Goal: Task Accomplishment & Management: Manage account settings

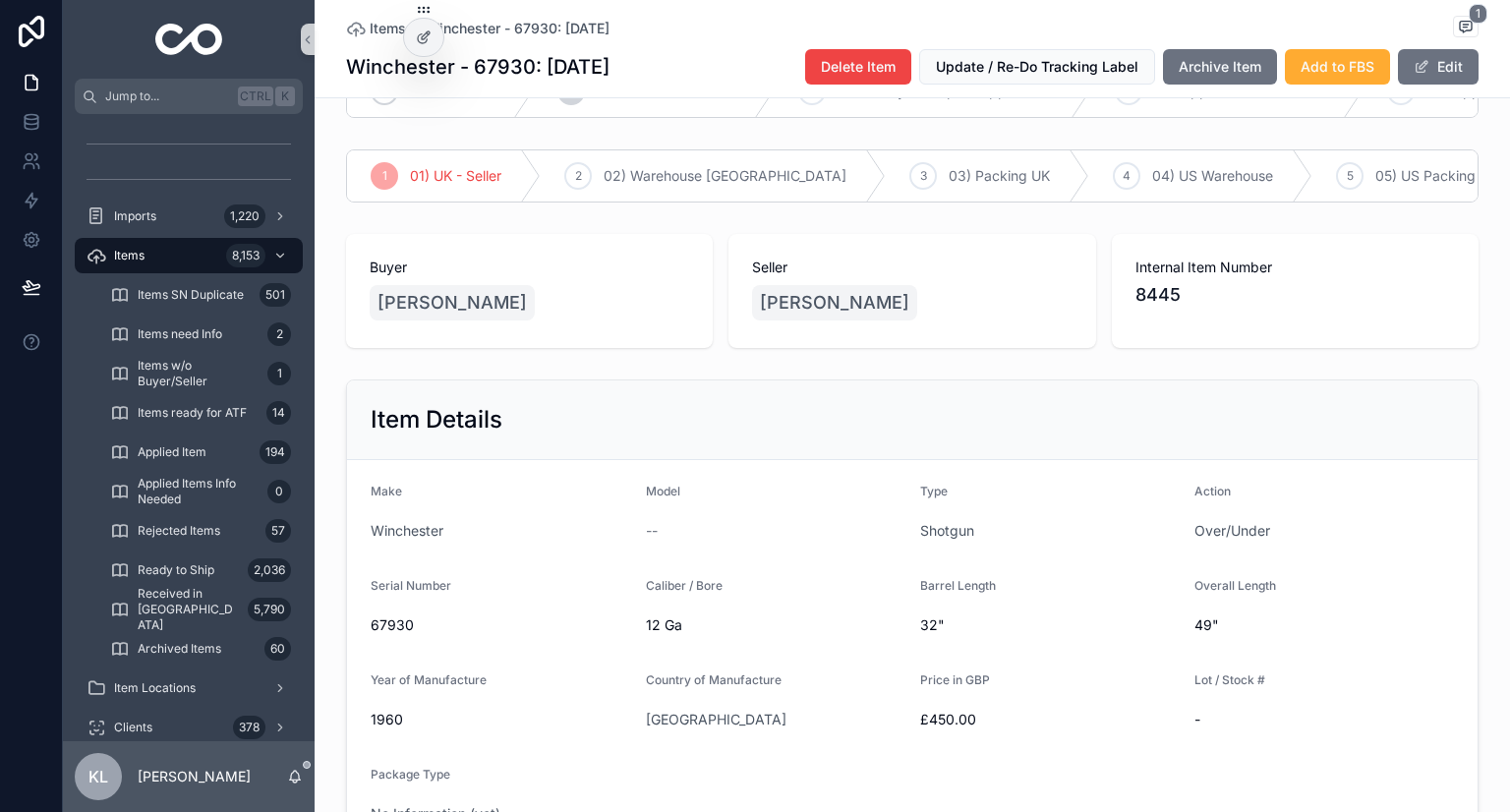
scroll to position [98, 0]
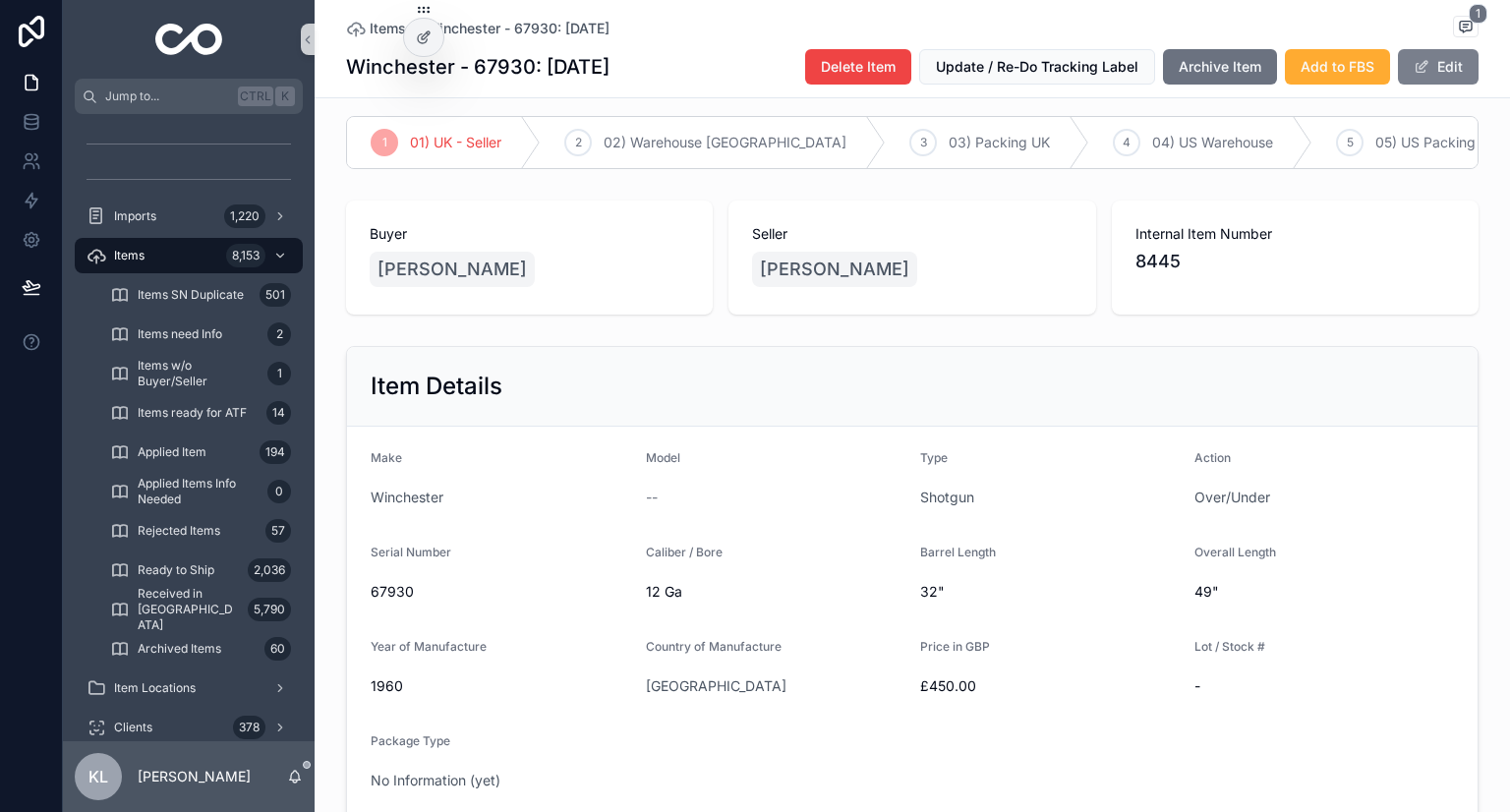
click at [1443, 73] on button "Edit" at bounding box center [1438, 68] width 80 height 36
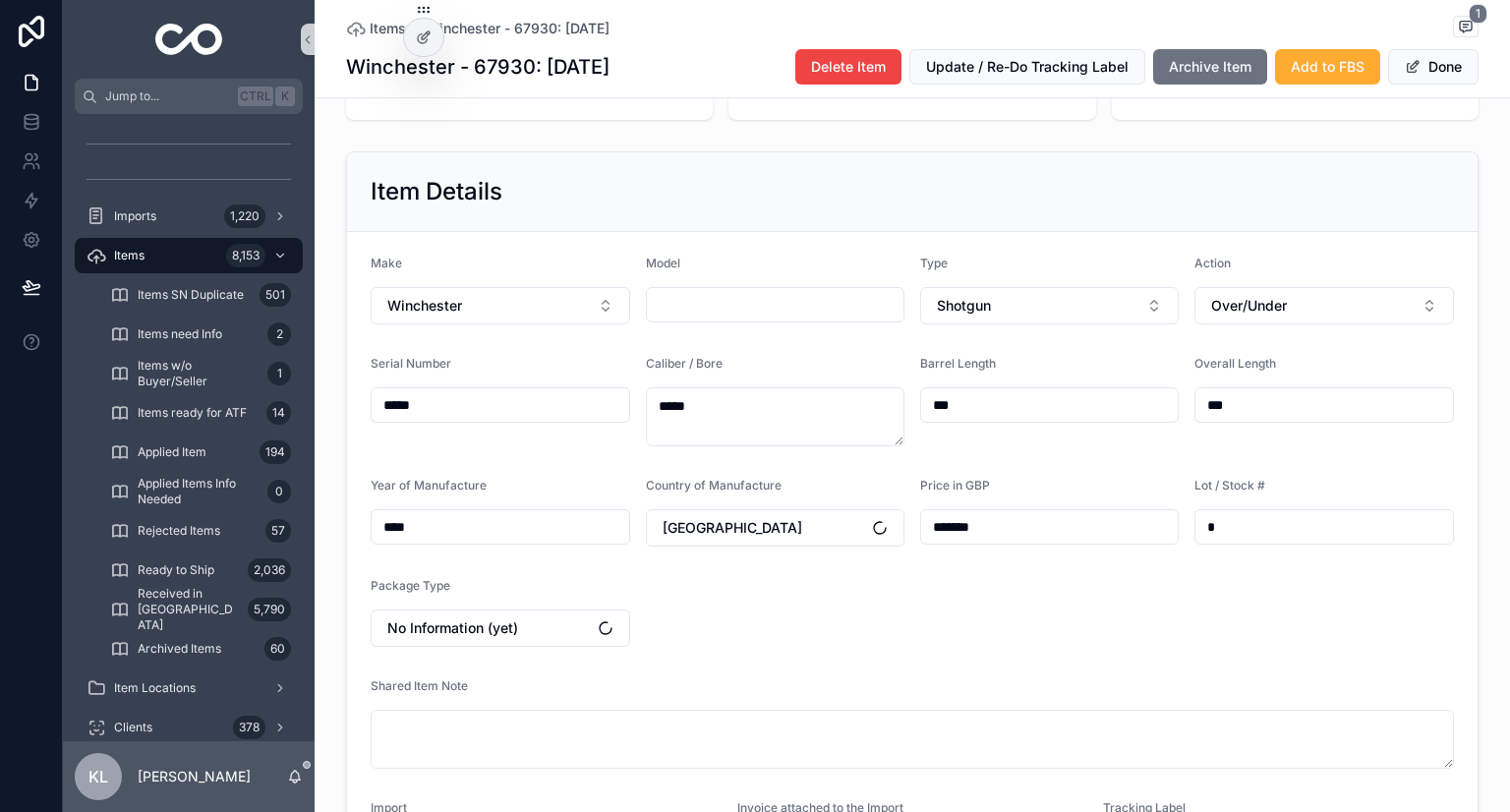
scroll to position [295, 0]
click at [529, 323] on button "Winchester" at bounding box center [499, 304] width 259 height 38
type input "*******"
click at [503, 414] on span "Midland Gun Company" at bounding box center [450, 412] width 148 height 20
click at [723, 317] on input "scrollable content" at bounding box center [775, 303] width 257 height 28
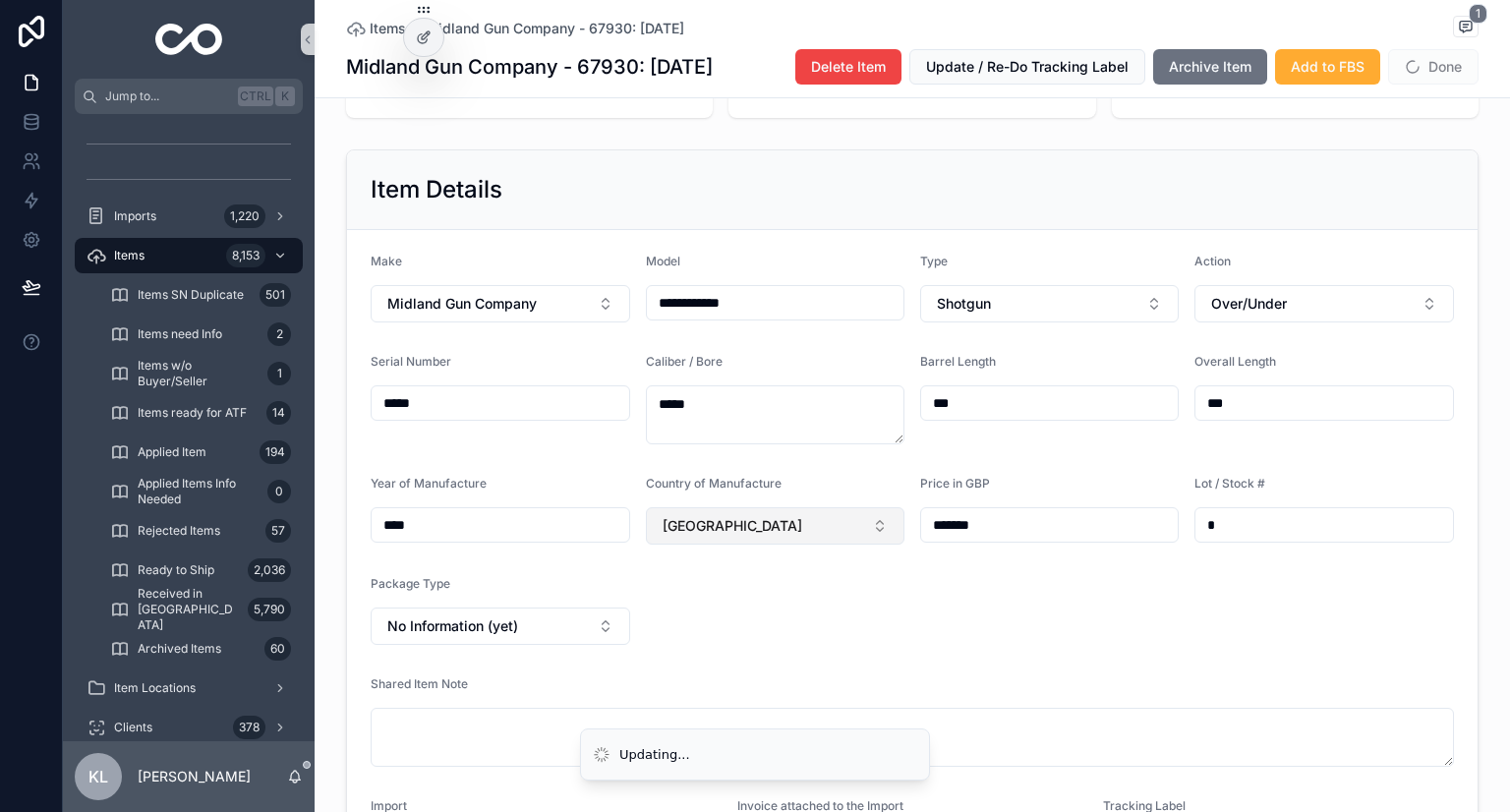
type input "**********"
click at [747, 545] on button "[GEOGRAPHIC_DATA]" at bounding box center [775, 526] width 259 height 38
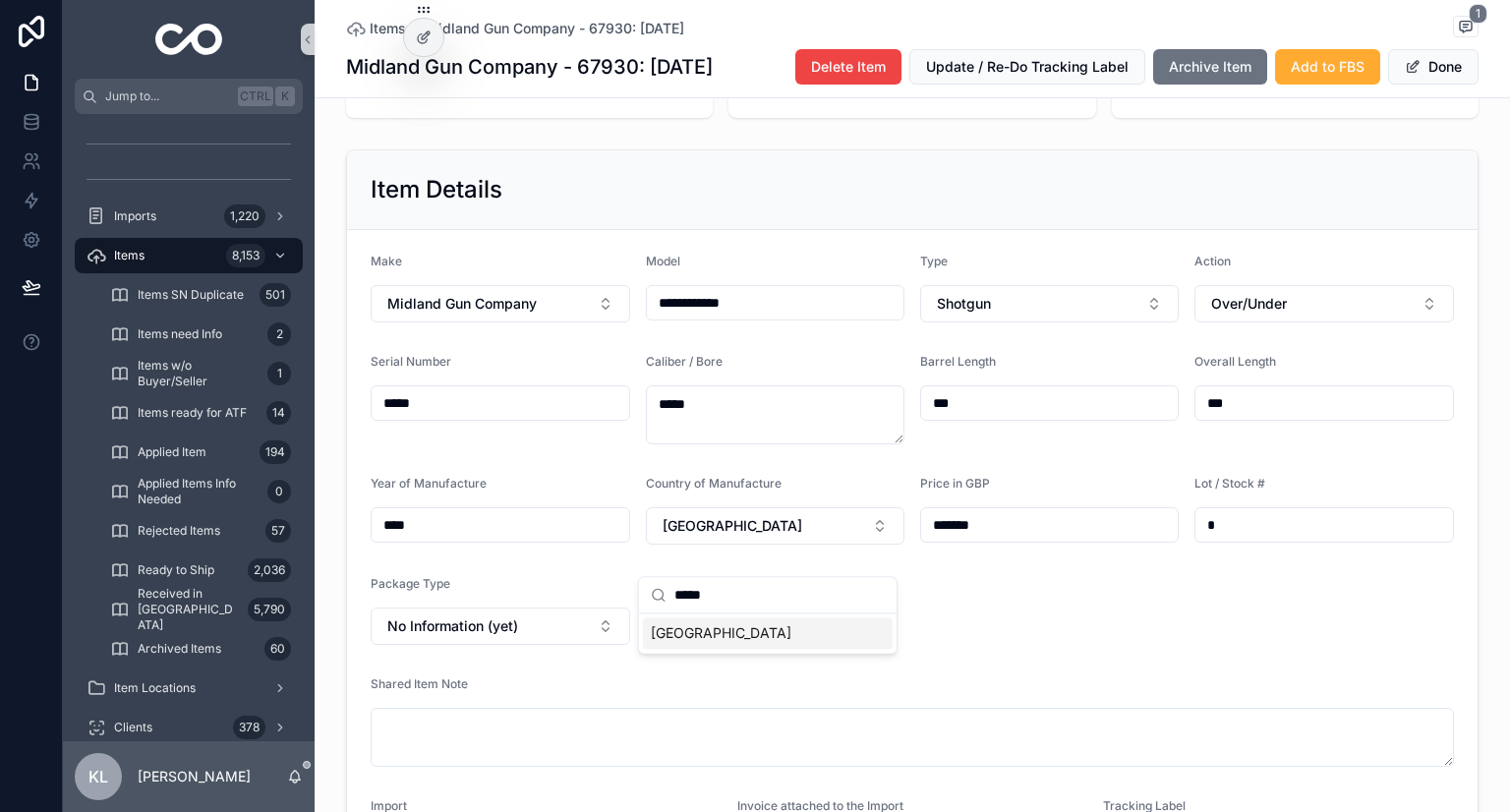
type input "*****"
click at [697, 635] on div "[GEOGRAPHIC_DATA]" at bounding box center [768, 633] width 250 height 32
click at [523, 645] on button "No Information (yet)" at bounding box center [499, 626] width 259 height 38
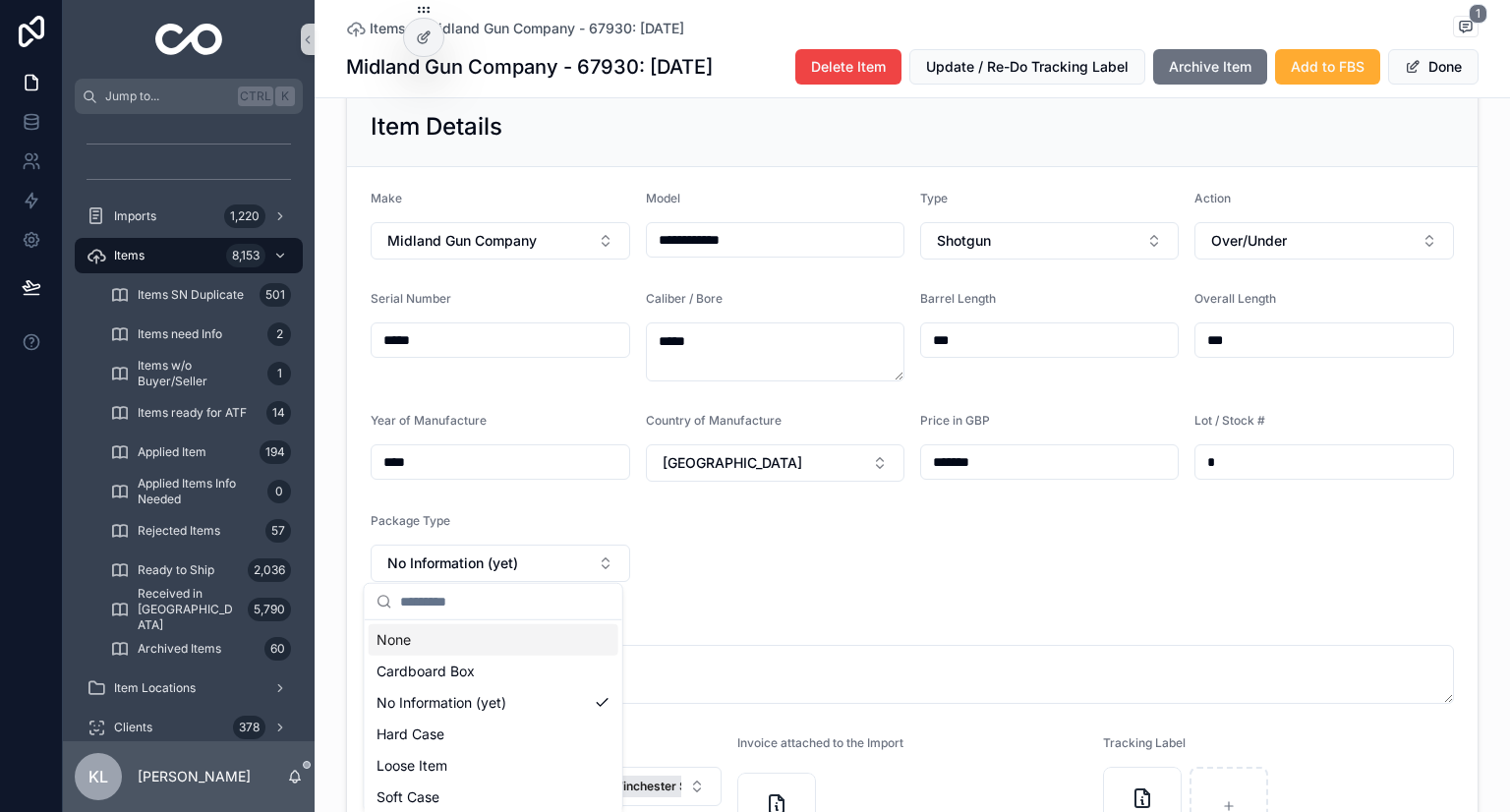
scroll to position [393, 0]
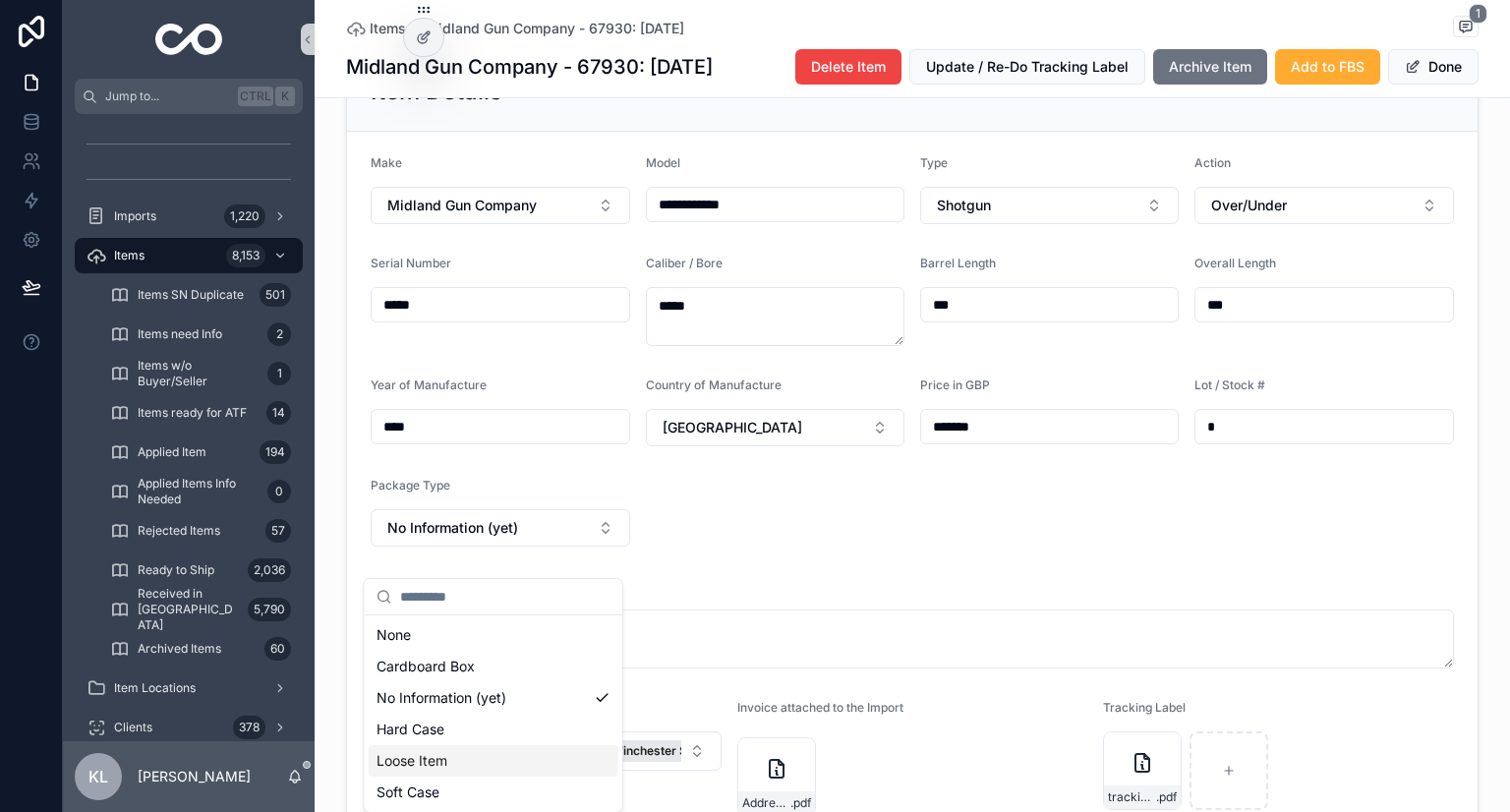
click at [453, 768] on div "Loose Item" at bounding box center [493, 761] width 250 height 32
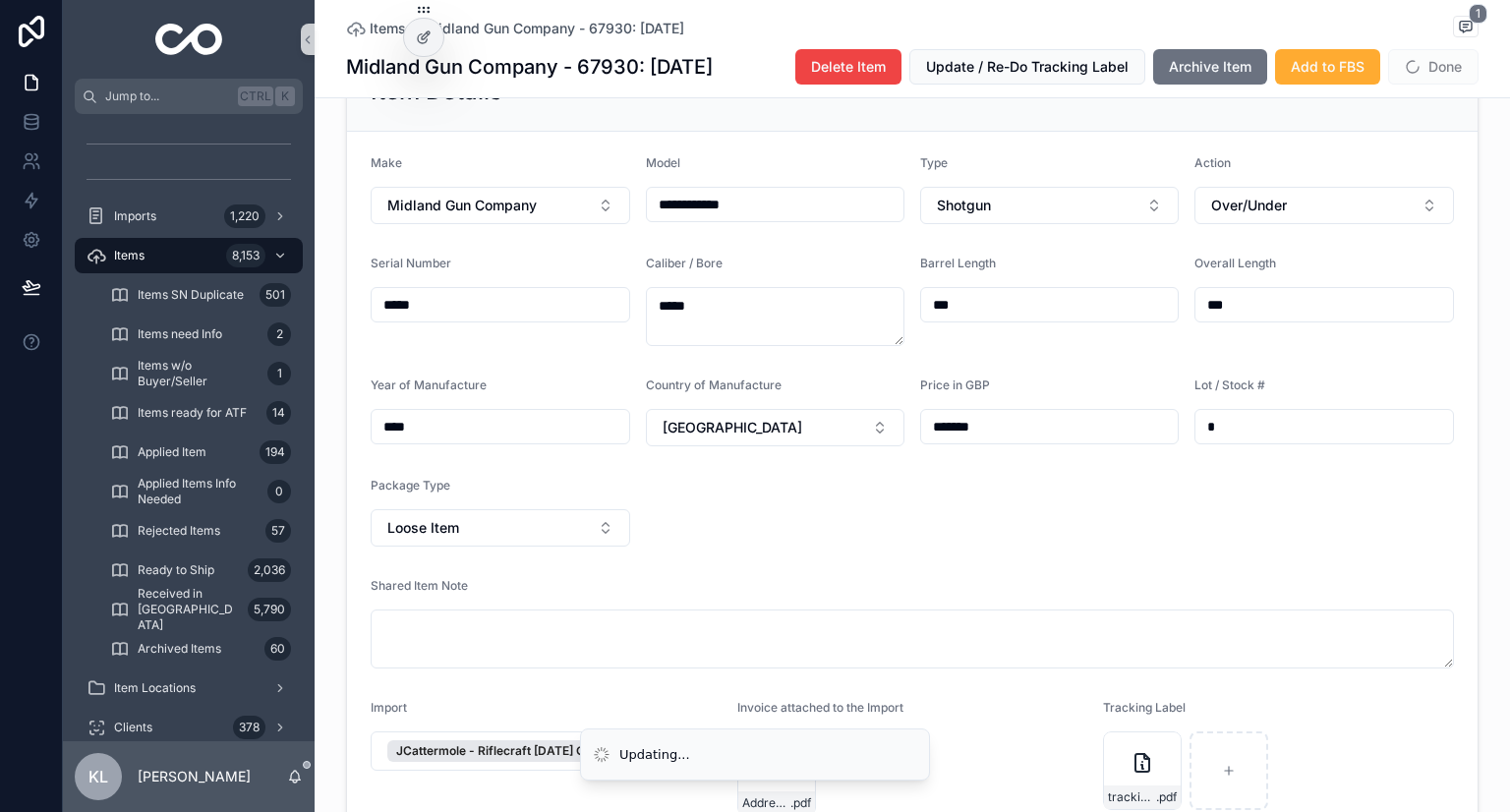
click at [989, 602] on div "Shared Item Note" at bounding box center [911, 590] width 1083 height 24
click at [1437, 73] on button "Done" at bounding box center [1434, 68] width 90 height 36
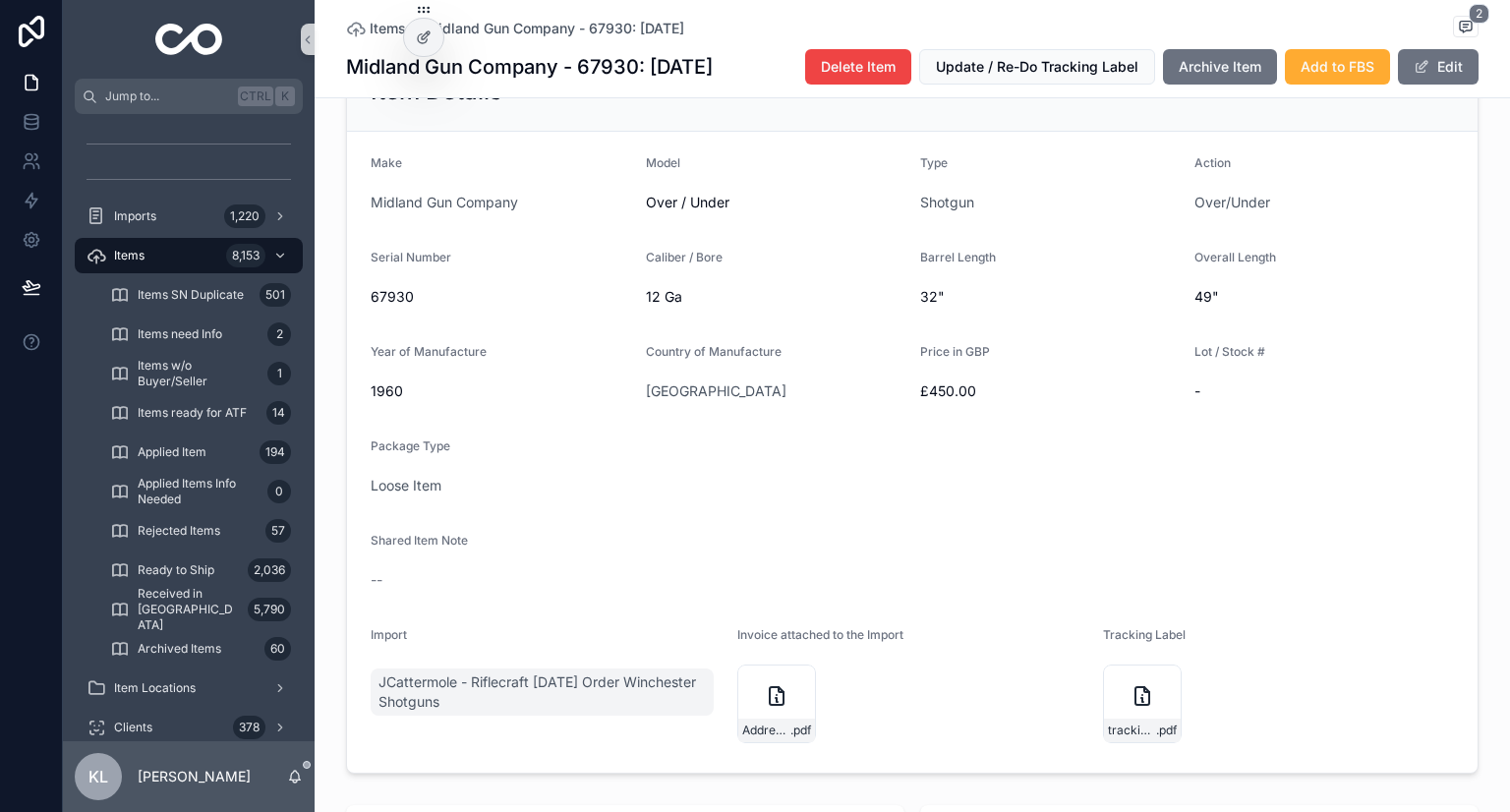
click at [831, 533] on form "Make Midland Gun Company Model Over / Under Type Shotgun Action Over/Under Seri…" at bounding box center [912, 453] width 1131 height 641
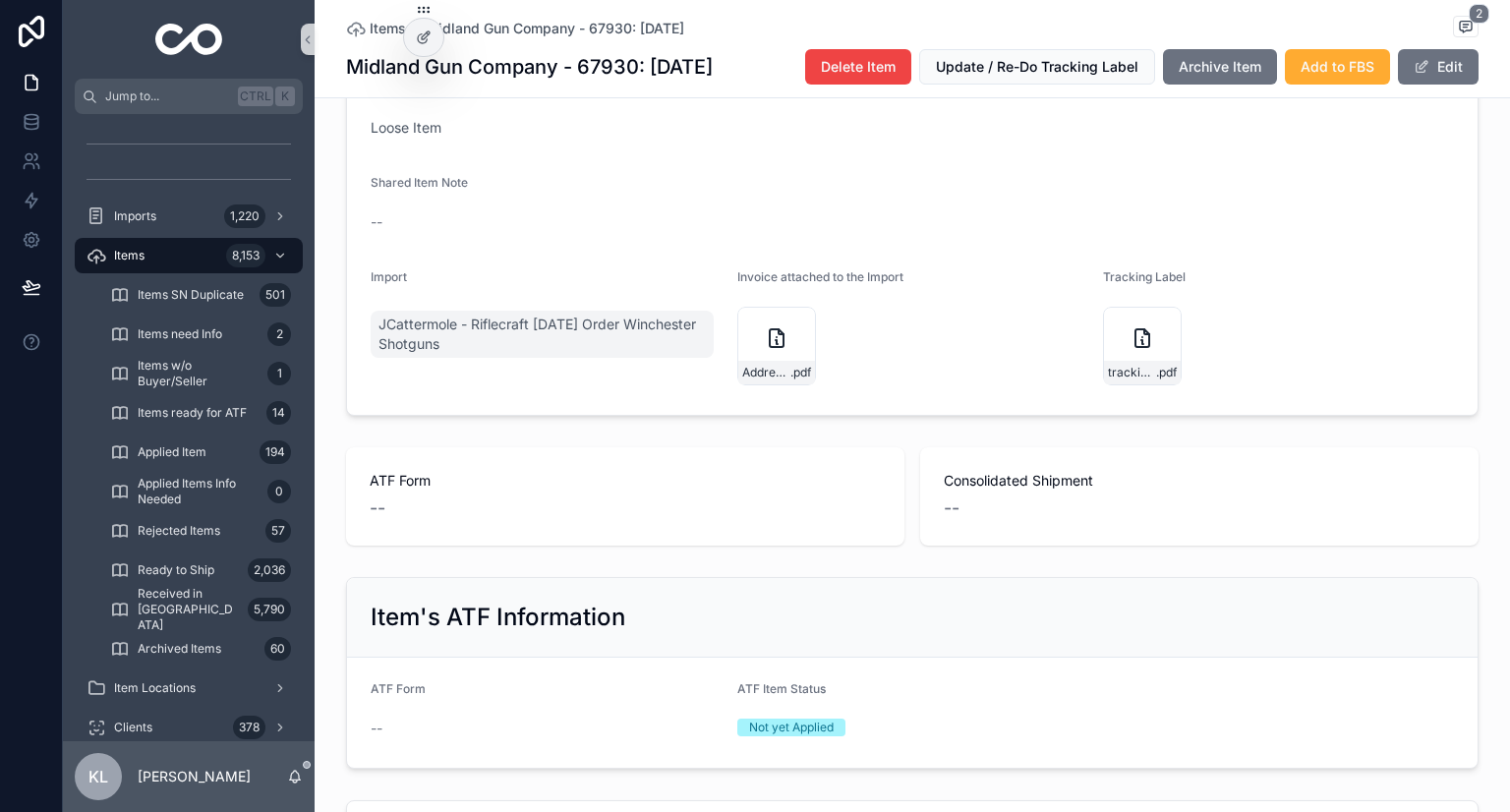
scroll to position [786, 0]
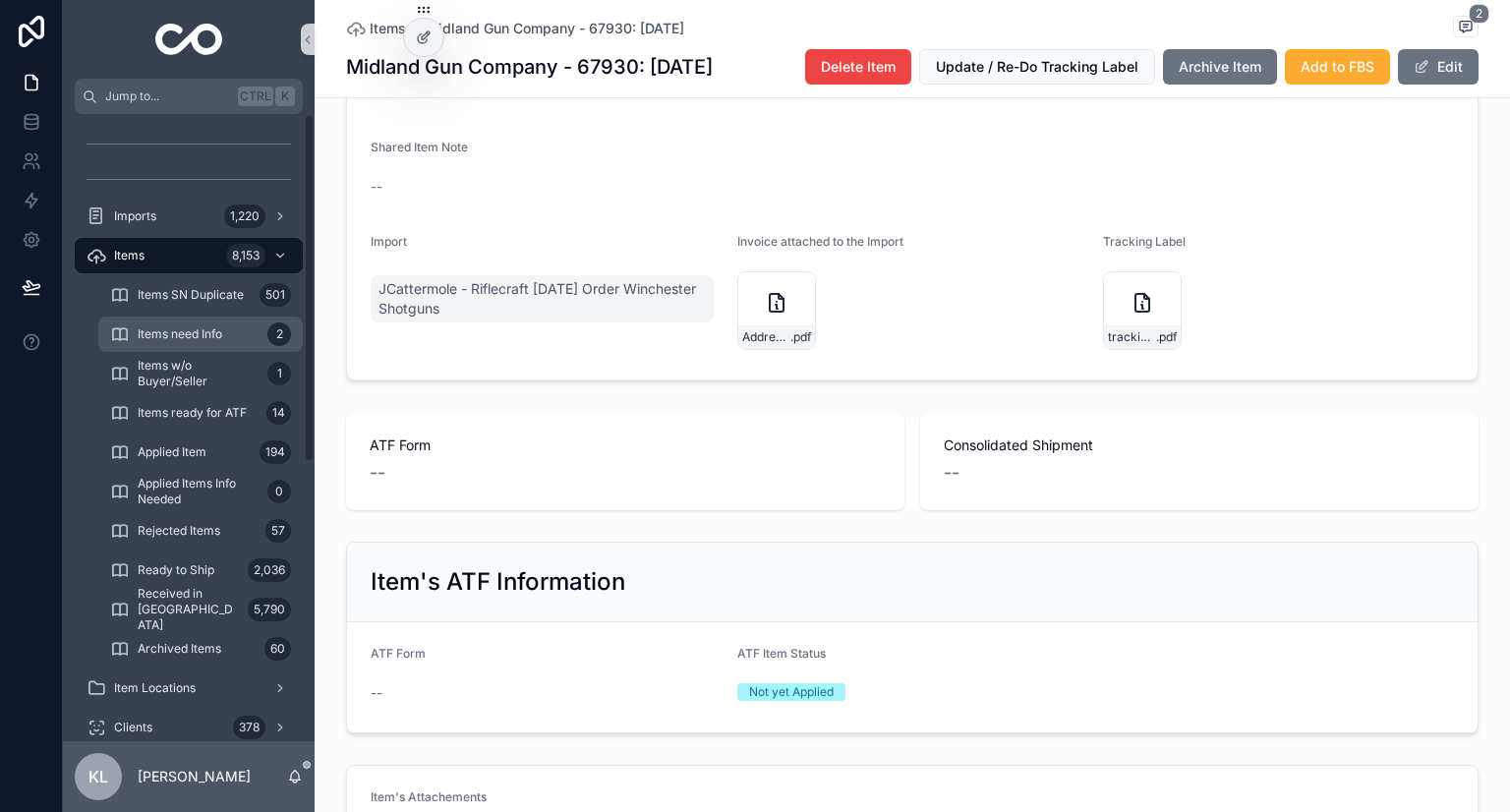
click at [238, 337] on div "Items need Info 2" at bounding box center [201, 335] width 181 height 32
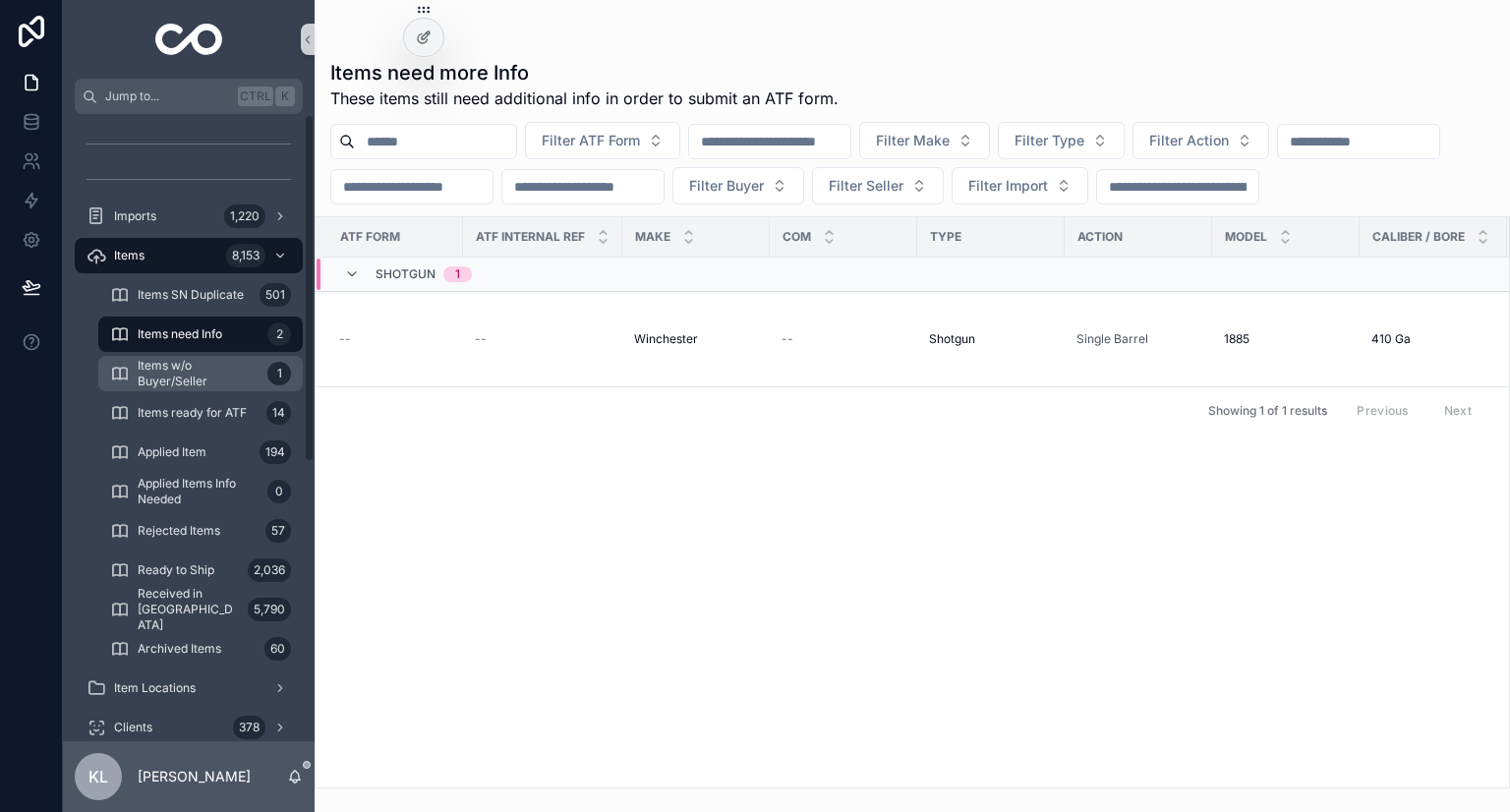
click at [232, 364] on span "Items w/o Buyer/Seller" at bounding box center [199, 374] width 122 height 32
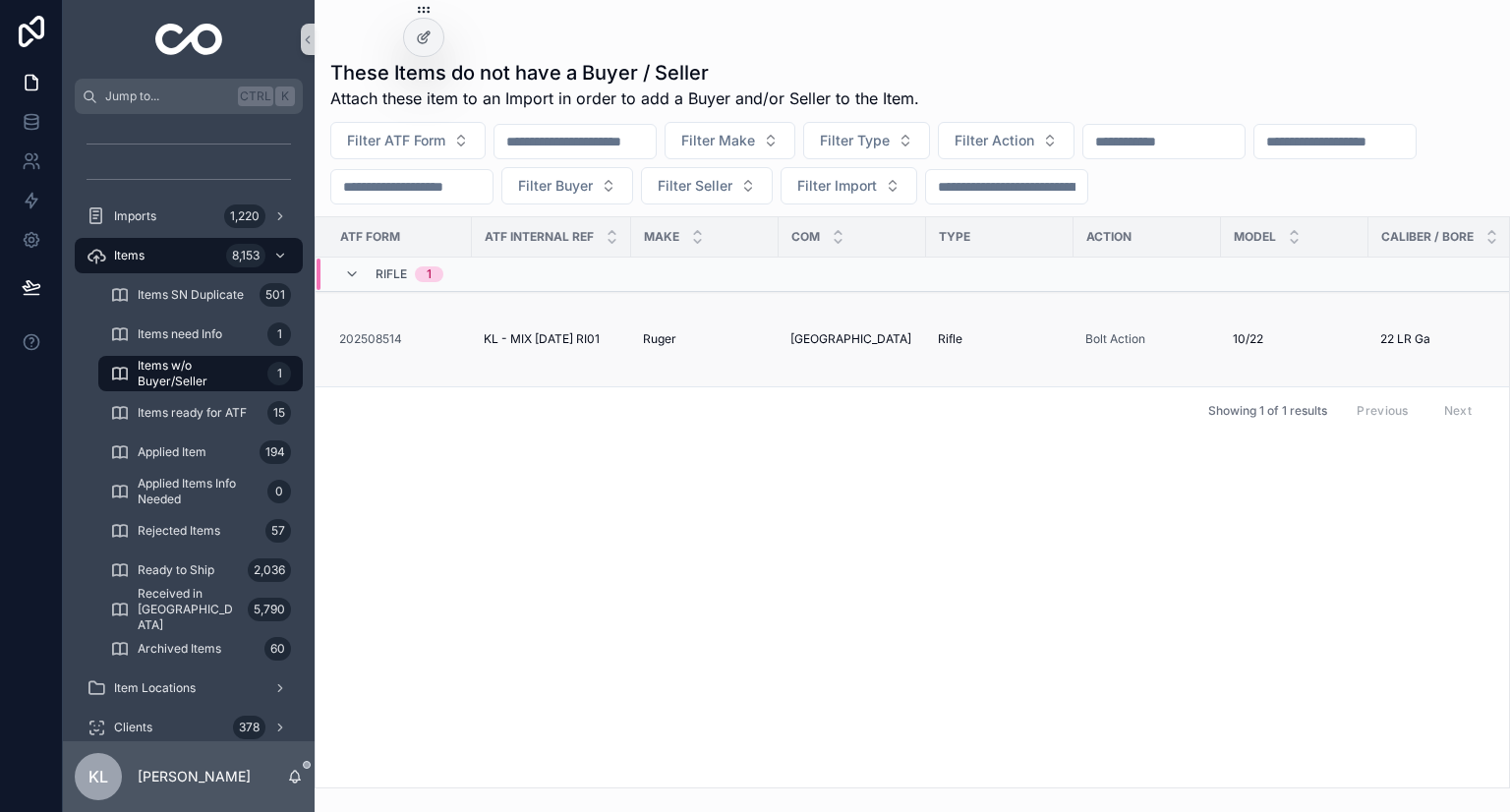
click at [1040, 344] on div "Rifle" at bounding box center [1000, 339] width 124 height 16
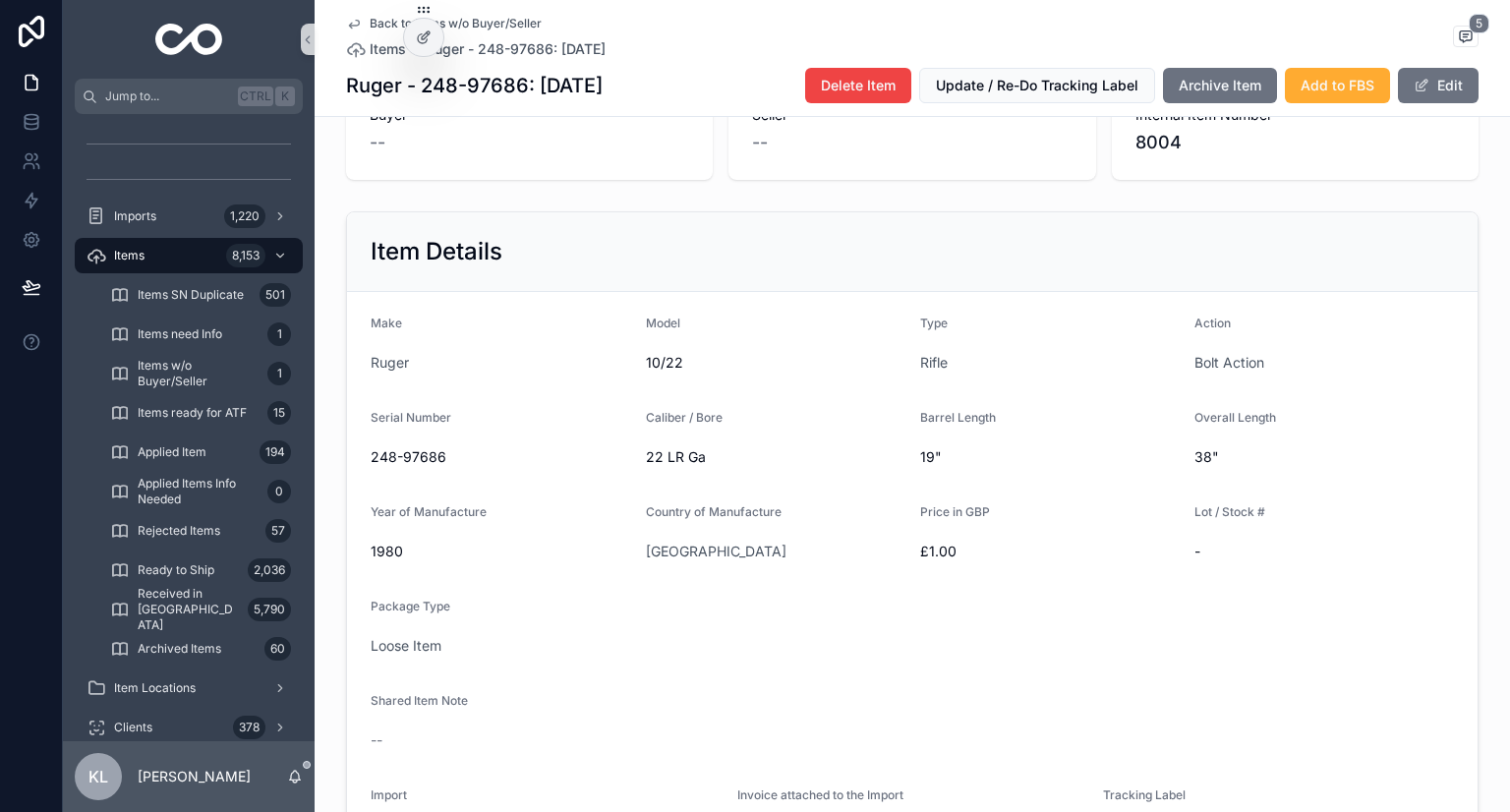
scroll to position [295, 0]
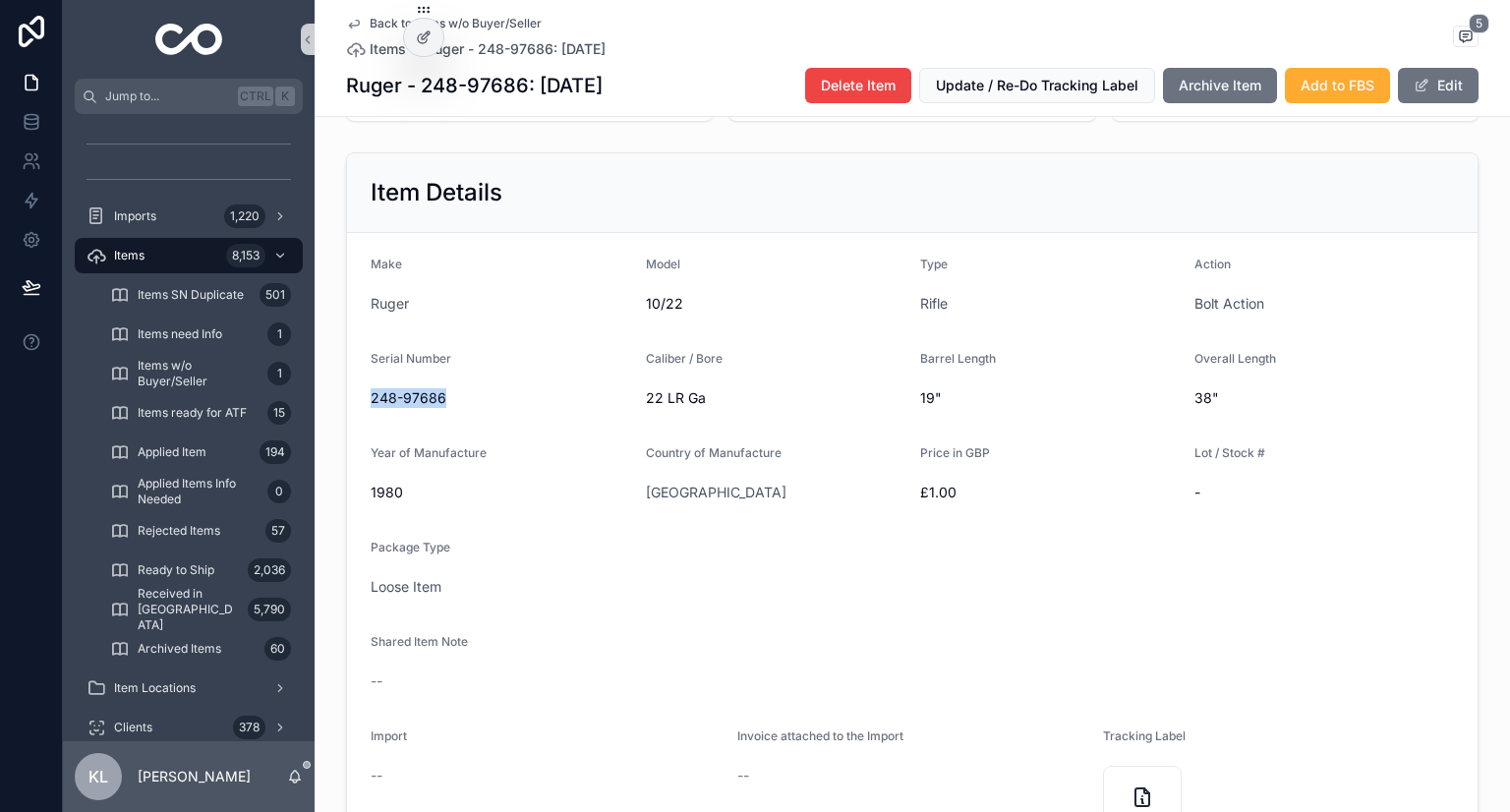
drag, startPoint x: 422, startPoint y: 431, endPoint x: 354, endPoint y: 427, distance: 68.1
click at [354, 427] on form "Make Ruger Model 10/22 Type Rifle Action Bolt Action Serial Number 248-97686 Ca…" at bounding box center [912, 554] width 1131 height 641
copy span "248-97686"
click at [206, 214] on div "Imports 1,220" at bounding box center [189, 216] width 205 height 32
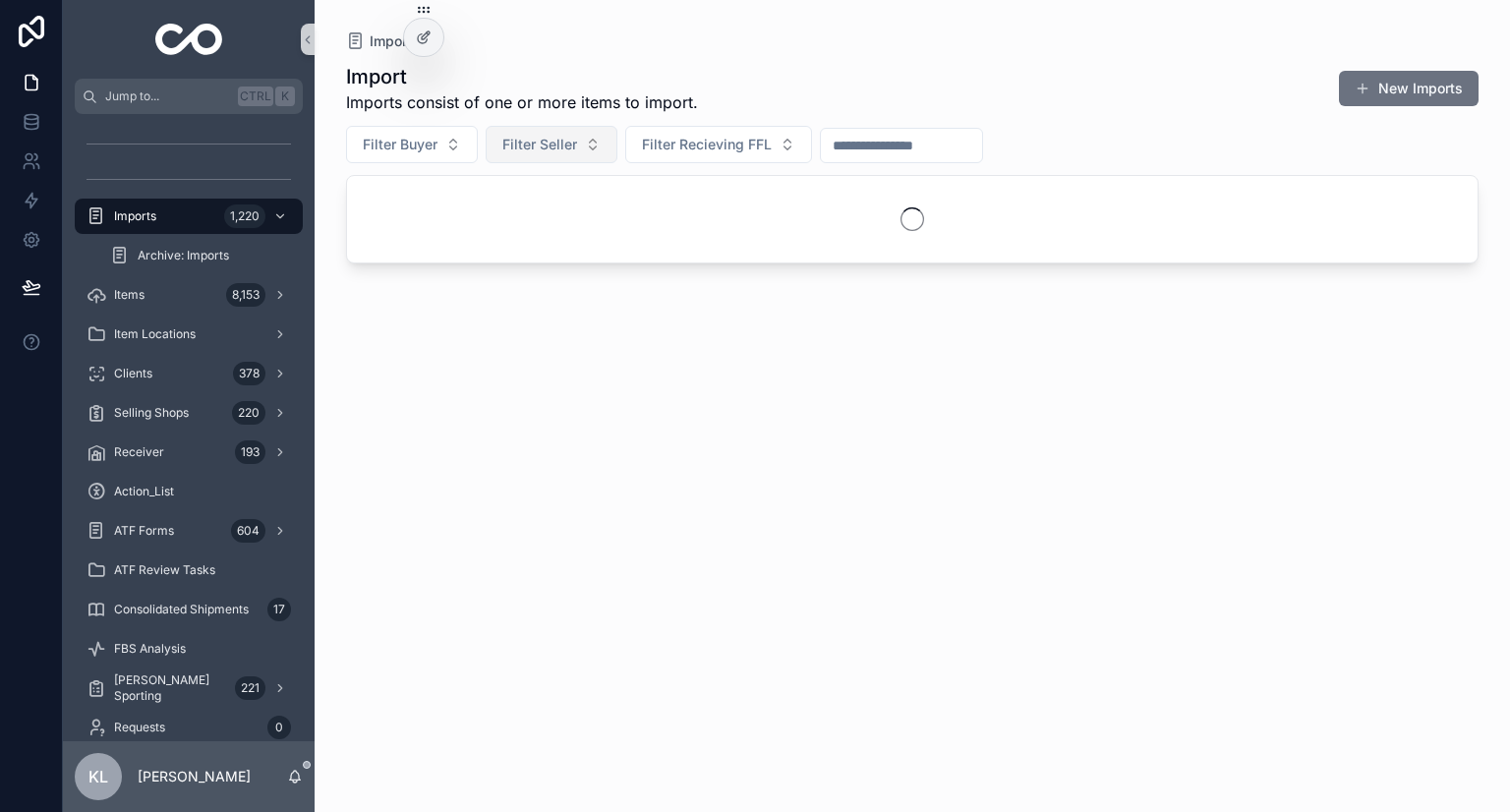
click at [551, 149] on span "Filter Seller" at bounding box center [539, 145] width 74 height 20
type input "*******"
click at [560, 225] on span "[PERSON_NAME] & Co [PERSON_NAME]" at bounding box center [540, 224] width 197 height 20
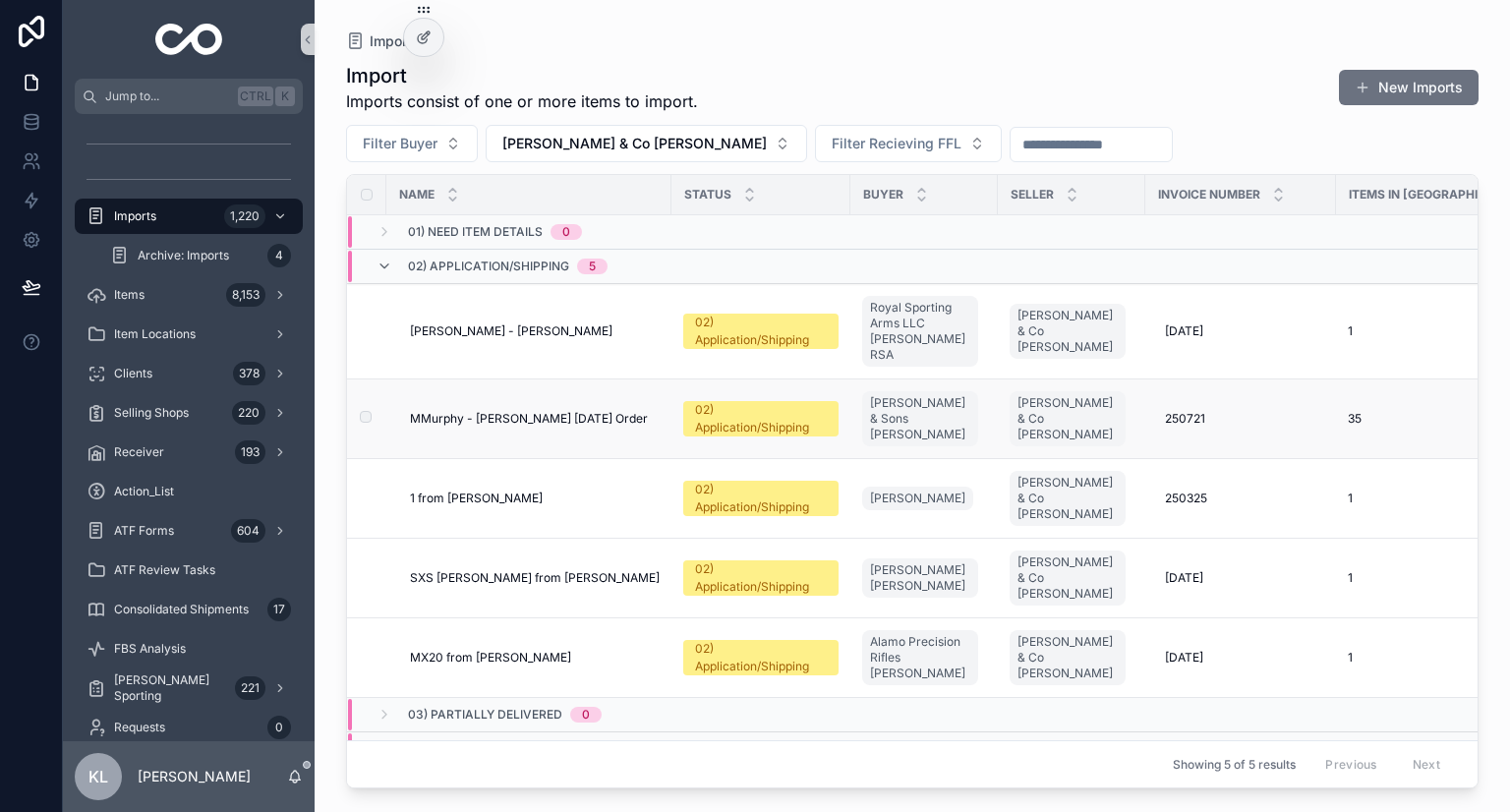
click at [632, 411] on div "MMurphy - [PERSON_NAME] [DATE] Order MMurphy - [PERSON_NAME] [DATE] Order" at bounding box center [535, 419] width 250 height 16
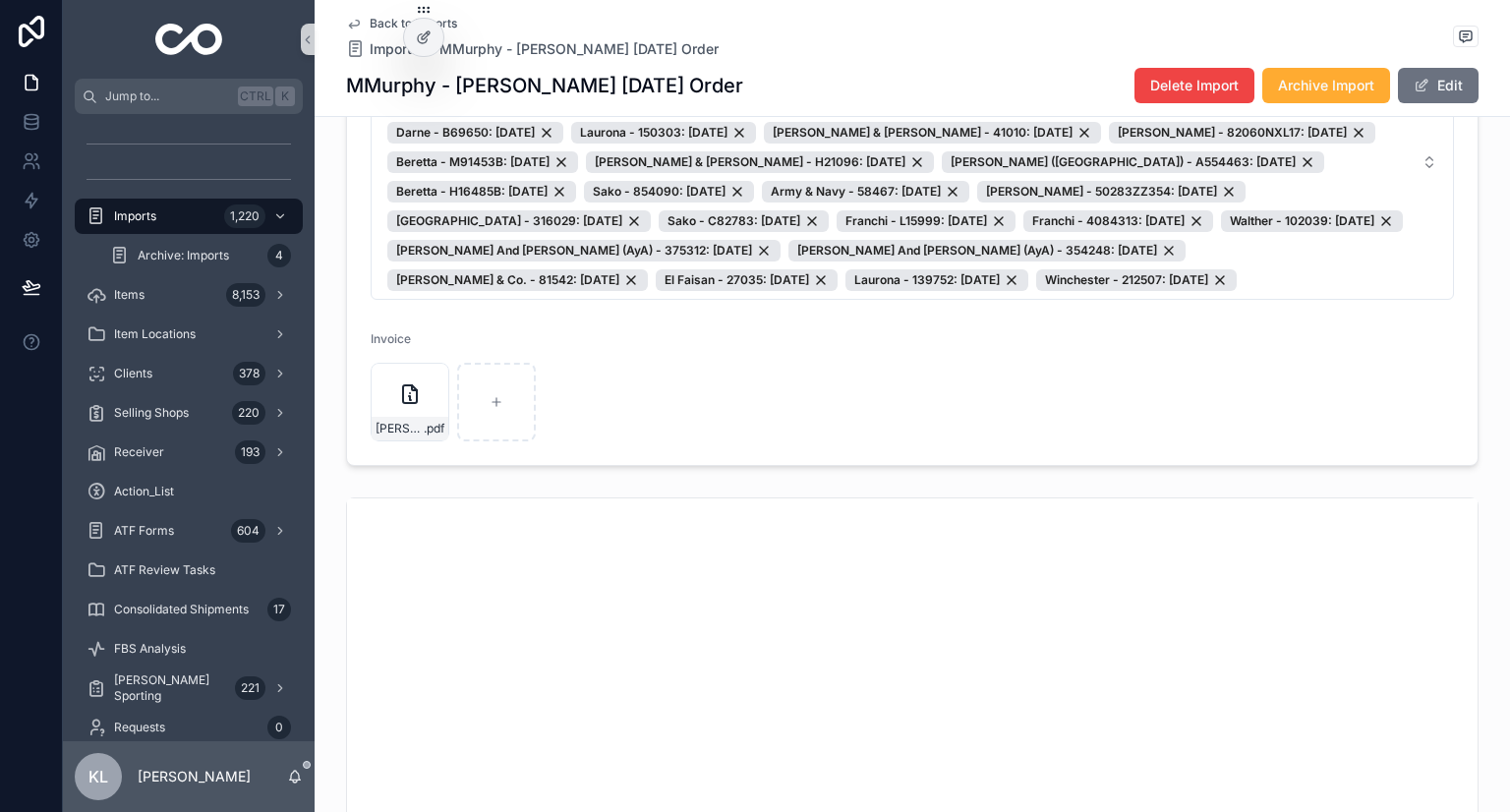
scroll to position [542, 0]
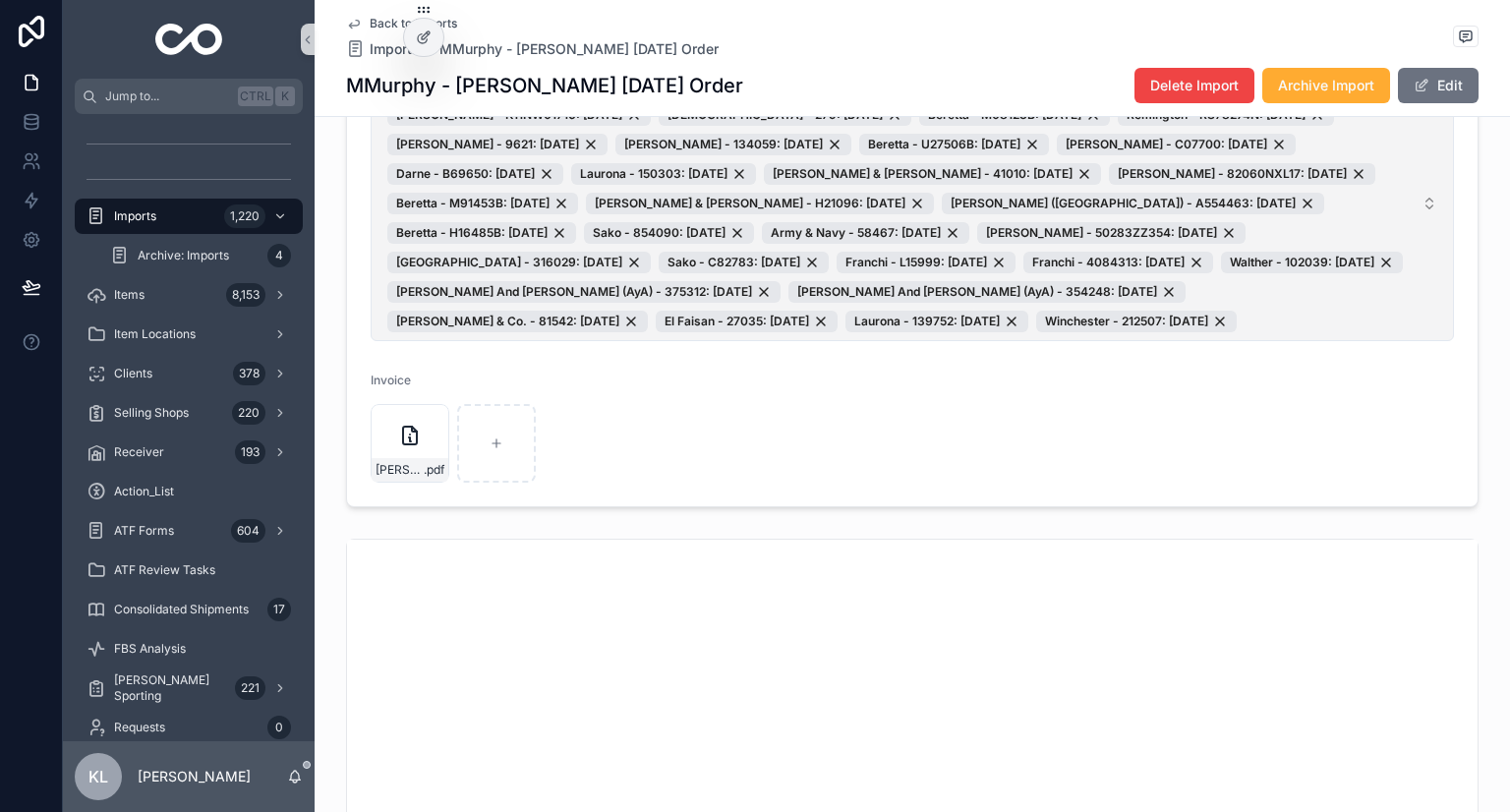
click at [1420, 213] on button "El Faisan - 35401: [DATE] [GEOGRAPHIC_DATA] - K480352E: [DATE] Winchester - 224…" at bounding box center [911, 203] width 1083 height 275
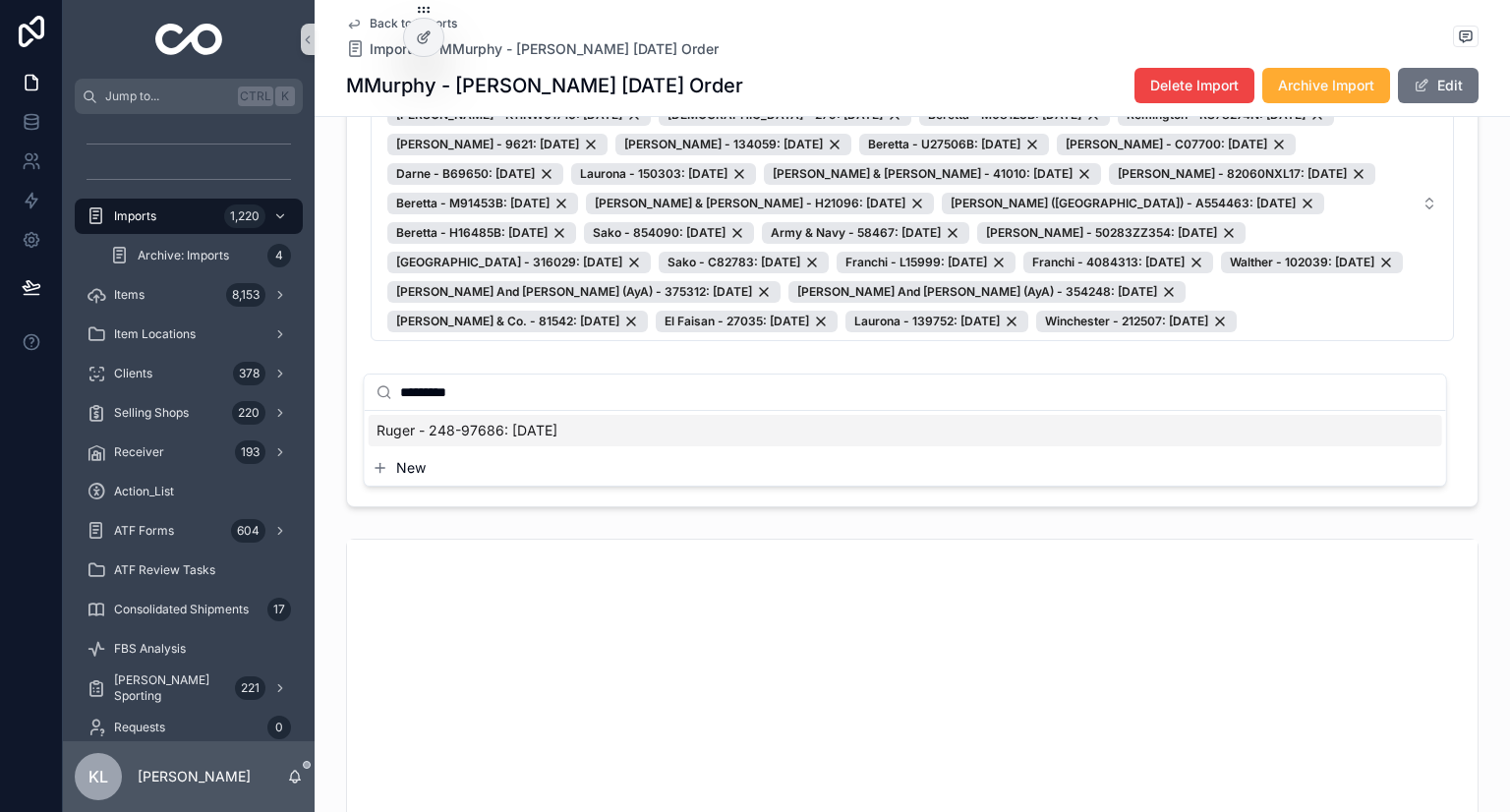
type input "*********"
click at [531, 434] on span "Ruger - 248-97686: [DATE]" at bounding box center [467, 431] width 181 height 20
click at [547, 504] on div "[PERSON_NAME]-Invoice-250721-[PERSON_NAME]-&-Sons---Invoice .pdf" at bounding box center [499, 473] width 259 height 78
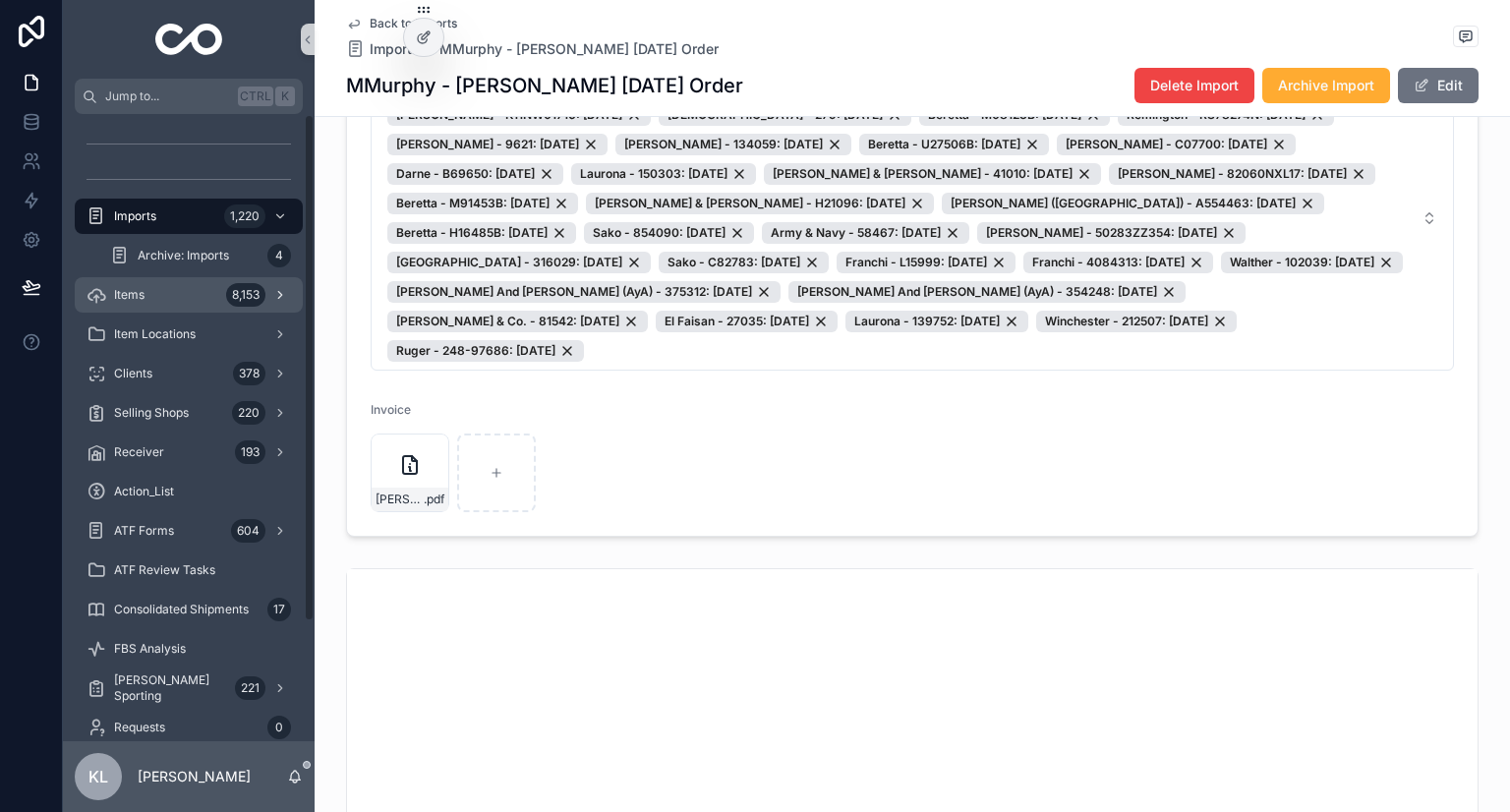
click at [226, 300] on div "8,153" at bounding box center [246, 295] width 40 height 24
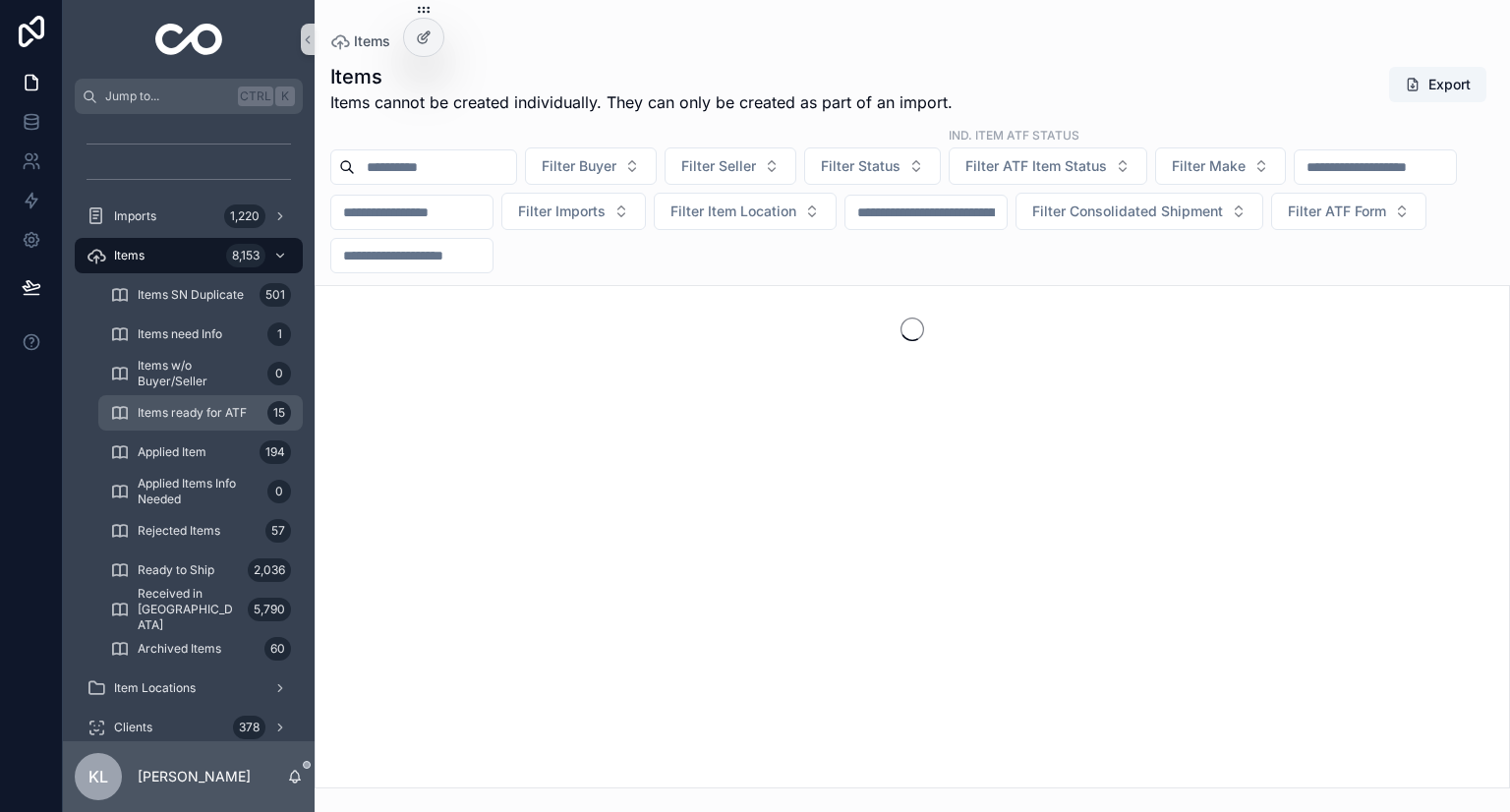
click at [252, 426] on div "Items ready for ATF 15" at bounding box center [201, 413] width 181 height 32
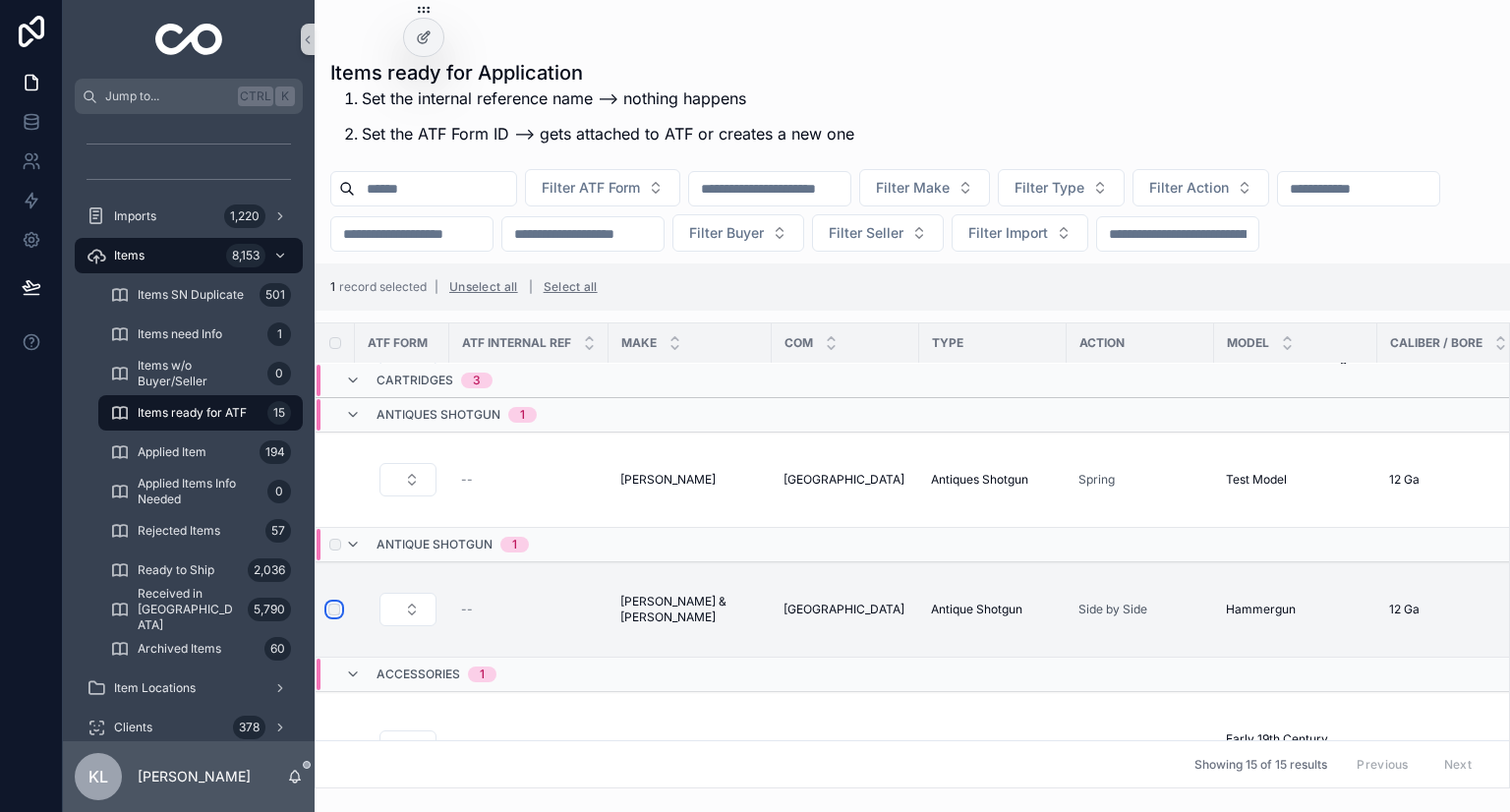
scroll to position [1367, 0]
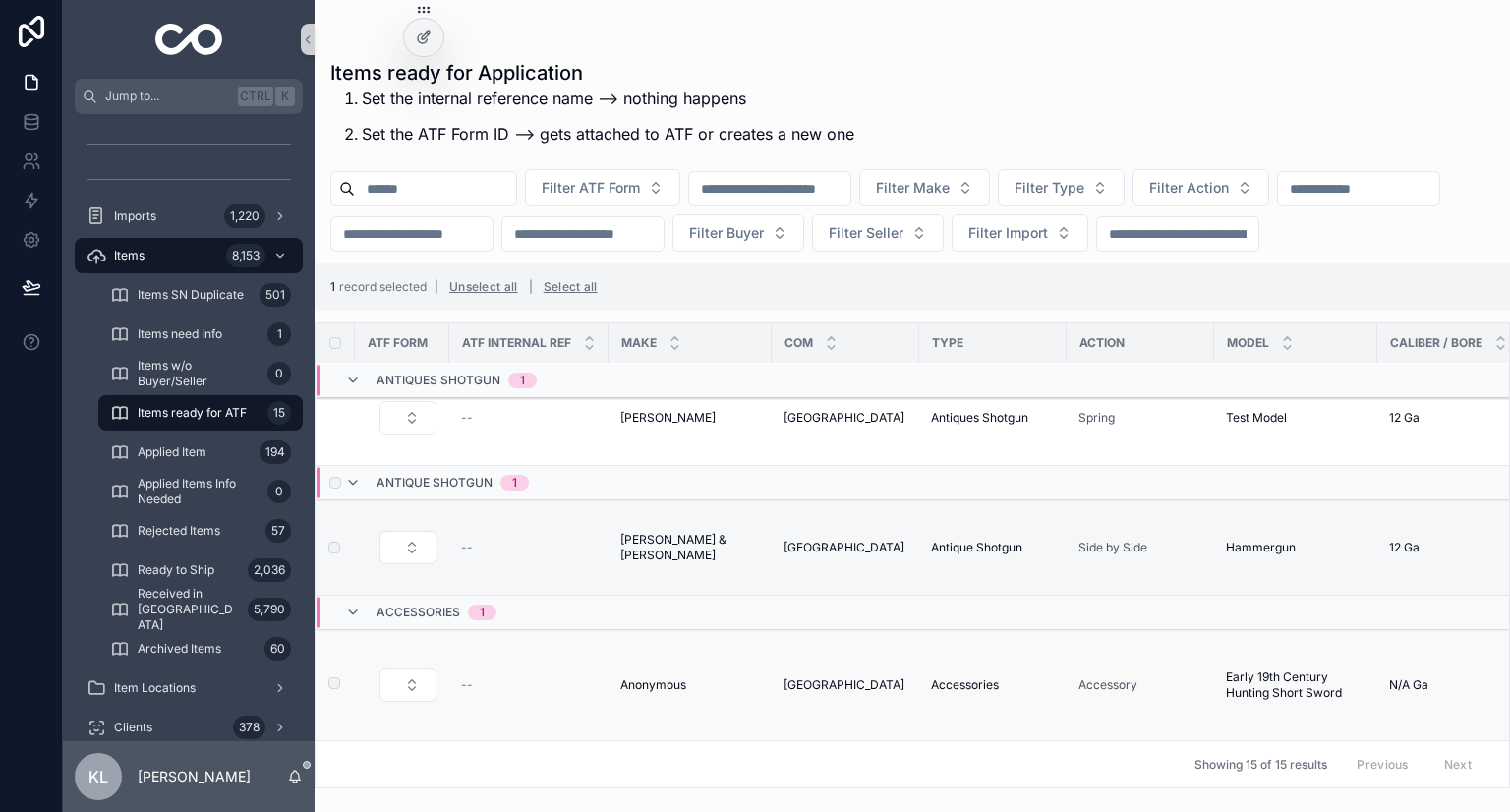
click at [327, 677] on label "scrollable content" at bounding box center [323, 685] width 12 height 16
click at [403, 550] on button "Select Button" at bounding box center [407, 548] width 57 height 34
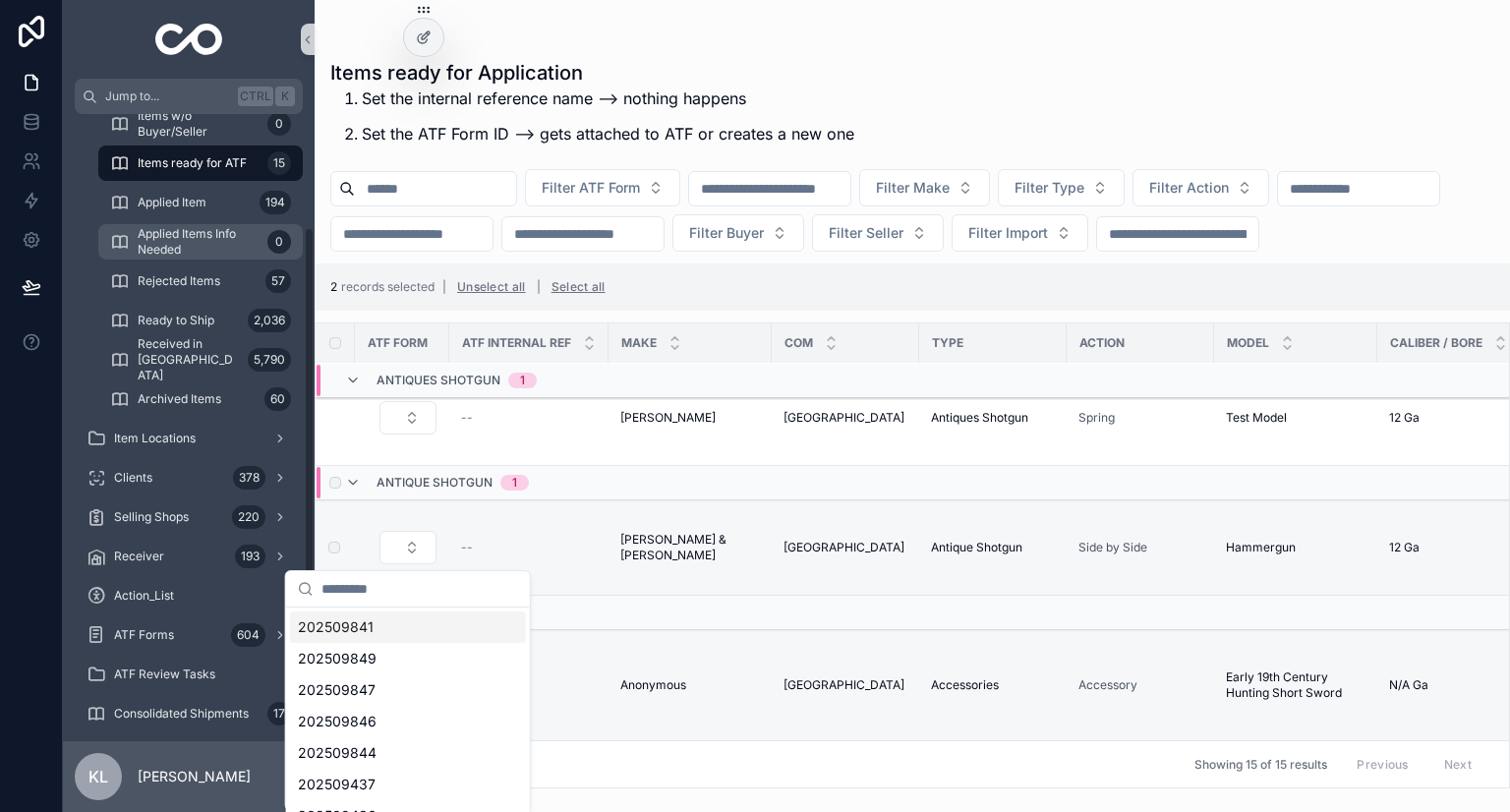
scroll to position [295, 0]
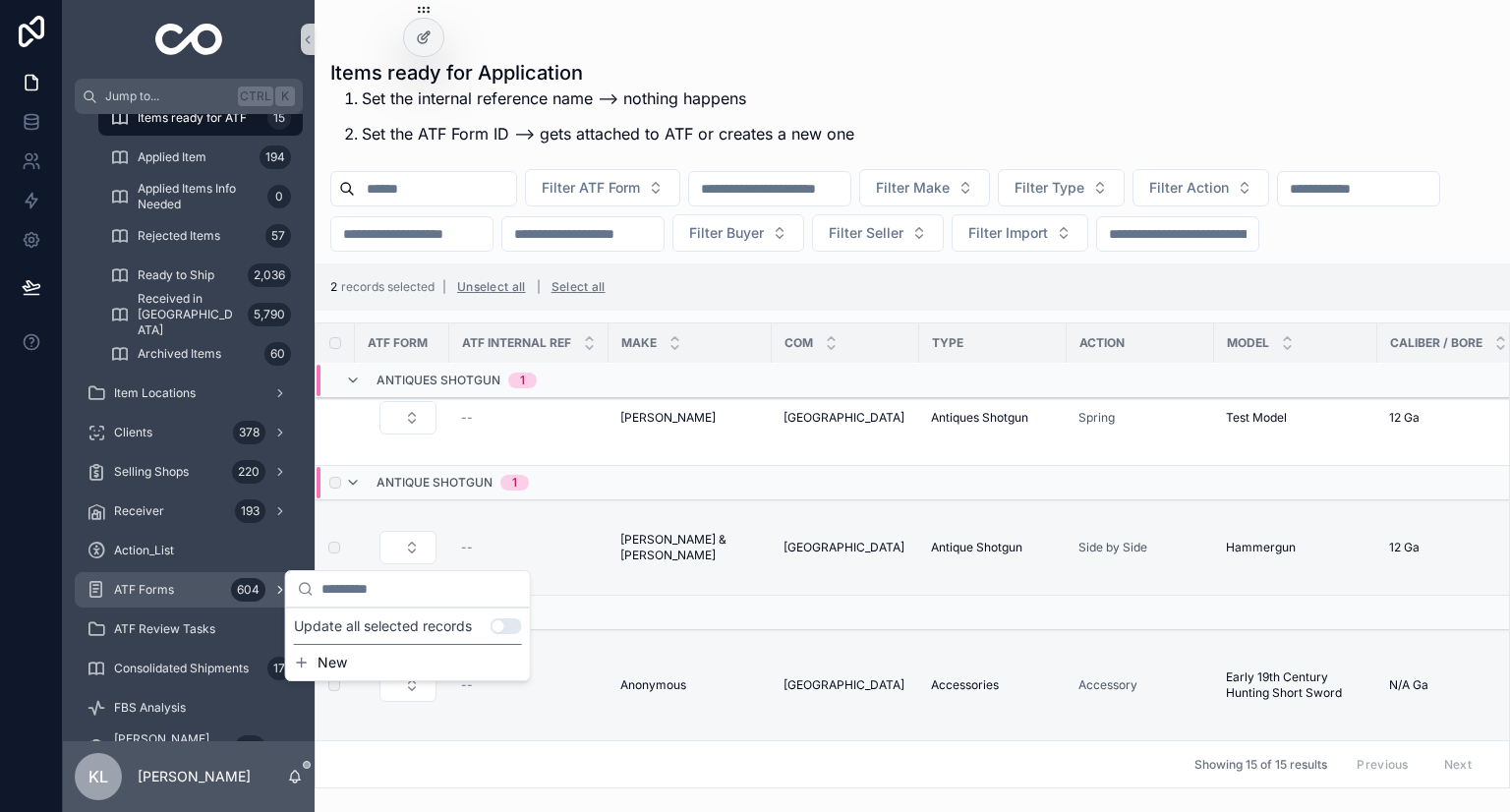
click at [221, 595] on div "ATF Forms 604" at bounding box center [189, 590] width 205 height 32
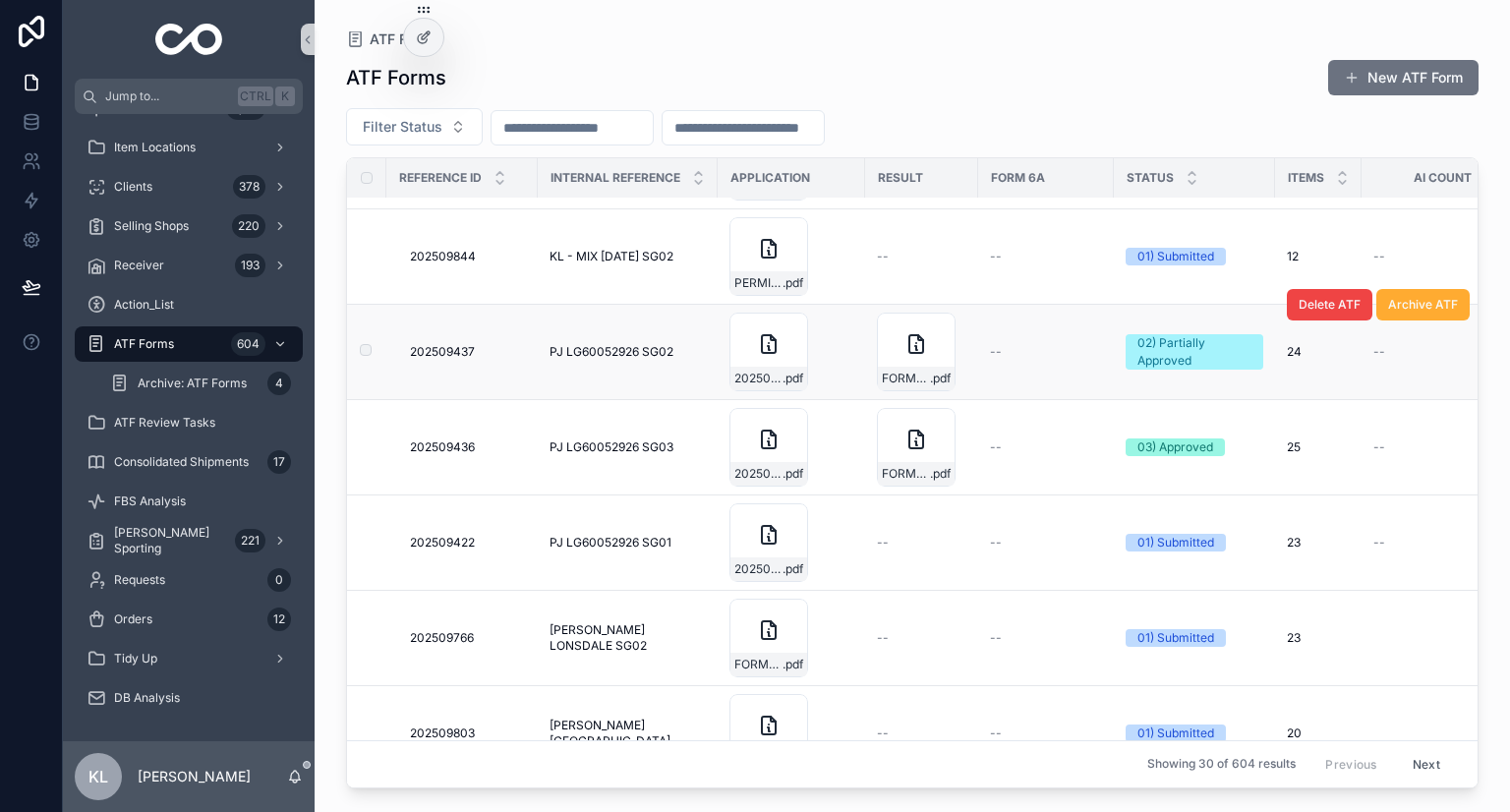
scroll to position [491, 0]
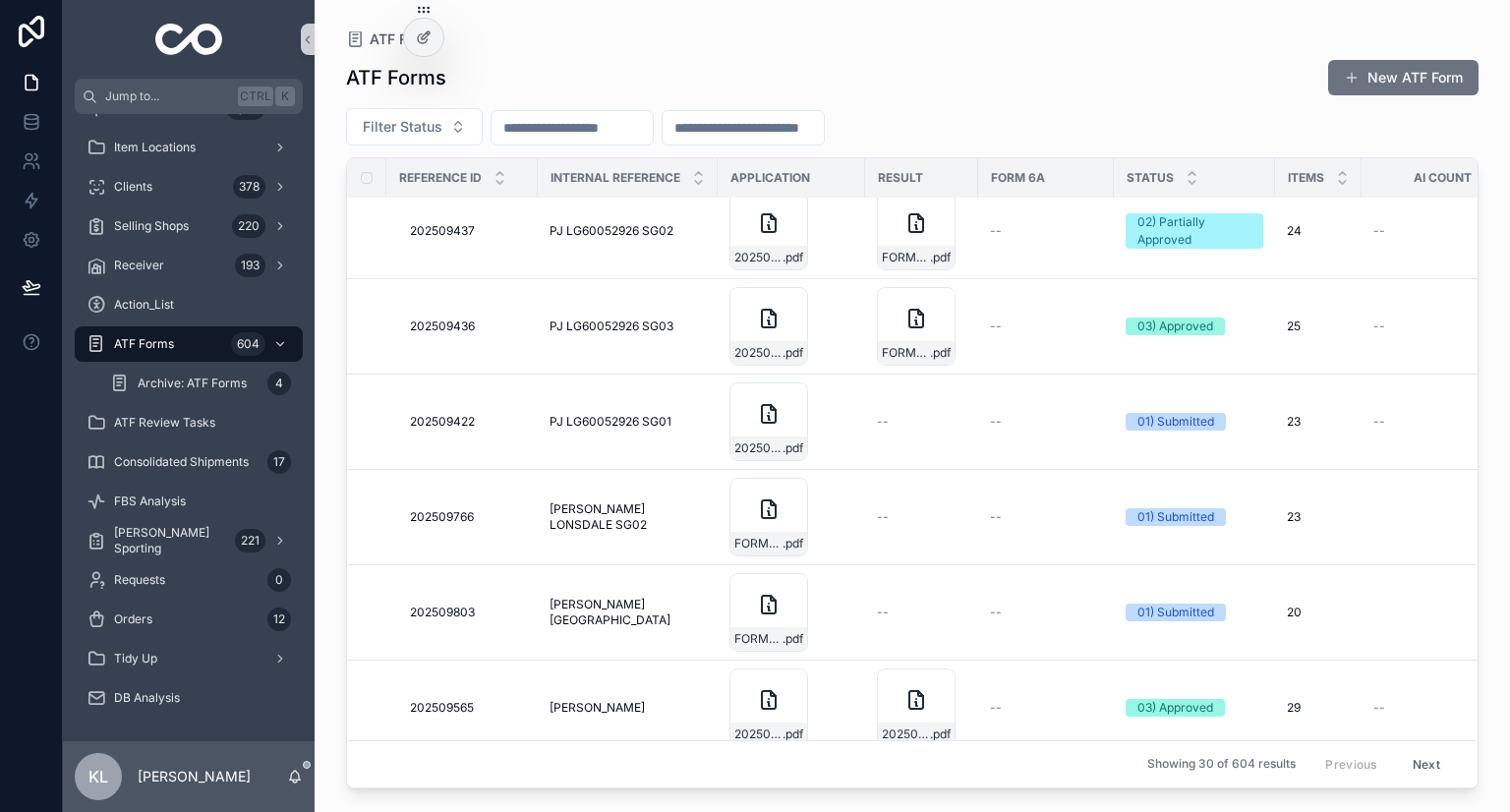
click at [622, 130] on input "scrollable content" at bounding box center [572, 128] width 161 height 28
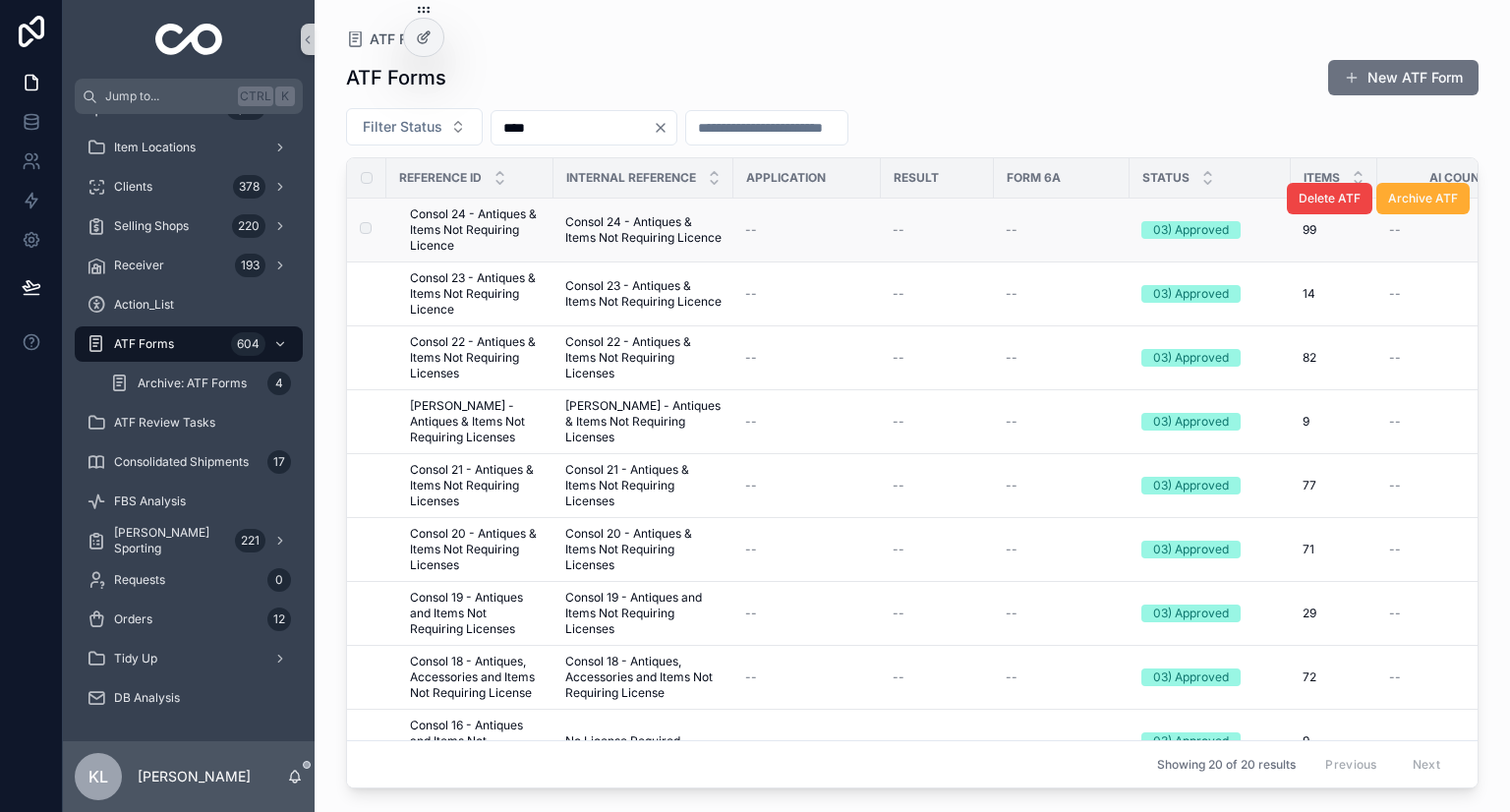
type input "****"
click at [526, 226] on span "Consol 24 - Antiques & Items Not Requiring Licence" at bounding box center [476, 230] width 132 height 48
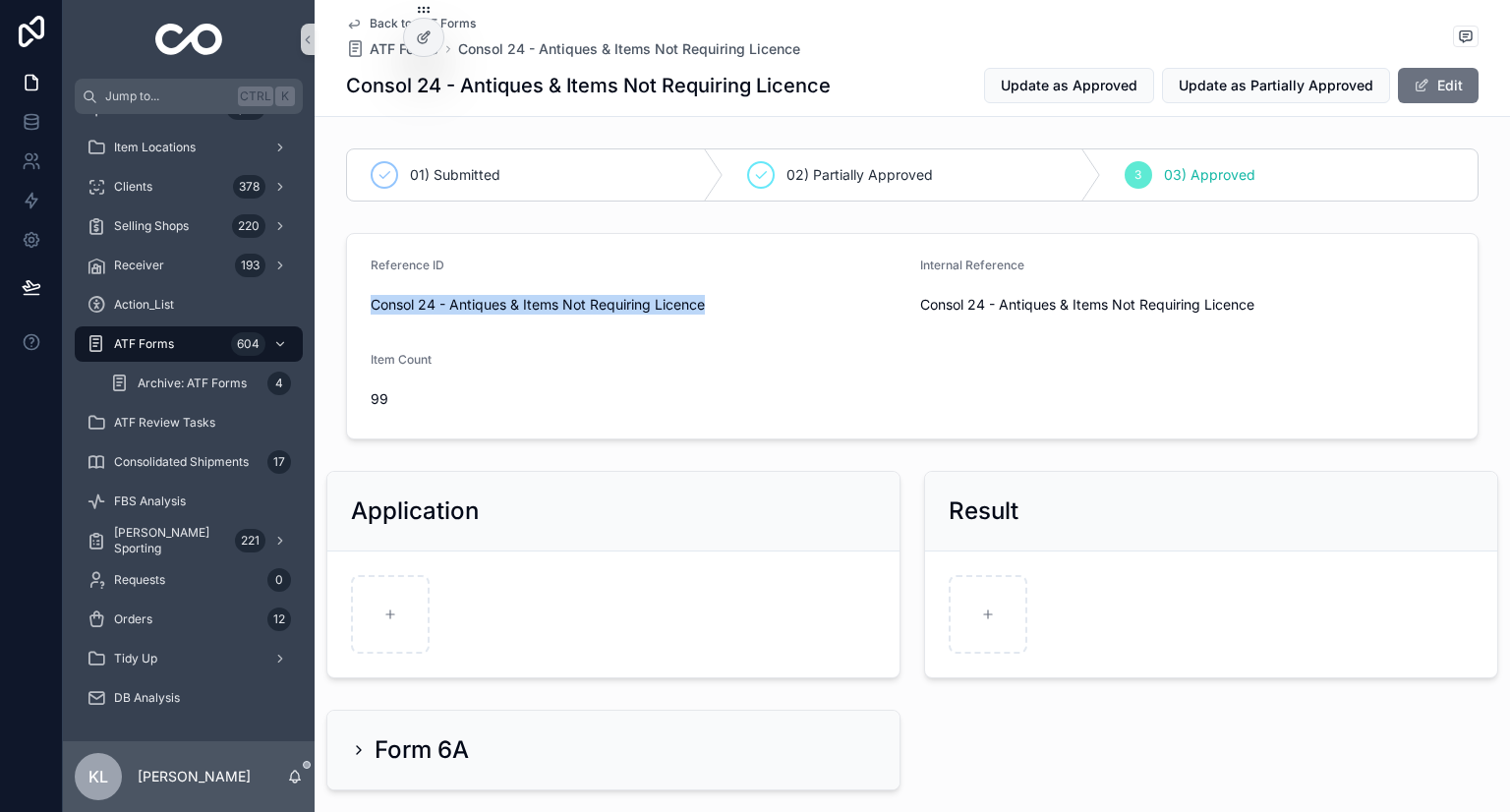
drag, startPoint x: 363, startPoint y: 304, endPoint x: 715, endPoint y: 309, distance: 352.0
click at [715, 309] on span "Consol 24 - Antiques & Items Not Requiring Licence" at bounding box center [637, 305] width 534 height 20
copy span "Consol 24 - Antiques & Items Not Requiring Licence"
click at [218, 355] on div "ATF Forms 604" at bounding box center [189, 344] width 205 height 32
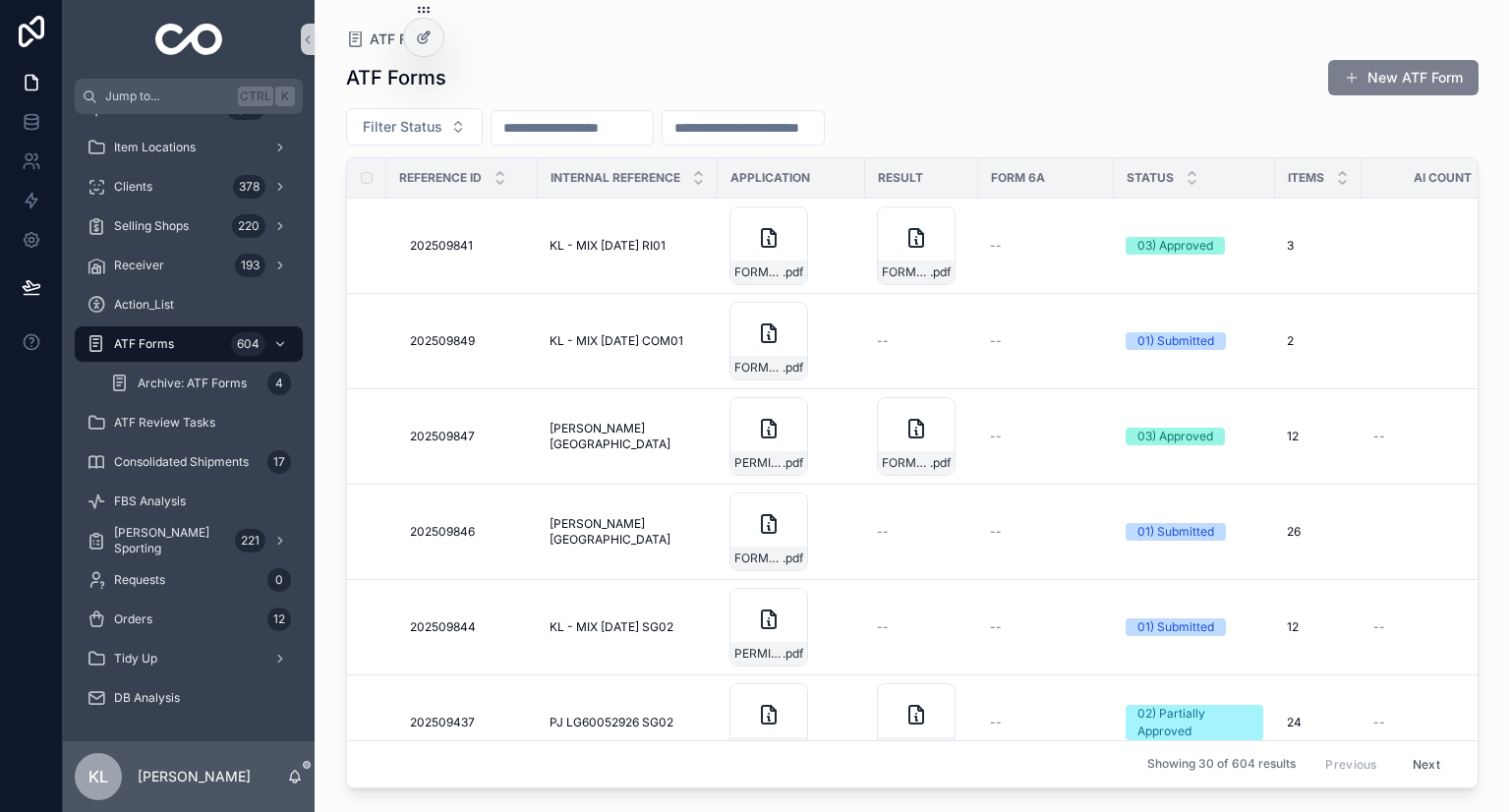
click at [1421, 83] on button "New ATF Form" at bounding box center [1404, 77] width 151 height 36
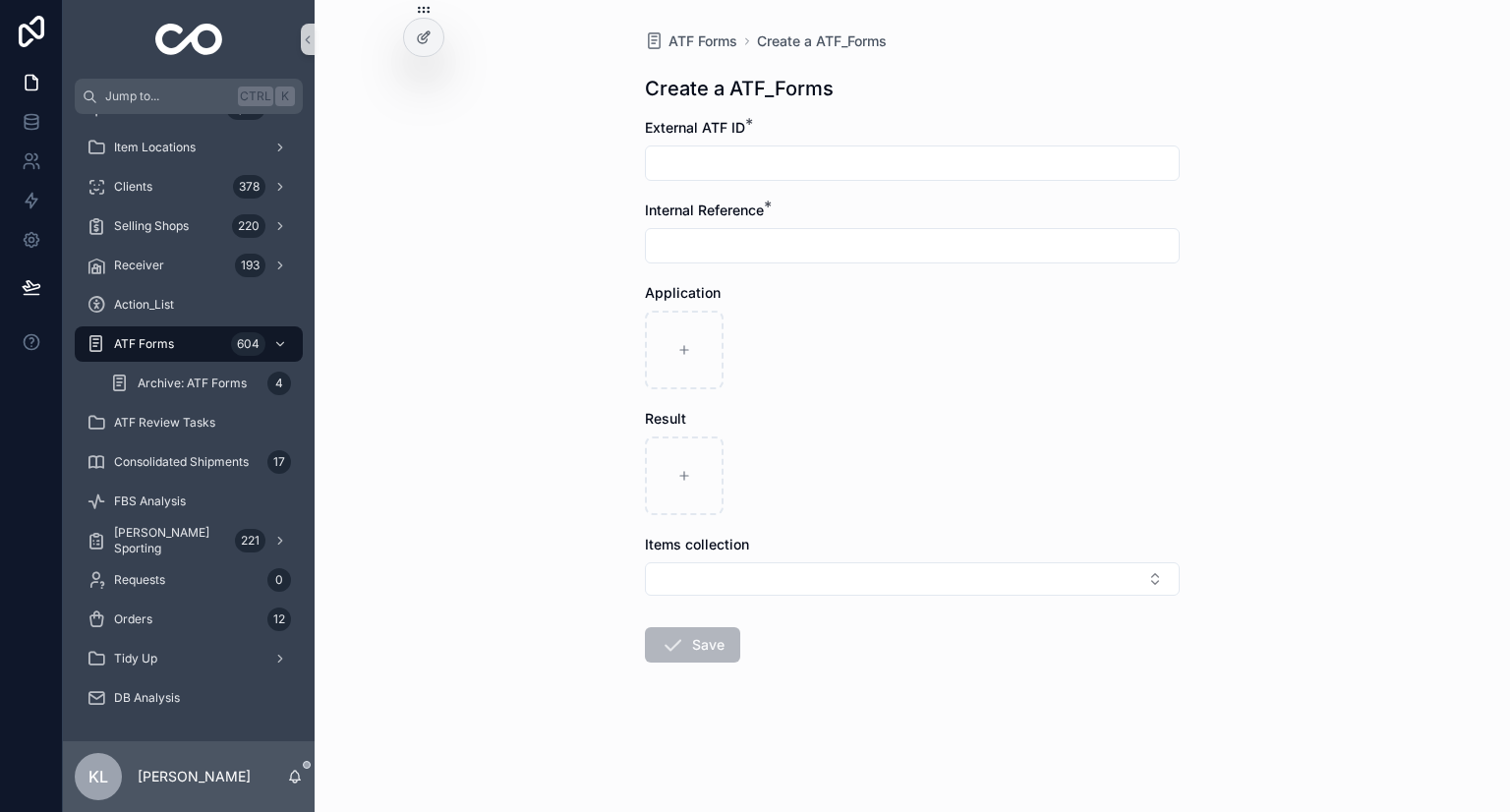
drag, startPoint x: 716, startPoint y: 165, endPoint x: 717, endPoint y: 177, distance: 12.0
click at [716, 165] on input "scrollable content" at bounding box center [912, 164] width 533 height 28
paste input "**********"
type input "**********"
click at [678, 242] on input "scrollable content" at bounding box center [912, 246] width 533 height 28
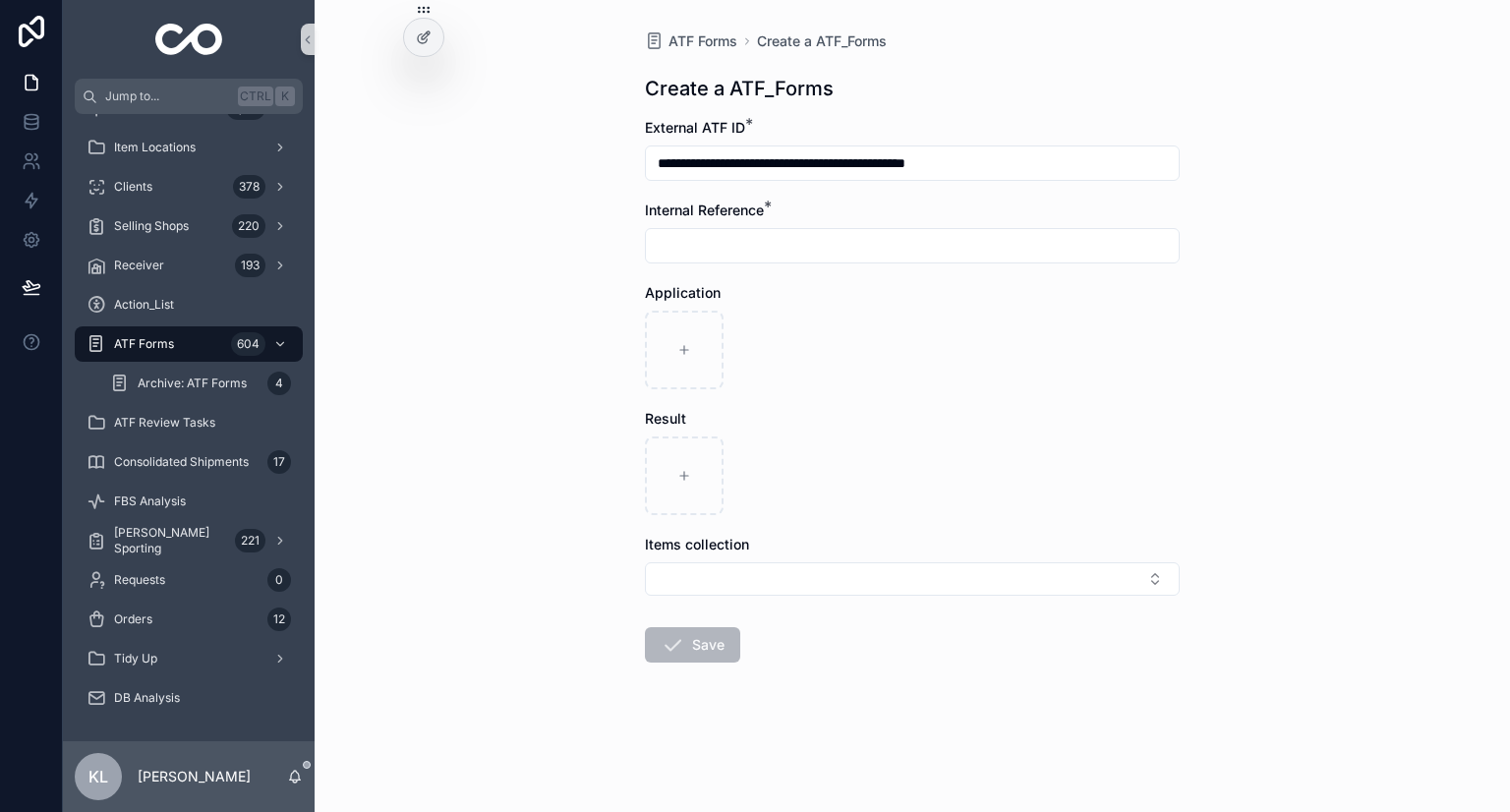
paste input "**********"
type input "**********"
click at [726, 159] on input "**********" at bounding box center [912, 164] width 533 height 28
type input "**********"
drag, startPoint x: 715, startPoint y: 244, endPoint x: 684, endPoint y: 267, distance: 38.6
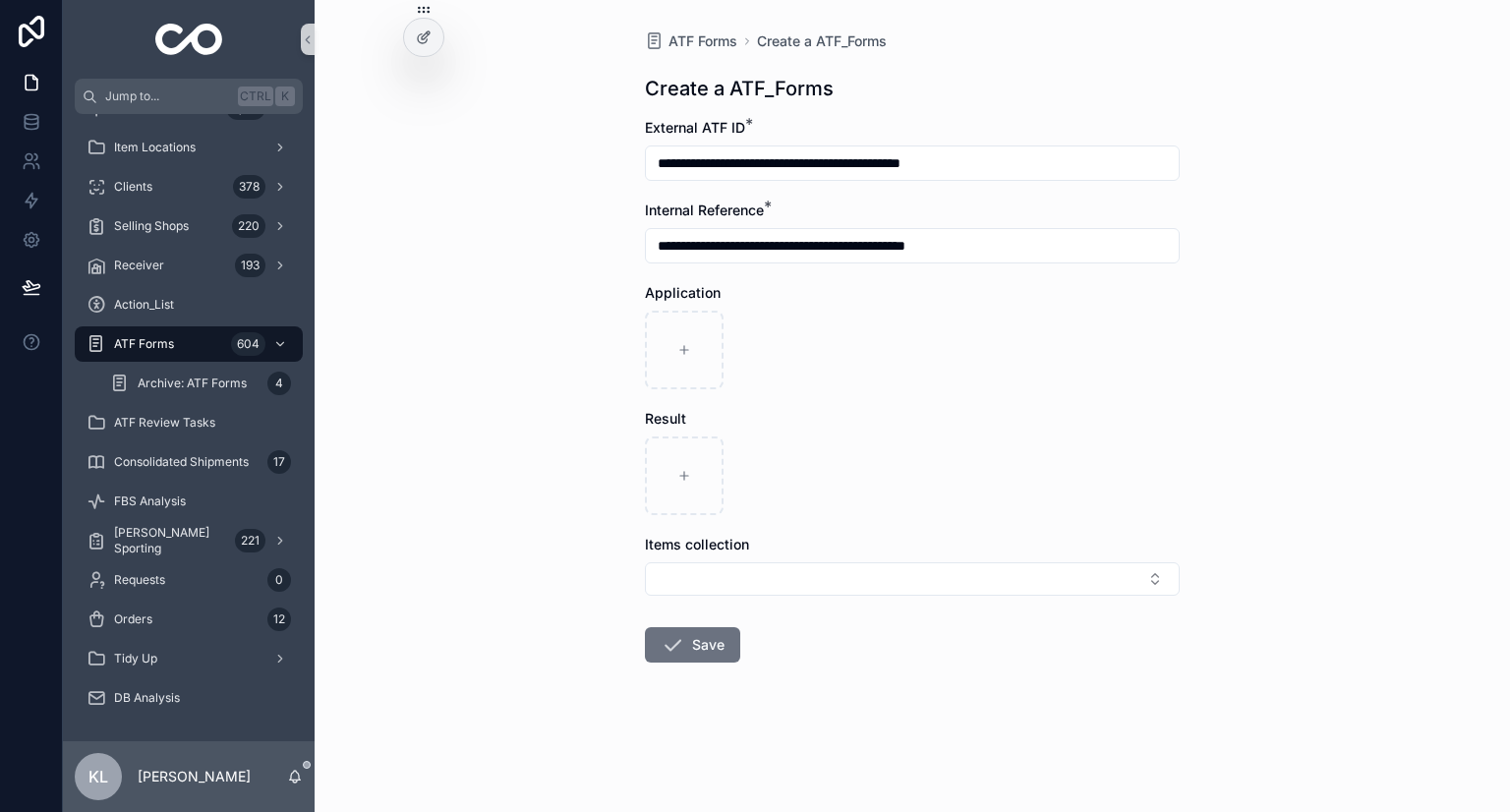
click at [727, 245] on input "**********" at bounding box center [912, 246] width 533 height 28
type input "**********"
click at [811, 395] on form "**********" at bounding box center [912, 453] width 535 height 670
click at [716, 634] on button "Save" at bounding box center [693, 645] width 95 height 36
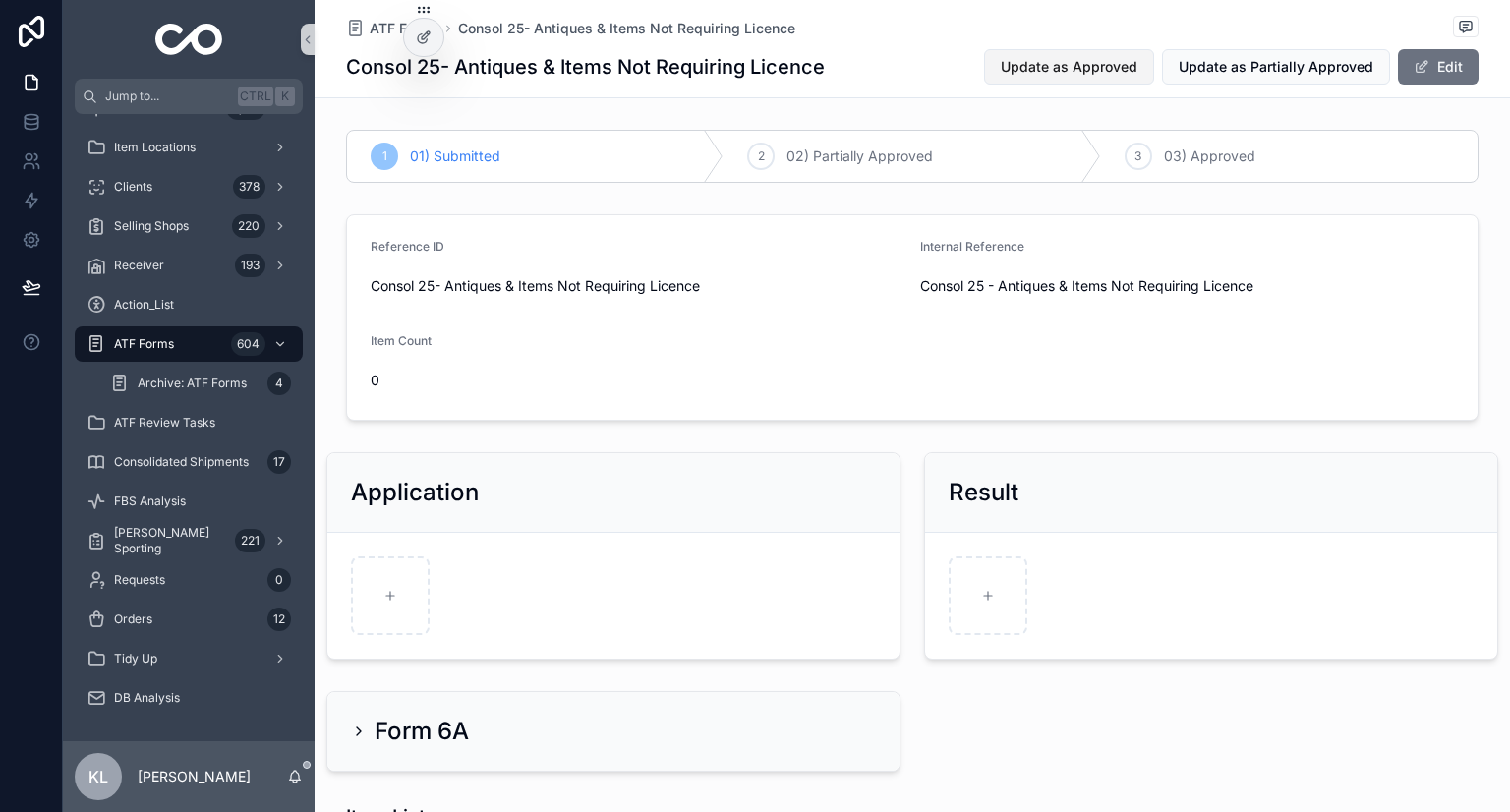
click at [1113, 74] on span "Update as Approved" at bounding box center [1069, 67] width 137 height 20
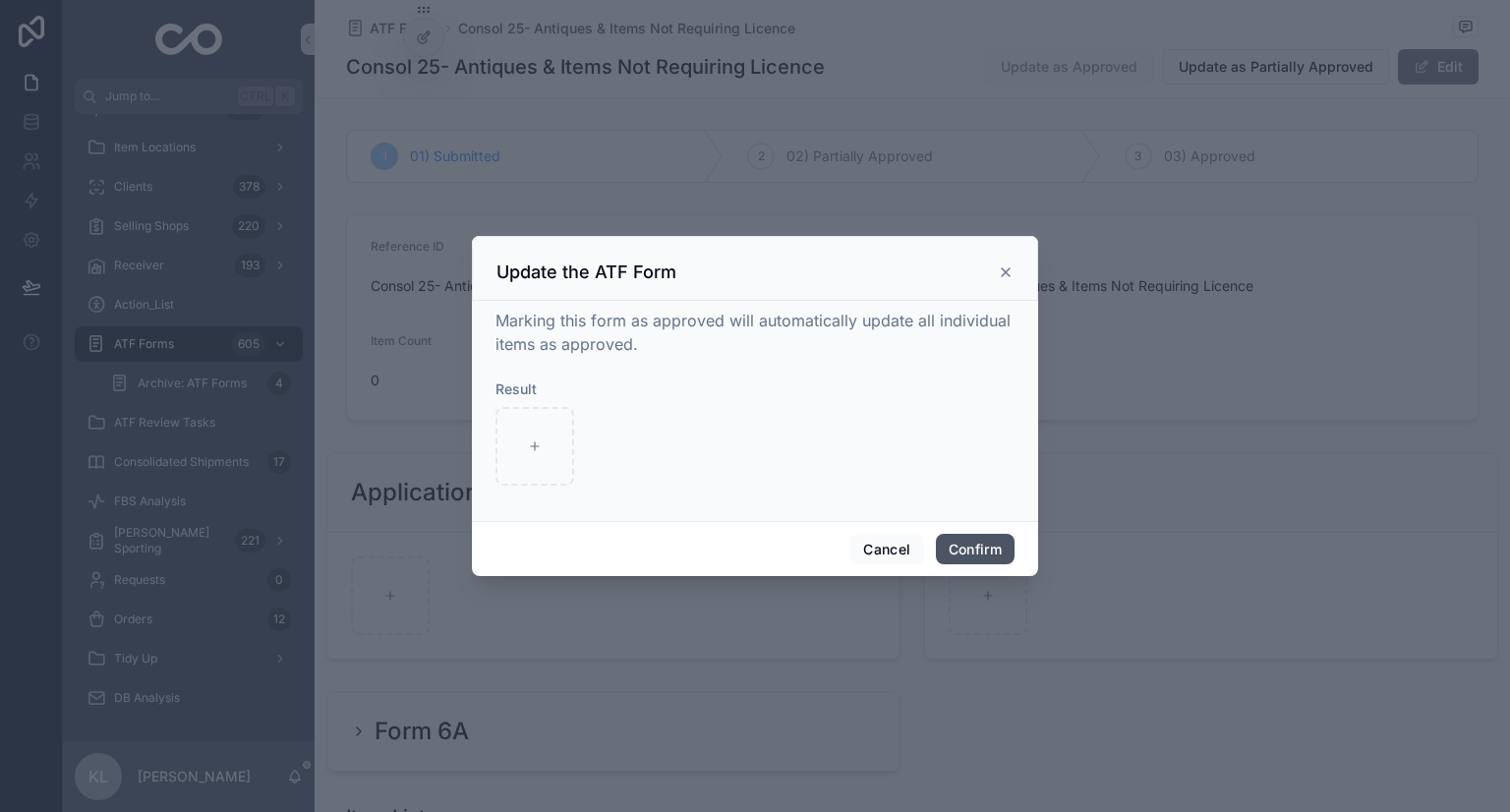
click at [990, 556] on button "Confirm" at bounding box center [975, 550] width 78 height 32
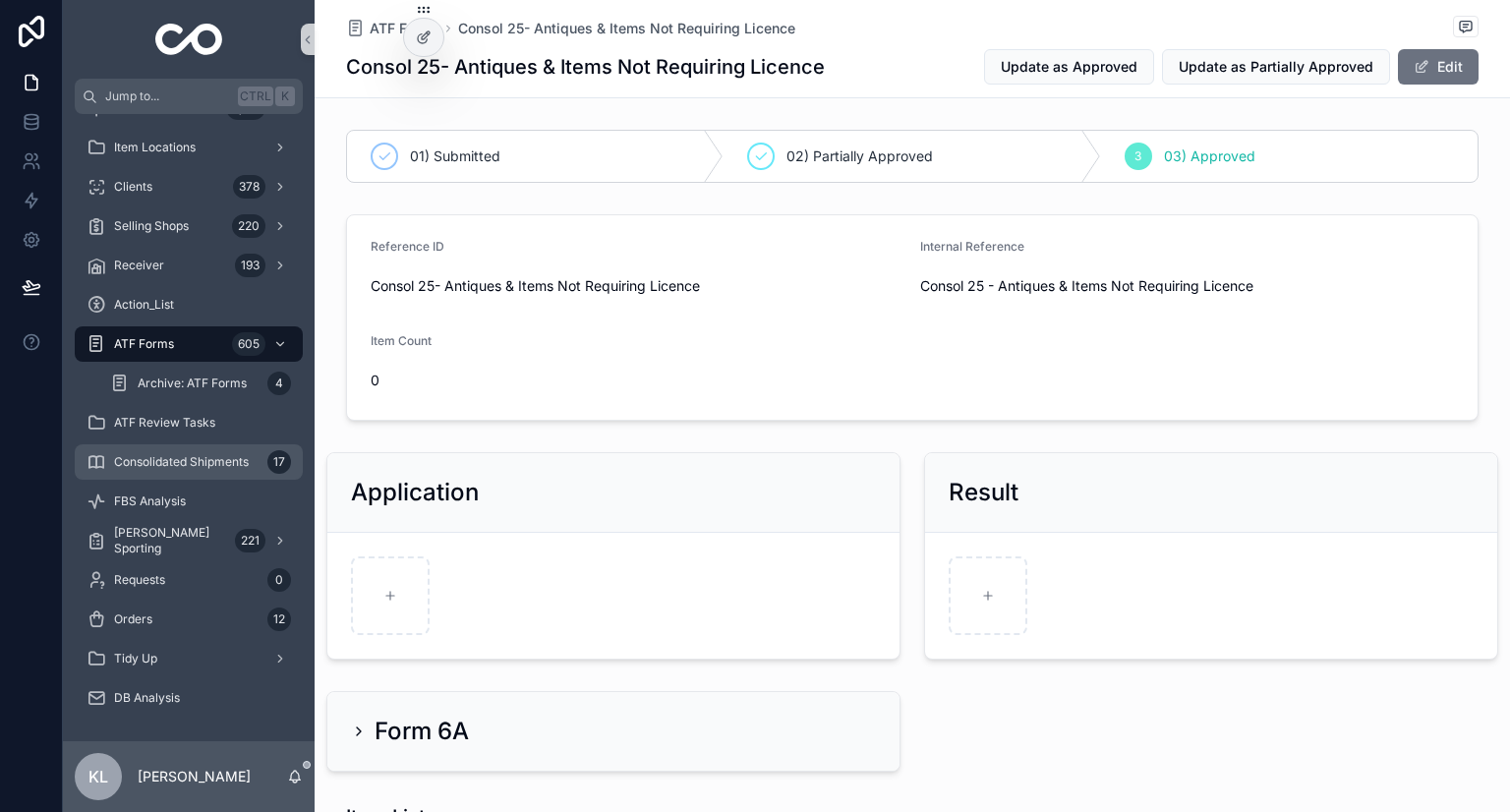
click at [193, 455] on span "Consolidated Shipments" at bounding box center [182, 463] width 135 height 16
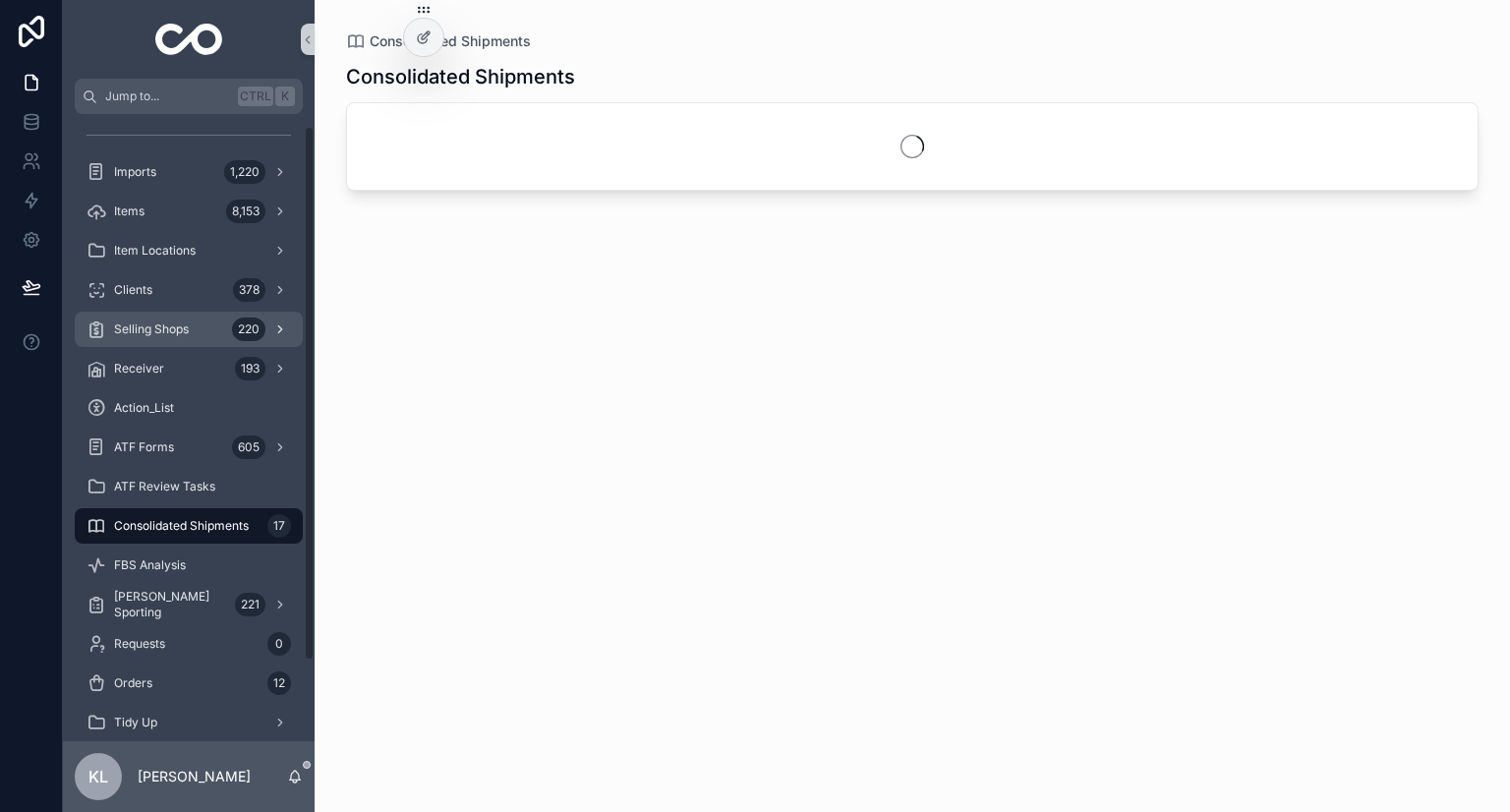
scroll to position [10, 0]
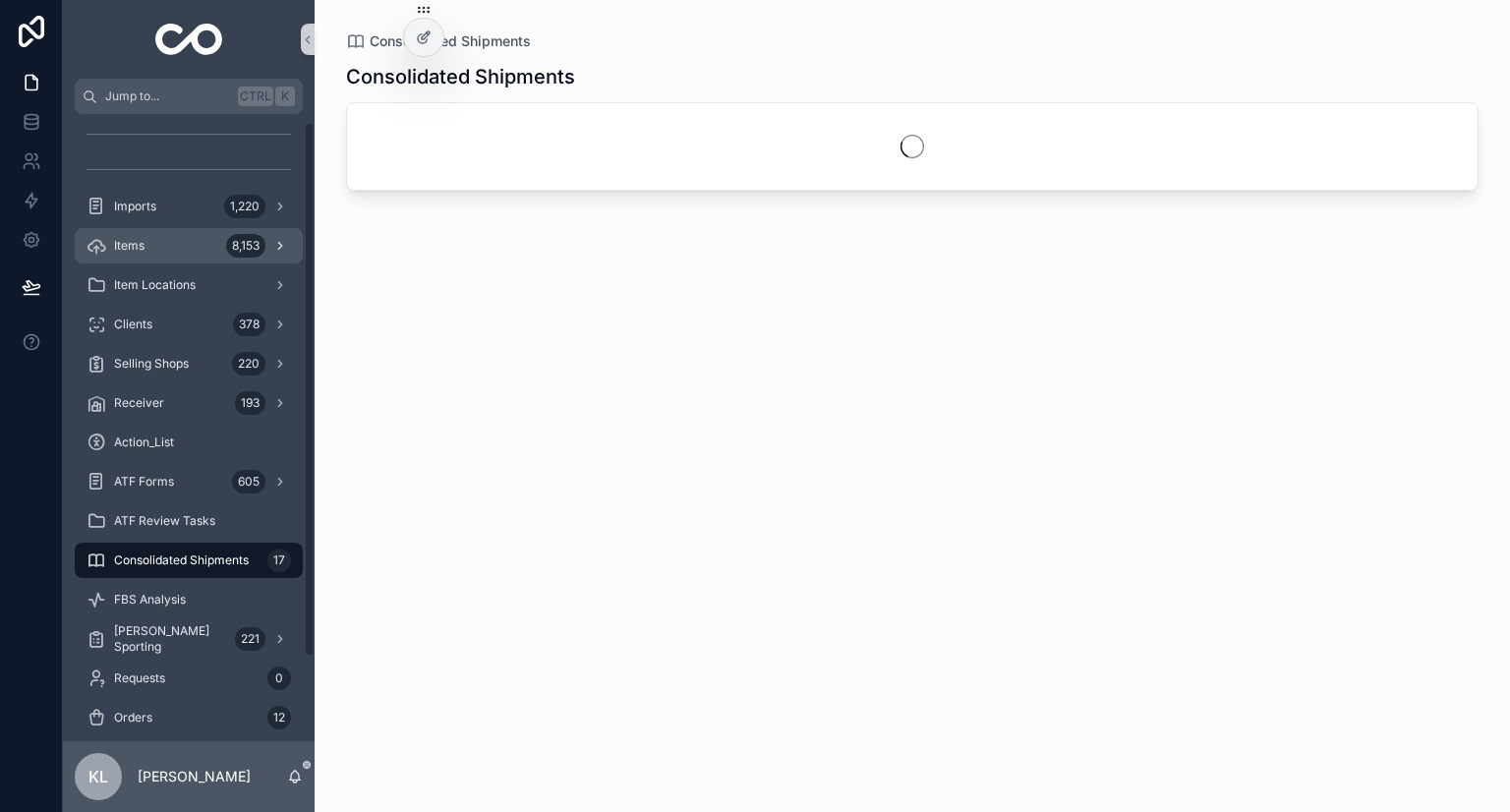
click at [217, 247] on div "Items 8,153" at bounding box center [189, 246] width 205 height 32
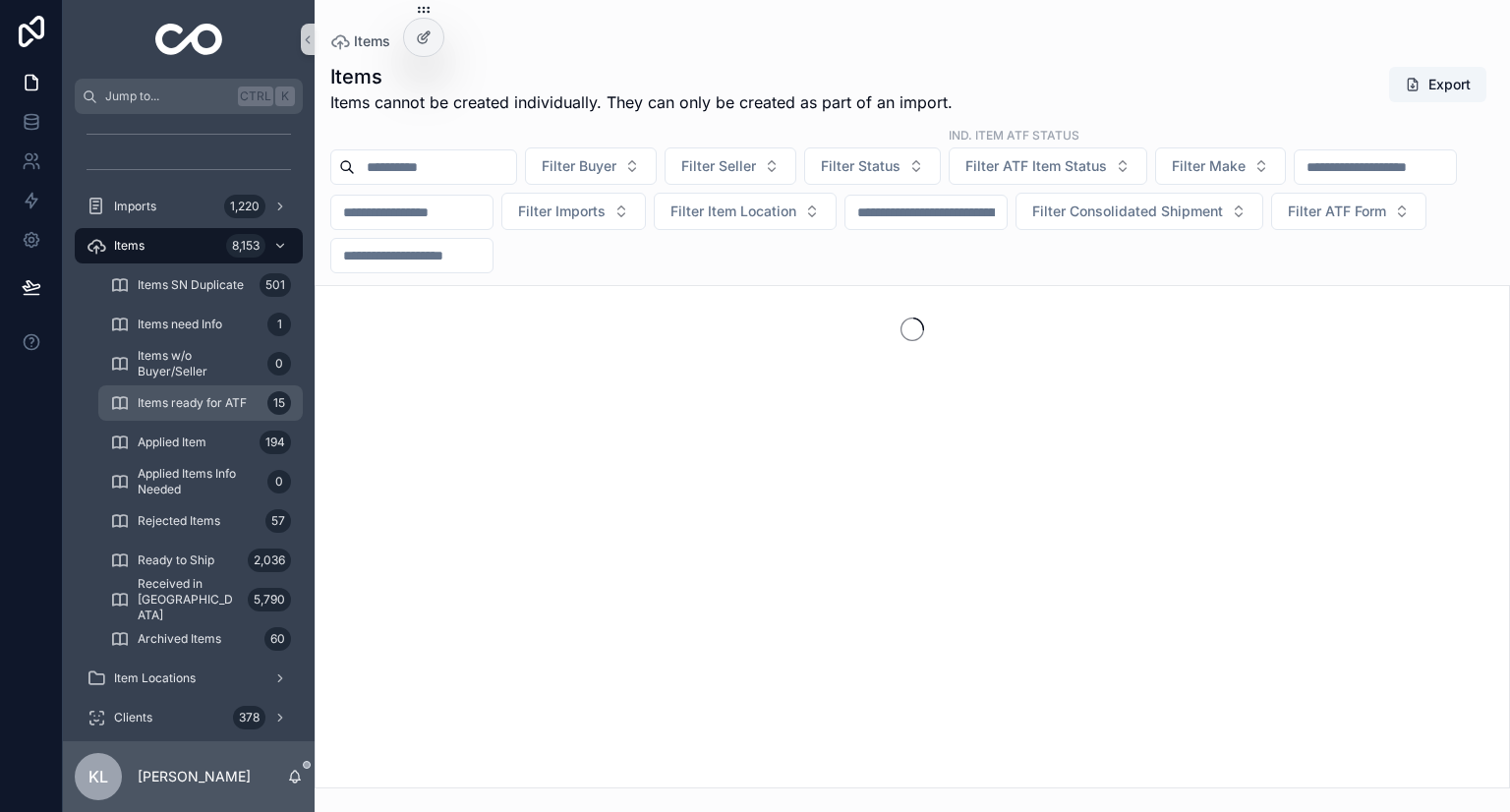
click at [221, 414] on div "Items ready for ATF 15" at bounding box center [201, 403] width 181 height 32
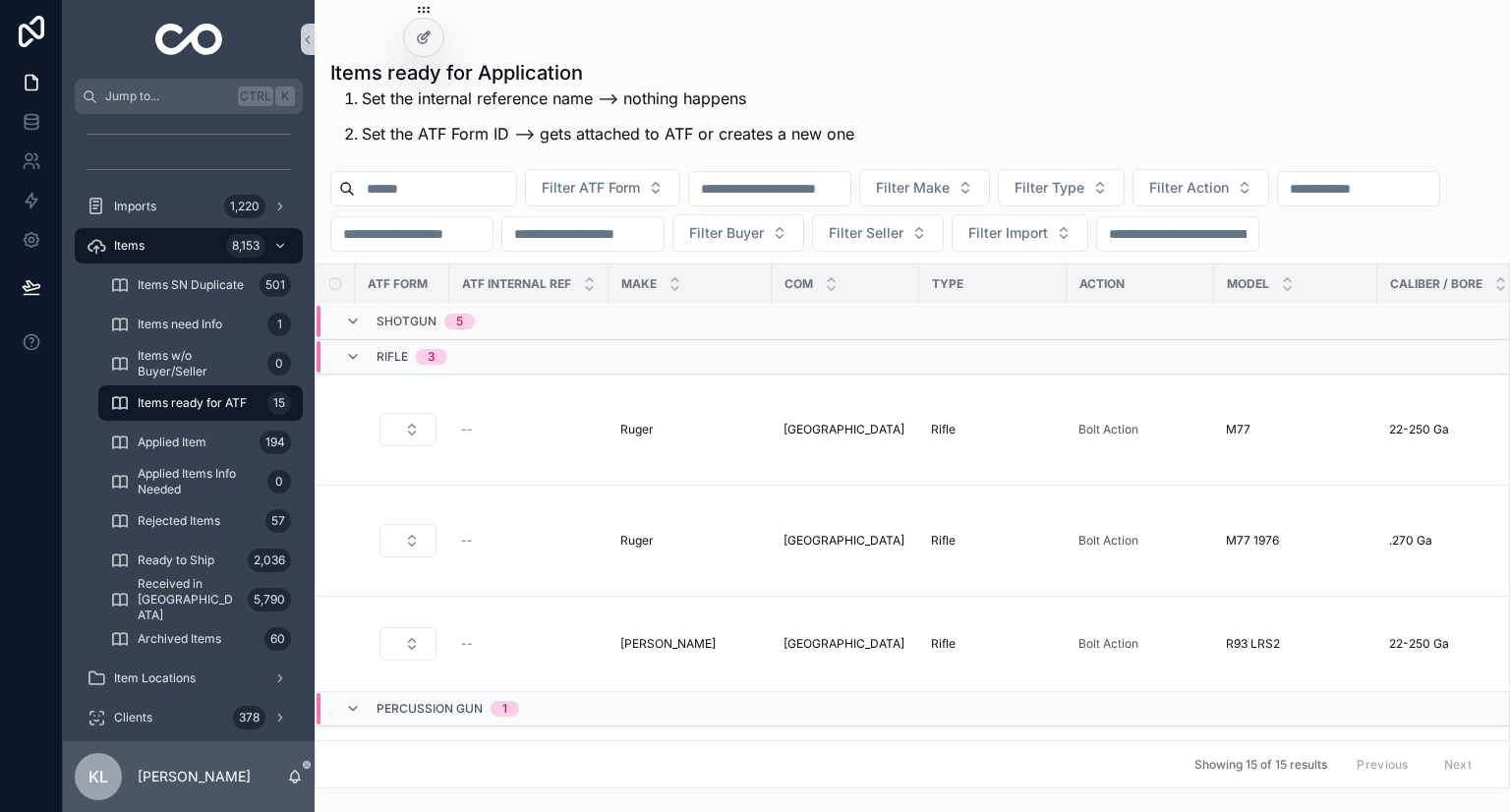
scroll to position [688, 0]
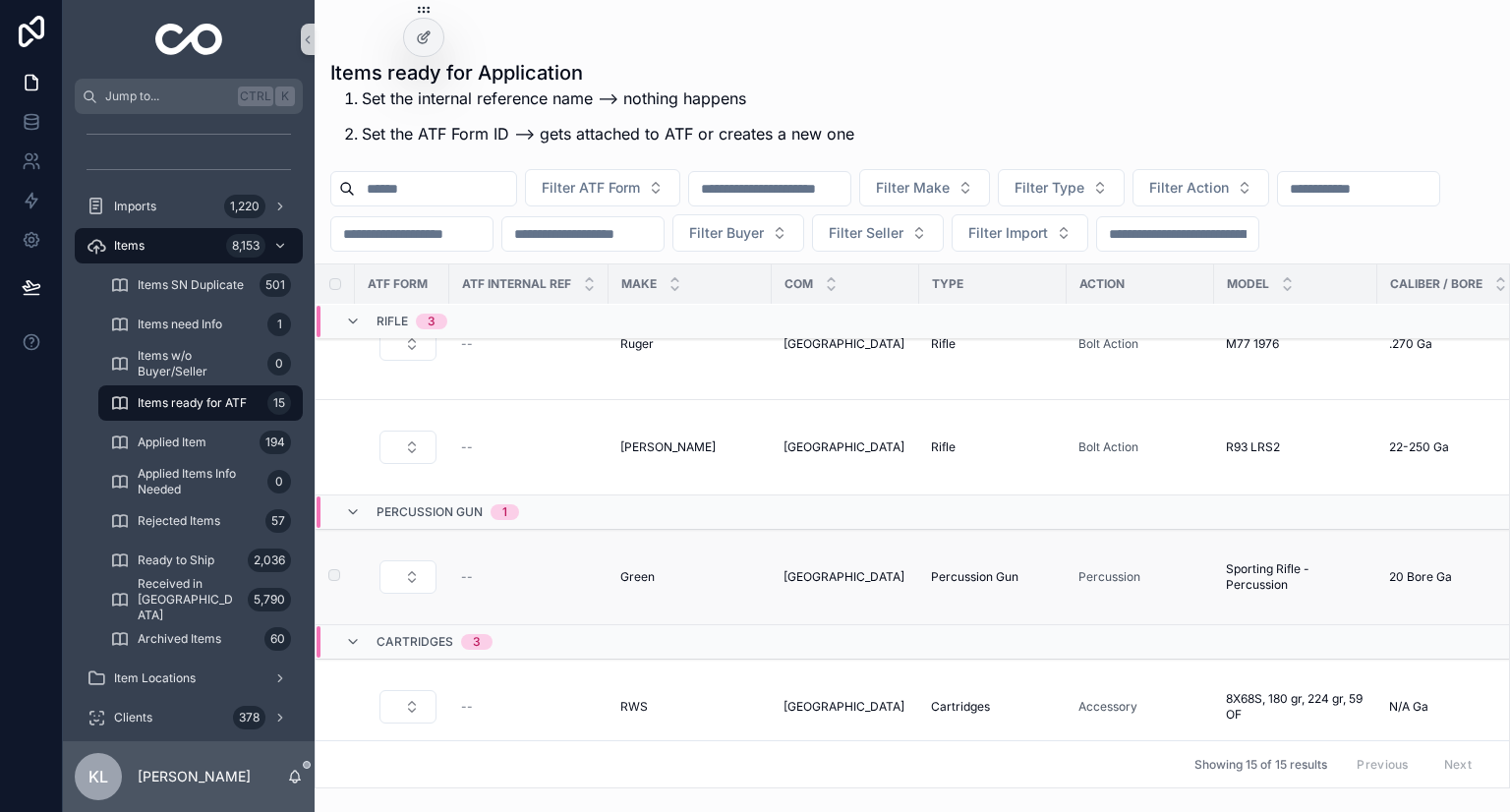
click at [323, 569] on label "scrollable content" at bounding box center [323, 577] width 12 height 16
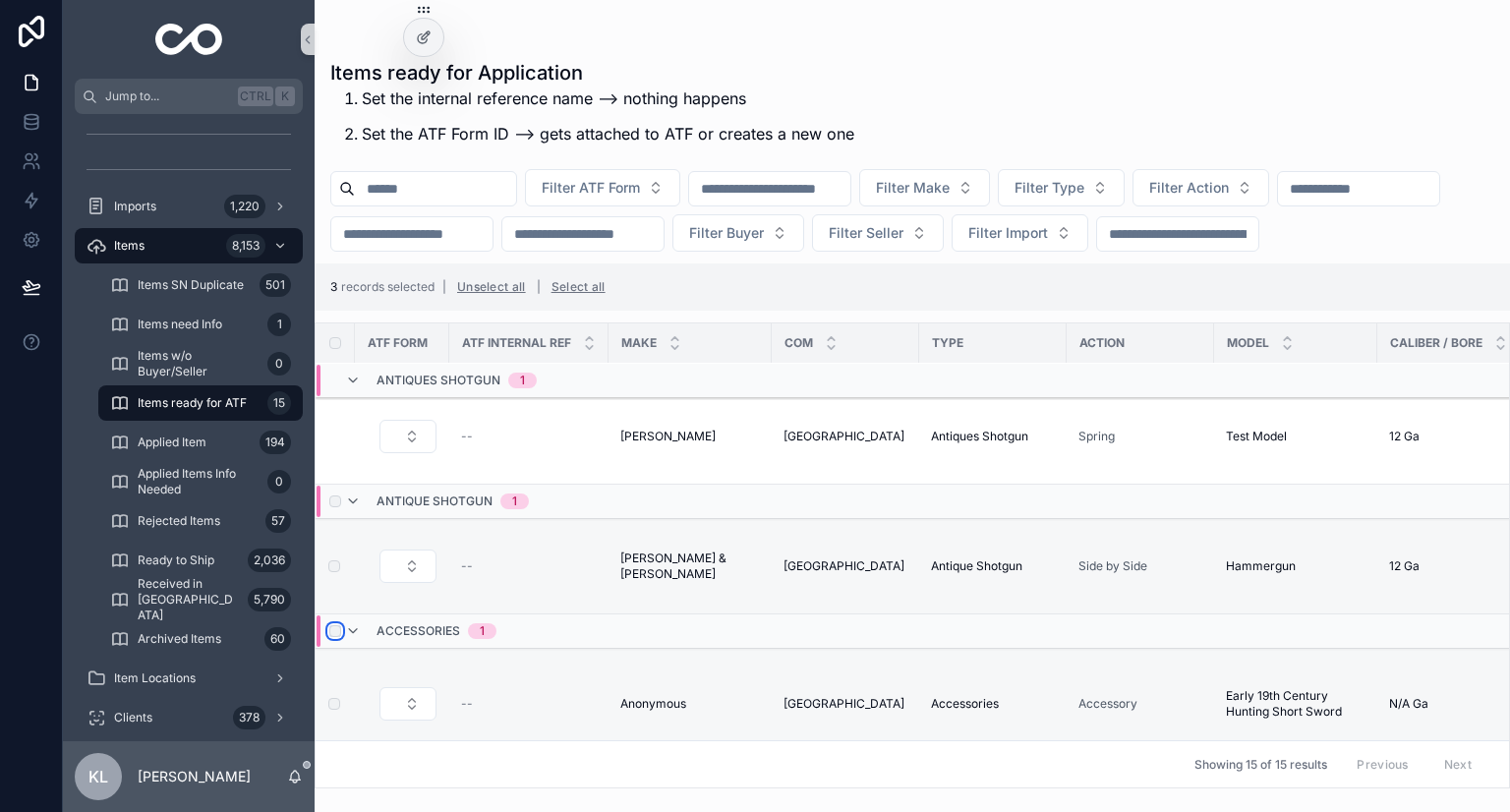
scroll to position [1367, 0]
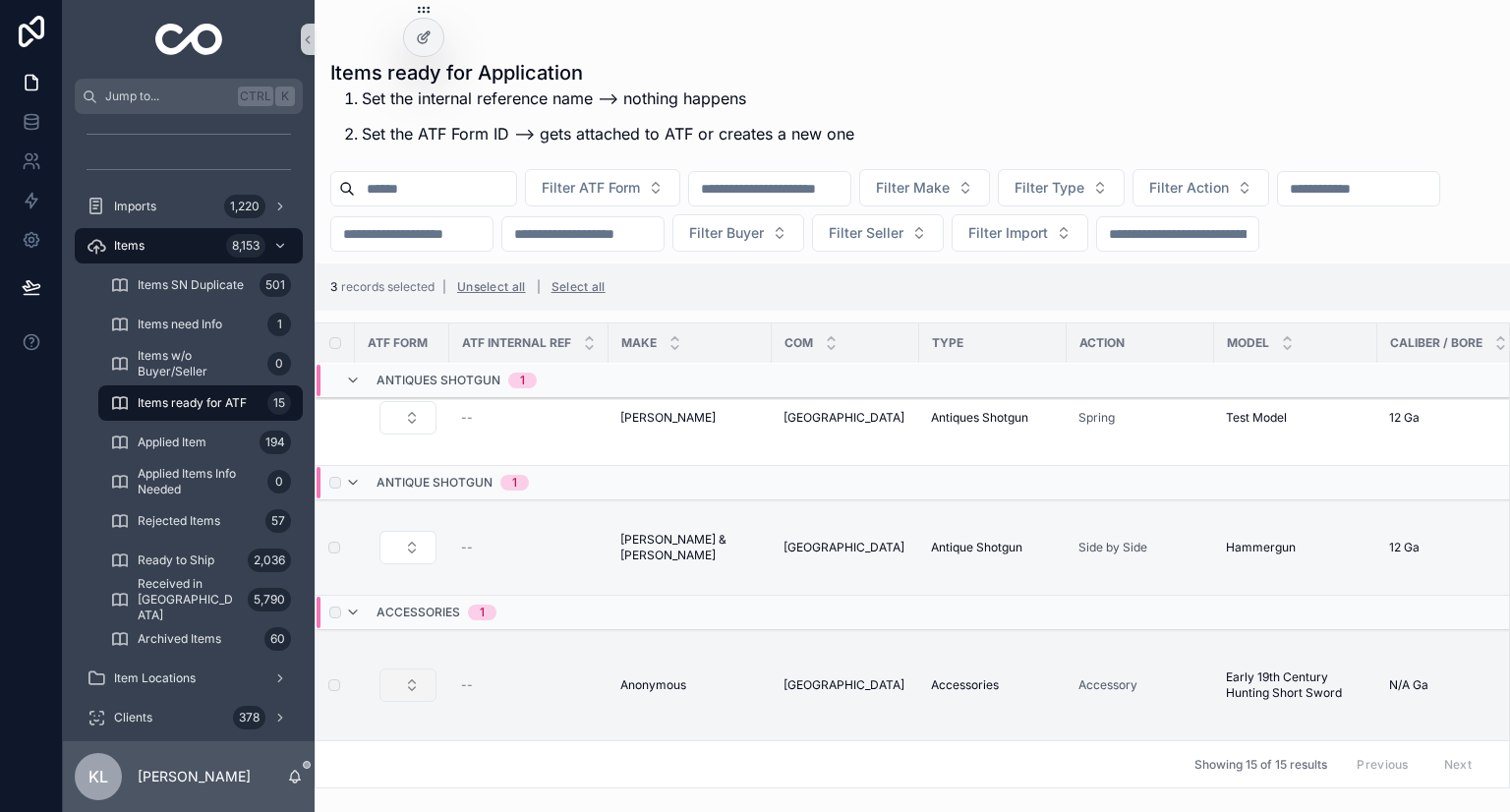
click at [408, 675] on button "Select Button" at bounding box center [407, 685] width 57 height 34
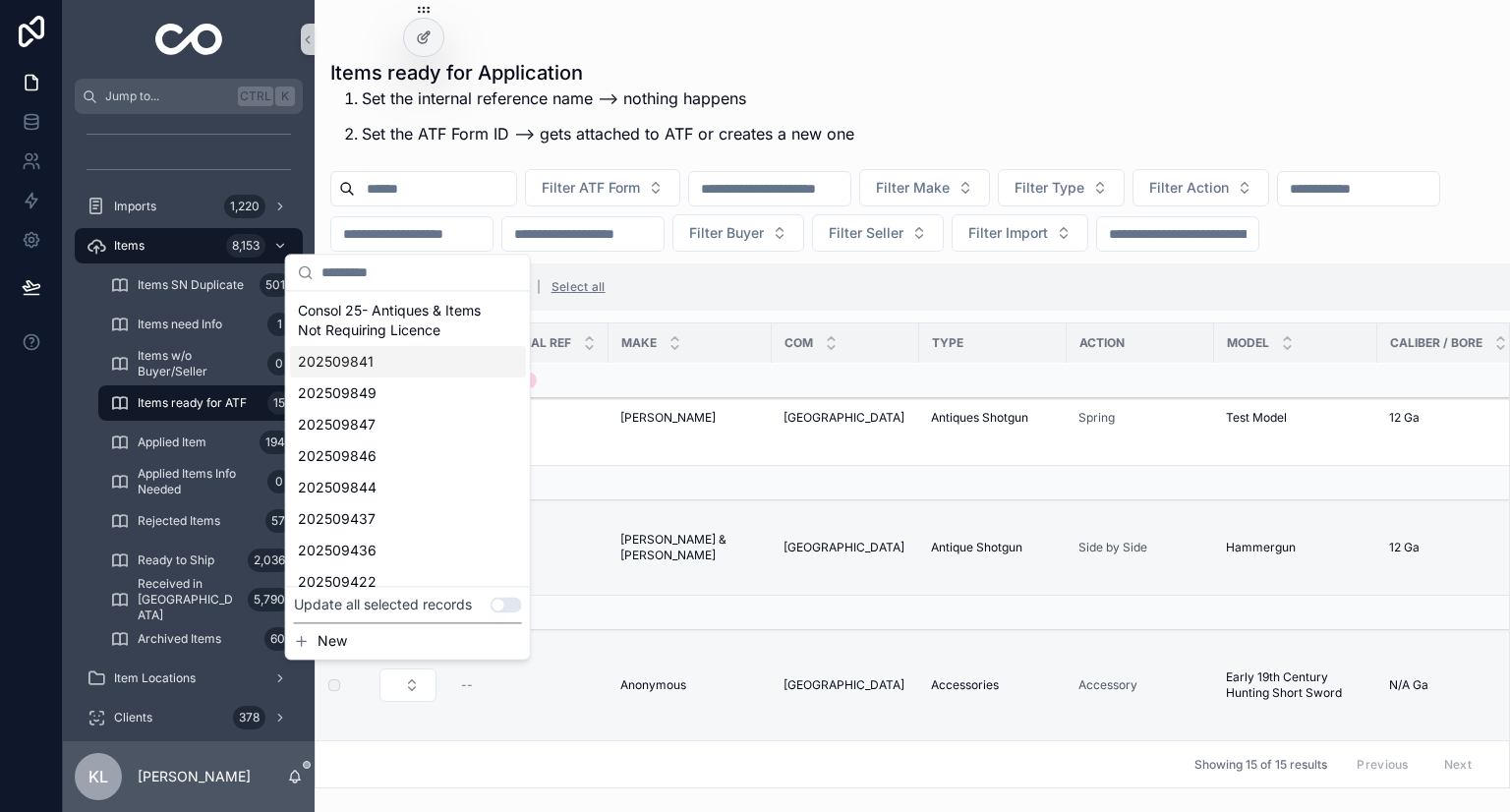
click at [511, 603] on button "Use setting" at bounding box center [506, 605] width 32 height 16
click at [413, 324] on span "Consol 25- Antiques & Items Not Requiring Licence" at bounding box center [396, 321] width 197 height 40
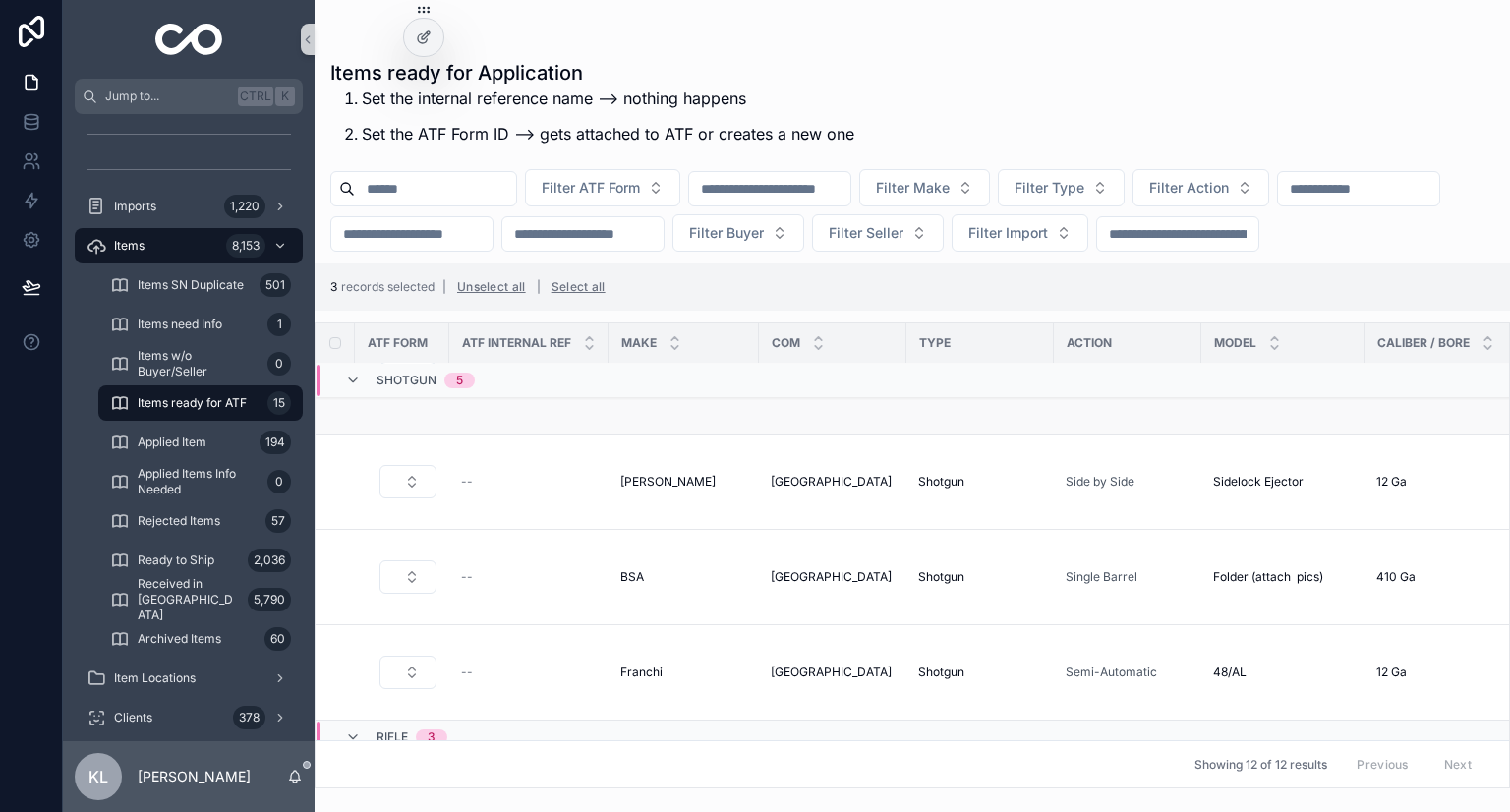
scroll to position [0, 0]
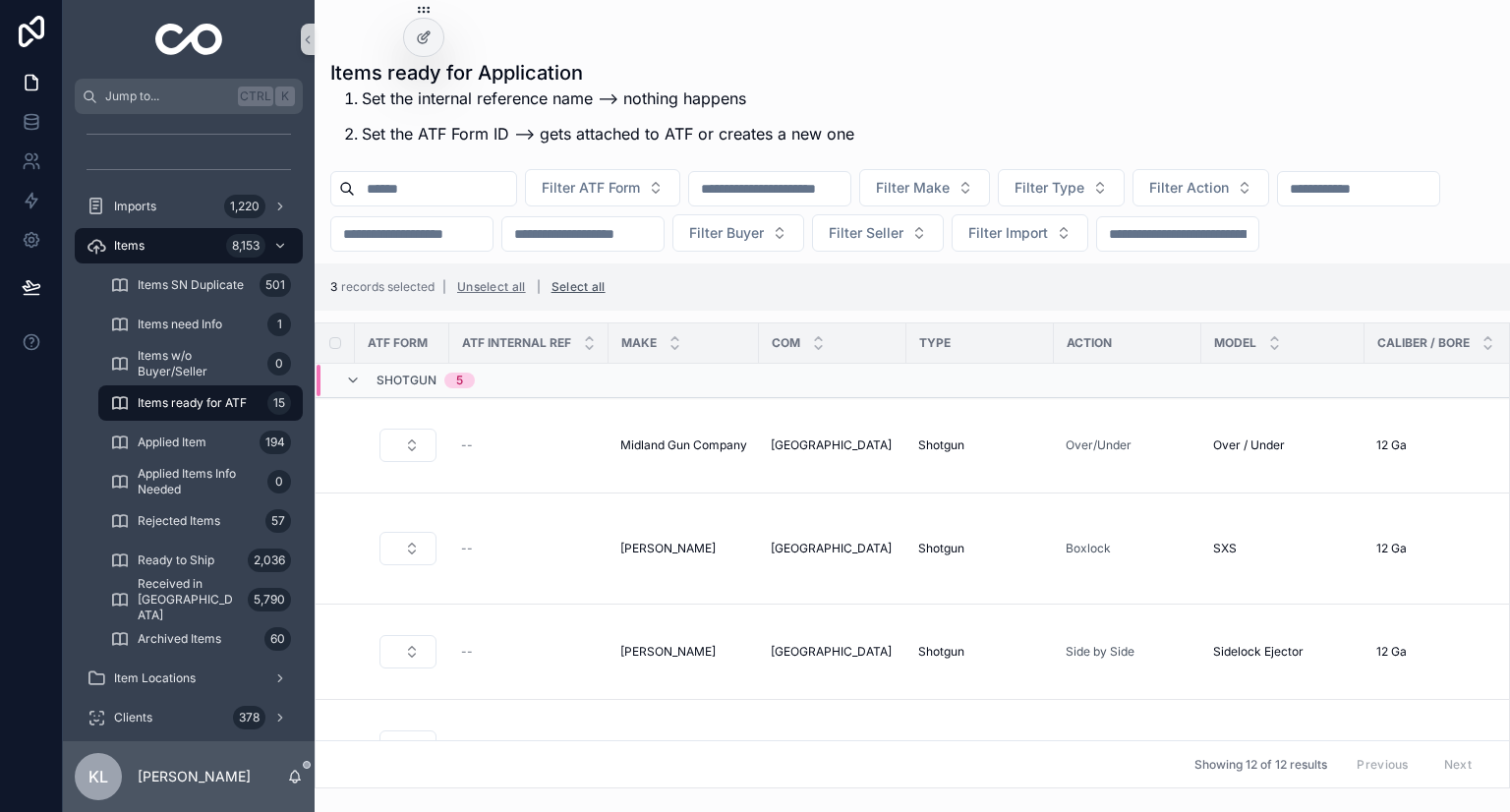
click at [567, 303] on button "Select all" at bounding box center [579, 287] width 68 height 32
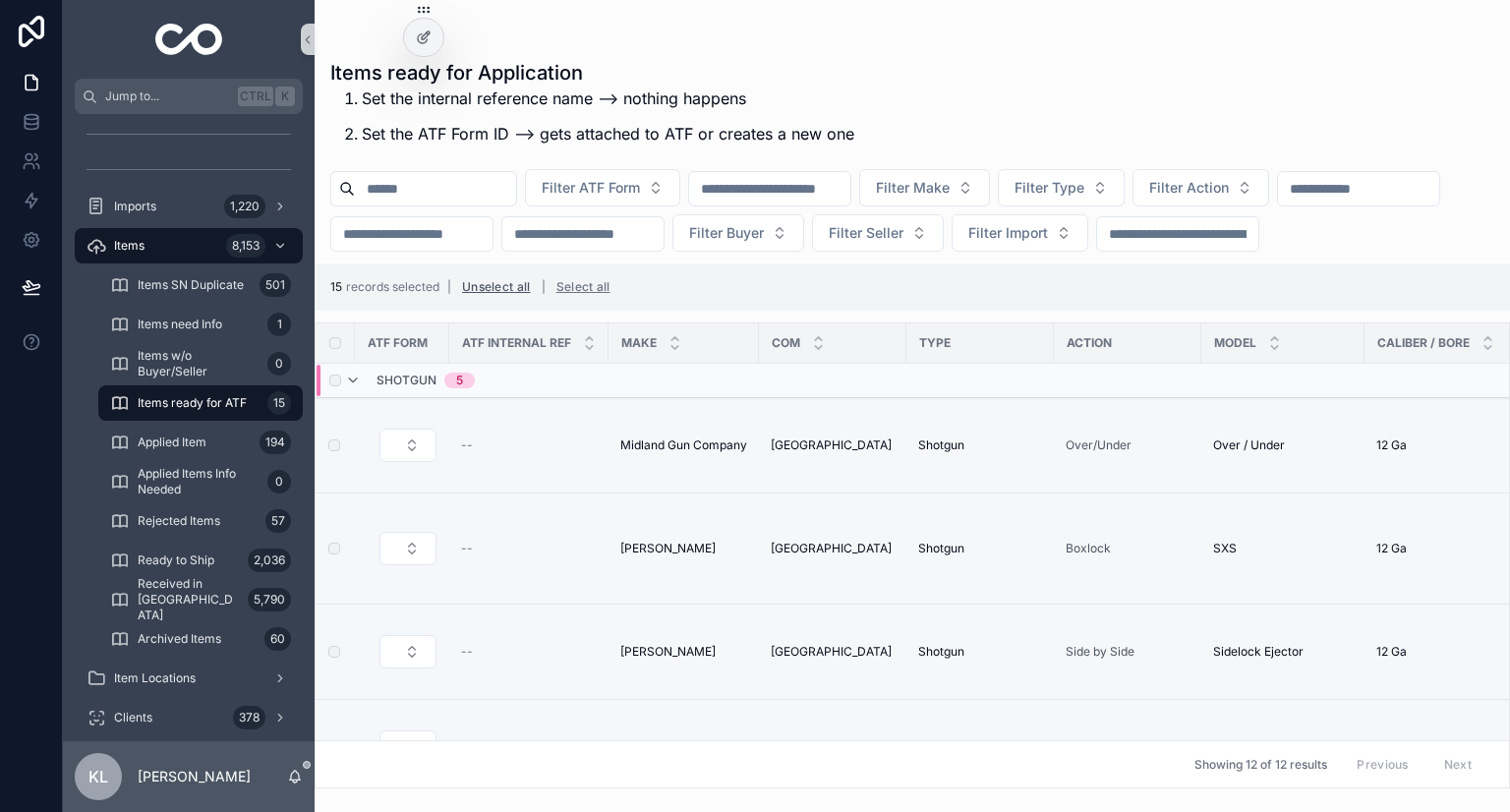
drag, startPoint x: 512, startPoint y: 330, endPoint x: 549, endPoint y: 343, distance: 39.2
click at [513, 303] on button "Unselect all" at bounding box center [496, 287] width 82 height 32
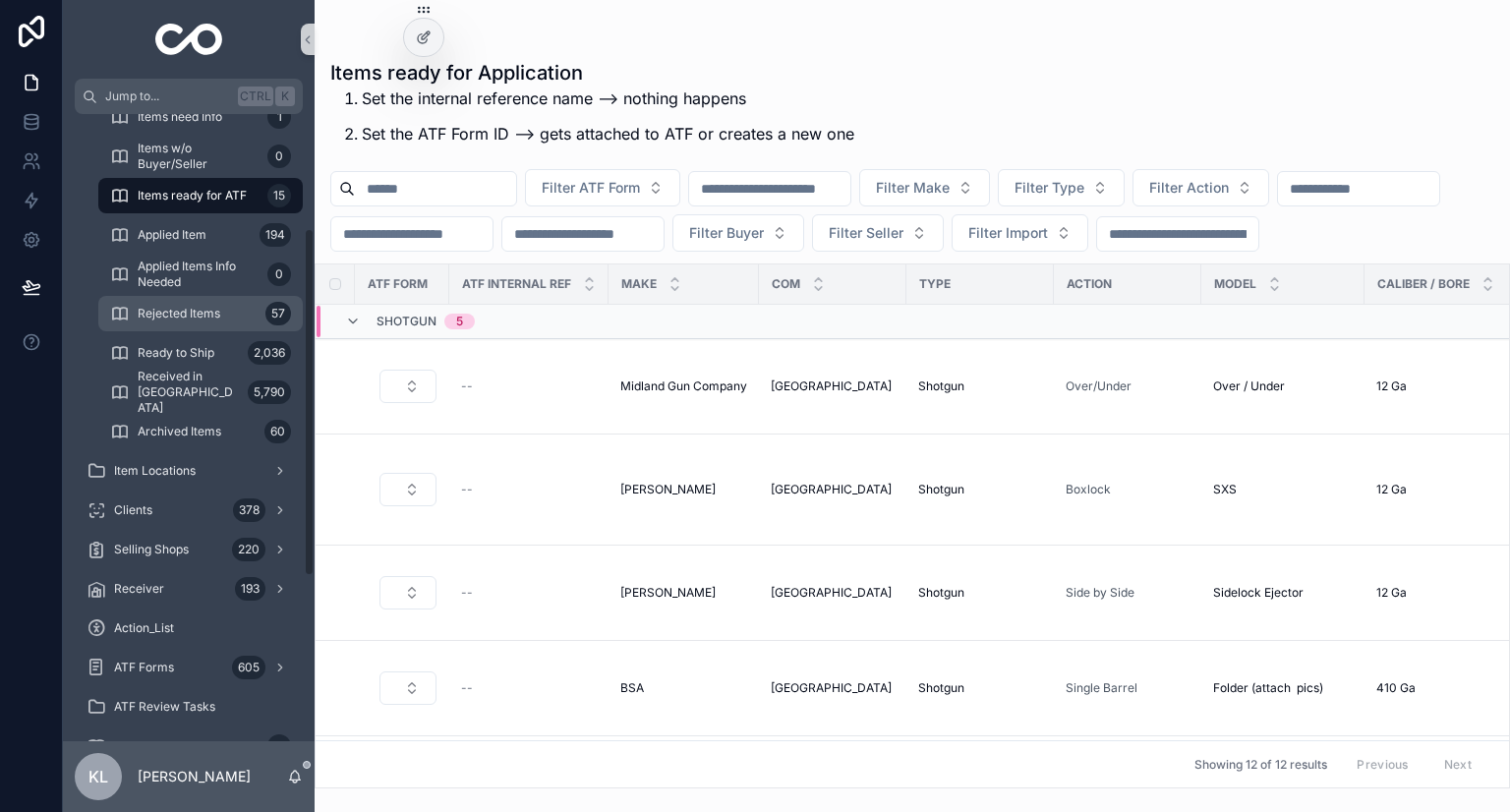
scroll to position [206, 0]
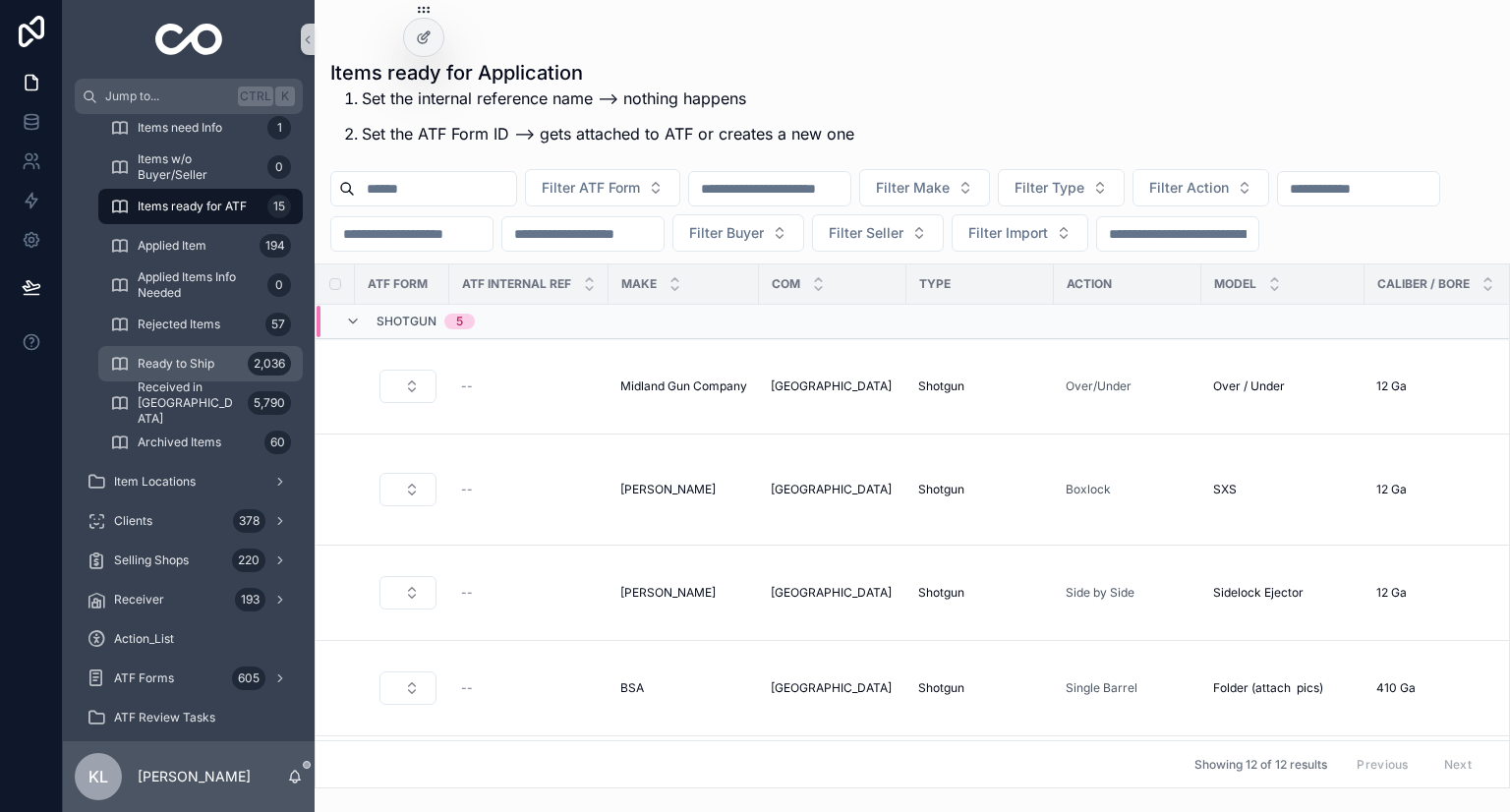
click at [230, 370] on div "Ready to Ship 2,036" at bounding box center [201, 364] width 181 height 32
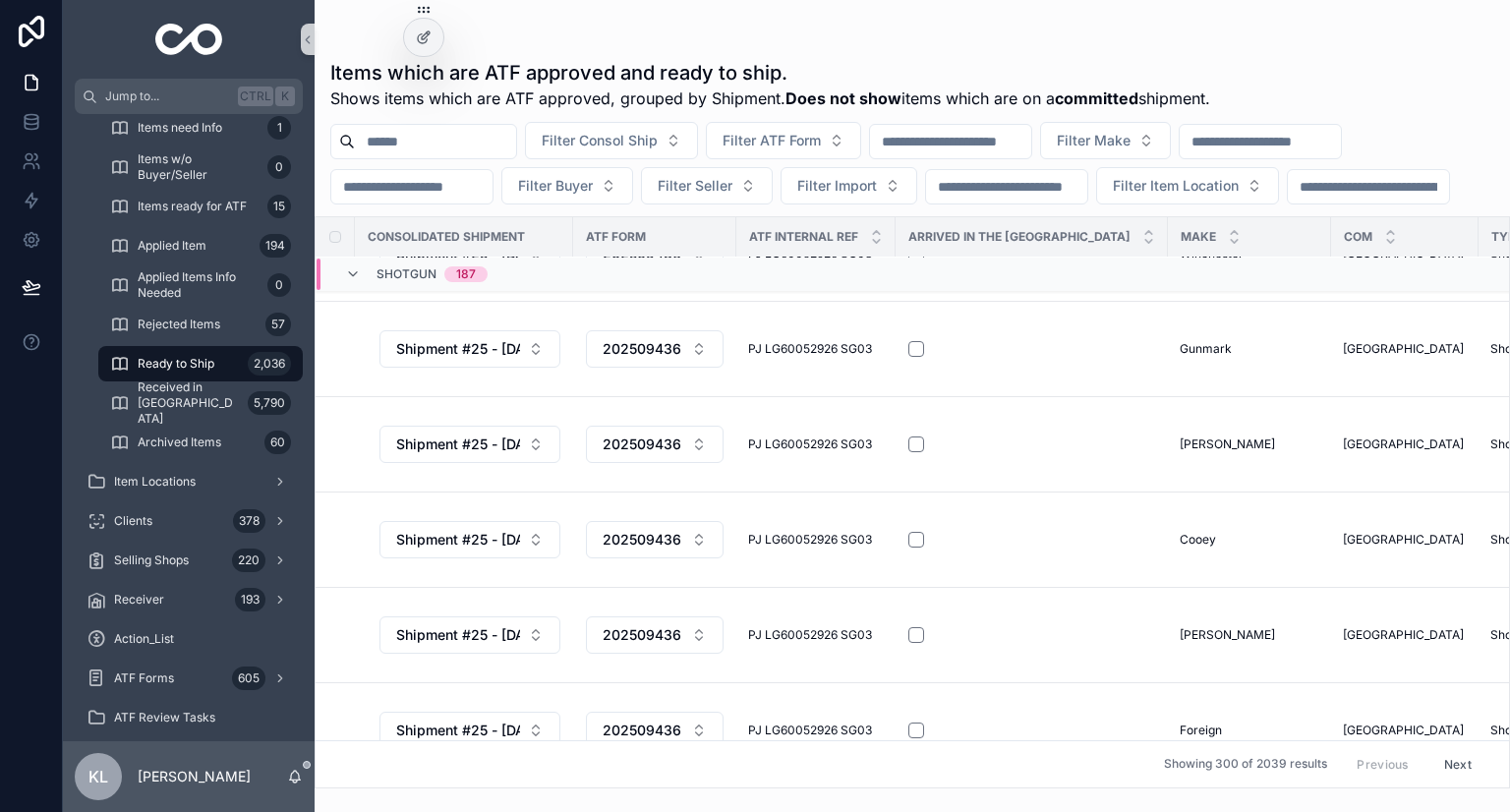
scroll to position [1011, 0]
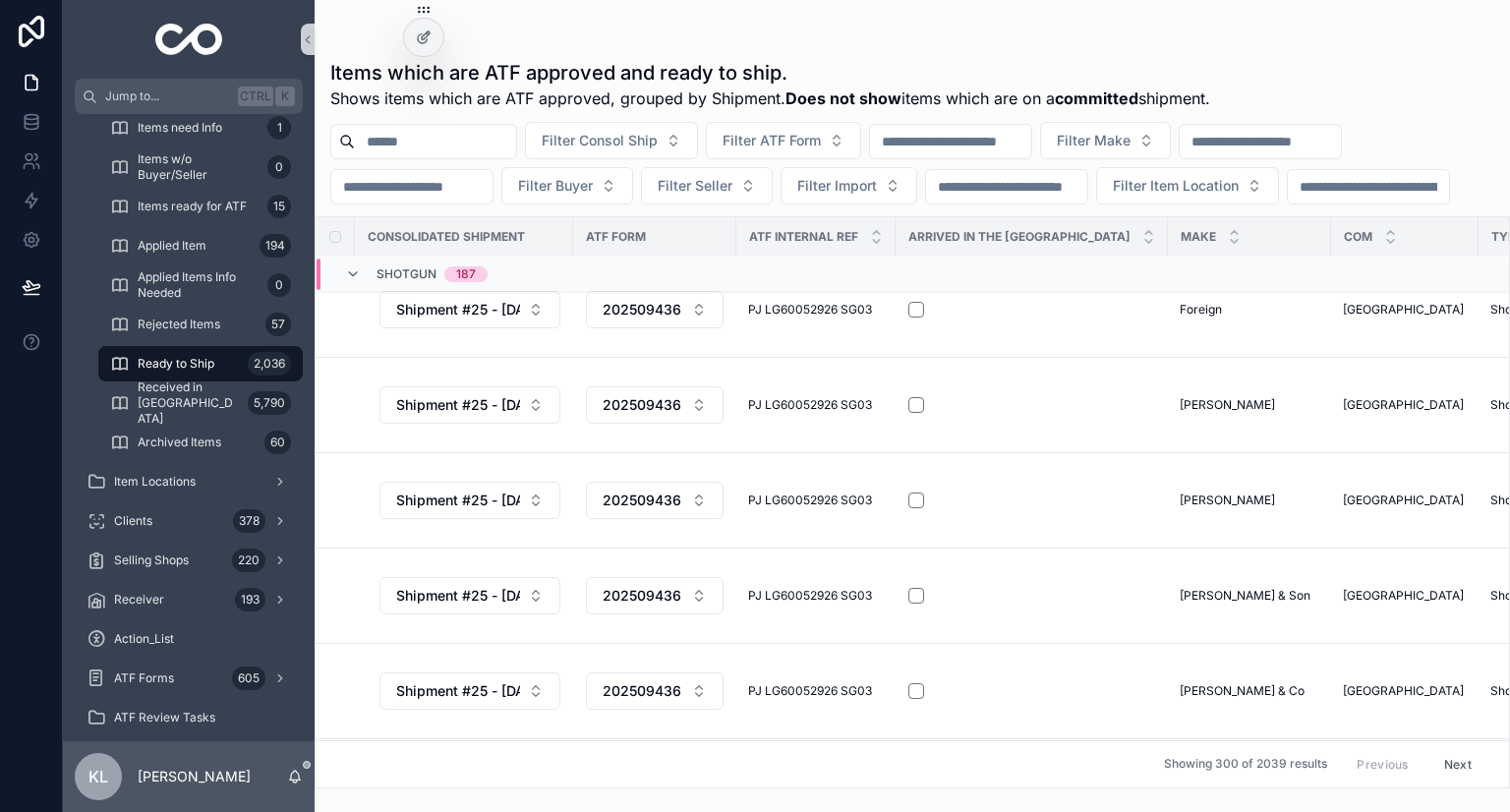
click at [1017, 185] on input "scrollable content" at bounding box center [1007, 187] width 161 height 28
type input "*****"
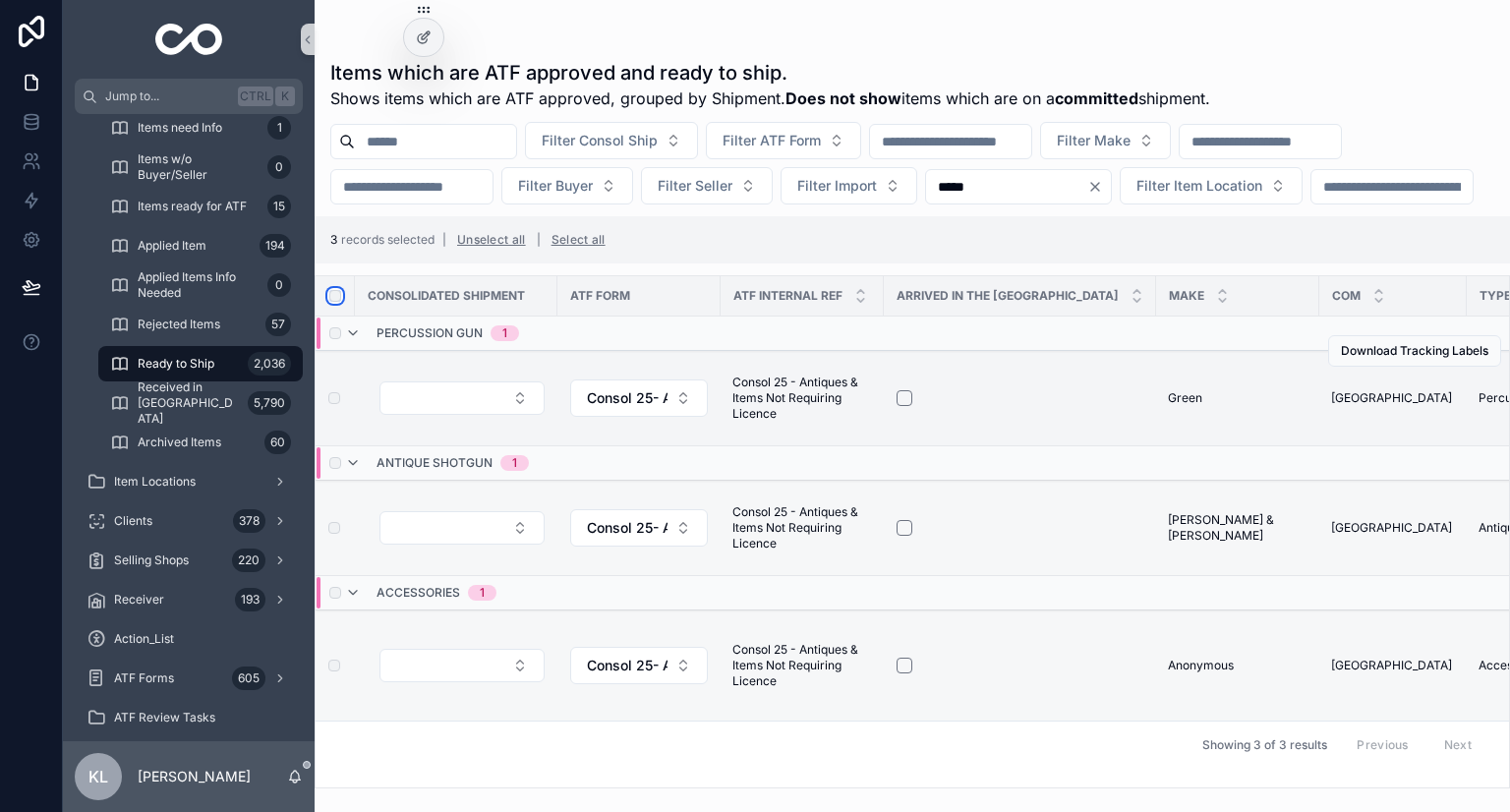
scroll to position [19, 0]
click at [458, 415] on button "Select Button" at bounding box center [462, 398] width 165 height 34
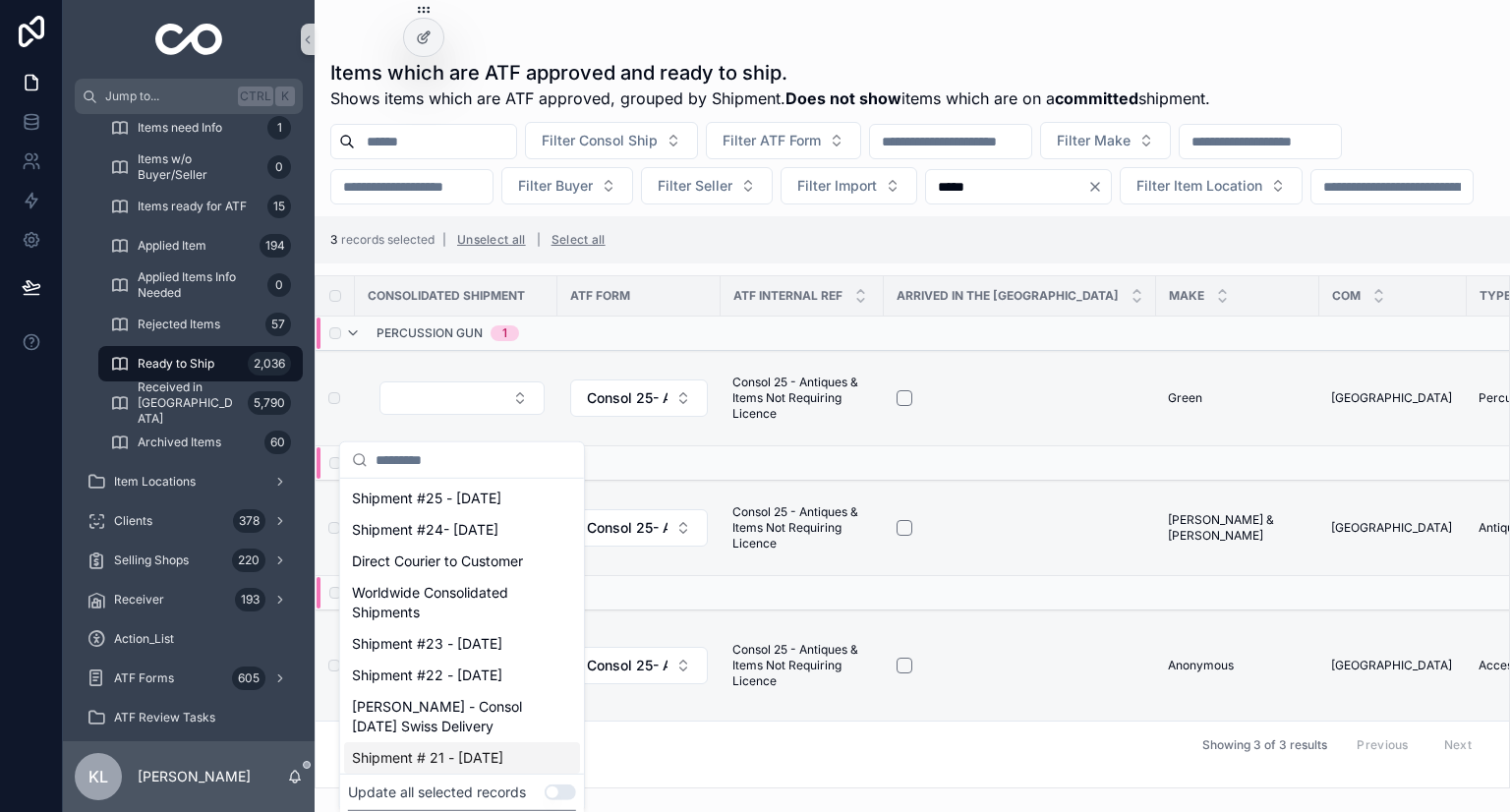
click at [562, 791] on button "Use setting" at bounding box center [561, 792] width 32 height 16
click at [460, 492] on span "Shipment #25 - Nov'25" at bounding box center [427, 498] width 150 height 20
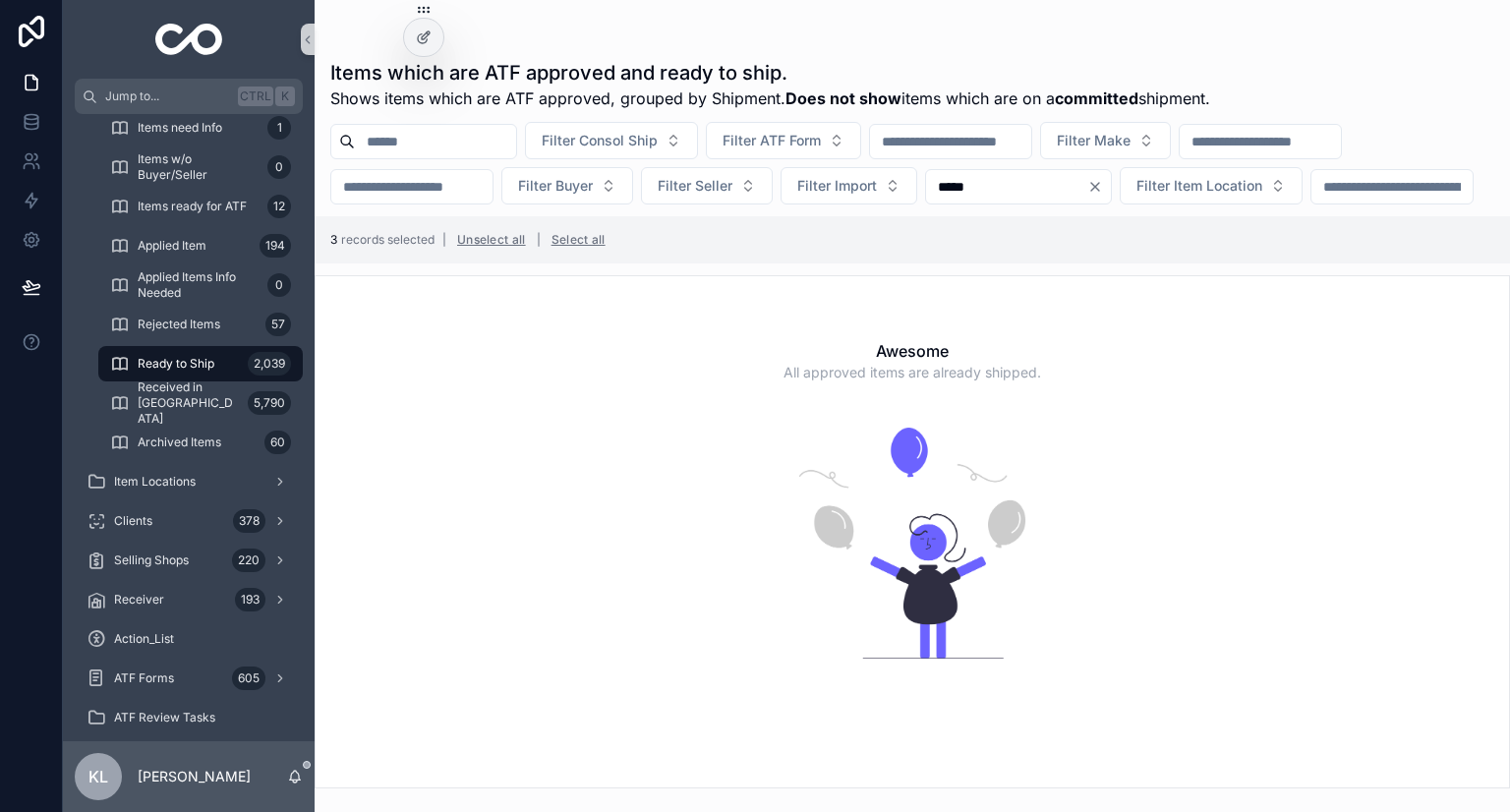
click at [1103, 181] on icon "Clear" at bounding box center [1095, 187] width 16 height 16
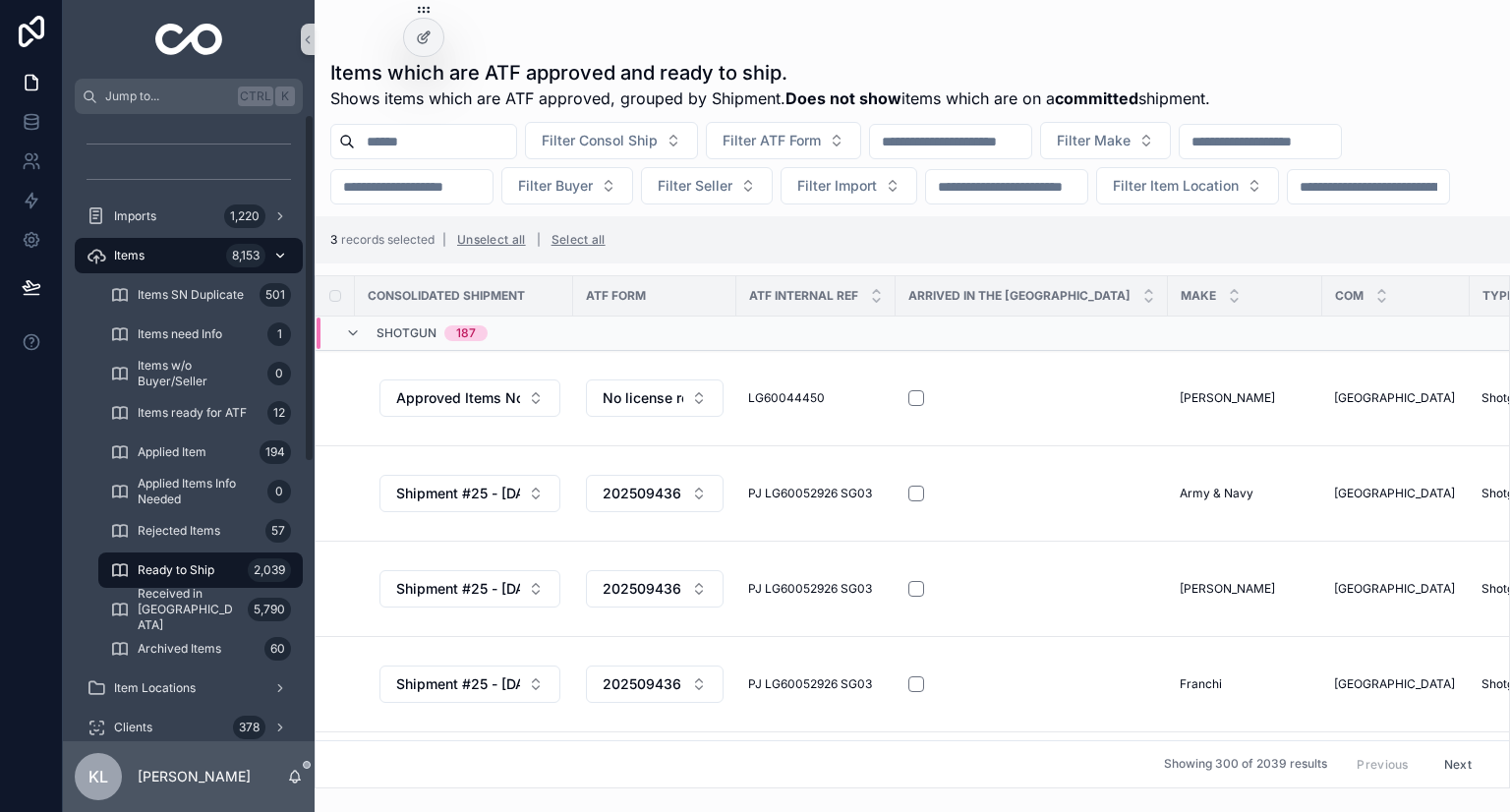
click at [152, 254] on div "Items 8,153" at bounding box center [189, 256] width 205 height 32
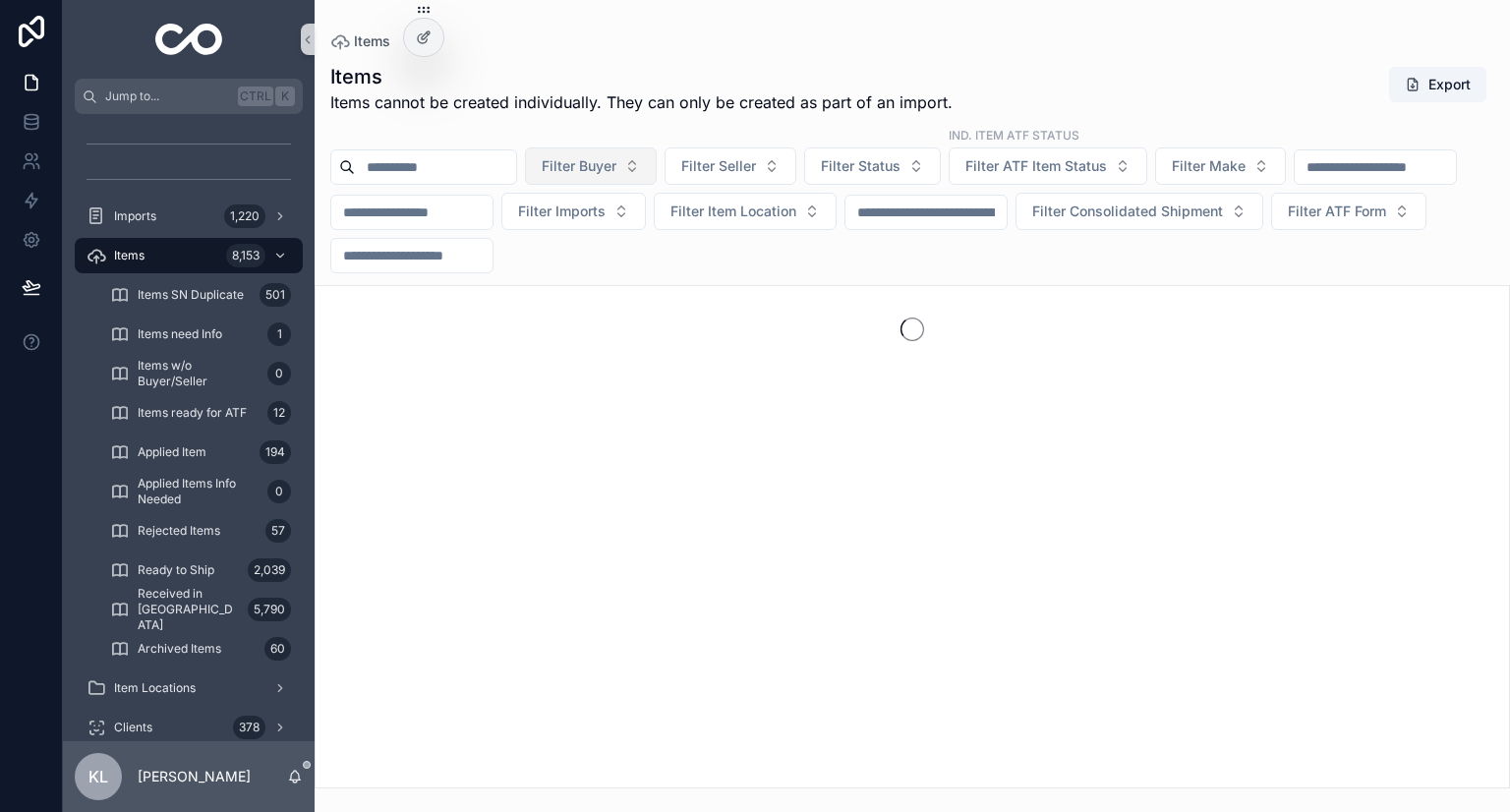
click at [617, 157] on span "Filter Buyer" at bounding box center [579, 166] width 74 height 20
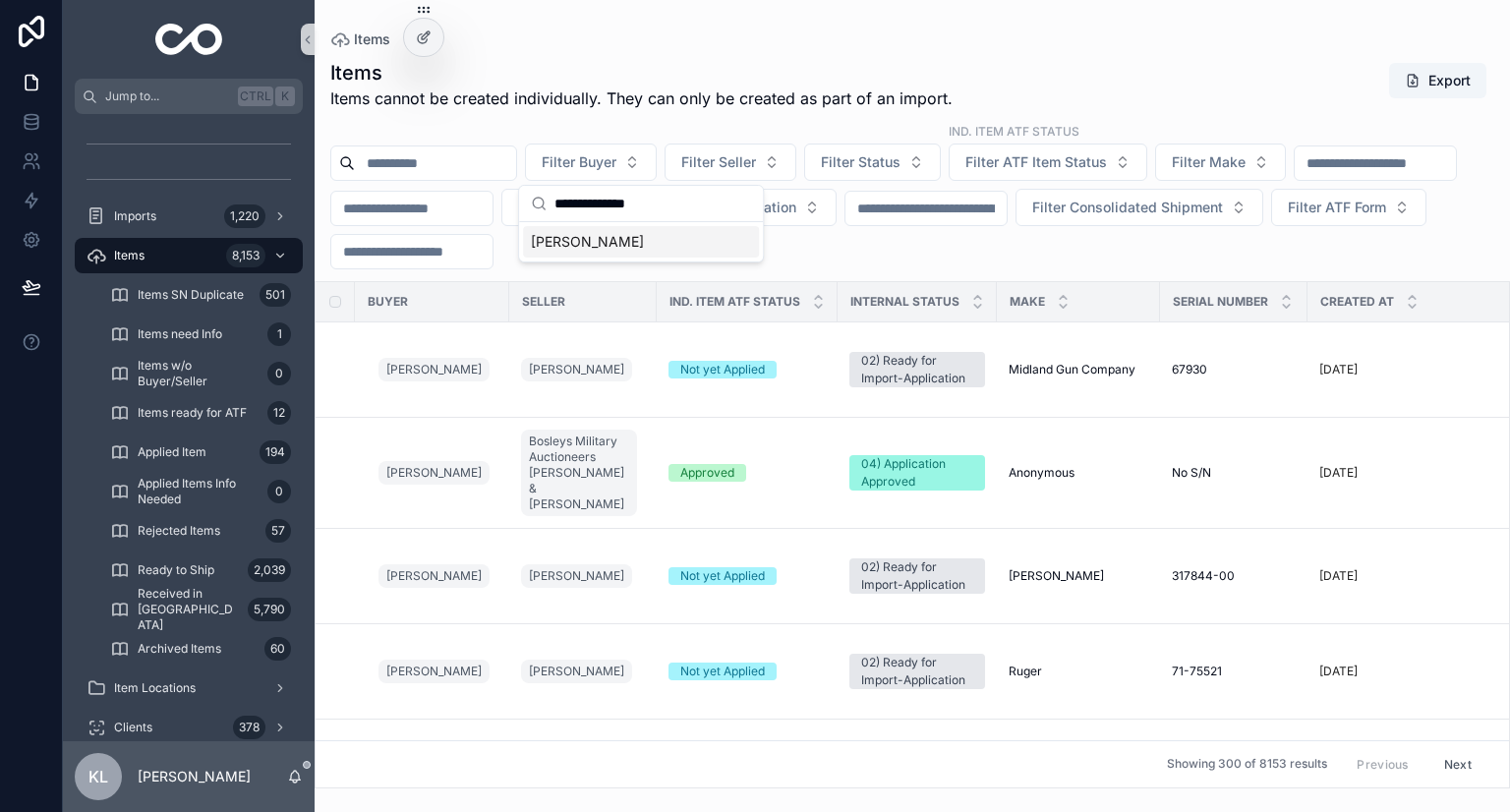
click at [627, 209] on input "**********" at bounding box center [653, 203] width 197 height 36
type input "**********"
click at [625, 246] on span "Brent Chandler" at bounding box center [588, 242] width 113 height 20
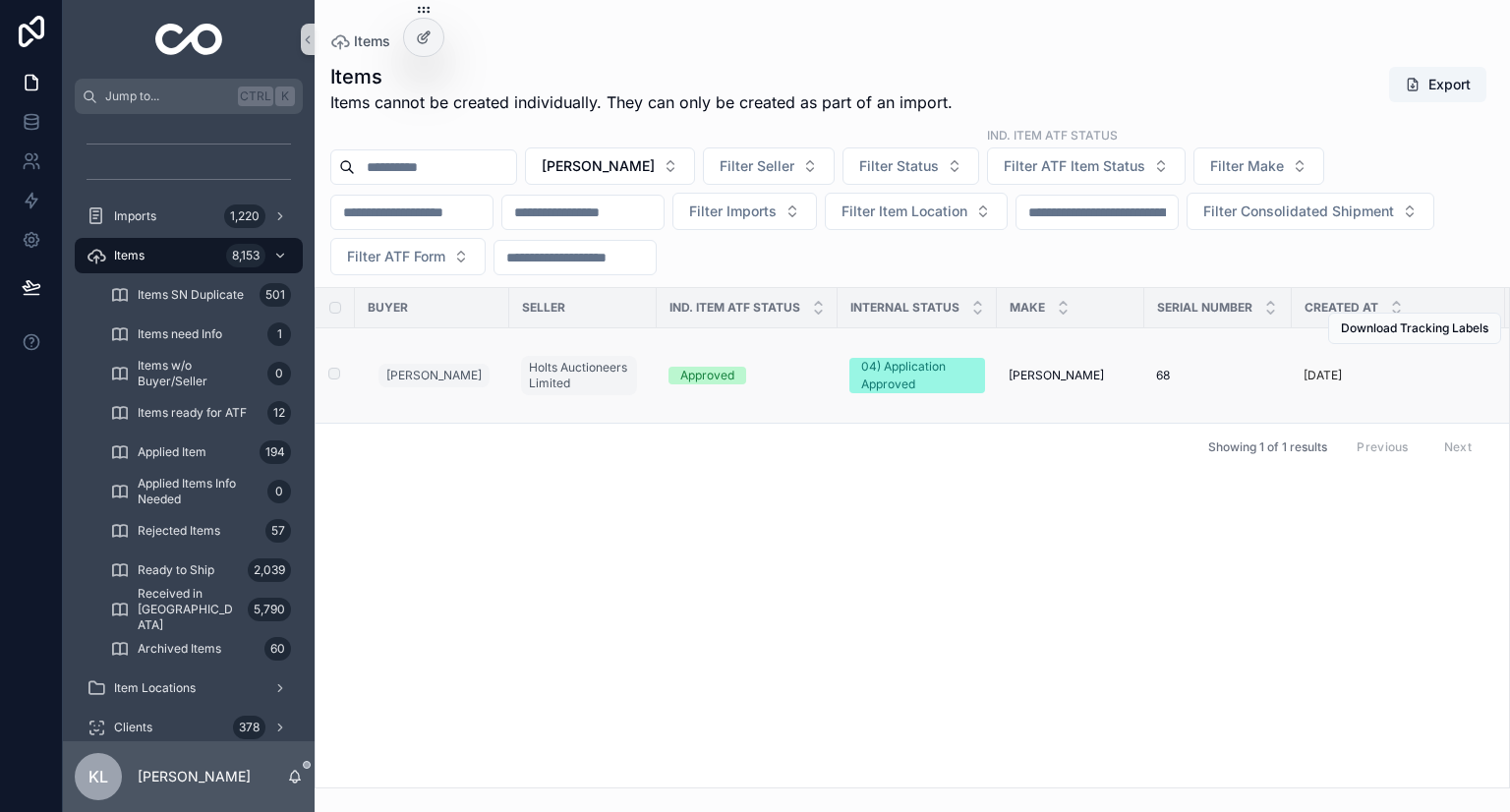
click at [765, 370] on div "Approved" at bounding box center [747, 375] width 157 height 18
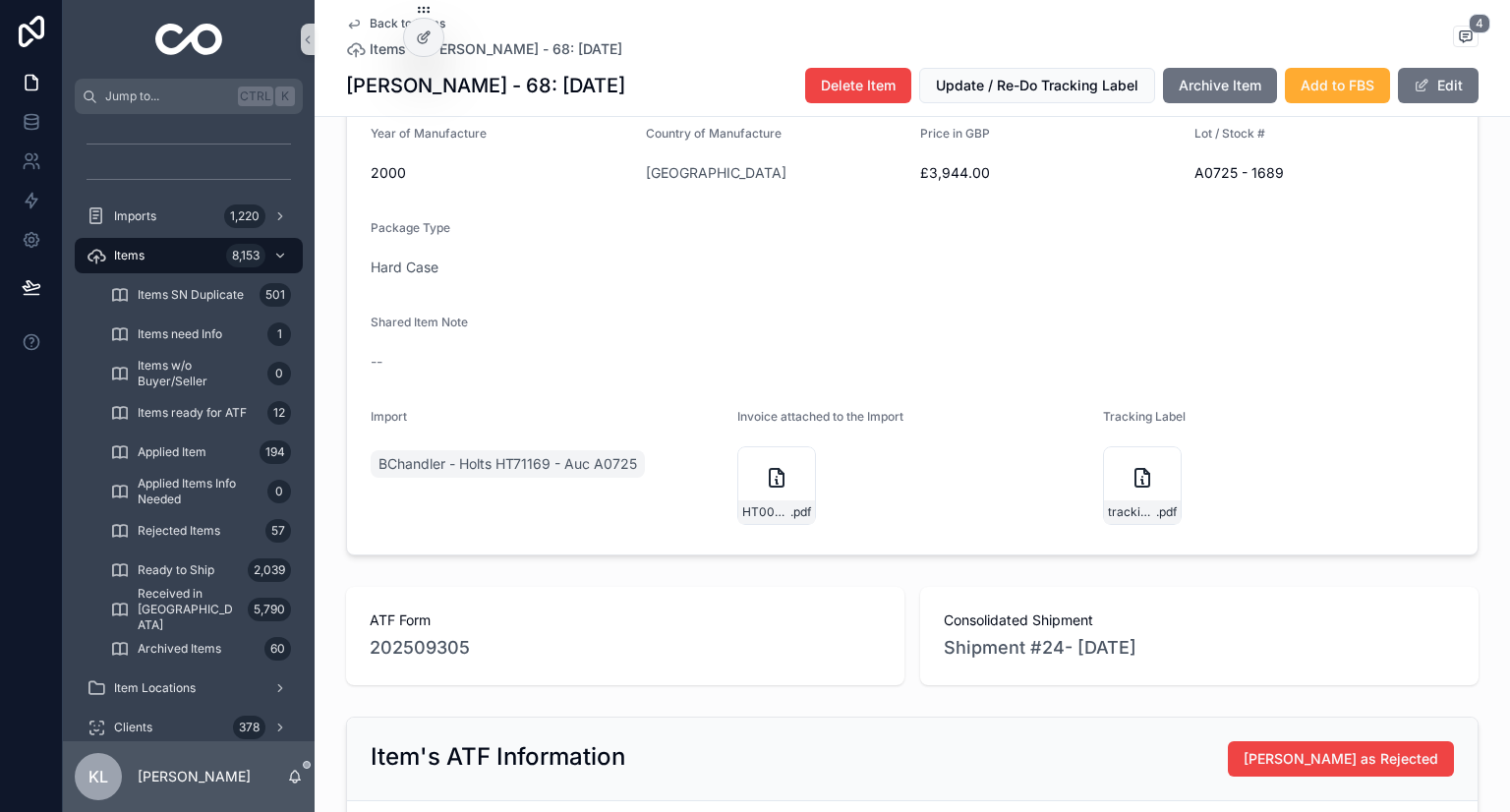
scroll to position [688, 0]
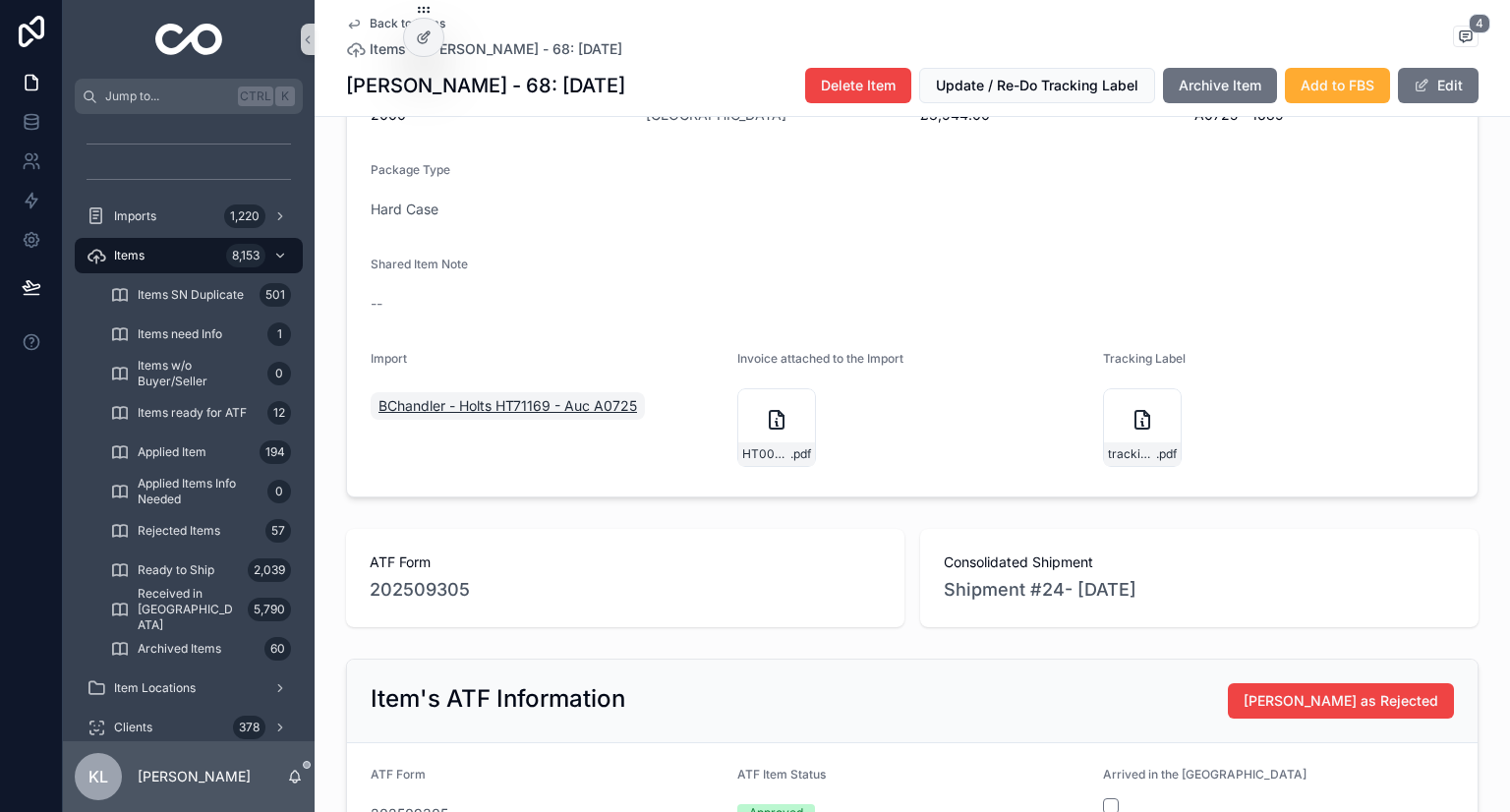
click at [584, 416] on span "BChandler - Holts HT71169 - Auc A0725" at bounding box center [507, 406] width 258 height 20
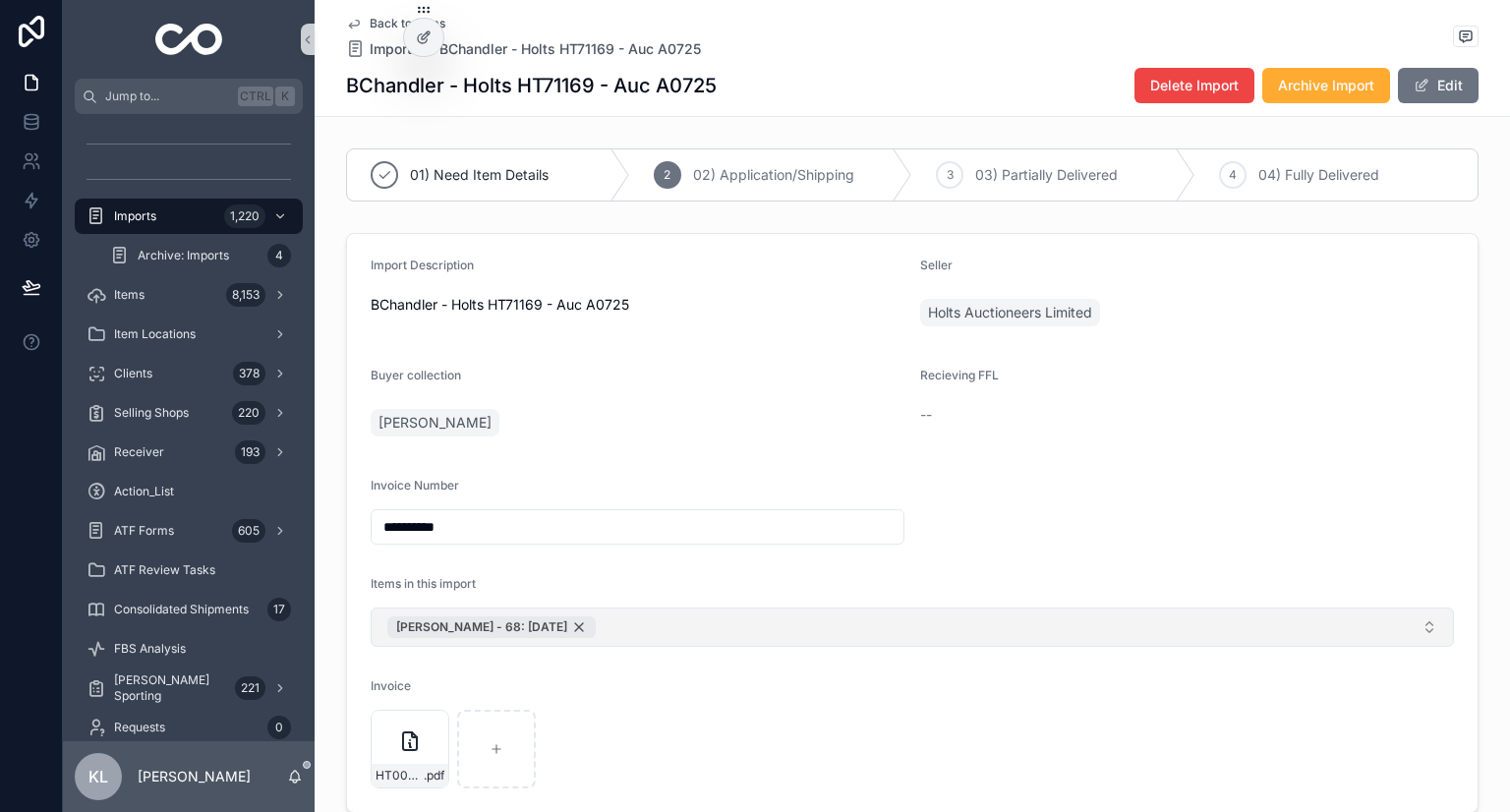
click at [441, 626] on span "Alex Martin - 68: 30.08.2025" at bounding box center [481, 627] width 171 height 16
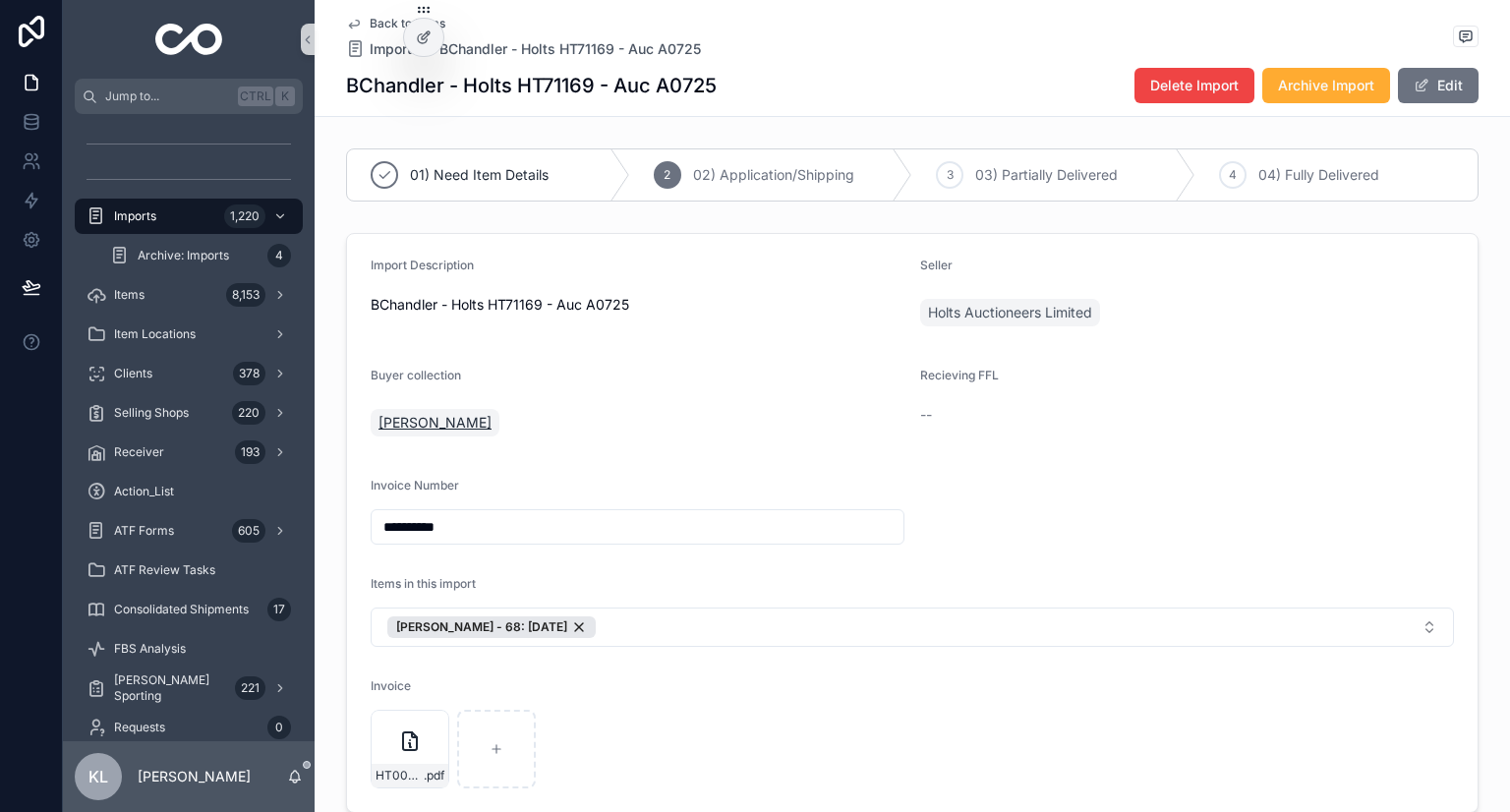
click at [425, 425] on span "Brent Chandler" at bounding box center [435, 423] width 113 height 20
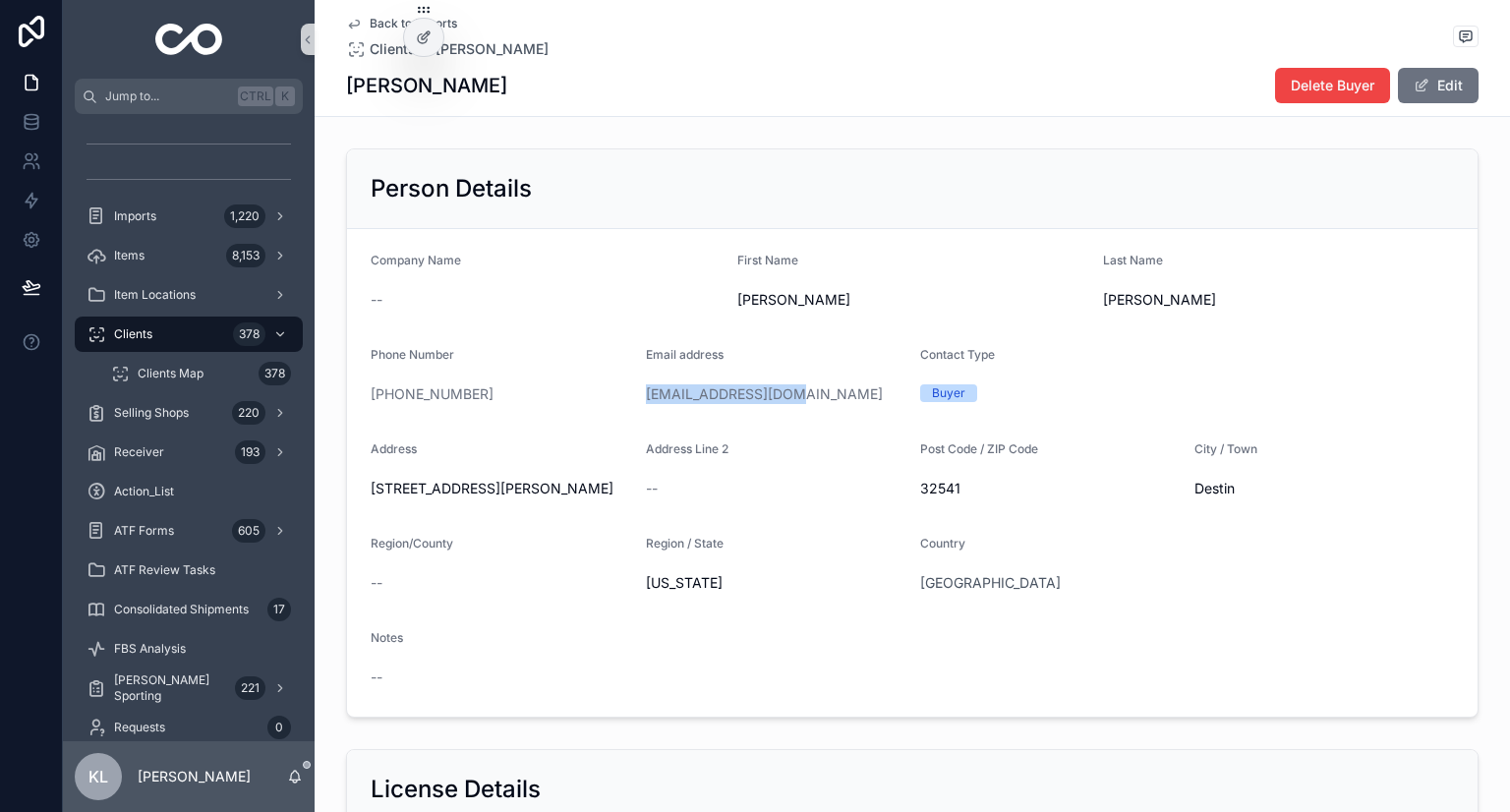
drag, startPoint x: 808, startPoint y: 398, endPoint x: 633, endPoint y: 399, distance: 175.0
click at [633, 399] on form "Company Name -- First Name Brent Last Name Chandler Phone Number +1 850-974-965…" at bounding box center [912, 473] width 1131 height 487
copy link "bushwood4@gmail.com"
click at [573, 399] on div "+1 850-974-9653" at bounding box center [499, 394] width 259 height 20
click at [208, 211] on div "Imports 1,220" at bounding box center [189, 216] width 205 height 32
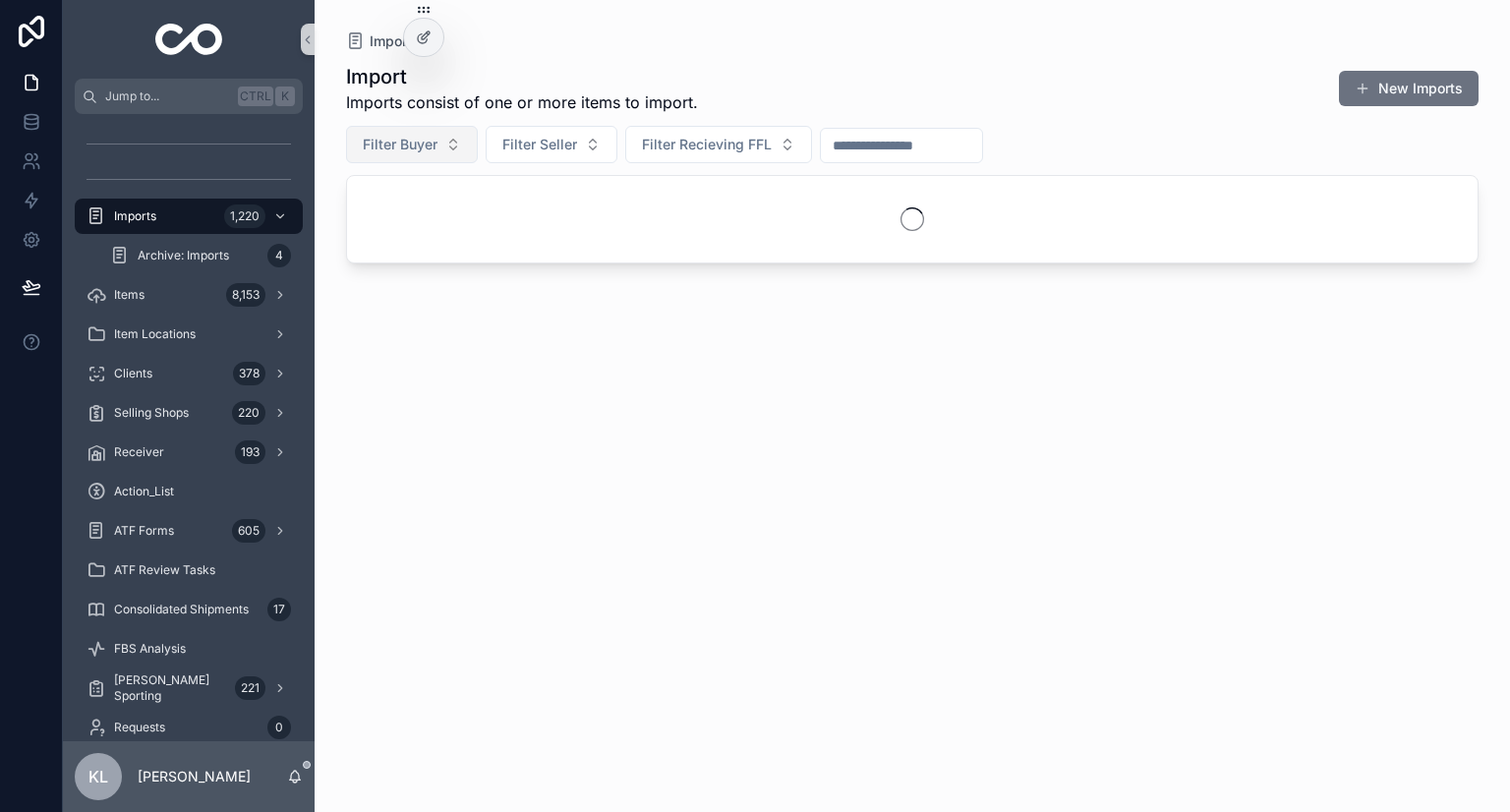
click at [423, 142] on span "Filter Buyer" at bounding box center [399, 145] width 74 height 20
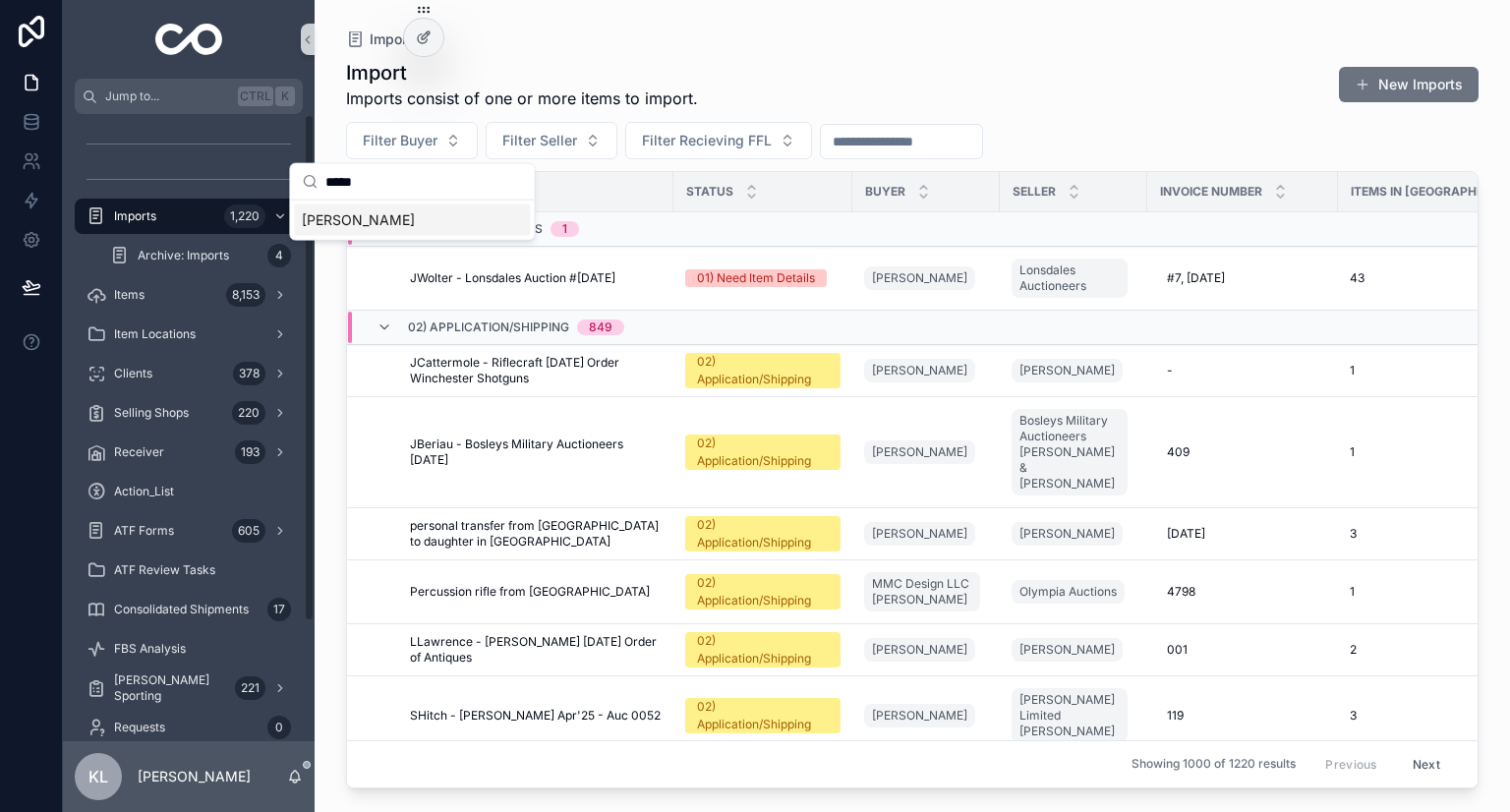
type input "*****"
click at [357, 215] on span "Chris Pierce" at bounding box center [358, 220] width 113 height 20
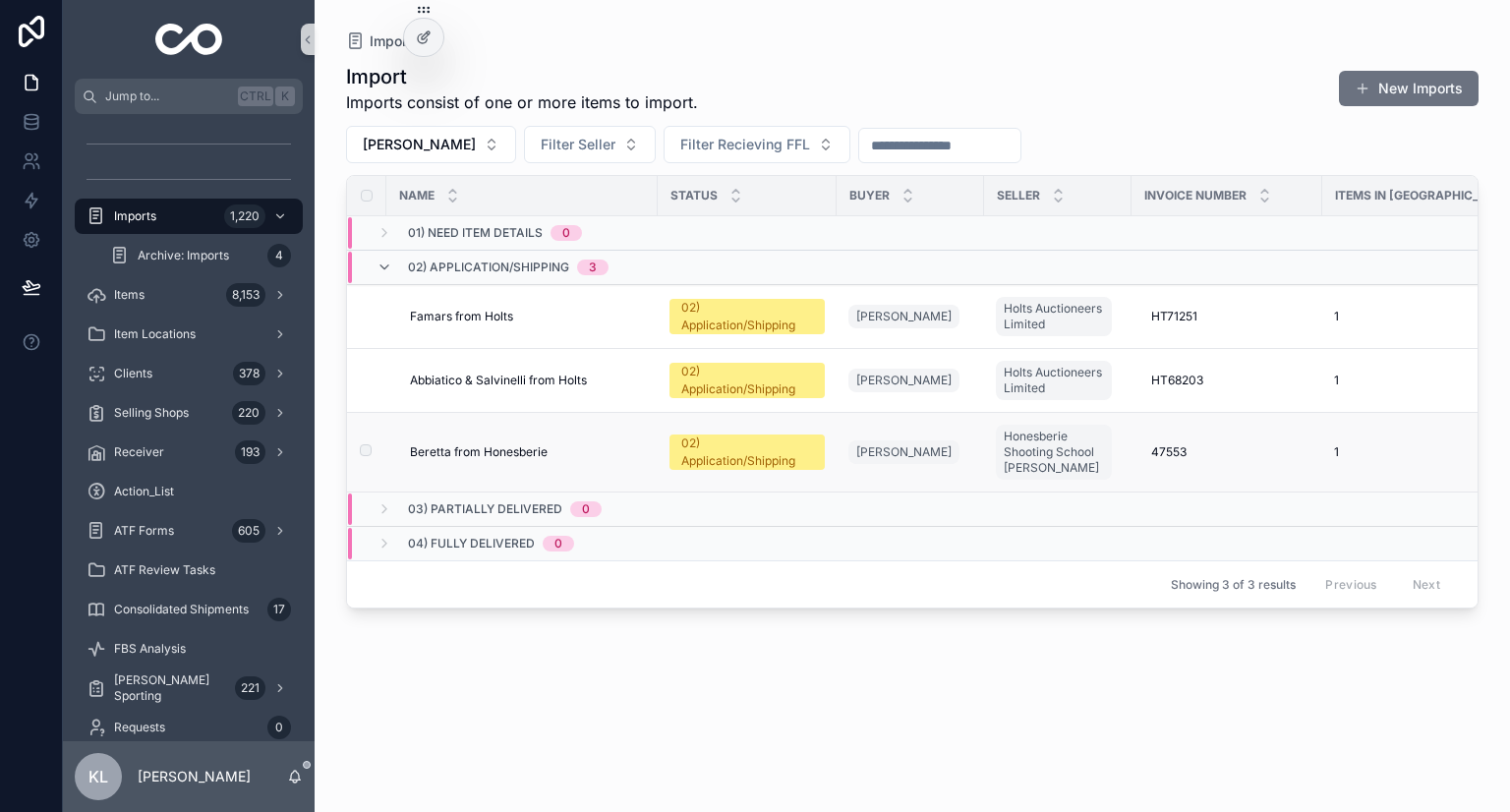
click at [560, 446] on div "Beretta from Honesberie Beretta from Honesberie" at bounding box center [528, 453] width 236 height 16
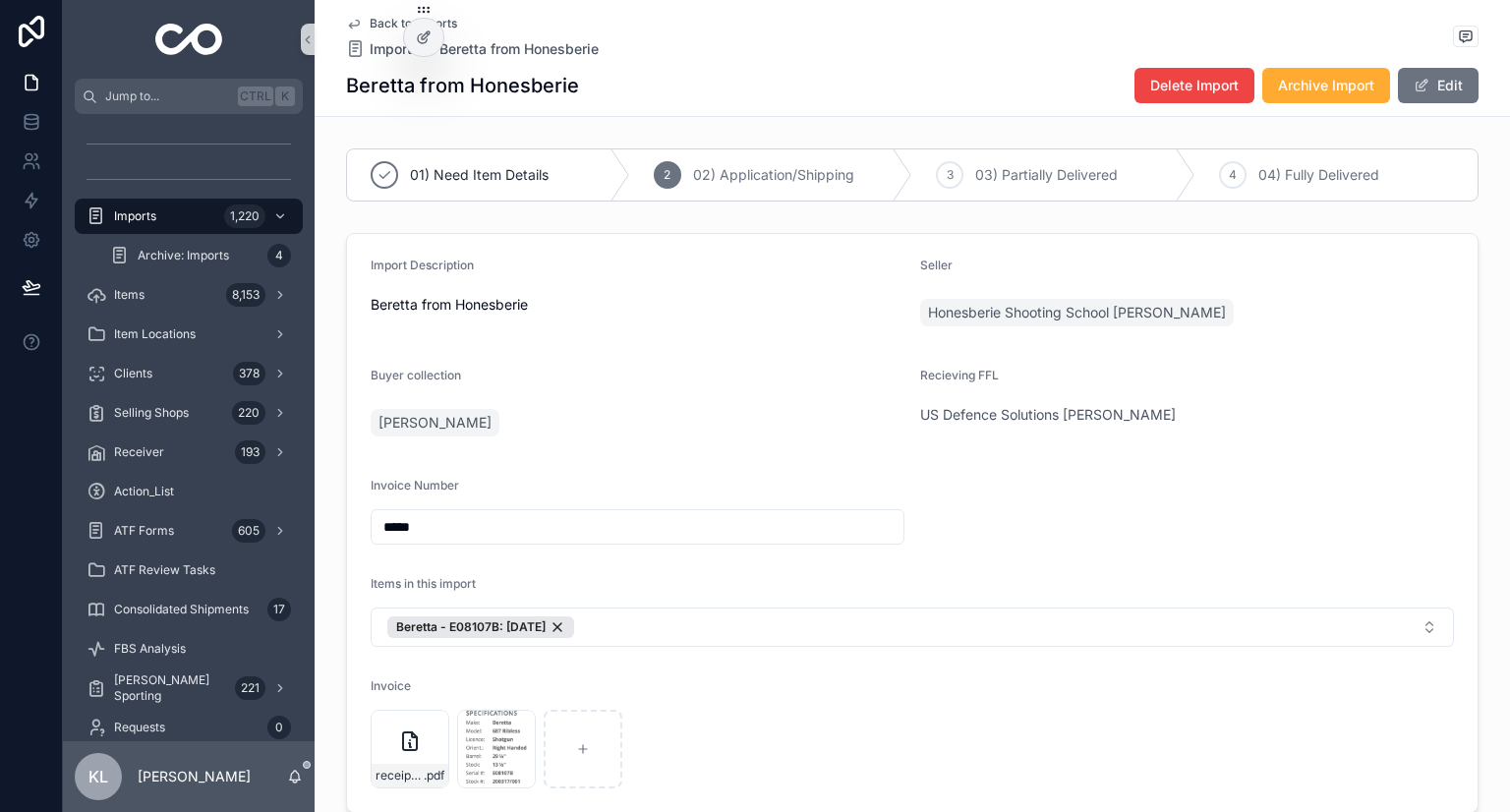
drag, startPoint x: 1197, startPoint y: 404, endPoint x: 1163, endPoint y: 415, distance: 35.7
click at [1163, 415] on div "US Defence Solutions Chad Laughner" at bounding box center [1187, 415] width 534 height 20
drag, startPoint x: 911, startPoint y: 414, endPoint x: 1052, endPoint y: 411, distance: 141.0
click at [1052, 411] on form "Import Description Beretta from Honesberie Seller Honesberie Shooting School Ch…" at bounding box center [912, 523] width 1131 height 578
copy span "US Defence Solutions"
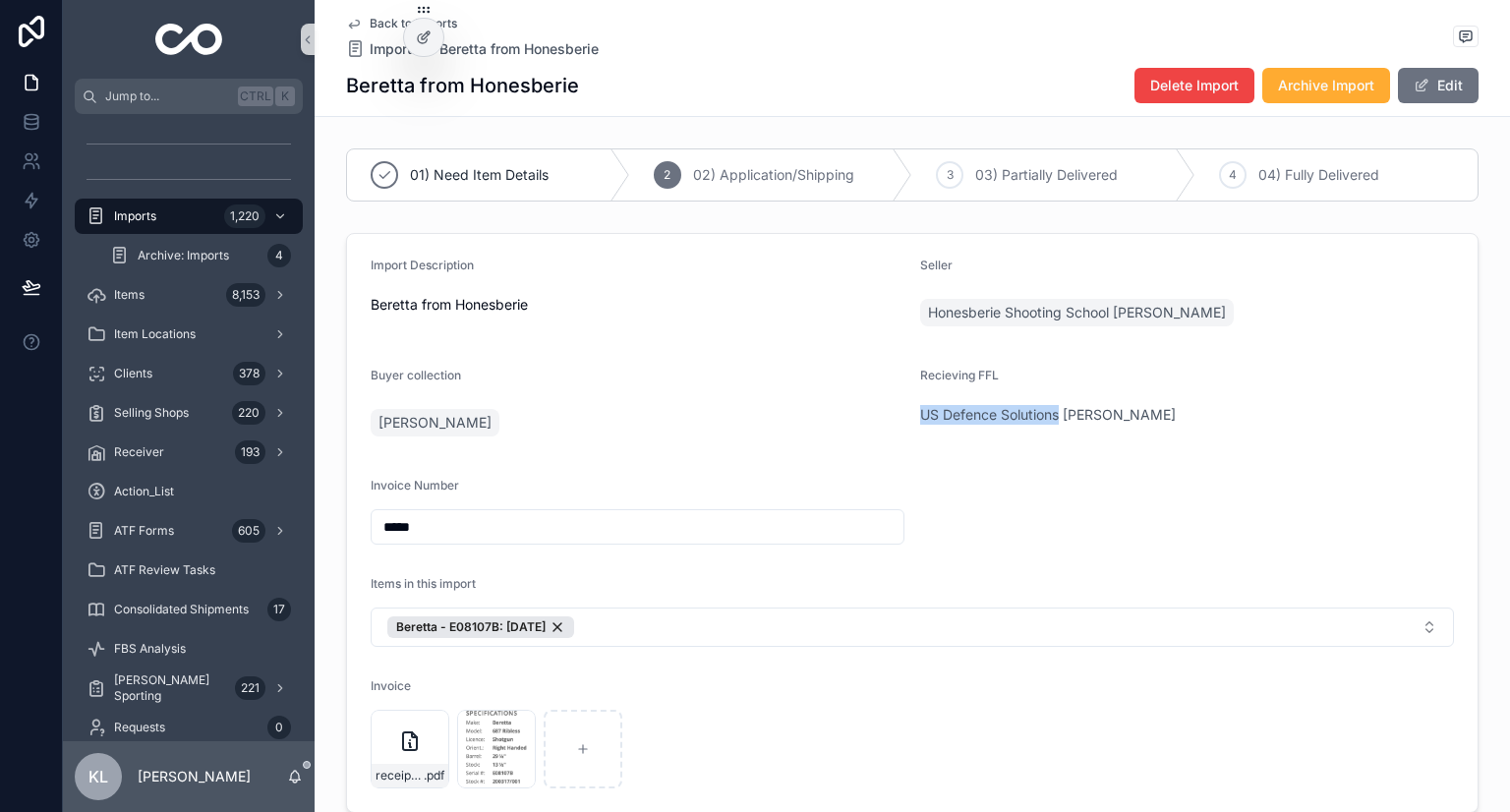
click at [346, 20] on icon "scrollable content" at bounding box center [354, 24] width 16 height 16
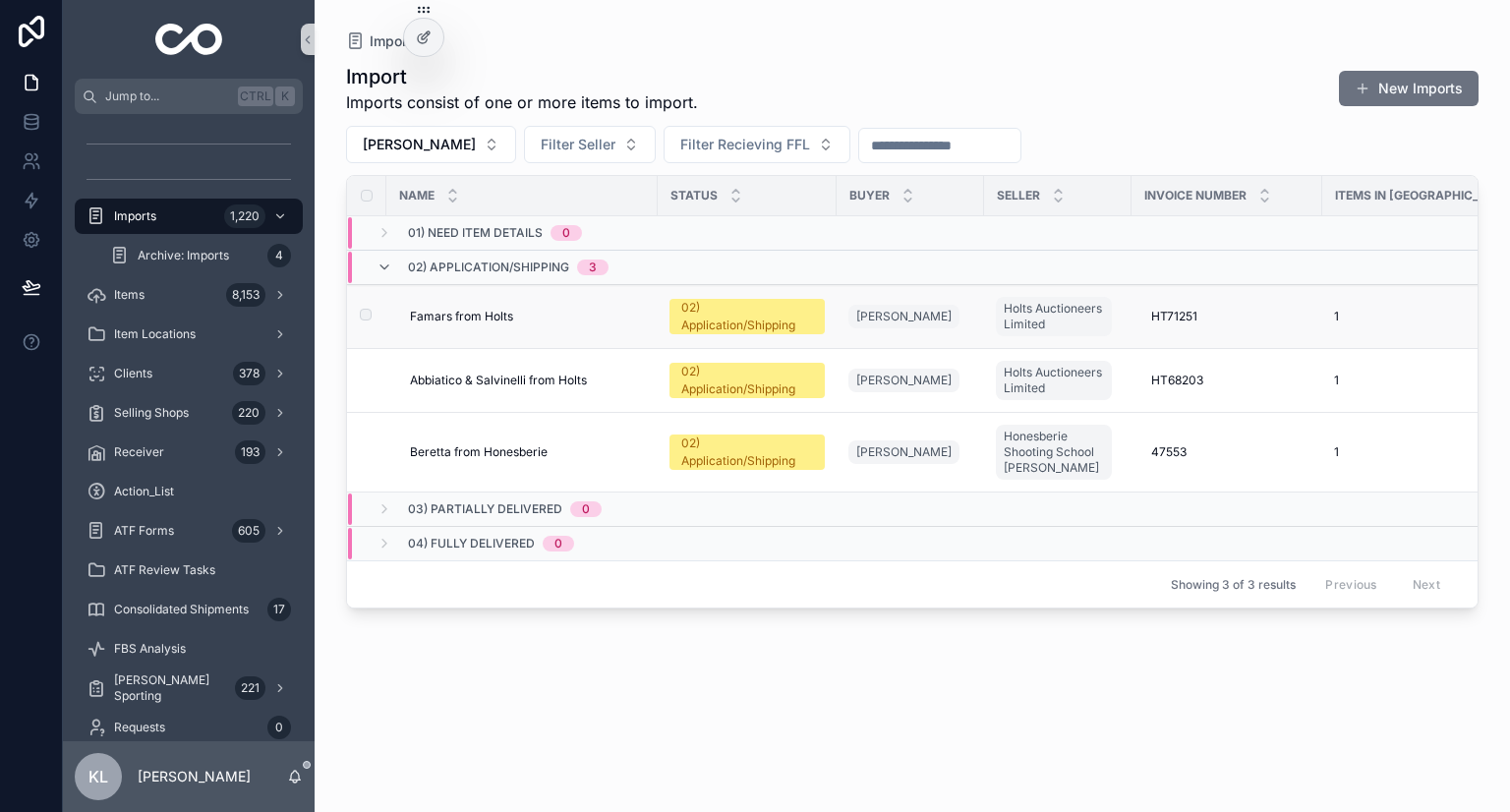
click at [589, 316] on div "Famars from Holts Famars from Holts" at bounding box center [528, 317] width 236 height 16
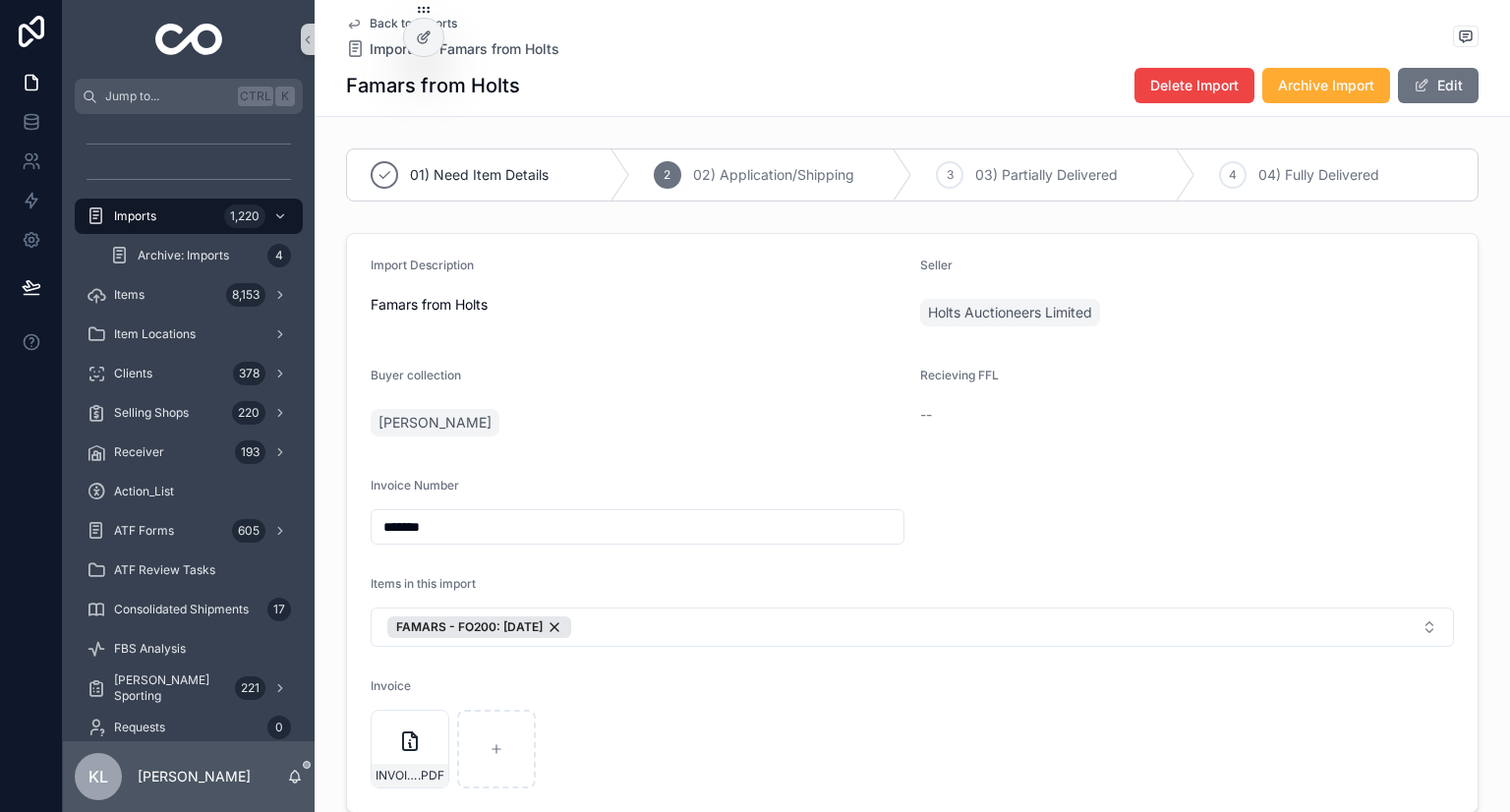
click at [350, 25] on icon "scrollable content" at bounding box center [354, 25] width 10 height 8
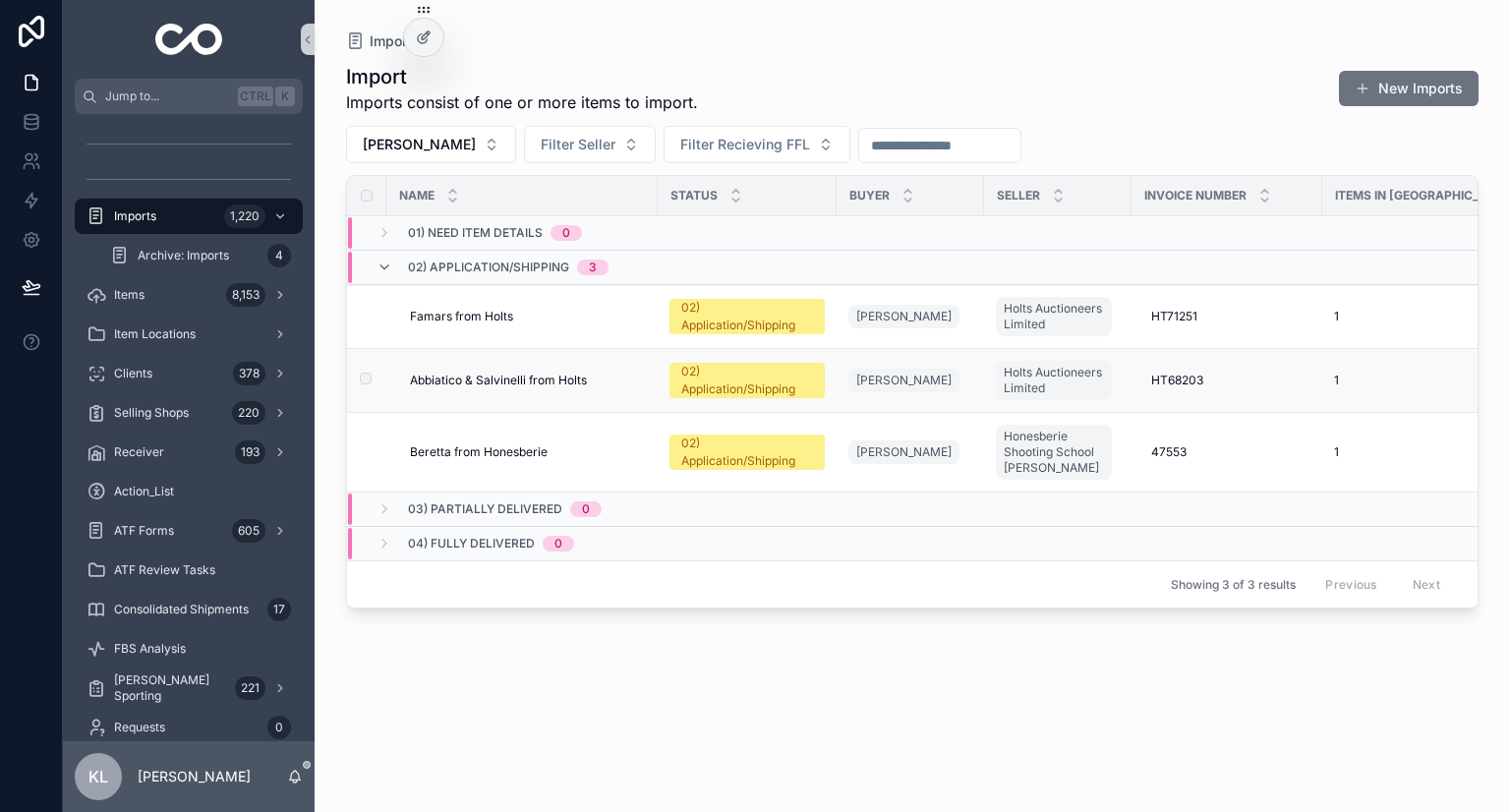
click at [625, 375] on div "Abbiatico & Salvinelli from Holts Abbiatico & Salvinelli from Holts" at bounding box center [528, 380] width 236 height 16
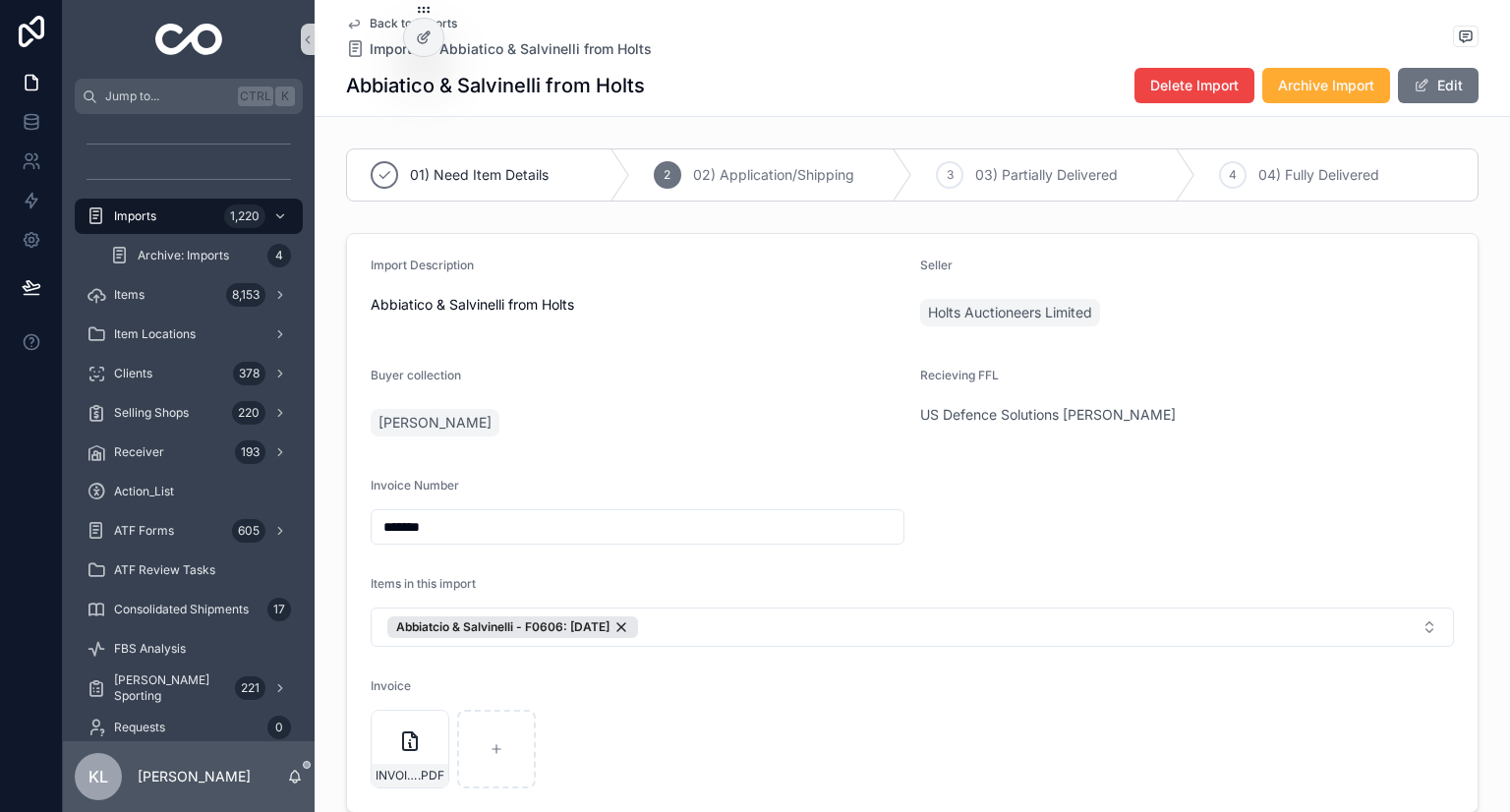
click at [348, 27] on icon "scrollable content" at bounding box center [354, 24] width 16 height 16
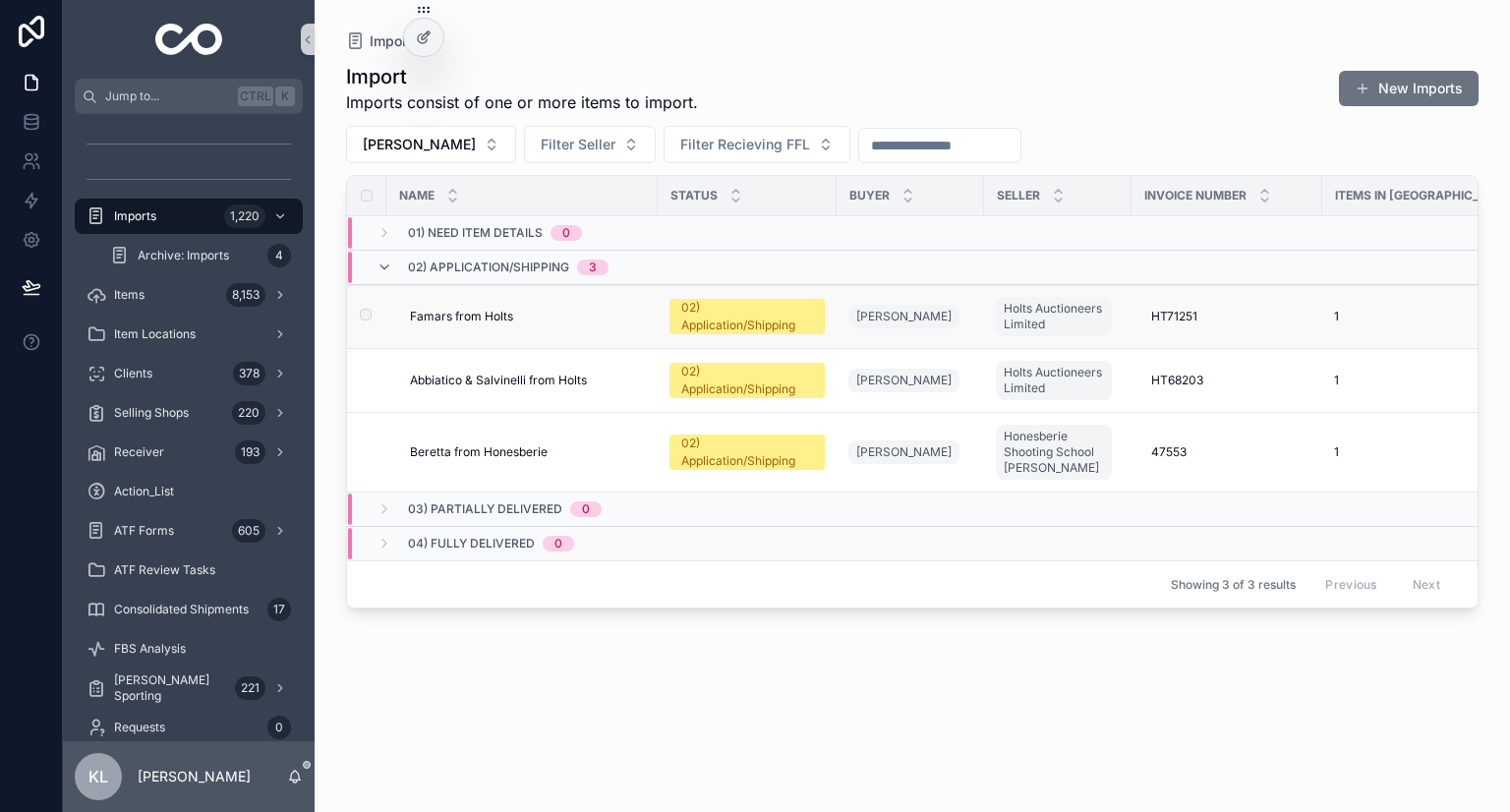
click at [522, 320] on div "Famars from Holts Famars from Holts" at bounding box center [528, 317] width 236 height 16
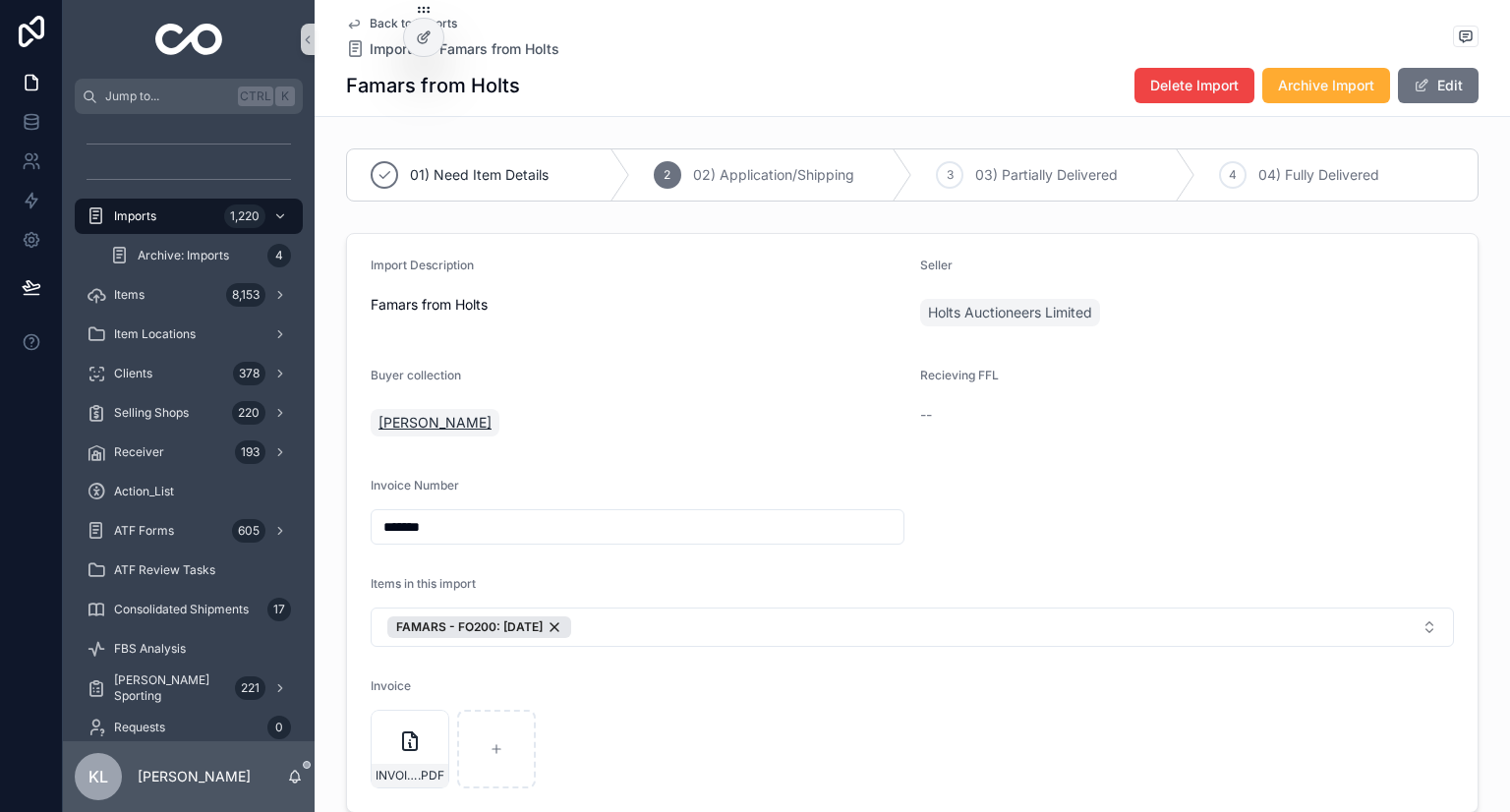
click at [390, 414] on span "Chris Pierce" at bounding box center [435, 423] width 113 height 20
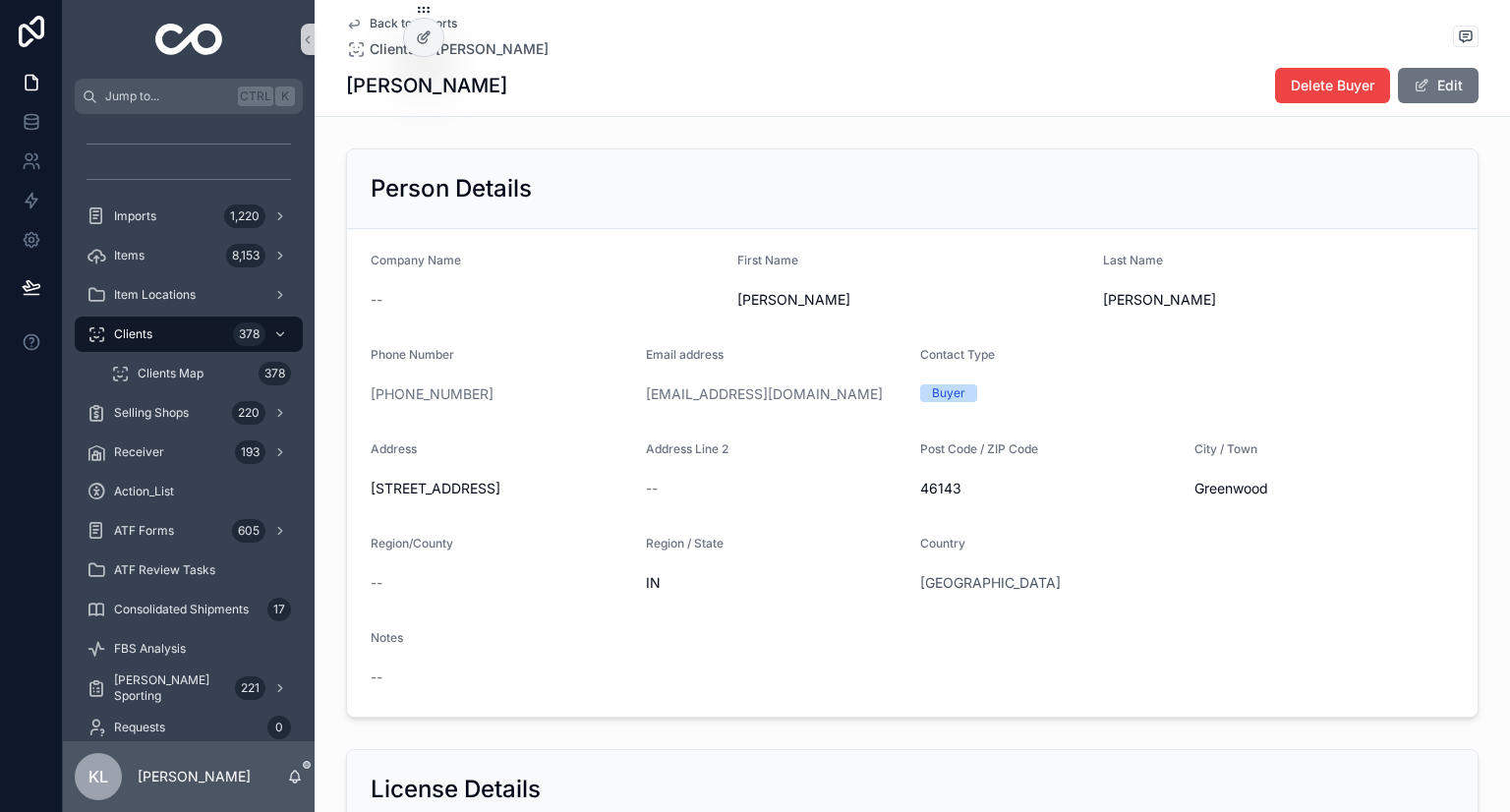
drag, startPoint x: 621, startPoint y: 392, endPoint x: 824, endPoint y: 391, distance: 203.0
click at [824, 391] on form "Company Name -- First Name Chris Last Name Pierce Phone Number +1 317-430-2566 …" at bounding box center [912, 473] width 1131 height 487
click at [865, 396] on div "cpierce@solutionmgt.com" at bounding box center [775, 394] width 259 height 20
click at [848, 402] on div "cpierce@solutionmgt.com" at bounding box center [775, 394] width 259 height 20
drag, startPoint x: 631, startPoint y: 394, endPoint x: 672, endPoint y: 398, distance: 41.2
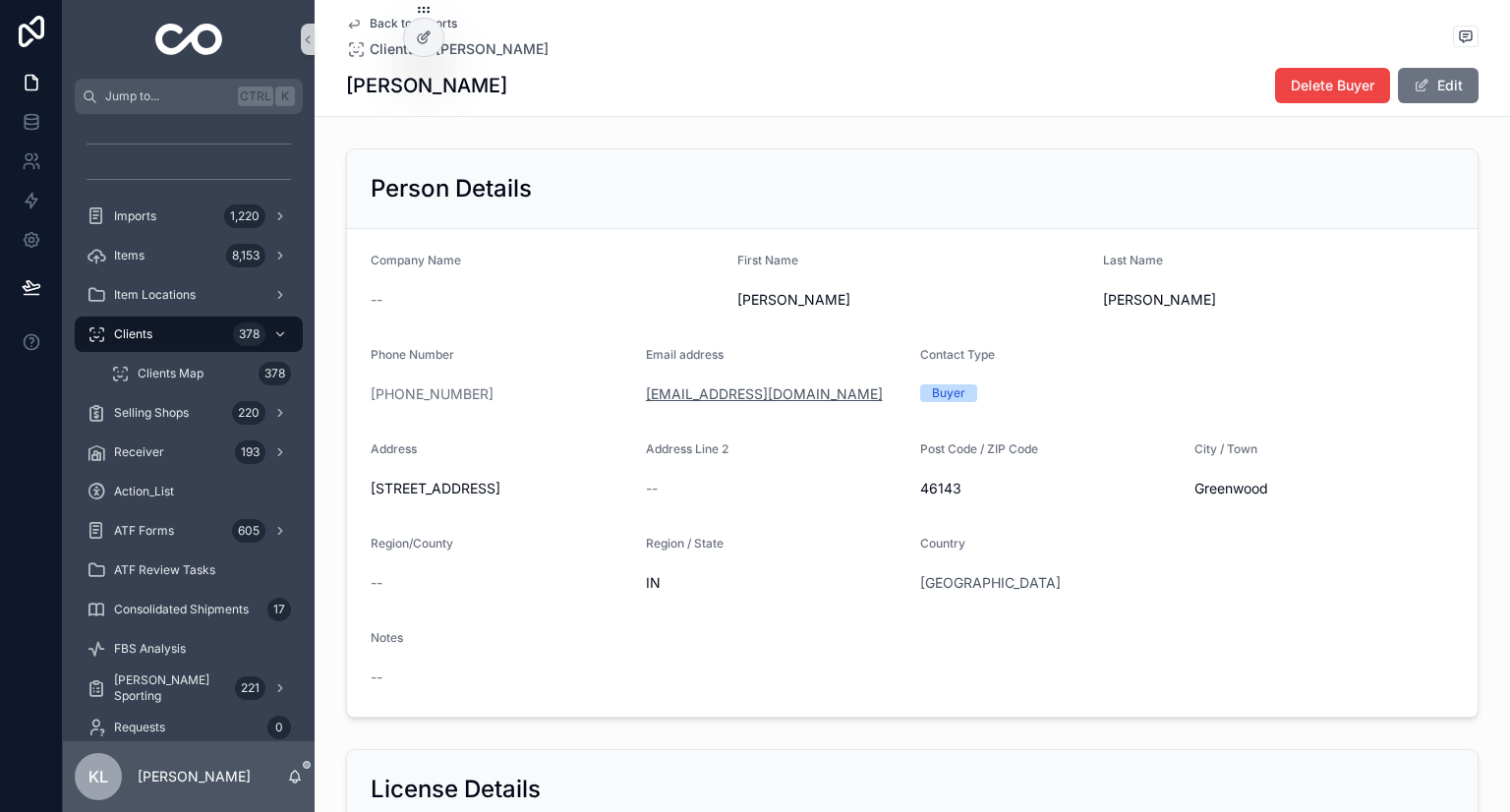
click at [672, 398] on form "Company Name -- First Name Chris Last Name Pierce Phone Number +1 317-430-2566 …" at bounding box center [912, 473] width 1131 height 487
click at [833, 378] on div "cpierce@solutionmgt.com" at bounding box center [775, 394] width 259 height 32
drag, startPoint x: 830, startPoint y: 402, endPoint x: 641, endPoint y: 390, distance: 189.4
click at [646, 390] on div "cpierce@solutionmgt.com" at bounding box center [775, 394] width 259 height 20
copy link "cpierce@solutionmgt.com"
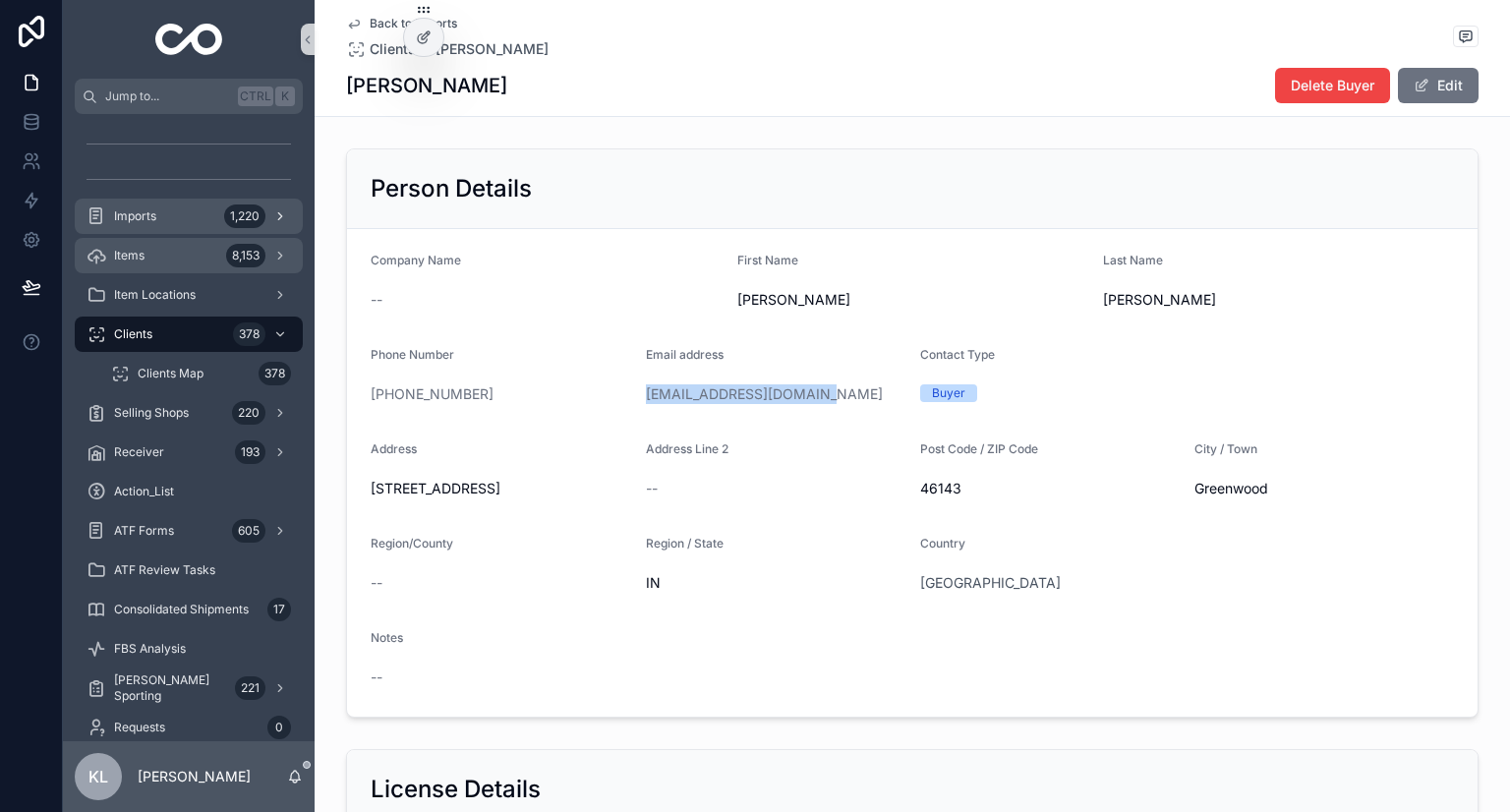
drag, startPoint x: 169, startPoint y: 257, endPoint x: 181, endPoint y: 213, distance: 45.6
click at [171, 257] on div "Items 8,153" at bounding box center [189, 256] width 205 height 32
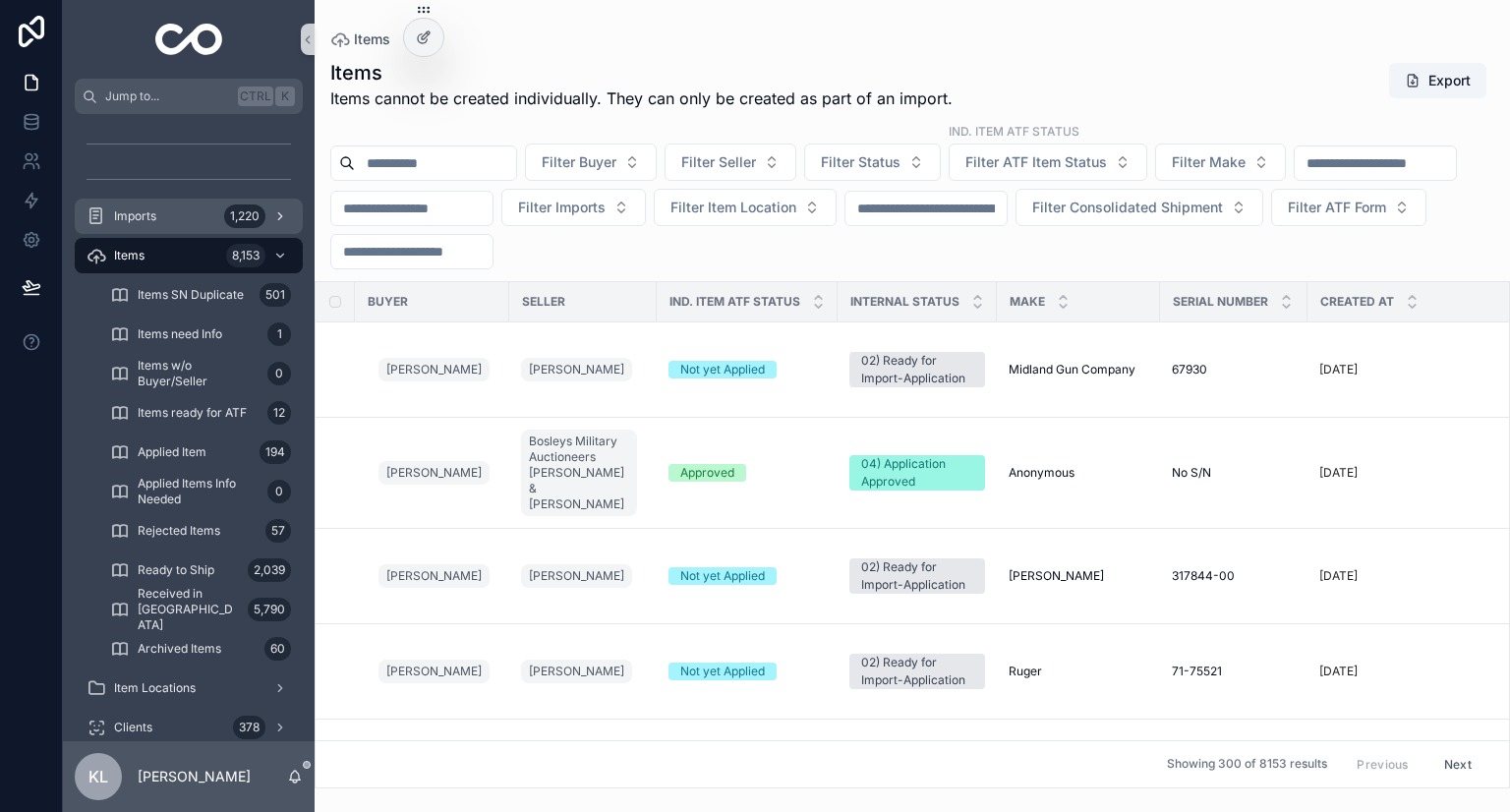
click at [181, 213] on div "Imports 1,220" at bounding box center [189, 216] width 205 height 32
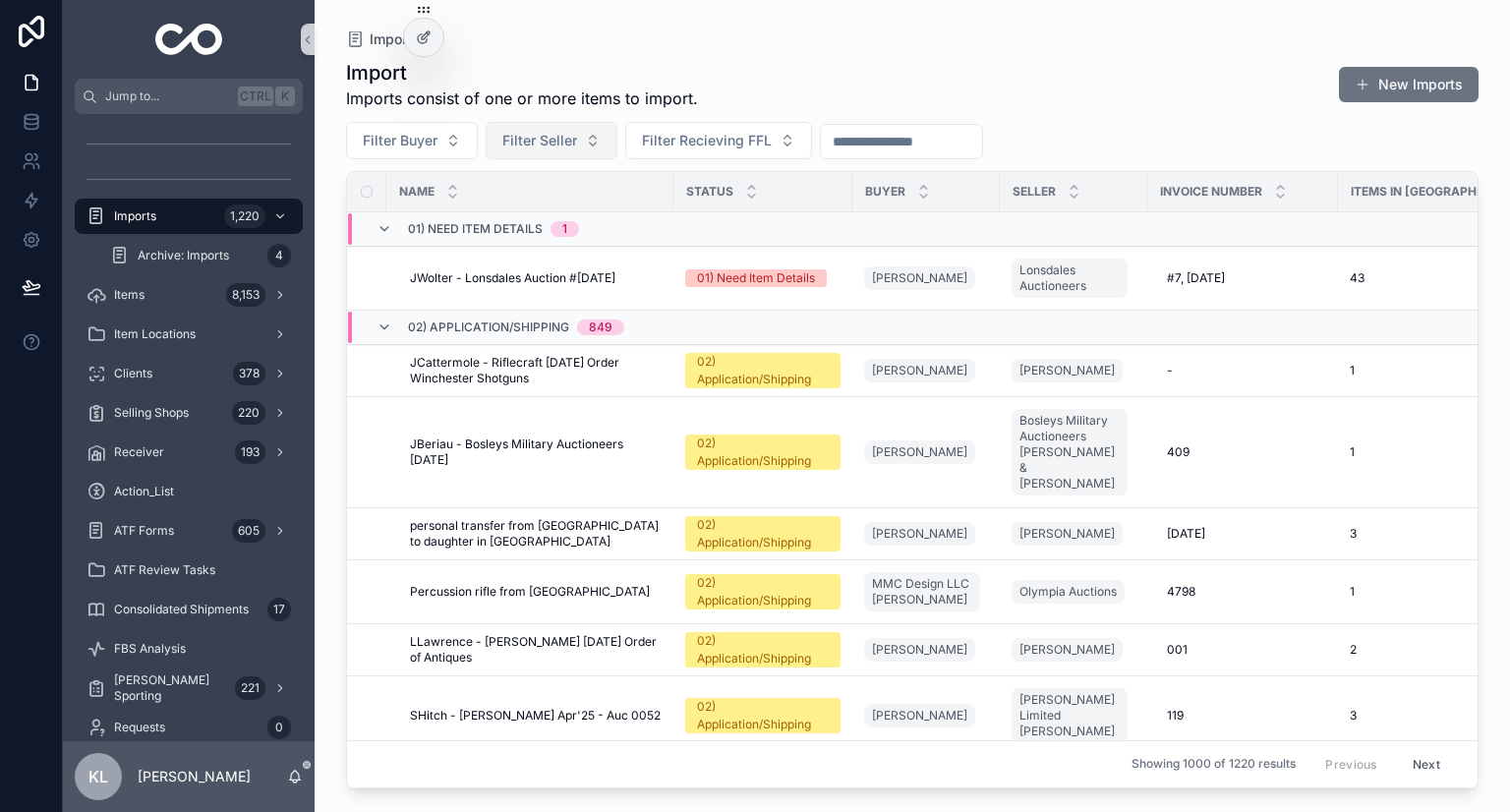
click at [517, 142] on span "Filter Seller" at bounding box center [539, 141] width 74 height 20
type input "**********"
click at [555, 212] on span "Christopher Mackenzie" at bounding box center [498, 220] width 113 height 20
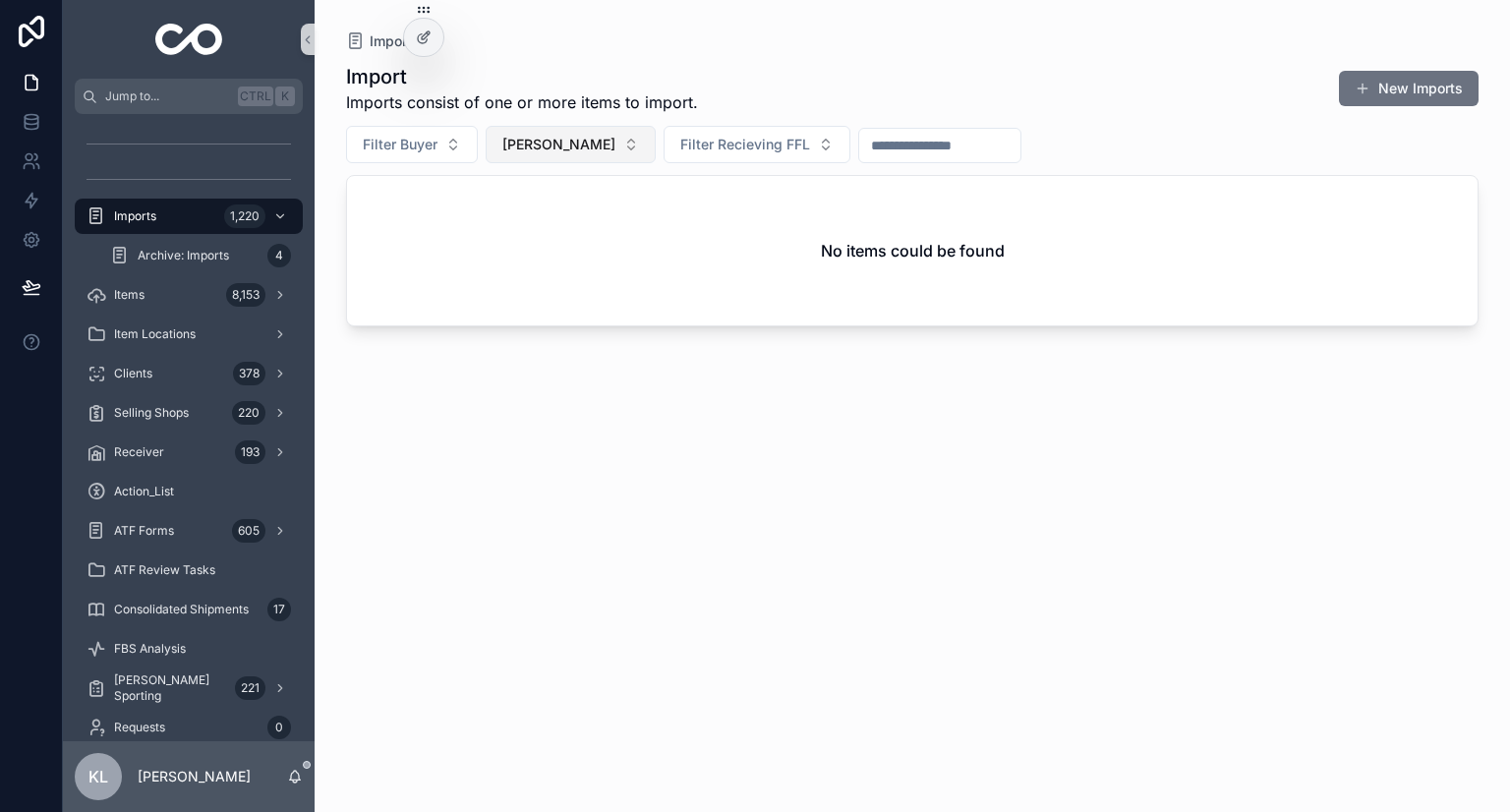
click at [616, 147] on span "Christopher Mackenzie" at bounding box center [559, 145] width 113 height 20
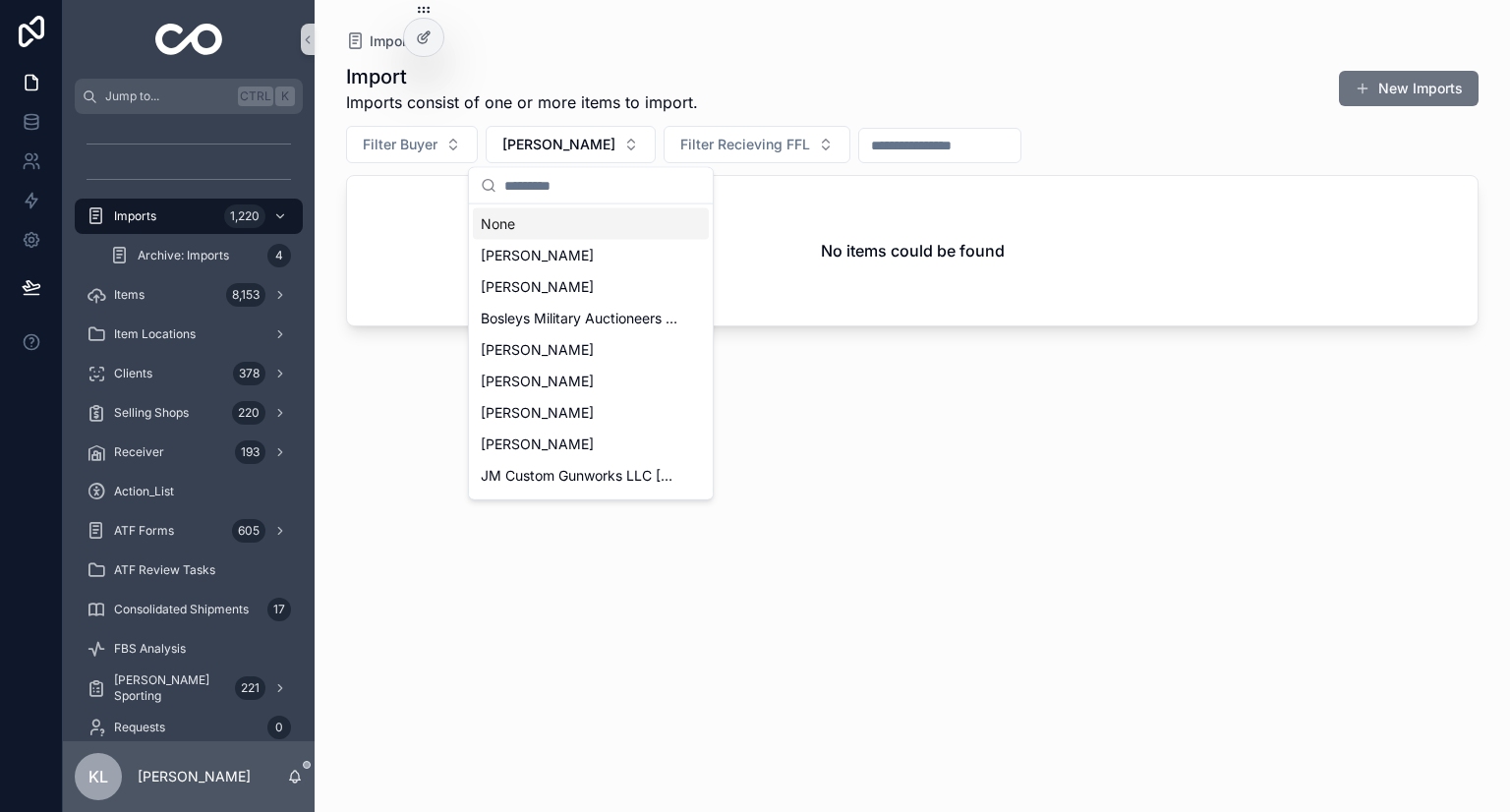
click at [496, 225] on div "None" at bounding box center [591, 224] width 236 height 32
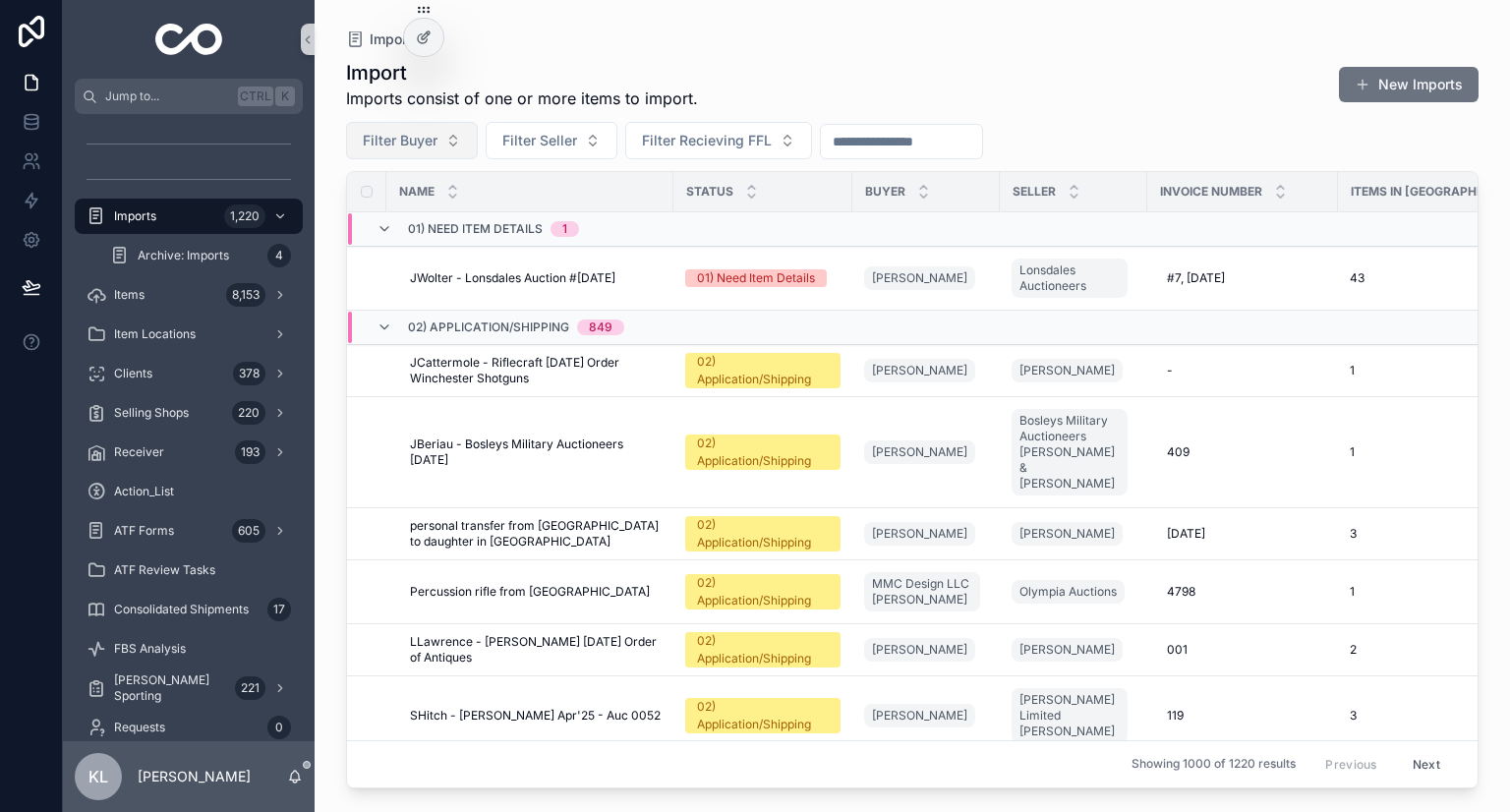
click at [421, 148] on span "Filter Buyer" at bounding box center [399, 141] width 74 height 20
type input "**********"
click at [441, 233] on div "Christopher Mackenzie" at bounding box center [412, 220] width 236 height 32
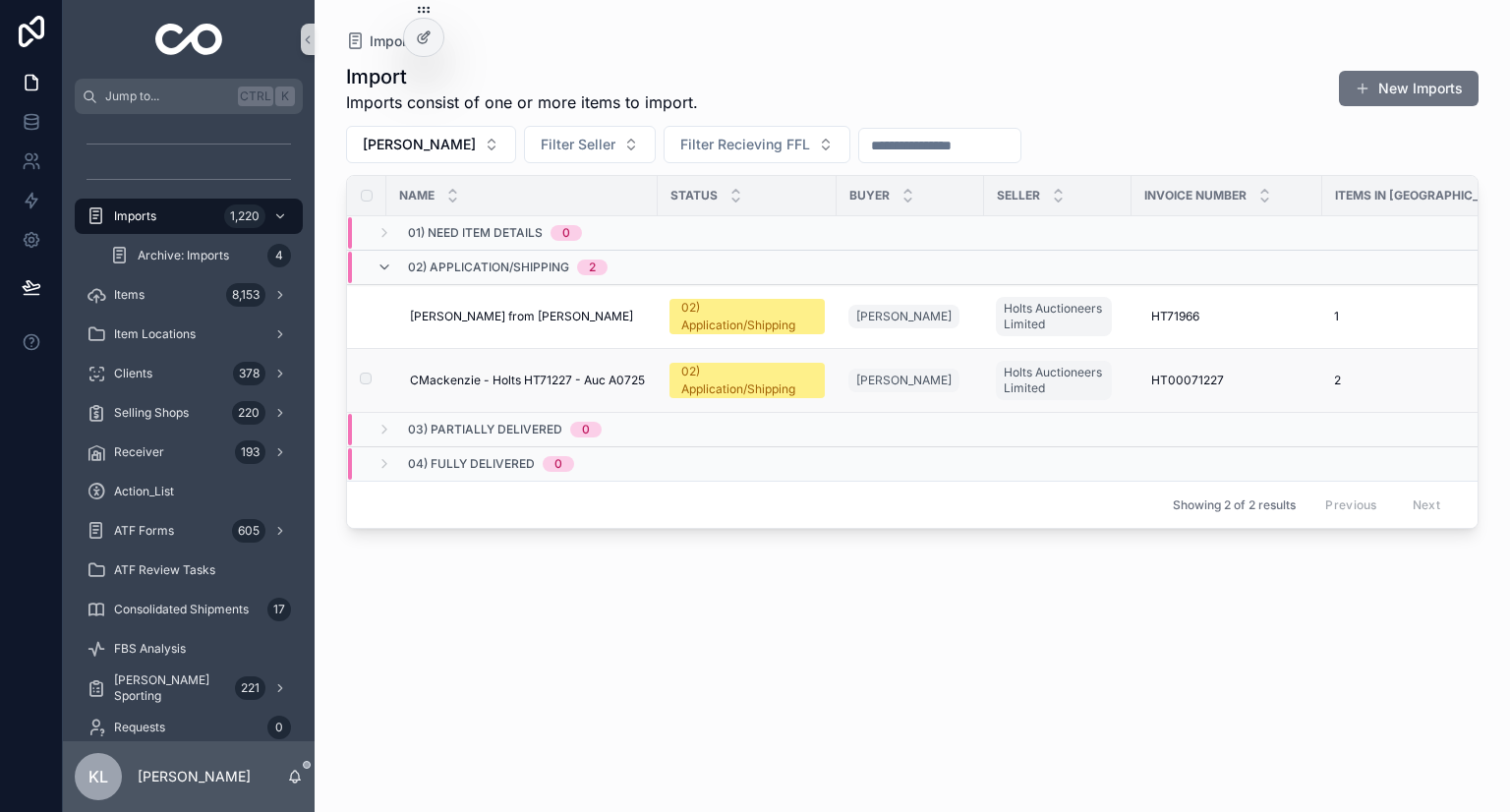
click at [825, 378] on td "02) Application/Shipping" at bounding box center [748, 381] width 179 height 64
click at [822, 380] on span "02) Application/Shipping" at bounding box center [747, 380] width 155 height 36
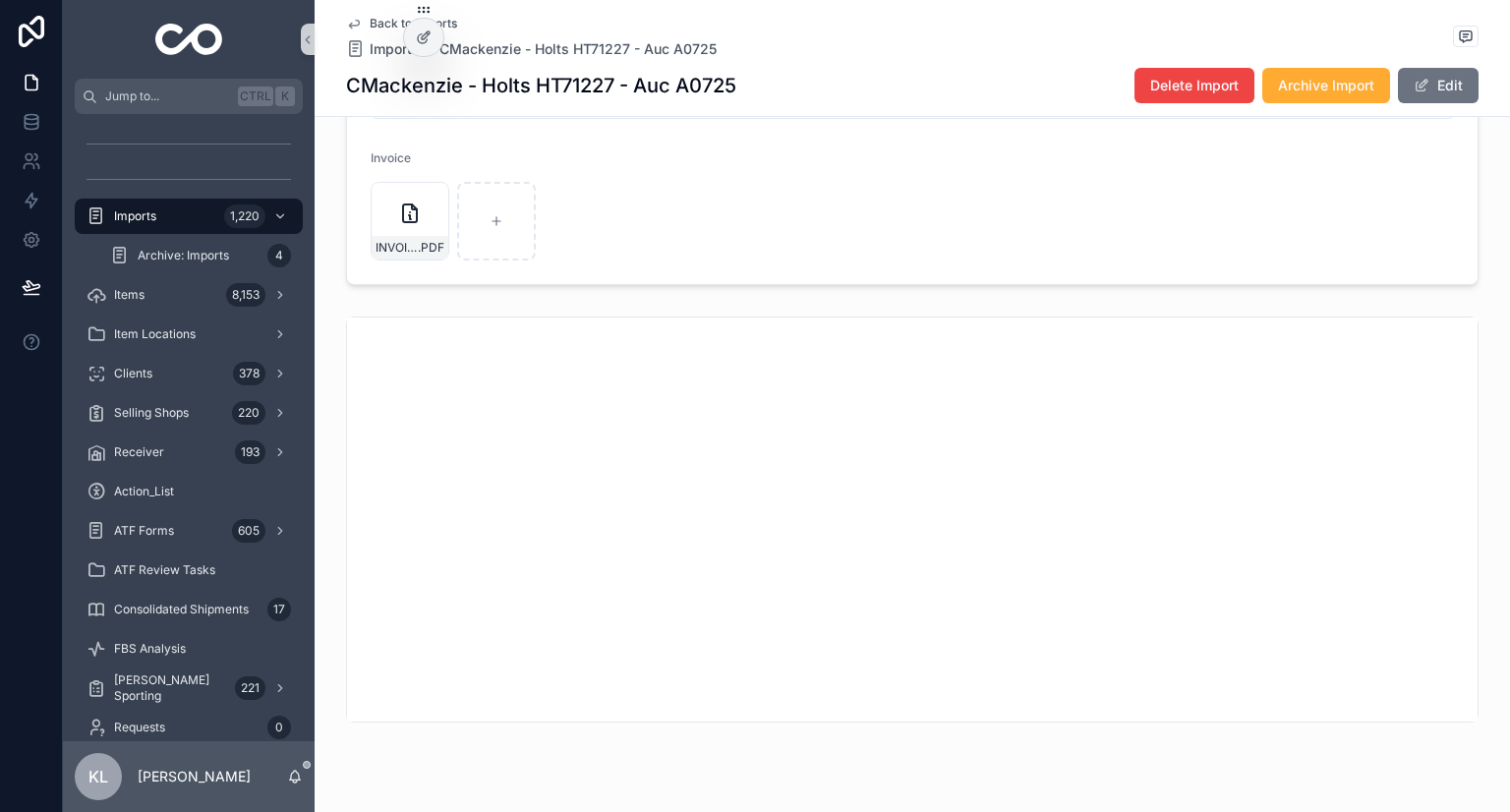
scroll to position [472, 0]
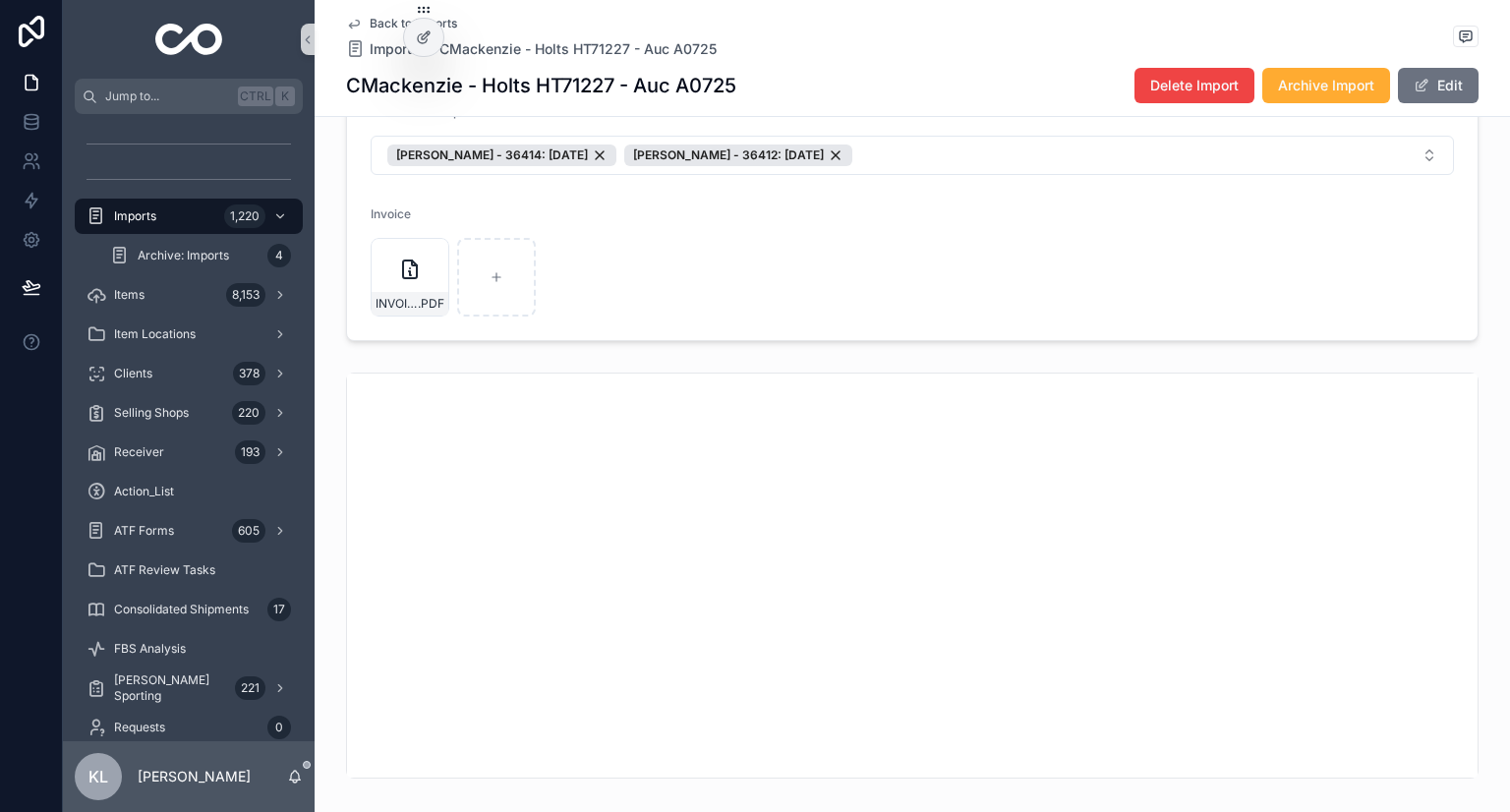
click at [349, 18] on icon "scrollable content" at bounding box center [354, 24] width 16 height 16
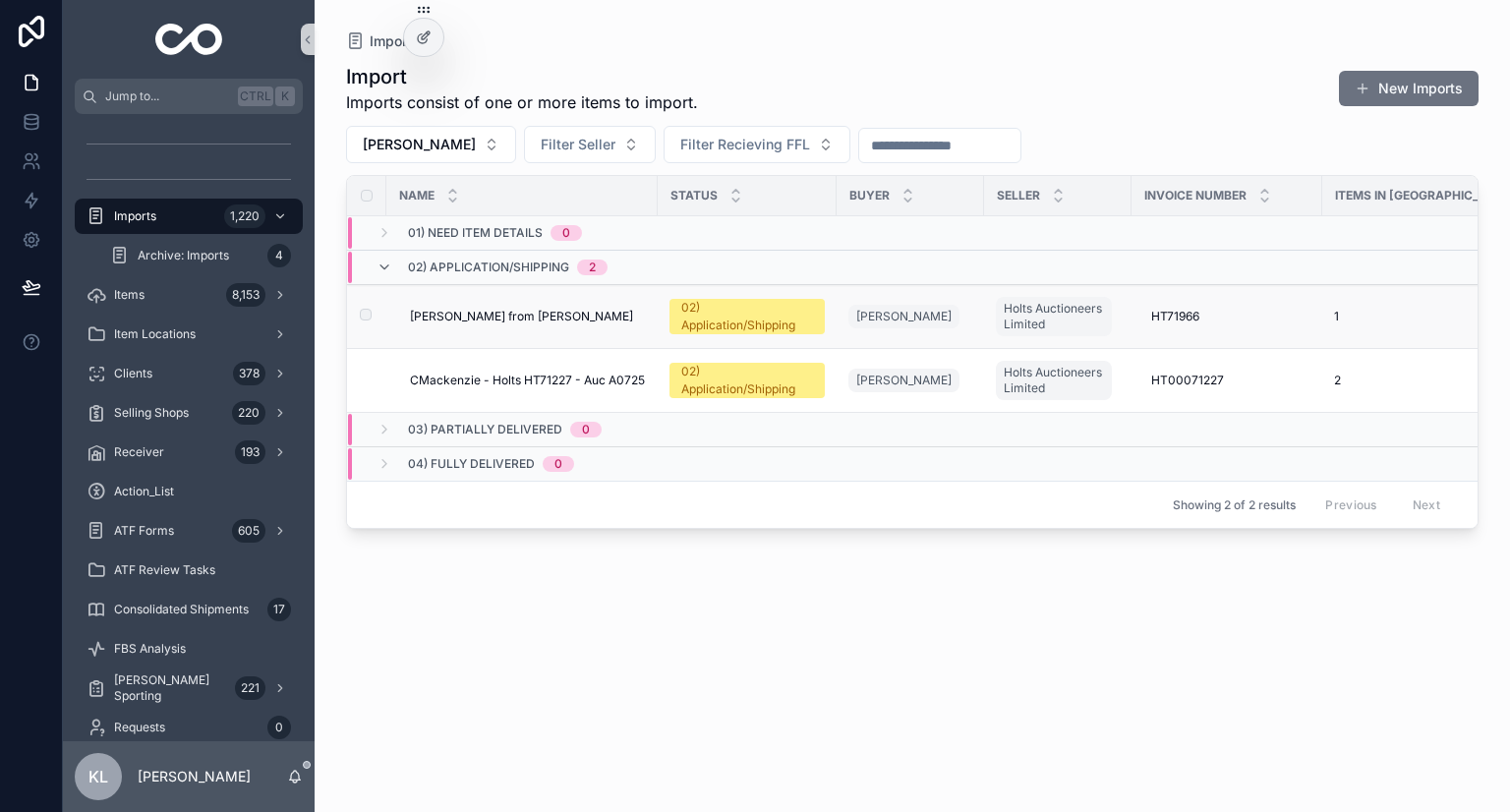
click at [572, 316] on div "Caesar Guerini from Holts Caesar Guerini from Holts" at bounding box center [528, 317] width 236 height 16
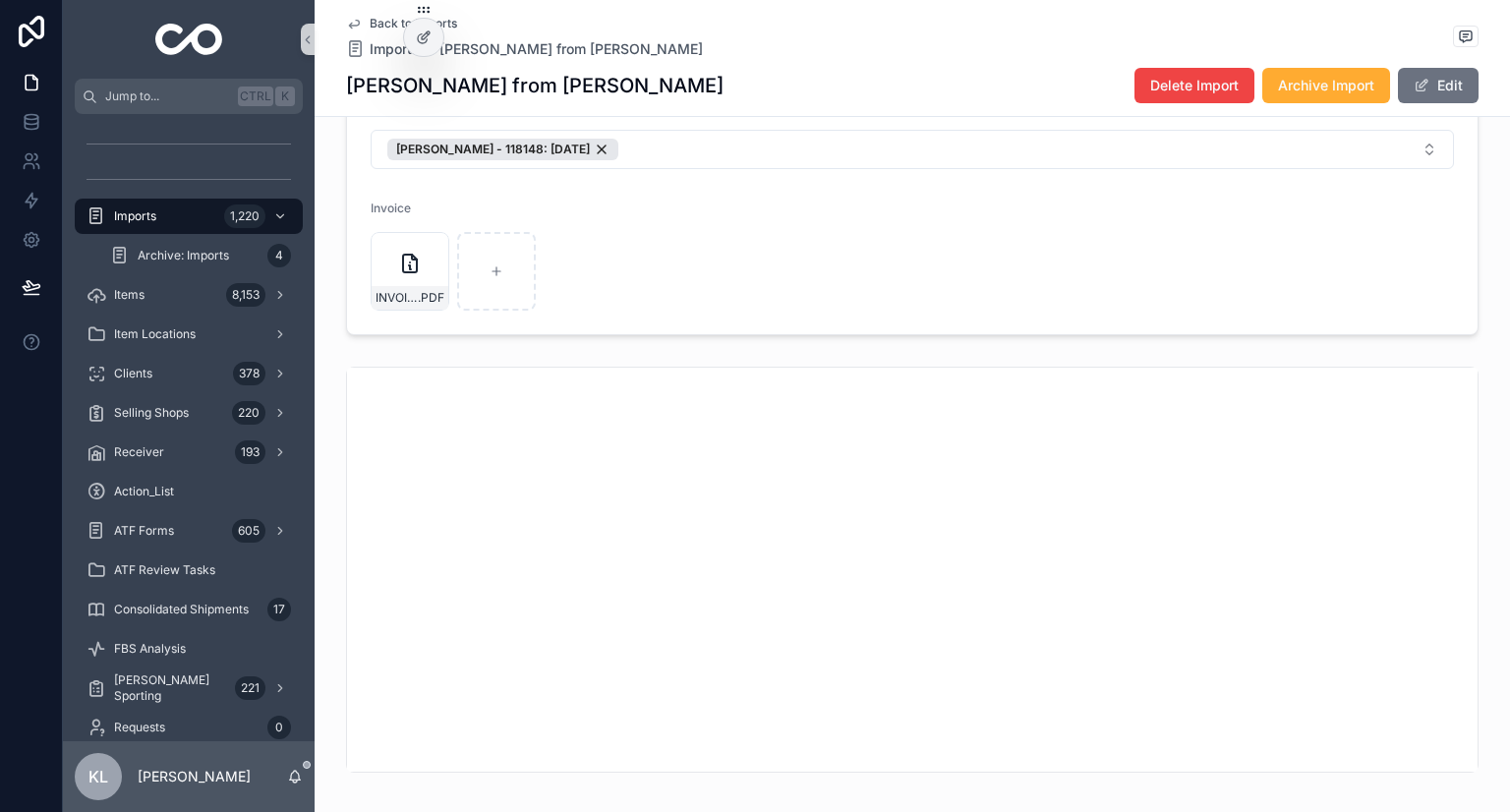
scroll to position [570, 0]
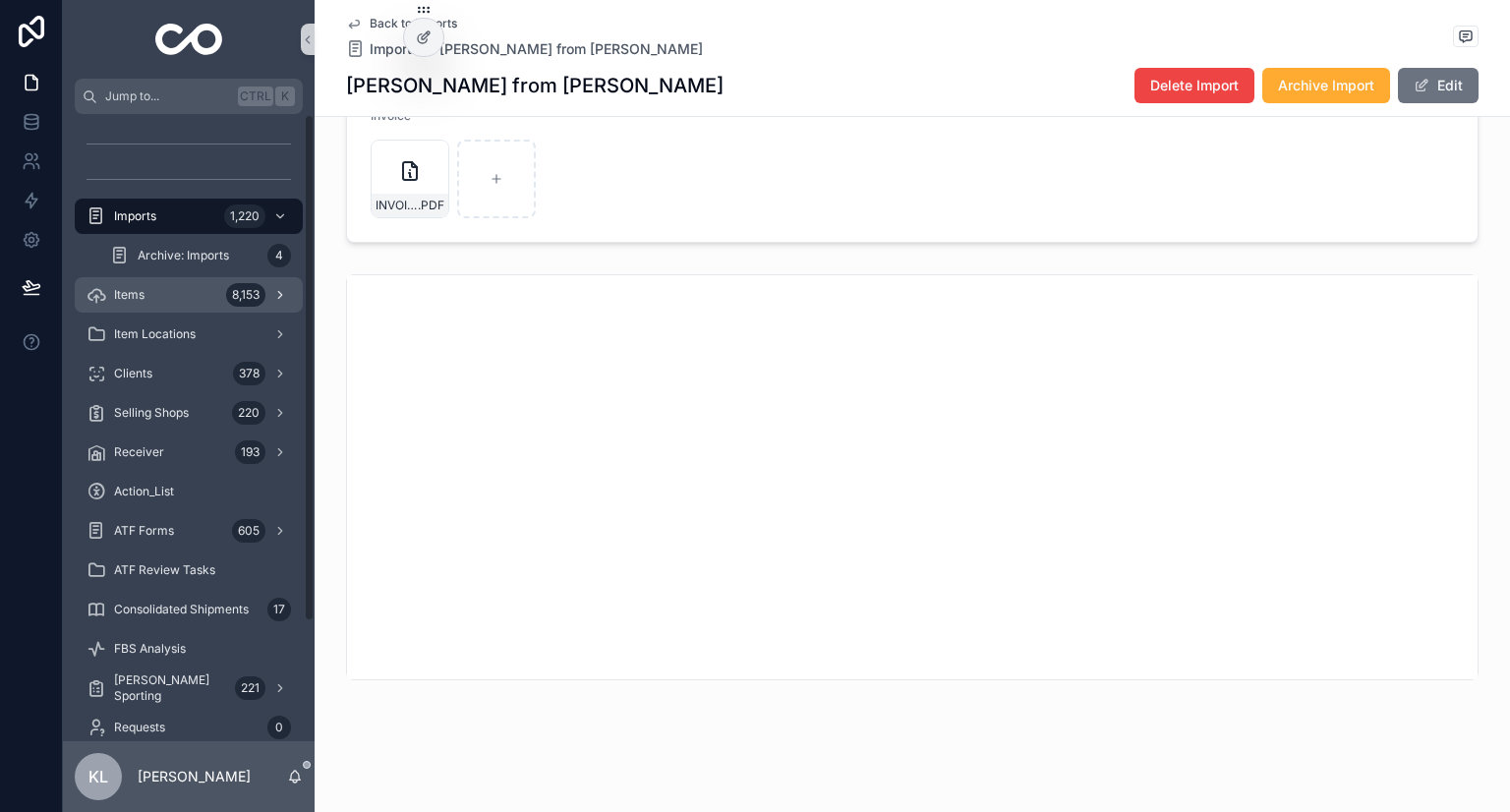
click at [177, 285] on div "Items 8,153" at bounding box center [189, 295] width 205 height 32
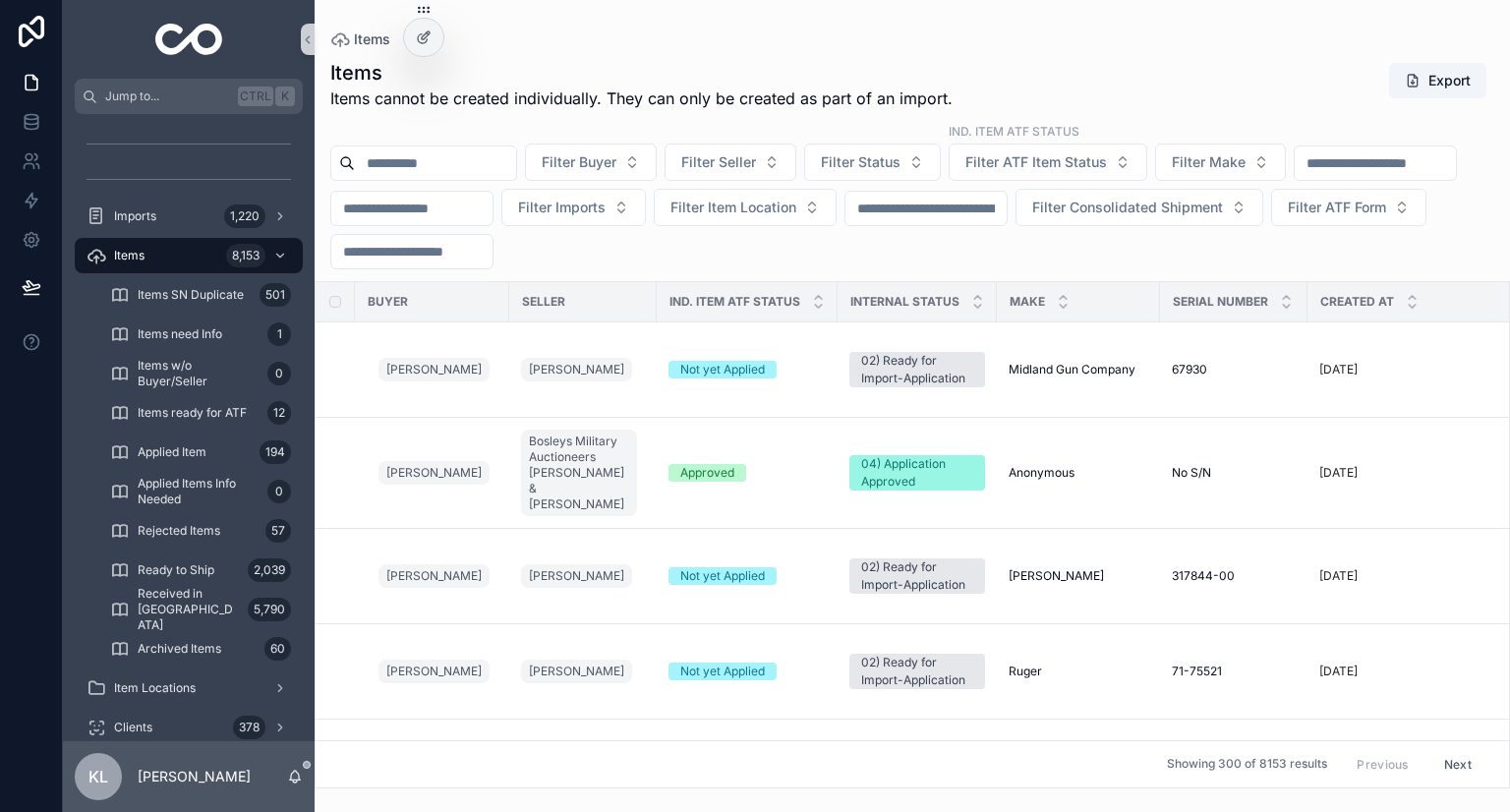
click at [1295, 177] on input "scrollable content" at bounding box center [1375, 164] width 161 height 28
paste input "******"
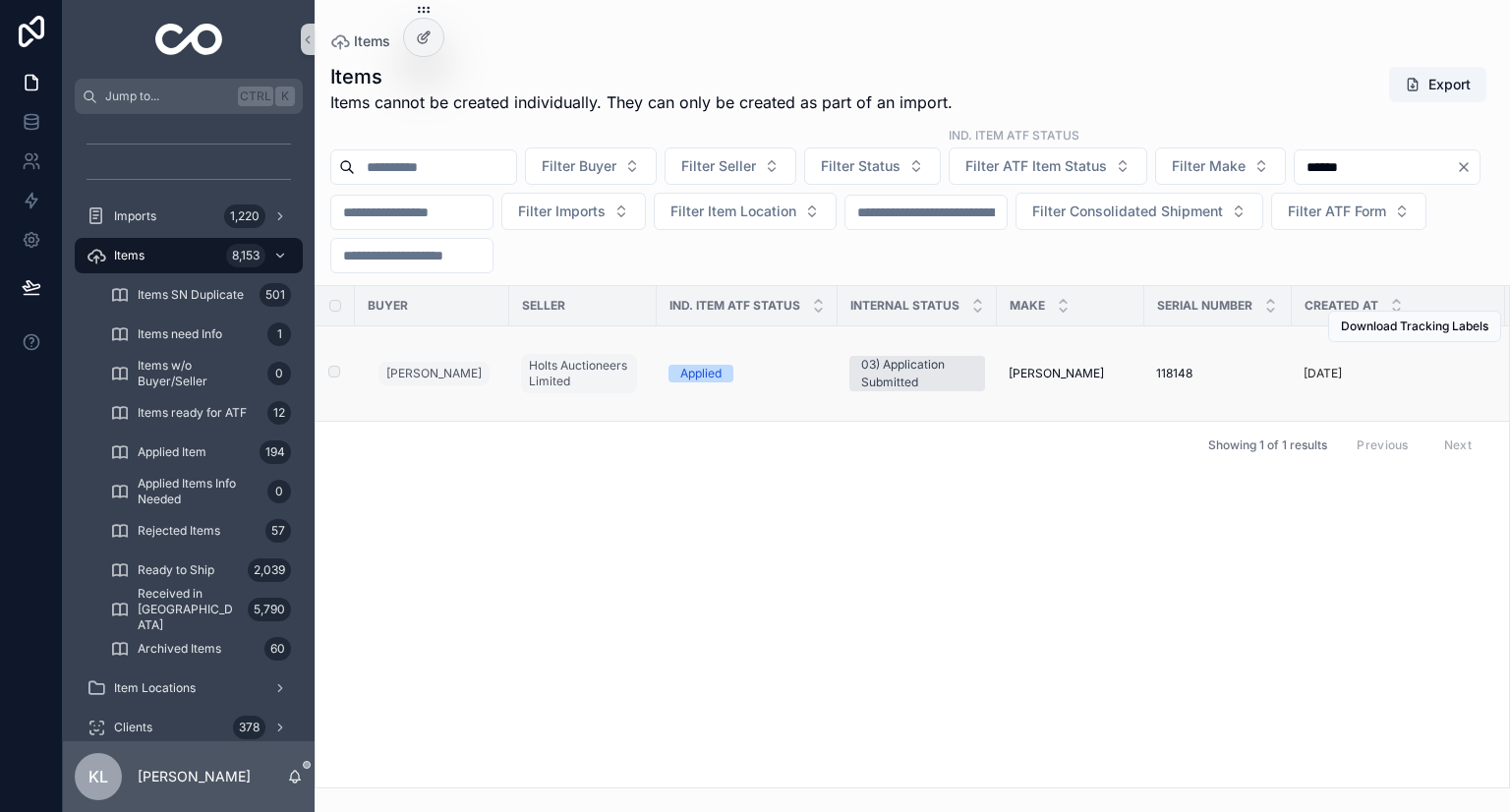
type input "******"
click at [1250, 367] on div "118148 118148" at bounding box center [1218, 373] width 124 height 16
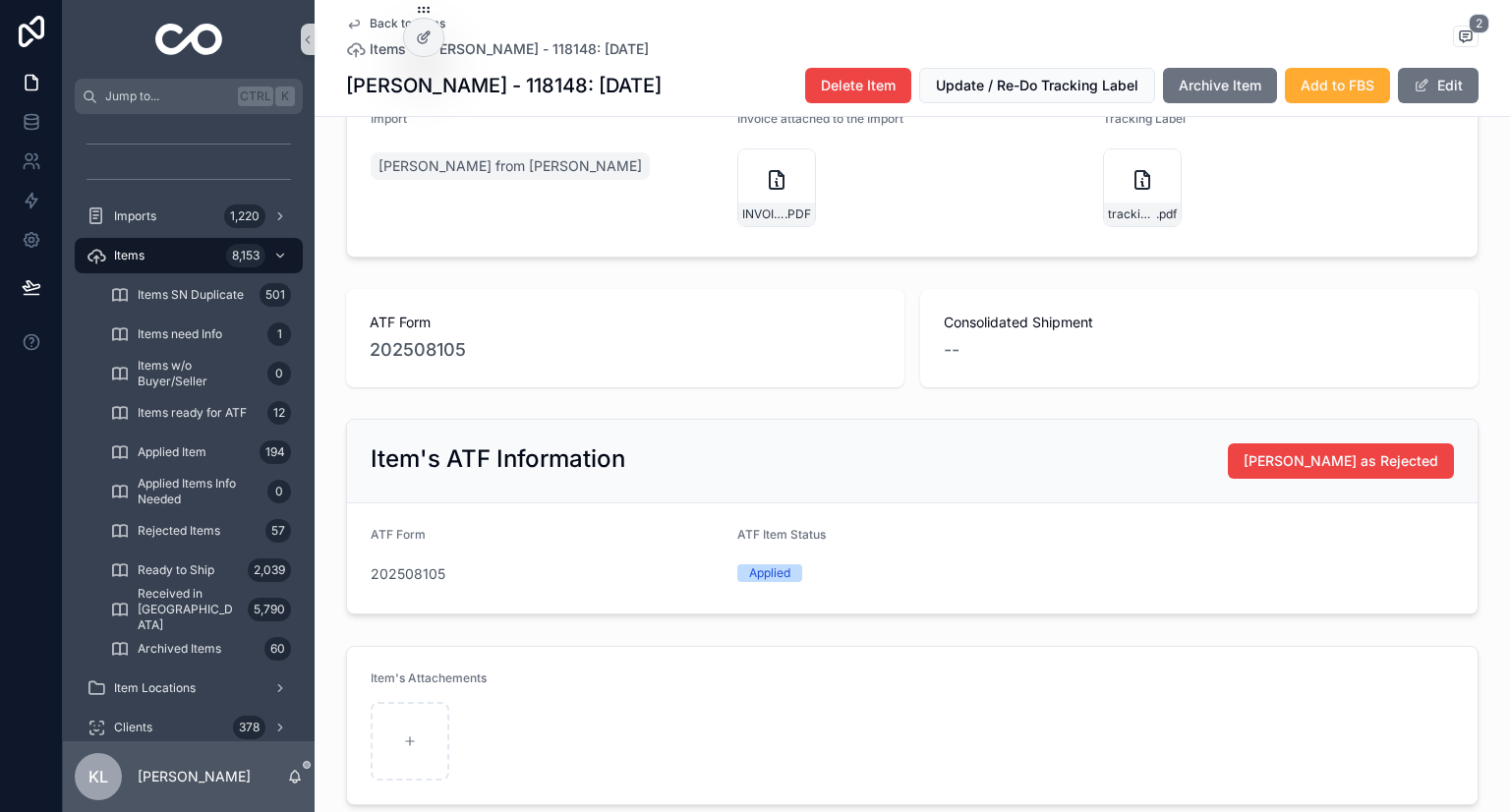
scroll to position [884, 0]
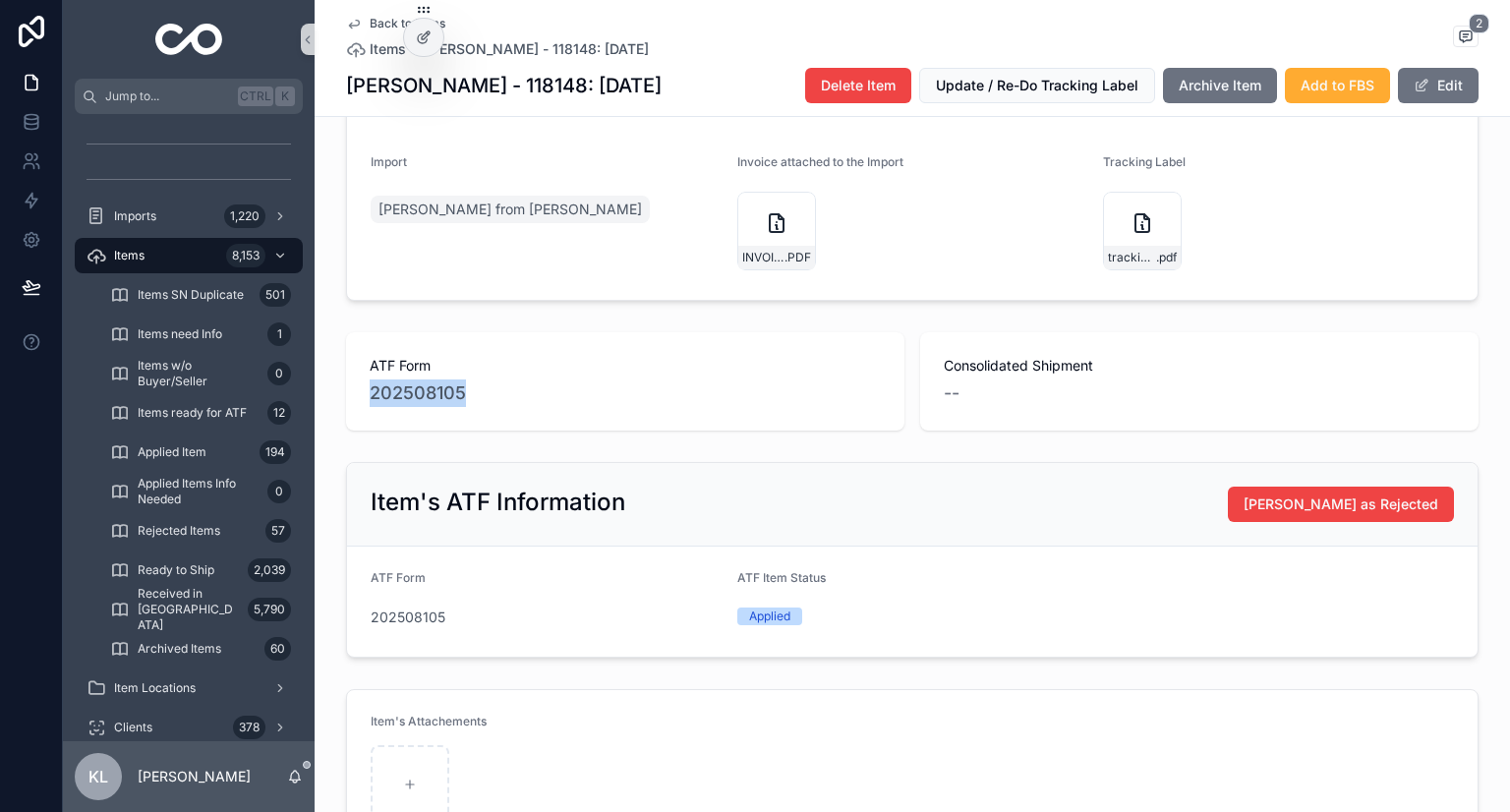
drag, startPoint x: 491, startPoint y: 411, endPoint x: 354, endPoint y: 413, distance: 137.0
click at [354, 413] on div "ATF Form 202508105" at bounding box center [625, 381] width 559 height 98
copy span "202508105"
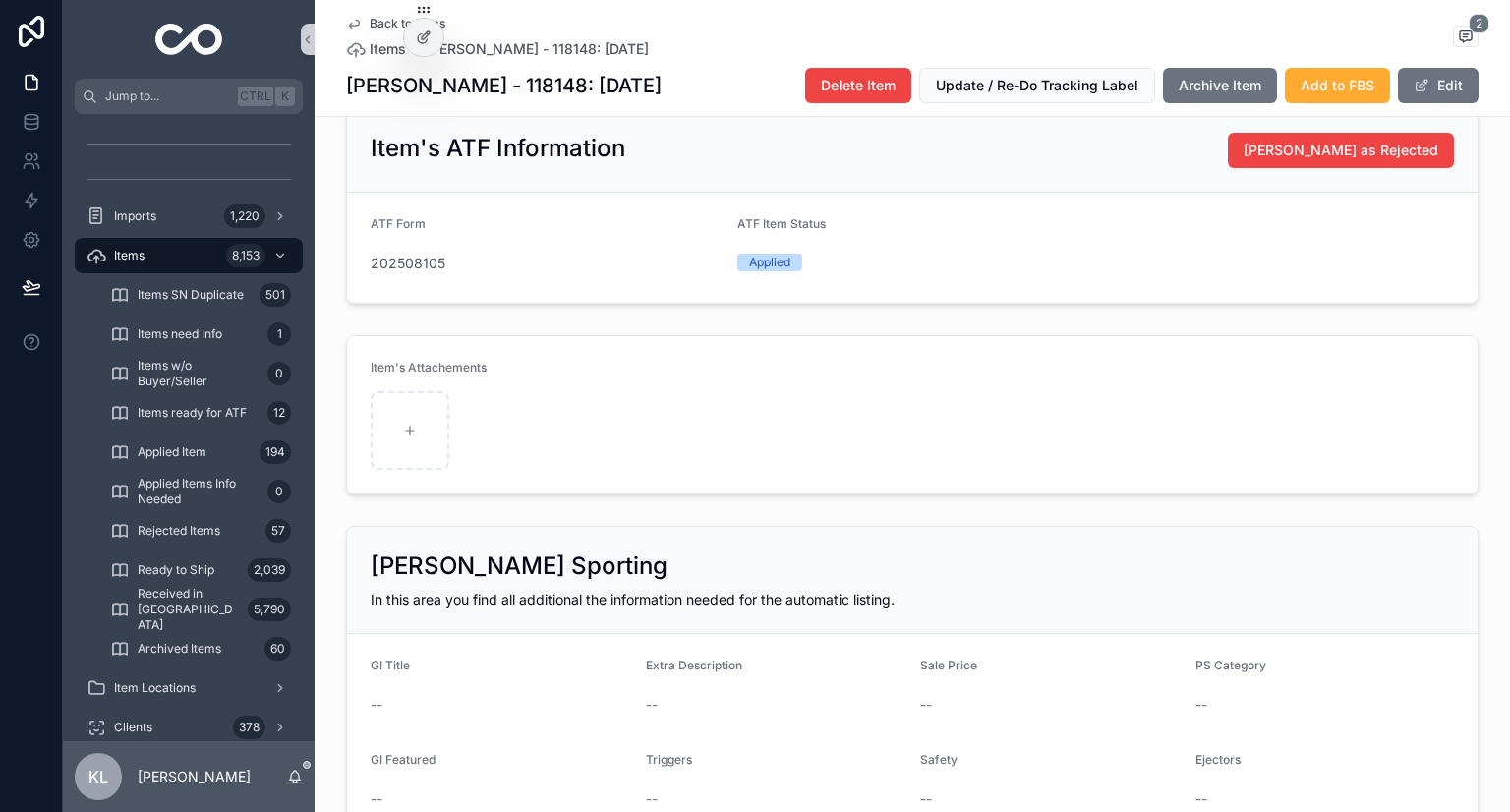
scroll to position [983, 0]
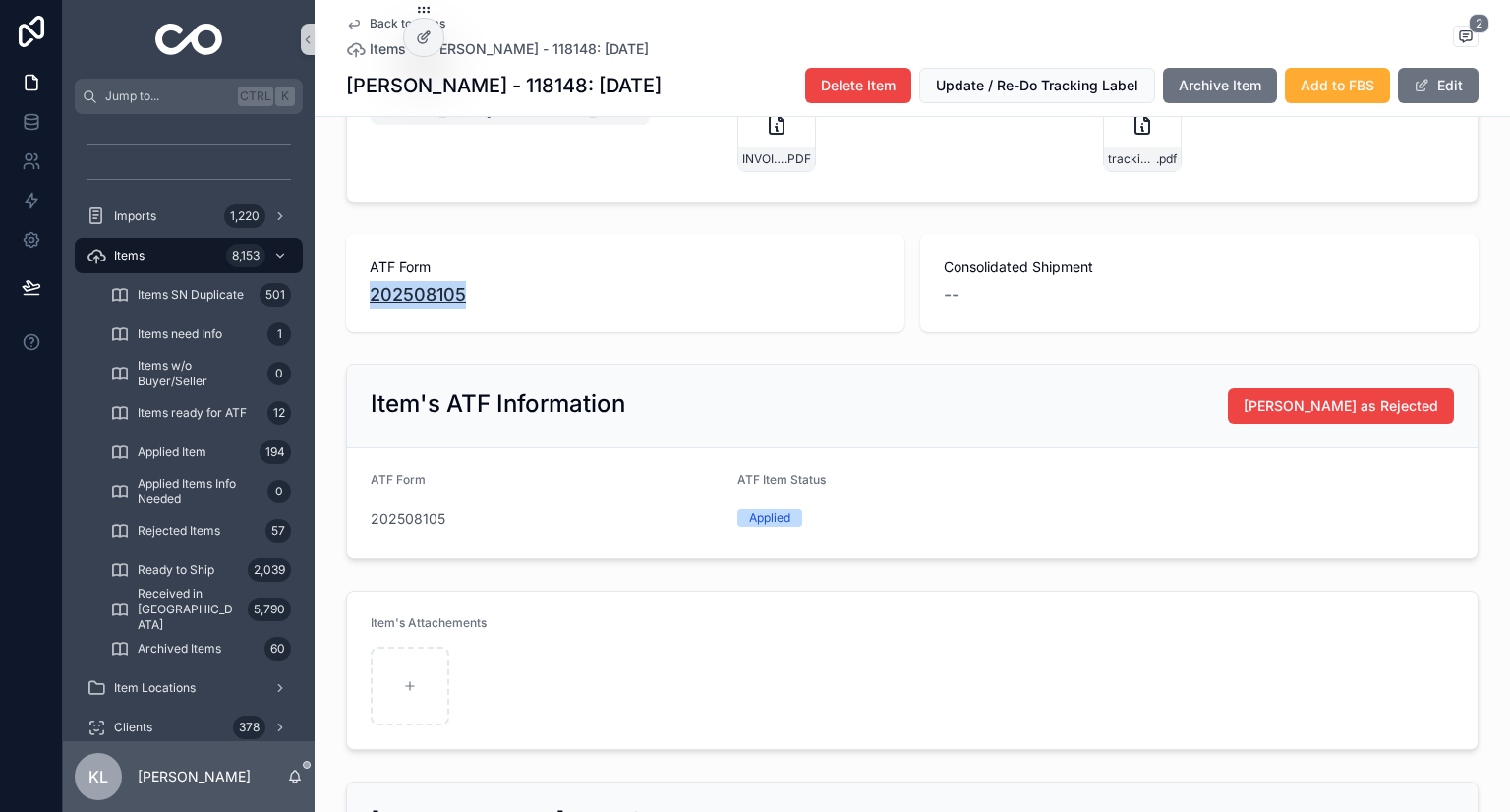
click at [425, 309] on span "202508105" at bounding box center [417, 295] width 96 height 28
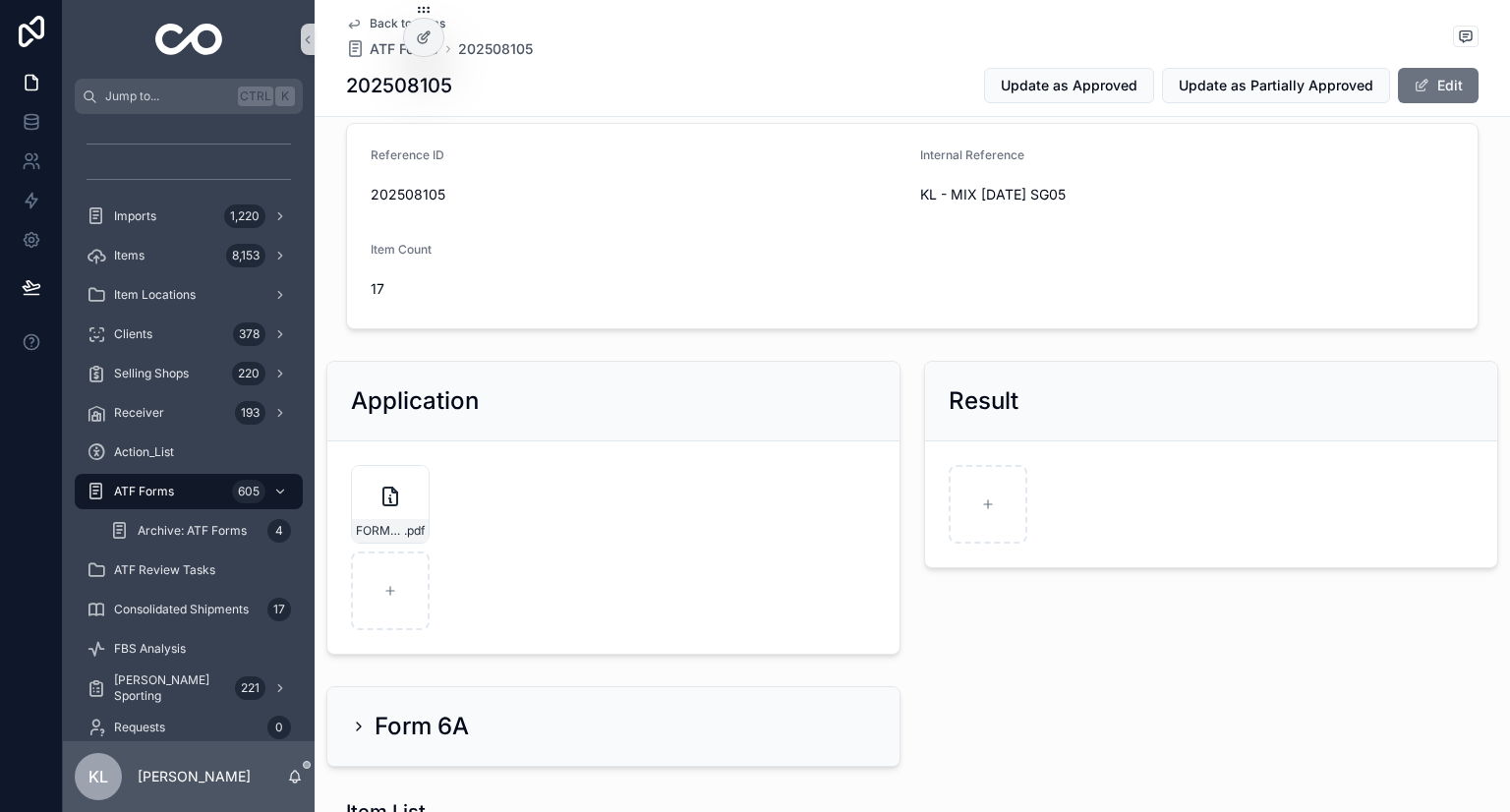
scroll to position [98, 0]
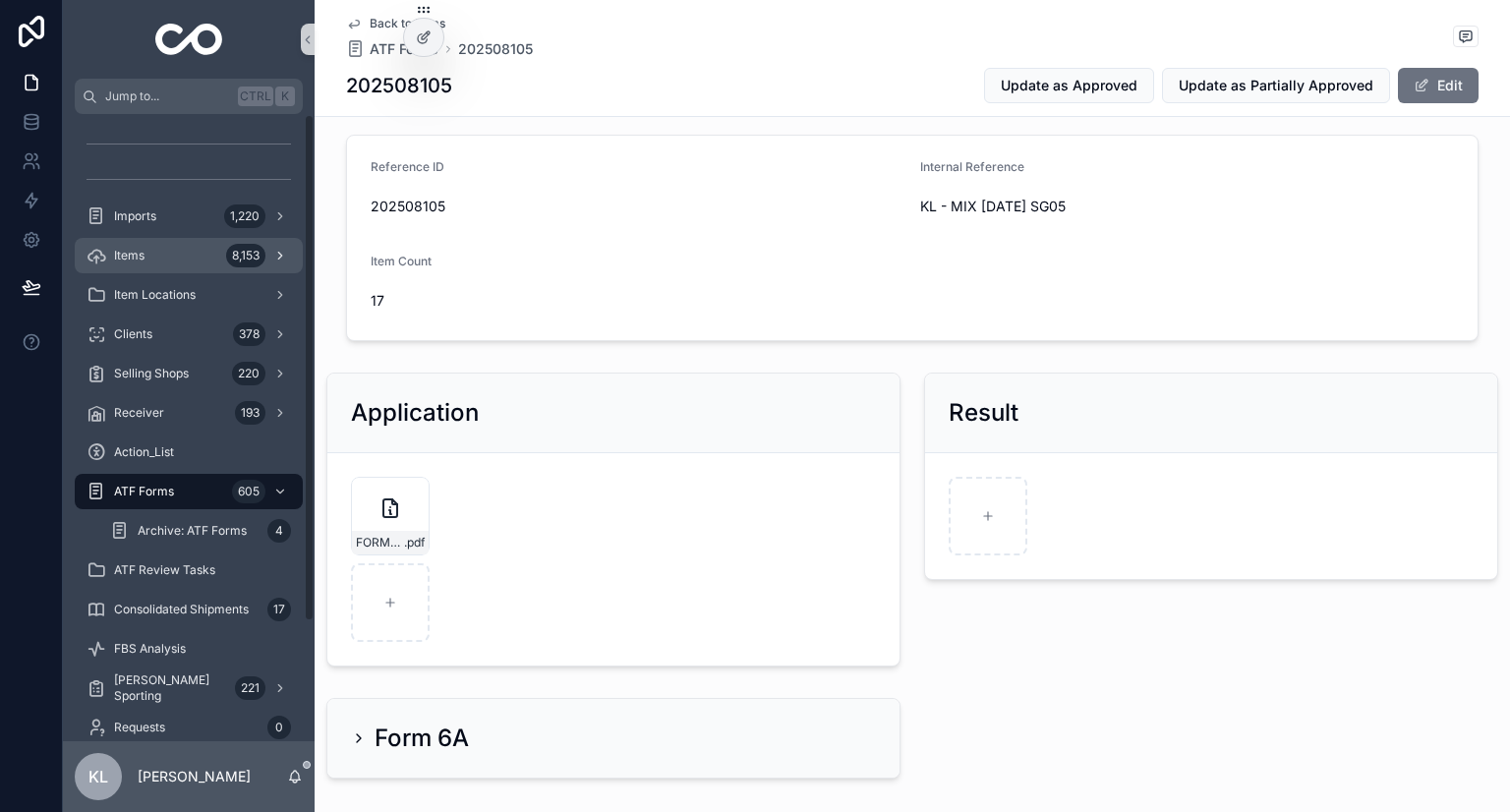
click at [197, 249] on div "Items 8,153" at bounding box center [189, 256] width 205 height 32
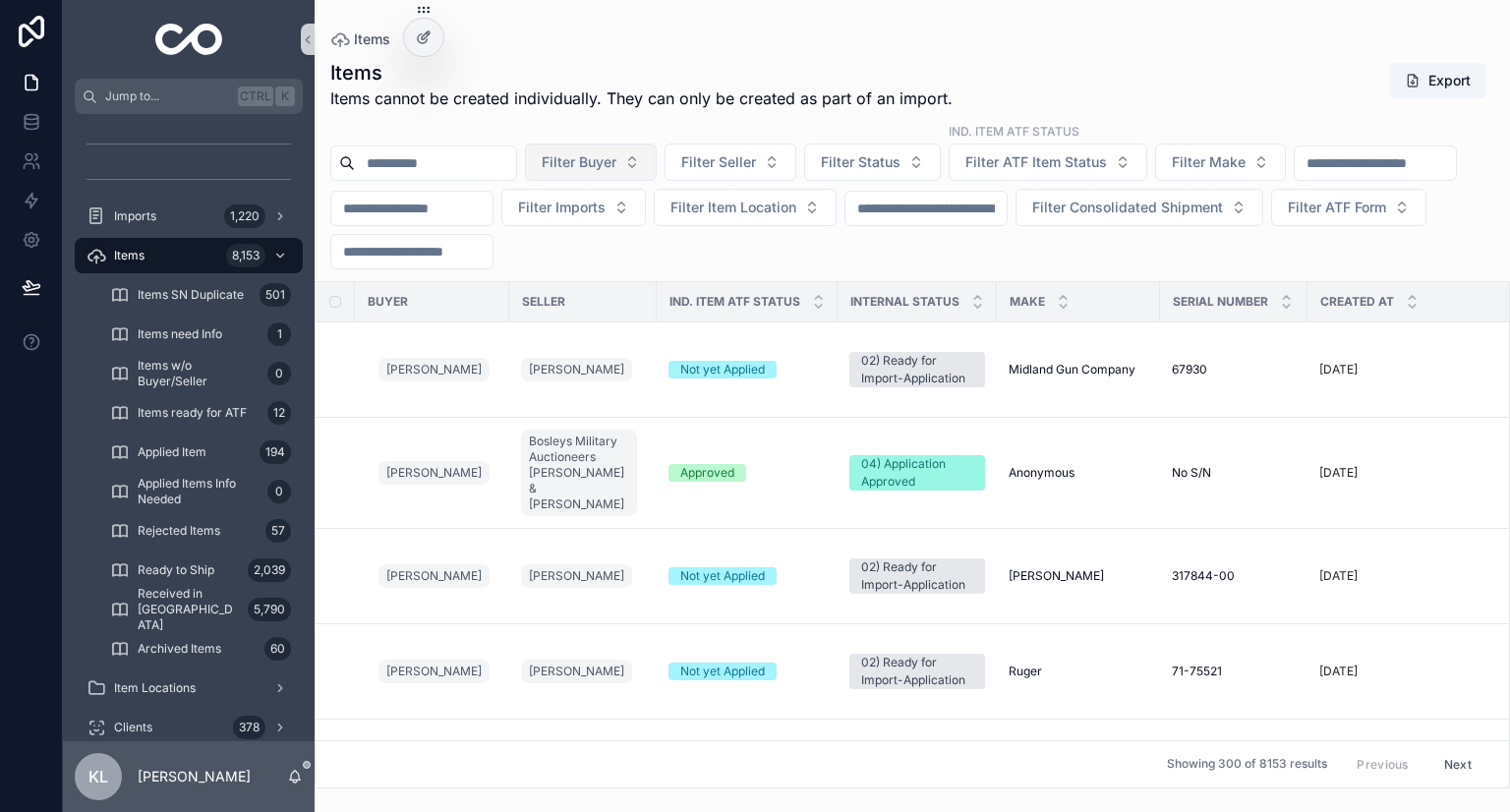
click at [617, 158] on span "Filter Buyer" at bounding box center [579, 163] width 74 height 20
type input "*********"
click at [776, 99] on span "Items cannot be created individually. They can only be created as part of an im…" at bounding box center [641, 98] width 622 height 24
click at [1288, 217] on span "Filter ATF Form" at bounding box center [1336, 207] width 98 height 20
type input "*********"
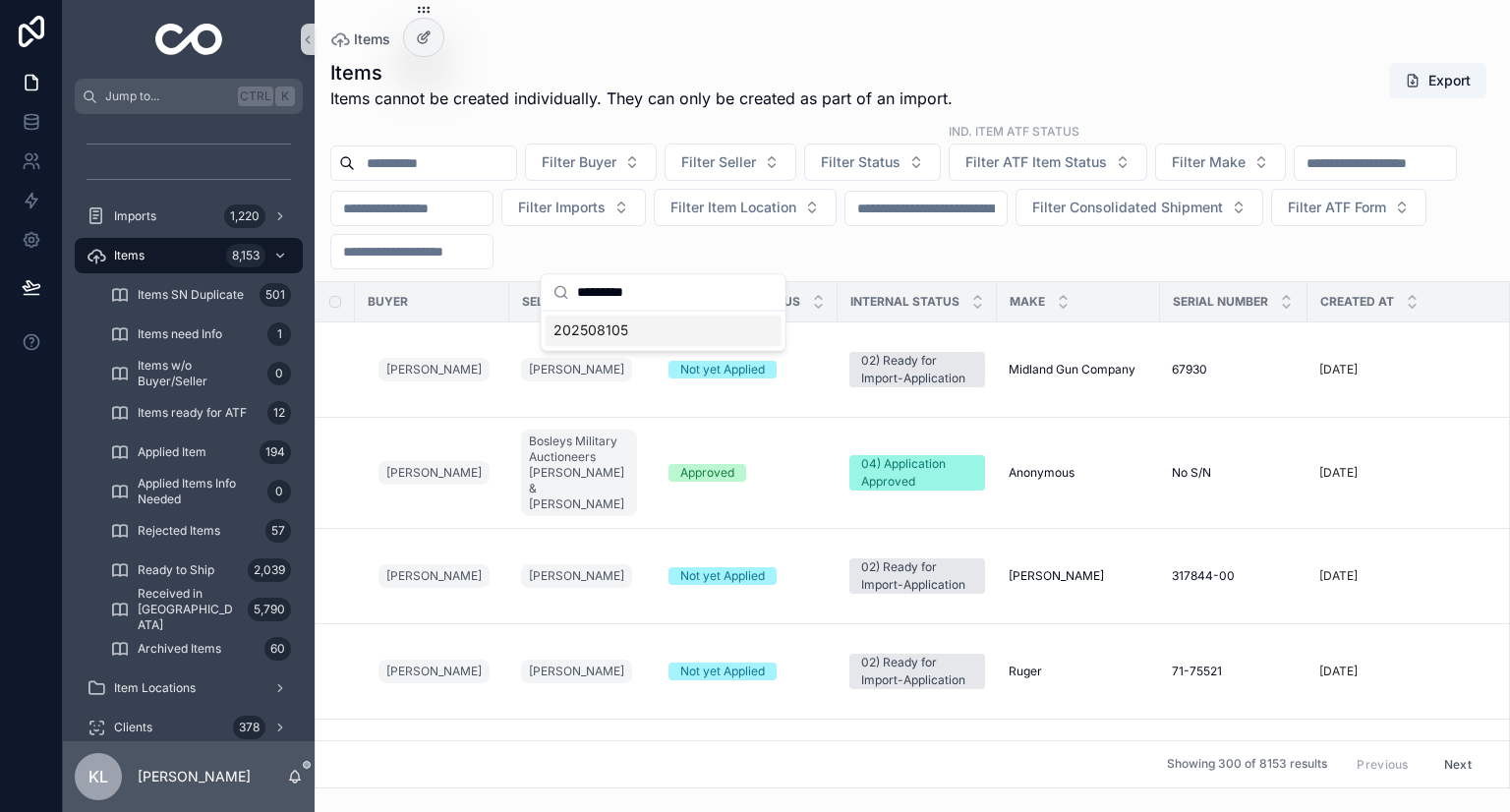
click at [642, 329] on div "202508105" at bounding box center [664, 331] width 236 height 32
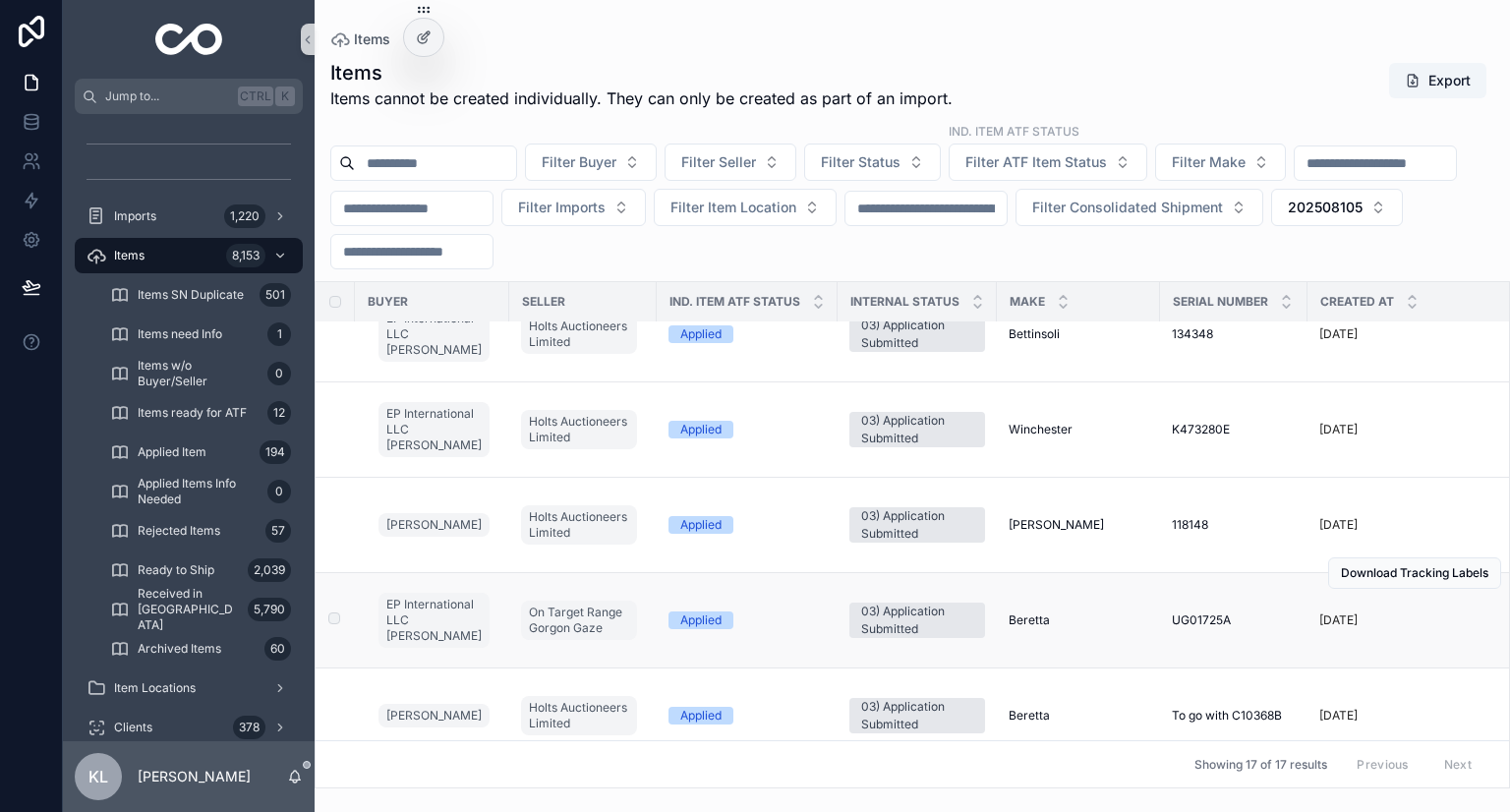
scroll to position [1213, 0]
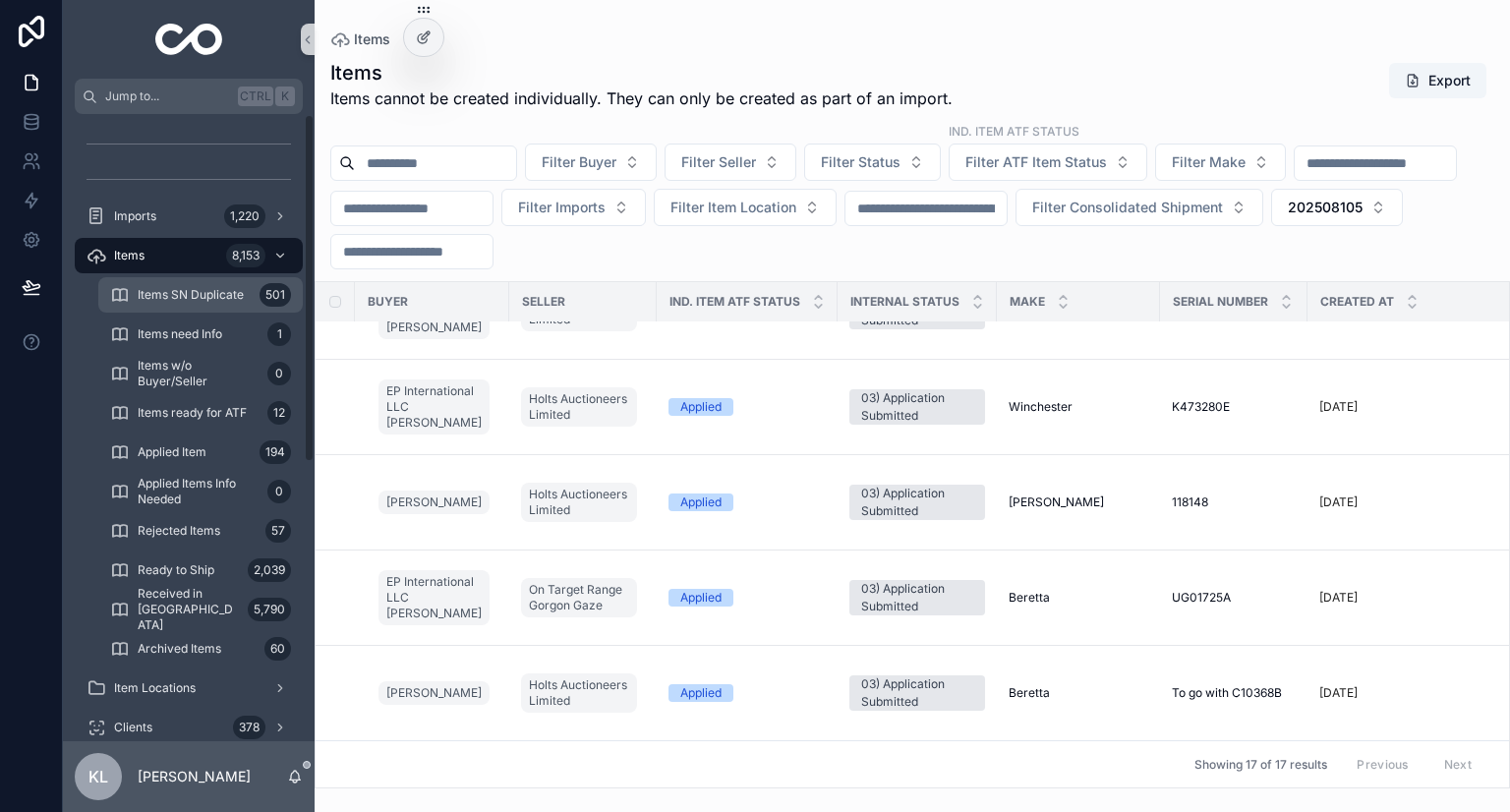
click at [253, 294] on div "Items SN Duplicate 501" at bounding box center [201, 295] width 181 height 32
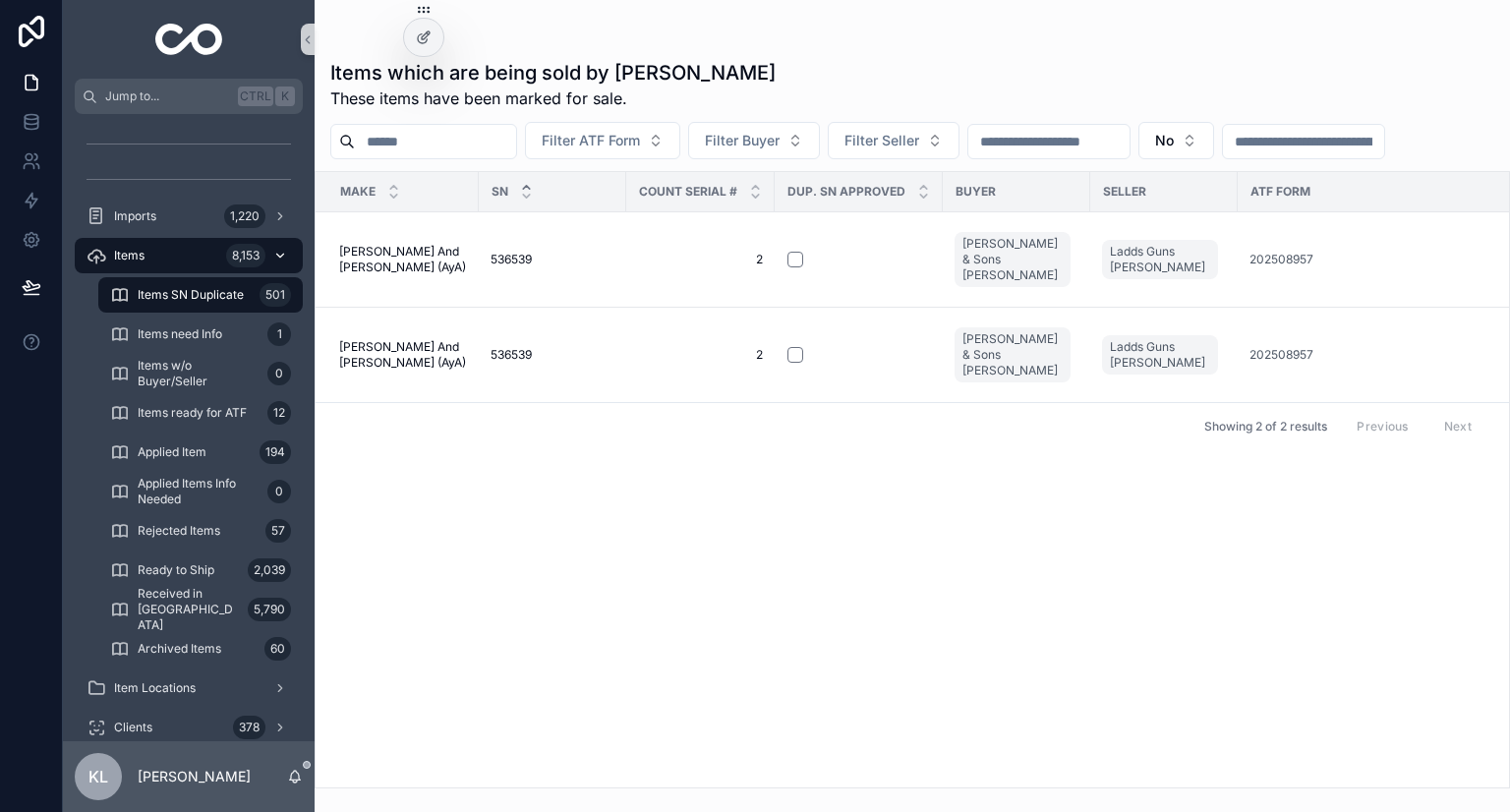
click at [213, 253] on div "Items 8,153" at bounding box center [189, 256] width 205 height 32
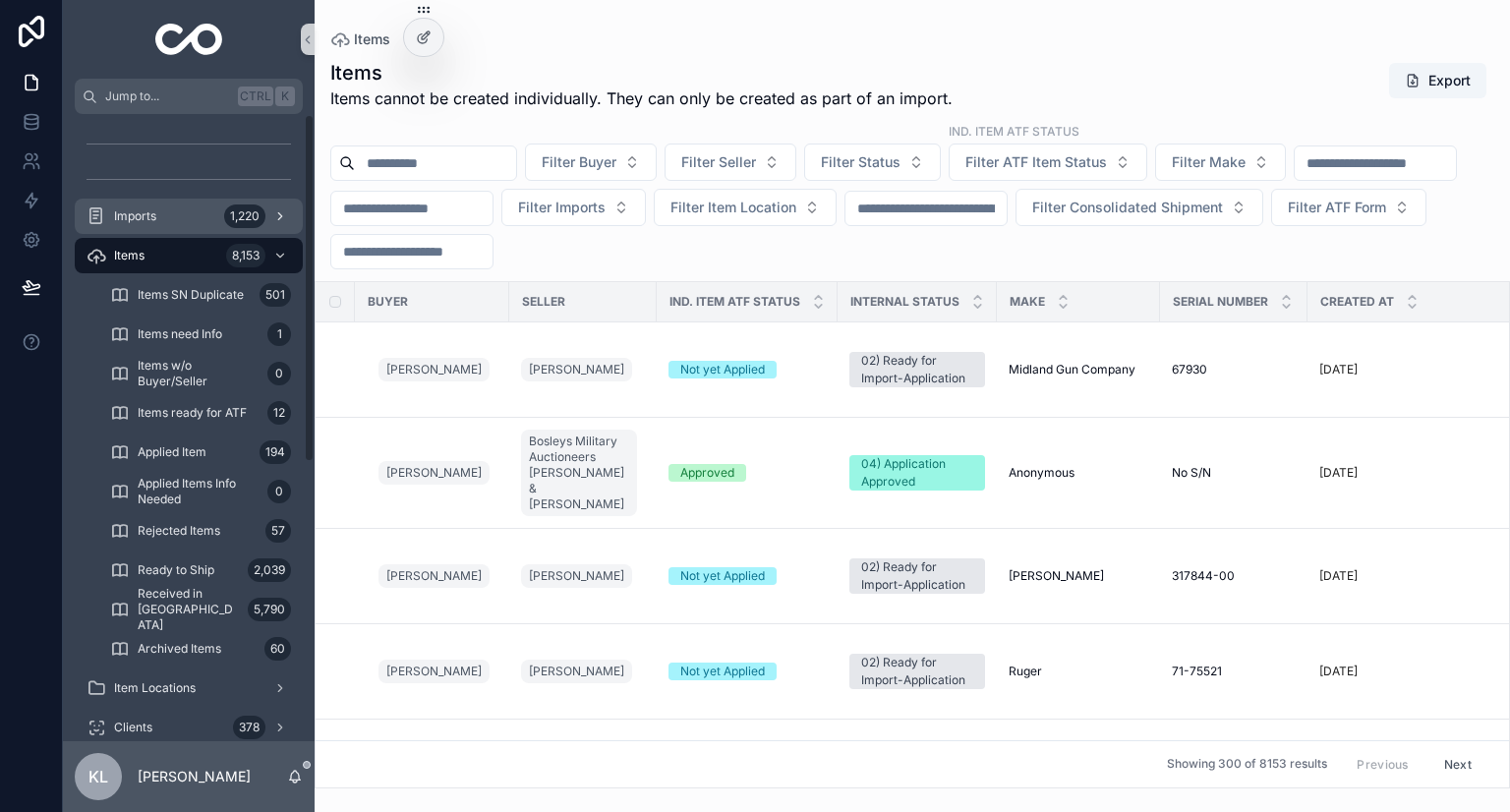
click at [232, 207] on div "1,220" at bounding box center [245, 216] width 42 height 24
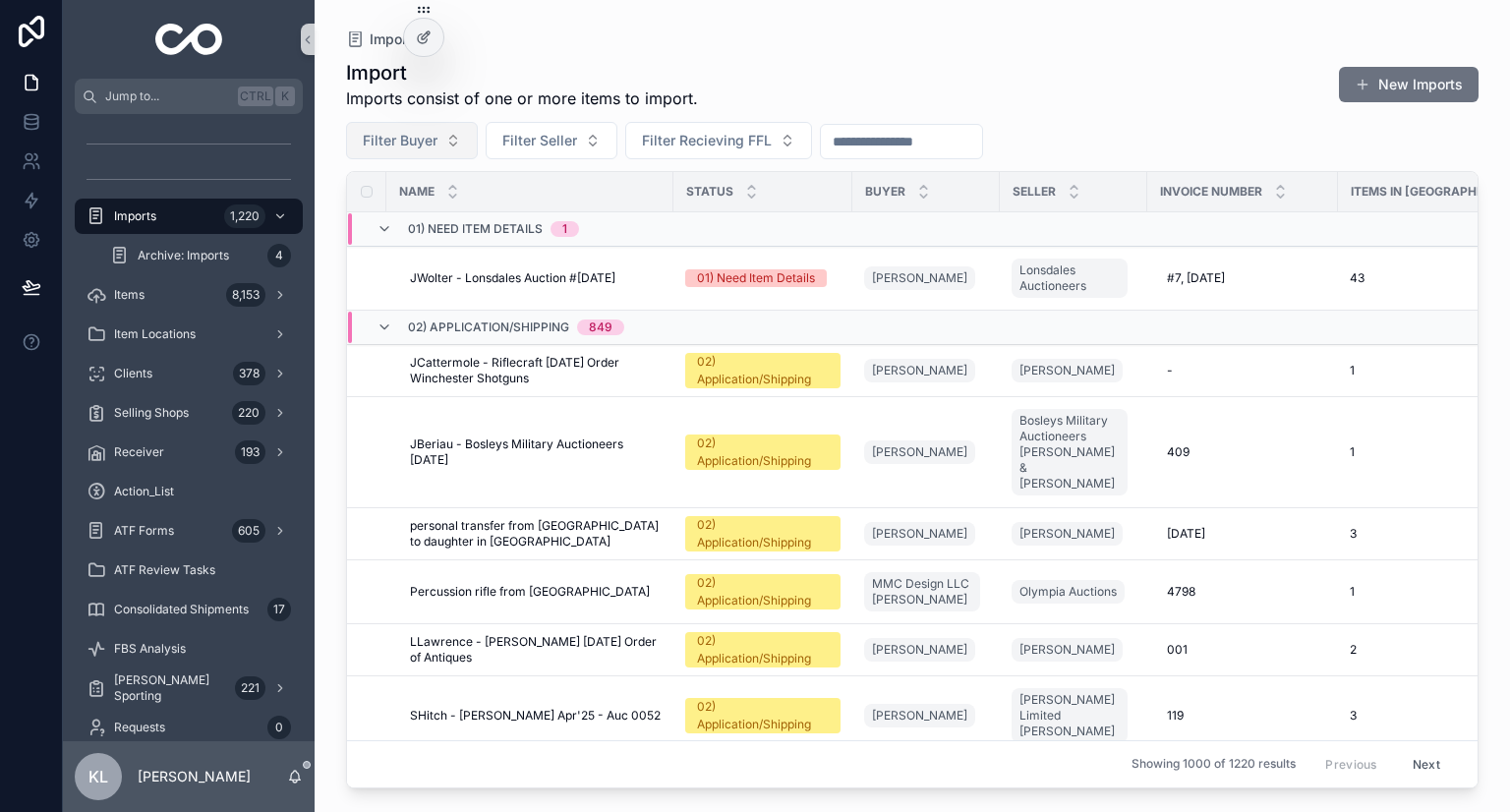
click at [457, 151] on button "Filter Buyer" at bounding box center [412, 141] width 132 height 38
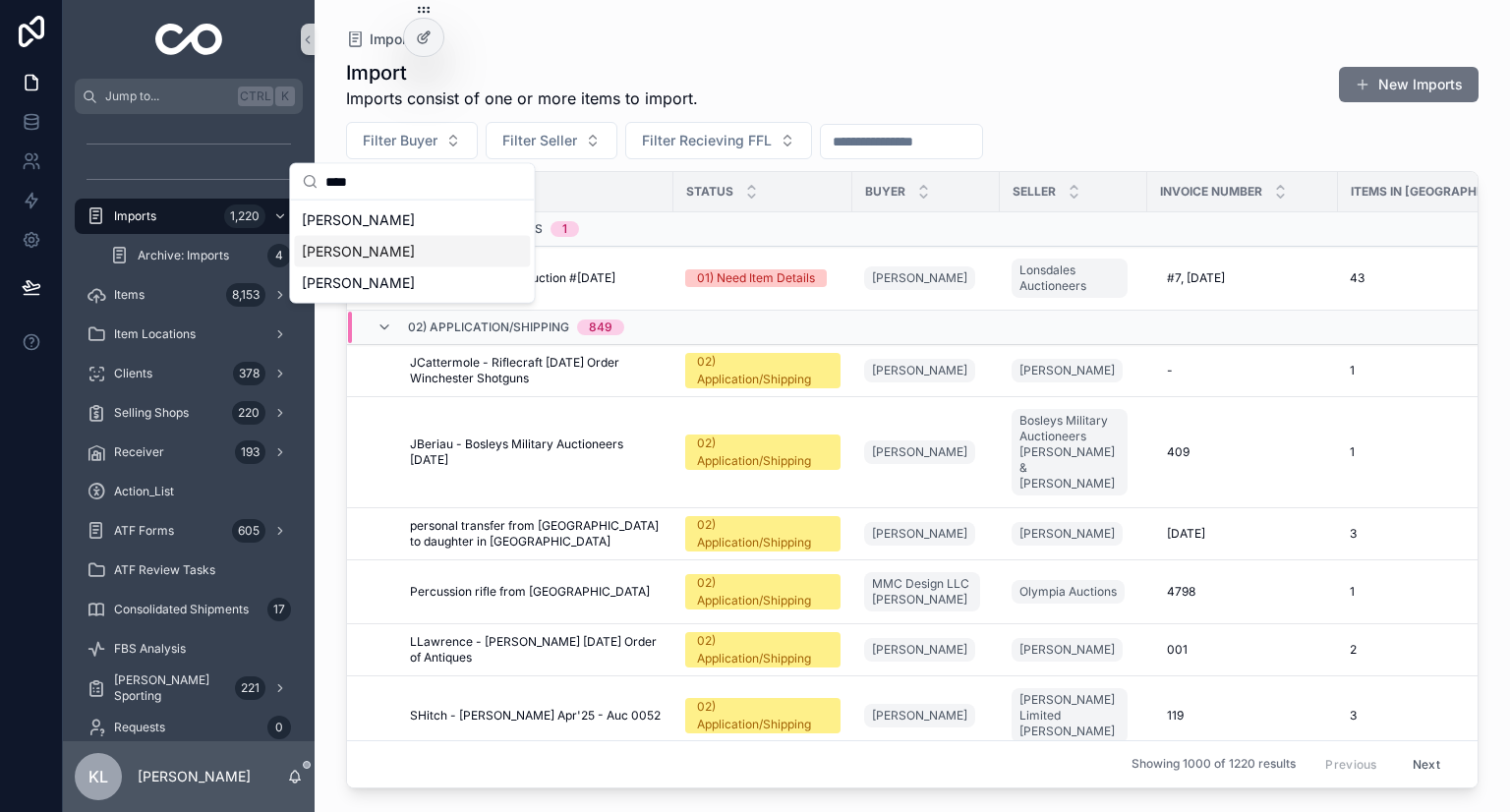
type input "****"
click at [415, 248] on span "Christopher Mackenzie" at bounding box center [358, 252] width 113 height 20
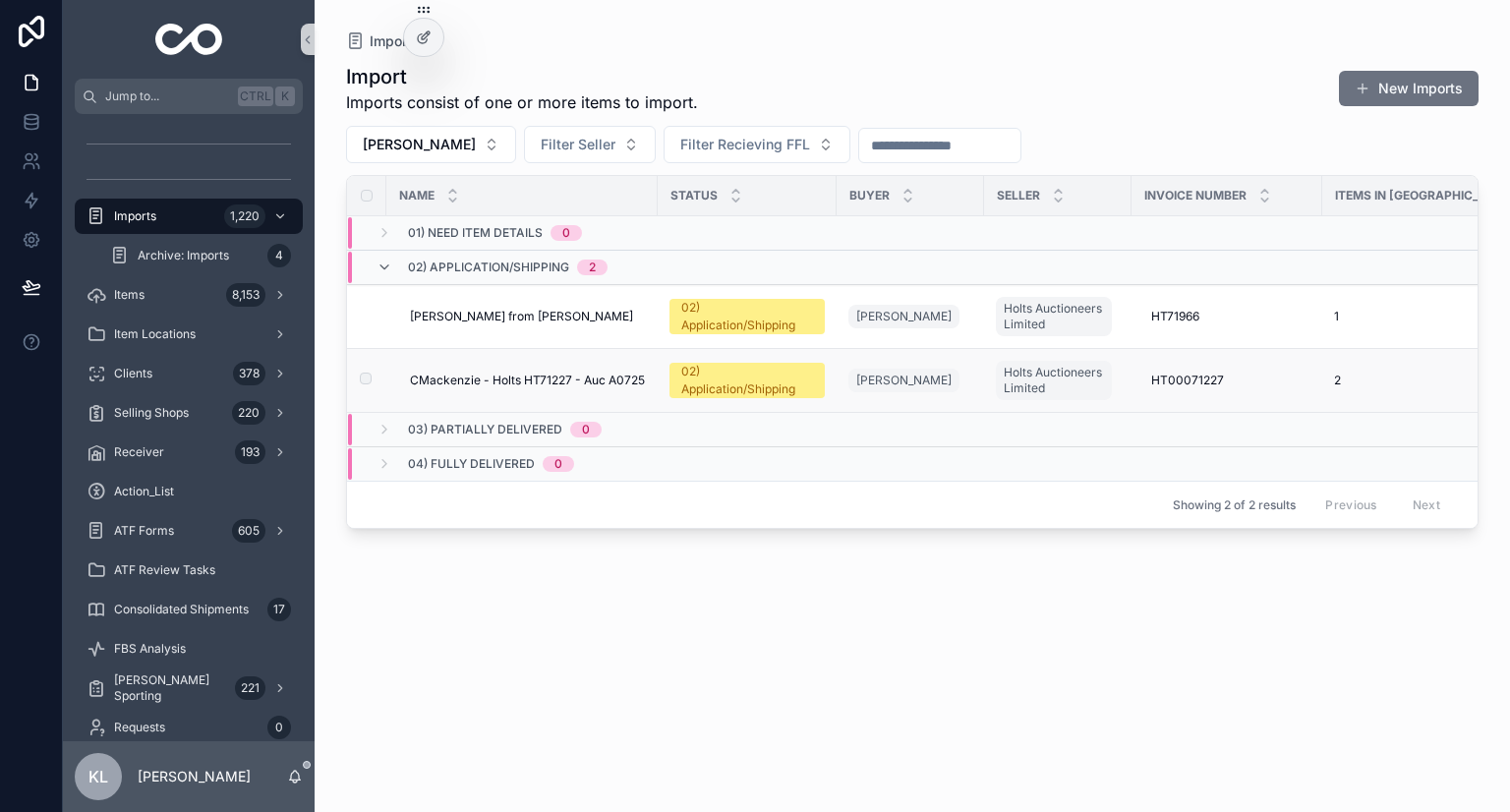
click at [595, 381] on span "CMackenzie - Holts HT71227 - Auc A0725" at bounding box center [527, 380] width 235 height 16
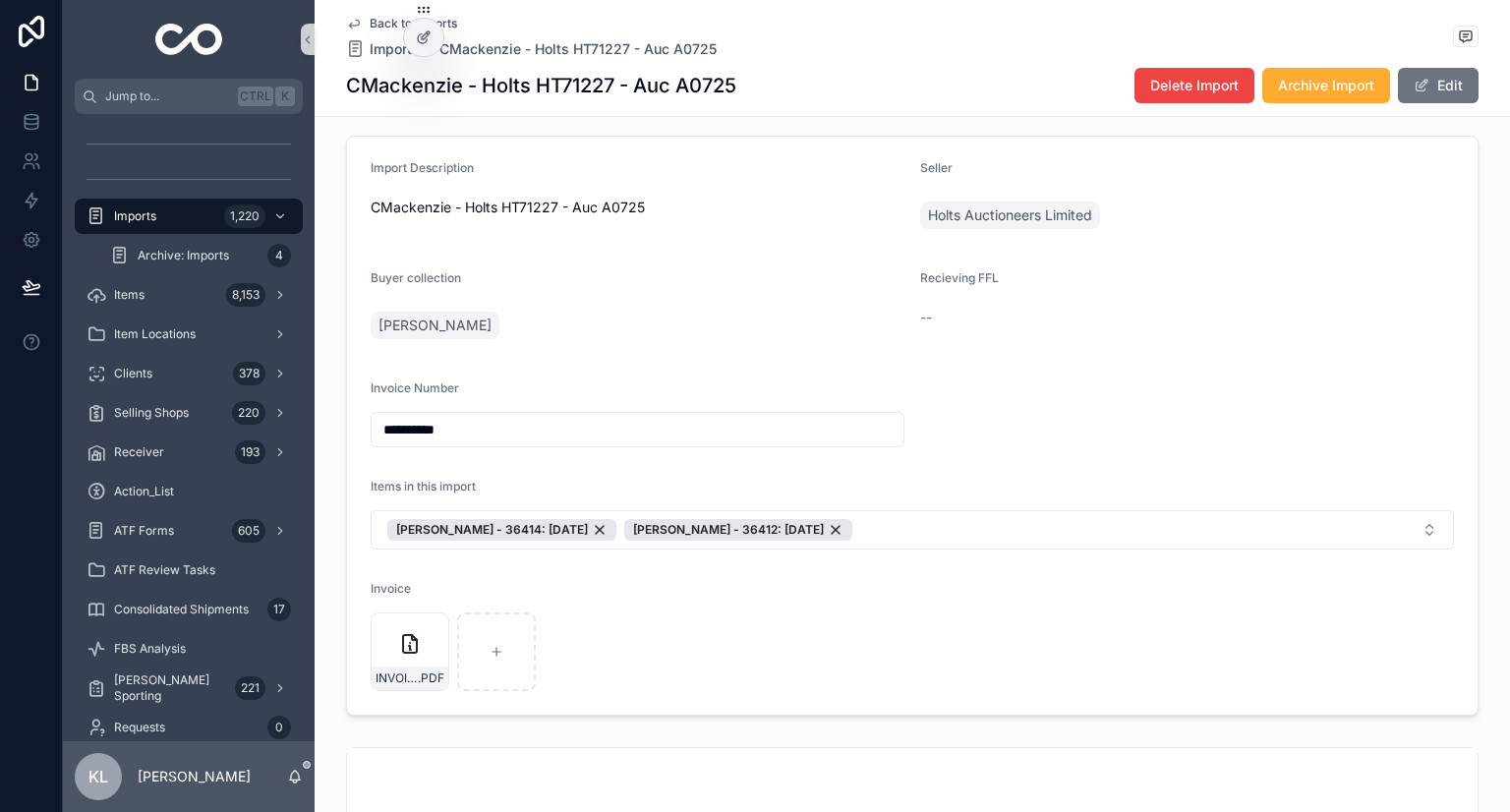
scroll to position [98, 0]
click at [485, 327] on span "Christopher Mackenzie" at bounding box center [435, 325] width 113 height 20
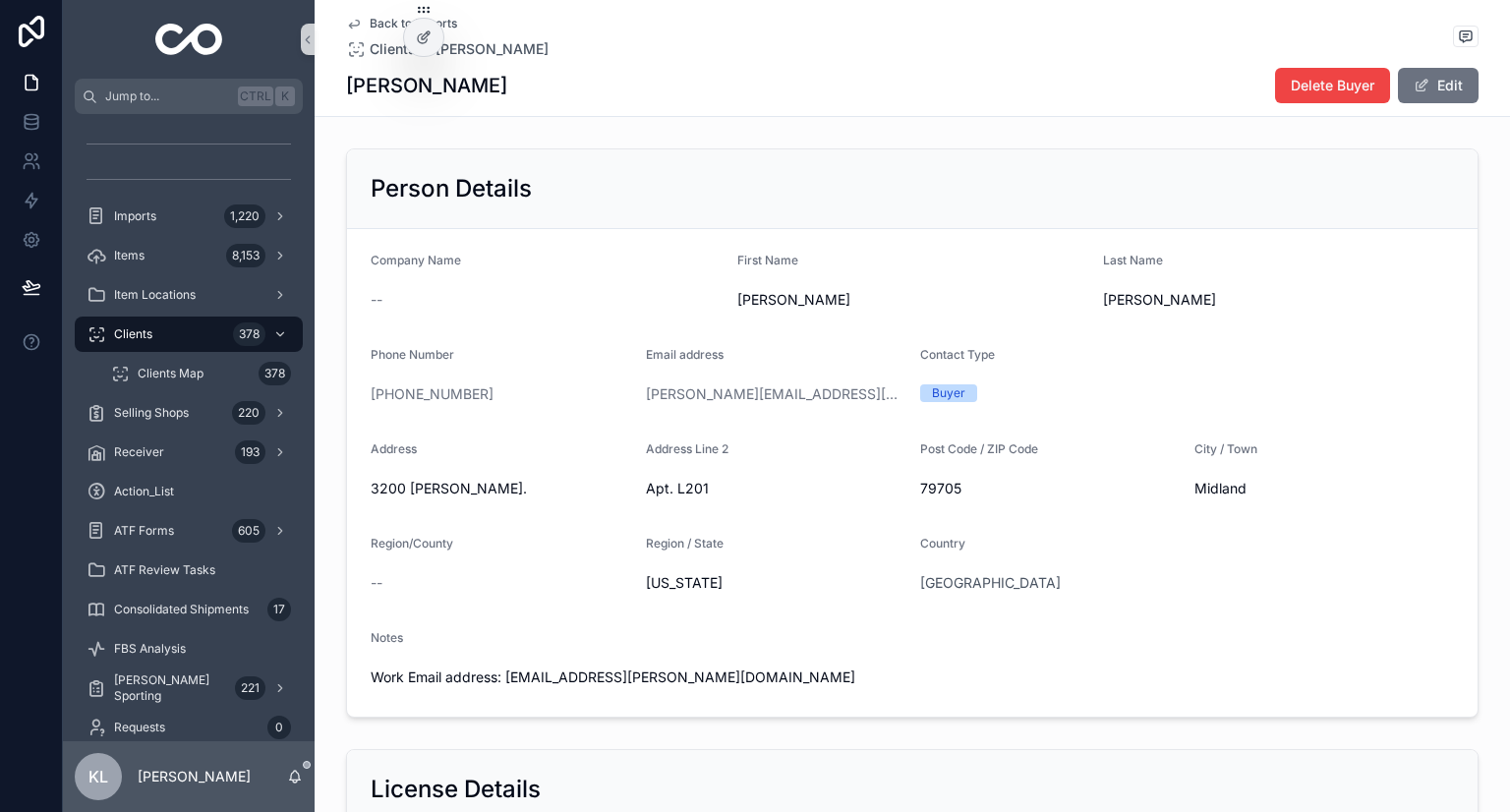
drag, startPoint x: 612, startPoint y: 401, endPoint x: 860, endPoint y: 406, distance: 248.1
click at [854, 403] on form "Company Name -- First Name Christopher Last Name Mackenzie Phone Number +1 808-…" at bounding box center [912, 473] width 1131 height 487
click at [866, 336] on form "Company Name -- First Name Christopher Last Name Mackenzie Phone Number +1 808-…" at bounding box center [912, 473] width 1131 height 487
drag, startPoint x: 891, startPoint y: 390, endPoint x: 637, endPoint y: 389, distance: 254.0
click at [637, 389] on form "Company Name -- First Name Christopher Last Name Mackenzie Phone Number +1 808-…" at bounding box center [912, 473] width 1131 height 487
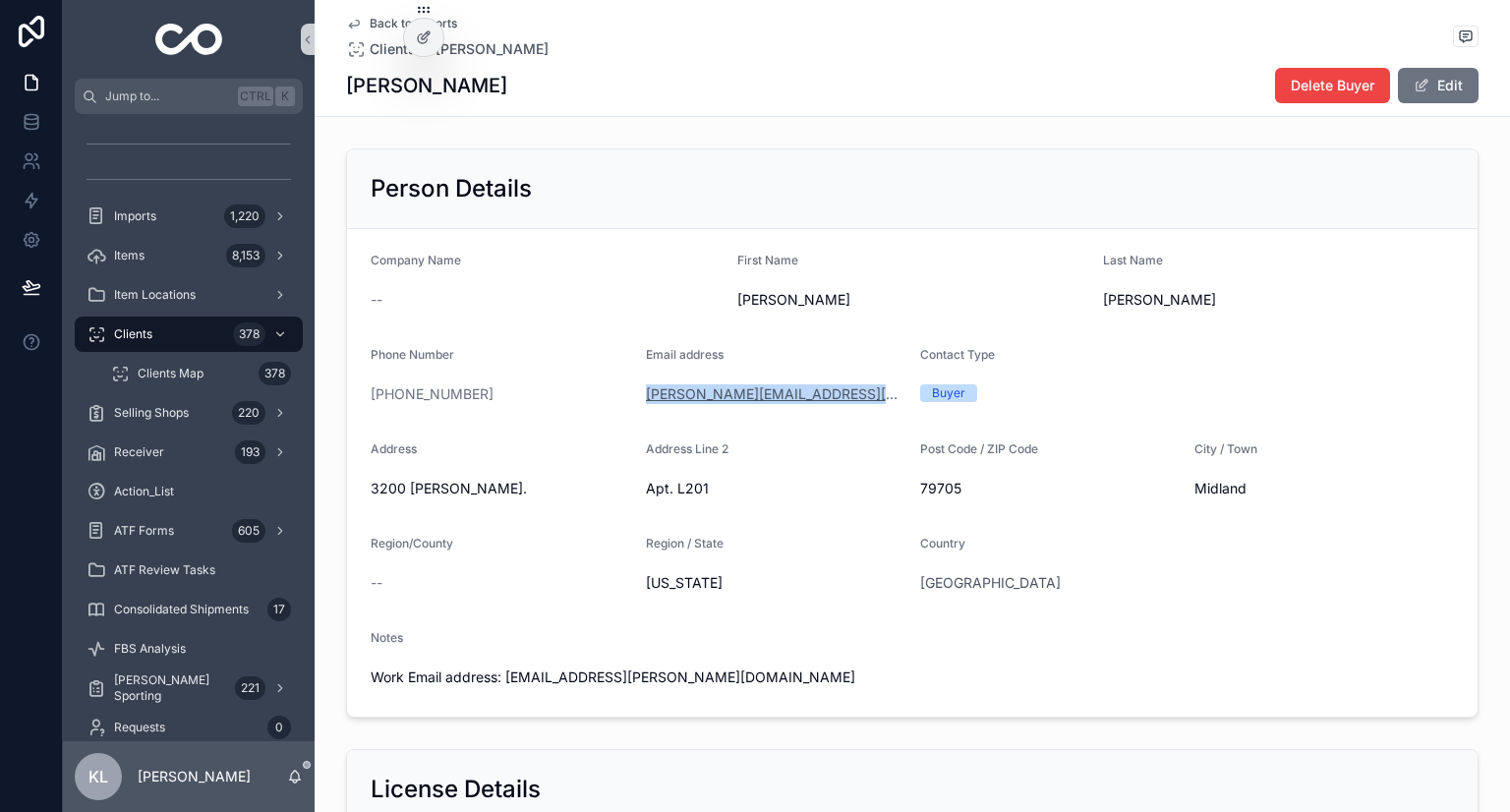
copy link "christopher.c.mackenzie@gmail.com"
click at [184, 214] on div "Imports 1,220" at bounding box center [189, 216] width 205 height 32
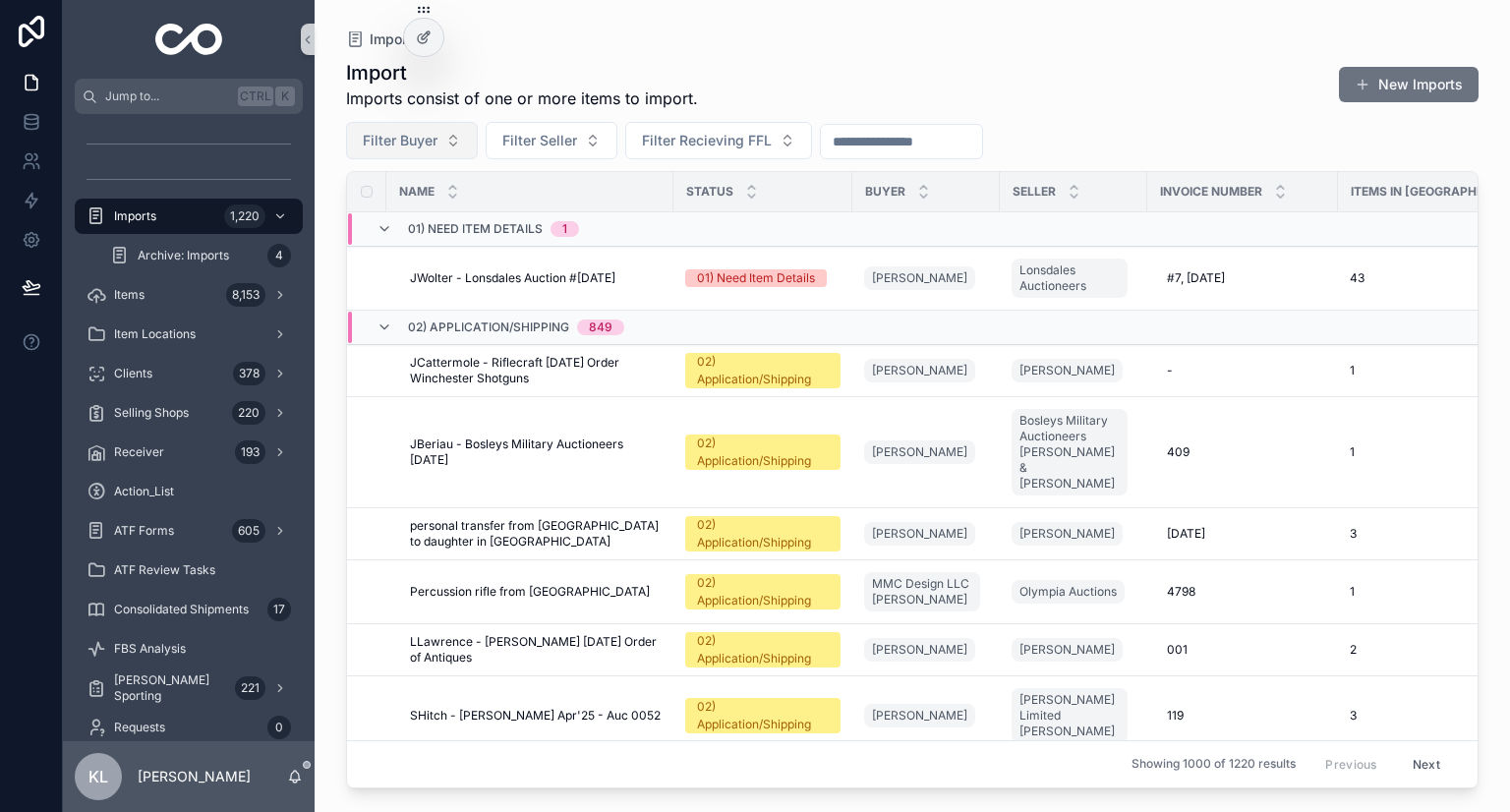
click at [445, 148] on button "Filter Buyer" at bounding box center [412, 141] width 132 height 38
type input "*****"
click at [406, 219] on div "Dale Akins" at bounding box center [412, 220] width 236 height 32
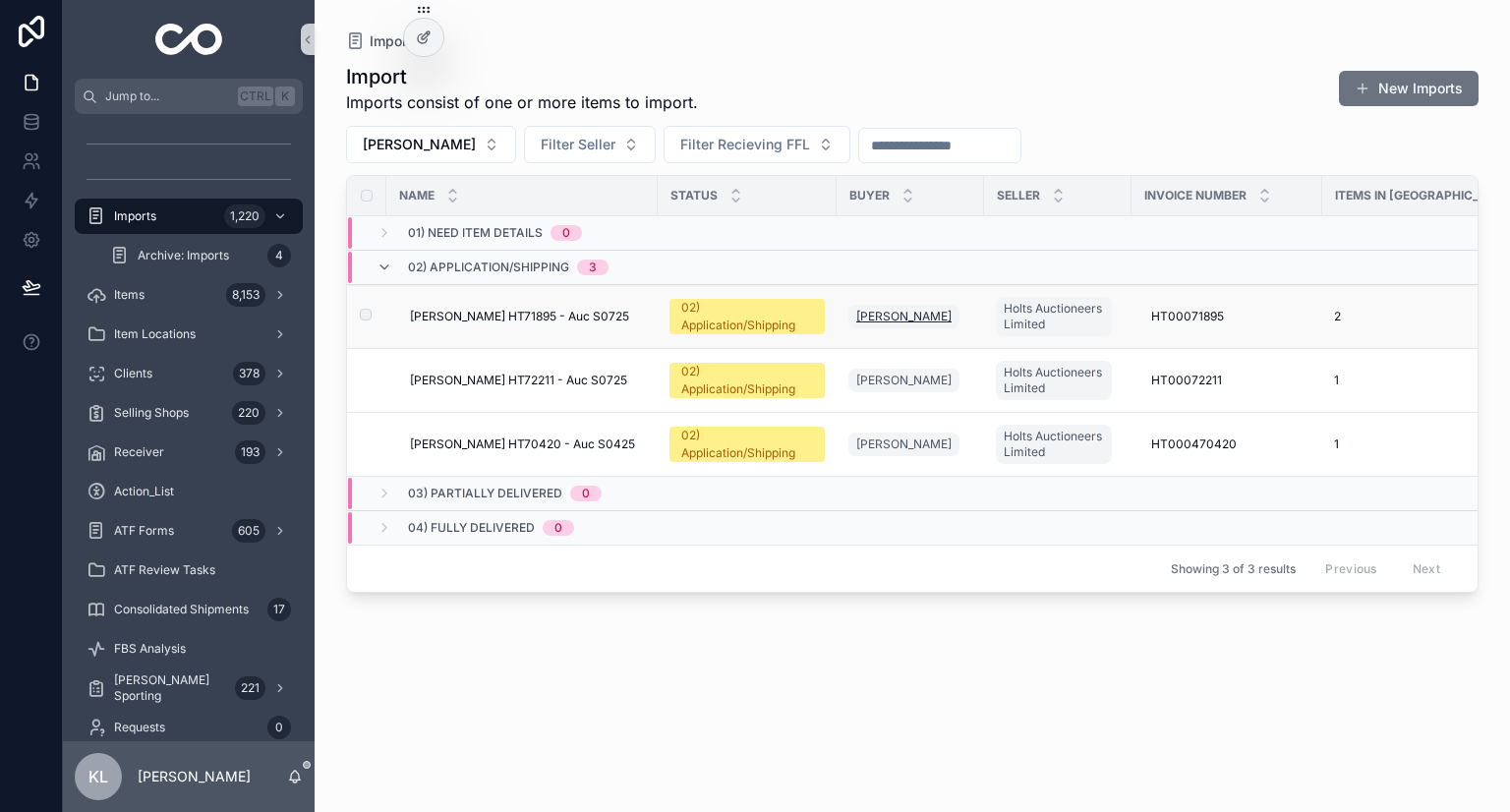
click at [891, 314] on span "Dale Akins" at bounding box center [904, 317] width 95 height 16
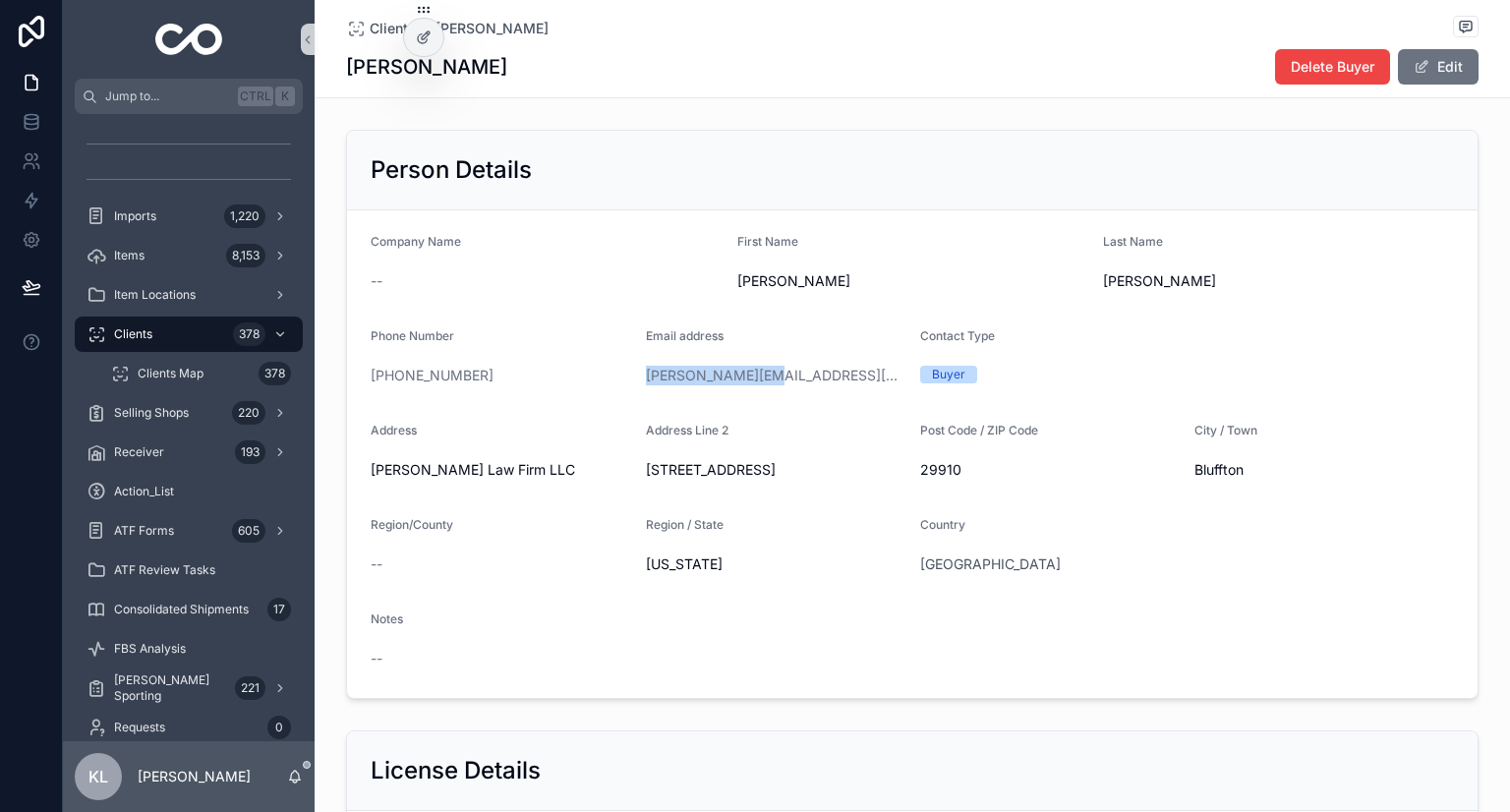
drag, startPoint x: 782, startPoint y: 375, endPoint x: 636, endPoint y: 372, distance: 146.0
click at [636, 372] on form "Company Name -- First Name Dale Last Name Akins Phone Number +1 843-384-8705 Em…" at bounding box center [912, 454] width 1131 height 487
copy link "dakins@akins.law"
click at [214, 199] on link "Imports 1,220" at bounding box center [189, 216] width 228 height 36
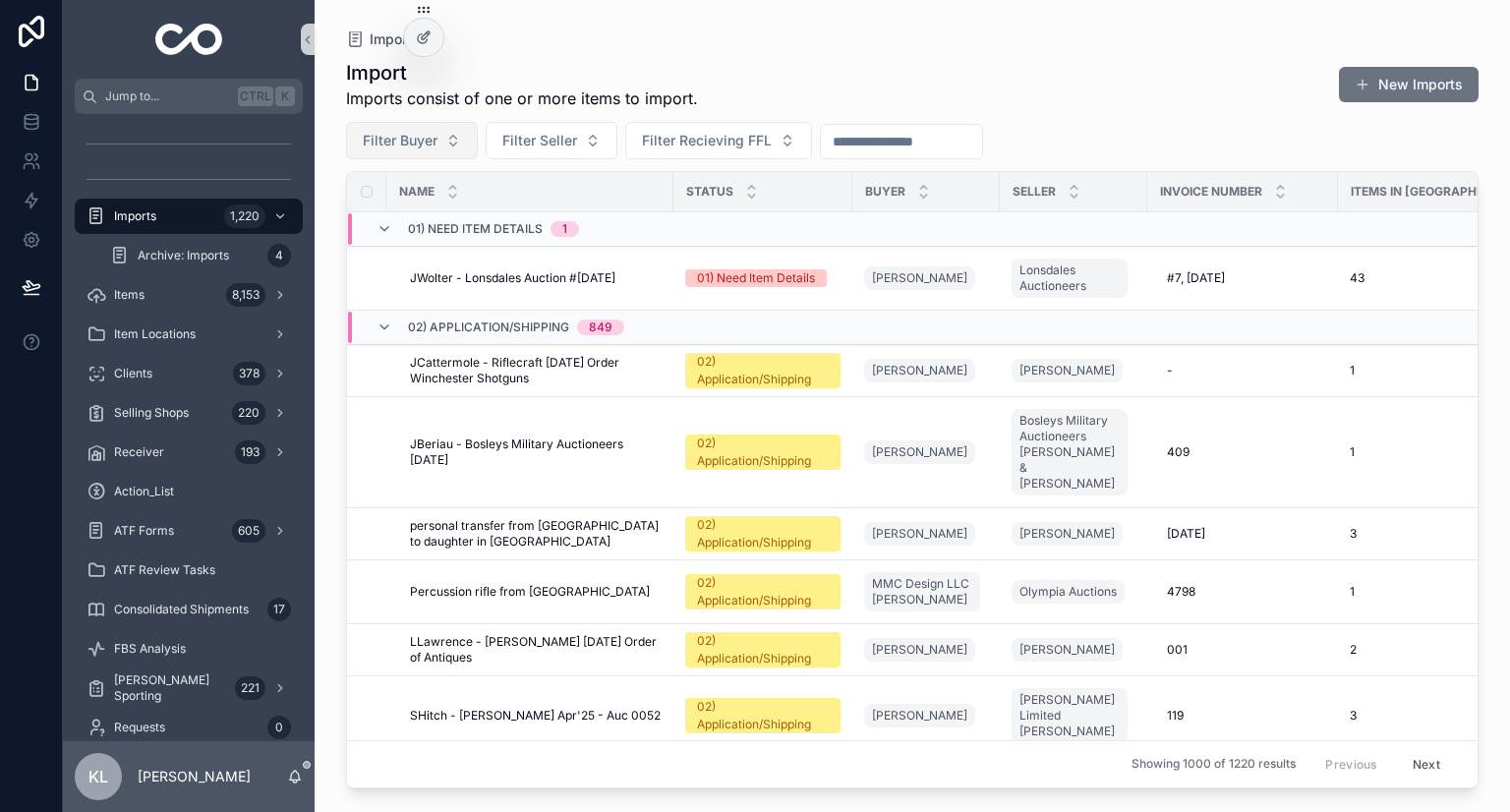
click at [421, 137] on span "Filter Buyer" at bounding box center [399, 141] width 74 height 20
type input "******"
click at [423, 218] on div "Elias Perris" at bounding box center [412, 220] width 236 height 32
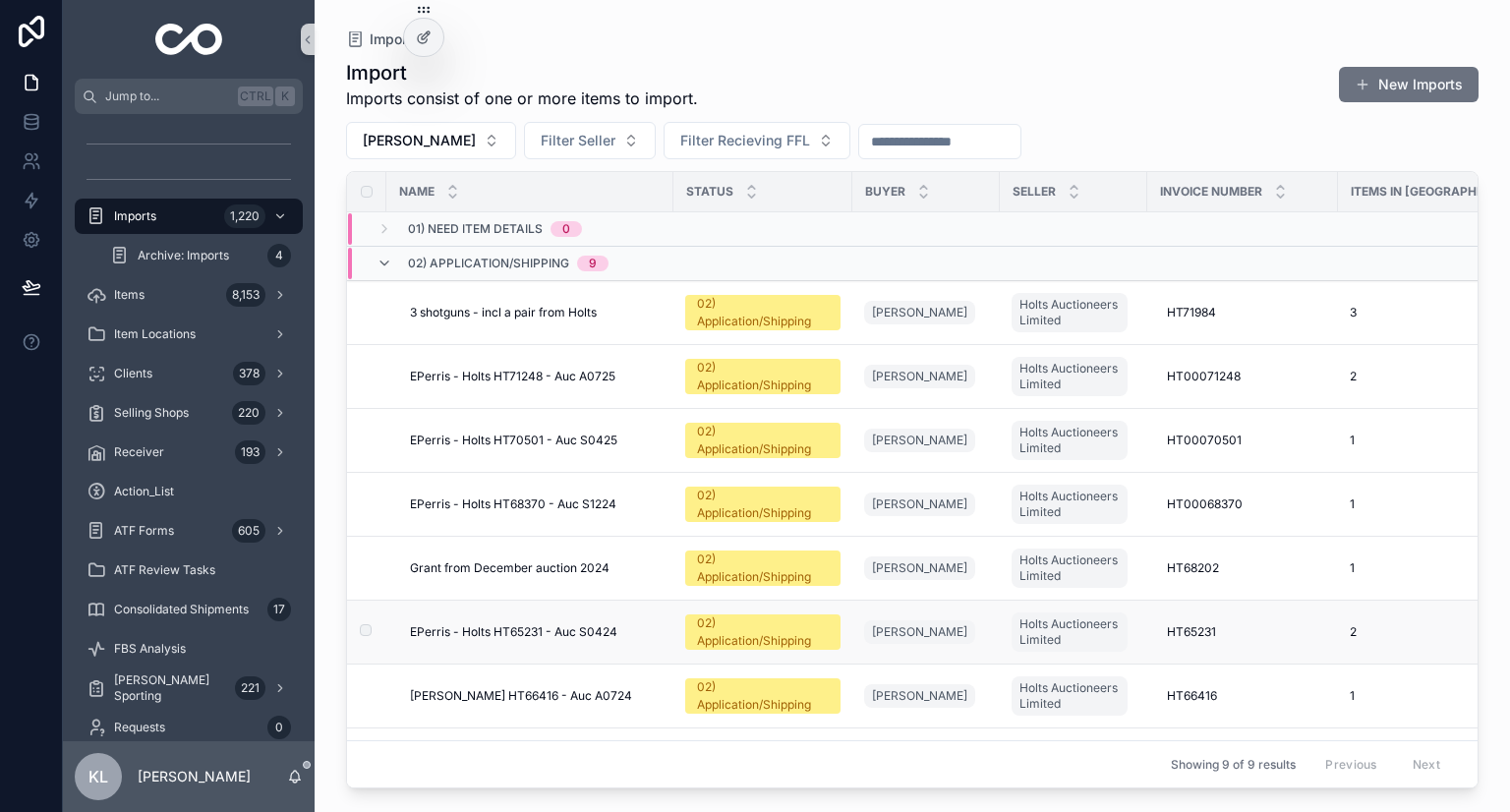
scroll to position [195, 0]
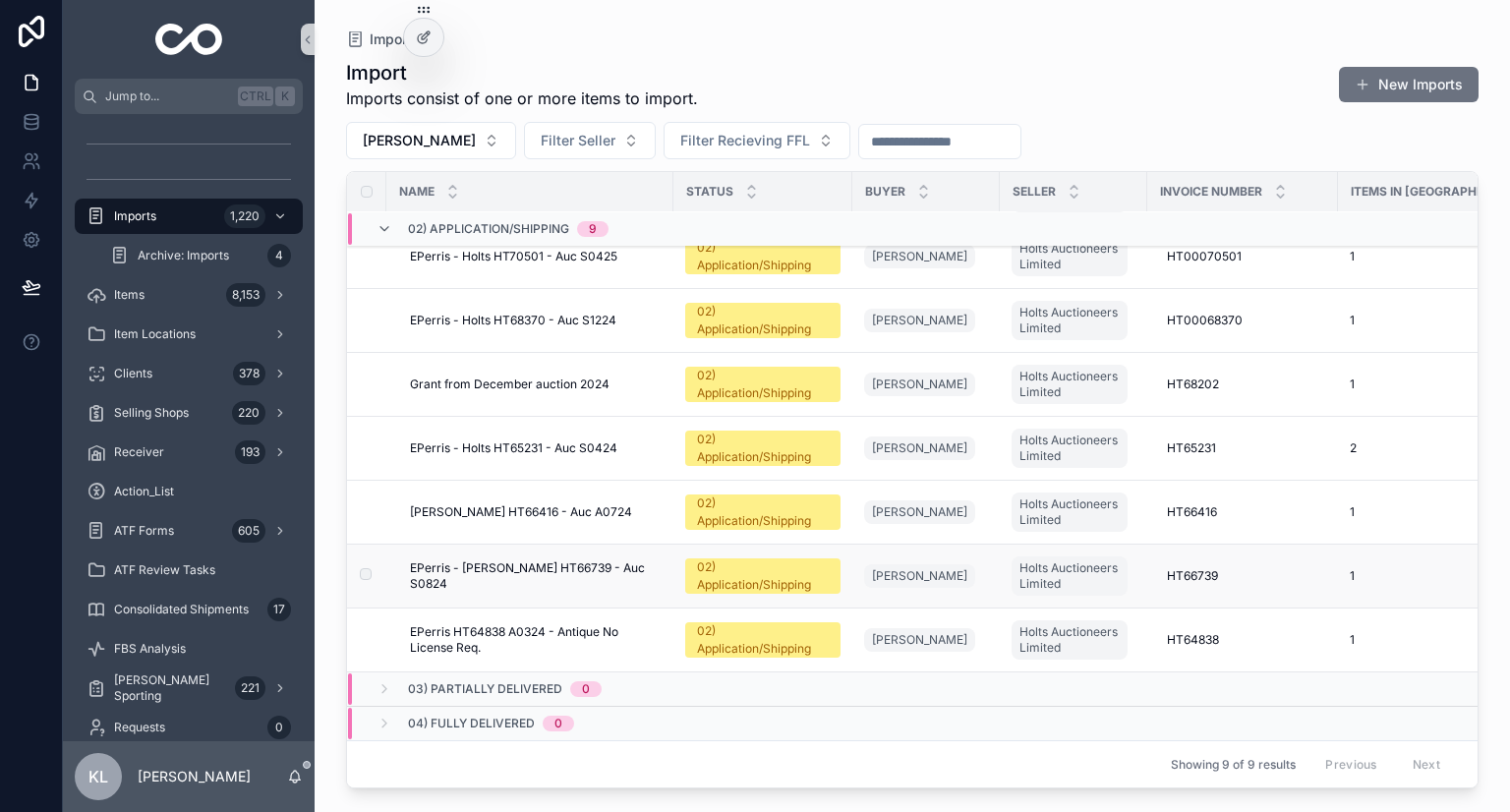
click at [649, 561] on div "EPerris - Holts HT66739 - Auc S0824 EPerris - Holts HT66739 - Auc S0824" at bounding box center [536, 577] width 252 height 32
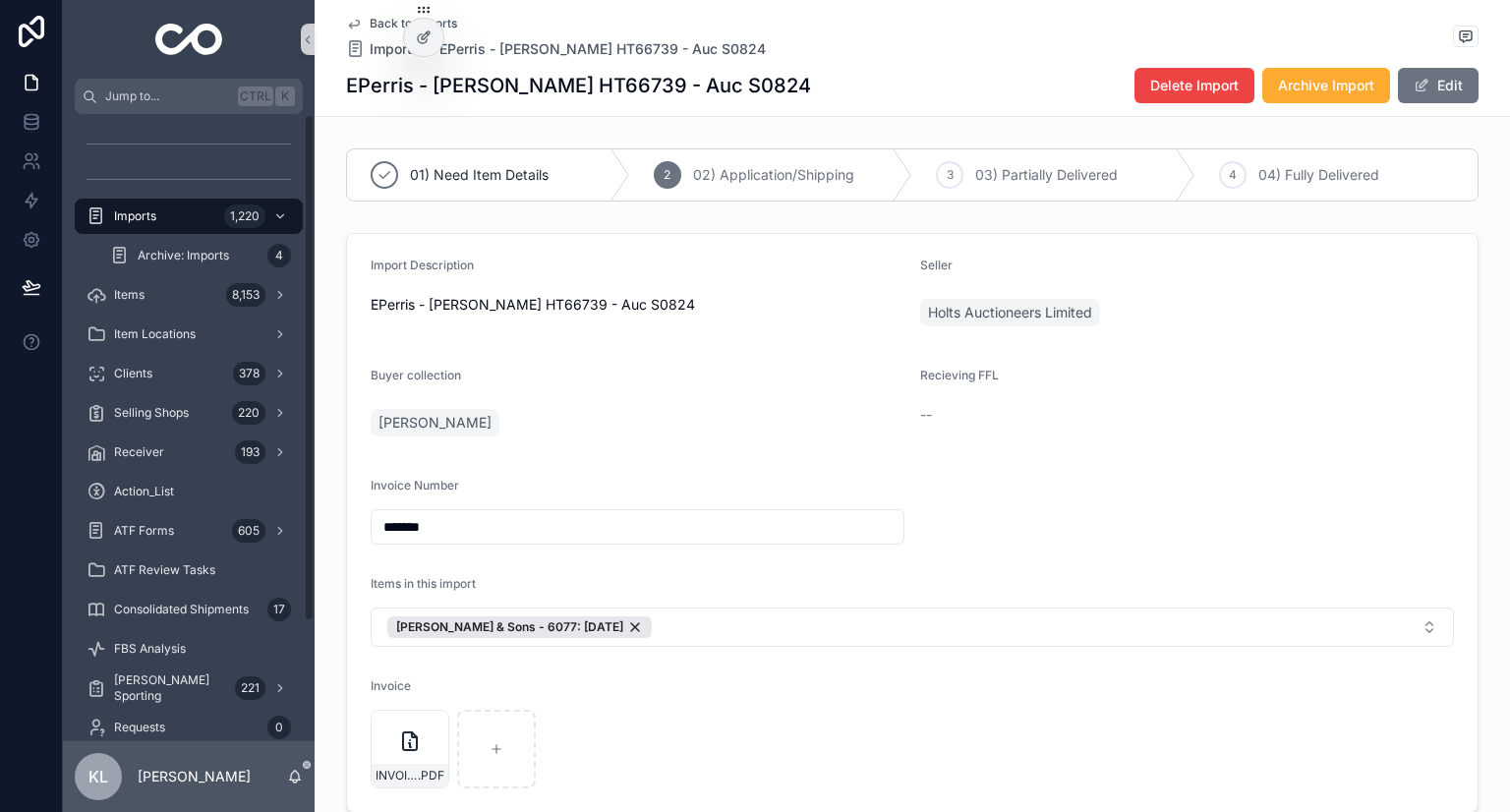
click at [351, 21] on icon "scrollable content" at bounding box center [354, 25] width 10 height 8
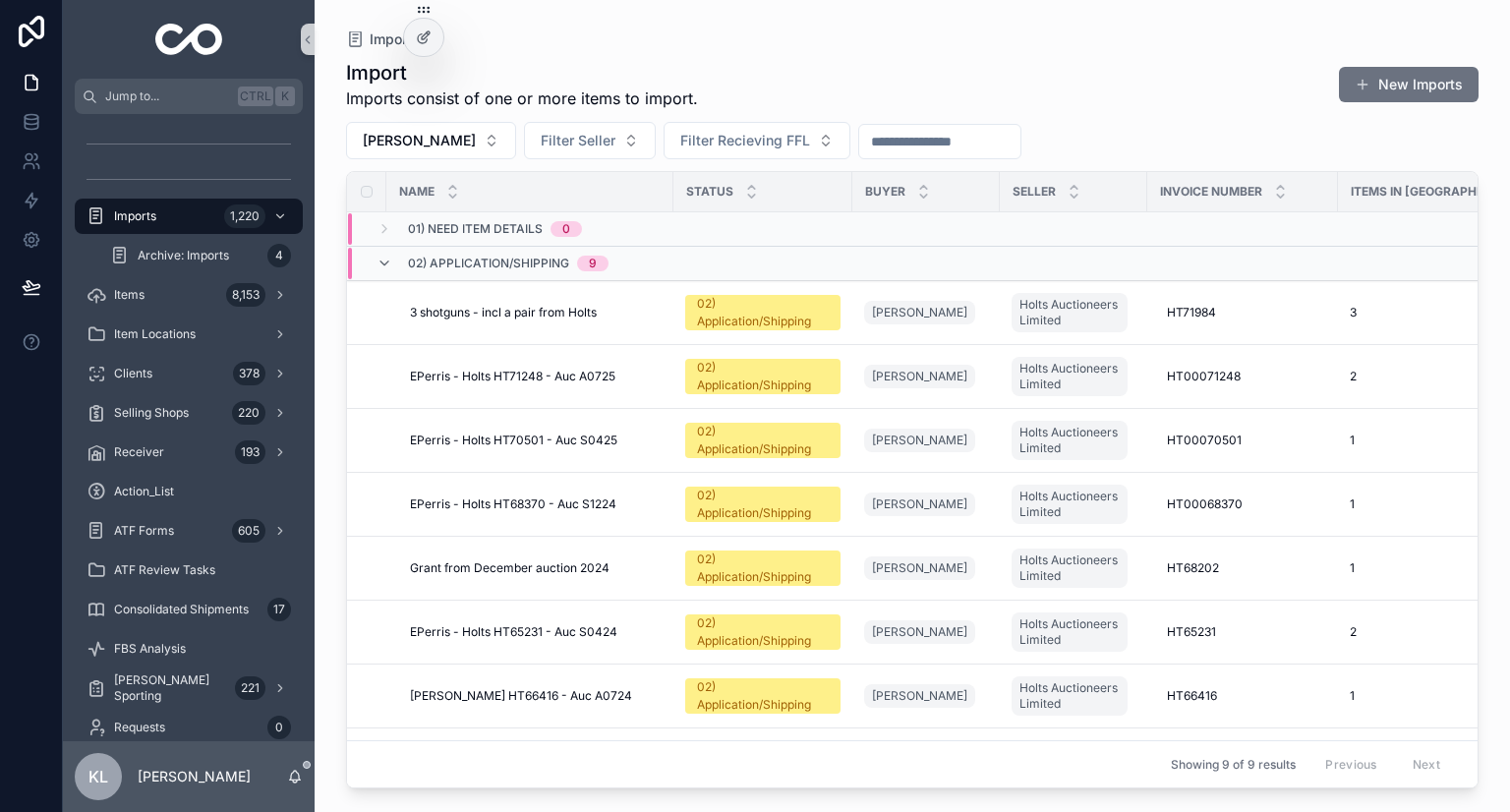
scroll to position [195, 0]
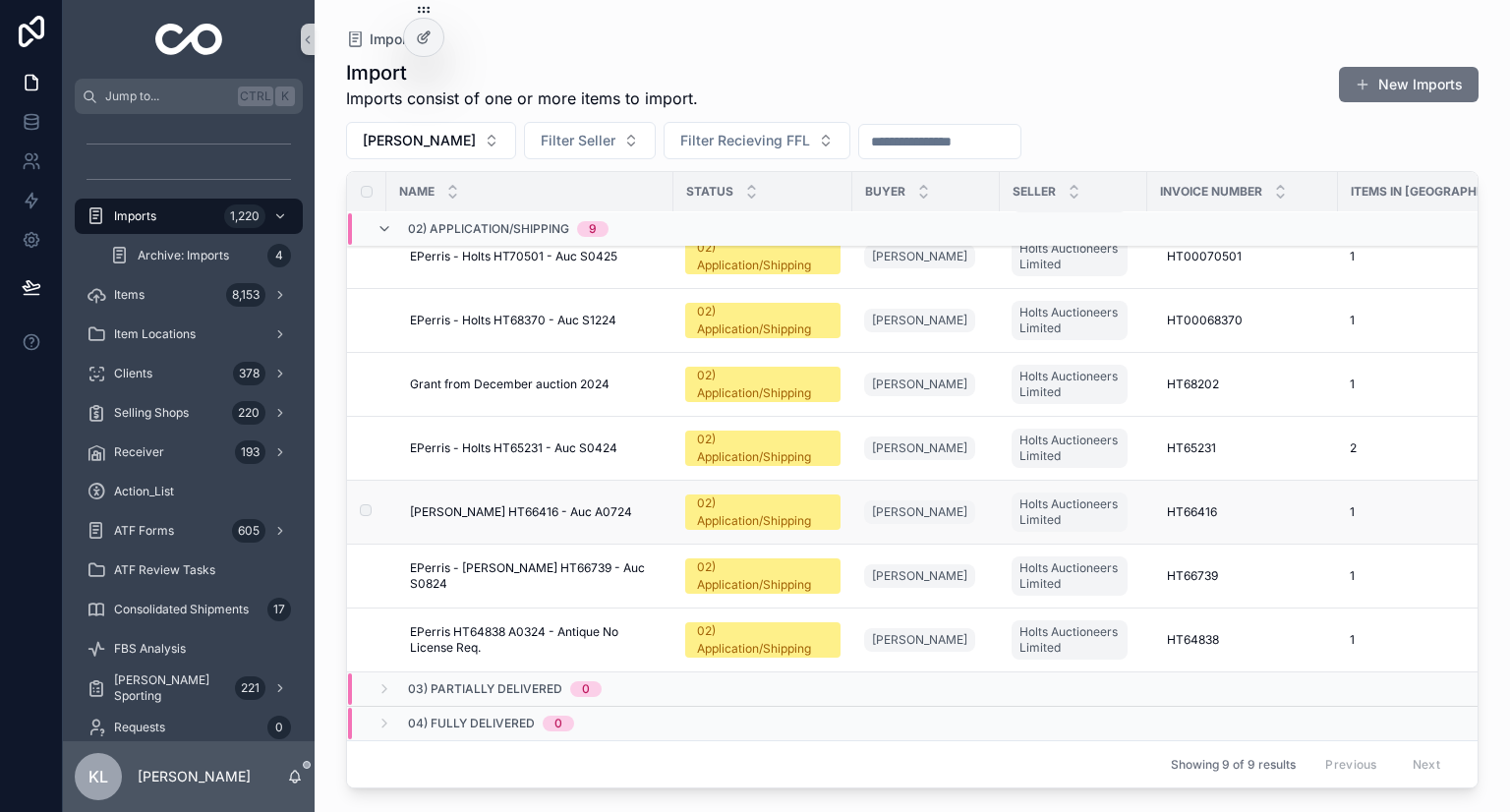
click at [655, 504] on div "CHellis - Holts HT66416 - Auc A0724 CHellis - Holts HT66416 - Auc A0724" at bounding box center [536, 512] width 252 height 16
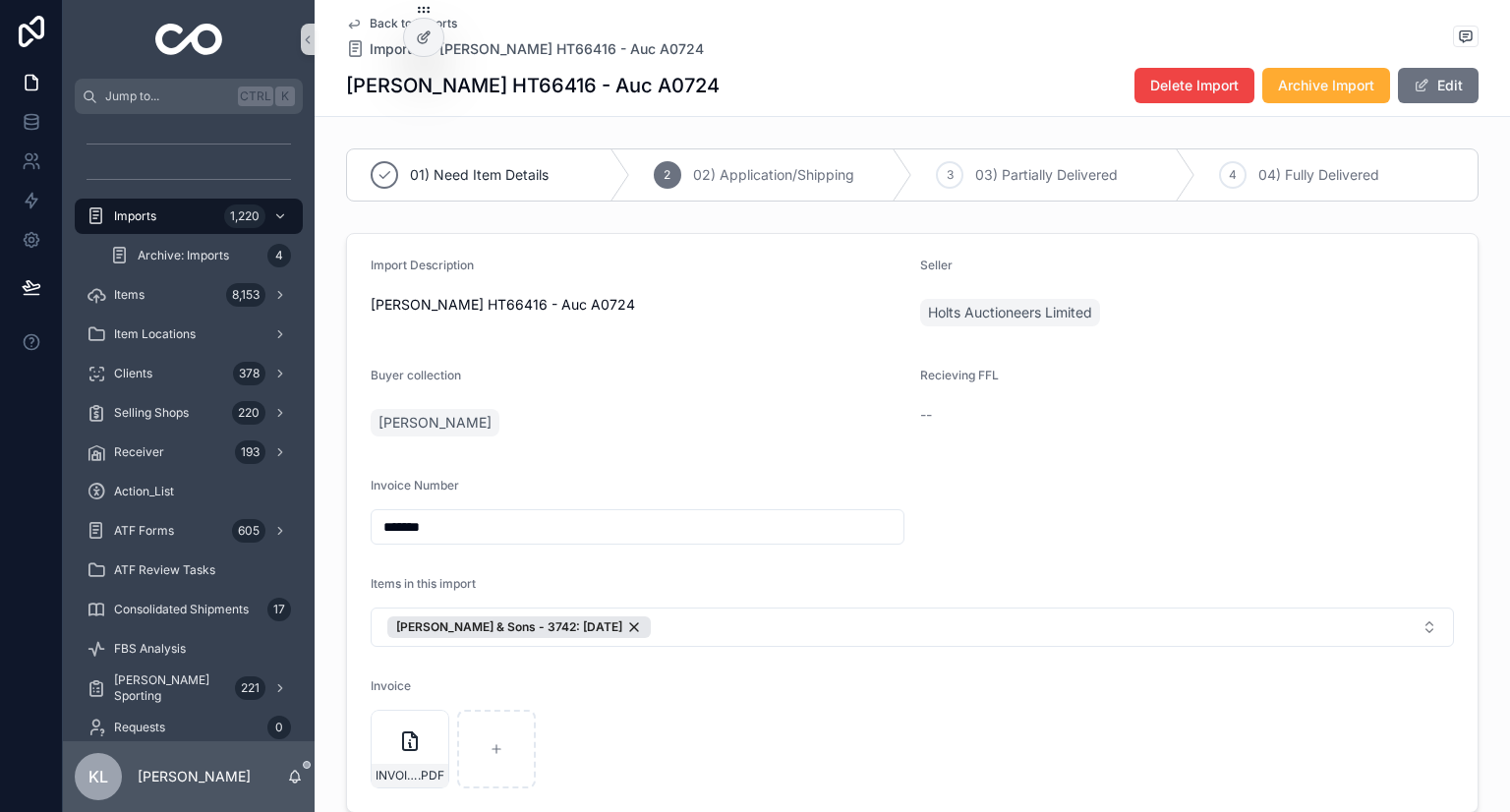
click at [349, 25] on icon "scrollable content" at bounding box center [354, 25] width 10 height 8
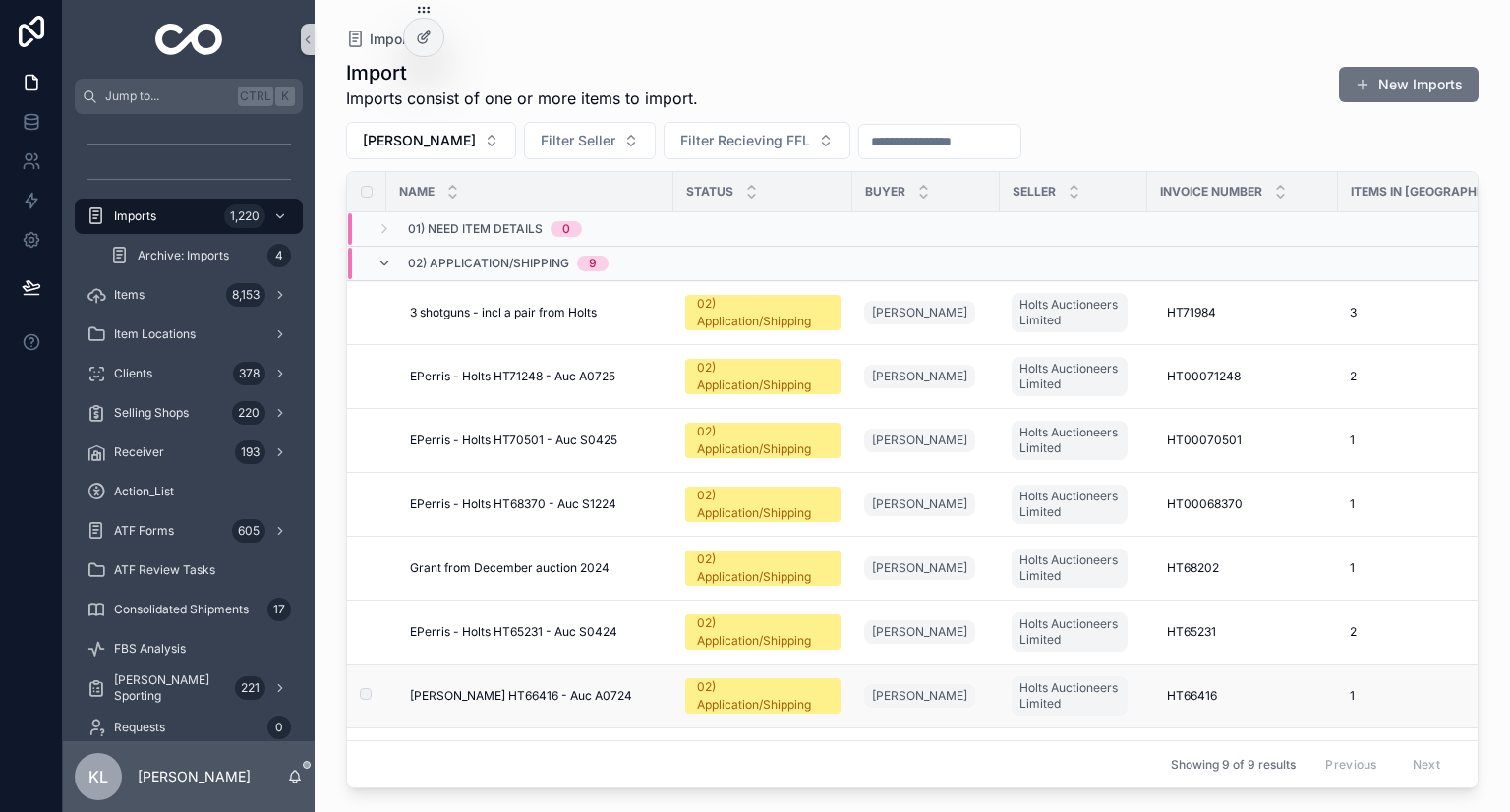
scroll to position [195, 0]
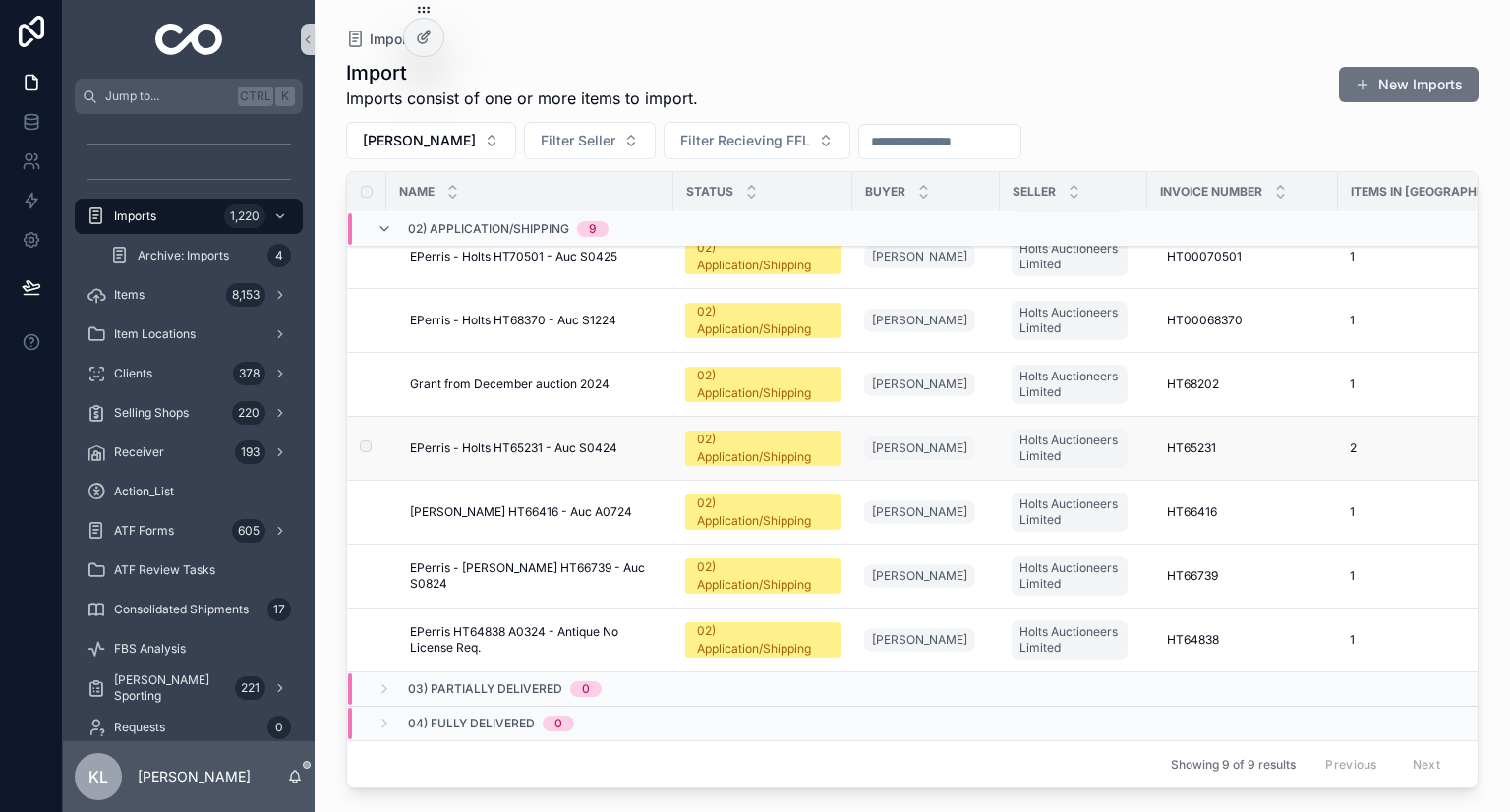
click at [644, 441] on div "EPerris - Holts HT65231 - Auc S0424 EPerris - Holts HT65231 - Auc S0424" at bounding box center [536, 449] width 252 height 16
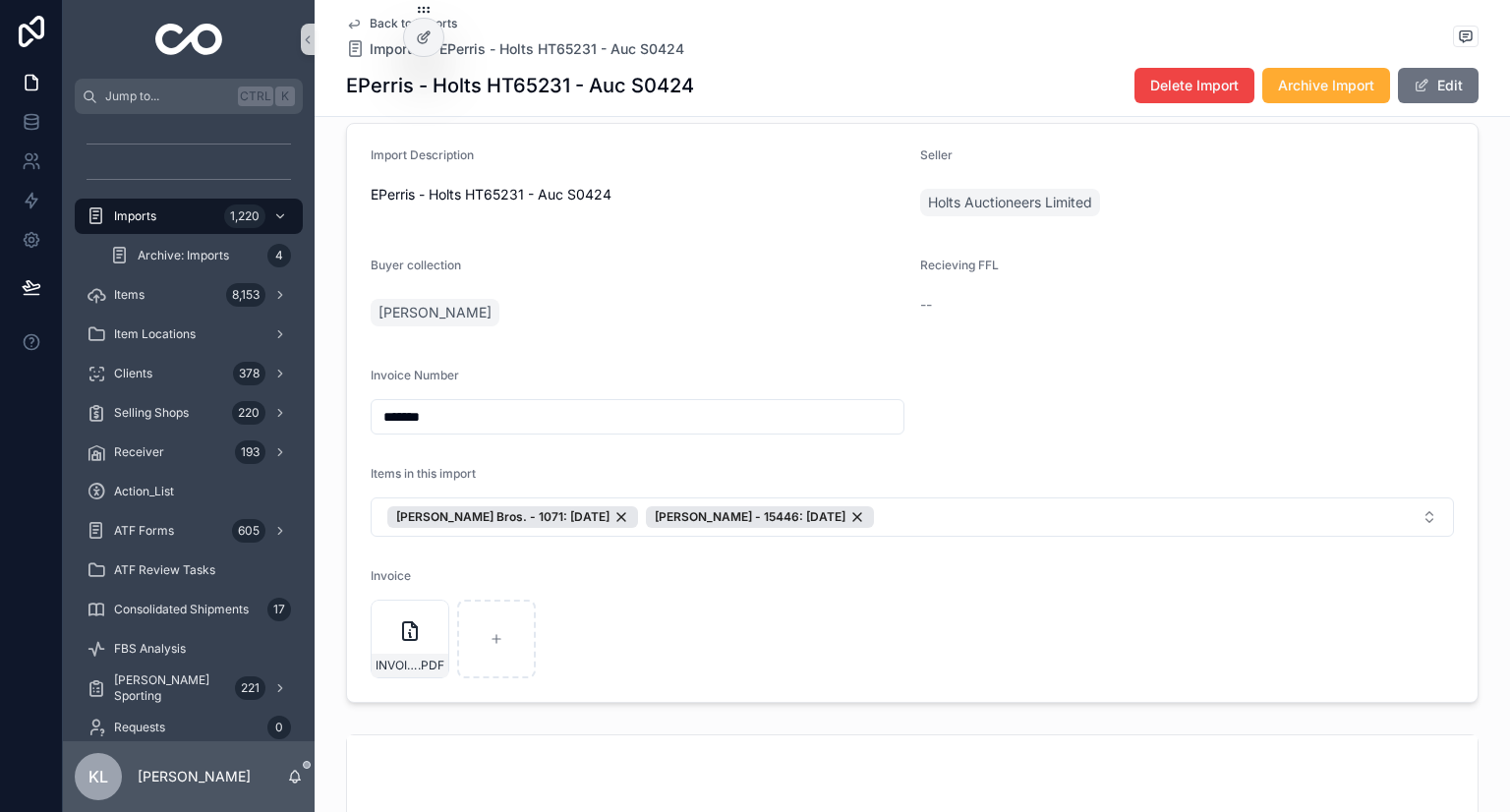
scroll to position [98, 0]
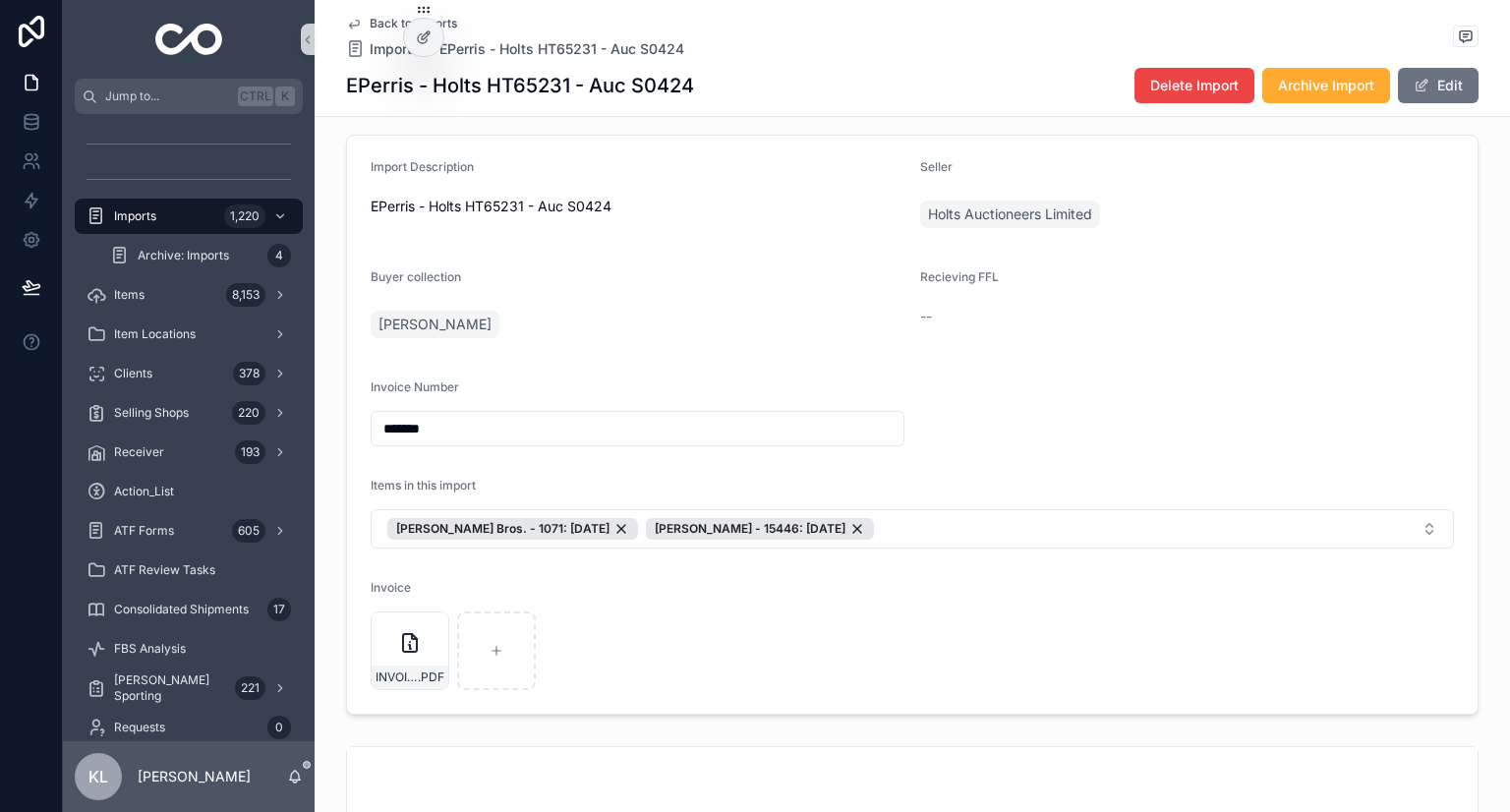
click at [351, 24] on icon "scrollable content" at bounding box center [354, 25] width 10 height 8
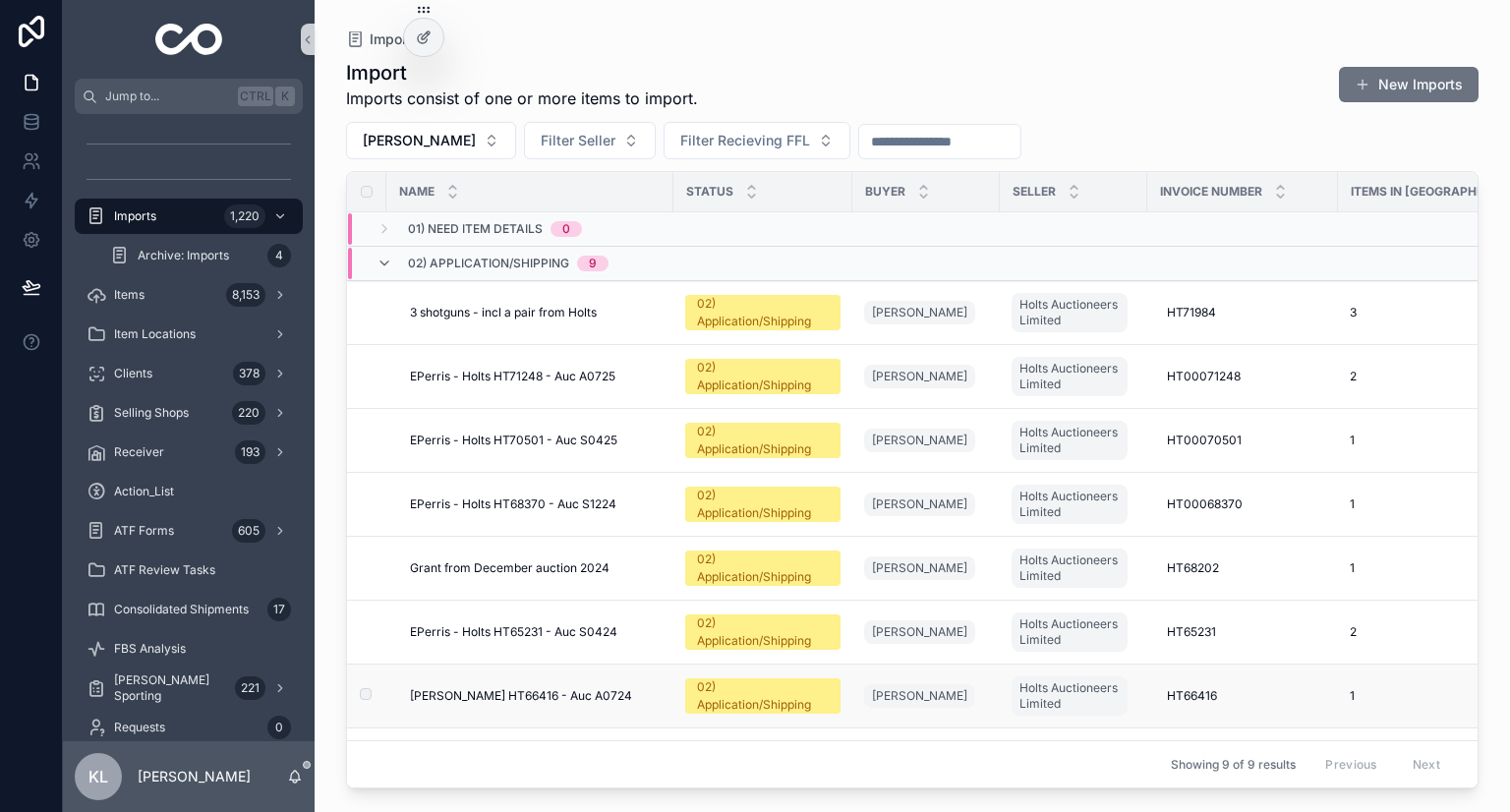
click at [633, 688] on div "CHellis - Holts HT66416 - Auc A0724 CHellis - Holts HT66416 - Auc A0724" at bounding box center [536, 696] width 252 height 16
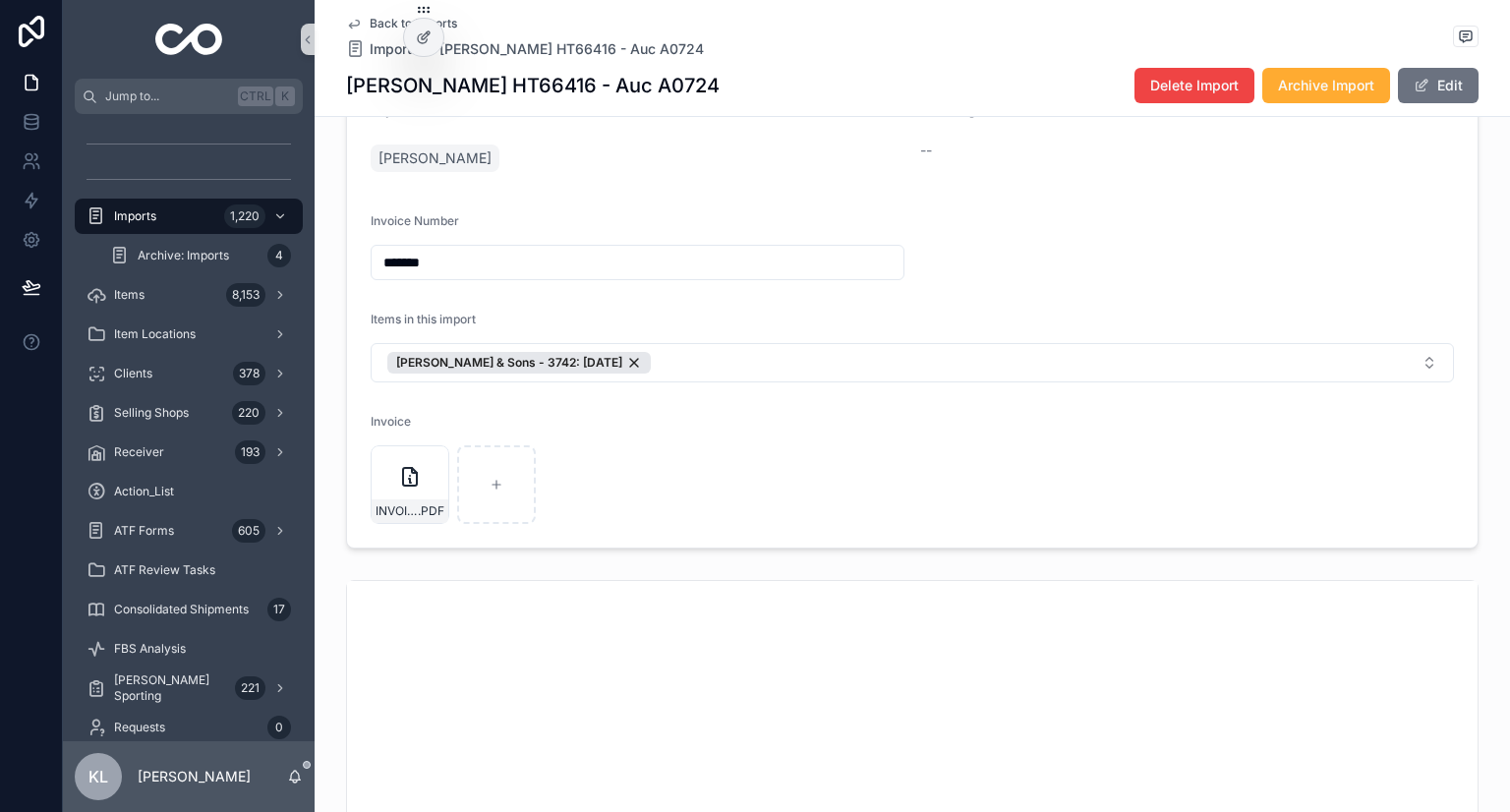
scroll to position [295, 0]
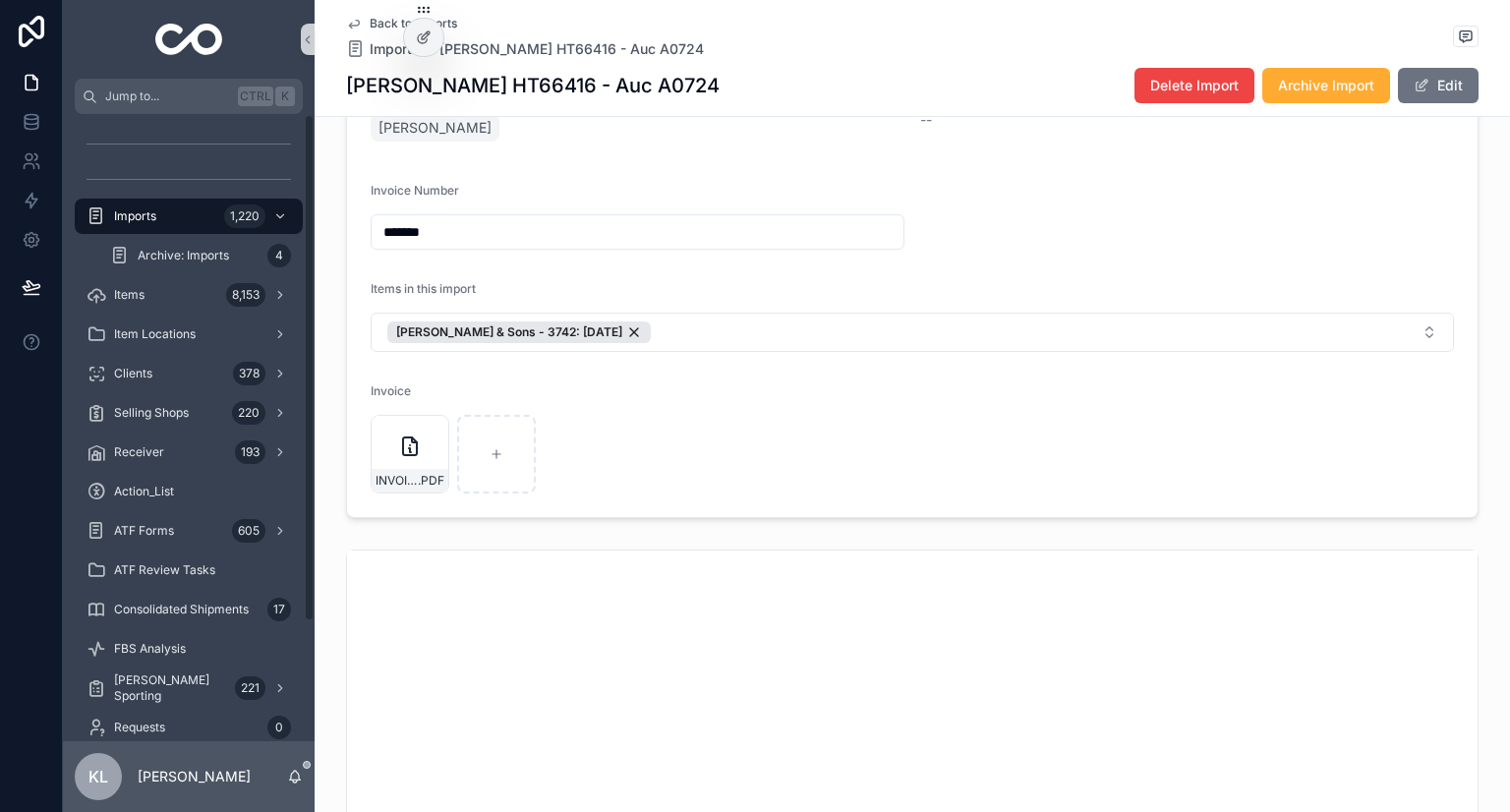
click at [349, 25] on icon "scrollable content" at bounding box center [354, 25] width 10 height 8
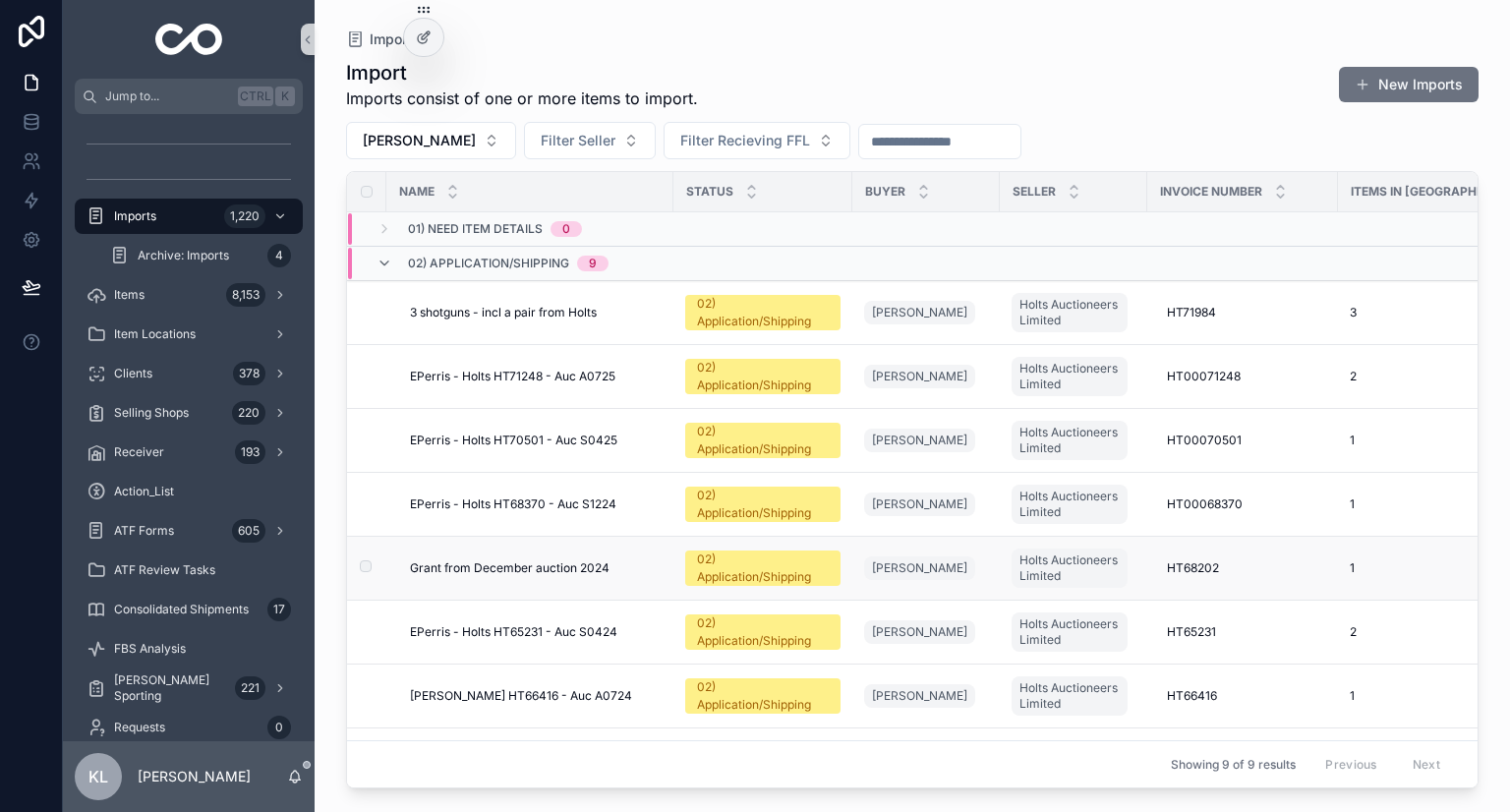
click at [659, 570] on div "Grant from December auction 2024 Grant from December auction 2024" at bounding box center [536, 569] width 252 height 16
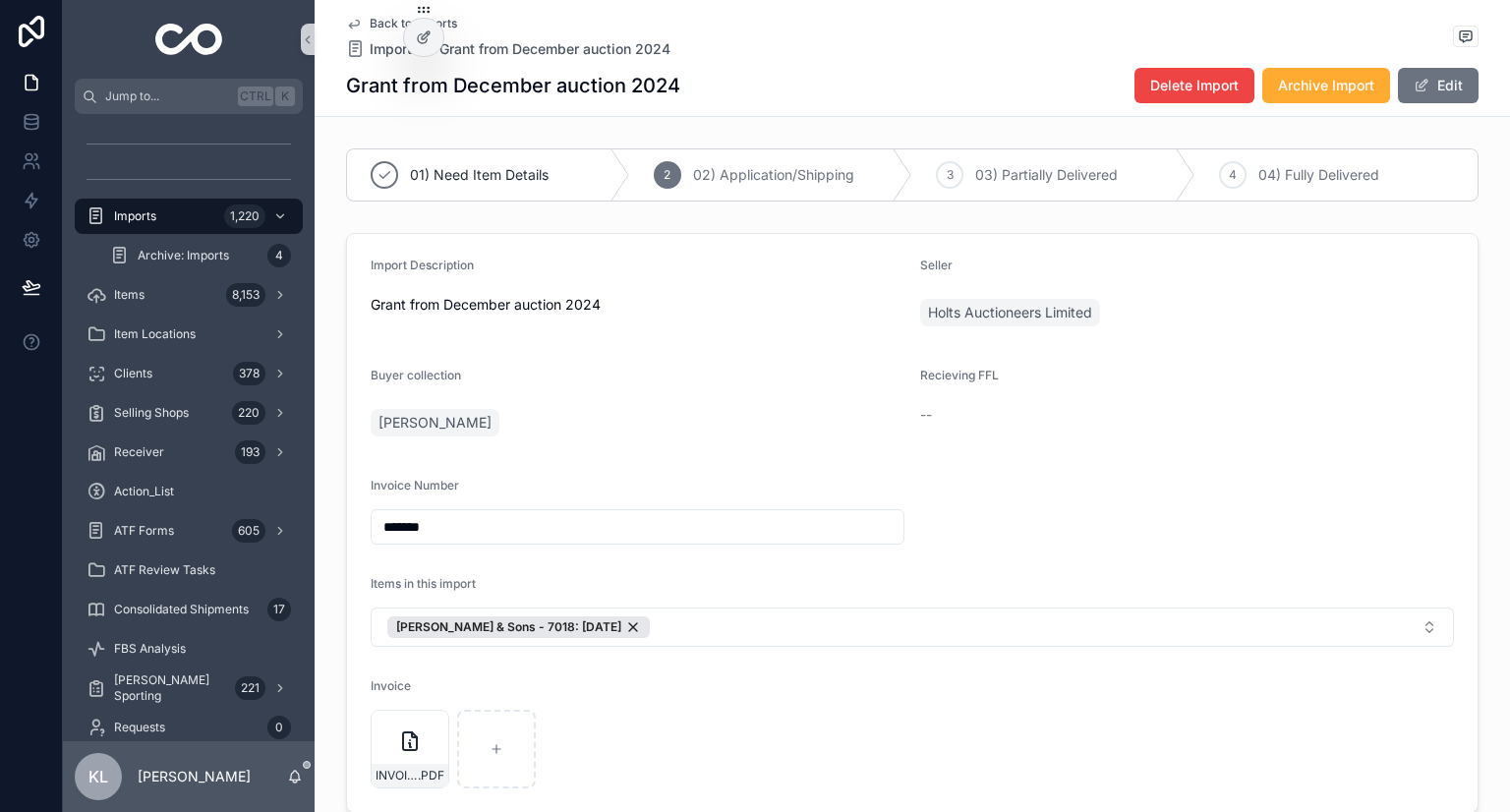
click at [353, 25] on icon "scrollable content" at bounding box center [354, 24] width 16 height 16
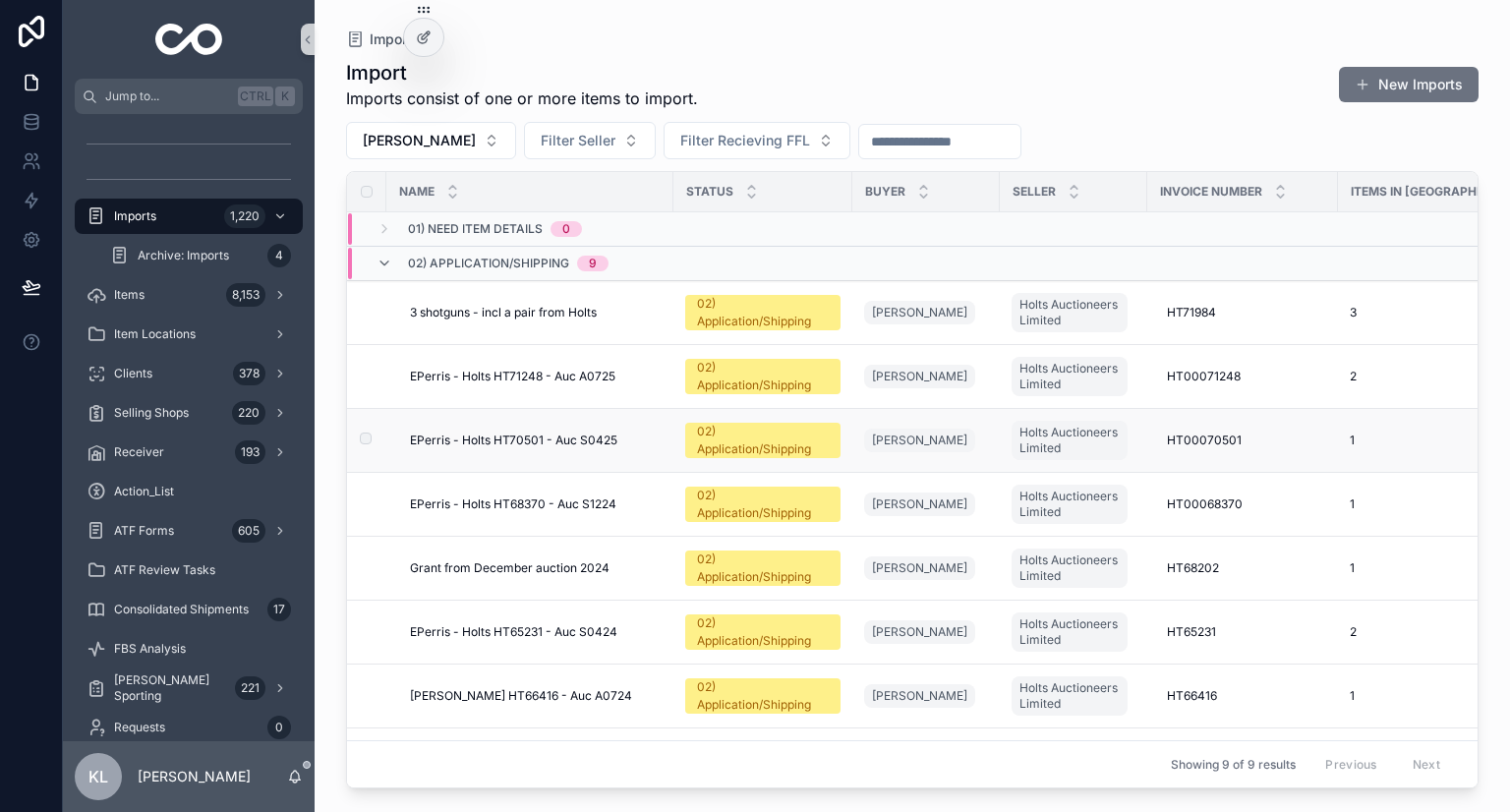
click at [668, 451] on td "EPerris - Holts HT70501 - Auc S0425 EPerris - Holts HT70501 - Auc S0425" at bounding box center [529, 441] width 287 height 64
click at [644, 440] on div "EPerris - Holts HT70501 - Auc S0425 EPerris - Holts HT70501 - Auc S0425" at bounding box center [536, 441] width 252 height 16
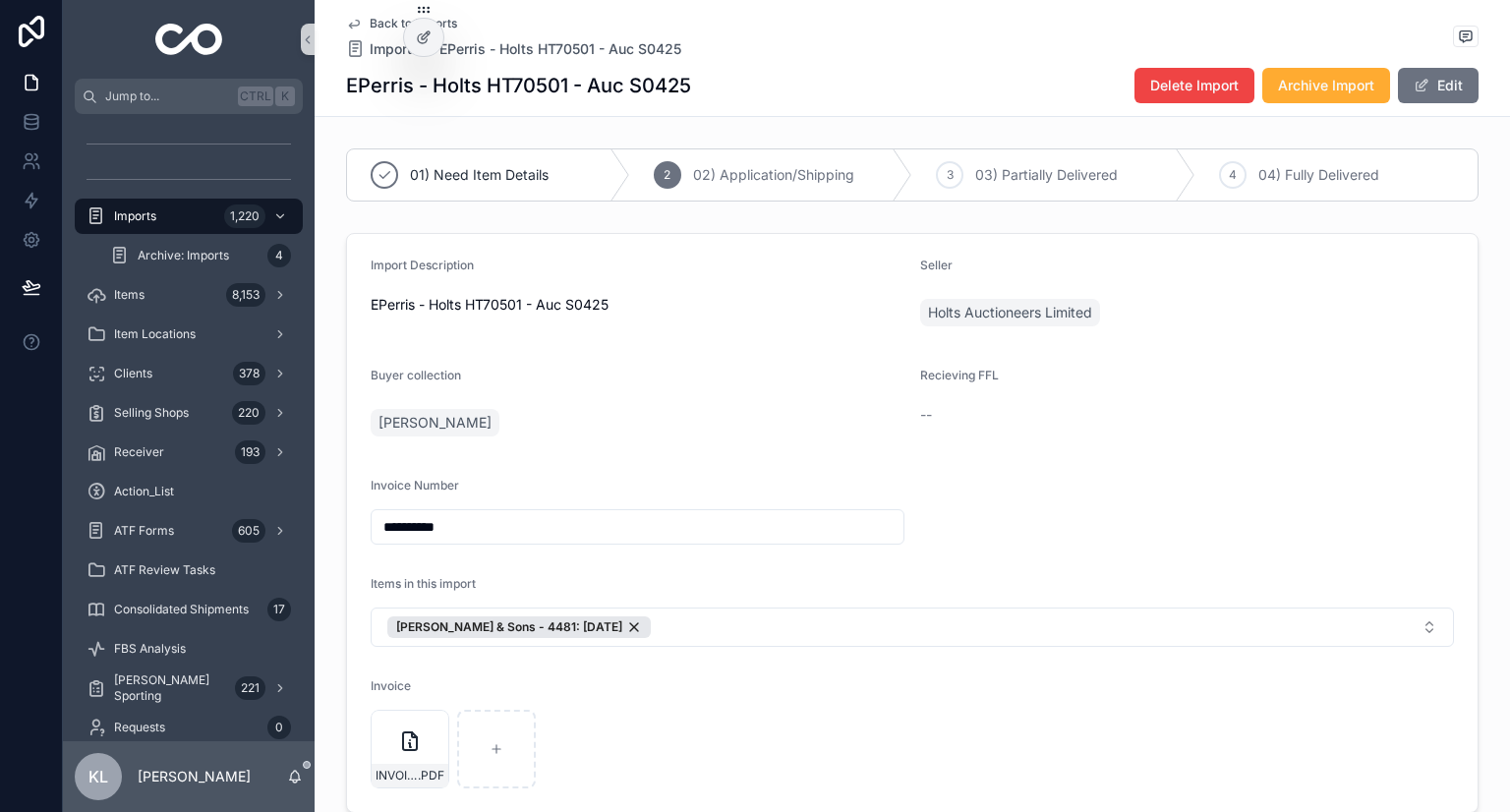
click at [350, 18] on icon "scrollable content" at bounding box center [354, 24] width 16 height 16
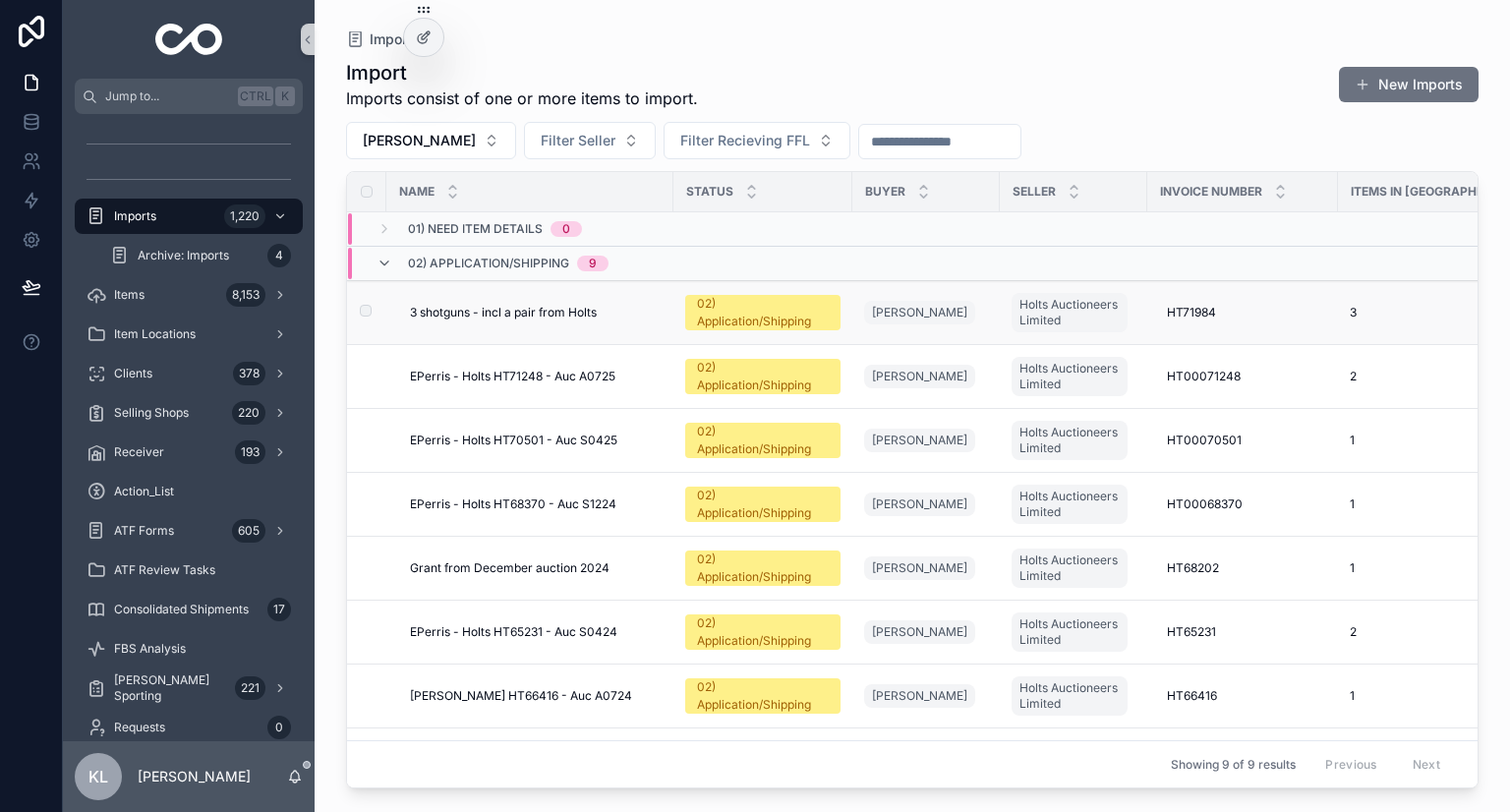
click at [647, 305] on div "3 shotguns - incl a pair from Holts 3 shotguns - incl a pair from Holts" at bounding box center [536, 313] width 252 height 16
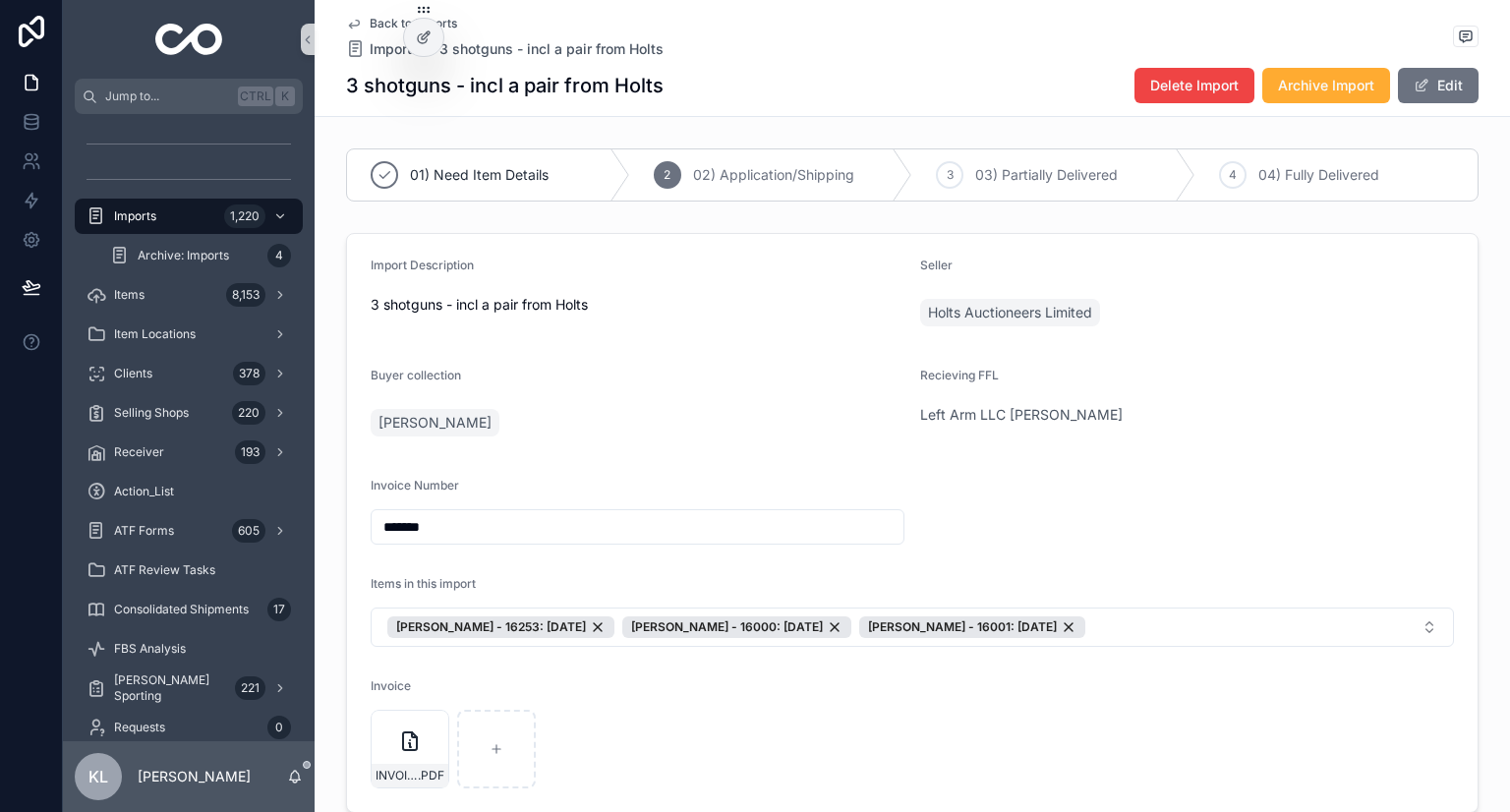
drag, startPoint x: 1129, startPoint y: 414, endPoint x: 901, endPoint y: 411, distance: 228.0
click at [901, 411] on form "Import Description 3 shotguns - incl a pair from Holts Seller Holts Auctioneers…" at bounding box center [912, 523] width 1131 height 578
click at [894, 412] on div "Elias Perris" at bounding box center [637, 423] width 534 height 36
drag, startPoint x: 889, startPoint y: 417, endPoint x: 994, endPoint y: 416, distance: 105.0
click at [994, 416] on form "Import Description 3 shotguns - incl a pair from Holts Seller Holts Auctioneers…" at bounding box center [912, 523] width 1131 height 578
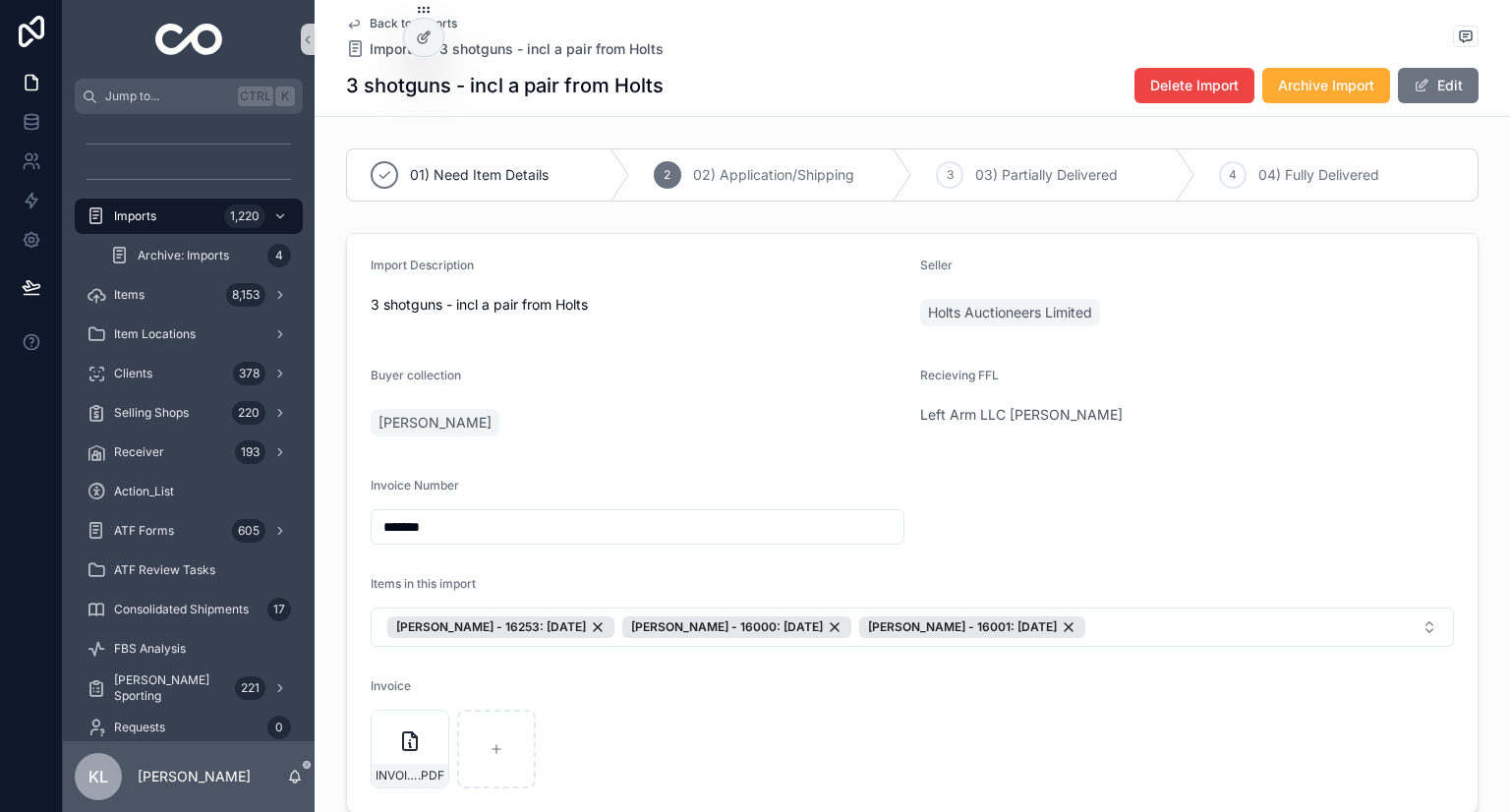
drag, startPoint x: 953, startPoint y: 413, endPoint x: 782, endPoint y: 386, distance: 173.1
click at [774, 389] on div "Buyer collection" at bounding box center [637, 379] width 534 height 24
click at [991, 406] on span "Left Arm LLC Gabe Siciliano" at bounding box center [1022, 415] width 203 height 20
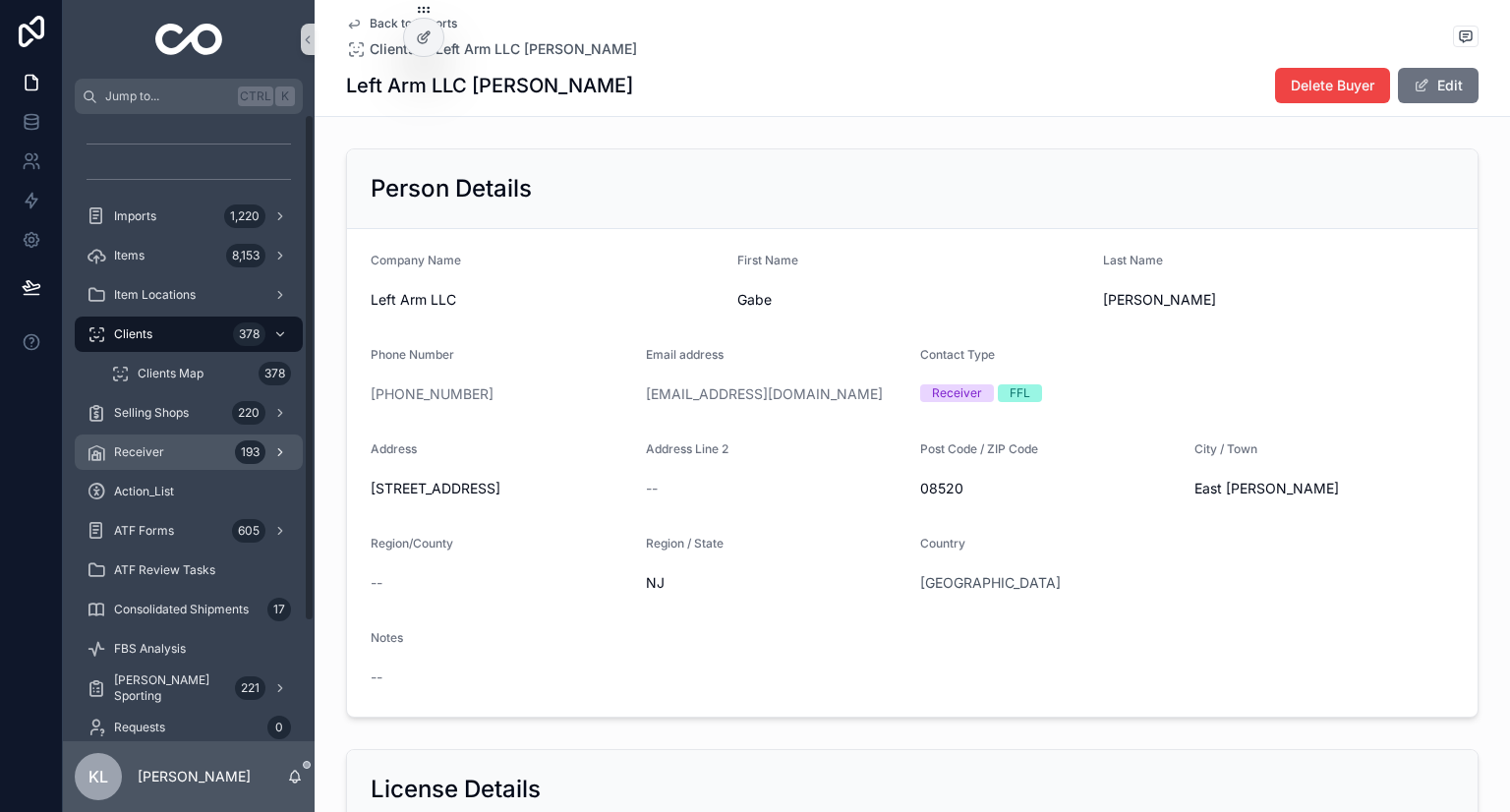
click at [206, 457] on div "Receiver 193" at bounding box center [189, 453] width 205 height 32
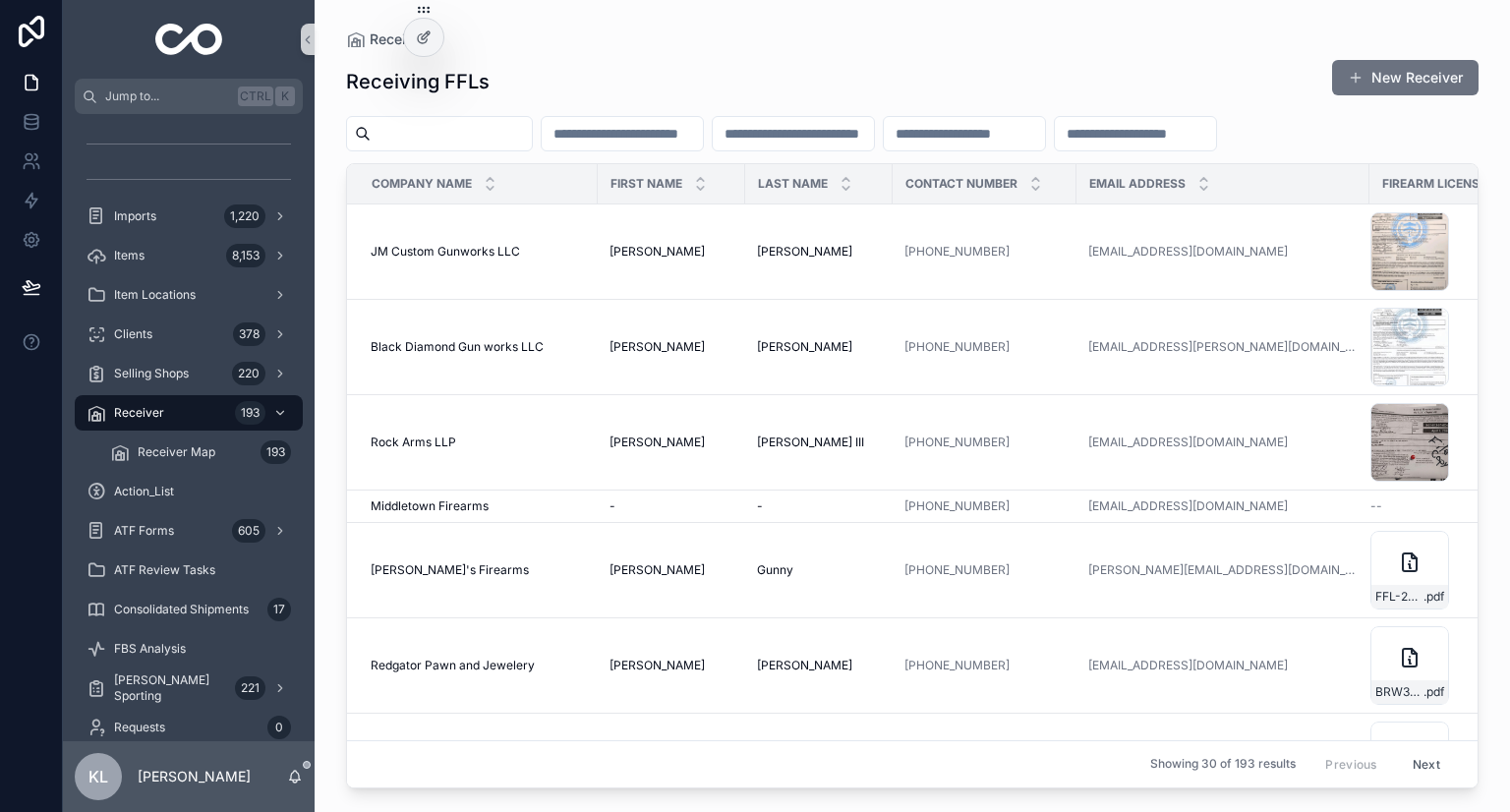
click at [422, 149] on div "scrollable content" at bounding box center [440, 134] width 187 height 36
click at [433, 133] on input "scrollable content" at bounding box center [451, 134] width 161 height 28
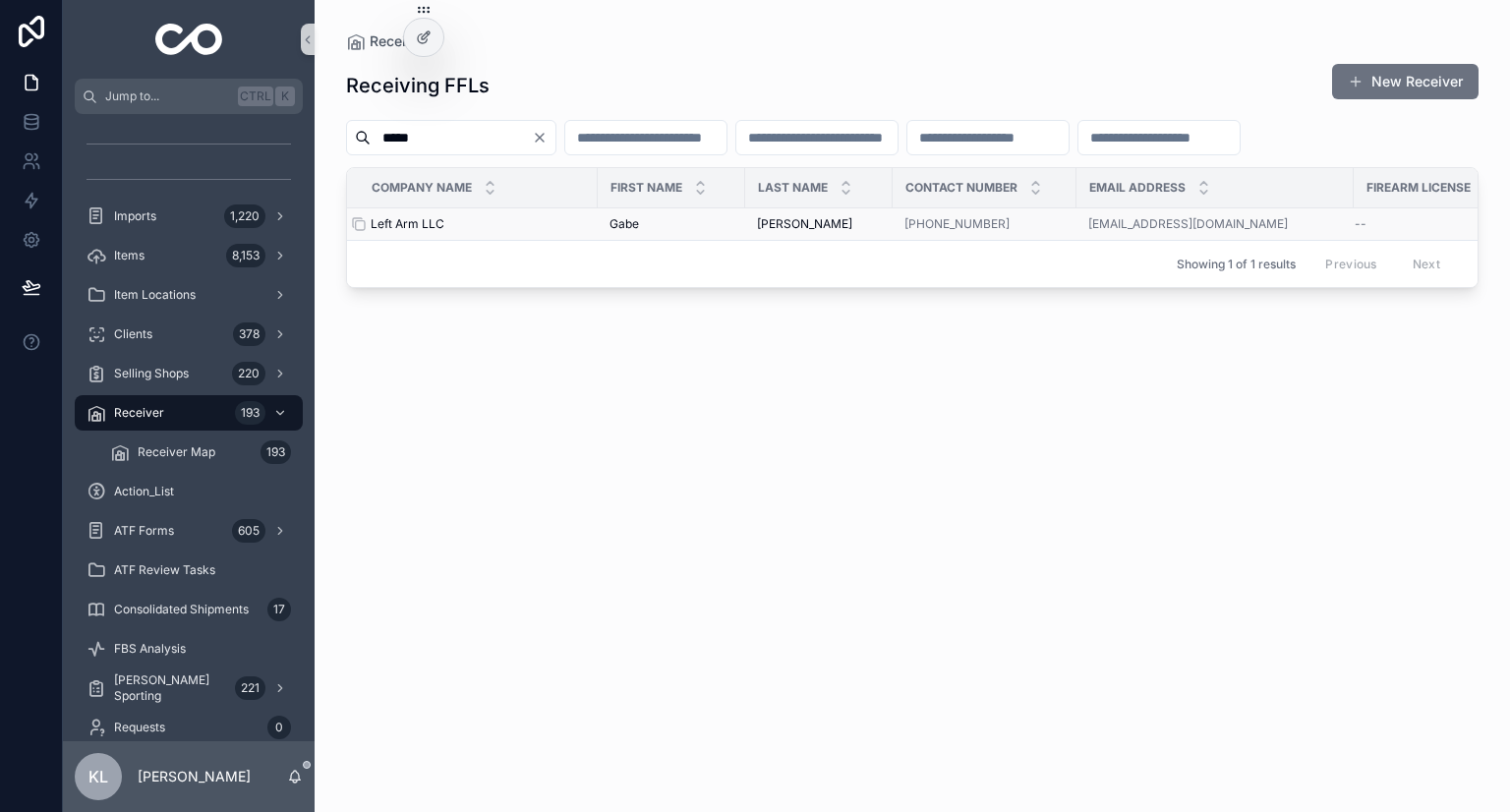
type input "****"
click at [523, 232] on div "Left Arm LLC Left Arm LLC" at bounding box center [478, 224] width 215 height 16
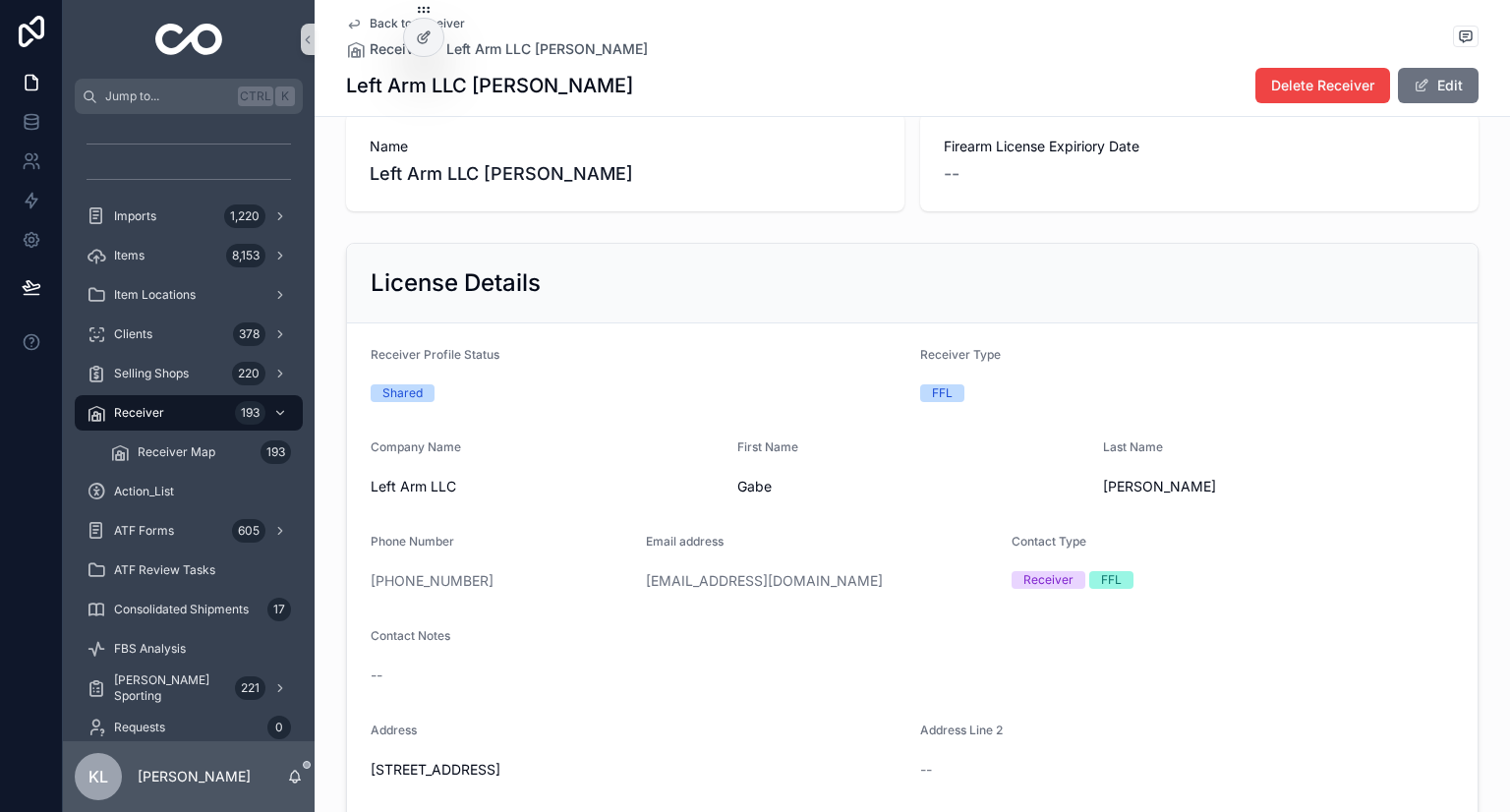
scroll to position [22, 0]
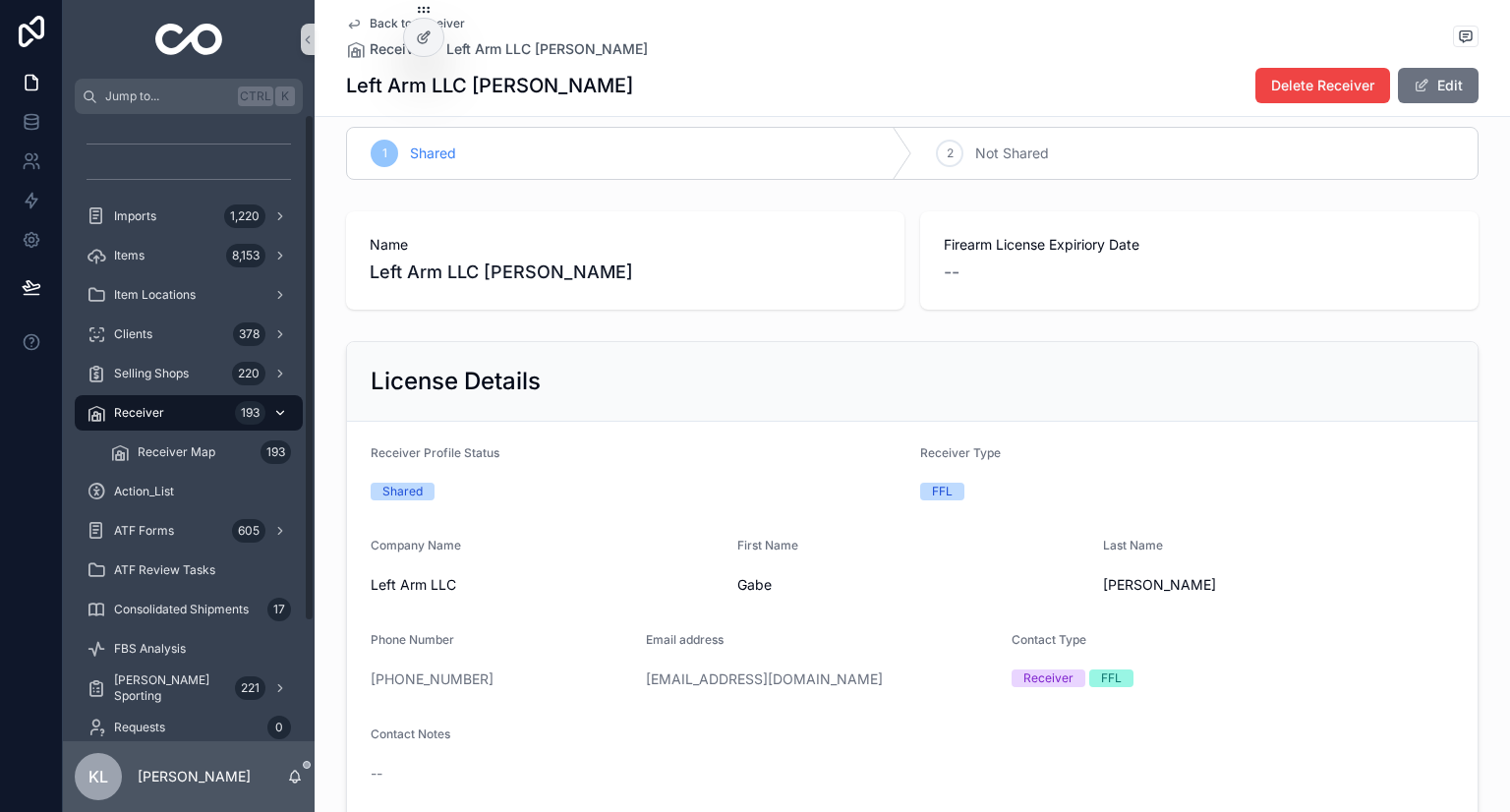
click at [236, 423] on div "193" at bounding box center [263, 413] width 56 height 32
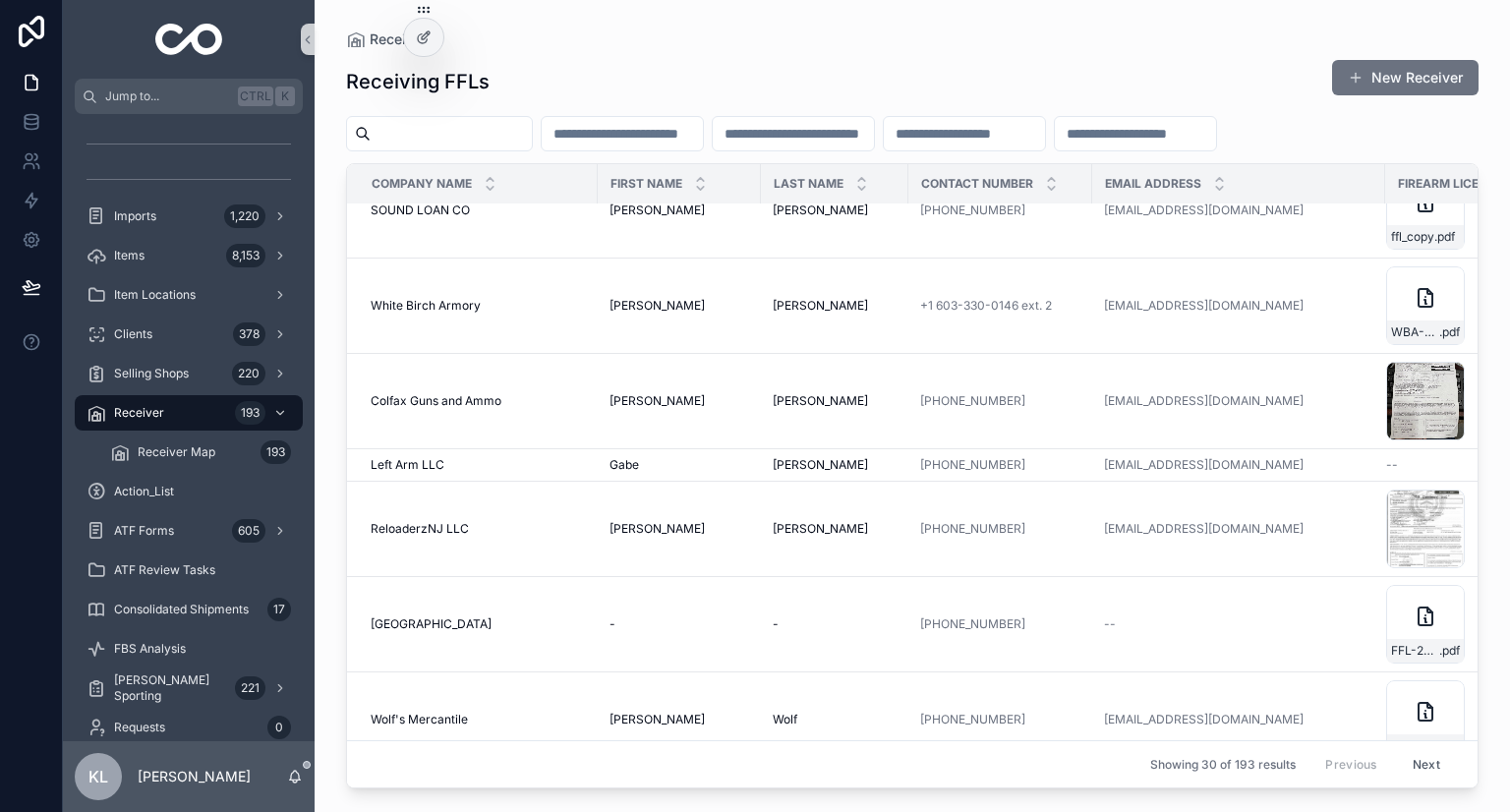
scroll to position [1476, 0]
click at [147, 260] on div "Items 8,153" at bounding box center [189, 256] width 205 height 32
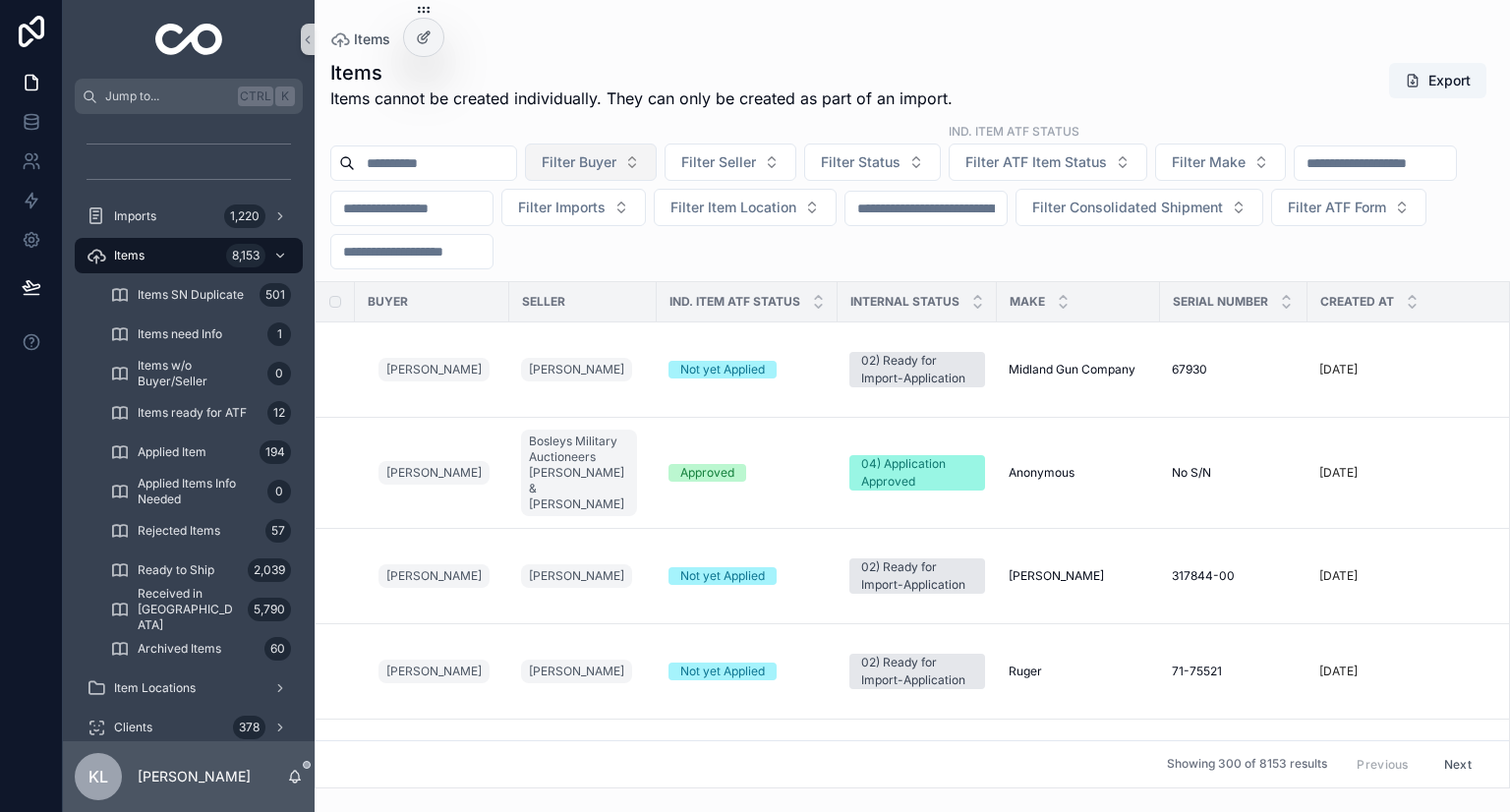
click at [617, 170] on span "Filter Buyer" at bounding box center [579, 163] width 74 height 20
type input "******"
drag, startPoint x: 567, startPoint y: 241, endPoint x: 584, endPoint y: 256, distance: 22.7
click at [570, 241] on span "Elias Perris" at bounding box center [588, 242] width 113 height 20
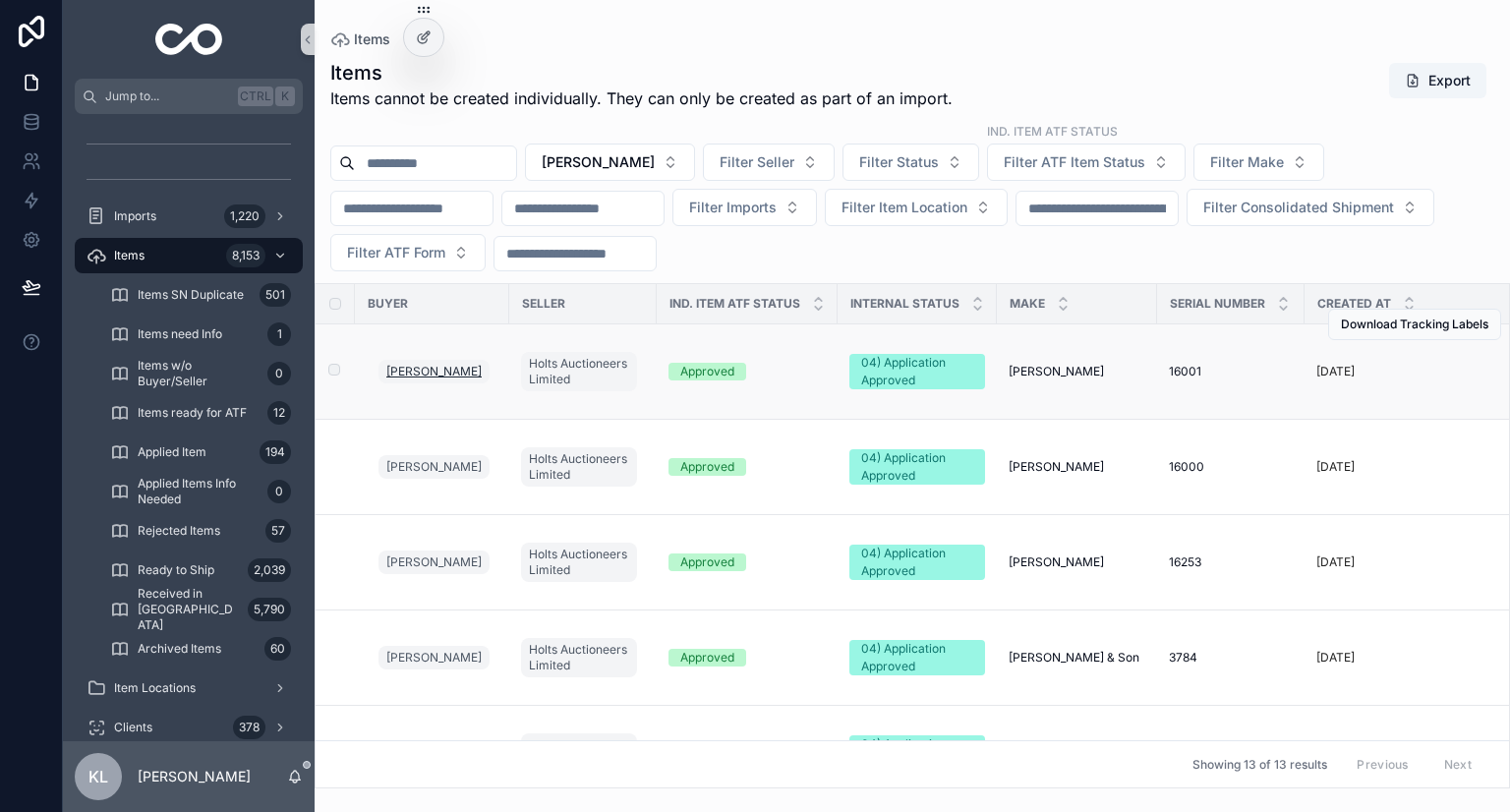
click at [429, 371] on span "Elias Perris" at bounding box center [434, 371] width 95 height 16
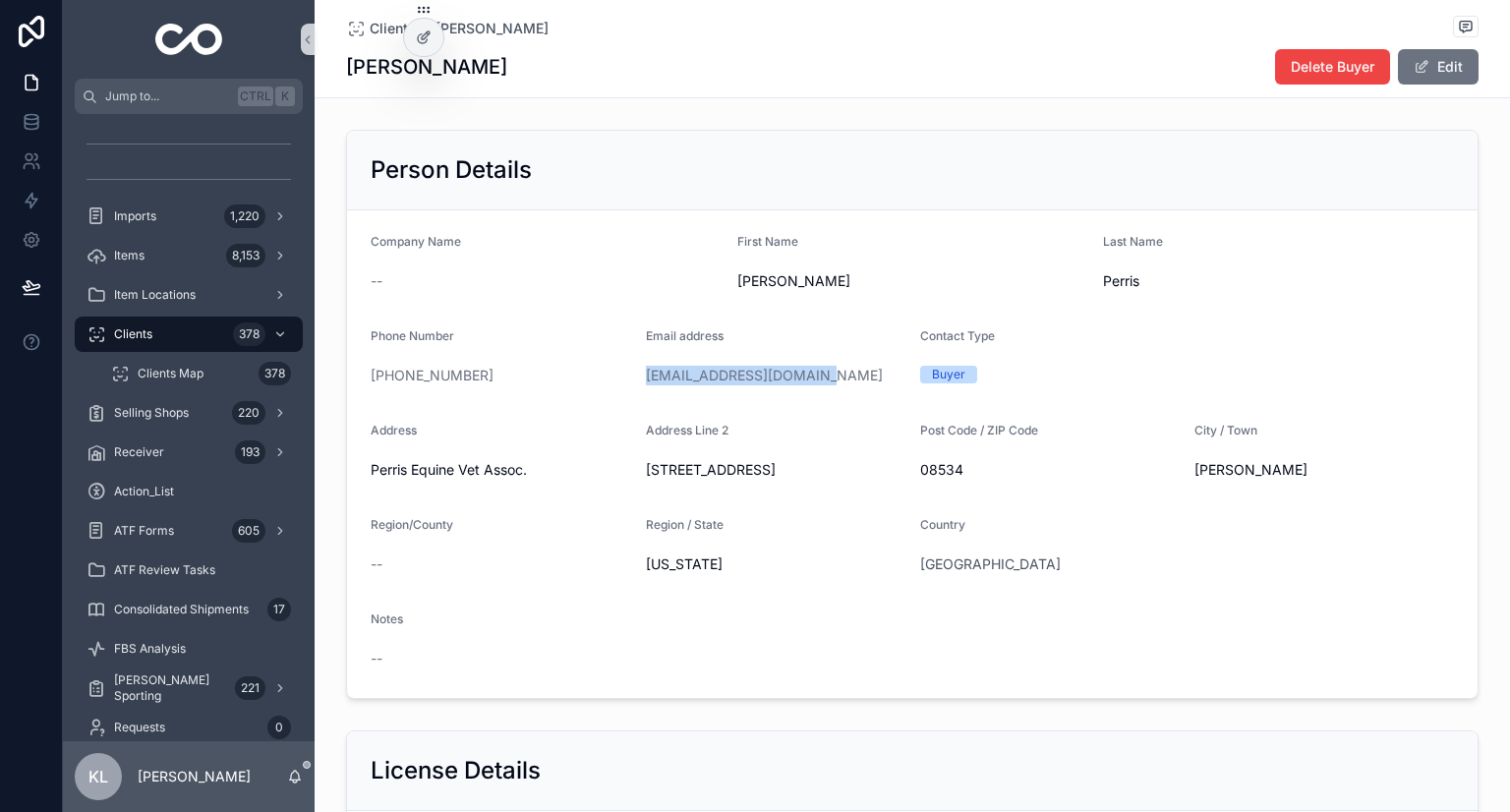
drag, startPoint x: 633, startPoint y: 374, endPoint x: 817, endPoint y: 385, distance: 184.3
click at [817, 385] on form "Company Name -- First Name Elias Last Name Perris Phone Number +1 609-631-8146 …" at bounding box center [912, 454] width 1131 height 487
copy link "eliperris1226@gmail.com"
click at [213, 213] on div "Imports 1,220" at bounding box center [189, 216] width 205 height 32
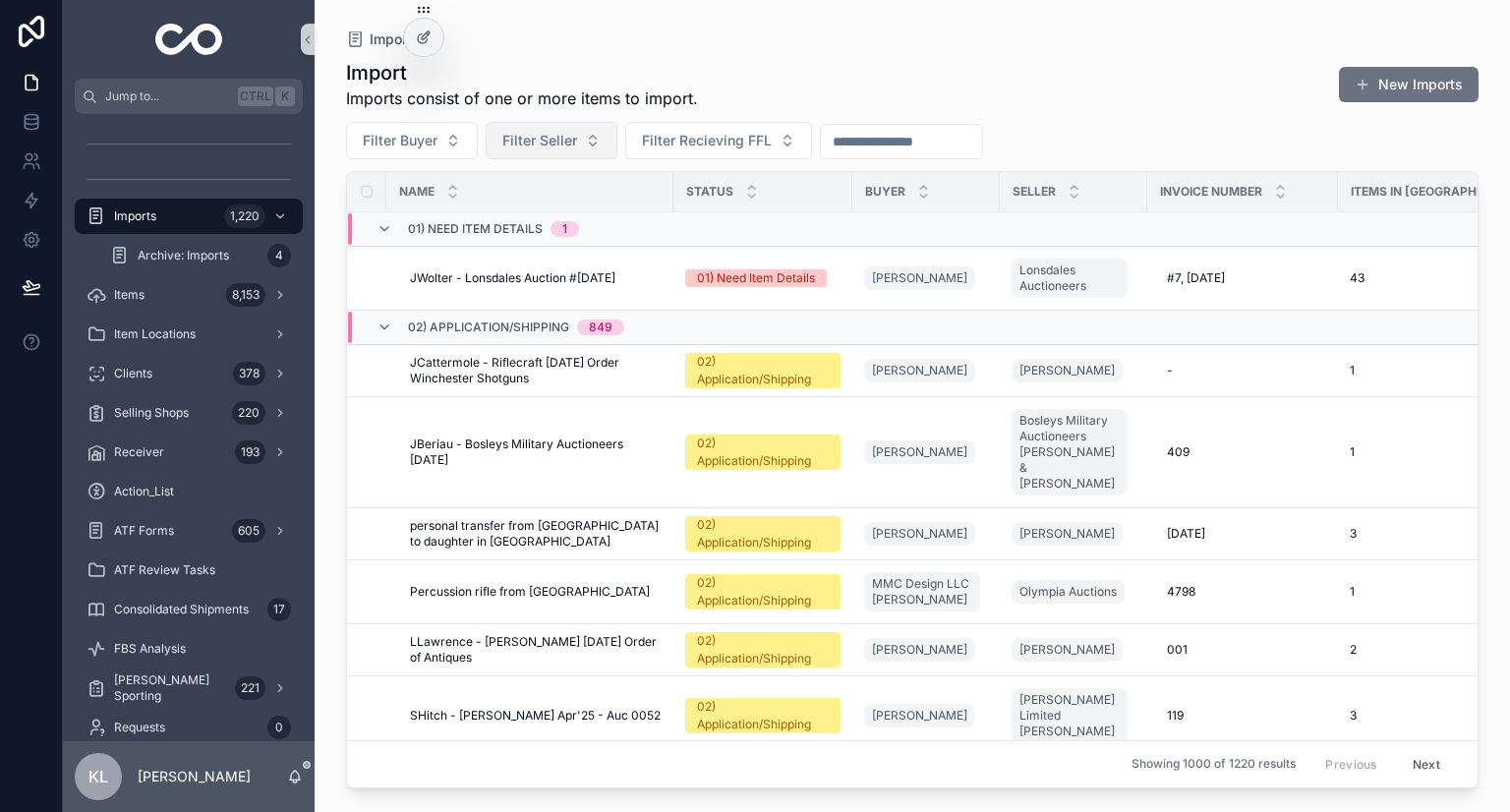
click at [529, 135] on span "Filter Seller" at bounding box center [539, 141] width 74 height 20
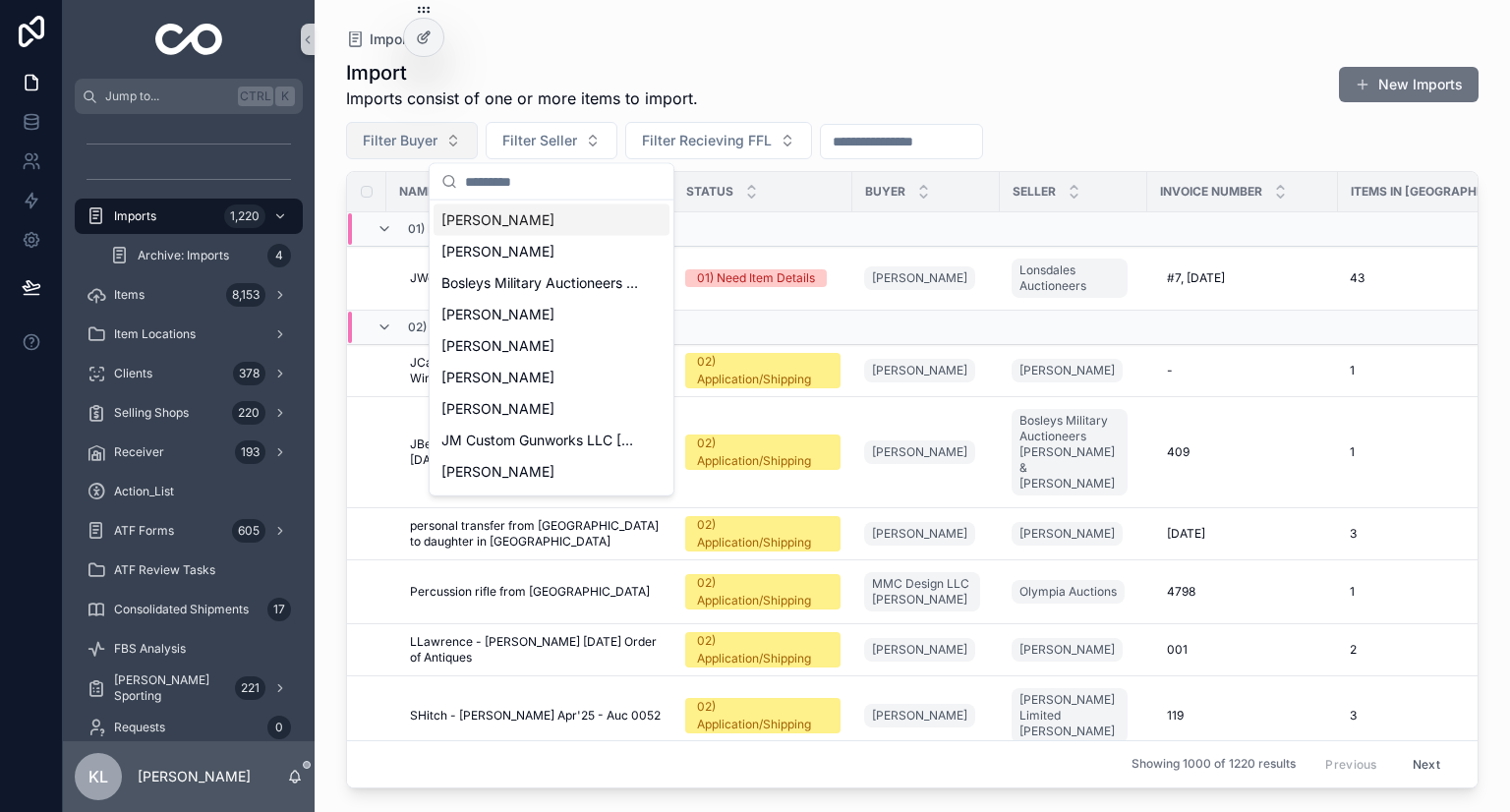
click at [369, 141] on span "Filter Buyer" at bounding box center [399, 141] width 74 height 20
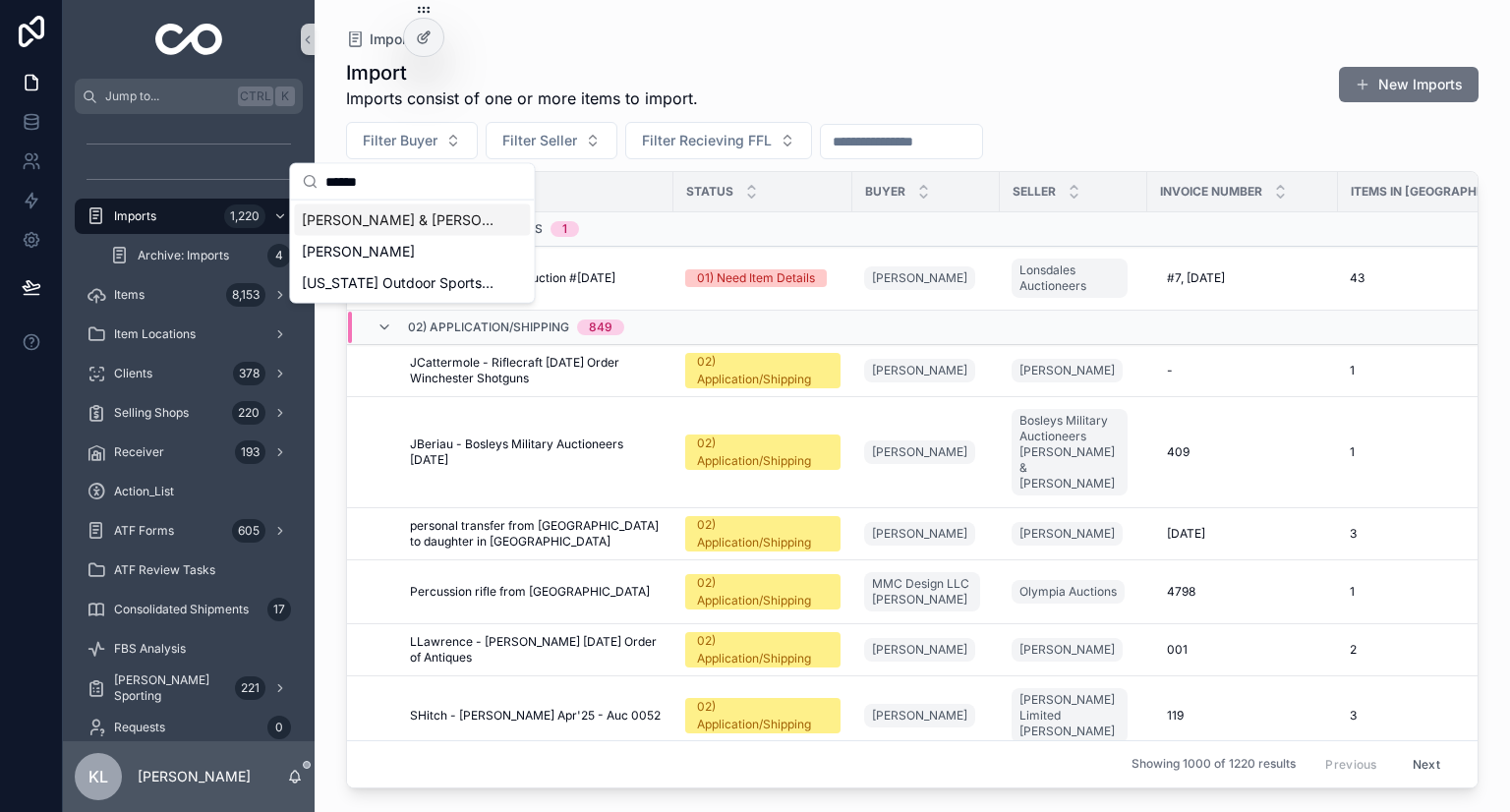
type input "******"
click at [401, 249] on span "Frederick Michel" at bounding box center [358, 252] width 113 height 20
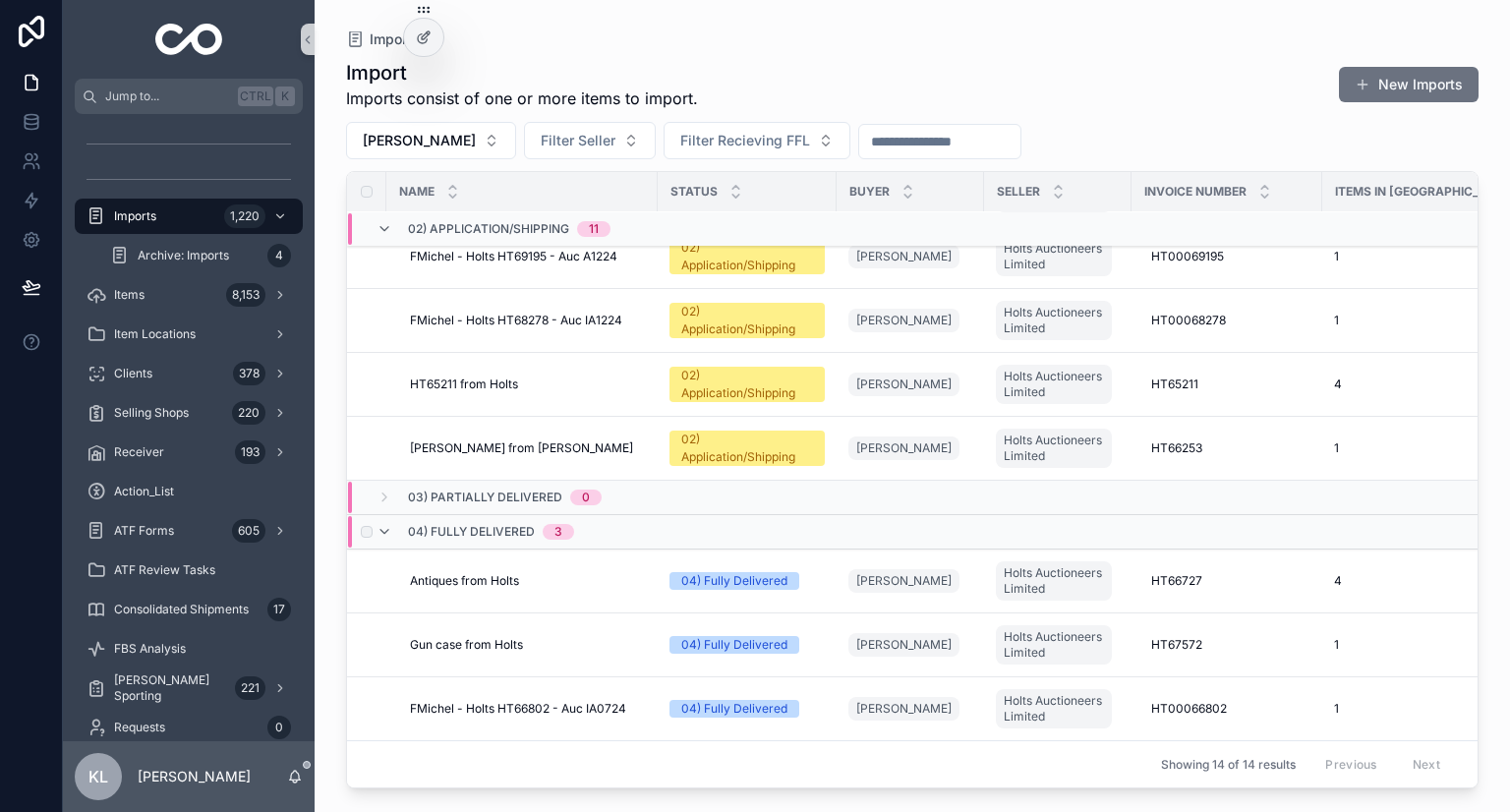
scroll to position [513, 0]
click at [568, 441] on div "Stevens from Holts Stevens from Holts" at bounding box center [528, 449] width 236 height 16
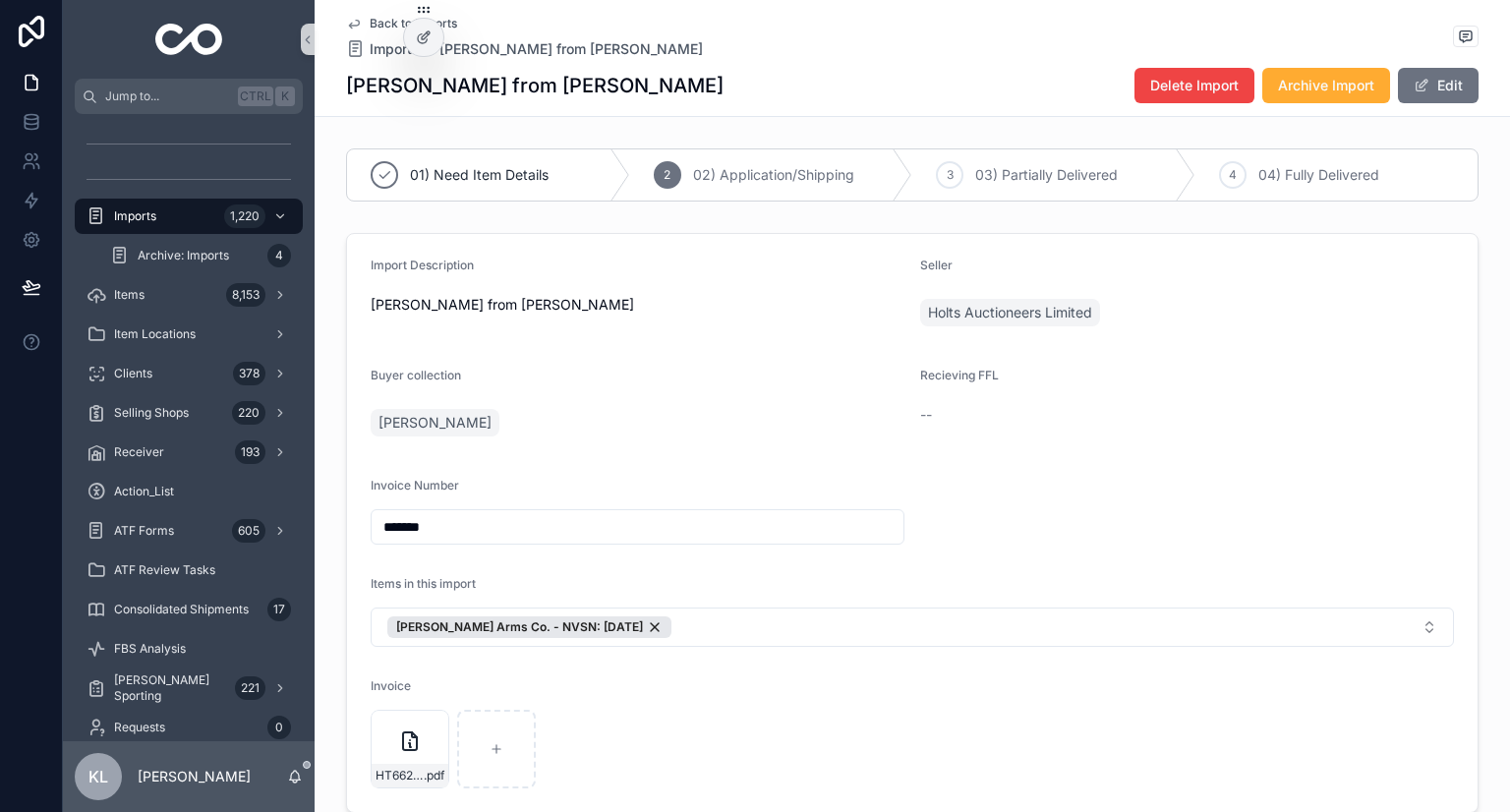
click at [346, 18] on icon "scrollable content" at bounding box center [354, 24] width 16 height 16
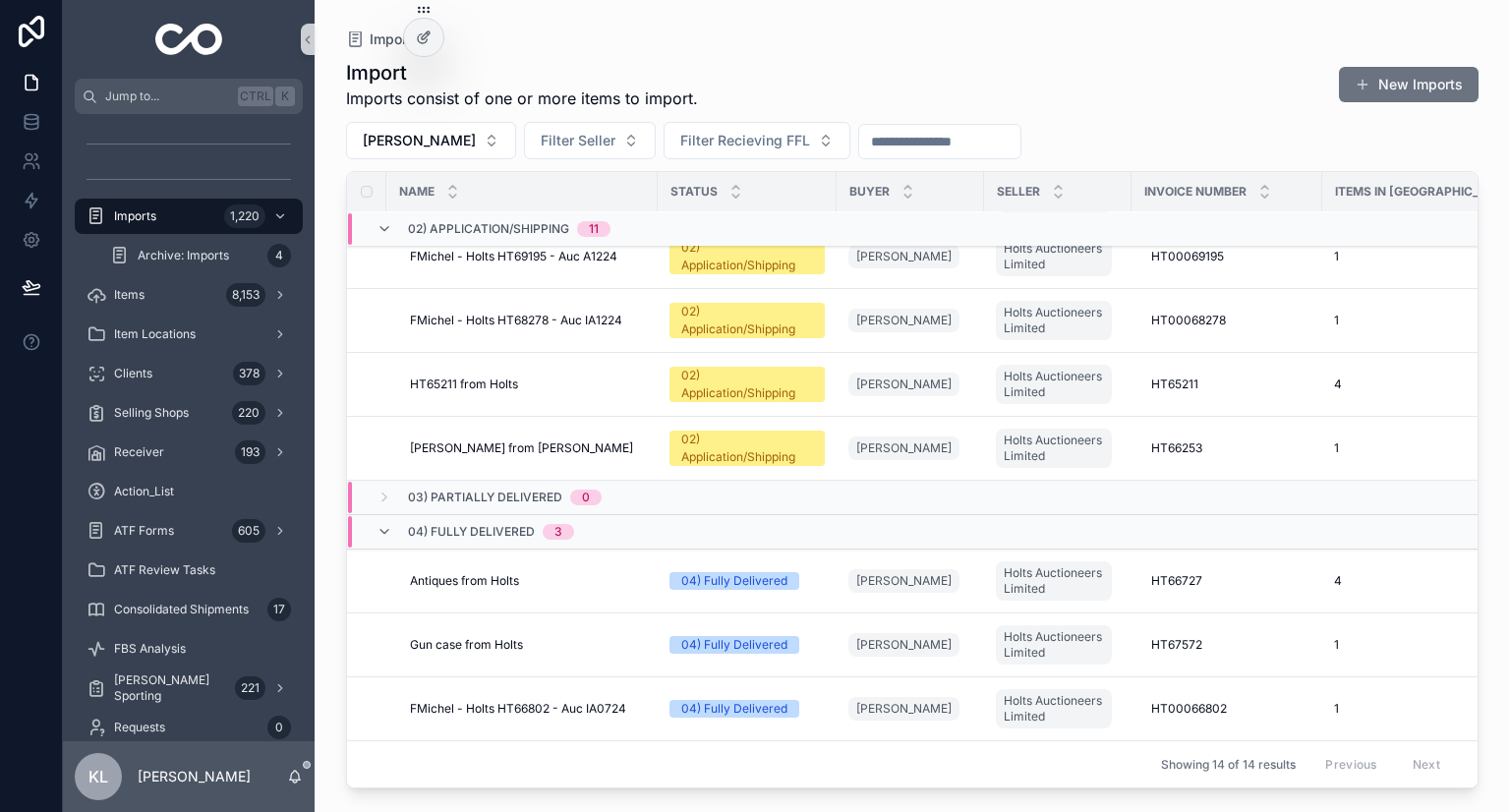
scroll to position [513, 0]
click at [537, 376] on div "HT65211 from Holts HT65211 from Holts" at bounding box center [528, 384] width 236 height 16
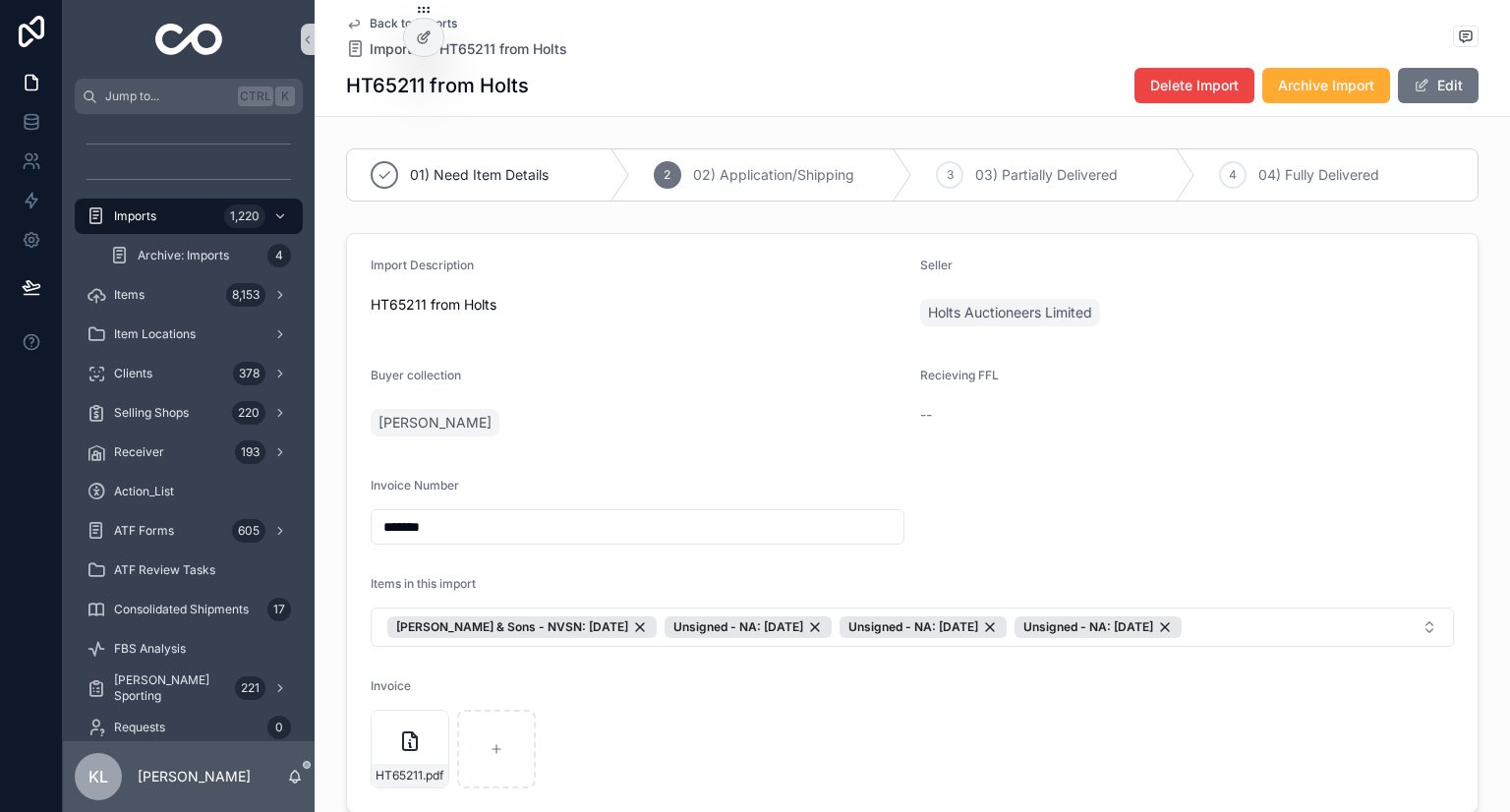
click at [347, 19] on icon "scrollable content" at bounding box center [354, 24] width 16 height 16
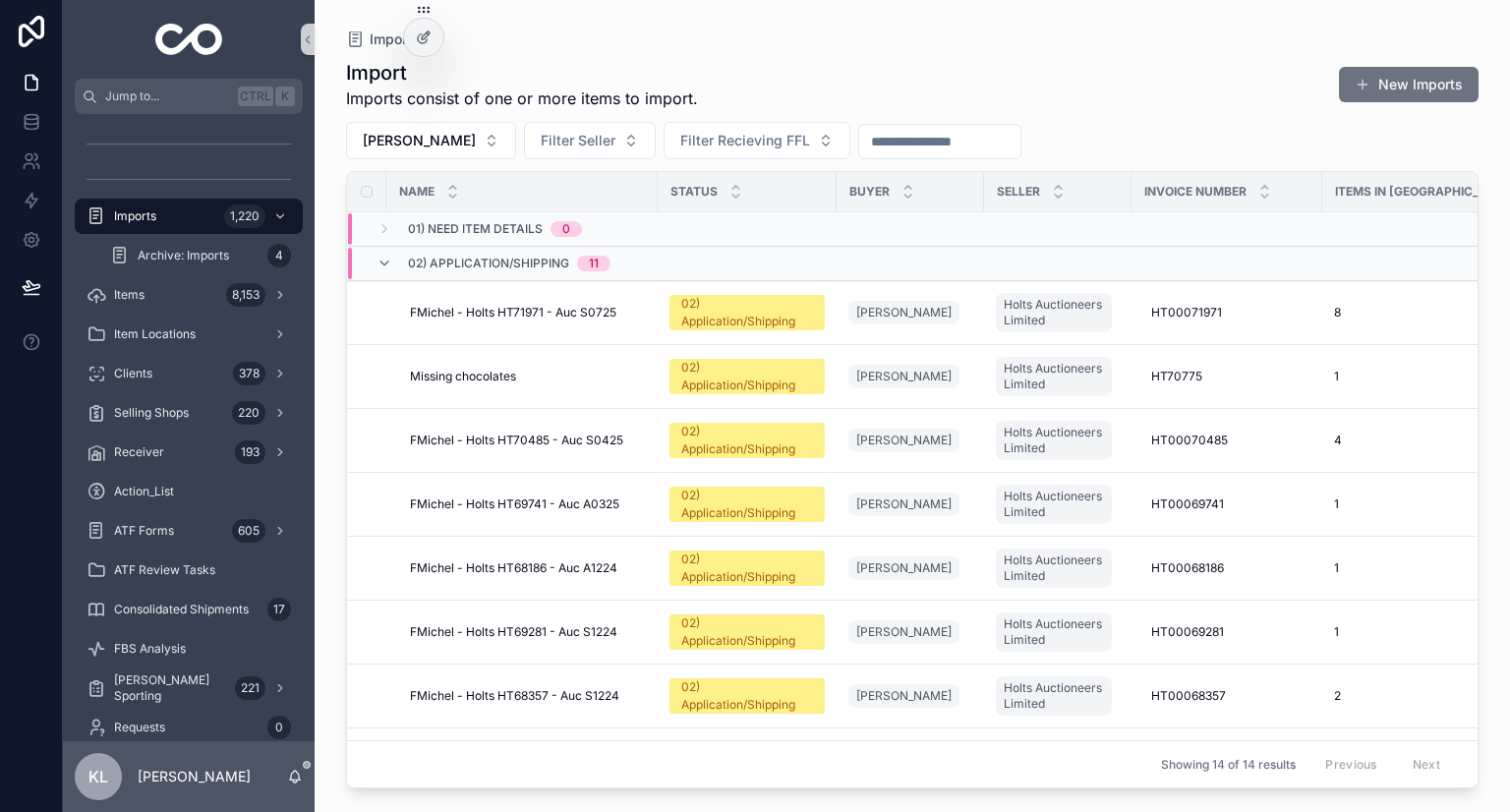
scroll to position [513, 0]
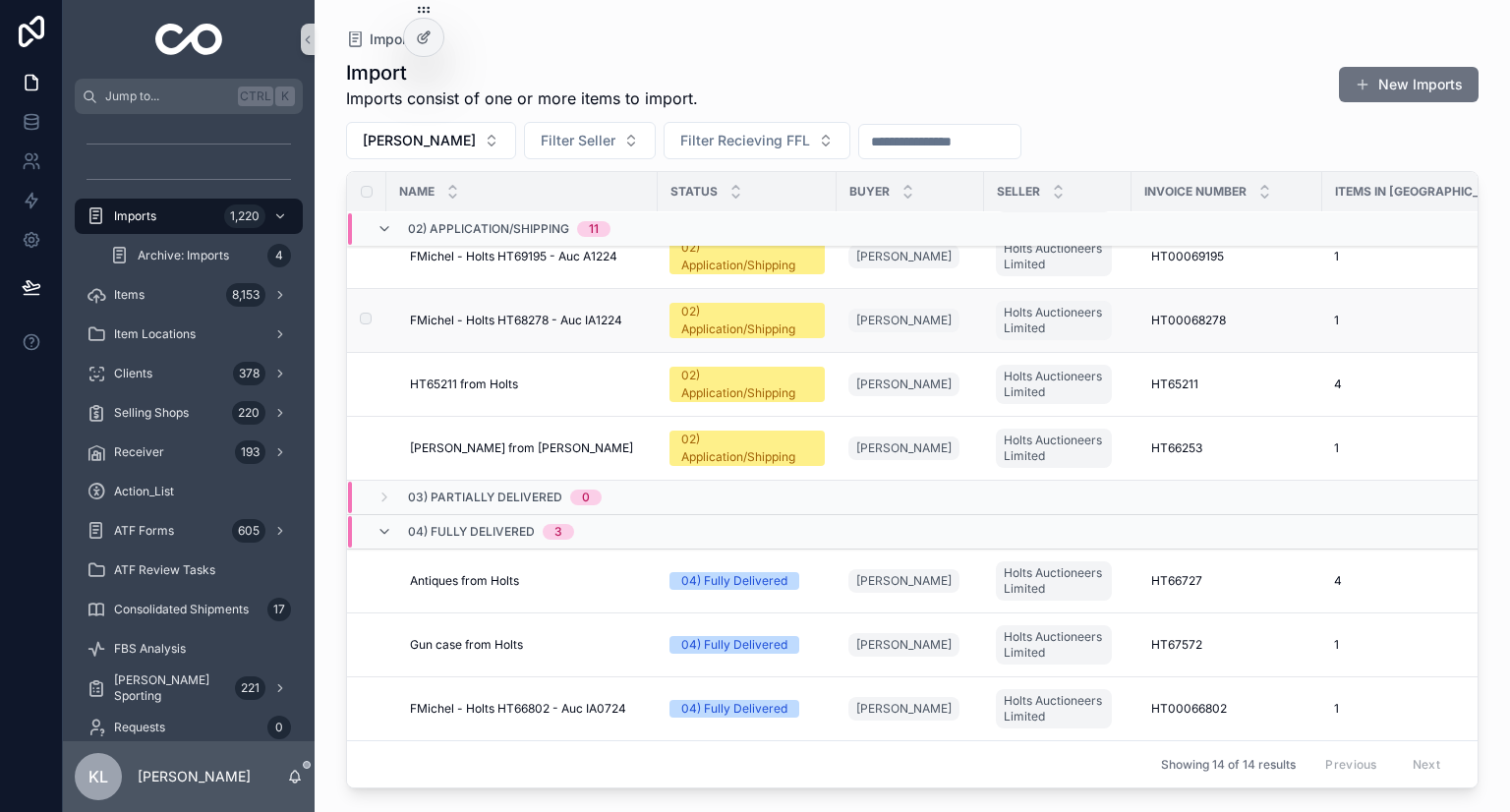
click at [645, 312] on td "FMichel - Holts HT68278 - Auc IA1224 FMichel - Holts HT68278 - Auc IA1224" at bounding box center [521, 321] width 271 height 64
click at [612, 313] on span "FMichel - Holts HT68278 - Auc IA1224" at bounding box center [516, 321] width 212 height 16
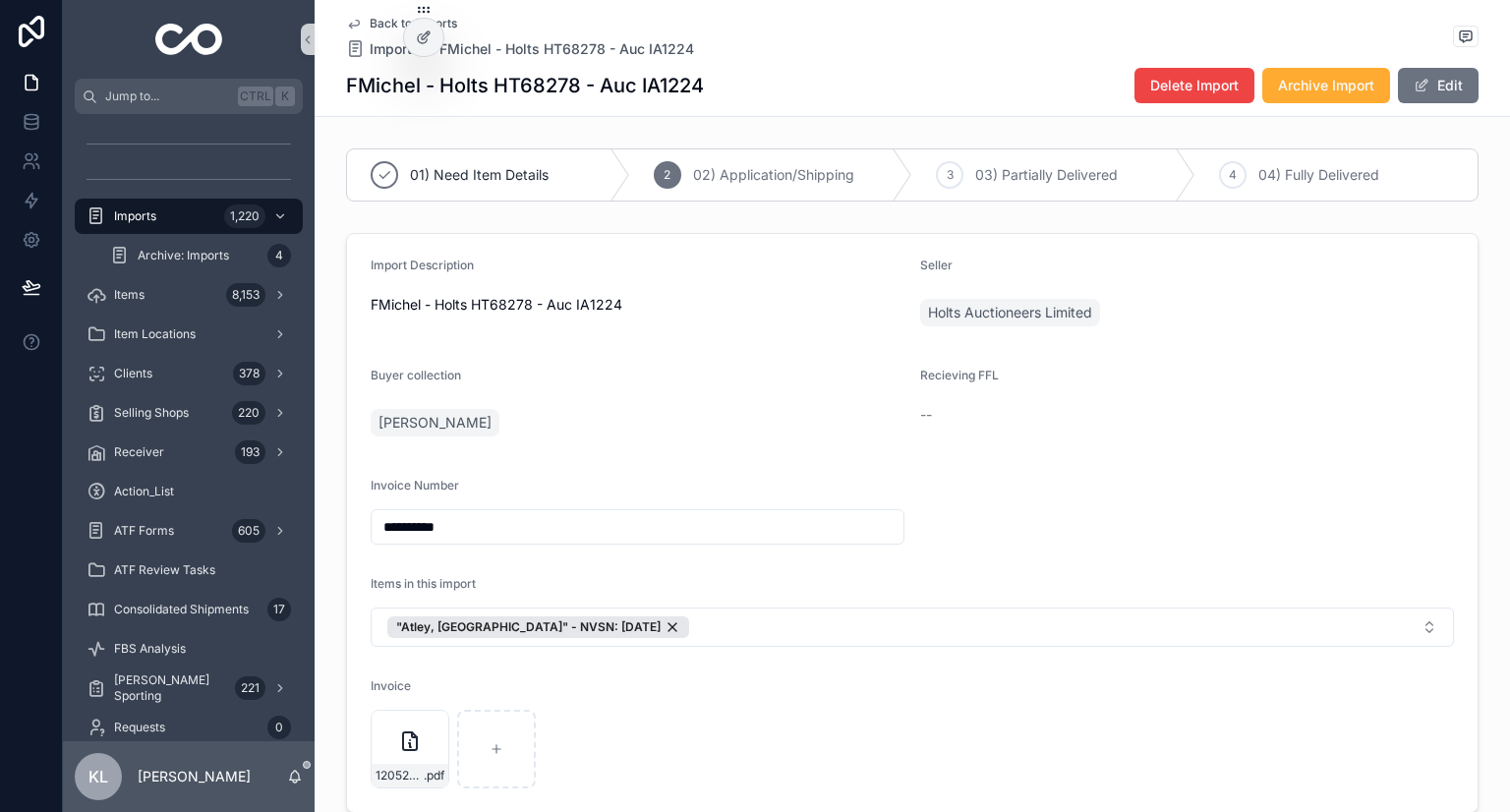
click at [338, 19] on div "Back to Imports Imports FMichel - Holts HT68278 - Auc IA1224 FMichel - Holts HT…" at bounding box center [912, 59] width 1195 height 117
click at [352, 29] on icon "scrollable content" at bounding box center [354, 24] width 16 height 16
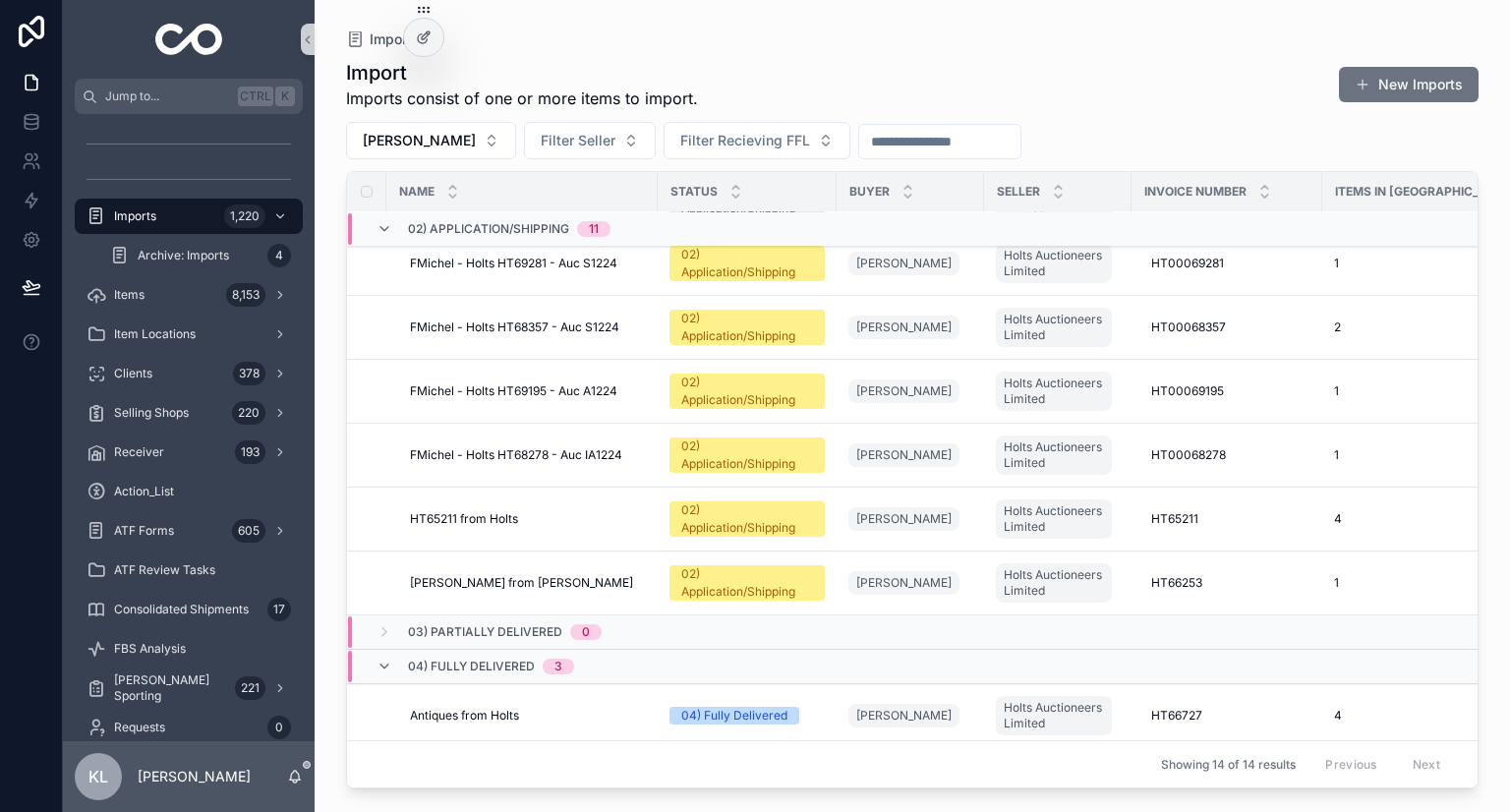
scroll to position [393, 0]
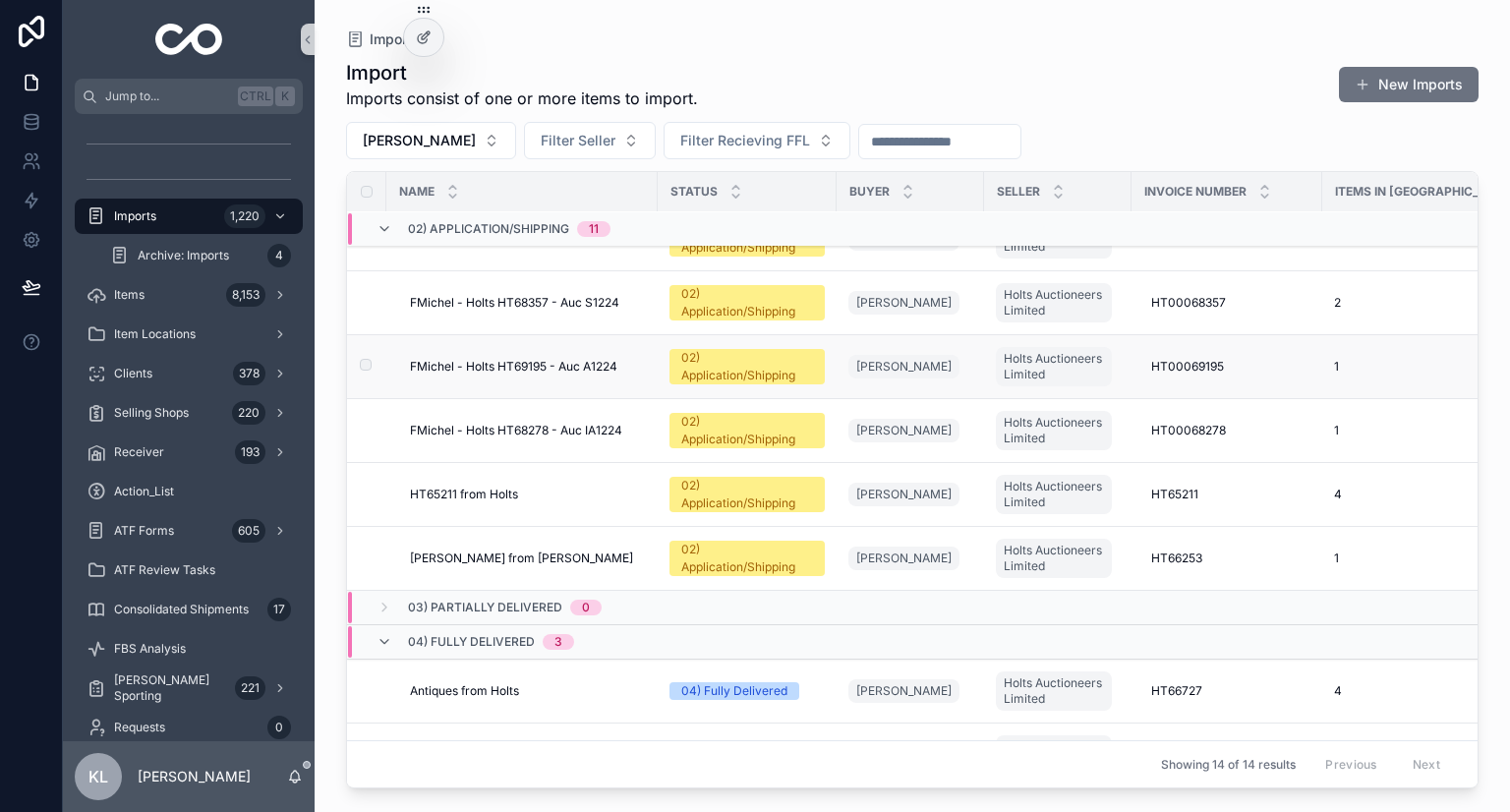
click at [641, 353] on td "FMichel - Holts HT69195 - Auc A1224 FMichel - Holts HT69195 - Auc A1224" at bounding box center [521, 367] width 271 height 64
click at [641, 359] on div "FMichel - Holts HT69195 - Auc A1224 FMichel - Holts HT69195 - Auc A1224" at bounding box center [528, 367] width 236 height 16
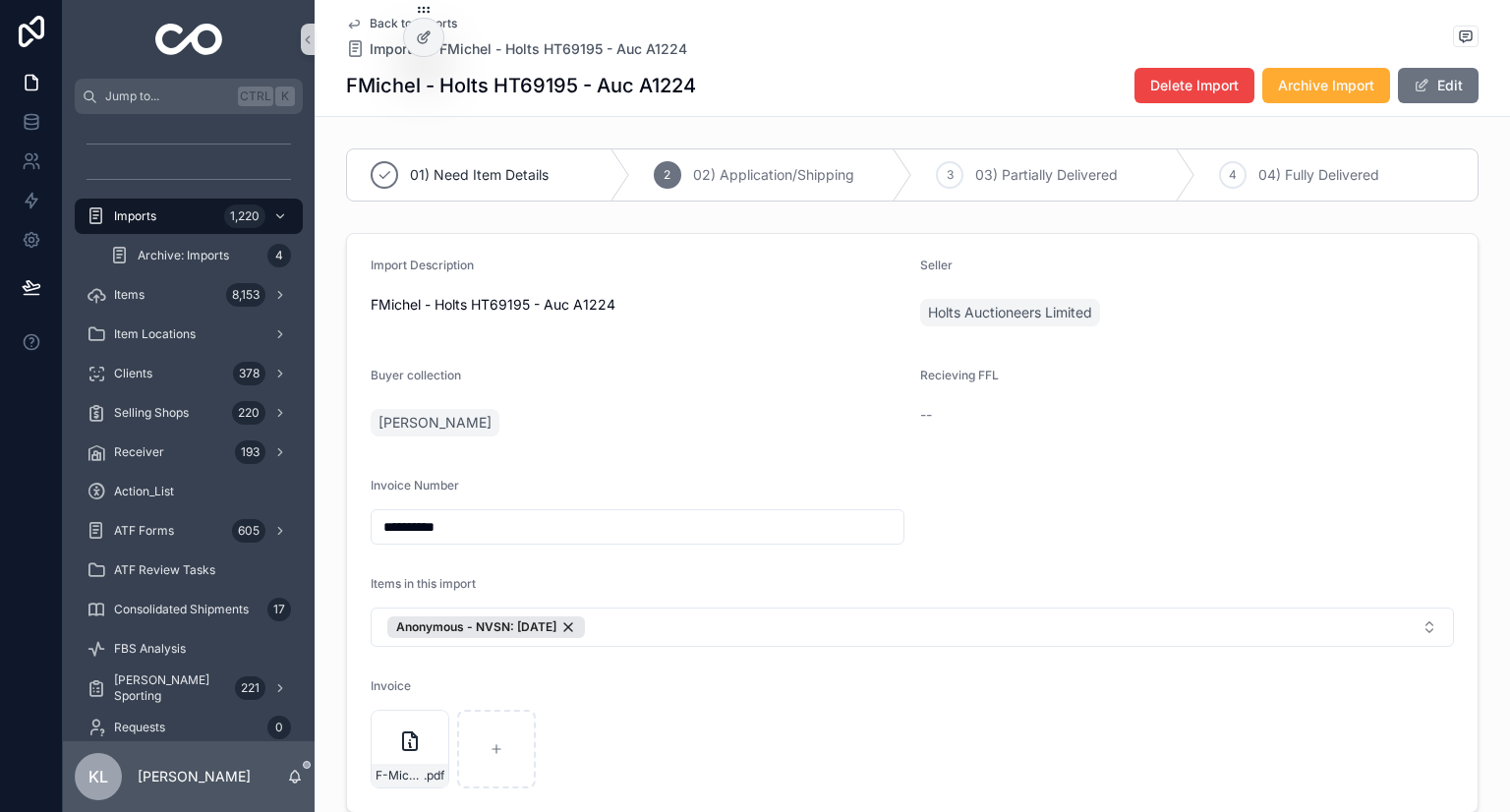
click at [349, 18] on icon "scrollable content" at bounding box center [354, 24] width 16 height 16
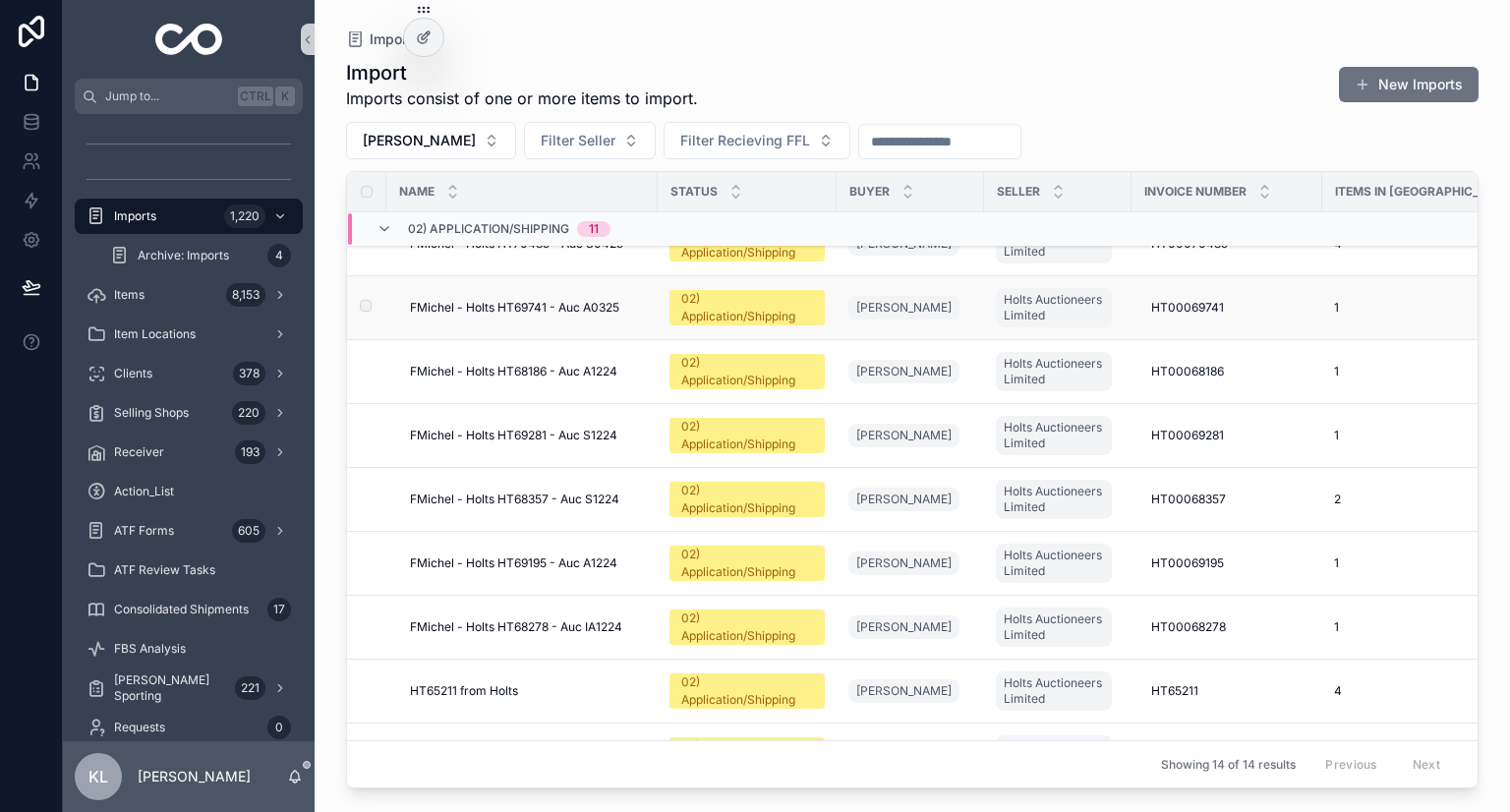
scroll to position [295, 0]
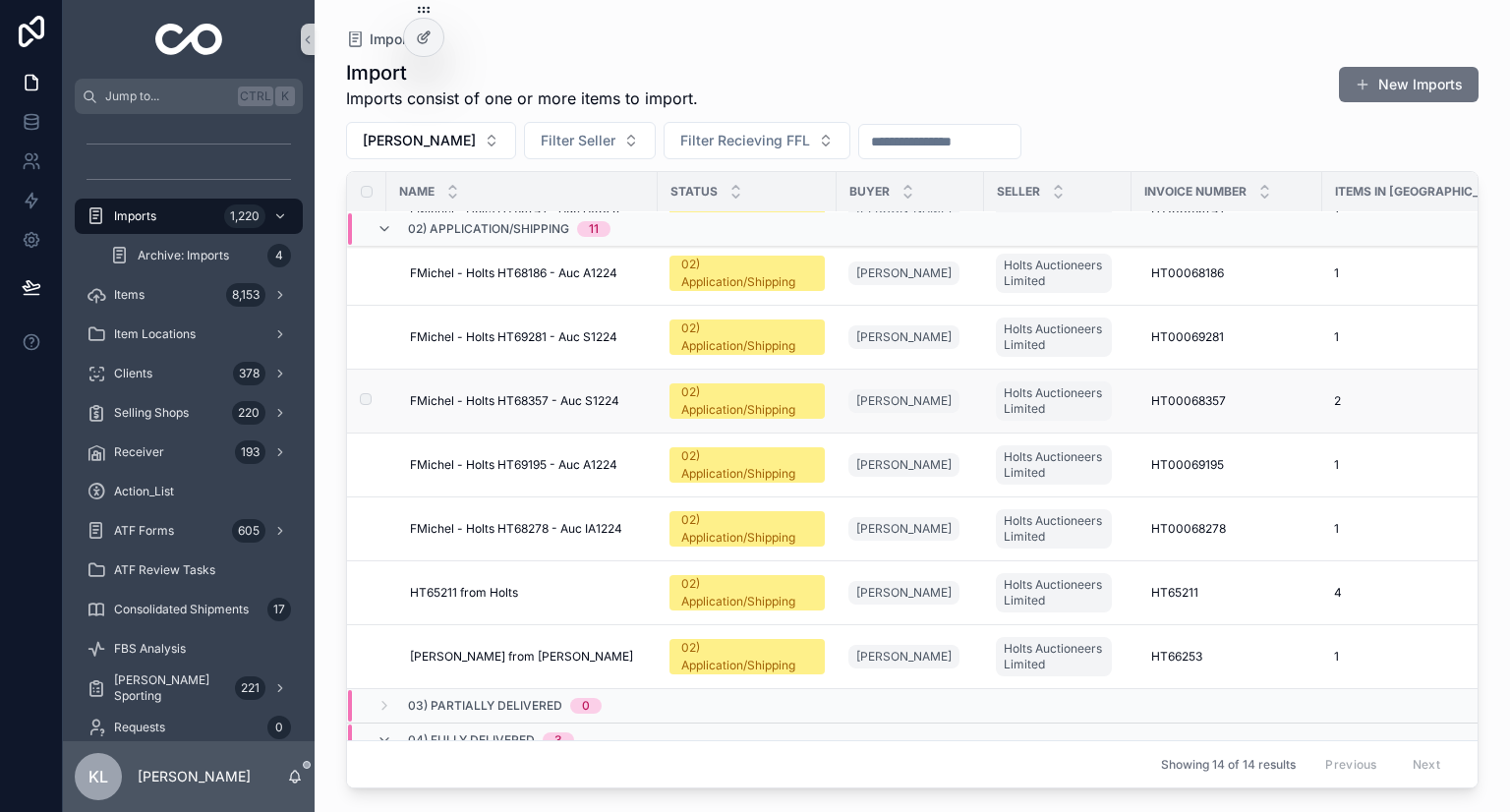
click at [623, 397] on div "FMichel - Holts HT68357 - Auc S1224 FMichel - Holts HT68357 - Auc S1224" at bounding box center [528, 401] width 236 height 16
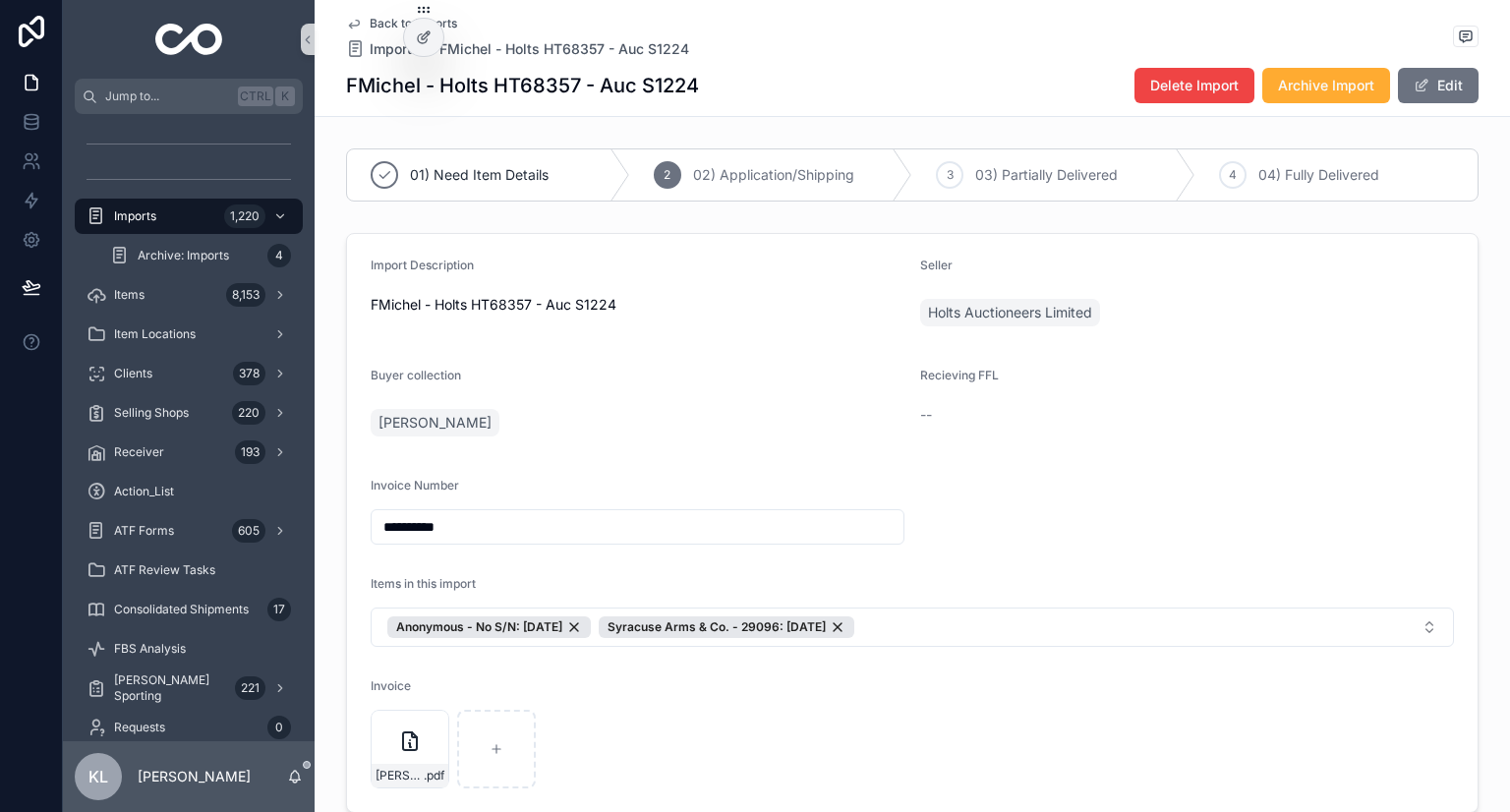
click at [349, 21] on icon "scrollable content" at bounding box center [354, 25] width 10 height 8
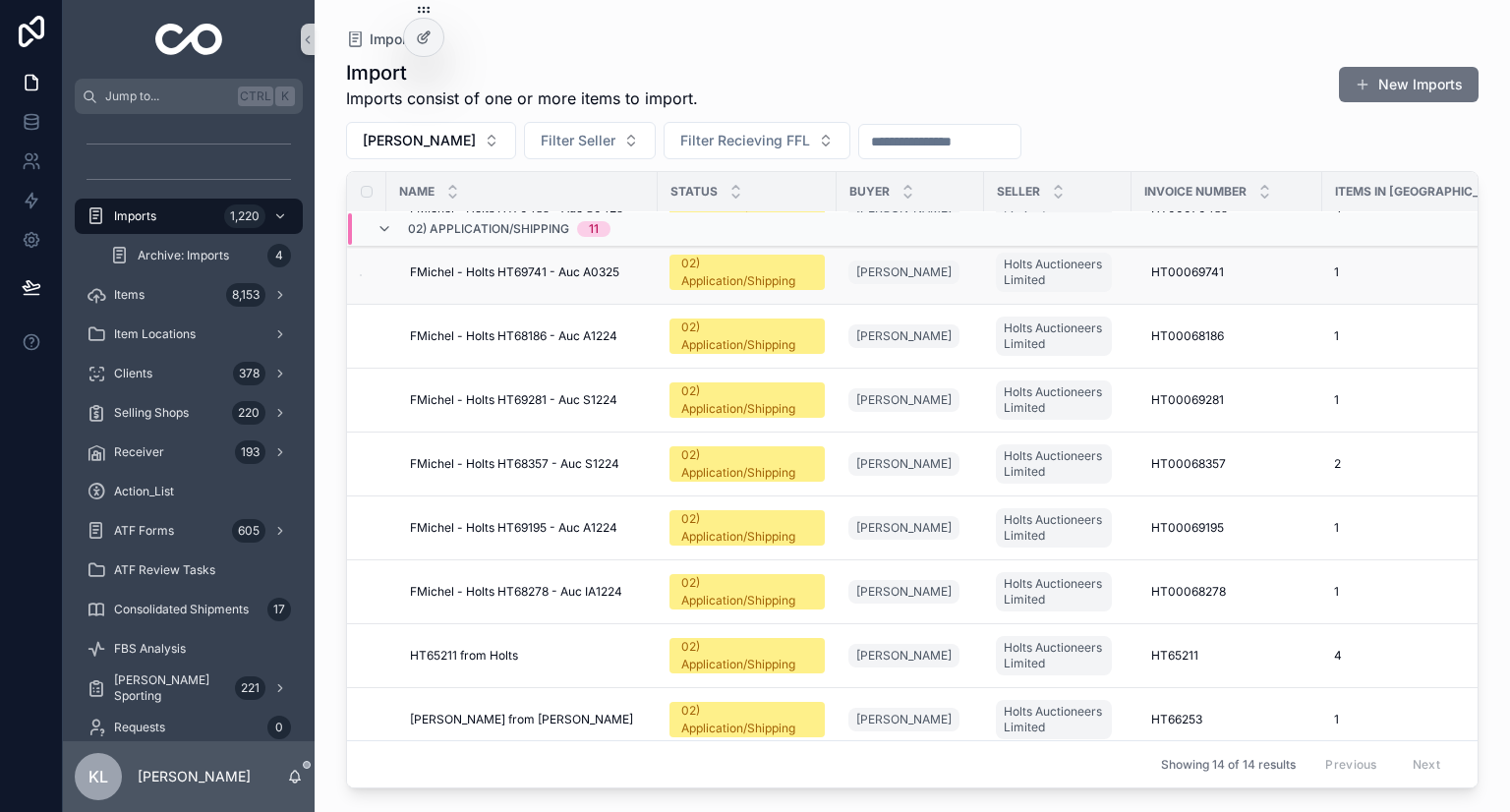
scroll to position [295, 0]
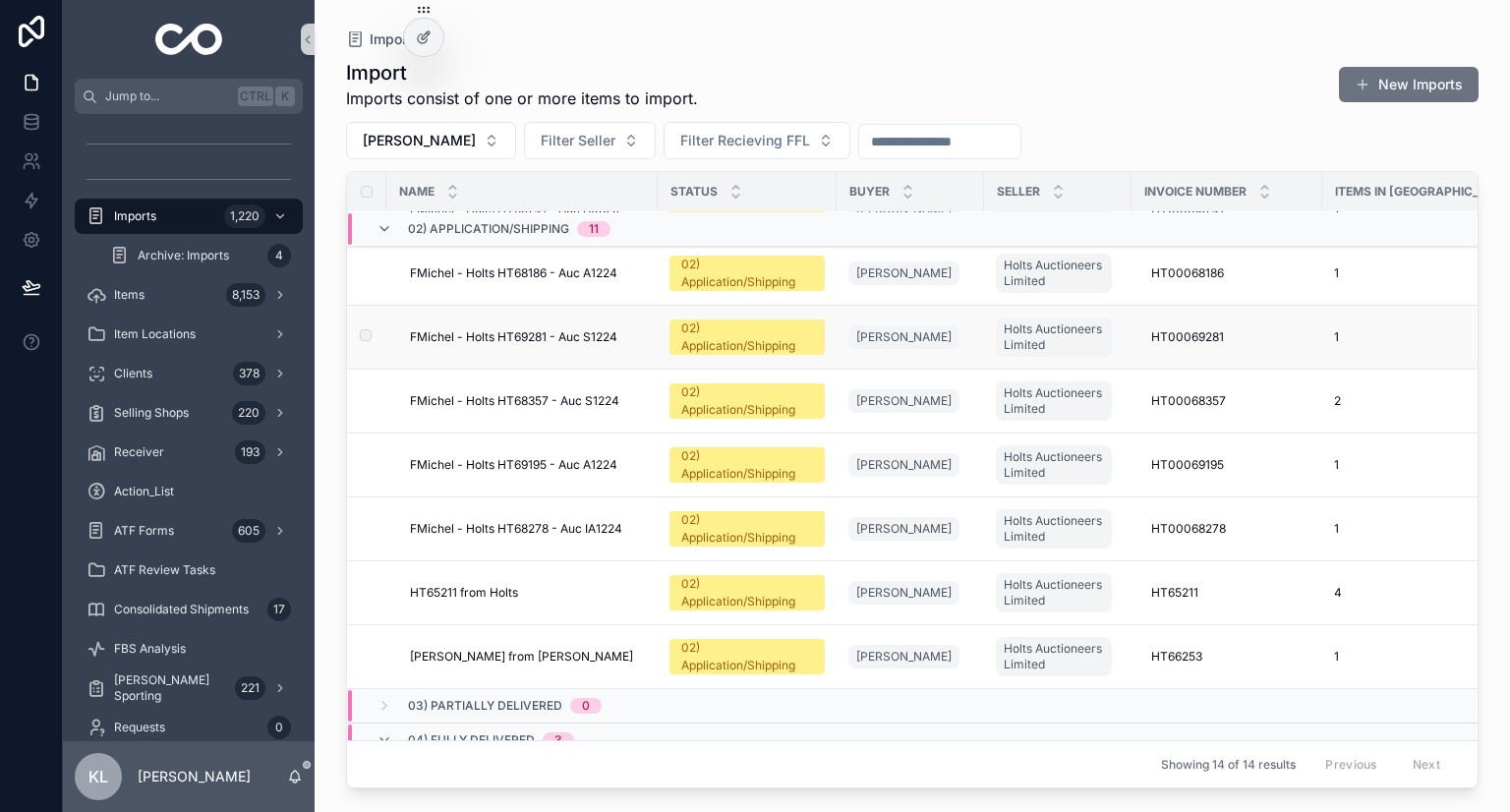
click at [605, 330] on span "FMichel - Holts HT69281 - Auc S1224" at bounding box center [513, 338] width 207 height 16
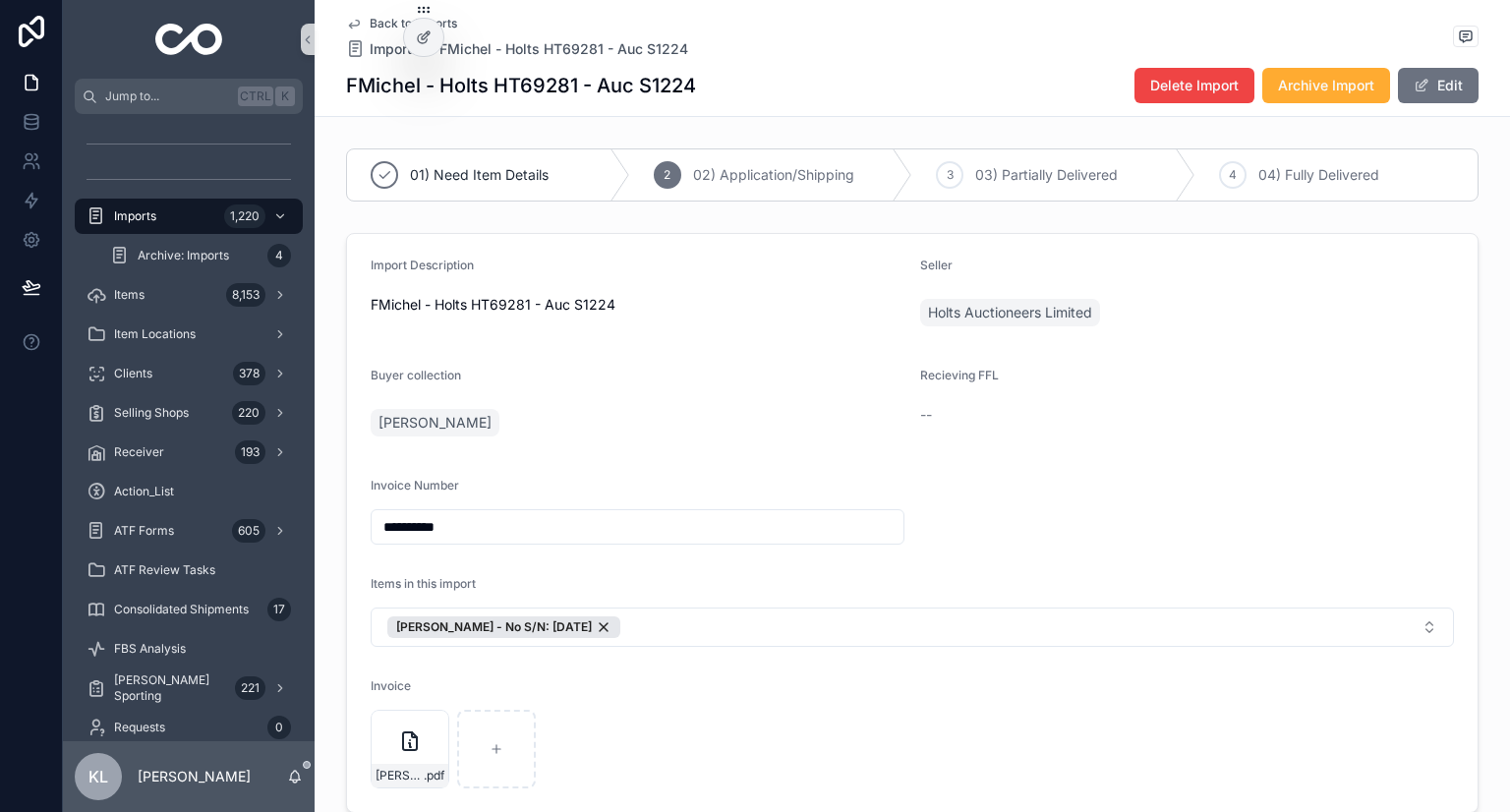
click at [346, 20] on icon "scrollable content" at bounding box center [354, 24] width 16 height 16
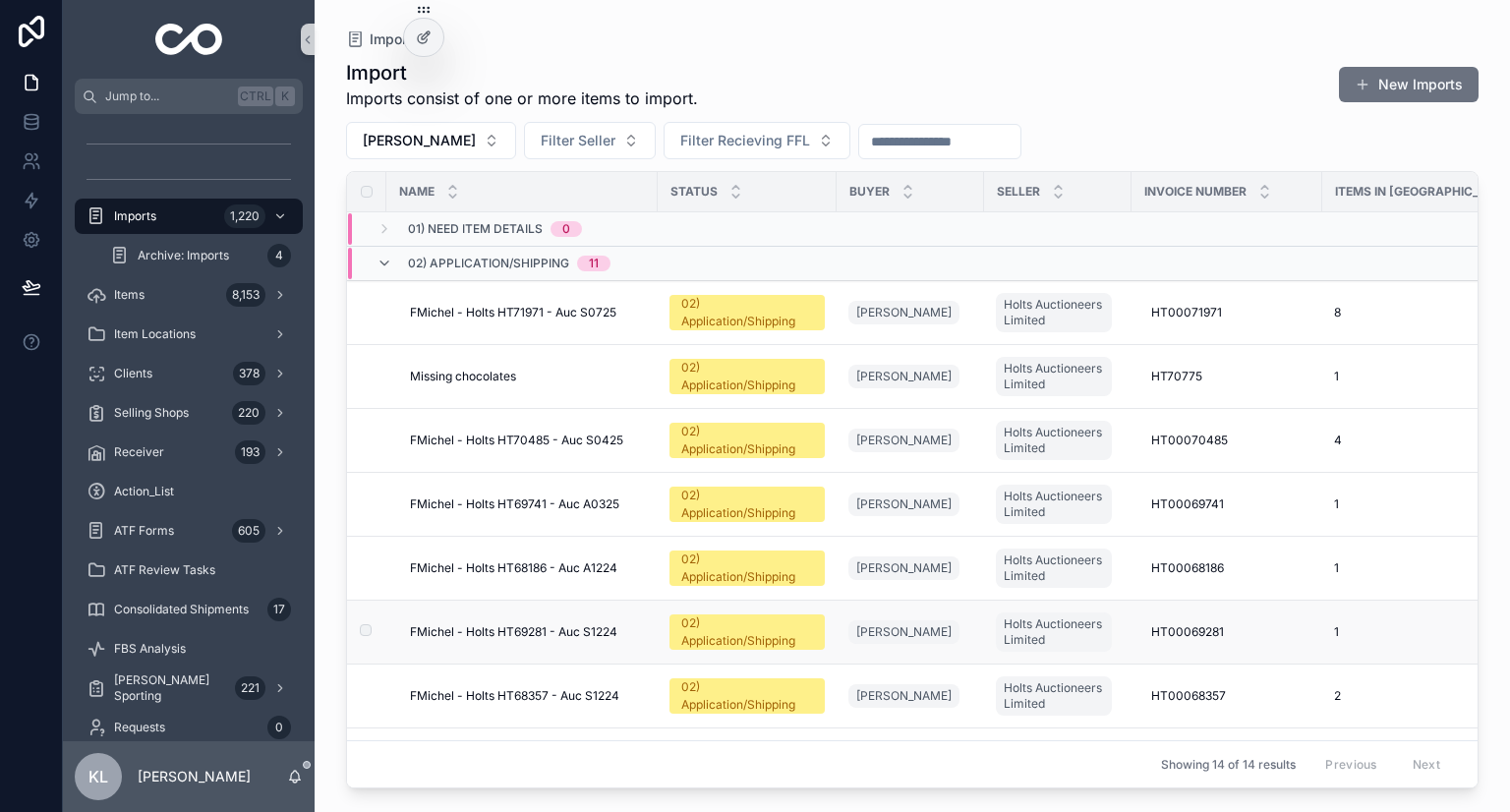
scroll to position [98, 0]
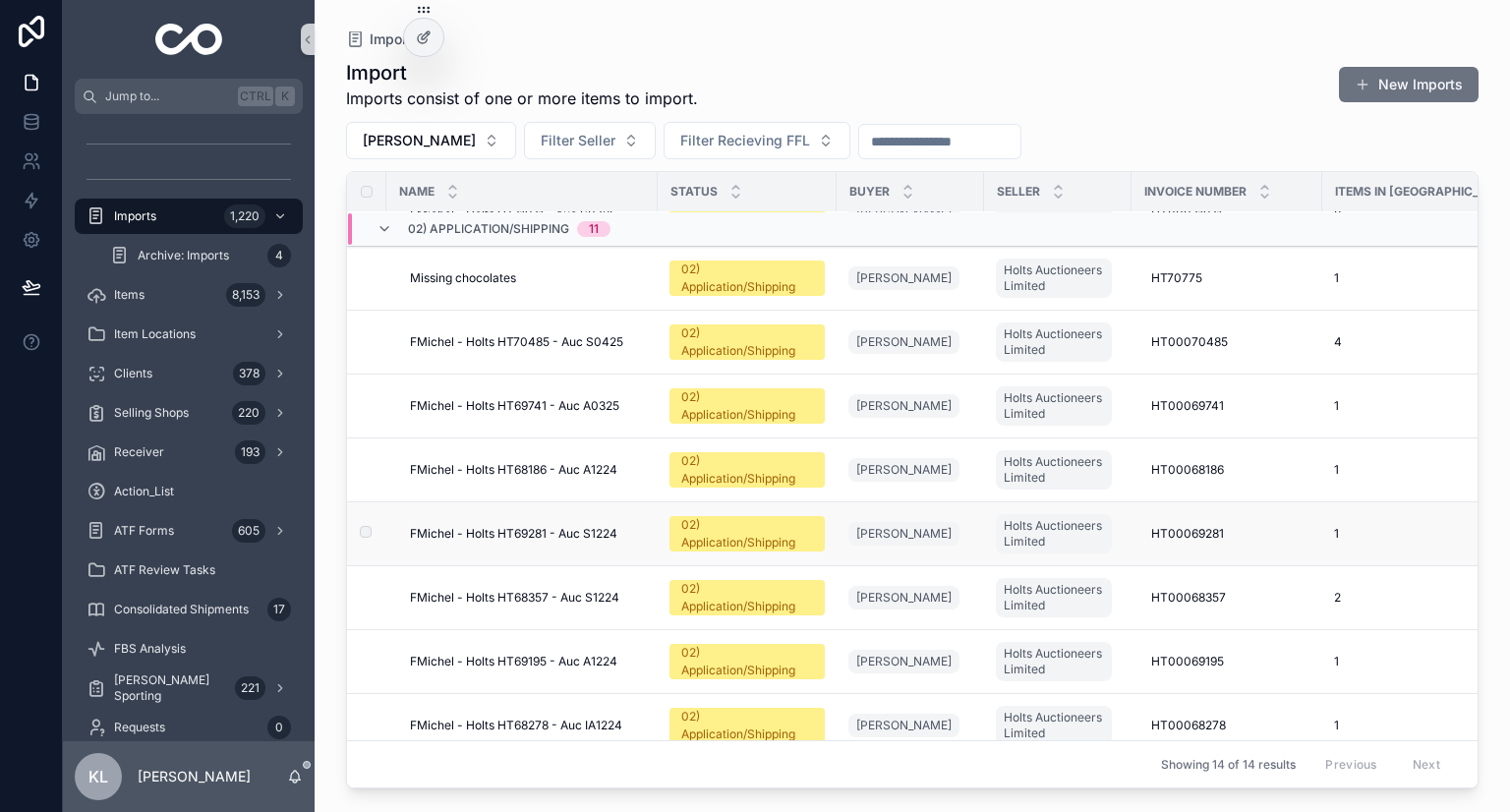
click at [598, 532] on span "FMichel - Holts HT69281 - Auc S1224" at bounding box center [513, 534] width 207 height 16
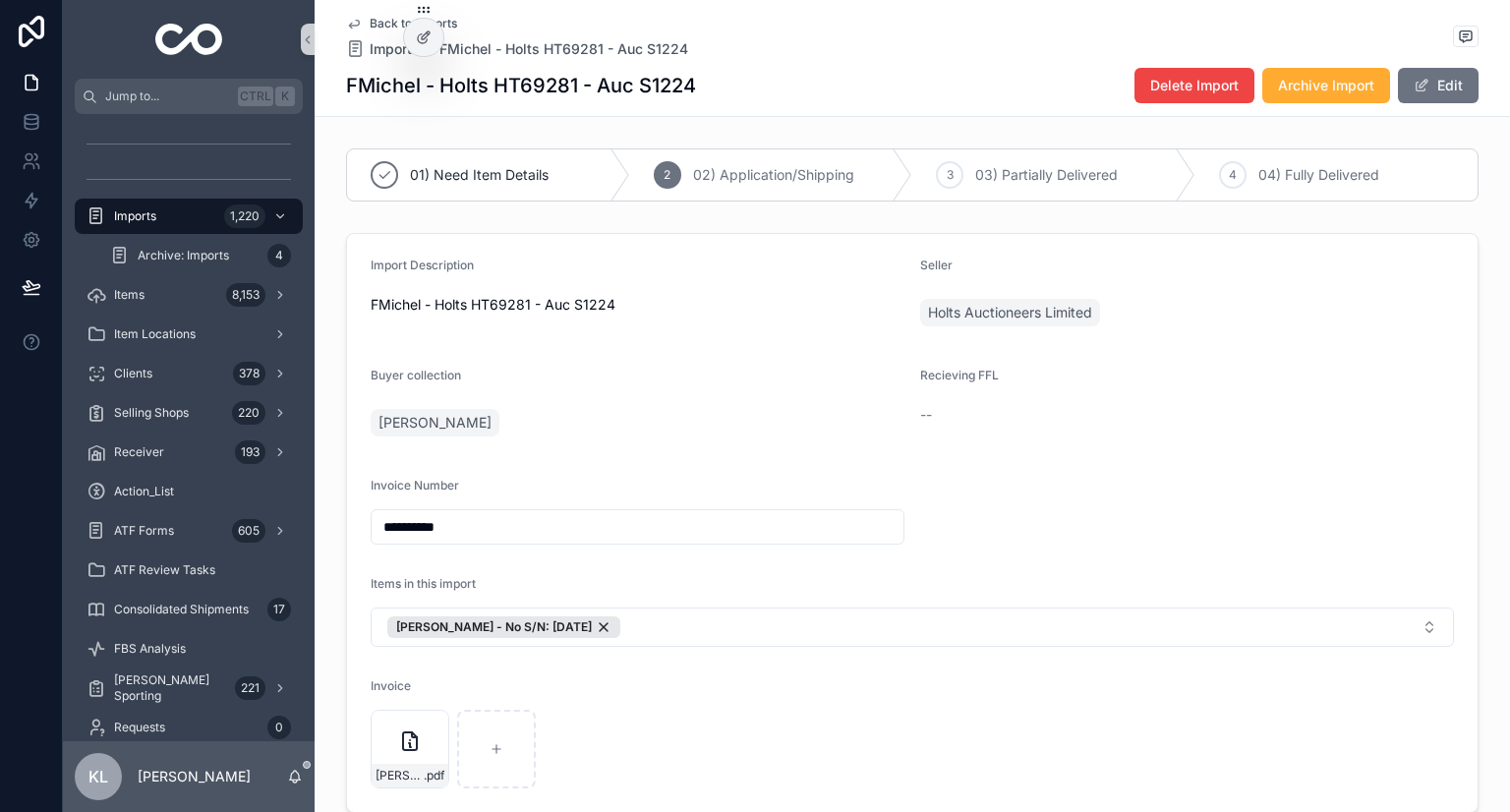
click at [346, 18] on icon "scrollable content" at bounding box center [354, 24] width 16 height 16
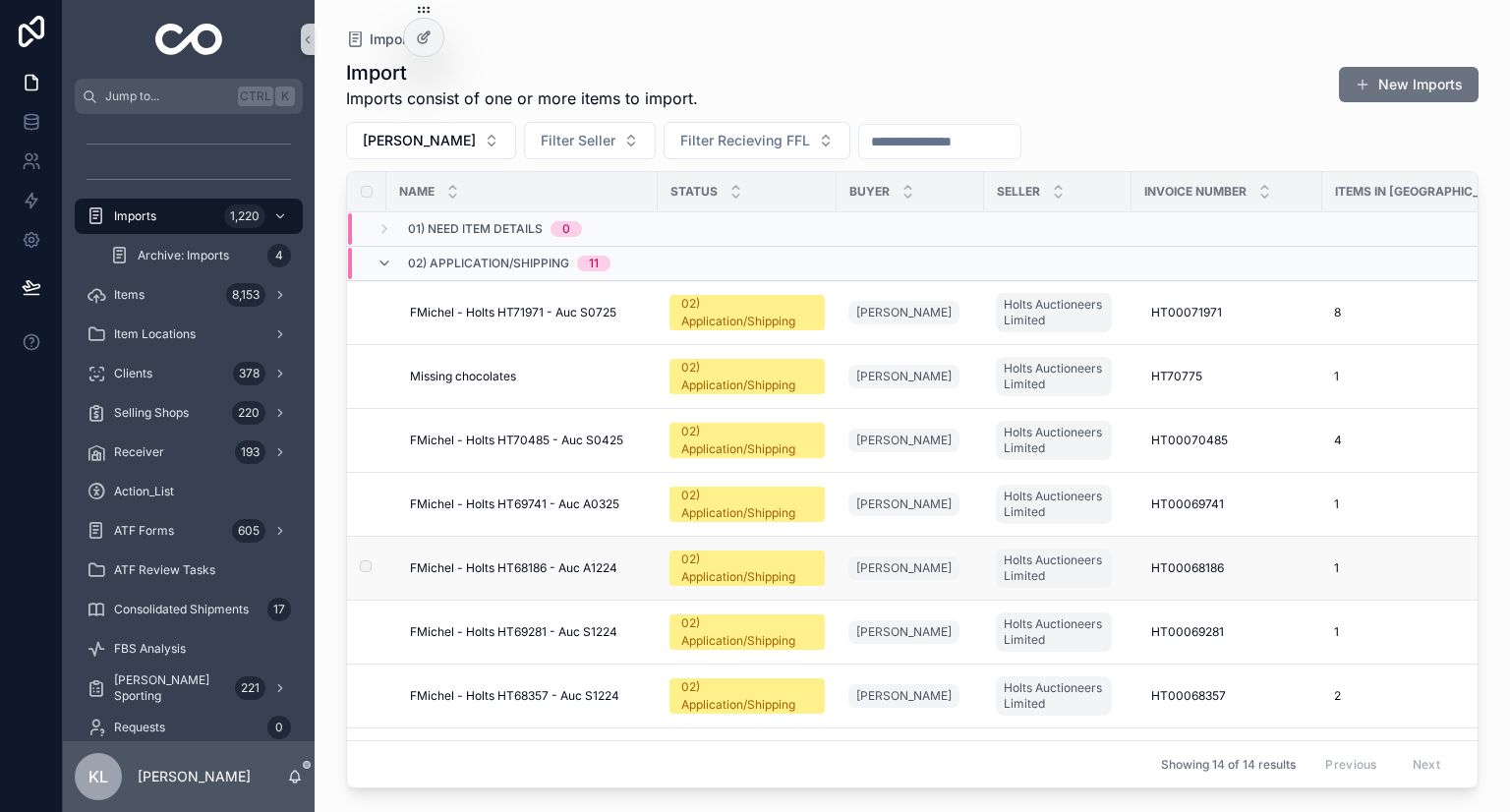
click at [579, 561] on span "FMichel - Holts HT68186 - Auc A1224" at bounding box center [513, 569] width 207 height 16
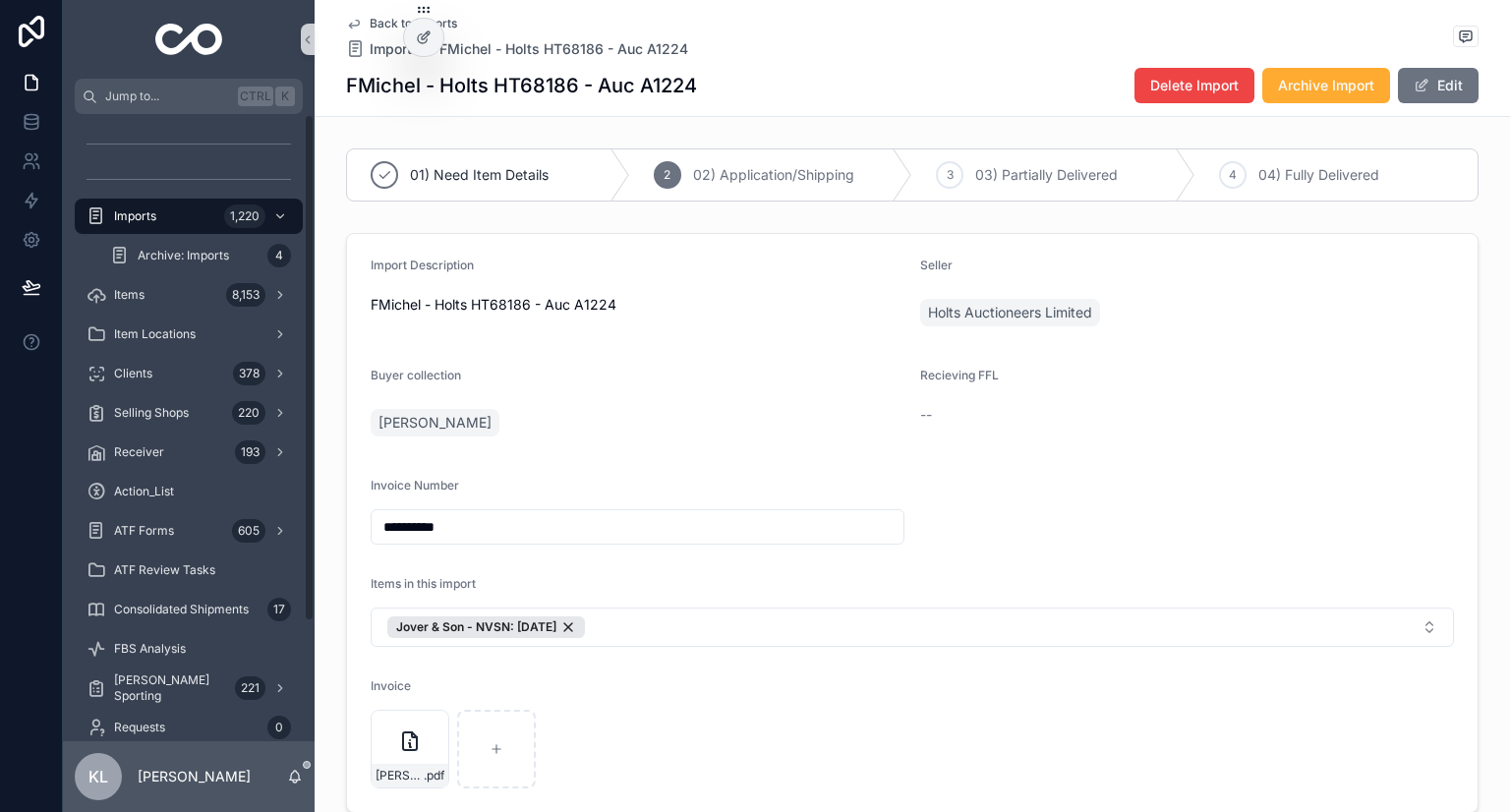
click at [346, 17] on icon "scrollable content" at bounding box center [354, 24] width 16 height 16
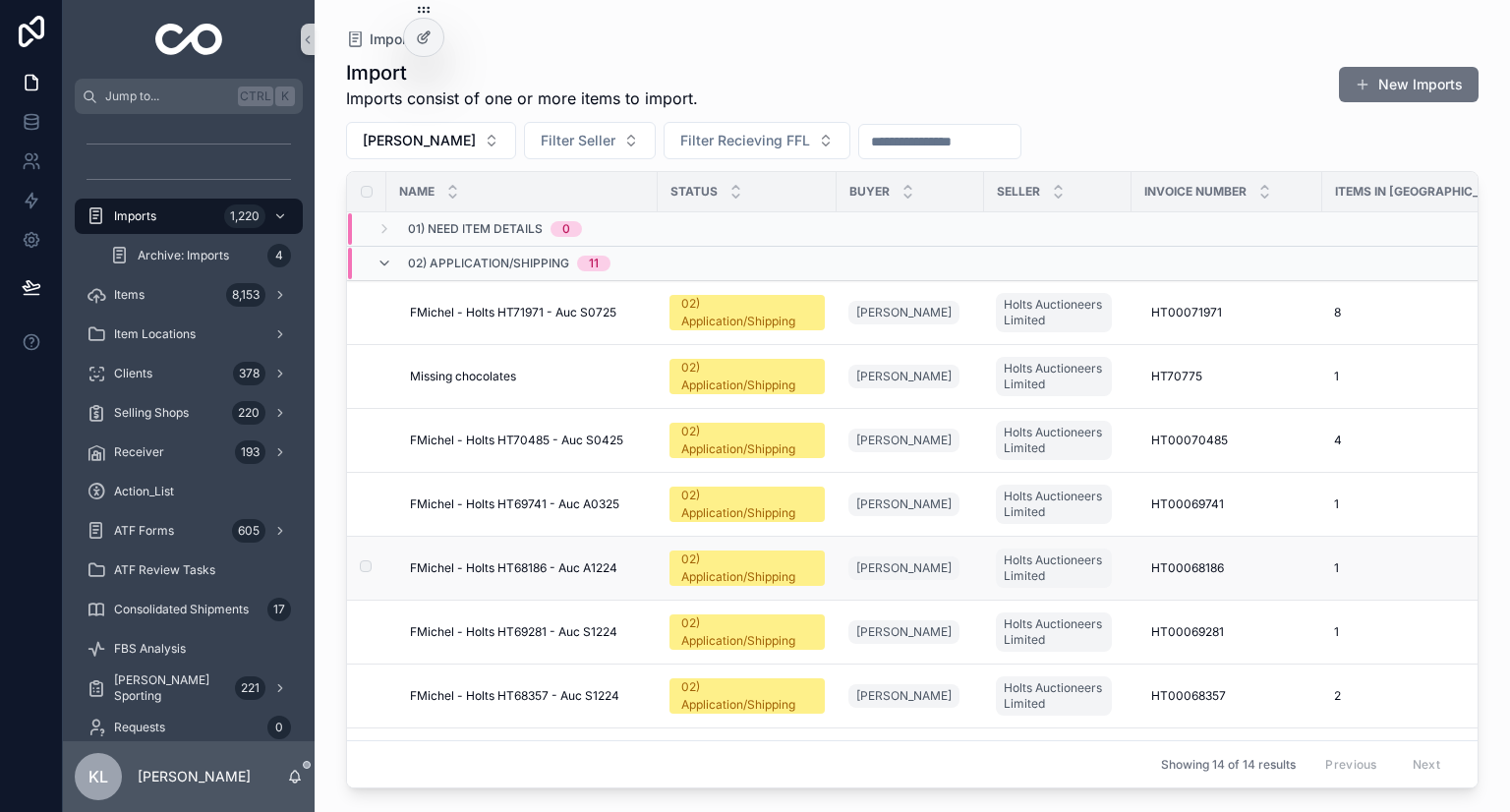
click at [546, 564] on span "FMichel - Holts HT68186 - Auc A1224" at bounding box center [513, 569] width 207 height 16
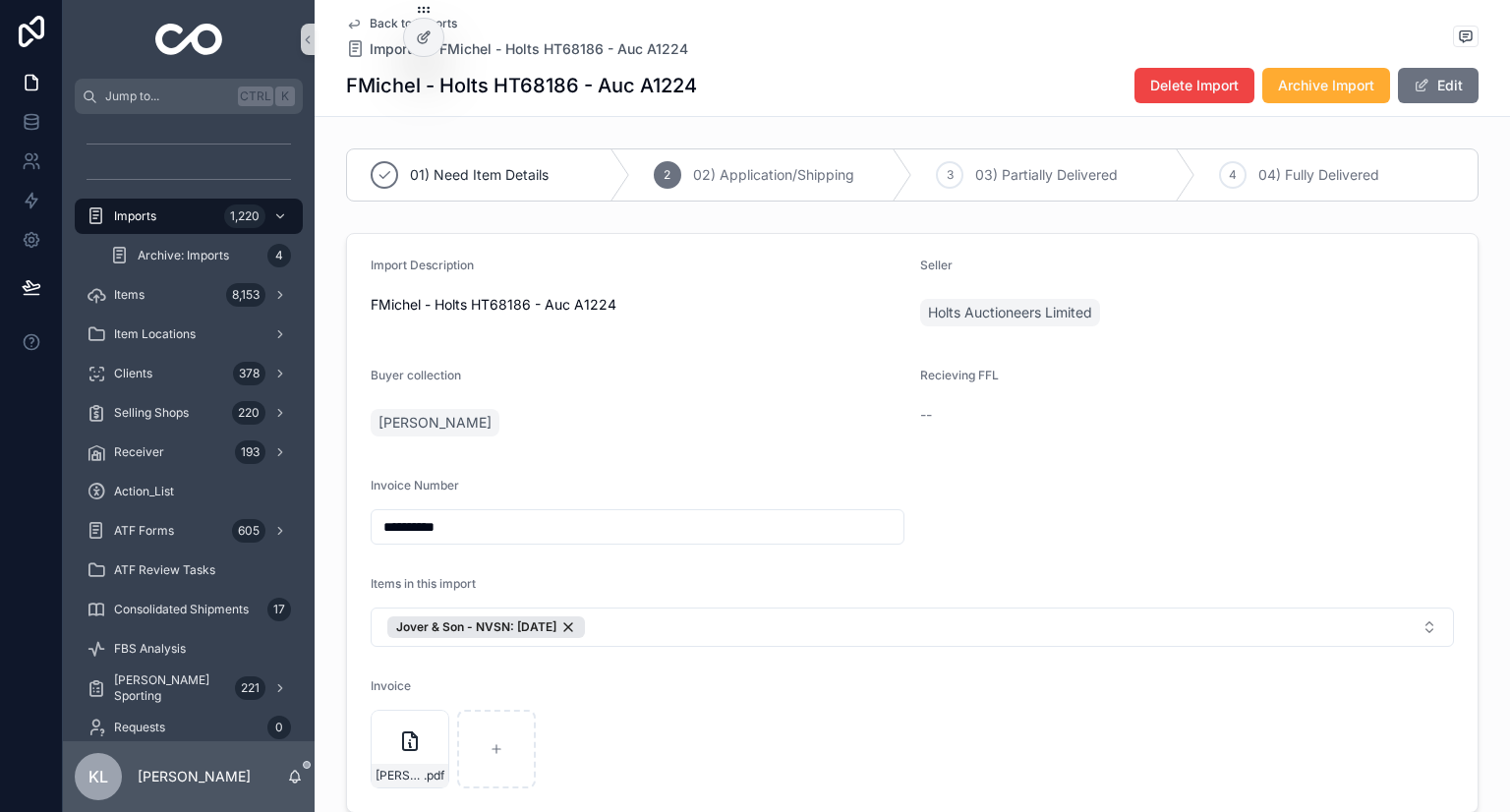
click at [346, 21] on icon "scrollable content" at bounding box center [354, 24] width 16 height 16
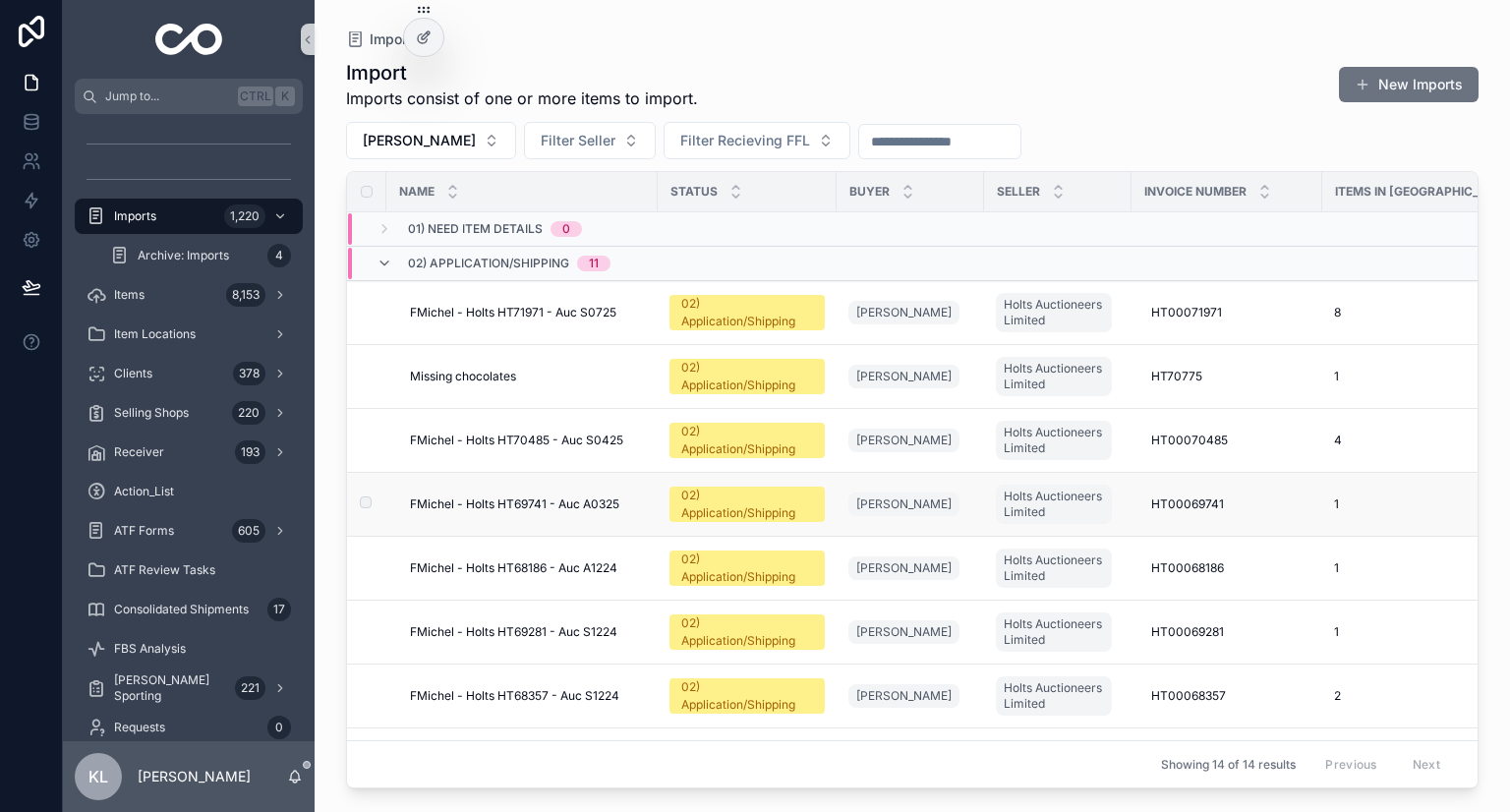
click at [571, 500] on span "FMichel - Holts HT69741 - Auc A0325" at bounding box center [514, 504] width 209 height 16
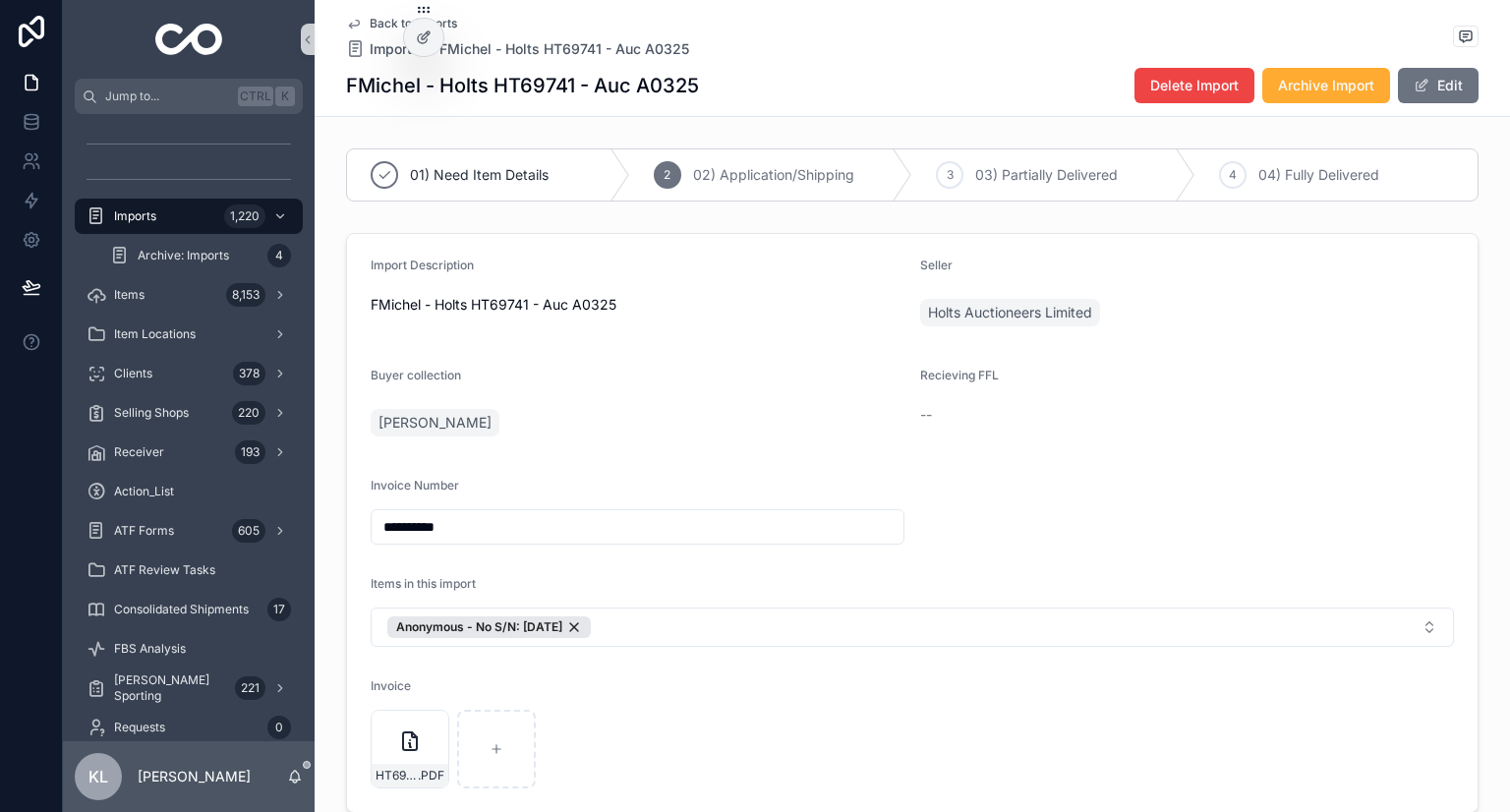
click at [348, 21] on icon "scrollable content" at bounding box center [354, 24] width 16 height 16
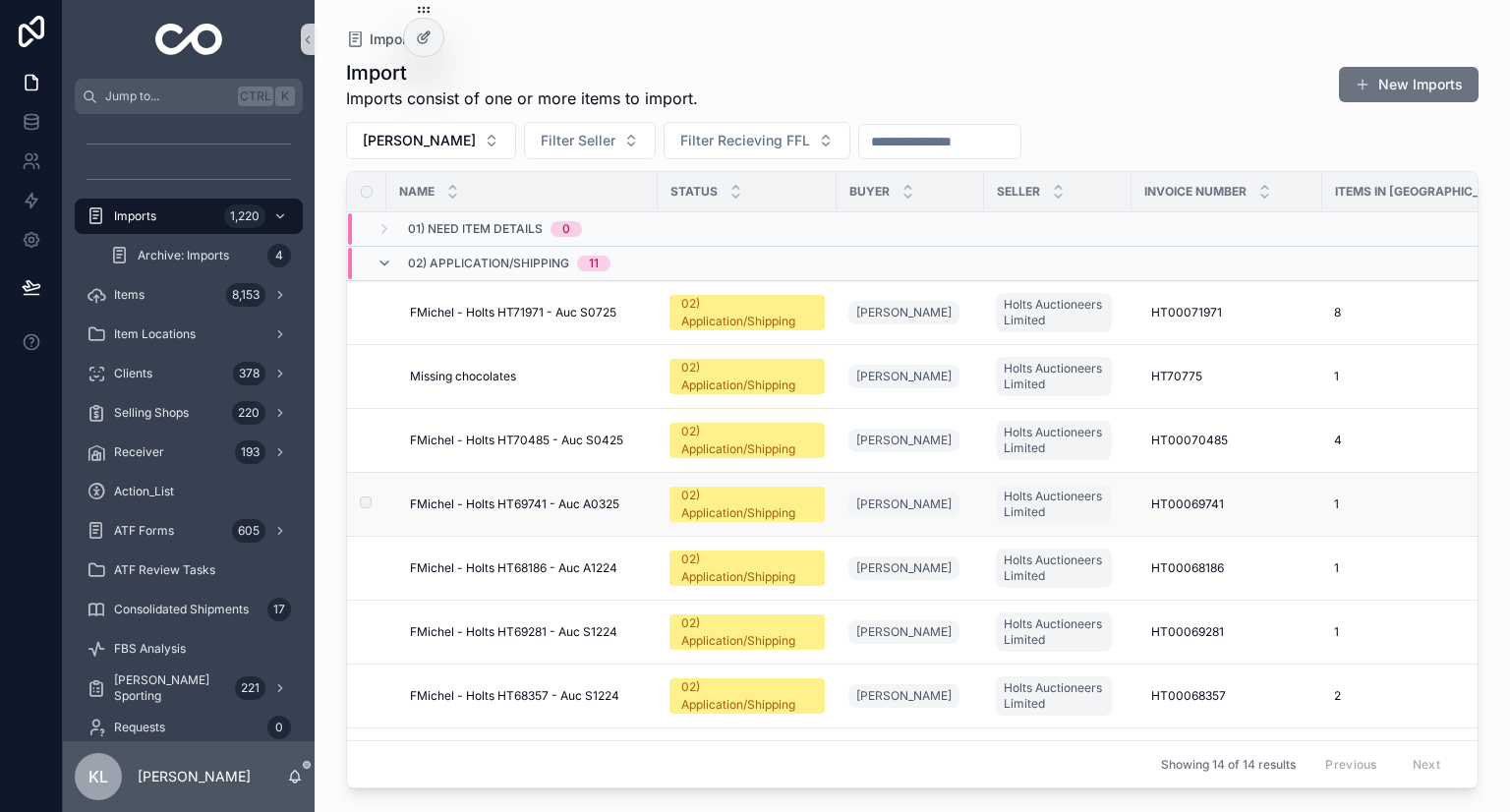
click at [508, 501] on span "FMichel - Holts HT69741 - Auc A0325" at bounding box center [514, 504] width 209 height 16
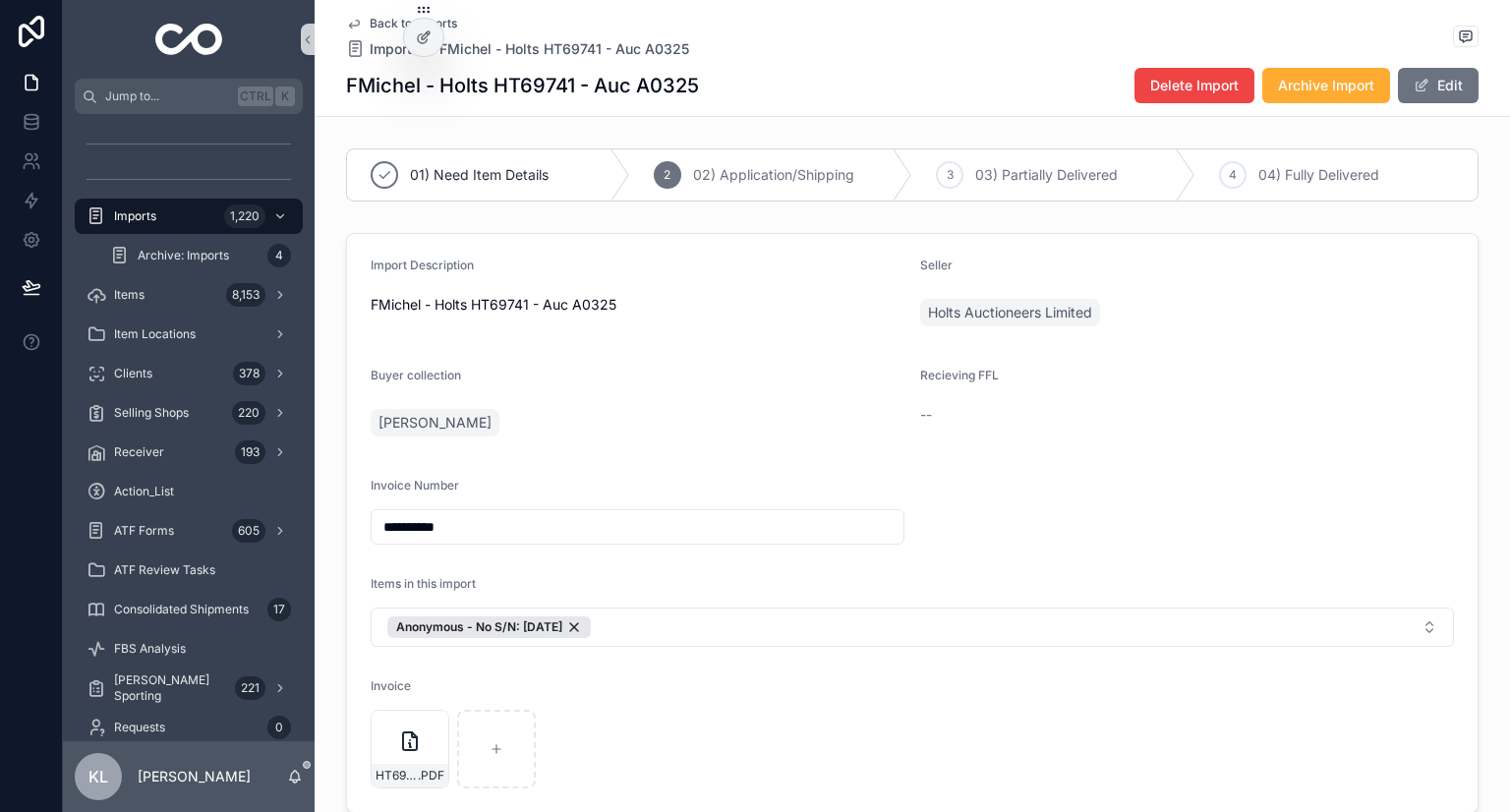
click at [346, 22] on icon "scrollable content" at bounding box center [354, 24] width 16 height 16
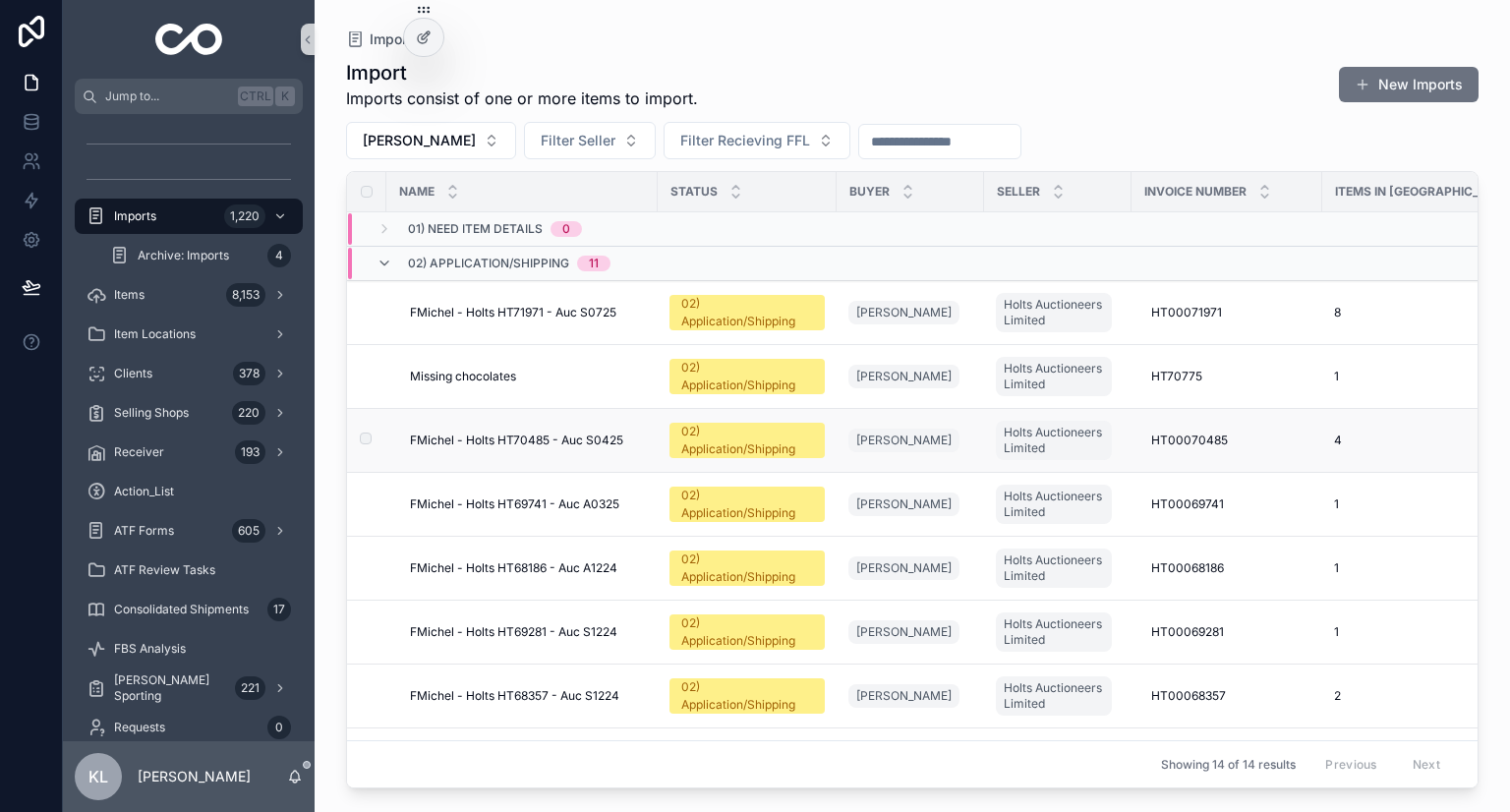
click at [465, 437] on span "FMichel - Holts HT70485 - Auc S0425" at bounding box center [516, 441] width 213 height 16
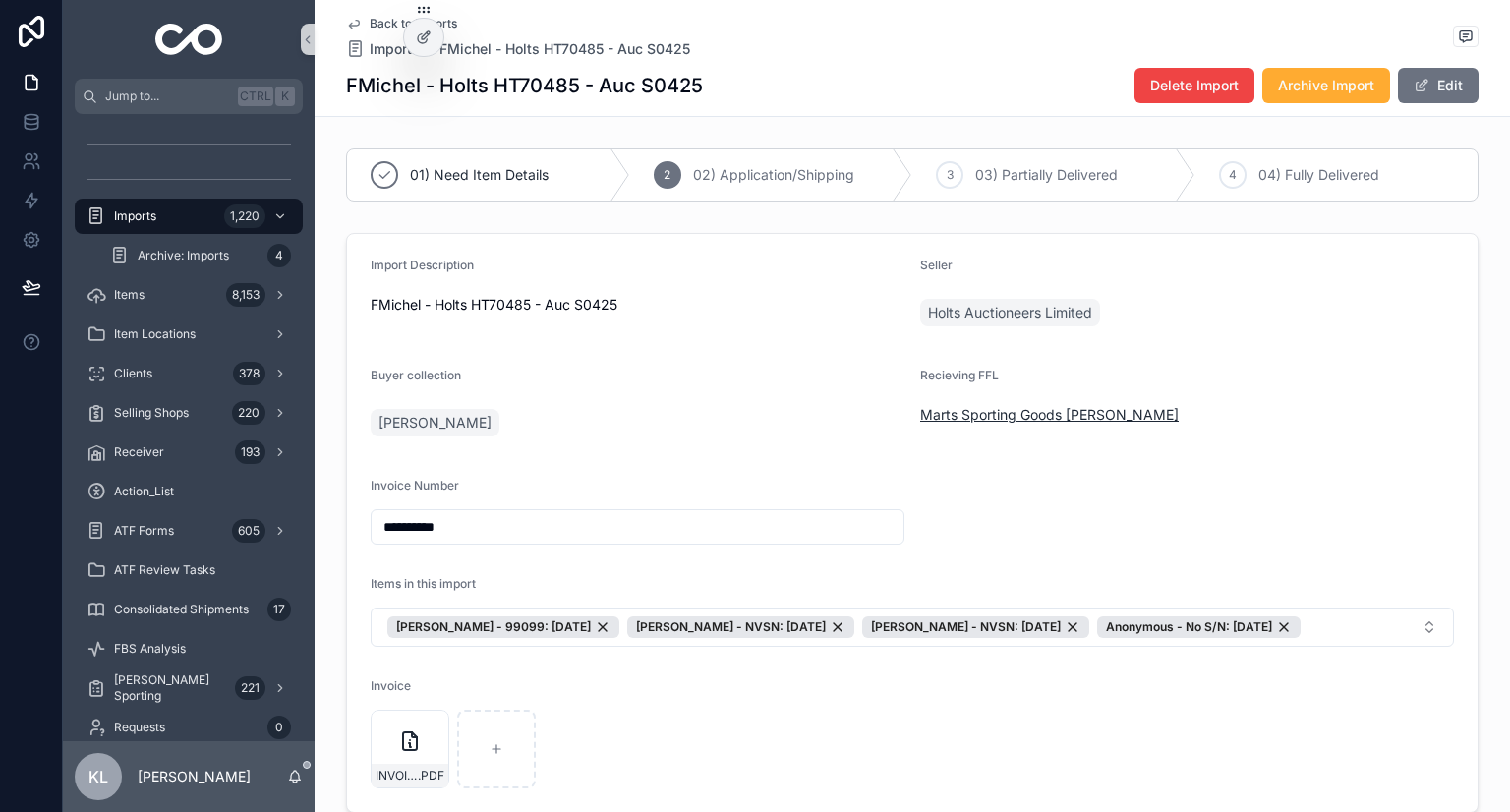
click at [920, 407] on span "Marts Sporting Goods Martin Van Buren Jr" at bounding box center [1049, 415] width 258 height 20
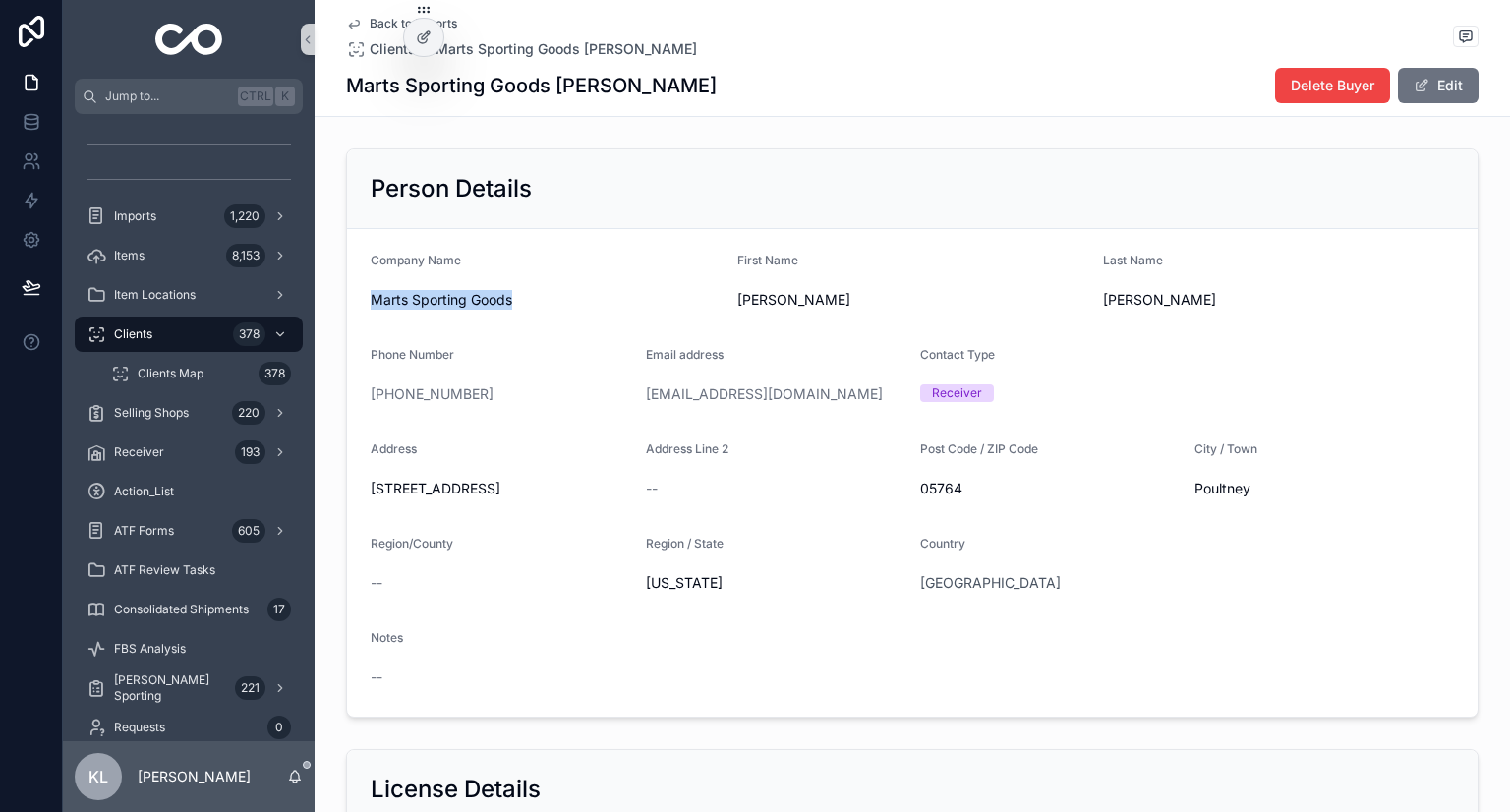
drag, startPoint x: 361, startPoint y: 298, endPoint x: 536, endPoint y: 307, distance: 175.2
click at [536, 307] on form "Company Name Marts Sporting Goods First Name Martin Last Name Van Buren Jr Phon…" at bounding box center [912, 473] width 1131 height 487
copy span "Marts Sporting Goods"
click at [350, 21] on icon "scrollable content" at bounding box center [354, 25] width 10 height 8
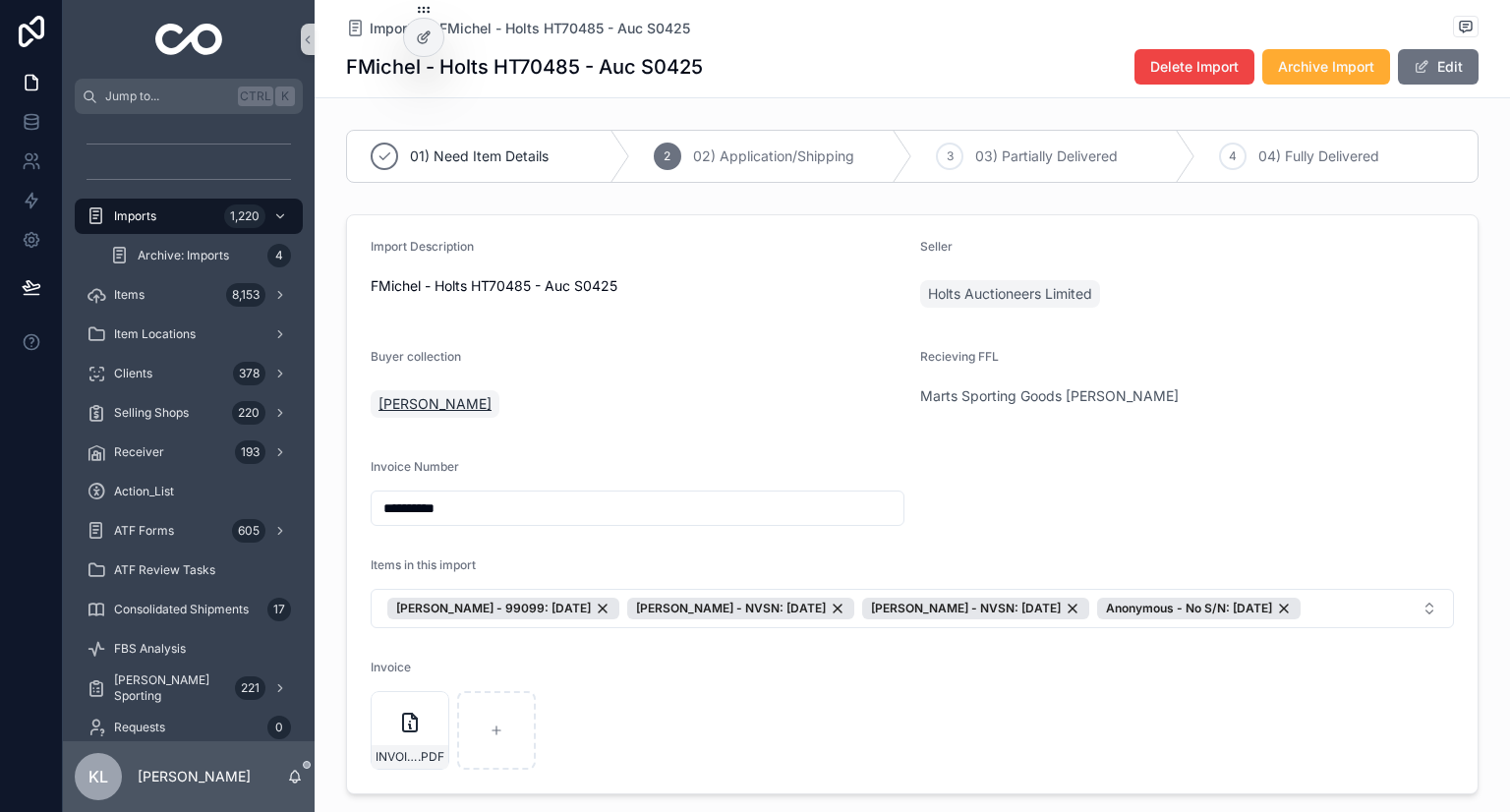
click at [429, 403] on span "Frederick Michel" at bounding box center [435, 404] width 113 height 20
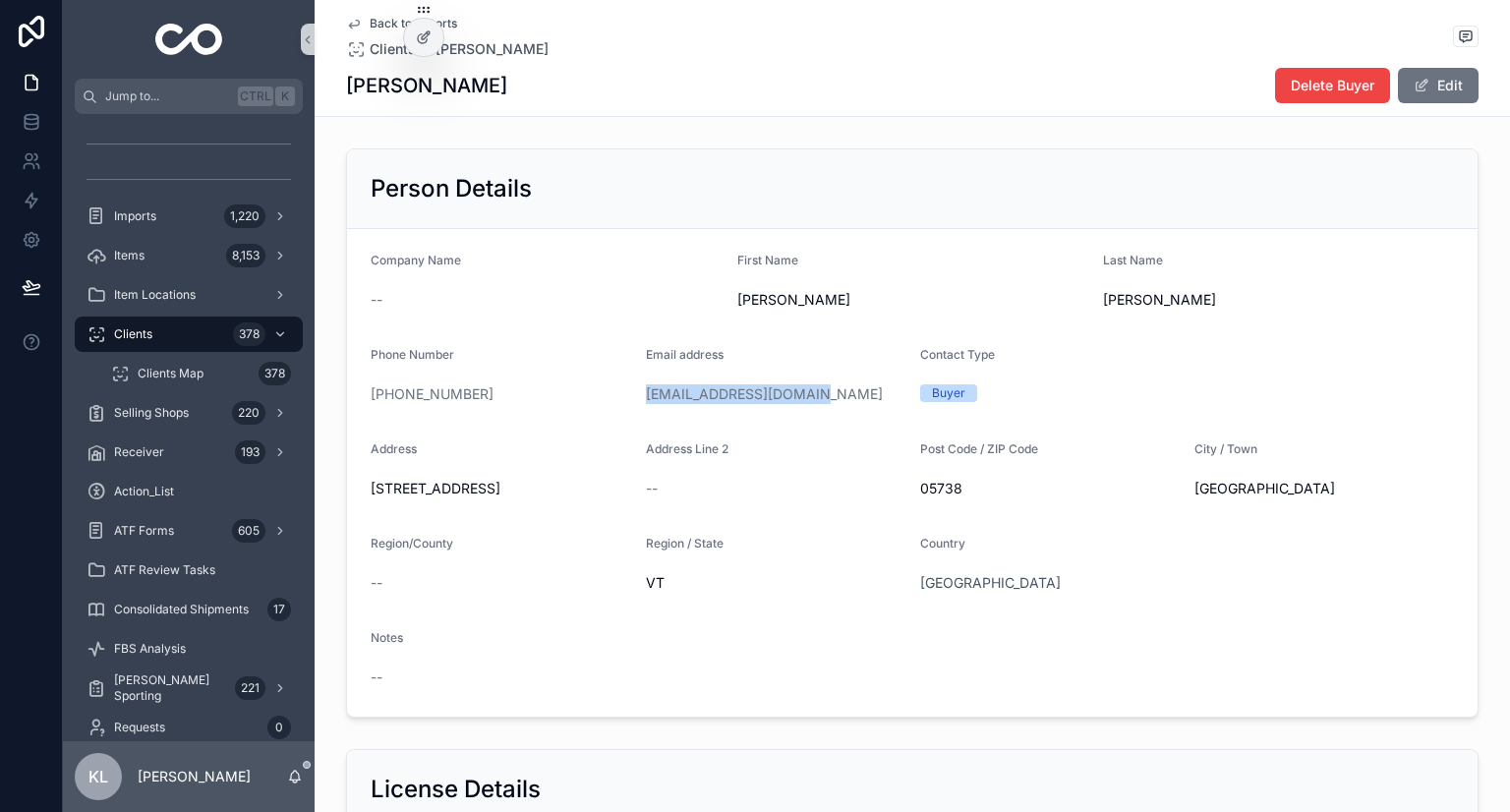
drag, startPoint x: 810, startPoint y: 402, endPoint x: 633, endPoint y: 383, distance: 178.0
click at [633, 383] on form "Company Name -- First Name Frederick Last Name Michel Phone Number (802) 492-61…" at bounding box center [912, 473] width 1131 height 487
click at [155, 212] on span "Imports" at bounding box center [135, 216] width 43 height 16
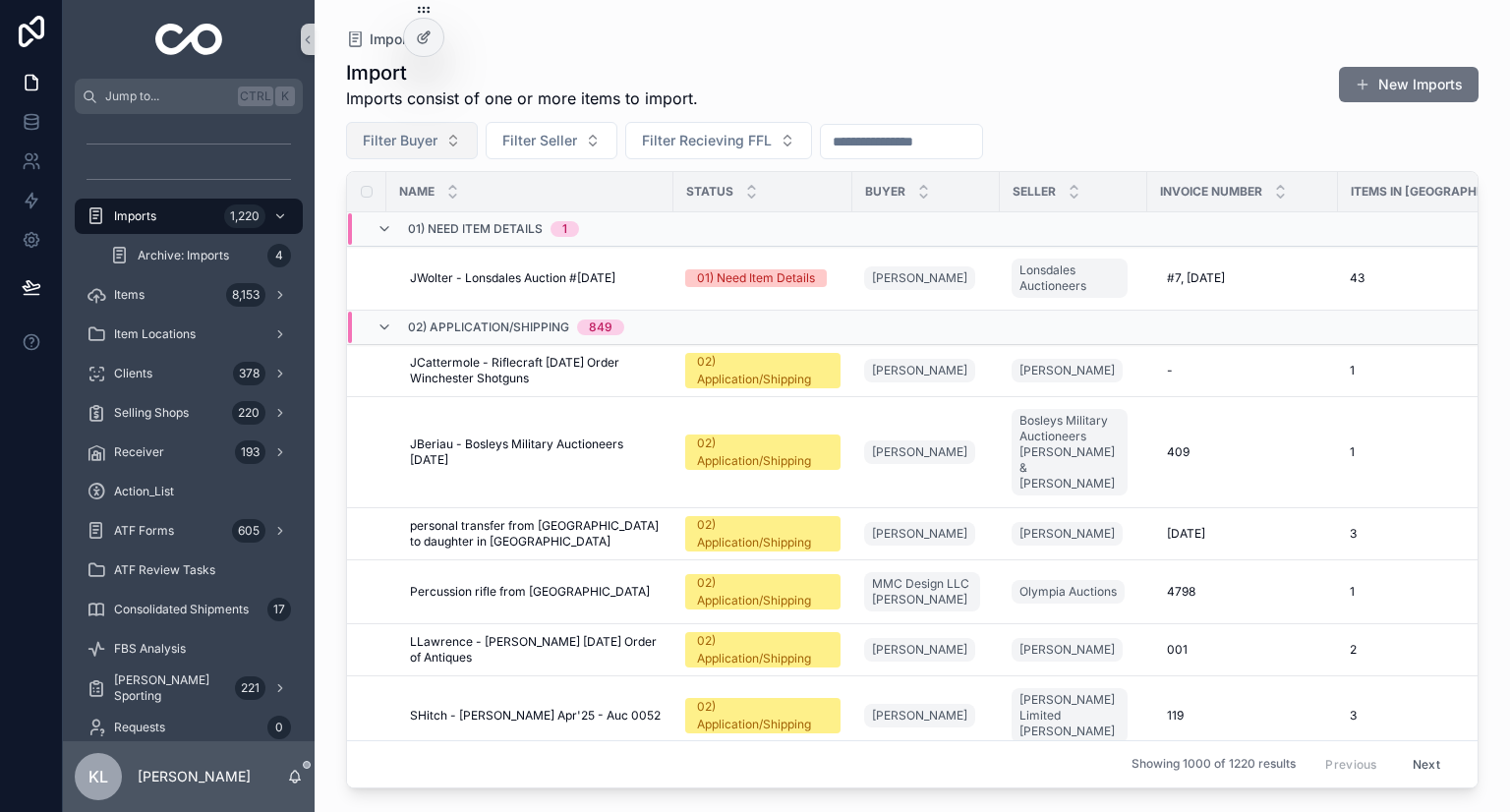
click at [441, 135] on button "Filter Buyer" at bounding box center [412, 141] width 132 height 38
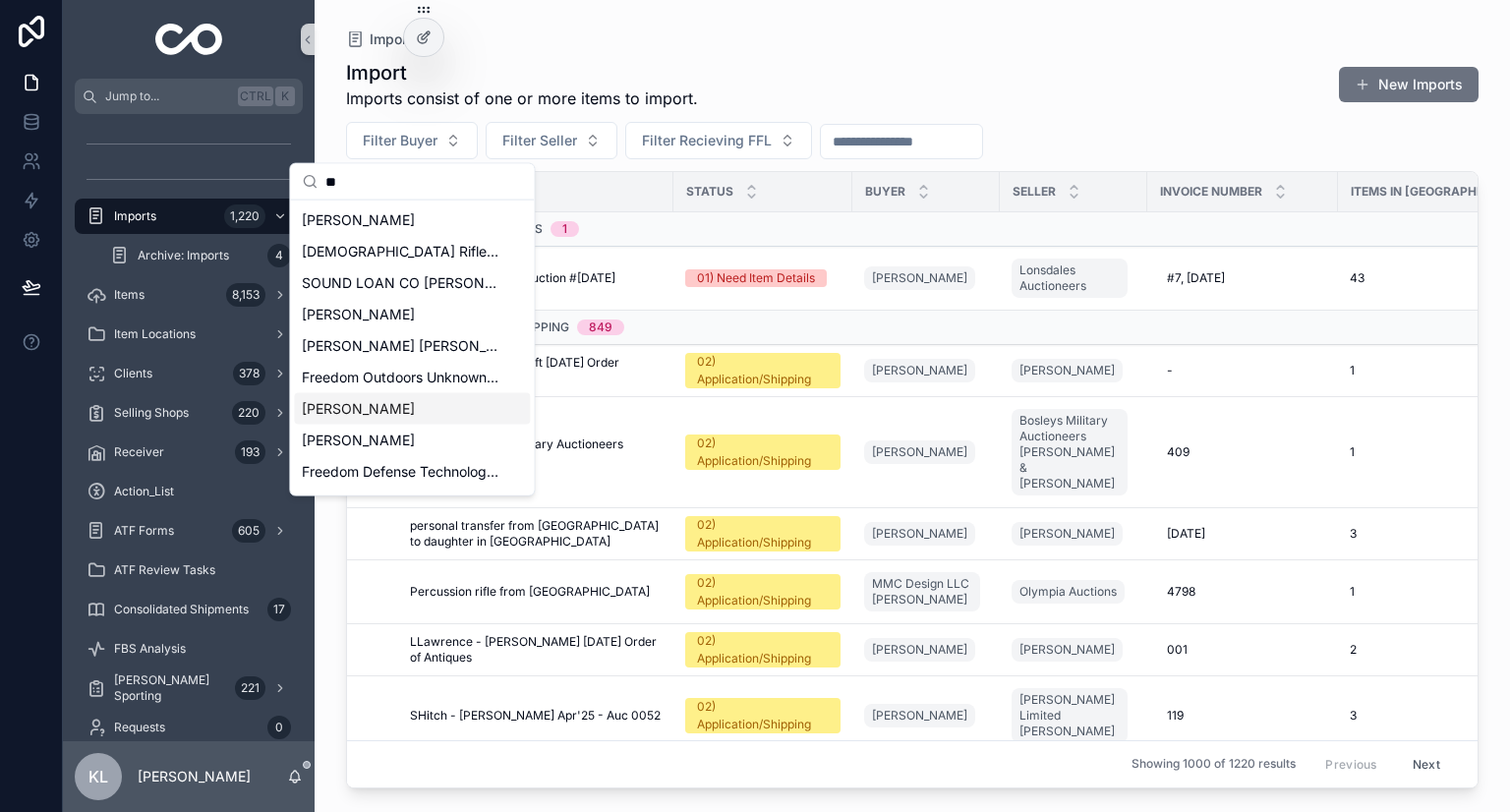
scroll to position [98, 0]
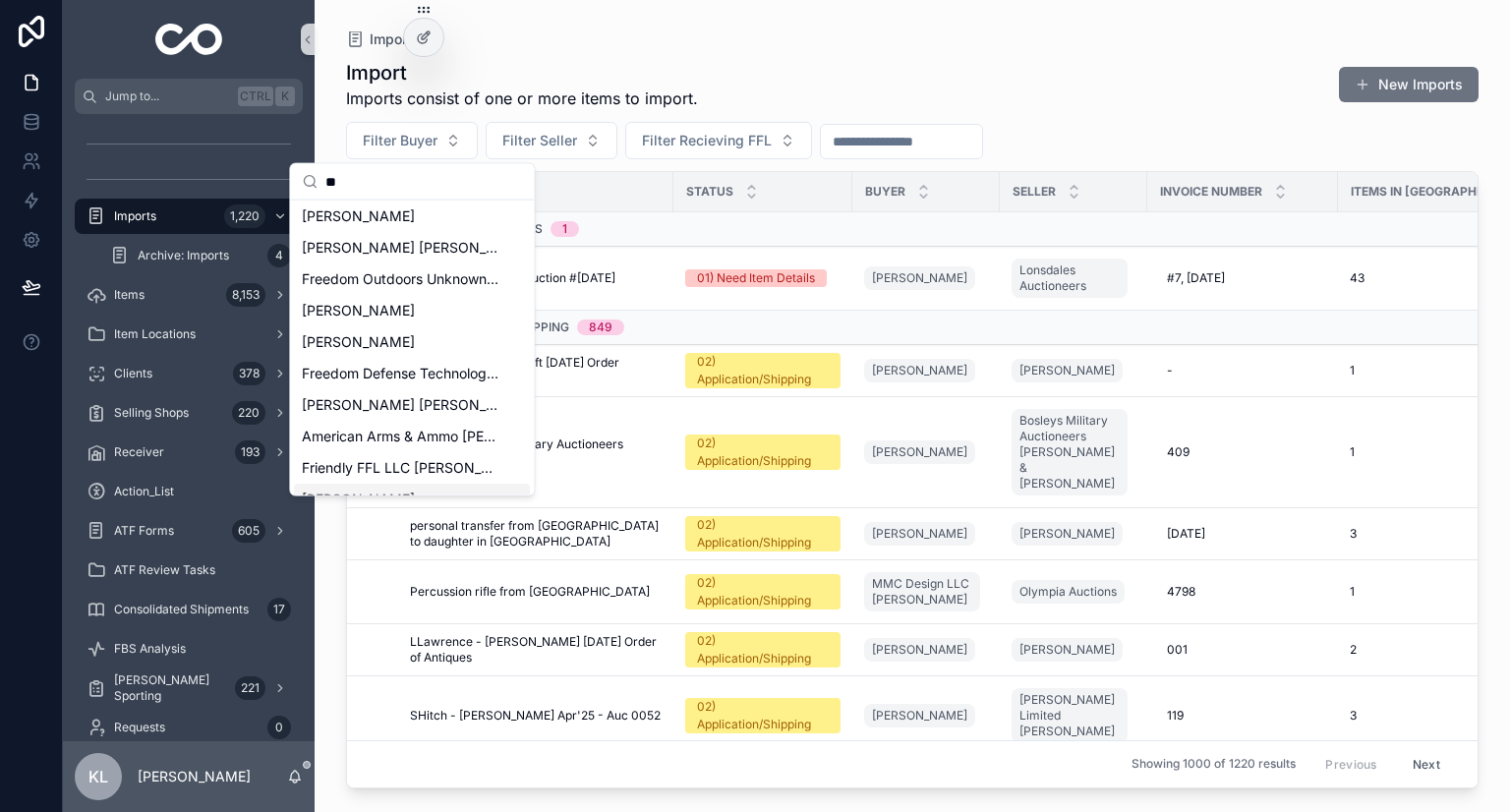
type input "**"
click at [386, 251] on div "Jack Frost" at bounding box center [412, 248] width 236 height 32
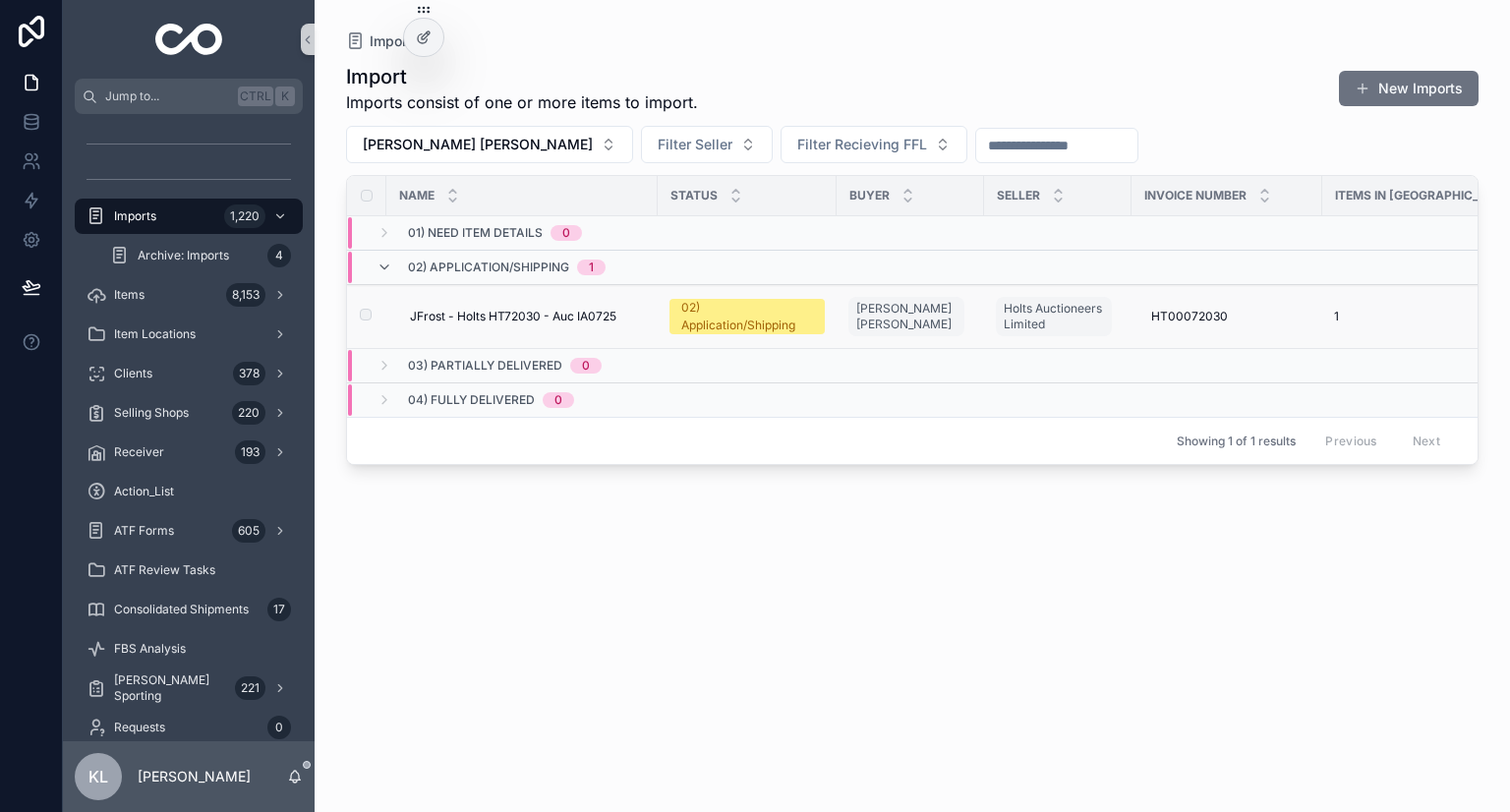
click at [455, 312] on span "JFrost - Holts HT72030 - Auc IA0725" at bounding box center [513, 317] width 206 height 16
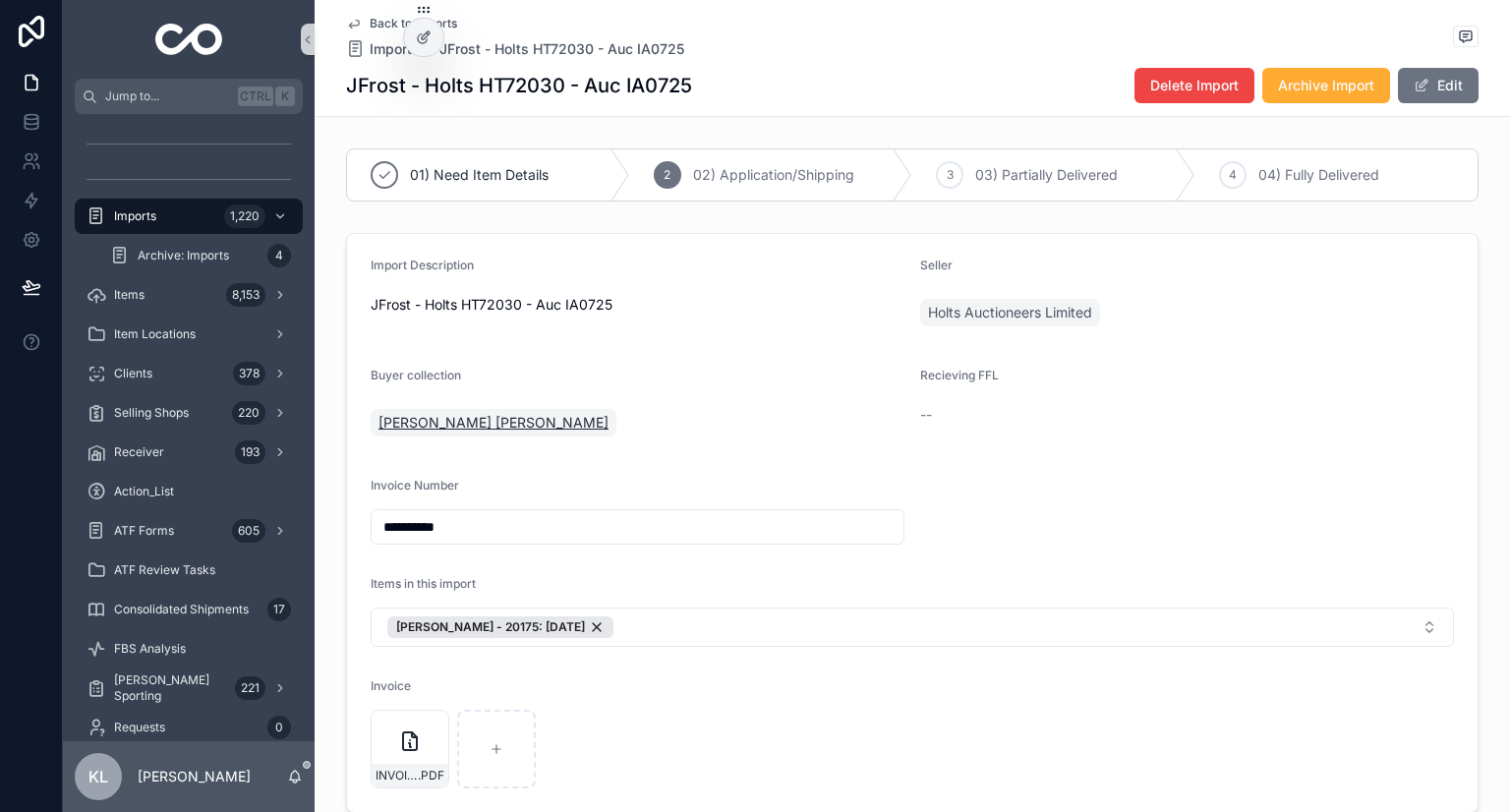
click at [418, 429] on span "Jack Frost" at bounding box center [493, 423] width 230 height 20
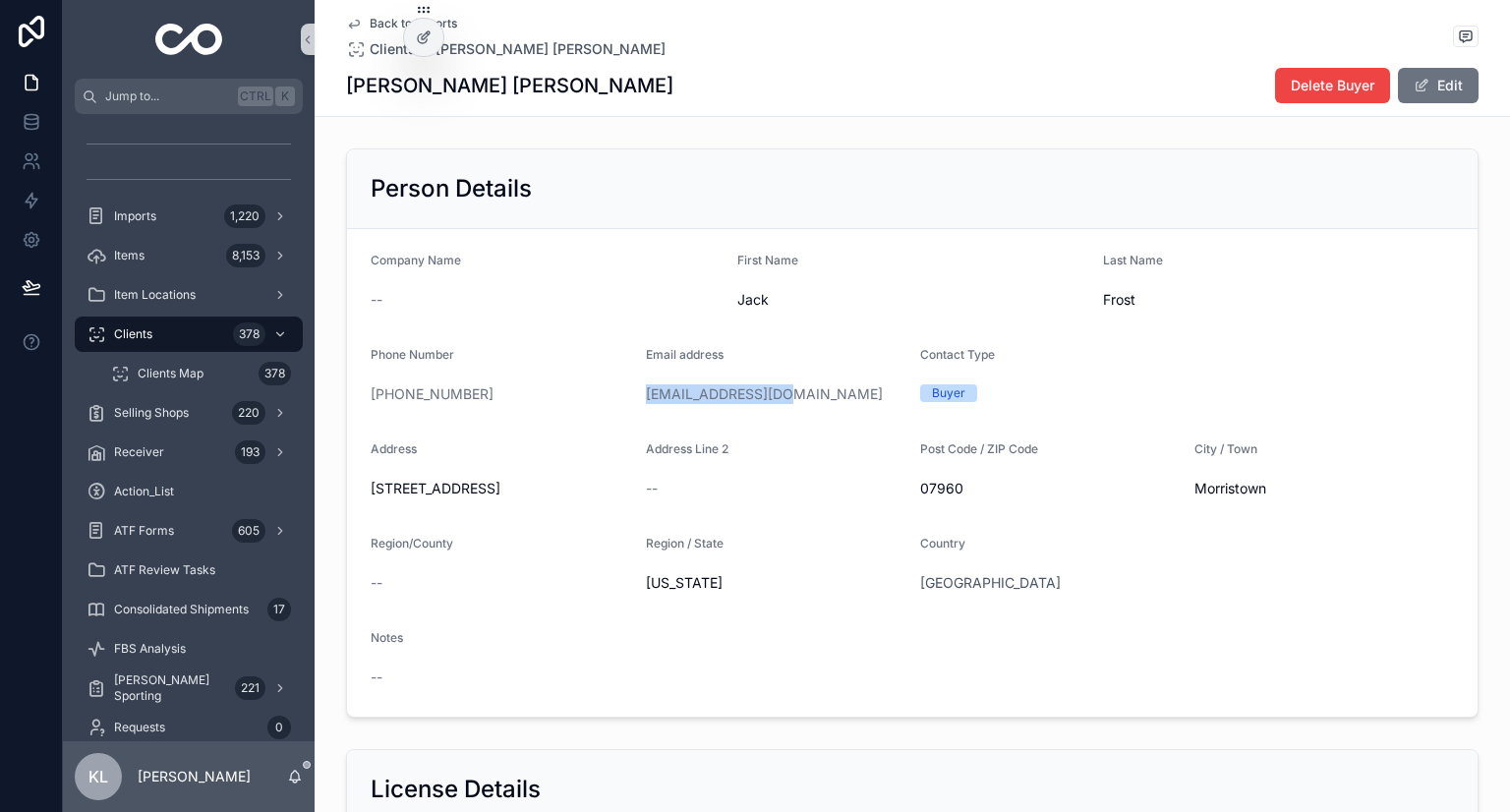
drag, startPoint x: 789, startPoint y: 395, endPoint x: 637, endPoint y: 400, distance: 152.1
click at [637, 400] on form "Company Name -- First Name Jack Last Name Frost Phone Number +1 908-400-3159 Em…" at bounding box center [912, 473] width 1131 height 487
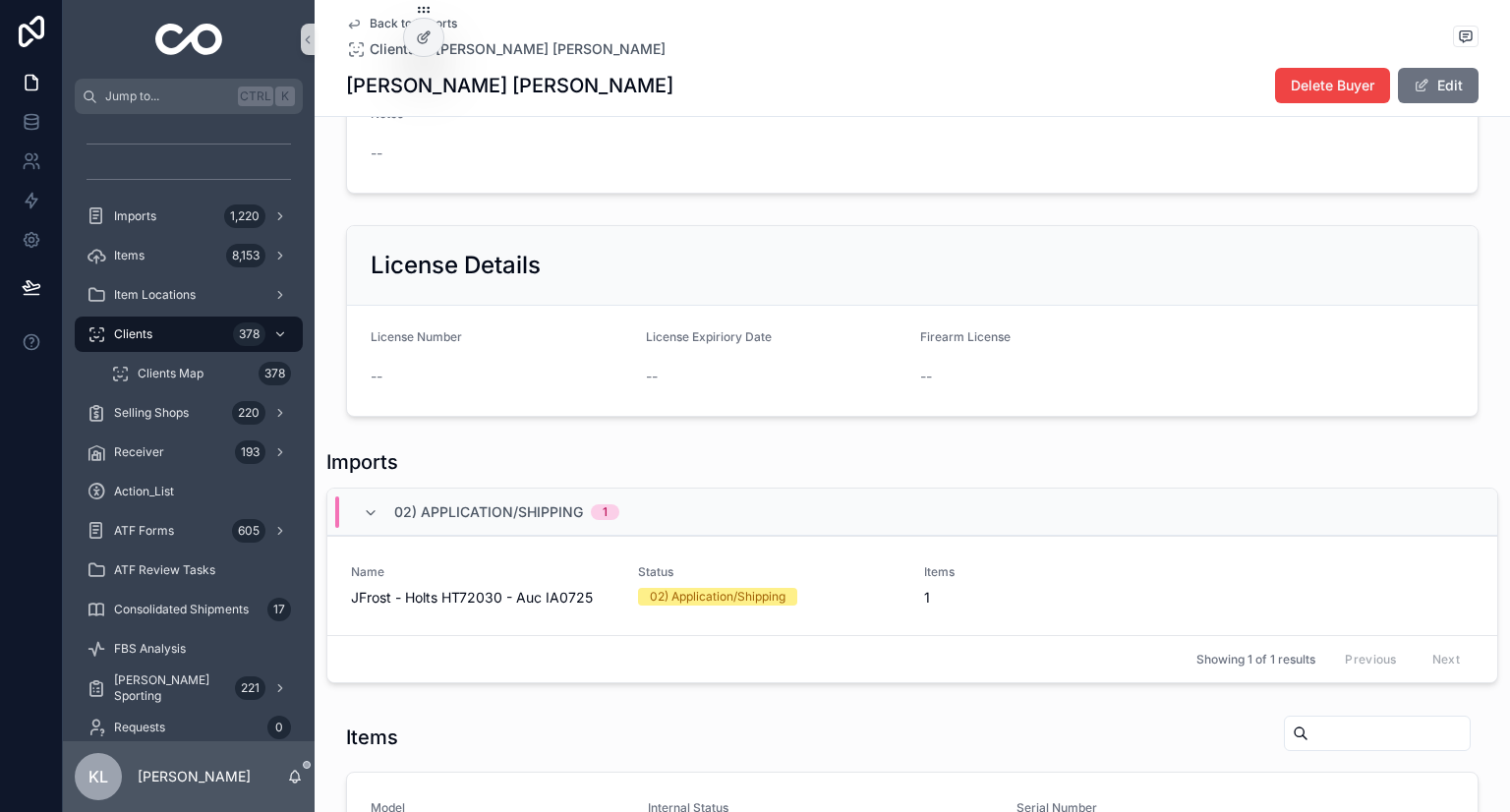
scroll to position [688, 0]
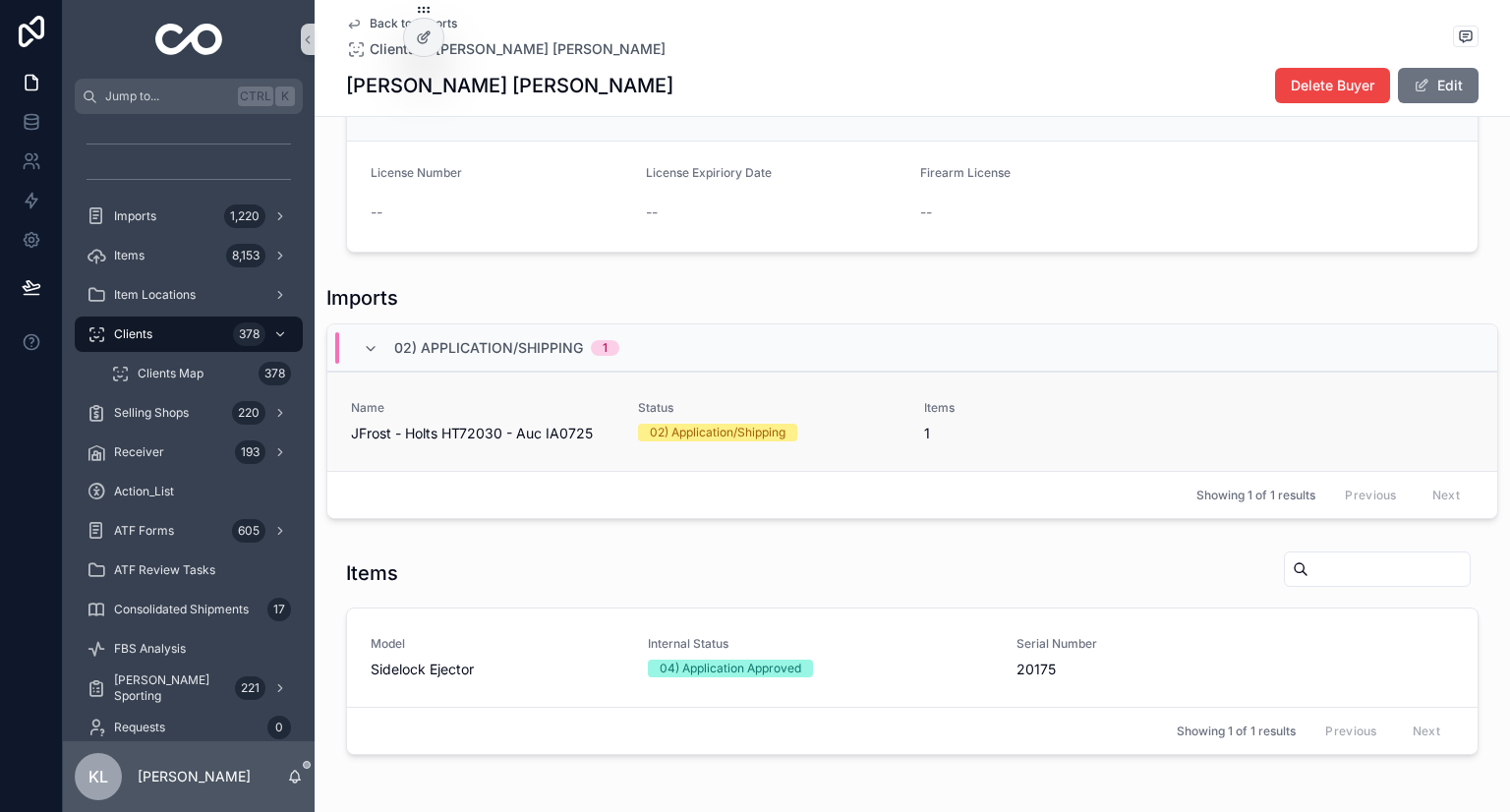
click at [618, 426] on div "Name JFrost - Holts HT72030 - Auc IA0725 Status 02) Application/Shipping Items 1" at bounding box center [912, 422] width 1123 height 44
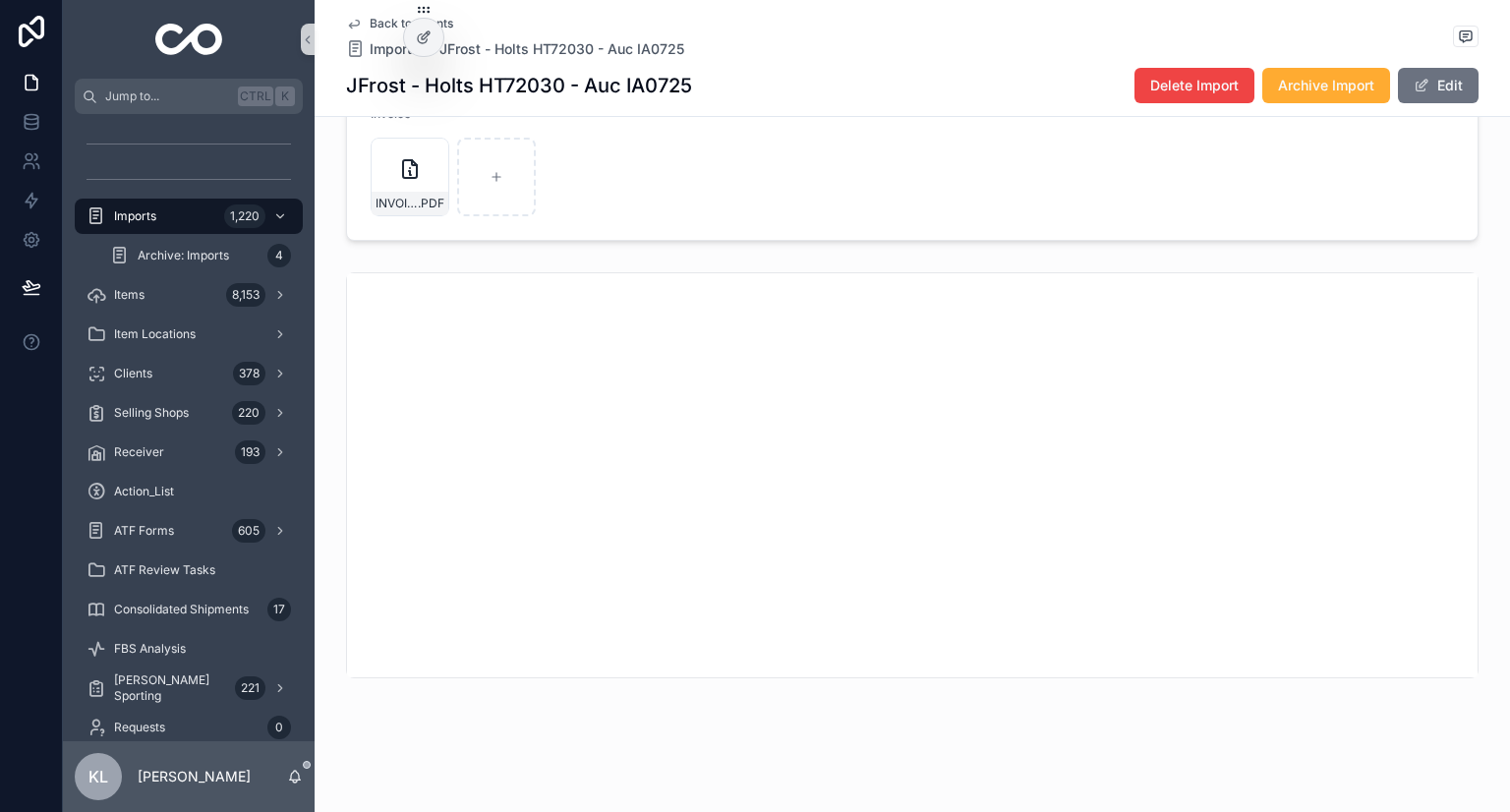
scroll to position [570, 0]
drag, startPoint x: 192, startPoint y: 210, endPoint x: 314, endPoint y: 4, distance: 239.4
click at [193, 210] on div "Imports 1,220" at bounding box center [189, 216] width 205 height 32
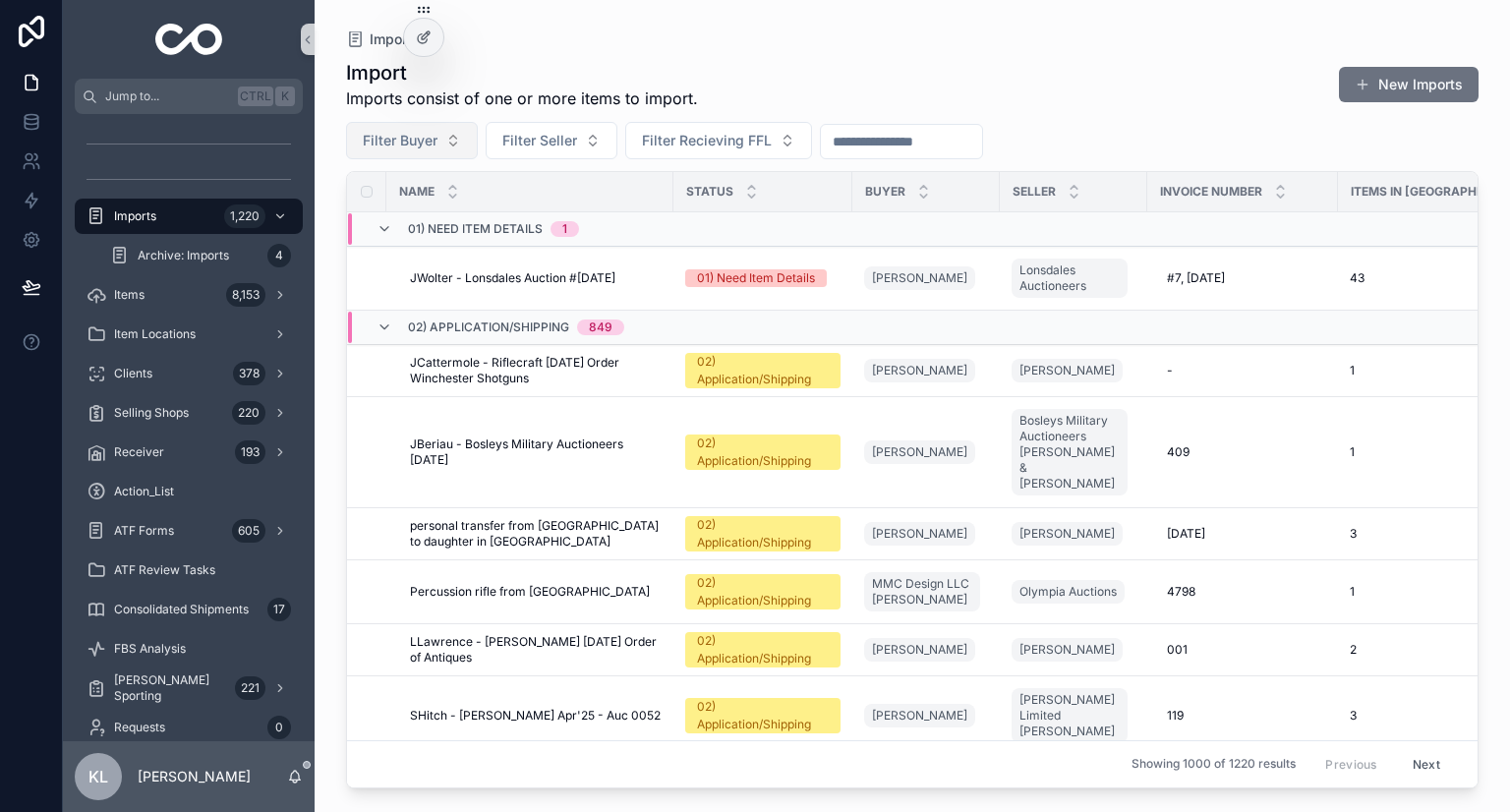
click at [416, 153] on button "Filter Buyer" at bounding box center [412, 141] width 132 height 38
type input "*********"
click at [406, 217] on div "Jack West" at bounding box center [412, 220] width 236 height 32
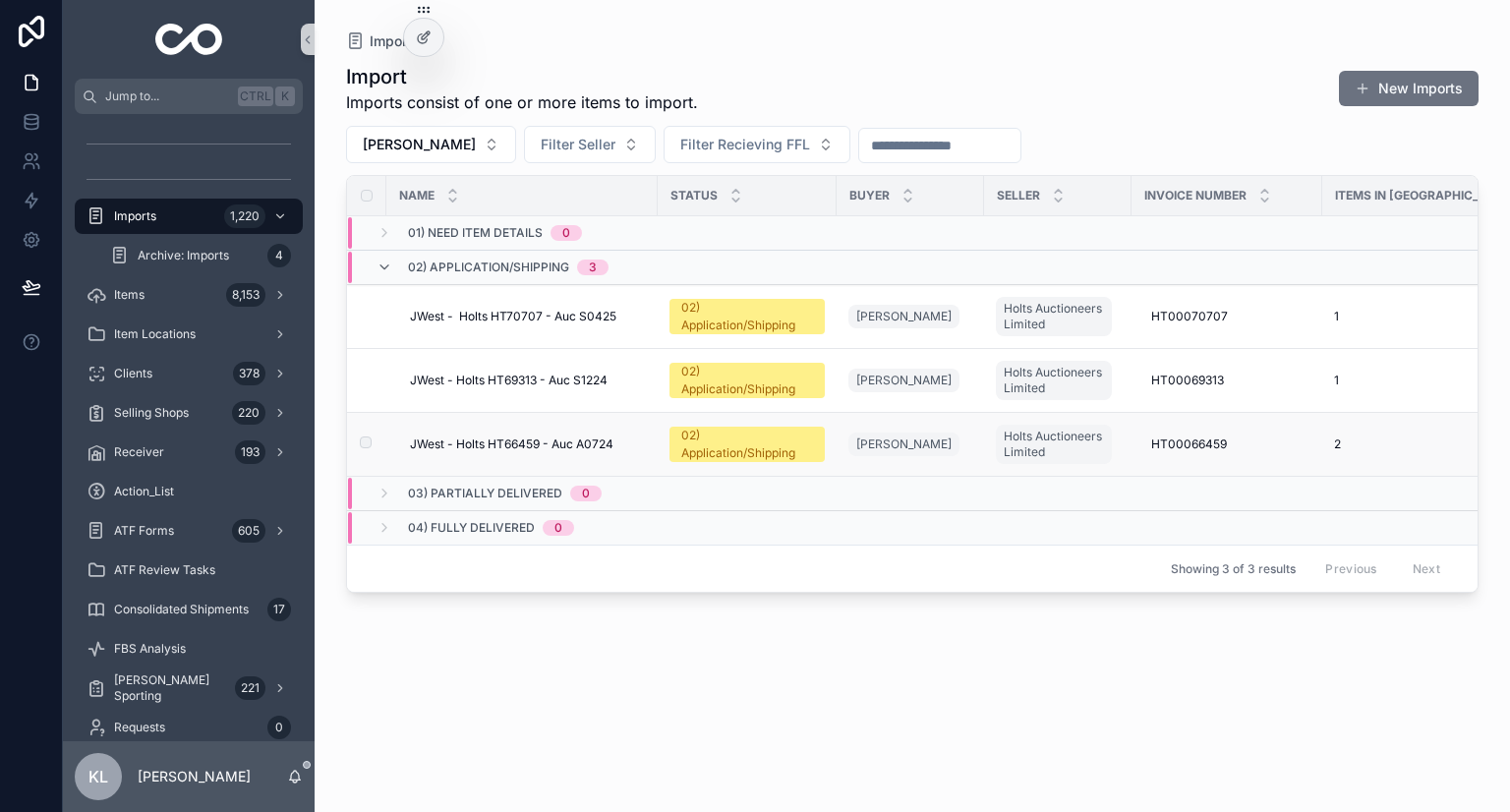
click at [633, 442] on div "JWest - Holts HT66459 - Auc A0724 JWest - Holts HT66459 - Auc A0724" at bounding box center [528, 445] width 236 height 16
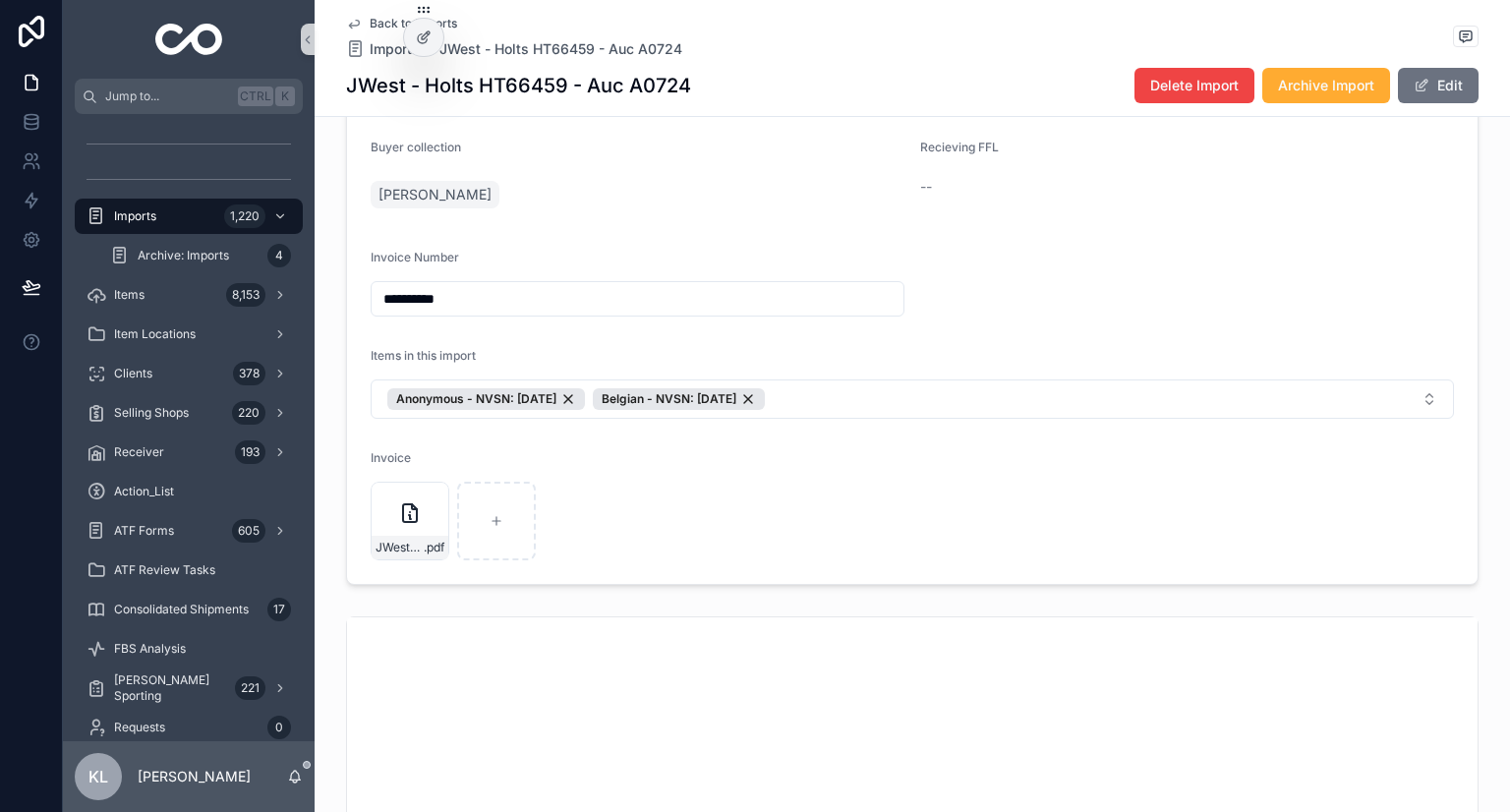
scroll to position [491, 0]
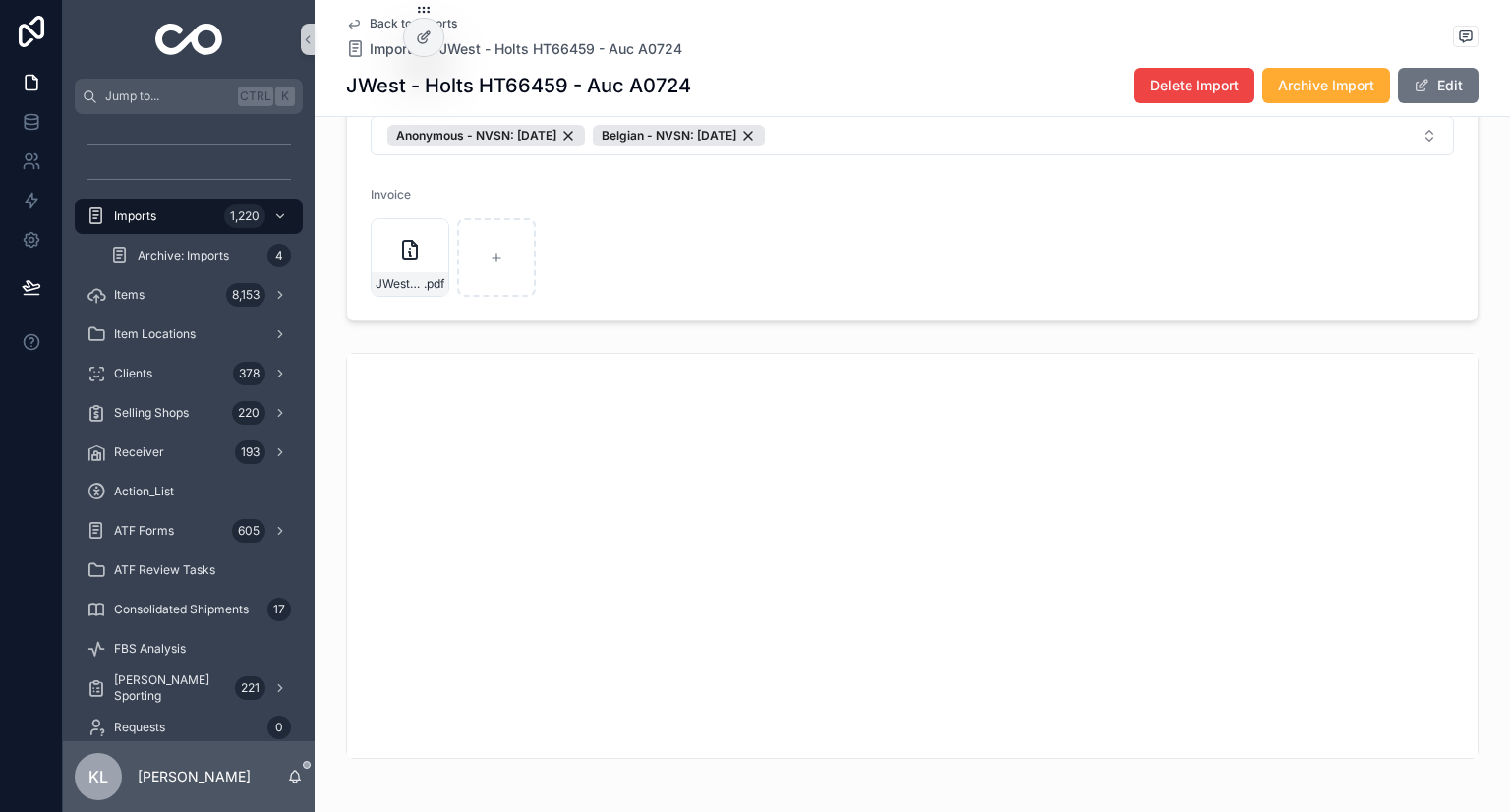
click at [347, 29] on icon "scrollable content" at bounding box center [354, 24] width 16 height 16
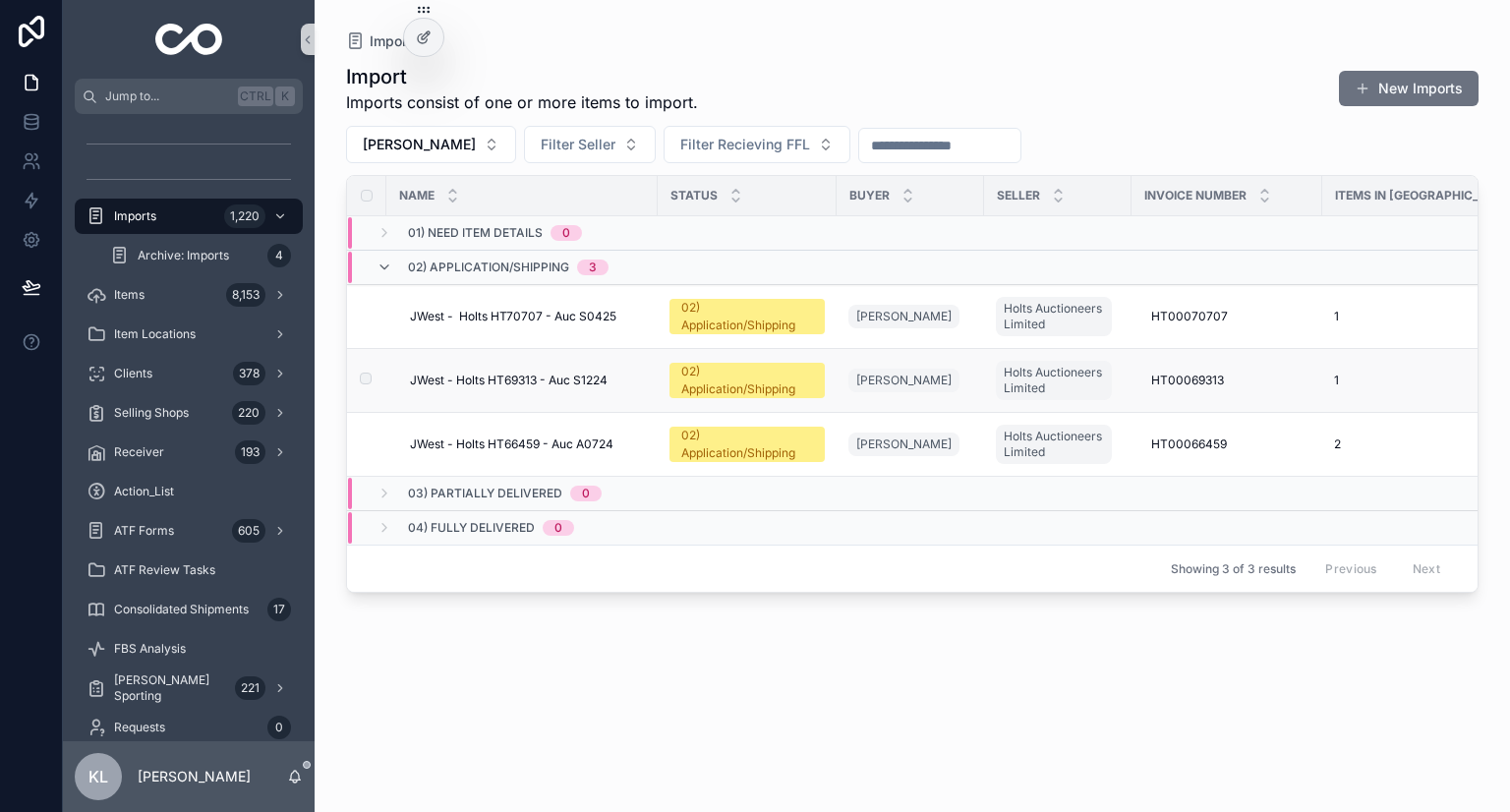
click at [629, 375] on div "JWest - Holts HT69313 - Auc S1224 JWest - Holts HT69313 - Auc S1224" at bounding box center [528, 380] width 236 height 16
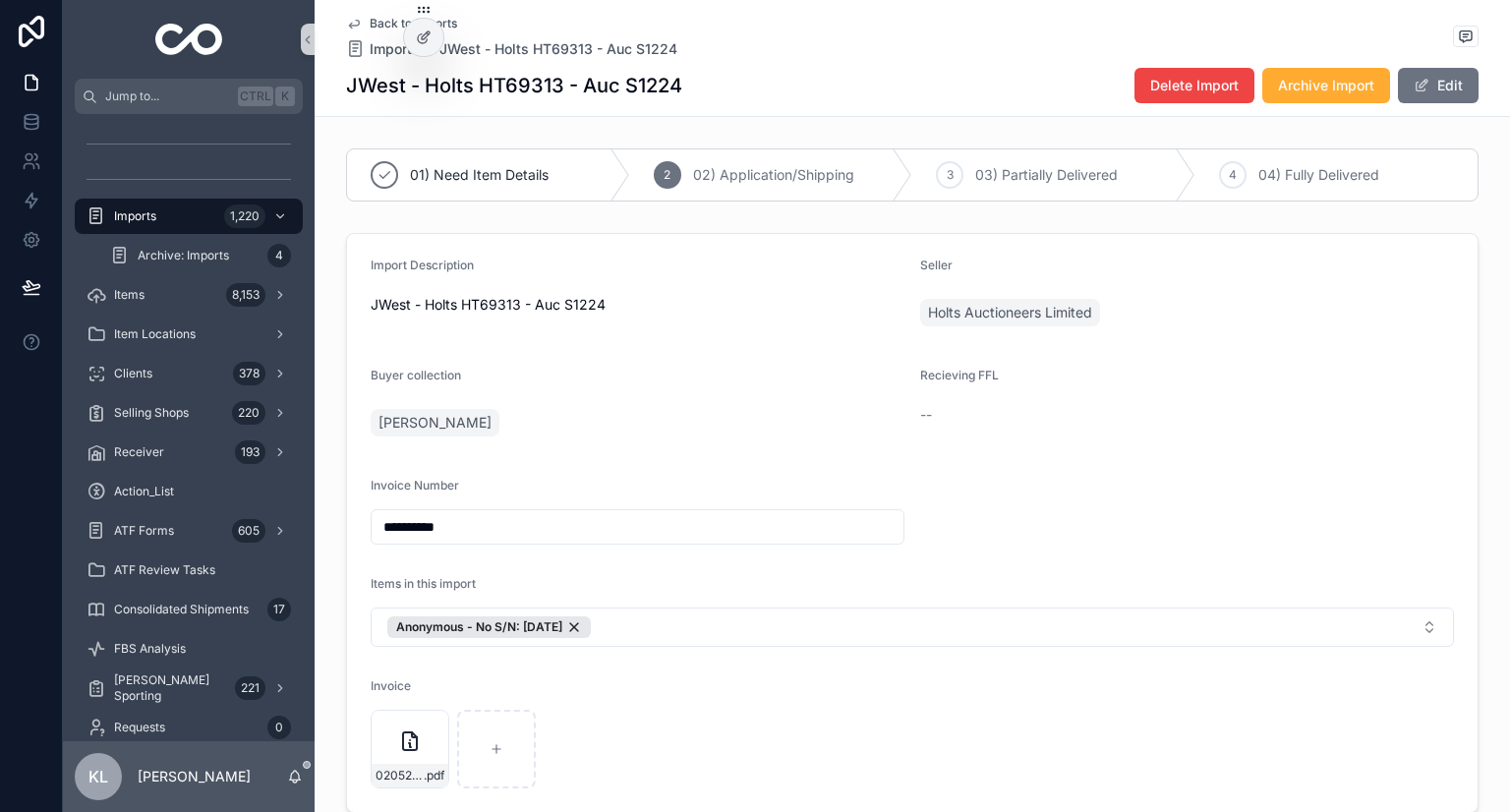
click at [346, 24] on icon "scrollable content" at bounding box center [354, 24] width 16 height 16
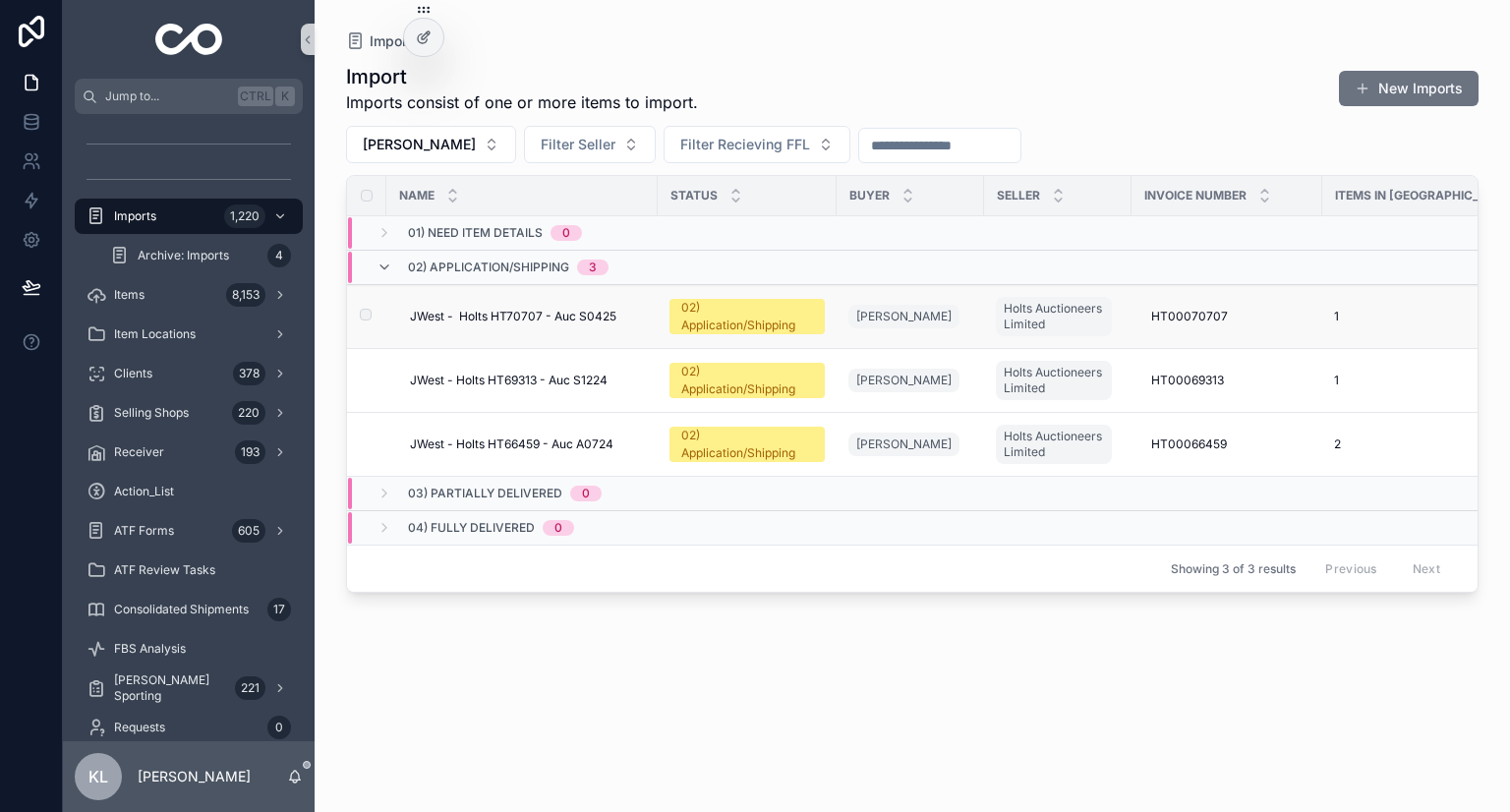
click at [629, 309] on div "JWest - Holts HT70707 - Auc S0425 JWest - Holts HT70707 - Auc S0425" at bounding box center [528, 317] width 236 height 16
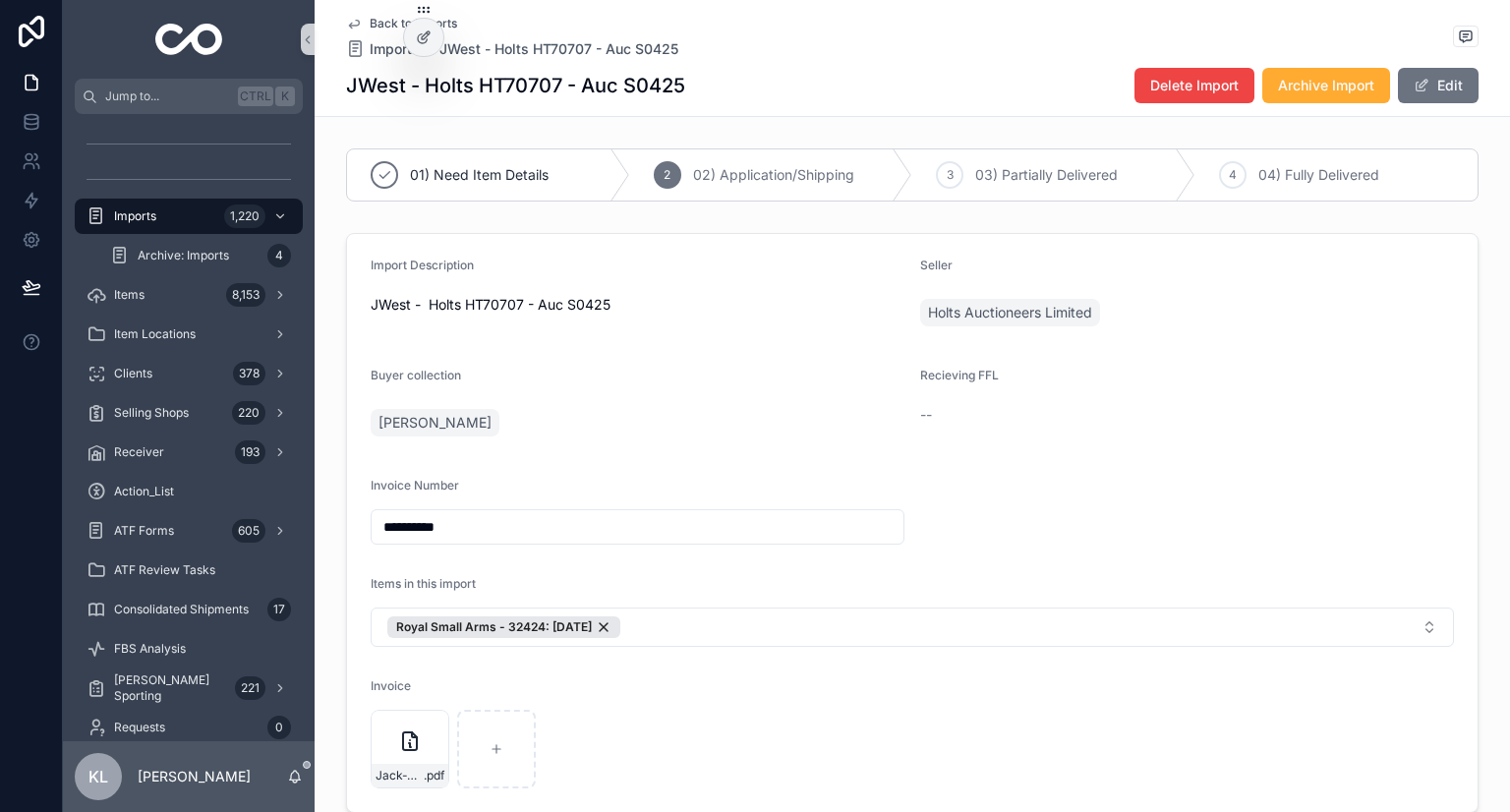
click at [349, 25] on icon "scrollable content" at bounding box center [354, 25] width 10 height 8
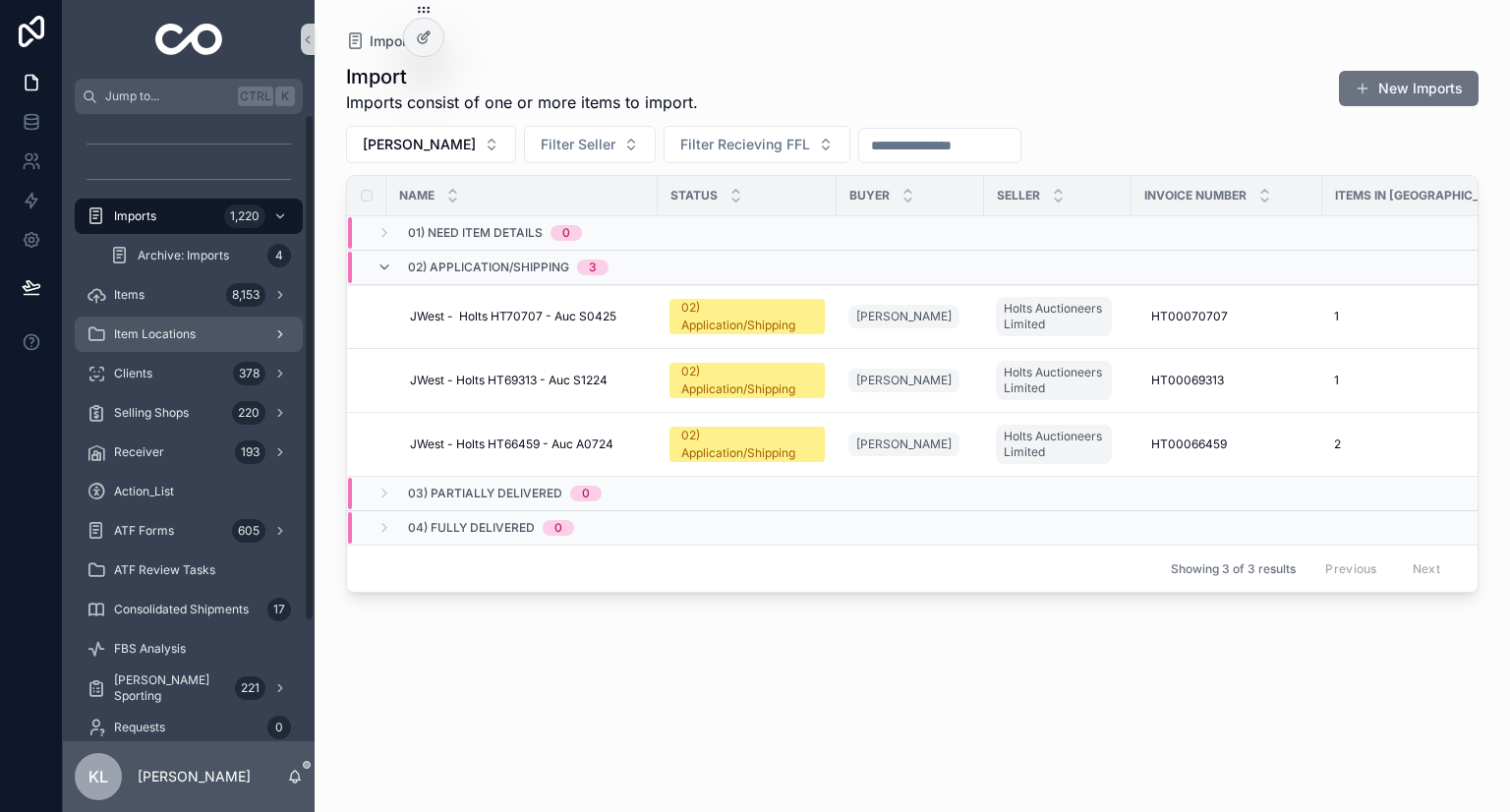
click at [277, 320] on div "scrollable content" at bounding box center [278, 335] width 26 height 32
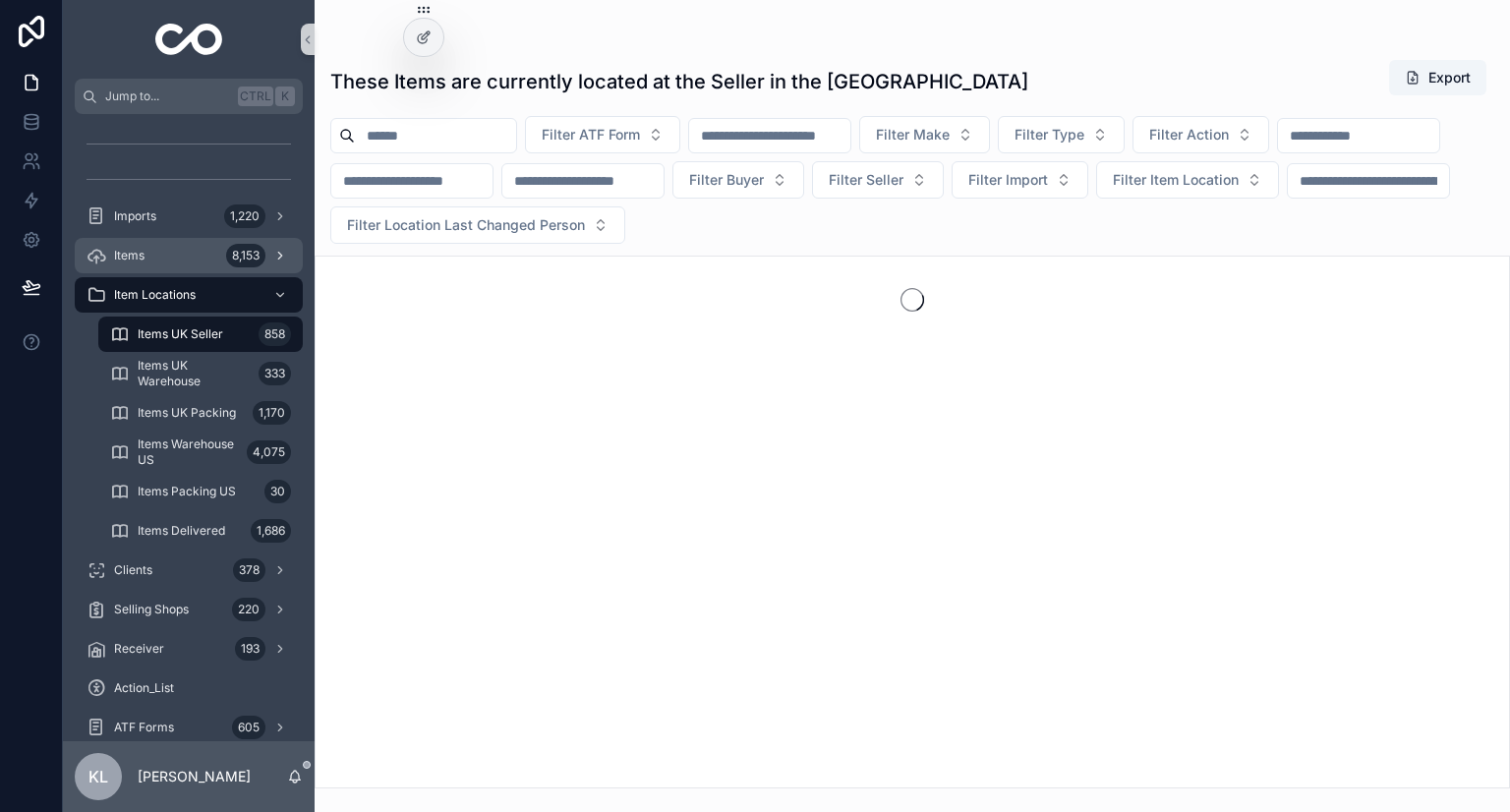
click at [234, 263] on div "8,153" at bounding box center [246, 256] width 40 height 24
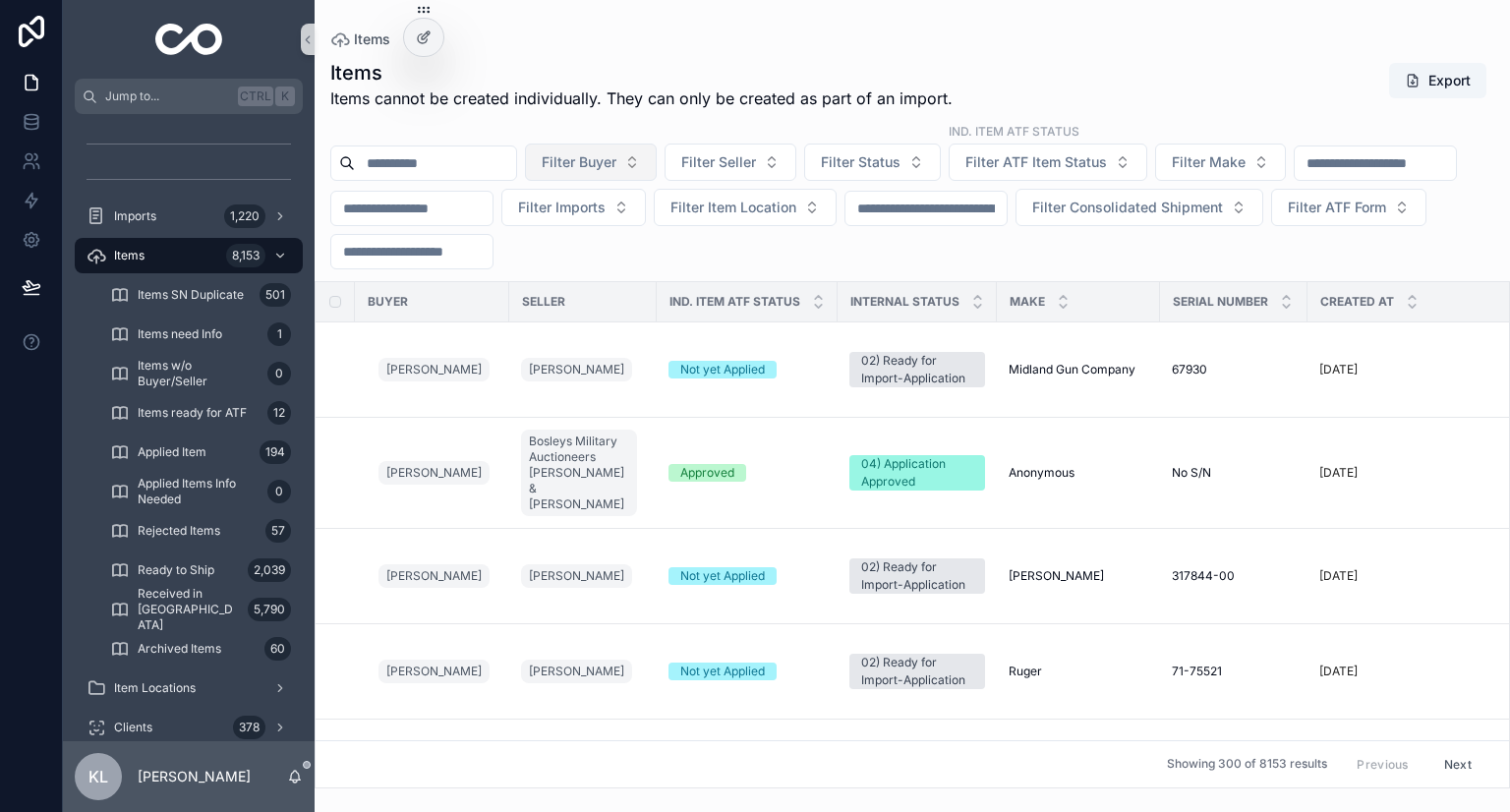
click at [657, 171] on button "Filter Buyer" at bounding box center [591, 163] width 132 height 38
type input "*********"
click at [634, 237] on div "Jack West" at bounding box center [641, 242] width 236 height 32
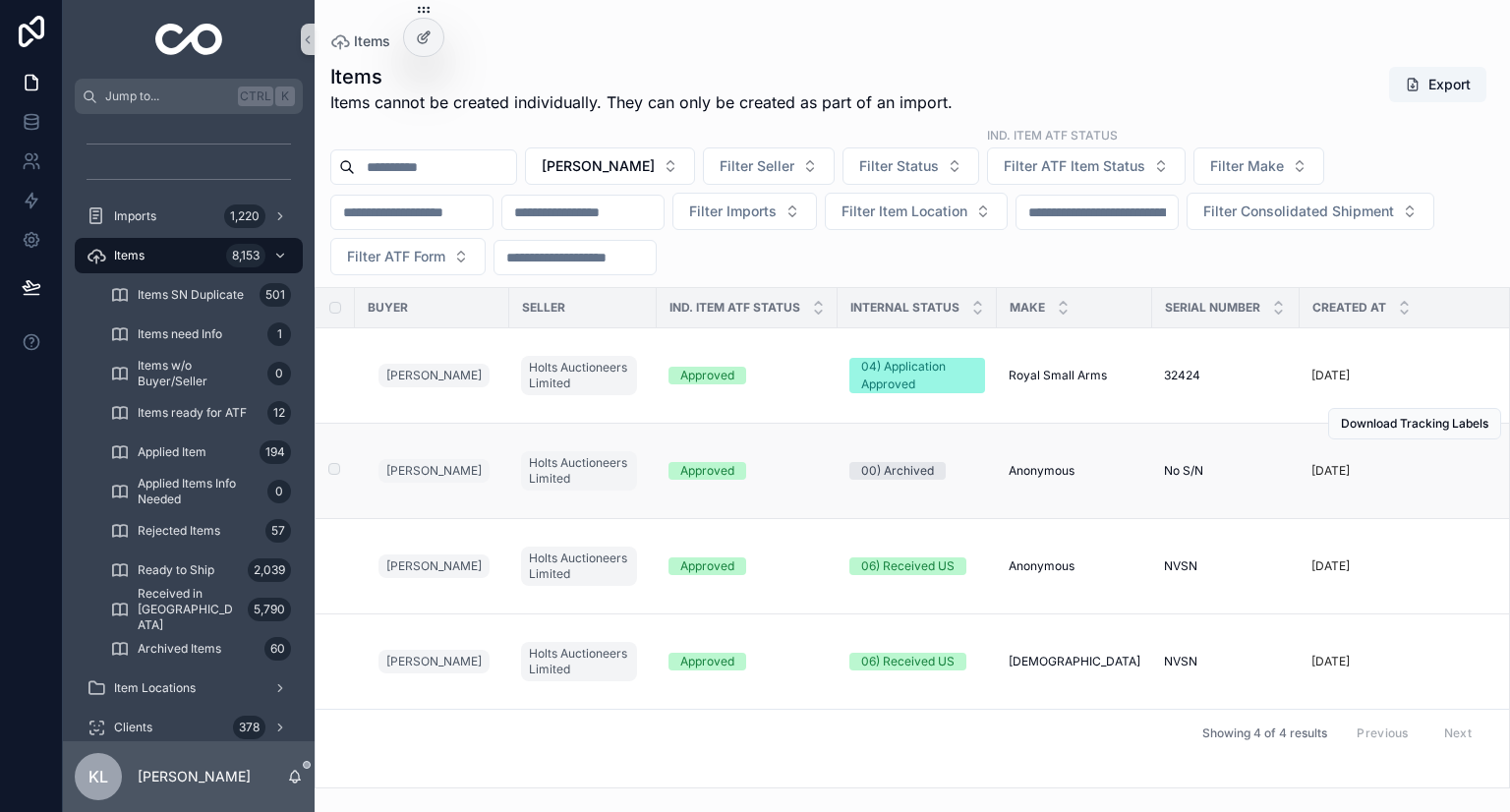
click at [455, 465] on div "Jack West" at bounding box center [438, 472] width 119 height 32
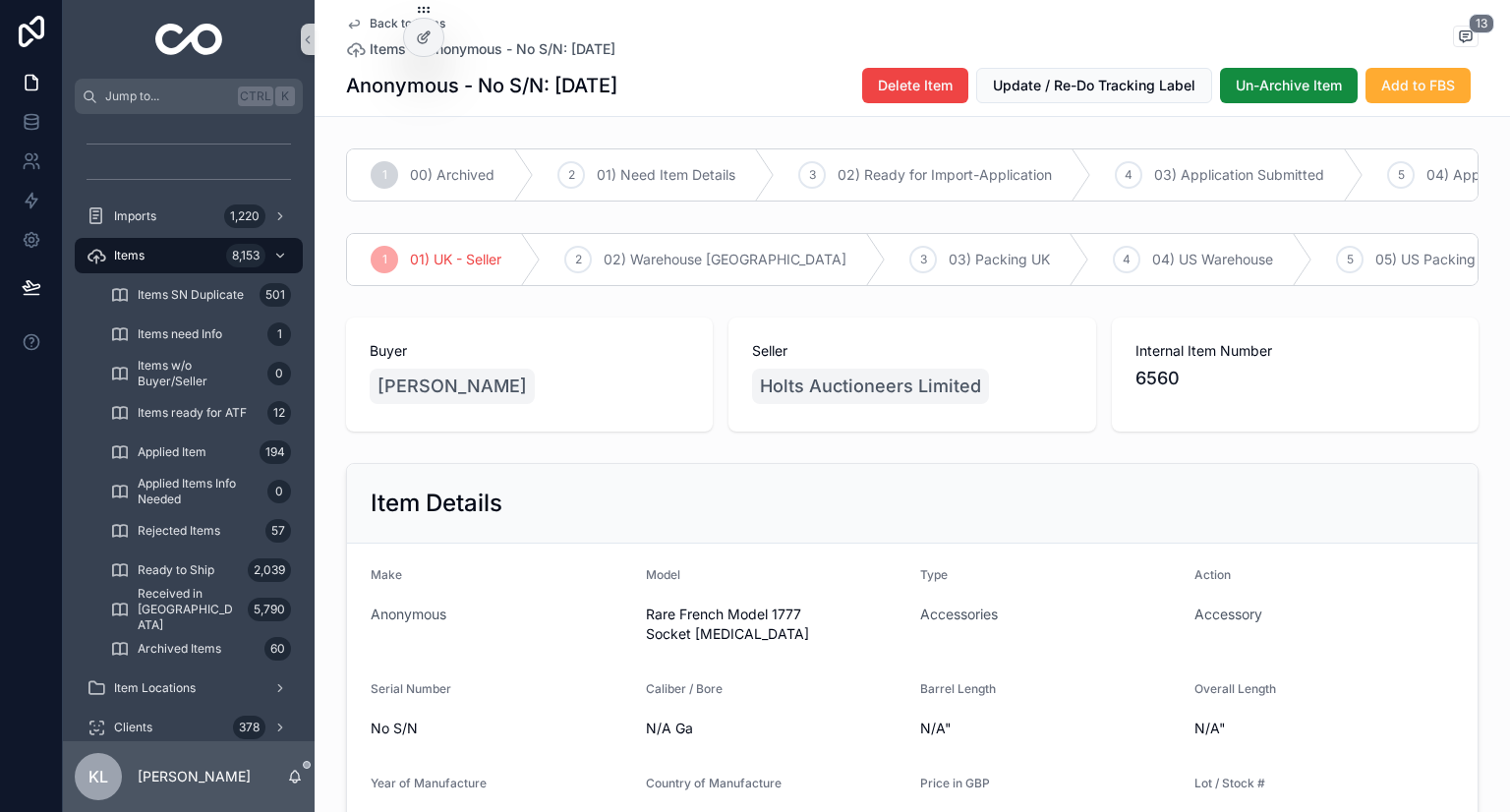
click at [346, 21] on icon "scrollable content" at bounding box center [354, 24] width 16 height 16
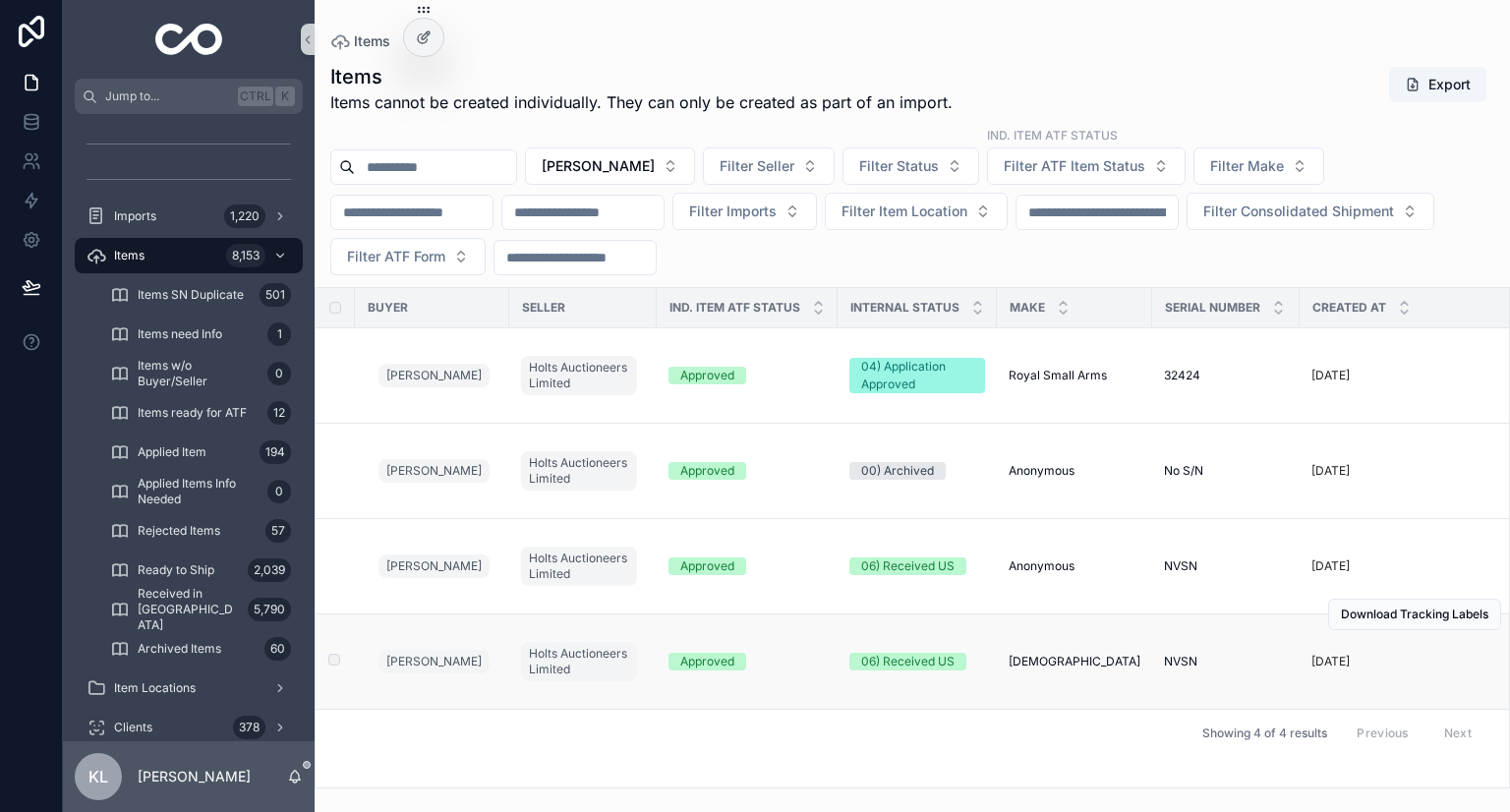
click at [794, 662] on div "Approved" at bounding box center [747, 662] width 157 height 18
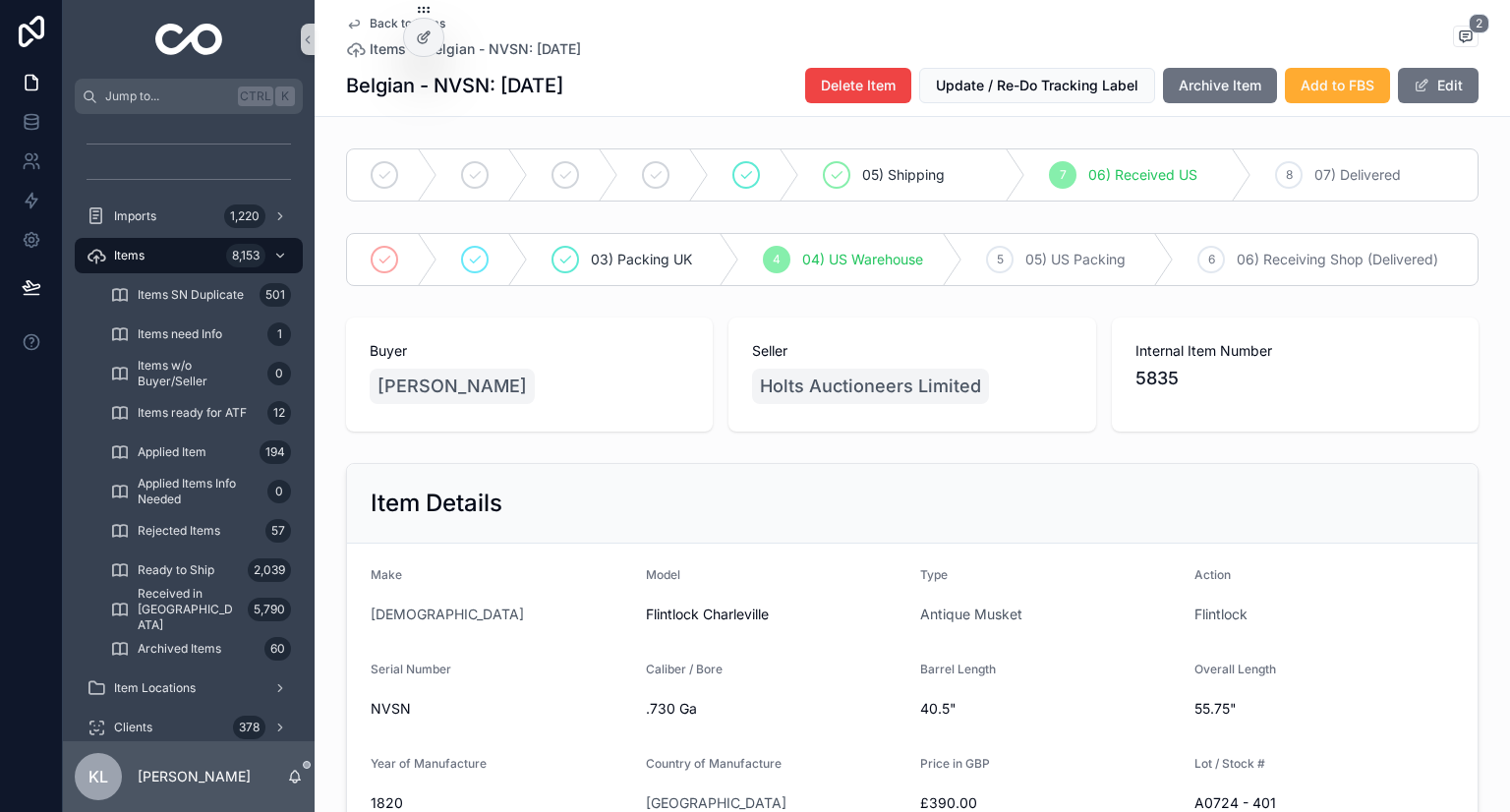
click at [333, 11] on div "Back to Items Items Belgian - NVSN: 09.12.2024 2 Belgian - NVSN: 09.12.2024 Del…" at bounding box center [912, 59] width 1195 height 117
click at [339, 14] on div "Back to Items Items Belgian - NVSN: 09.12.2024 2 Belgian - NVSN: 09.12.2024 Del…" at bounding box center [912, 59] width 1195 height 117
click at [346, 16] on icon "scrollable content" at bounding box center [354, 24] width 16 height 16
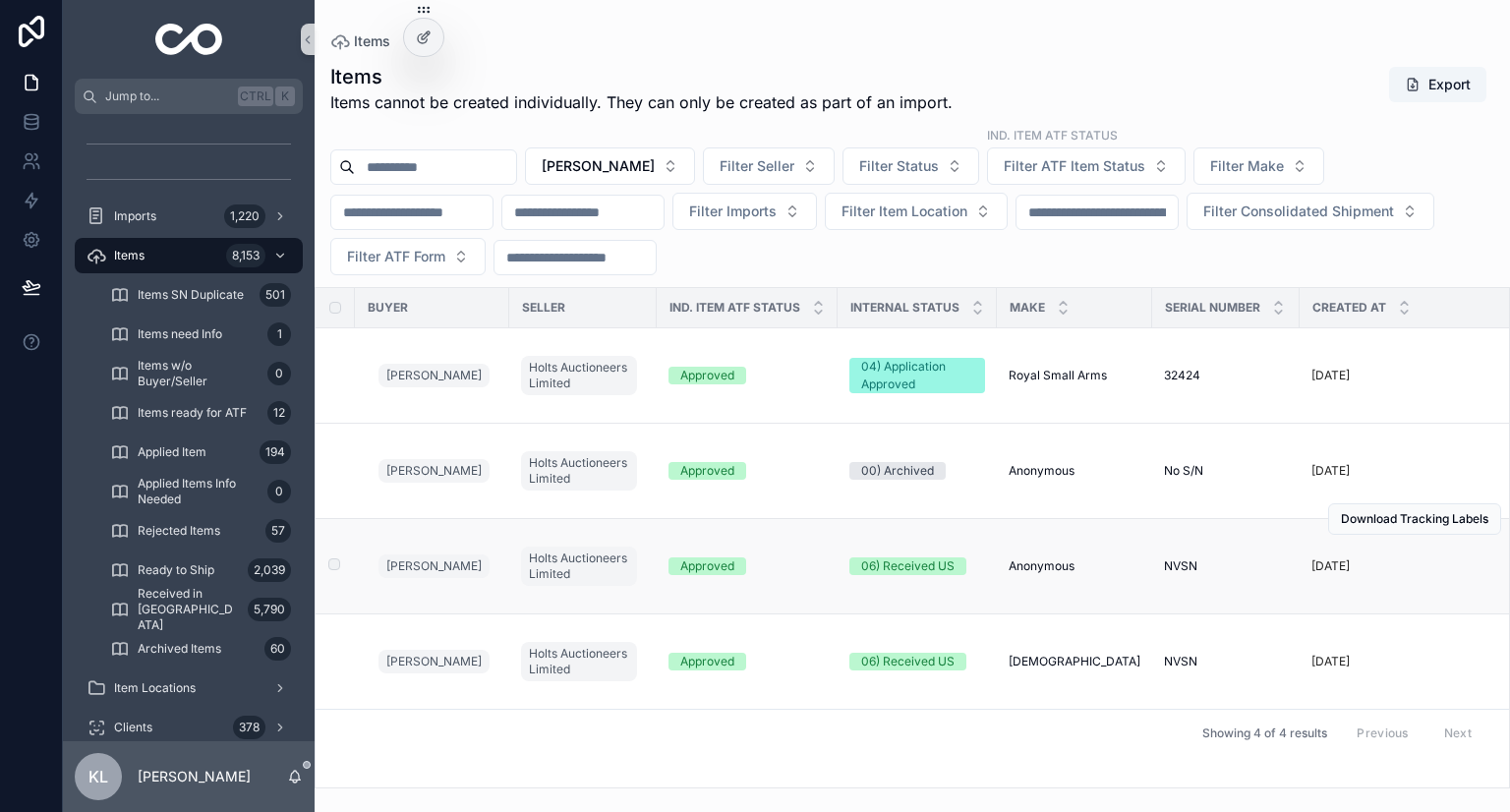
click at [780, 564] on div "Approved" at bounding box center [747, 567] width 157 height 18
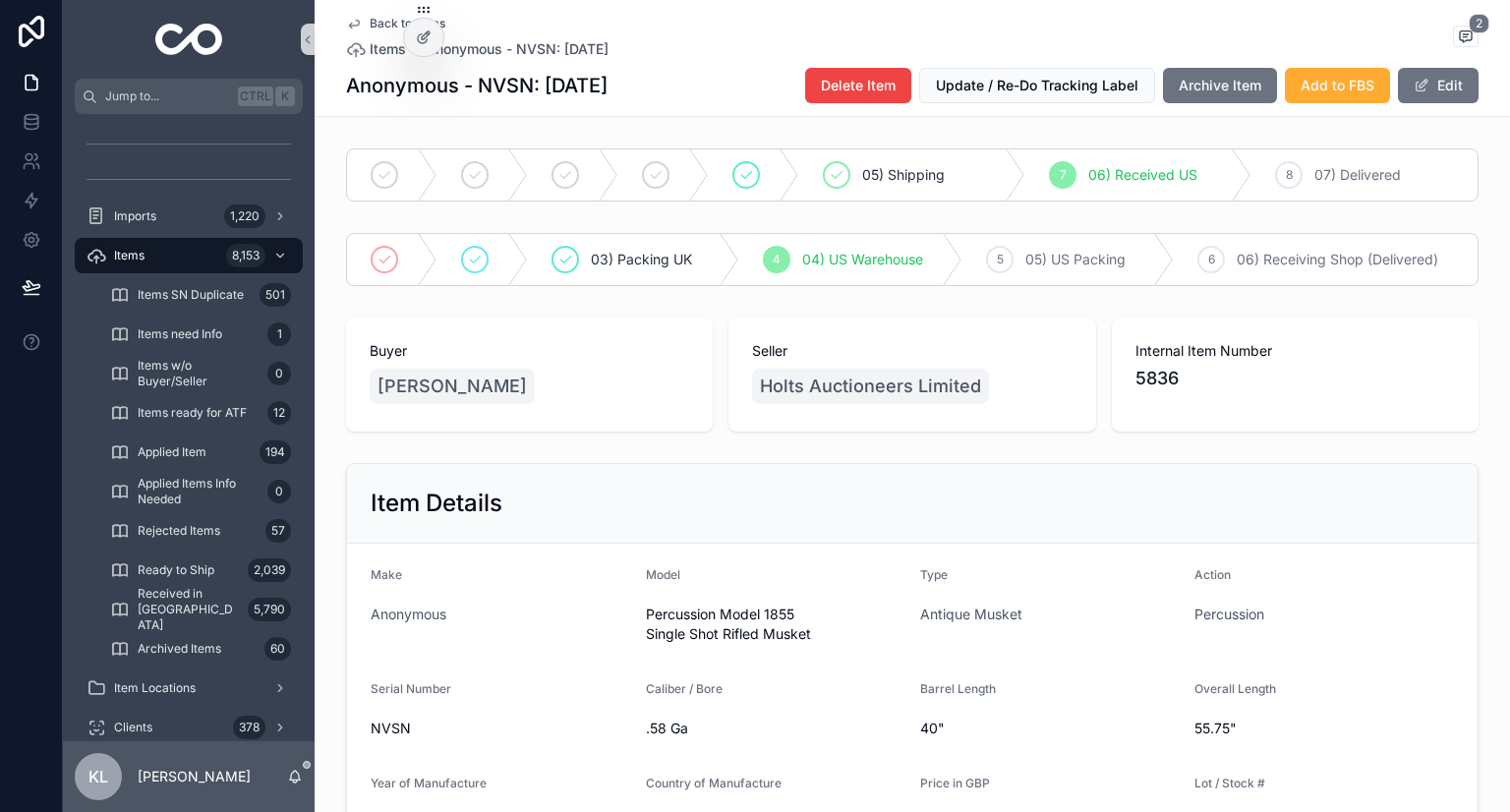
click at [350, 25] on icon "scrollable content" at bounding box center [354, 24] width 16 height 16
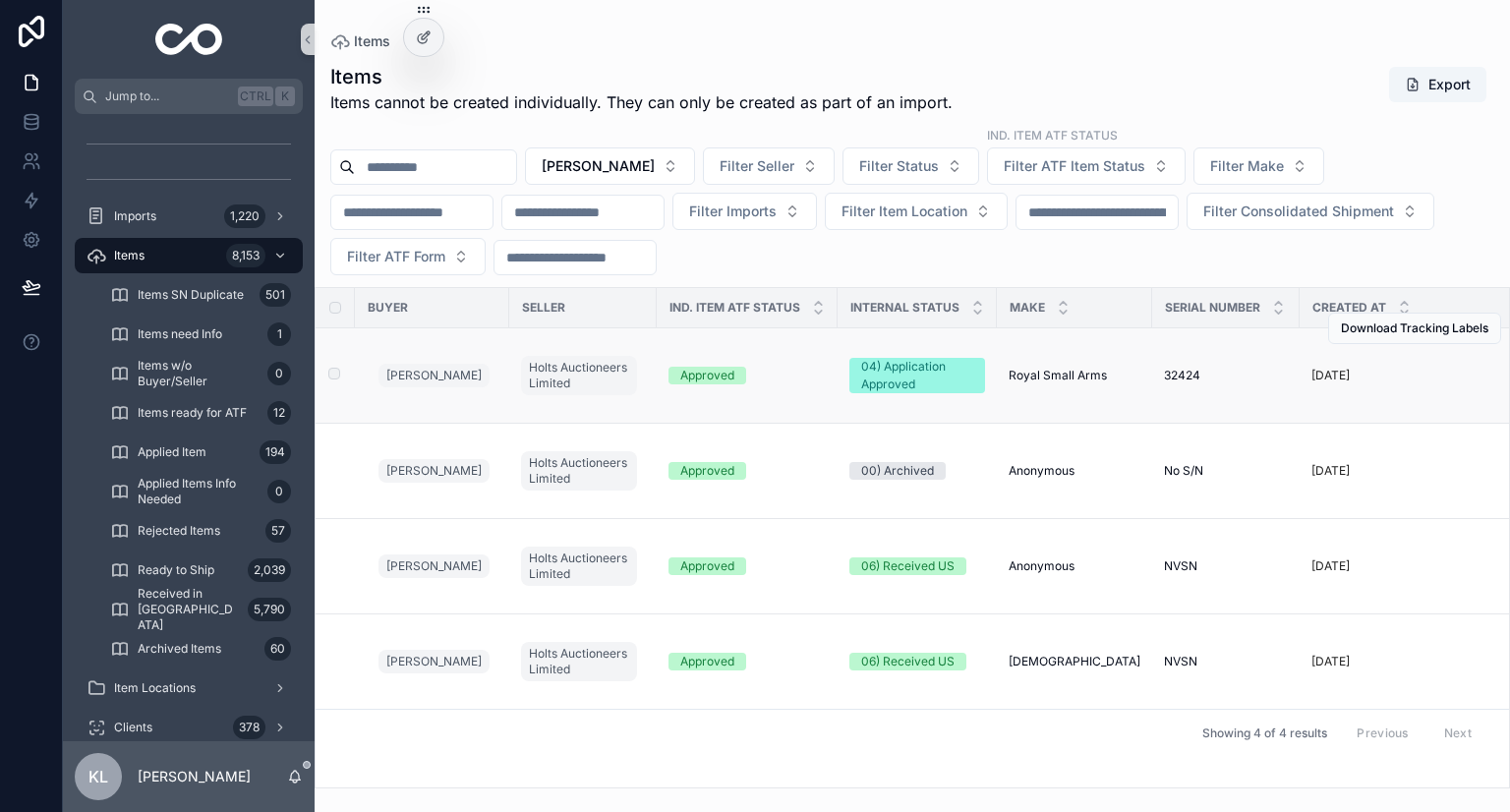
click at [462, 372] on div "Jack West" at bounding box center [438, 376] width 119 height 32
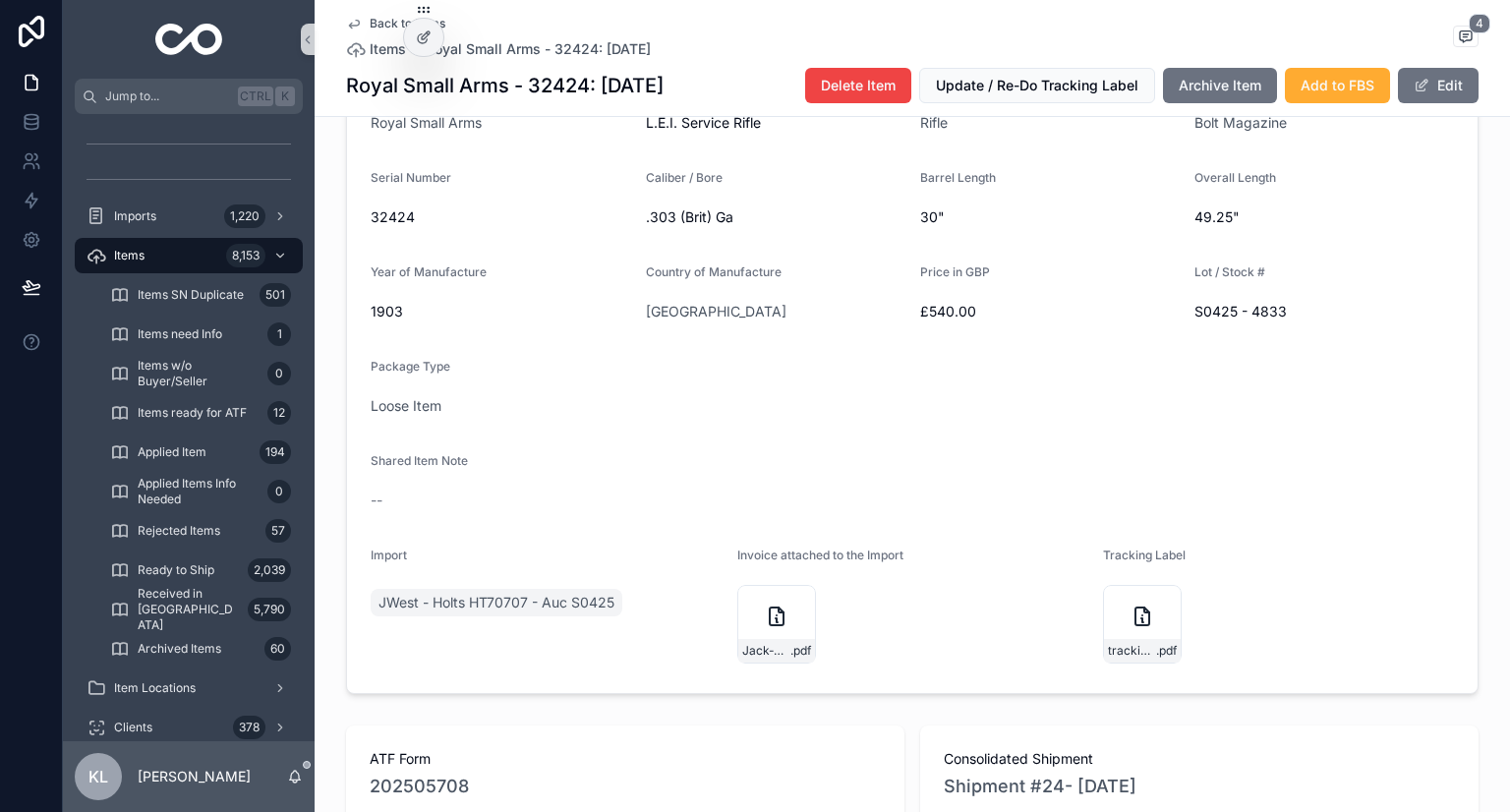
scroll to position [590, 0]
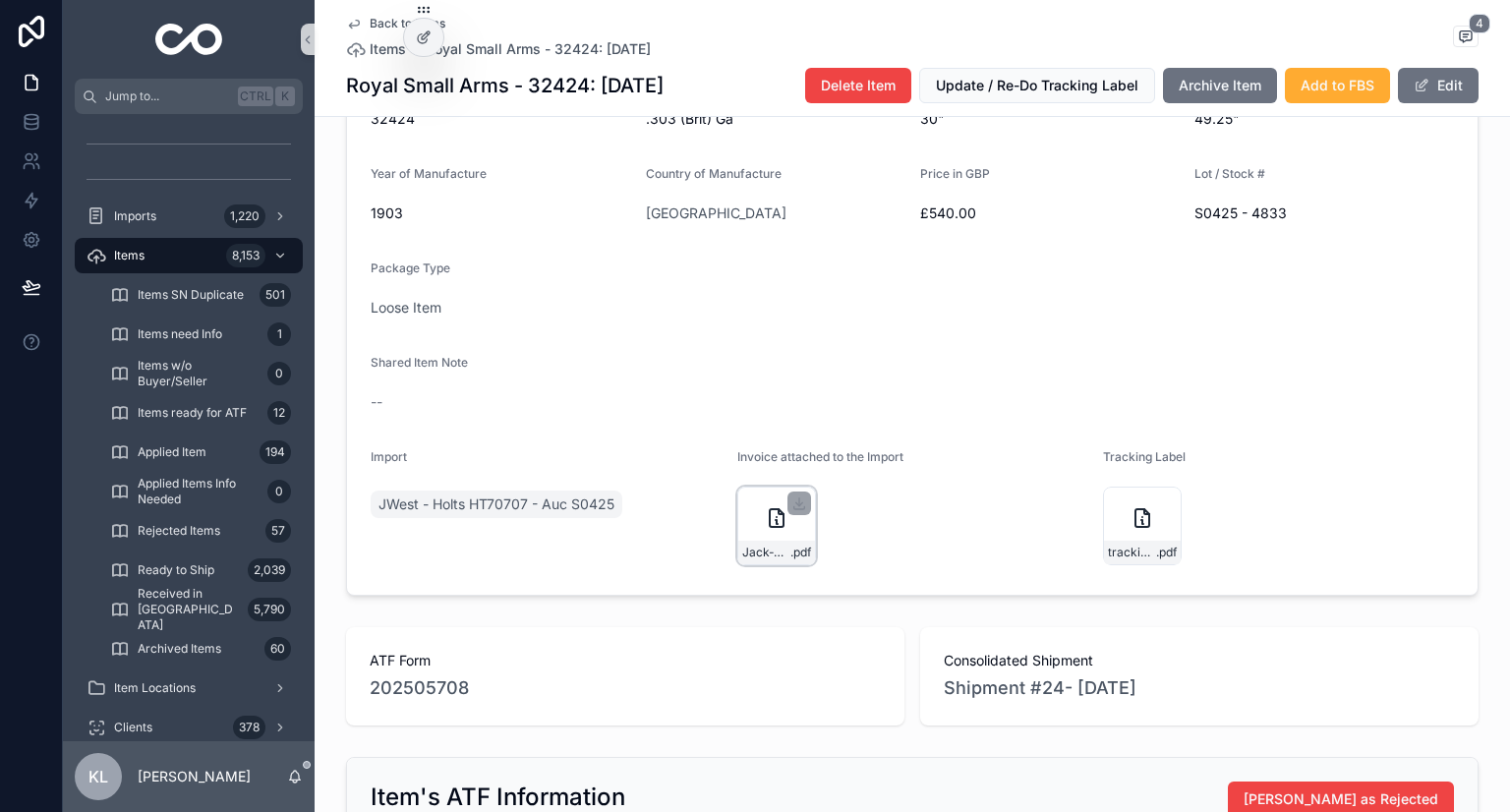
click at [759, 565] on div "Jack-West-70707 .pdf" at bounding box center [776, 553] width 76 height 24
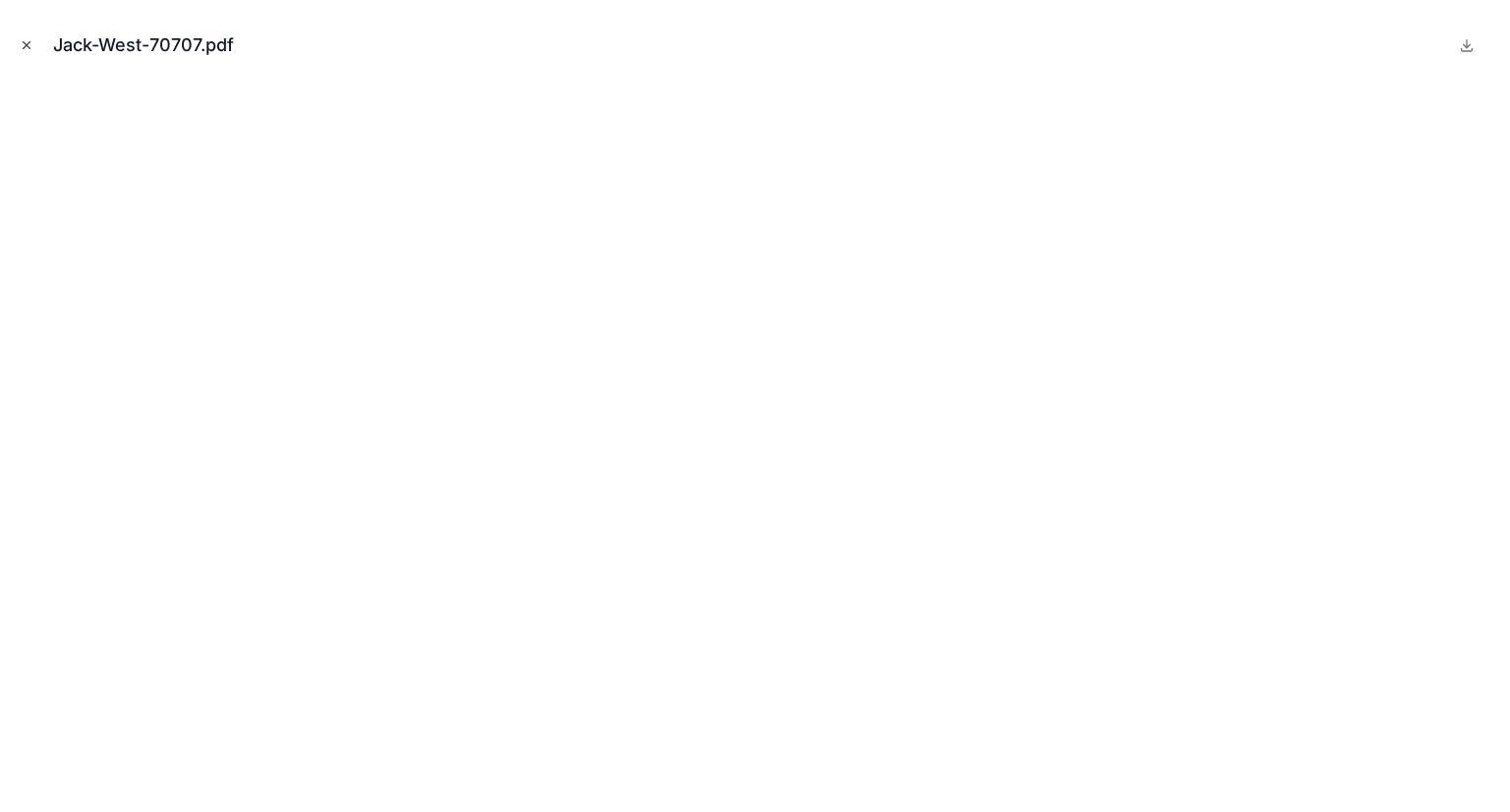
click at [31, 42] on icon "Close modal" at bounding box center [27, 46] width 14 height 14
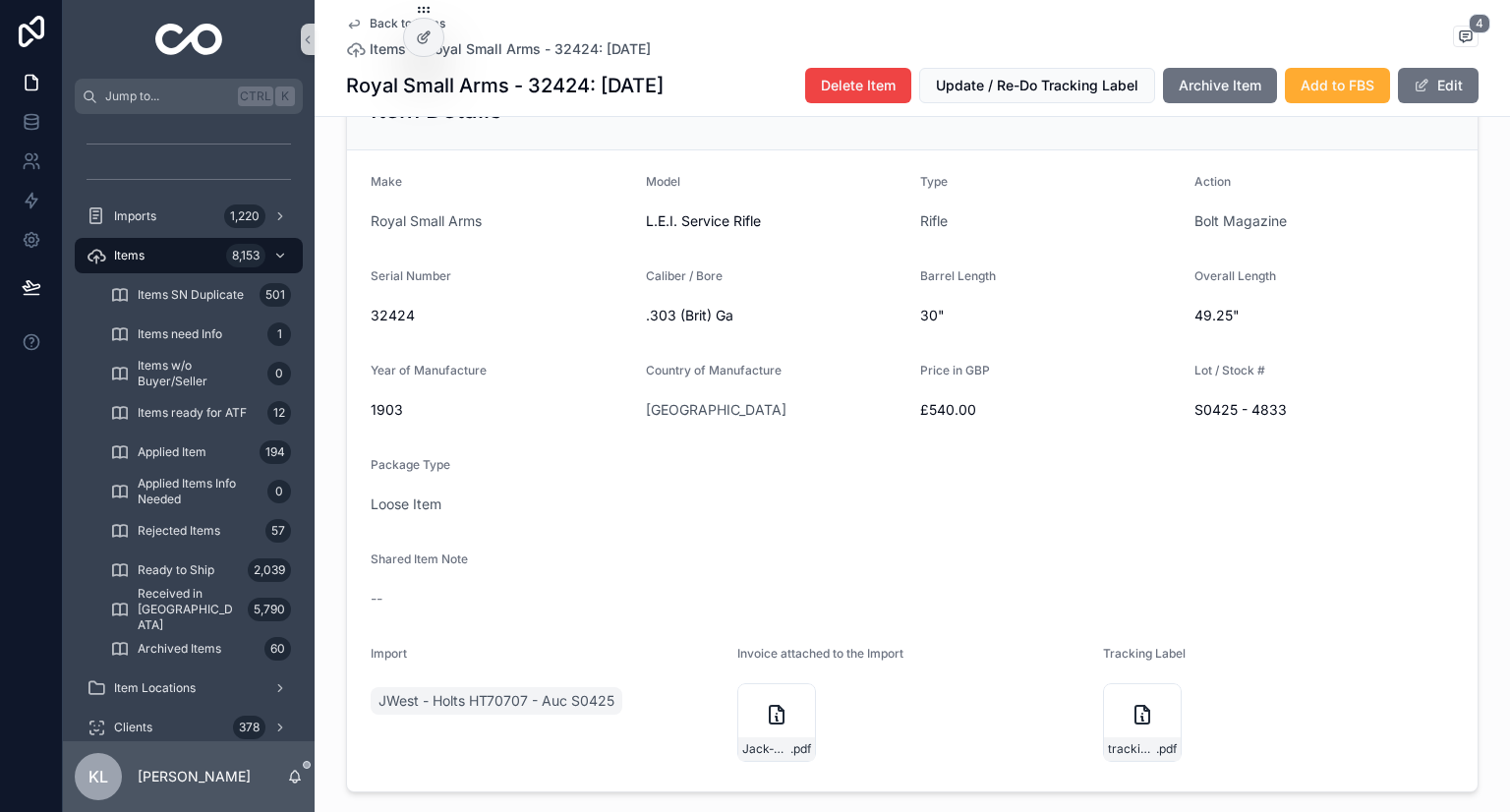
scroll to position [491, 0]
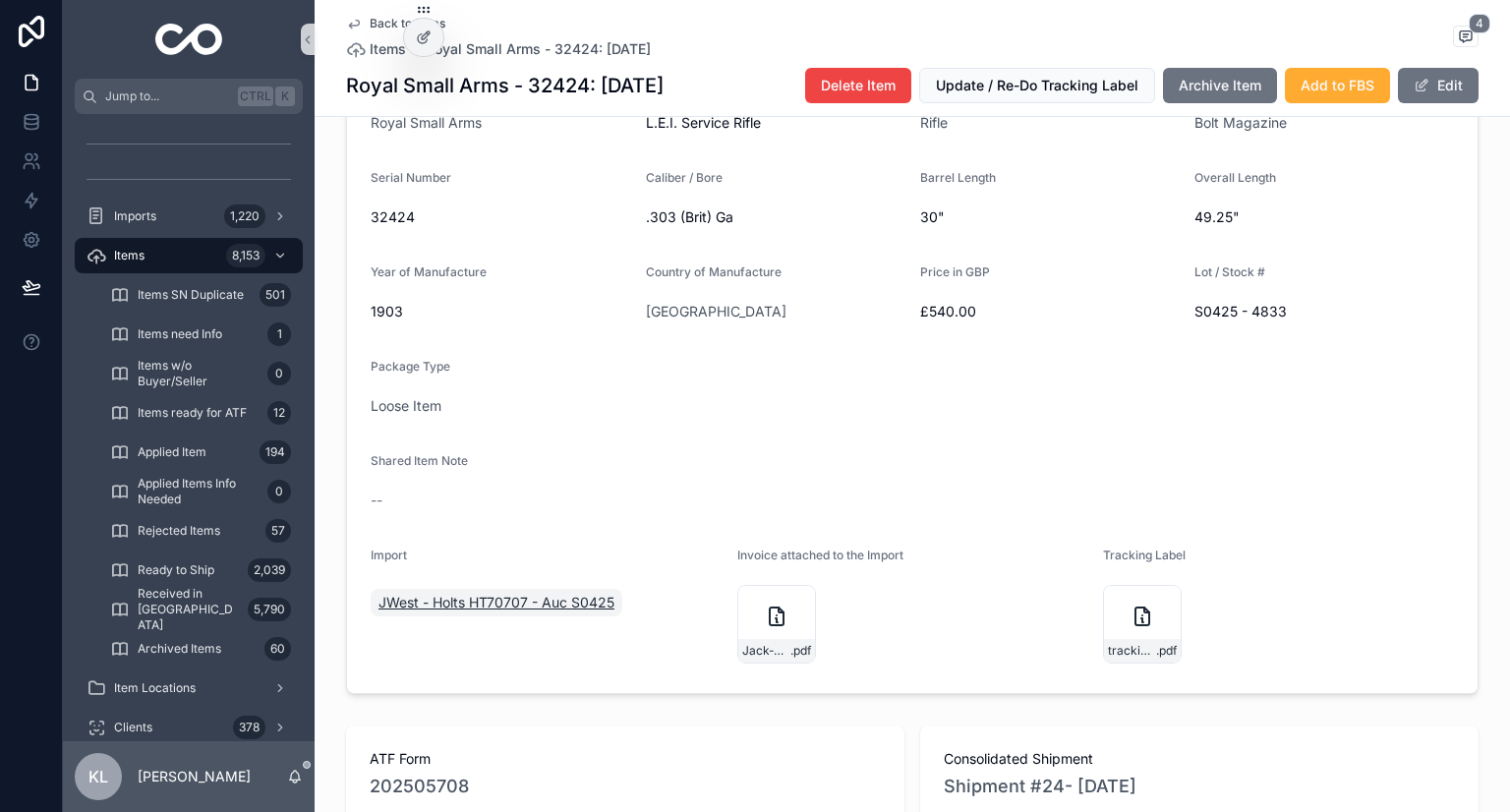
click at [510, 612] on span "JWest - Holts HT70707 - Auc S0425" at bounding box center [496, 603] width 236 height 20
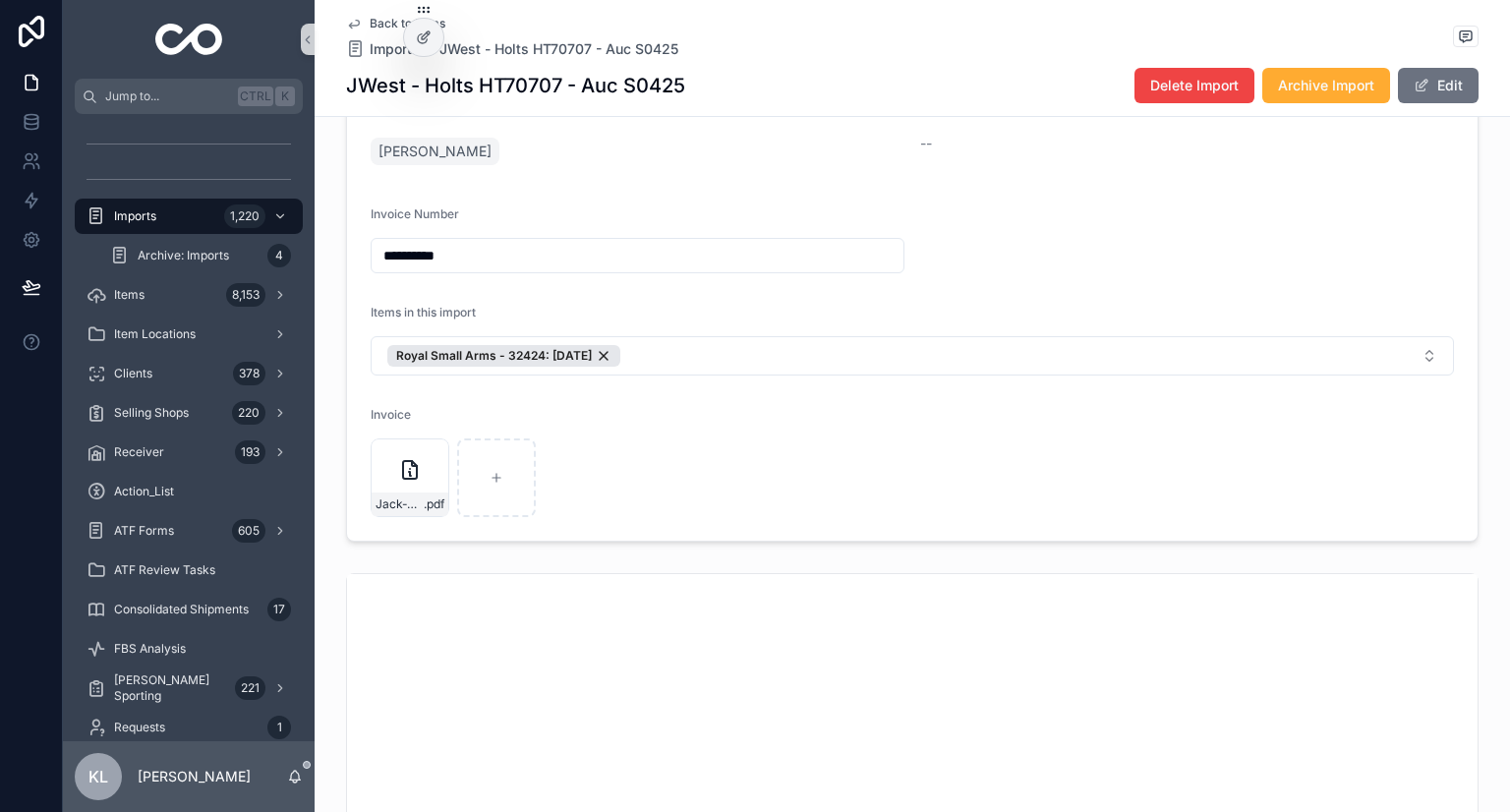
scroll to position [197, 0]
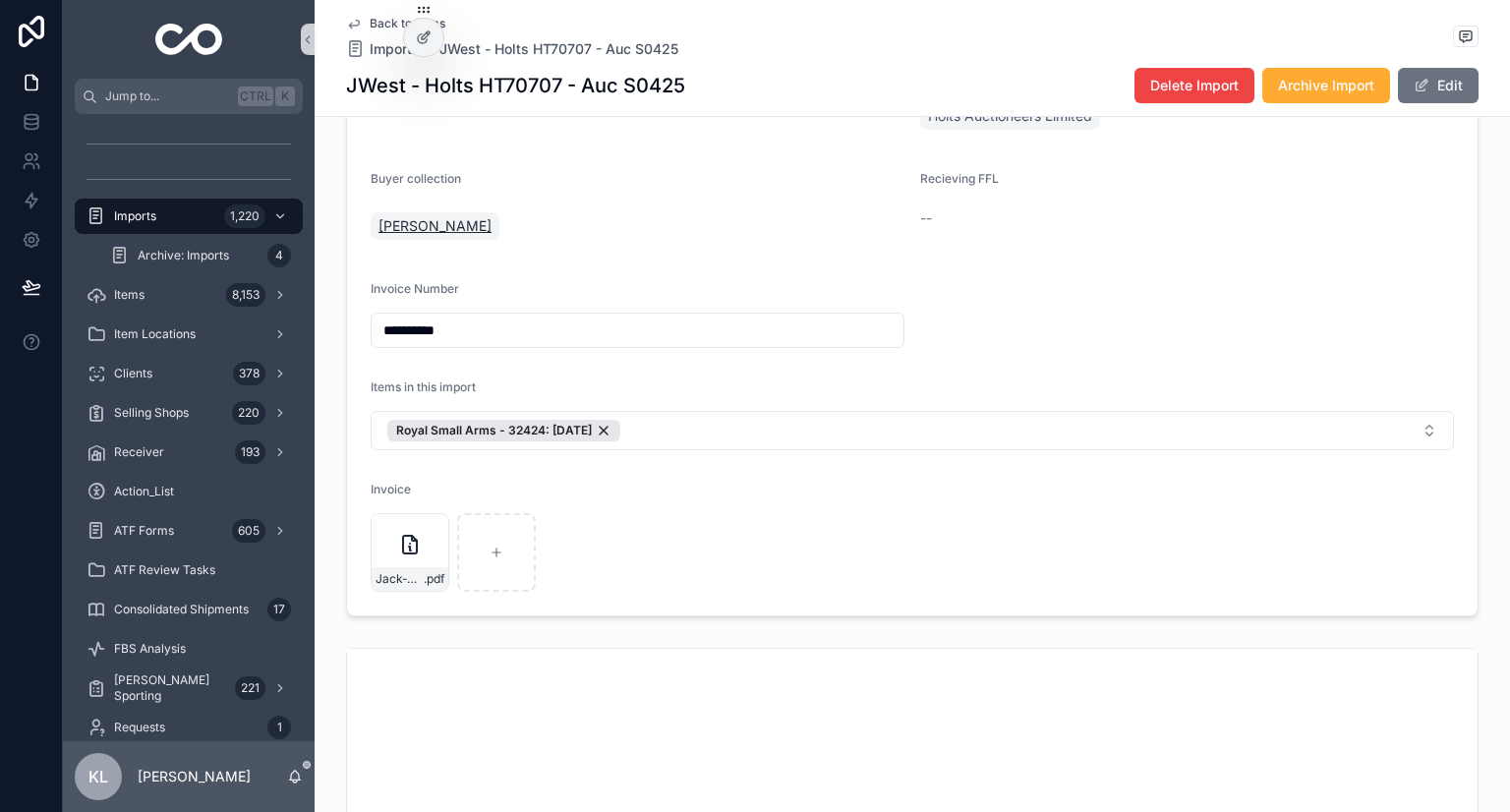
click at [413, 232] on span "Jack West" at bounding box center [435, 226] width 113 height 20
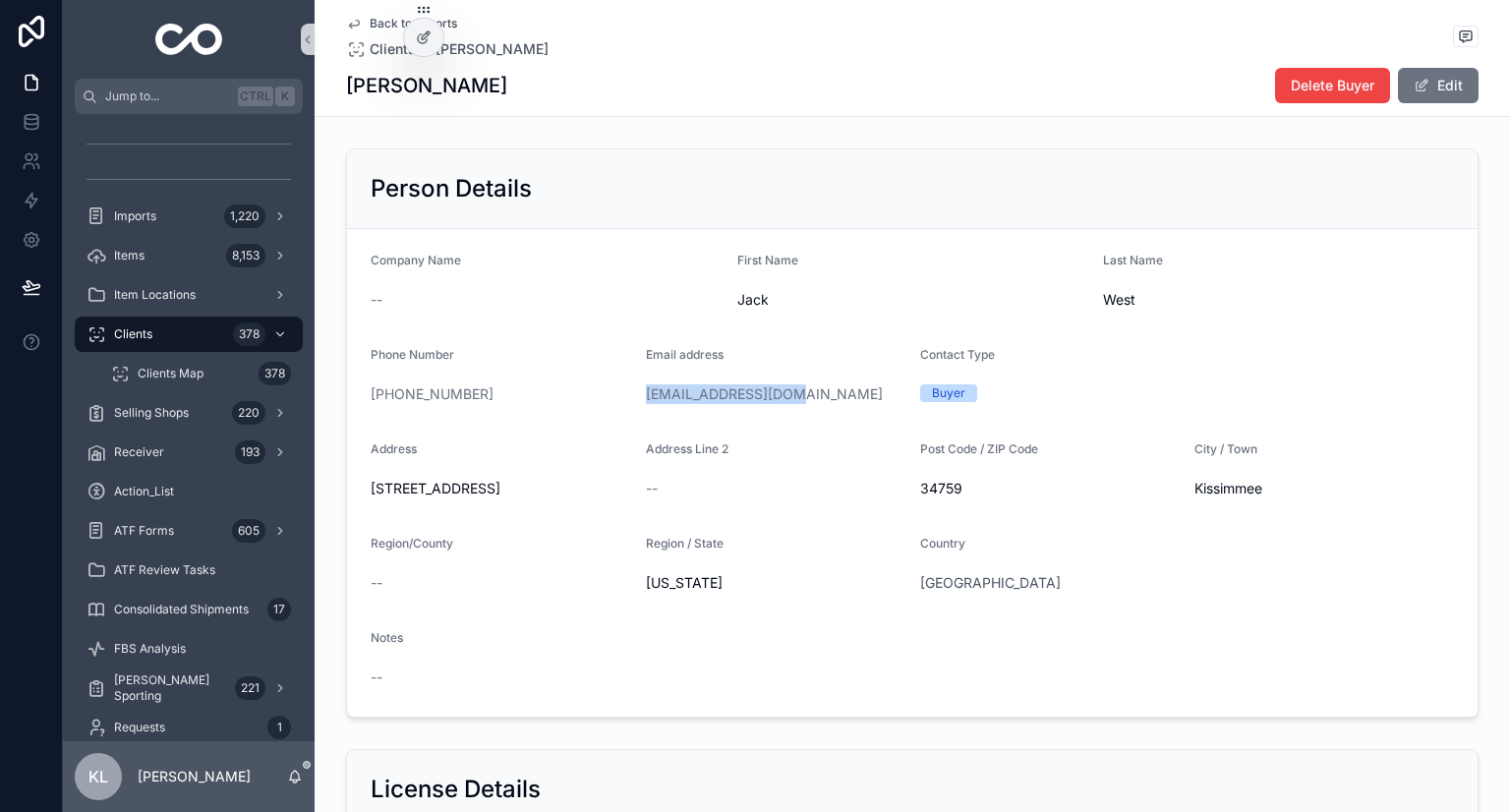
drag, startPoint x: 797, startPoint y: 400, endPoint x: 634, endPoint y: 387, distance: 163.5
click at [634, 387] on form "Company Name -- First Name Jack Last Name West Phone Number +1 407-955-1026 Ema…" at bounding box center [912, 473] width 1131 height 487
click at [130, 221] on span "Imports" at bounding box center [135, 216] width 43 height 16
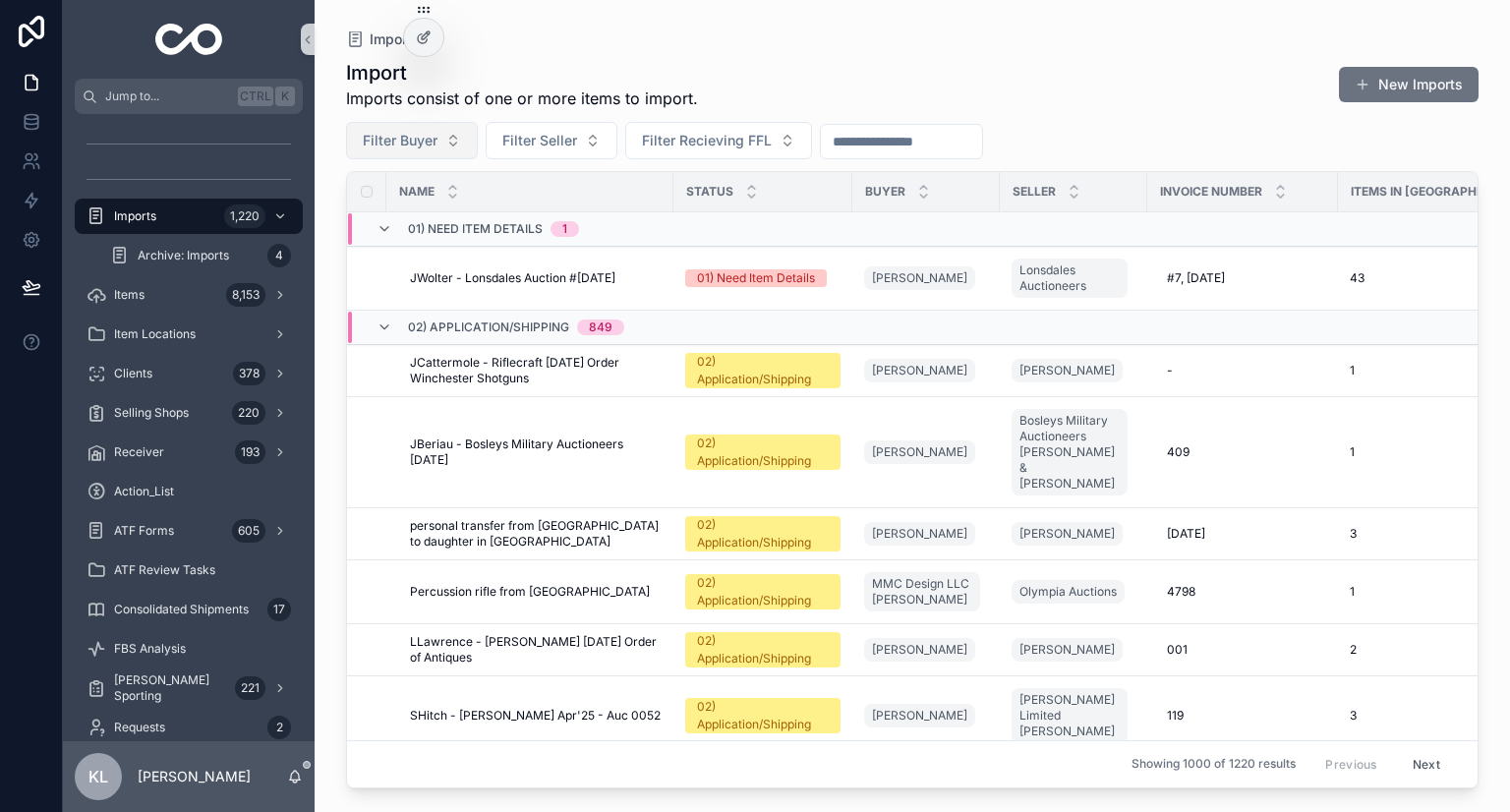
click at [453, 131] on button "Filter Buyer" at bounding box center [412, 141] width 132 height 38
type input "**********"
click at [413, 225] on div "Jeffery Heard" at bounding box center [412, 220] width 236 height 32
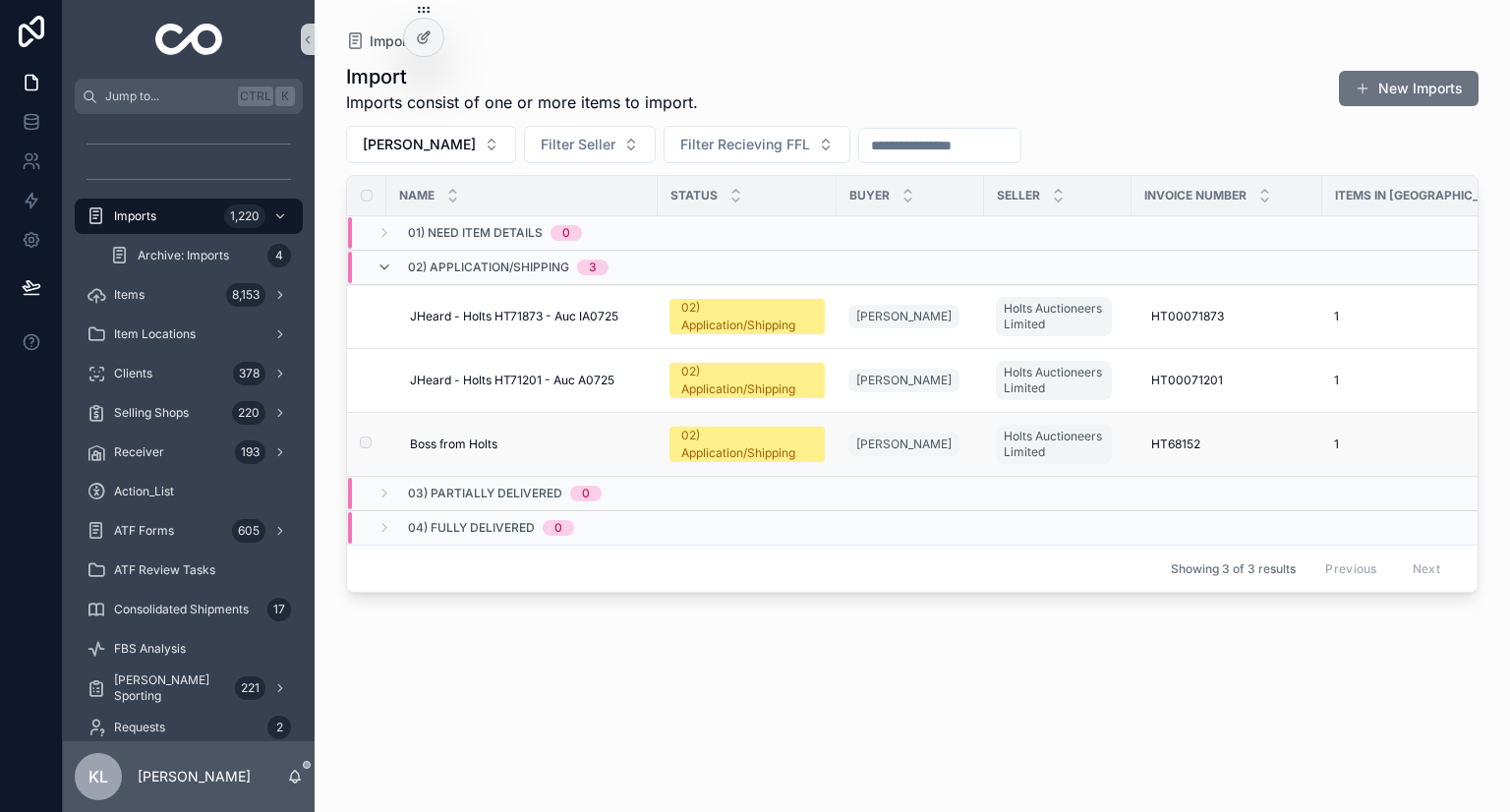
click at [519, 442] on div "Boss from Holts Boss from Holts" at bounding box center [528, 445] width 236 height 16
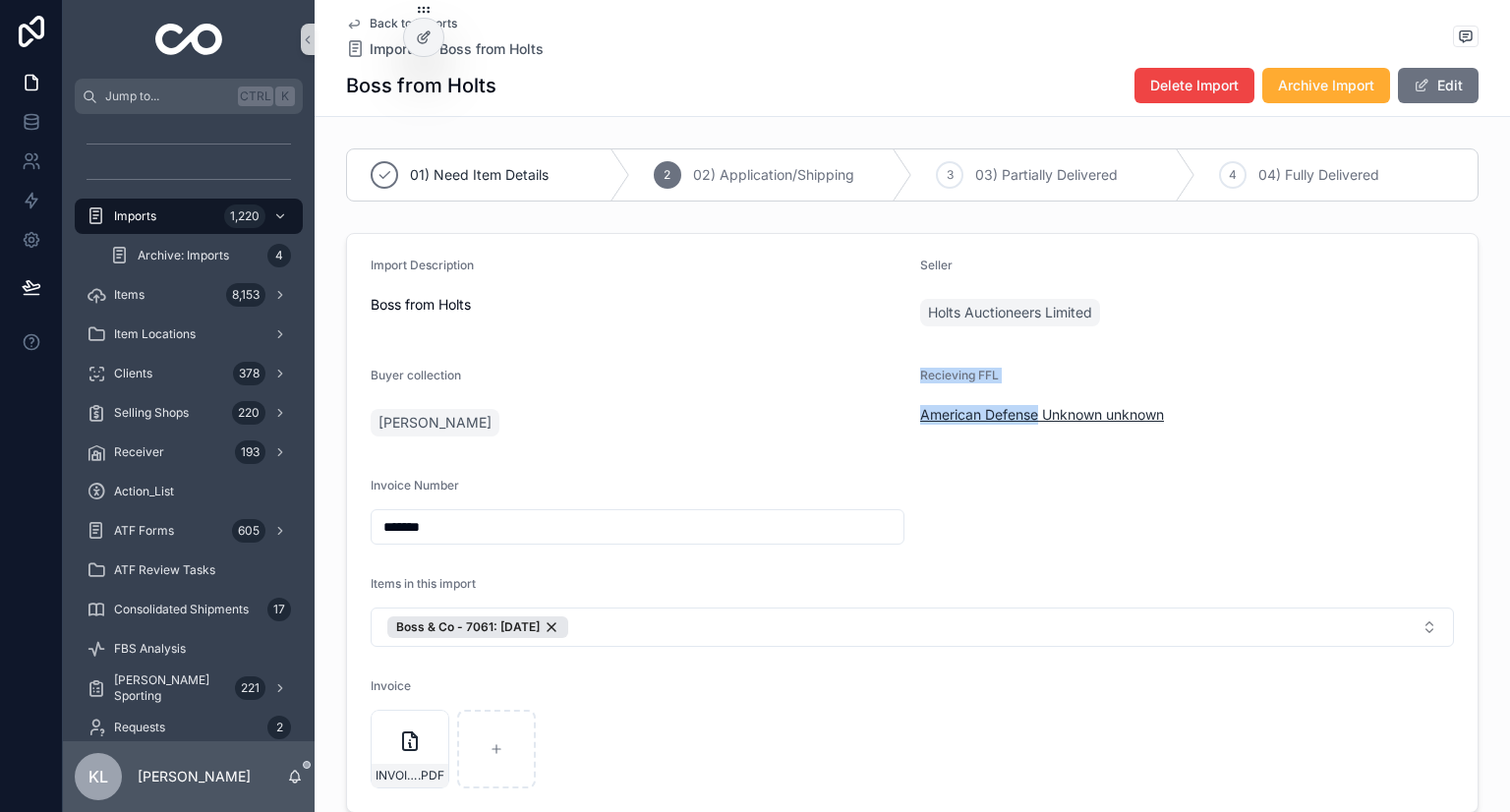
drag, startPoint x: 896, startPoint y: 414, endPoint x: 1033, endPoint y: 414, distance: 137.0
click at [1033, 414] on form "Import Description Boss from Holts Seller Holts Auctioneers Limited Buyer colle…" at bounding box center [912, 523] width 1131 height 578
click at [748, 418] on div "Jeffery Heard" at bounding box center [637, 423] width 534 height 36
click at [745, 397] on div "Buyer collection Jeffery Heard" at bounding box center [637, 406] width 534 height 78
click at [406, 423] on span "Jeffery Heard" at bounding box center [435, 423] width 113 height 20
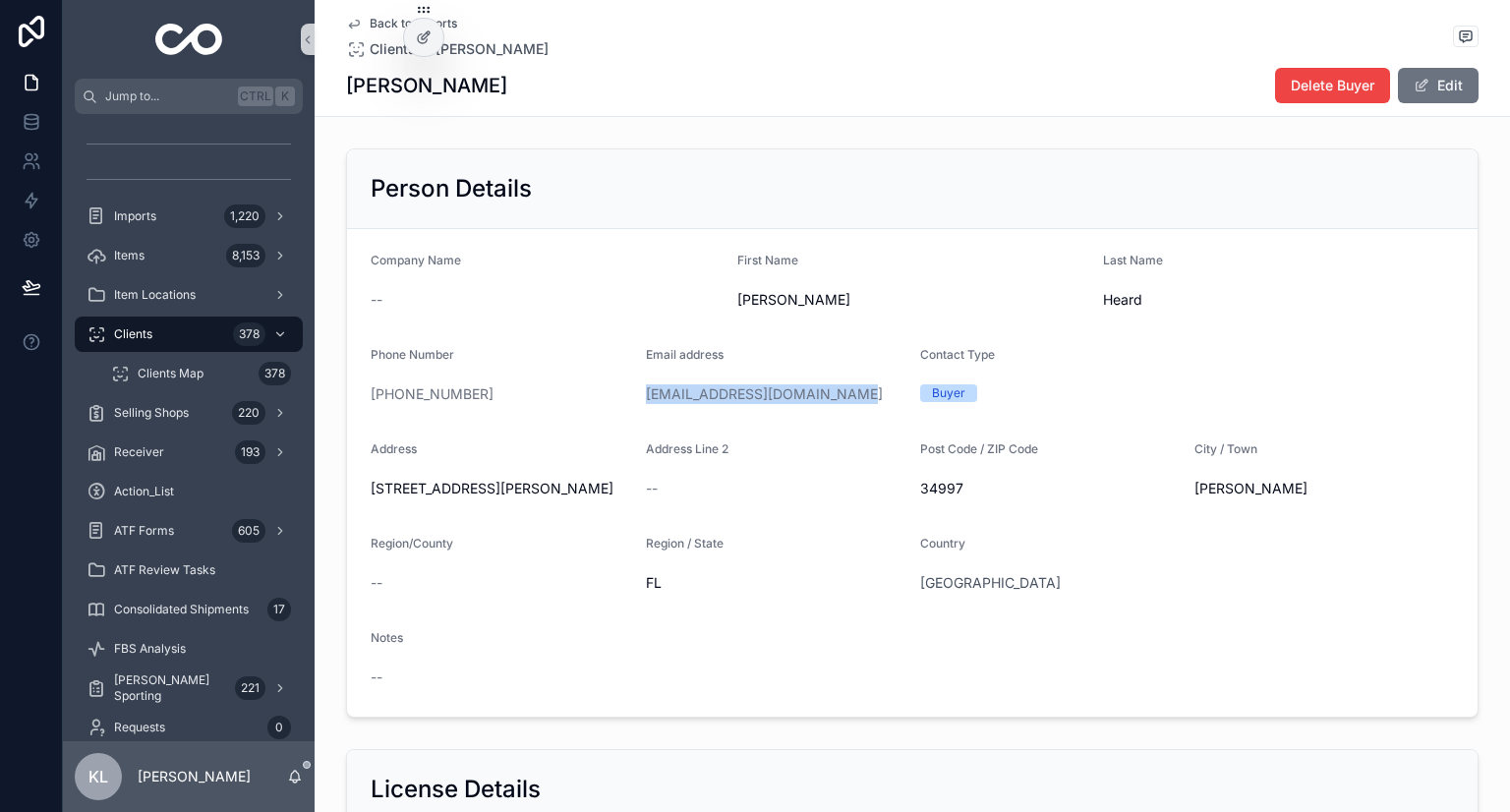
drag, startPoint x: 631, startPoint y: 395, endPoint x: 849, endPoint y: 401, distance: 218.1
click at [849, 401] on form "Company Name -- First Name Jeffery Last Name Heard Phone Number +1 772-708-4234…" at bounding box center [912, 473] width 1131 height 487
click at [188, 216] on div "Imports 1,220" at bounding box center [189, 216] width 205 height 32
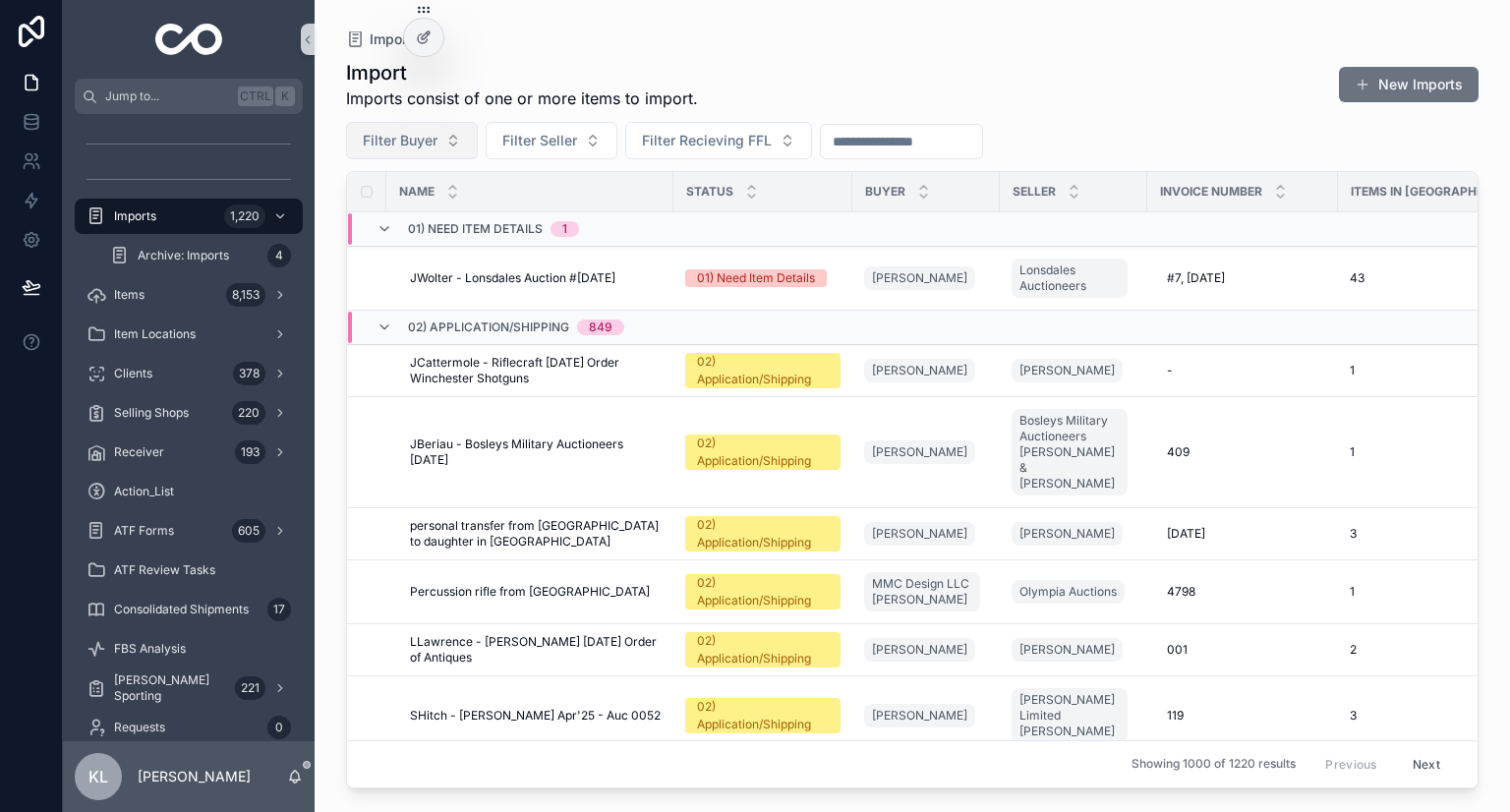
click at [422, 141] on span "Filter Buyer" at bounding box center [399, 141] width 74 height 20
click at [413, 185] on input "**********" at bounding box center [424, 182] width 197 height 36
type input "**********"
click at [416, 123] on button "Filter Buyer" at bounding box center [412, 141] width 132 height 38
click at [432, 135] on span "Filter Buyer" at bounding box center [399, 141] width 74 height 20
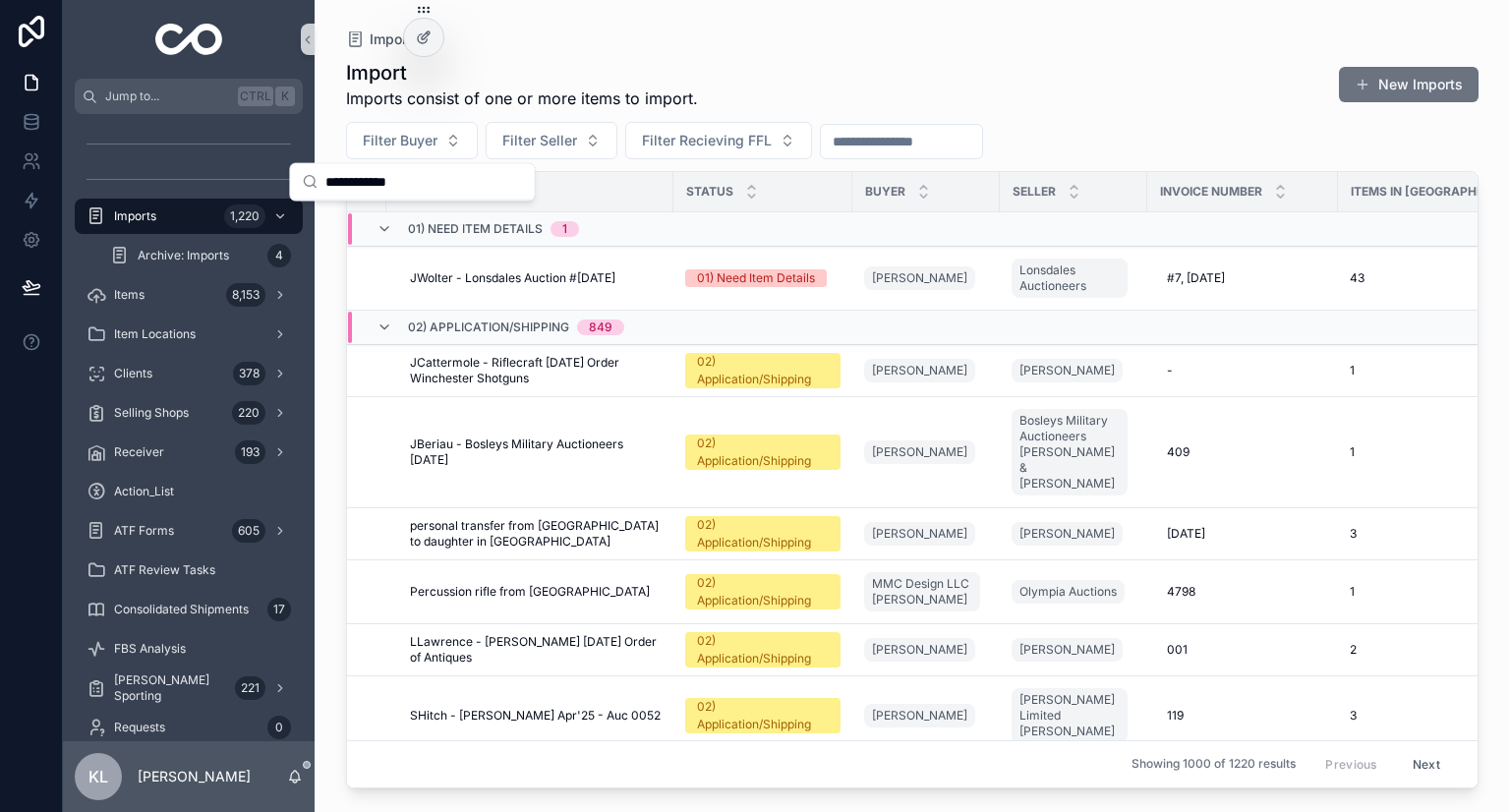
drag, startPoint x: 444, startPoint y: 186, endPoint x: 365, endPoint y: 182, distance: 79.1
click at [365, 182] on input "**********" at bounding box center [424, 182] width 197 height 36
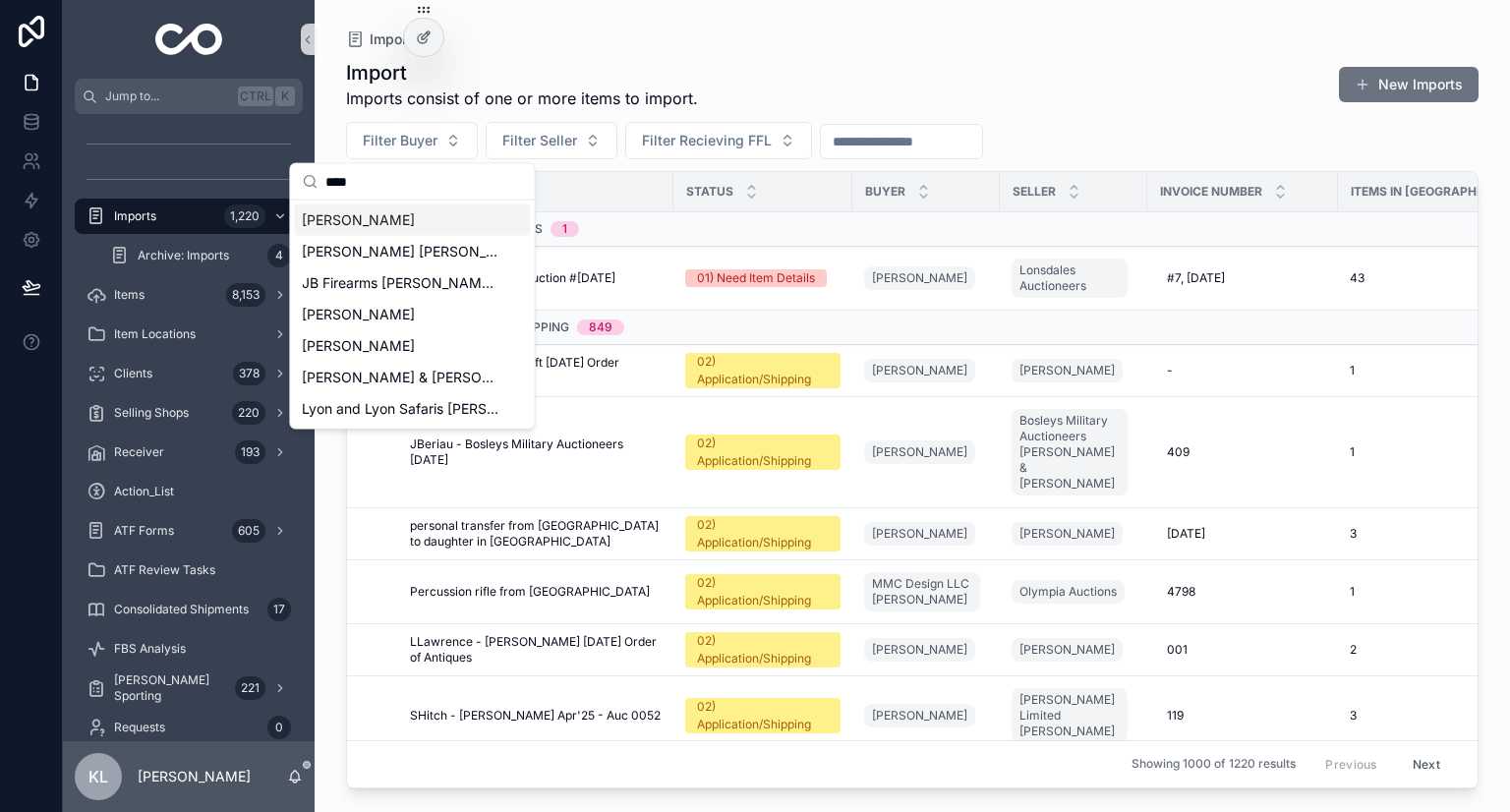
type input "***"
click at [404, 223] on div "Joe Vukovich" at bounding box center [412, 220] width 236 height 32
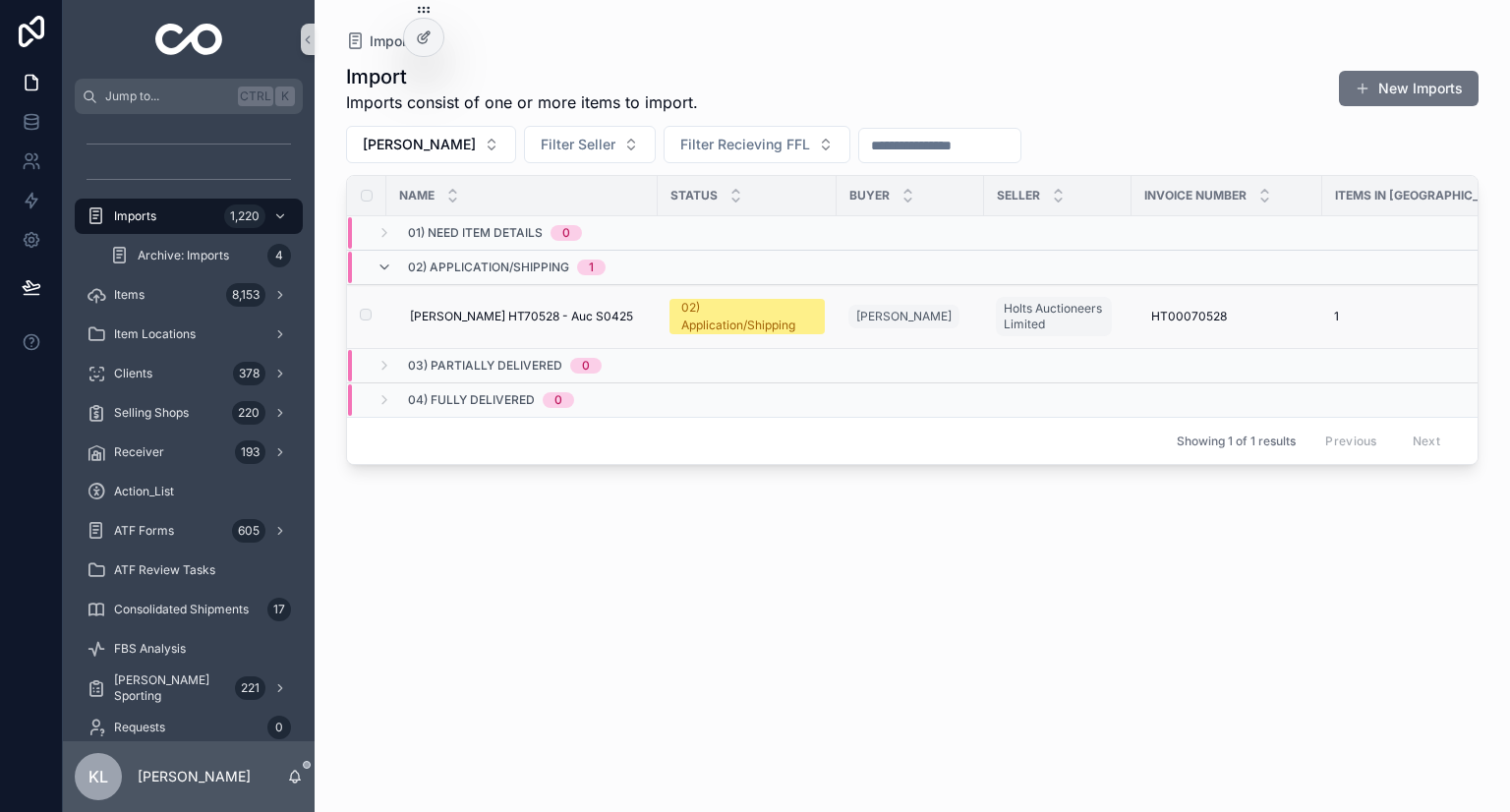
click at [645, 317] on div "JVukovich - Holts HT70528 - Auc S0425 JVukovich - Holts HT70528 - Auc S0425" at bounding box center [528, 317] width 236 height 16
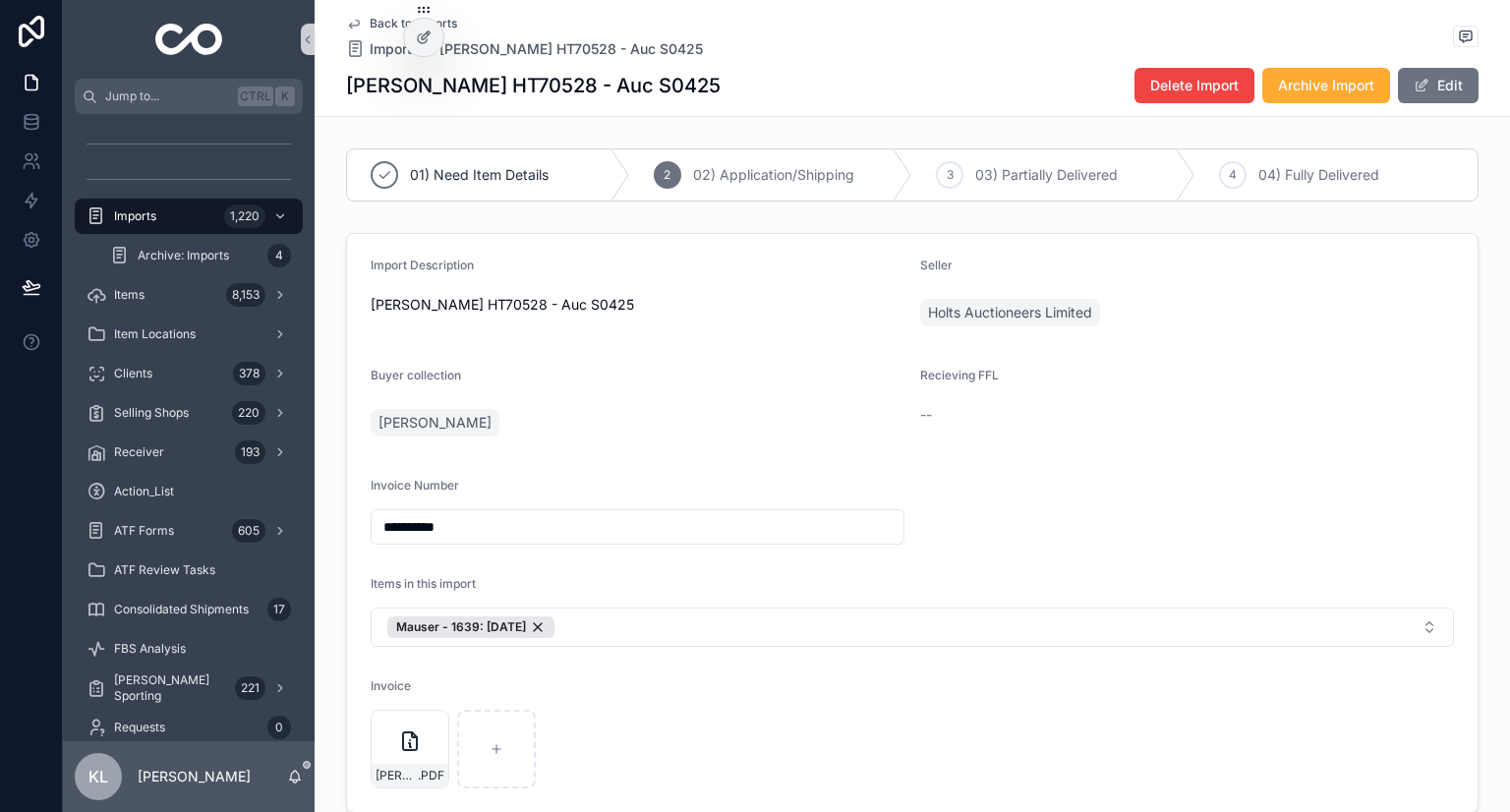
click at [1344, 419] on div "--" at bounding box center [1187, 415] width 534 height 20
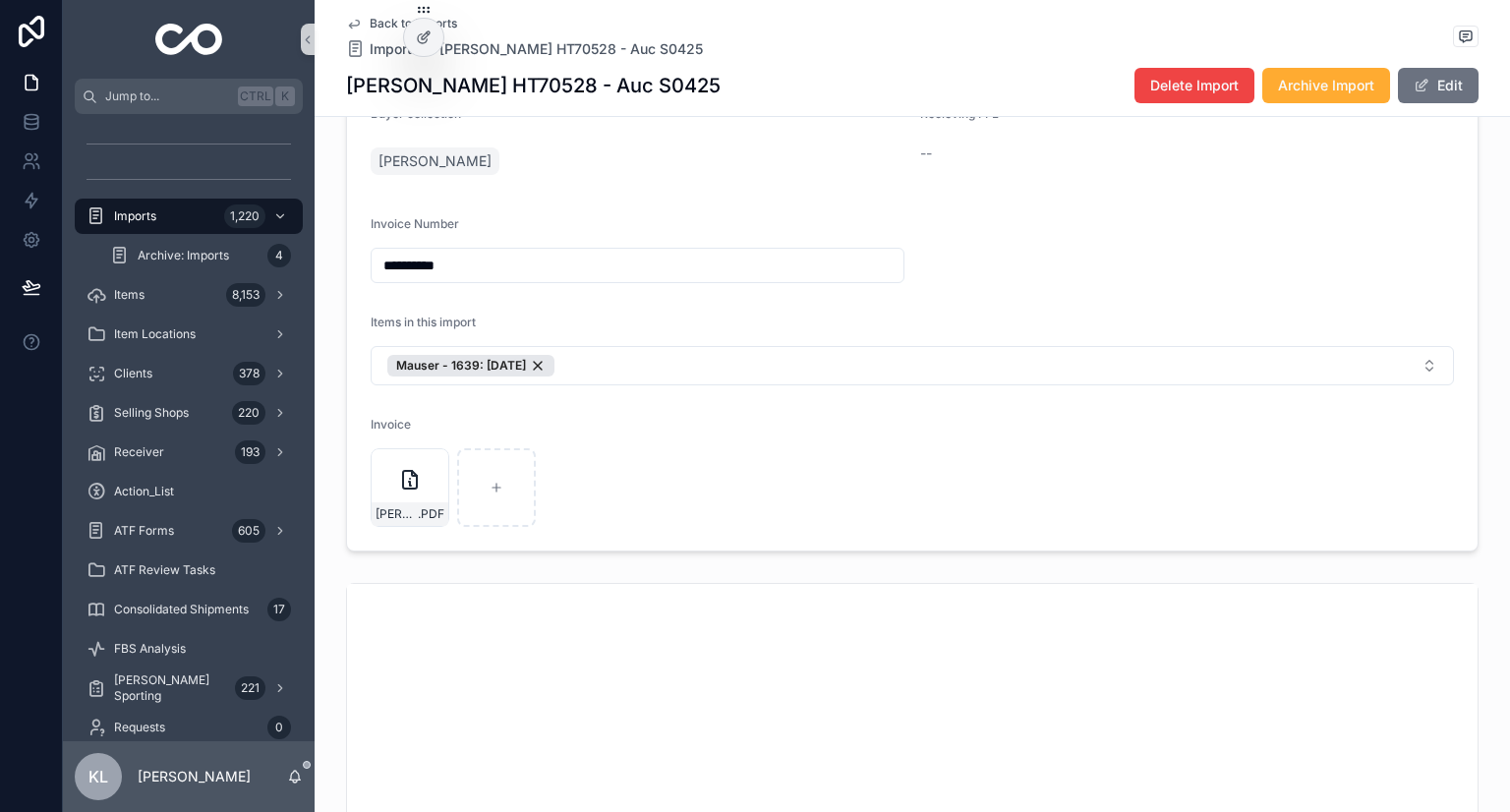
scroll to position [197, 0]
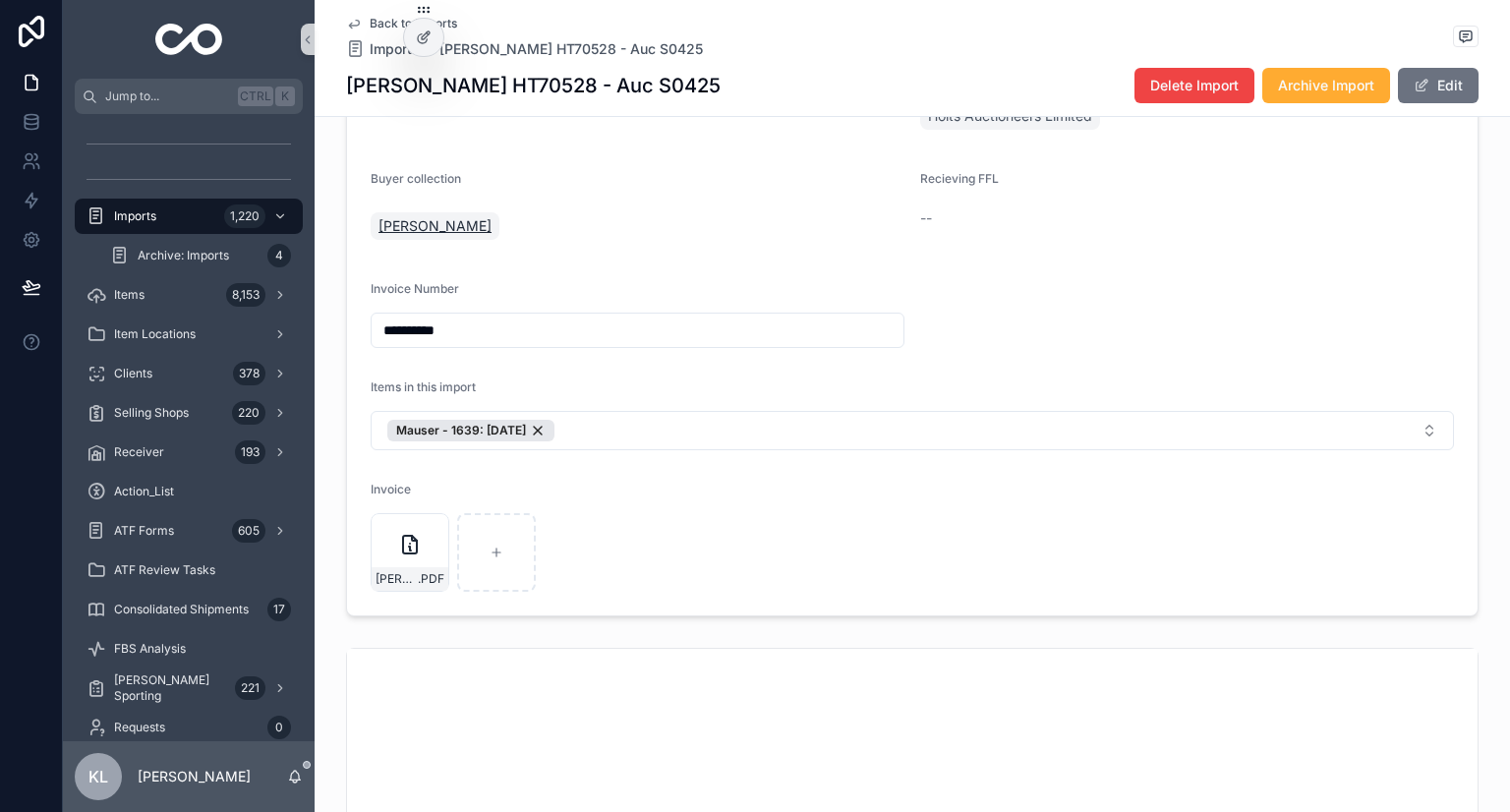
click at [432, 224] on span "Joe Vukovich" at bounding box center [435, 226] width 113 height 20
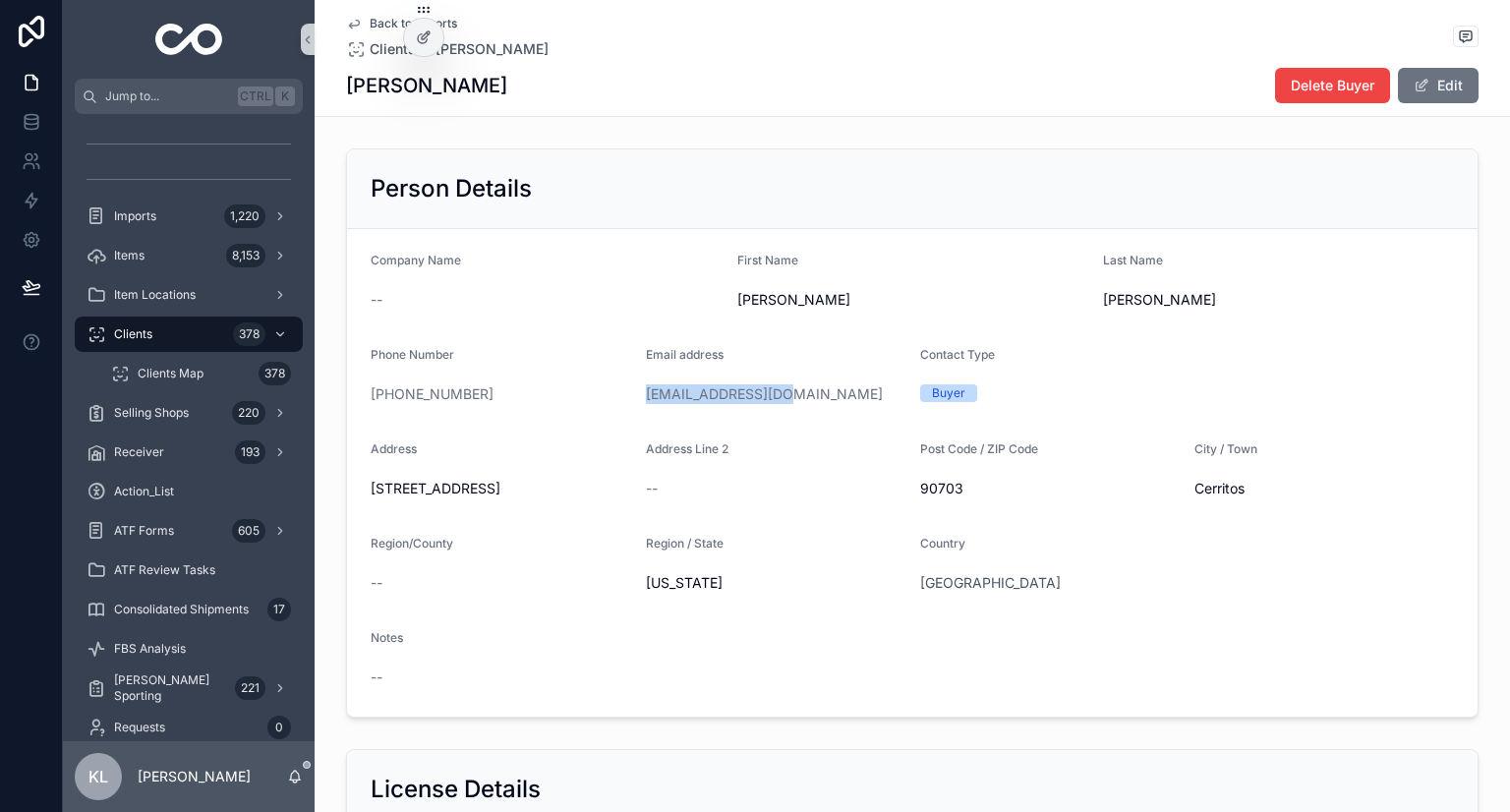
drag, startPoint x: 632, startPoint y: 396, endPoint x: 768, endPoint y: 394, distance: 136.0
click at [768, 394] on form "Company Name -- First Name Joe Last Name Vukovich Phone Number +1 562-818-9051 …" at bounding box center [912, 473] width 1131 height 487
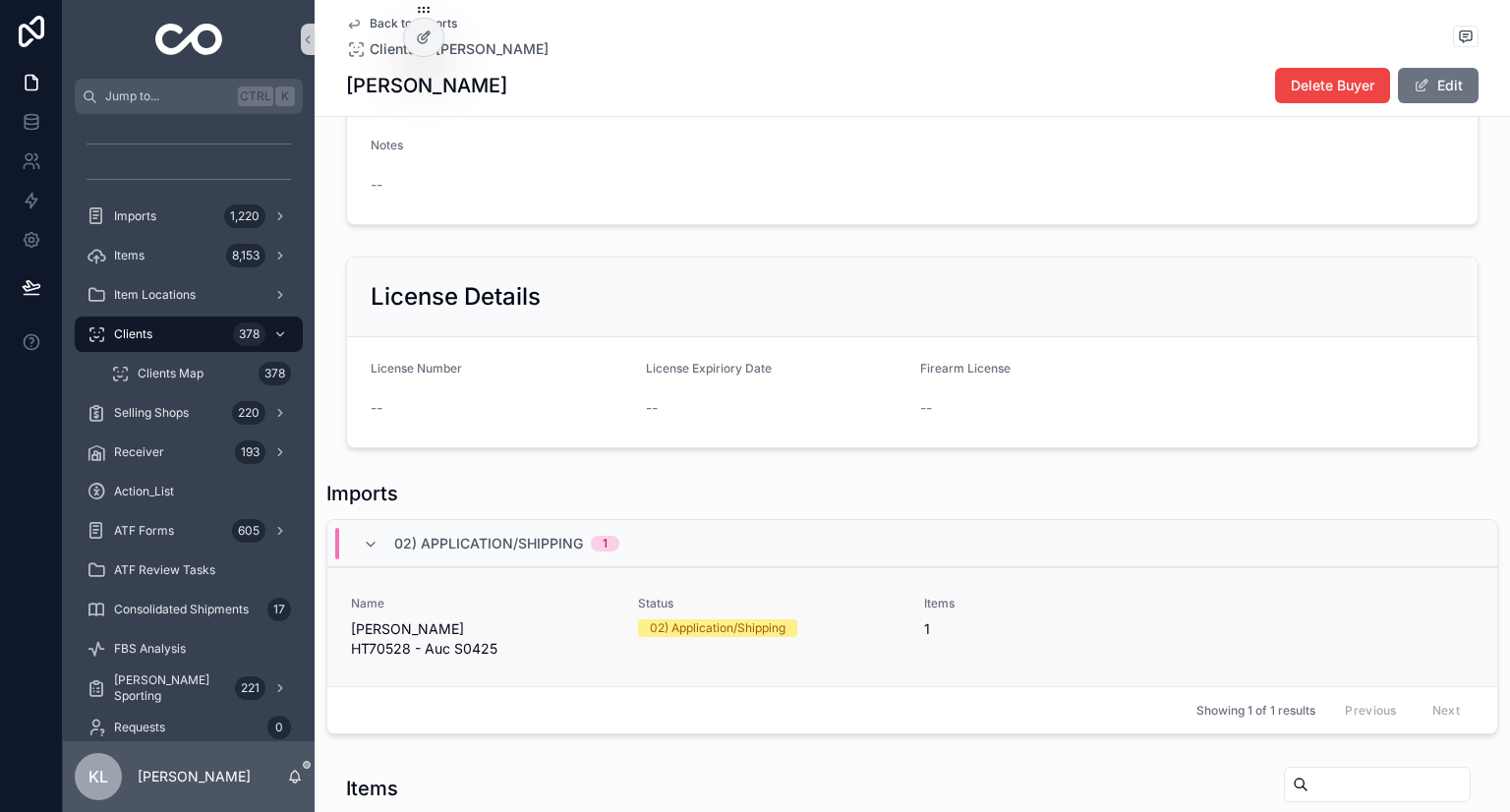
scroll to position [688, 0]
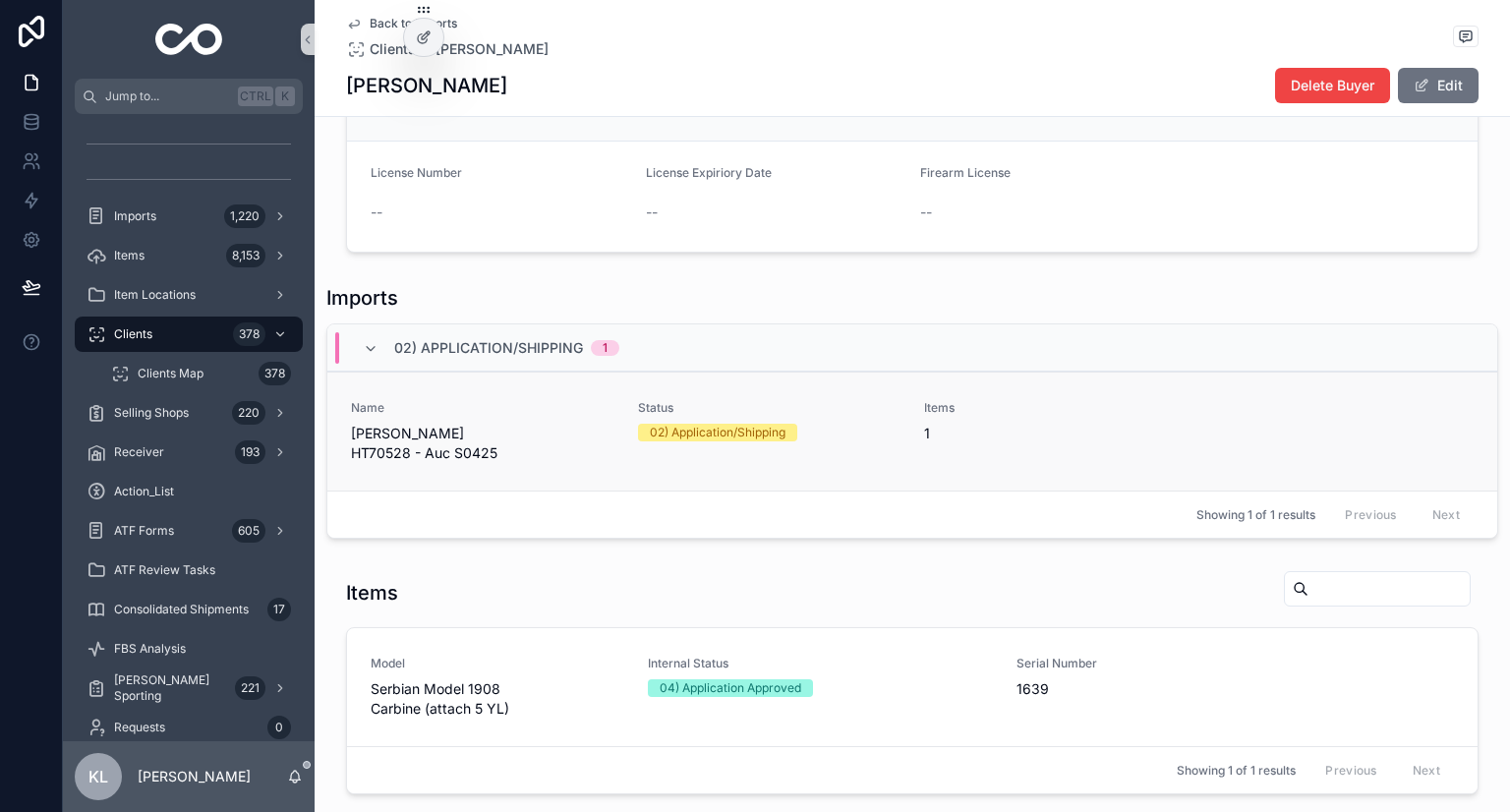
click at [540, 450] on span "JVukovich - Holts HT70528 - Auc S0425" at bounding box center [482, 444] width 263 height 40
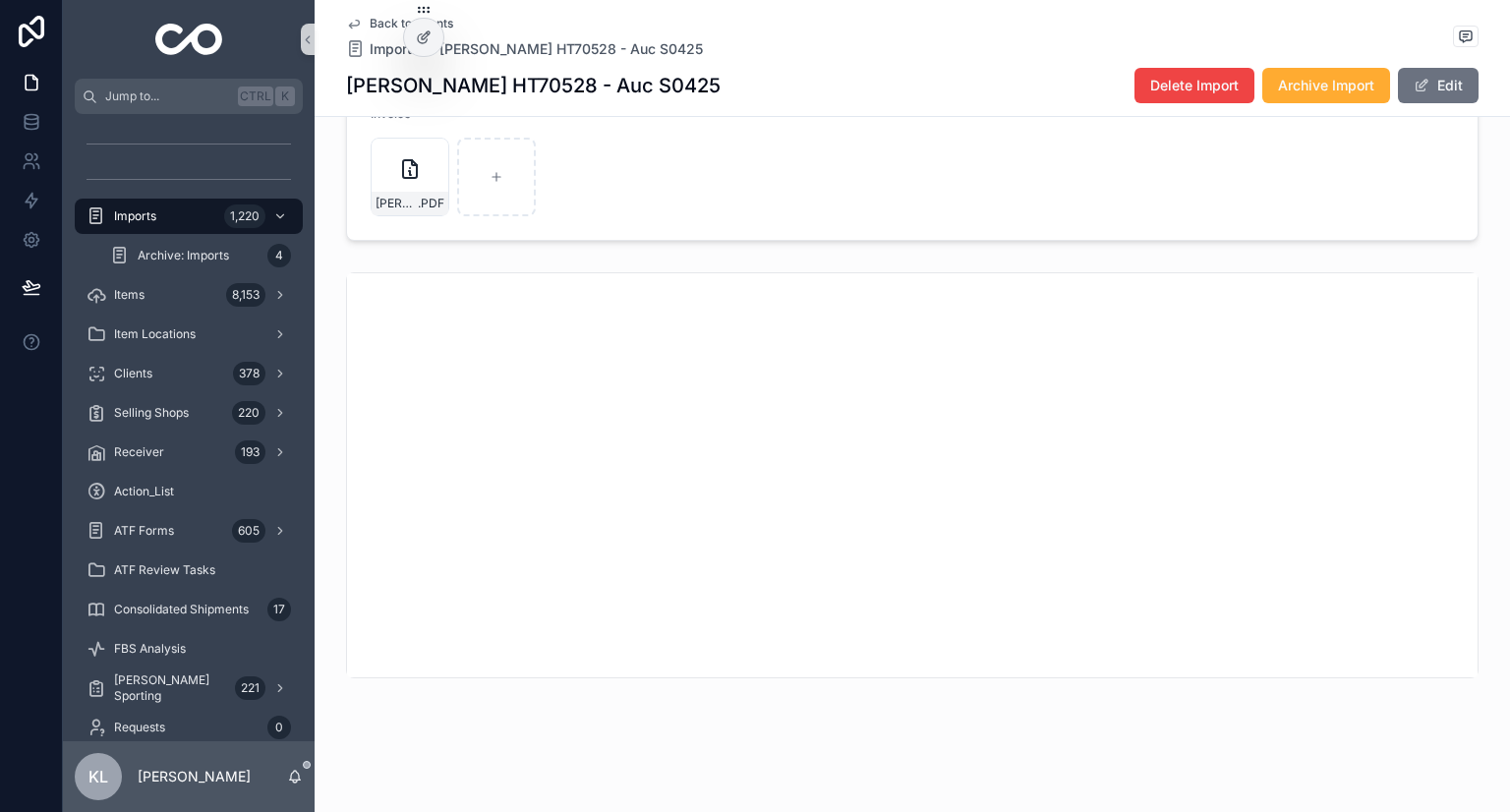
scroll to position [570, 0]
click at [196, 215] on div "Imports 1,220" at bounding box center [189, 216] width 205 height 32
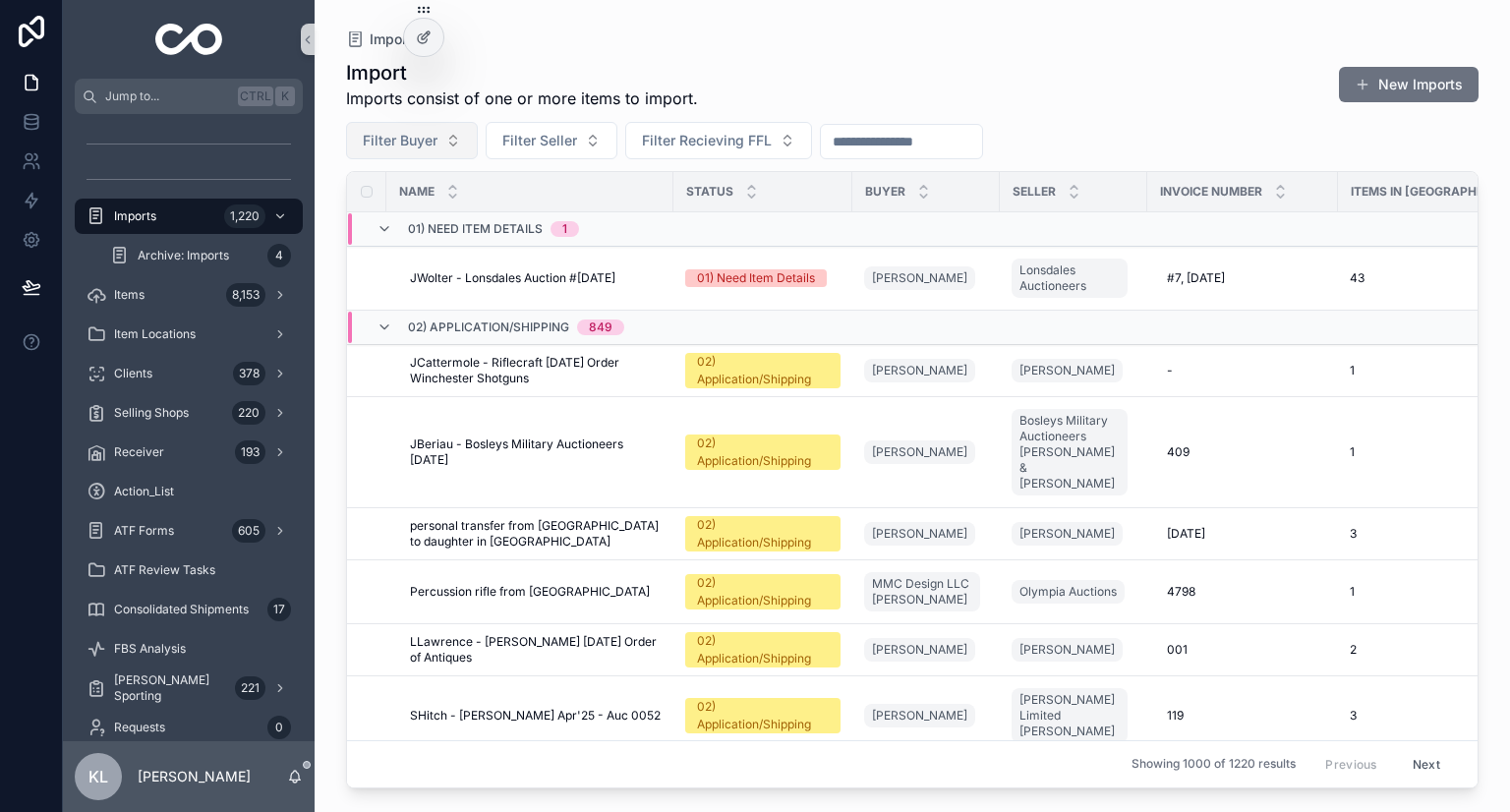
click at [426, 131] on span "Filter Buyer" at bounding box center [399, 141] width 74 height 20
type input "**********"
click at [425, 224] on div "John Berndt" at bounding box center [412, 220] width 236 height 32
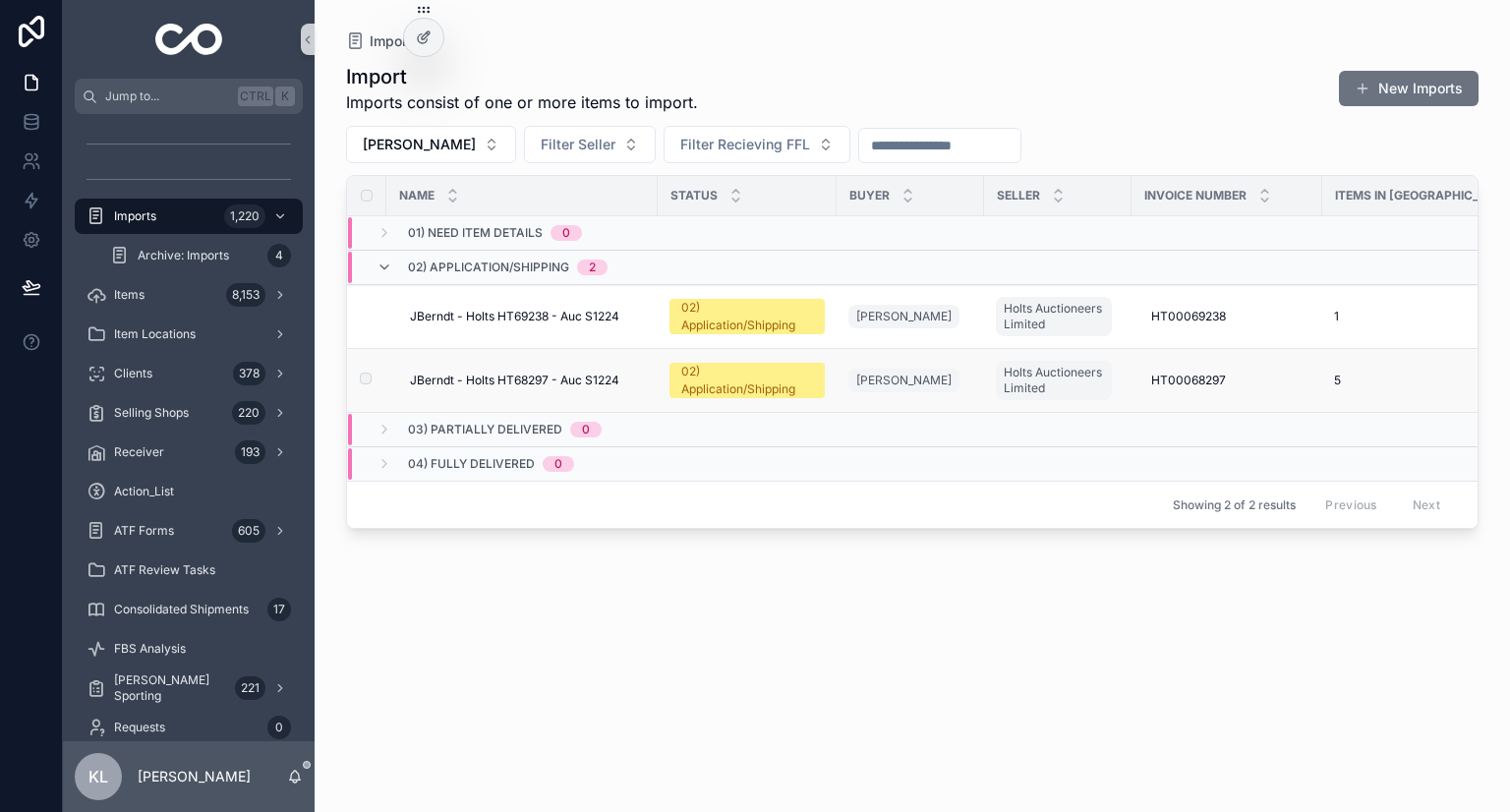
click at [638, 378] on div "JBerndt - Holts HT68297 - Auc S1224 JBerndt - Holts HT68297 - Auc S1224" at bounding box center [528, 380] width 236 height 16
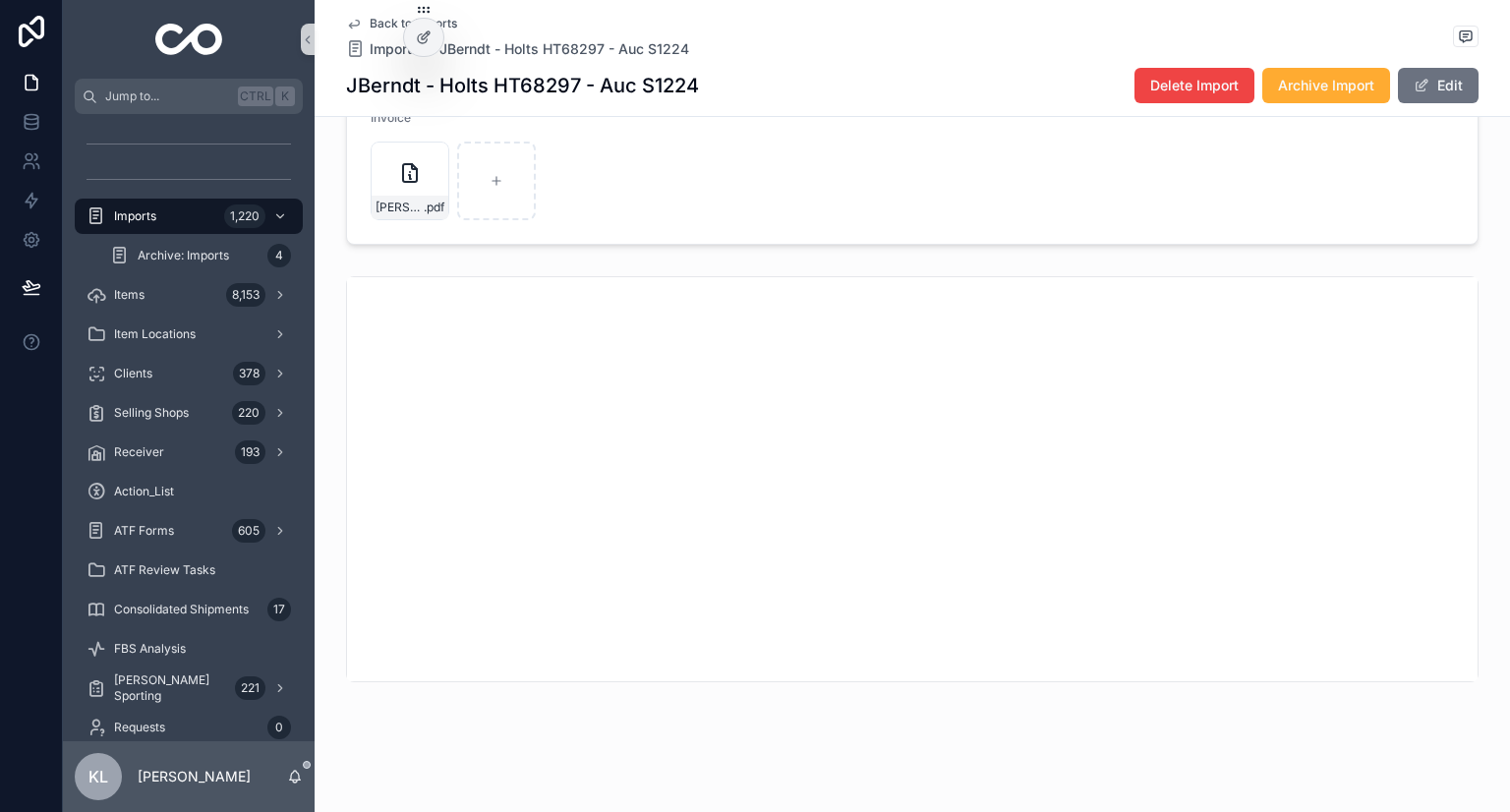
scroll to position [601, 0]
click at [346, 28] on icon "scrollable content" at bounding box center [354, 24] width 16 height 16
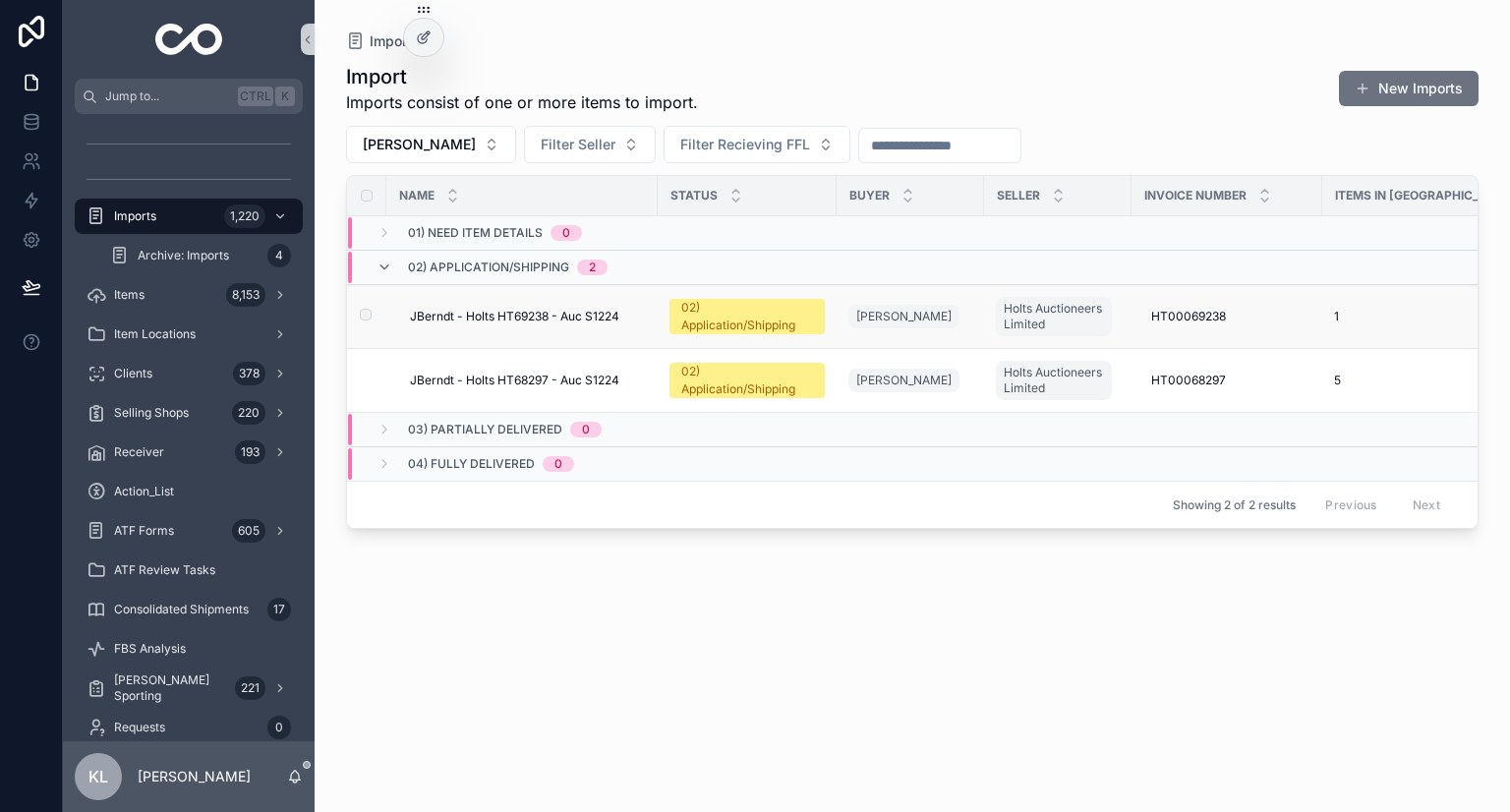
click at [637, 309] on div "JBerndt - Holts HT69238 - Auc S1224 JBerndt - Holts HT69238 - Auc S1224" at bounding box center [528, 317] width 236 height 16
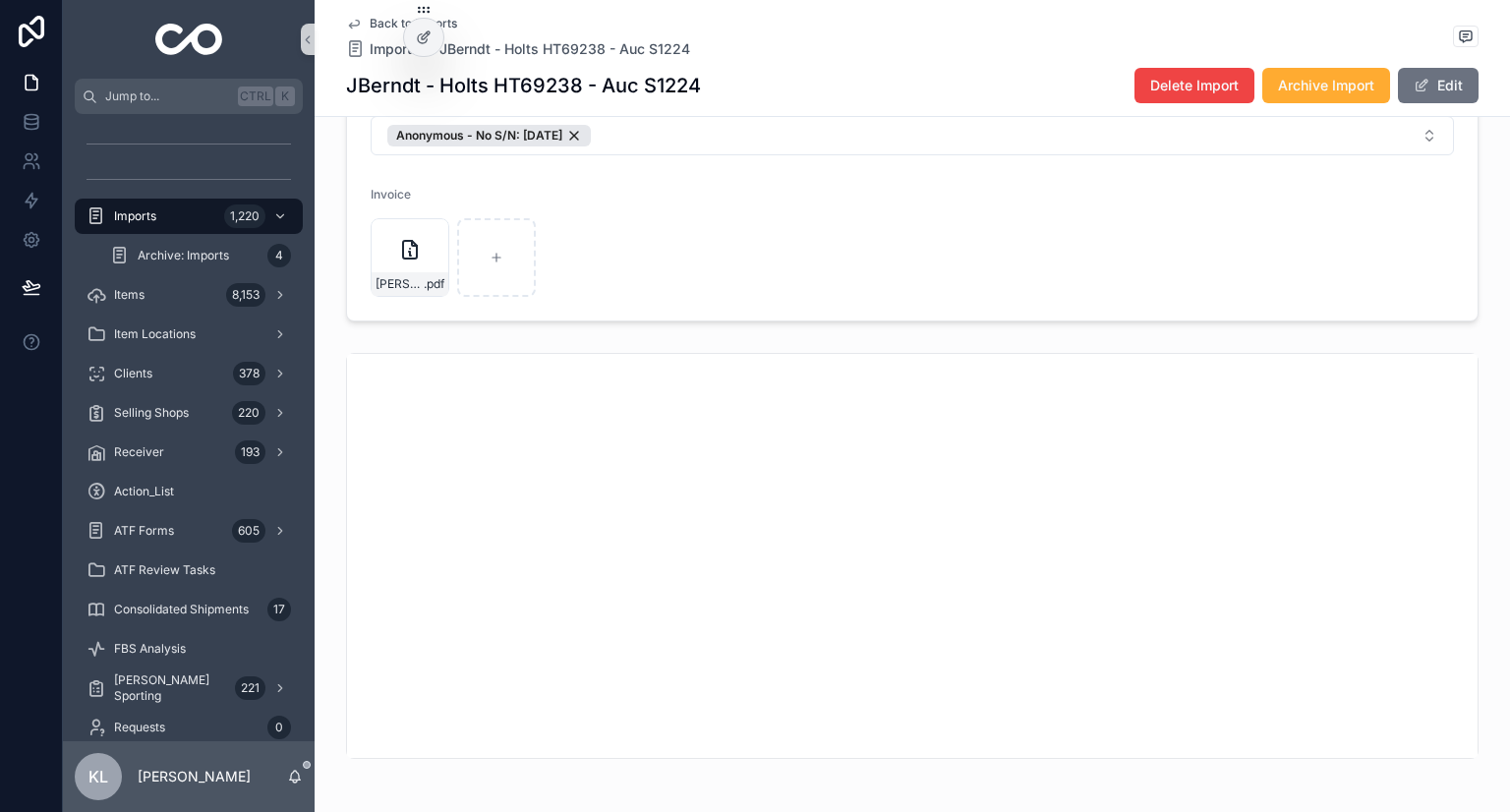
scroll to position [570, 0]
click at [349, 25] on icon "scrollable content" at bounding box center [354, 25] width 10 height 8
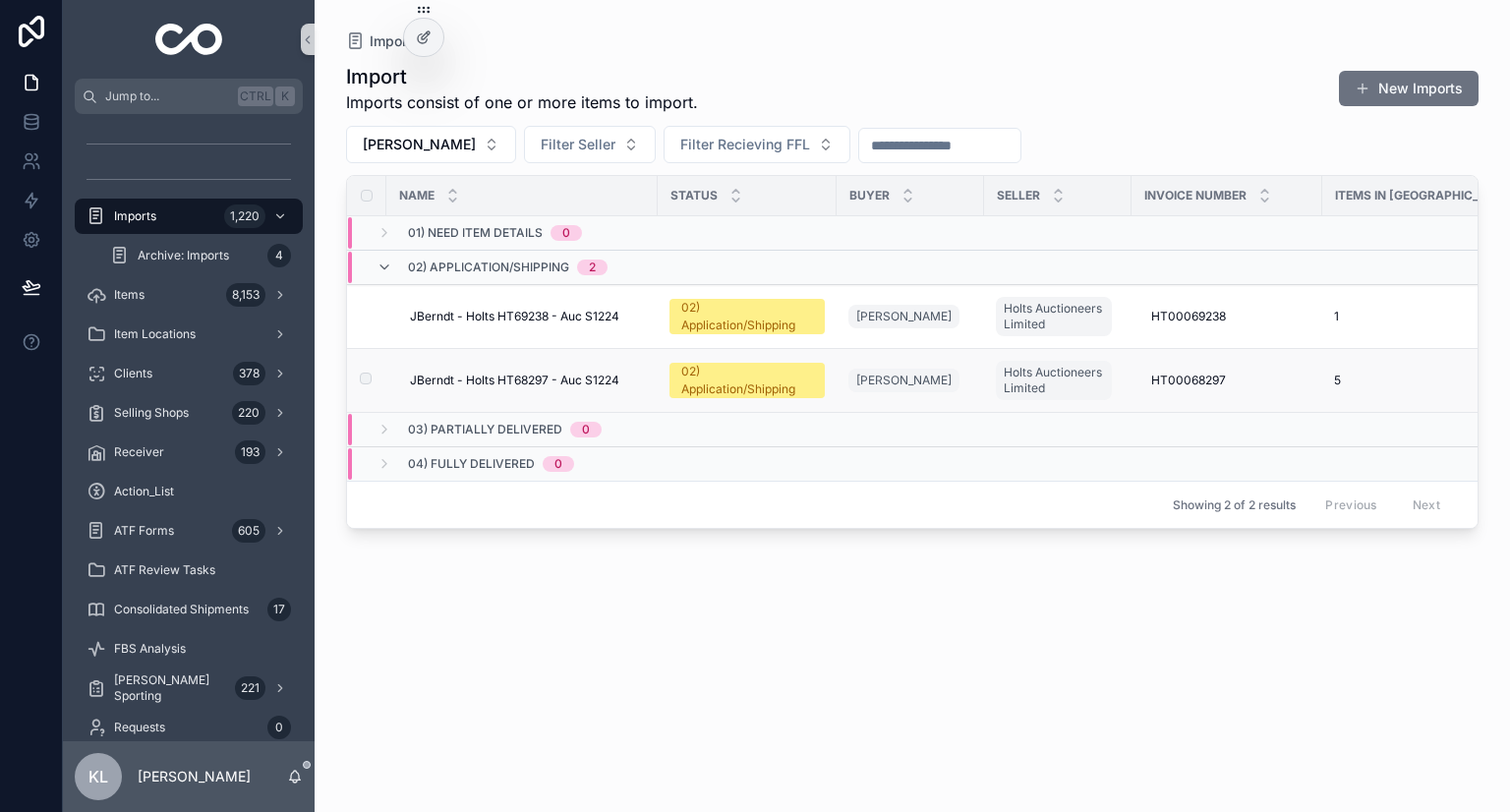
click at [634, 378] on div "JBerndt - Holts HT68297 - Auc S1224 JBerndt - Holts HT68297 - Auc S1224" at bounding box center [528, 380] width 236 height 16
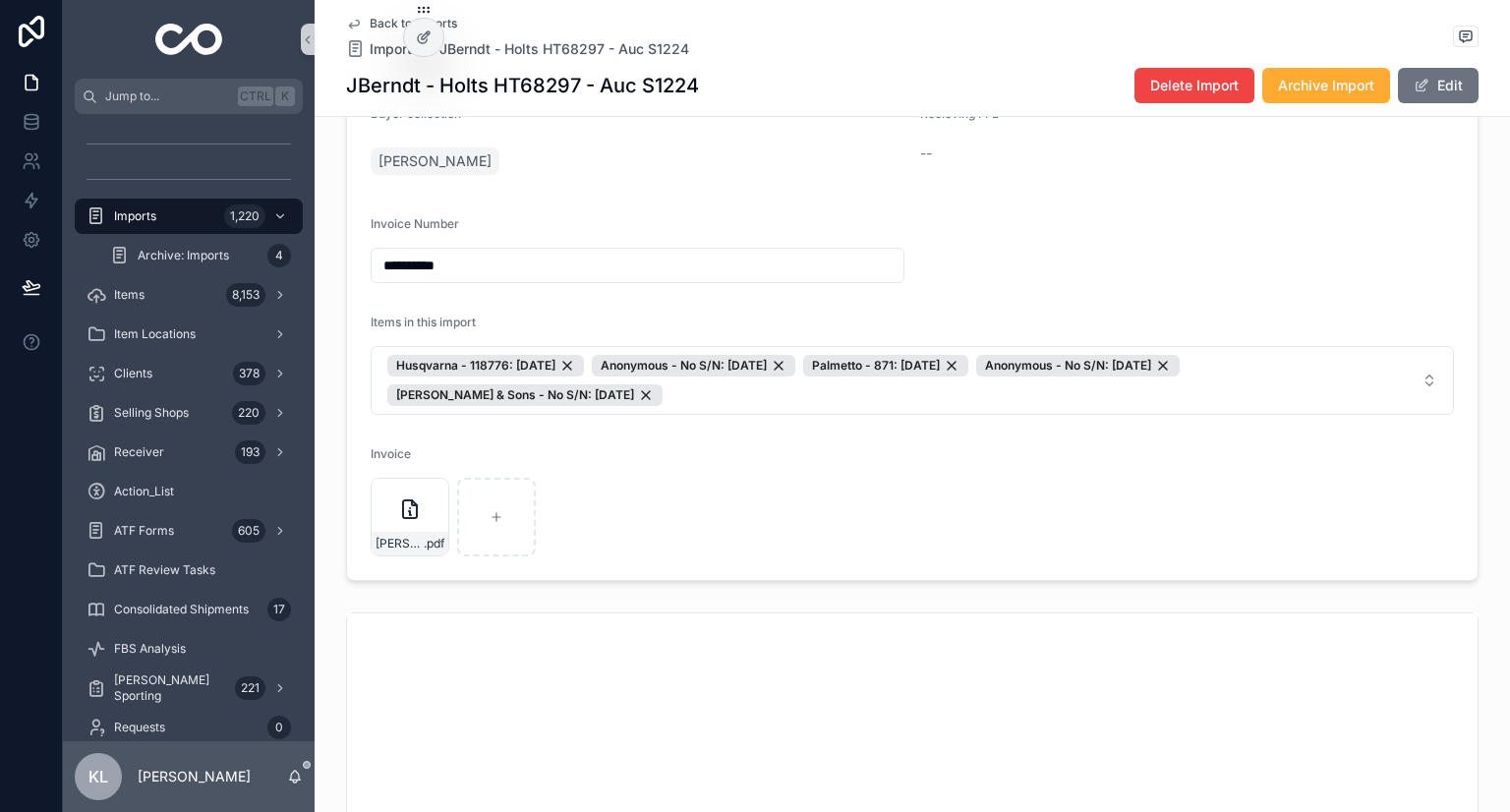
scroll to position [207, 0]
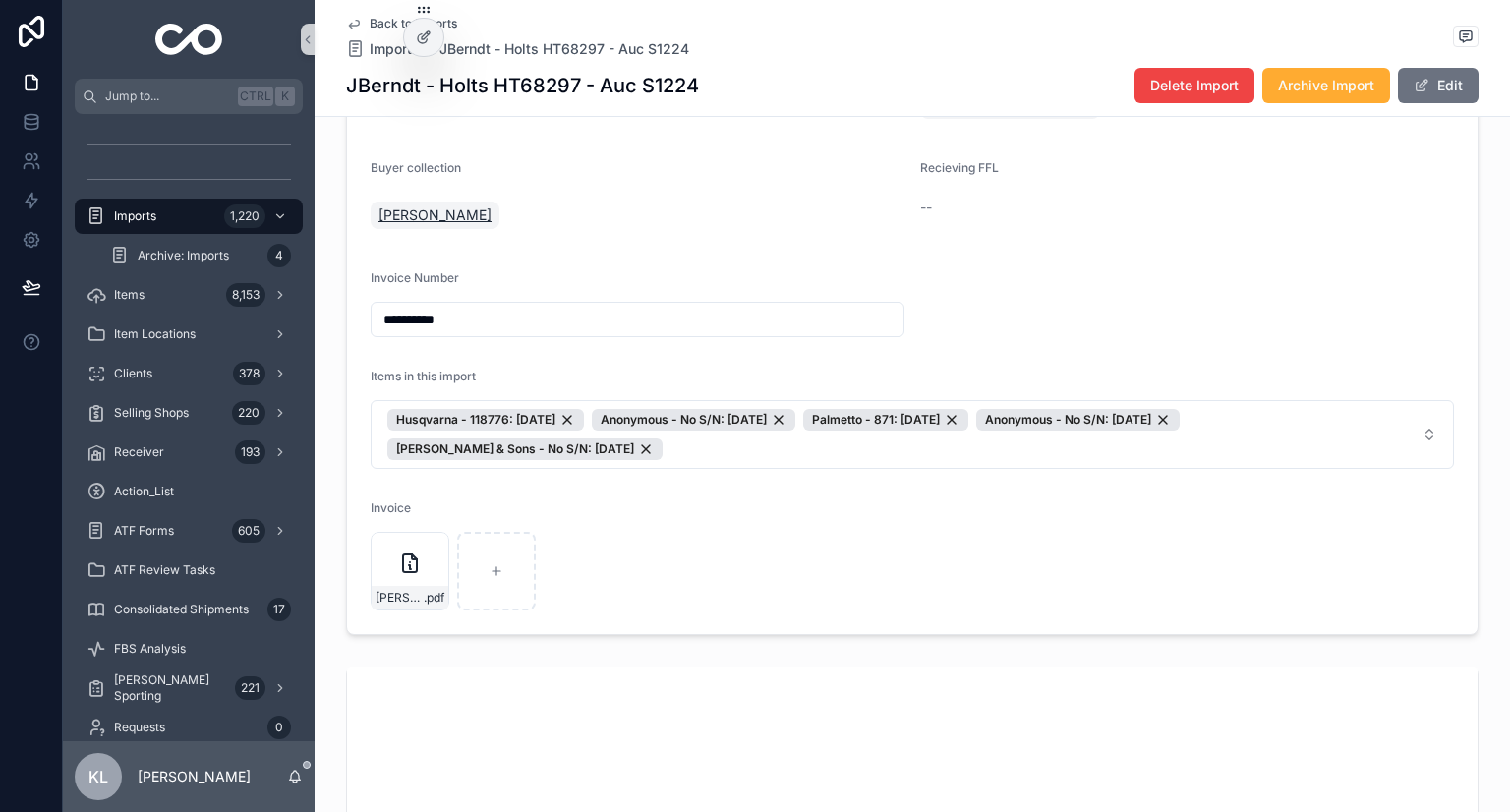
click at [423, 216] on span "John Berndt" at bounding box center [435, 215] width 113 height 20
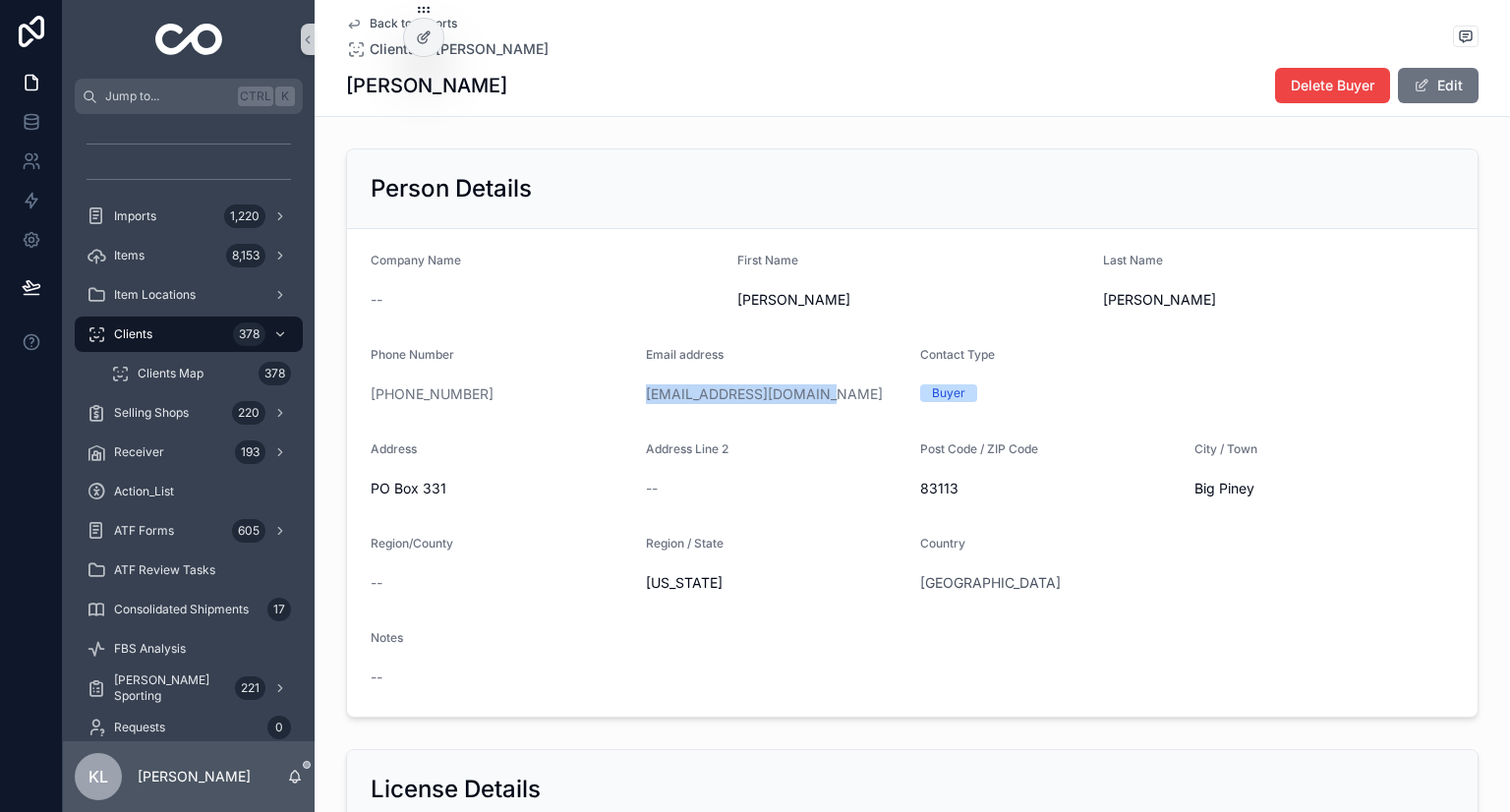
drag, startPoint x: 843, startPoint y: 378, endPoint x: 633, endPoint y: 391, distance: 210.4
click at [633, 391] on form "Company Name -- First Name John Last Name Berndt Phone Number +1 307-413-7633 E…" at bounding box center [912, 473] width 1131 height 487
click at [213, 214] on div "Imports 1,220" at bounding box center [189, 216] width 205 height 32
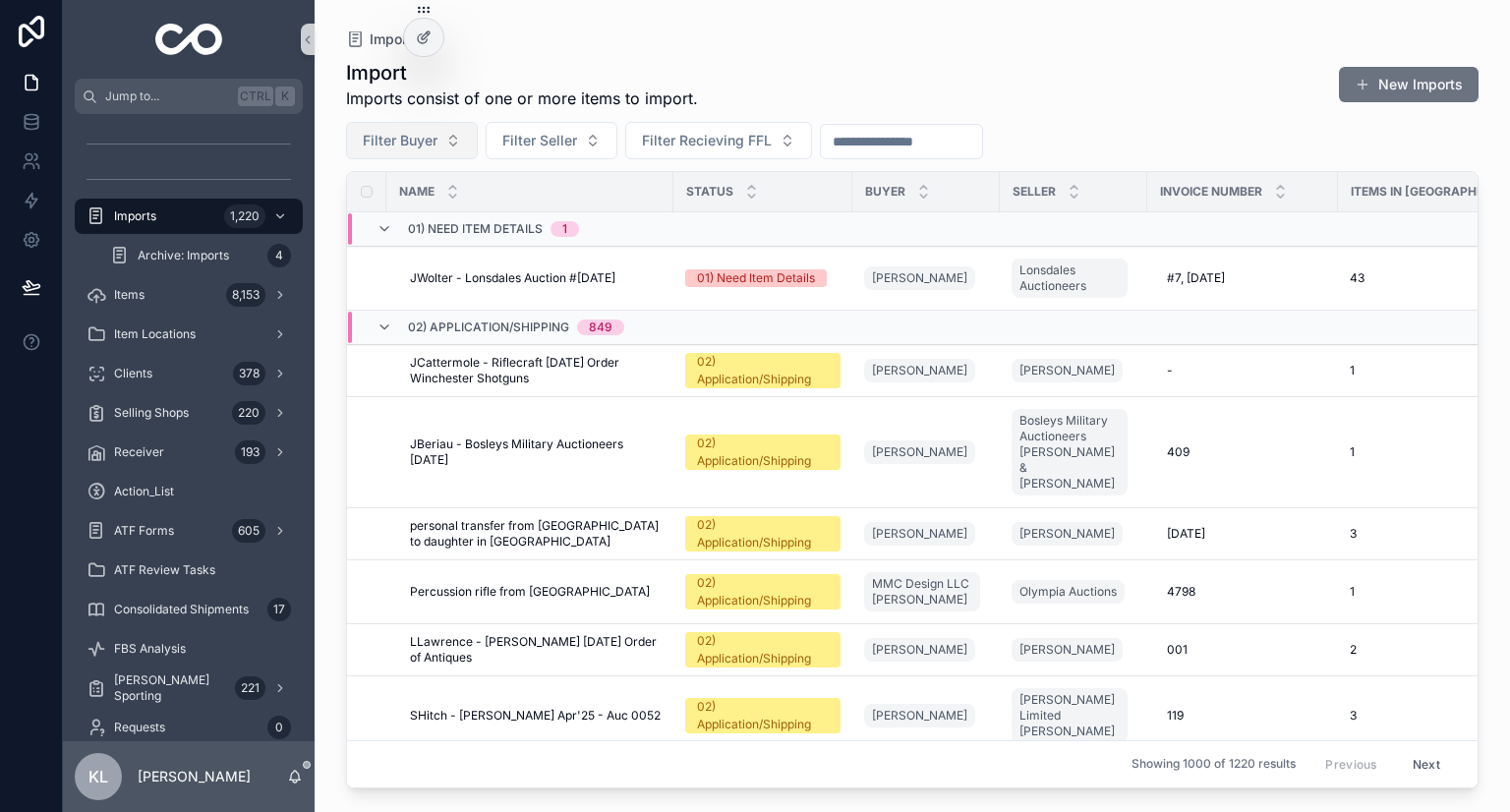
click at [398, 143] on span "Filter Buyer" at bounding box center [399, 141] width 74 height 20
type input "**********"
click at [433, 216] on div "John Burchett" at bounding box center [412, 220] width 236 height 32
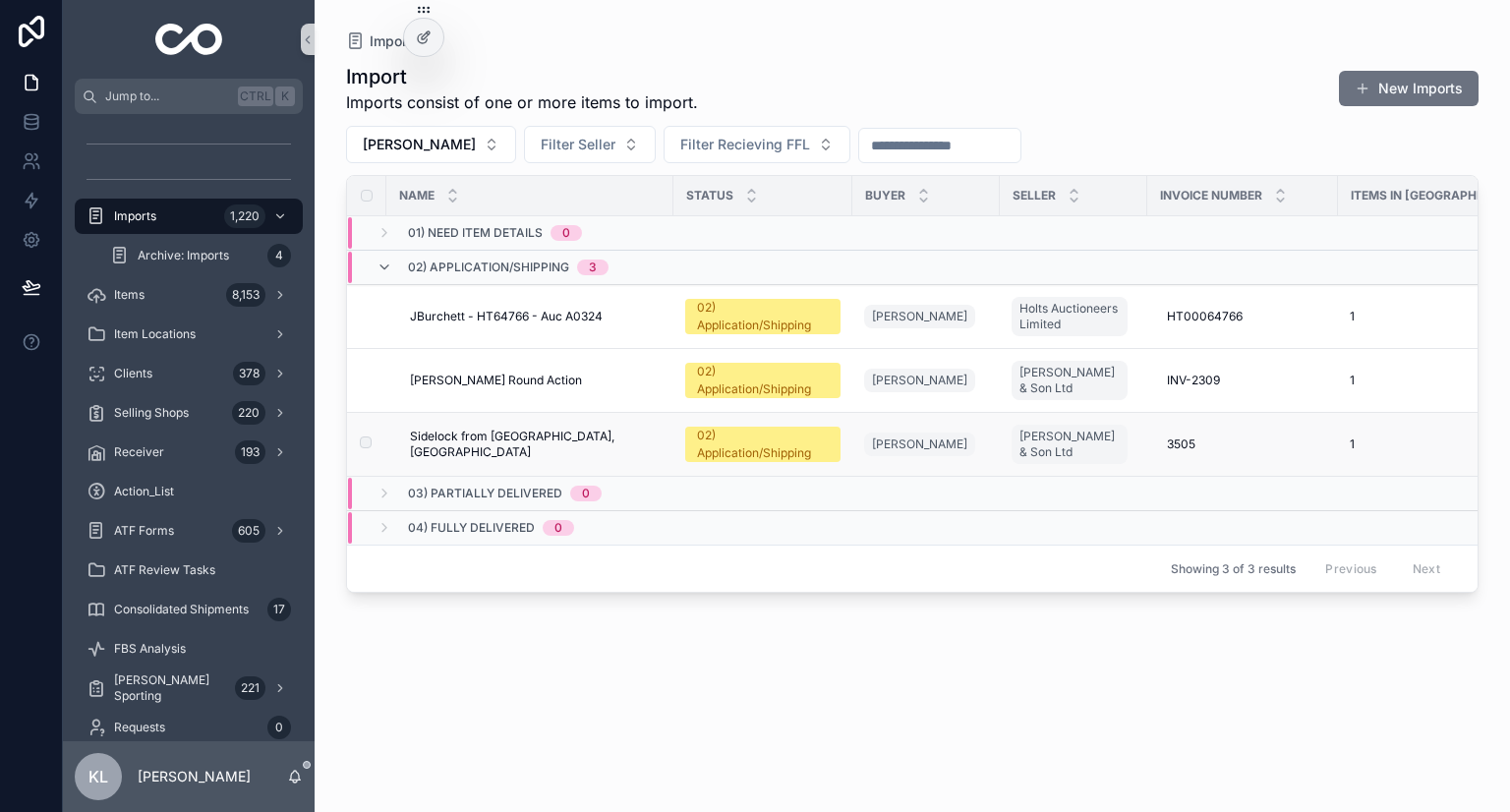
click at [632, 438] on div "Sidelock from Dickson, Scotland Sidelock from Dickson, Scotland" at bounding box center [536, 445] width 252 height 32
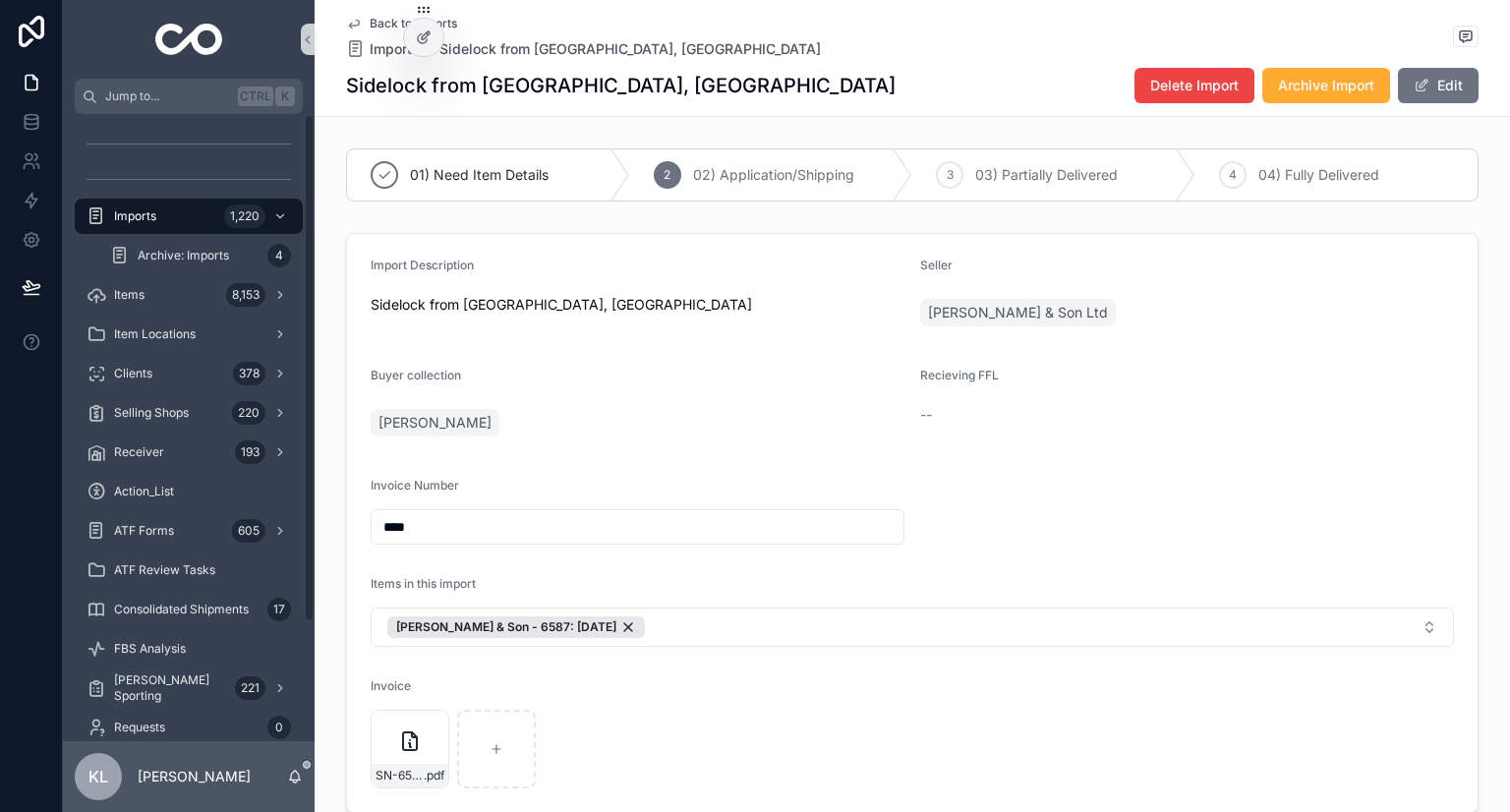
click at [351, 25] on icon "scrollable content" at bounding box center [354, 25] width 10 height 8
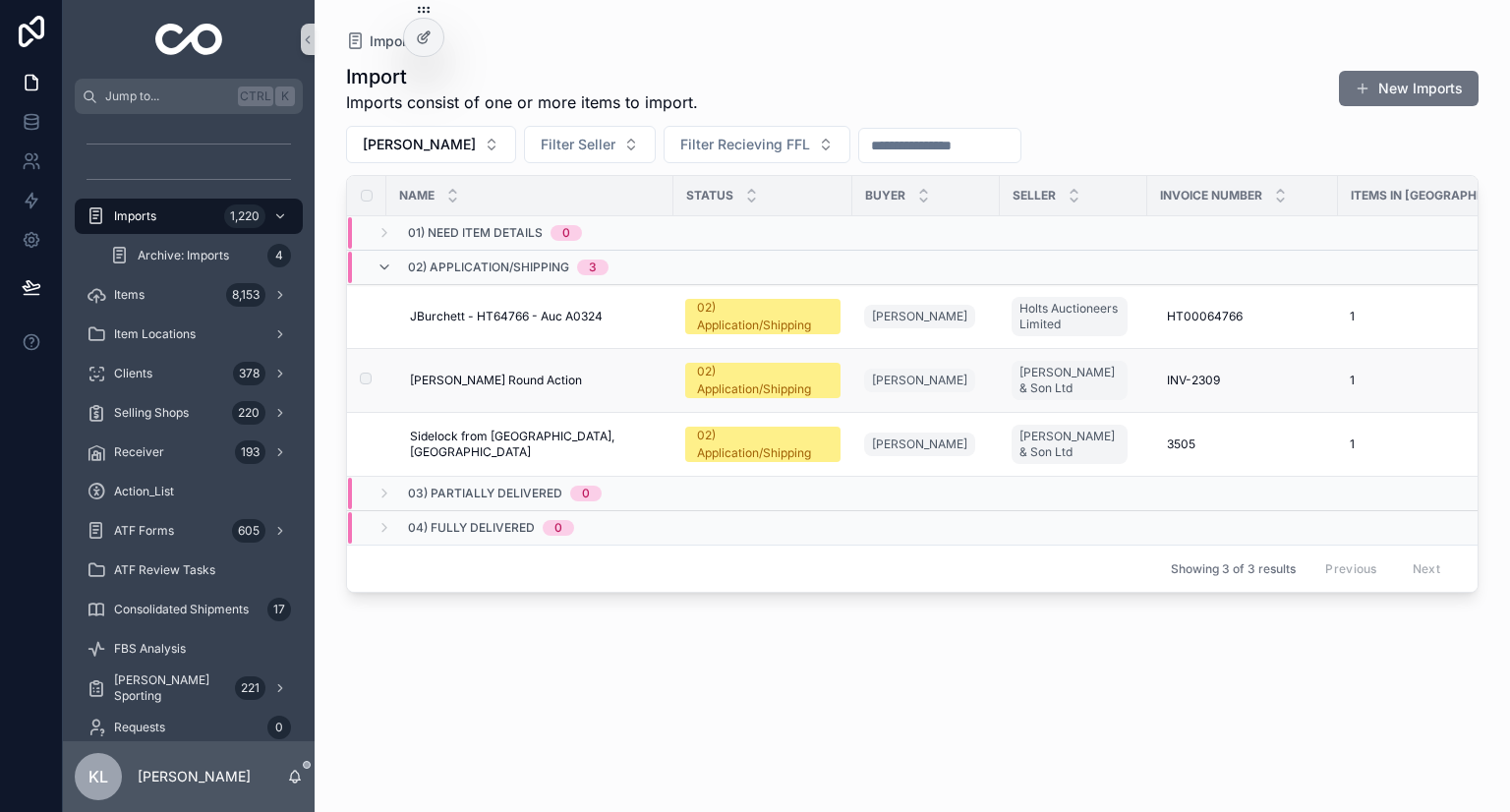
click at [536, 372] on div "Dickson Round Action Dickson Round Action" at bounding box center [536, 380] width 252 height 16
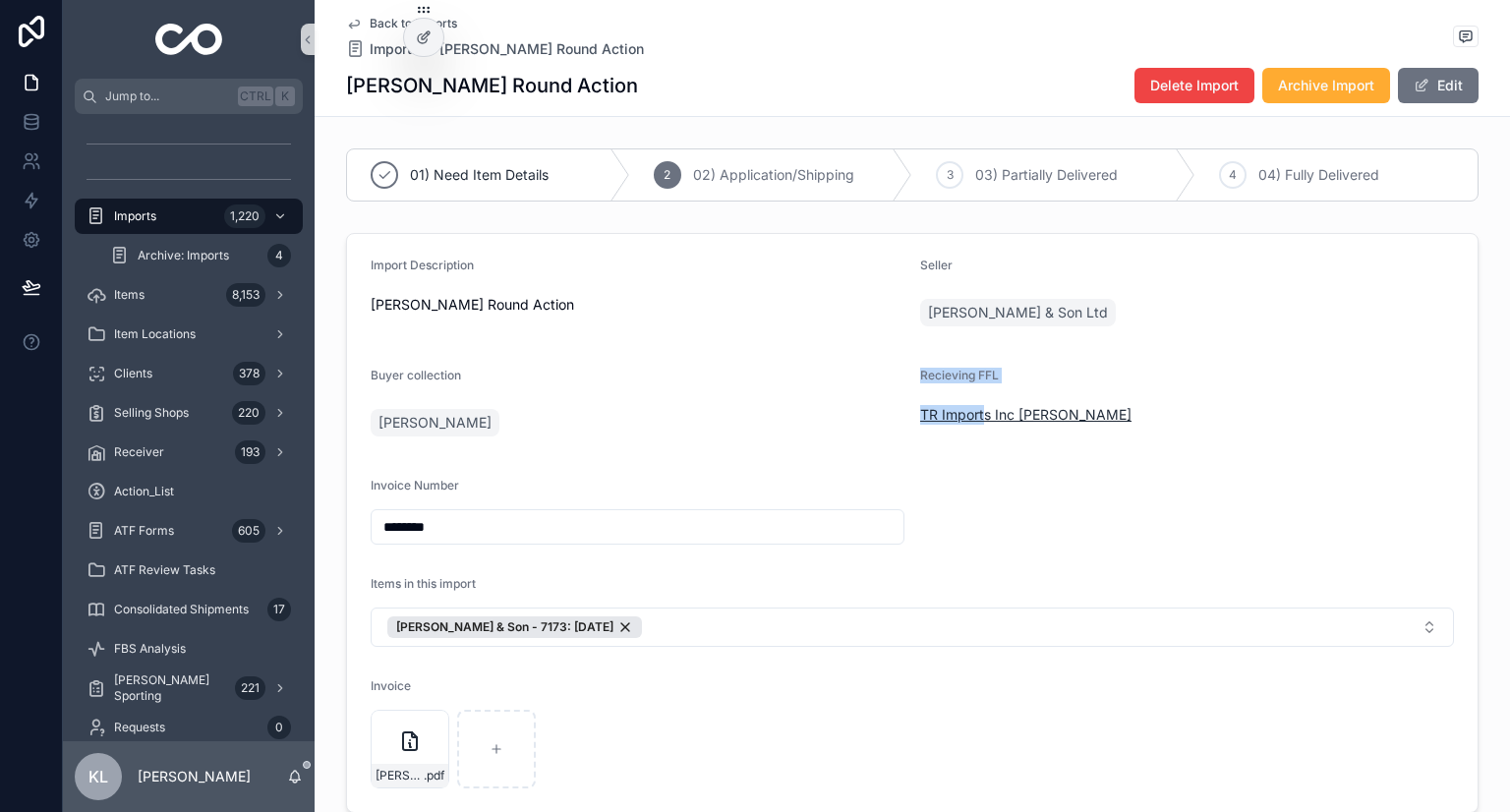
drag, startPoint x: 888, startPoint y: 420, endPoint x: 977, endPoint y: 423, distance: 89.1
click at [977, 423] on form "Import Description Dickson Round Action Seller John Dickson & Son Ltd Buyer col…" at bounding box center [912, 523] width 1131 height 578
click at [1171, 392] on div "Recieving FFL TR Imports Inc Chuck Lutz" at bounding box center [1187, 406] width 534 height 78
drag, startPoint x: 905, startPoint y: 416, endPoint x: 1007, endPoint y: 416, distance: 102.0
click at [1007, 416] on form "Import Description Dickson Round Action Seller John Dickson & Son Ltd Buyer col…" at bounding box center [912, 523] width 1131 height 578
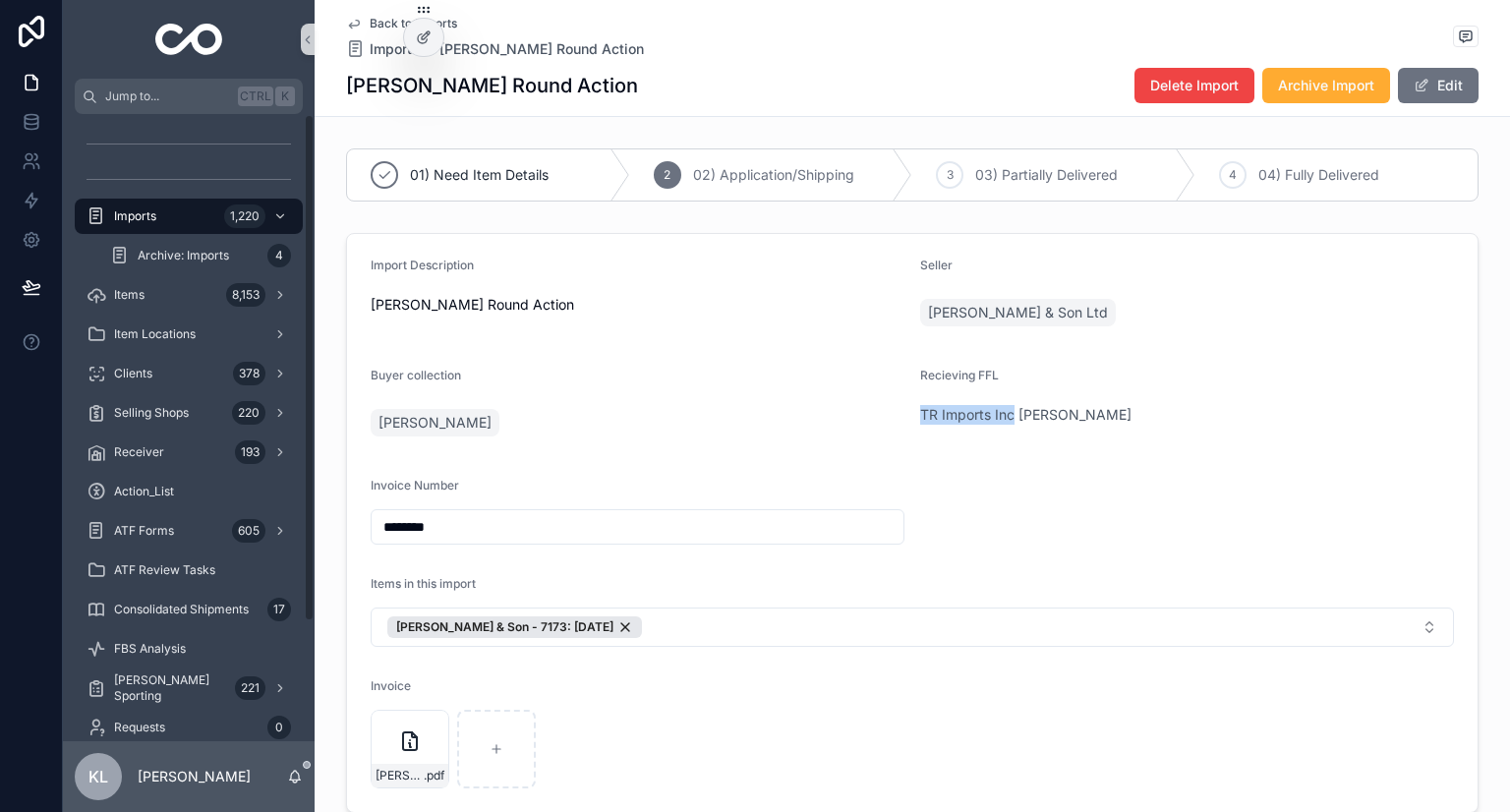
click at [346, 17] on icon "scrollable content" at bounding box center [354, 24] width 16 height 16
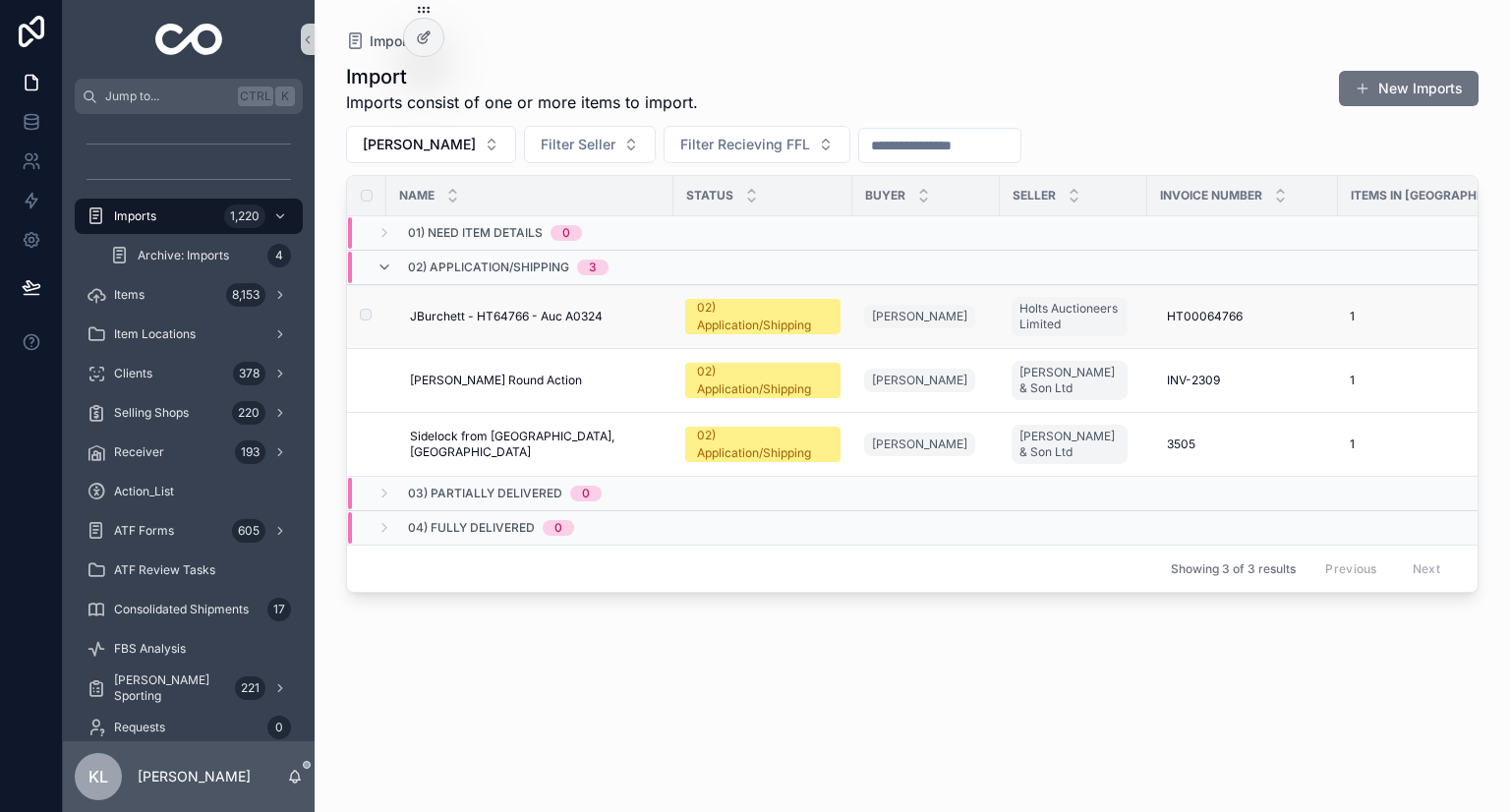
click at [613, 316] on div "JBurchett - HT64766 - Auc A0324 JBurchett - HT64766 - Auc A0324" at bounding box center [536, 317] width 252 height 16
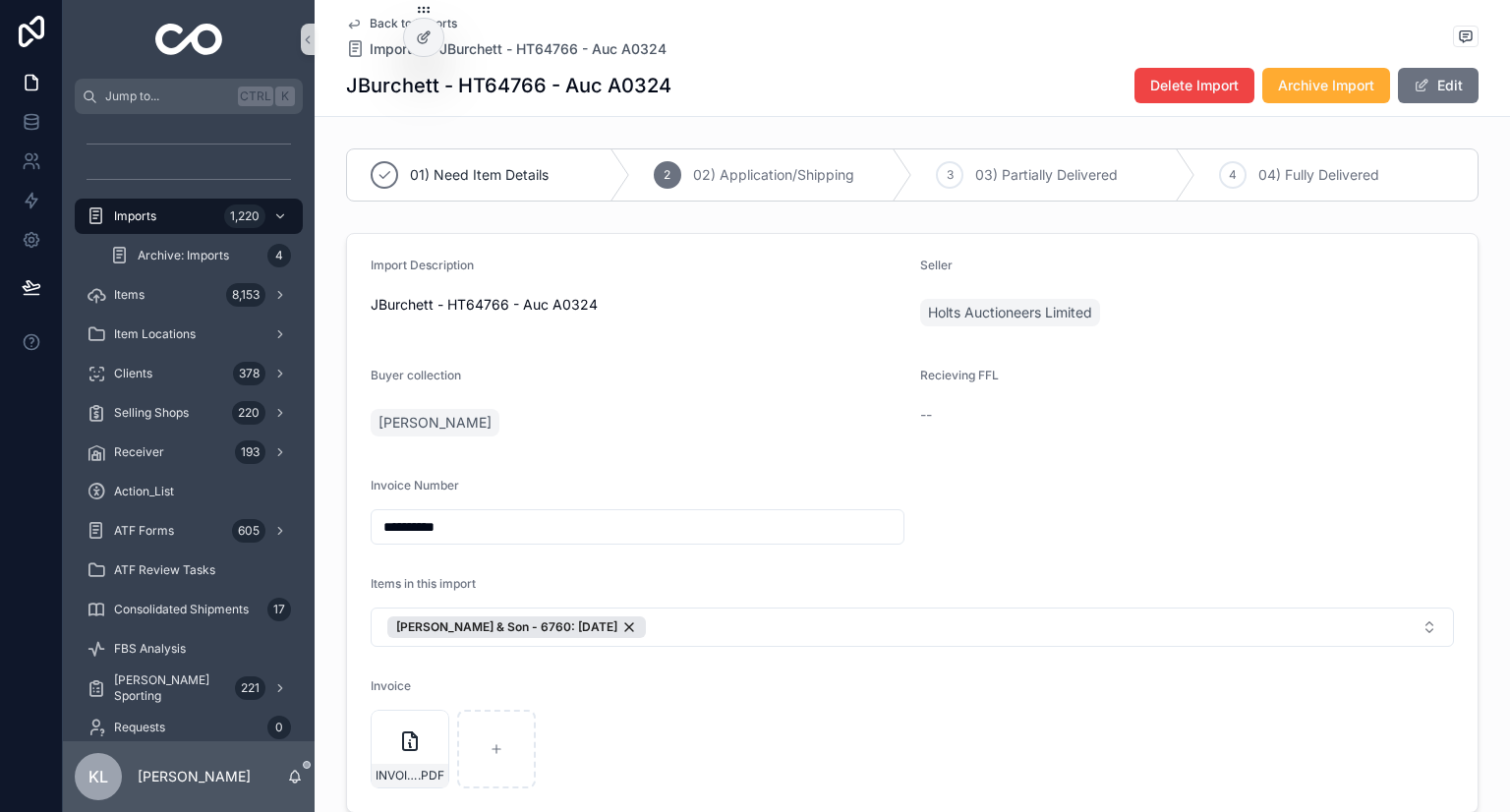
click at [349, 26] on icon "scrollable content" at bounding box center [354, 25] width 10 height 8
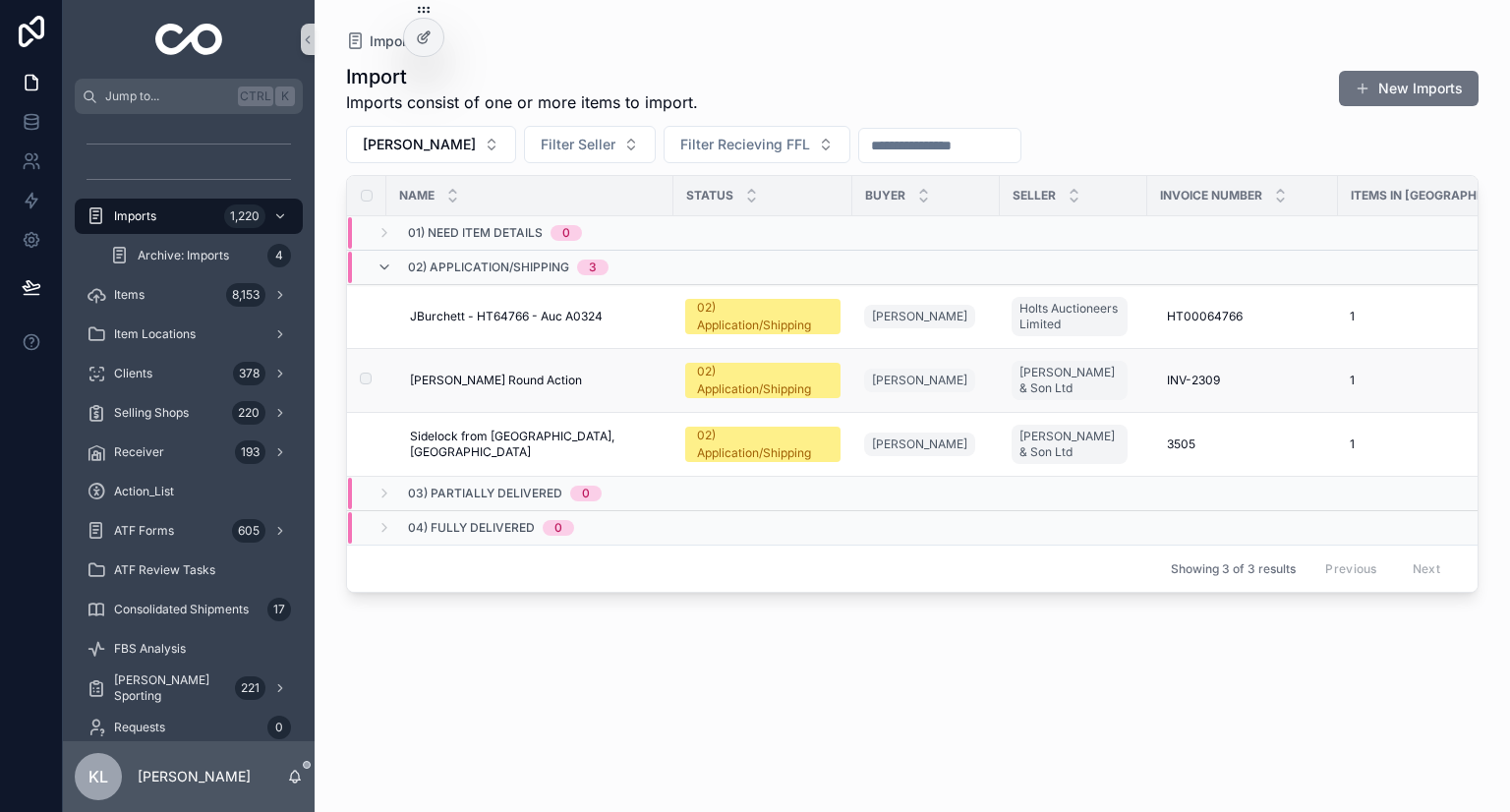
click at [570, 369] on td "Dickson Round Action Dickson Round Action" at bounding box center [529, 381] width 287 height 64
click at [570, 377] on div "Dickson Round Action Dickson Round Action" at bounding box center [536, 380] width 252 height 16
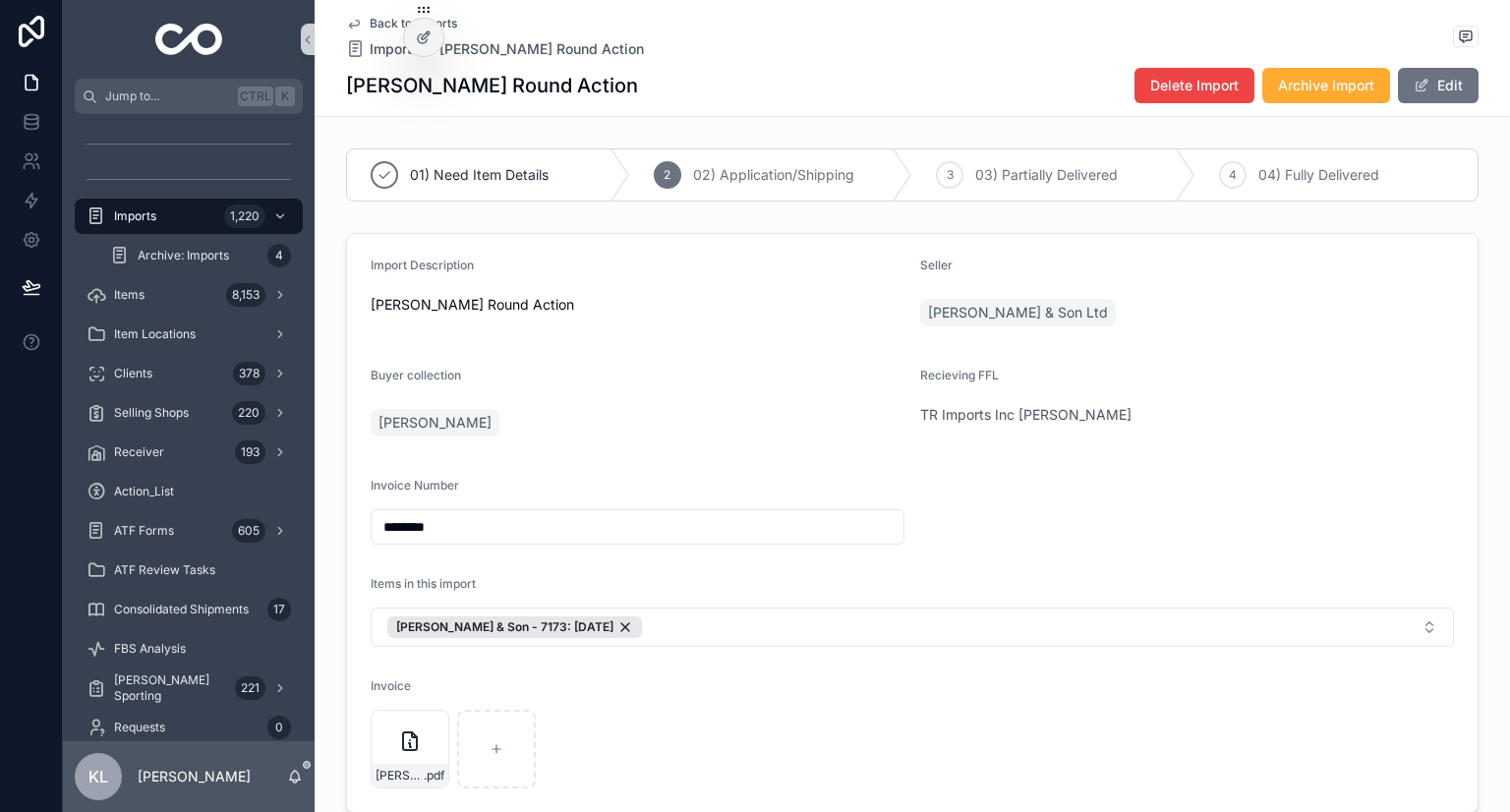
click at [348, 22] on icon "scrollable content" at bounding box center [354, 24] width 16 height 16
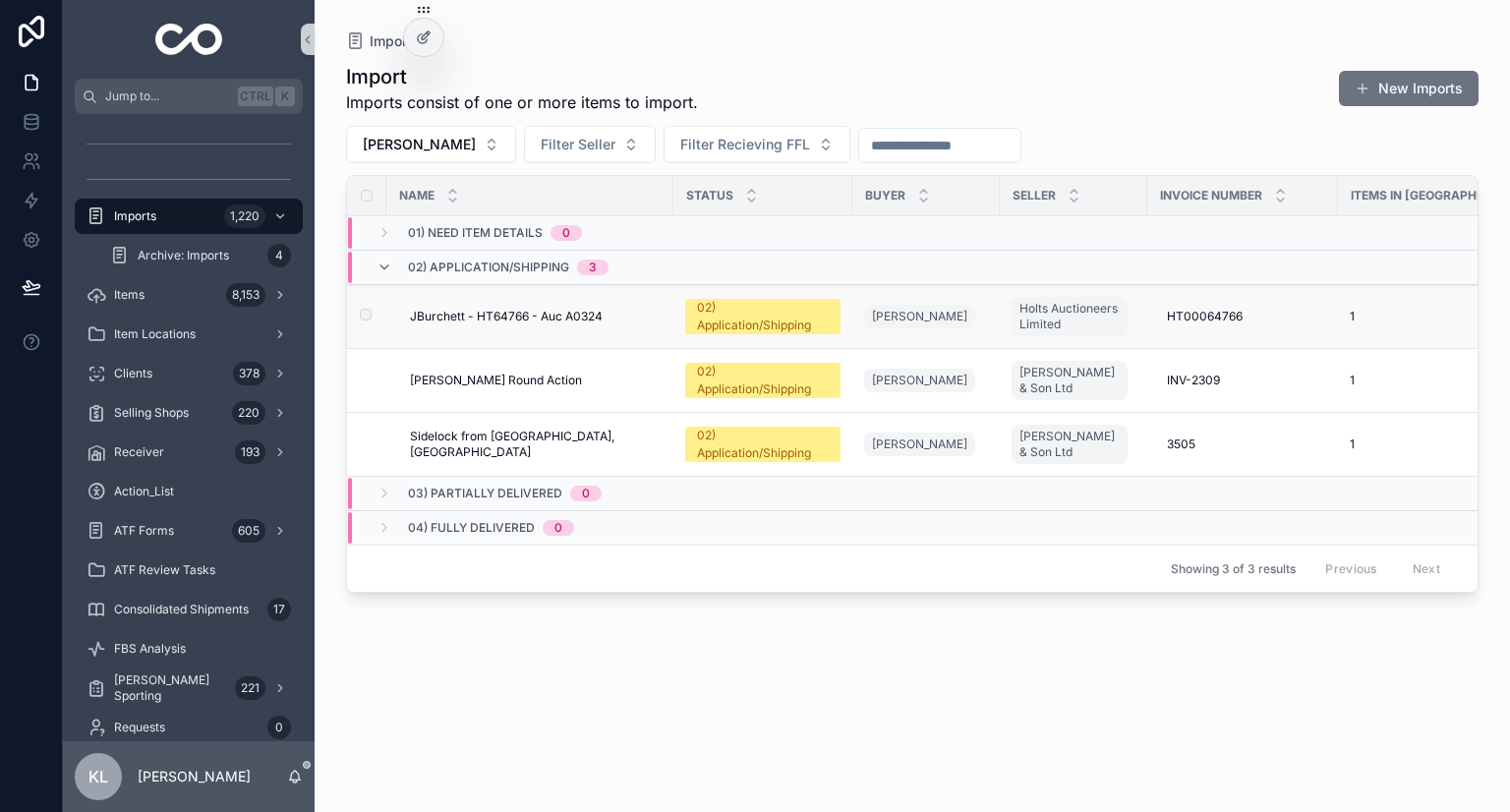
click at [617, 315] on div "JBurchett - HT64766 - Auc A0324 JBurchett - HT64766 - Auc A0324" at bounding box center [536, 317] width 252 height 16
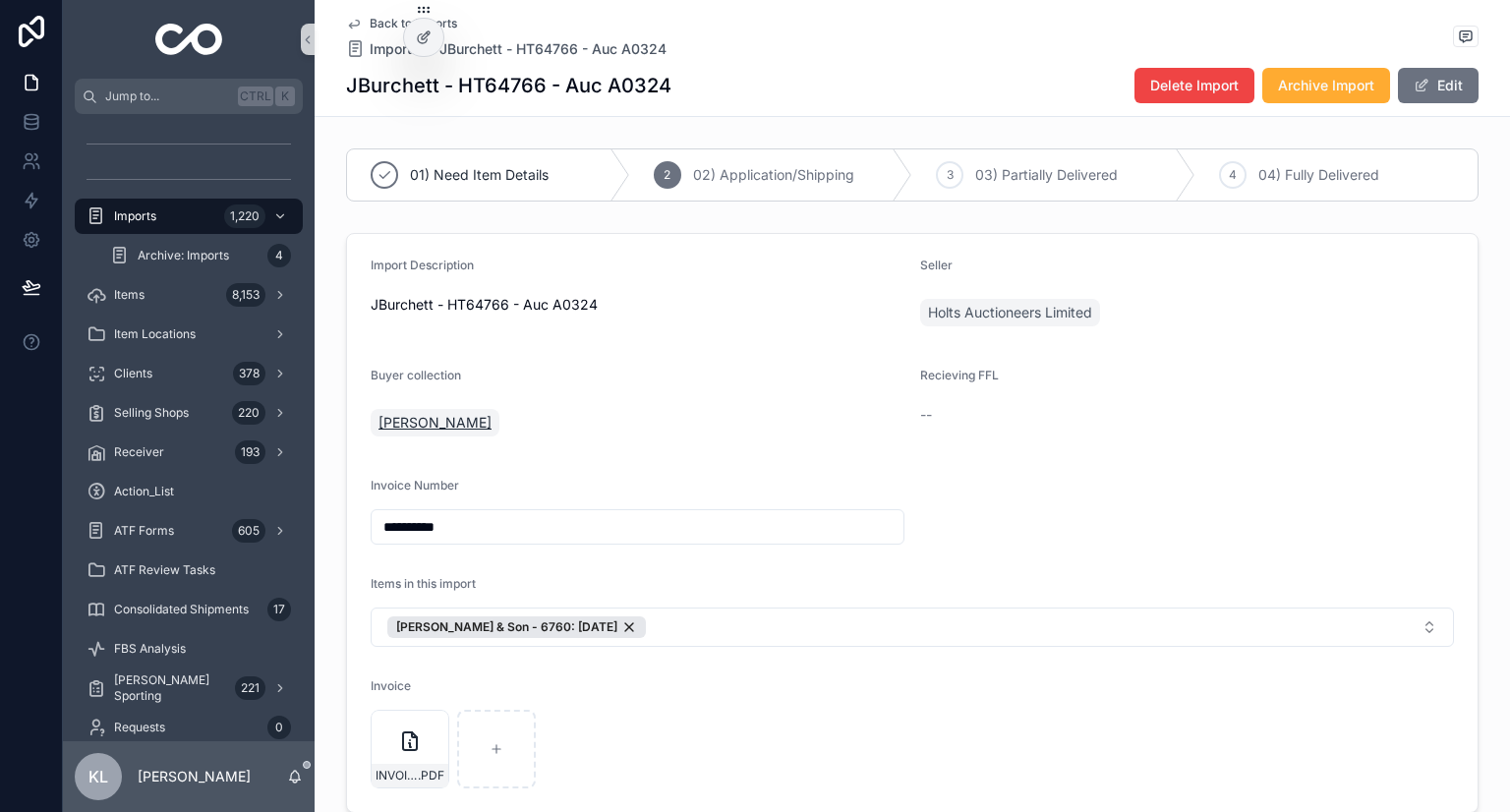
click at [412, 428] on span "John Burchett" at bounding box center [435, 423] width 113 height 20
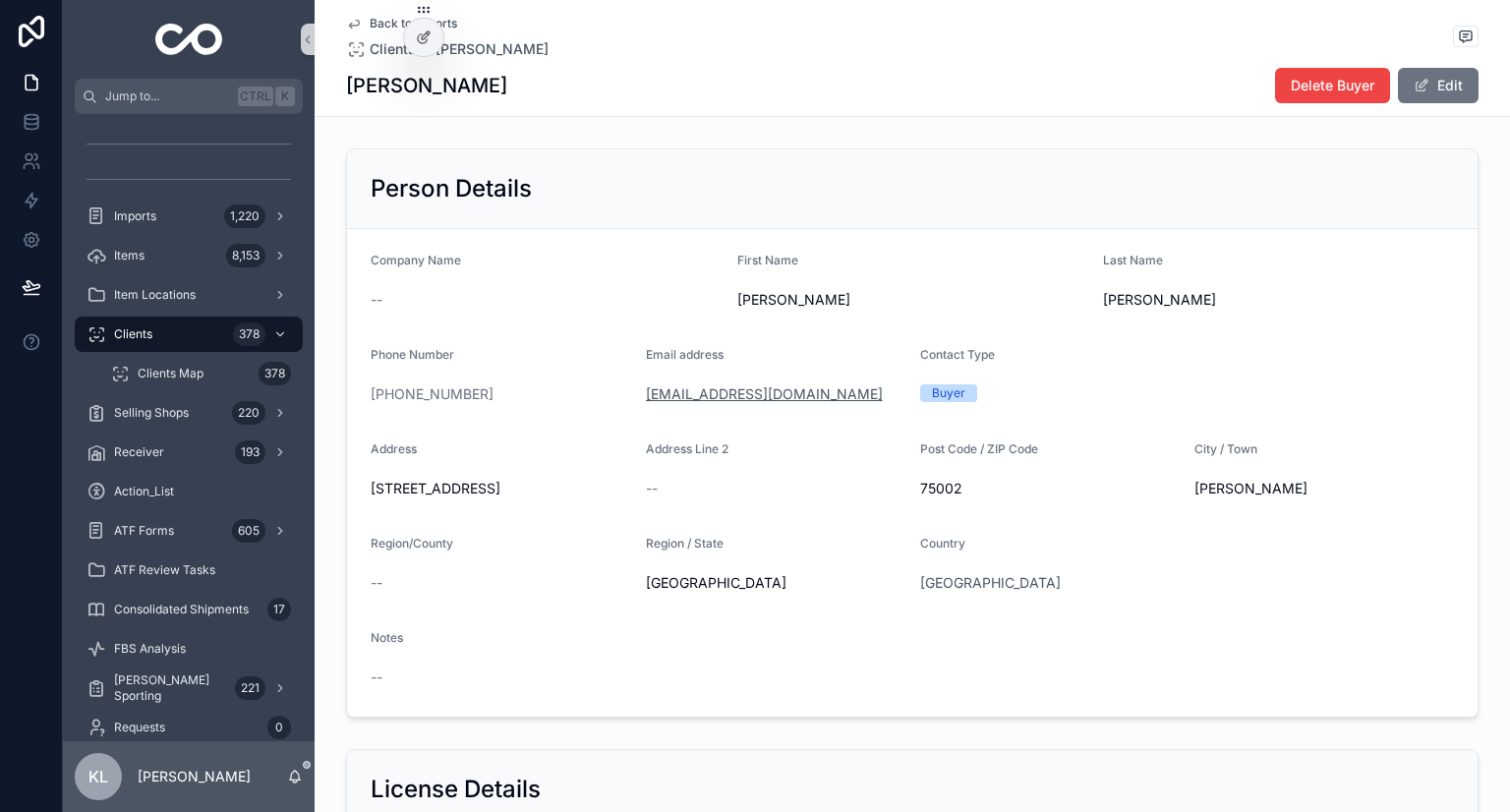
drag, startPoint x: 629, startPoint y: 394, endPoint x: 747, endPoint y: 395, distance: 118.0
click at [747, 395] on form "Company Name -- First Name John Last Name Burchett Phone Number +1 206-355-1184…" at bounding box center [912, 473] width 1131 height 487
click at [871, 368] on div "Email address" at bounding box center [775, 359] width 259 height 24
drag, startPoint x: 818, startPoint y: 400, endPoint x: 637, endPoint y: 398, distance: 181.0
click at [646, 398] on div "jgburchett@hotmail.com" at bounding box center [775, 394] width 259 height 20
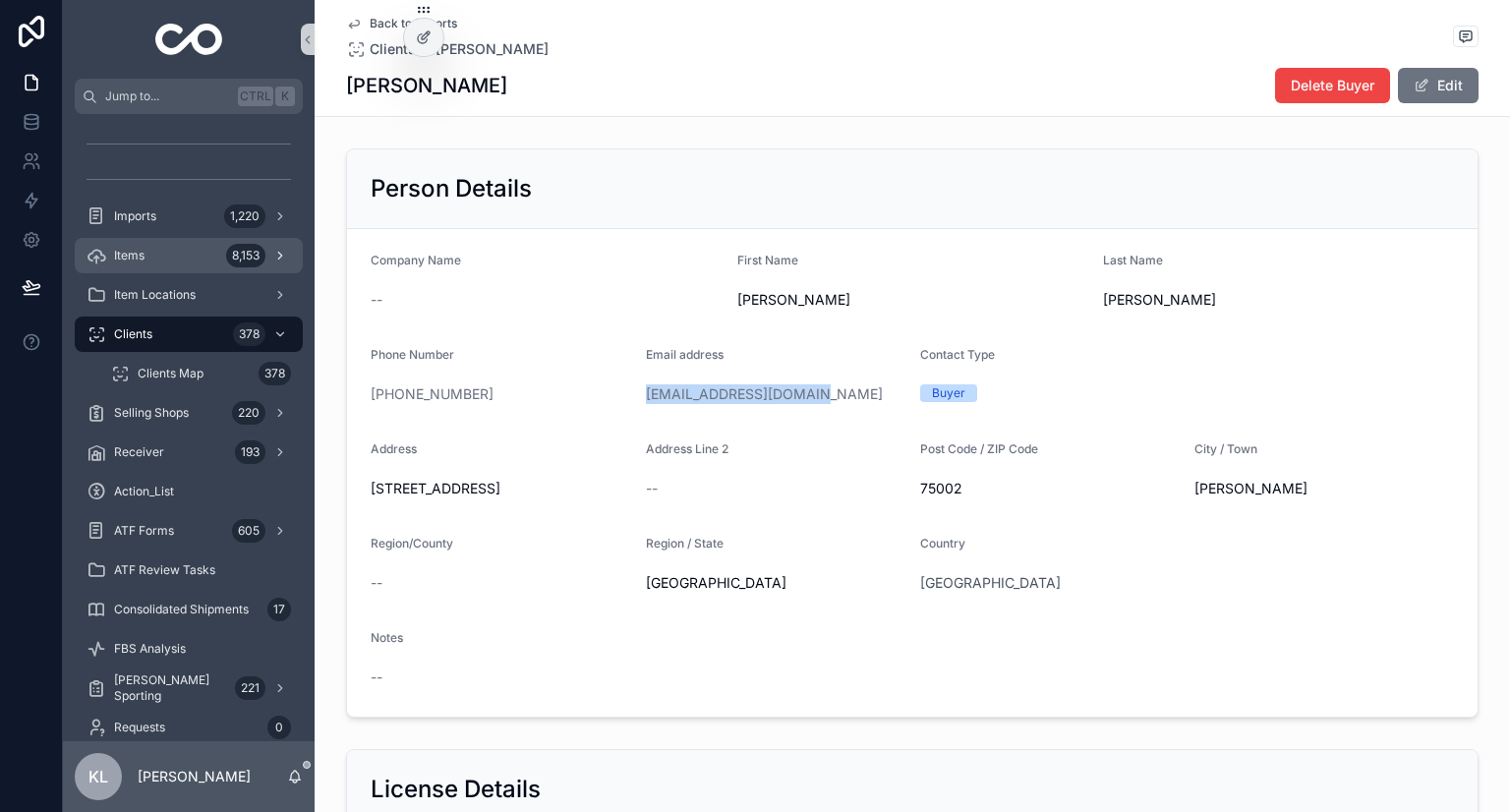
click at [166, 263] on div "Items 8,153" at bounding box center [189, 256] width 205 height 32
click at [172, 217] on div "Imports 1,220" at bounding box center [189, 216] width 205 height 32
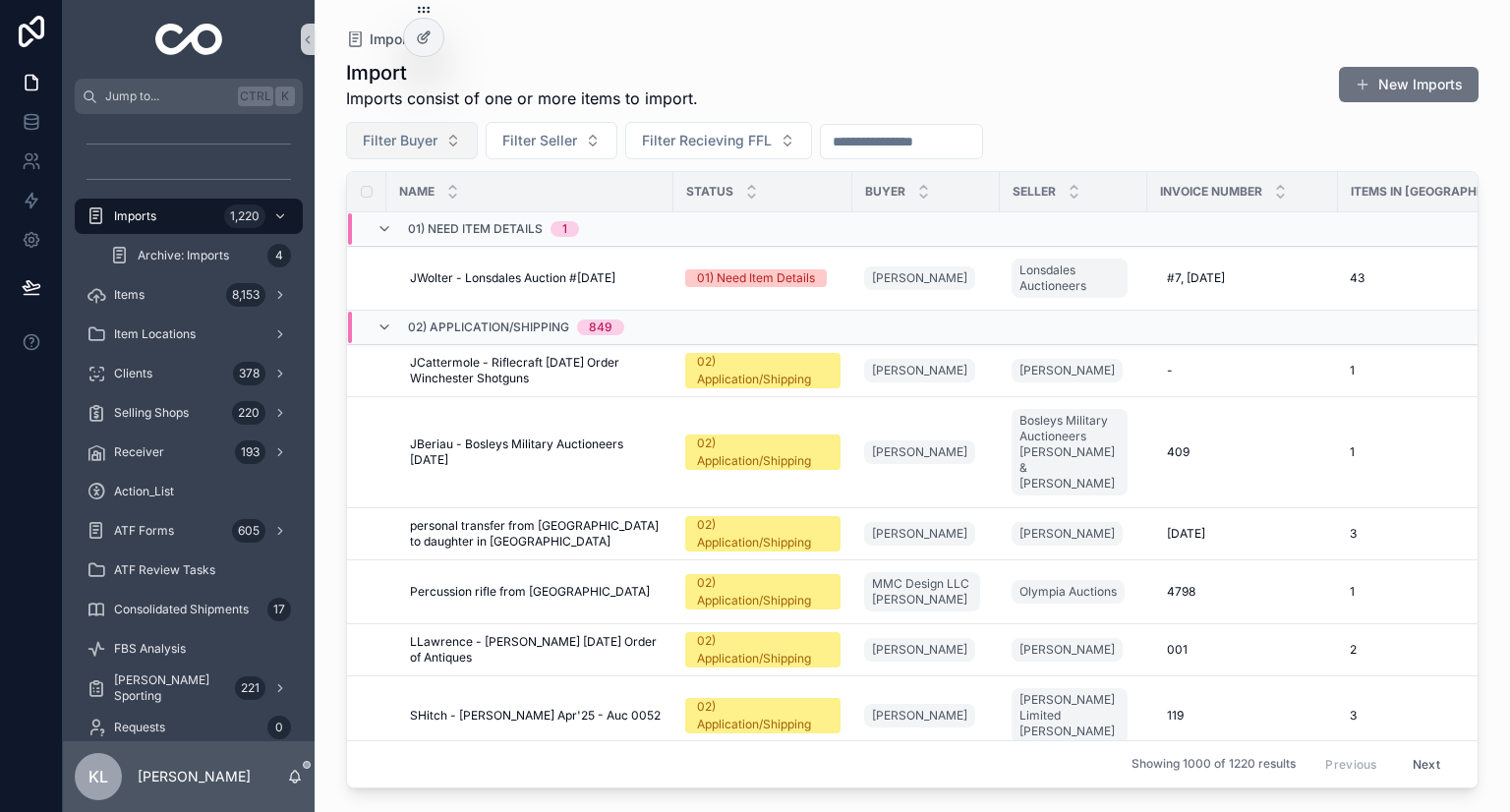
click at [441, 134] on button "Filter Buyer" at bounding box center [412, 141] width 132 height 38
type input "**********"
click at [409, 216] on div "John Maples" at bounding box center [412, 220] width 236 height 32
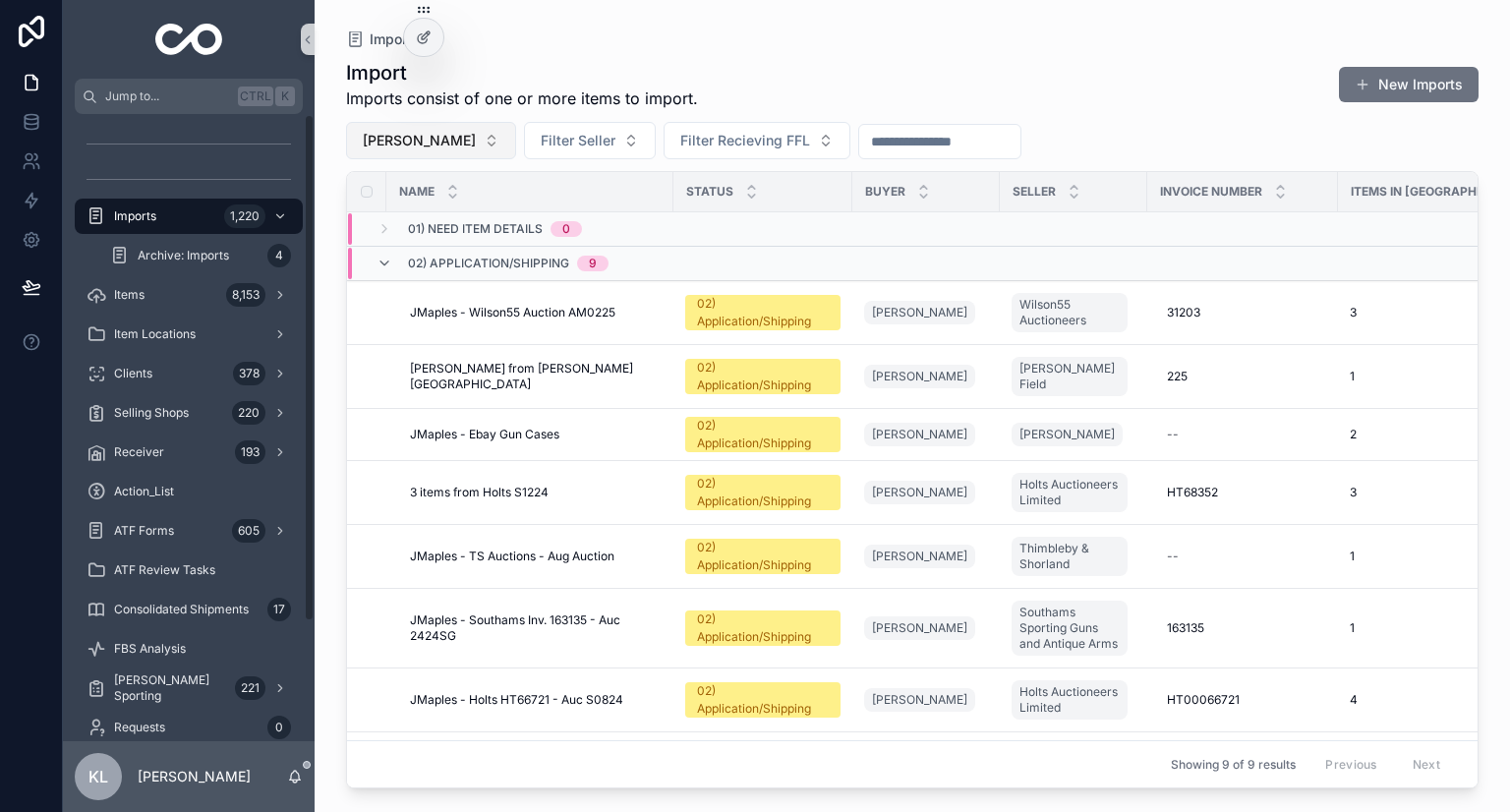
click at [419, 131] on span "John Maples" at bounding box center [419, 141] width 113 height 20
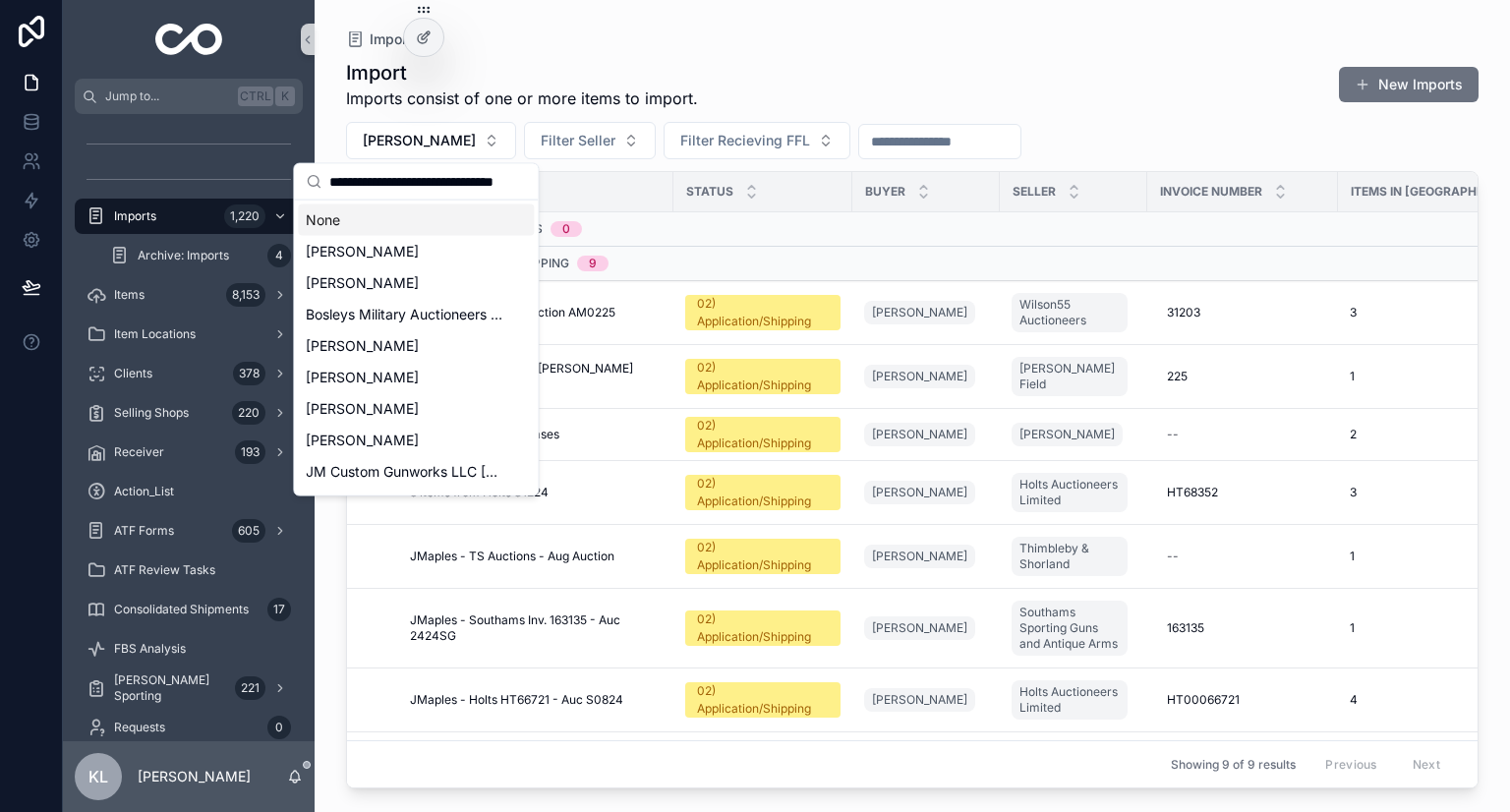
scroll to position [0, 35]
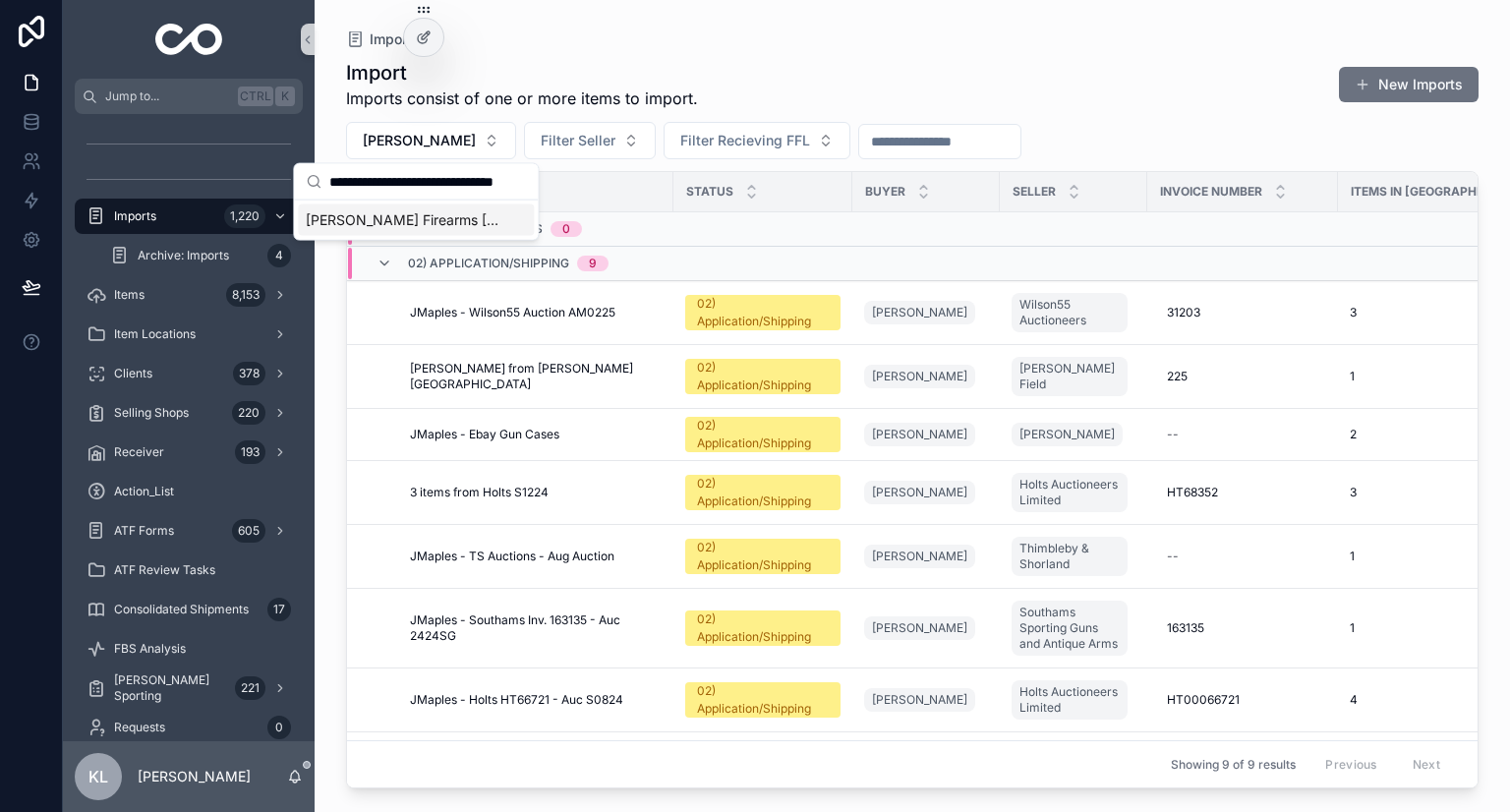
type input "**********"
click at [444, 220] on span "Johnson Firearms Katherine Zverev" at bounding box center [404, 220] width 197 height 20
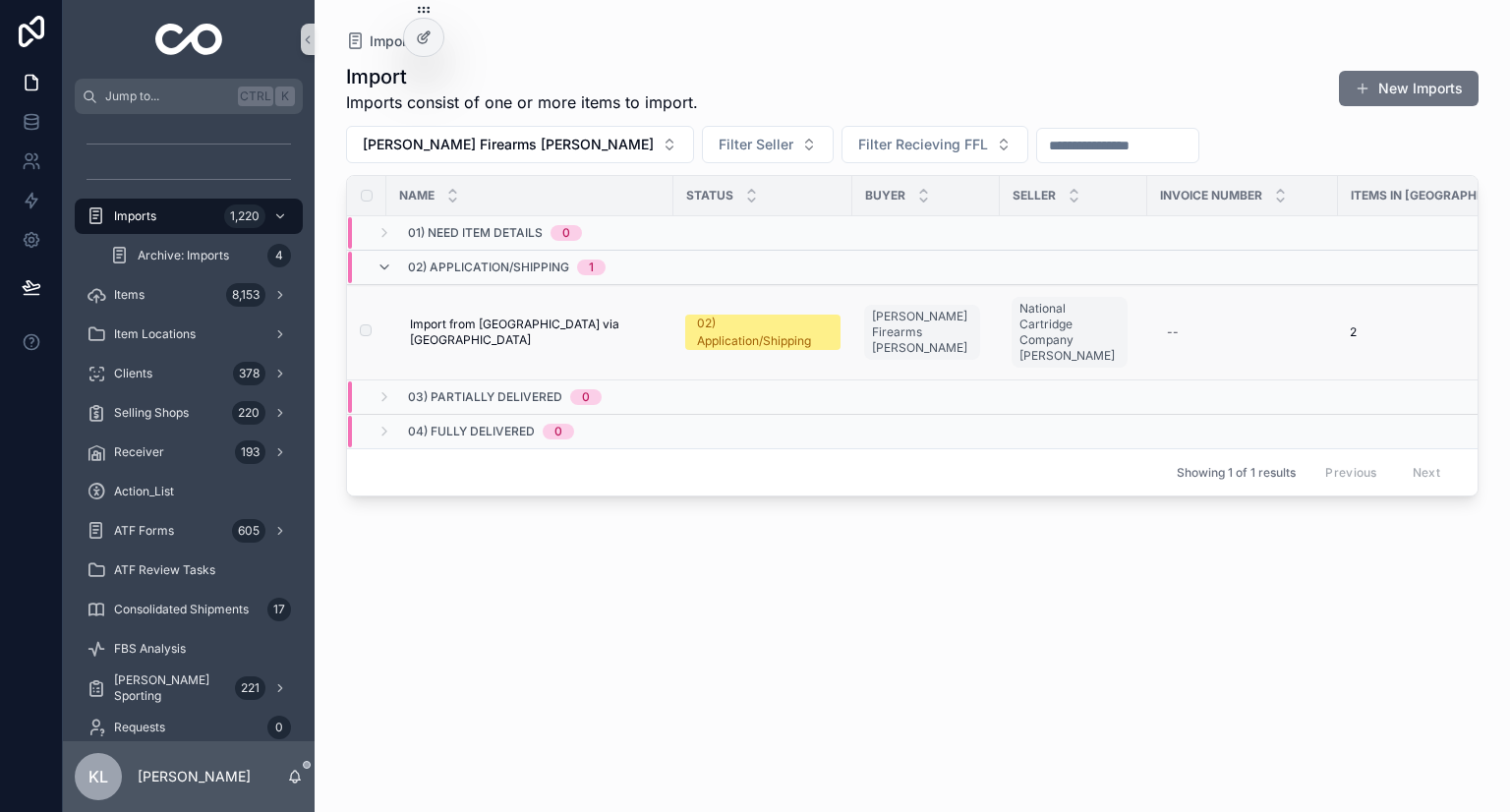
click at [641, 330] on div "Import from South Africa via Chordline Import from South Africa via Chordline" at bounding box center [536, 333] width 252 height 32
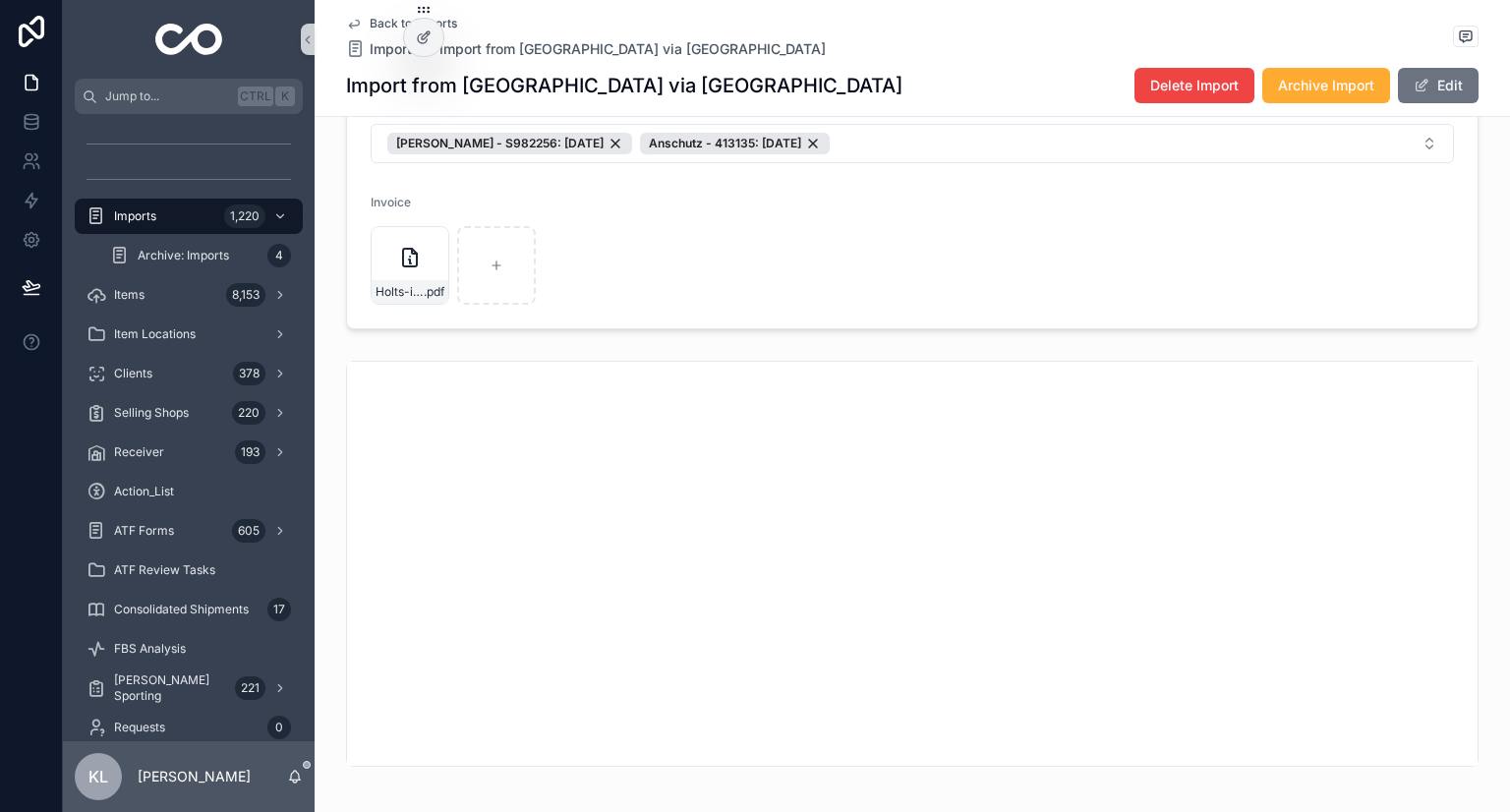
scroll to position [491, 0]
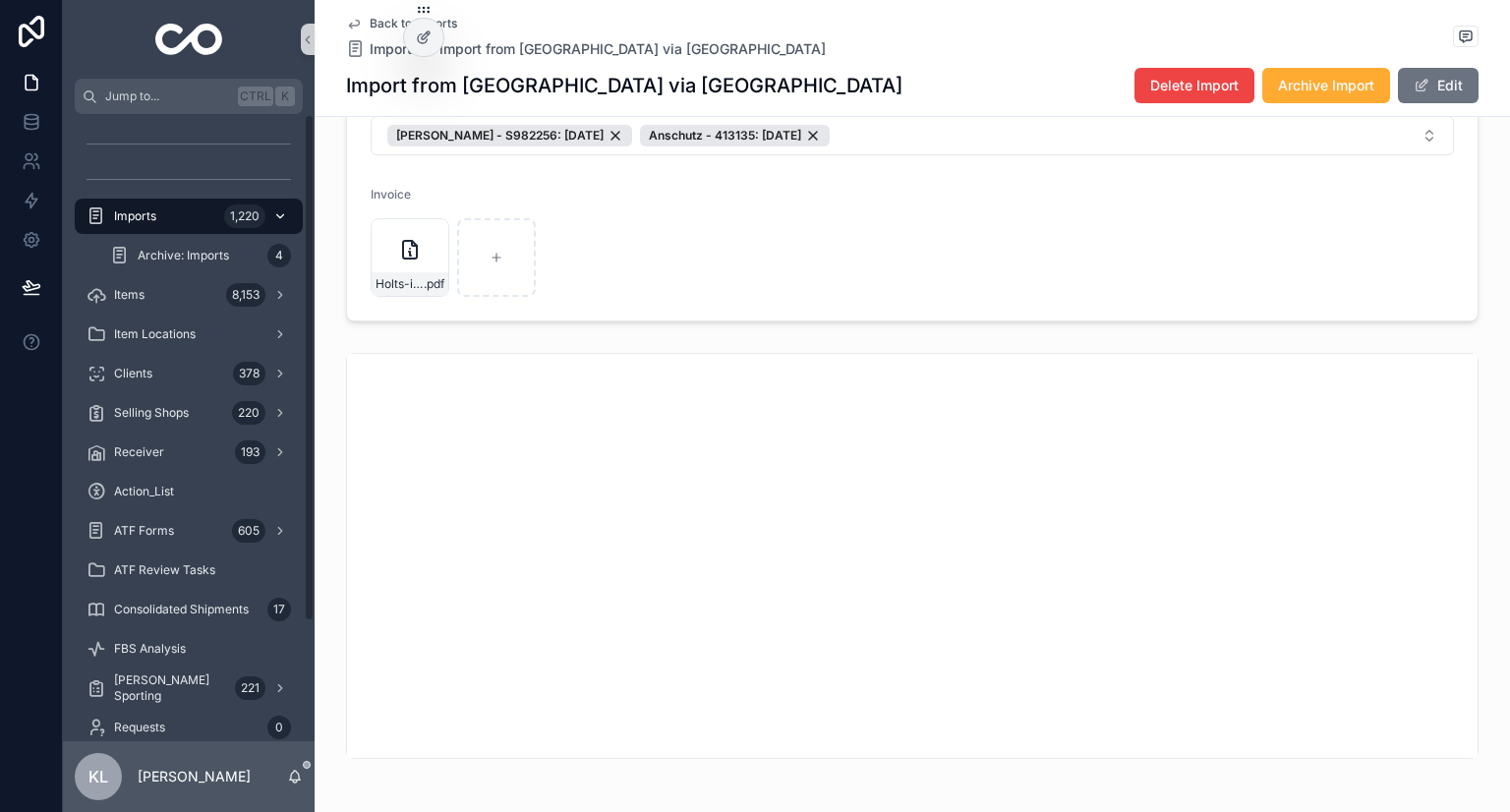
click at [192, 205] on div "Imports 1,220" at bounding box center [189, 216] width 205 height 32
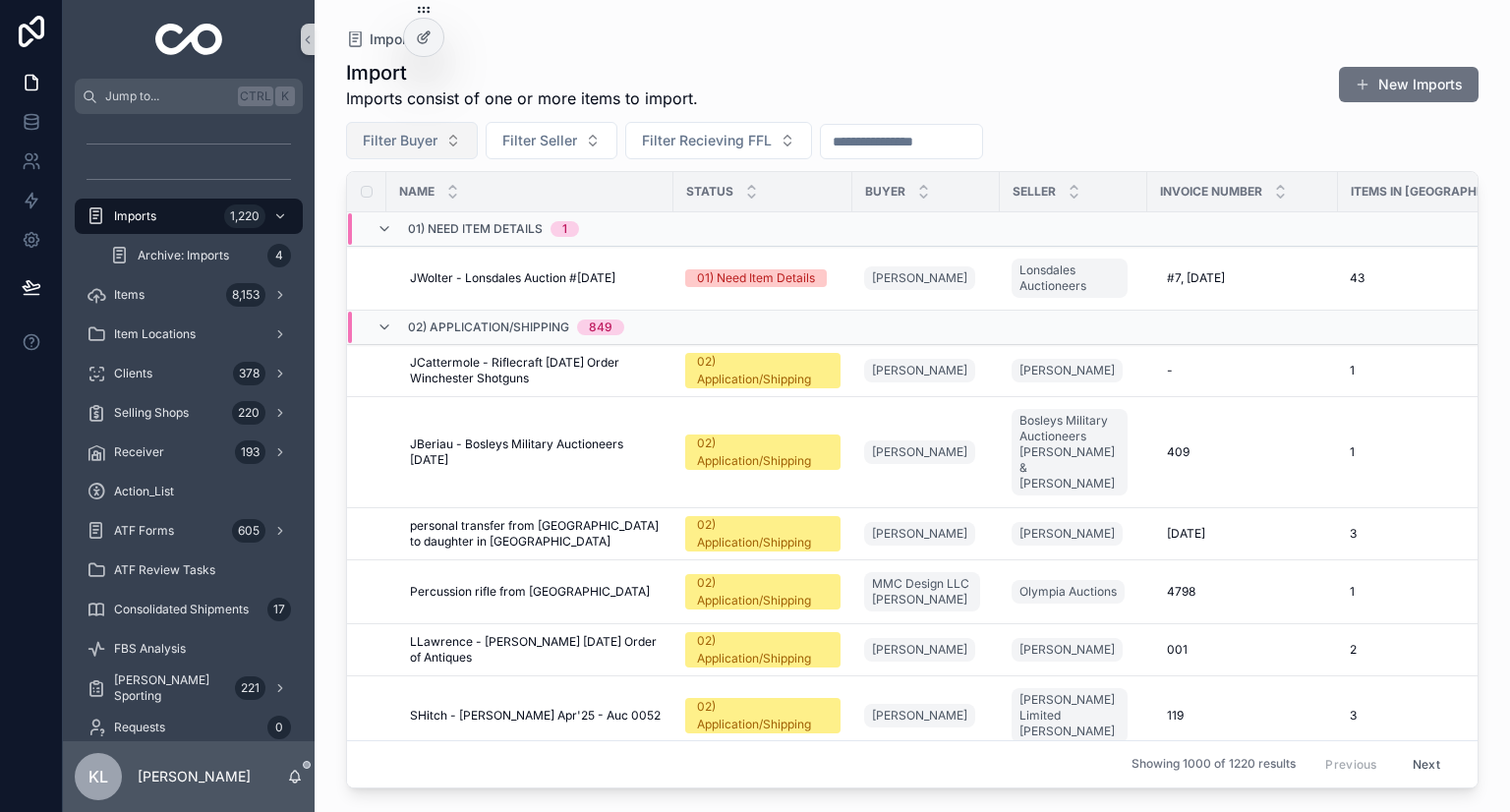
click at [451, 124] on button "Filter Buyer" at bounding box center [412, 141] width 132 height 38
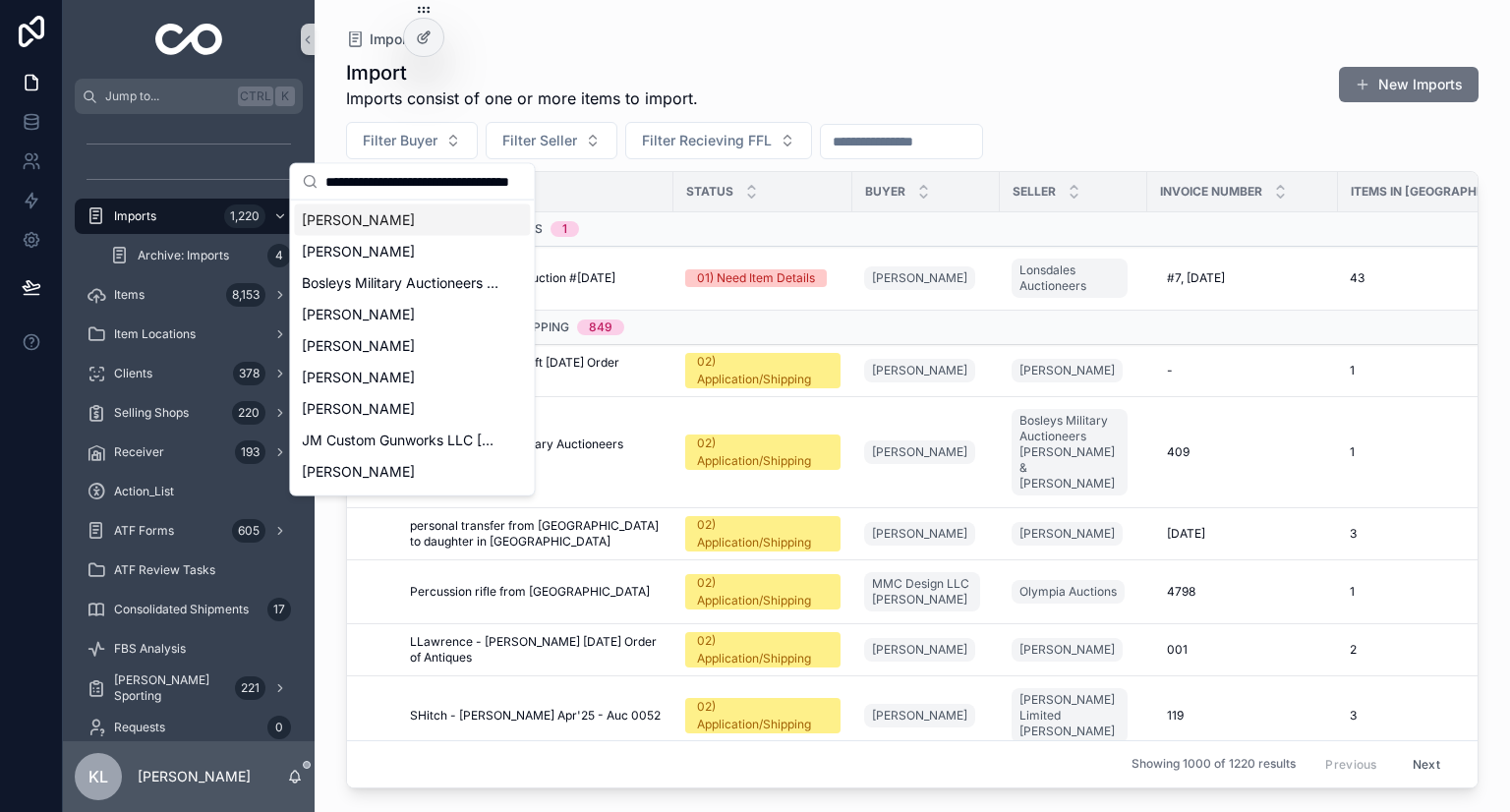
scroll to position [0, 58]
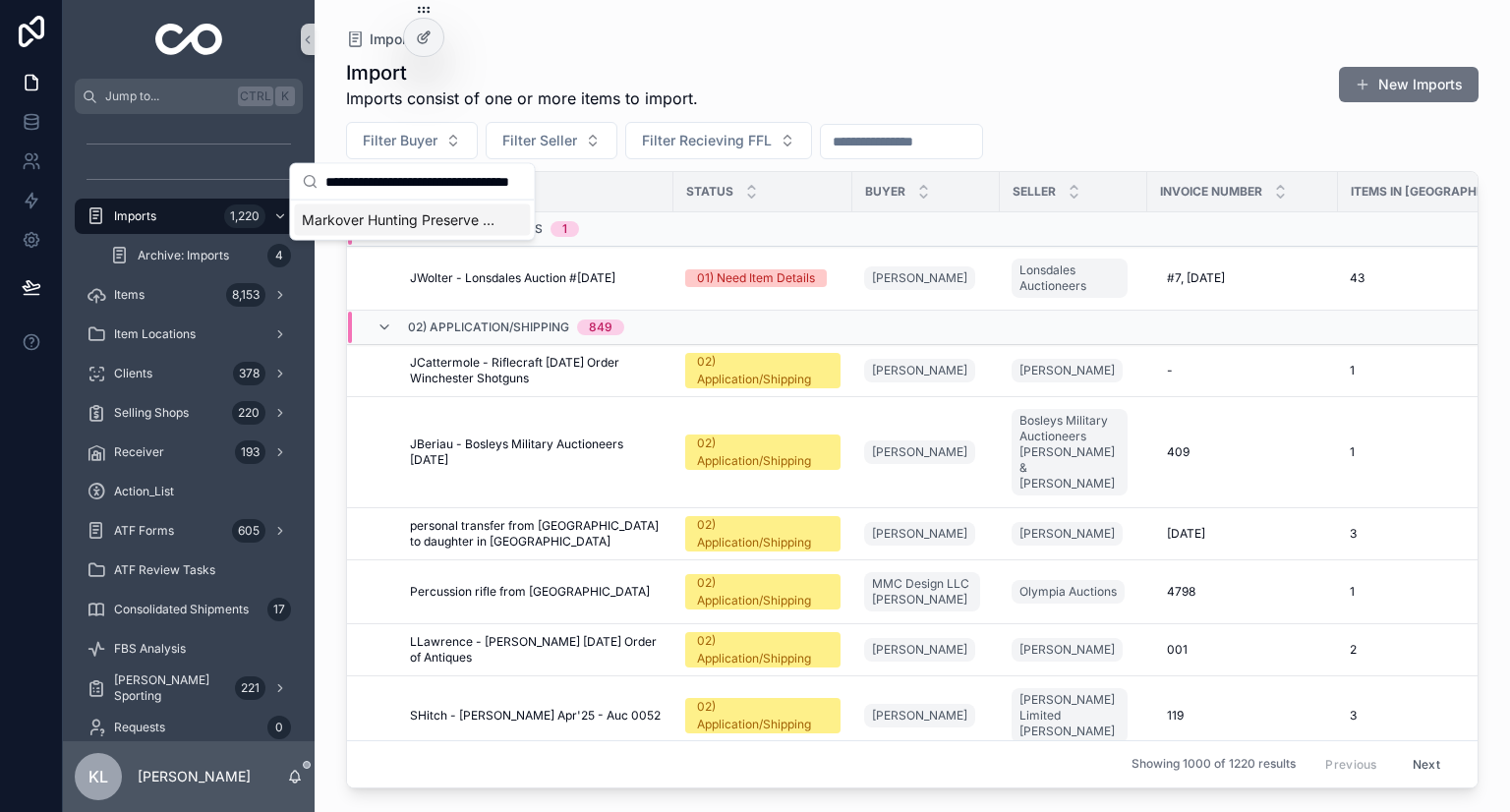
type input "**********"
click at [453, 213] on span "Markover Hunting Preserve Keith Olsen" at bounding box center [400, 220] width 197 height 20
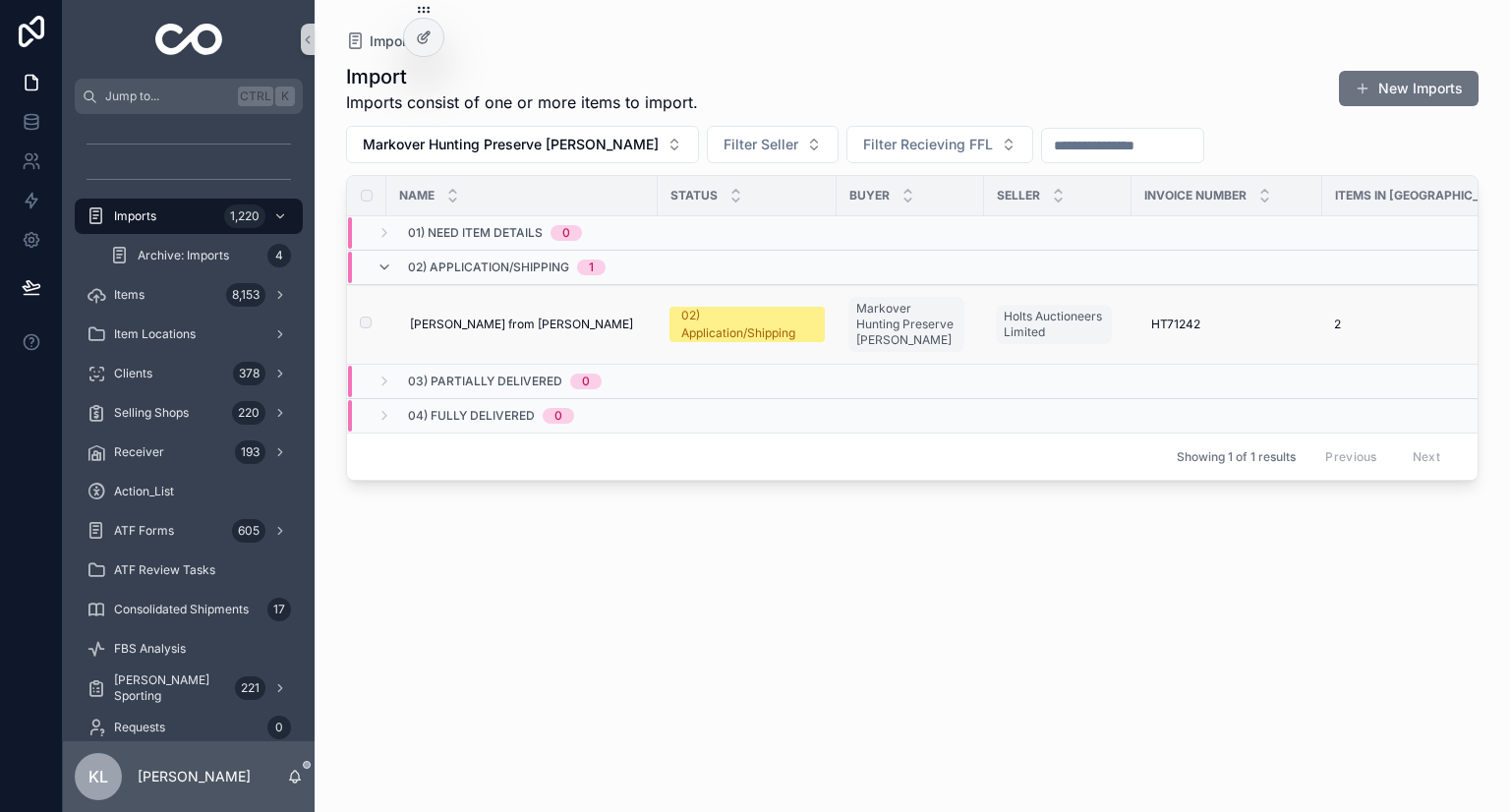
click at [513, 317] on div "Powell from Holts Powell from Holts" at bounding box center [528, 325] width 236 height 16
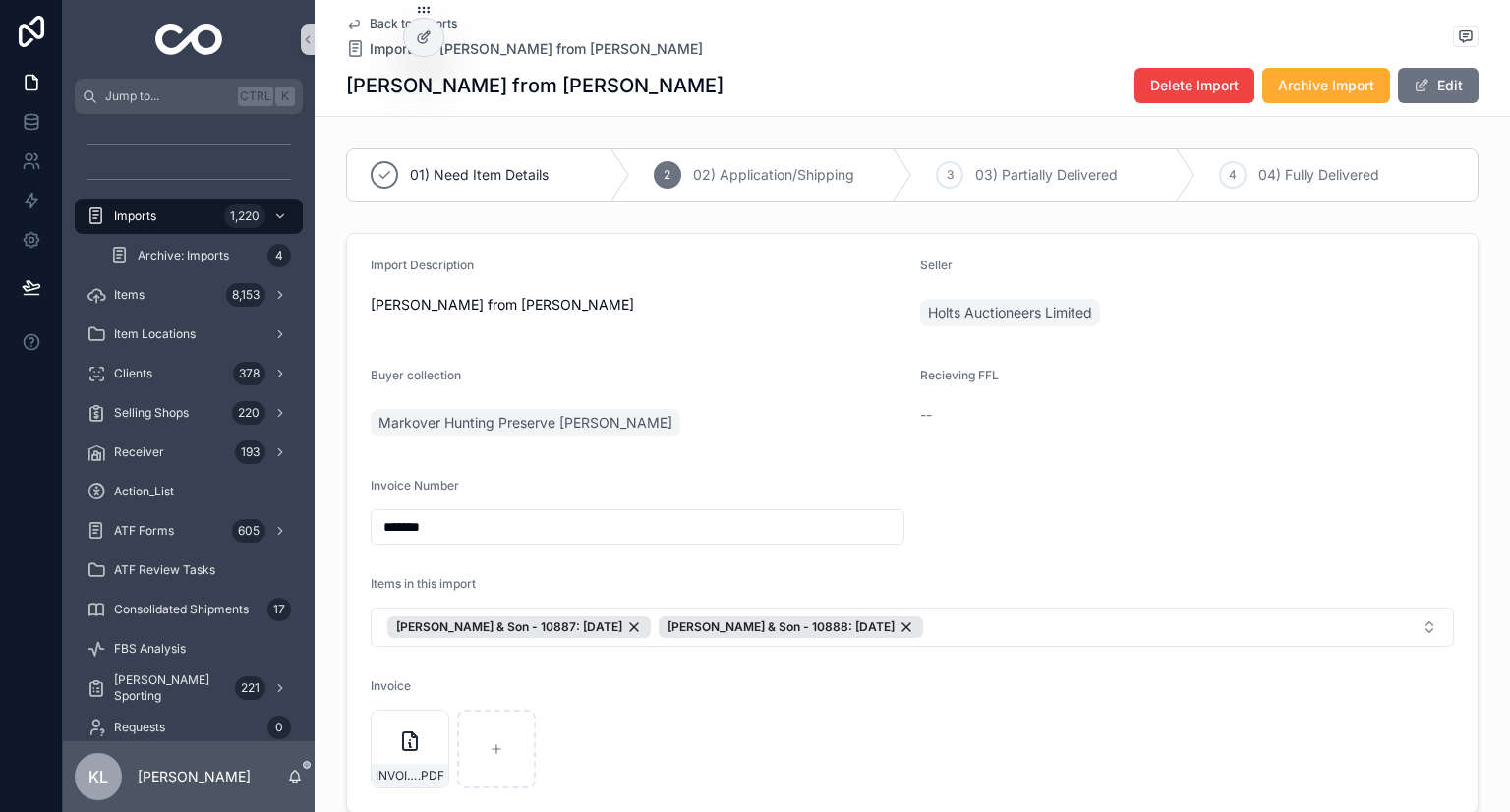
click at [346, 20] on icon "scrollable content" at bounding box center [354, 24] width 16 height 16
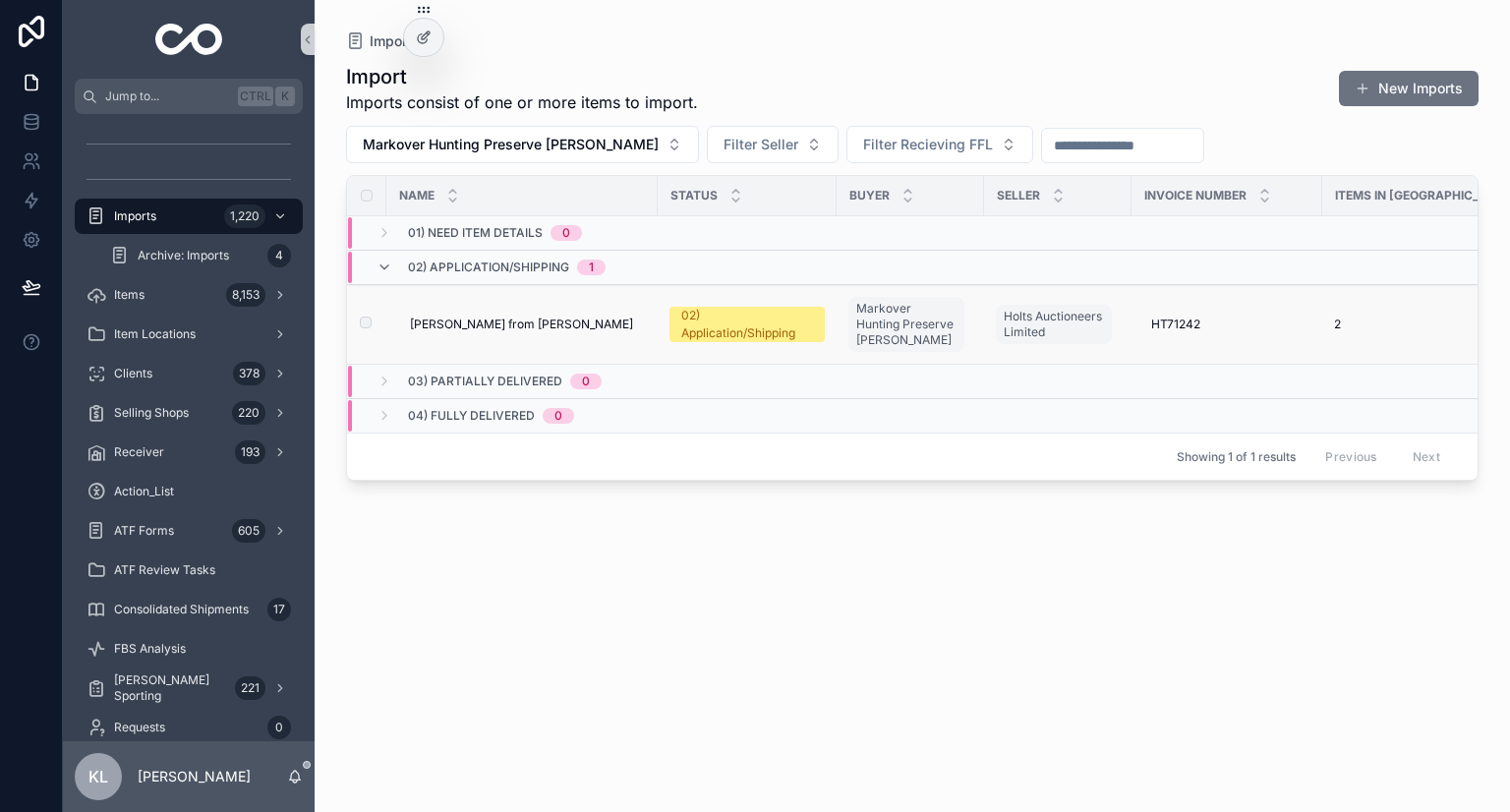
click at [555, 317] on div "Powell from Holts Powell from Holts" at bounding box center [528, 325] width 236 height 16
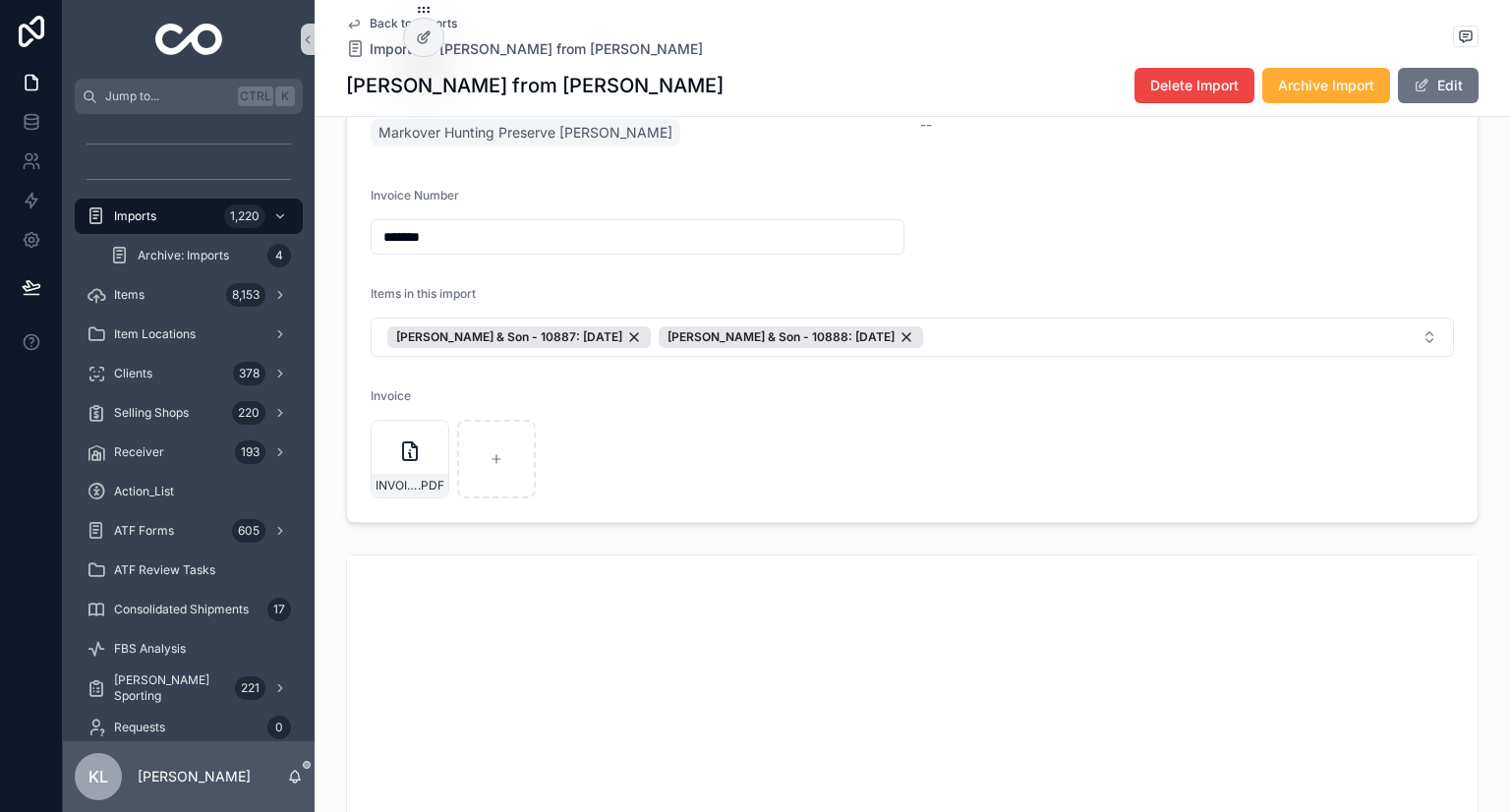
scroll to position [177, 0]
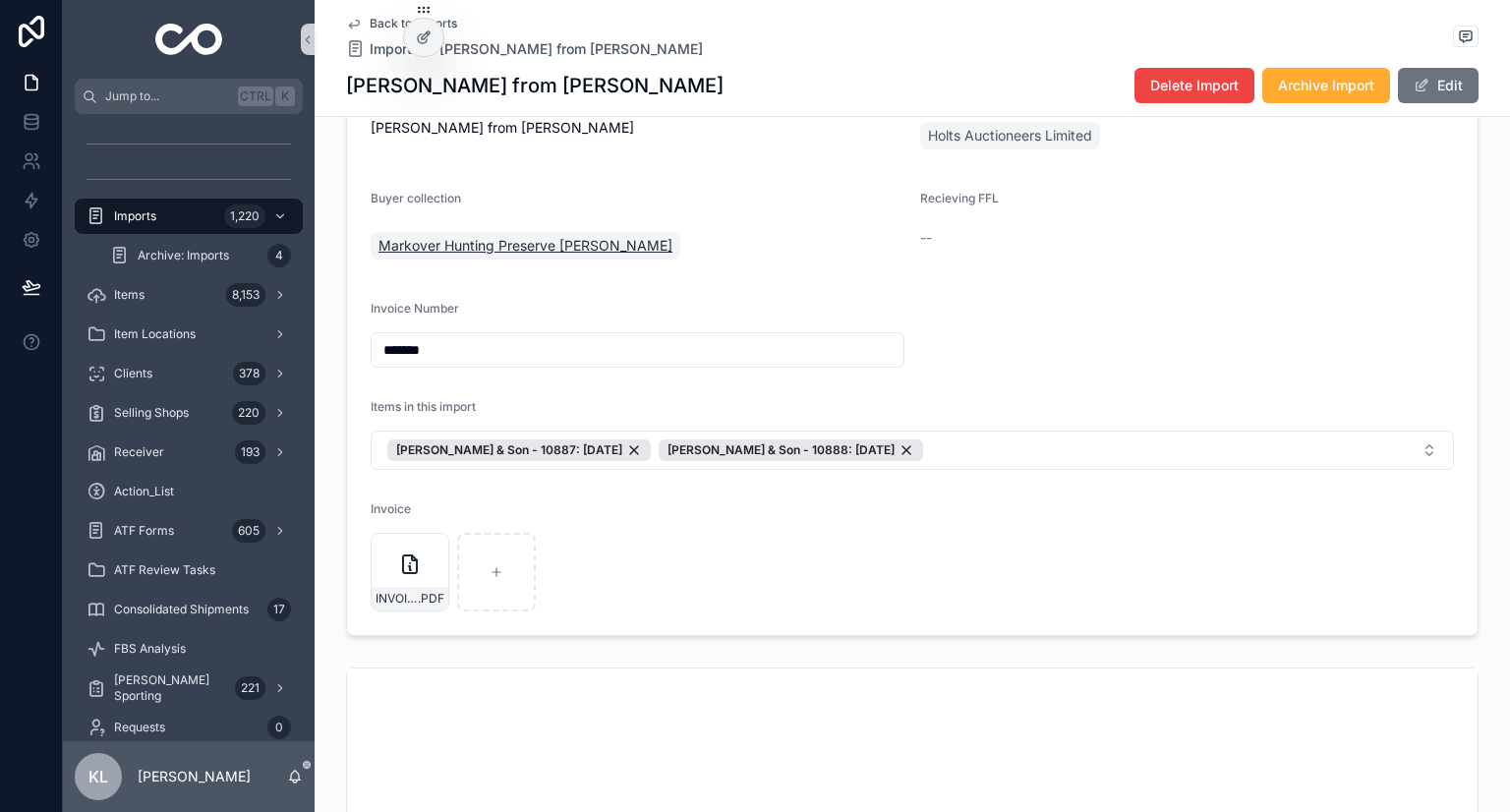
click at [456, 242] on span "Markover Hunting Preserve Keith Olsen" at bounding box center [525, 246] width 294 height 20
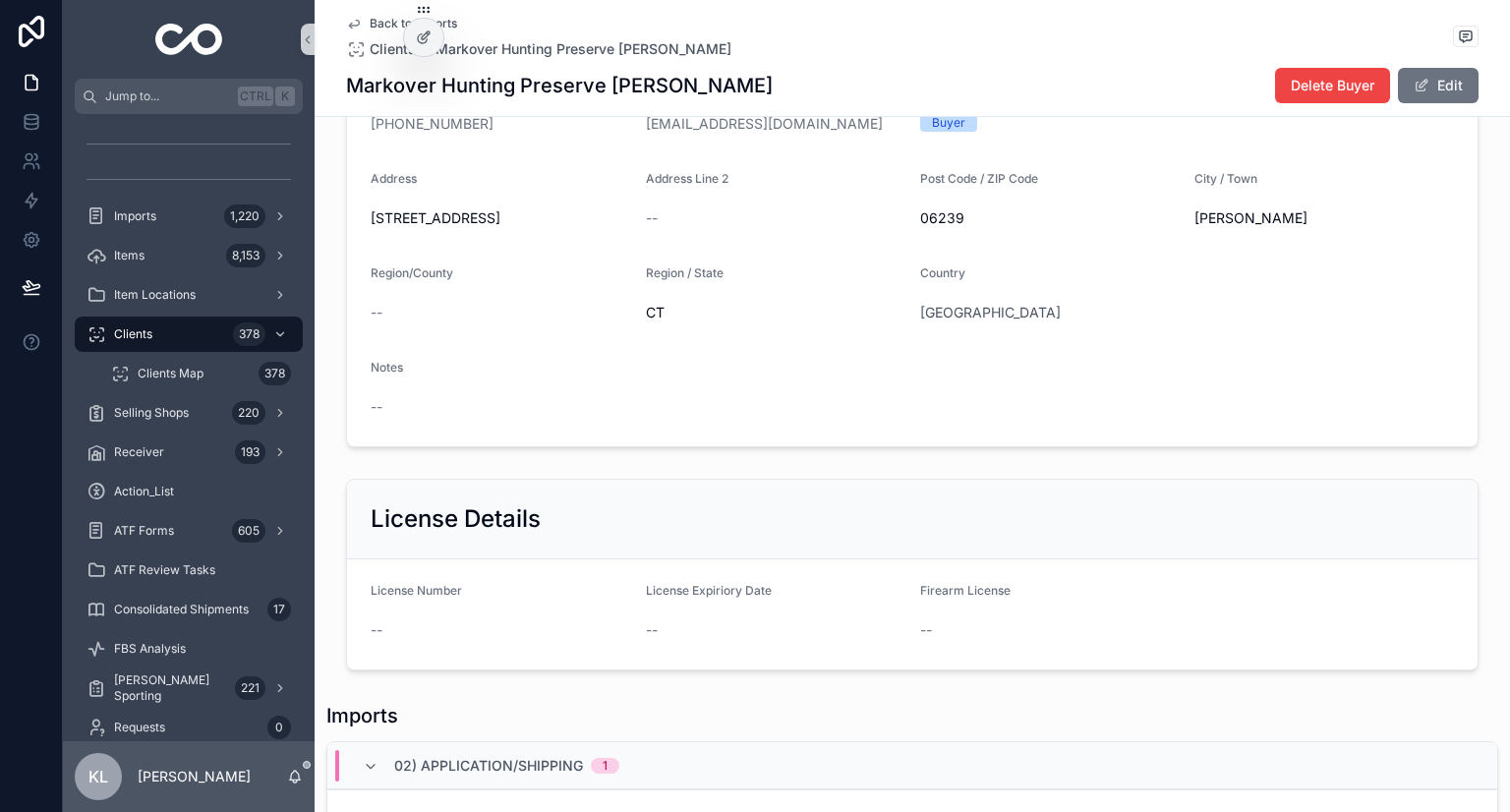
scroll to position [172, 0]
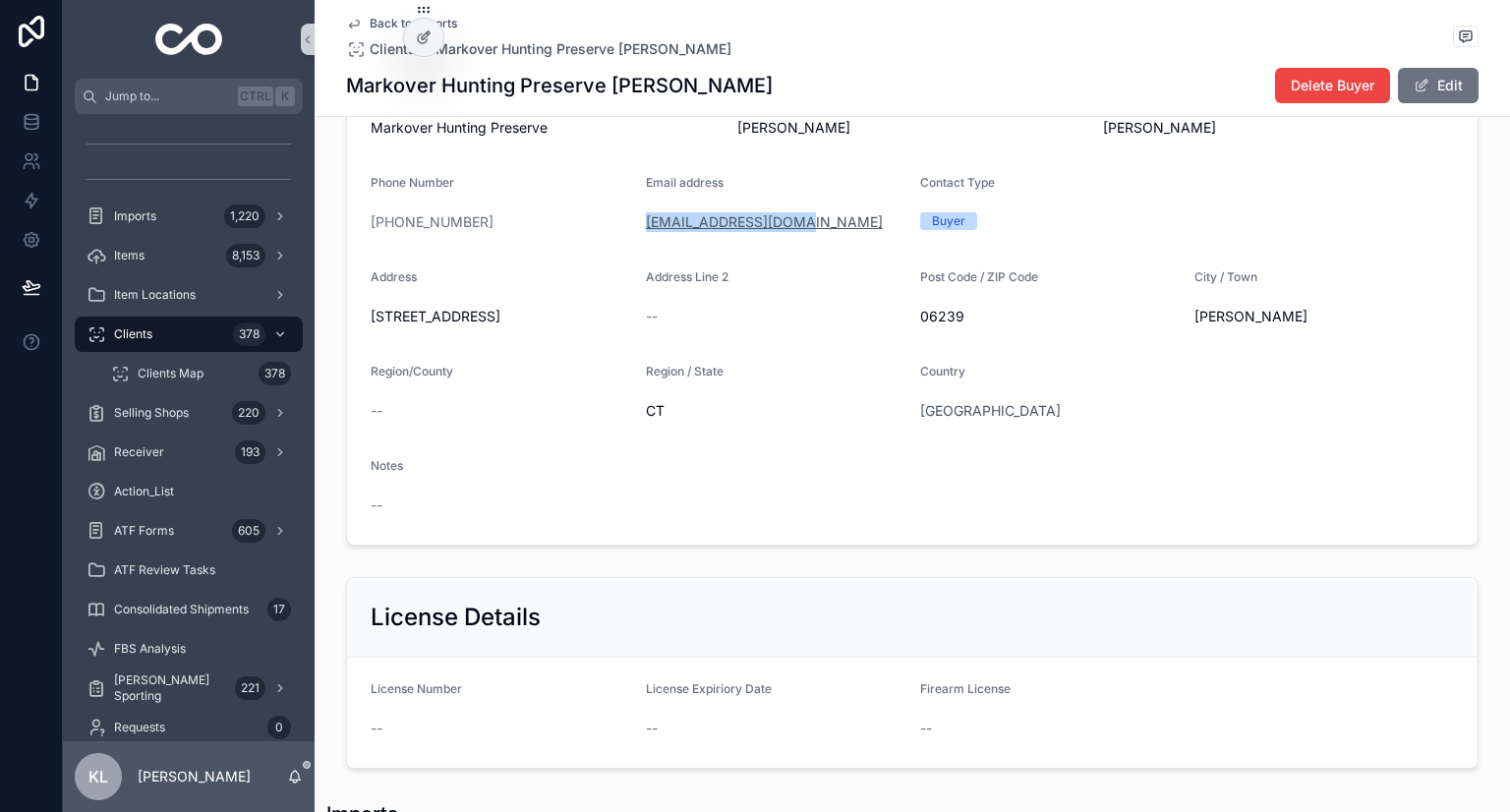
drag, startPoint x: 812, startPoint y: 211, endPoint x: 653, endPoint y: 221, distance: 159.3
click at [646, 220] on div "Markover17@yahoo.com" at bounding box center [775, 222] width 259 height 20
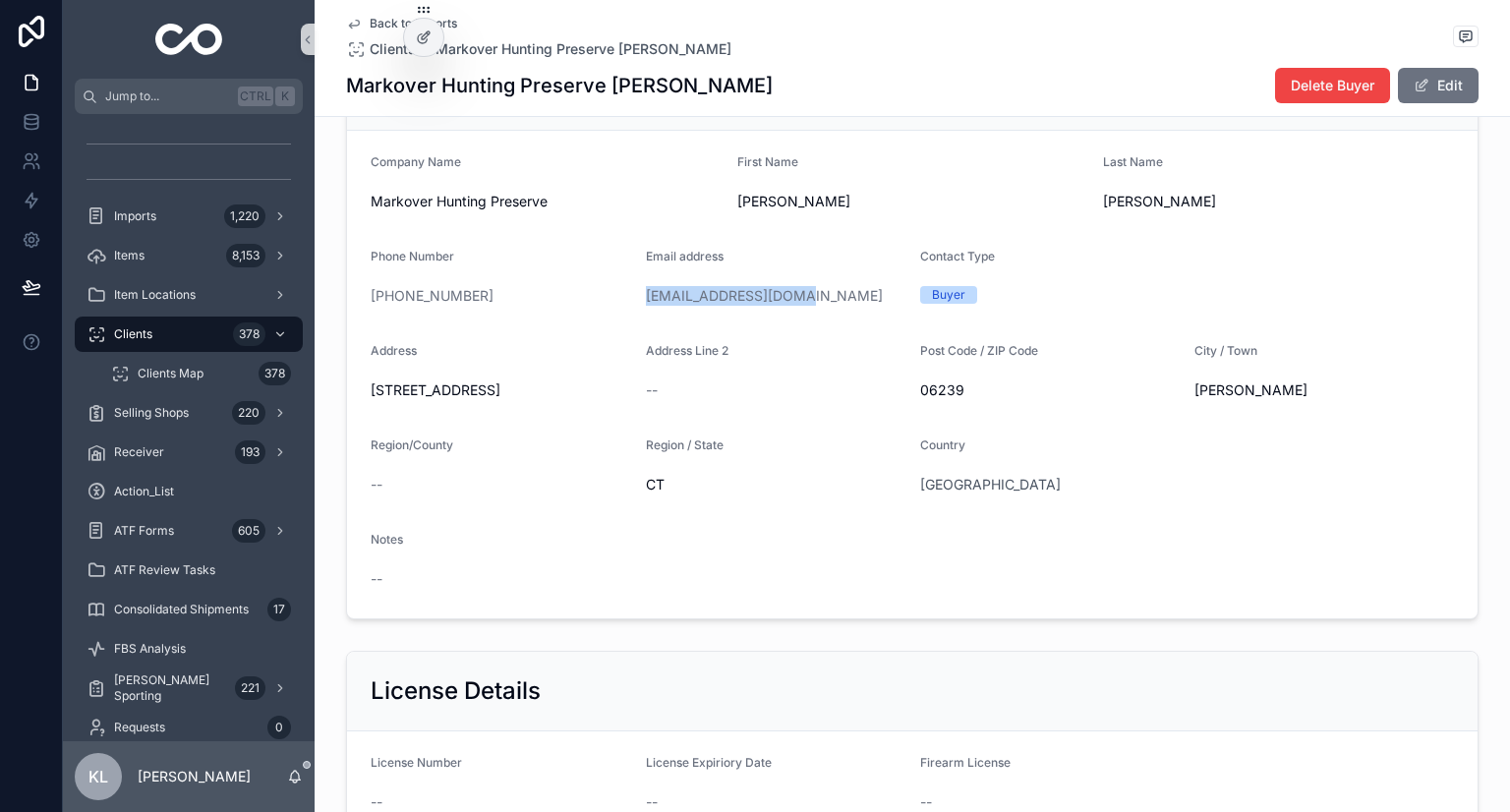
scroll to position [0, 0]
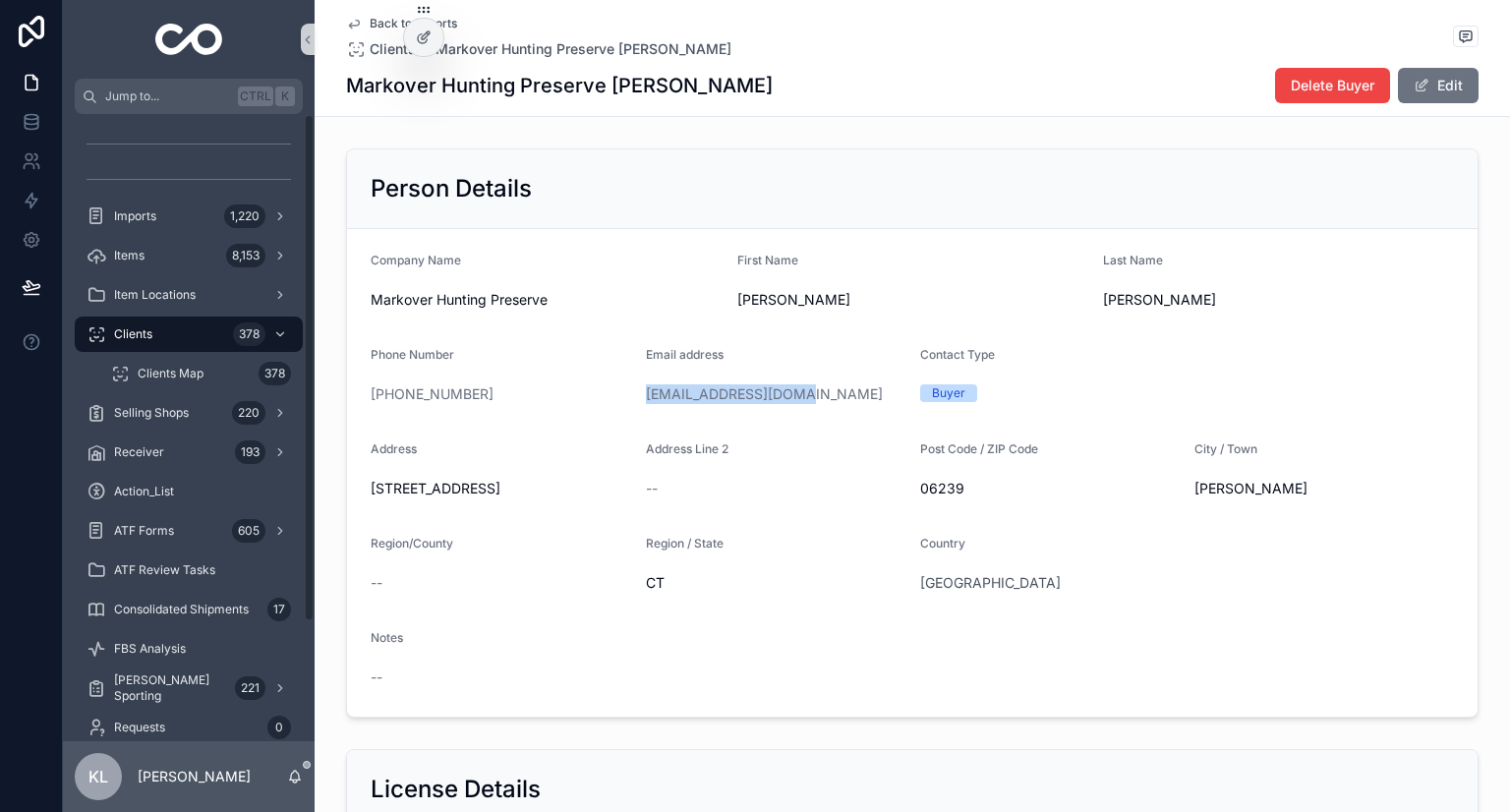
click at [346, 26] on icon "scrollable content" at bounding box center [354, 24] width 16 height 16
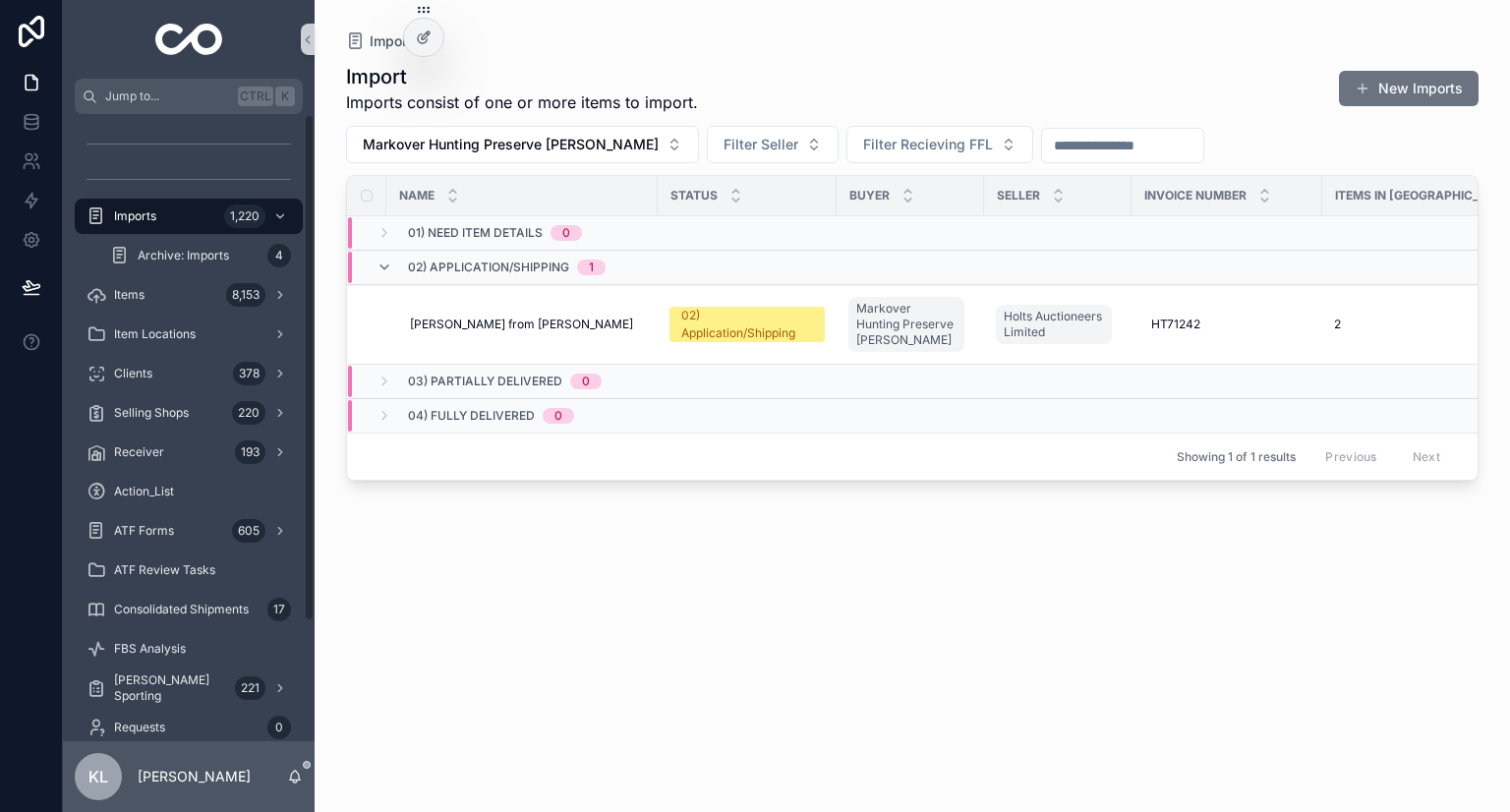
drag, startPoint x: 226, startPoint y: 218, endPoint x: 492, endPoint y: 187, distance: 267.8
click at [226, 217] on div "1,220" at bounding box center [245, 216] width 42 height 24
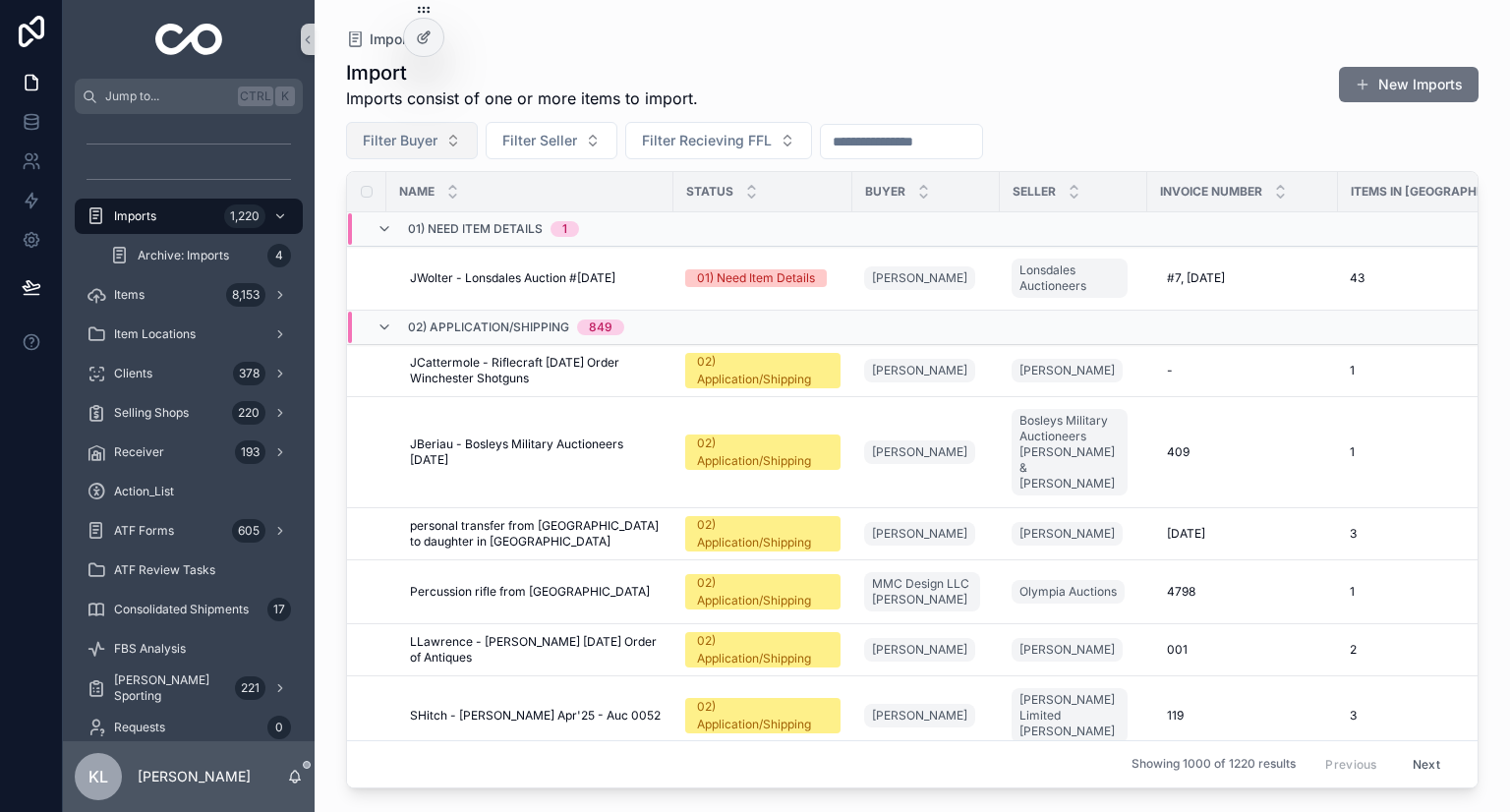
click at [444, 147] on button "Filter Buyer" at bounding box center [412, 141] width 132 height 38
type input "**********"
click at [433, 214] on div "Martin Brooker" at bounding box center [412, 220] width 236 height 32
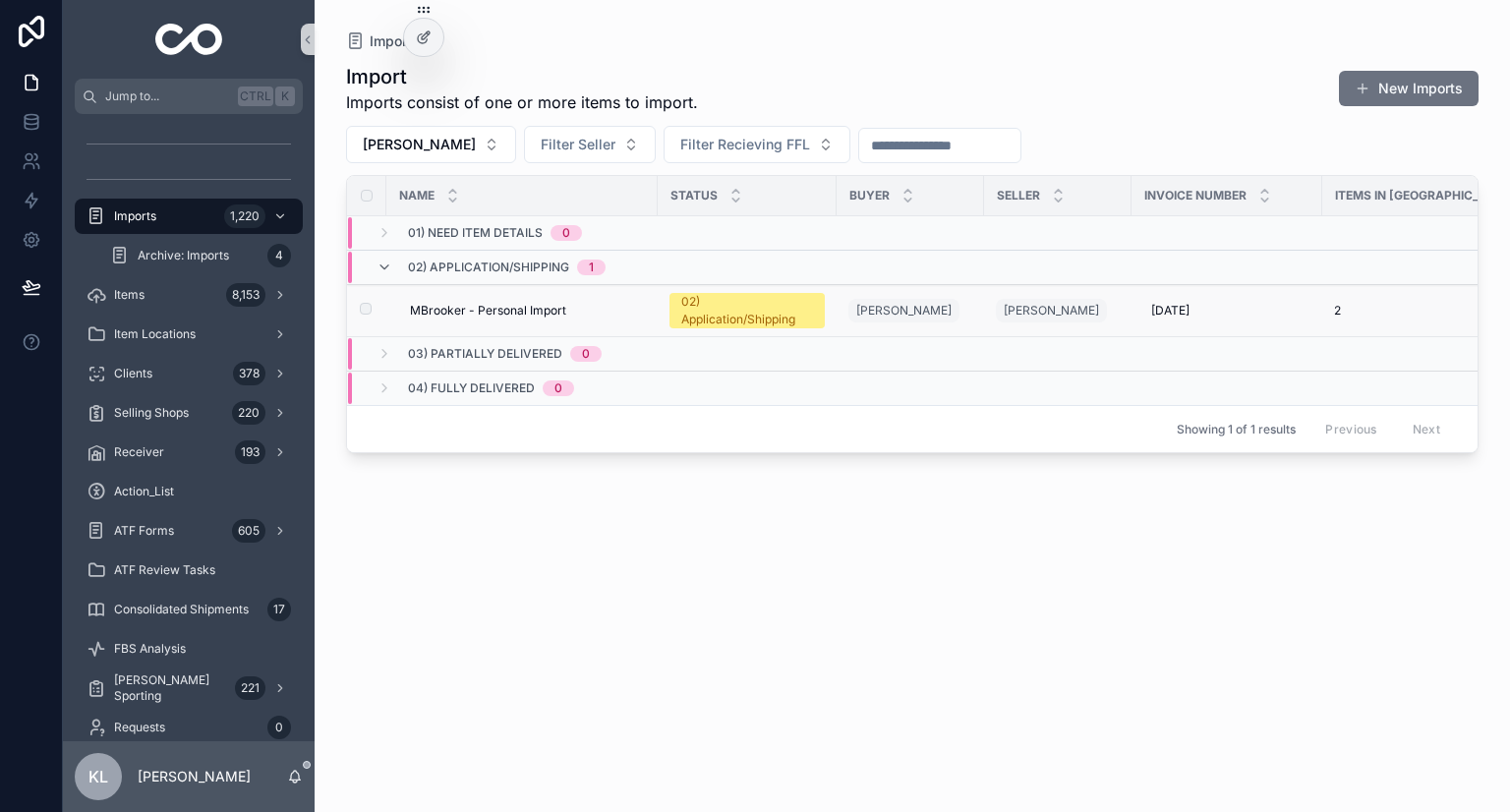
click at [569, 311] on div "MBrooker - Personal Import MBrooker - Personal Import" at bounding box center [528, 311] width 236 height 16
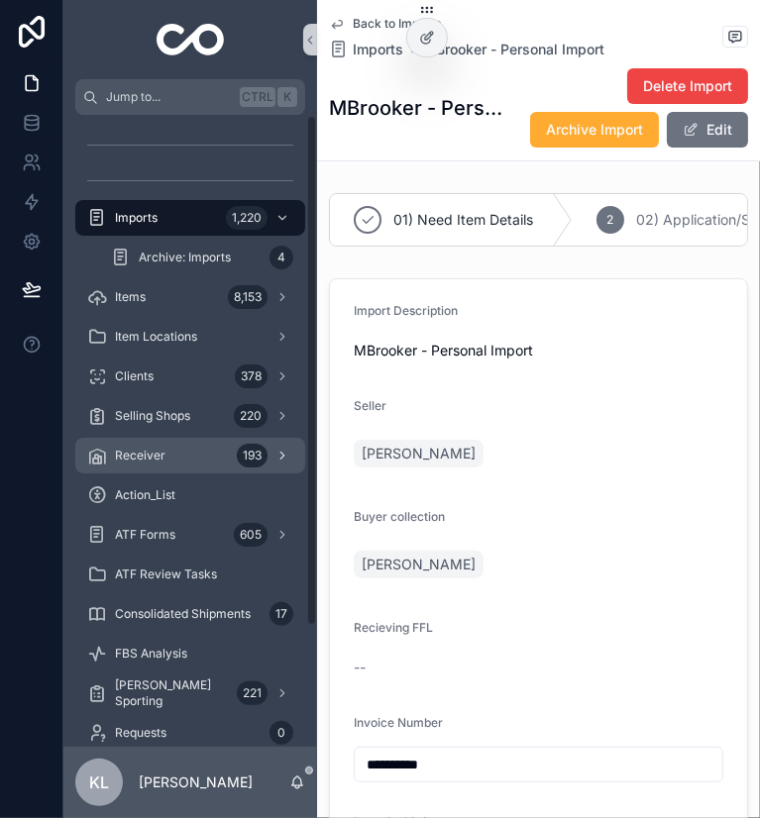
click at [179, 451] on div "Receiver 193" at bounding box center [190, 456] width 206 height 32
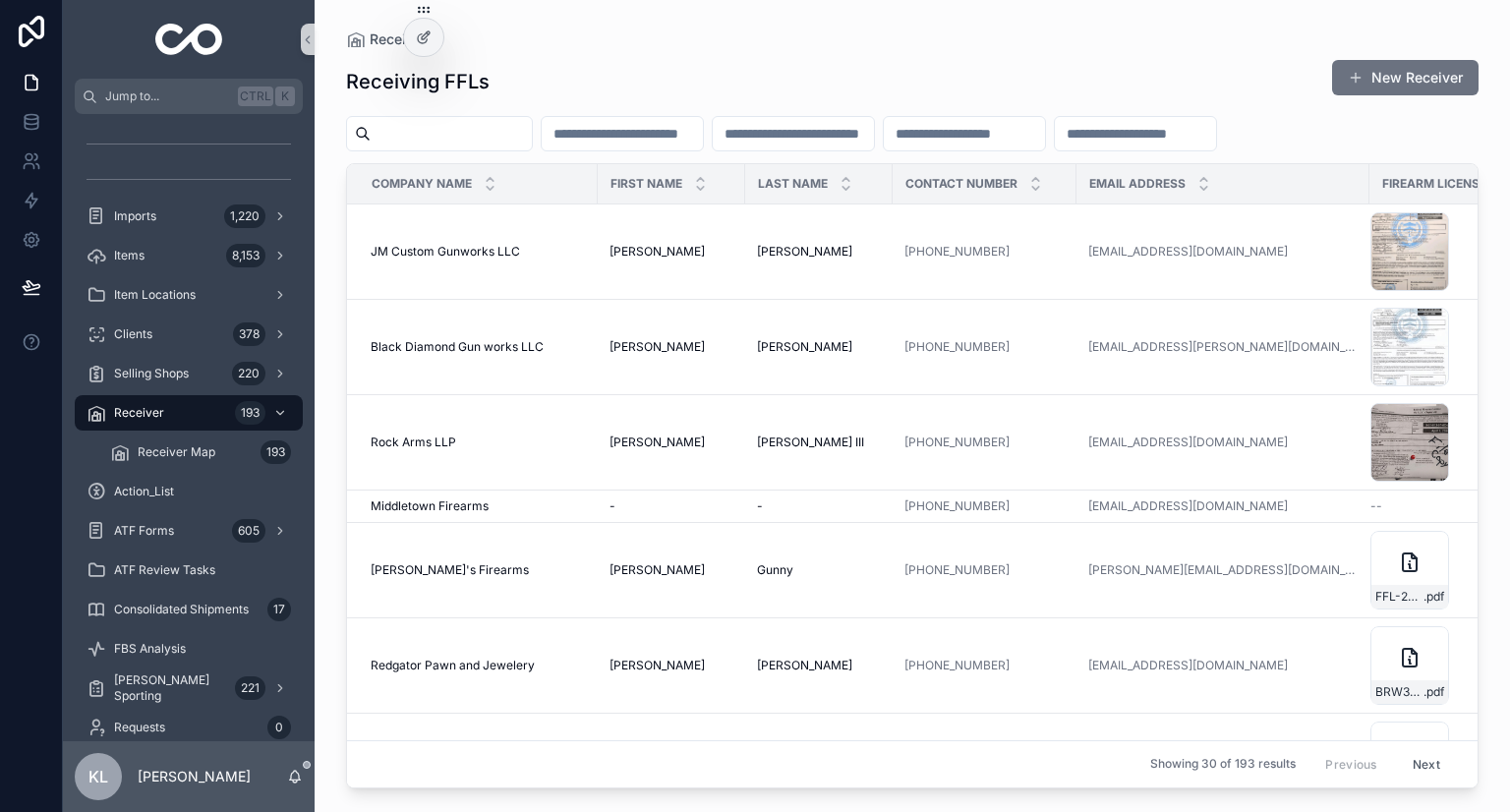
drag, startPoint x: 528, startPoint y: 143, endPoint x: 602, endPoint y: 85, distance: 94.0
click at [528, 143] on input "scrollable content" at bounding box center [451, 134] width 161 height 28
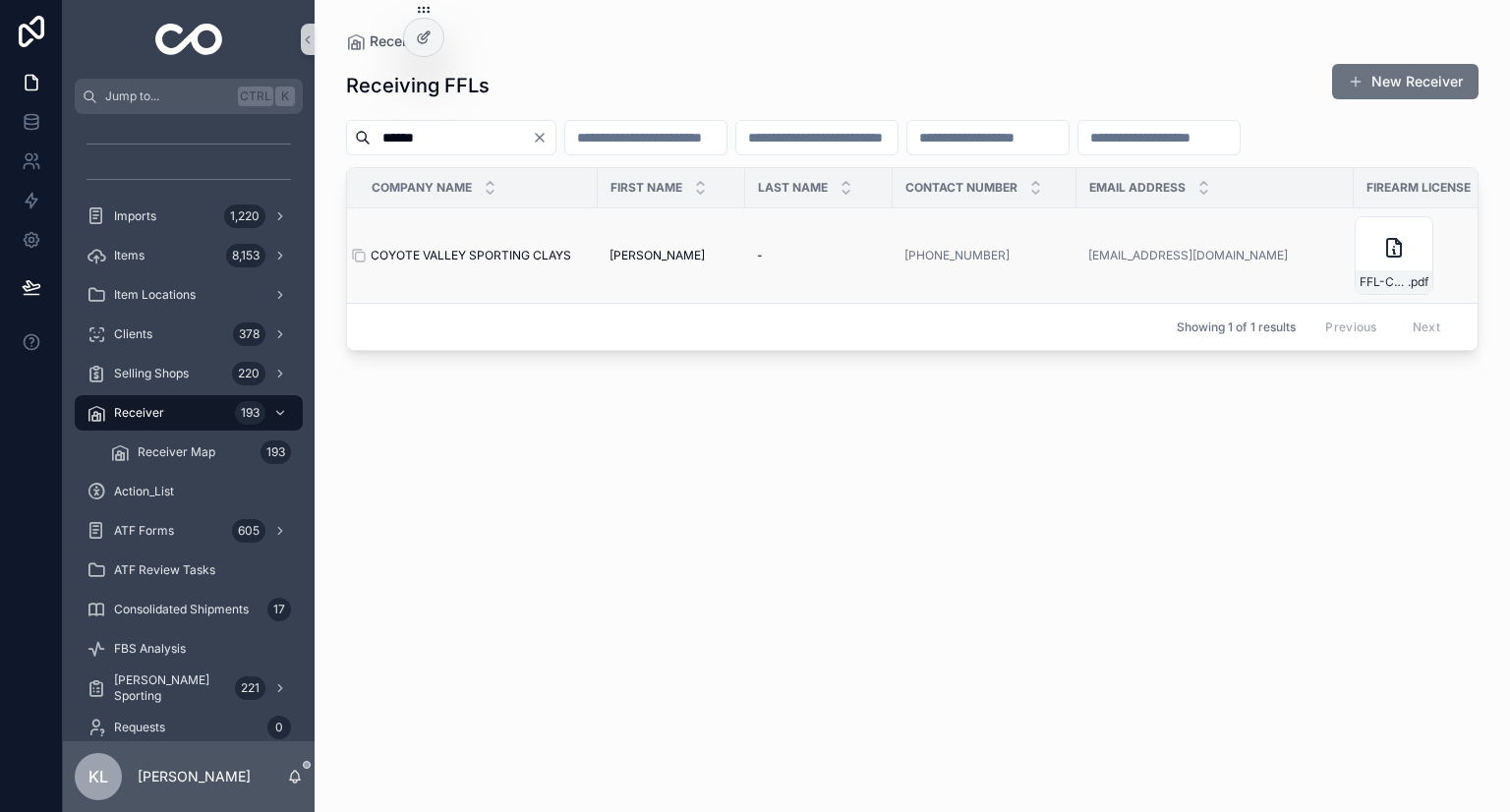
type input "******"
click at [556, 263] on span "COYOTE VALLEY SPORTING CLAYS" at bounding box center [471, 256] width 201 height 16
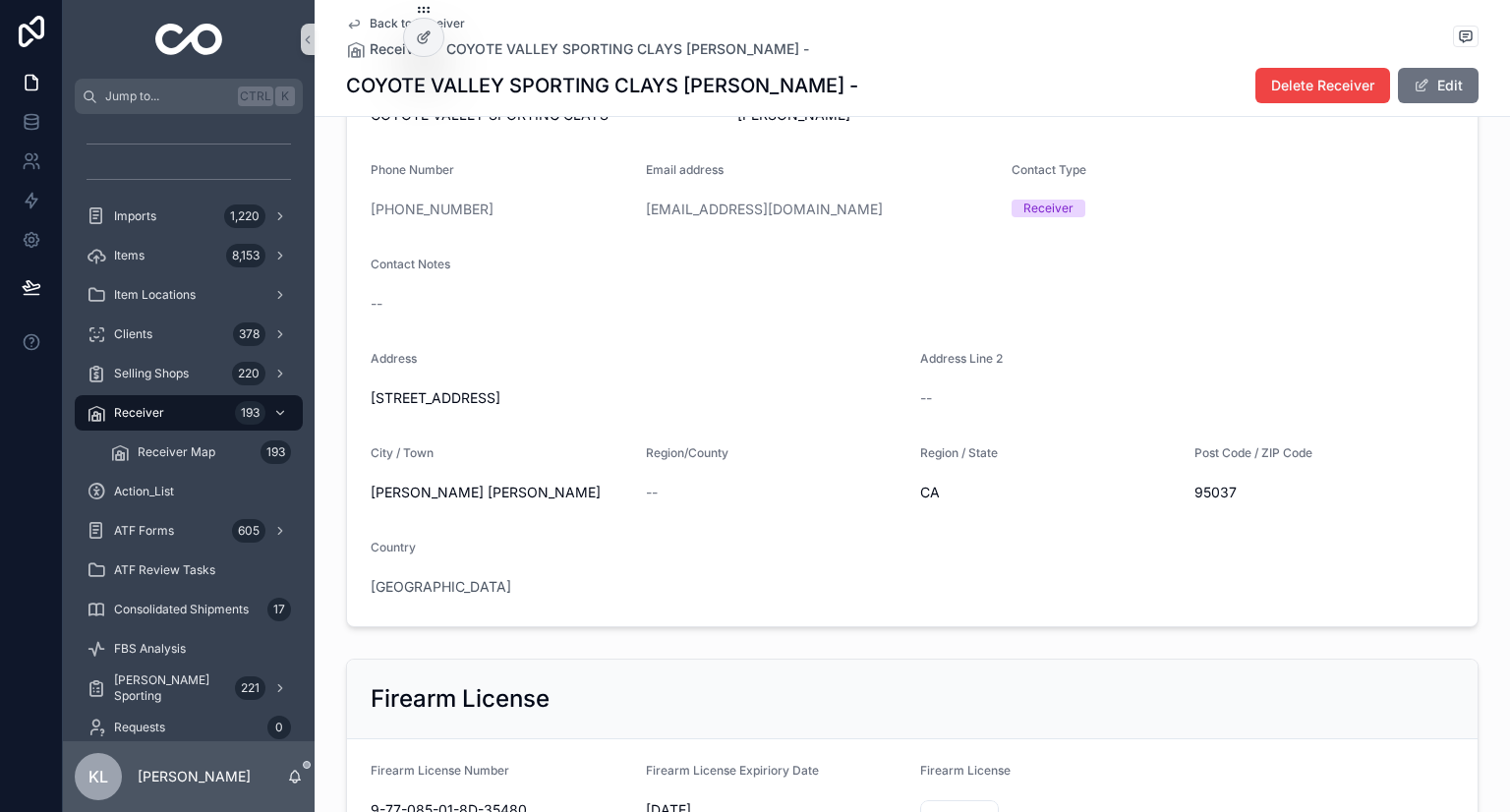
scroll to position [884, 0]
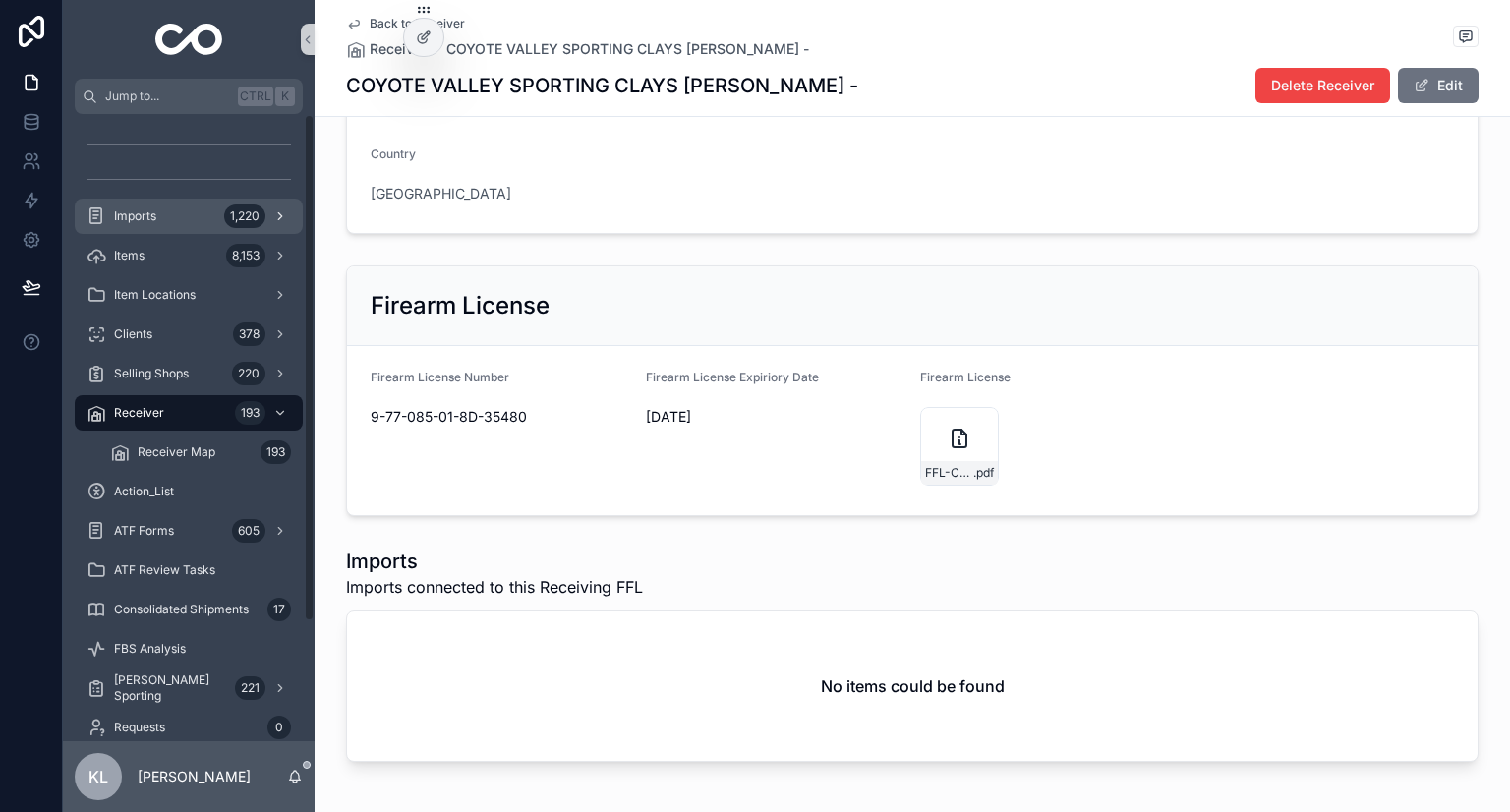
click at [142, 221] on span "Imports" at bounding box center [135, 216] width 43 height 16
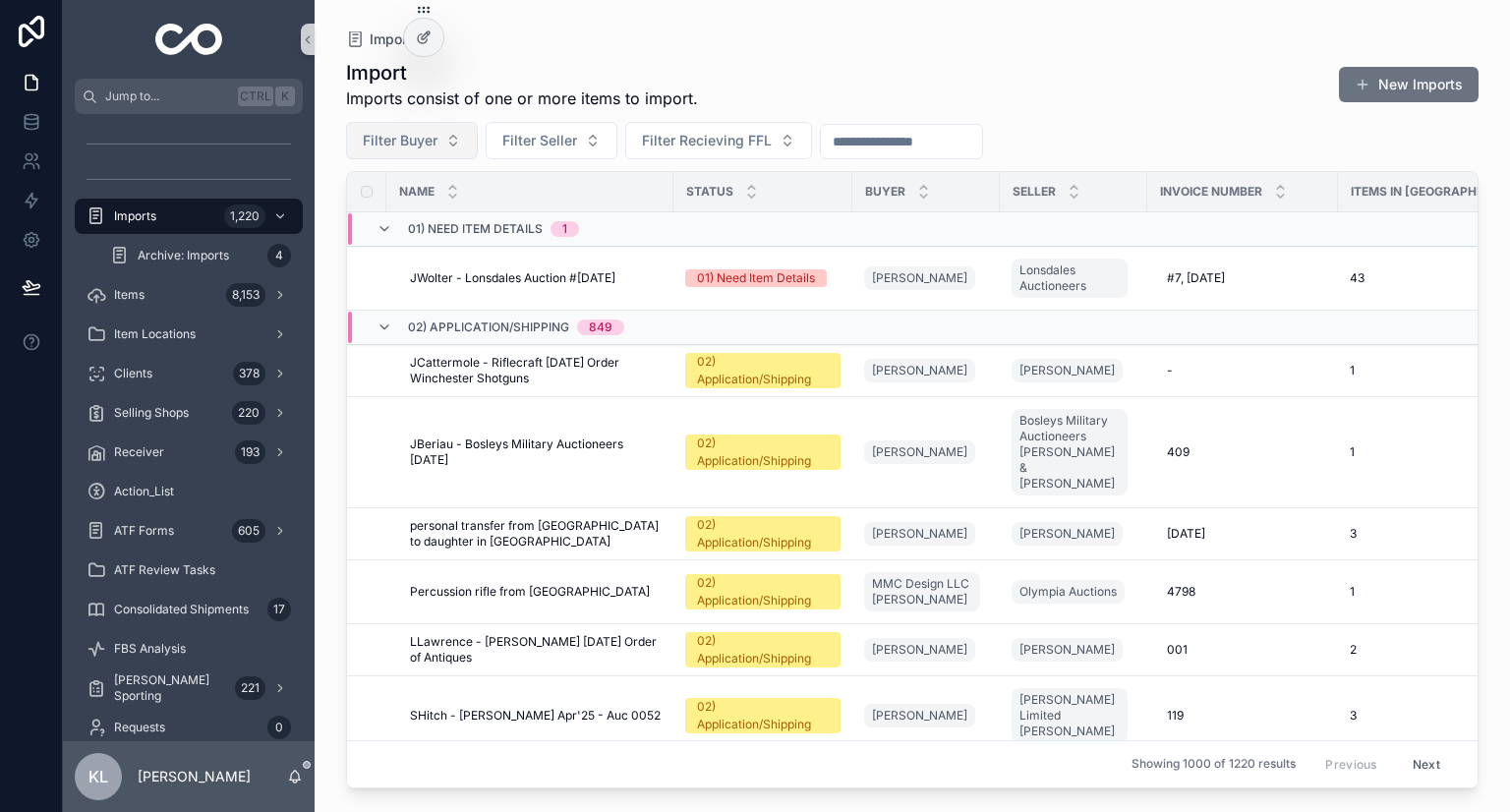
click at [428, 139] on span "Filter Buyer" at bounding box center [399, 141] width 74 height 20
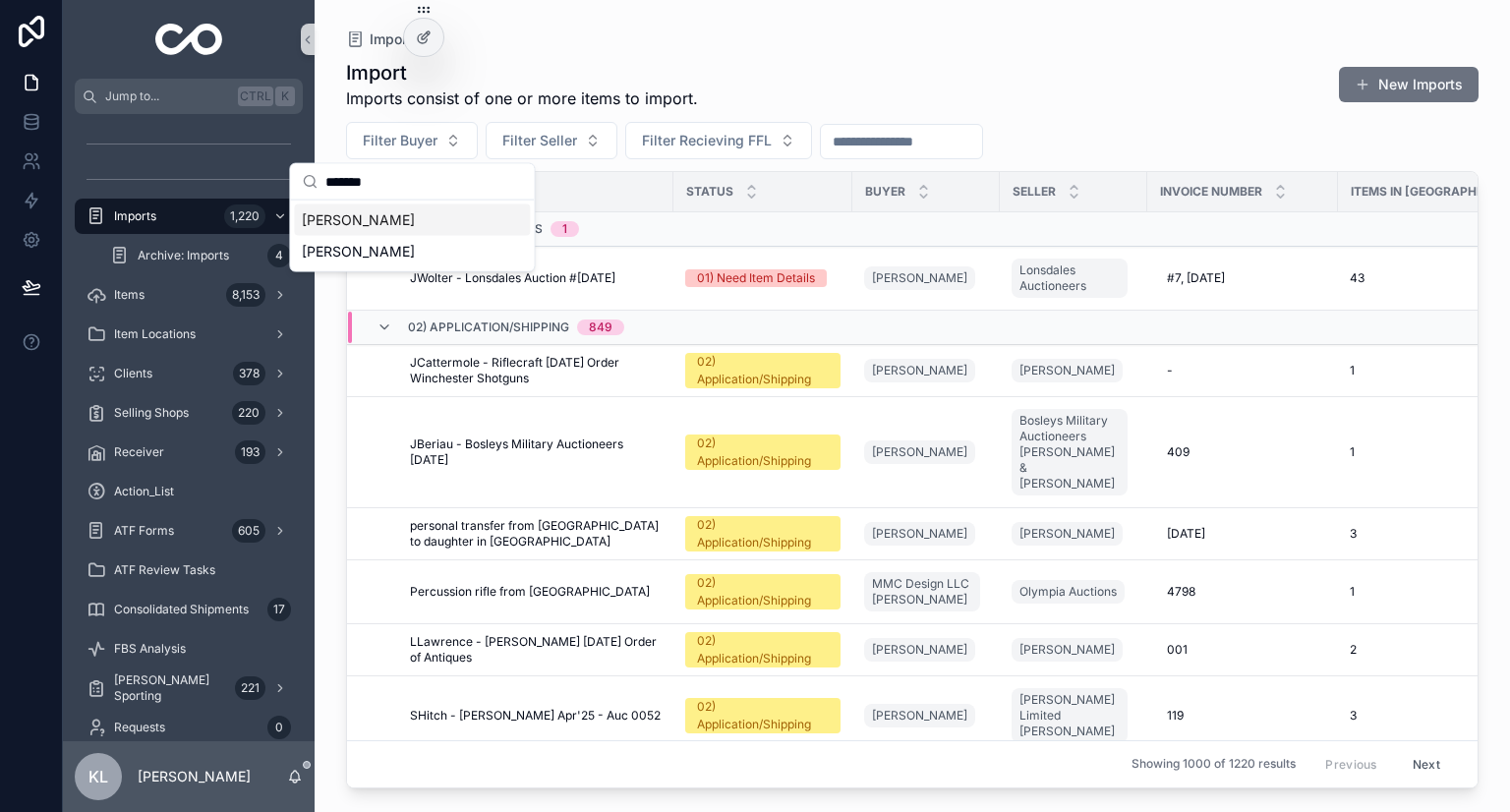
type input "*******"
click at [397, 225] on span "Charlotte Brooker" at bounding box center [358, 220] width 113 height 20
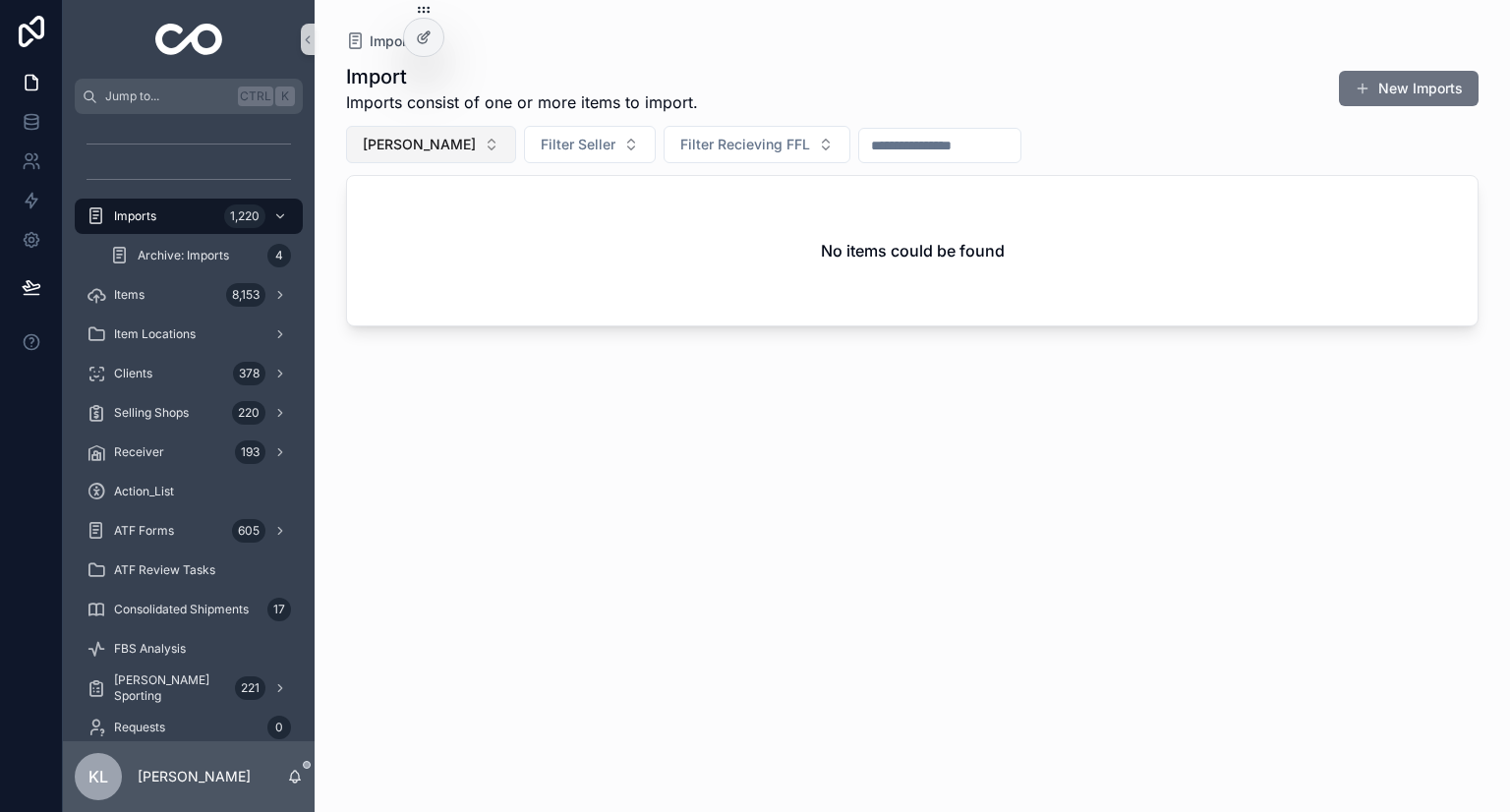
click at [411, 146] on span "Charlotte Brooker" at bounding box center [419, 145] width 113 height 20
type input "*******"
click at [408, 261] on span "Martin Brooker" at bounding box center [378, 256] width 113 height 20
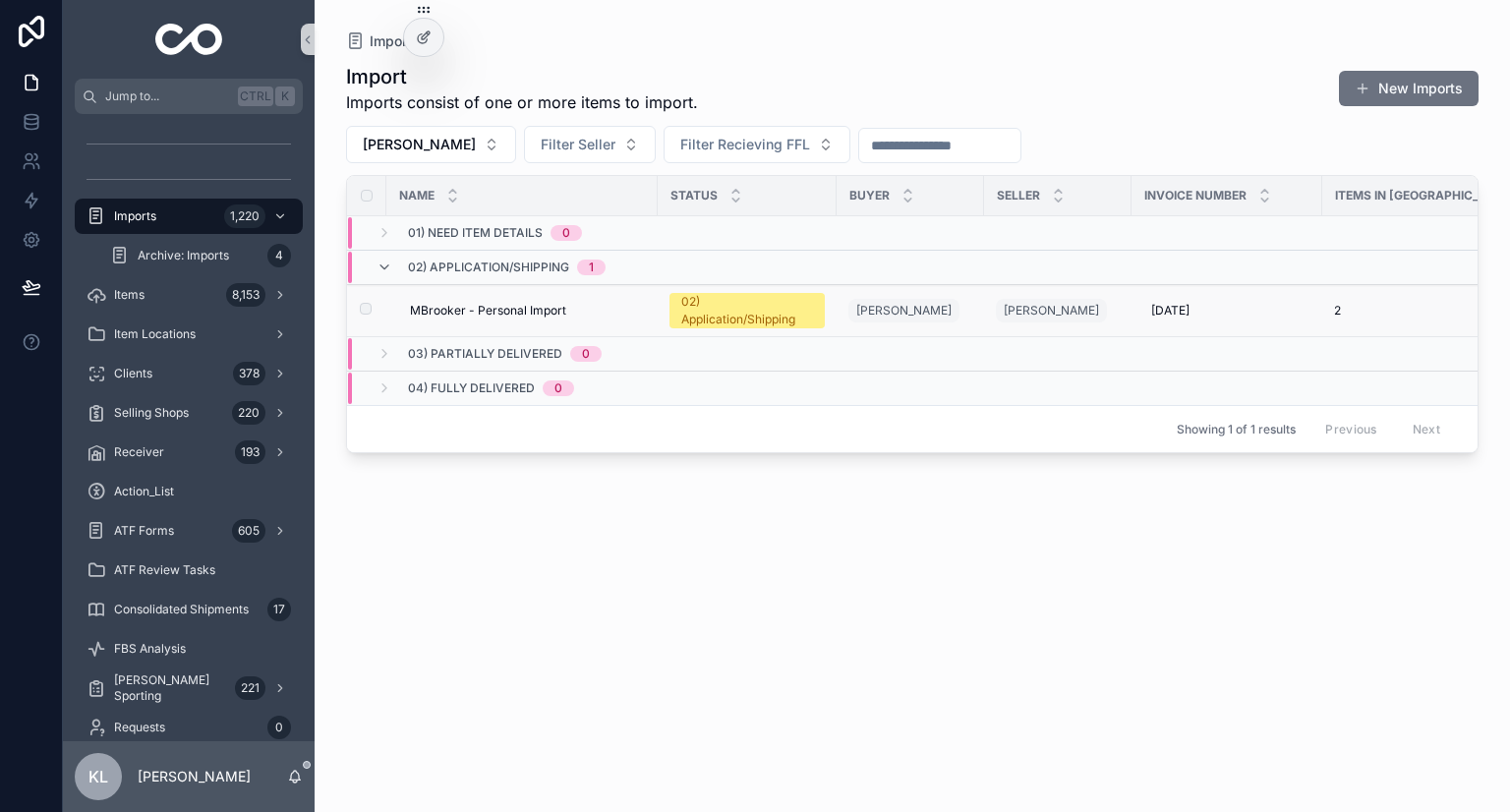
click at [575, 304] on div "MBrooker - Personal Import MBrooker - Personal Import" at bounding box center [528, 311] width 236 height 16
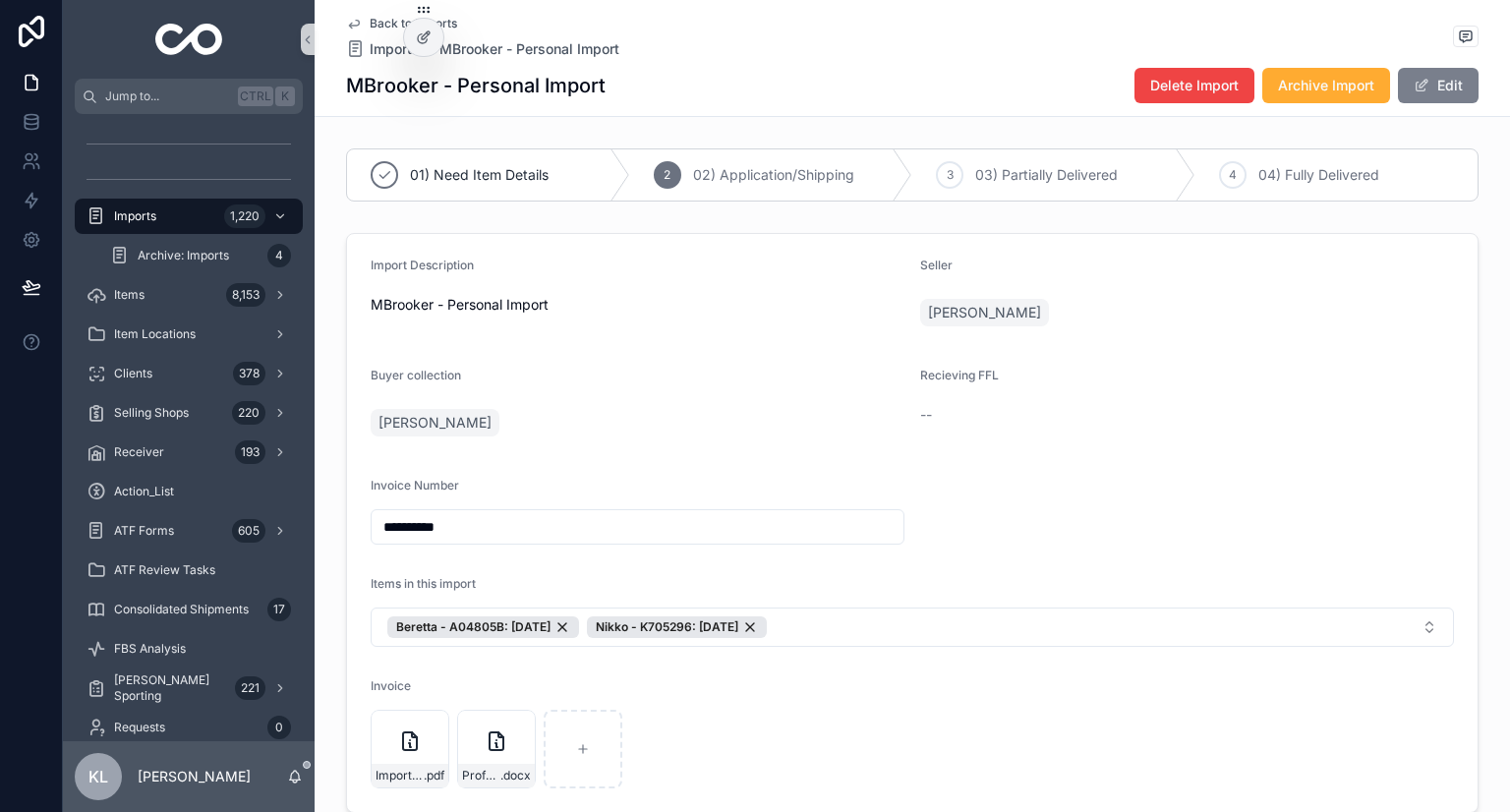
click at [1432, 83] on button "Edit" at bounding box center [1438, 85] width 80 height 36
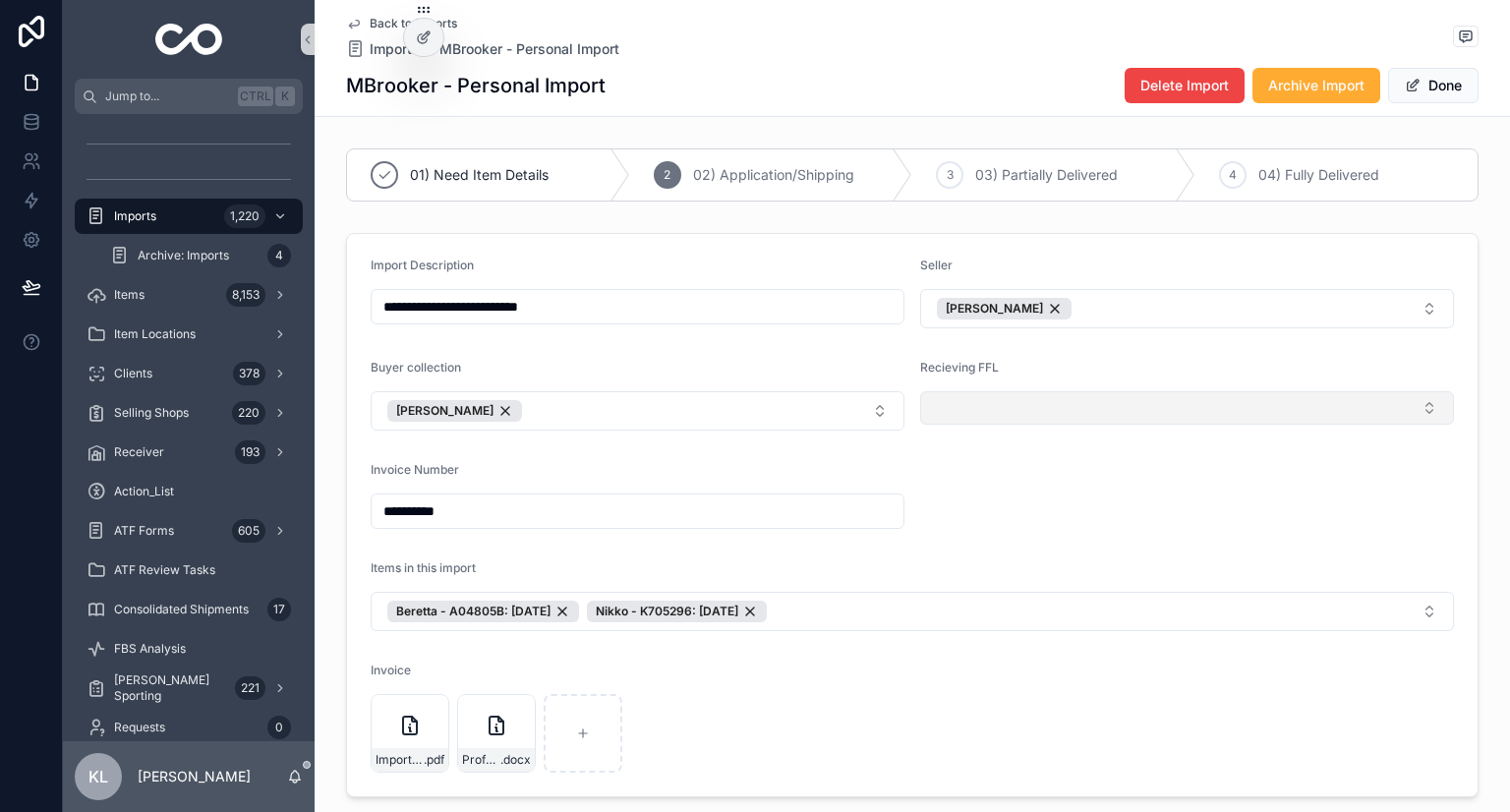
click at [1093, 408] on button "Select Button" at bounding box center [1187, 408] width 534 height 34
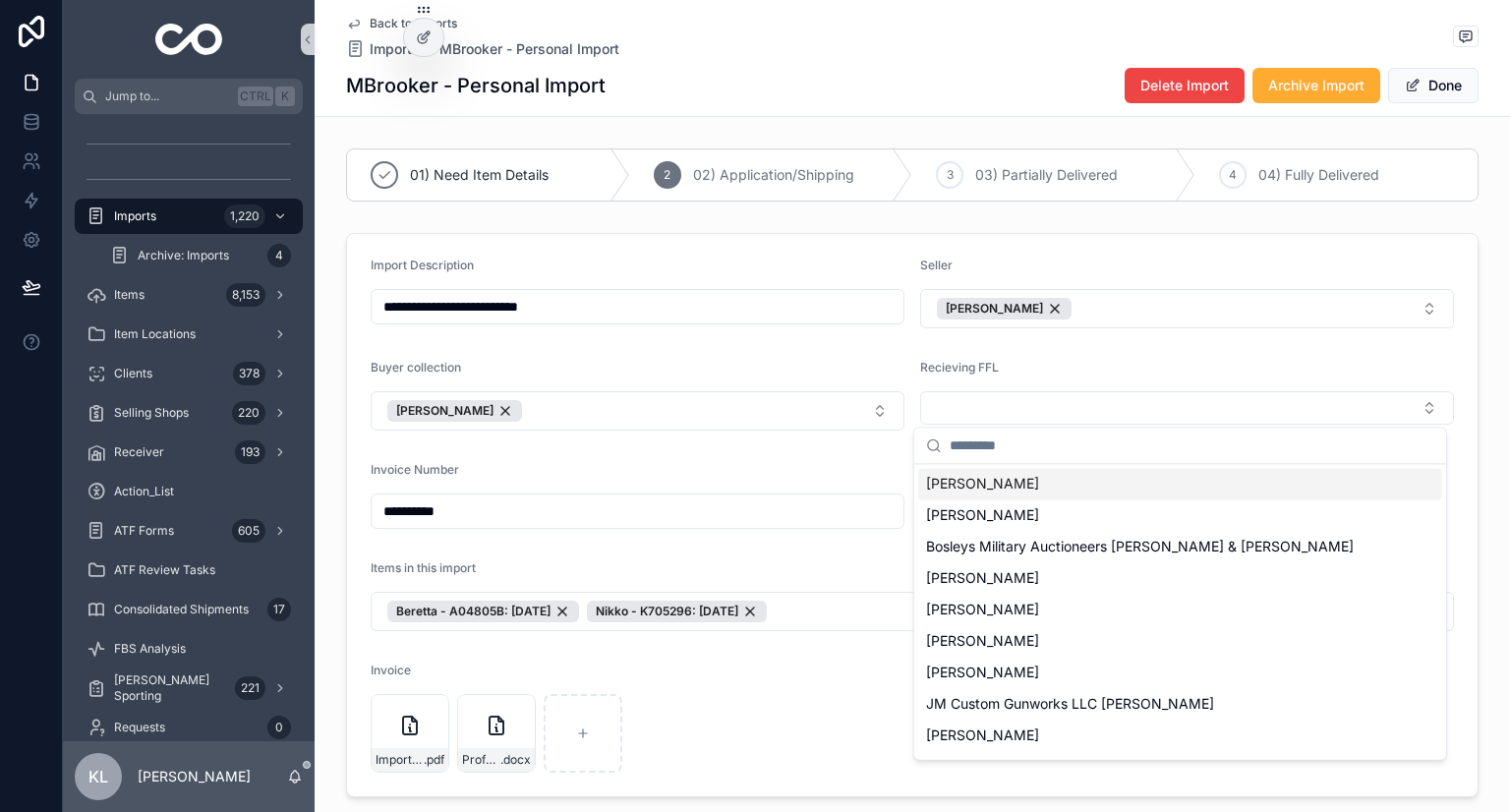
type input "**********"
type input "*"
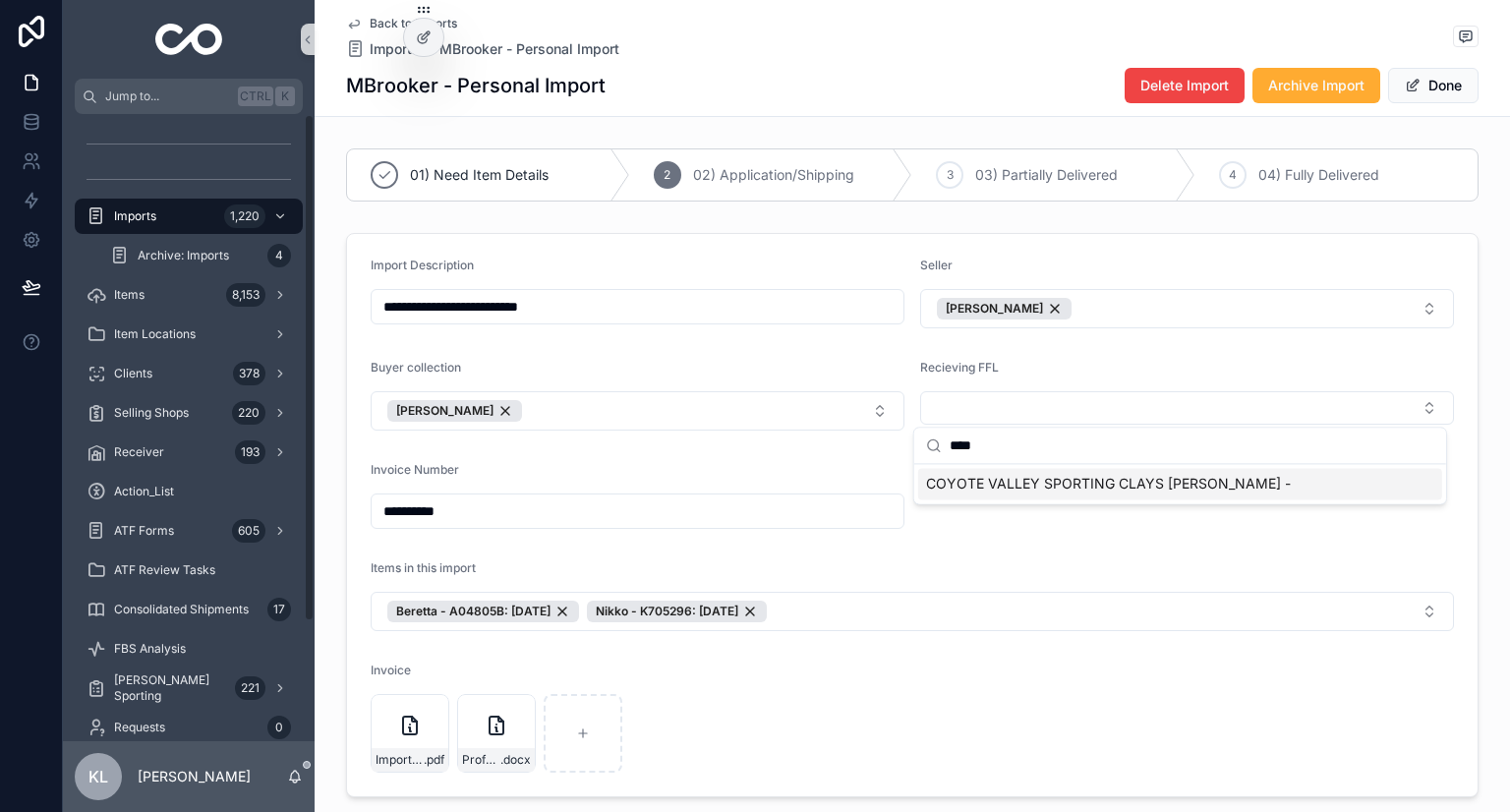
type input "****"
click at [1077, 482] on span "COYOTE VALLEY SPORTING CLAYS Laura -" at bounding box center [1108, 483] width 364 height 20
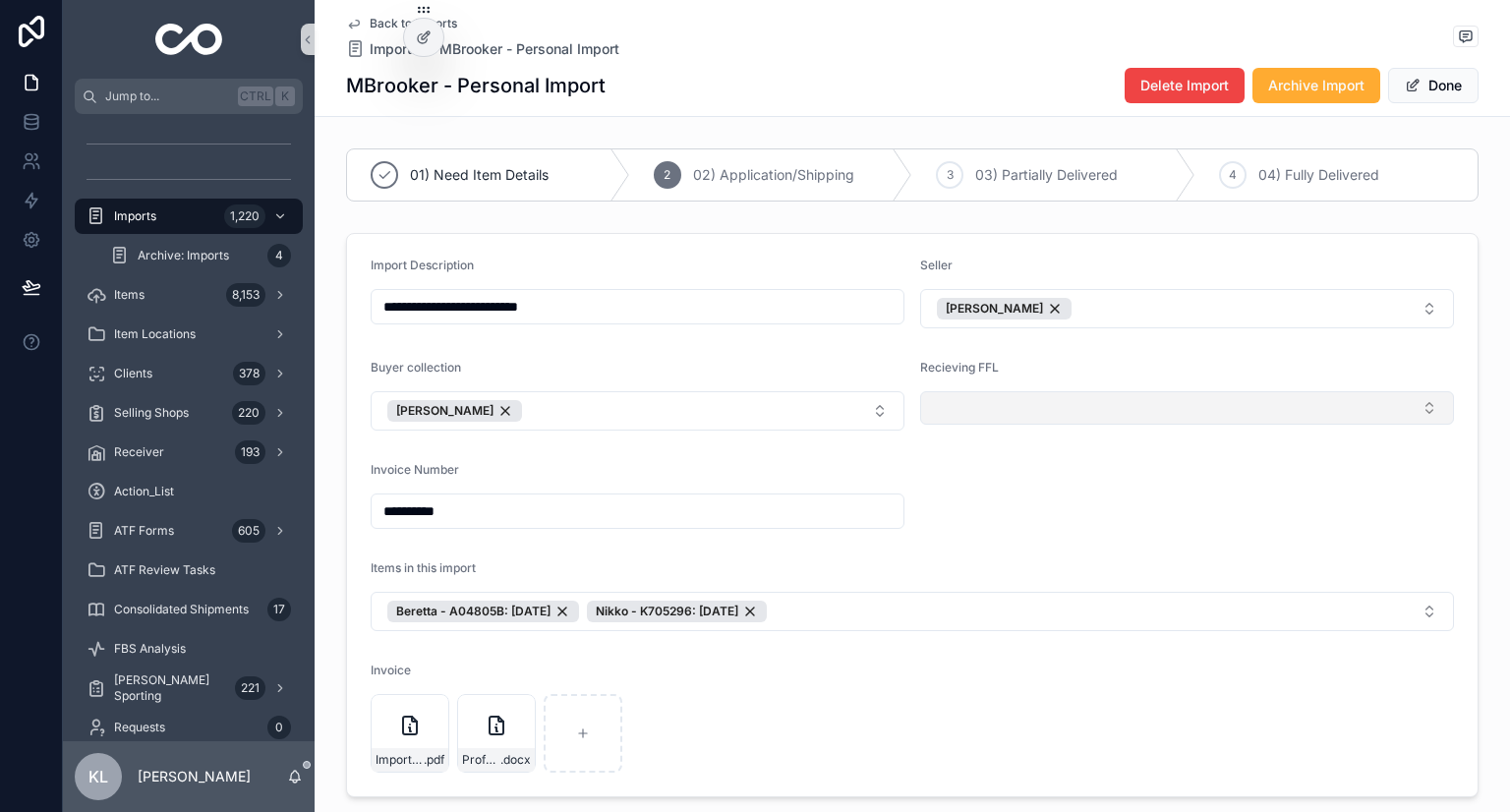
click at [1061, 418] on button "Select Button" at bounding box center [1187, 408] width 534 height 34
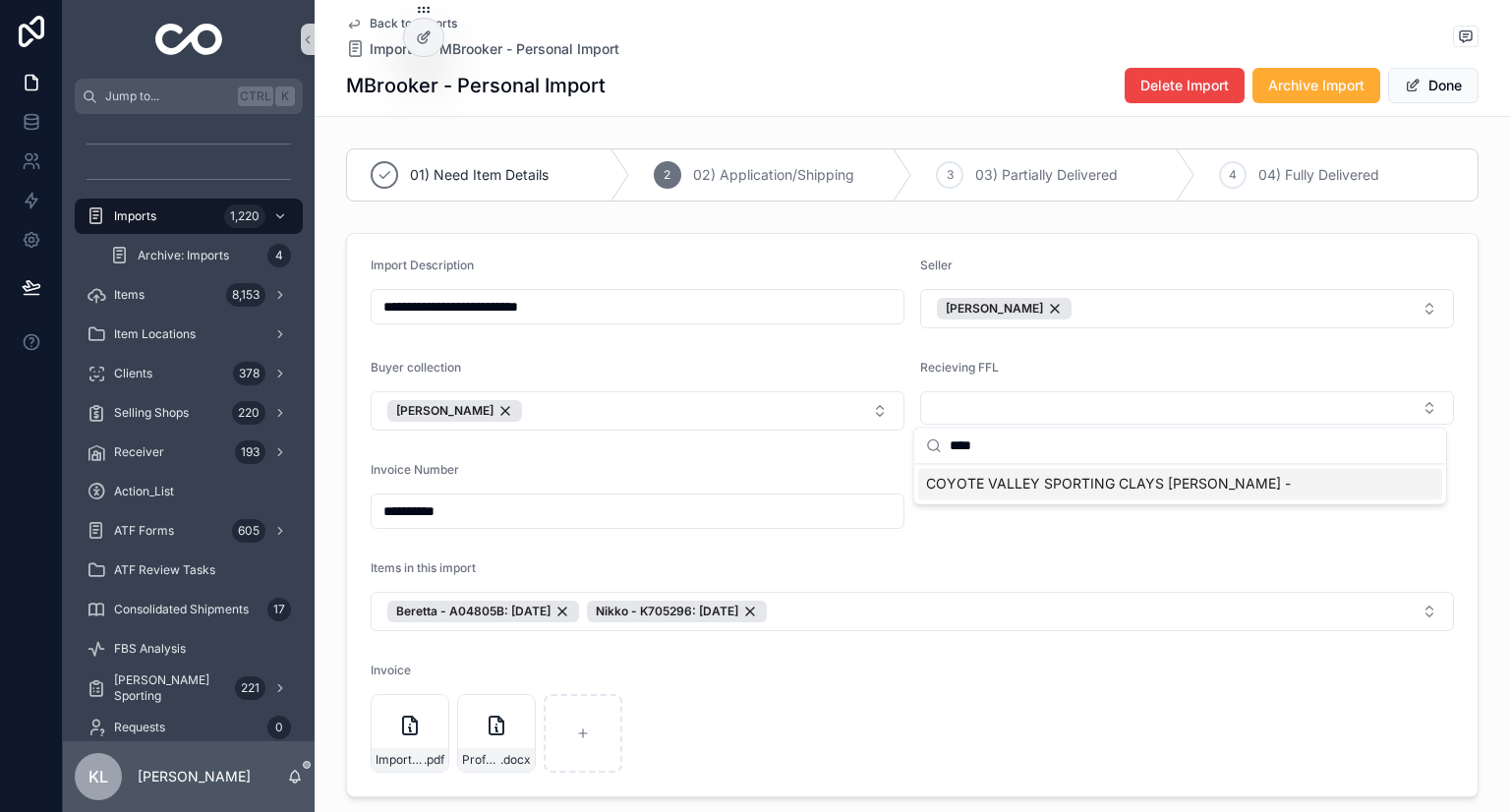
type input "****"
click at [1032, 492] on span "COYOTE VALLEY SPORTING CLAYS Laura -" at bounding box center [1108, 483] width 364 height 20
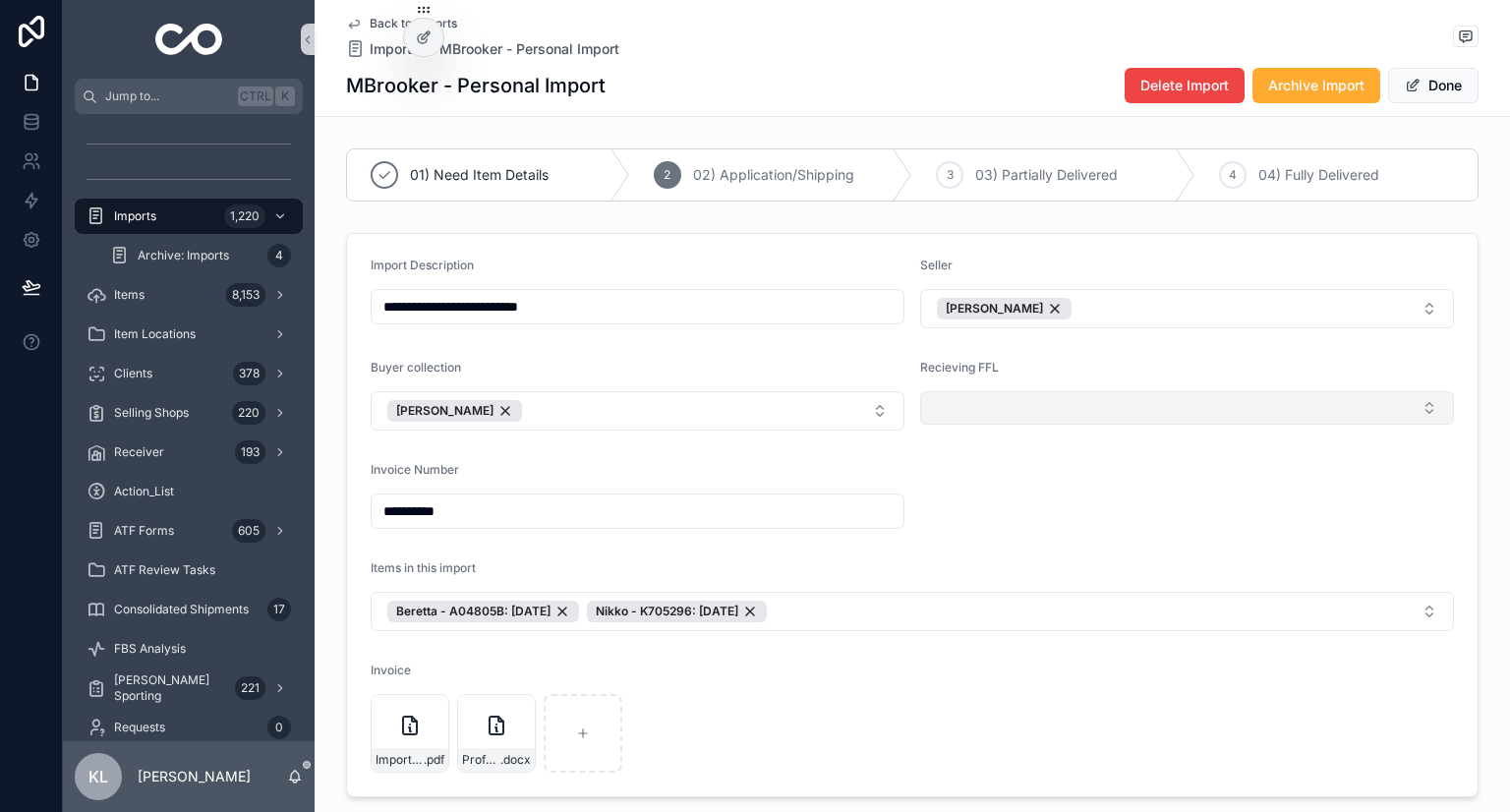
click at [1106, 412] on button "Select Button" at bounding box center [1187, 408] width 534 height 34
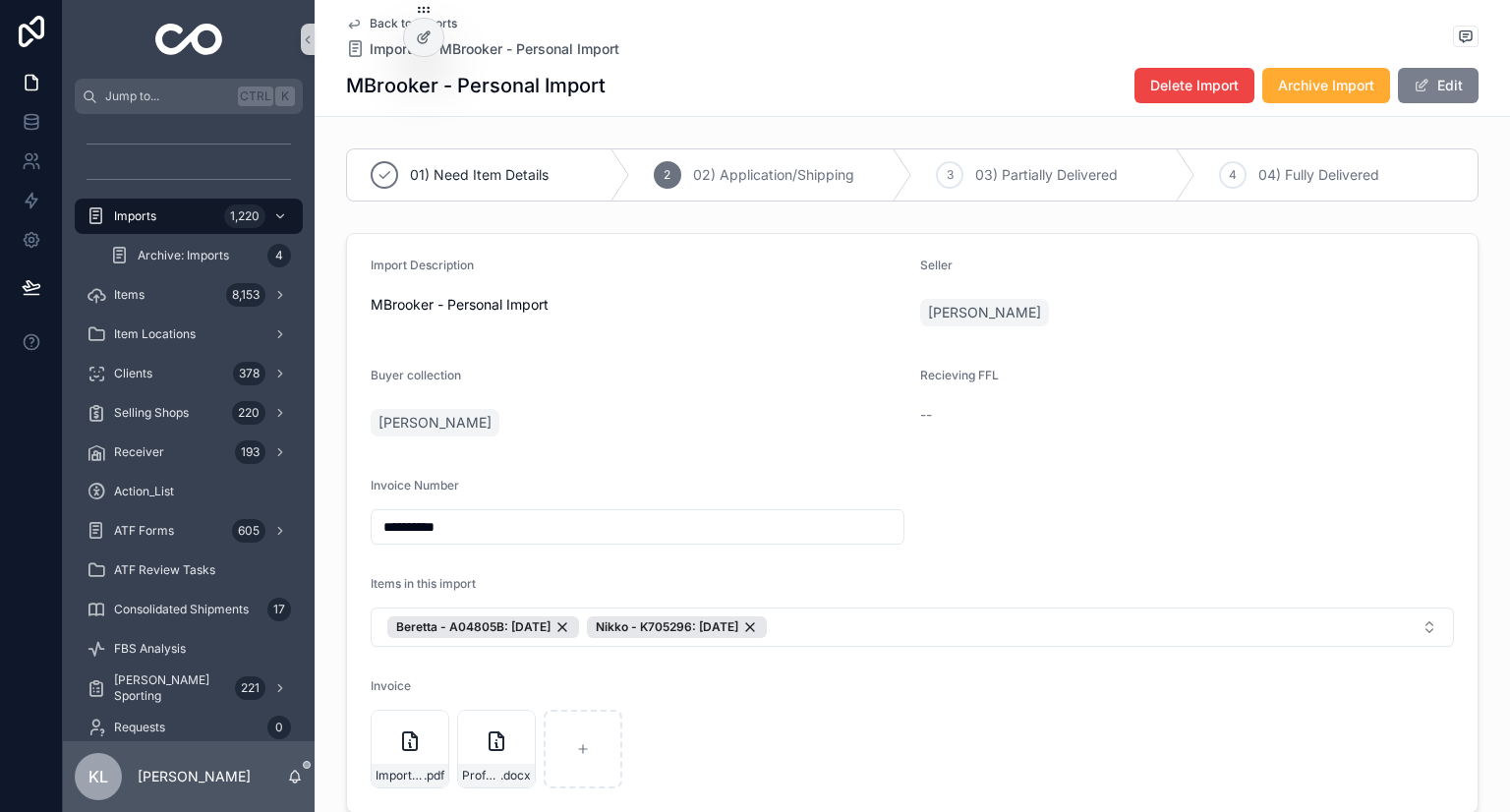
click at [1460, 68] on button "Edit" at bounding box center [1438, 85] width 80 height 36
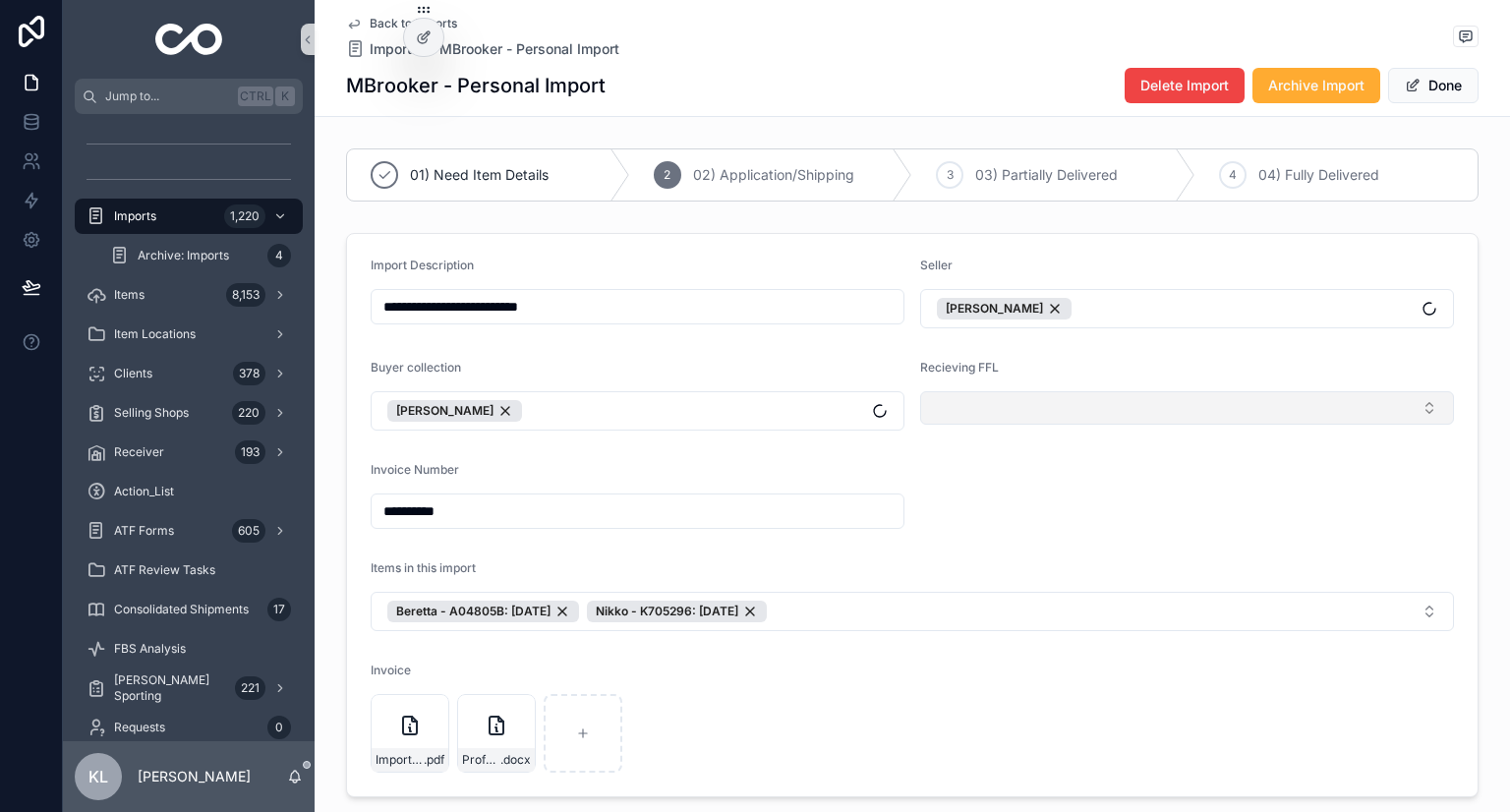
click at [1022, 410] on button "Select Button" at bounding box center [1187, 408] width 534 height 34
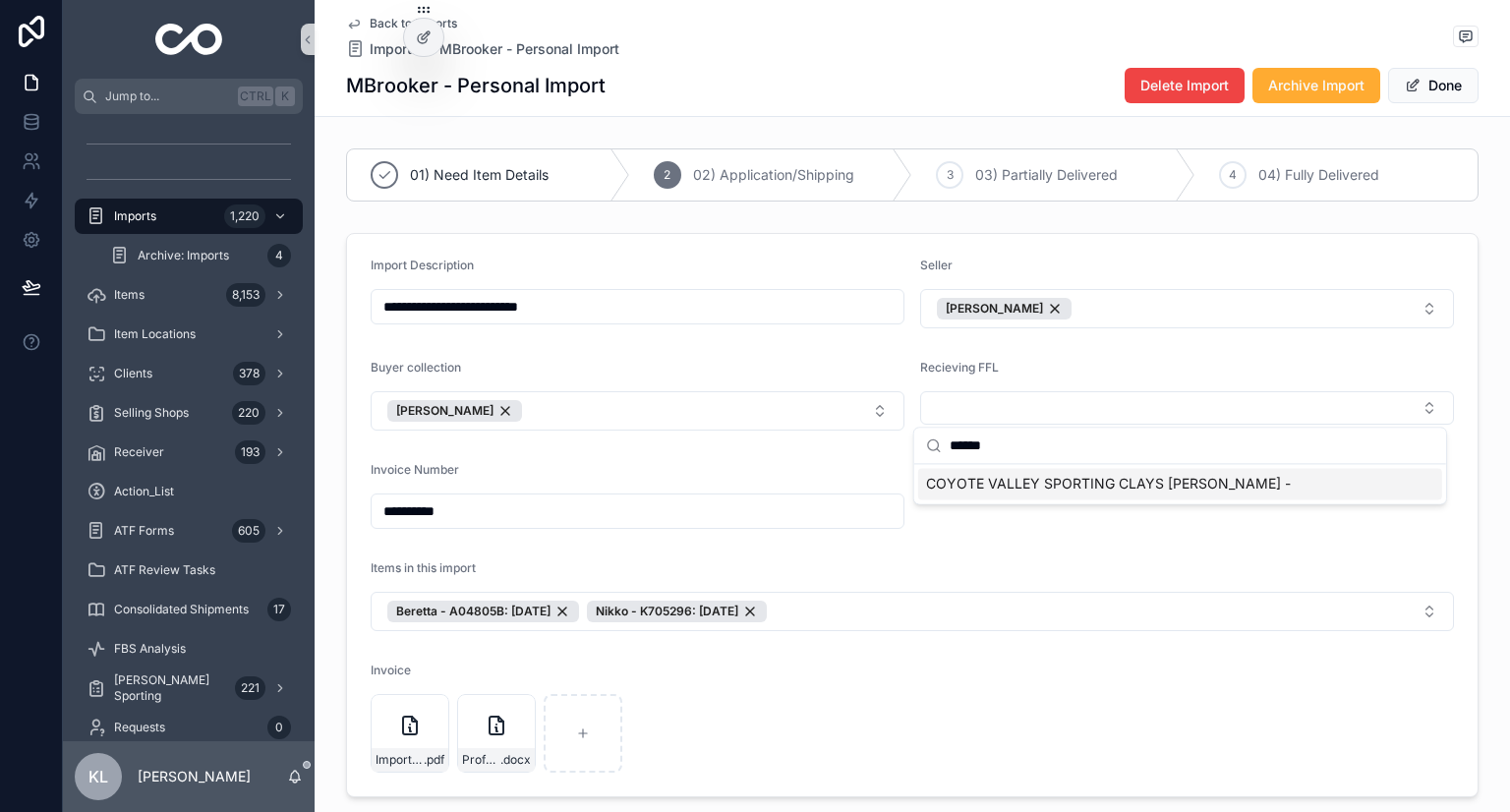
type input "******"
click at [1041, 487] on span "COYOTE VALLEY SPORTING CLAYS [PERSON_NAME] -" at bounding box center [1108, 483] width 364 height 20
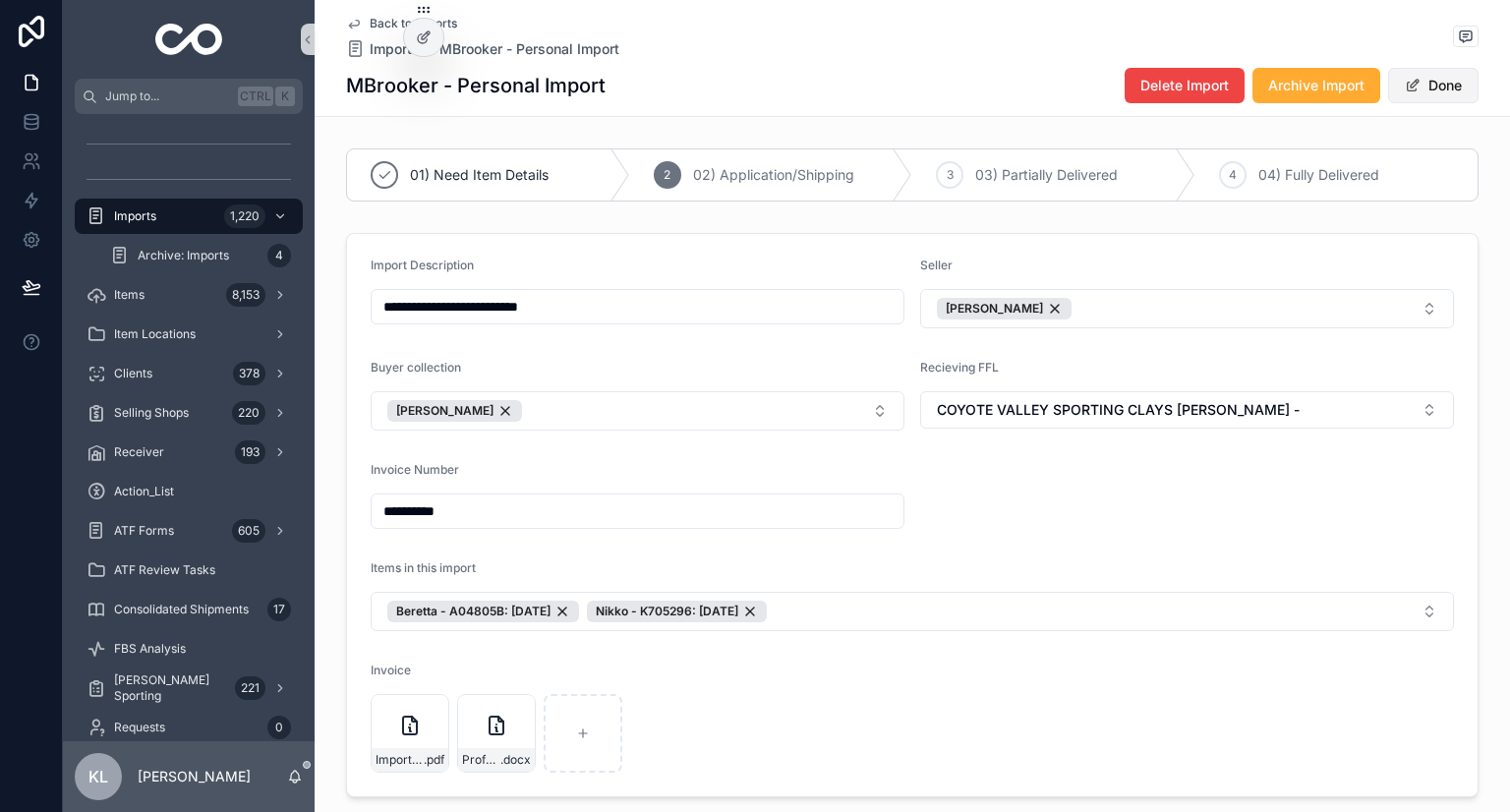
click at [1450, 91] on button "Done" at bounding box center [1434, 85] width 90 height 36
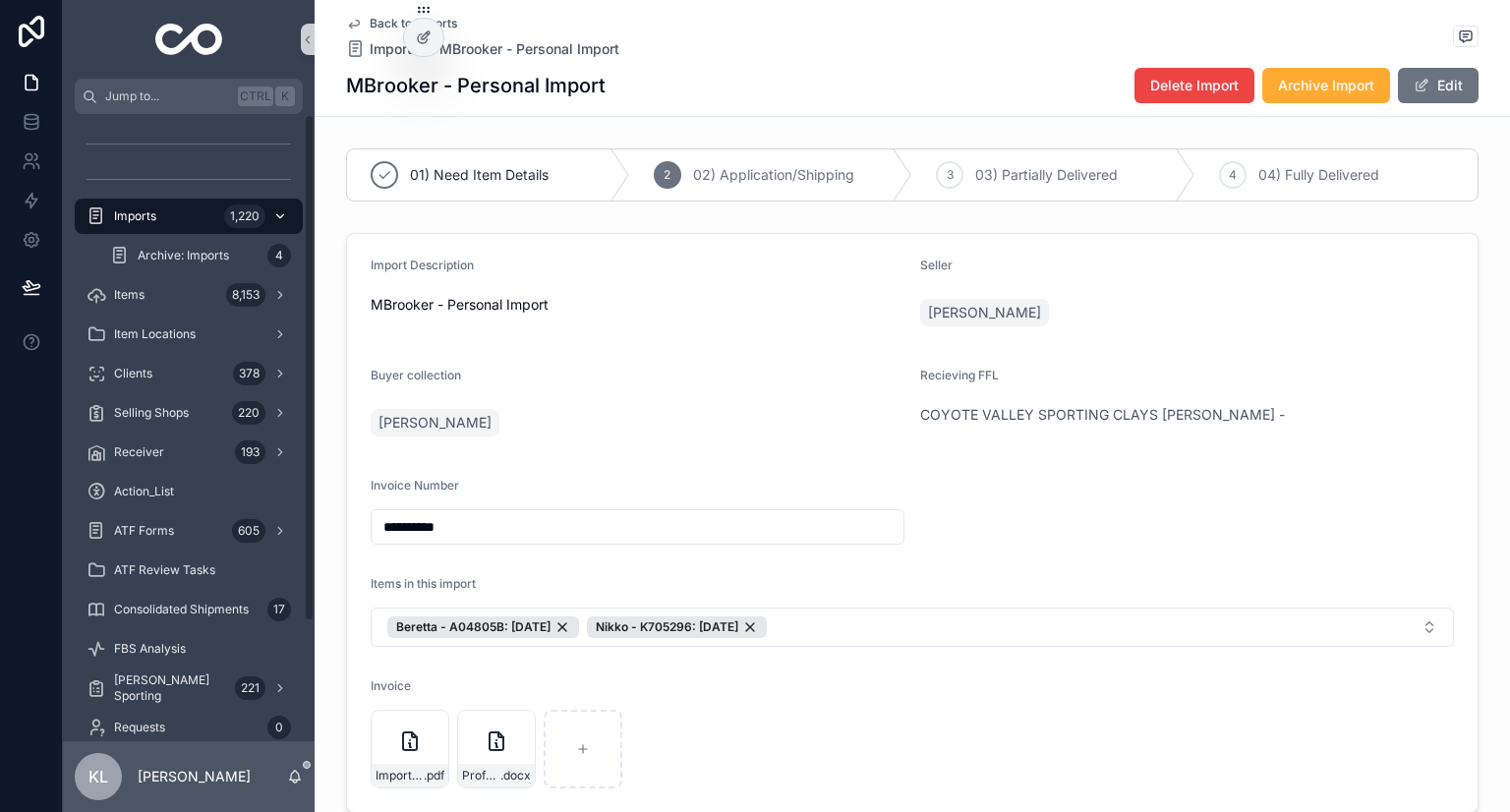
click at [185, 209] on div "Imports 1,220" at bounding box center [189, 216] width 205 height 32
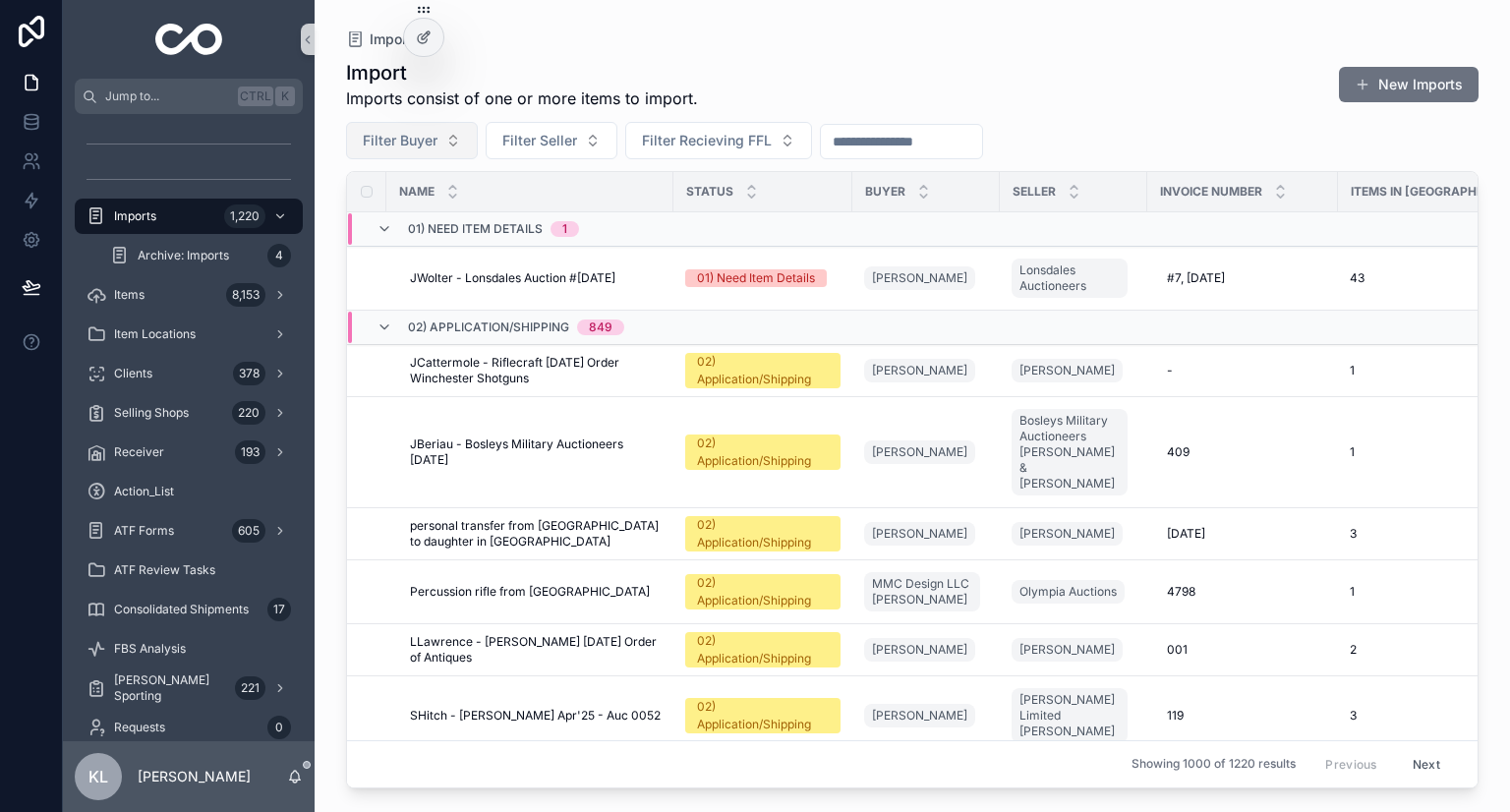
click at [393, 143] on span "Filter Buyer" at bounding box center [399, 141] width 74 height 20
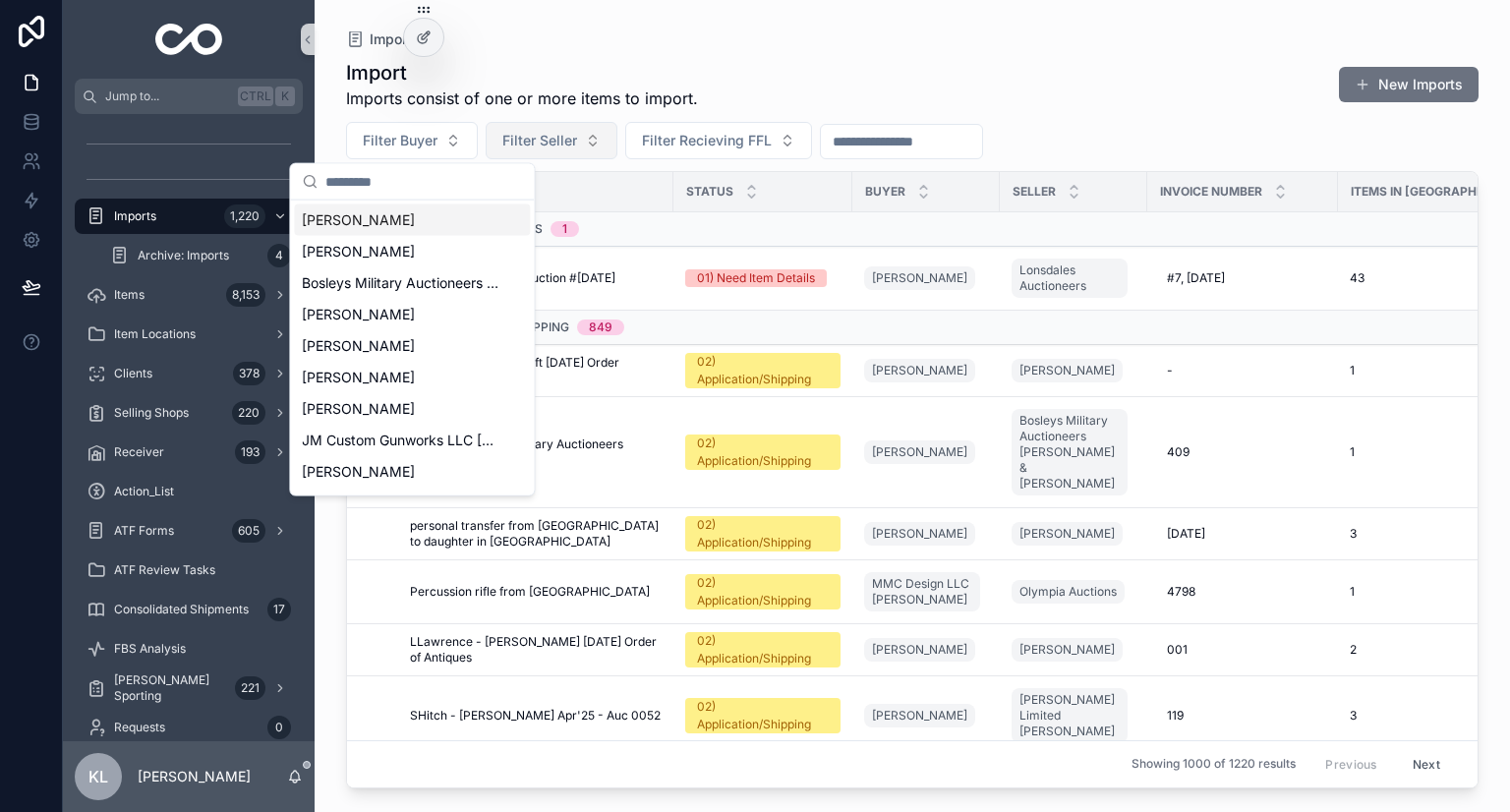
type input "**********"
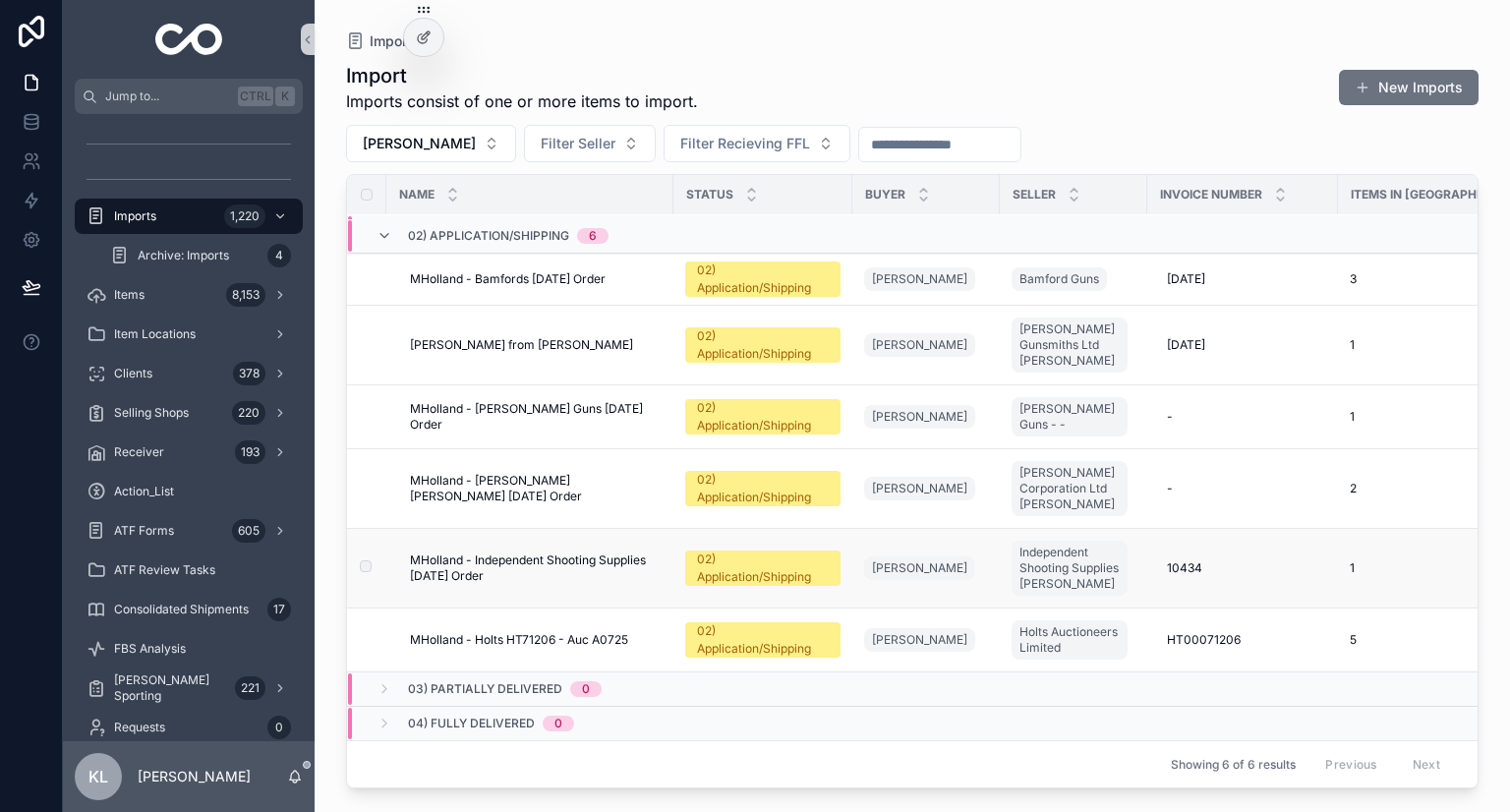
scroll to position [46, 0]
click at [639, 632] on div "MHolland - Holts HT71206 - Auc A0725 MHolland - Holts HT71206 - Auc A0725" at bounding box center [536, 640] width 252 height 16
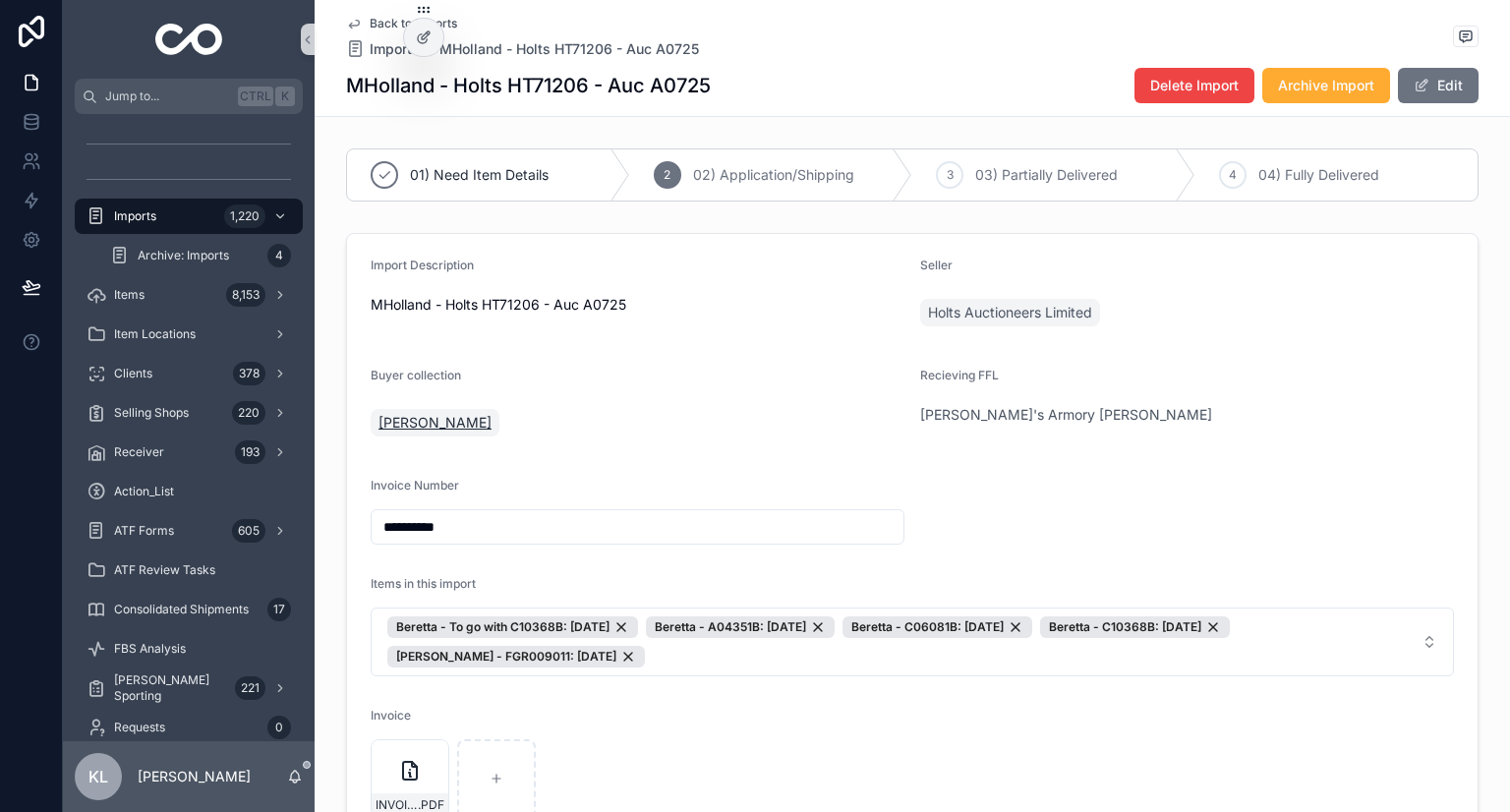
click at [418, 426] on span "[PERSON_NAME]" at bounding box center [435, 423] width 113 height 20
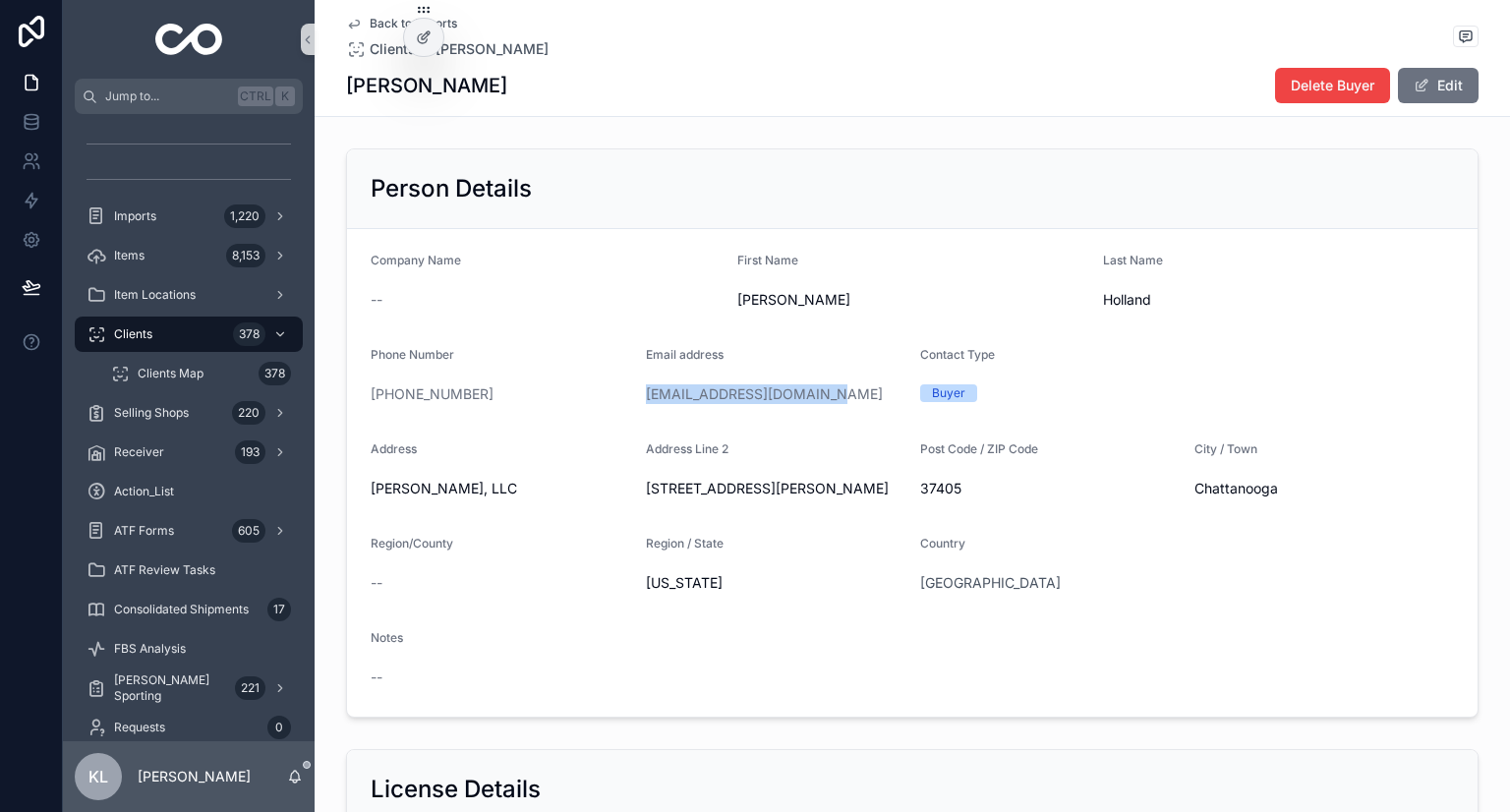
drag, startPoint x: 809, startPoint y: 395, endPoint x: 630, endPoint y: 401, distance: 179.1
click at [630, 401] on form "Company Name -- First Name Mitch Last Name Holland Phone Number +1 334-559-4964…" at bounding box center [912, 473] width 1131 height 487
copy link "mitchholland79@gmail.com"
click at [227, 236] on div "Items 8,153" at bounding box center [189, 256] width 252 height 40
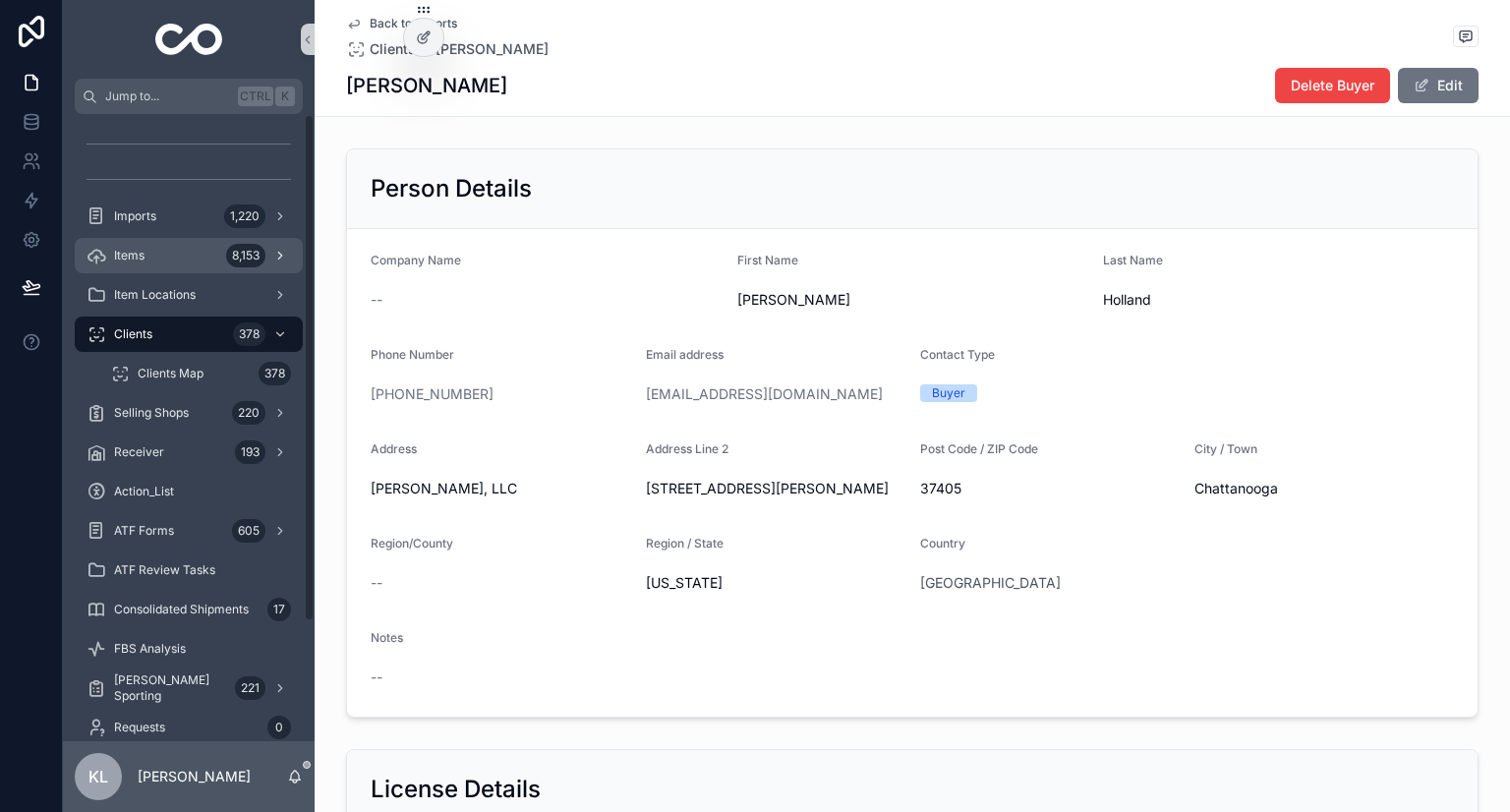
click at [248, 254] on div "8,153" at bounding box center [246, 256] width 40 height 24
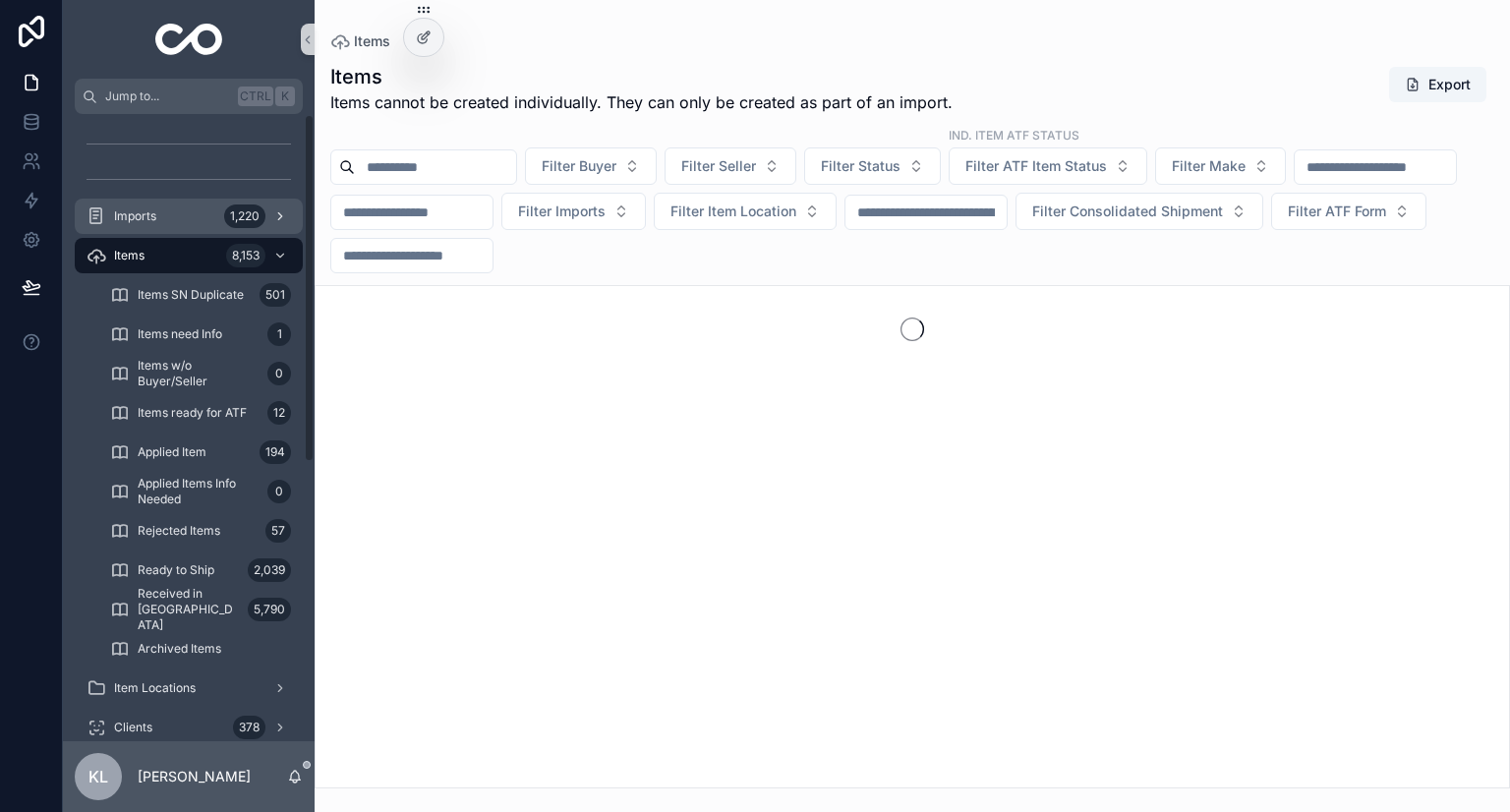
click at [244, 217] on div "1,220" at bounding box center [245, 216] width 42 height 24
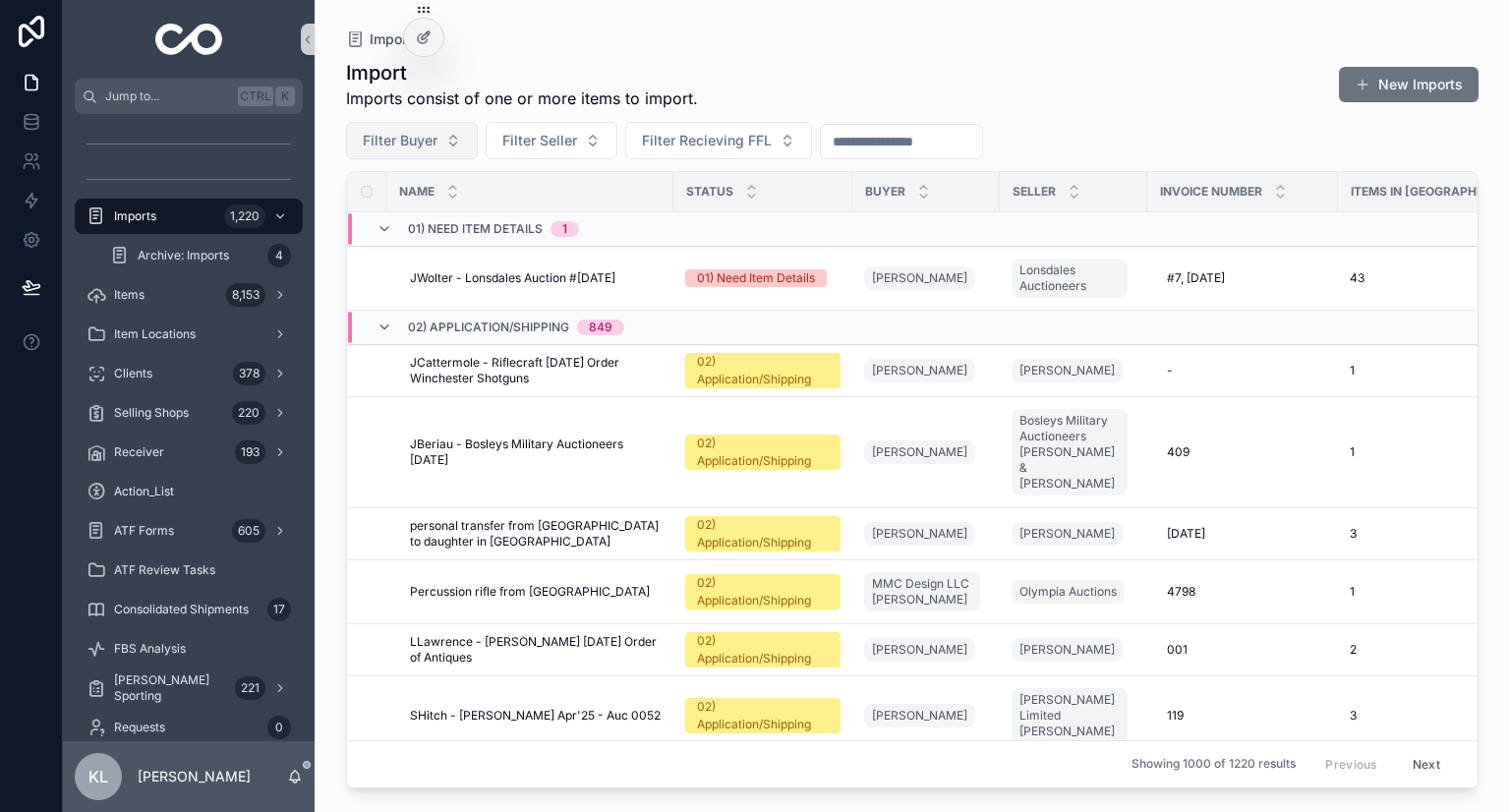
click at [425, 155] on button "Filter Buyer" at bounding box center [412, 141] width 132 height 38
click at [437, 182] on input "**********" at bounding box center [424, 182] width 197 height 36
drag, startPoint x: 391, startPoint y: 183, endPoint x: 193, endPoint y: 198, distance: 198.6
click at [193, 198] on div "Jump to... Ctrl K Imports 1,220 Archive: Imports 4 Items 8,153 Item Locations C…" at bounding box center [786, 406] width 1447 height 812
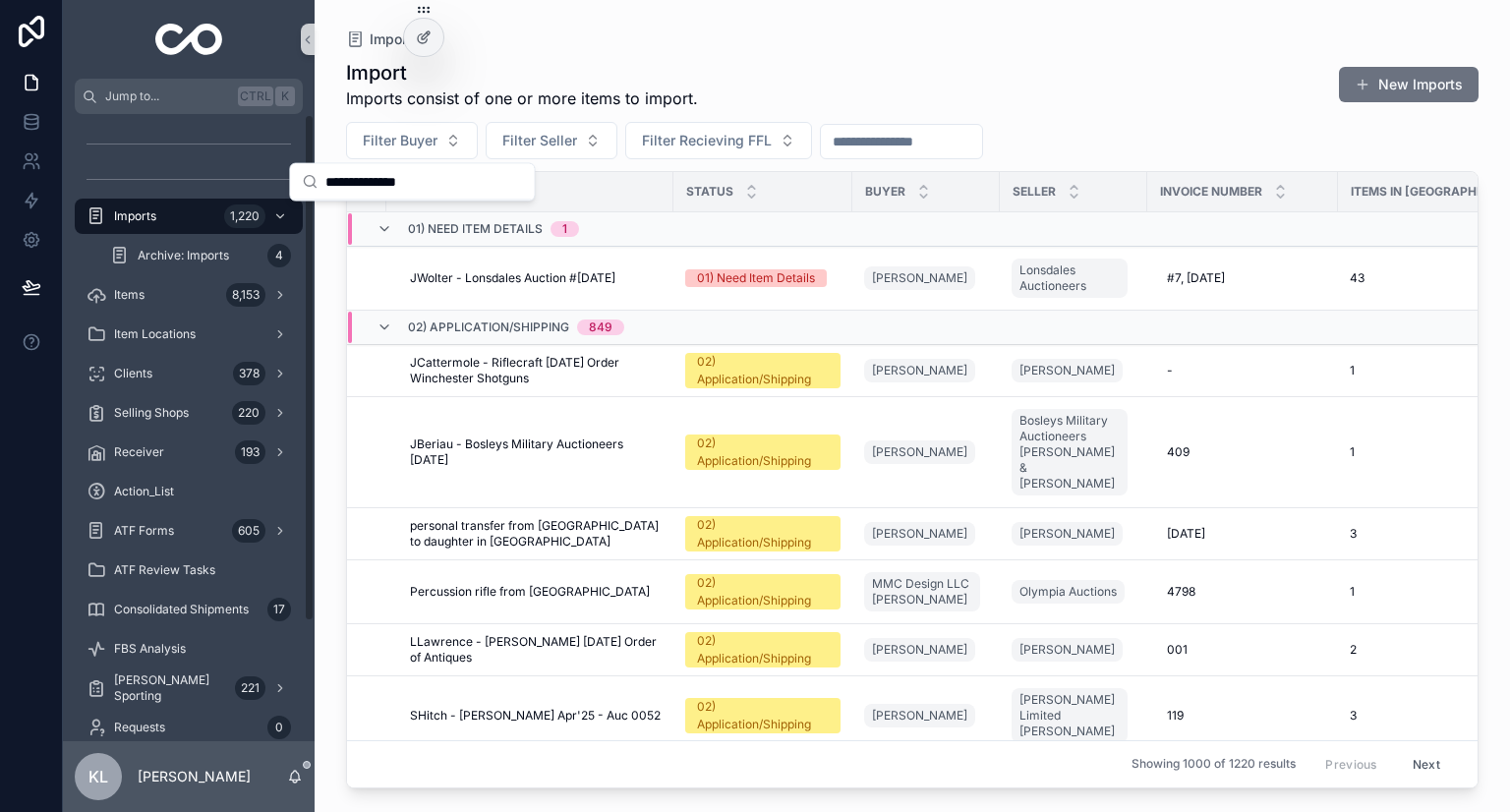
click at [368, 168] on input "**********" at bounding box center [424, 182] width 197 height 36
drag, startPoint x: 385, startPoint y: 178, endPoint x: 164, endPoint y: 186, distance: 221.1
click at [164, 186] on div "Jump to... Ctrl K Imports 1,220 Archive: Imports 4 Items 8,153 Item Locations C…" at bounding box center [786, 406] width 1447 height 812
type input "*"
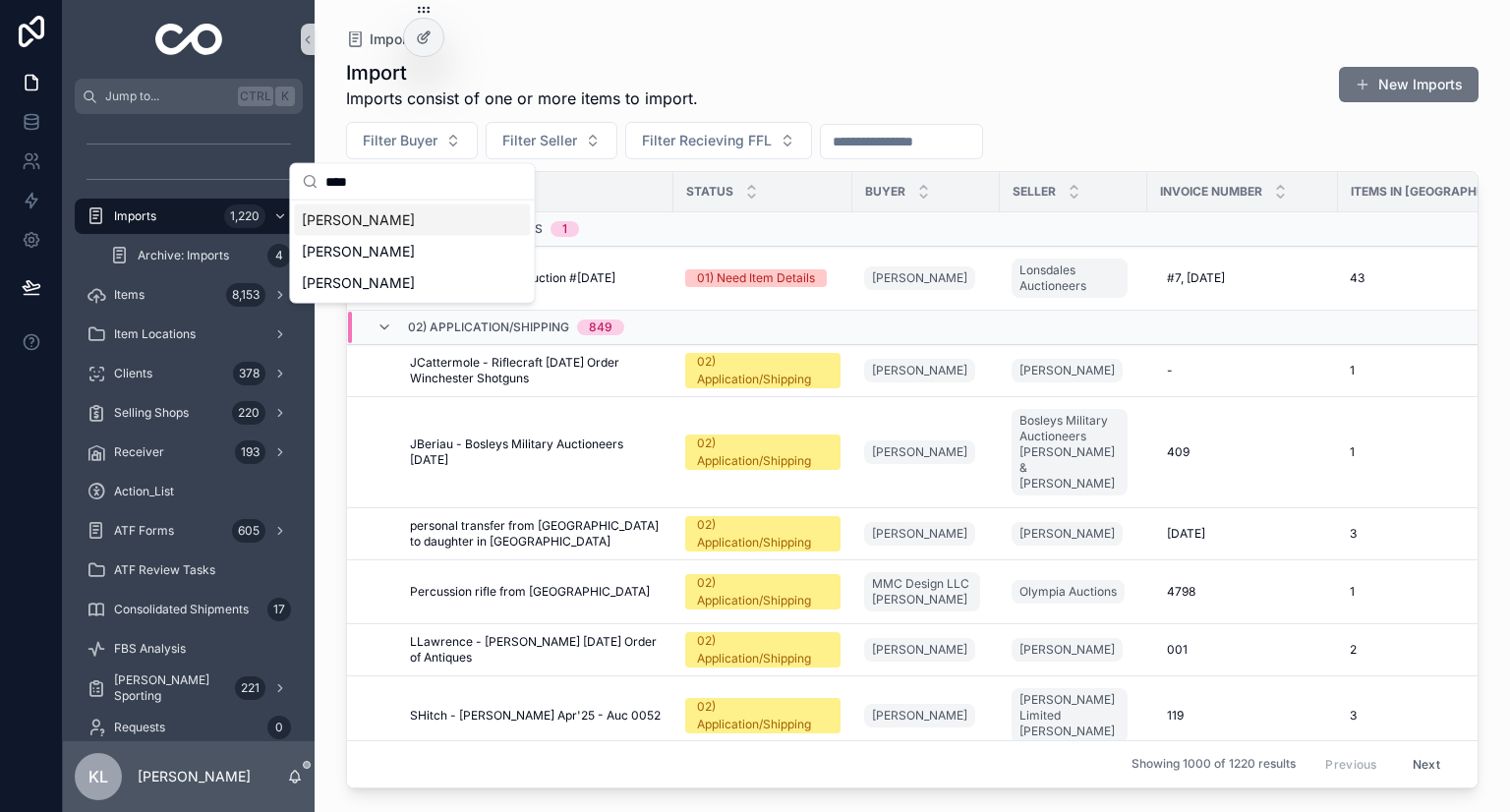
type input "****"
click at [409, 220] on span "[PERSON_NAME]" at bounding box center [358, 220] width 113 height 20
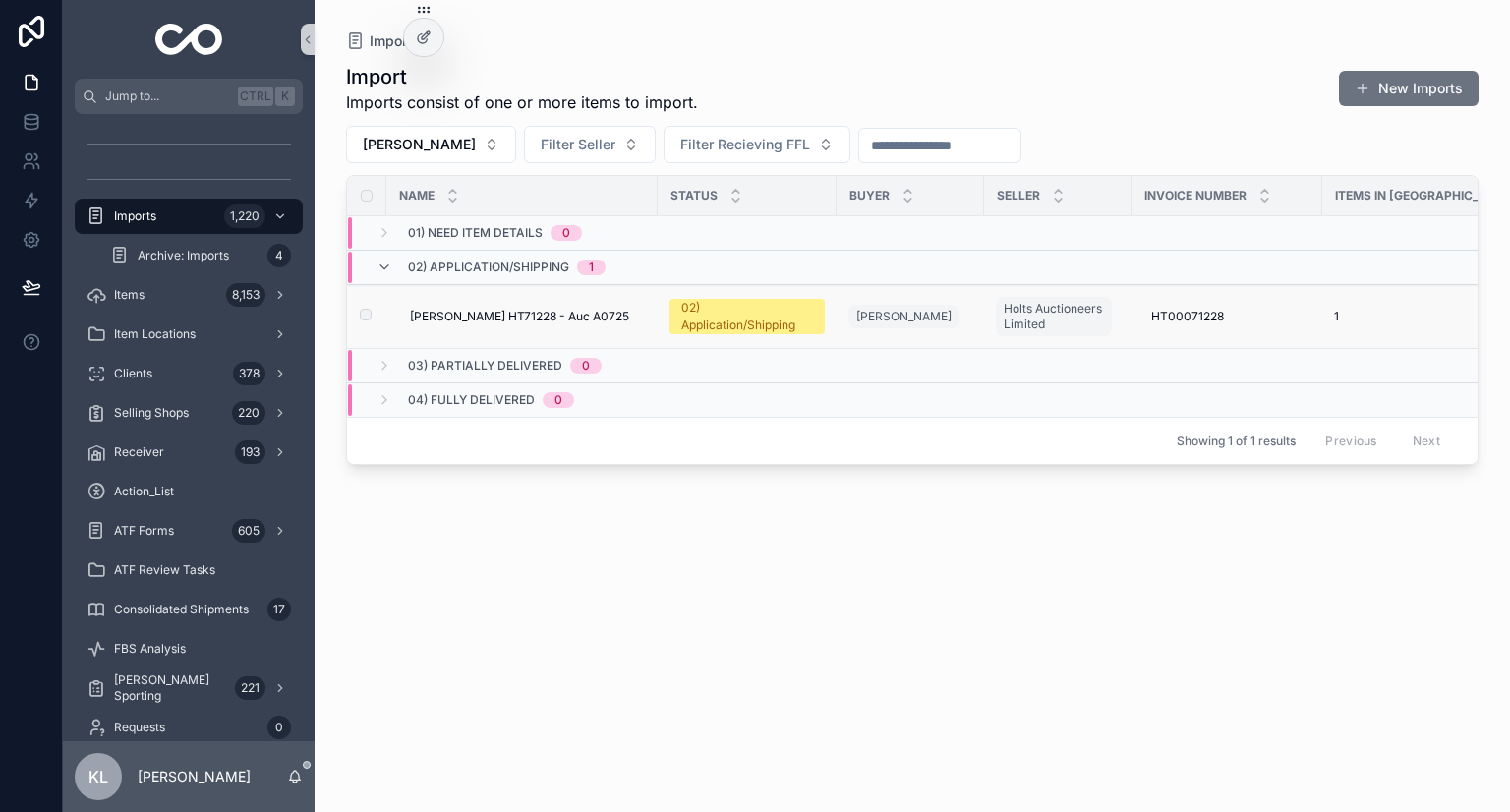
click at [640, 315] on div "SMackey - Holts HT71228 - Auc A0725 SMackey - Holts HT71228 - Auc A0725" at bounding box center [528, 317] width 236 height 16
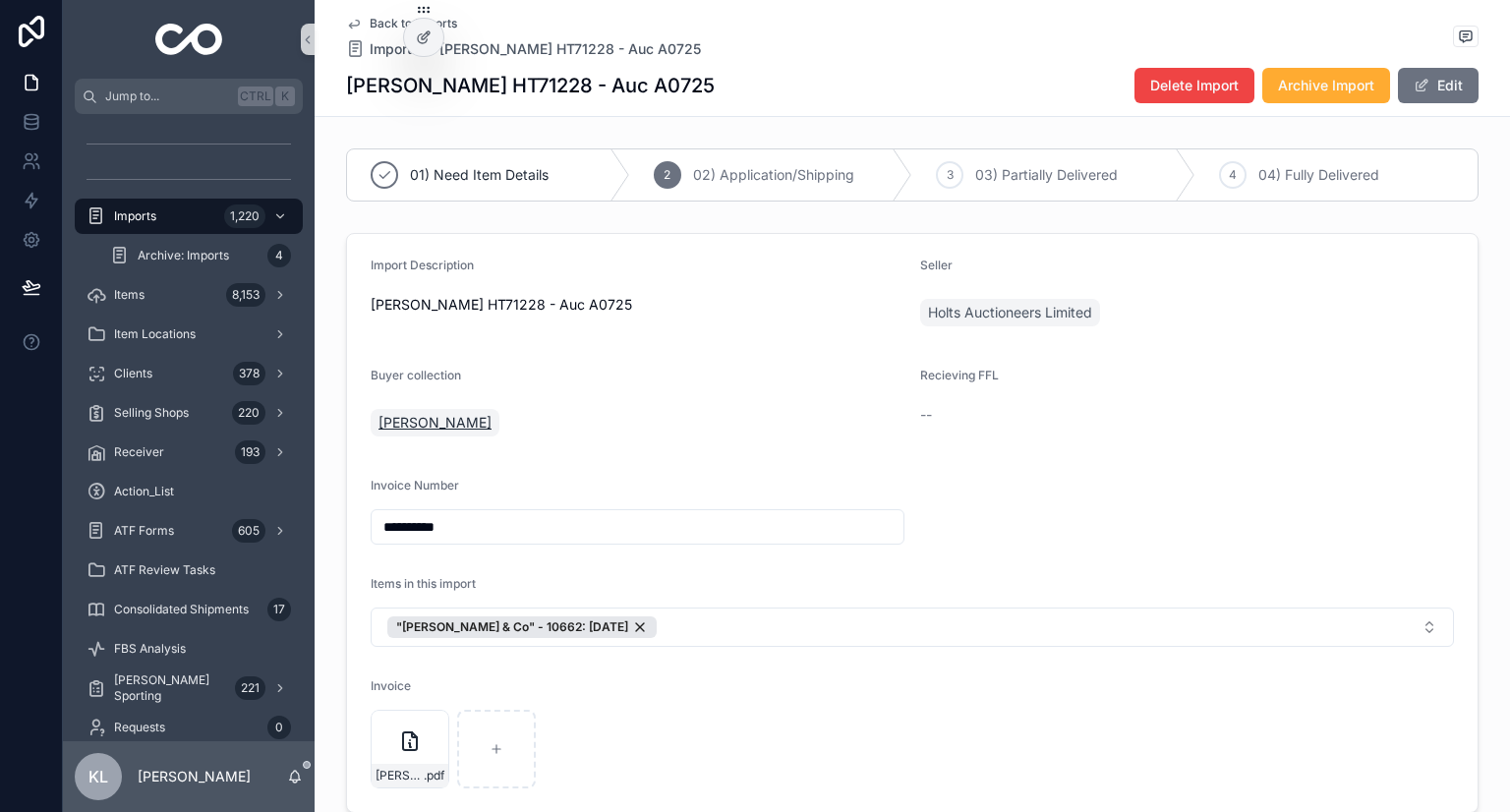
click at [421, 414] on span "[PERSON_NAME]" at bounding box center [435, 423] width 113 height 20
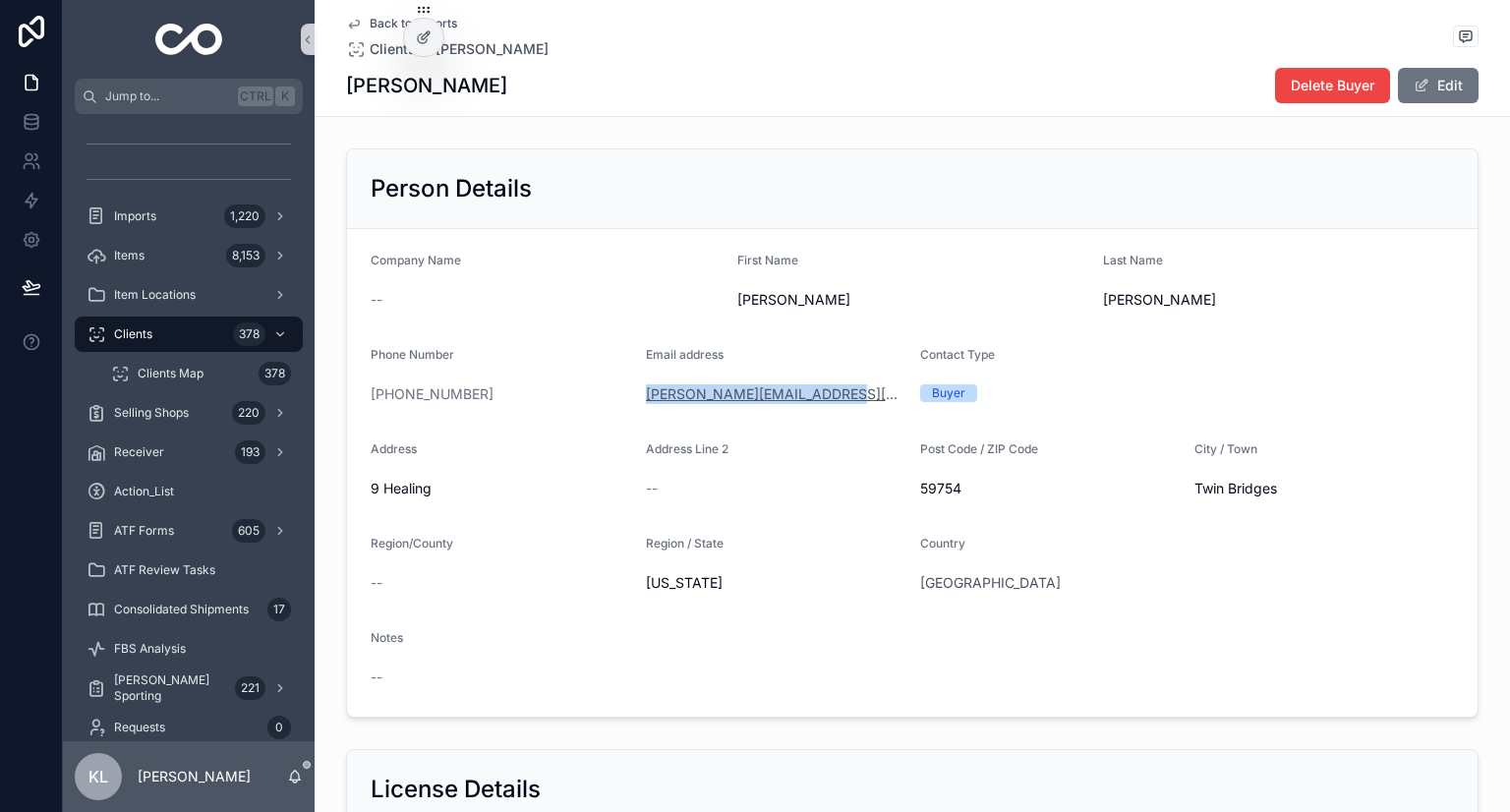
drag, startPoint x: 852, startPoint y: 395, endPoint x: 637, endPoint y: 397, distance: 215.0
click at [646, 397] on div "stephen.c.mackey@gmail.com" at bounding box center [775, 394] width 259 height 20
copy link "stephen.c.mackey@gmail.com"
click at [183, 197] on div "Imports 1,220" at bounding box center [189, 216] width 252 height 40
click at [189, 217] on div "Imports 1,220" at bounding box center [189, 216] width 205 height 32
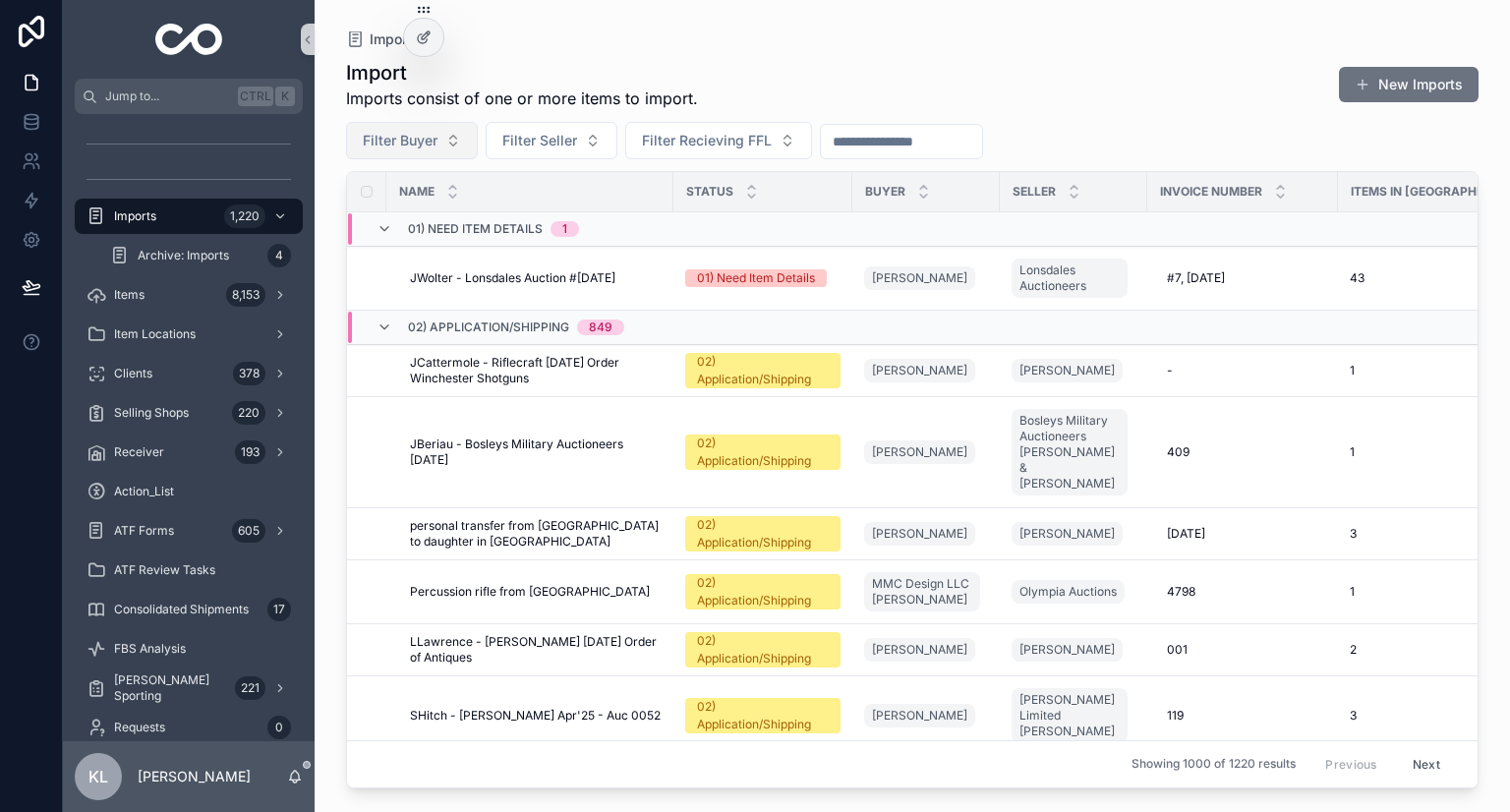
click at [426, 133] on span "Filter Buyer" at bounding box center [399, 141] width 74 height 20
type input "**********"
click at [421, 218] on div "01) Need Item Details 1" at bounding box center [493, 229] width 171 height 32
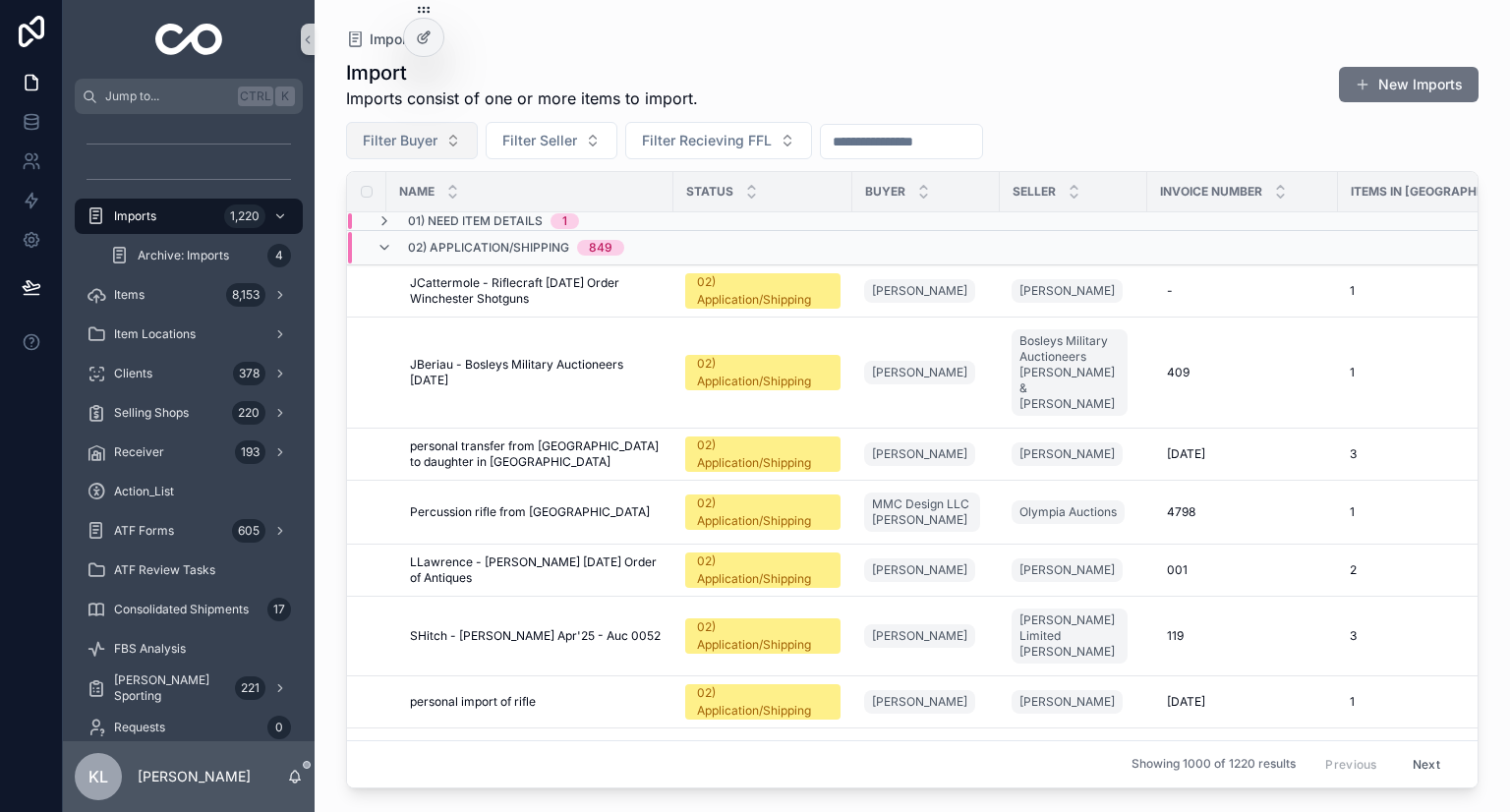
click at [381, 154] on button "Filter Buyer" at bounding box center [412, 141] width 132 height 38
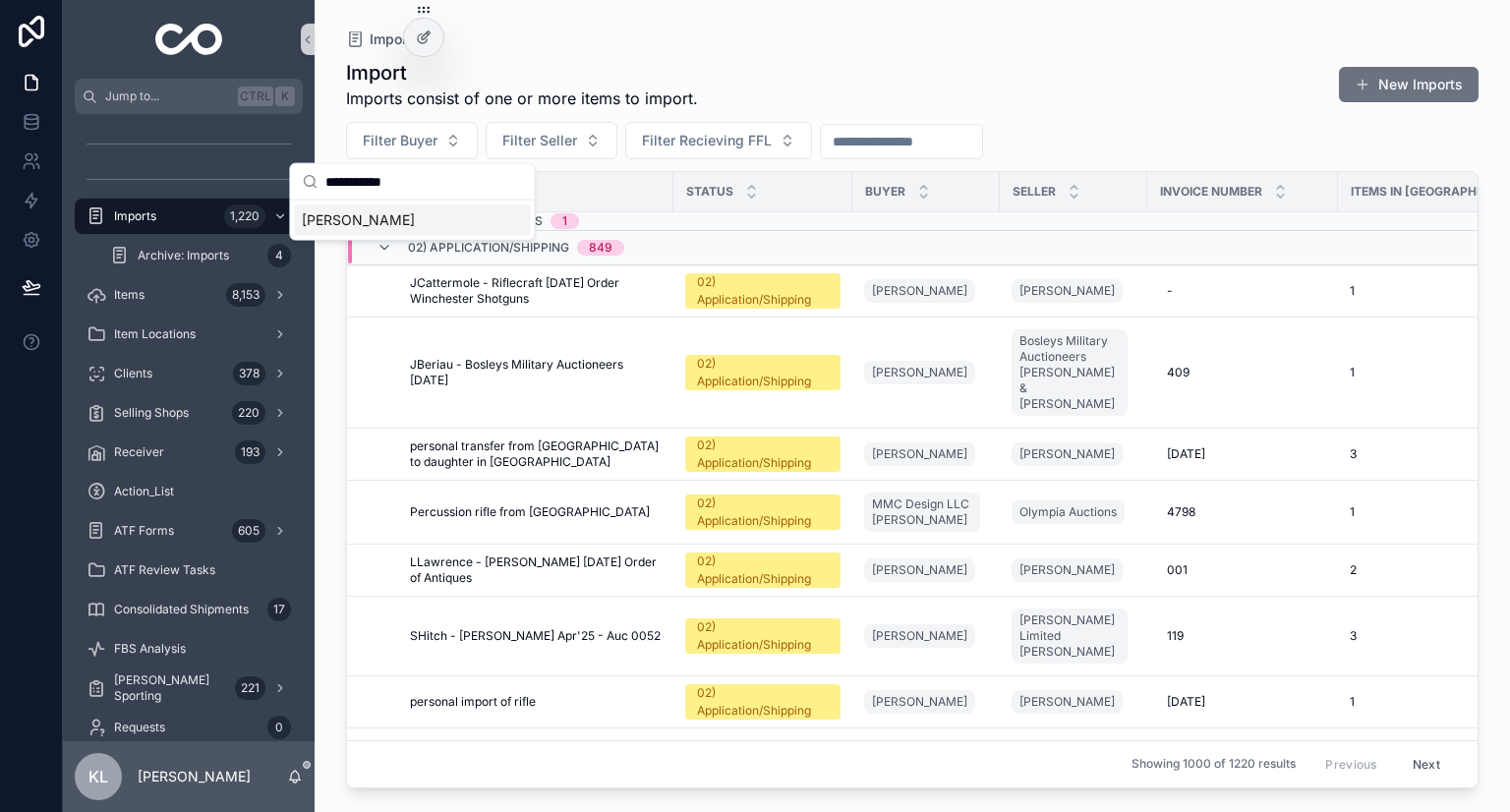
type input "**********"
click at [347, 216] on span "[PERSON_NAME]" at bounding box center [358, 220] width 113 height 20
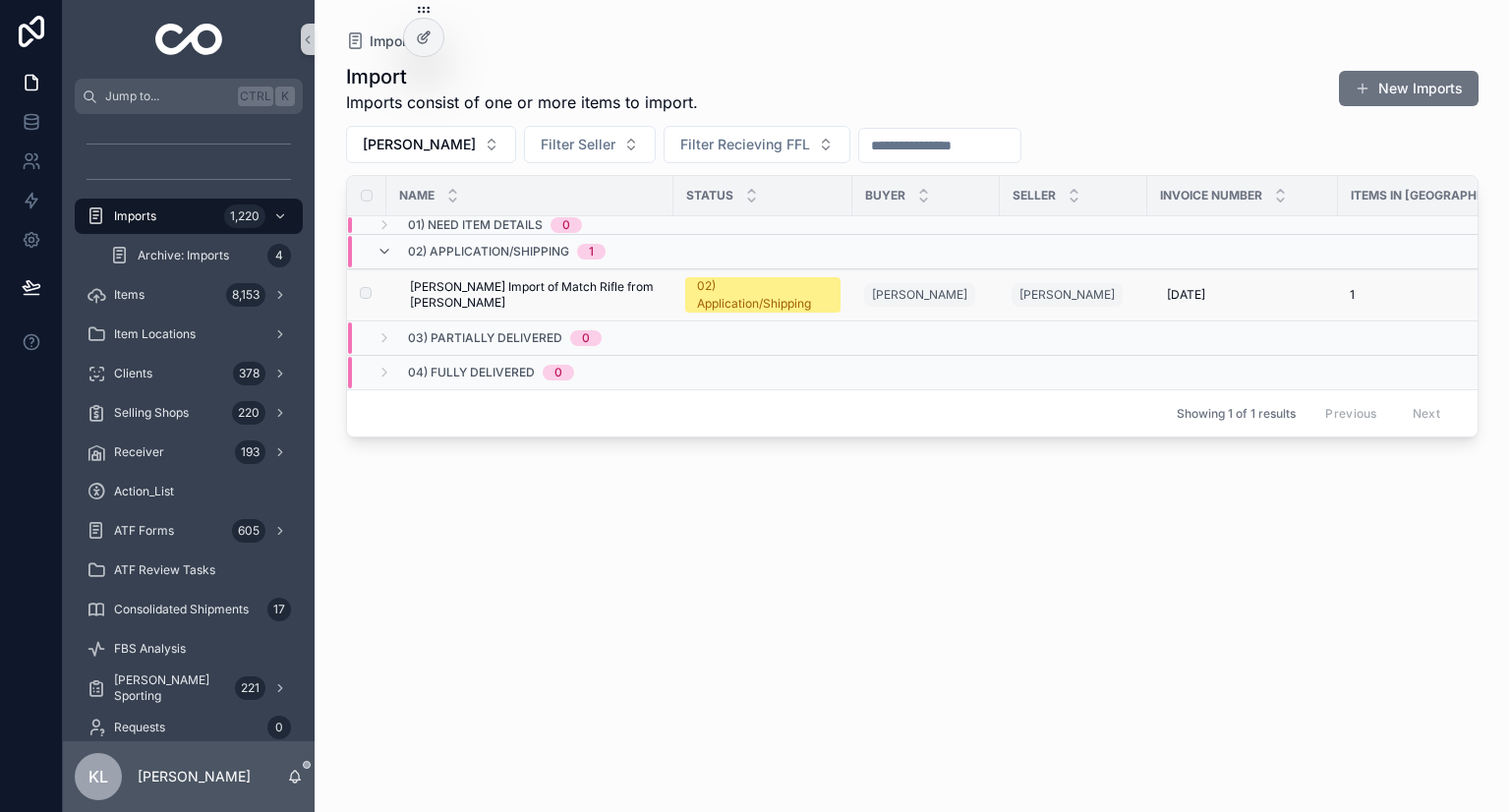
click at [525, 307] on span "Steven Green Import of Match Rifle from Paul Tonkin" at bounding box center [536, 295] width 252 height 32
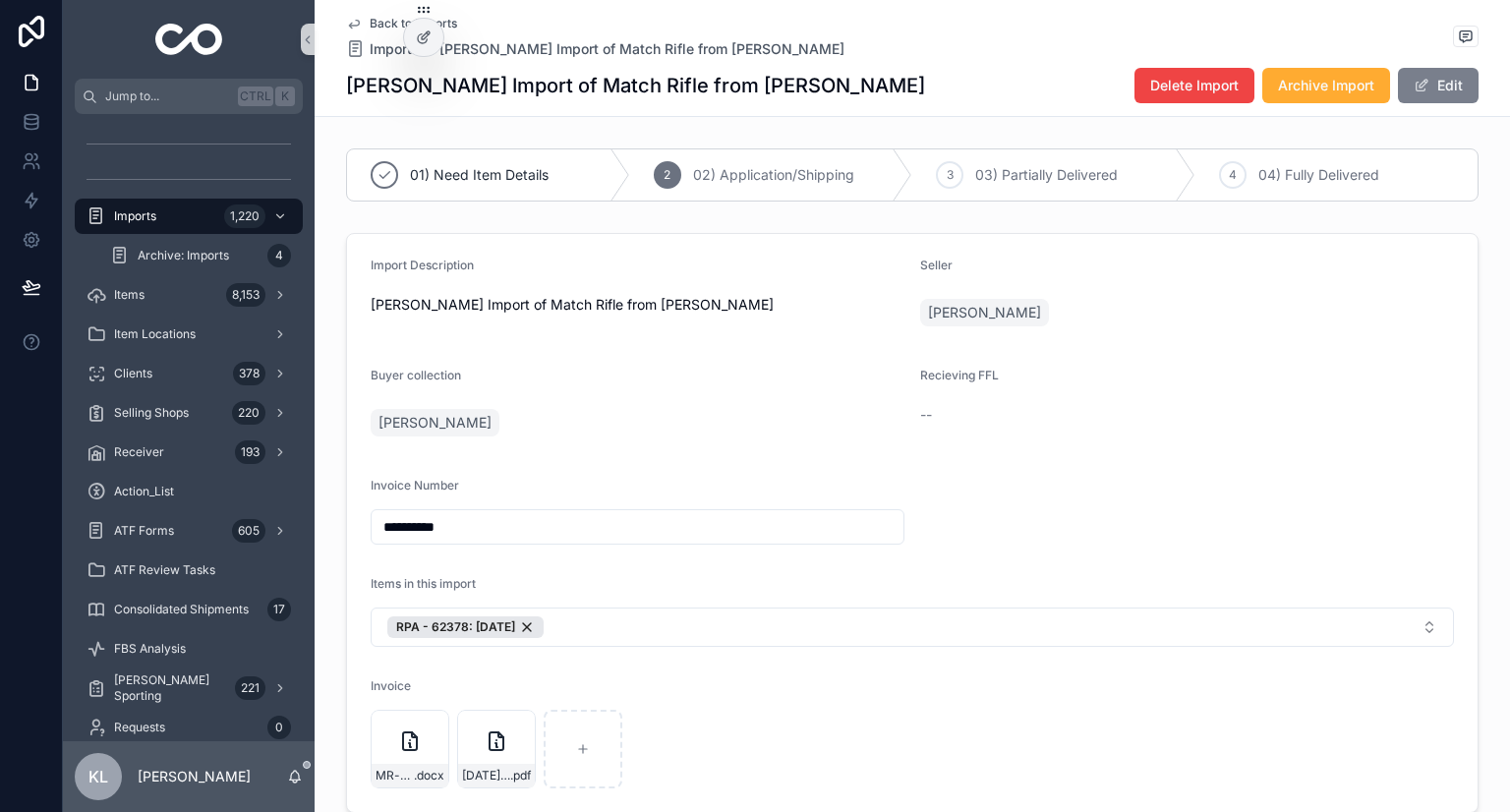
click at [1431, 88] on button "Edit" at bounding box center [1438, 85] width 80 height 36
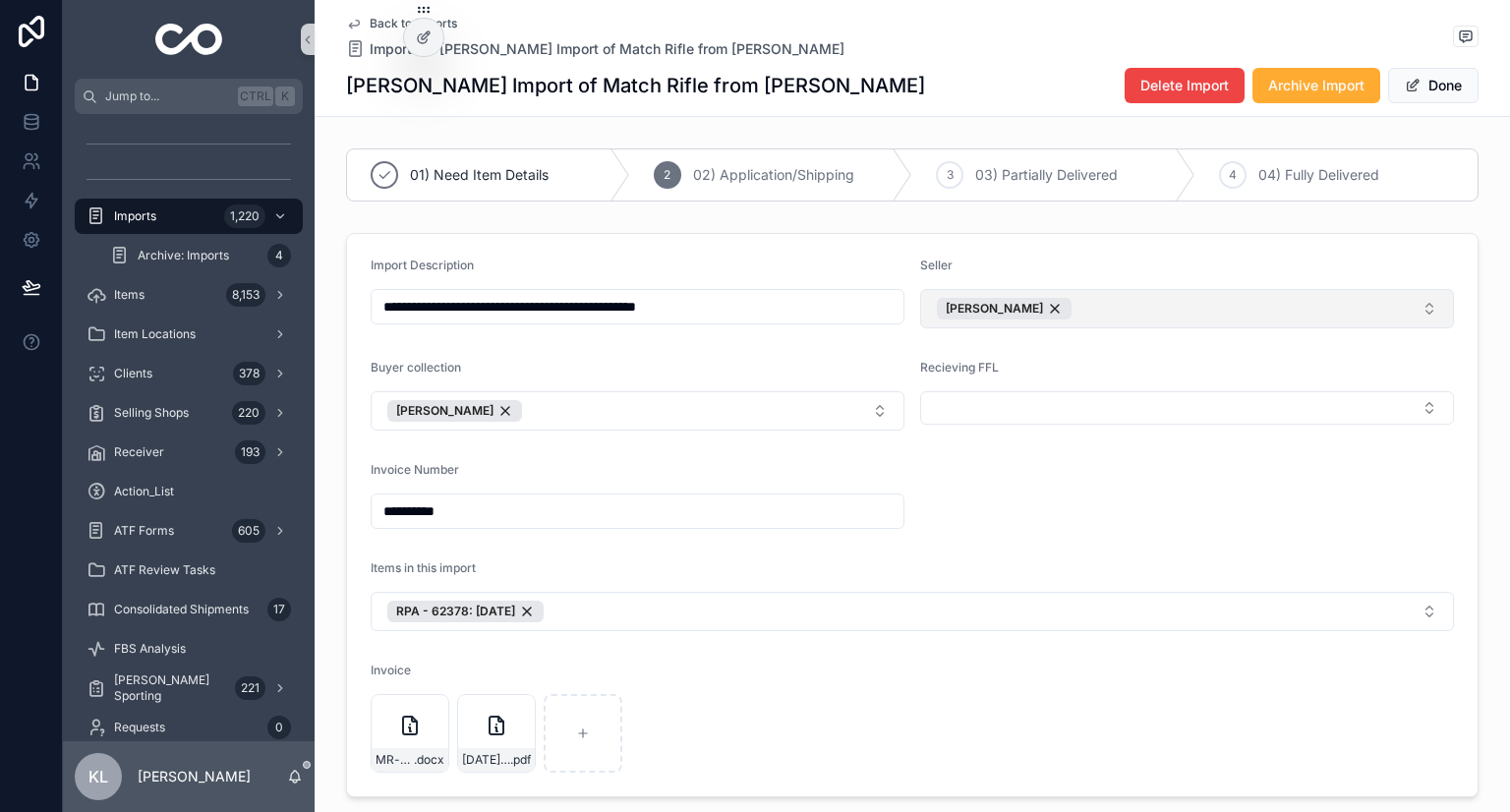
click at [1111, 305] on button "[PERSON_NAME]" at bounding box center [1187, 309] width 534 height 40
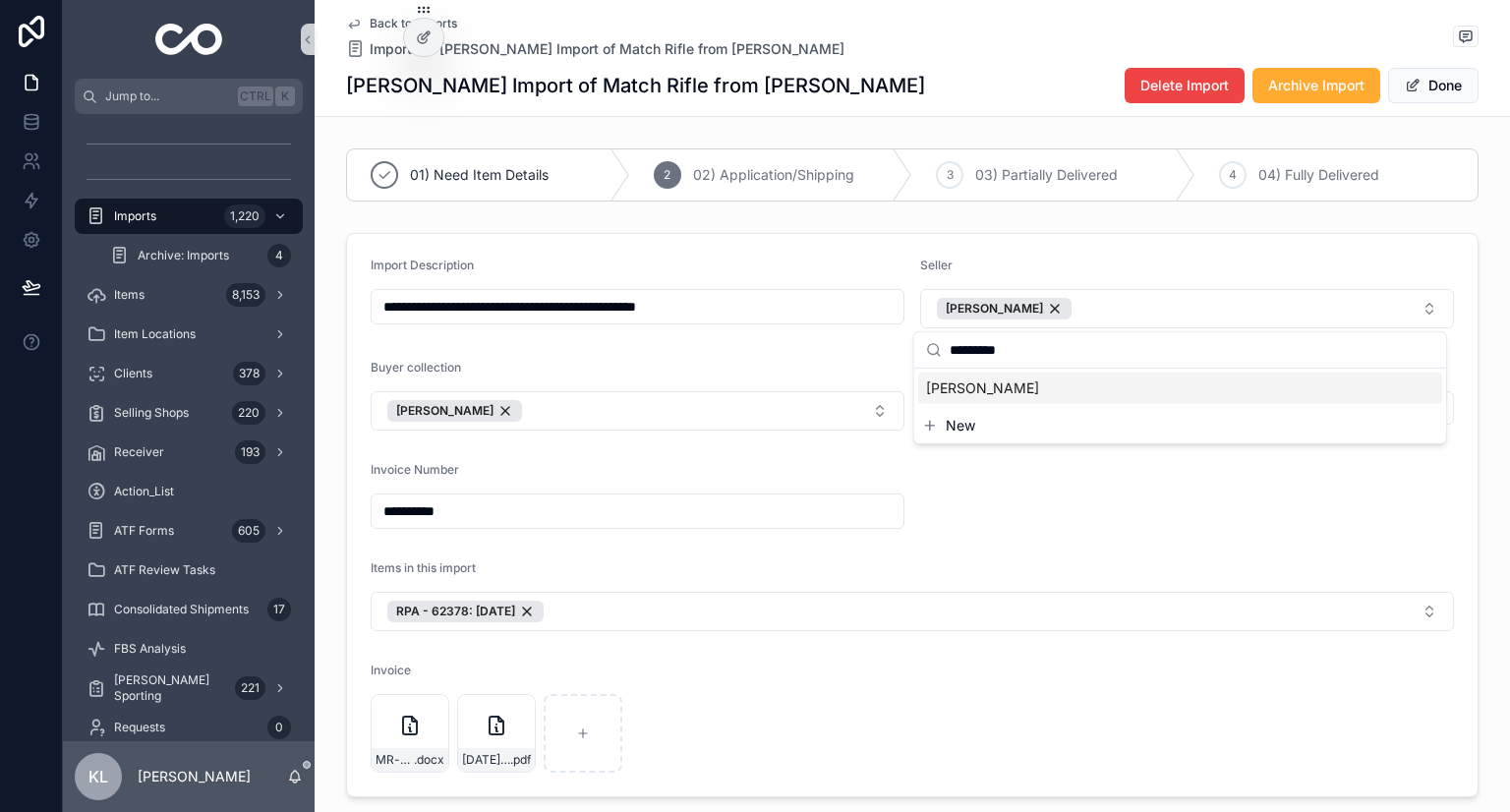
type input "*********"
click at [1006, 393] on div "[PERSON_NAME]" at bounding box center [1180, 388] width 524 height 32
click at [1129, 301] on div "[PERSON_NAME]" at bounding box center [1148, 309] width 135 height 22
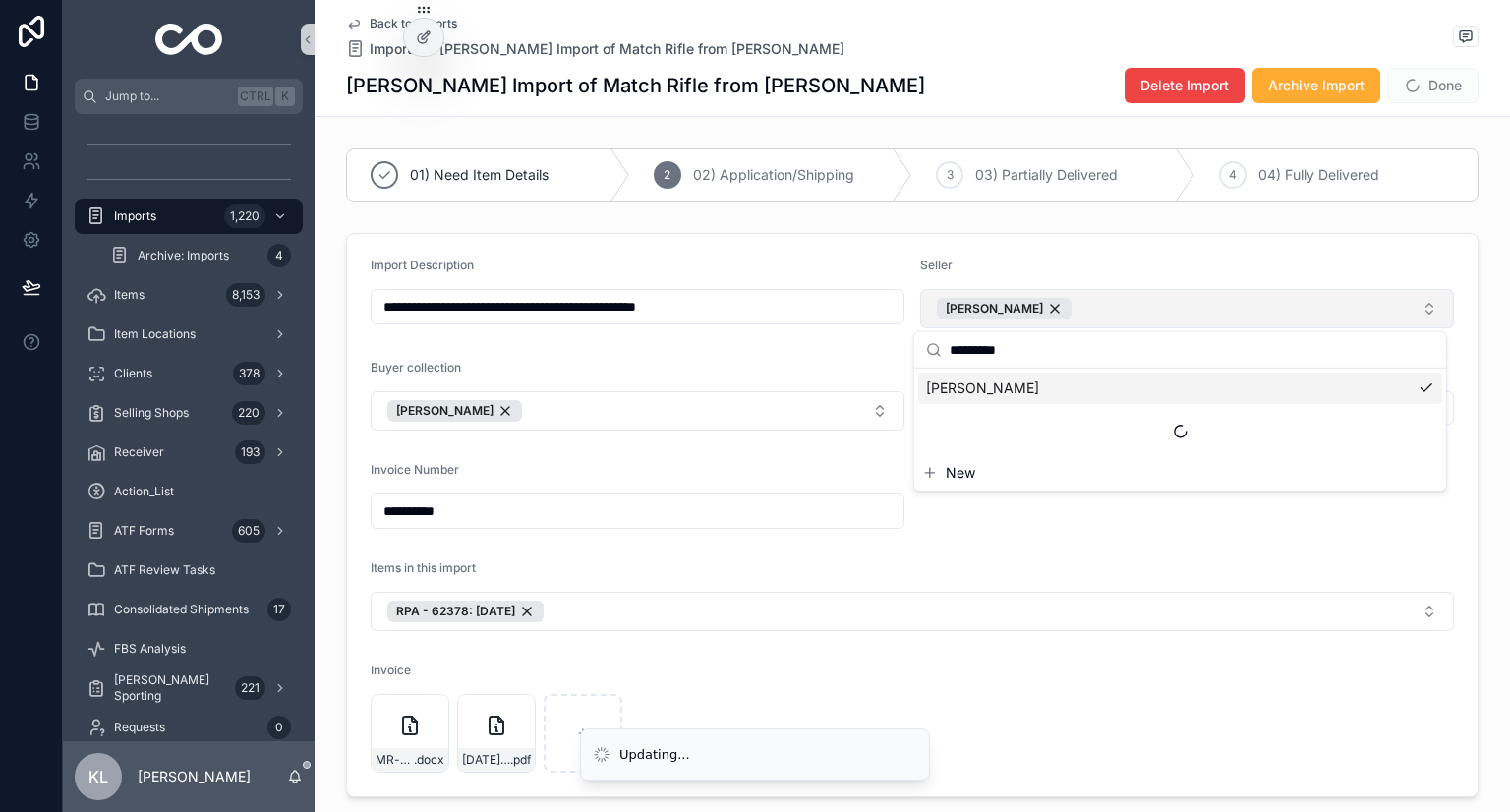
click at [1074, 234] on form "**********" at bounding box center [912, 515] width 1131 height 563
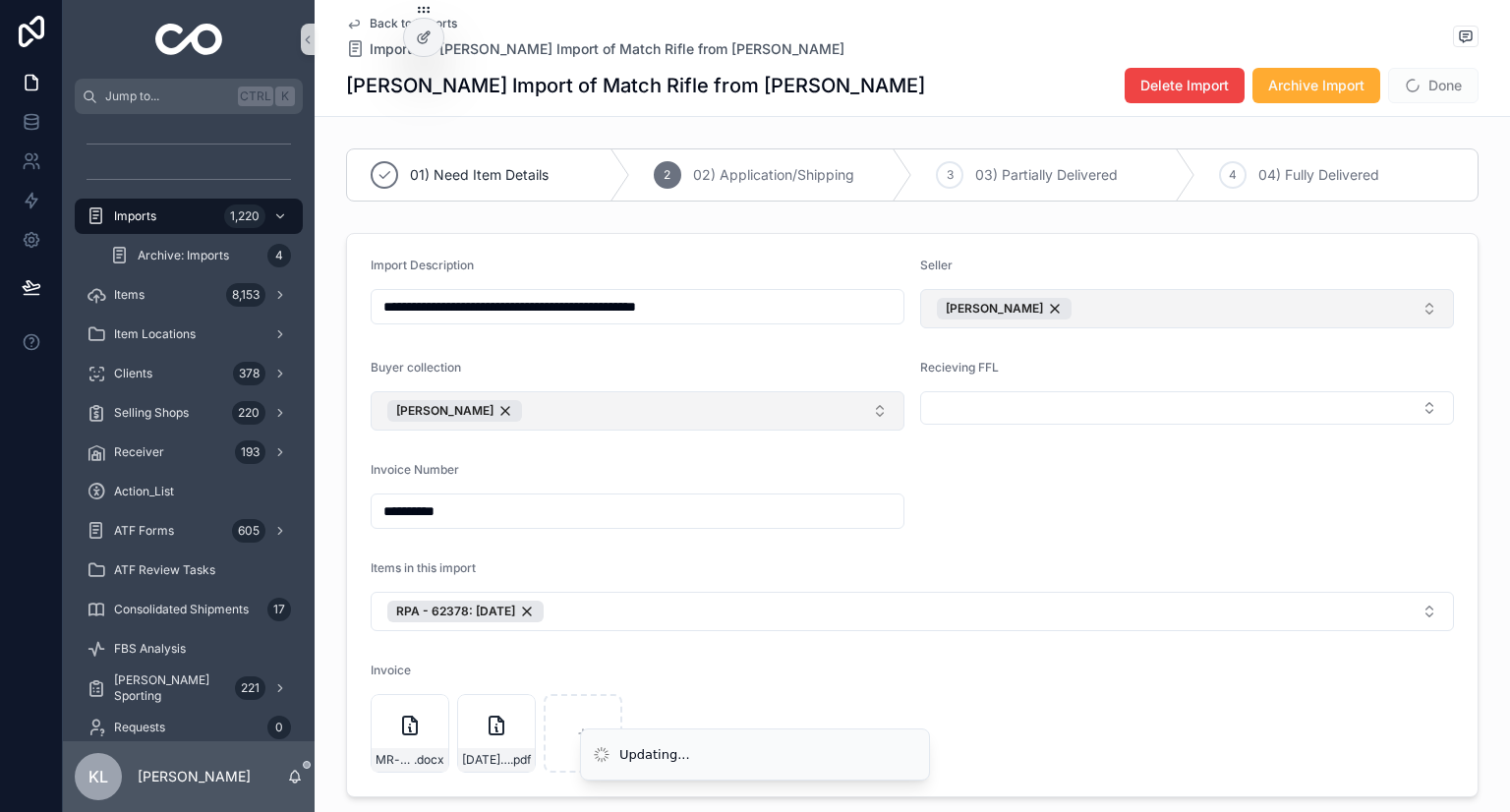
click at [586, 415] on button "[PERSON_NAME]" at bounding box center [637, 411] width 534 height 40
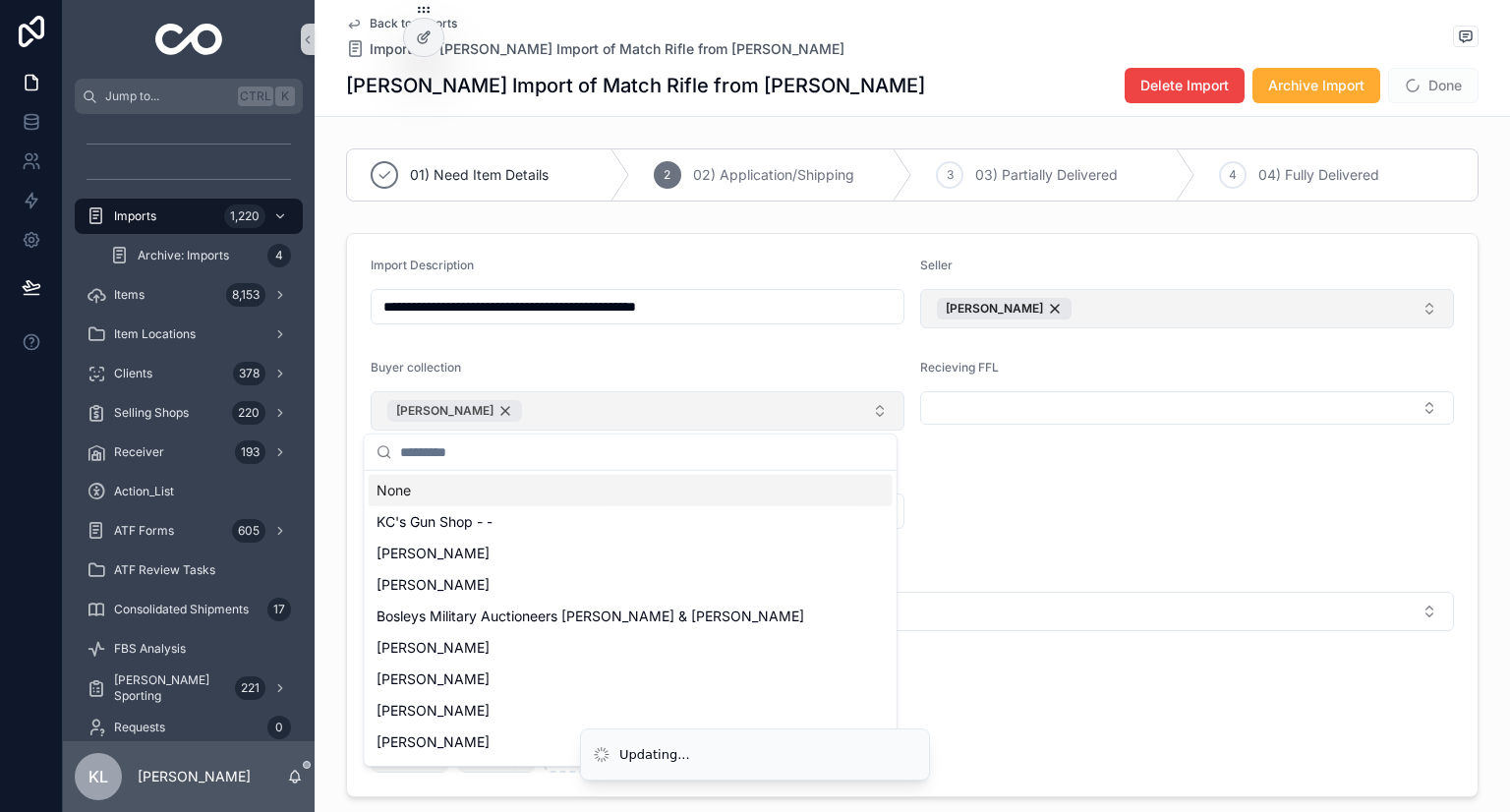
click at [471, 405] on div "[PERSON_NAME]" at bounding box center [455, 411] width 135 height 22
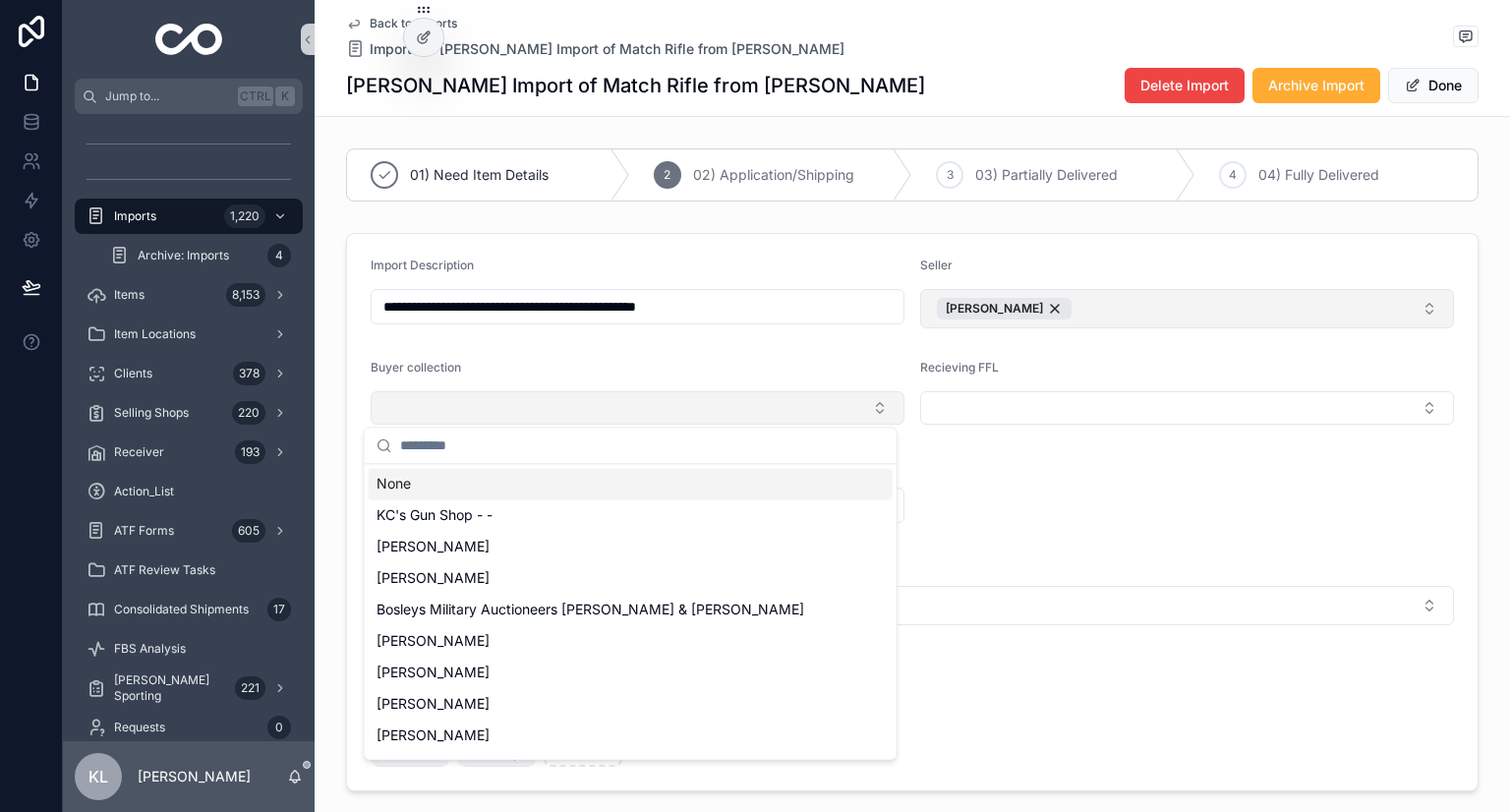
click at [450, 406] on button "Select Button" at bounding box center [637, 408] width 534 height 34
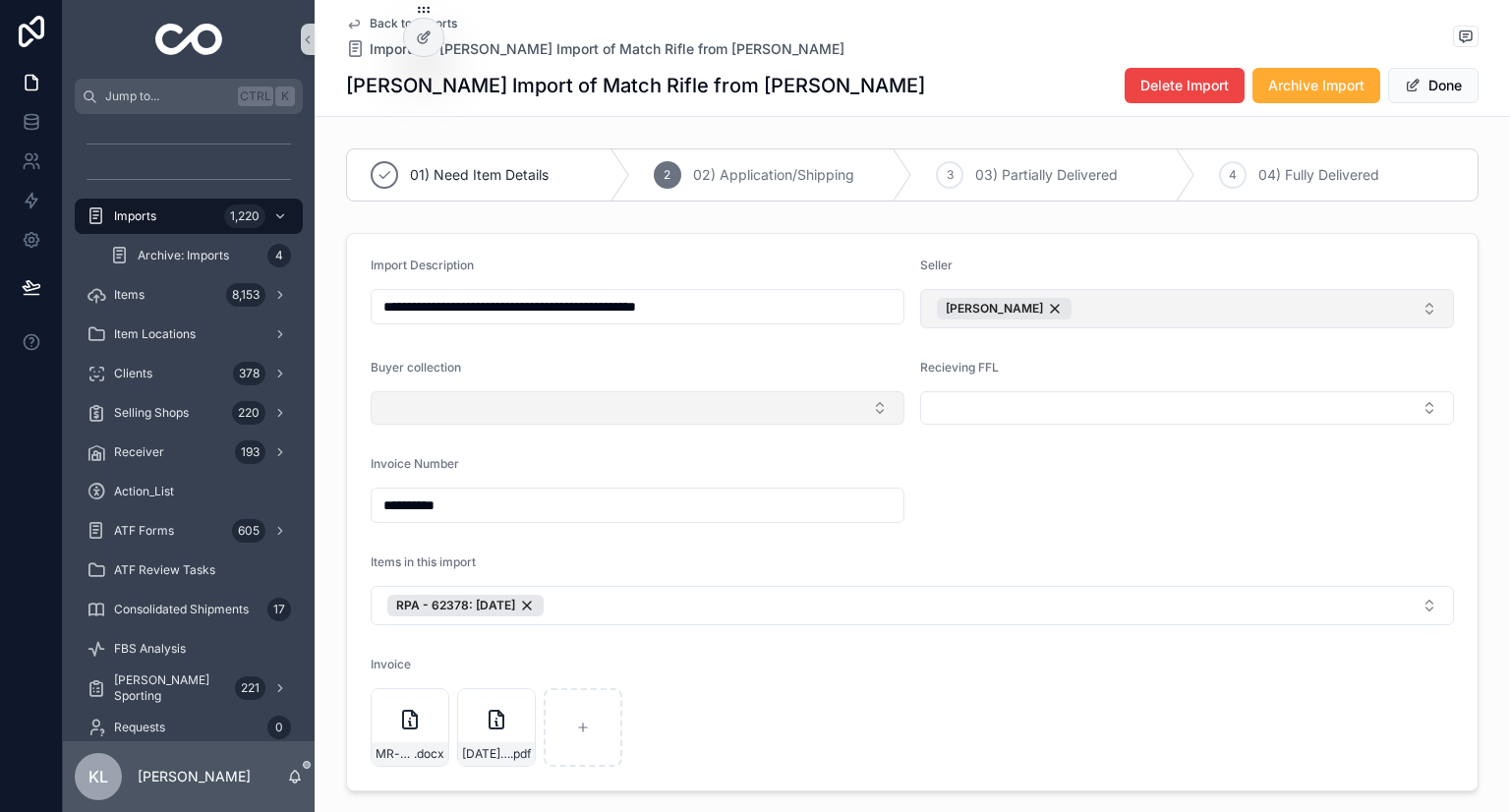
click at [437, 411] on button "Select Button" at bounding box center [637, 408] width 534 height 34
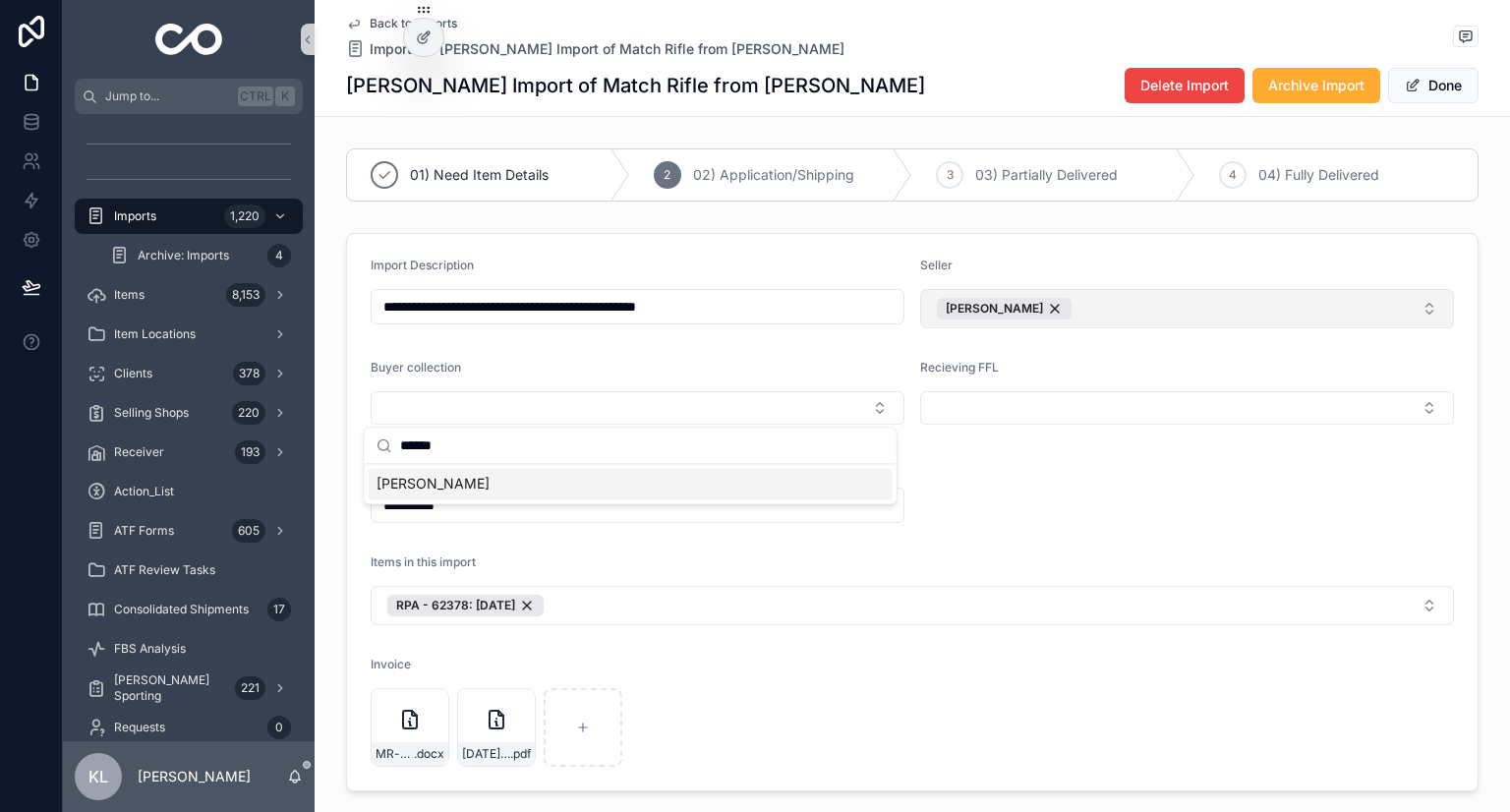
type input "******"
click at [445, 484] on span "[PERSON_NAME]" at bounding box center [433, 483] width 113 height 20
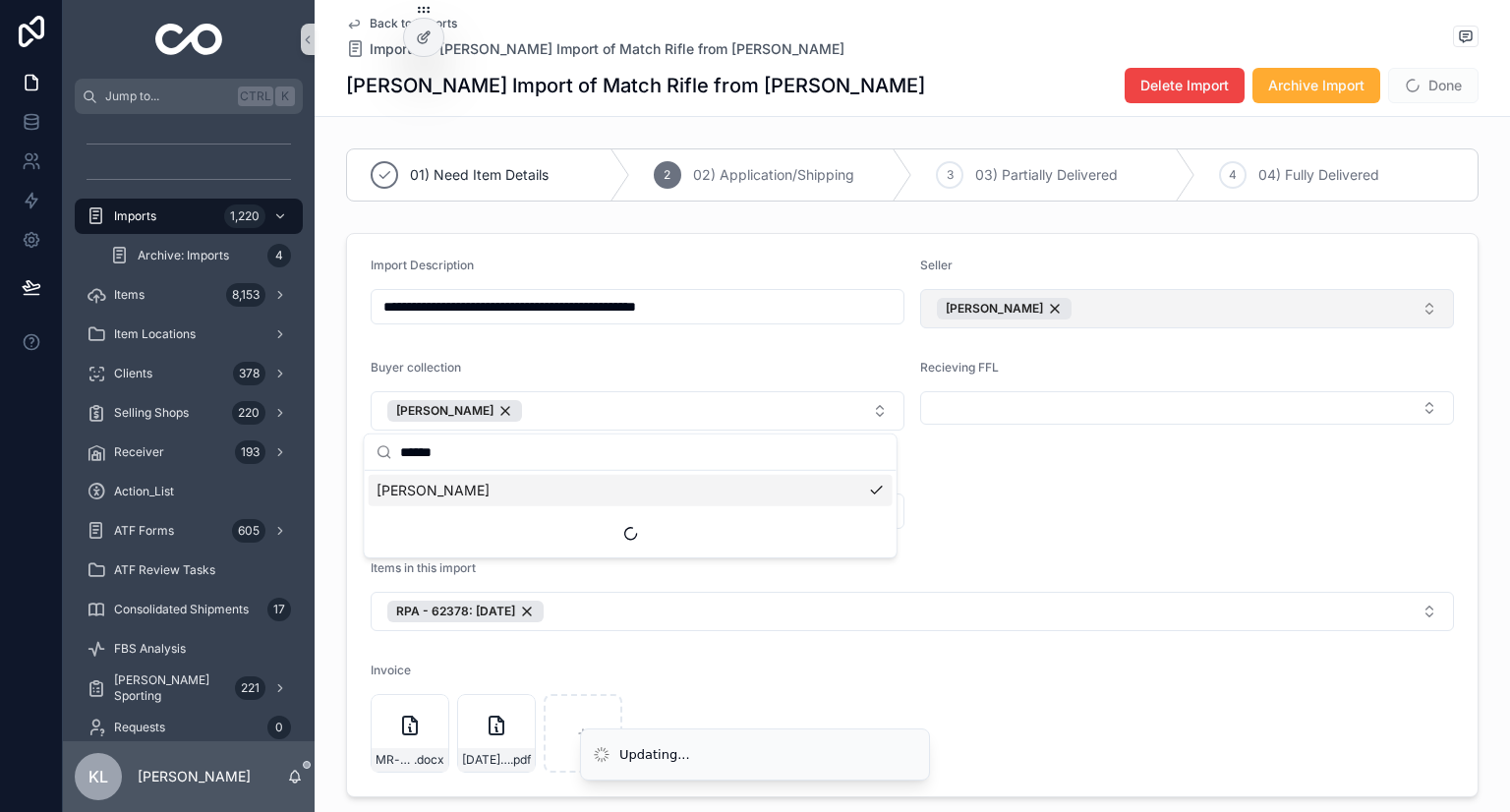
click at [1100, 448] on form "**********" at bounding box center [912, 515] width 1131 height 563
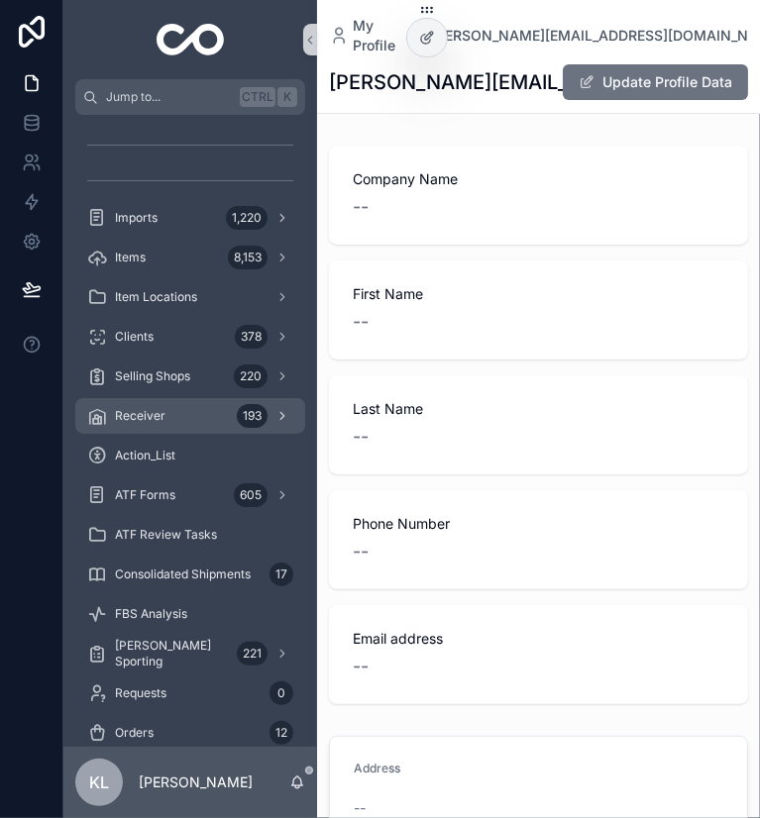
click at [196, 409] on div "Receiver 193" at bounding box center [190, 416] width 206 height 32
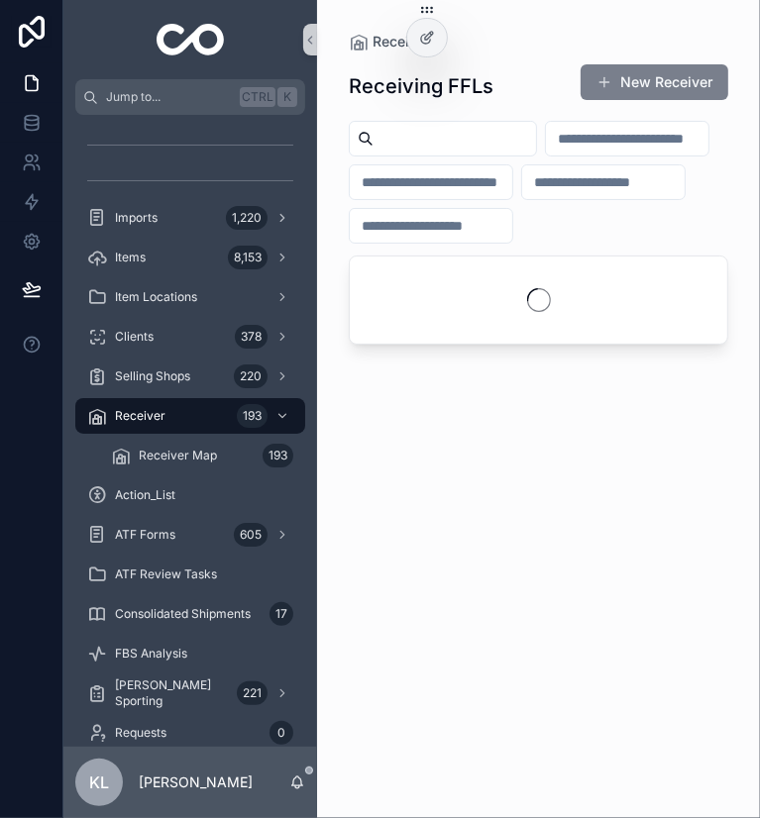
click at [622, 88] on button "New Receiver" at bounding box center [654, 82] width 148 height 36
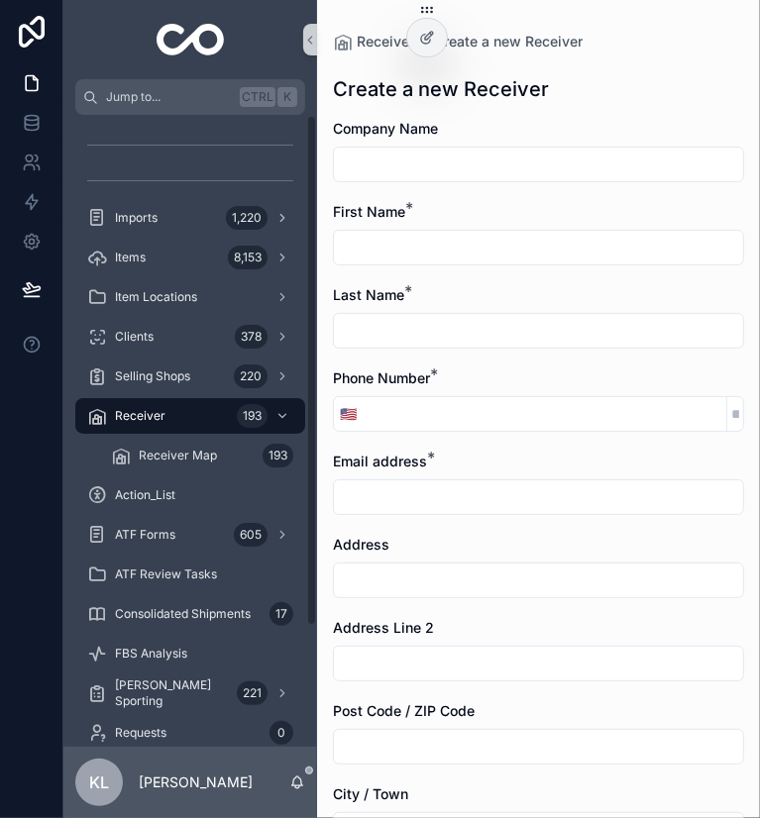
click at [457, 162] on input "scrollable content" at bounding box center [538, 165] width 409 height 28
type input "**********"
type input "*"
drag, startPoint x: 399, startPoint y: 334, endPoint x: 379, endPoint y: 333, distance: 19.8
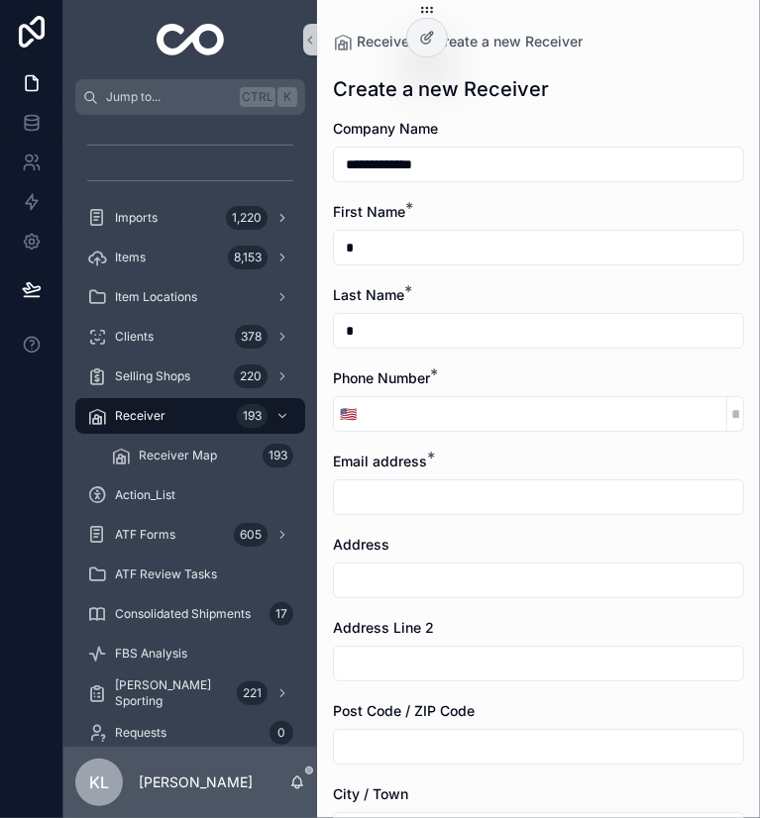
click at [399, 400] on input "scrollable content" at bounding box center [544, 414] width 363 height 28
type input "**********"
type input "*"
type input "**********"
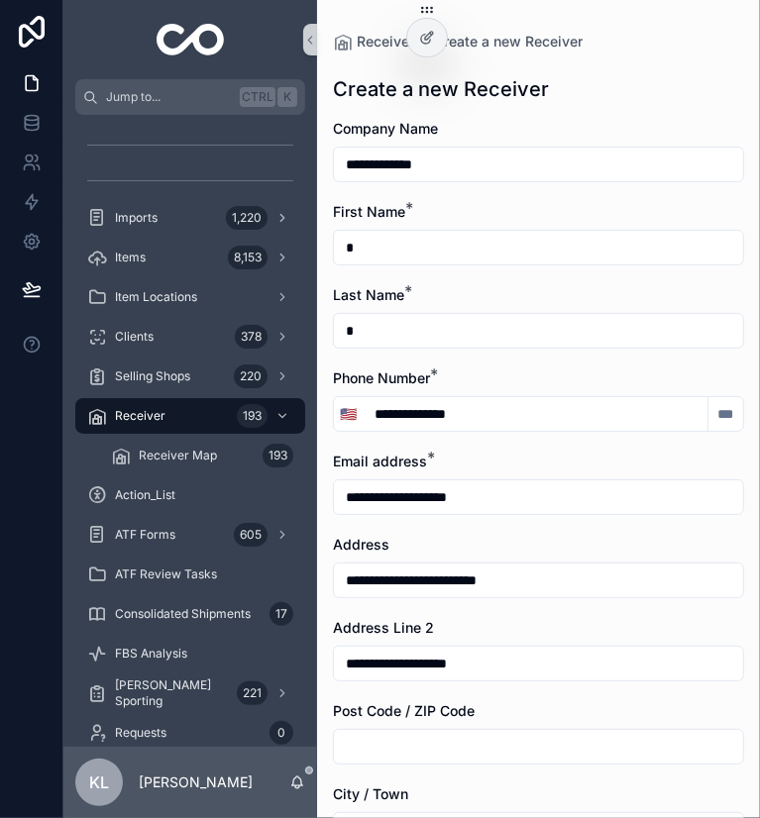
type input "**********"
type input "*****"
type input "*******"
type input "*****"
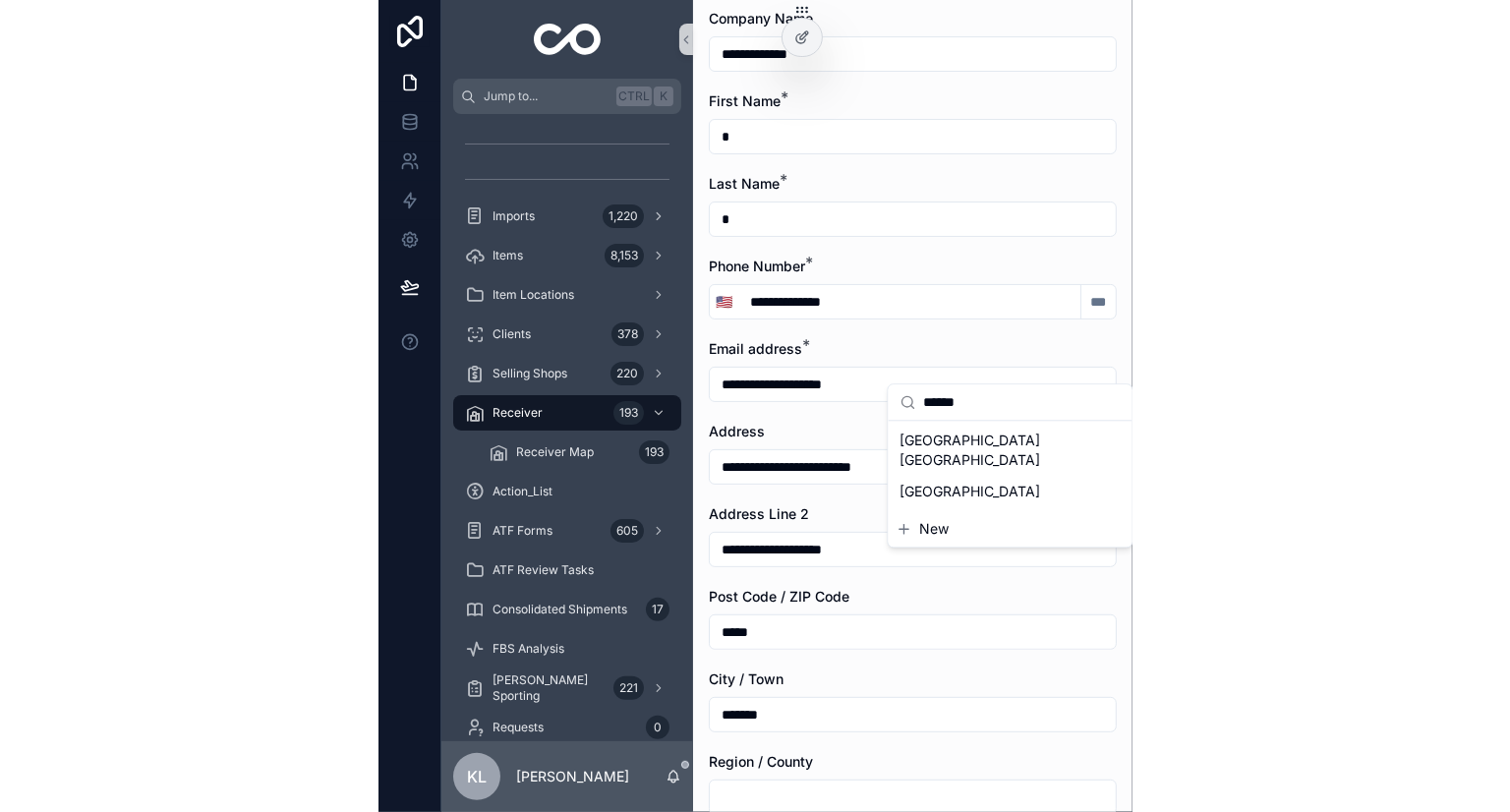
scroll to position [295, 0]
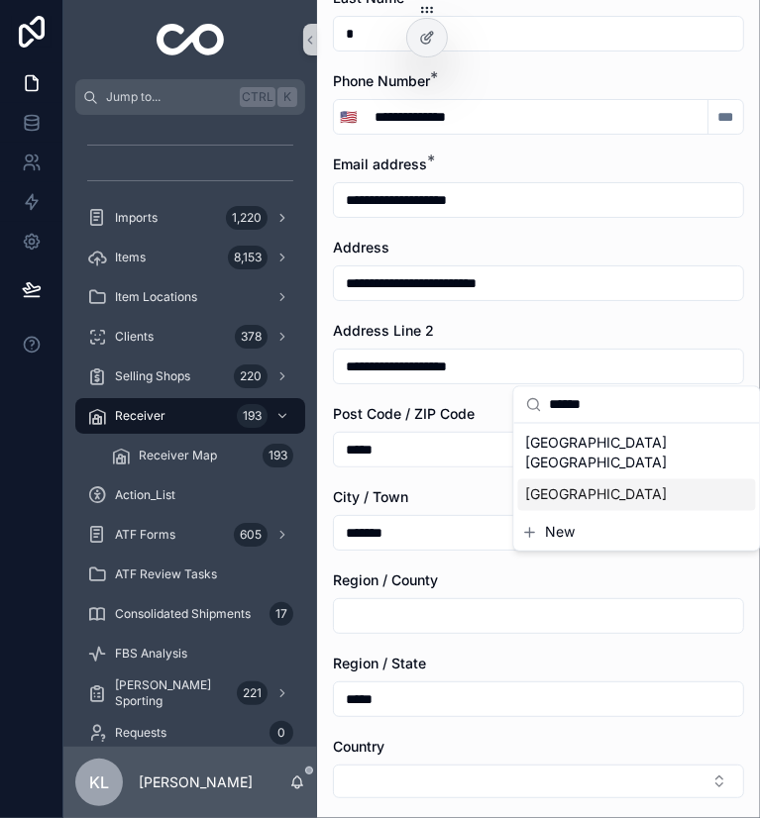
type input "******"
click at [597, 494] on span "[GEOGRAPHIC_DATA]" at bounding box center [597, 495] width 142 height 20
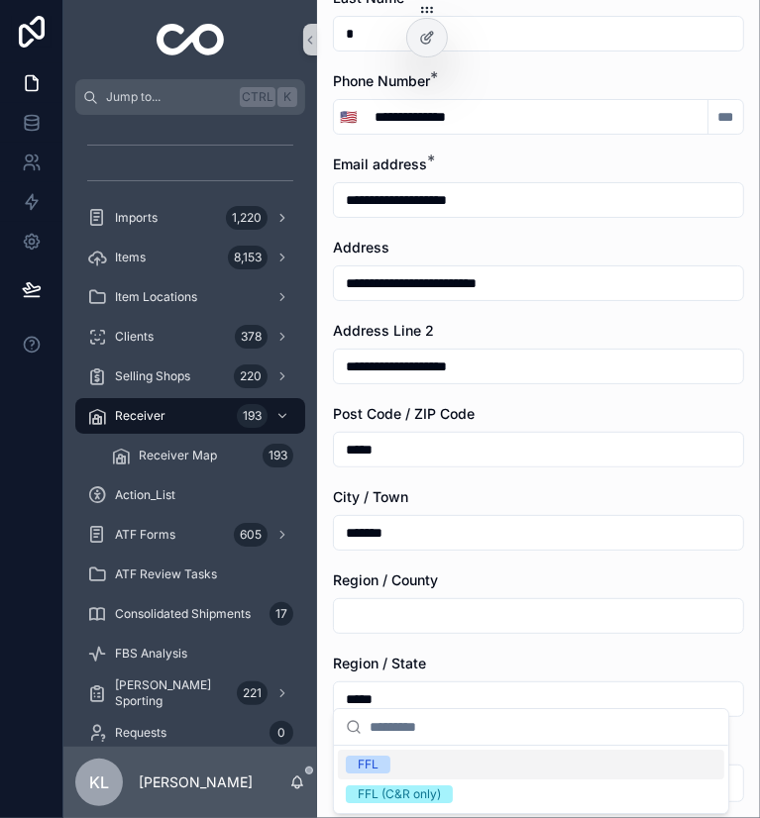
click at [378, 765] on span "FFL" at bounding box center [368, 765] width 45 height 18
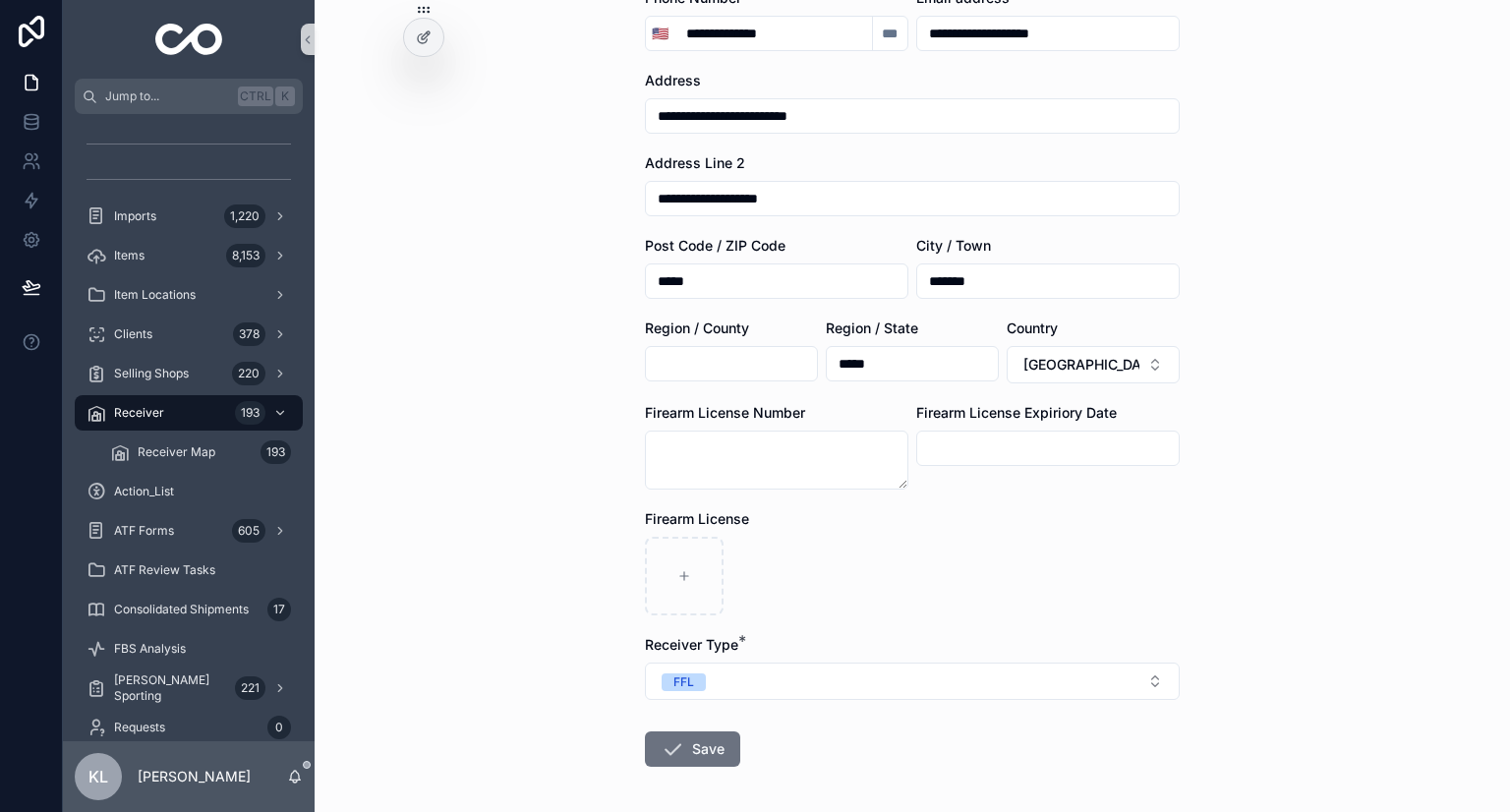
click at [499, 666] on div "**********" at bounding box center [912, 406] width 1195 height 812
click at [686, 752] on button "Save" at bounding box center [693, 749] width 95 height 36
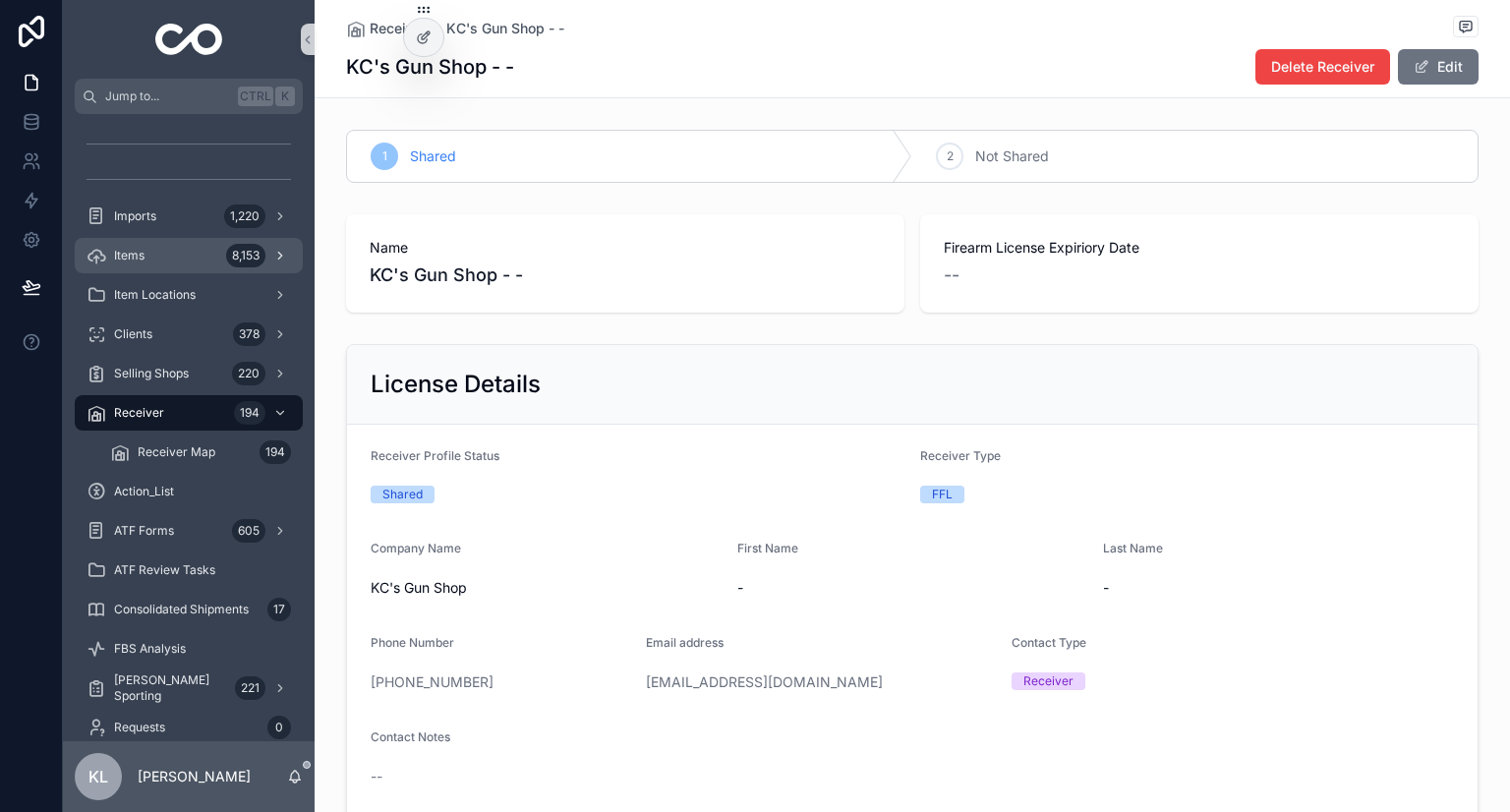
click at [199, 254] on div "Items 8,153" at bounding box center [189, 256] width 205 height 32
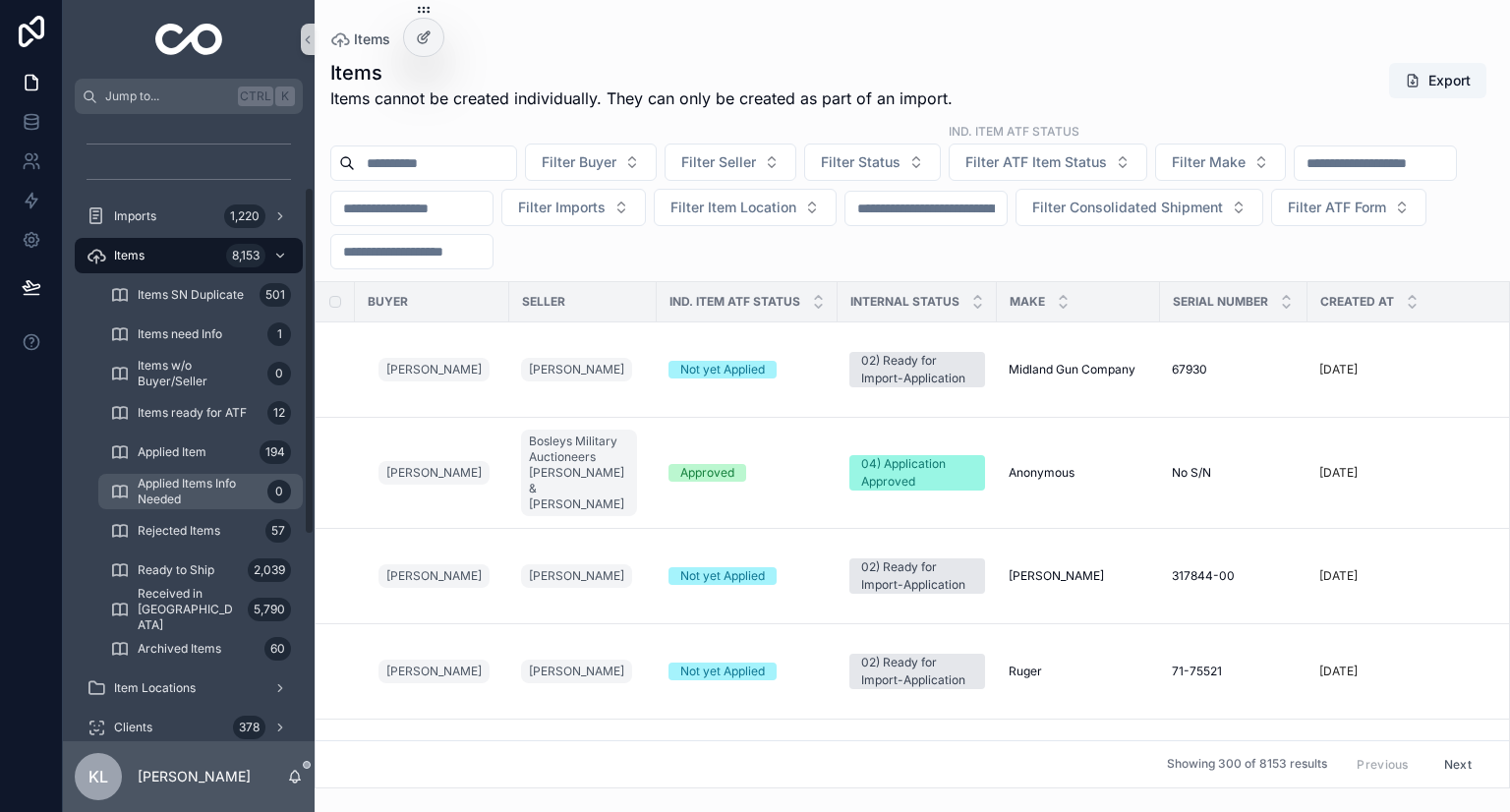
scroll to position [197, 0]
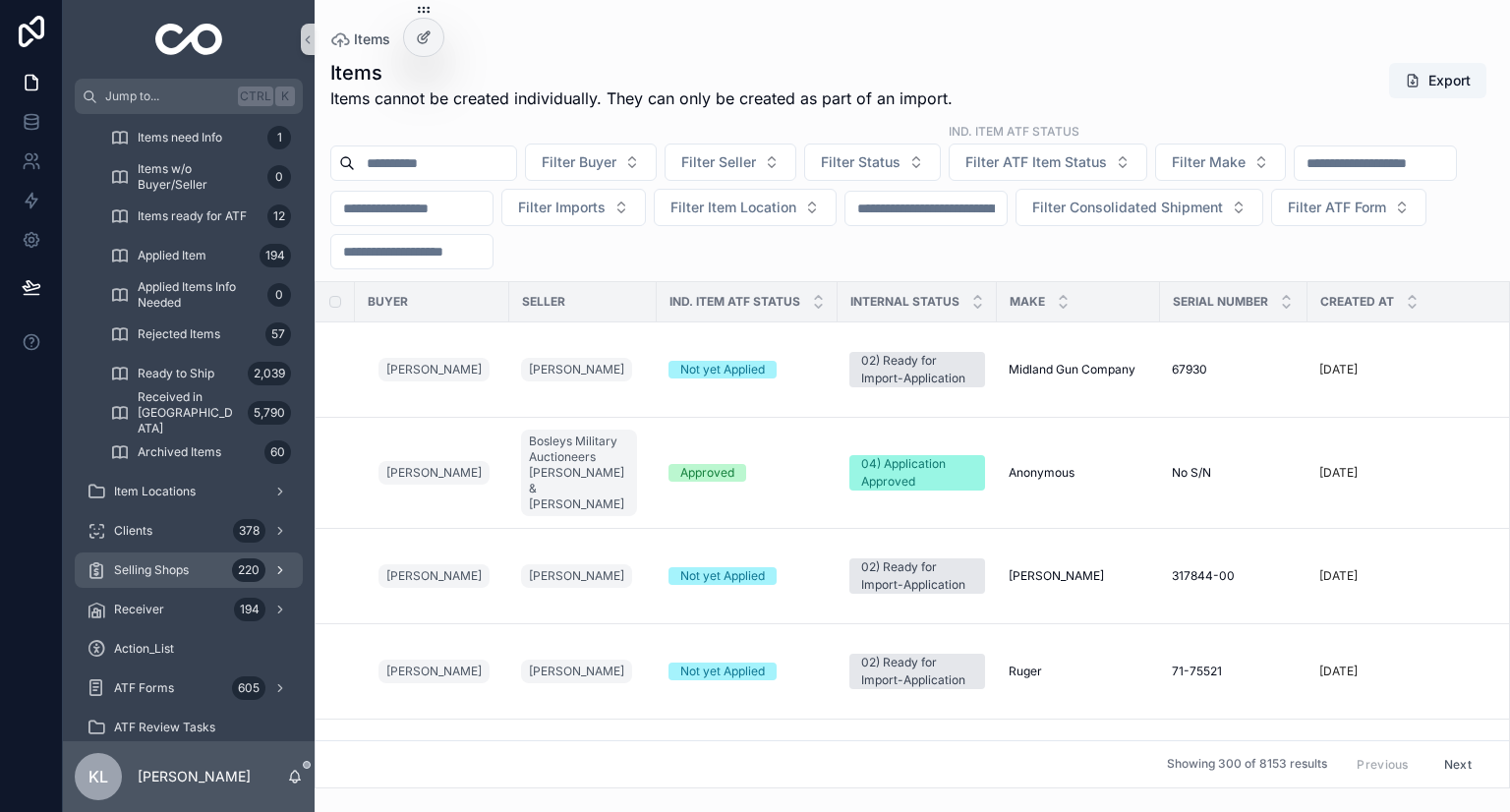
click at [177, 573] on span "Selling Shops" at bounding box center [151, 571] width 74 height 16
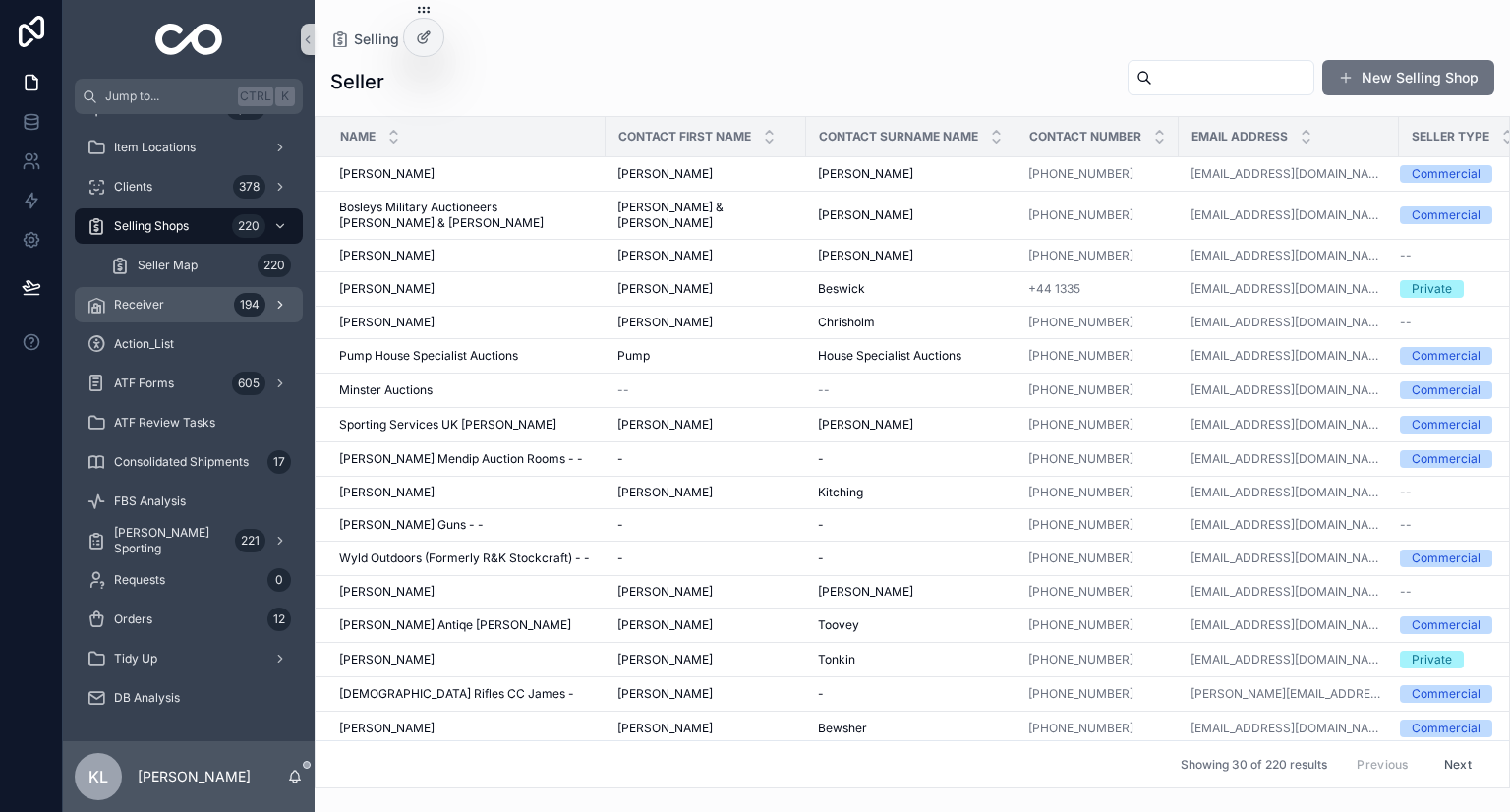
click at [173, 314] on div "Receiver 194" at bounding box center [189, 305] width 205 height 32
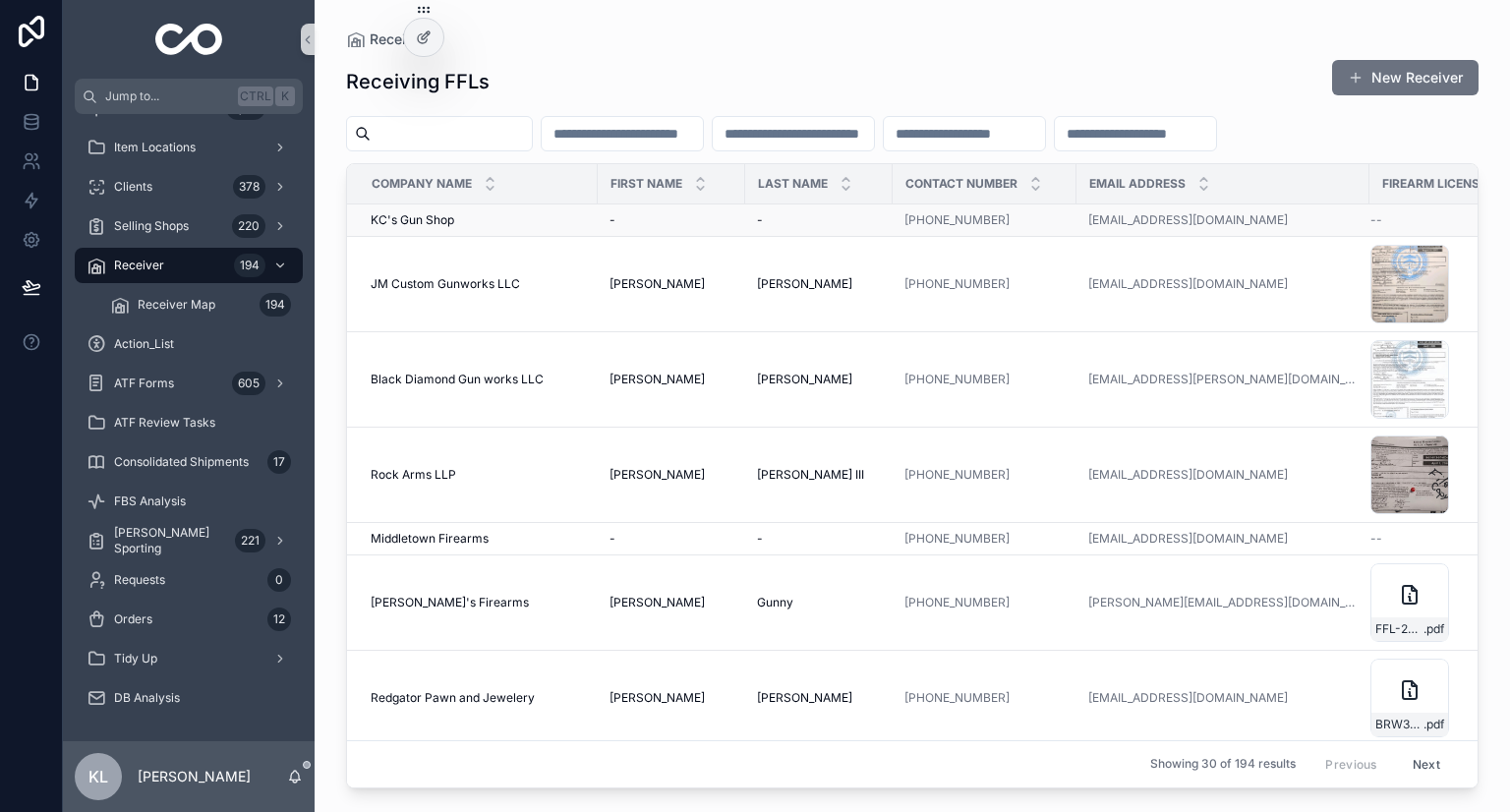
click at [523, 209] on td "KC's Gun Shop KC's Gun Shop" at bounding box center [473, 220] width 251 height 33
click at [754, 222] on icon "scrollable content" at bounding box center [1077, 220] width 16 height 16
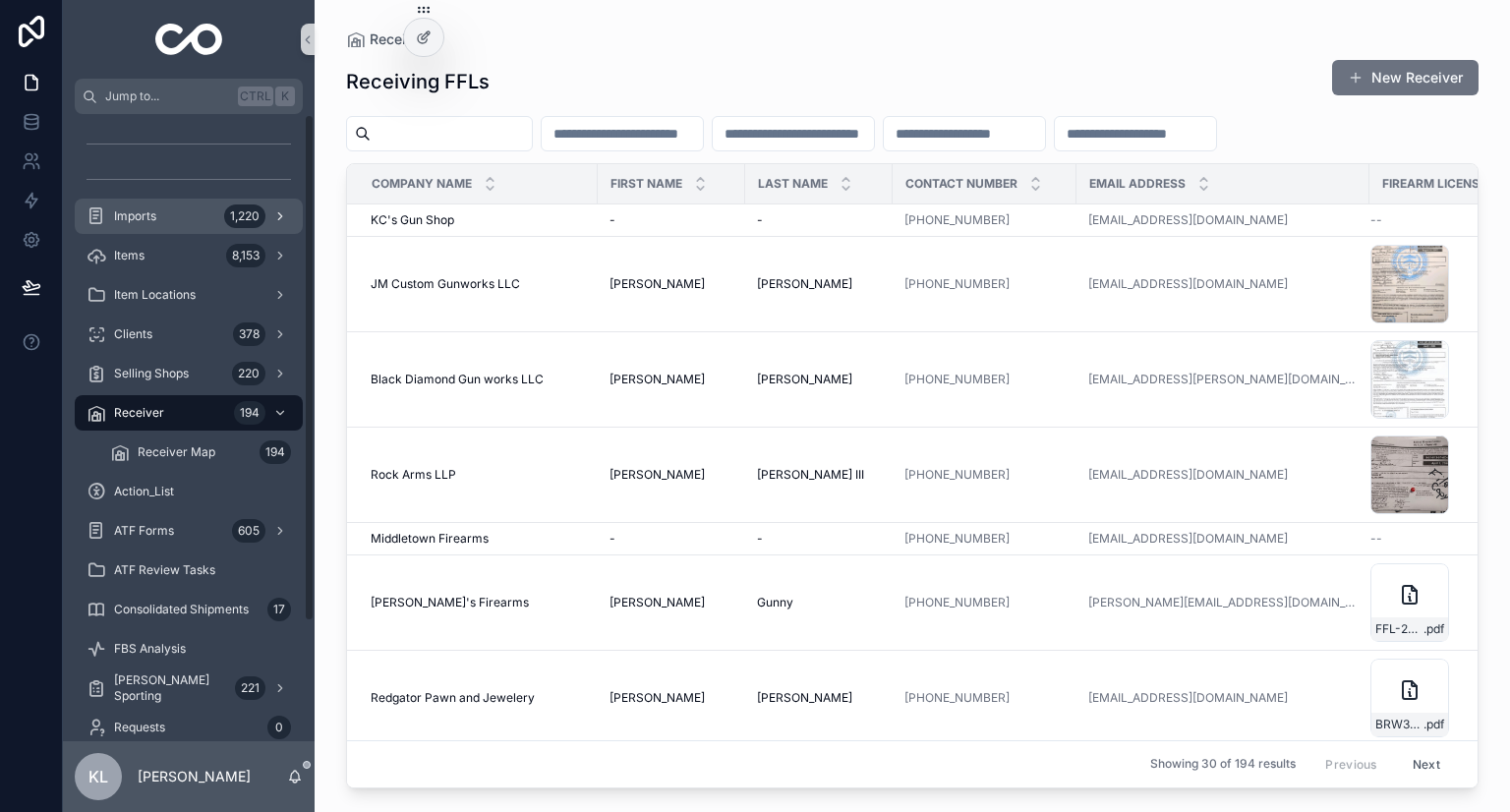
click at [242, 224] on div "1,220" at bounding box center [245, 216] width 42 height 24
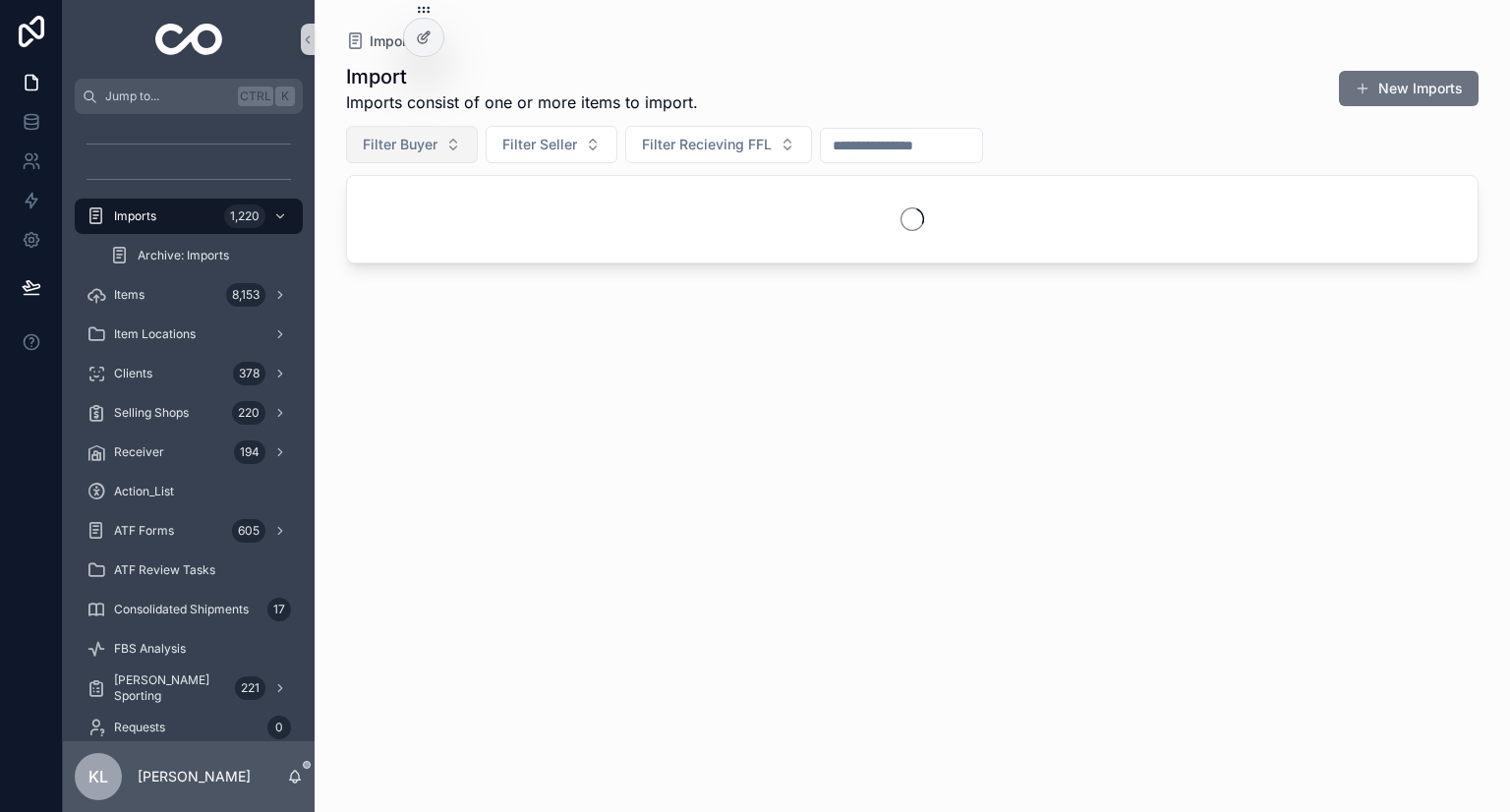
click at [423, 158] on button "Filter Buyer" at bounding box center [412, 145] width 132 height 38
type input "****"
click at [406, 257] on span "[PERSON_NAME]" at bounding box center [358, 256] width 113 height 20
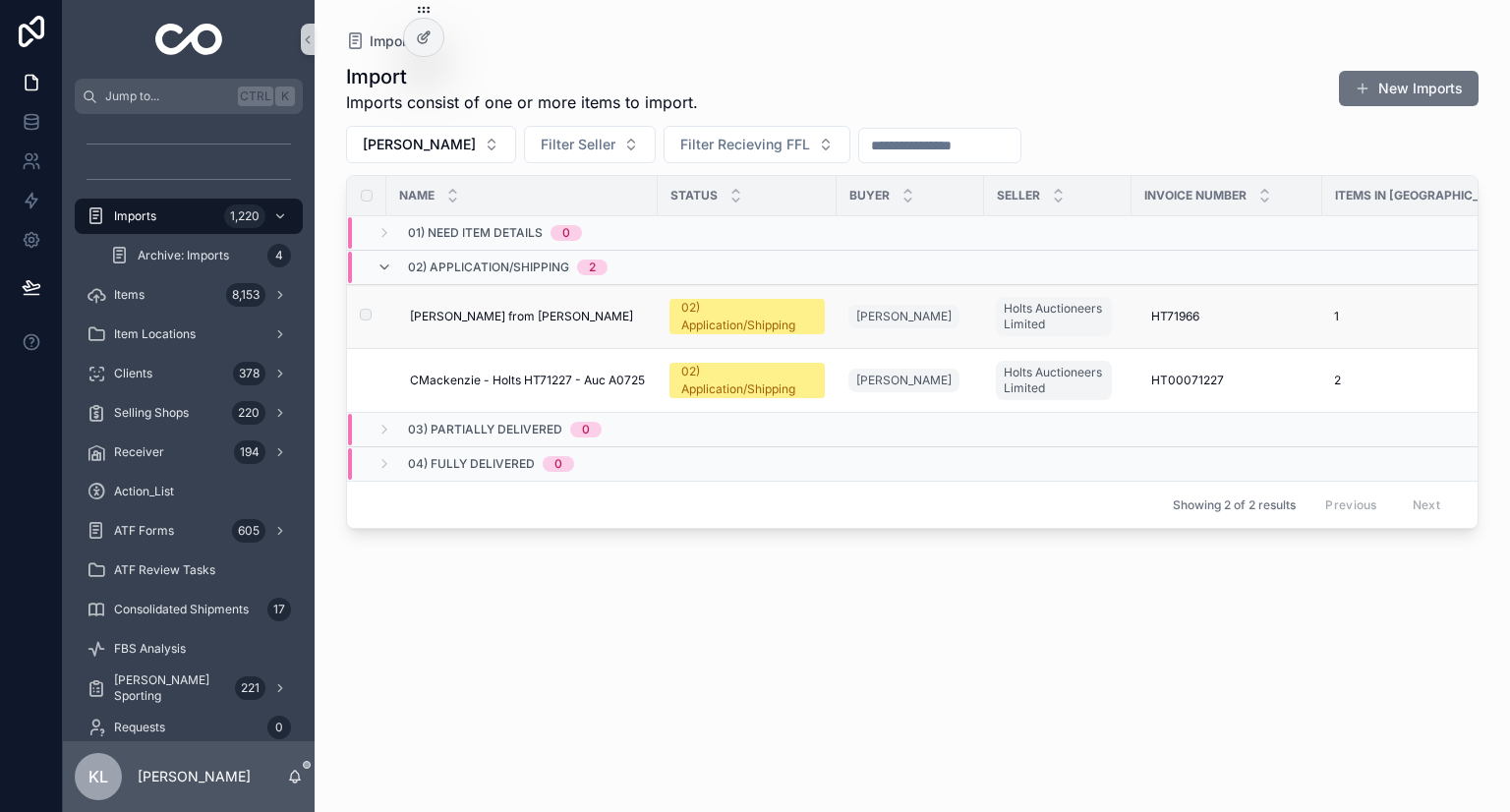
click at [576, 319] on div "[PERSON_NAME] from [PERSON_NAME] from [PERSON_NAME]" at bounding box center [528, 317] width 236 height 16
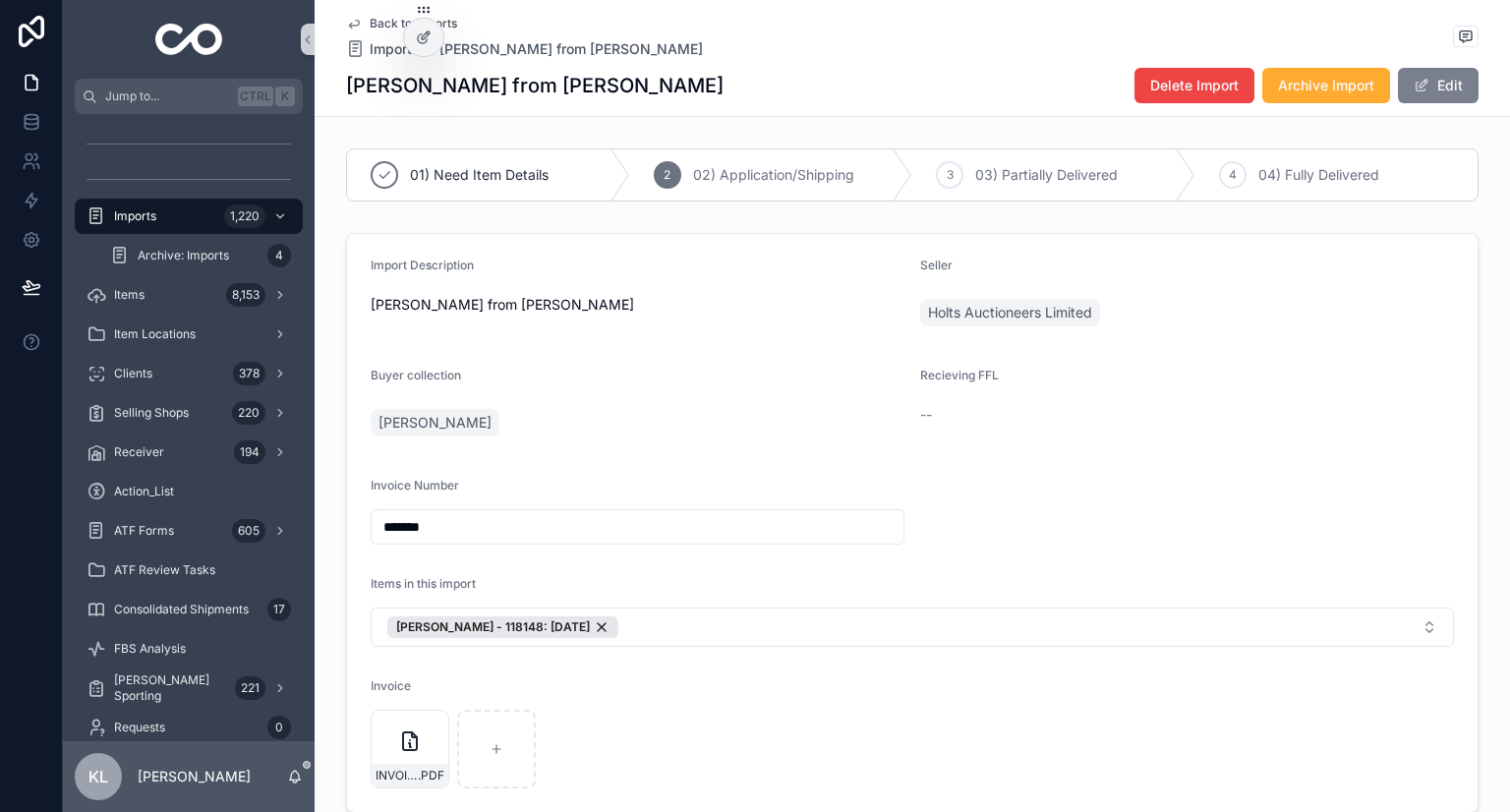
click at [754, 76] on button "Edit" at bounding box center [1438, 85] width 80 height 36
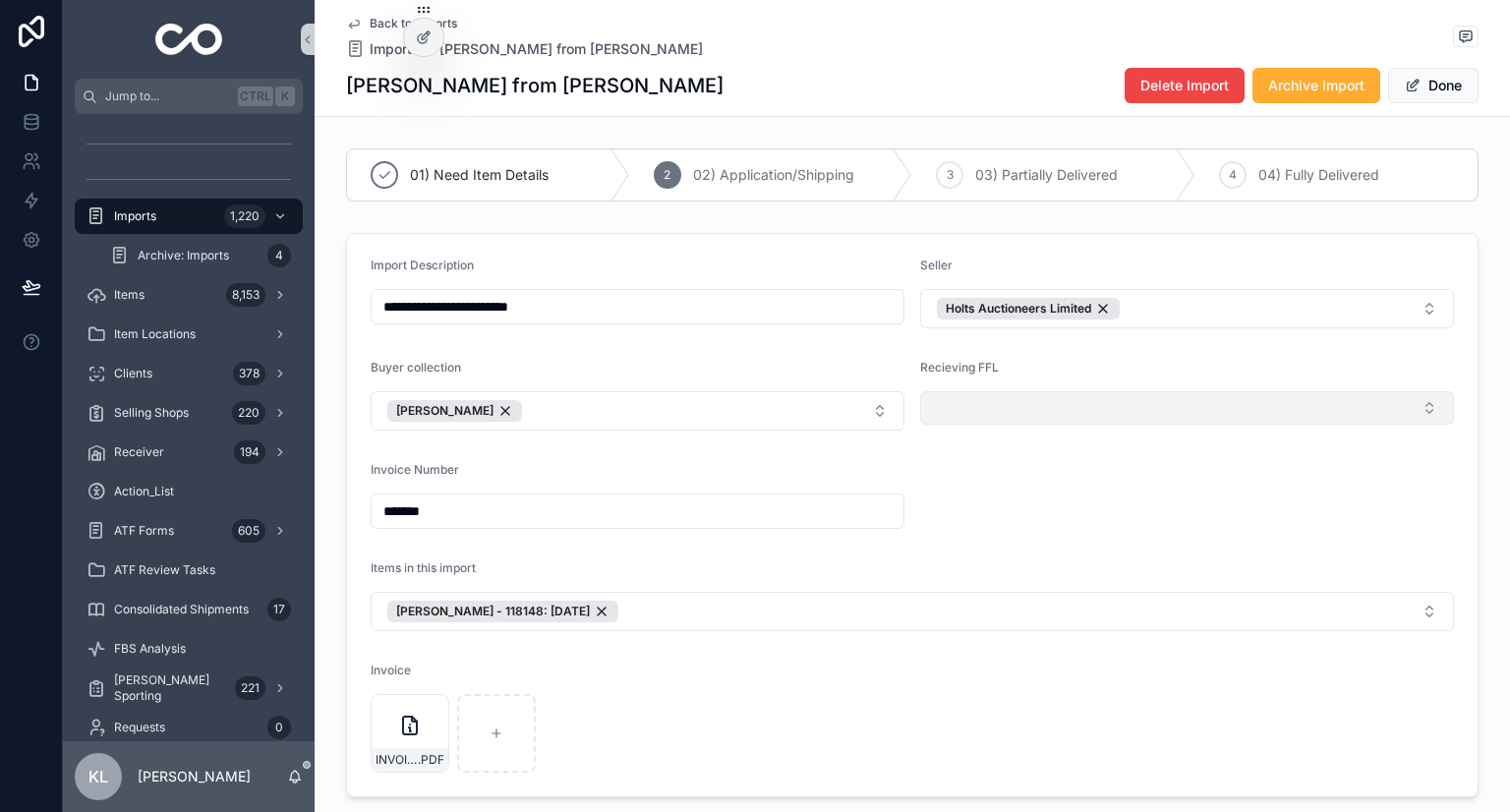
click at [754, 410] on button "Select Button" at bounding box center [1187, 408] width 534 height 34
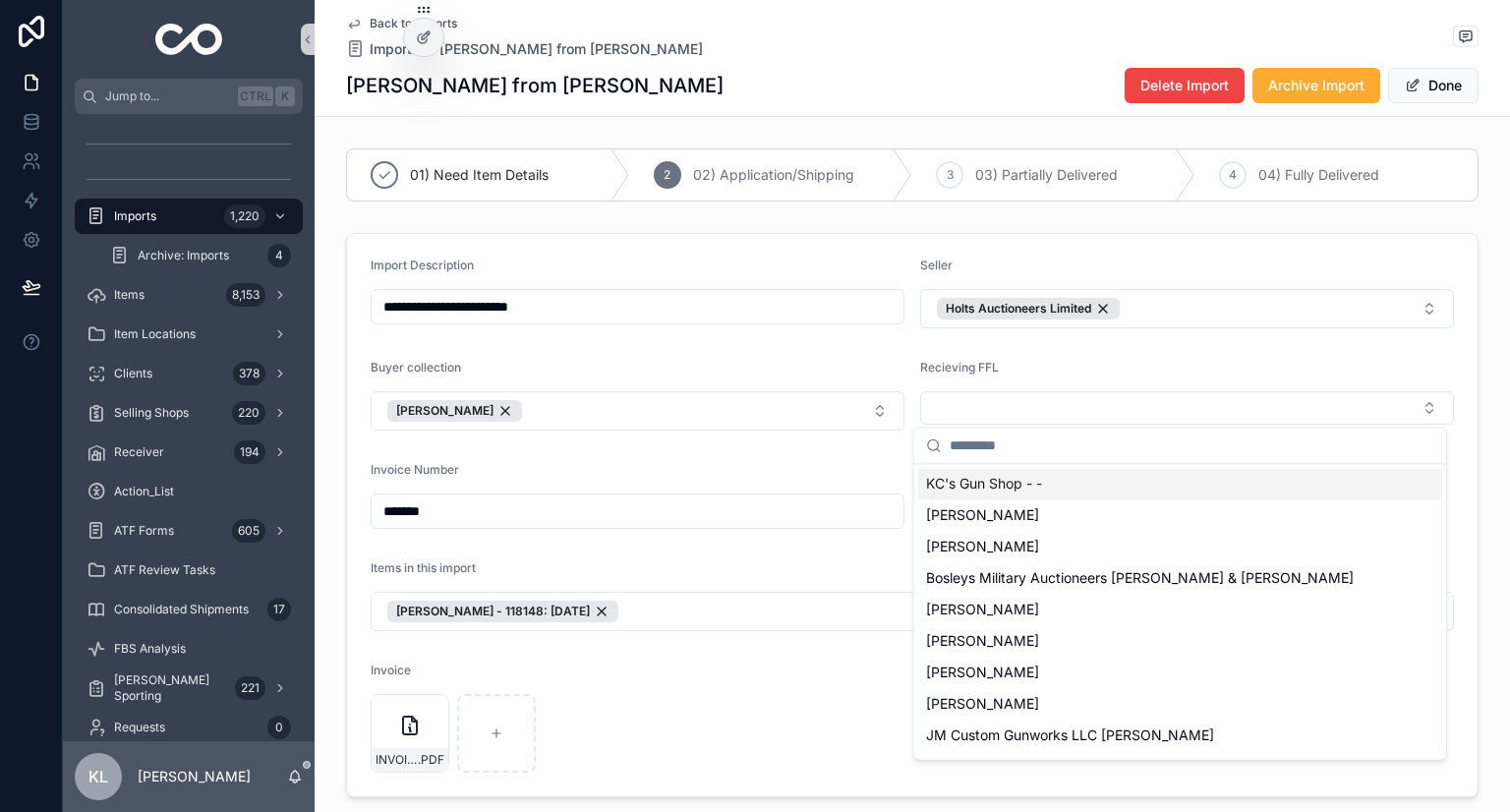
click at [754, 487] on span "KC's Gun Shop - -" at bounding box center [984, 483] width 116 height 20
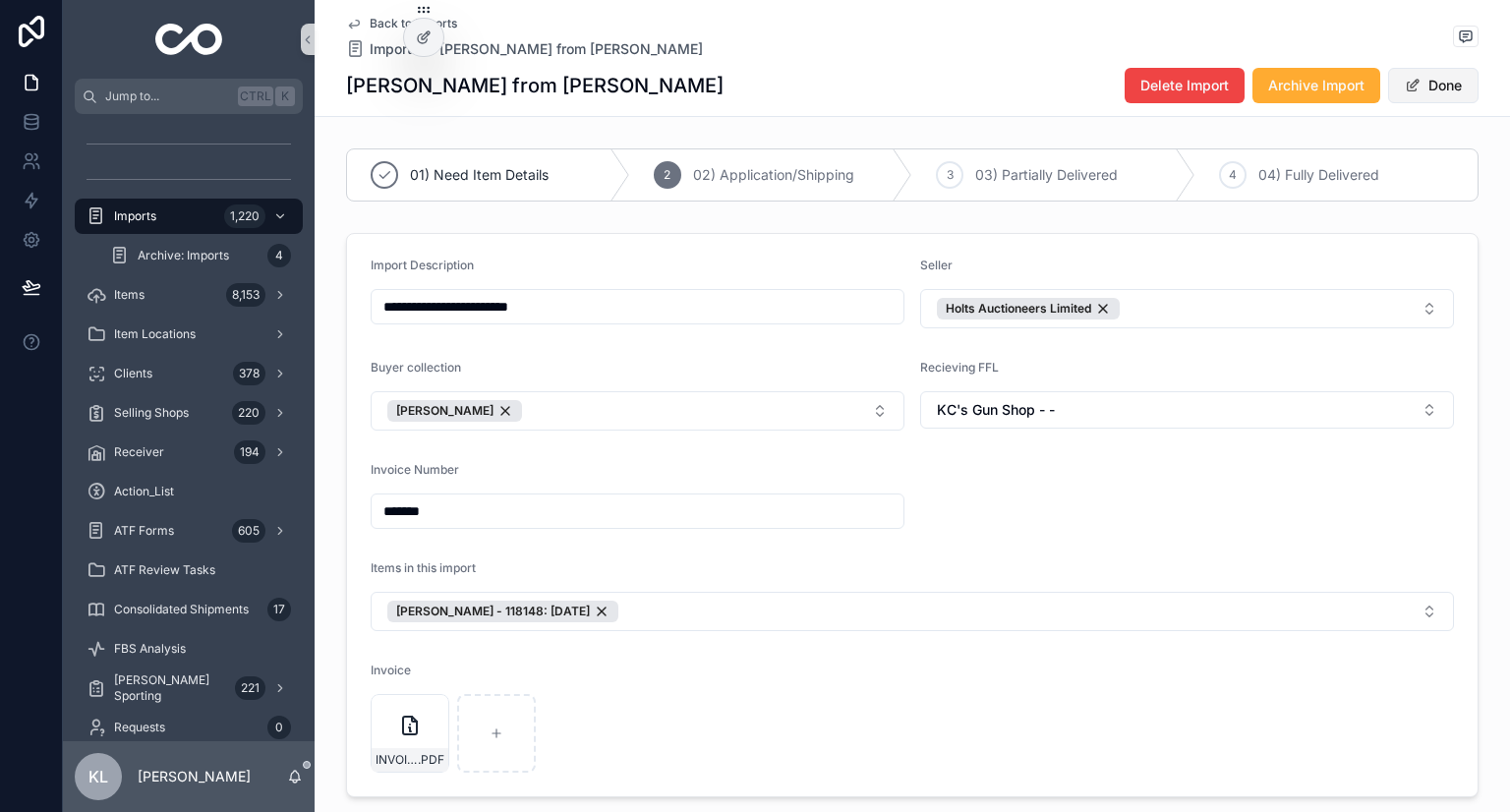
click at [754, 82] on button "Done" at bounding box center [1434, 85] width 90 height 36
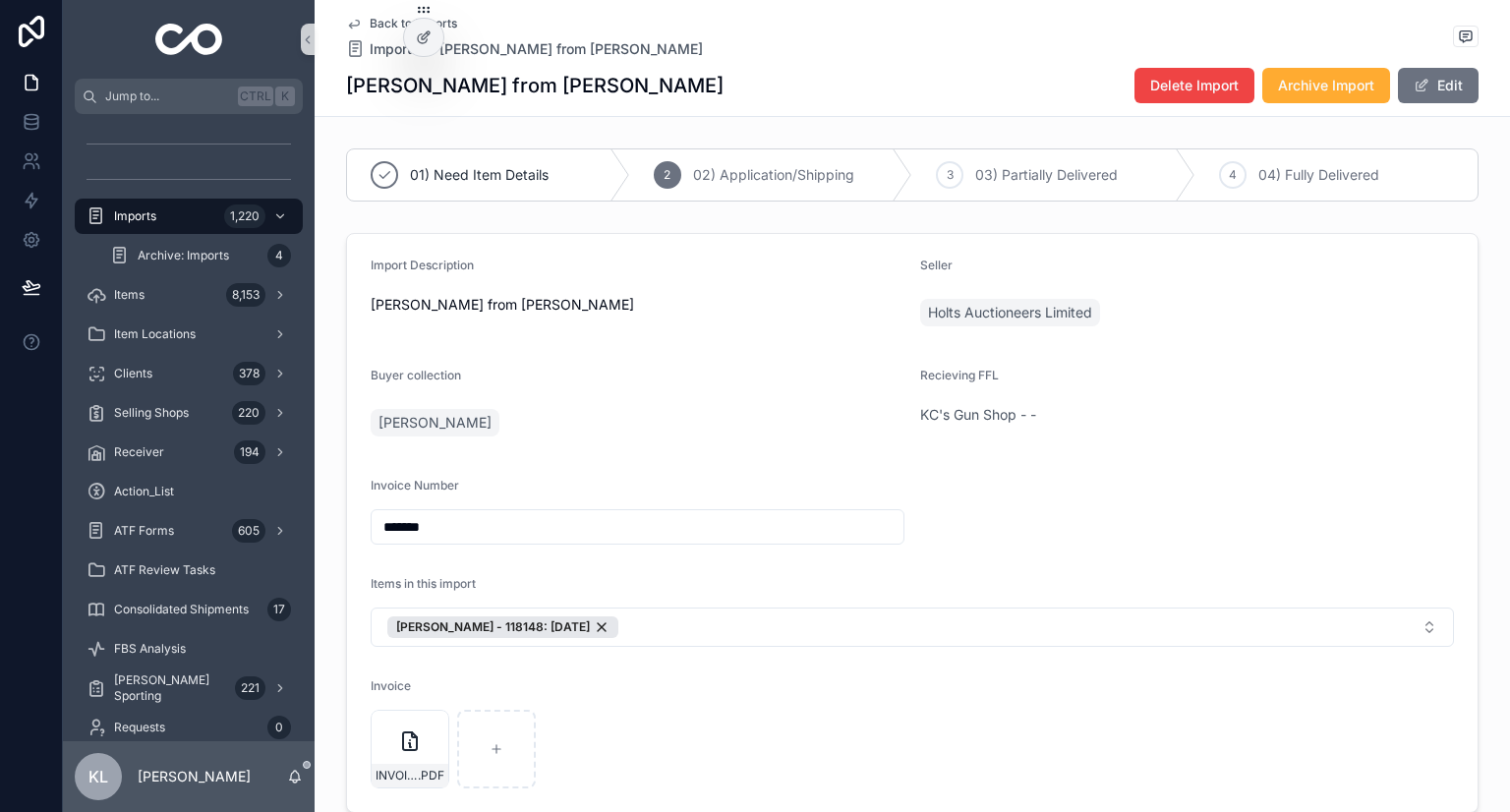
click at [349, 24] on icon "scrollable content" at bounding box center [354, 24] width 16 height 16
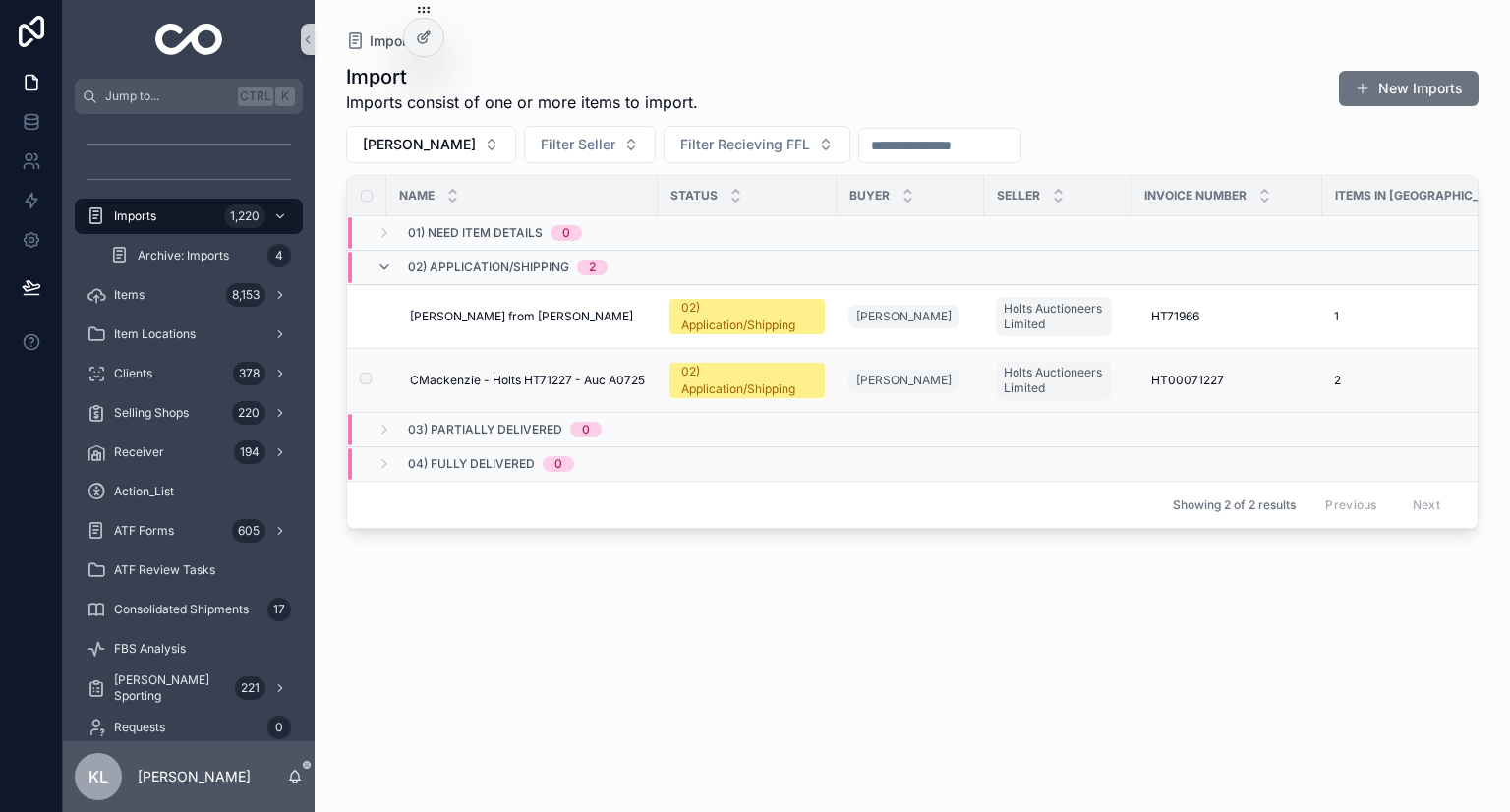
click at [643, 382] on span "CMackenzie - Holts HT71227 - Auc A0725" at bounding box center [527, 380] width 235 height 16
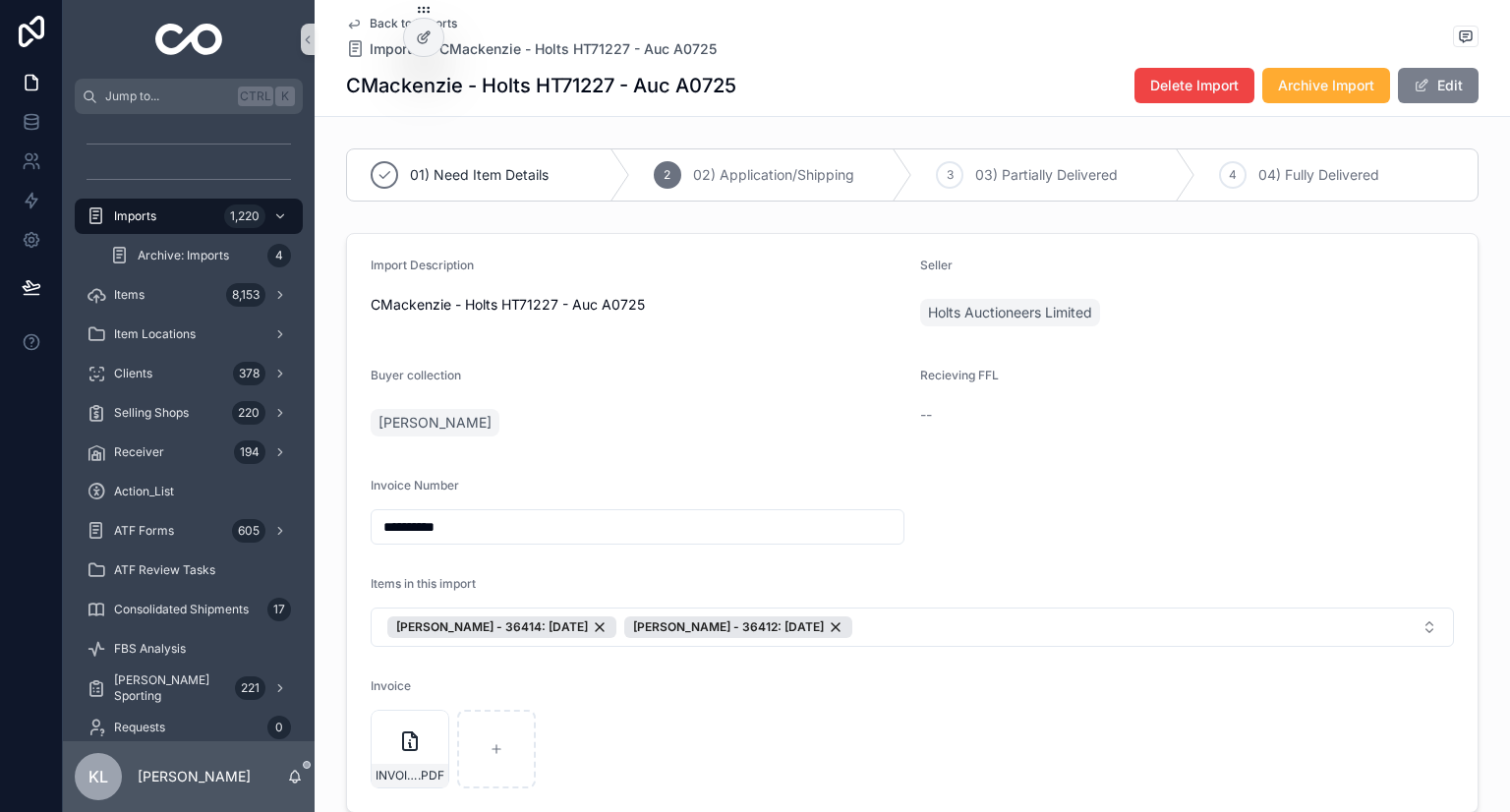
click at [754, 82] on span "scrollable content" at bounding box center [1422, 85] width 16 height 16
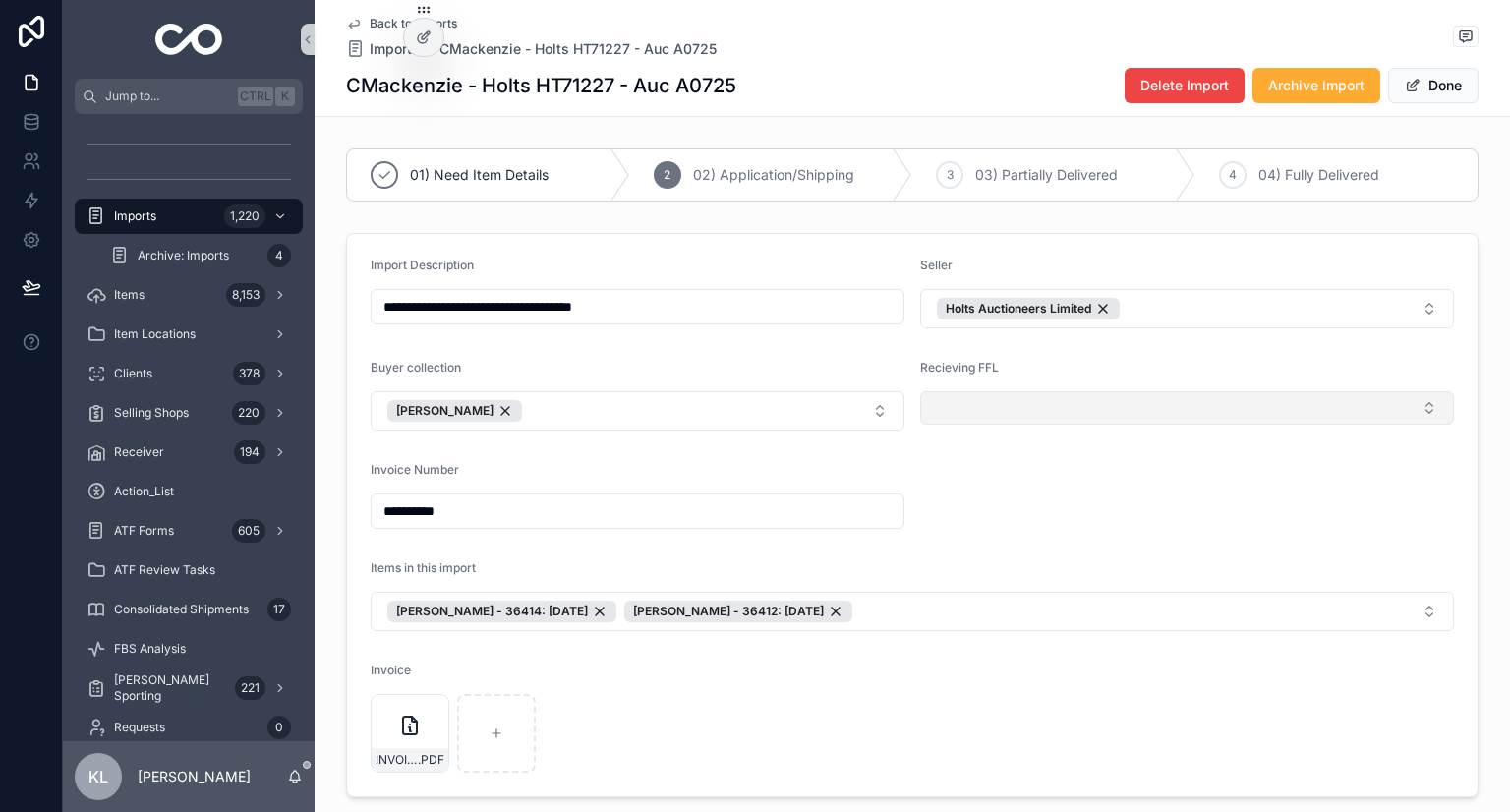
click at [754, 418] on button "Select Button" at bounding box center [1187, 408] width 534 height 34
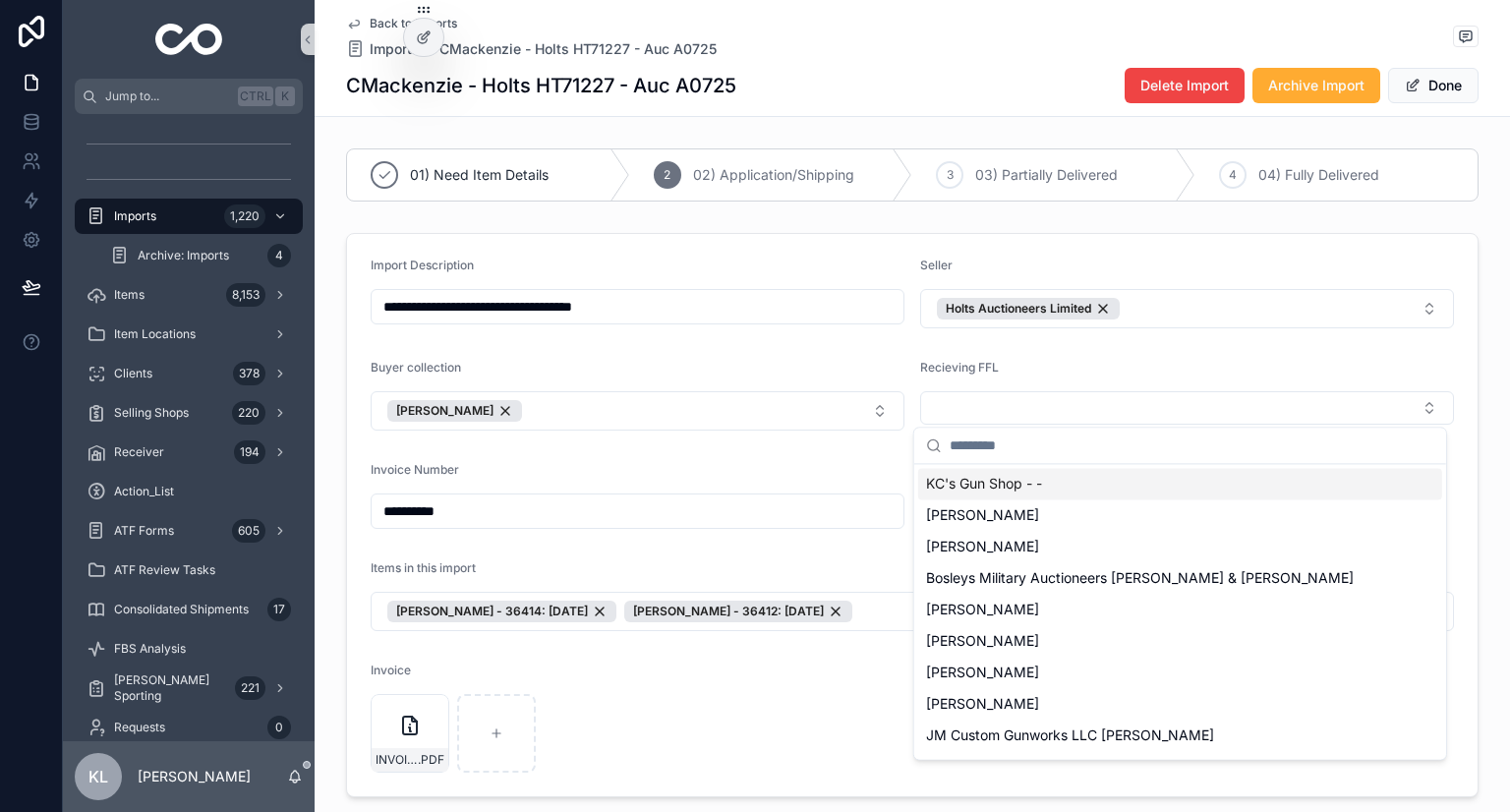
click at [754, 484] on span "KC's Gun Shop - -" at bounding box center [984, 483] width 116 height 20
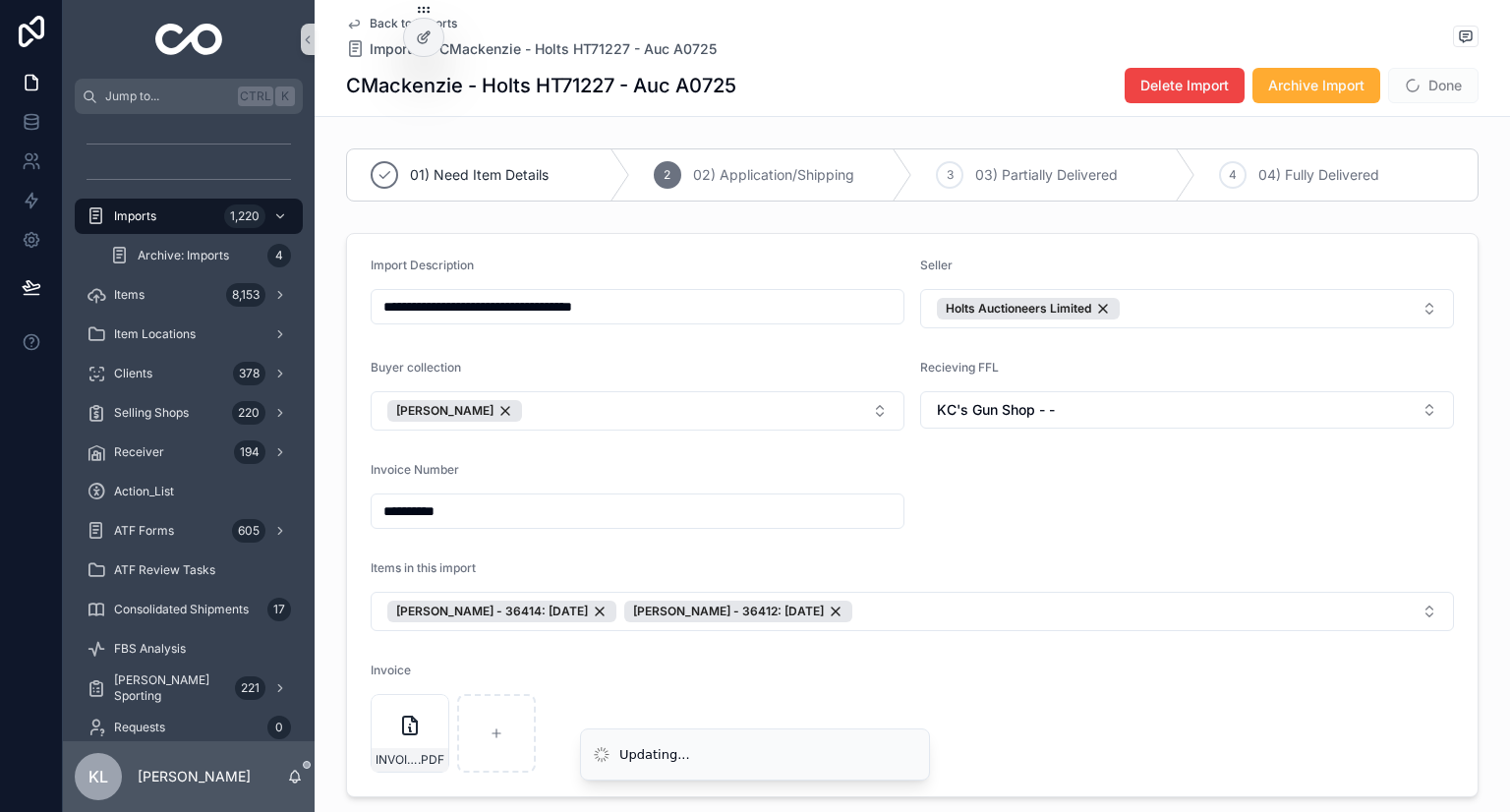
click at [754, 471] on form "**********" at bounding box center [912, 515] width 1131 height 563
click at [754, 90] on button "Done" at bounding box center [1434, 85] width 90 height 36
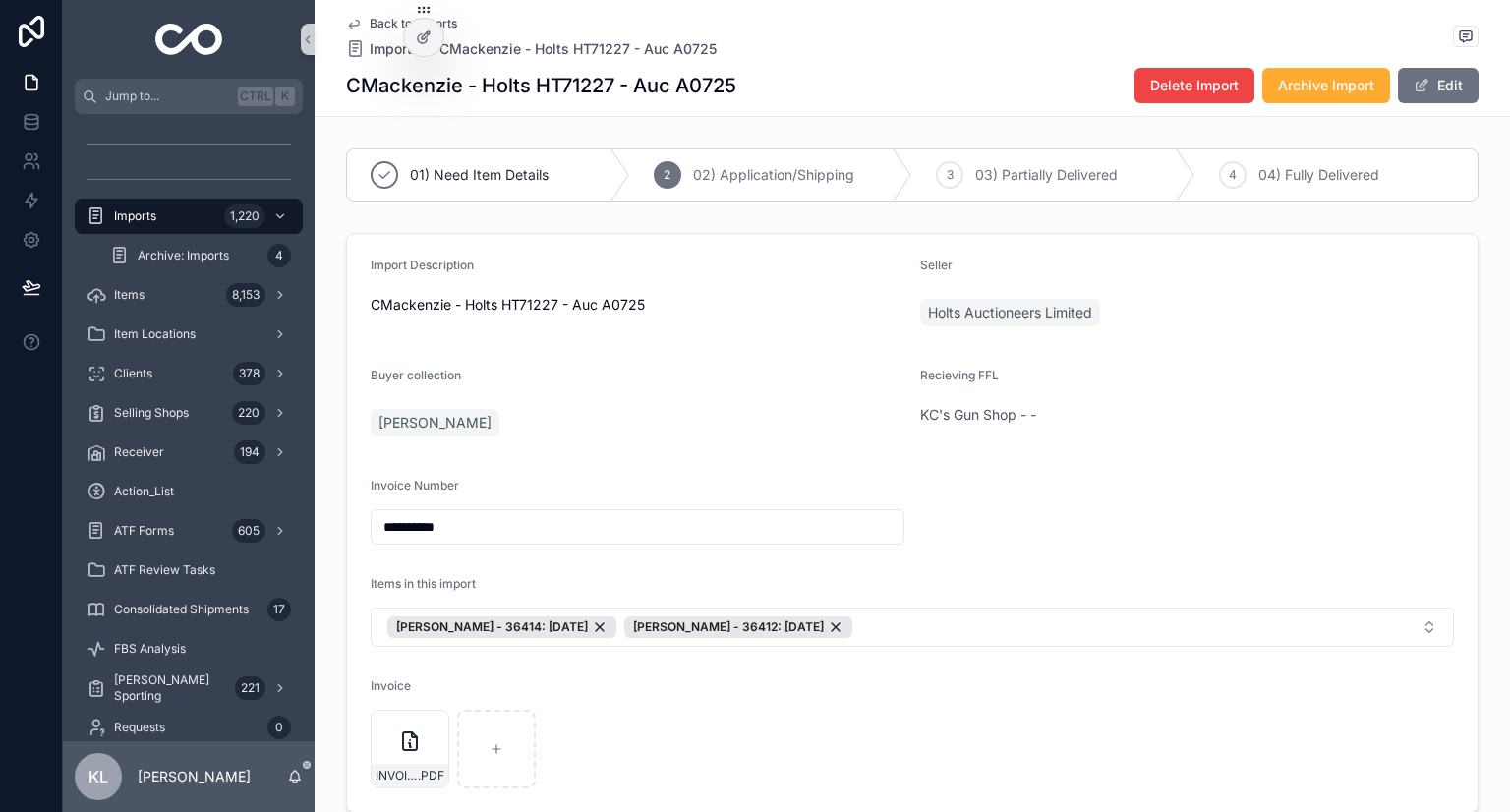
click at [754, 506] on form "**********" at bounding box center [912, 523] width 1131 height 578
click at [202, 215] on div "Imports 1,220" at bounding box center [189, 216] width 205 height 32
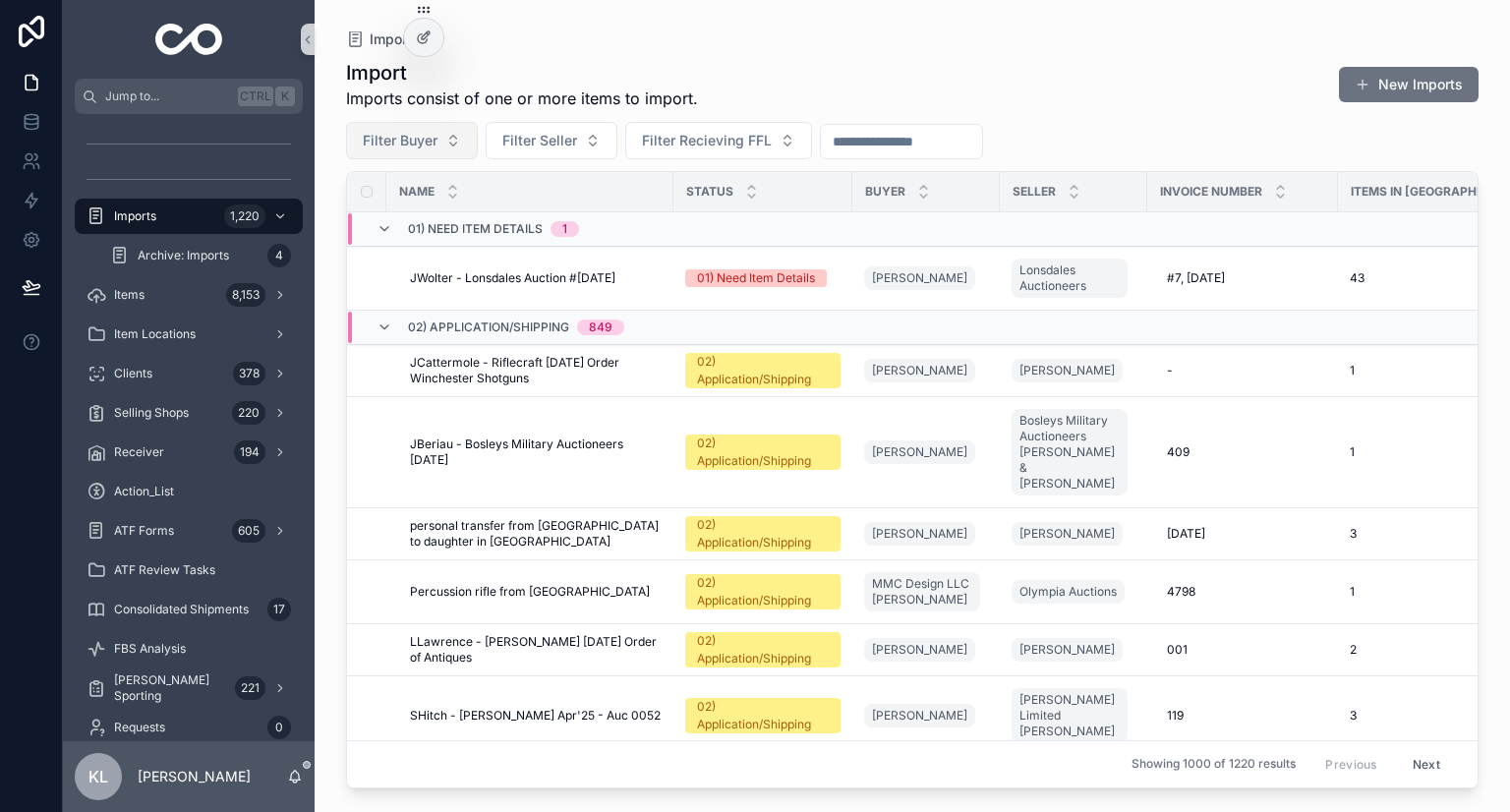
click at [400, 141] on span "Filter Buyer" at bounding box center [399, 141] width 74 height 20
type input "*****"
click at [392, 222] on span "Patriot Firearms of Kentucky Billy Pollack" at bounding box center [400, 220] width 197 height 20
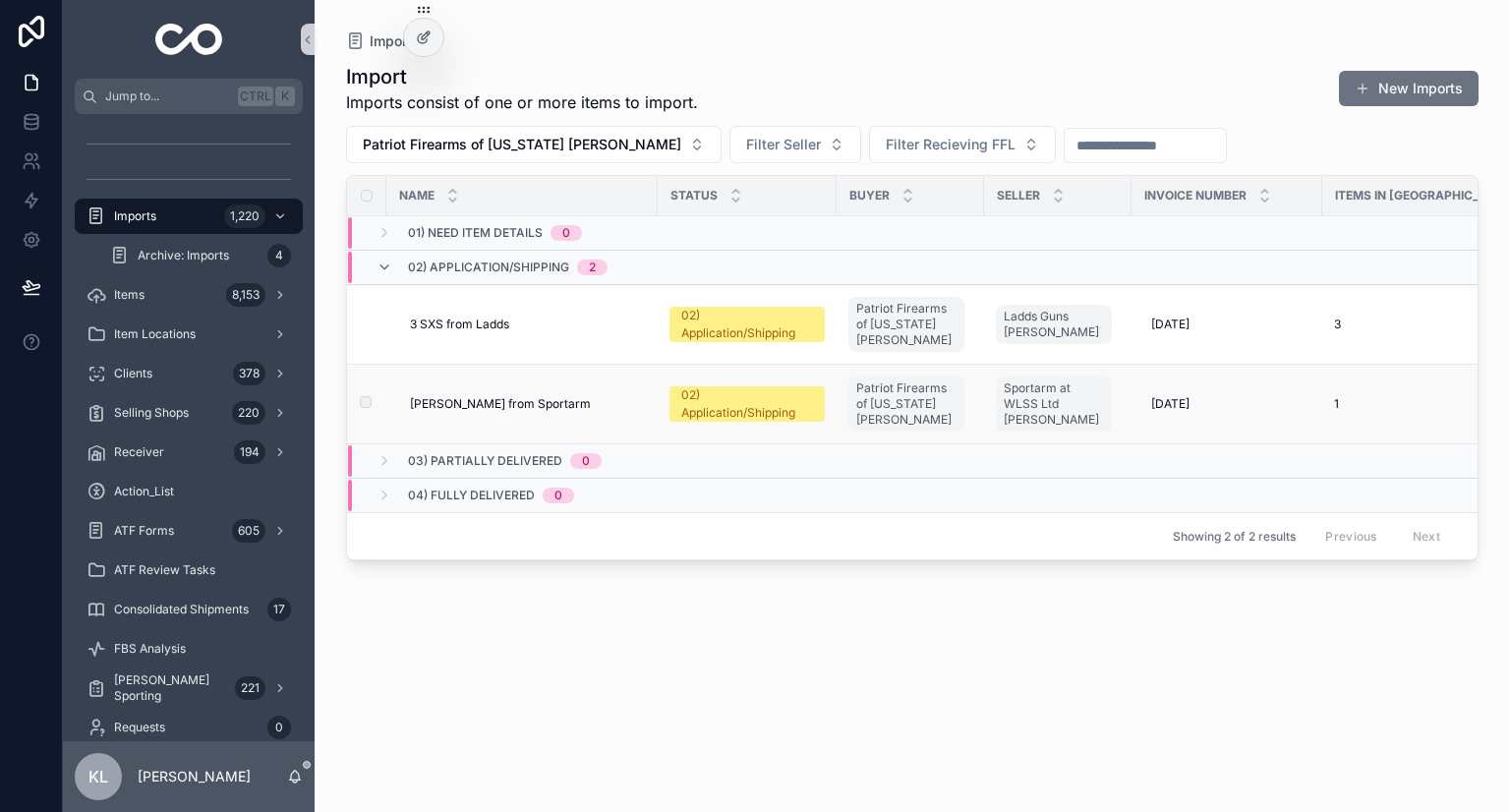
click at [612, 400] on div "Churchill from Sportarm Churchill from Sportarm" at bounding box center [528, 404] width 236 height 16
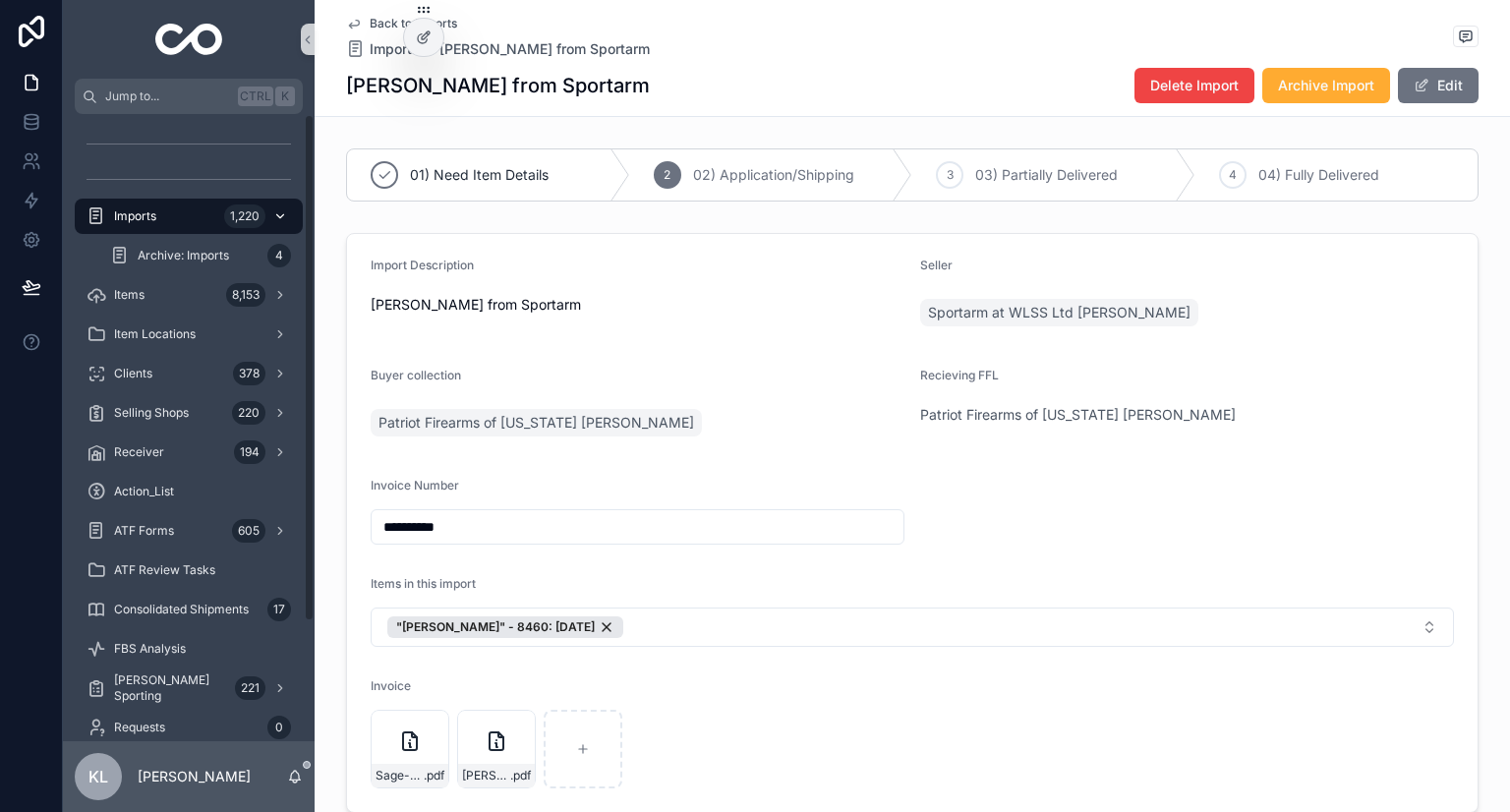
click at [165, 220] on div "Imports 1,220" at bounding box center [189, 216] width 205 height 32
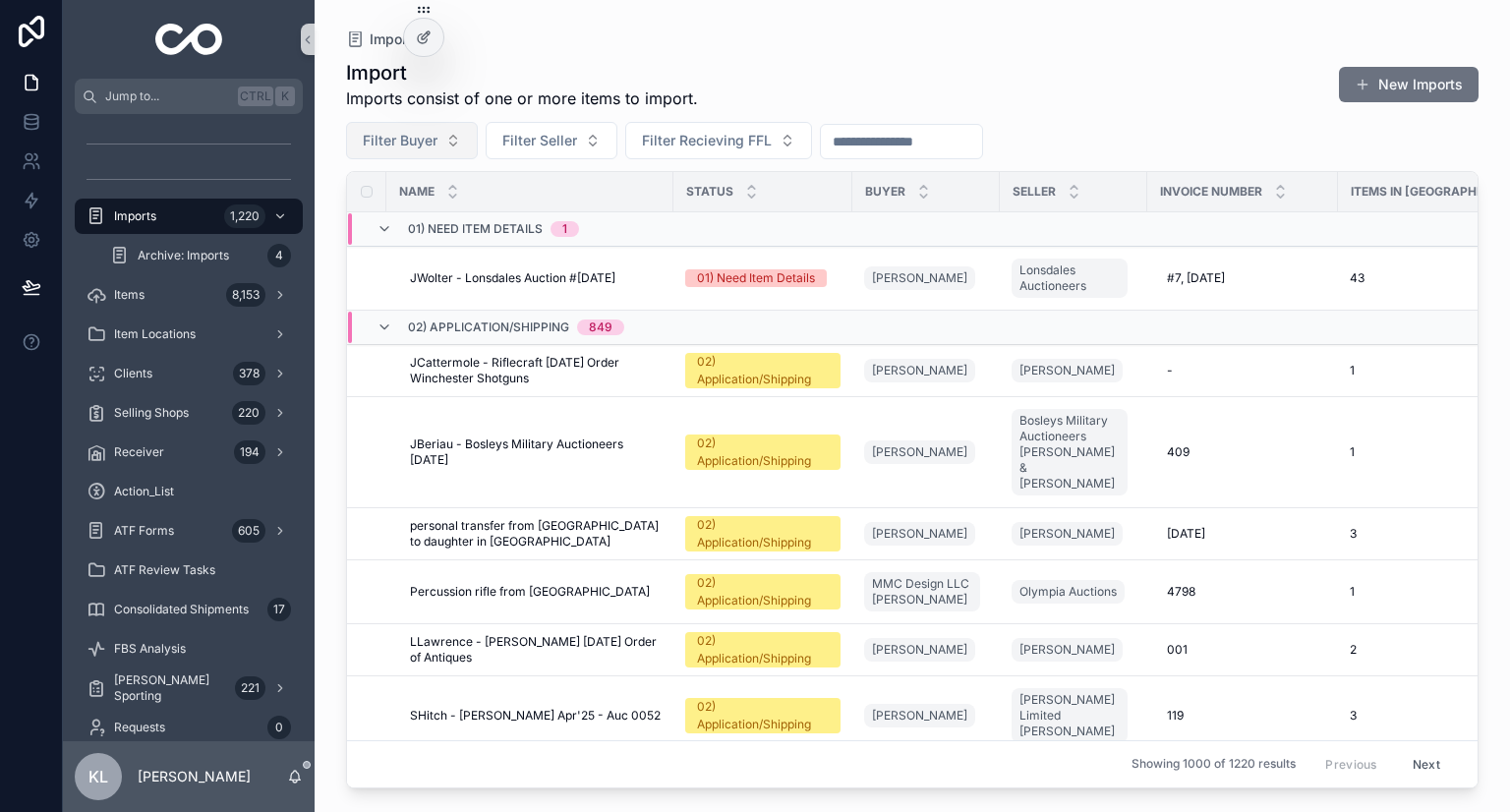
click at [413, 151] on button "Filter Buyer" at bounding box center [412, 141] width 132 height 38
type input "**********"
click at [436, 220] on span "Sr. Jose (Jerry) Santos" at bounding box center [400, 220] width 197 height 20
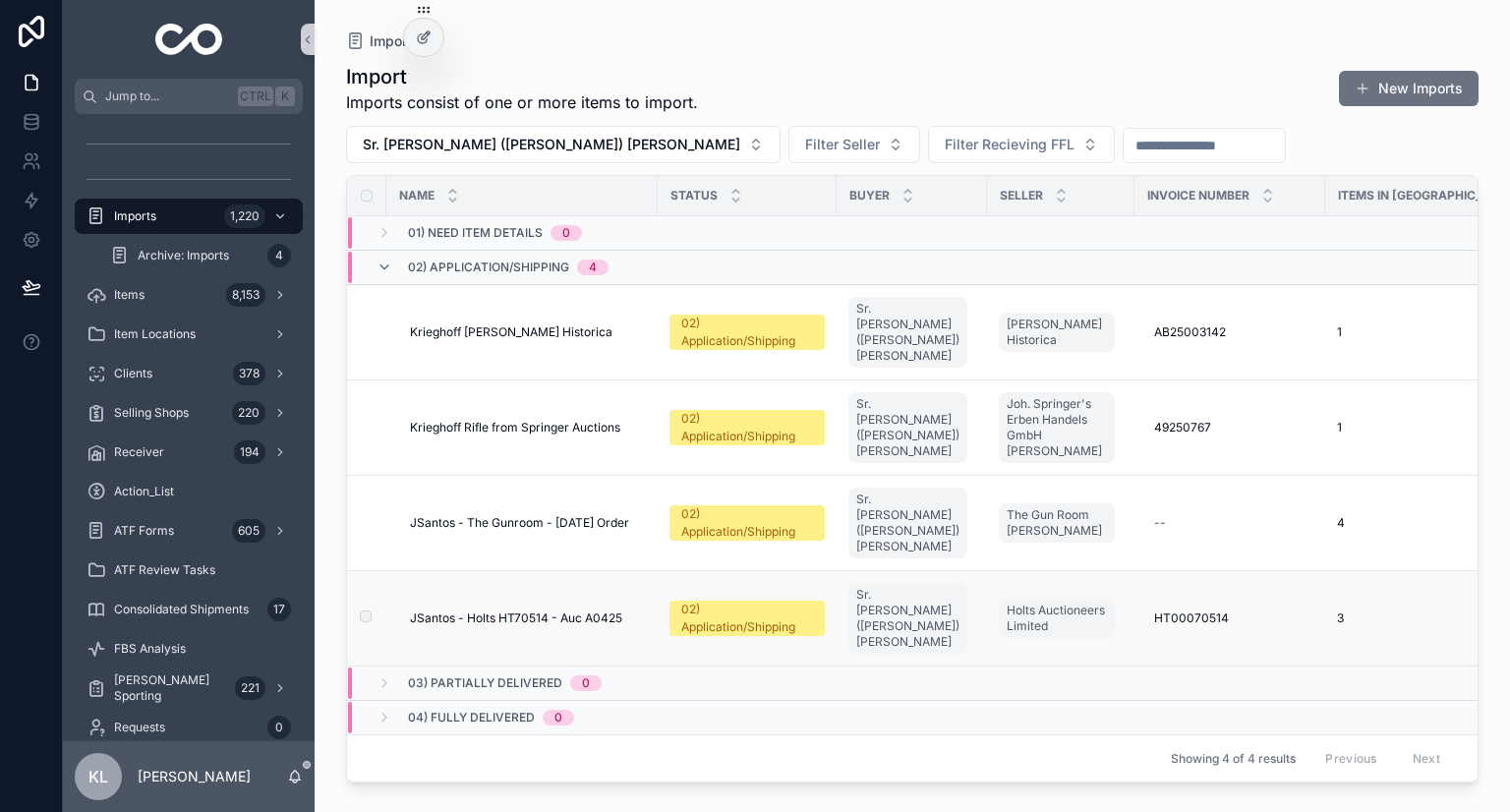
click at [628, 610] on div "JSantos - Holts HT70514 - Auc A0425 JSantos - Holts HT70514 - Auc A0425" at bounding box center [528, 618] width 236 height 16
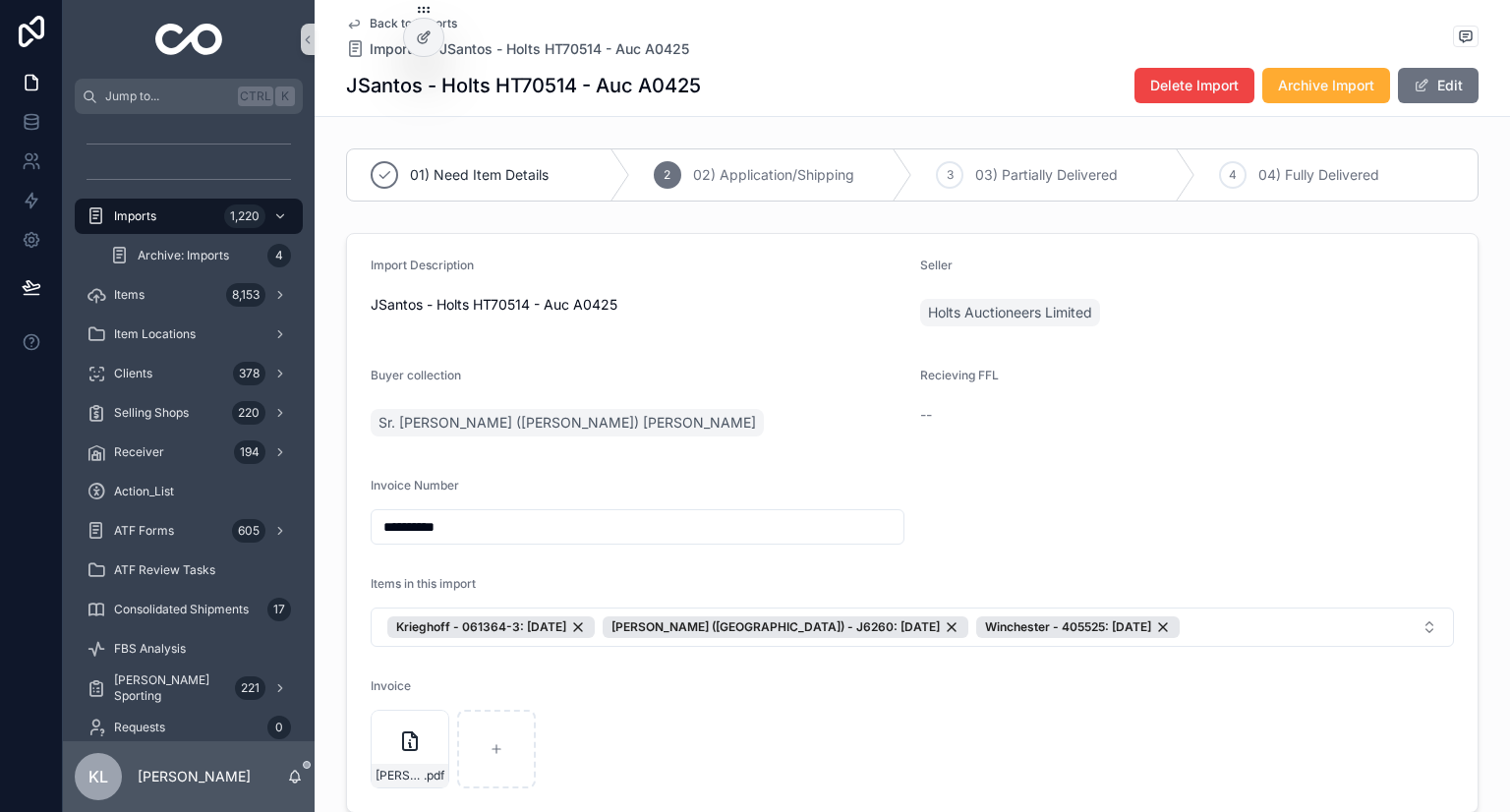
click at [346, 21] on icon "scrollable content" at bounding box center [354, 24] width 16 height 16
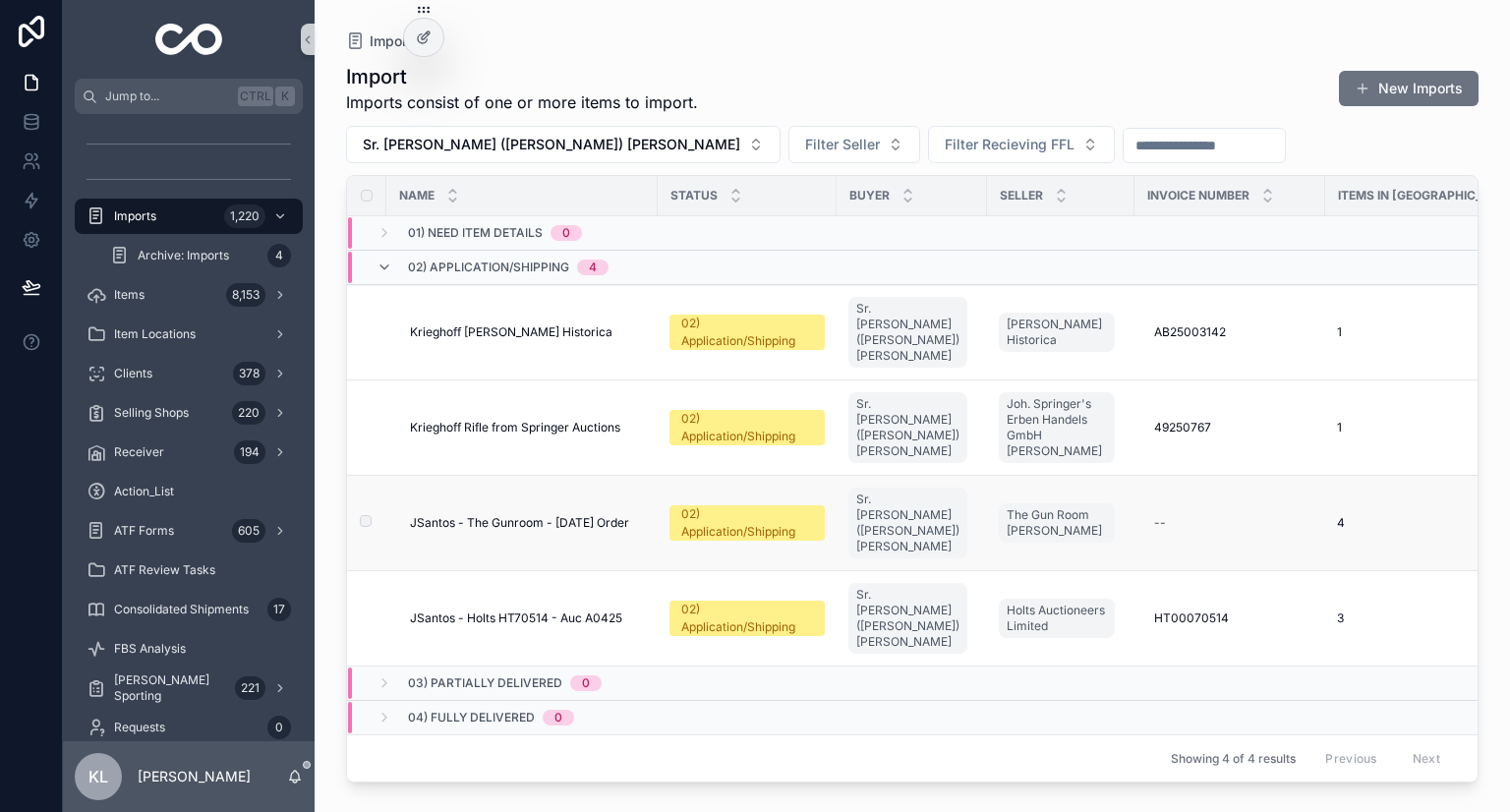
click at [634, 515] on div "JSantos - The Gunroom - Jul'25 Order JSantos - The Gunroom - Jul'25 Order" at bounding box center [528, 523] width 236 height 16
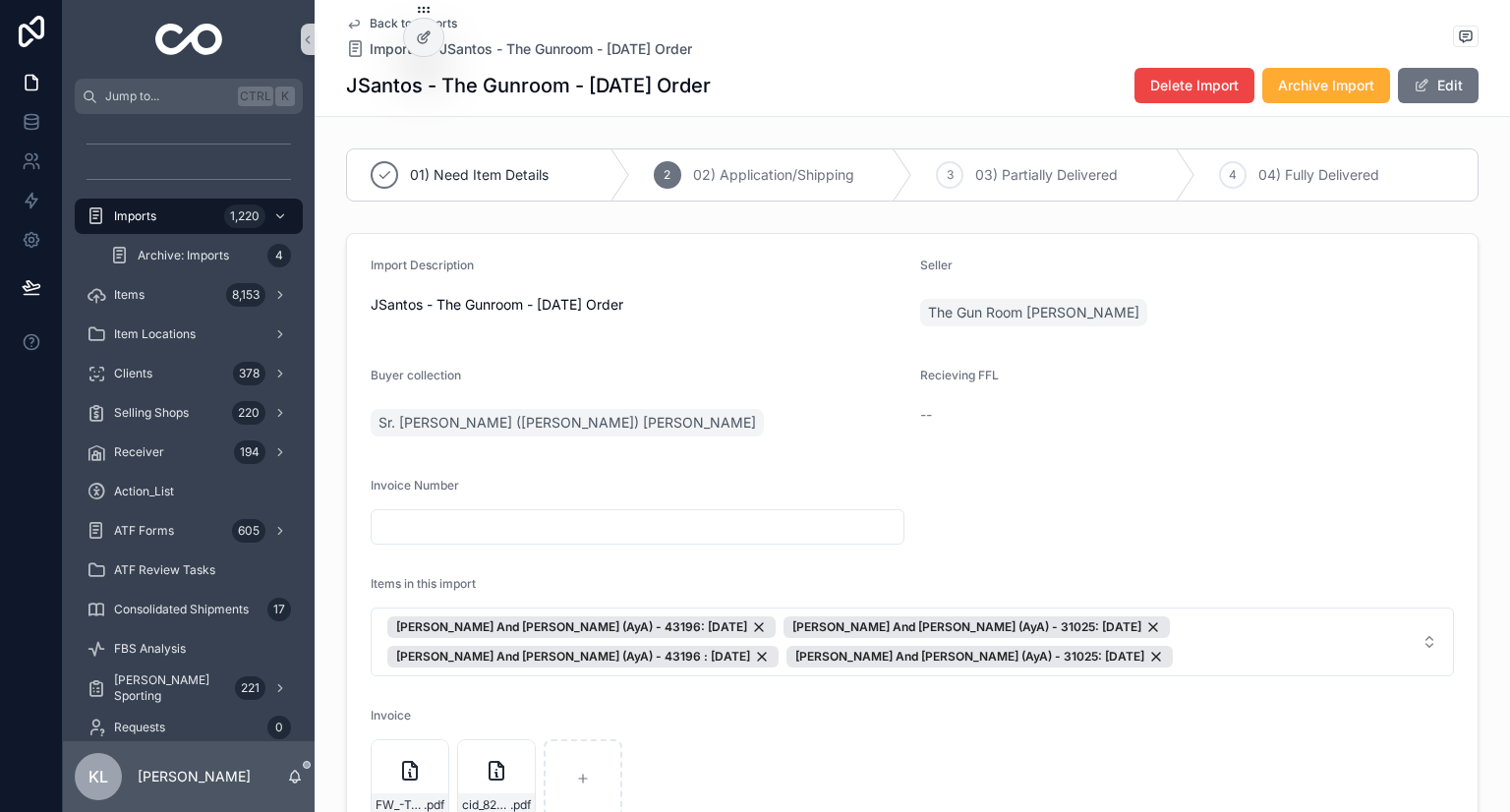
click at [346, 24] on icon "scrollable content" at bounding box center [354, 24] width 16 height 16
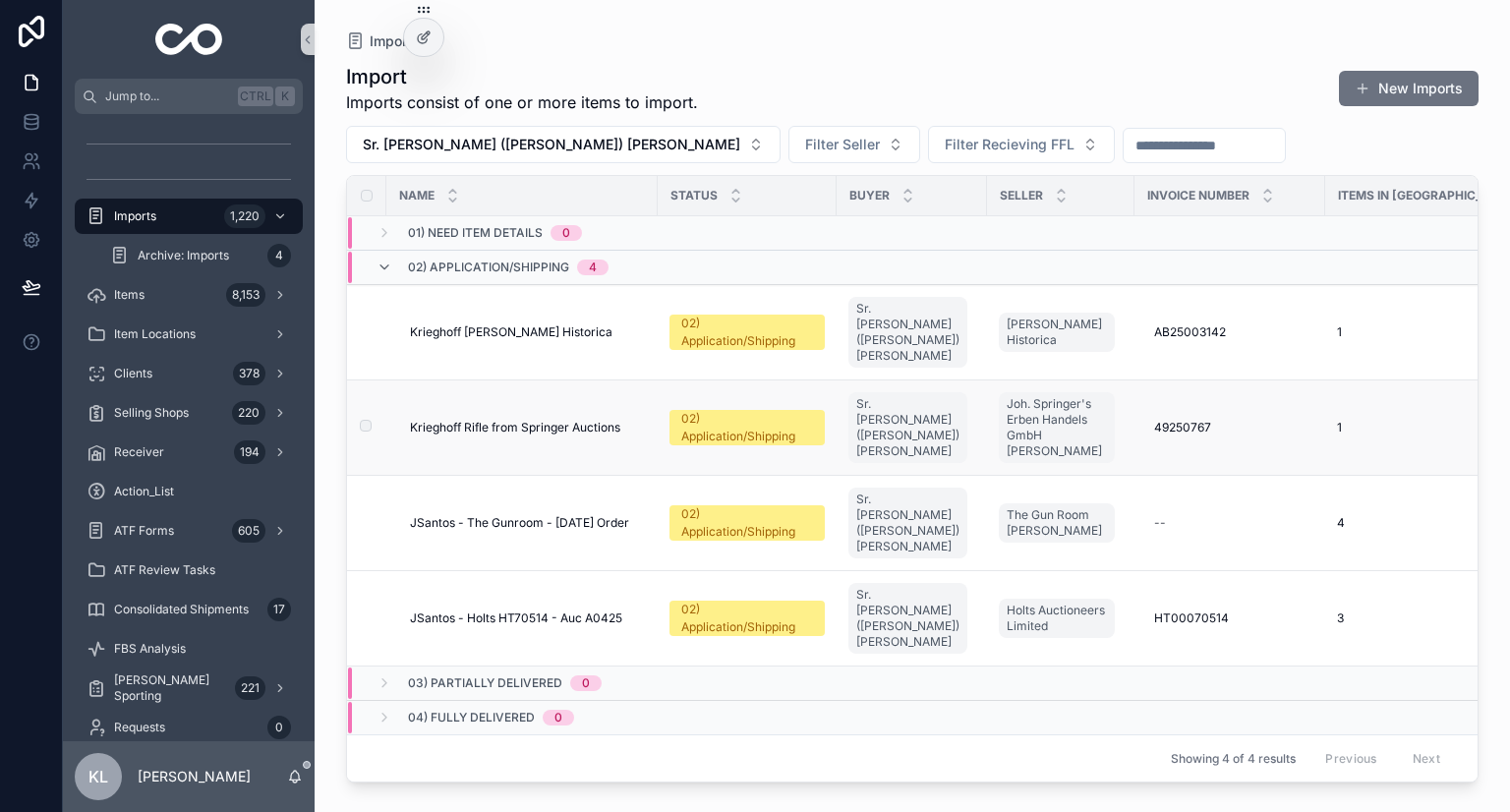
click at [638, 420] on div "Krieghoff Rifle from Springer Auctions Krieghoff Rifle from Springer Auctions" at bounding box center [528, 428] width 236 height 16
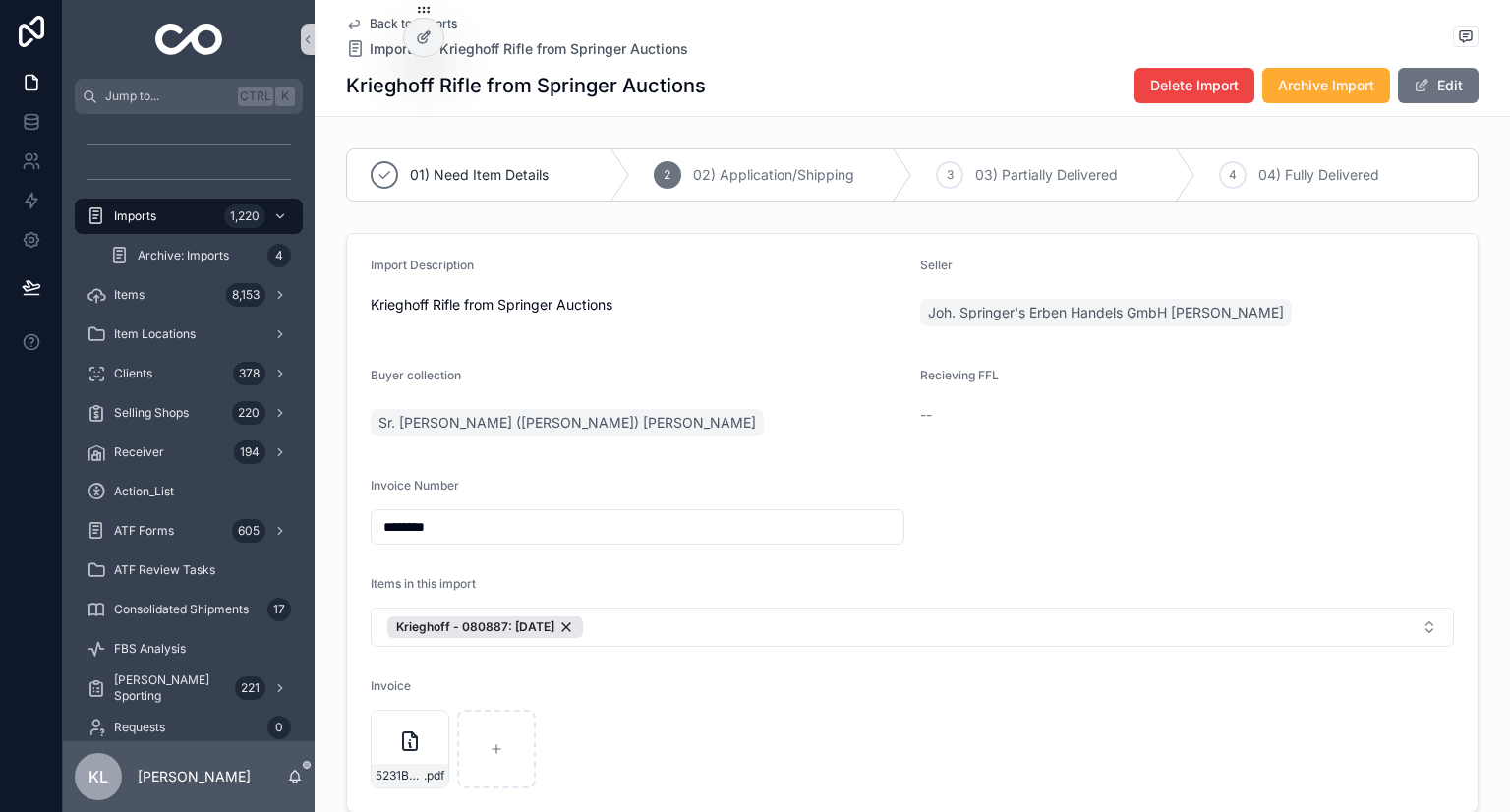
click at [346, 24] on icon "scrollable content" at bounding box center [354, 24] width 16 height 16
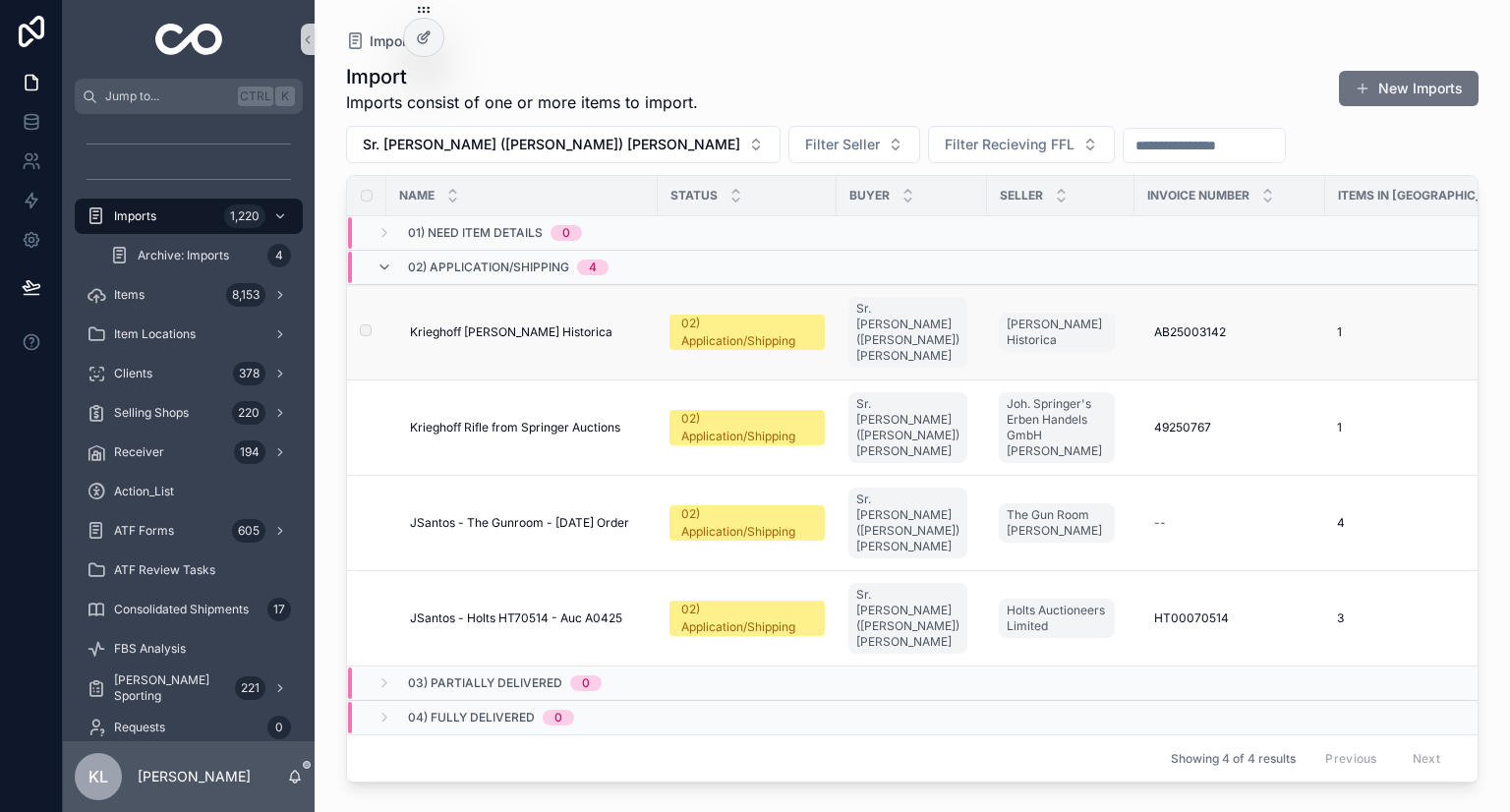
click at [614, 325] on div "Krieghoff deo Herman Historica Krieghoff deo Herman Historica" at bounding box center [528, 333] width 236 height 16
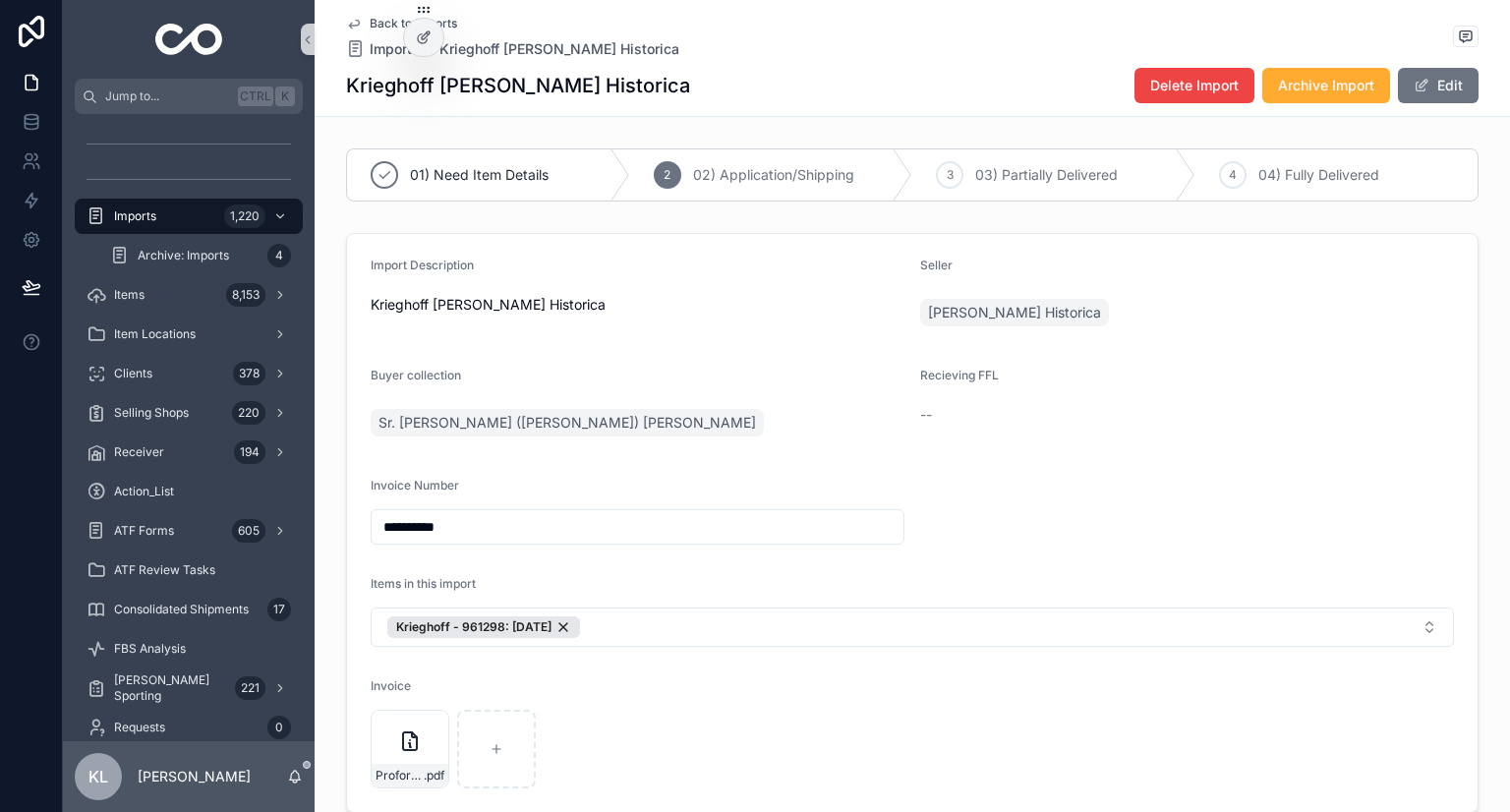
click at [350, 19] on icon "scrollable content" at bounding box center [354, 24] width 16 height 16
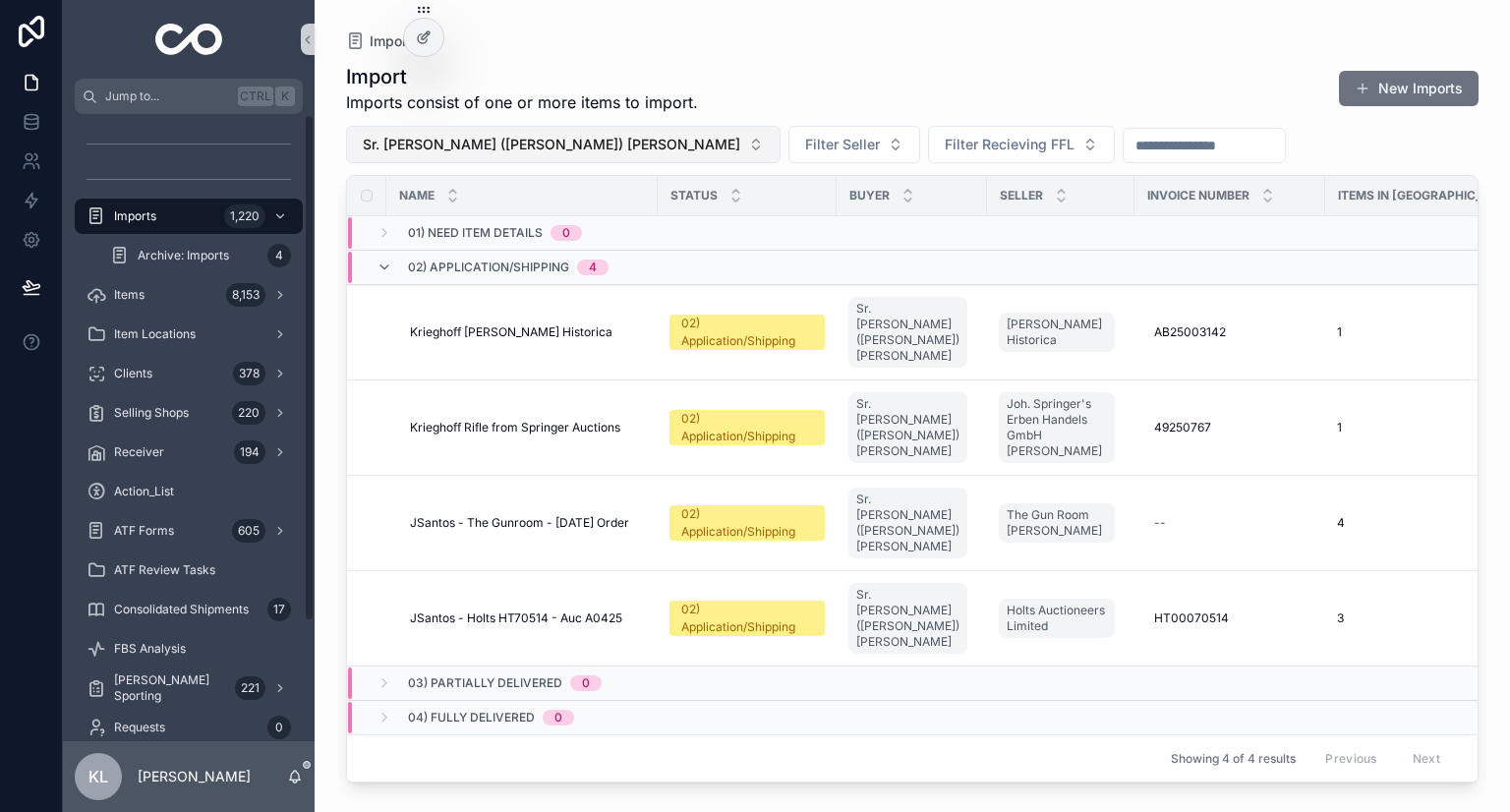
click at [482, 139] on span "Sr. Jose (Jerry) Santos" at bounding box center [551, 145] width 377 height 20
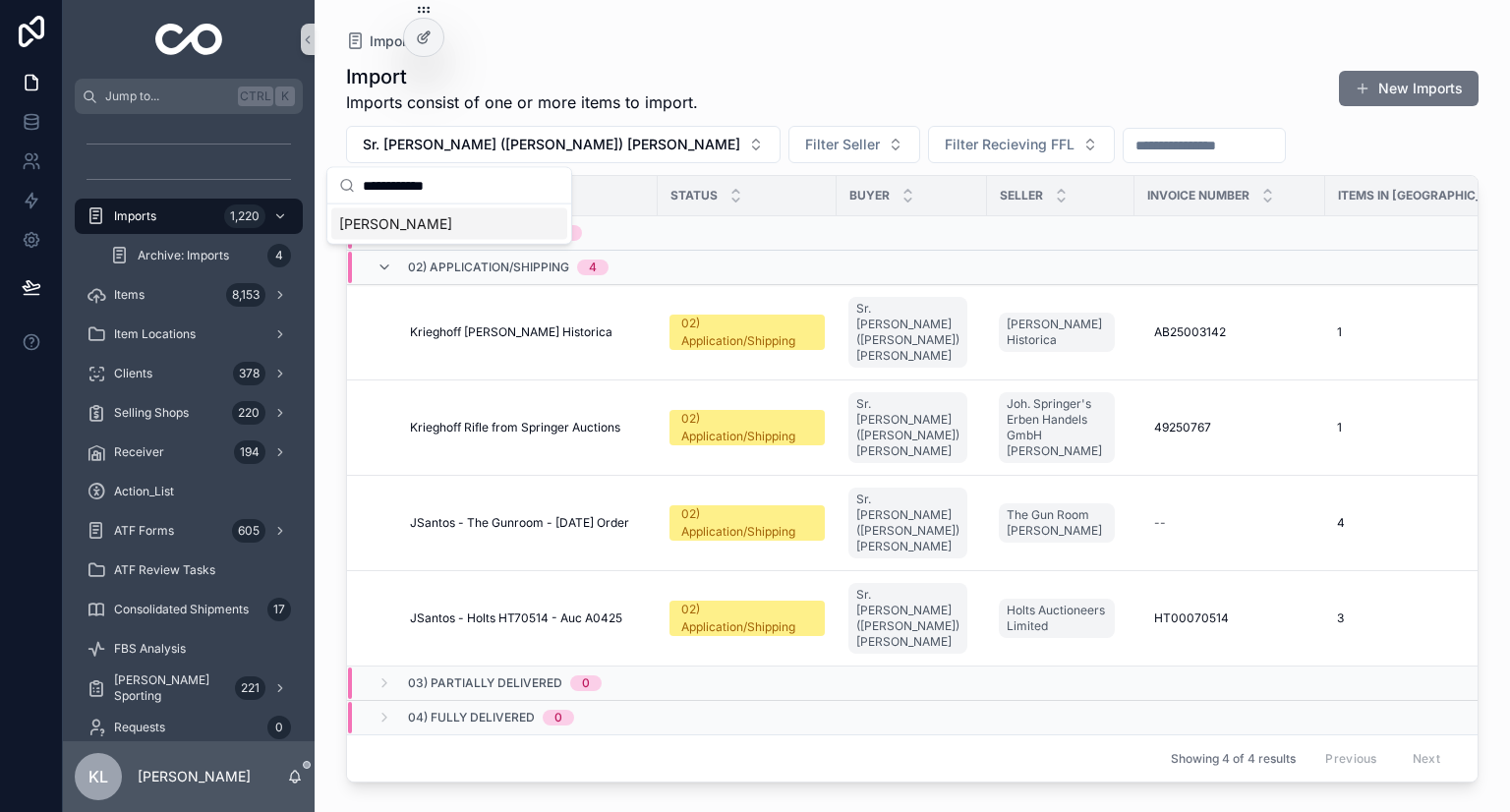
type input "**********"
click at [458, 228] on div "Ryan Shelton" at bounding box center [450, 224] width 236 height 32
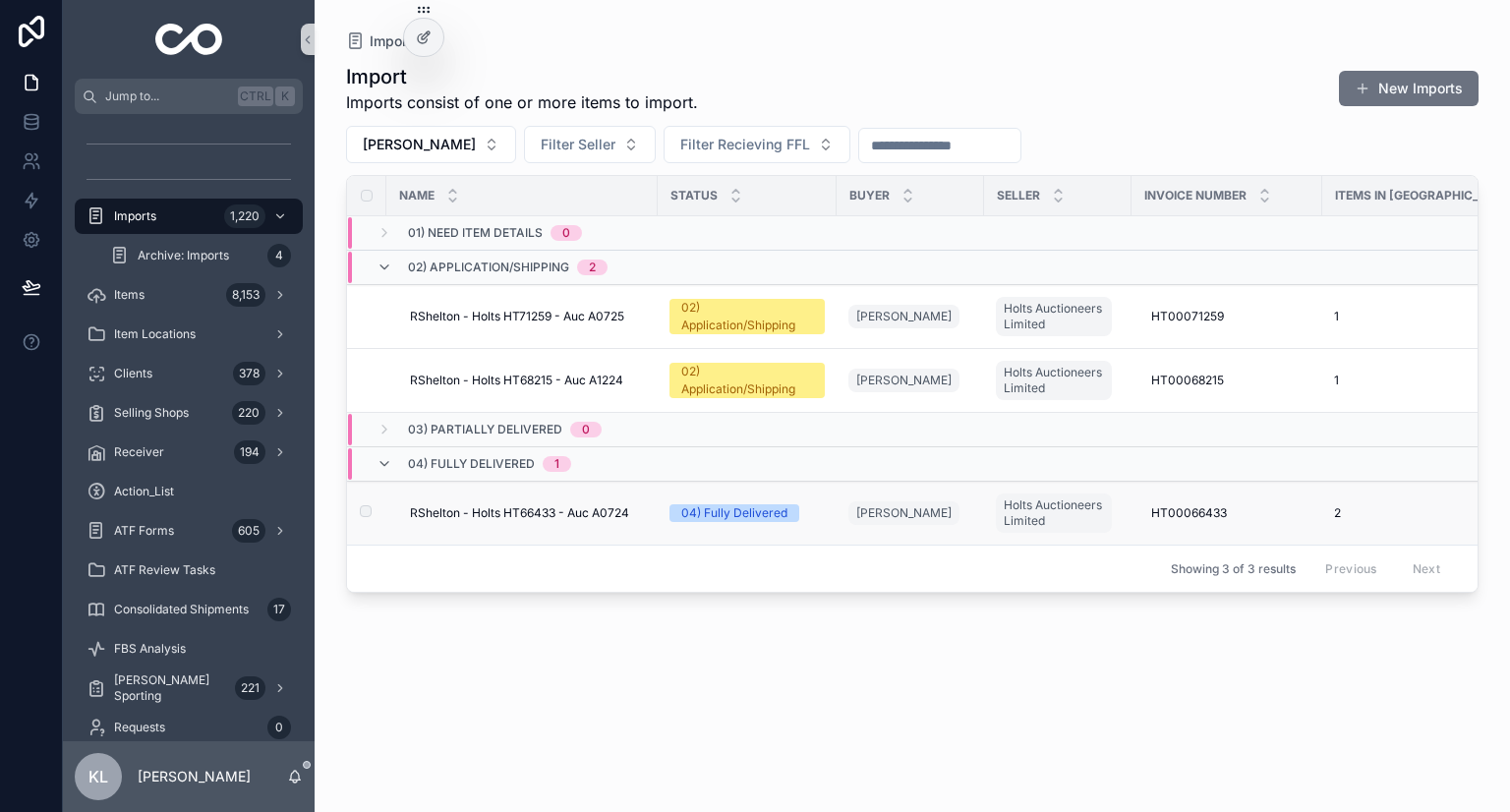
click at [649, 516] on td "RShelton - Holts HT66433 - Auc A0724 RShelton - Holts HT66433 - Auc A0724" at bounding box center [521, 513] width 271 height 64
click at [633, 506] on div "RShelton - Holts HT66433 - Auc A0724 RShelton - Holts HT66433 - Auc A0724" at bounding box center [528, 513] width 236 height 16
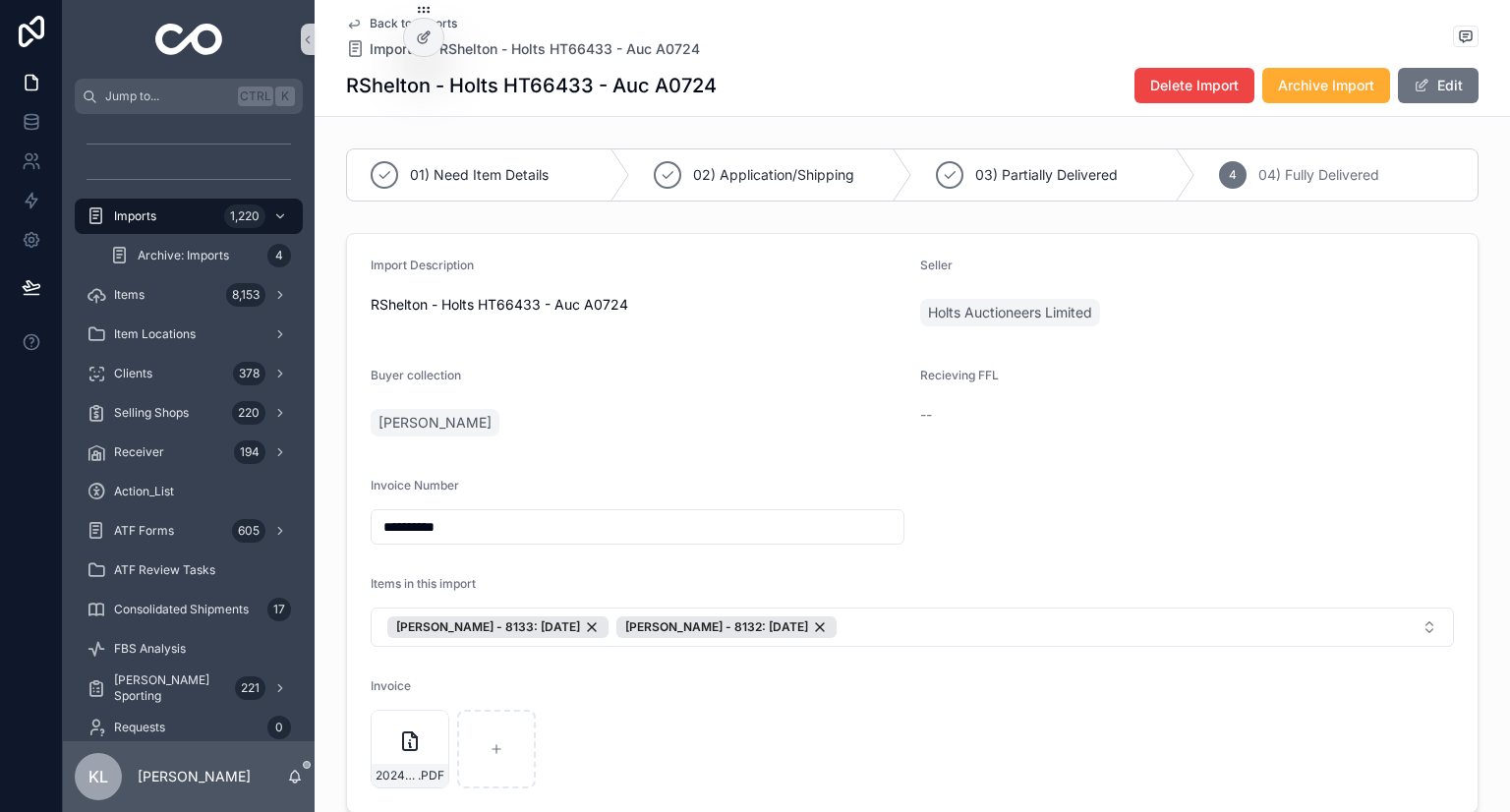
click at [346, 11] on div "Back to Imports Imports RShelton - Holts HT66433 - Auc A0724 RShelton - Holts H…" at bounding box center [912, 58] width 1133 height 116
click at [346, 22] on icon "scrollable content" at bounding box center [354, 24] width 16 height 16
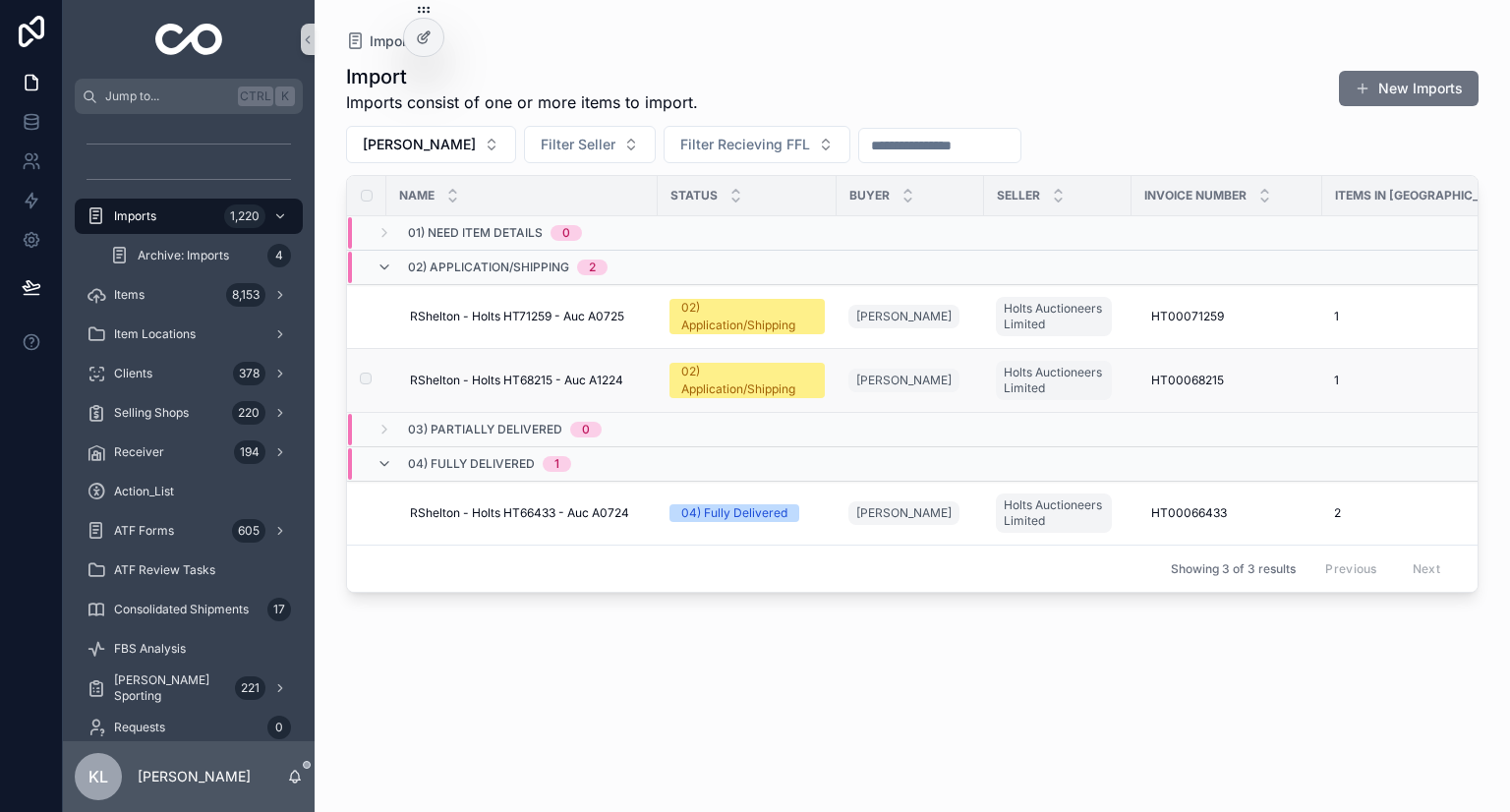
click at [639, 378] on div "RShelton - Holts HT68215 - Auc A1224 RShelton - Holts HT68215 - Auc A1224" at bounding box center [528, 380] width 236 height 16
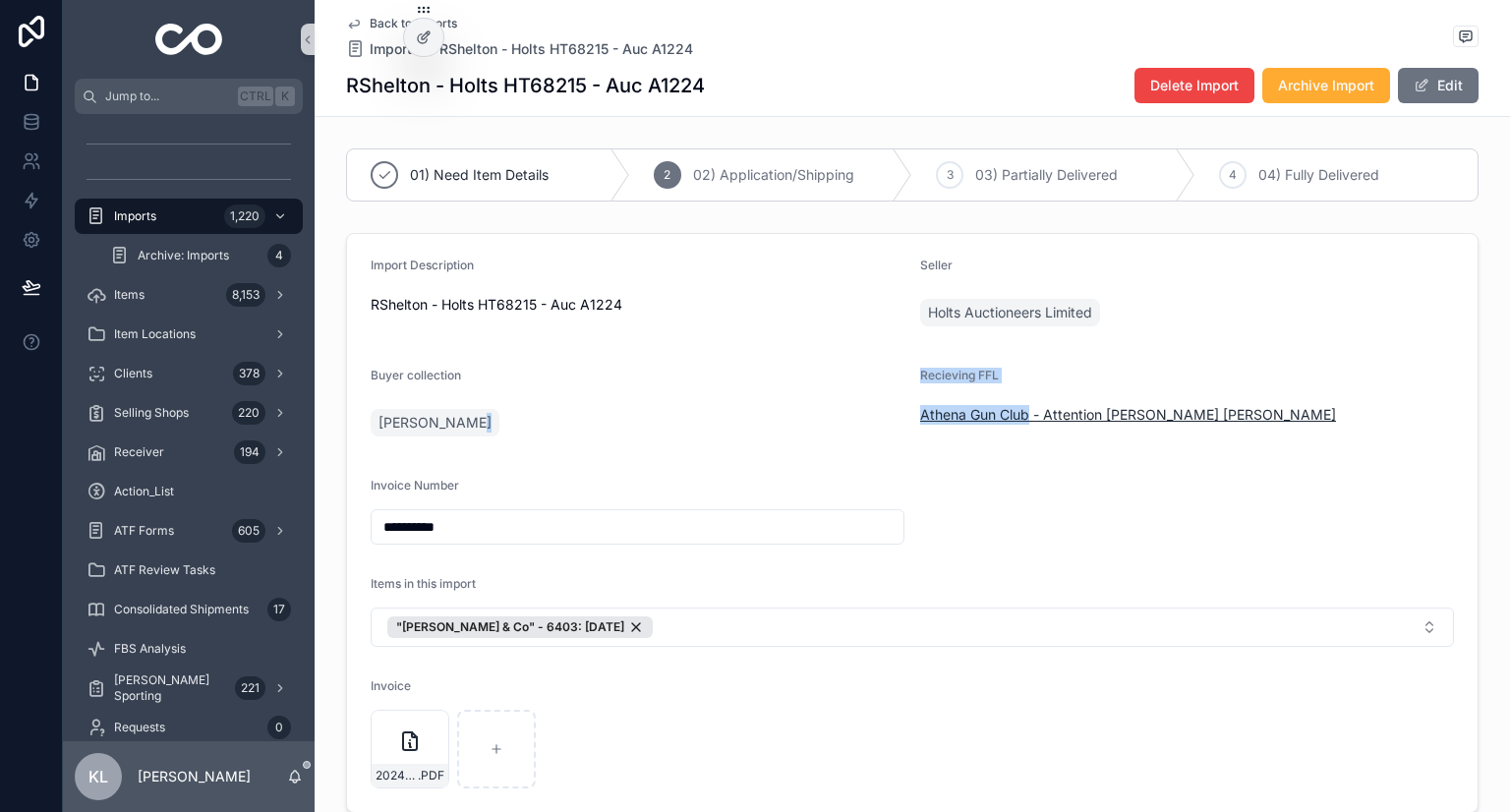
drag, startPoint x: 900, startPoint y: 424, endPoint x: 1023, endPoint y: 413, distance: 123.5
click at [754, 413] on form "**********" at bounding box center [912, 523] width 1131 height 578
copy form "Recieving FFL Athena Gun Club"
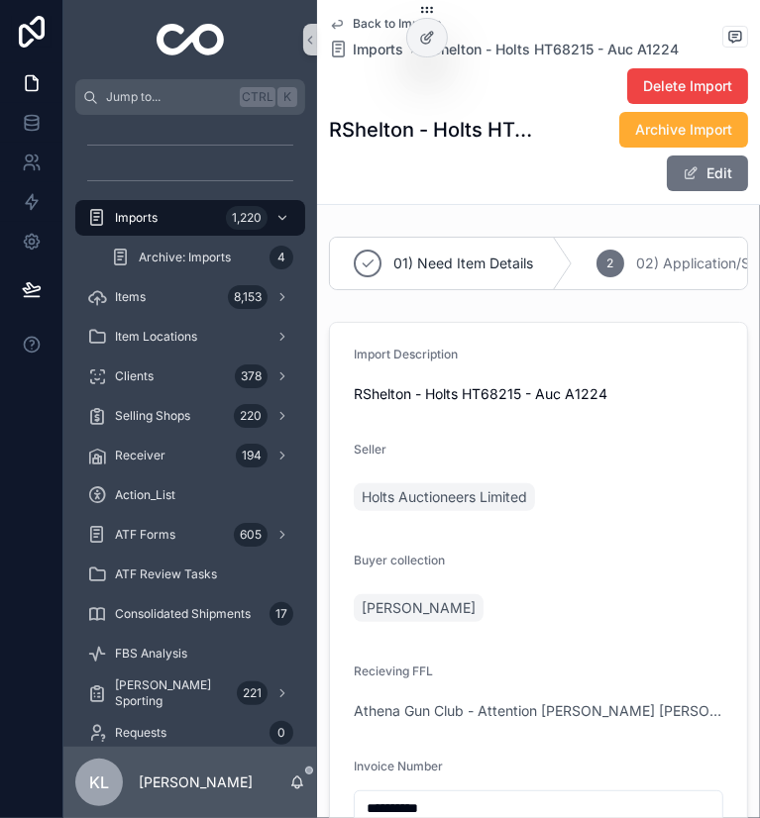
click at [597, 597] on form "**********" at bounding box center [538, 709] width 417 height 773
click at [165, 461] on div "Receiver 194" at bounding box center [190, 456] width 206 height 32
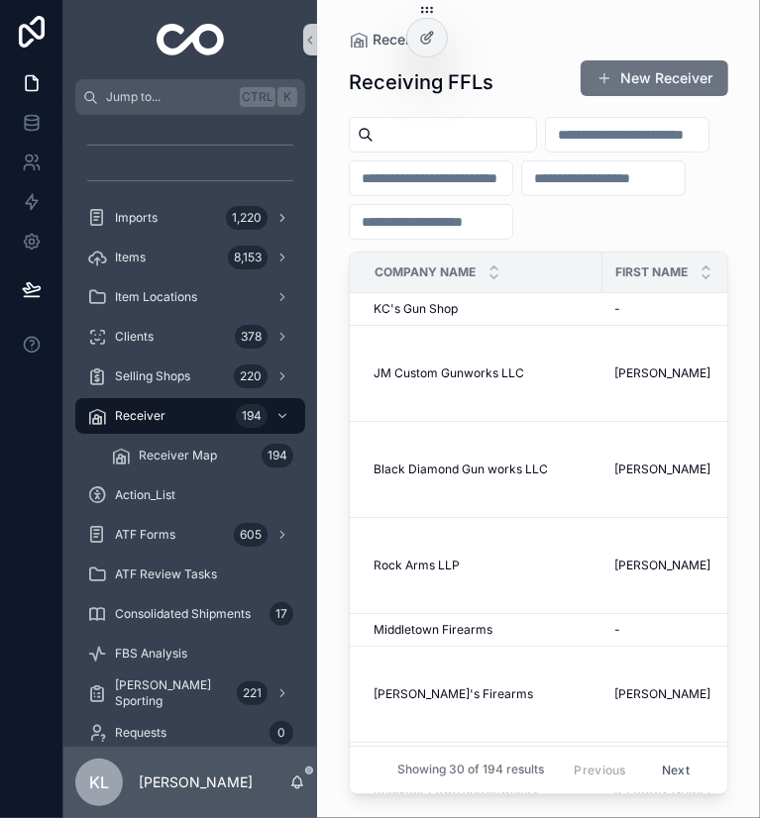
click at [482, 136] on input "scrollable content" at bounding box center [454, 135] width 162 height 28
paste input "**********"
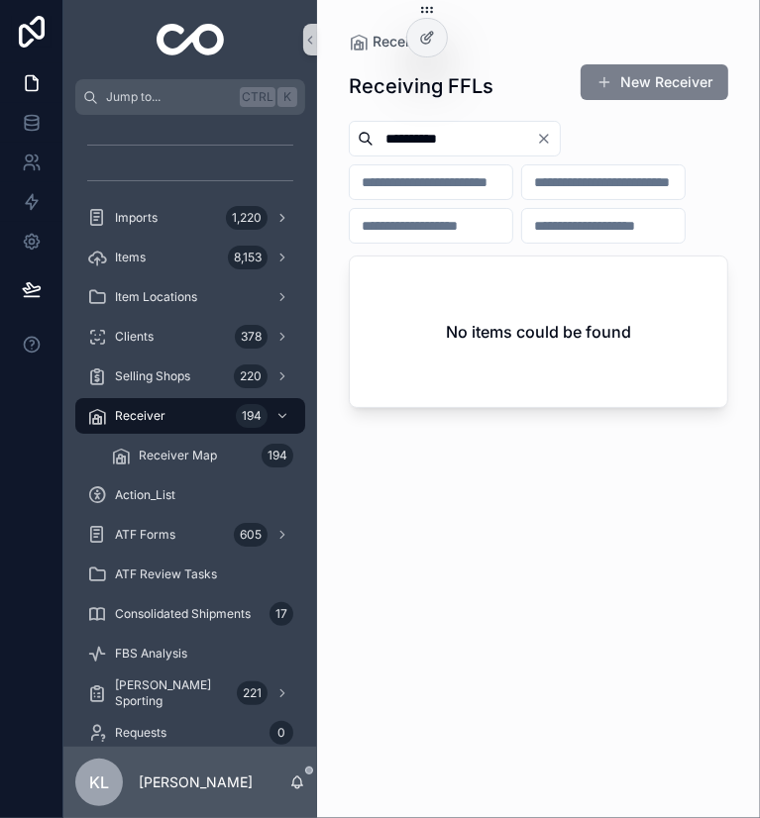
type input "**********"
click at [666, 80] on button "New Receiver" at bounding box center [654, 82] width 148 height 36
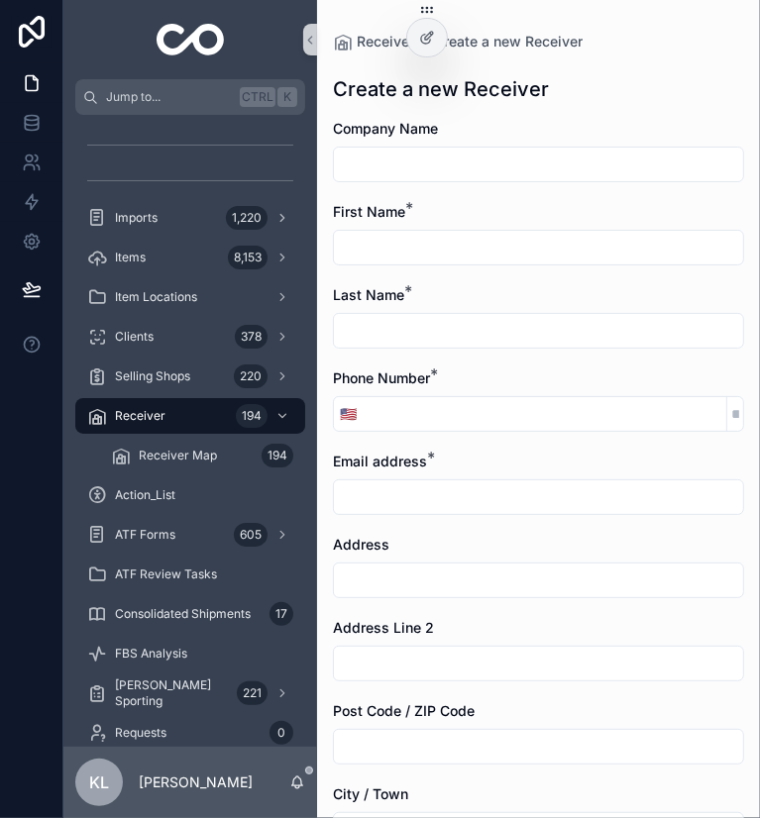
click at [452, 152] on input "scrollable content" at bounding box center [538, 165] width 409 height 28
paste input "**********"
type input "**********"
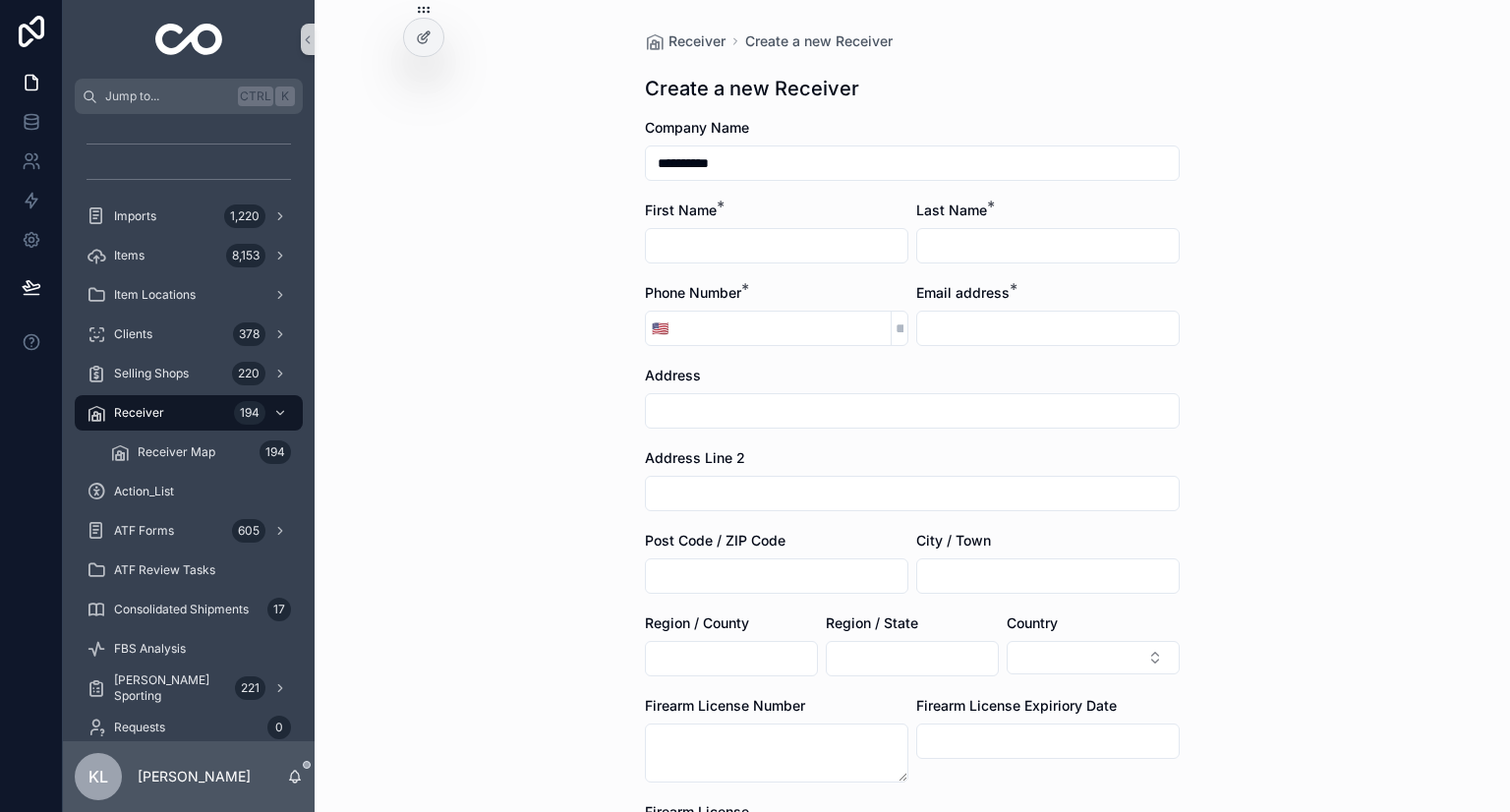
click at [703, 417] on input "scrollable content" at bounding box center [912, 411] width 533 height 28
paste input "**********"
drag, startPoint x: 1087, startPoint y: 414, endPoint x: 969, endPoint y: 416, distance: 118.0
click at [754, 415] on input "**********" at bounding box center [912, 411] width 533 height 28
type input "**********"
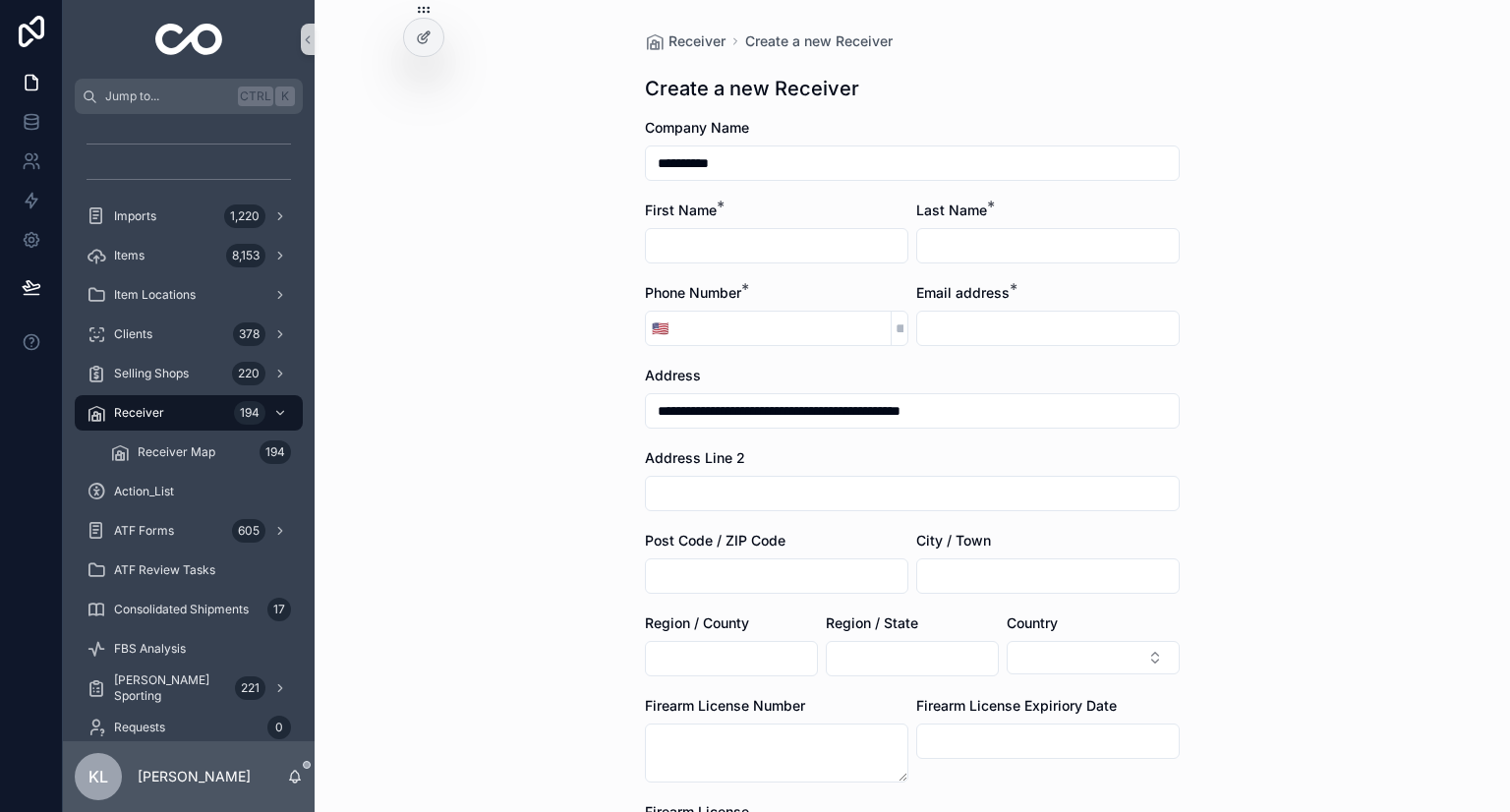
click at [754, 315] on input "scrollable content" at bounding box center [782, 329] width 216 height 28
paste input "**********"
type input "**********"
drag, startPoint x: 976, startPoint y: 412, endPoint x: 928, endPoint y: 413, distance: 48.0
click at [754, 413] on input "**********" at bounding box center [912, 411] width 533 height 28
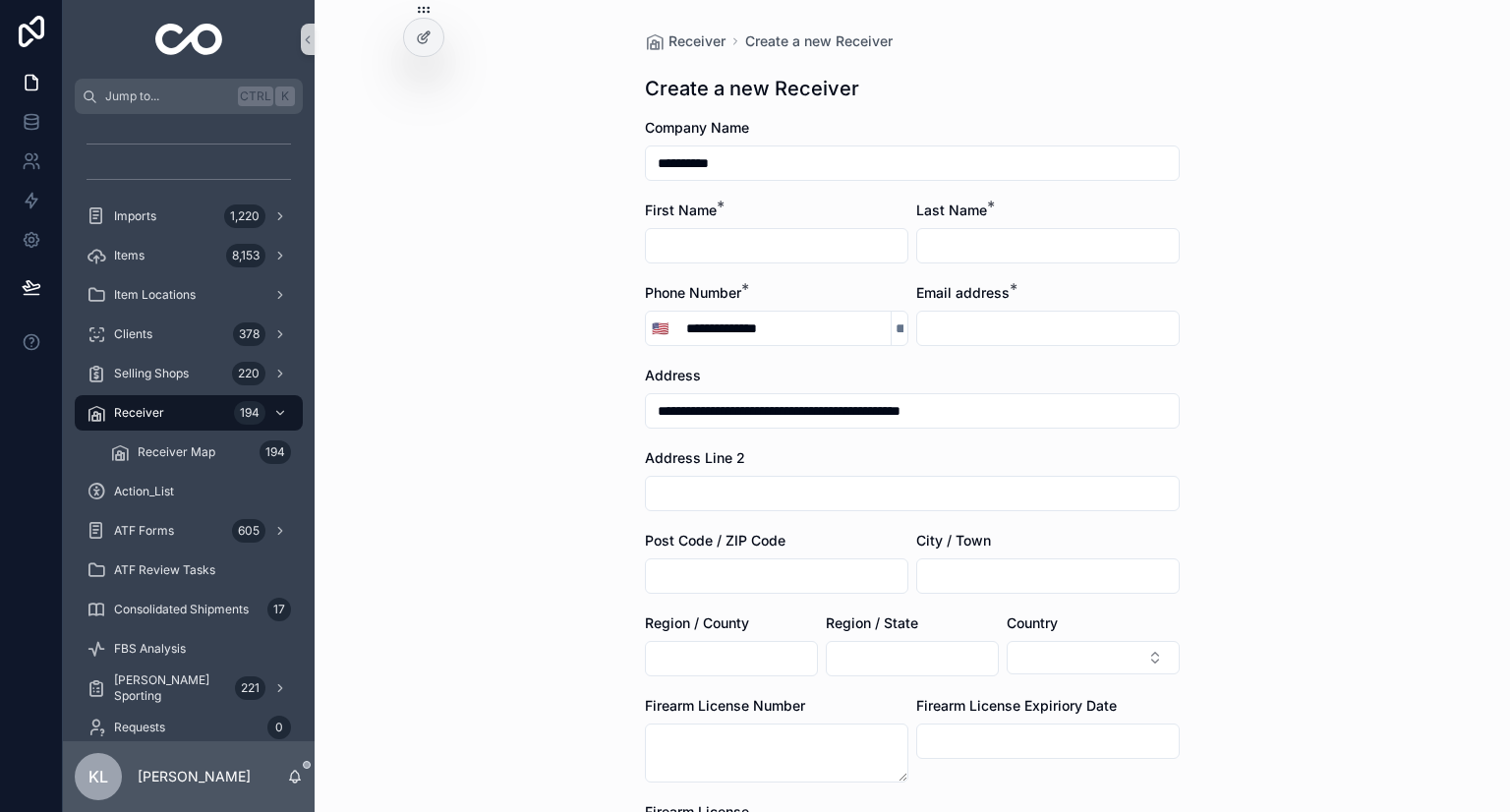
click at [754, 405] on input "**********" at bounding box center [912, 411] width 533 height 28
click at [754, 408] on input "**********" at bounding box center [912, 411] width 533 height 28
click at [754, 406] on input "**********" at bounding box center [912, 411] width 533 height 28
drag, startPoint x: 762, startPoint y: 410, endPoint x: 950, endPoint y: 412, distance: 188.0
click at [754, 412] on input "**********" at bounding box center [912, 411] width 533 height 28
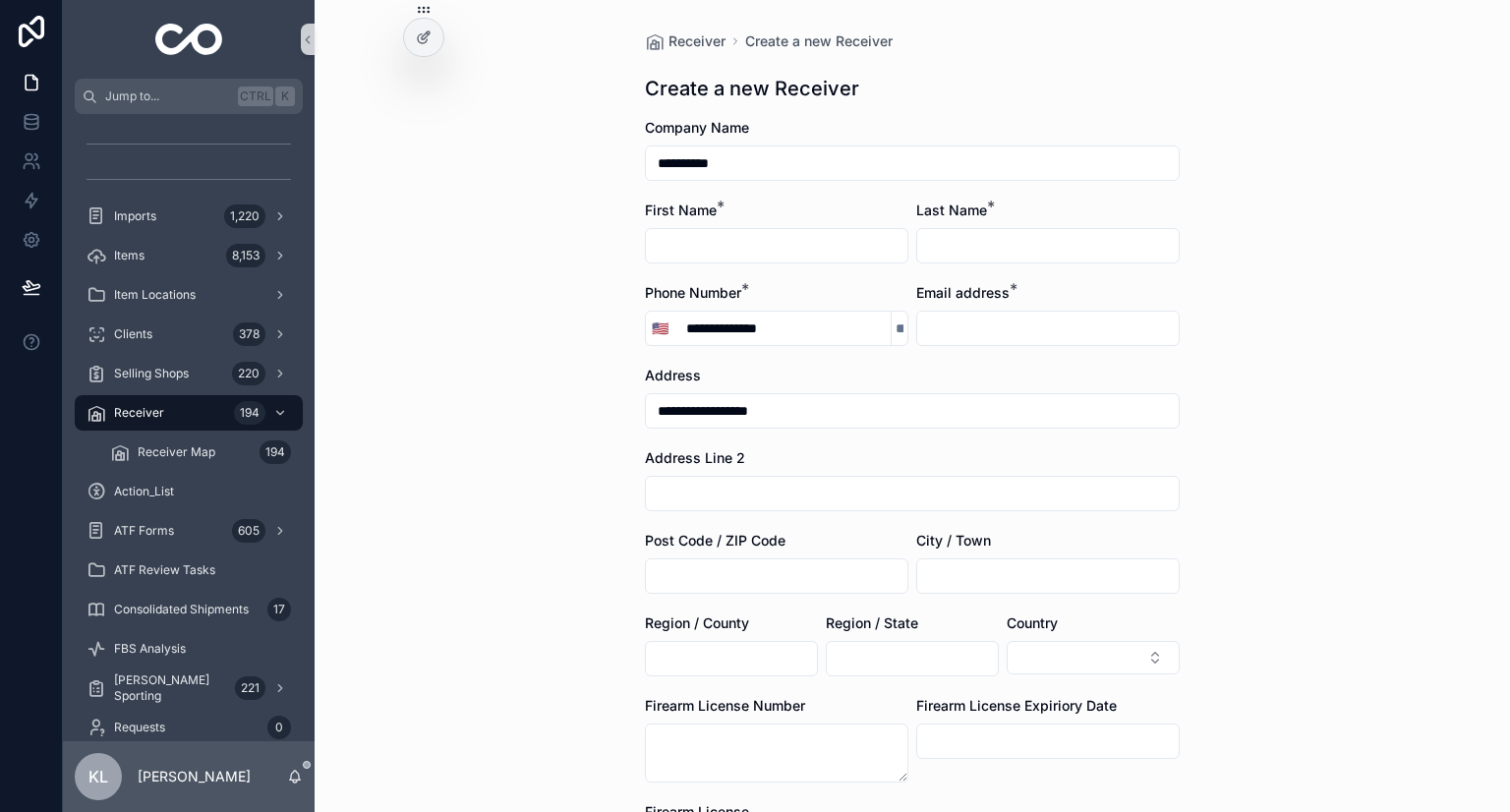
type input "**********"
click at [724, 488] on input "scrollable content" at bounding box center [912, 493] width 533 height 28
paste input "**********"
drag, startPoint x: 703, startPoint y: 493, endPoint x: 842, endPoint y: 499, distance: 139.1
click at [754, 499] on input "**********" at bounding box center [912, 493] width 533 height 28
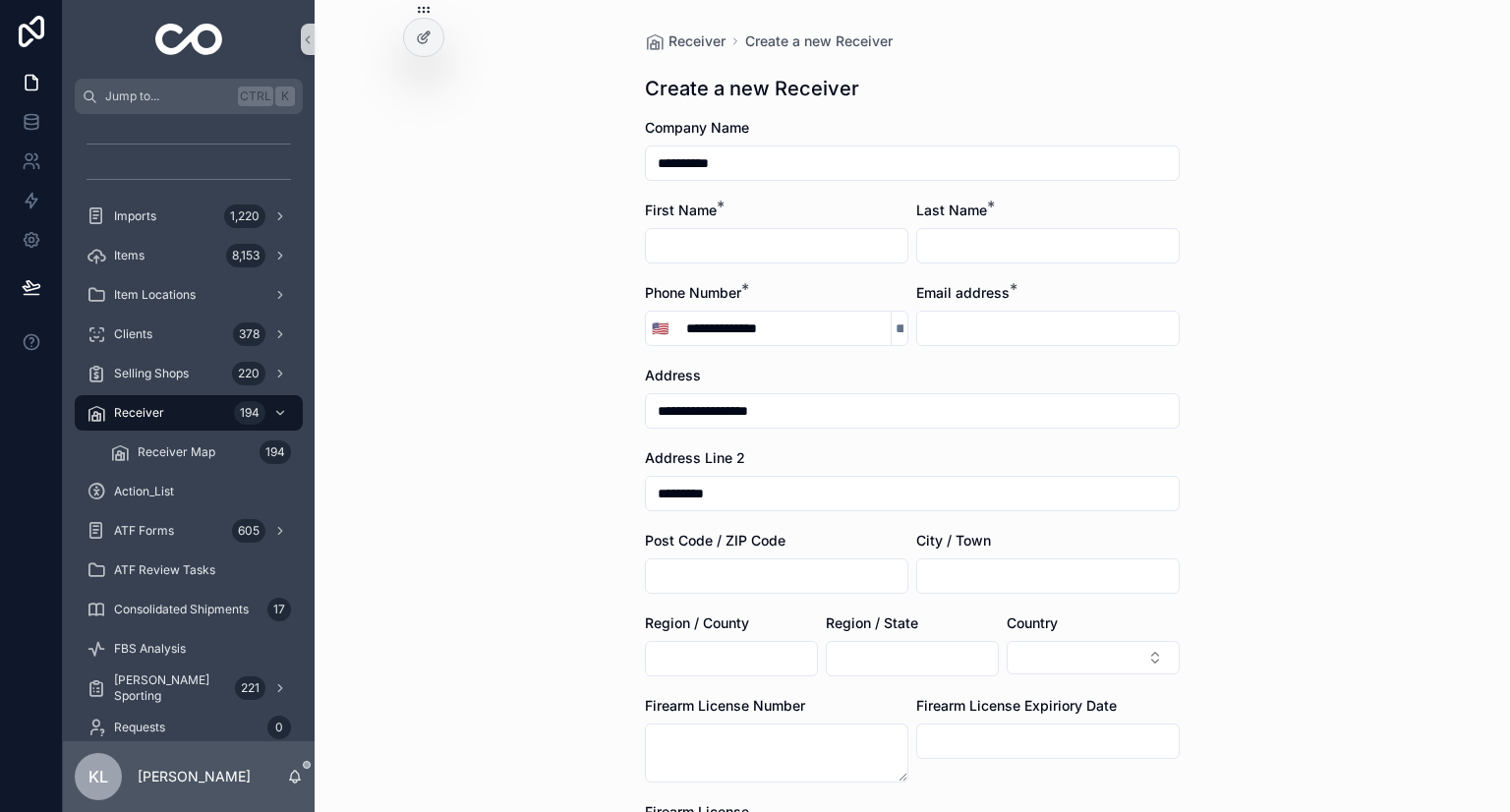
type input "********"
click at [754, 579] on input "scrollable content" at bounding box center [1047, 577] width 261 height 28
paste input "**********"
drag, startPoint x: 1043, startPoint y: 579, endPoint x: 1001, endPoint y: 580, distance: 42.0
click at [754, 580] on input "**********" at bounding box center [1047, 577] width 261 height 28
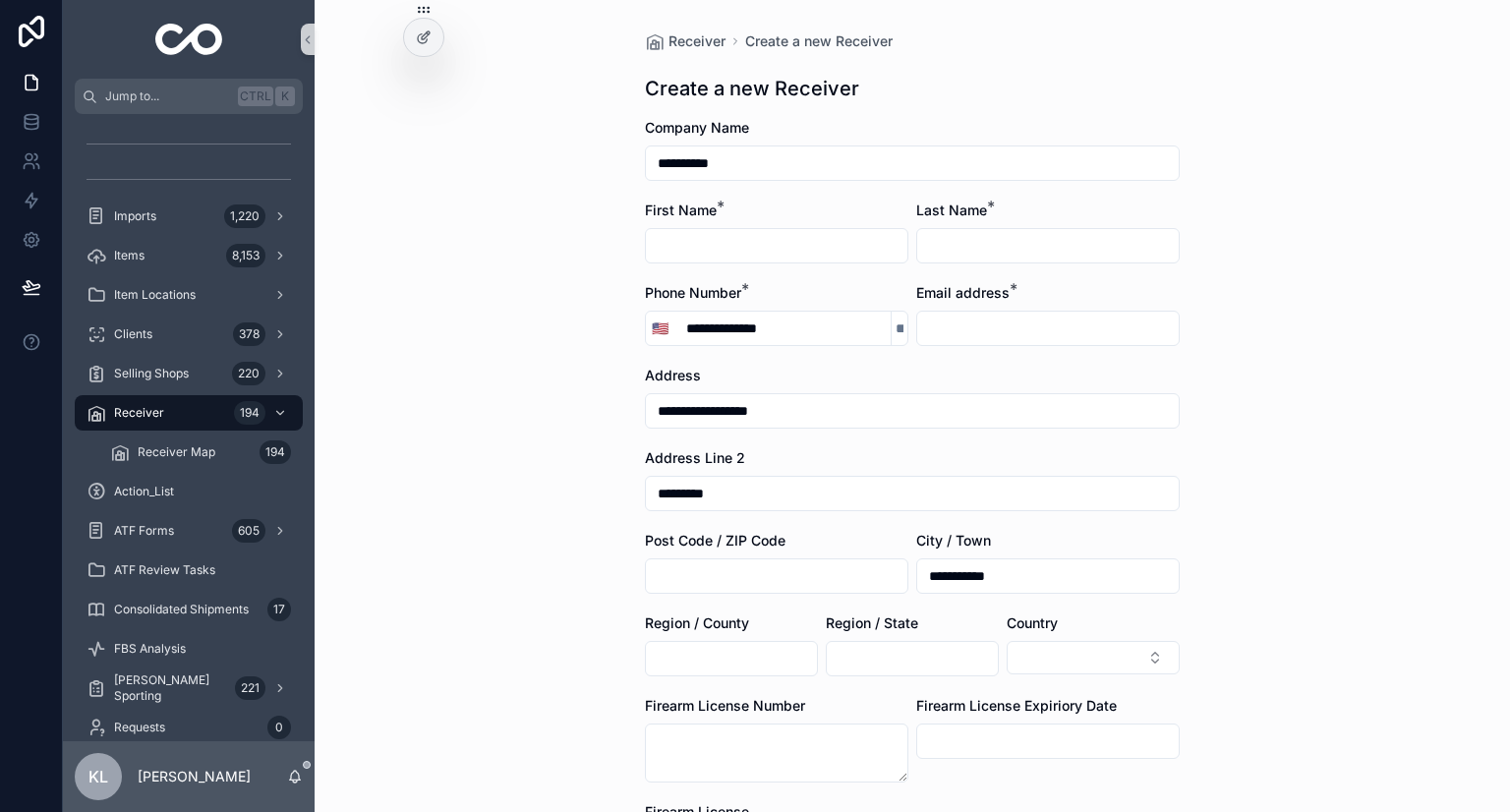
type input "*********"
click at [754, 578] on input "scrollable content" at bounding box center [776, 577] width 261 height 28
paste input "*****"
type input "*****"
drag, startPoint x: 1005, startPoint y: 580, endPoint x: 942, endPoint y: 575, distance: 63.2
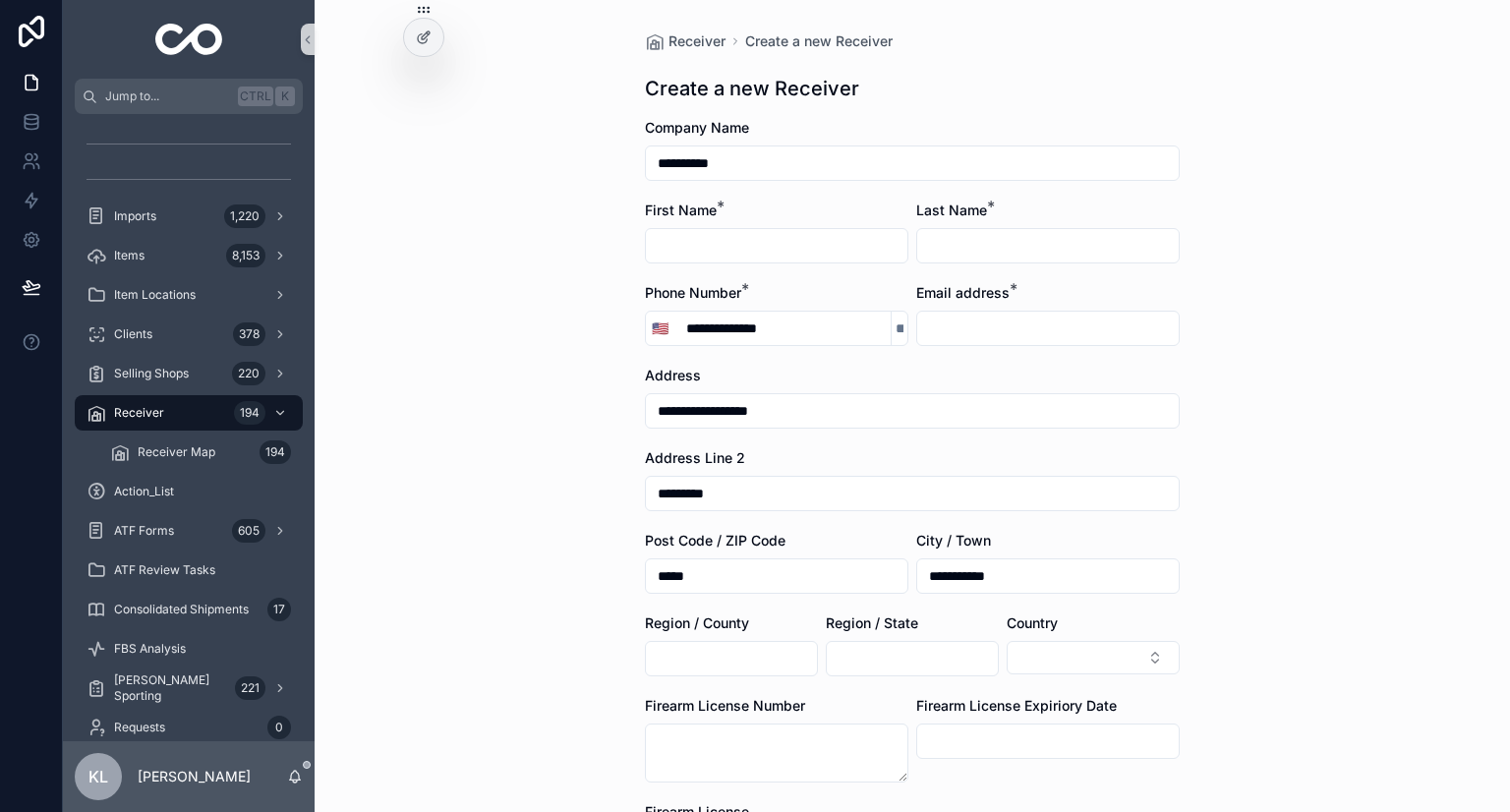
click at [754, 575] on input "*********" at bounding box center [1047, 577] width 261 height 28
click at [754, 582] on input "*********" at bounding box center [1047, 577] width 261 height 28
drag, startPoint x: 970, startPoint y: 578, endPoint x: 1145, endPoint y: 585, distance: 175.1
click at [754, 585] on input "*********" at bounding box center [1047, 577] width 261 height 28
type input "******"
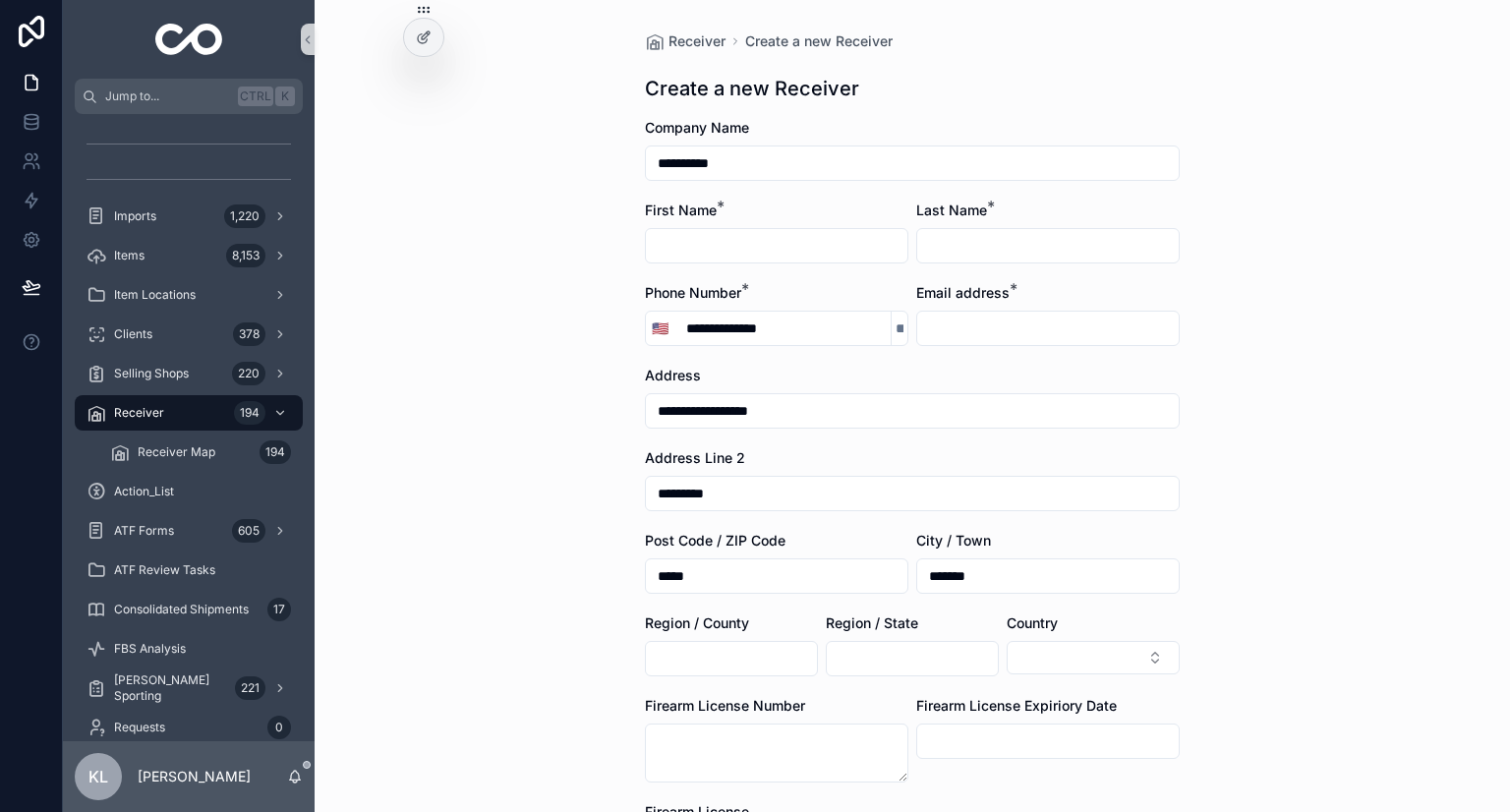
click at [754, 654] on input "scrollable content" at bounding box center [912, 659] width 171 height 28
type input "**********"
click at [754, 649] on button "Select Button" at bounding box center [1093, 658] width 173 height 34
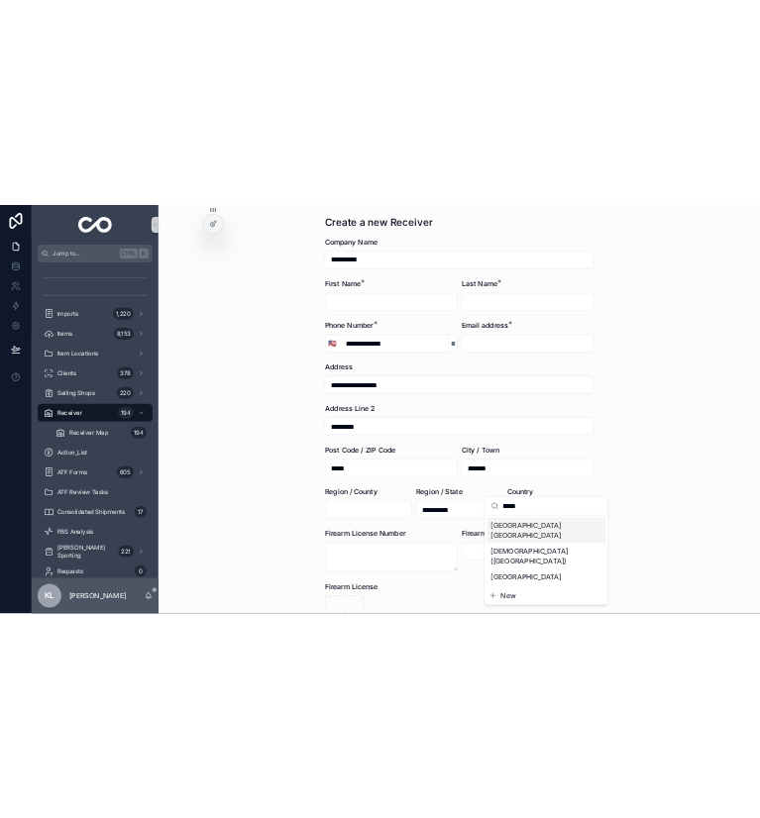
scroll to position [99, 0]
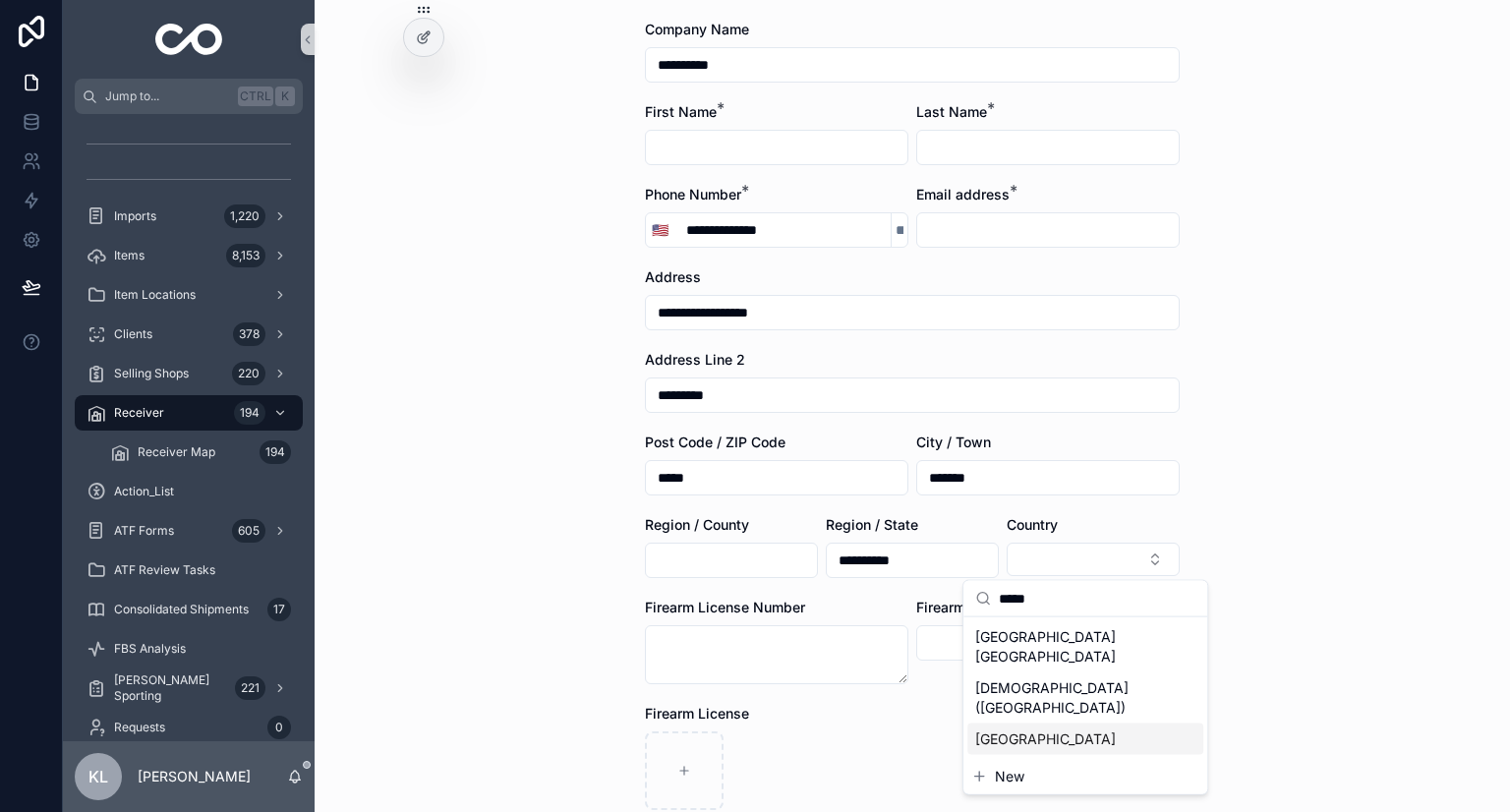
type input "*****"
click at [754, 732] on div "United States" at bounding box center [1086, 740] width 236 height 32
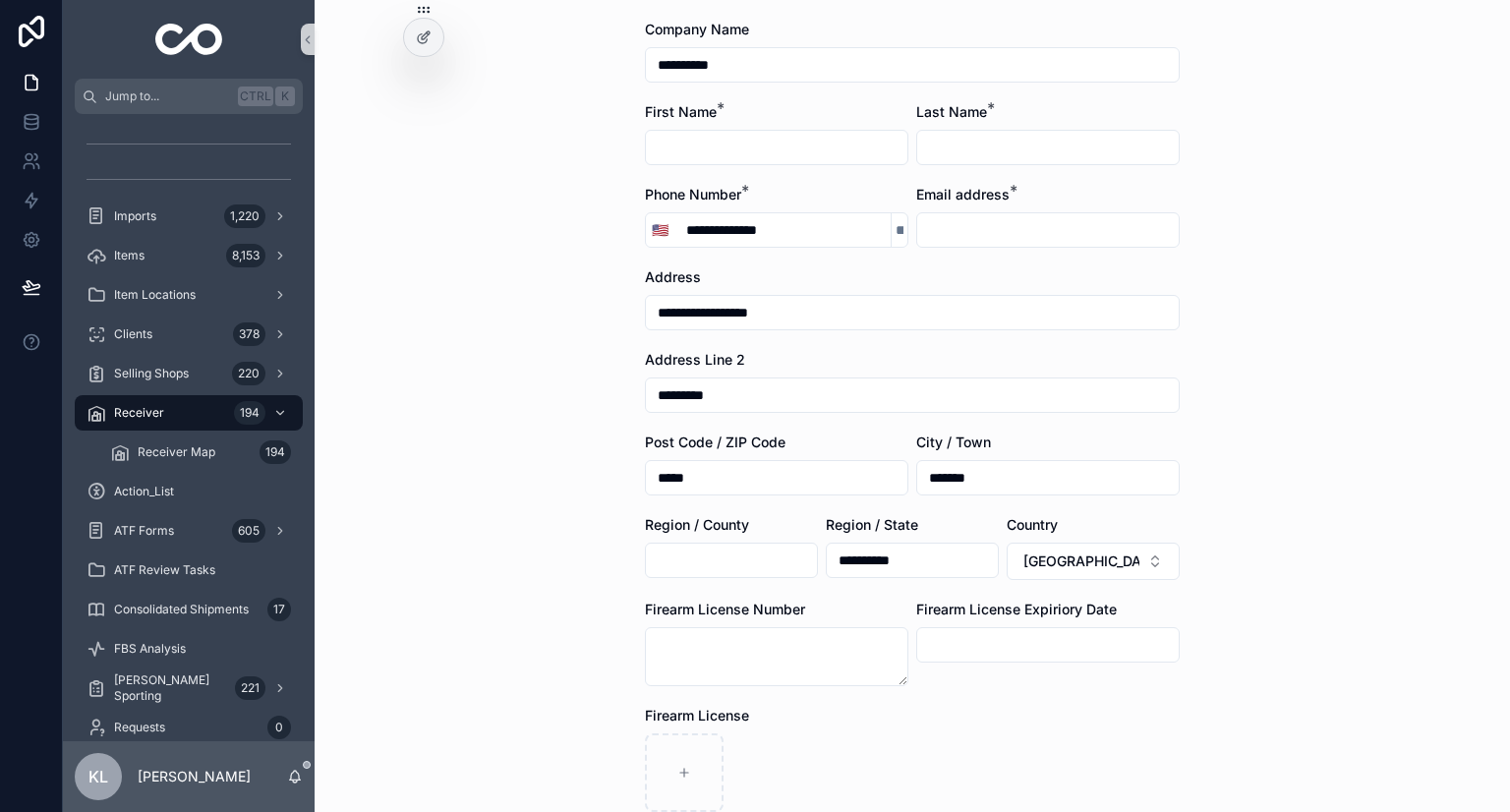
drag, startPoint x: 1305, startPoint y: 524, endPoint x: 1294, endPoint y: 524, distance: 11.0
click at [754, 524] on div "**********" at bounding box center [912, 308] width 1195 height 812
click at [754, 226] on input "scrollable content" at bounding box center [1047, 230] width 261 height 28
paste input "**********"
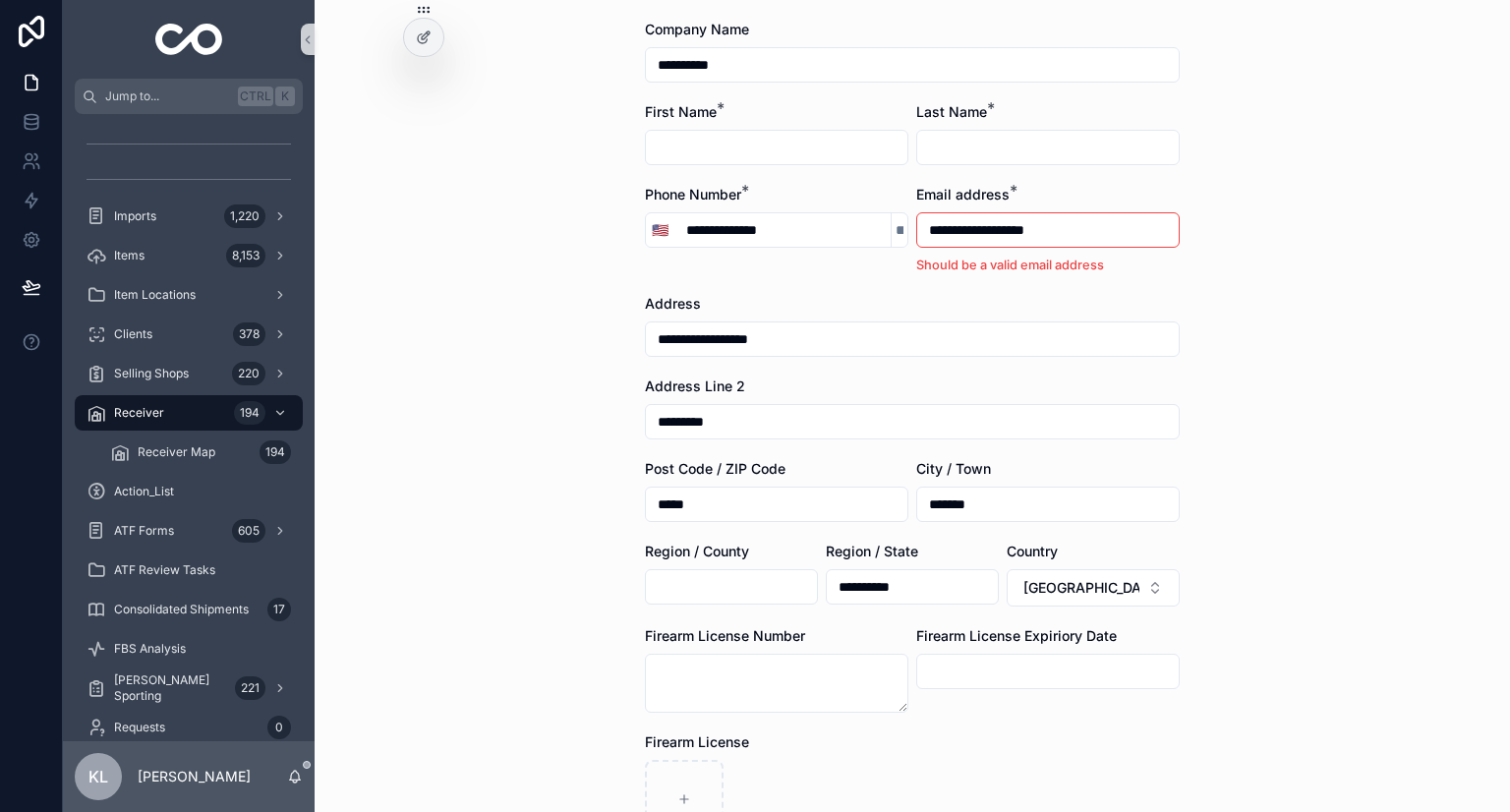
drag, startPoint x: 934, startPoint y: 229, endPoint x: 785, endPoint y: 225, distance: 149.1
click at [754, 226] on form "**********" at bounding box center [912, 568] width 535 height 1096
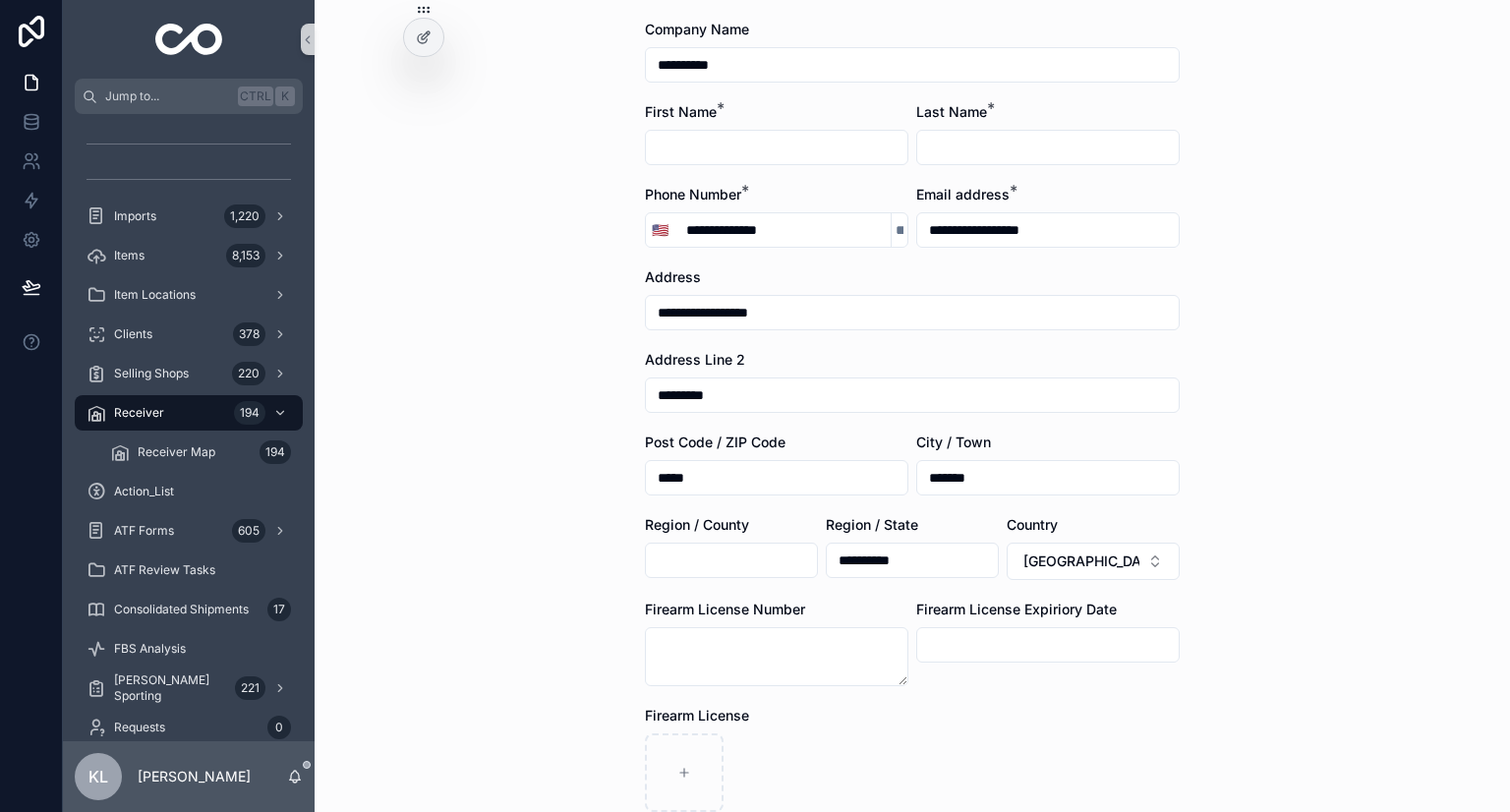
type input "**********"
click at [680, 141] on input "scrollable content" at bounding box center [776, 148] width 261 height 28
type input "*"
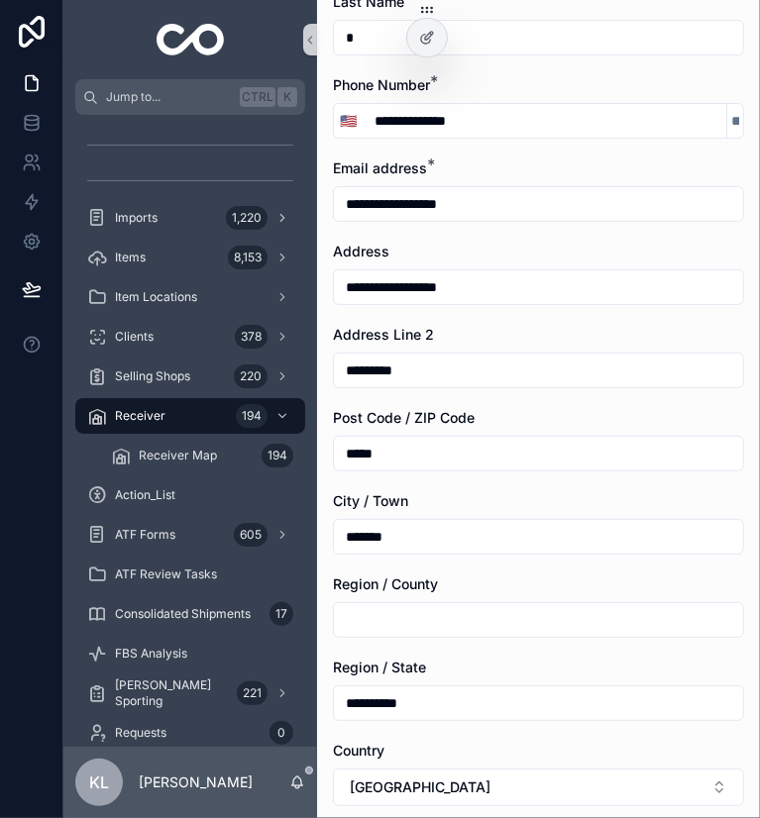
scroll to position [297, 0]
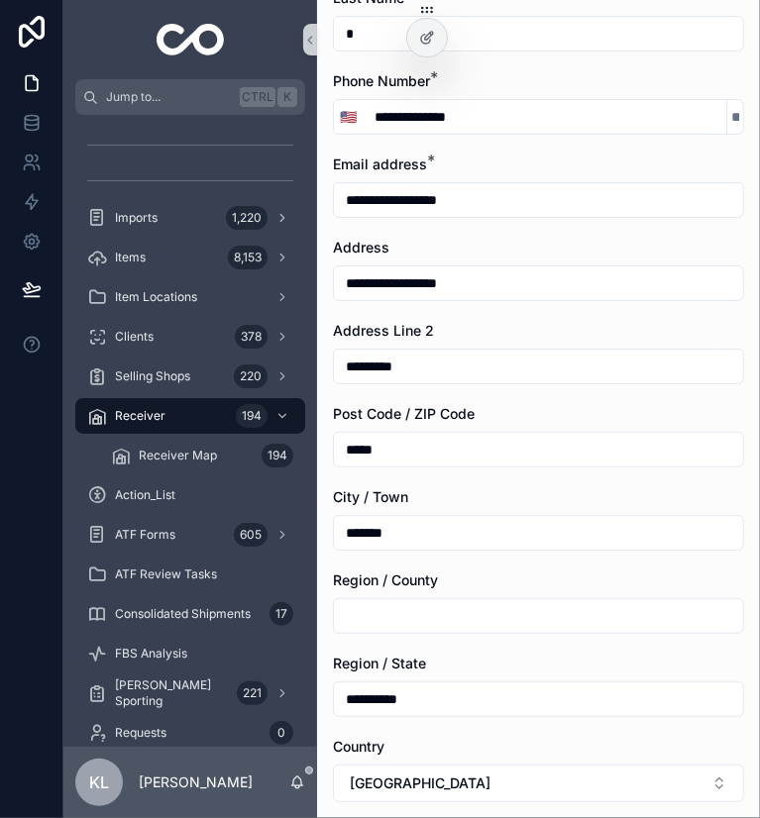
type textarea "**********"
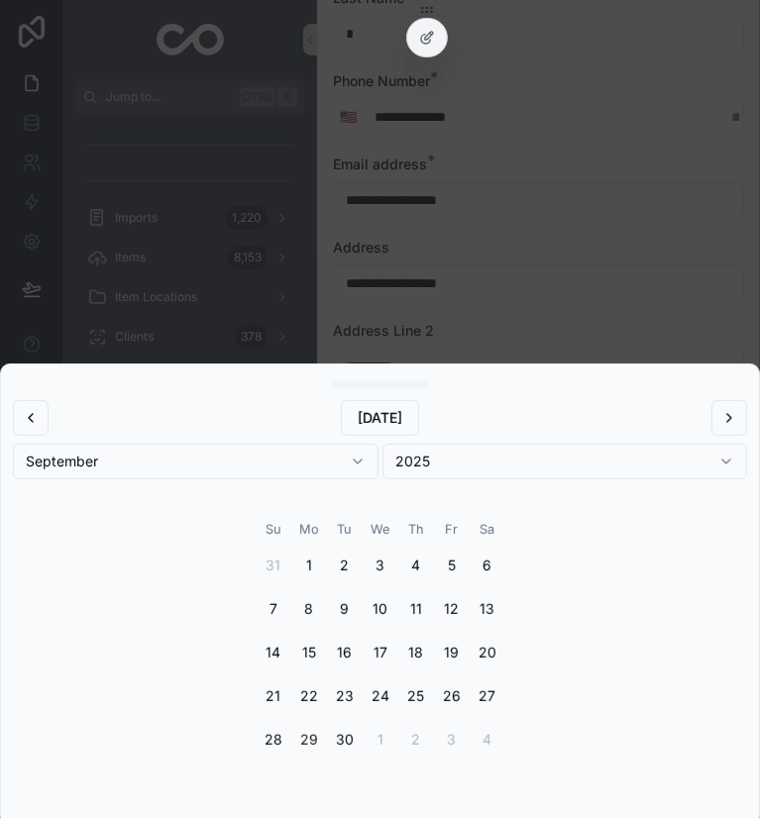
click at [456, 457] on button "2025" at bounding box center [564, 462] width 365 height 36
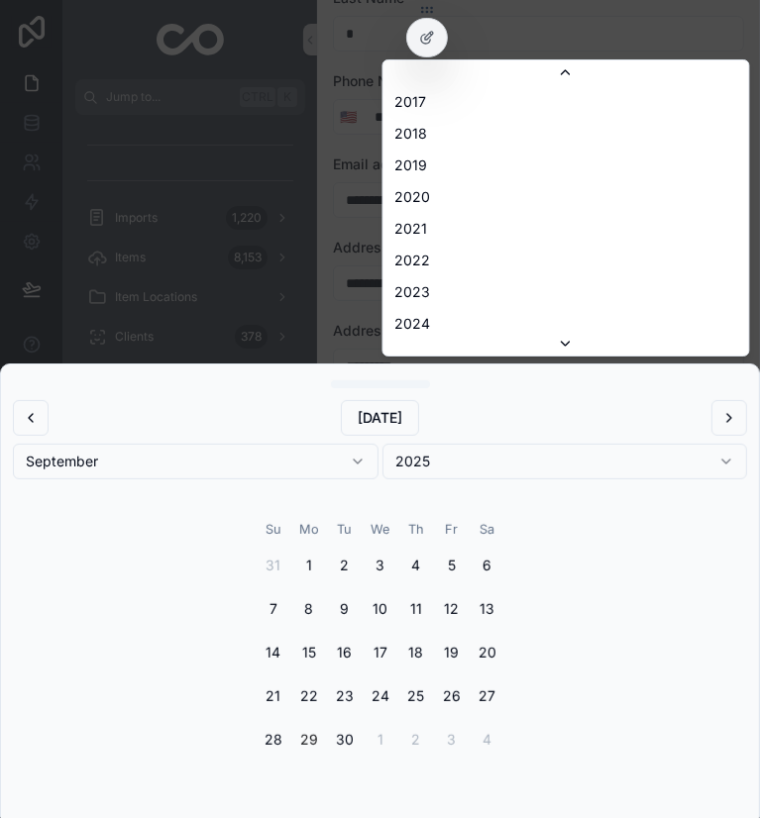
scroll to position [3765, 0]
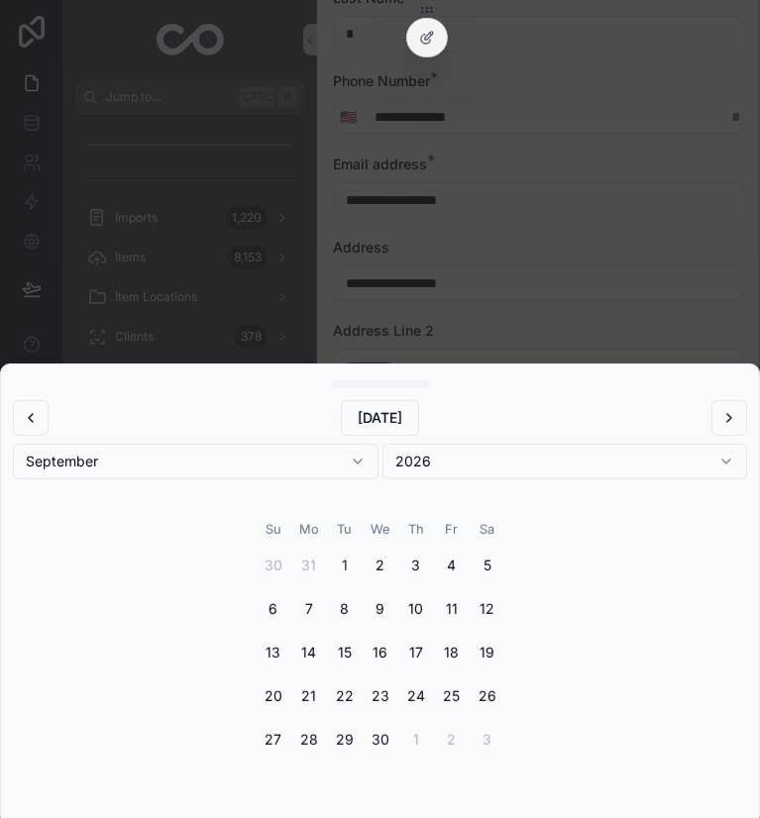
click at [349, 567] on button "1" at bounding box center [345, 566] width 36 height 36
type input "********"
click at [721, 317] on div "scrollable content" at bounding box center [380, 409] width 760 height 818
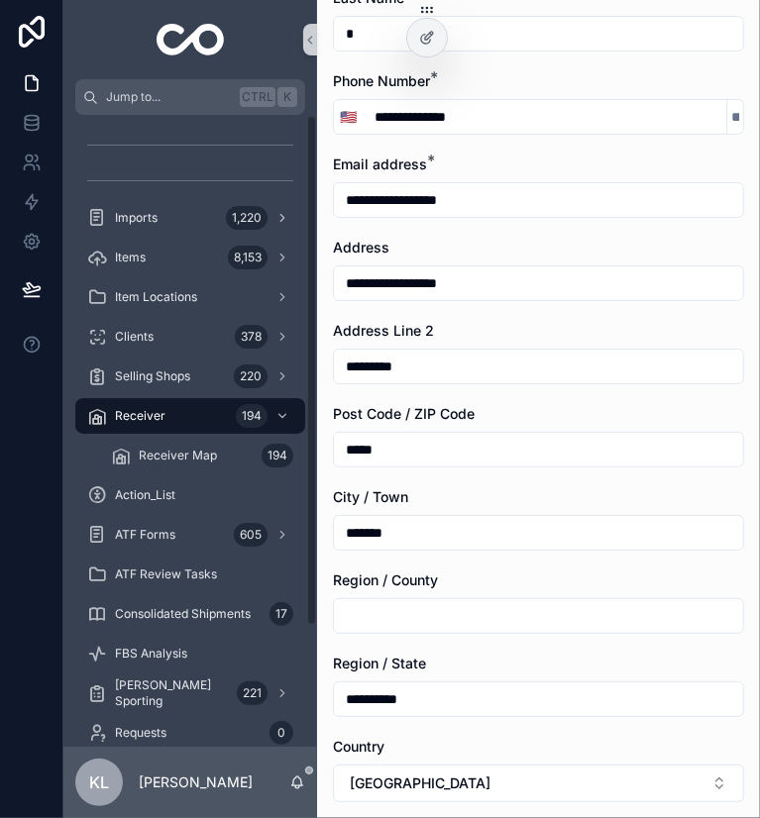
type input "**********"
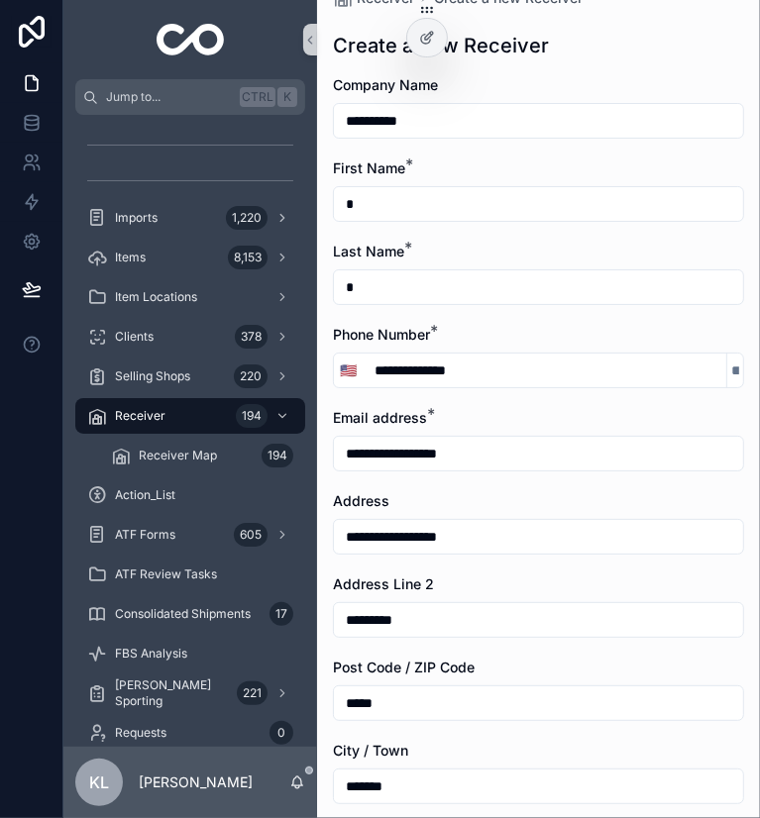
scroll to position [0, 0]
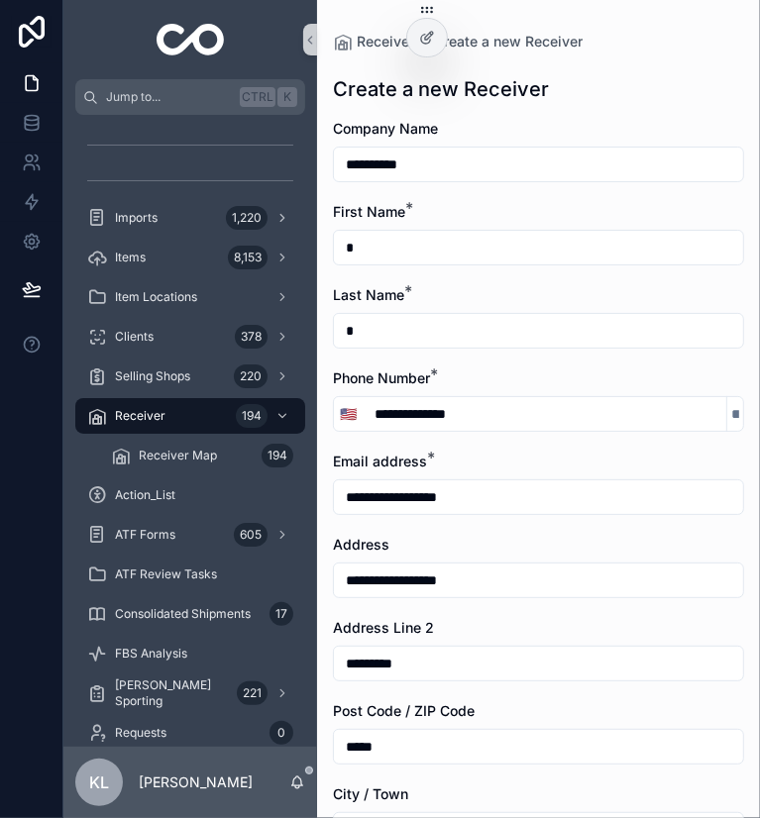
drag, startPoint x: 374, startPoint y: 243, endPoint x: 318, endPoint y: 248, distance: 56.7
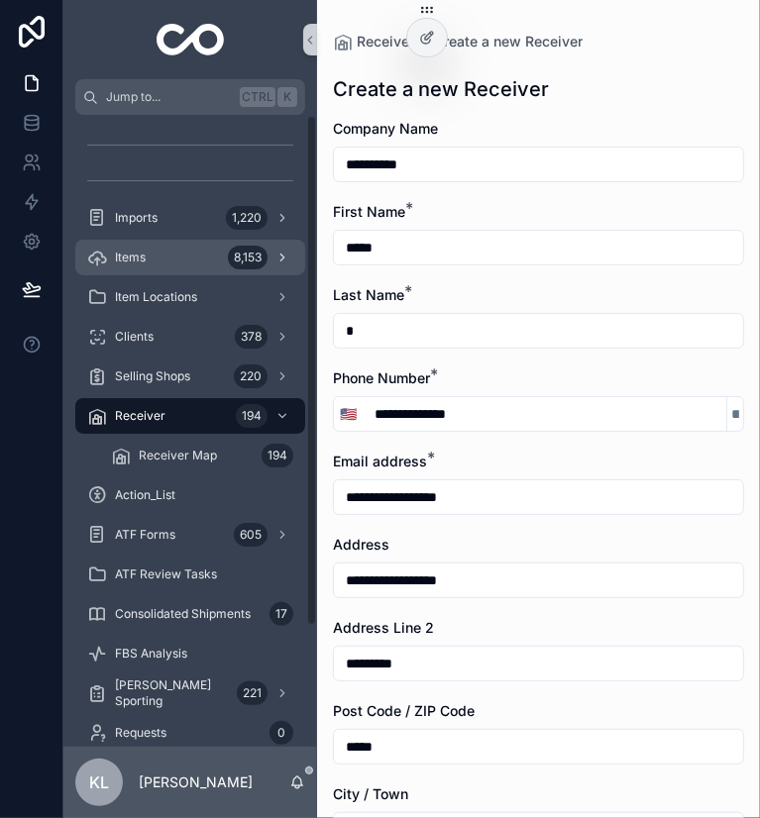
type input "*****"
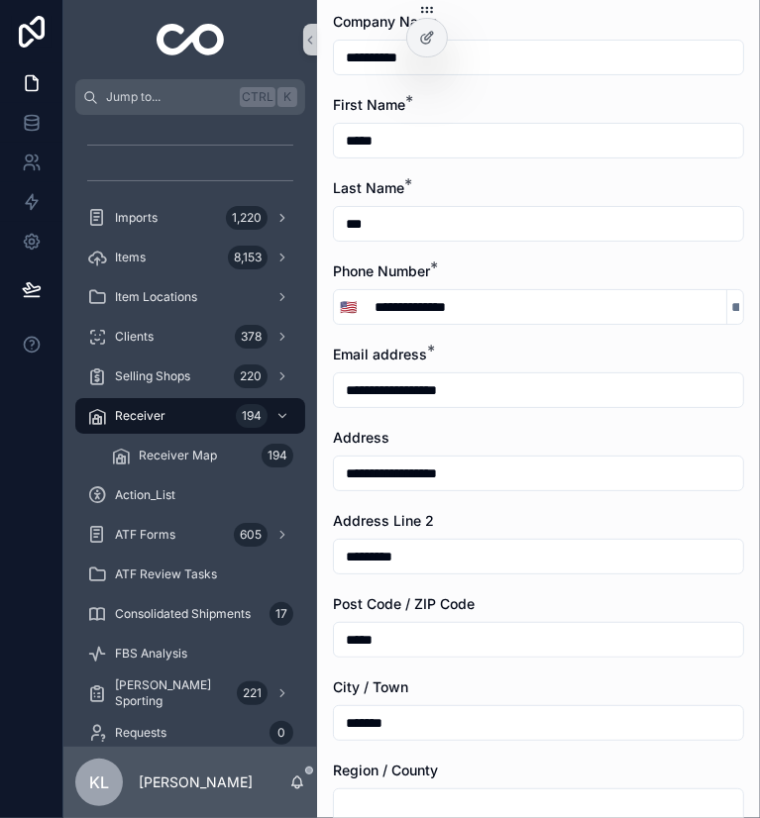
scroll to position [297, 0]
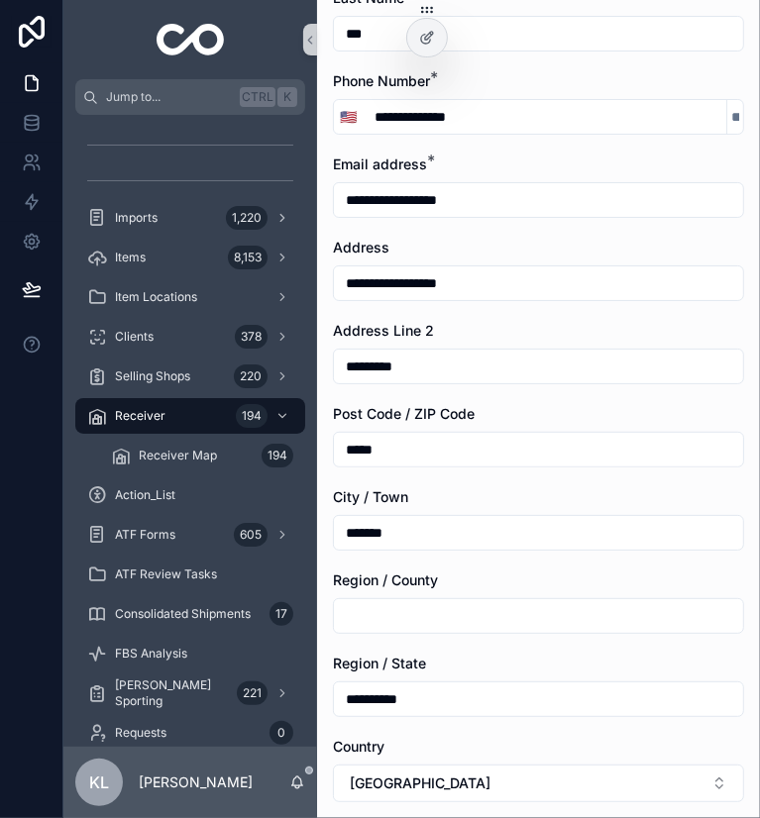
type input "***"
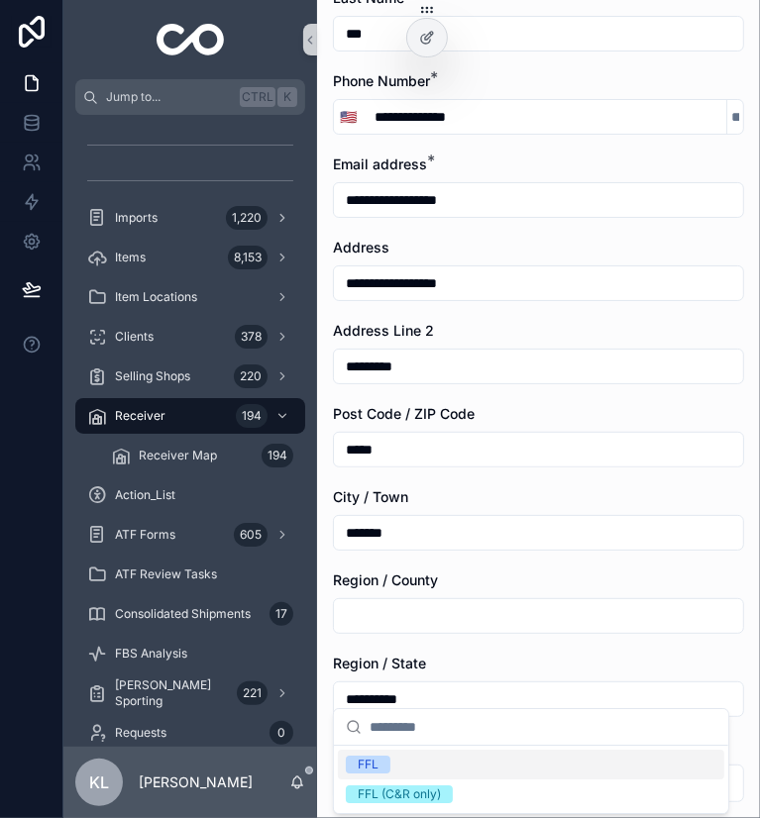
click at [380, 764] on span "FFL" at bounding box center [368, 765] width 45 height 18
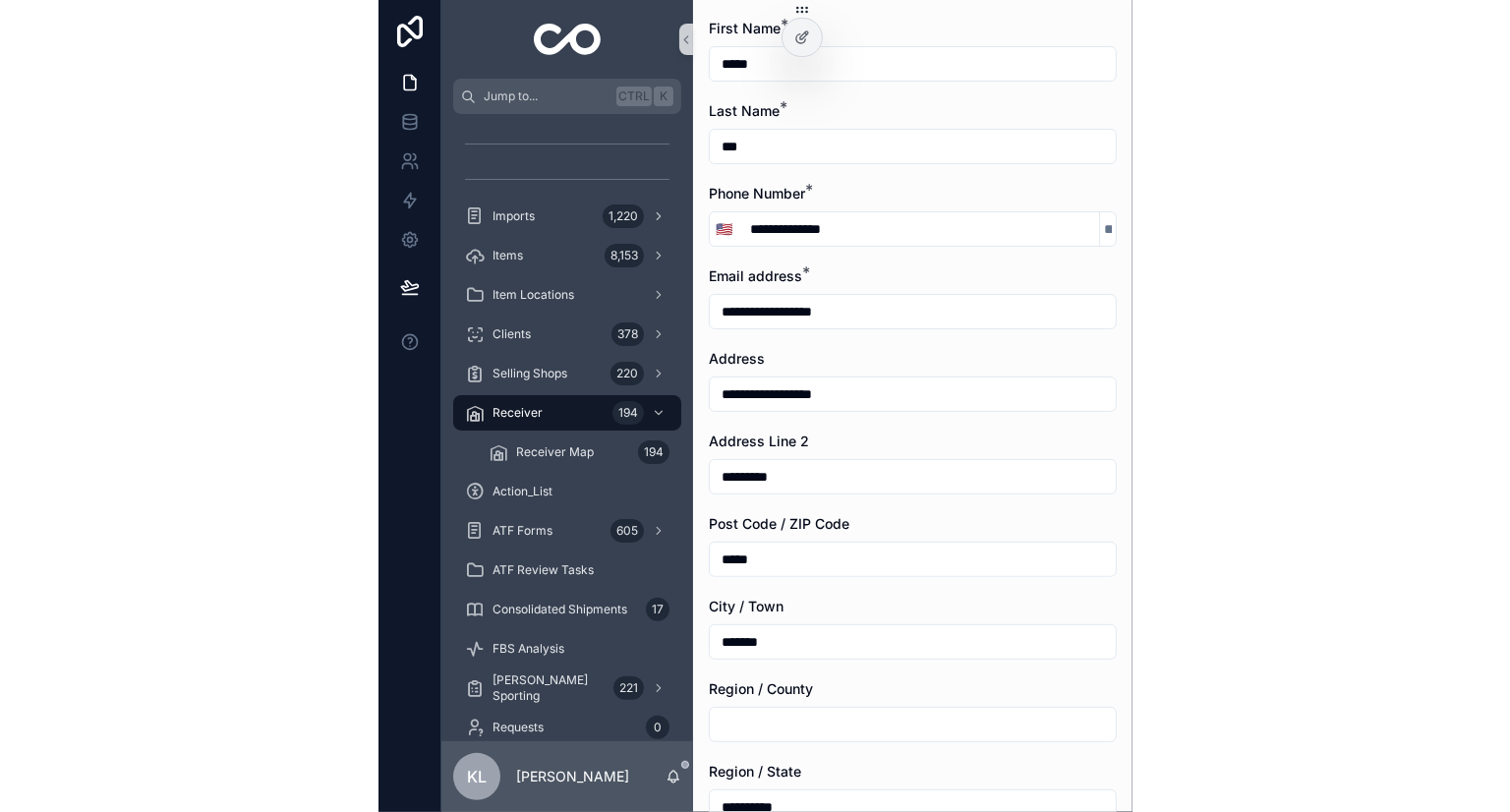
scroll to position [375, 0]
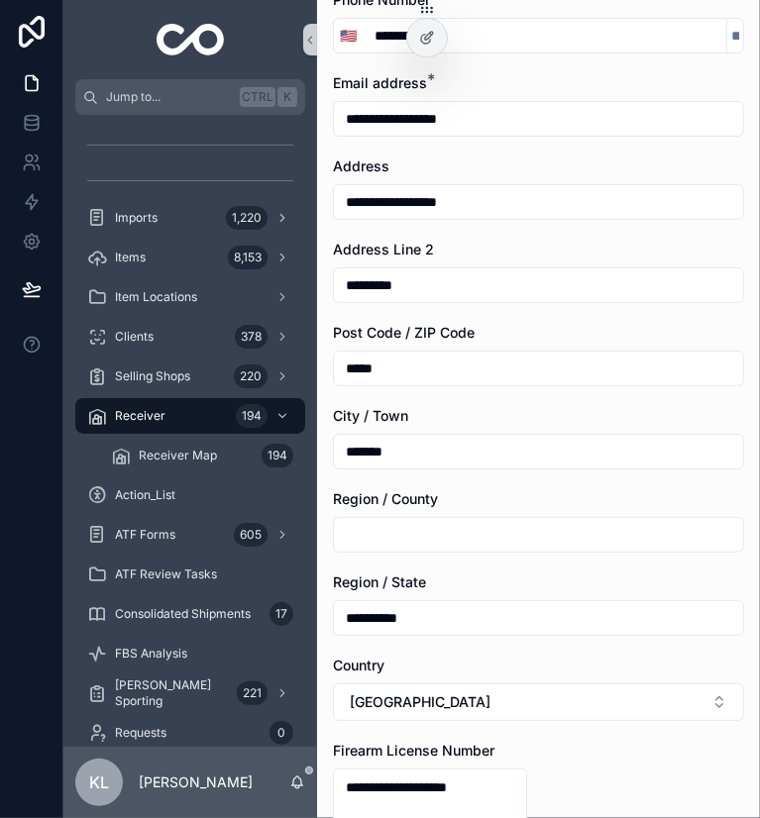
drag, startPoint x: 370, startPoint y: 667, endPoint x: 381, endPoint y: 668, distance: 10.9
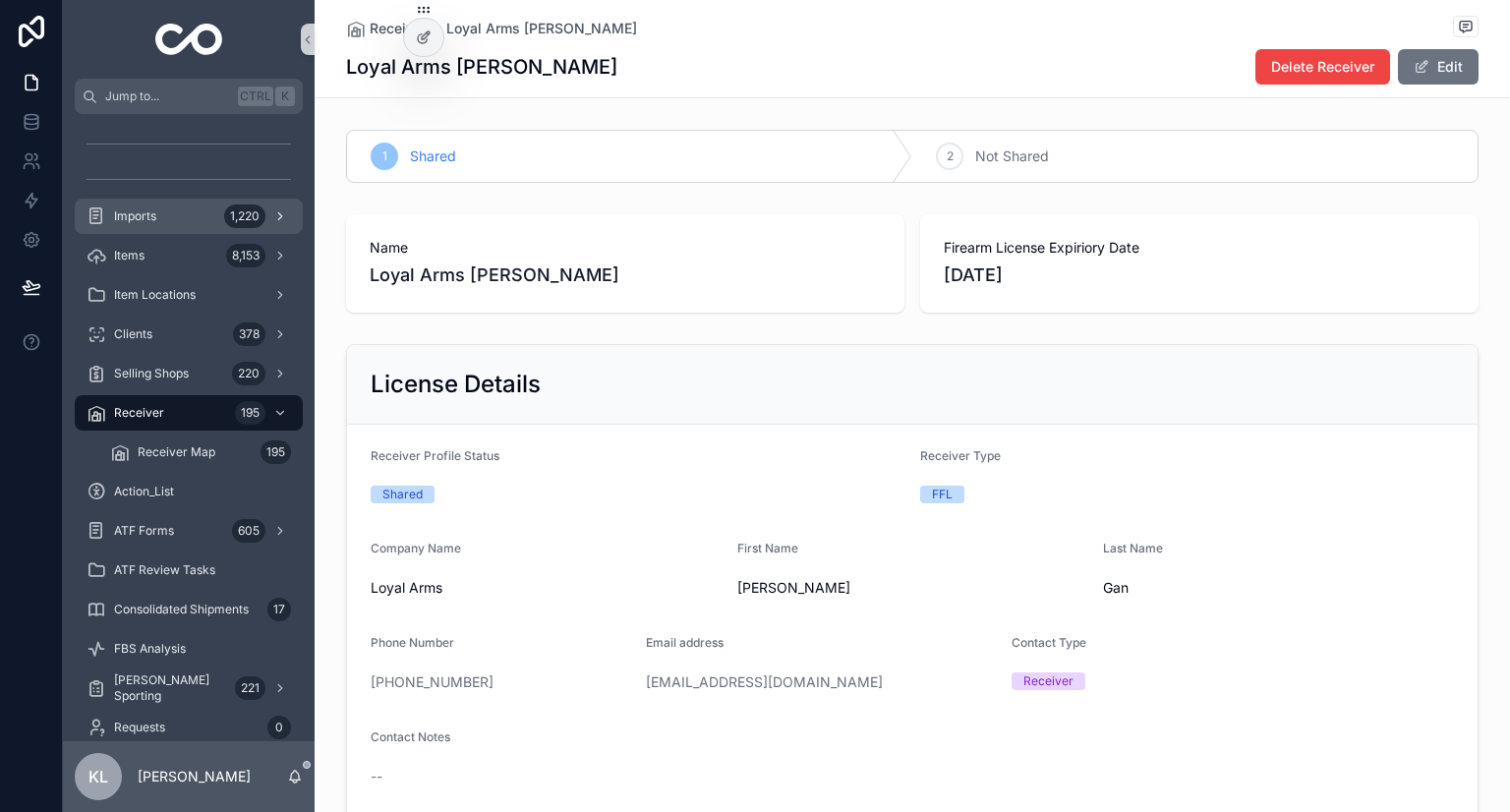
click at [162, 232] on link "Imports 1,220" at bounding box center [189, 216] width 228 height 36
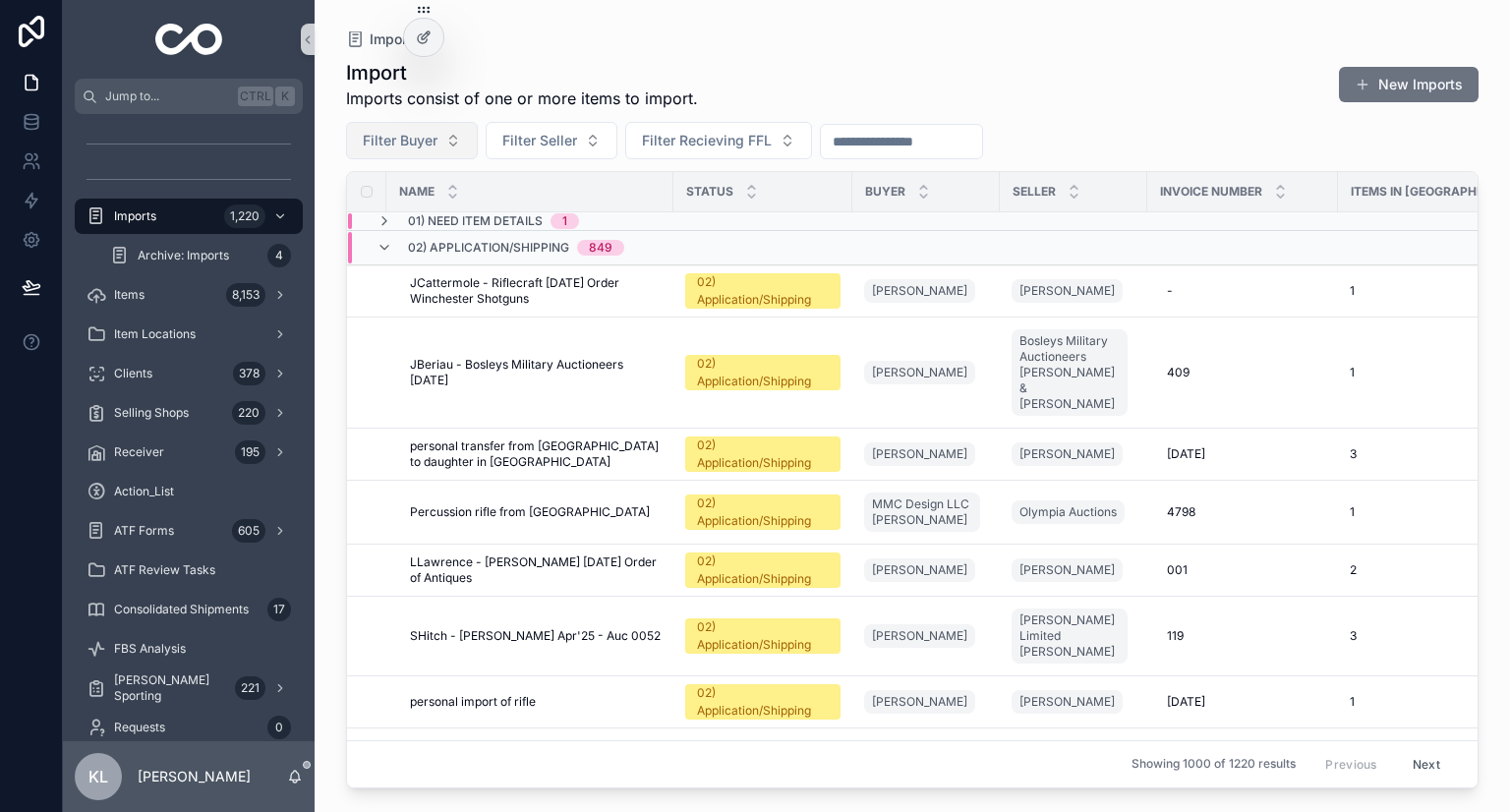
click at [408, 144] on span "Filter Buyer" at bounding box center [399, 141] width 74 height 20
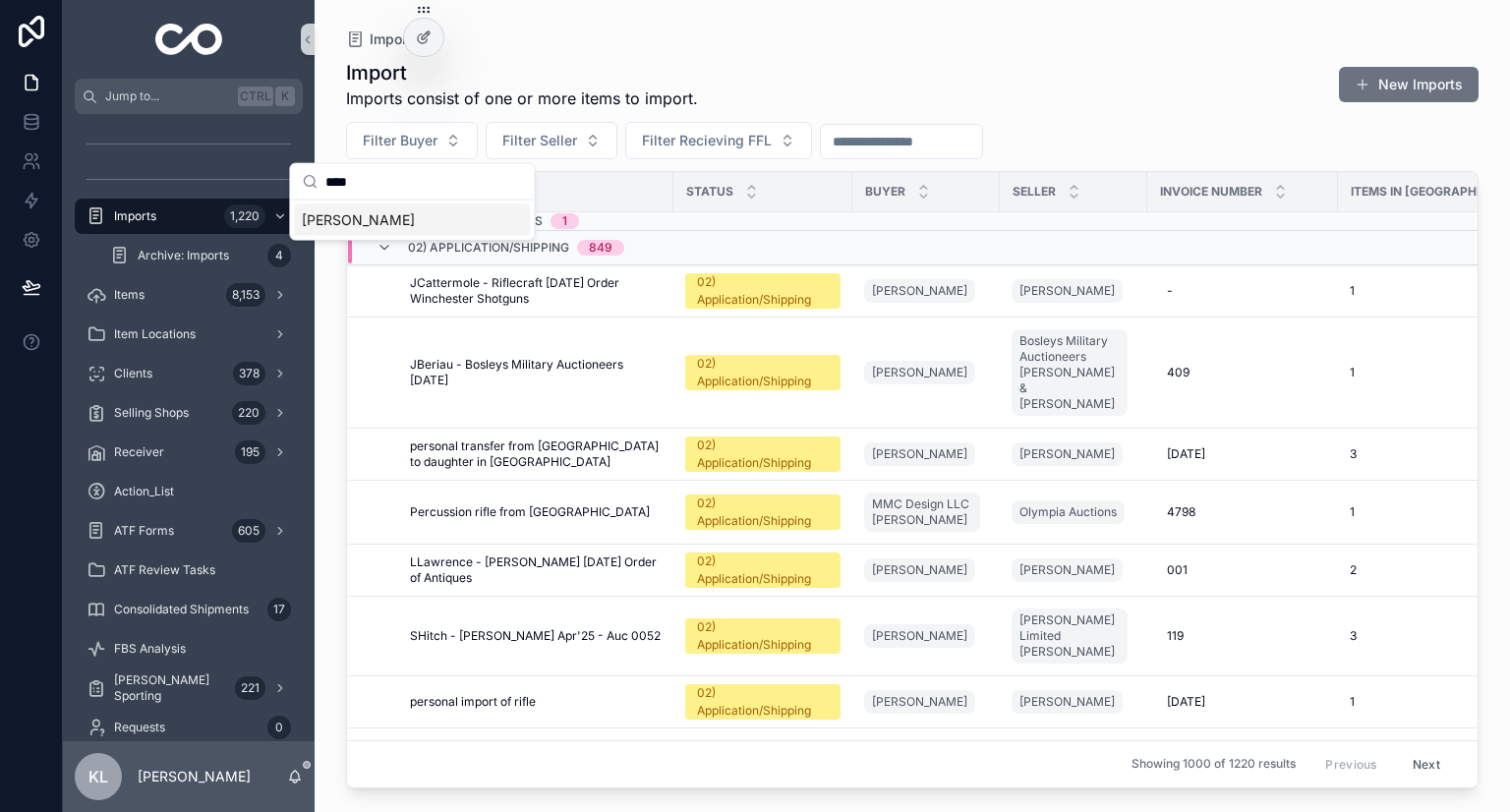
type input "****"
click at [339, 218] on span "[PERSON_NAME]" at bounding box center [358, 220] width 113 height 20
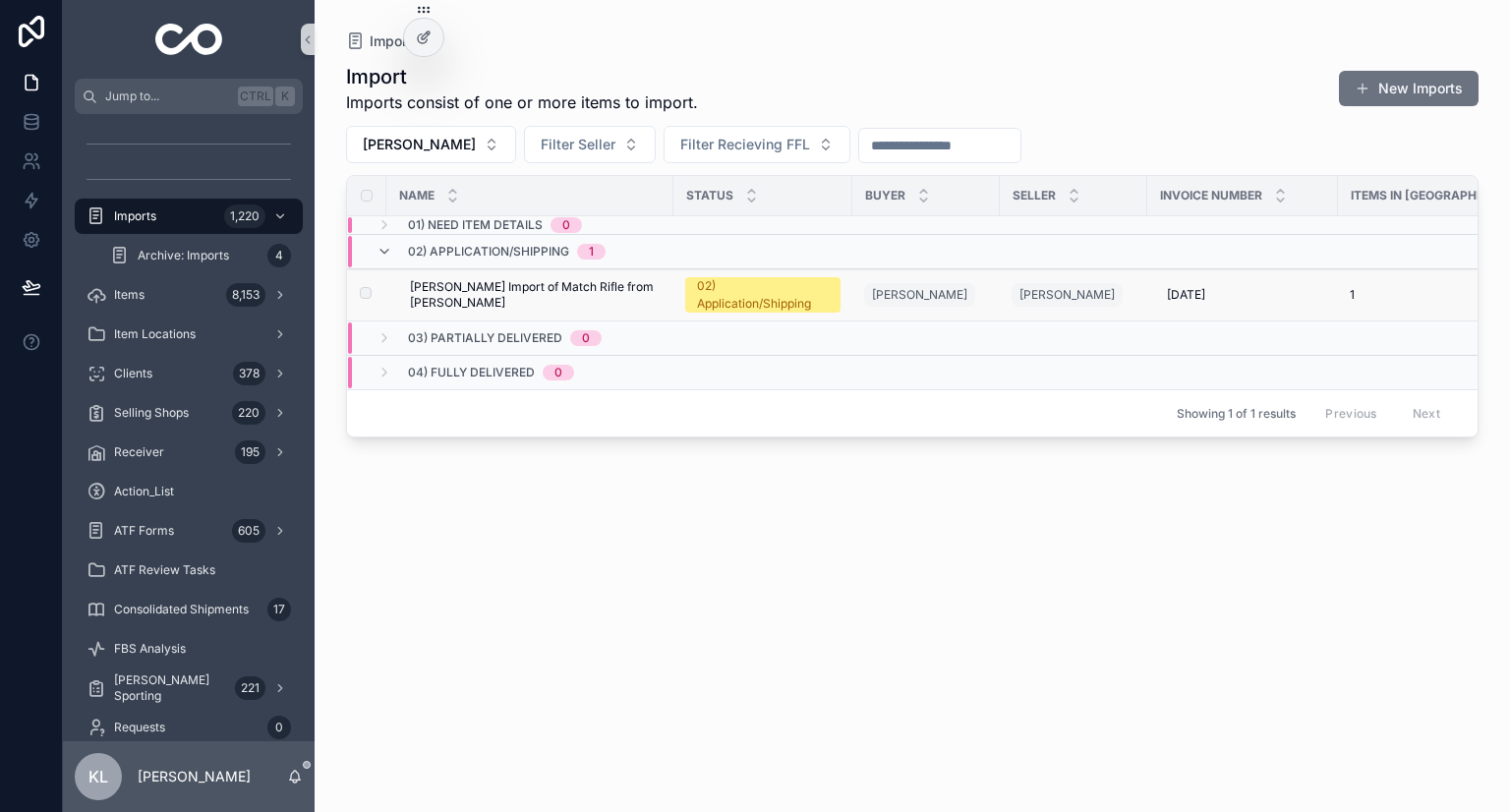
click at [517, 292] on span "[PERSON_NAME] Import of Match Rifle from [PERSON_NAME]" at bounding box center [536, 295] width 252 height 32
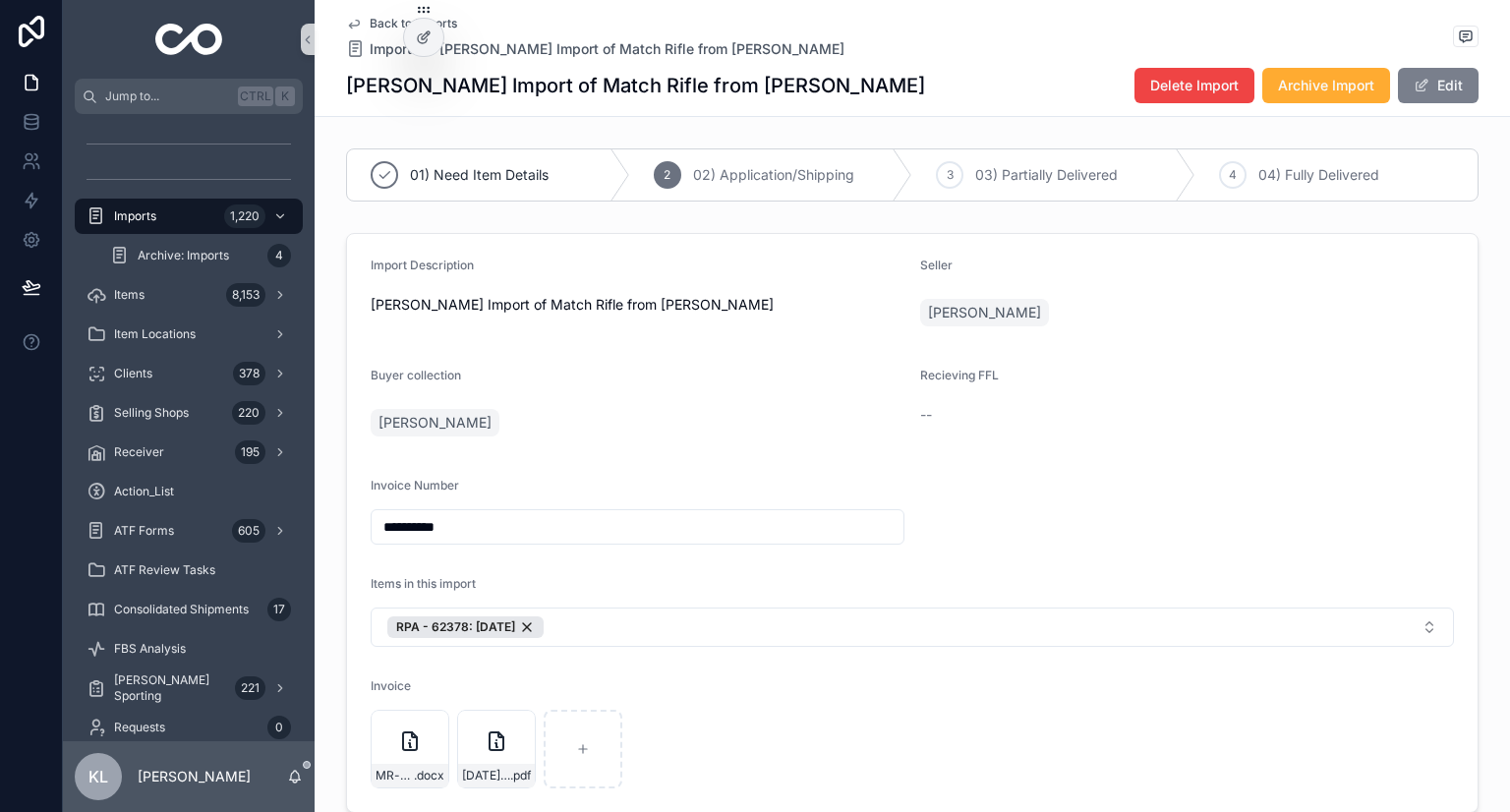
click at [754, 89] on button "Edit" at bounding box center [1438, 85] width 80 height 36
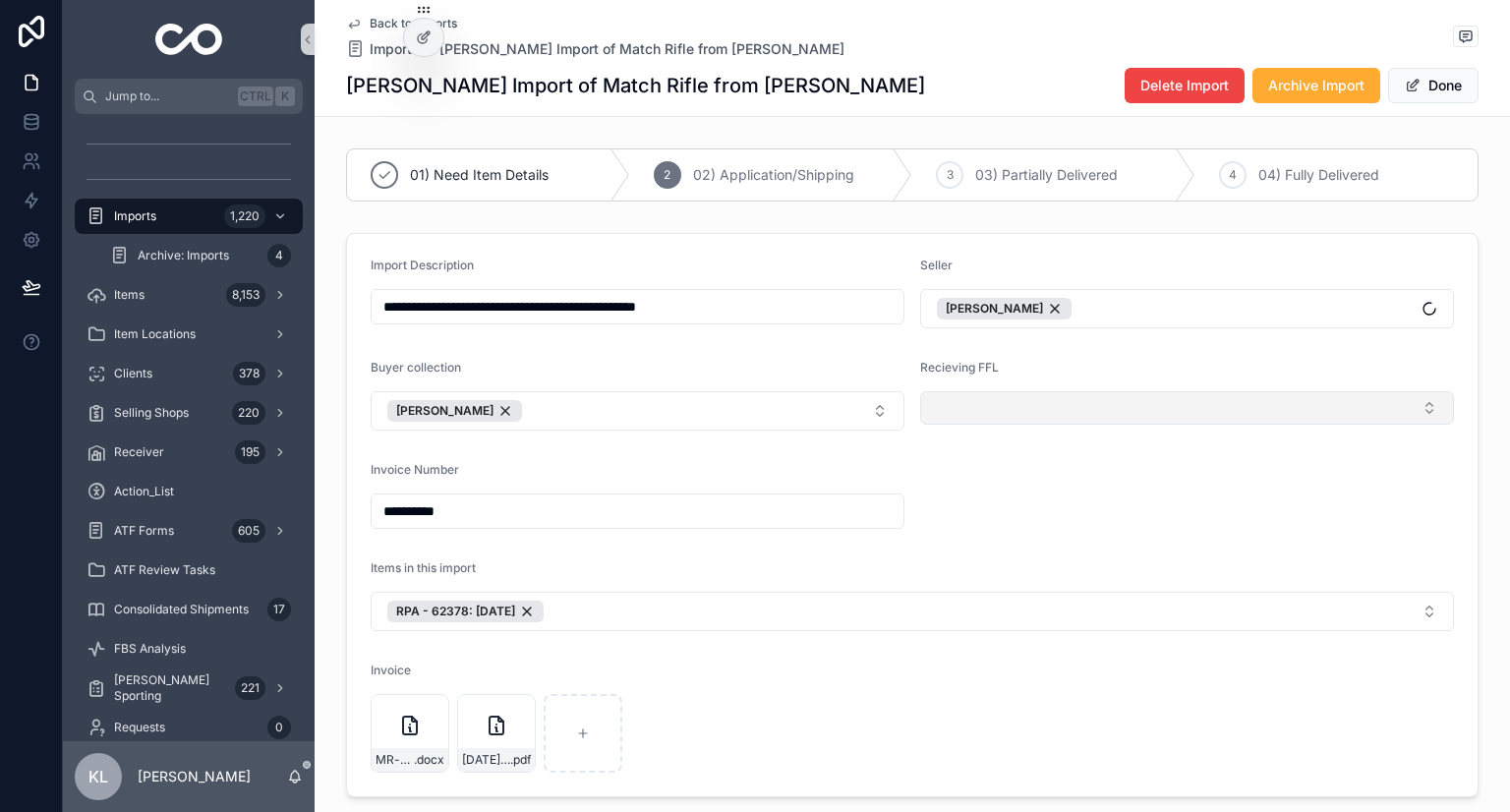
click at [754, 414] on button "Select Button" at bounding box center [1187, 408] width 534 height 34
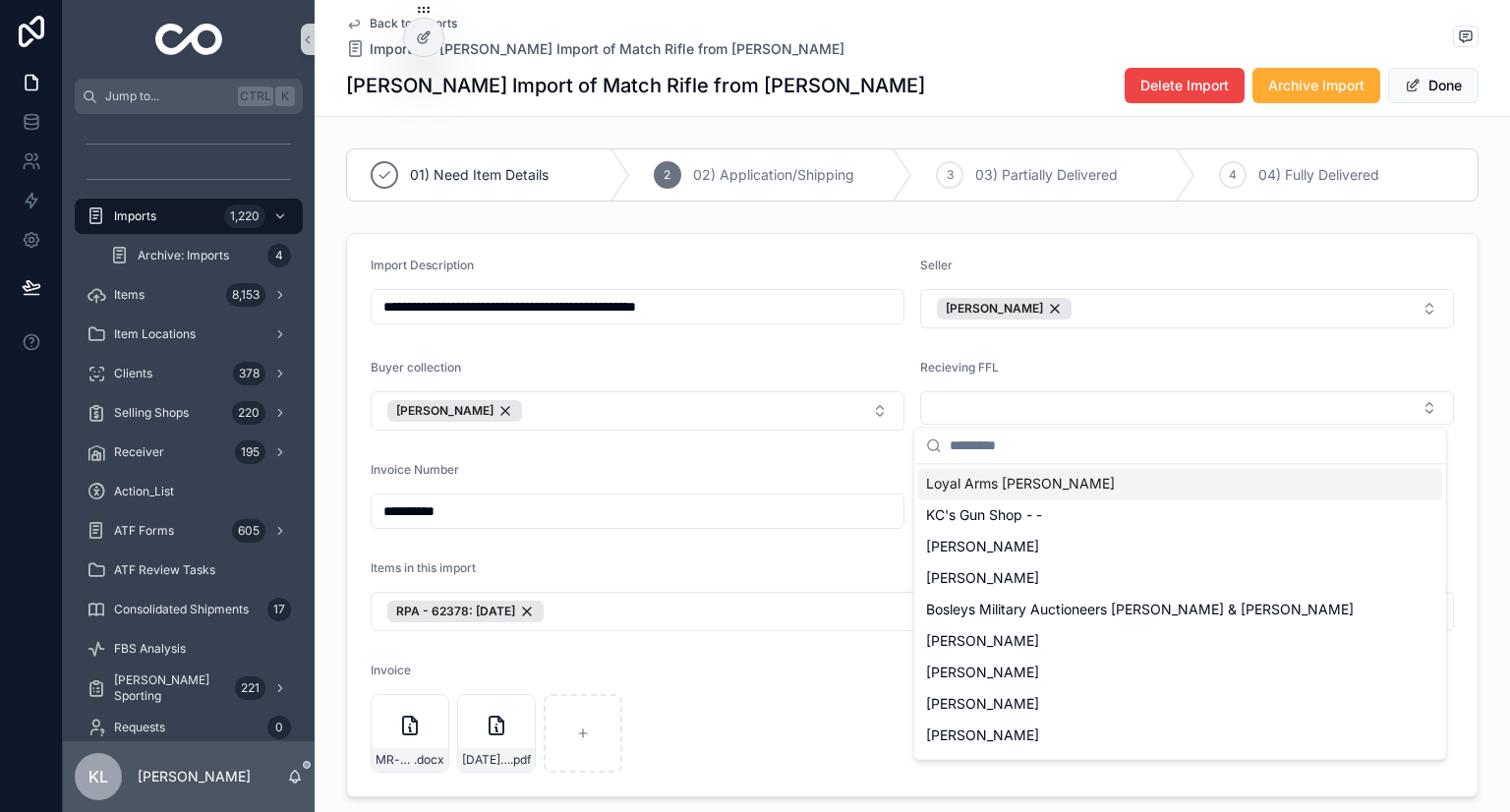
click at [754, 487] on span "Loyal Arms [PERSON_NAME]" at bounding box center [1021, 483] width 189 height 20
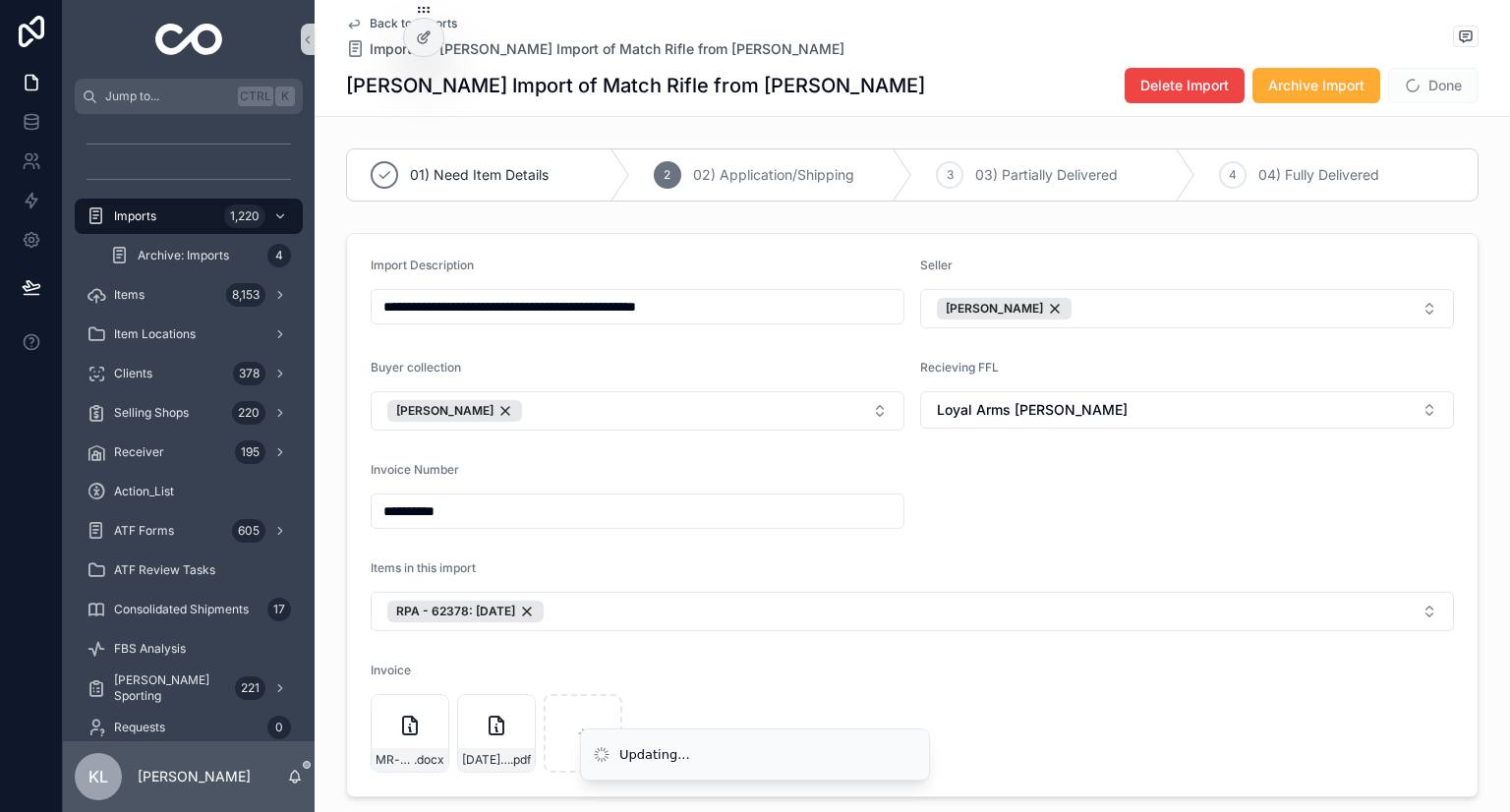
click at [754, 491] on form "**********" at bounding box center [912, 515] width 1131 height 563
click at [754, 99] on button "Done" at bounding box center [1434, 85] width 90 height 36
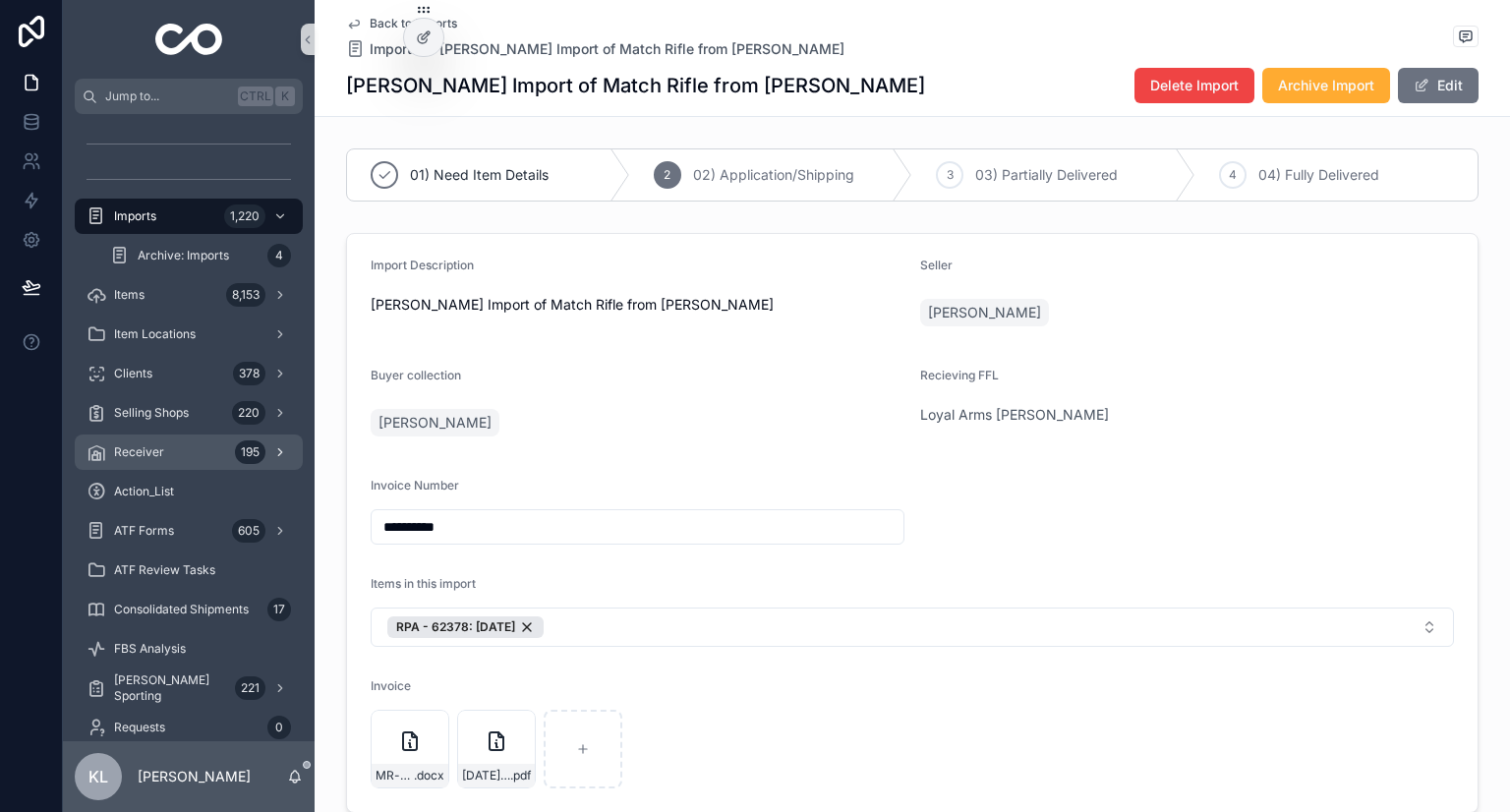
click at [161, 458] on span "Receiver" at bounding box center [139, 453] width 51 height 16
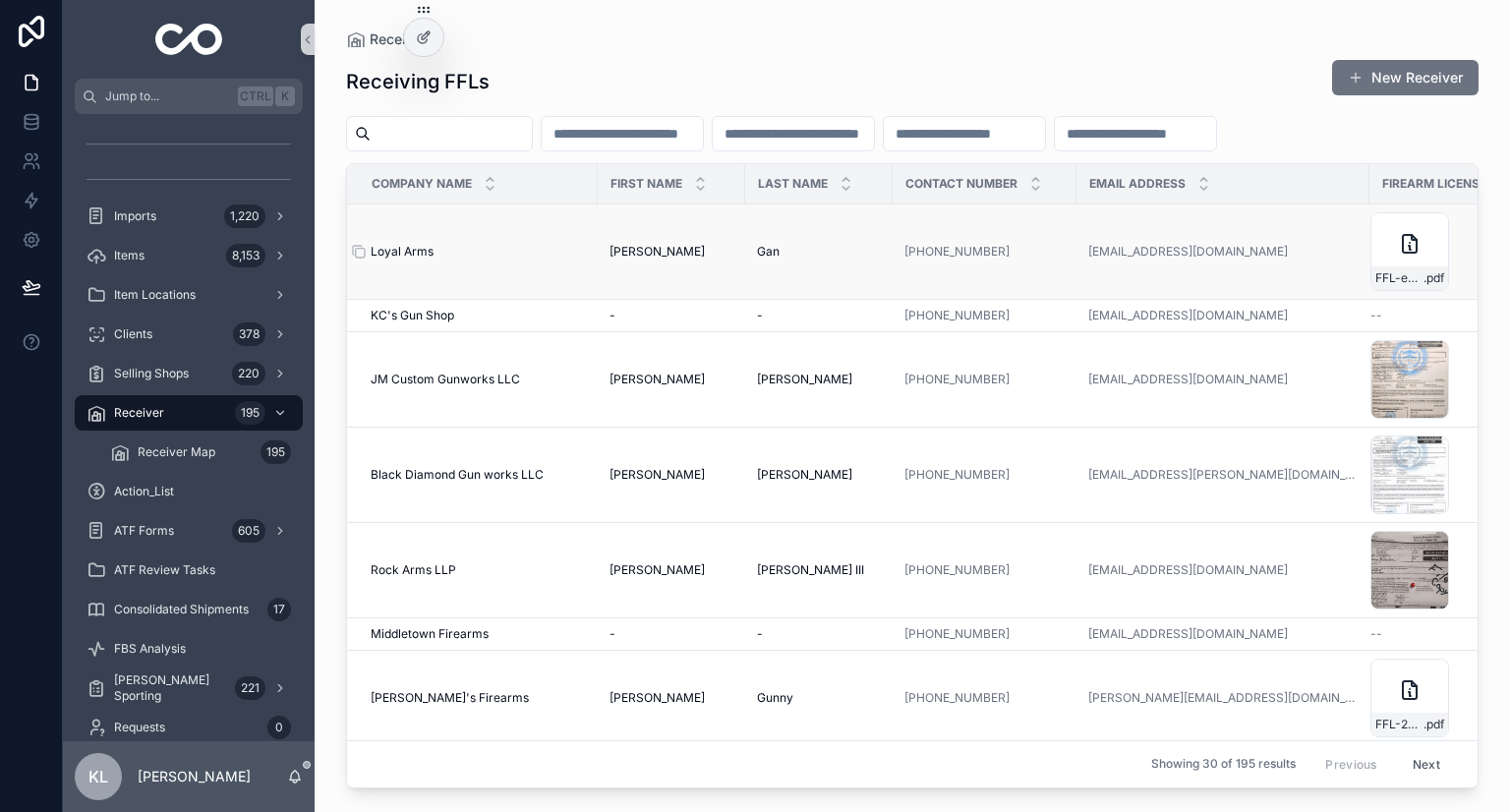
click at [426, 257] on span "Loyal Arms" at bounding box center [401, 252] width 63 height 16
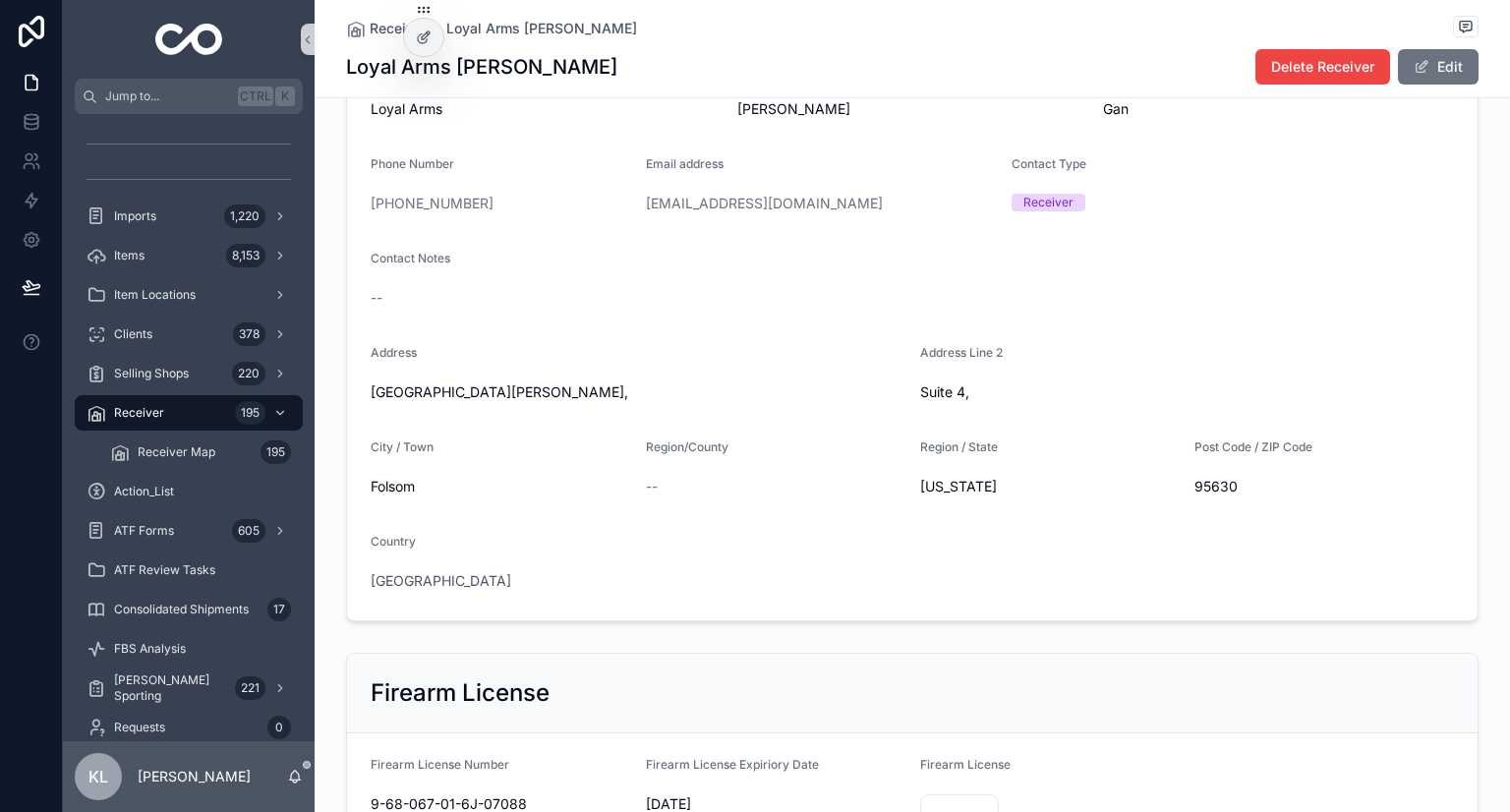
scroll to position [456, 0]
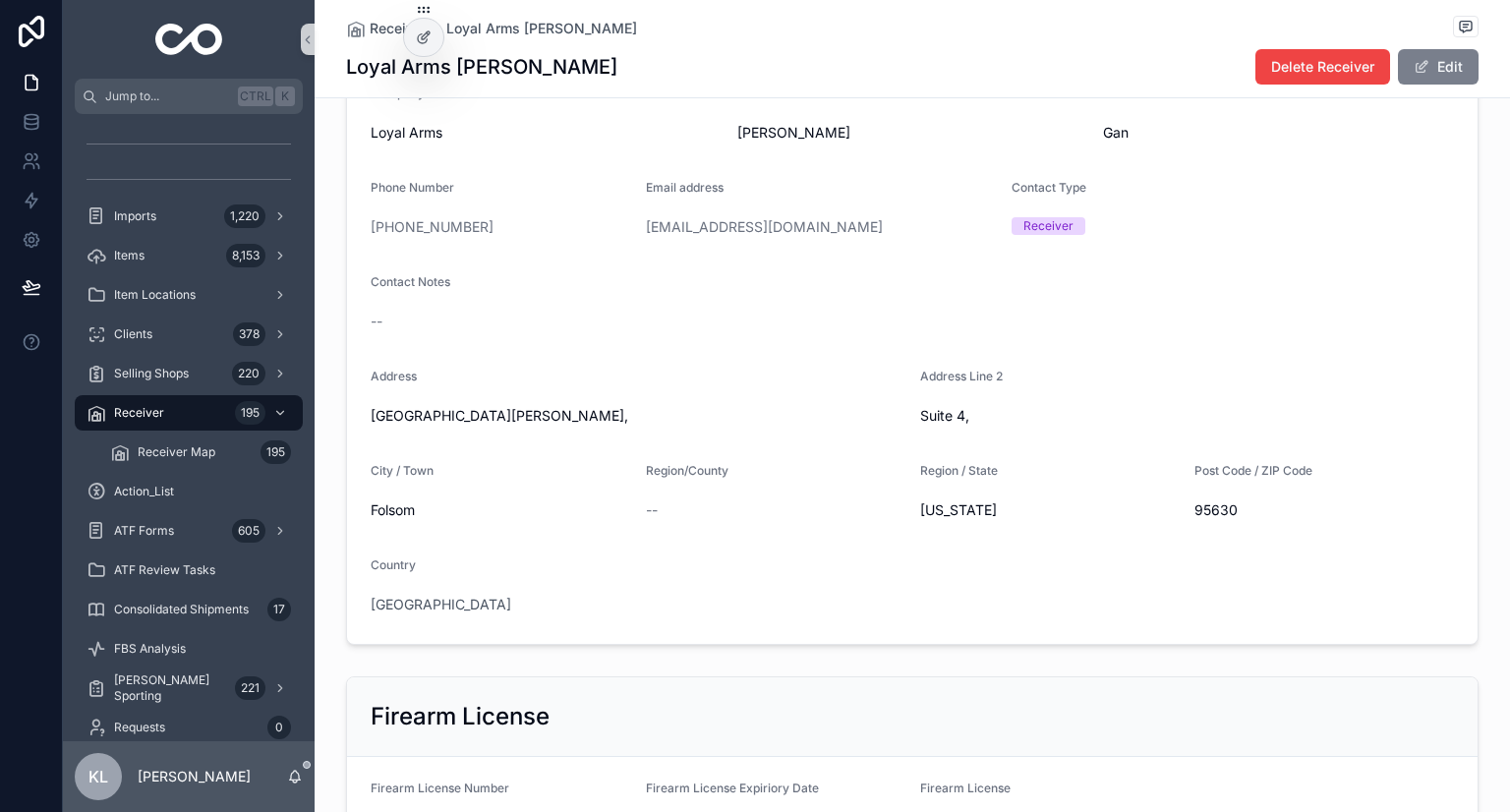
click at [754, 80] on button "Edit" at bounding box center [1438, 68] width 80 height 36
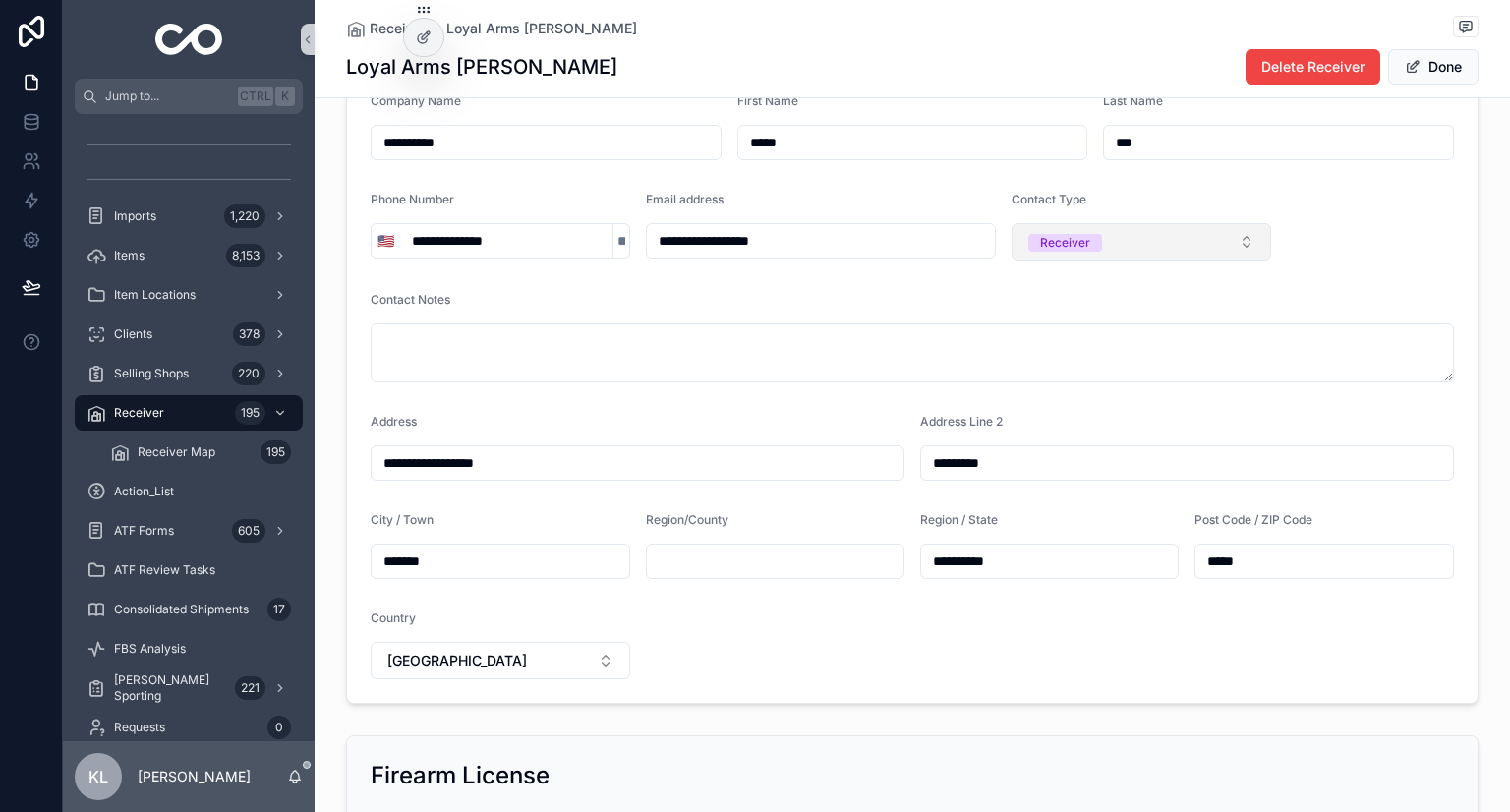
click at [754, 235] on button "Receiver" at bounding box center [1141, 242] width 259 height 38
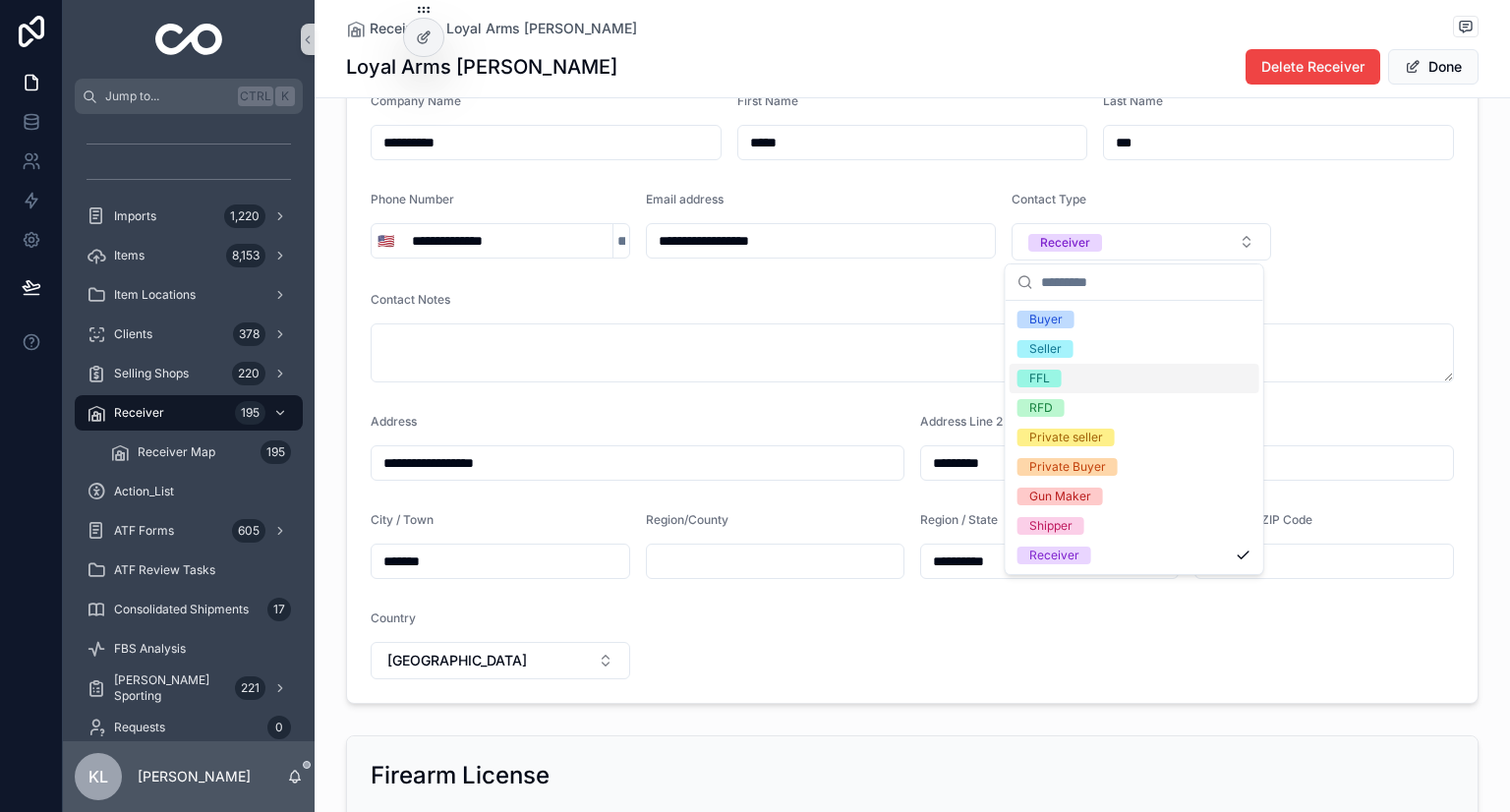
click at [754, 378] on div "FFL" at bounding box center [1039, 378] width 21 height 18
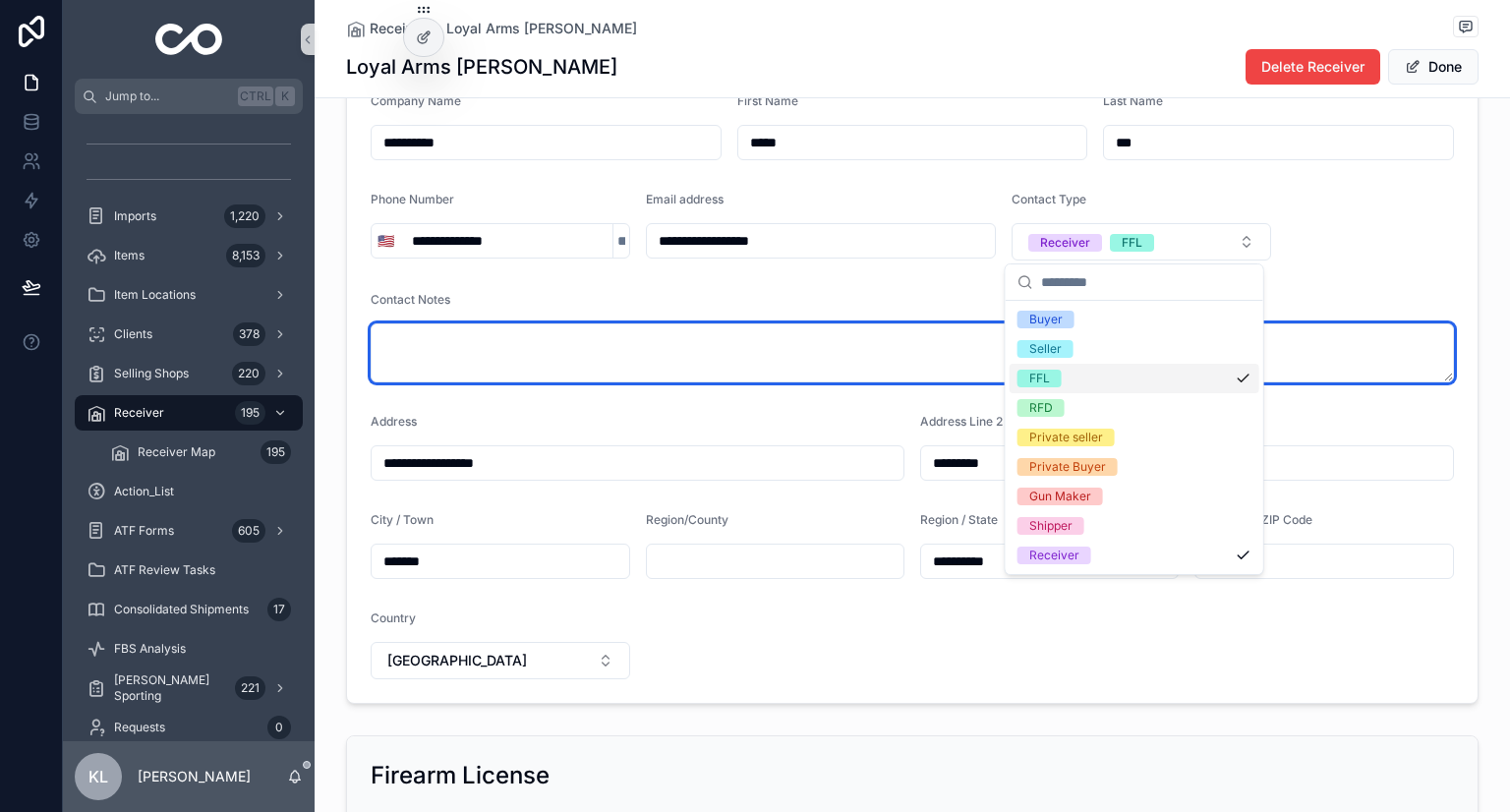
click at [754, 359] on textarea "scrollable content" at bounding box center [911, 352] width 1083 height 59
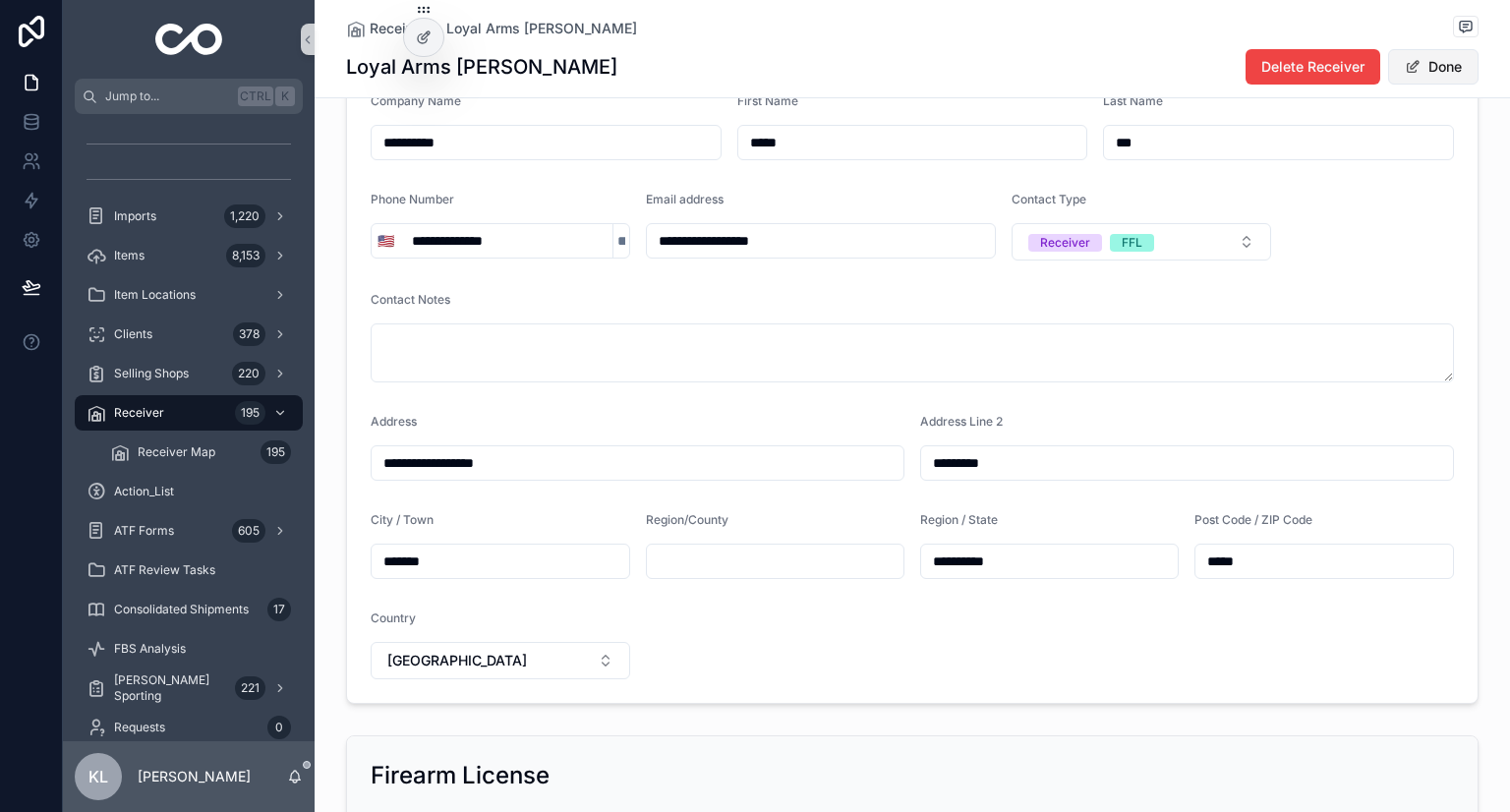
click at [754, 77] on button "Done" at bounding box center [1434, 68] width 90 height 36
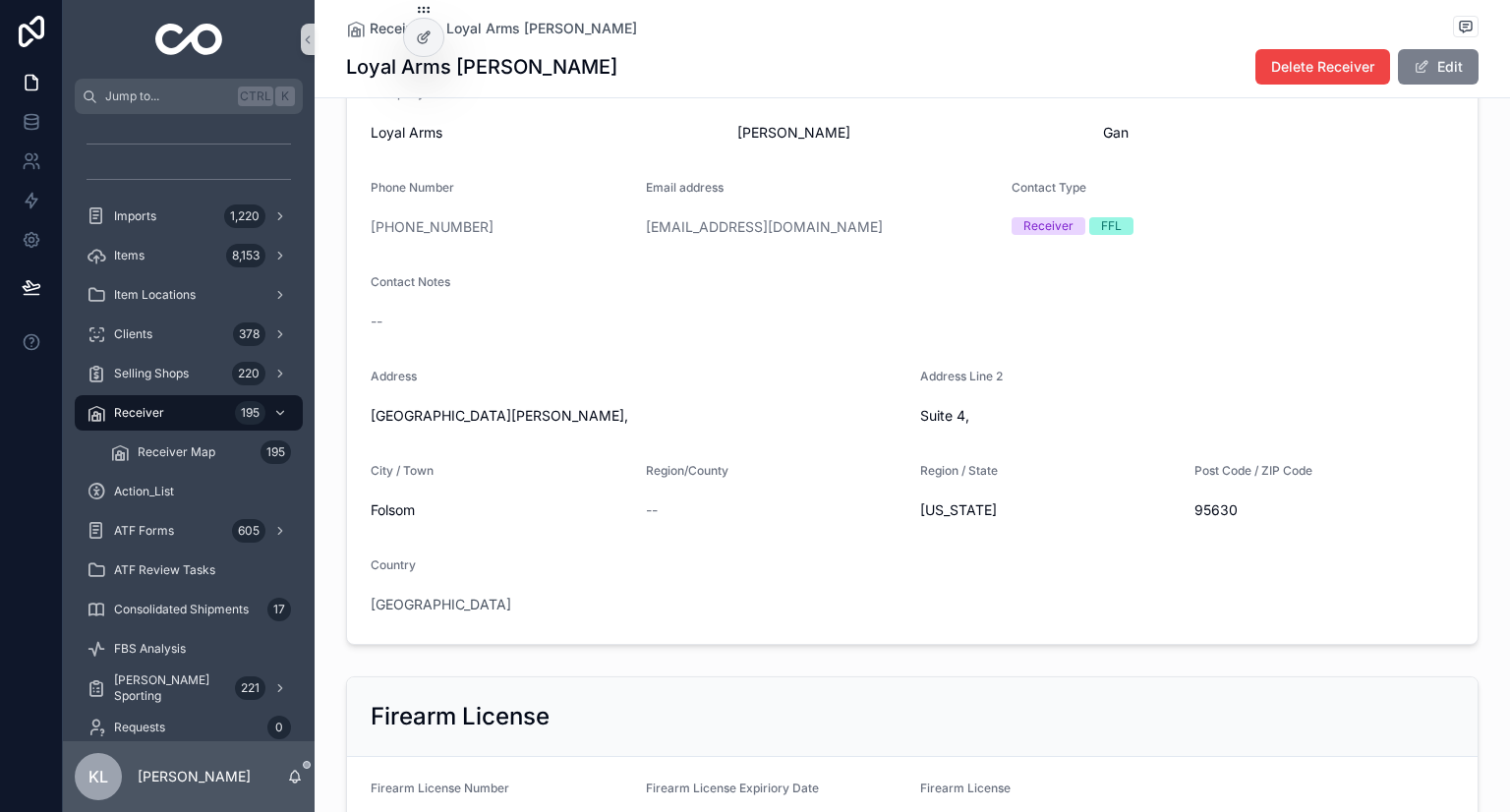
click at [754, 68] on button "Edit" at bounding box center [1438, 68] width 80 height 36
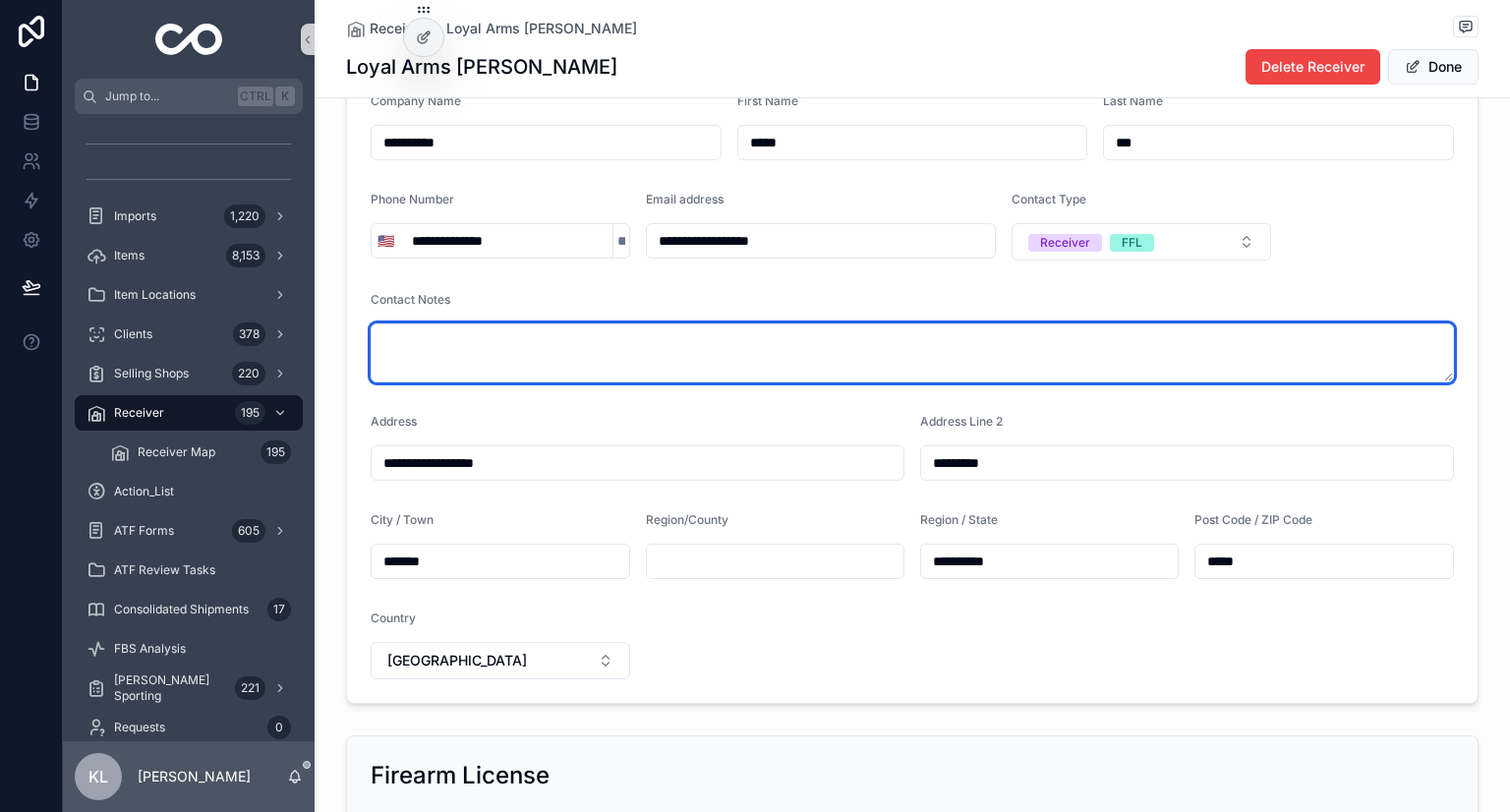
click at [442, 340] on textarea "scrollable content" at bounding box center [911, 352] width 1083 height 59
type textarea "**********"
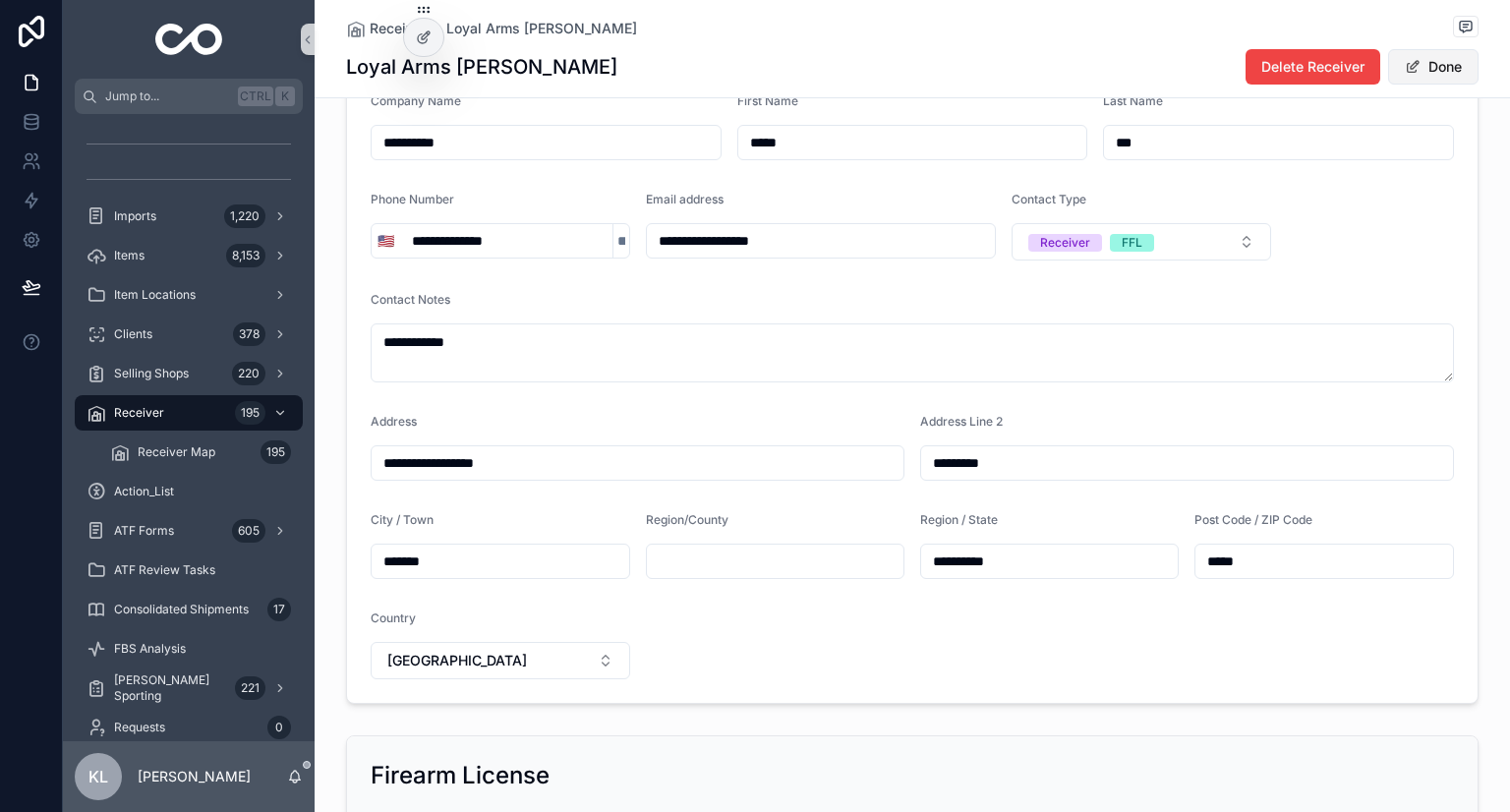
click at [754, 62] on span "scrollable content" at bounding box center [1413, 67] width 16 height 16
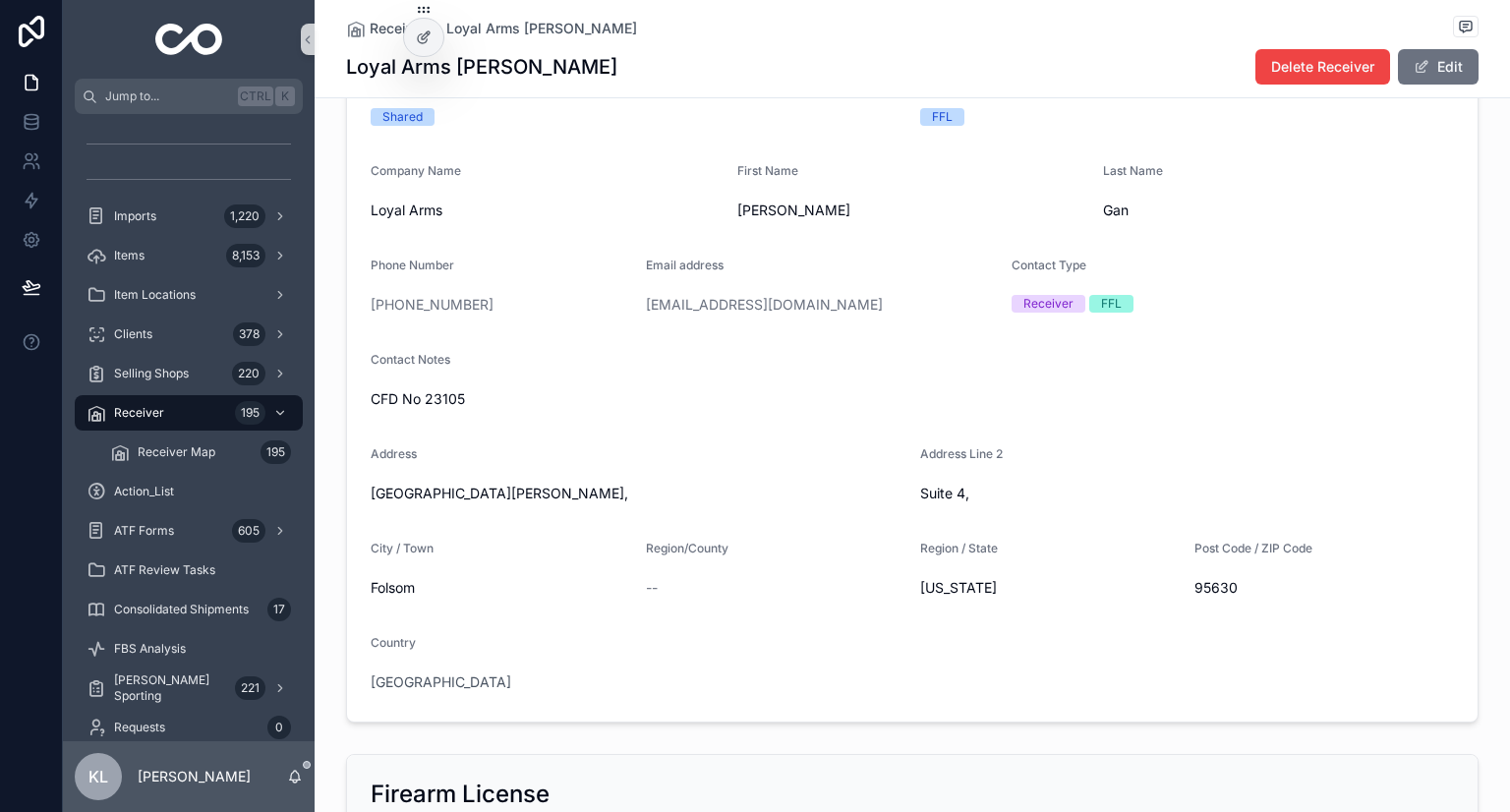
scroll to position [160, 0]
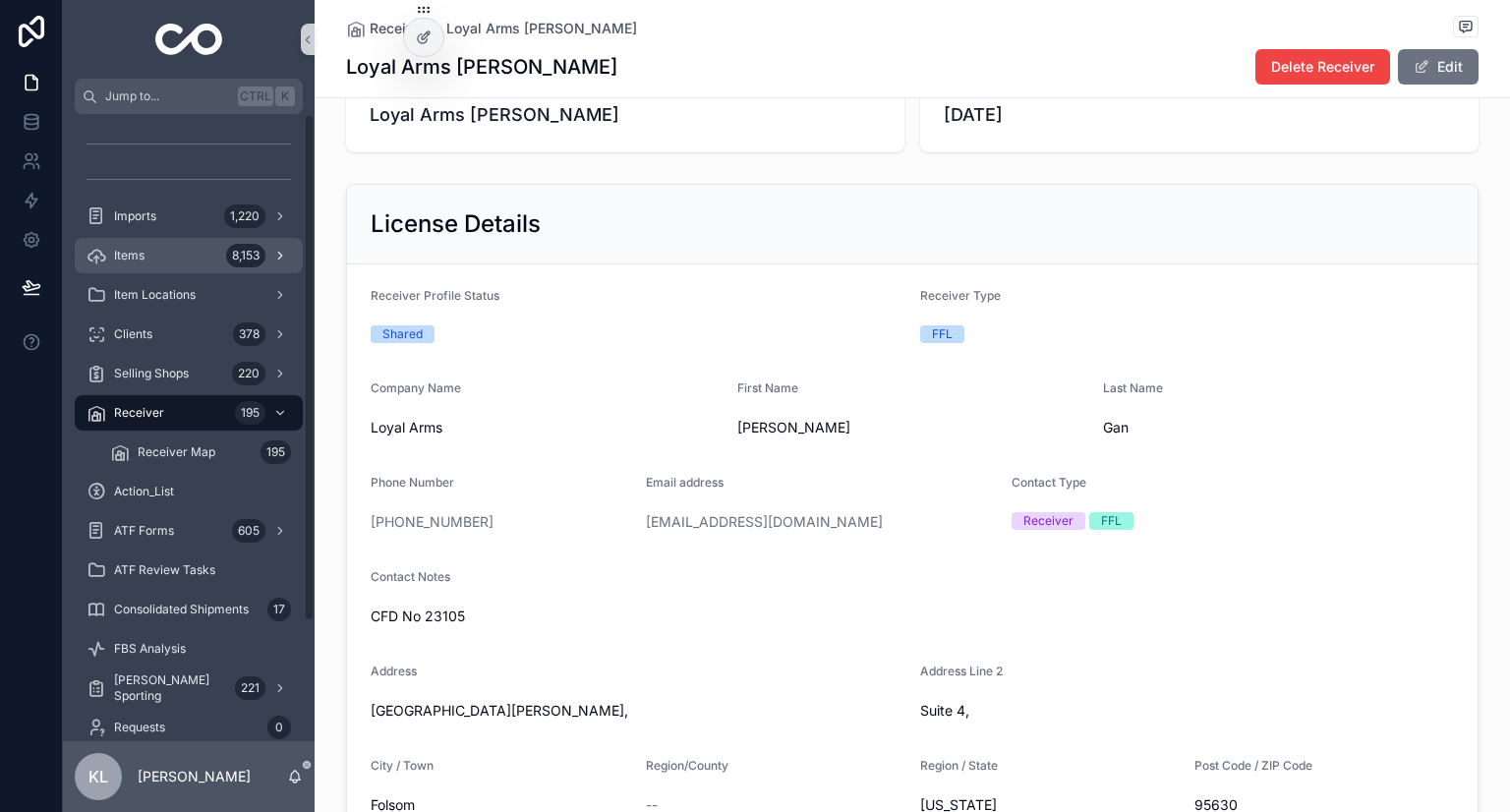
click at [245, 257] on div "8,153" at bounding box center [246, 256] width 40 height 24
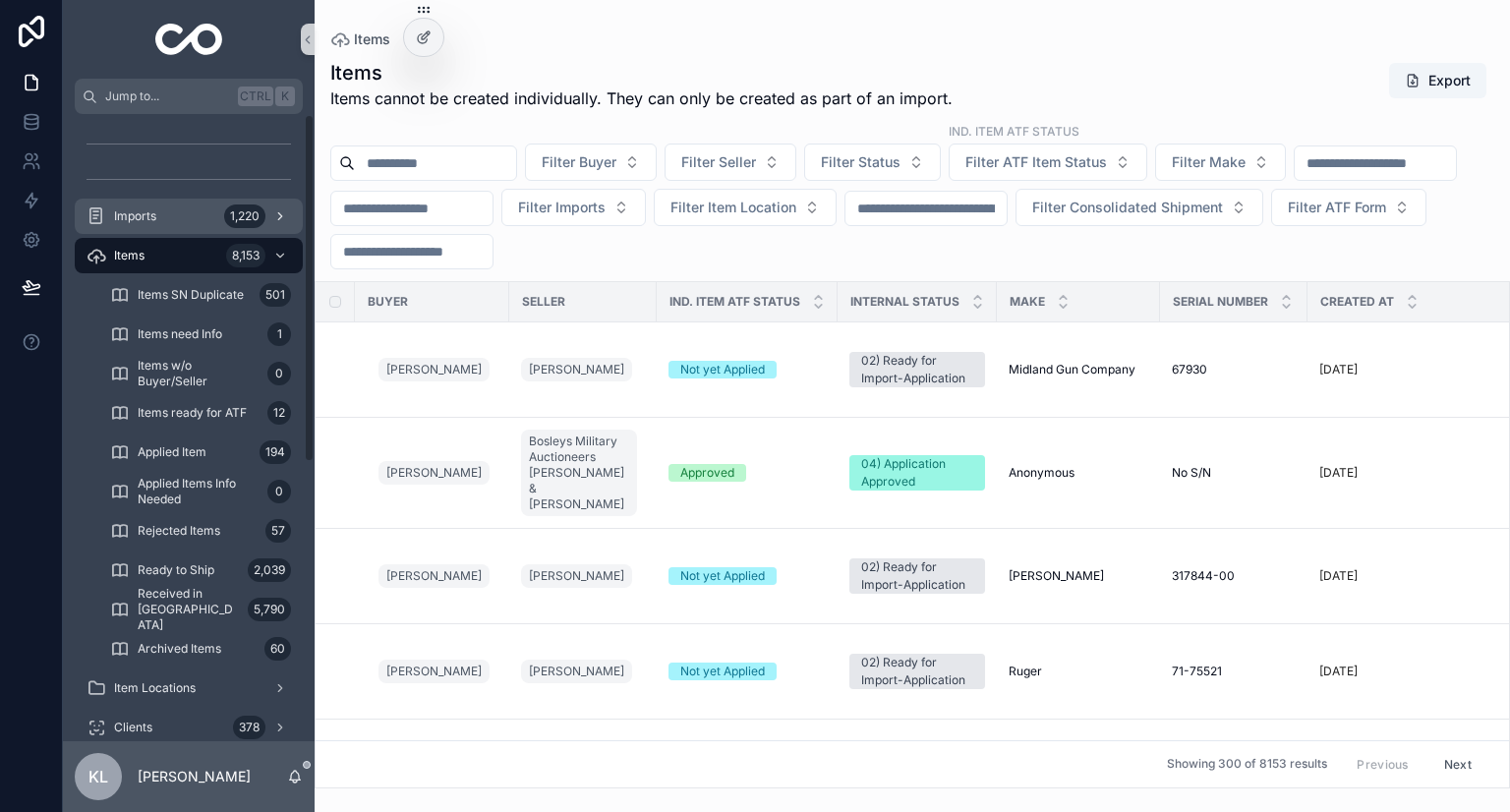
click at [163, 220] on div "Imports 1,220" at bounding box center [189, 216] width 205 height 32
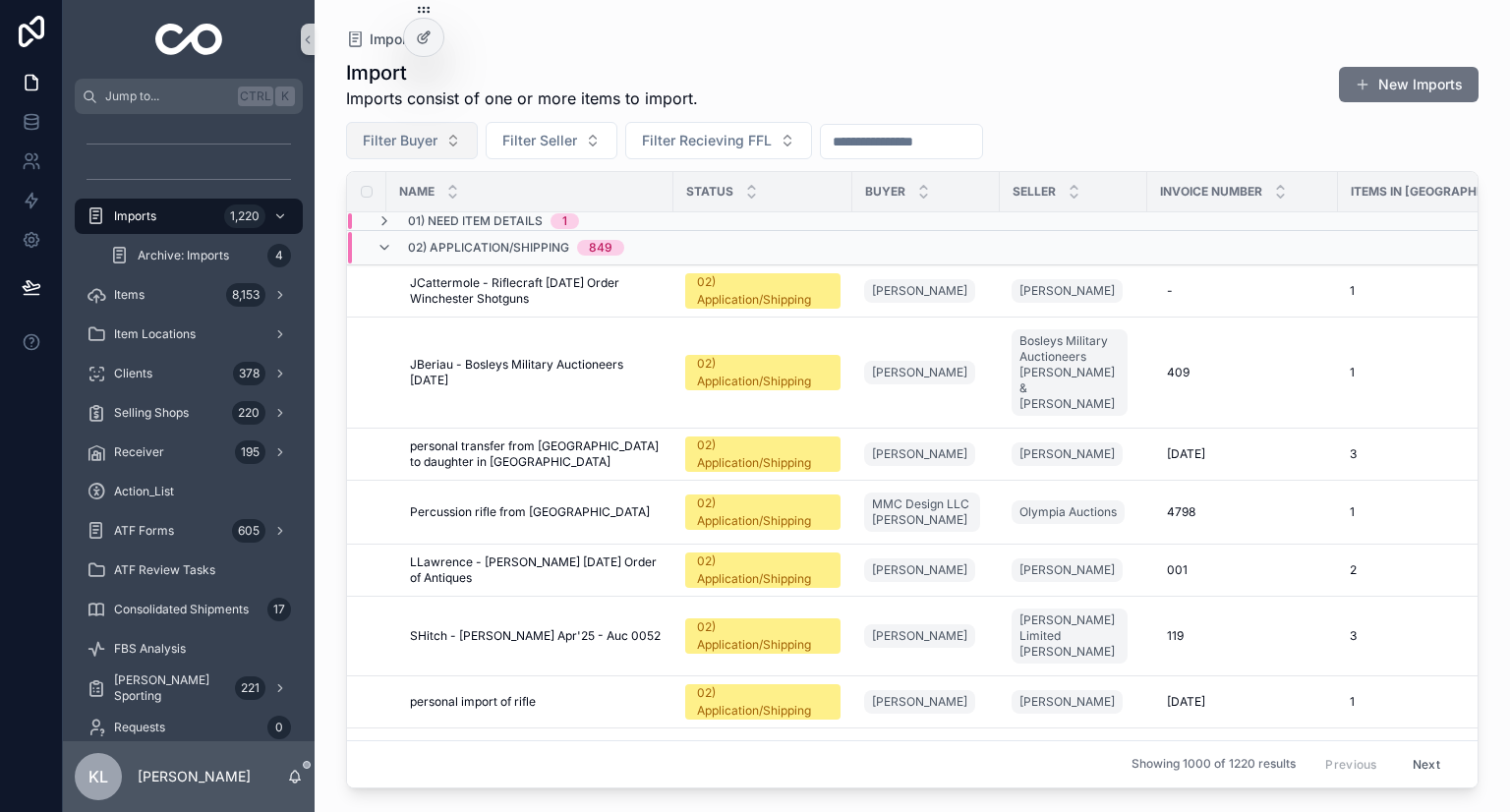
click at [418, 145] on span "Filter Buyer" at bounding box center [399, 141] width 74 height 20
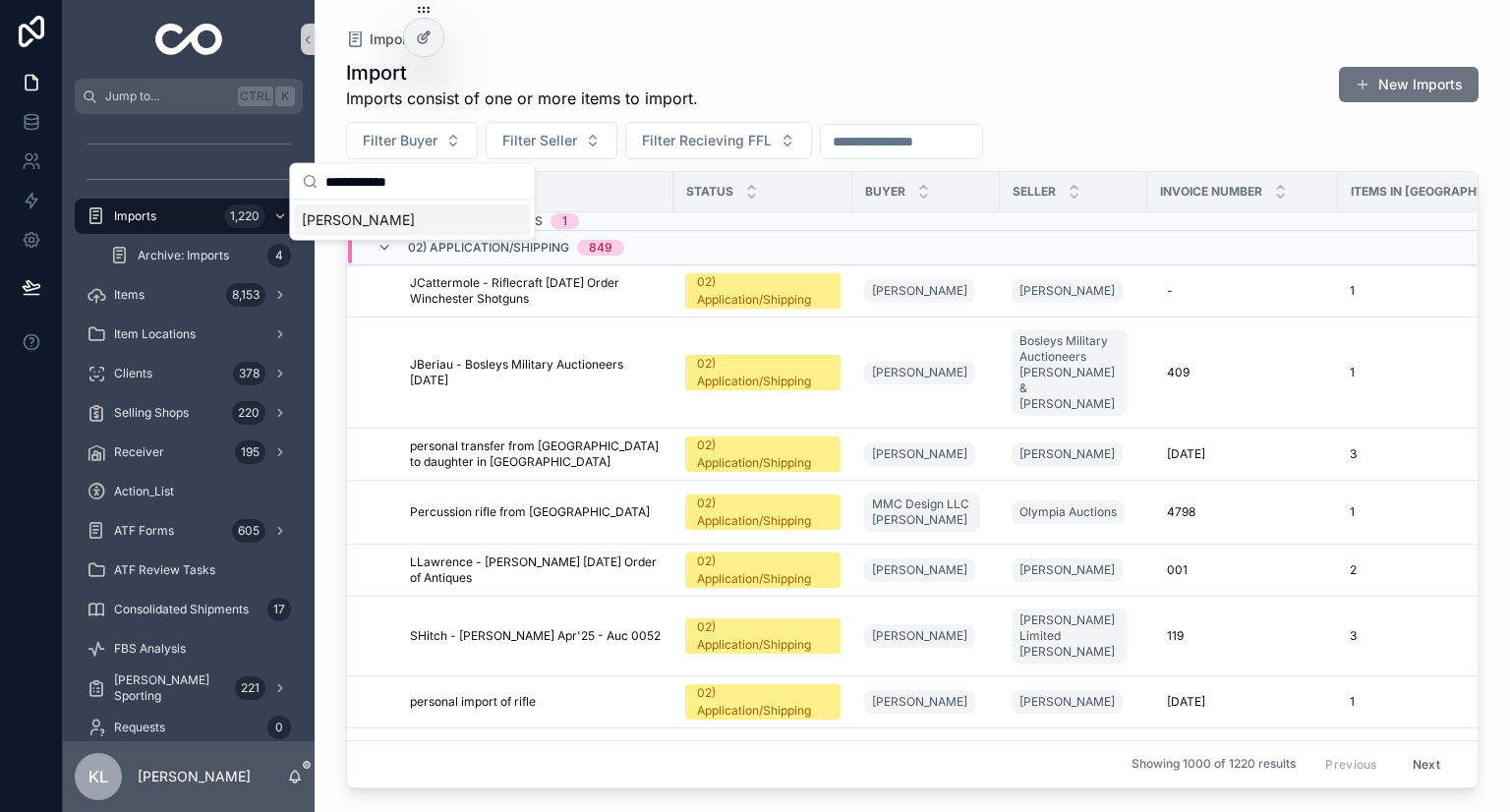
type input "**********"
click at [412, 217] on div "Walter Lewis" at bounding box center [412, 220] width 236 height 32
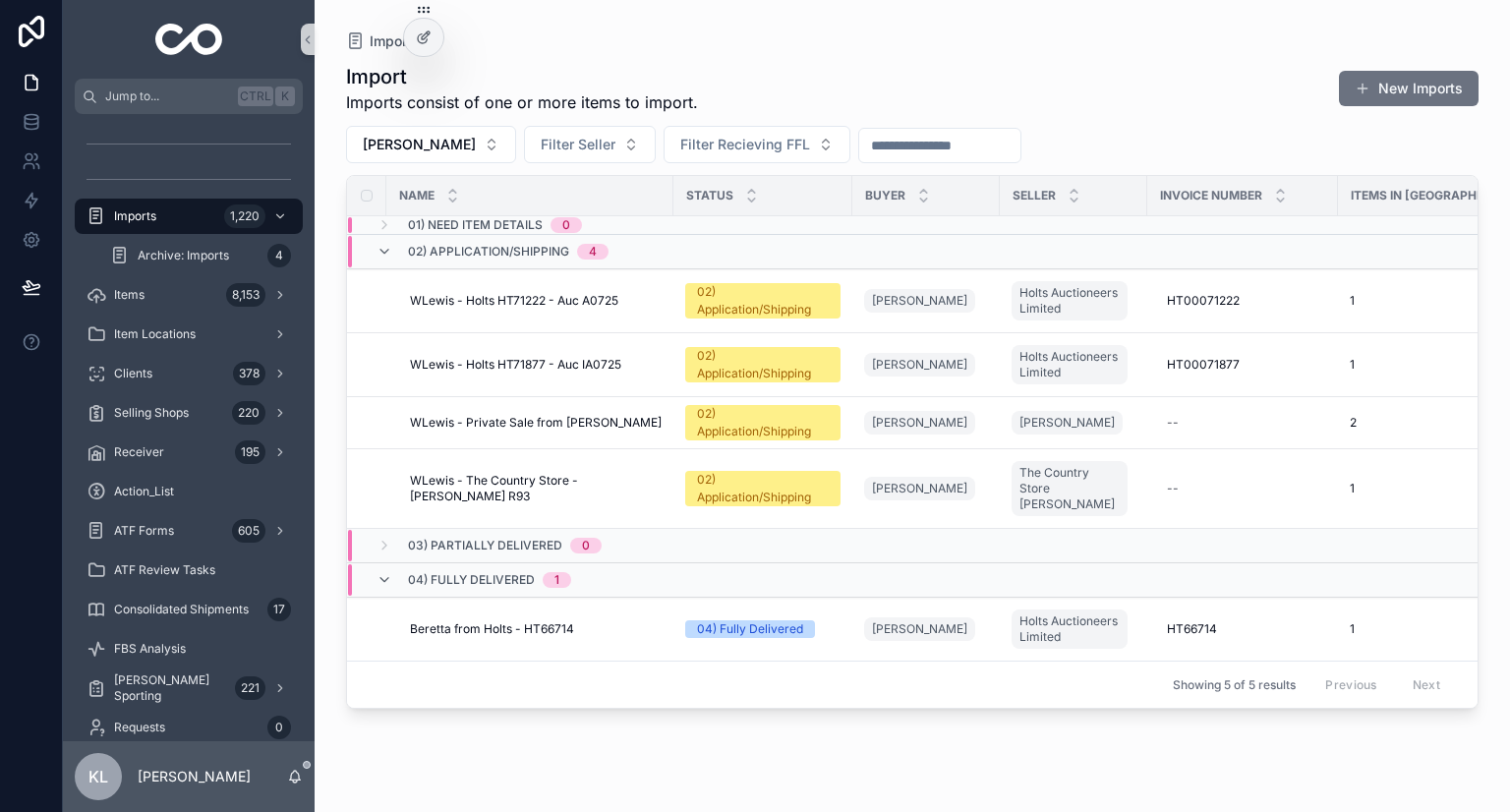
click at [754, 121] on div "Import Imports consist of one or more items to import. New Imports Walter Lewis…" at bounding box center [912, 420] width 1133 height 738
click at [657, 741] on div "Import Imports consist of one or more items to import. New Imports Walter Lewis…" at bounding box center [912, 420] width 1133 height 738
click at [208, 300] on div "Items 8,153" at bounding box center [189, 295] width 205 height 32
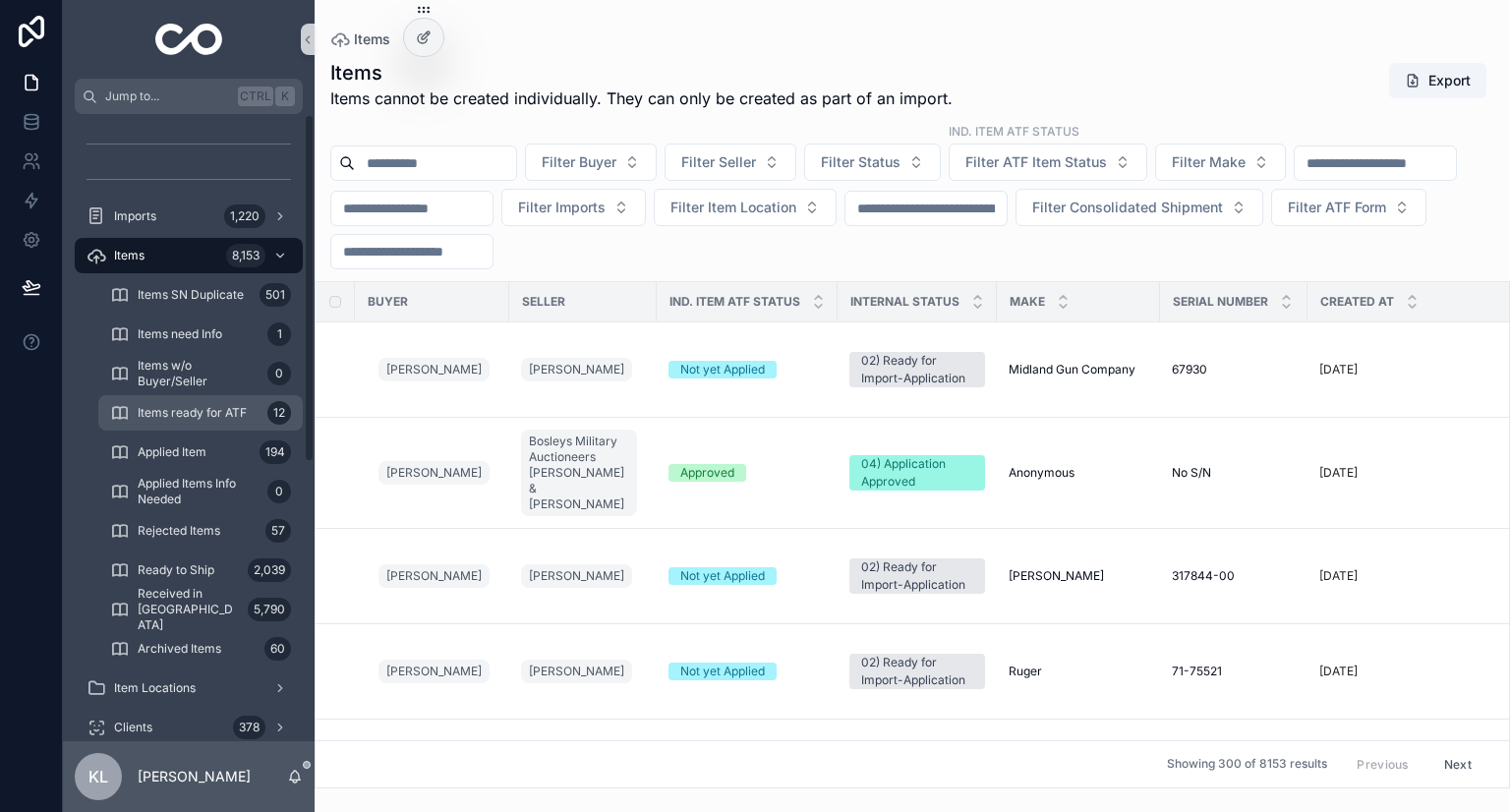
click at [239, 411] on span "Items ready for ATF" at bounding box center [193, 413] width 109 height 16
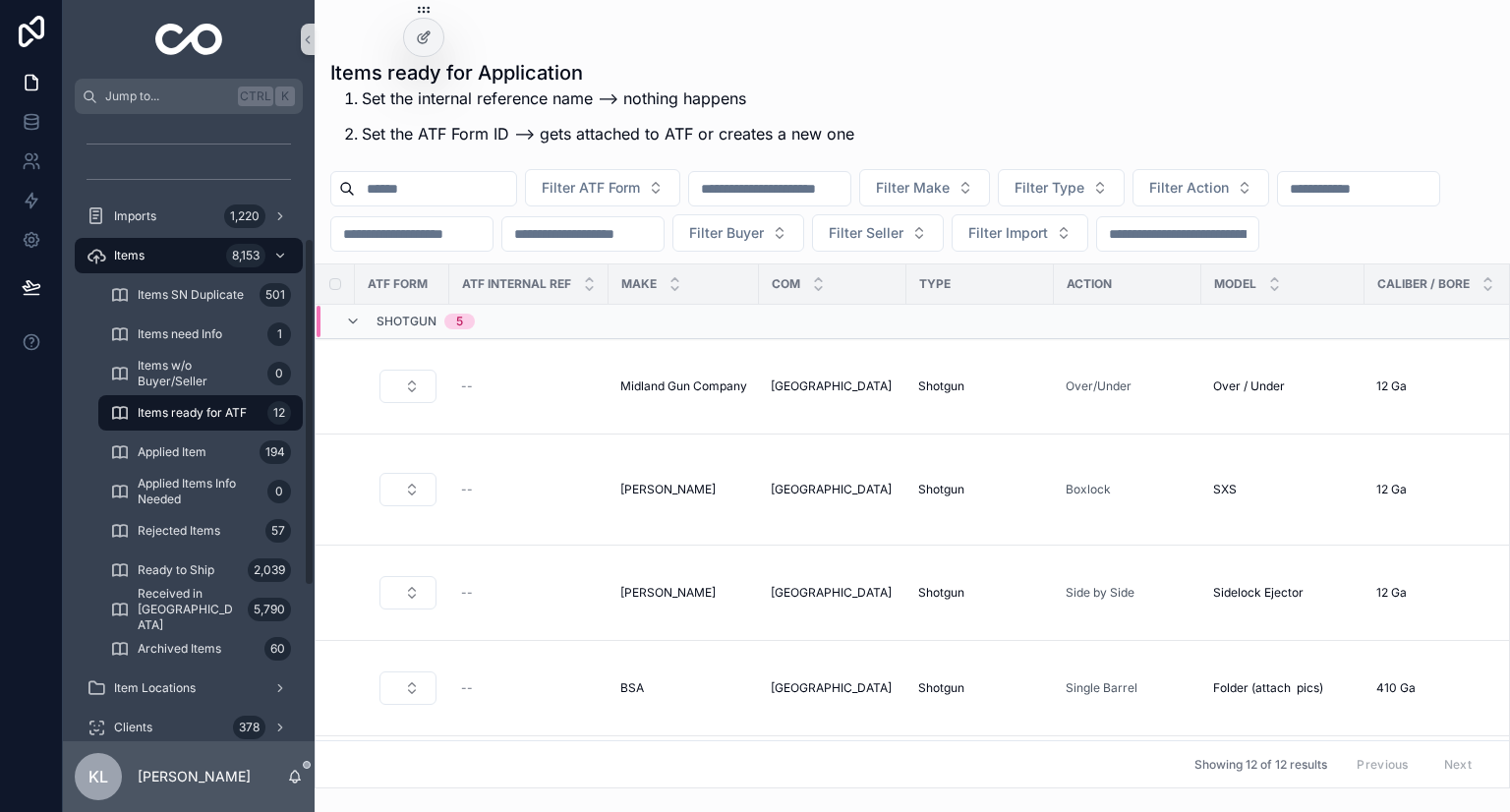
scroll to position [491, 0]
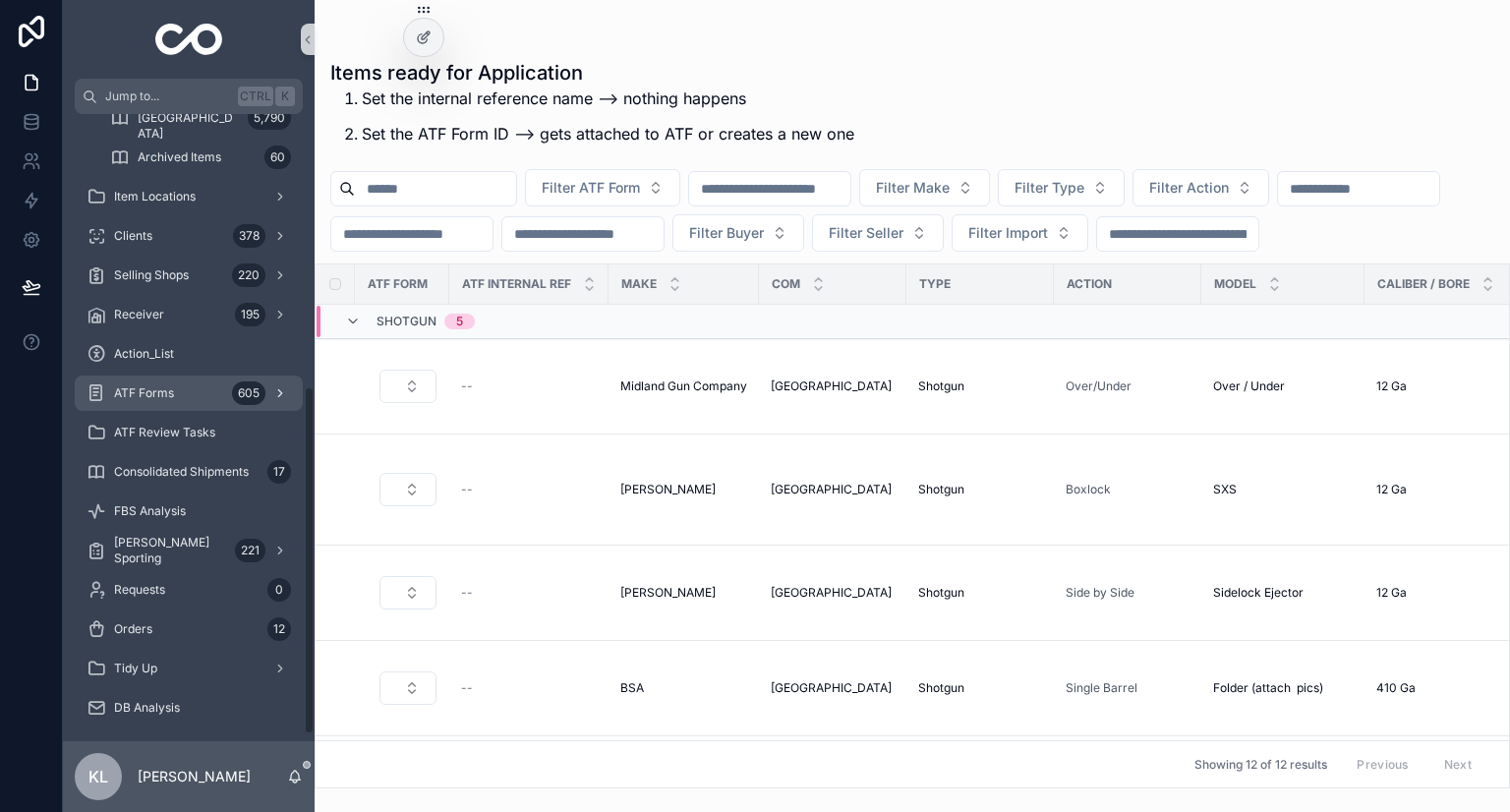
click at [187, 375] on link "ATF Forms 605" at bounding box center [189, 393] width 228 height 36
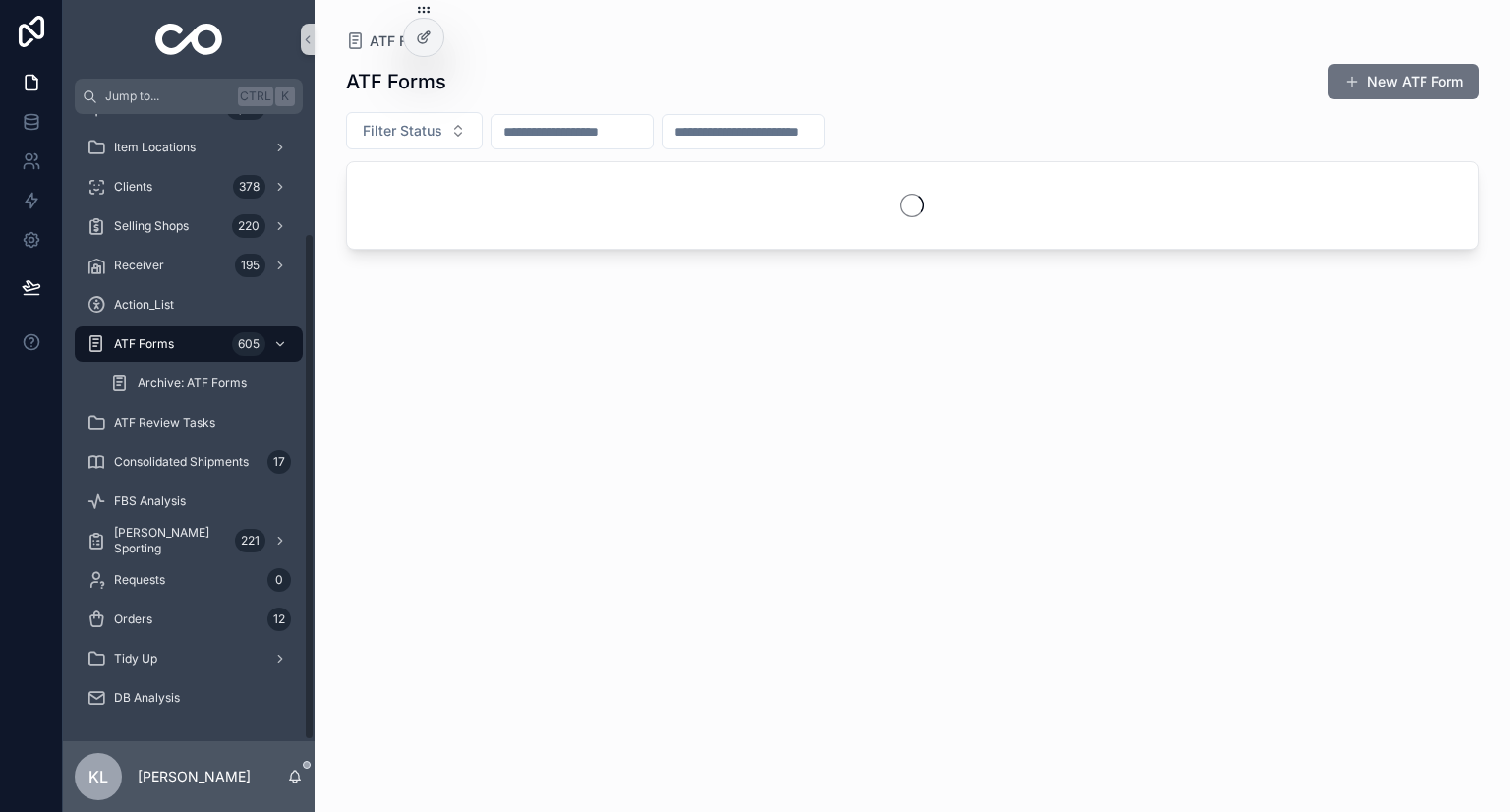
scroll to position [148, 0]
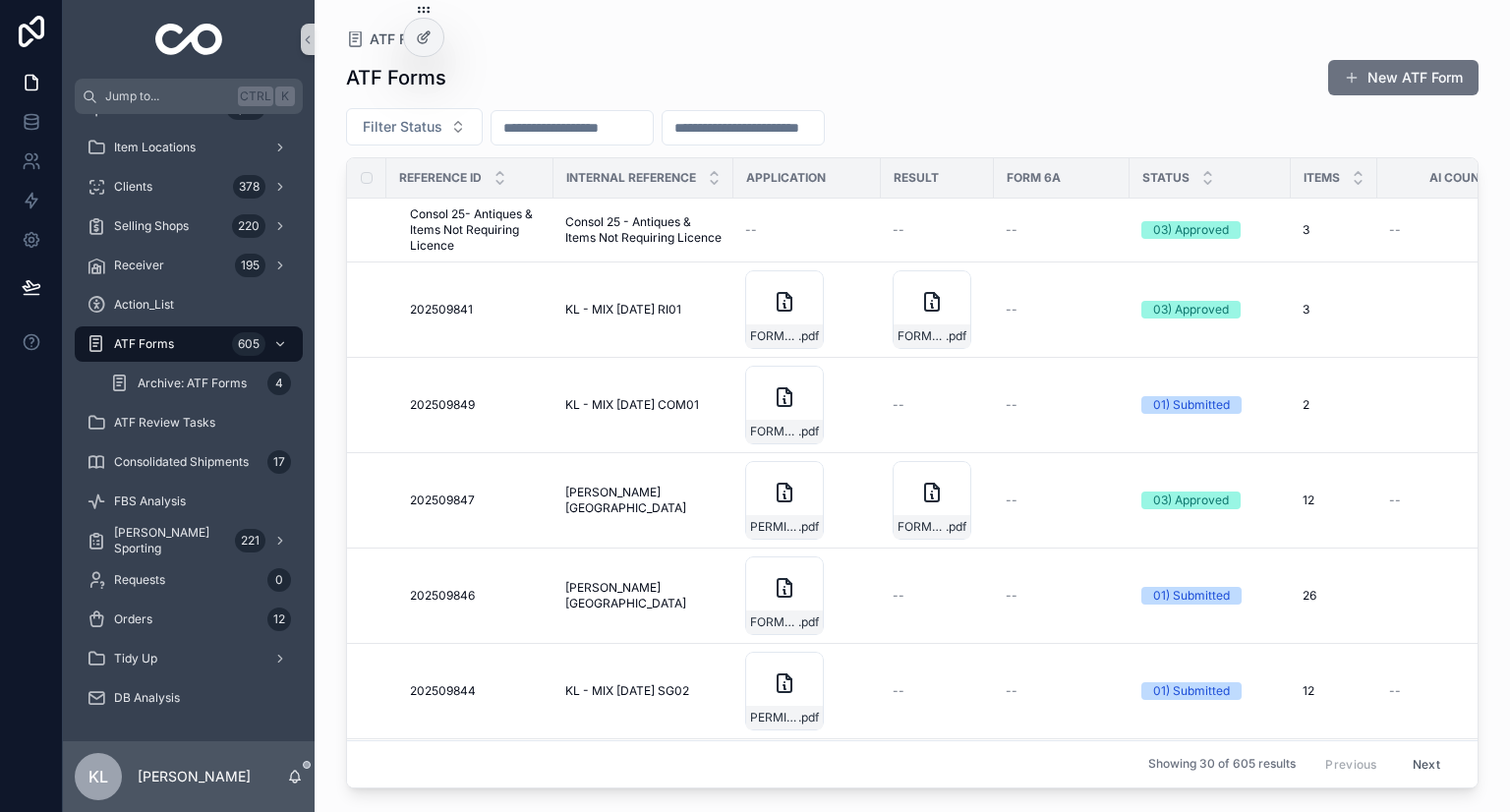
click at [635, 130] on input "scrollable content" at bounding box center [572, 128] width 161 height 28
paste input "**********"
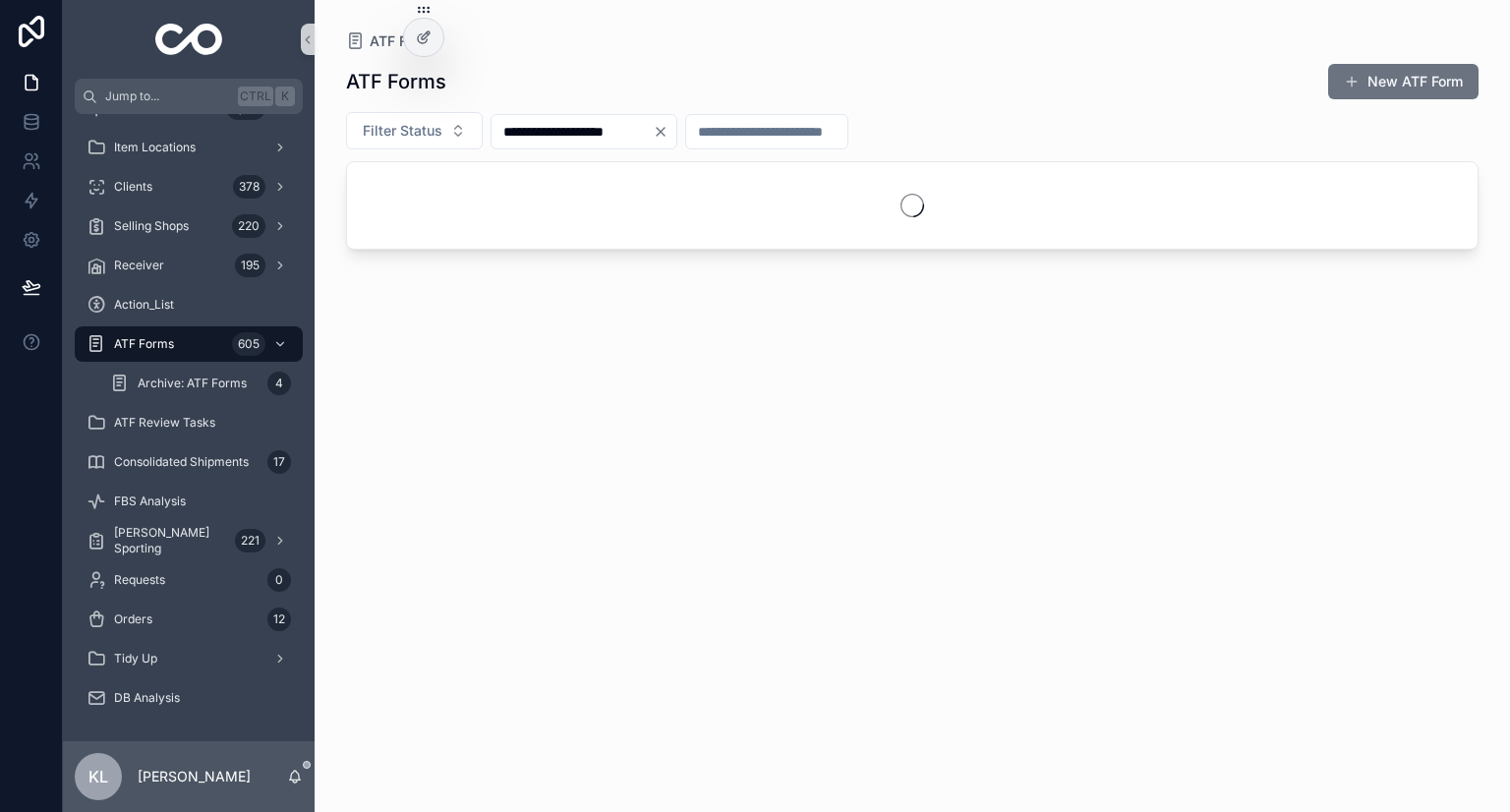
type input "**********"
click at [668, 136] on icon "Clear" at bounding box center [661, 132] width 16 height 16
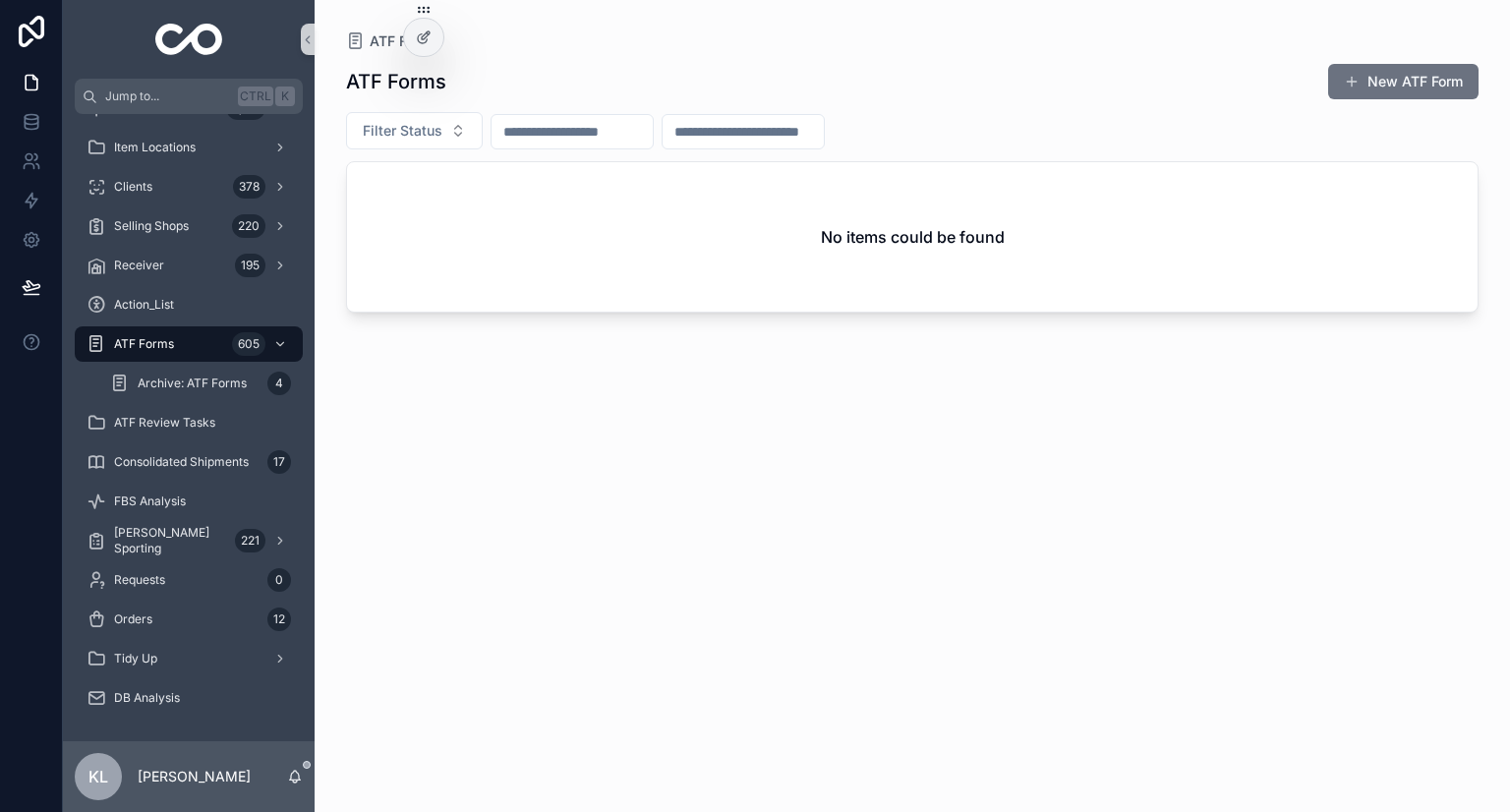
click at [754, 135] on input "scrollable content" at bounding box center [744, 132] width 161 height 28
paste input "**********"
type input "**********"
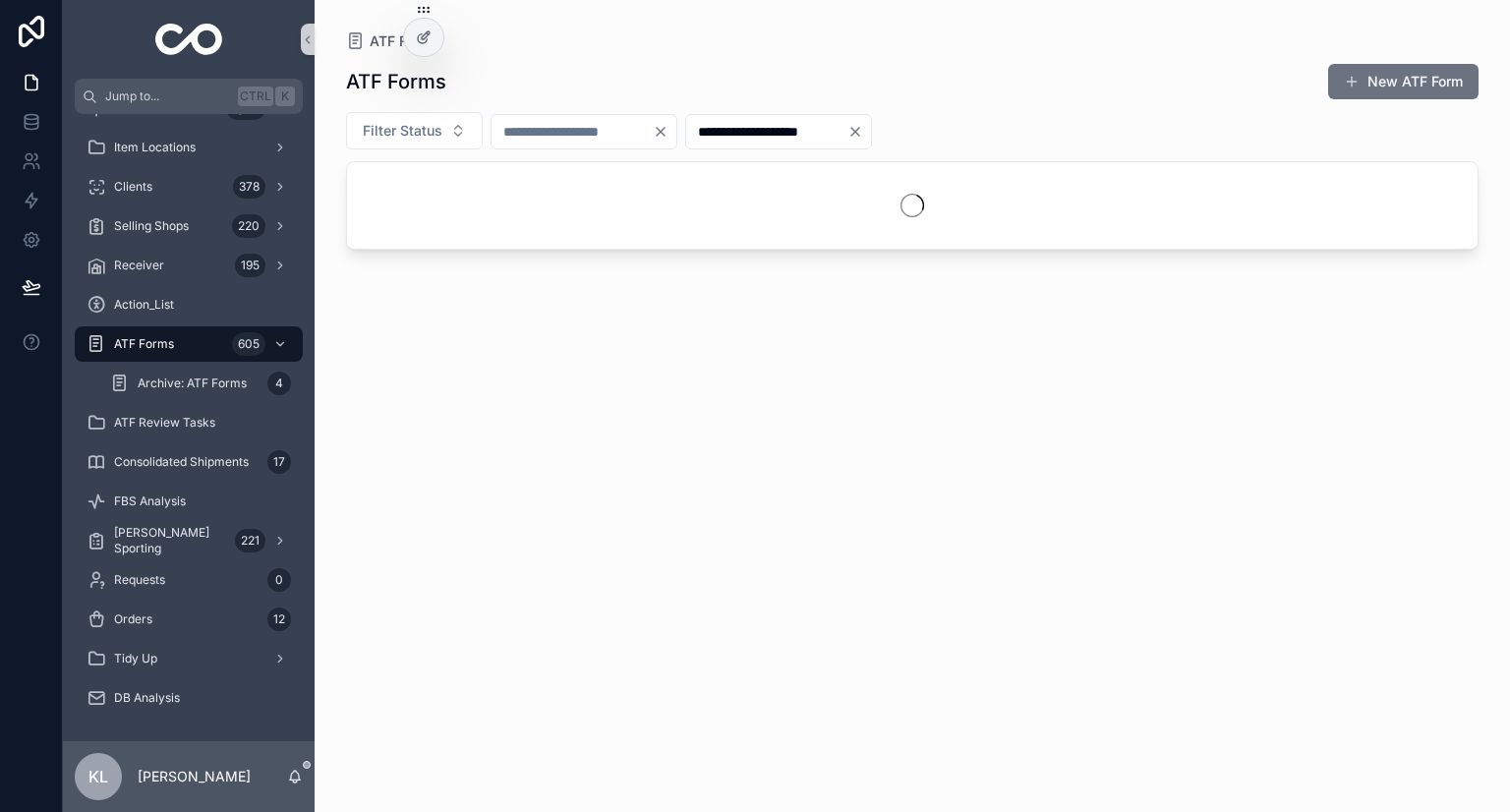
type input "**********"
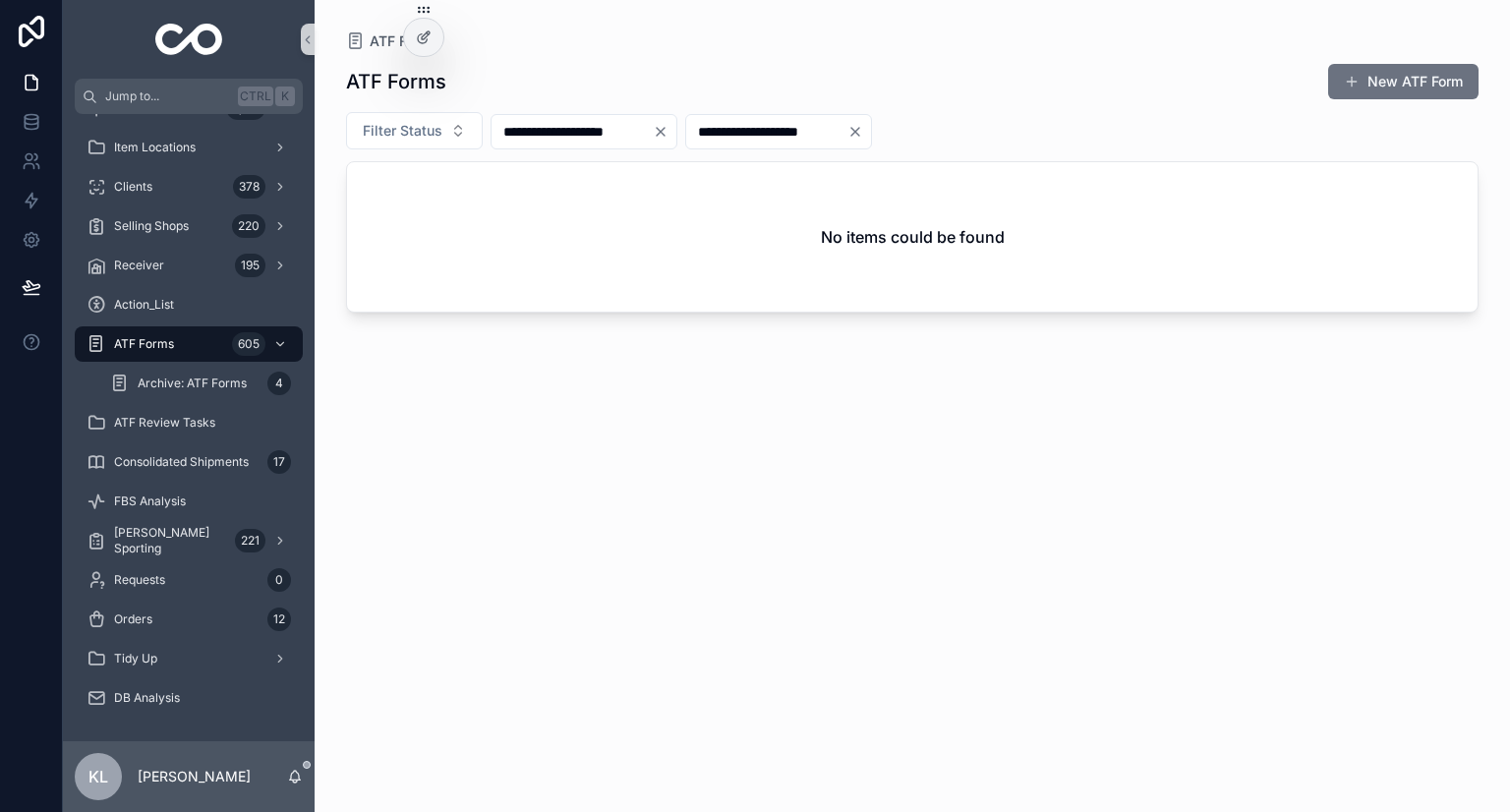
type input "**********"
click at [668, 134] on icon "Clear" at bounding box center [661, 132] width 16 height 16
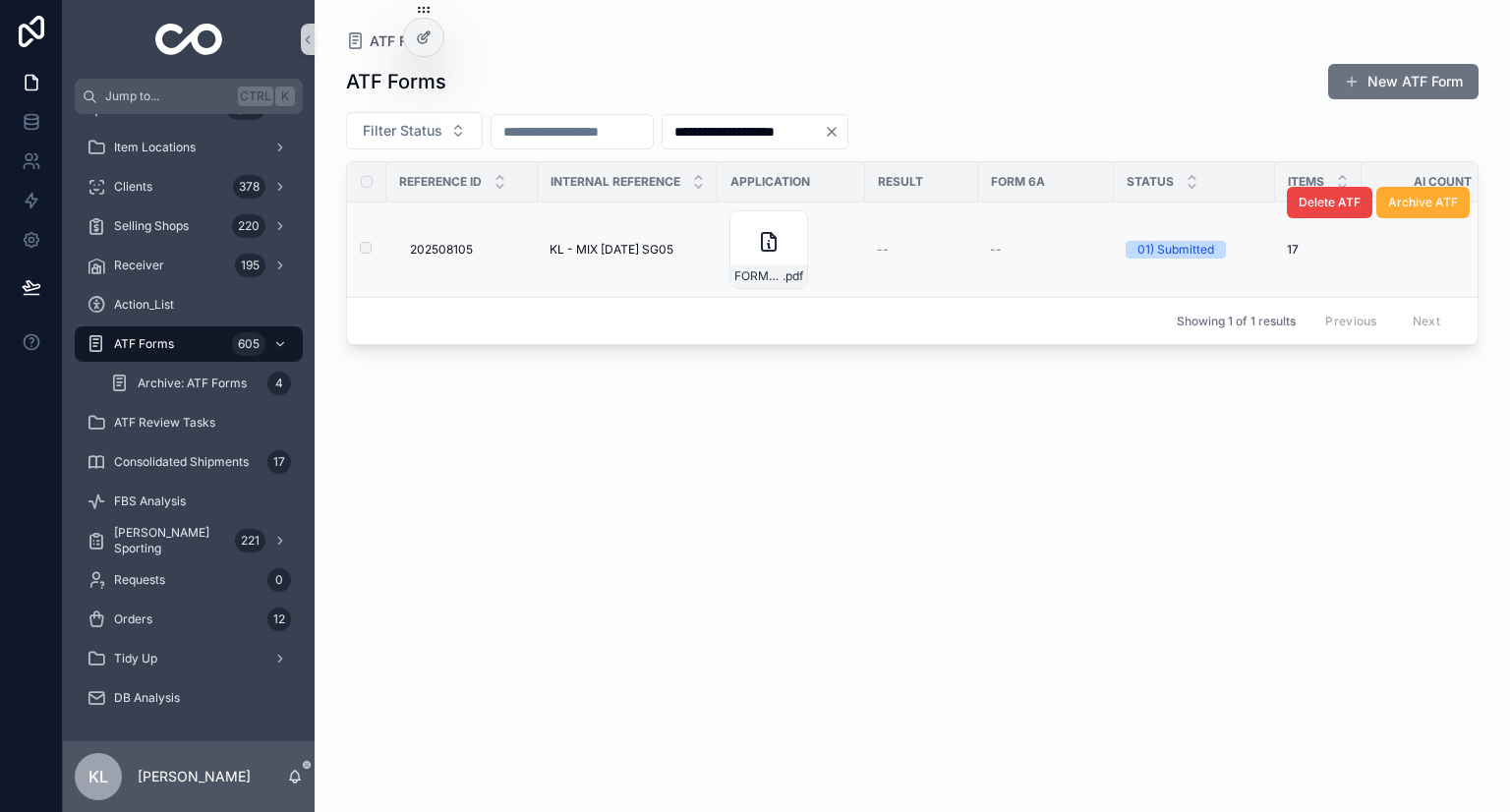
click at [658, 251] on span "KL - MIX JUL'25 SG05" at bounding box center [612, 250] width 124 height 16
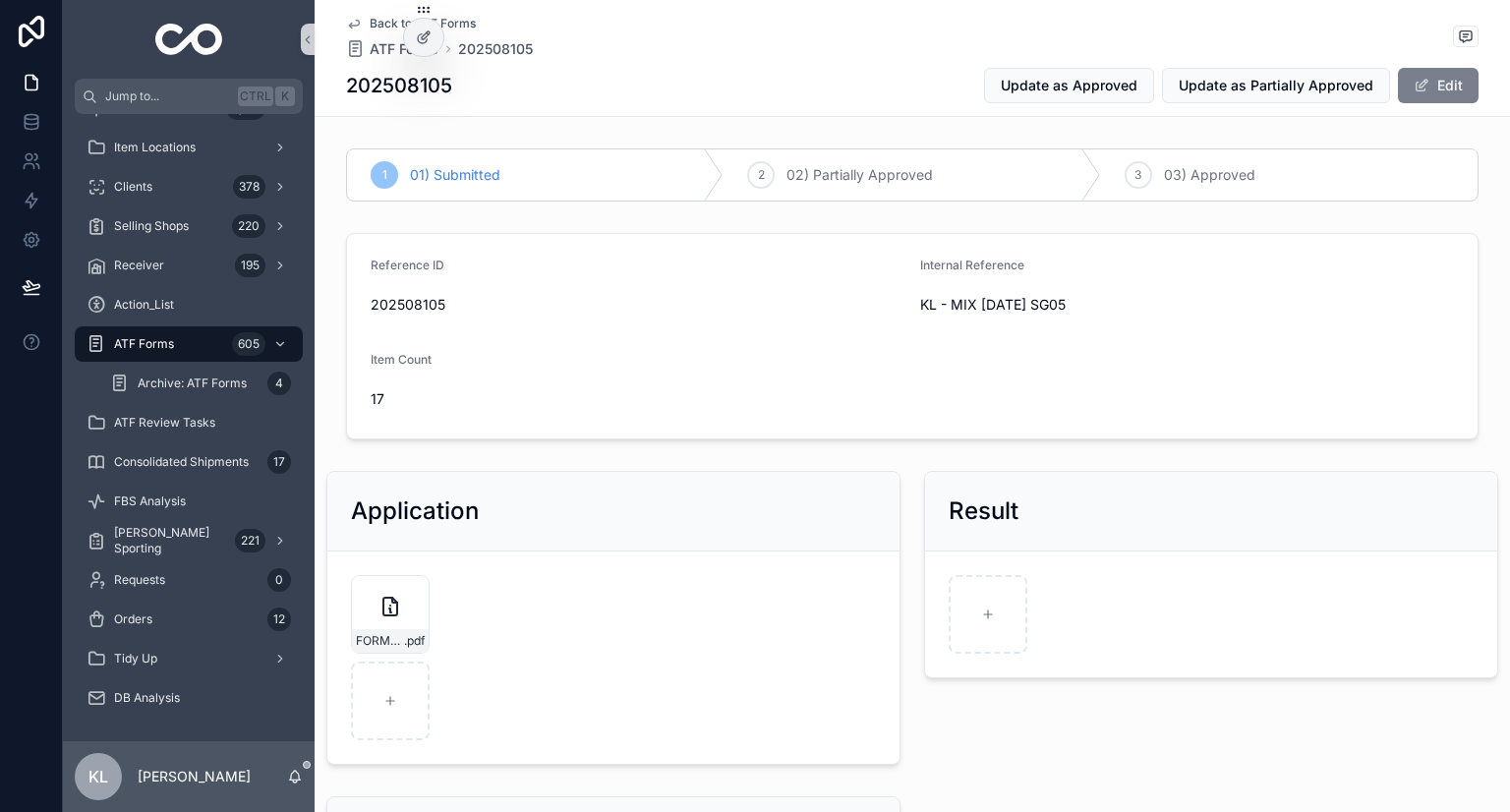
click at [754, 88] on span "scrollable content" at bounding box center [1422, 85] width 16 height 16
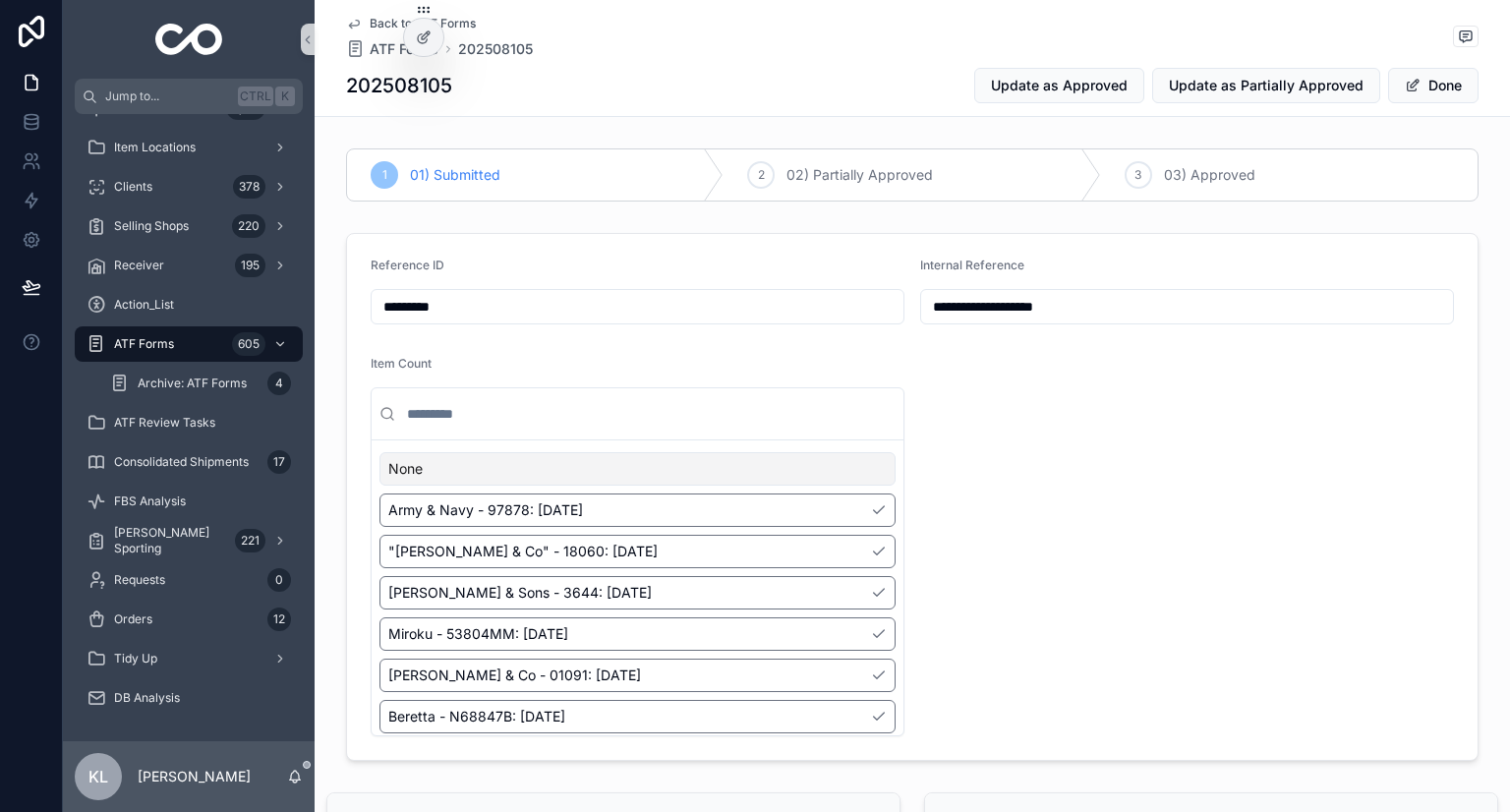
scroll to position [393, 0]
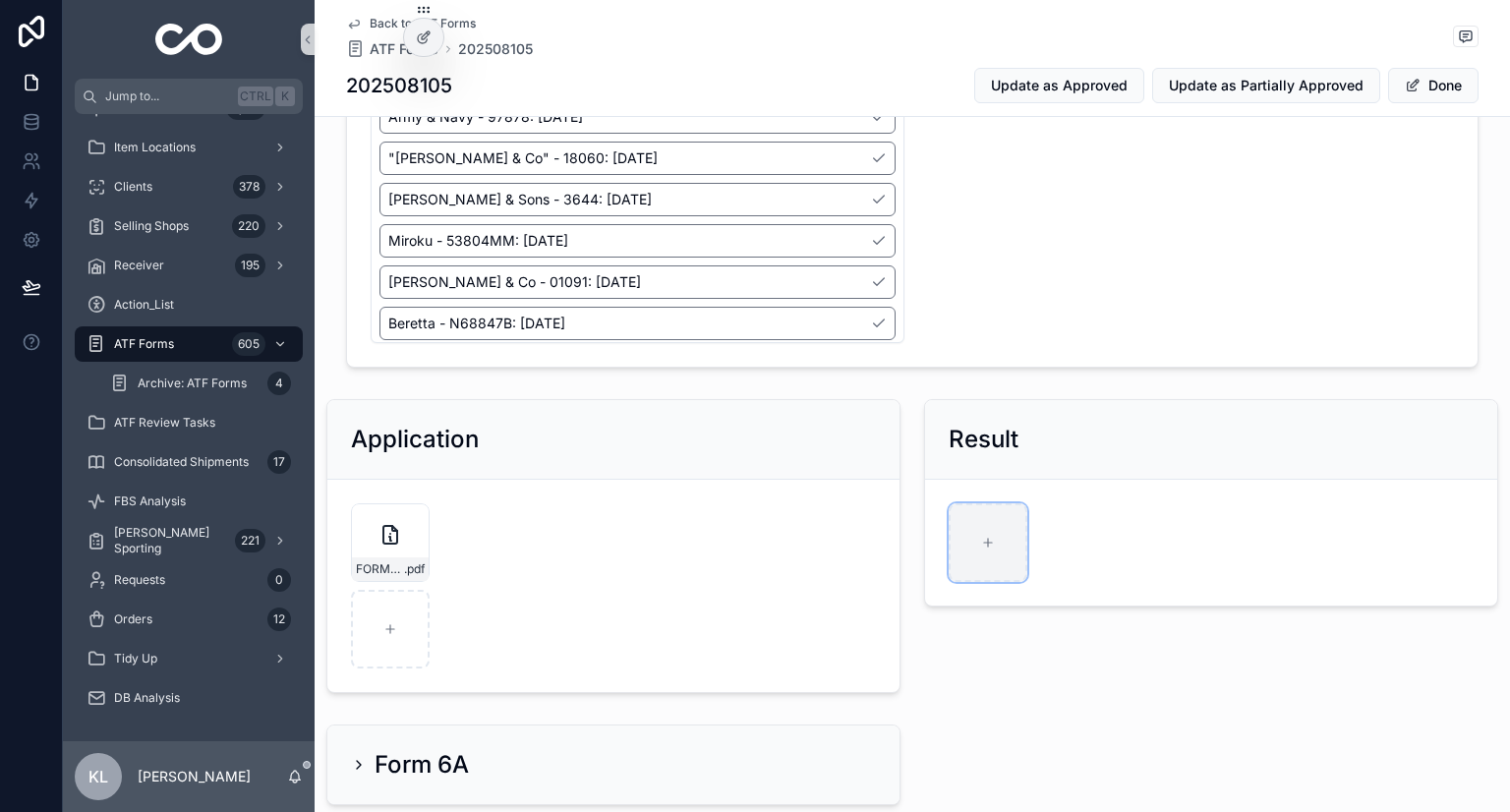
click at [754, 536] on icon "scrollable content" at bounding box center [988, 543] width 14 height 14
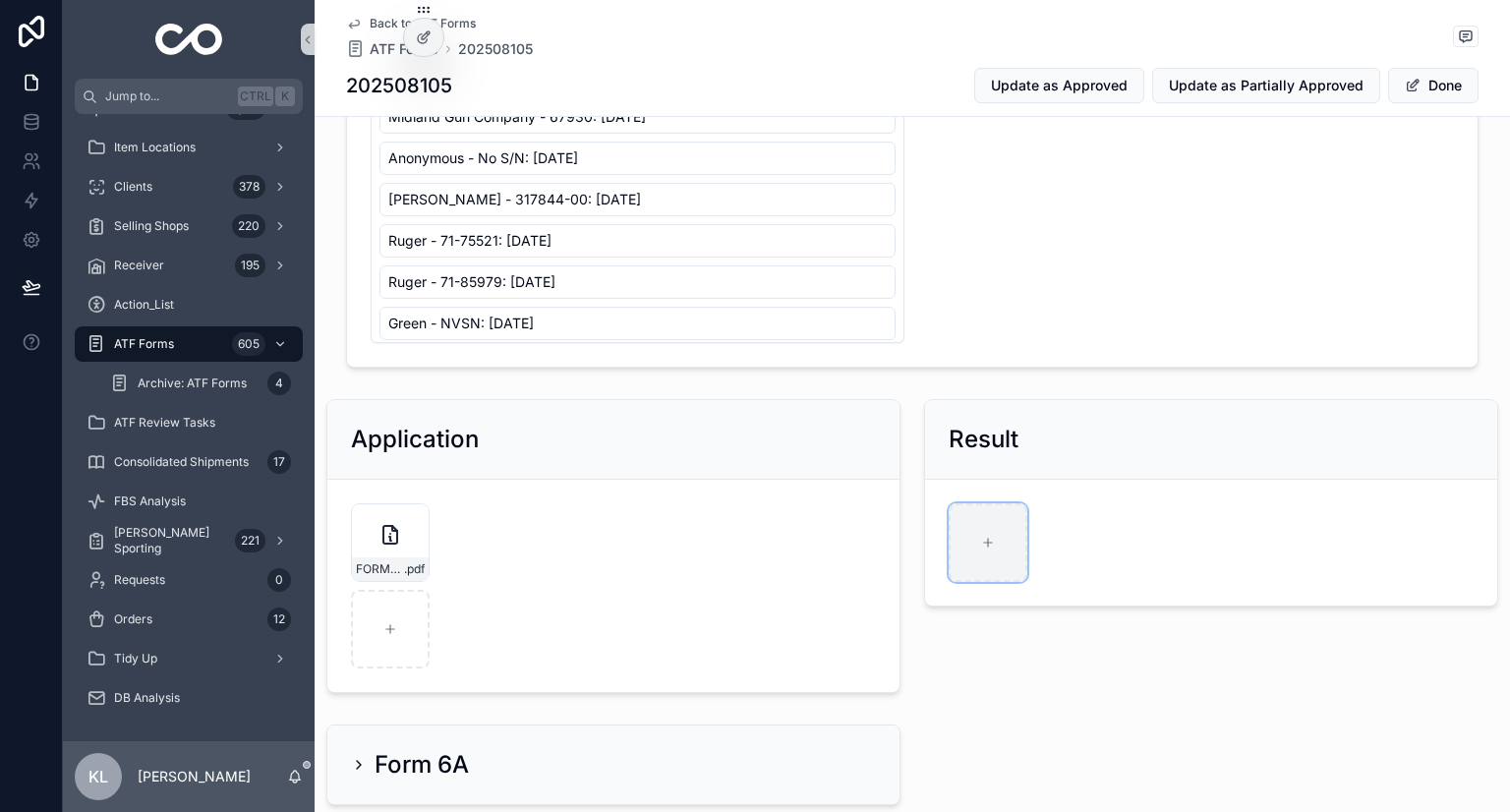
type input "**********"
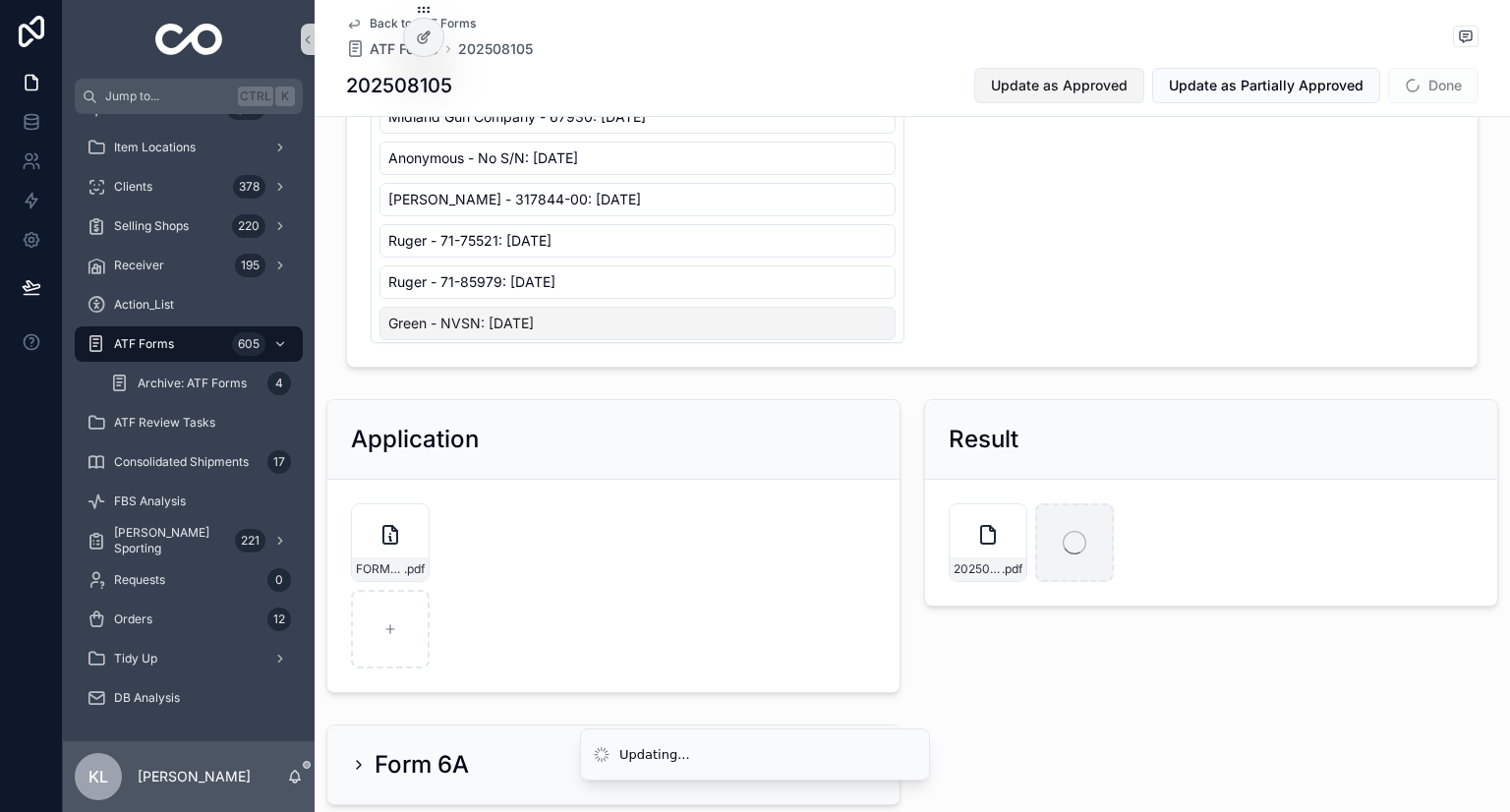
click at [754, 93] on span "Update as Approved" at bounding box center [1059, 85] width 137 height 20
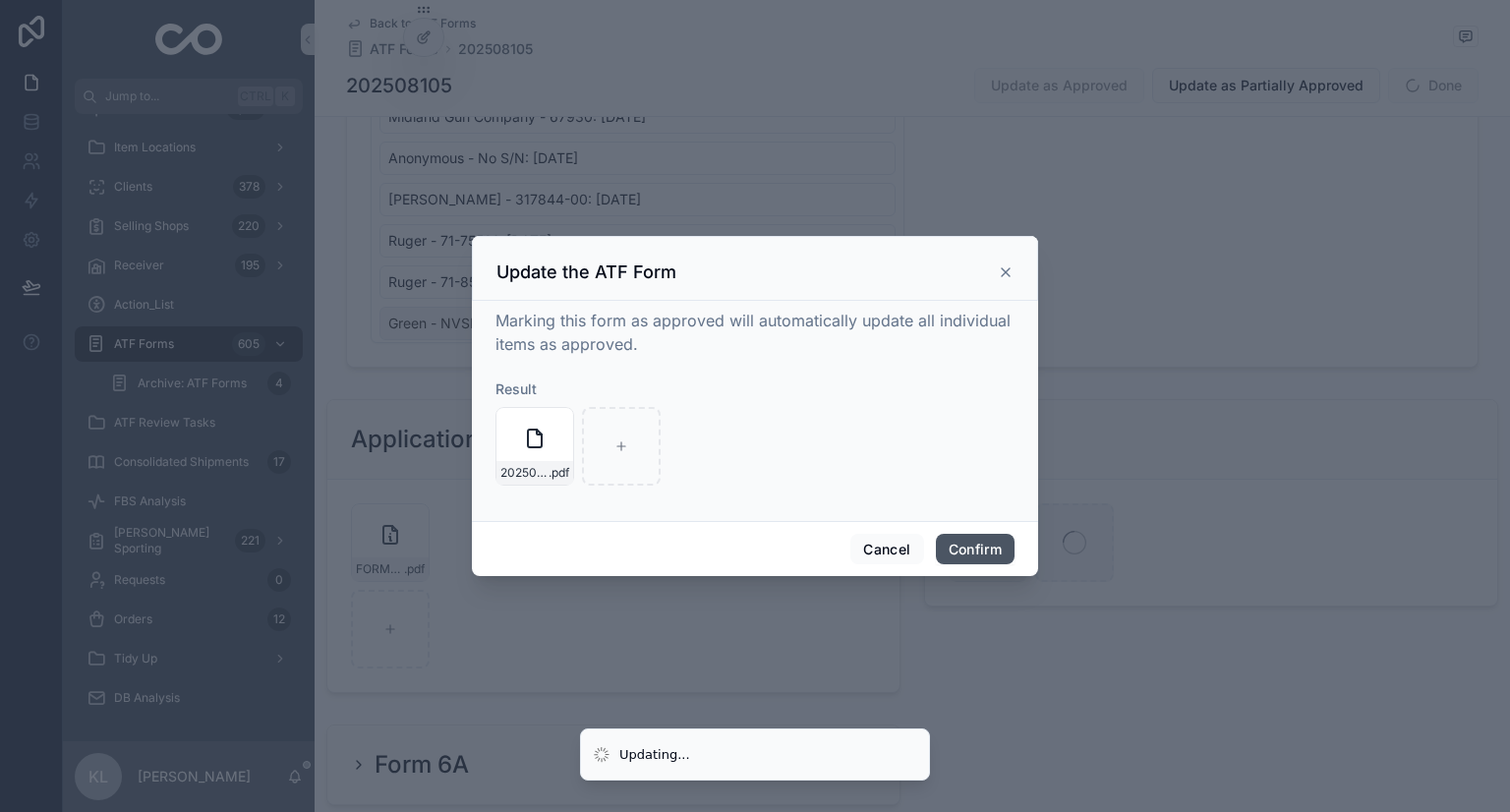
click at [754, 559] on button "Confirm" at bounding box center [975, 550] width 78 height 32
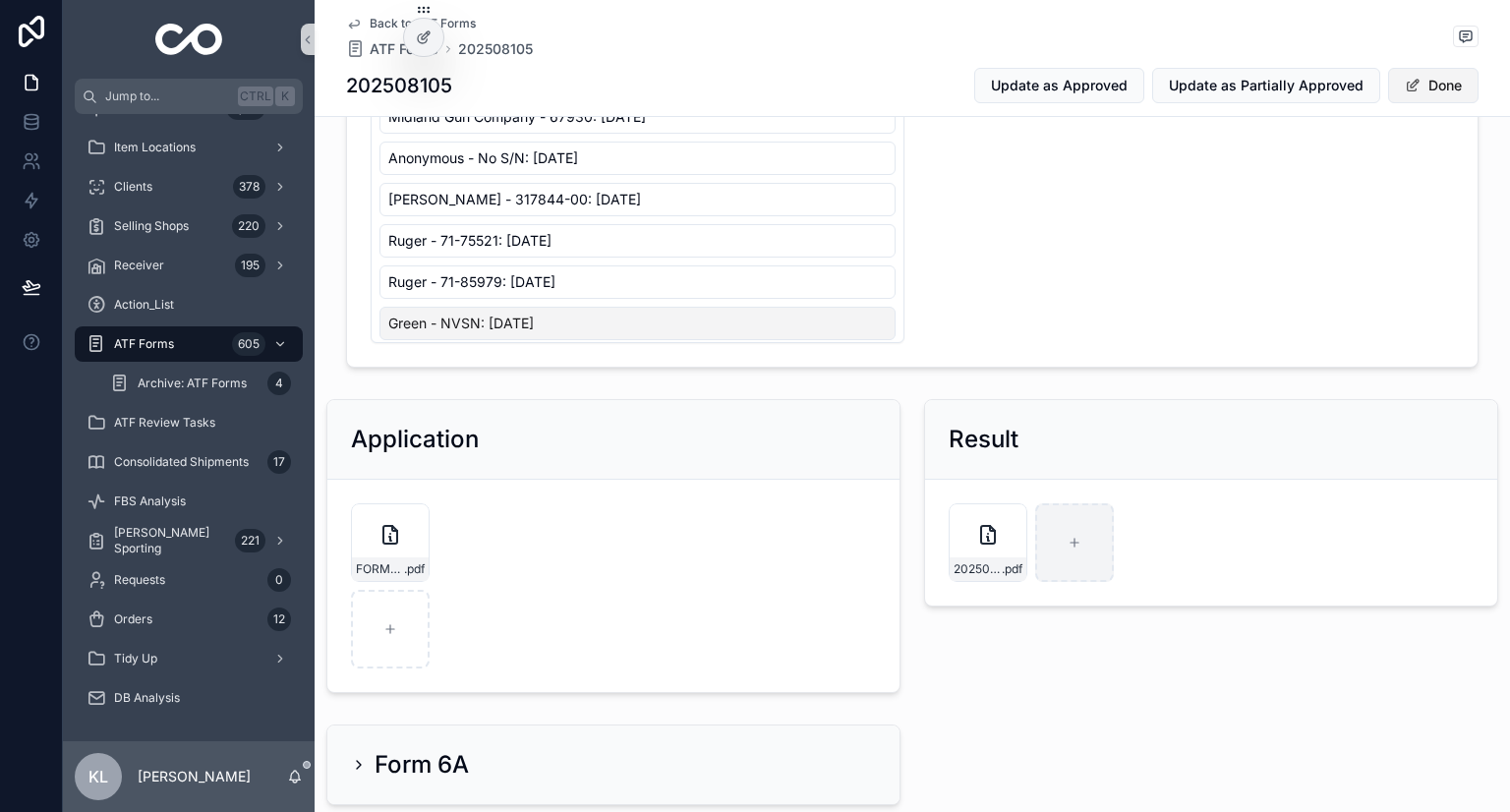
click at [754, 68] on button "Done" at bounding box center [1434, 85] width 90 height 36
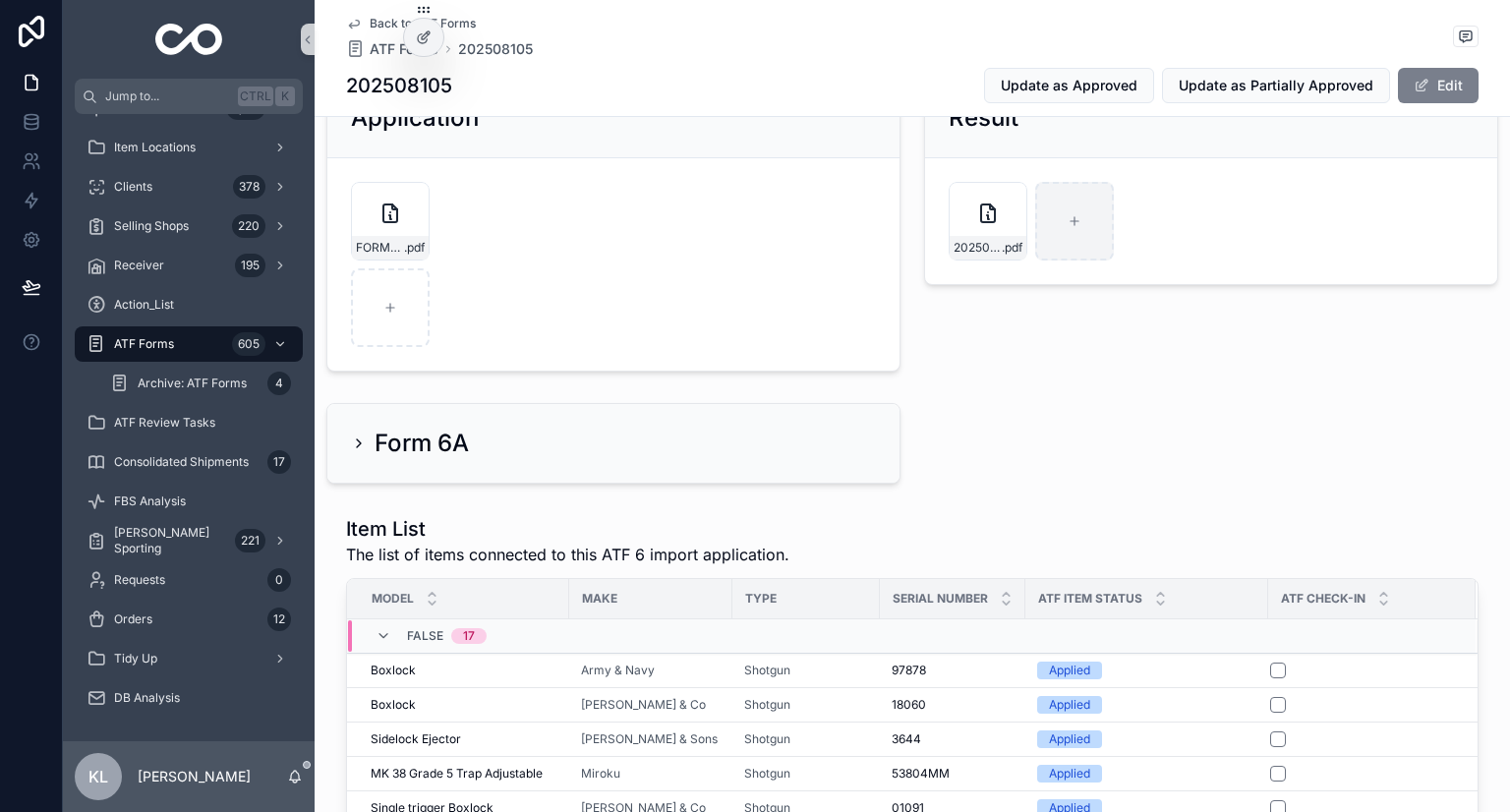
scroll to position [389, 0]
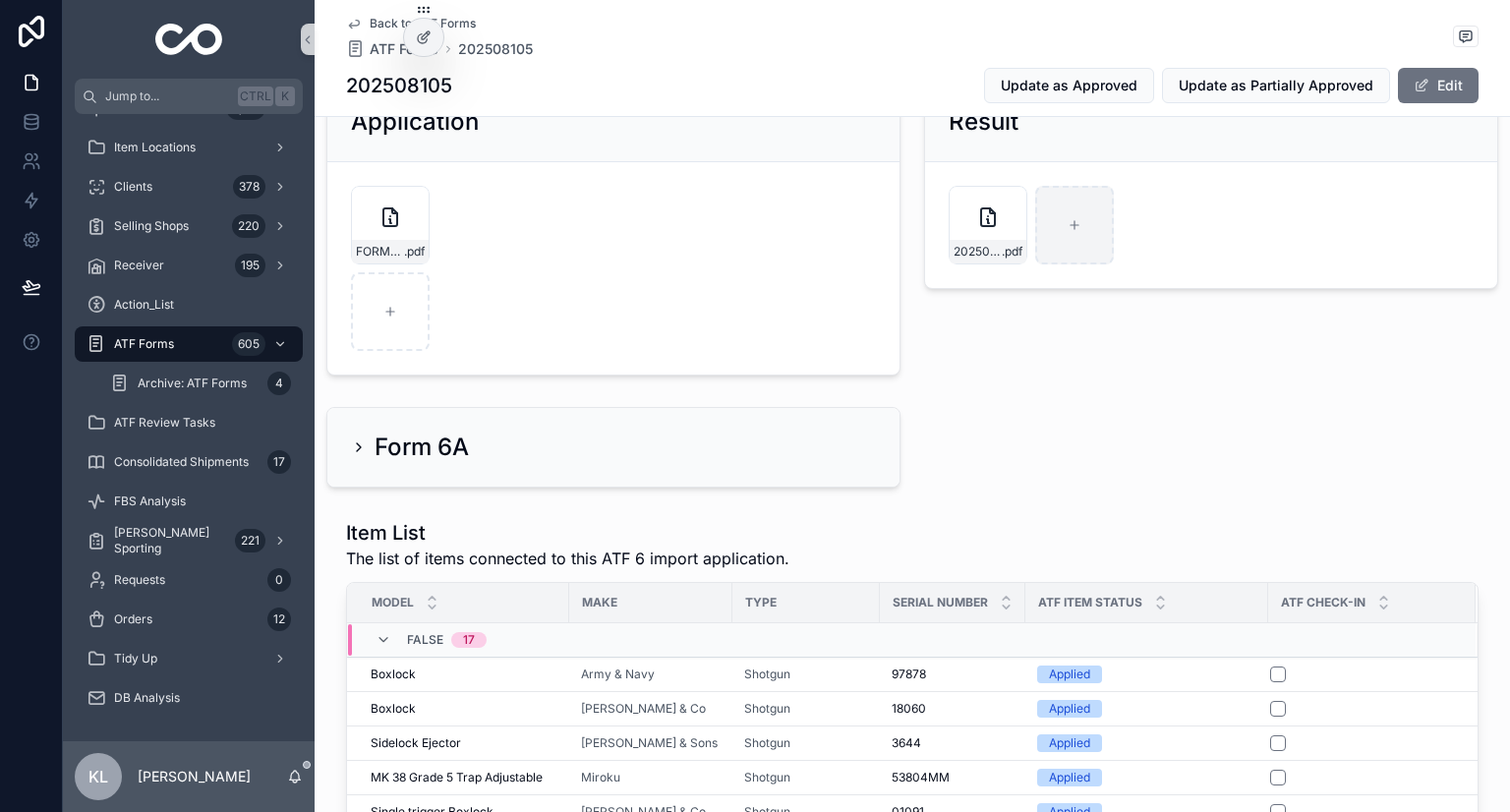
click at [754, 465] on div "01) Submitted 02) Partially Approved 3 03) Approved Reference ID 202508105 Inte…" at bounding box center [912, 736] width 1195 height 1969
click at [754, 95] on button "Update as Approved" at bounding box center [1068, 85] width 170 height 36
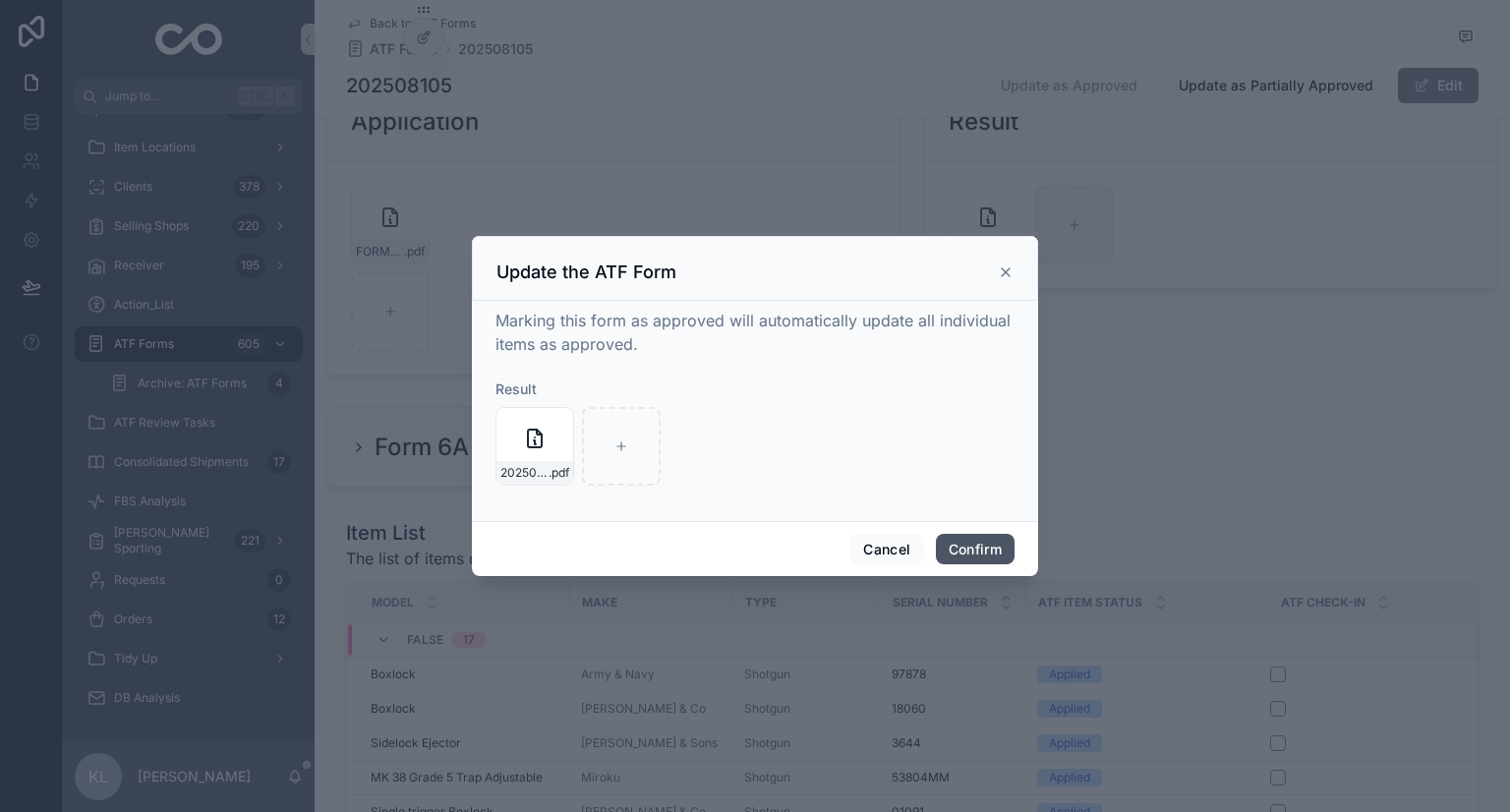
click at [754, 548] on button "Confirm" at bounding box center [975, 550] width 78 height 32
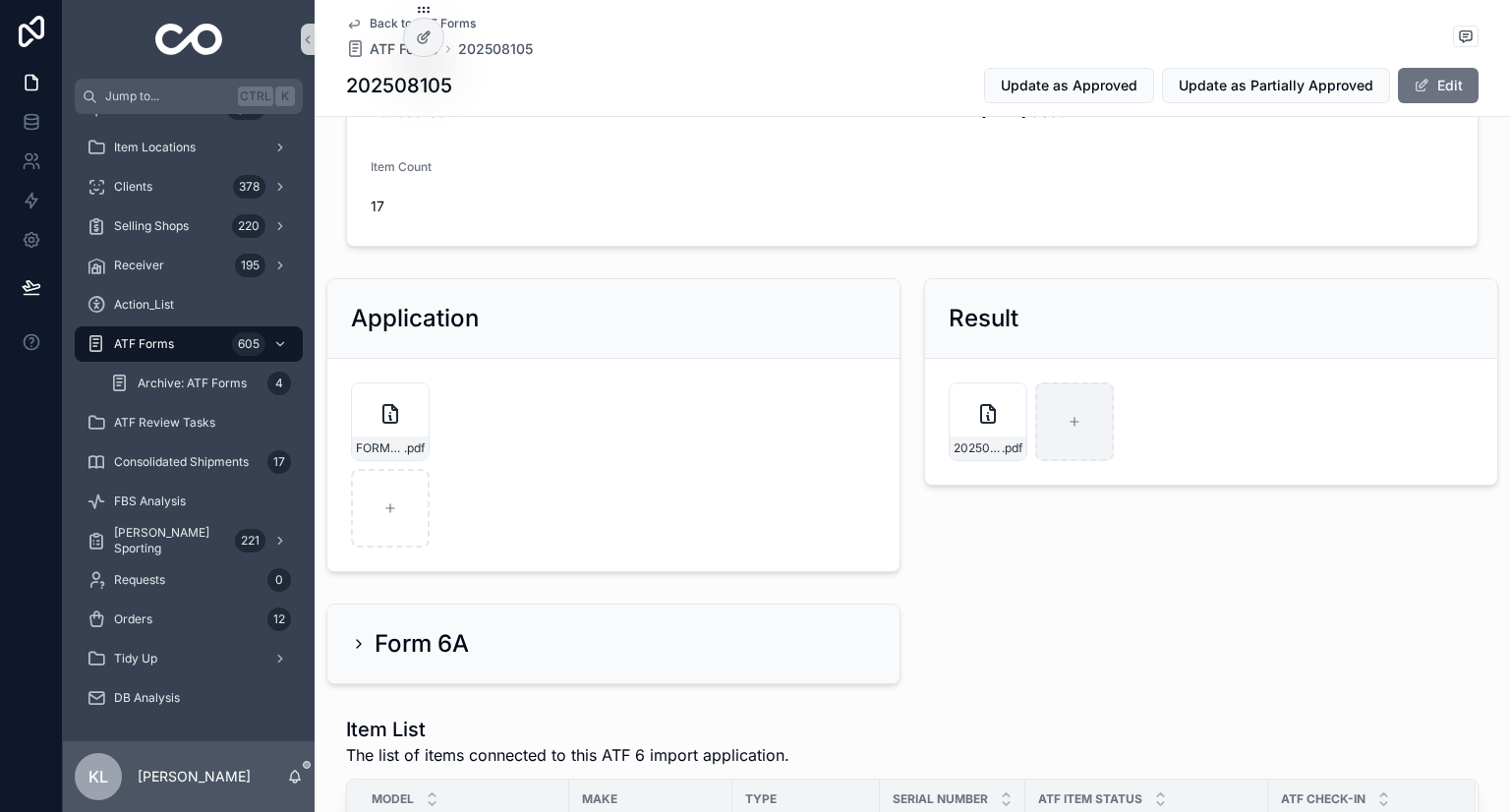
scroll to position [0, 0]
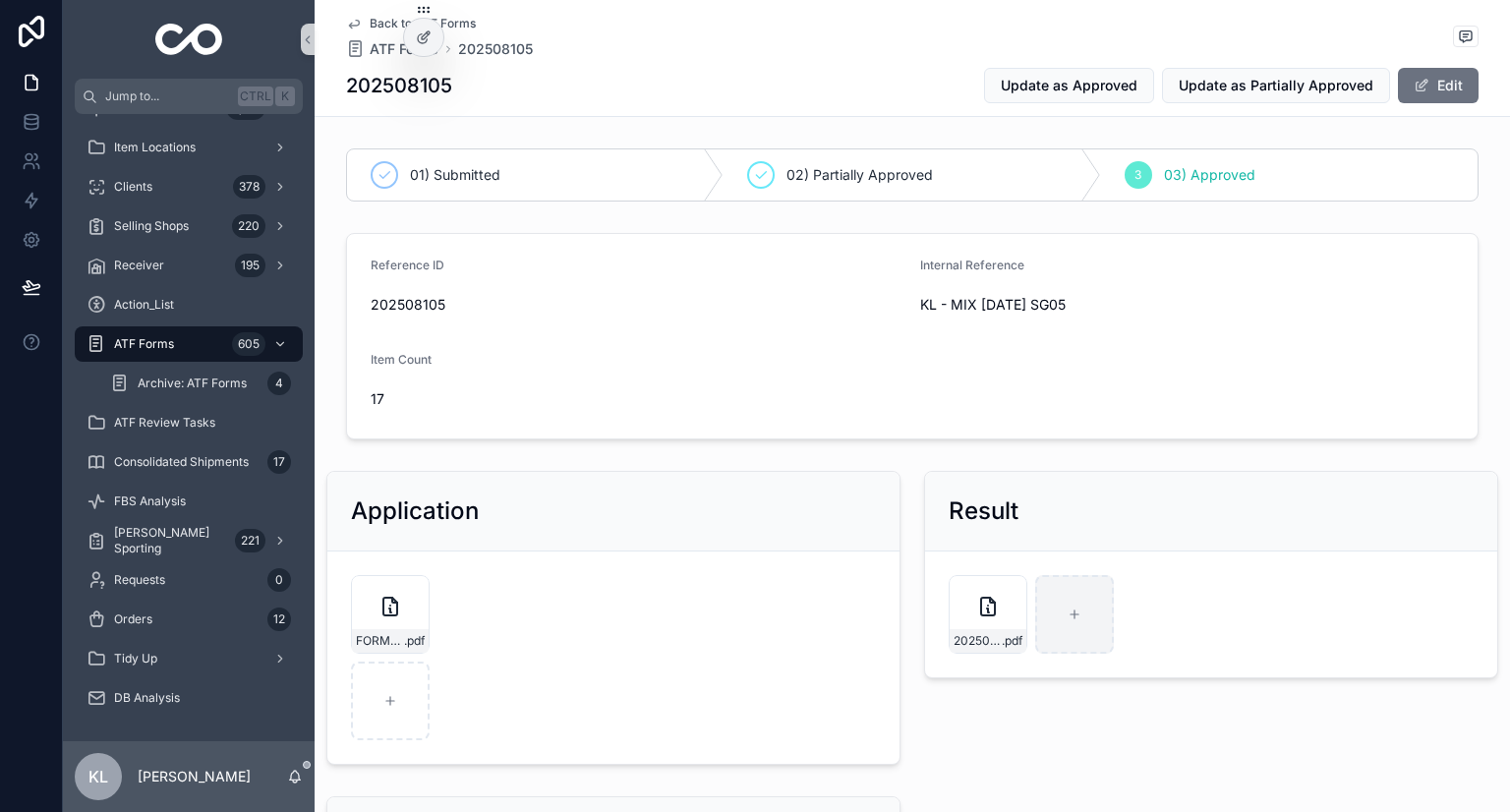
click at [376, 297] on span "202508105" at bounding box center [637, 305] width 534 height 20
copy span "202508105"
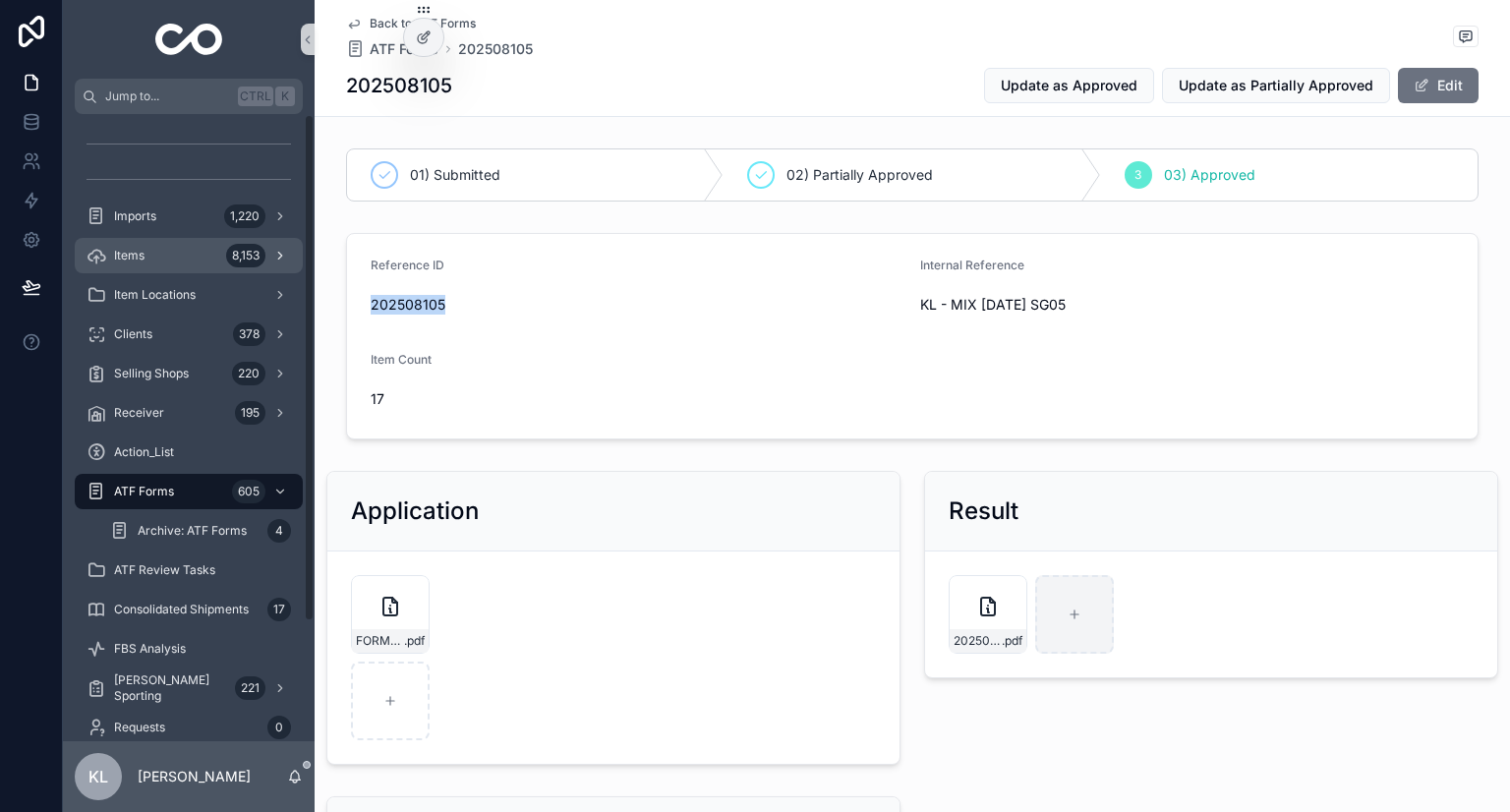
click at [180, 268] on div "Items 8,153" at bounding box center [189, 256] width 205 height 32
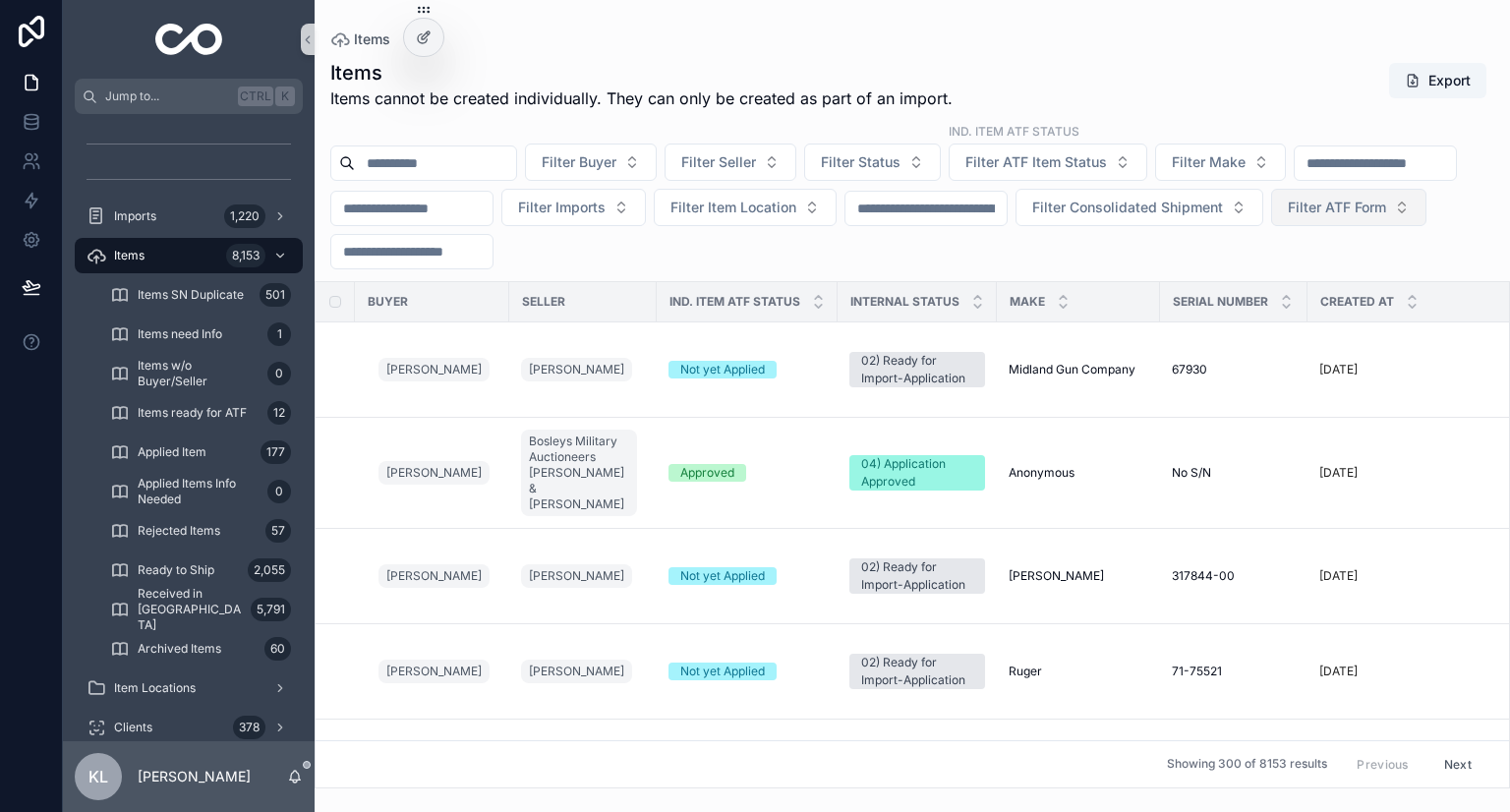
click at [754, 226] on button "Filter ATF Form" at bounding box center [1349, 207] width 155 height 38
type input "*********"
click at [641, 328] on div "202508105" at bounding box center [664, 331] width 236 height 32
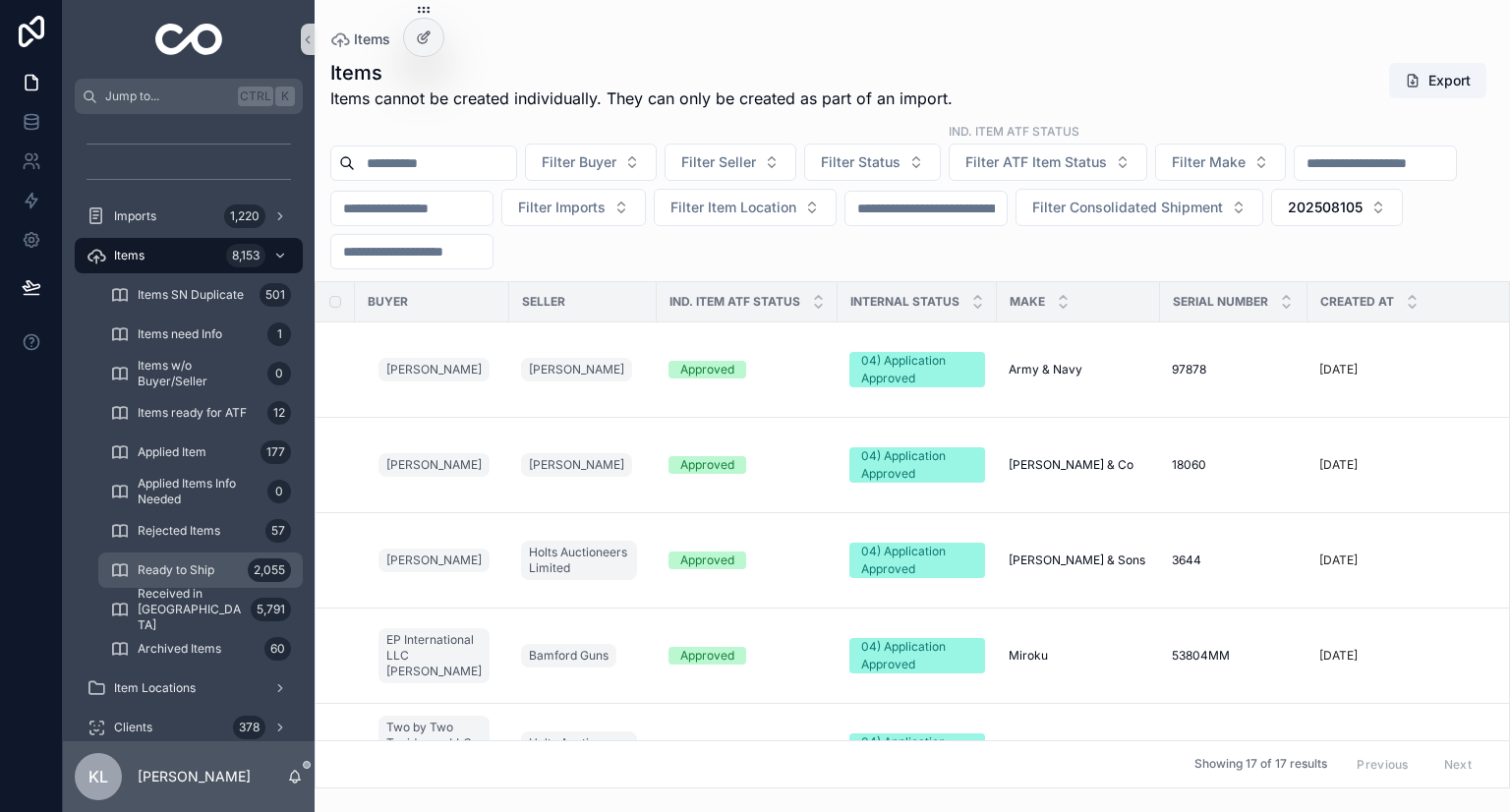
click at [222, 580] on div "Ready to Ship 2,055" at bounding box center [201, 571] width 181 height 32
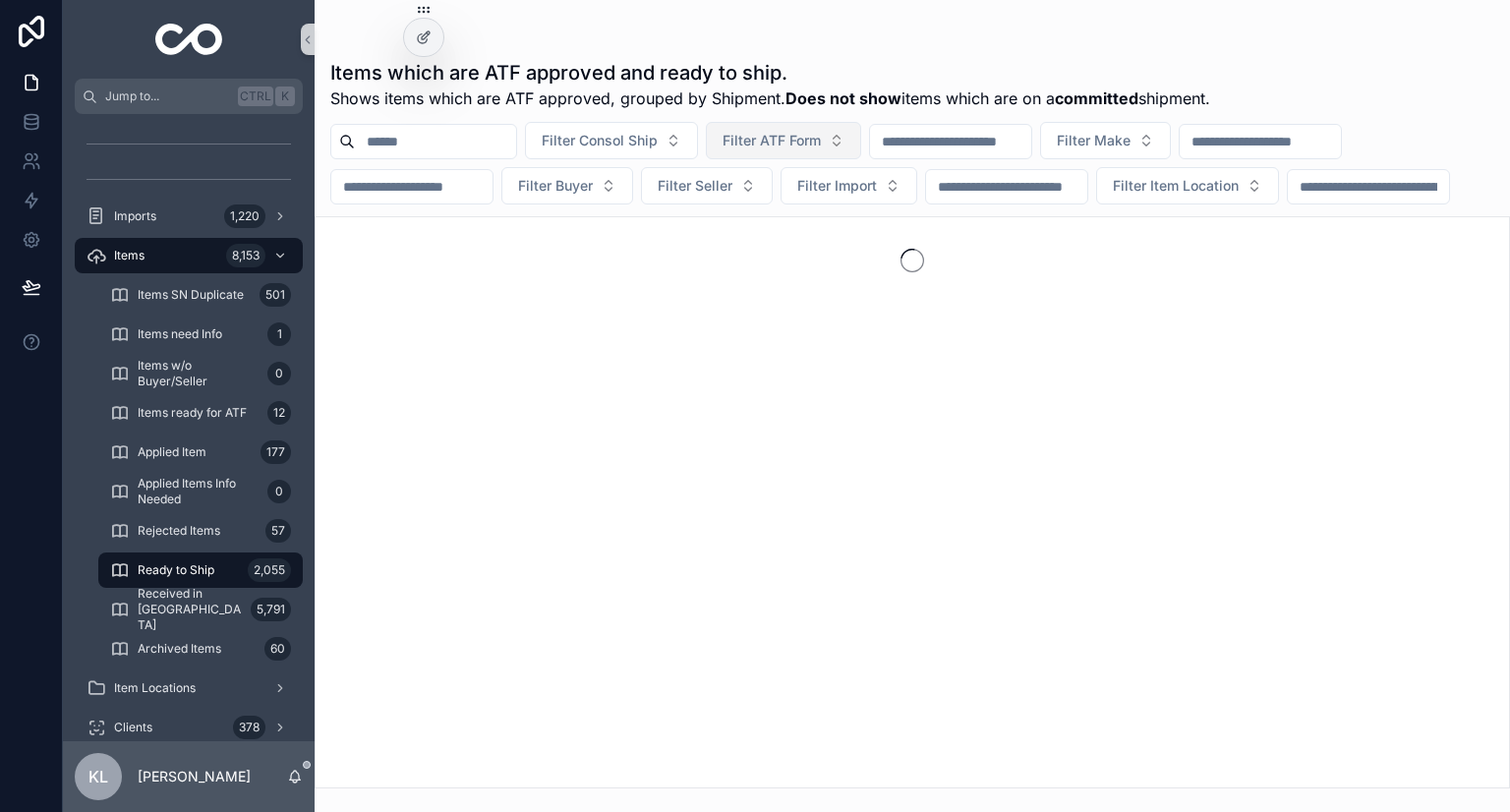
click at [754, 138] on span "Filter ATF Form" at bounding box center [771, 141] width 98 height 20
type input "*********"
click at [754, 226] on span "202508105" at bounding box center [759, 220] width 74 height 20
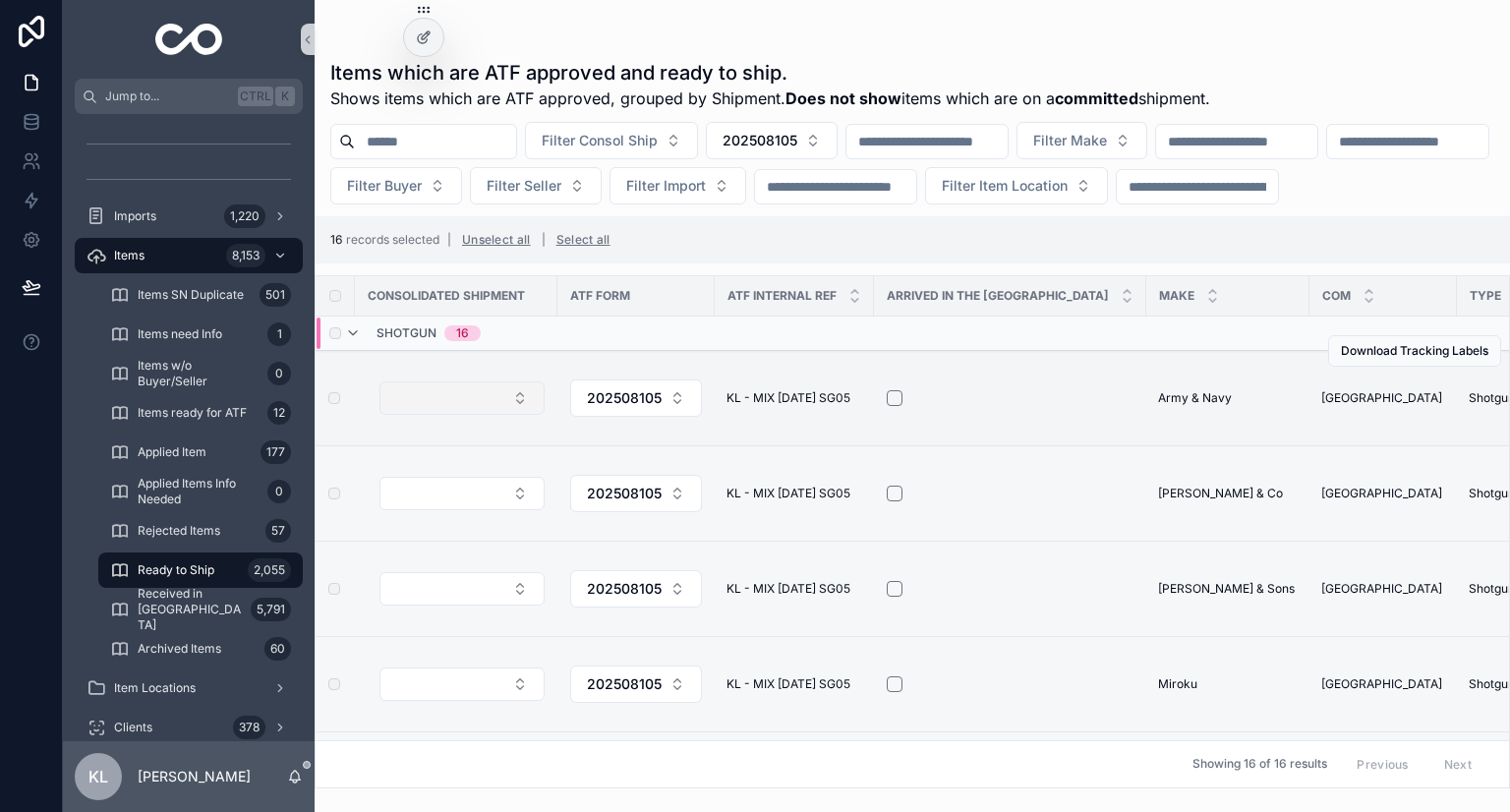
click at [506, 415] on button "Select Button" at bounding box center [462, 398] width 165 height 34
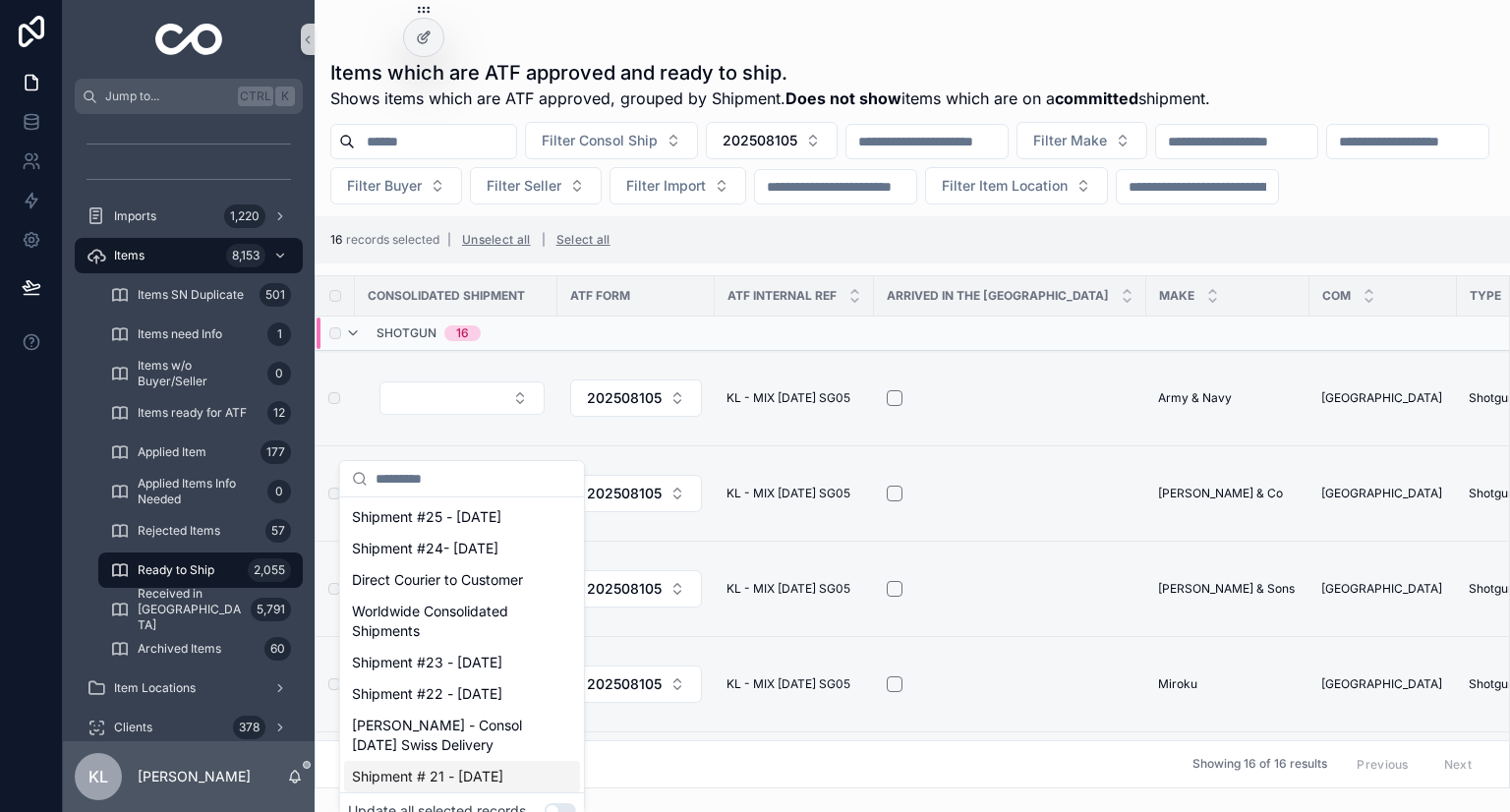
click at [566, 805] on button "Use setting" at bounding box center [561, 811] width 32 height 16
click at [499, 513] on span "Shipment #25 - Nov'25" at bounding box center [427, 517] width 150 height 20
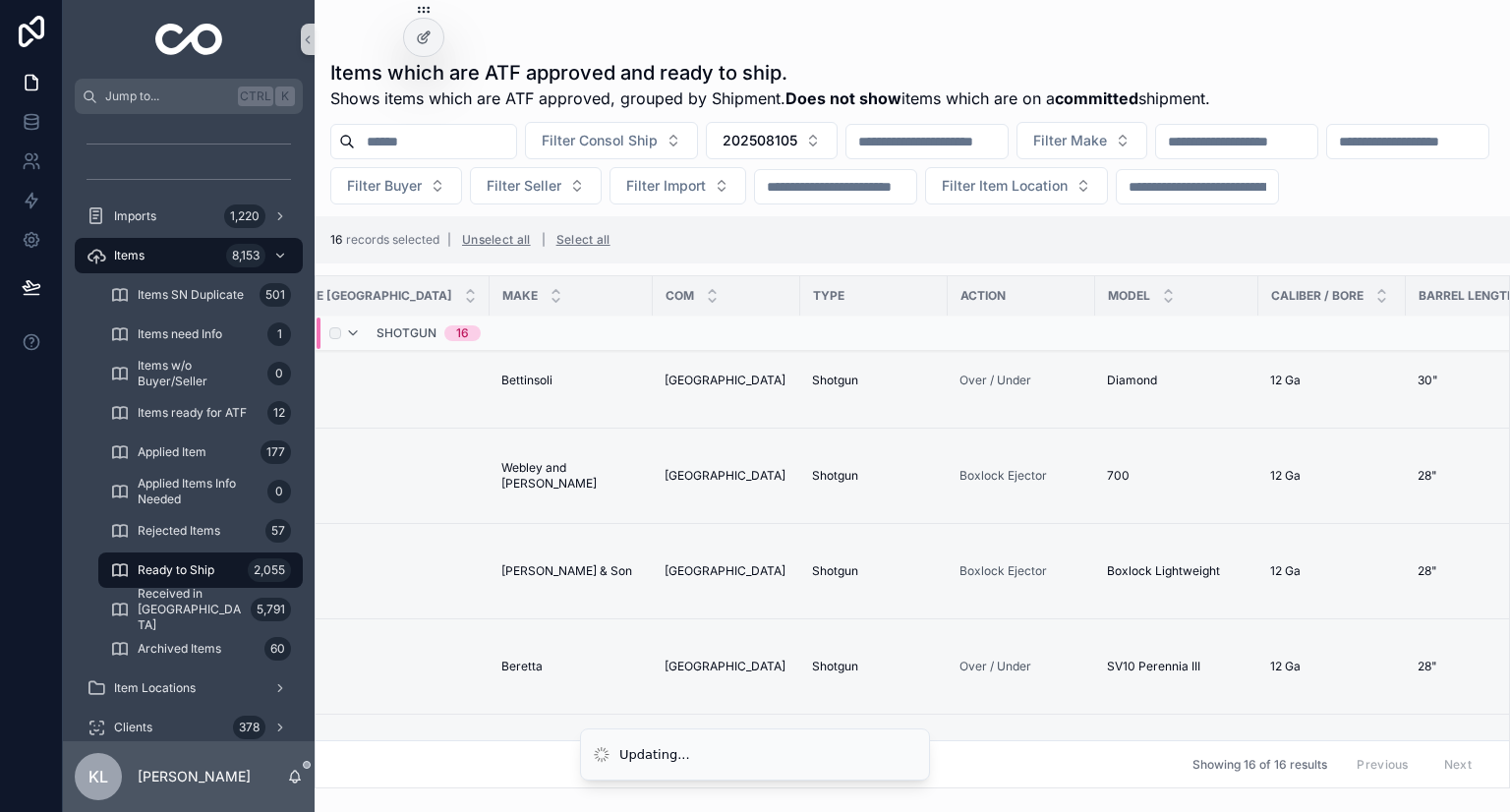
scroll to position [590, 0]
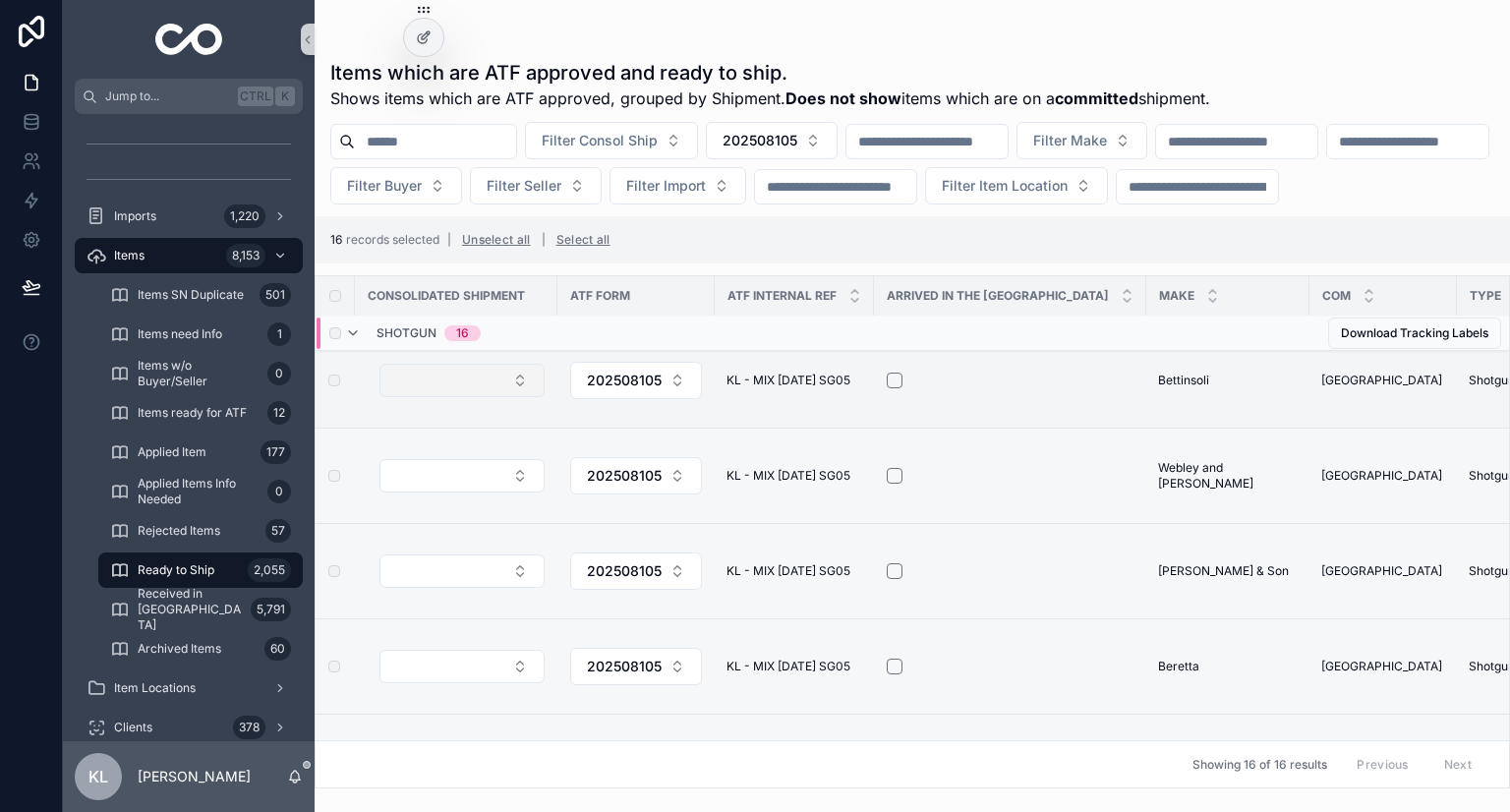
click at [519, 397] on button "Select Button" at bounding box center [462, 380] width 165 height 34
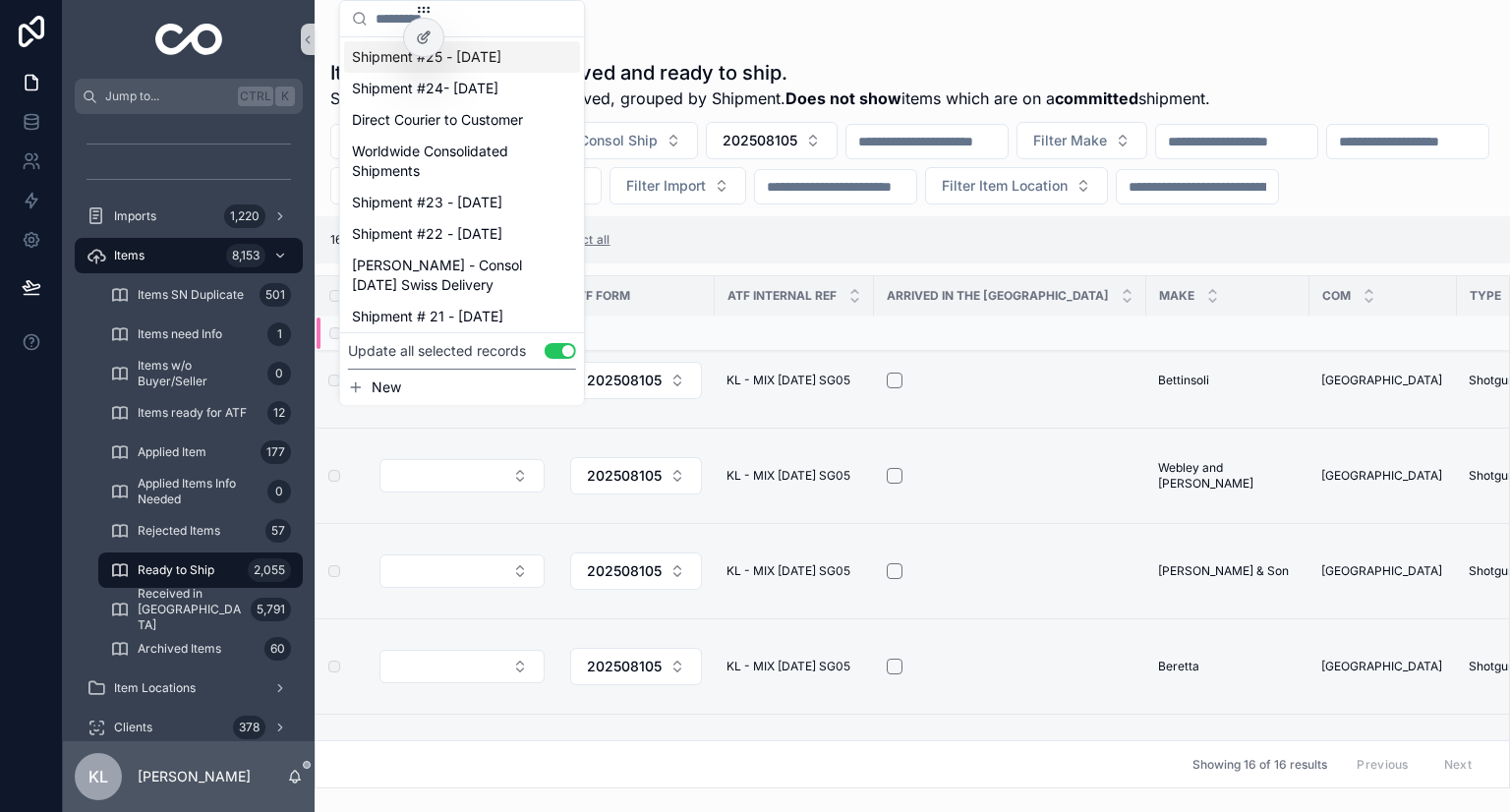
click at [489, 52] on span "Shipment #25 - Nov'25" at bounding box center [427, 58] width 150 height 20
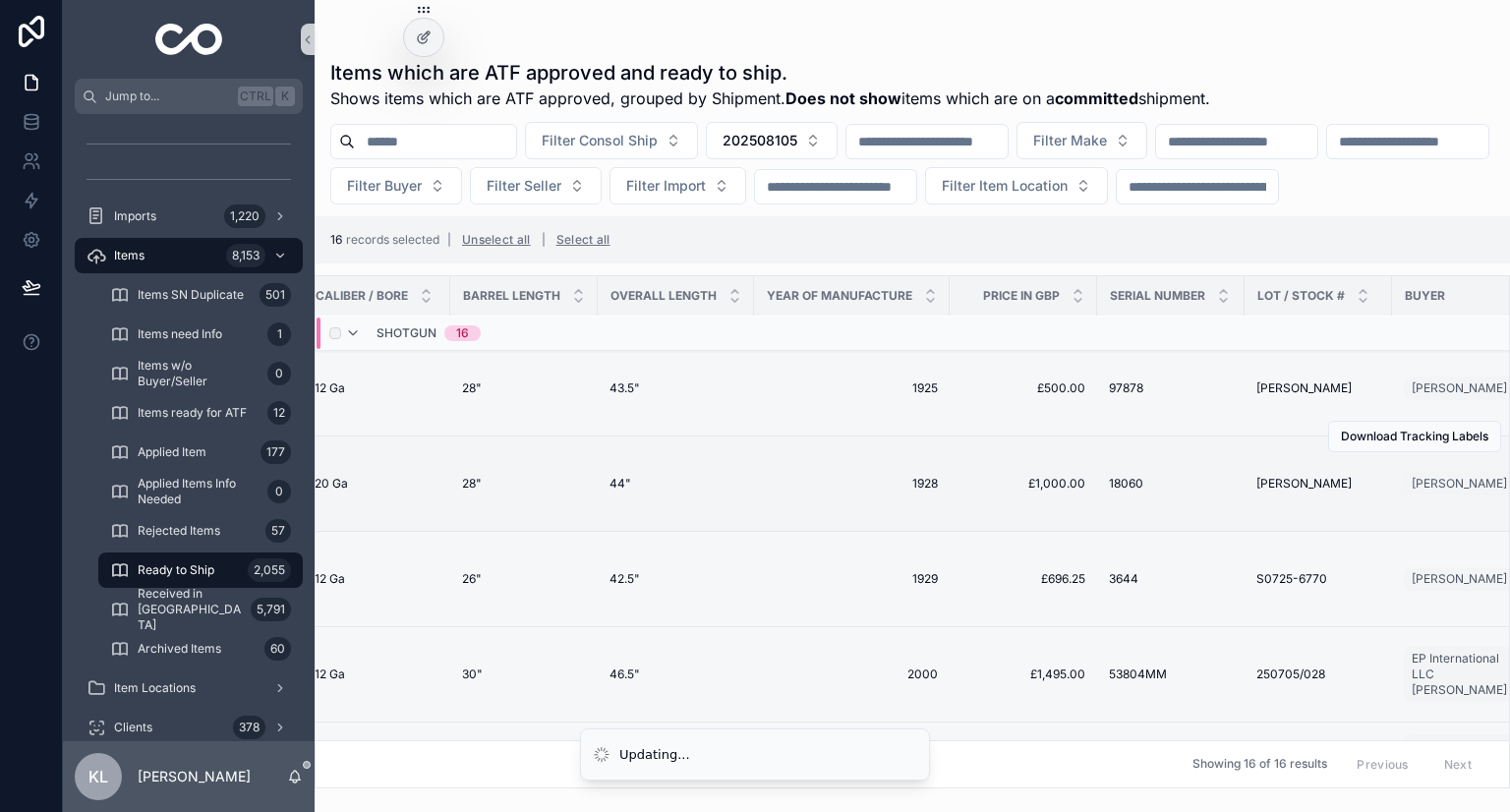
scroll to position [0, 0]
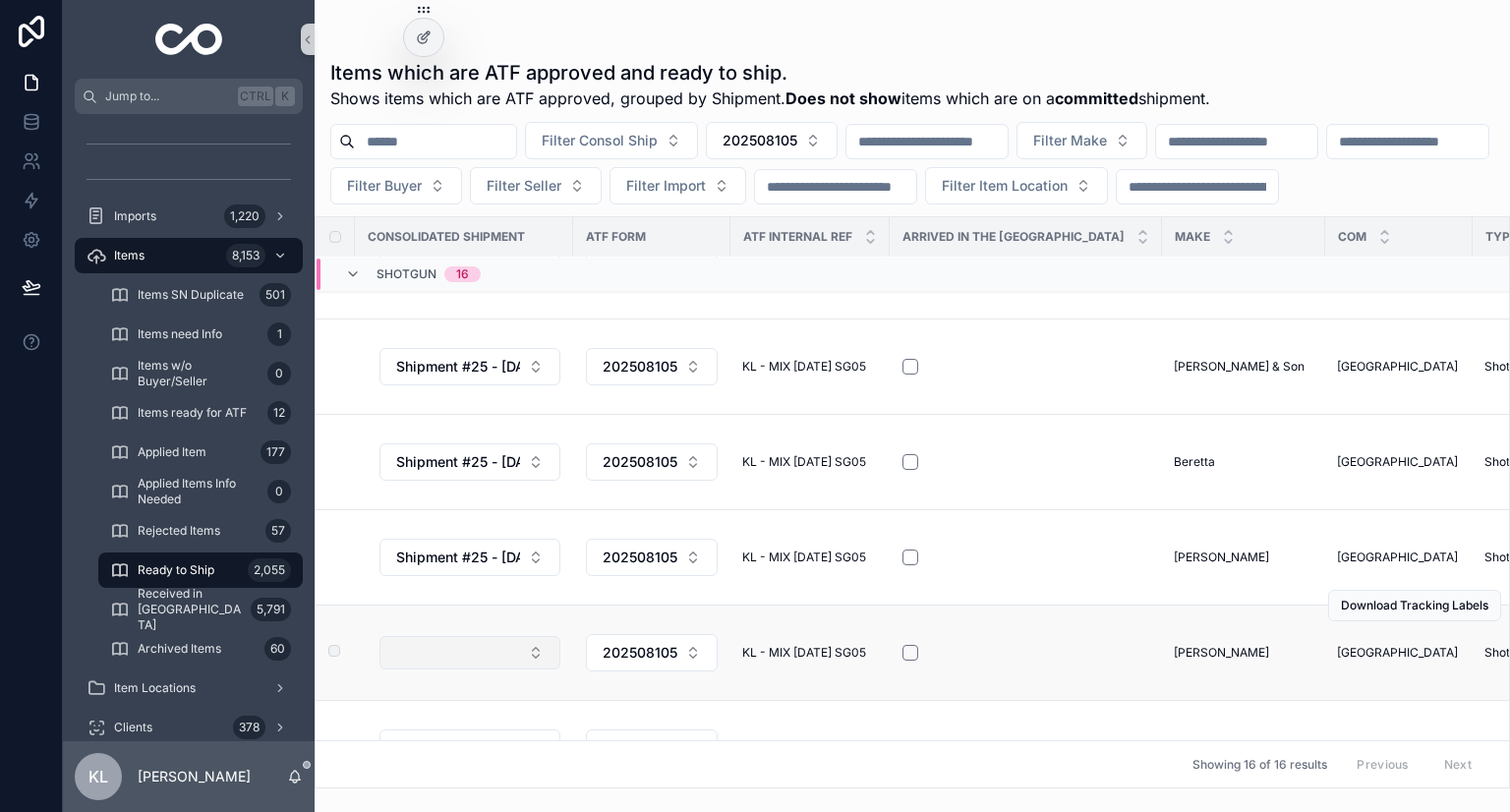
scroll to position [834, 0]
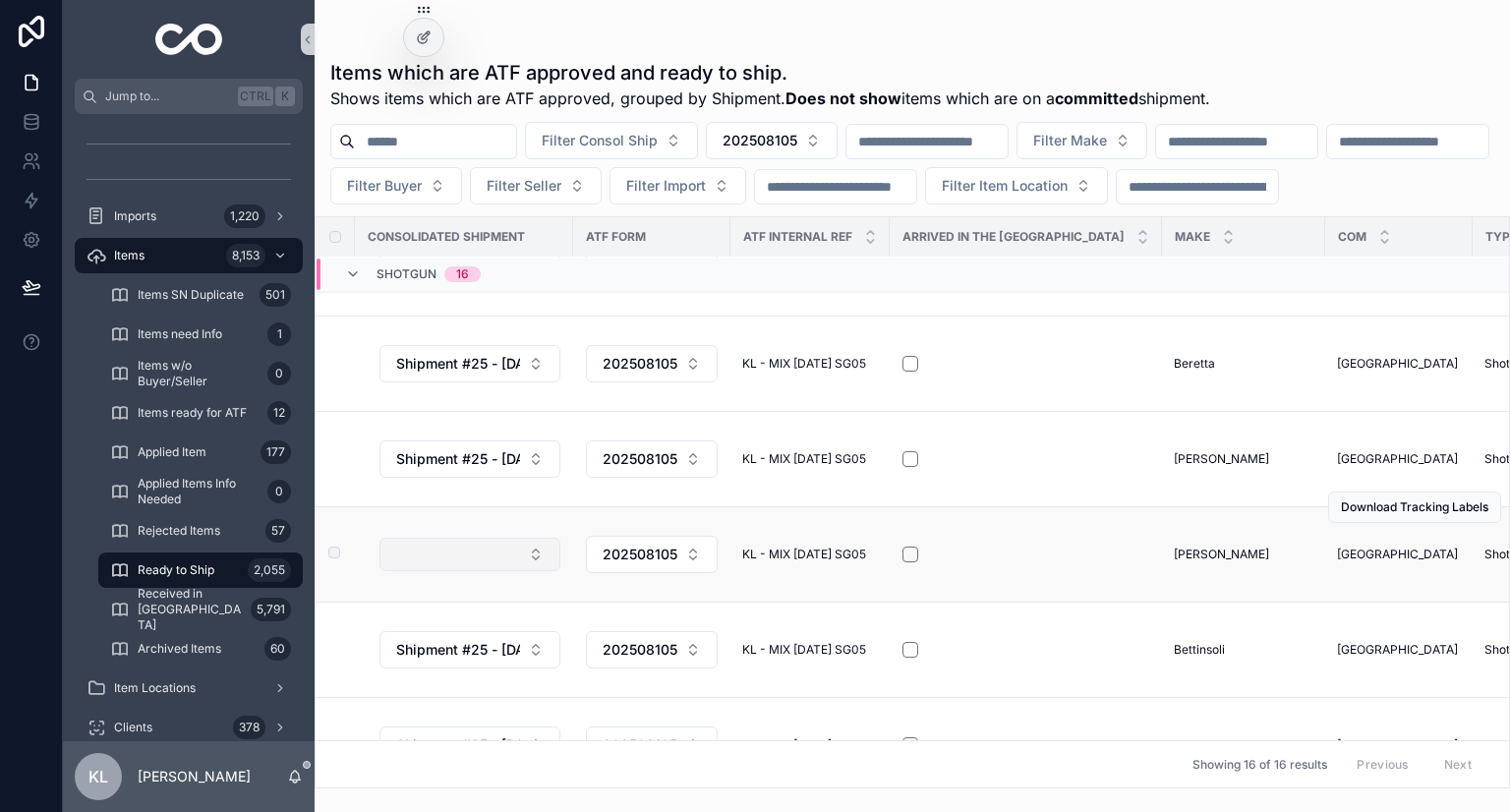
click at [483, 571] on button "Select Button" at bounding box center [470, 555] width 181 height 34
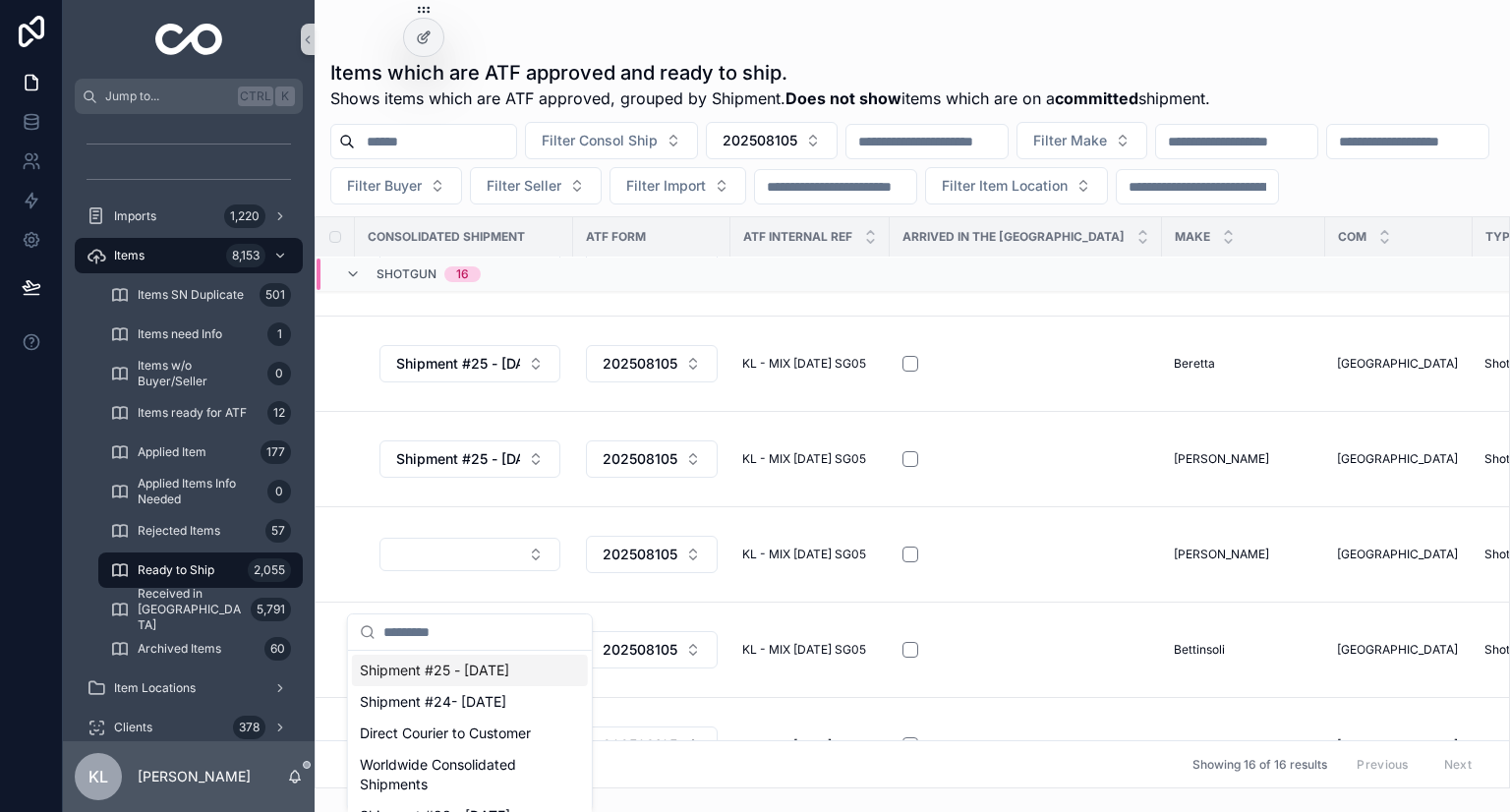
click at [461, 676] on span "Shipment #25 - [DATE]" at bounding box center [435, 671] width 150 height 20
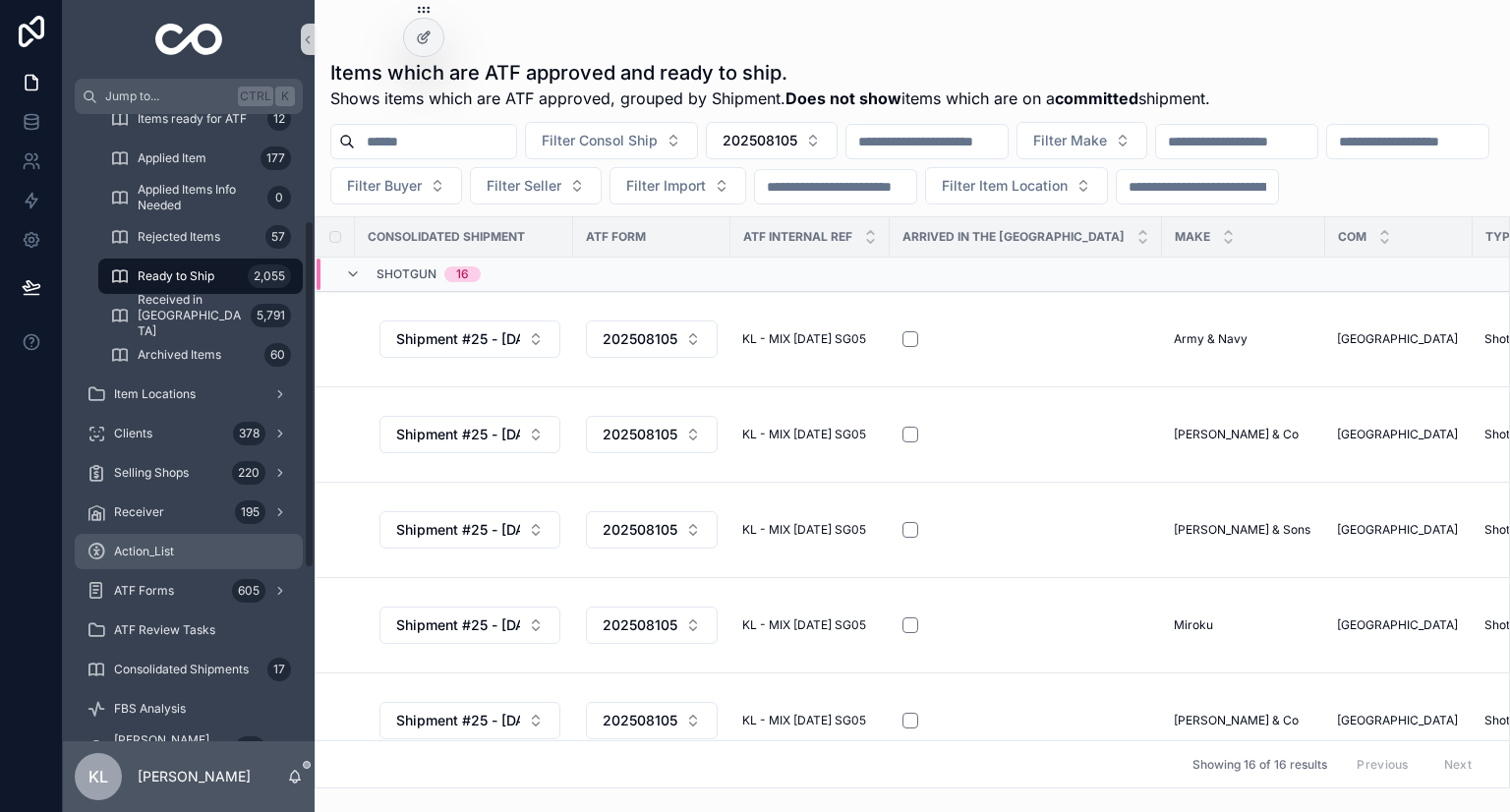
scroll to position [295, 0]
click at [838, 143] on button "202508105" at bounding box center [771, 141] width 132 height 38
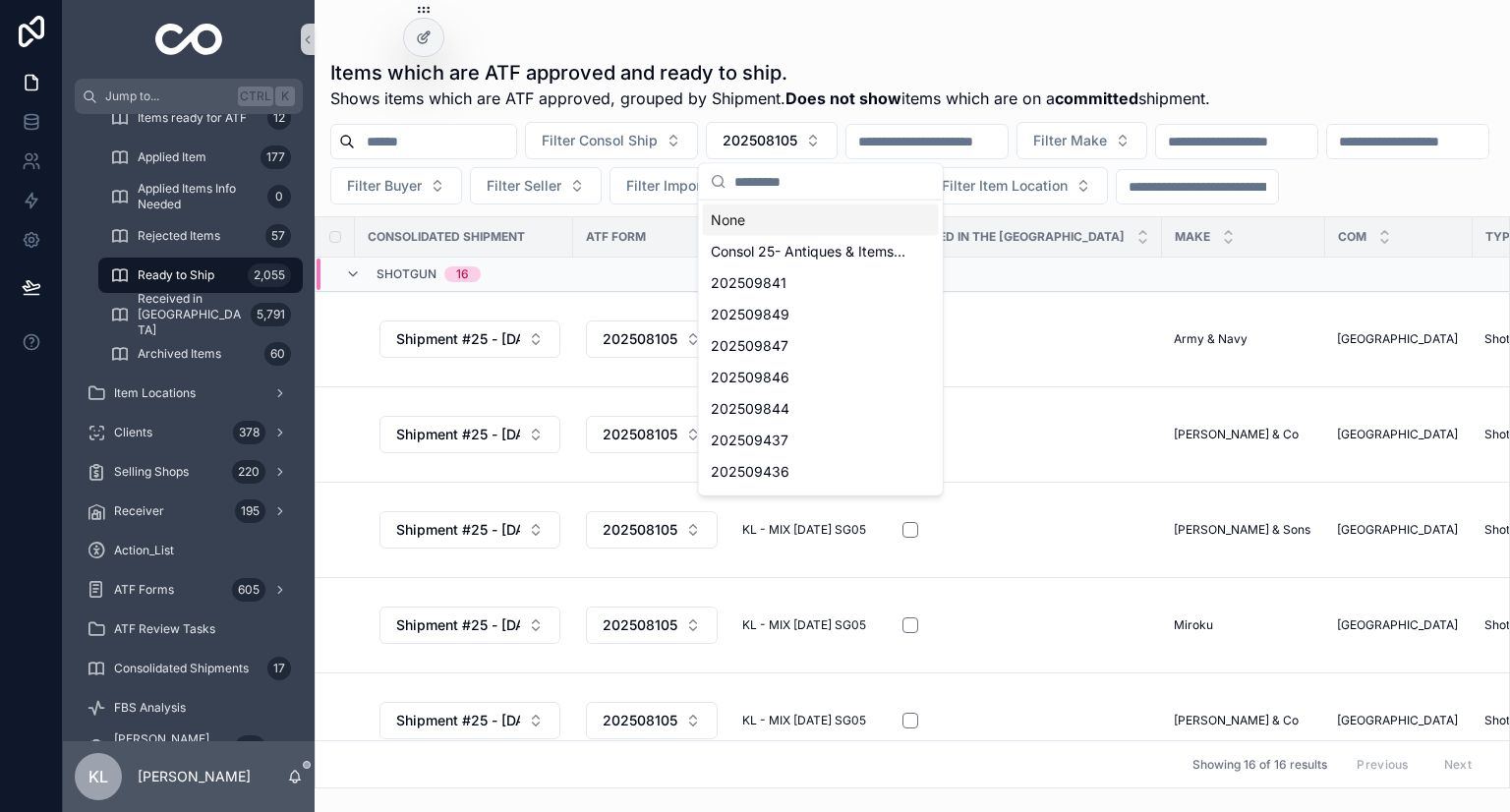
click at [756, 224] on div "None" at bounding box center [821, 220] width 236 height 32
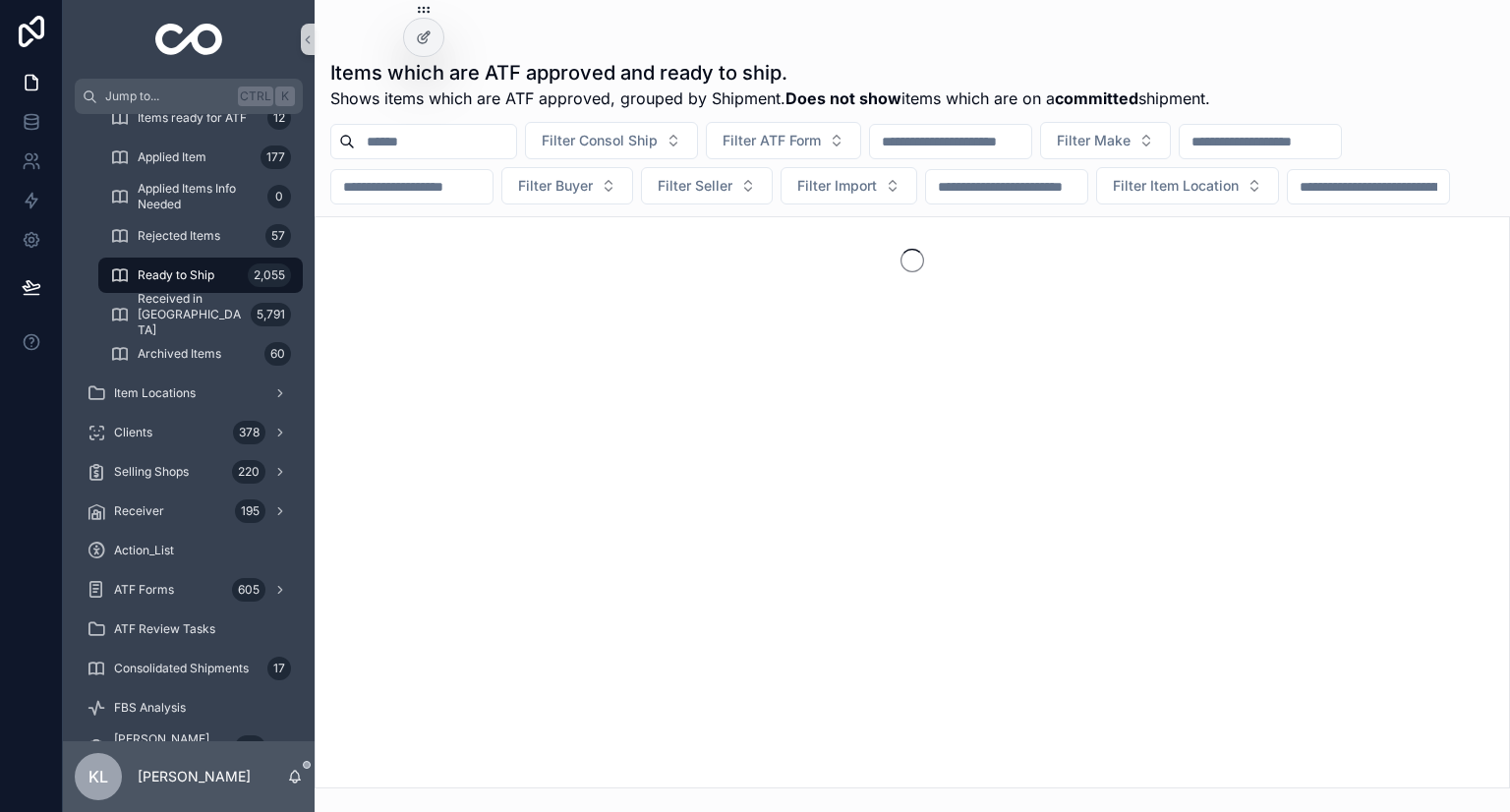
click at [1052, 190] on input "scrollable content" at bounding box center [1007, 187] width 161 height 28
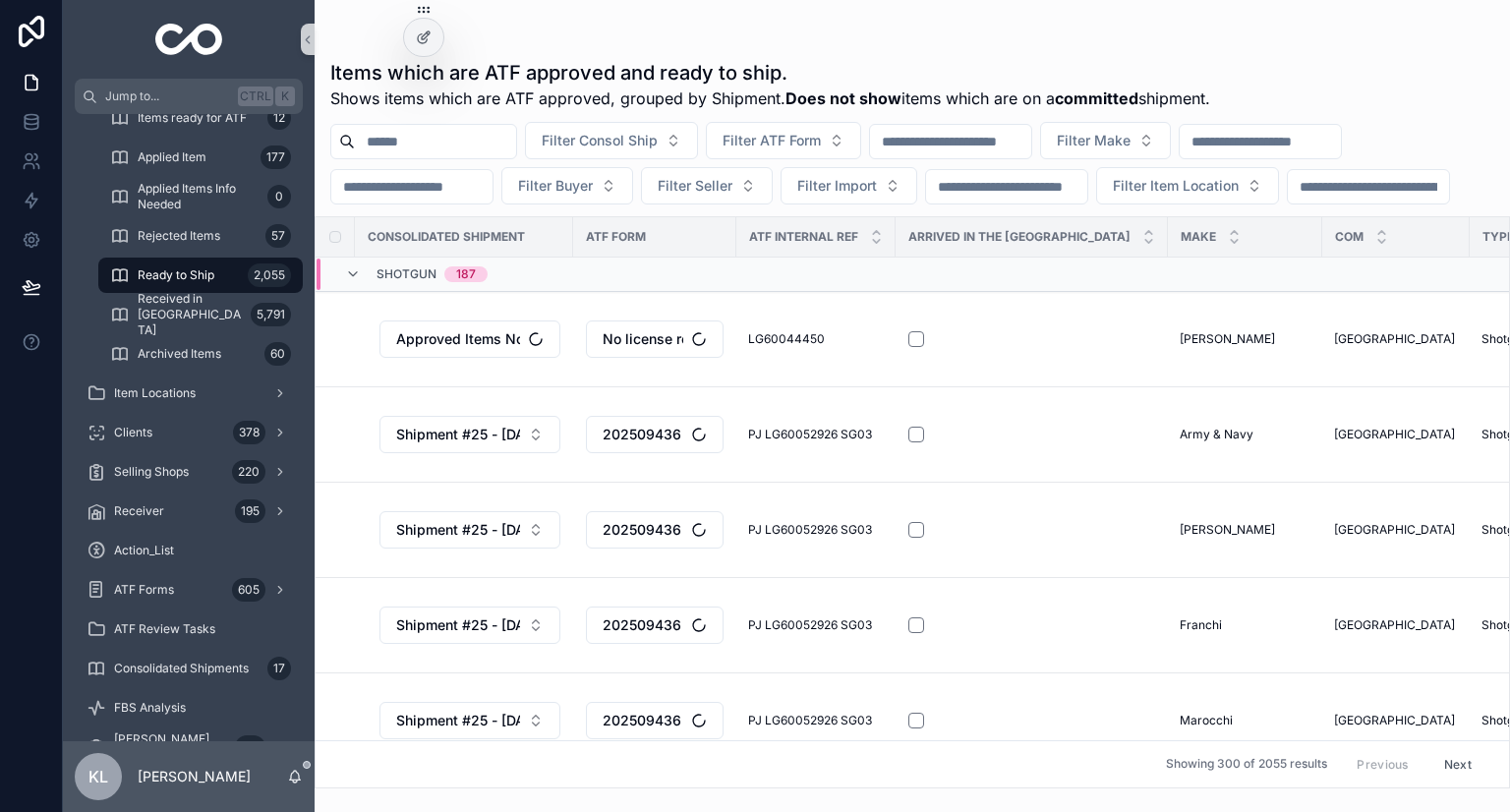
type input "*****"
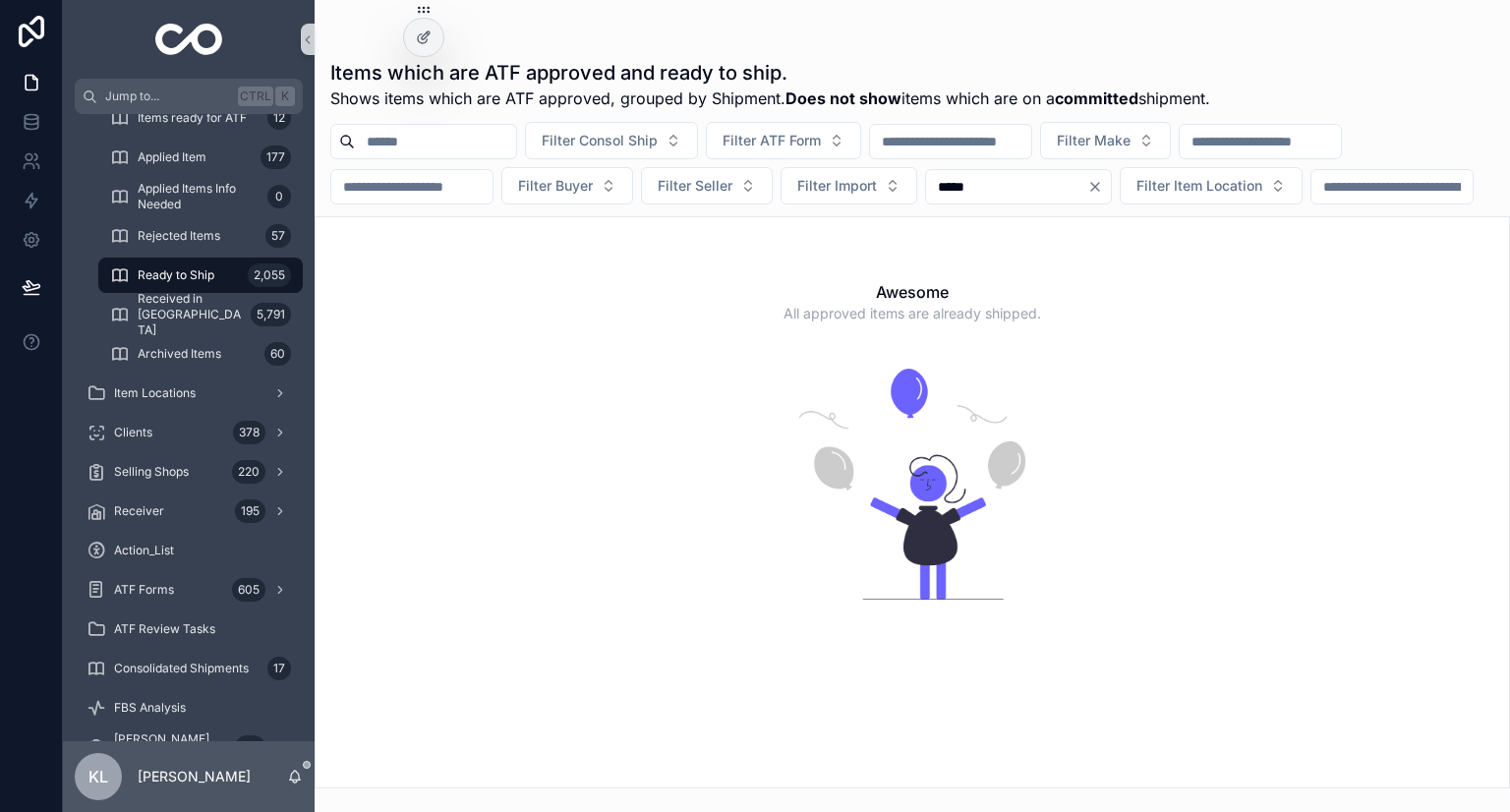
click at [1099, 187] on icon "Clear" at bounding box center [1095, 187] width 8 height 8
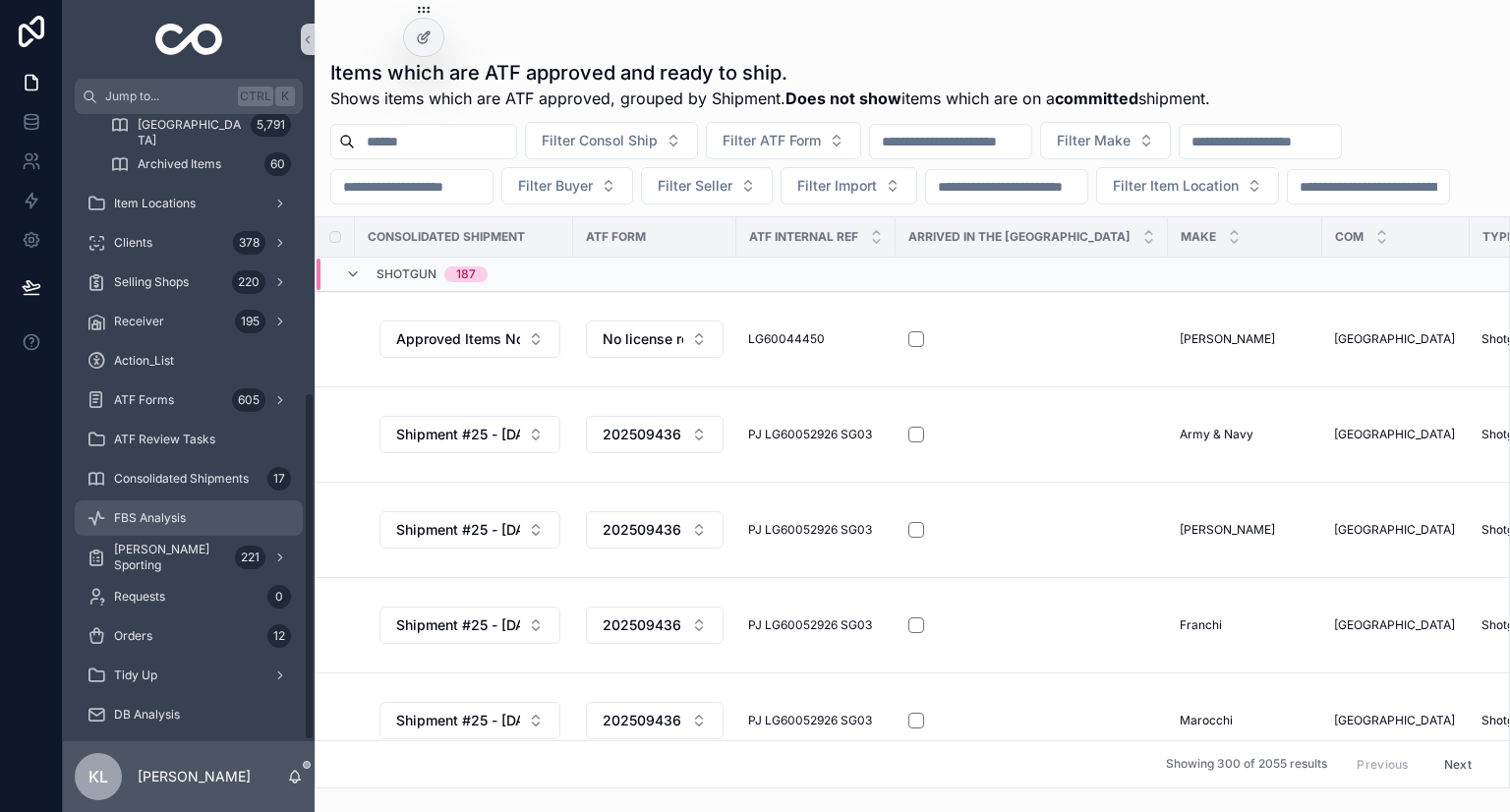
scroll to position [501, 0]
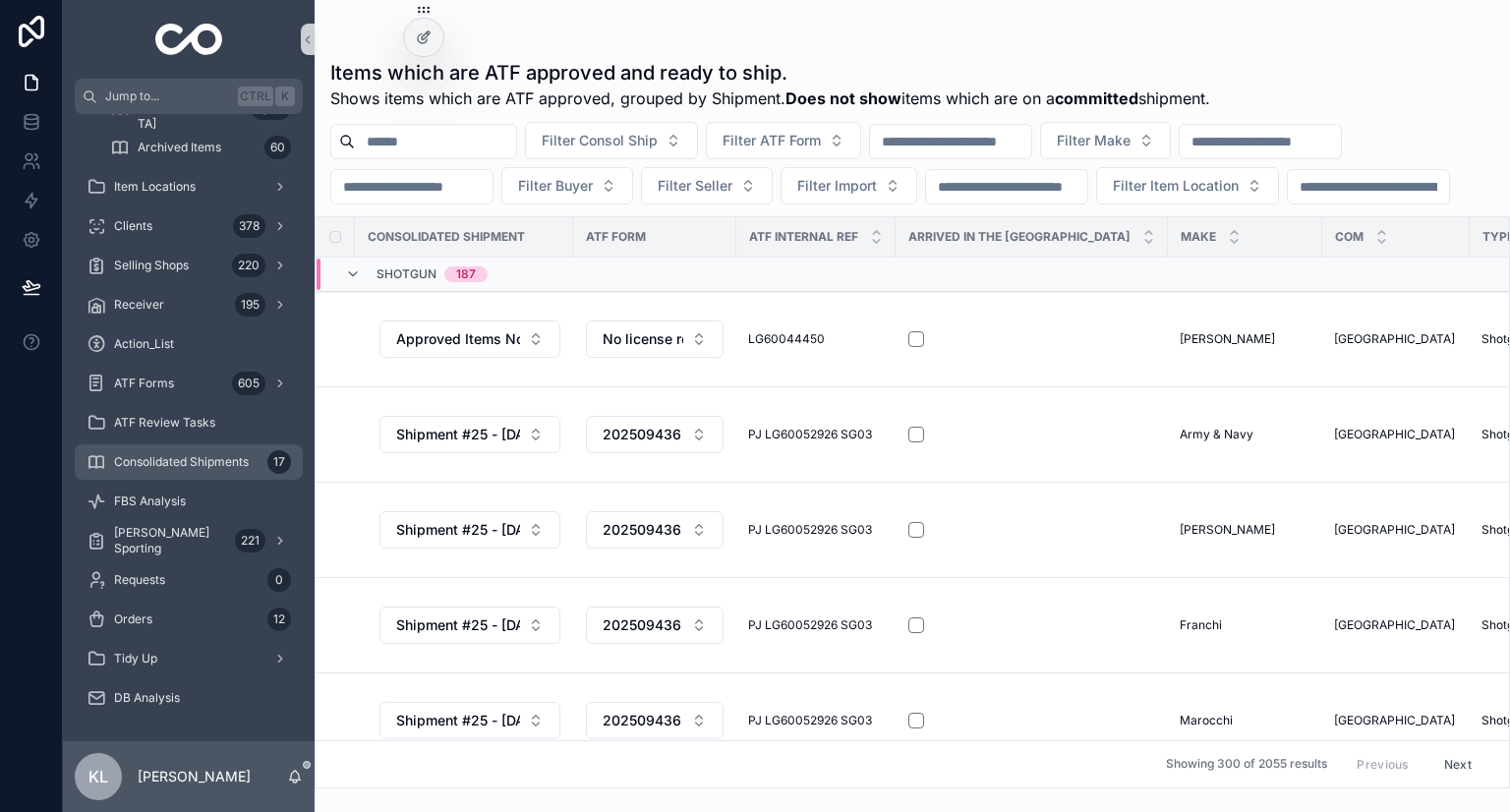
drag, startPoint x: 227, startPoint y: 461, endPoint x: 278, endPoint y: 472, distance: 52.2
click at [227, 461] on span "Consolidated Shipments" at bounding box center [182, 463] width 135 height 16
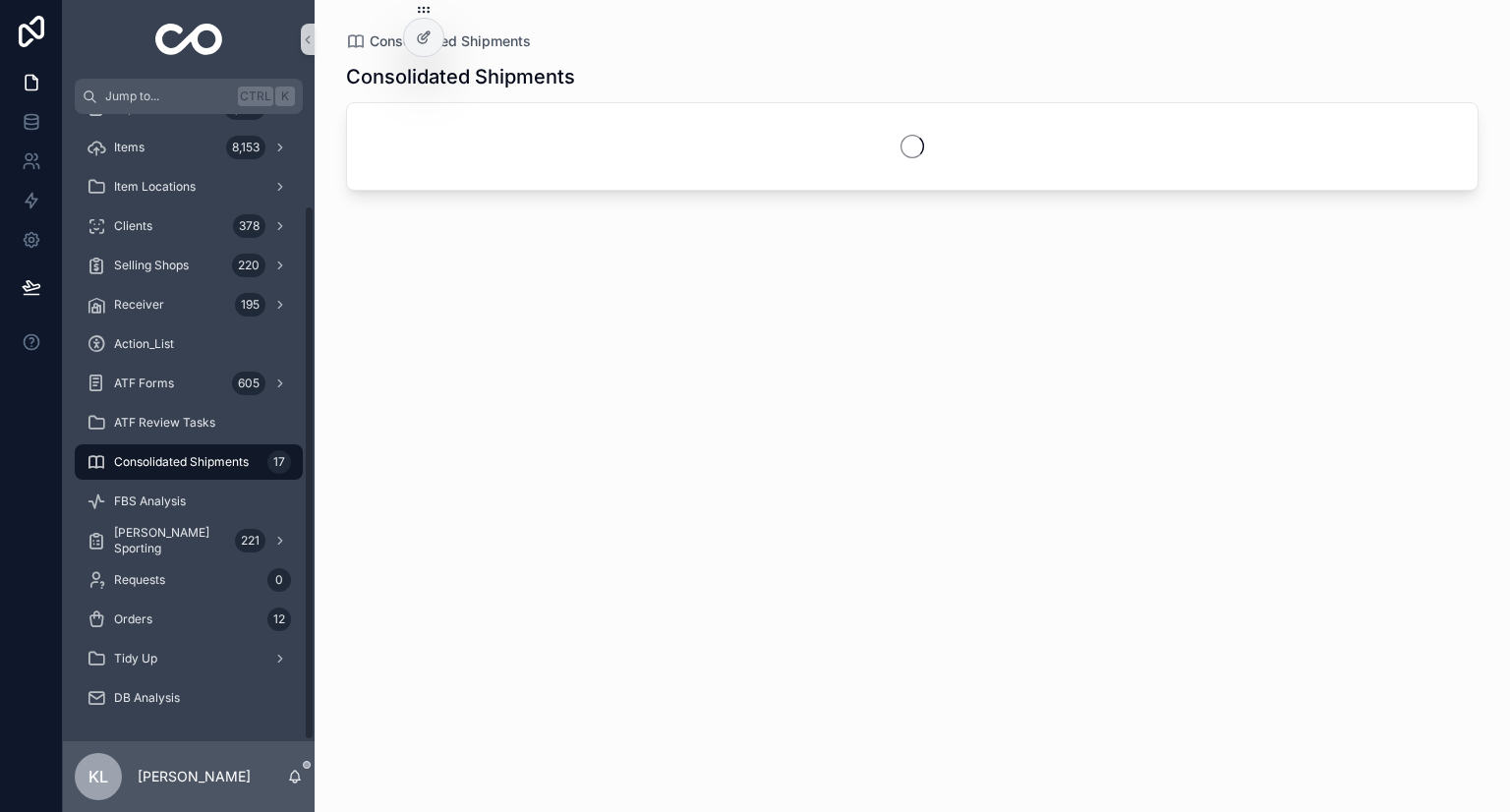
scroll to position [108, 0]
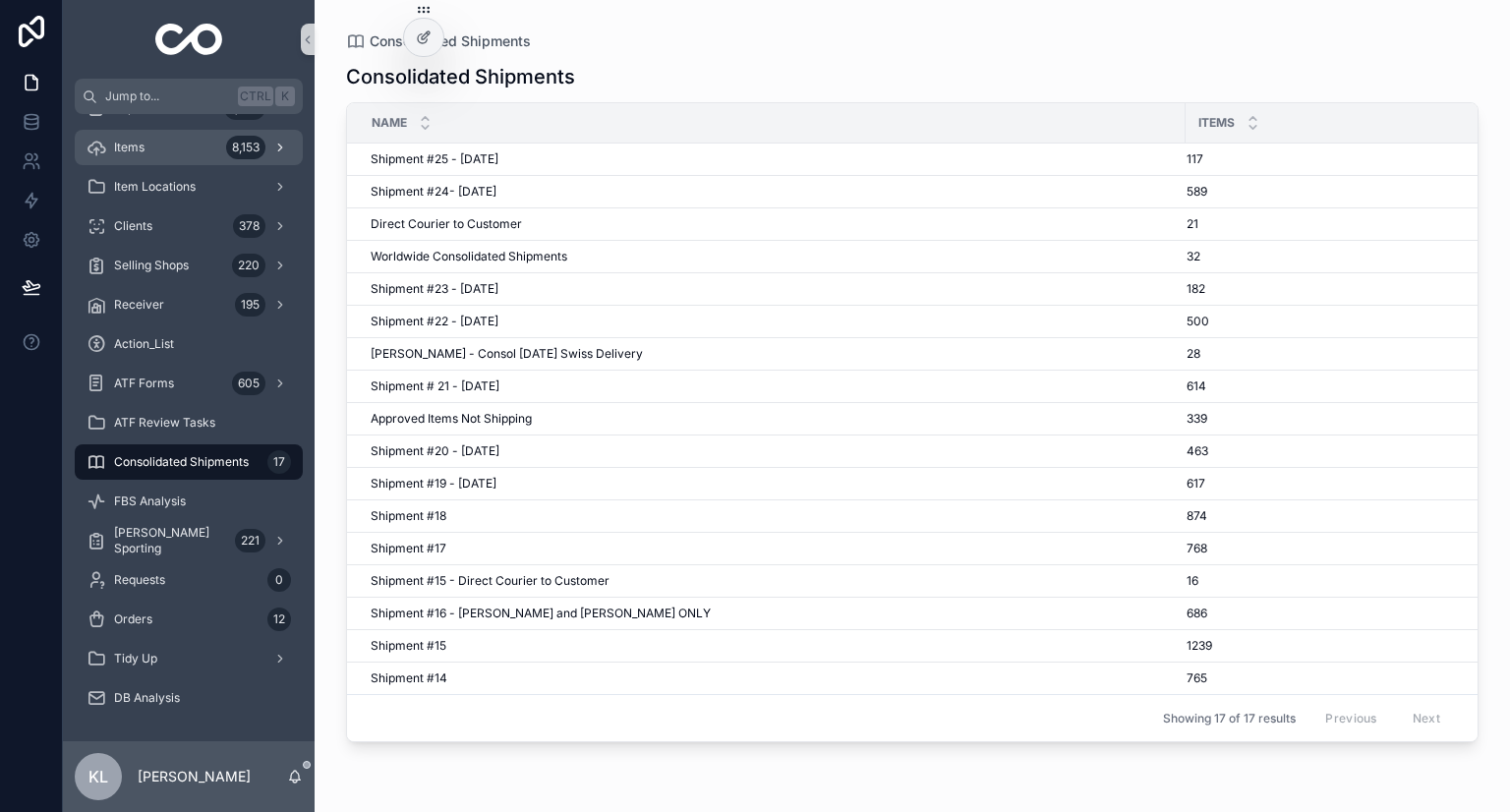
click at [238, 155] on div "8,153" at bounding box center [246, 148] width 40 height 24
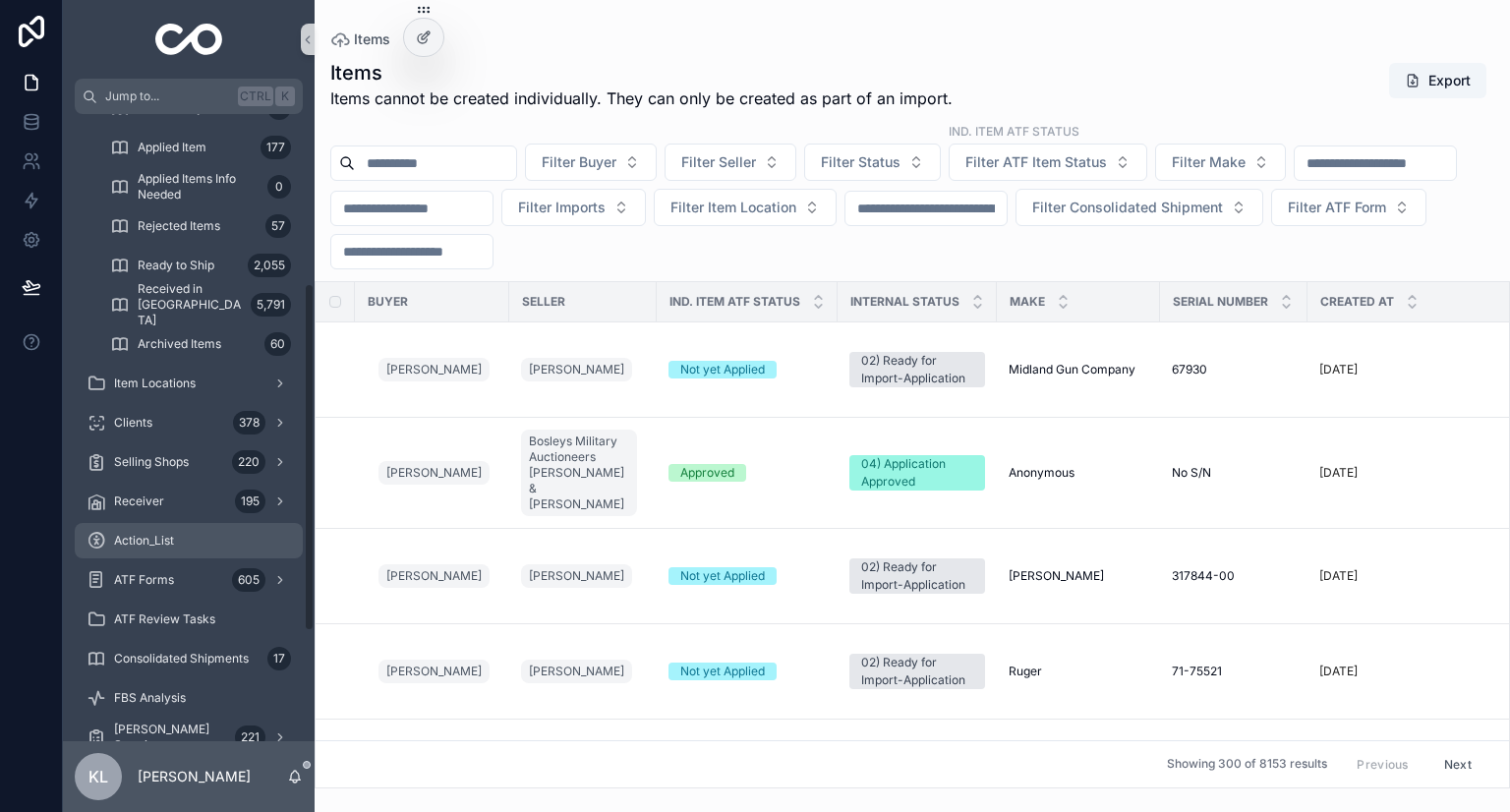
scroll to position [403, 0]
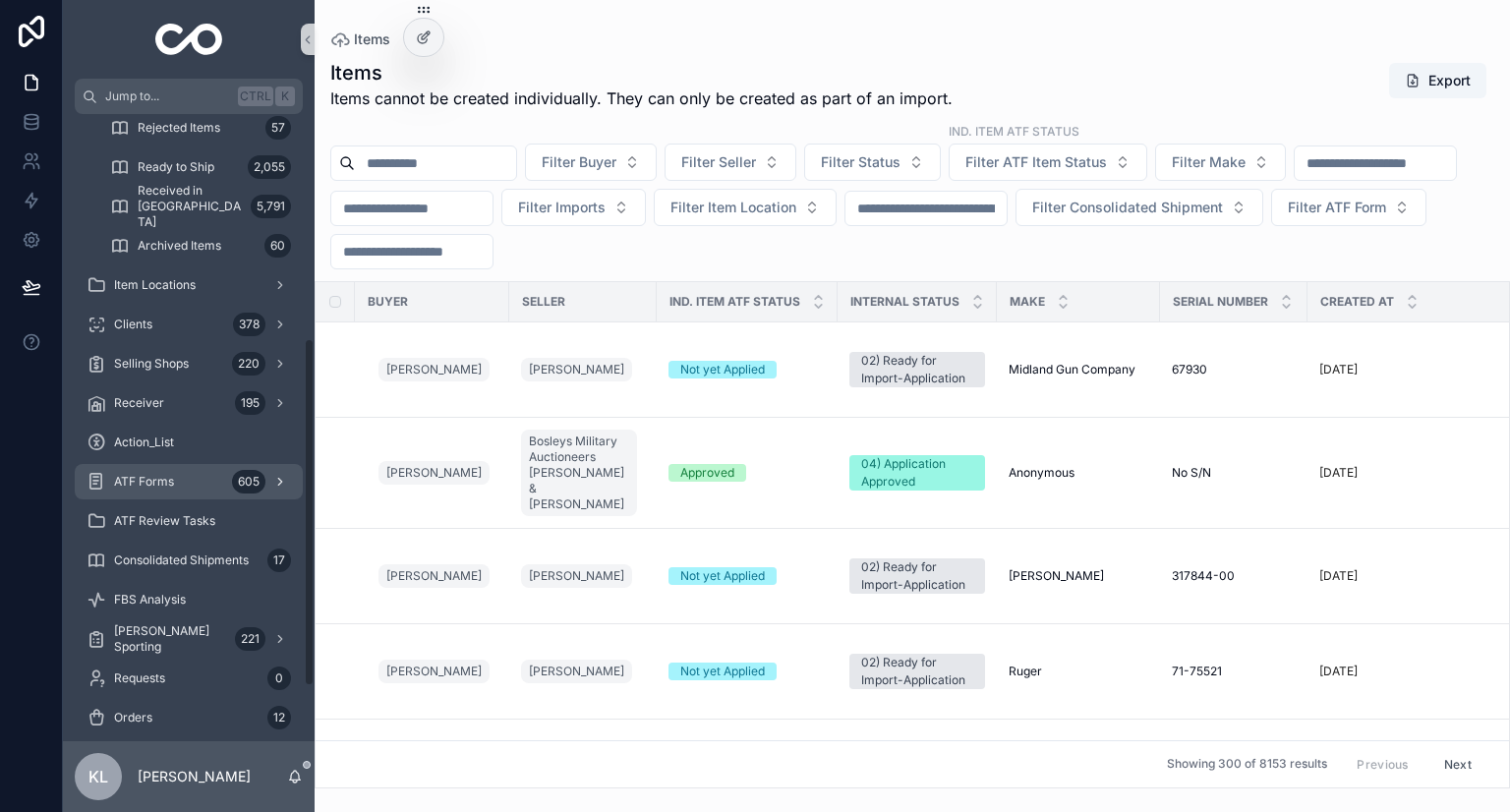
click at [195, 492] on div "ATF Forms 605" at bounding box center [189, 481] width 205 height 32
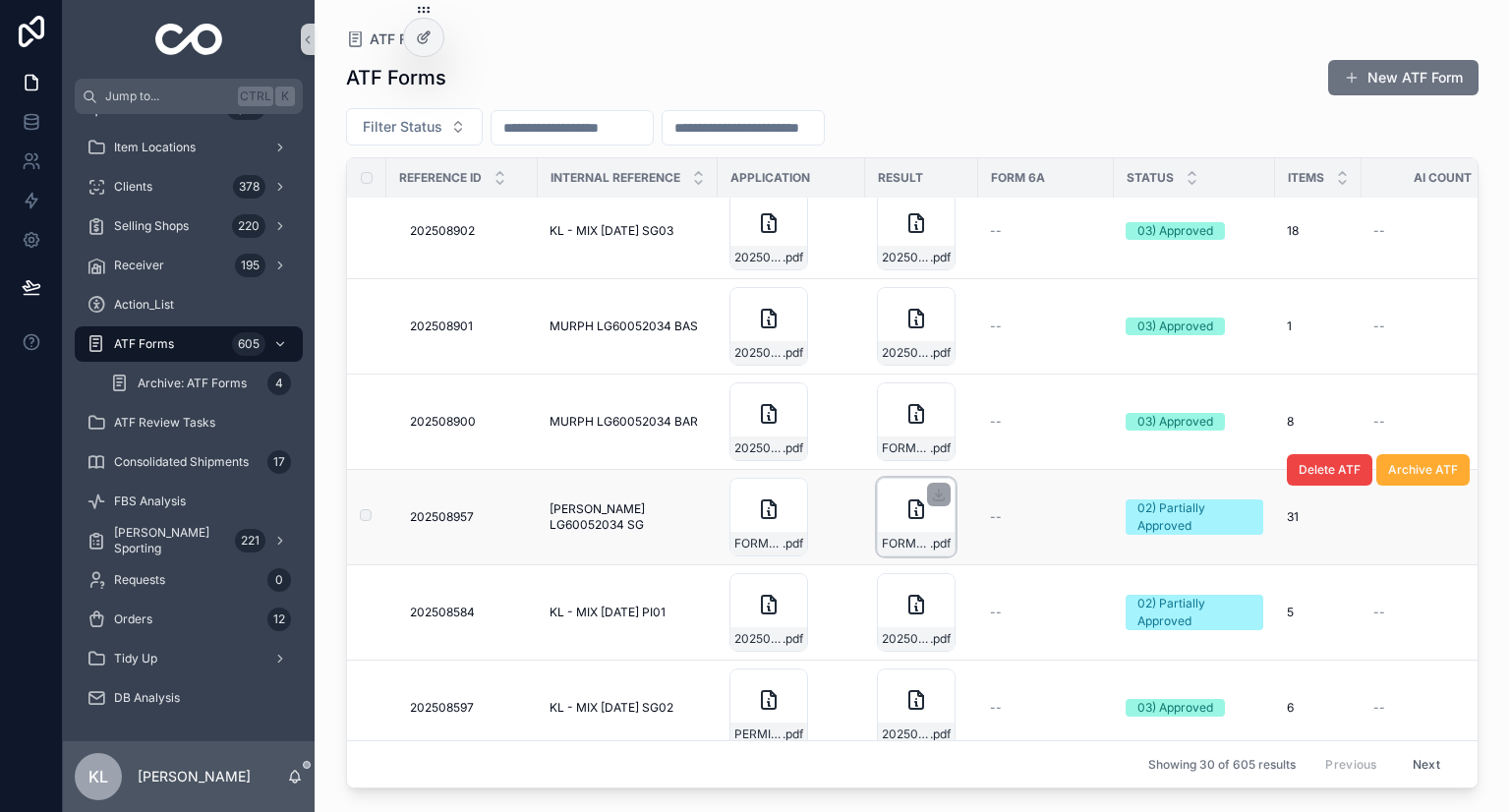
scroll to position [2470, 0]
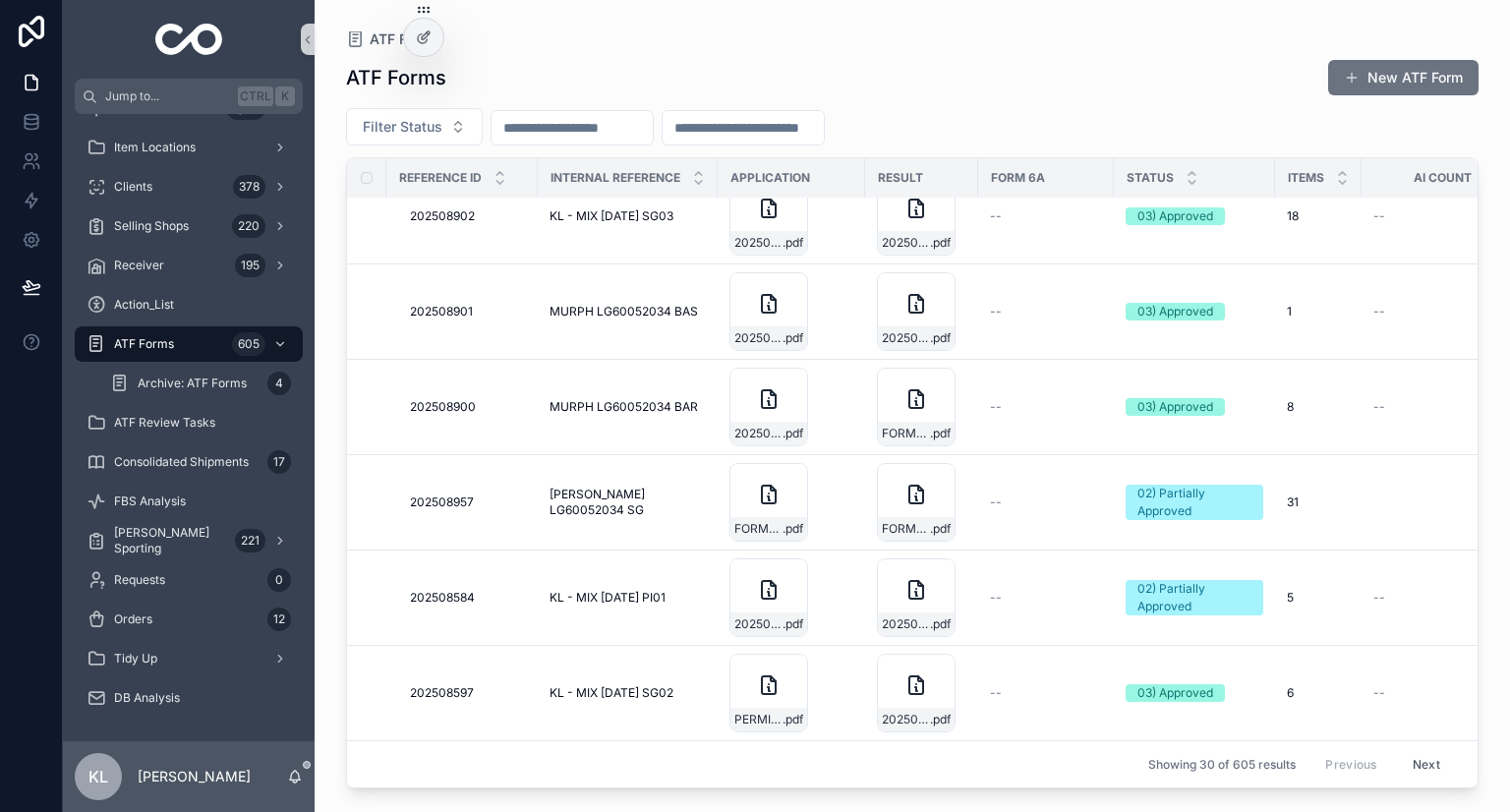
click at [1409, 752] on button "Next" at bounding box center [1426, 764] width 55 height 31
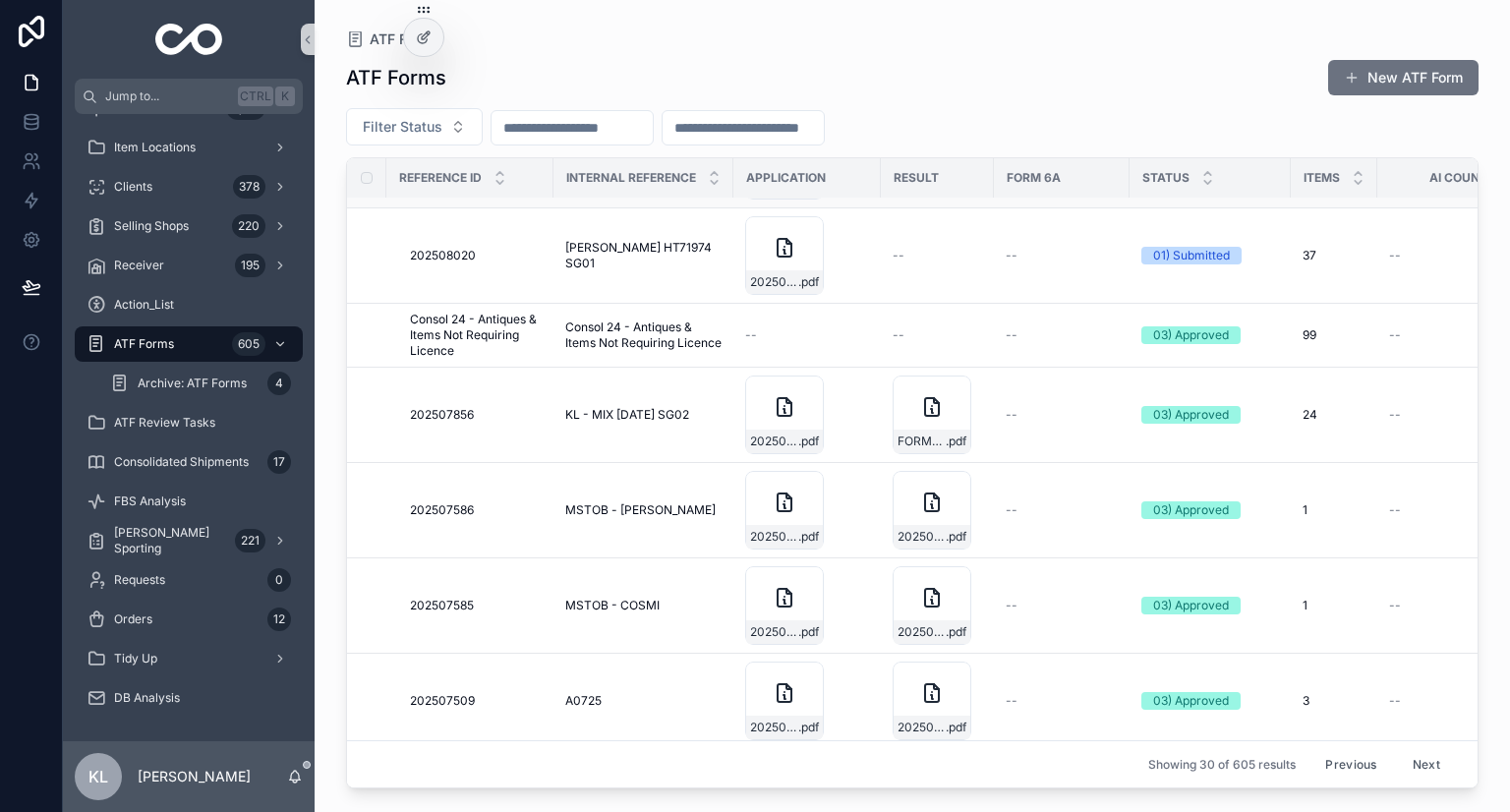
scroll to position [2383, 0]
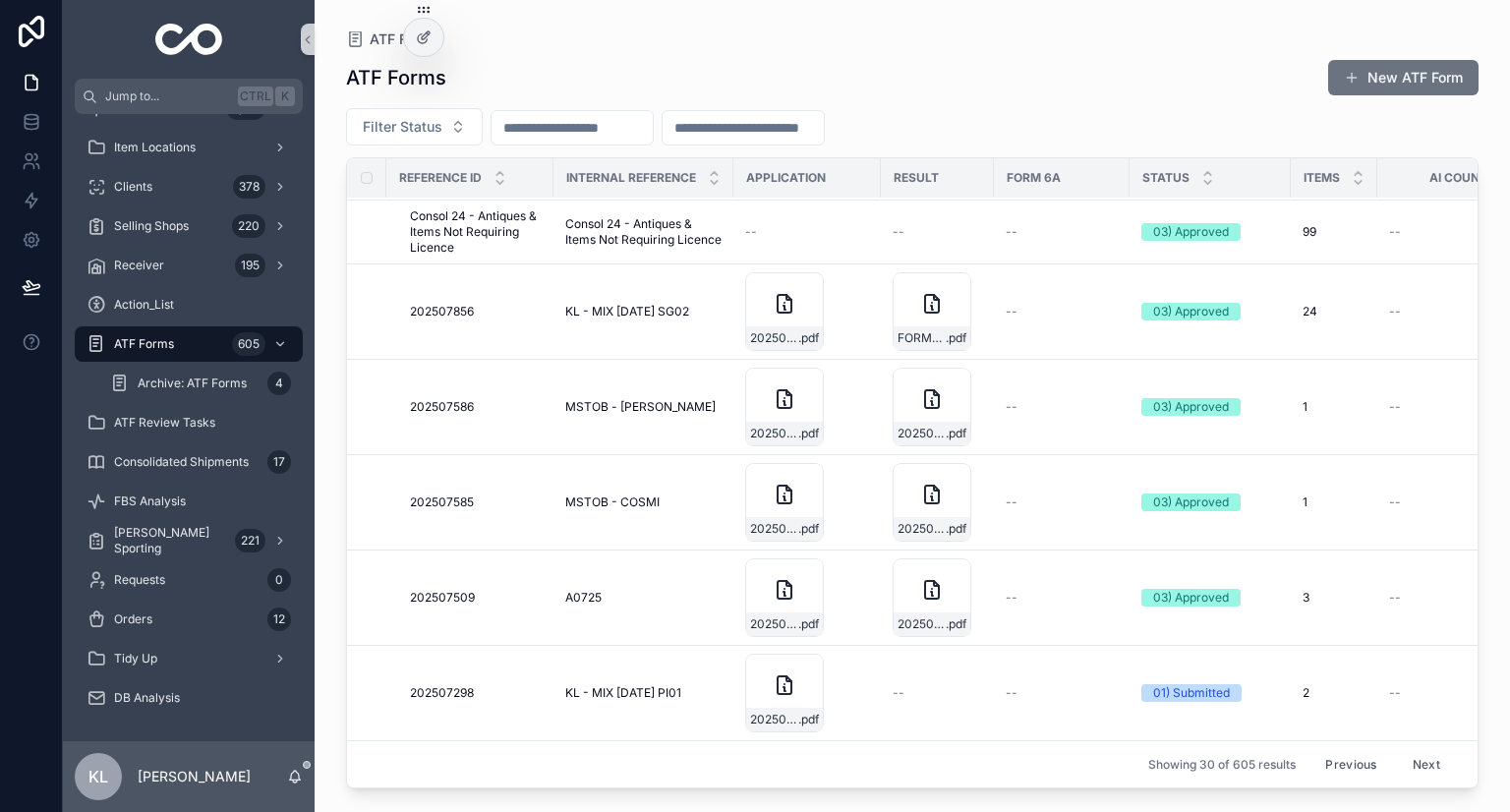
click at [573, 118] on input "scrollable content" at bounding box center [572, 128] width 161 height 28
paste input "*********"
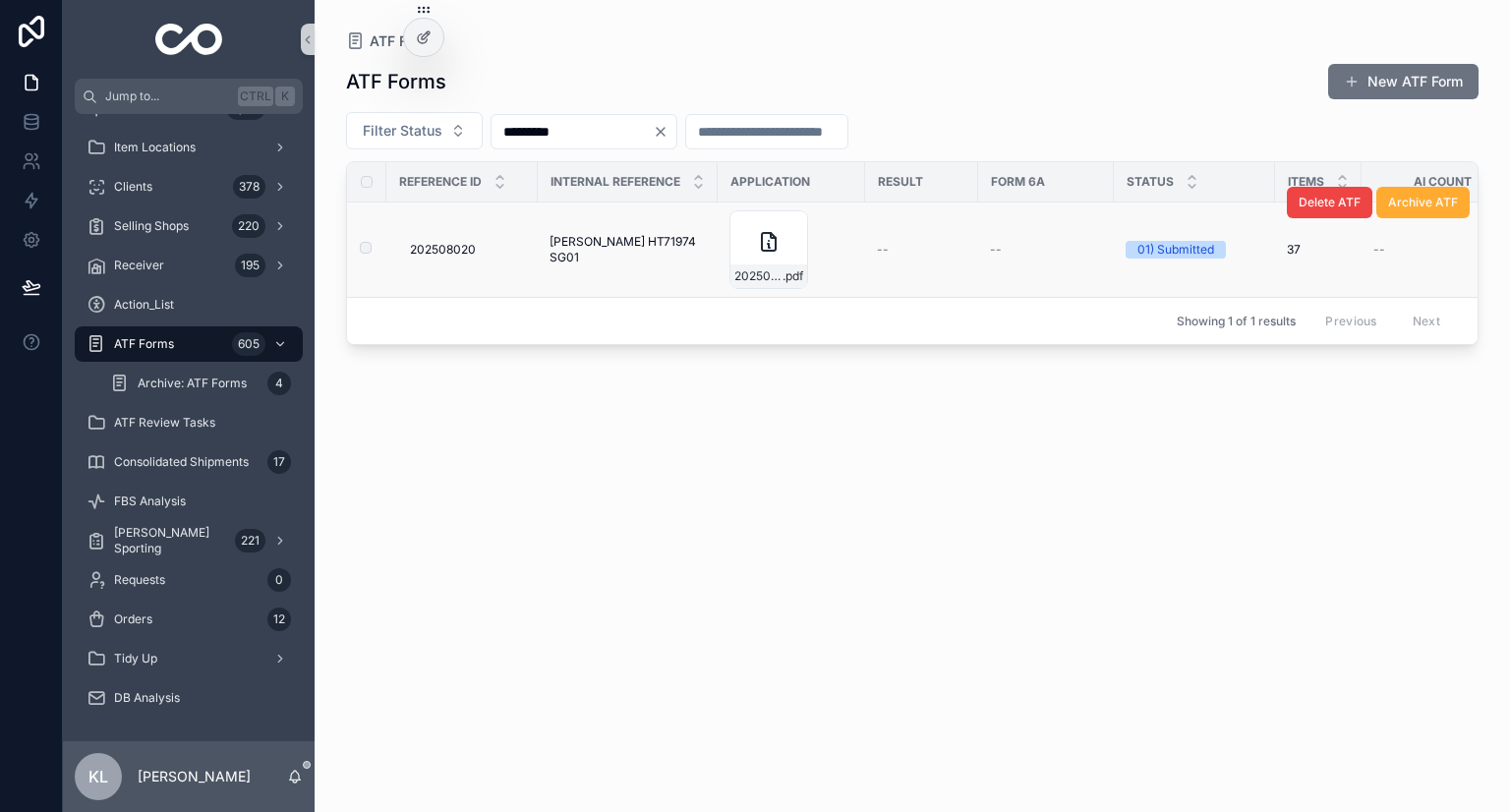
type input "*********"
click at [666, 243] on span "MURPHY HT71974 SG01" at bounding box center [627, 250] width 156 height 32
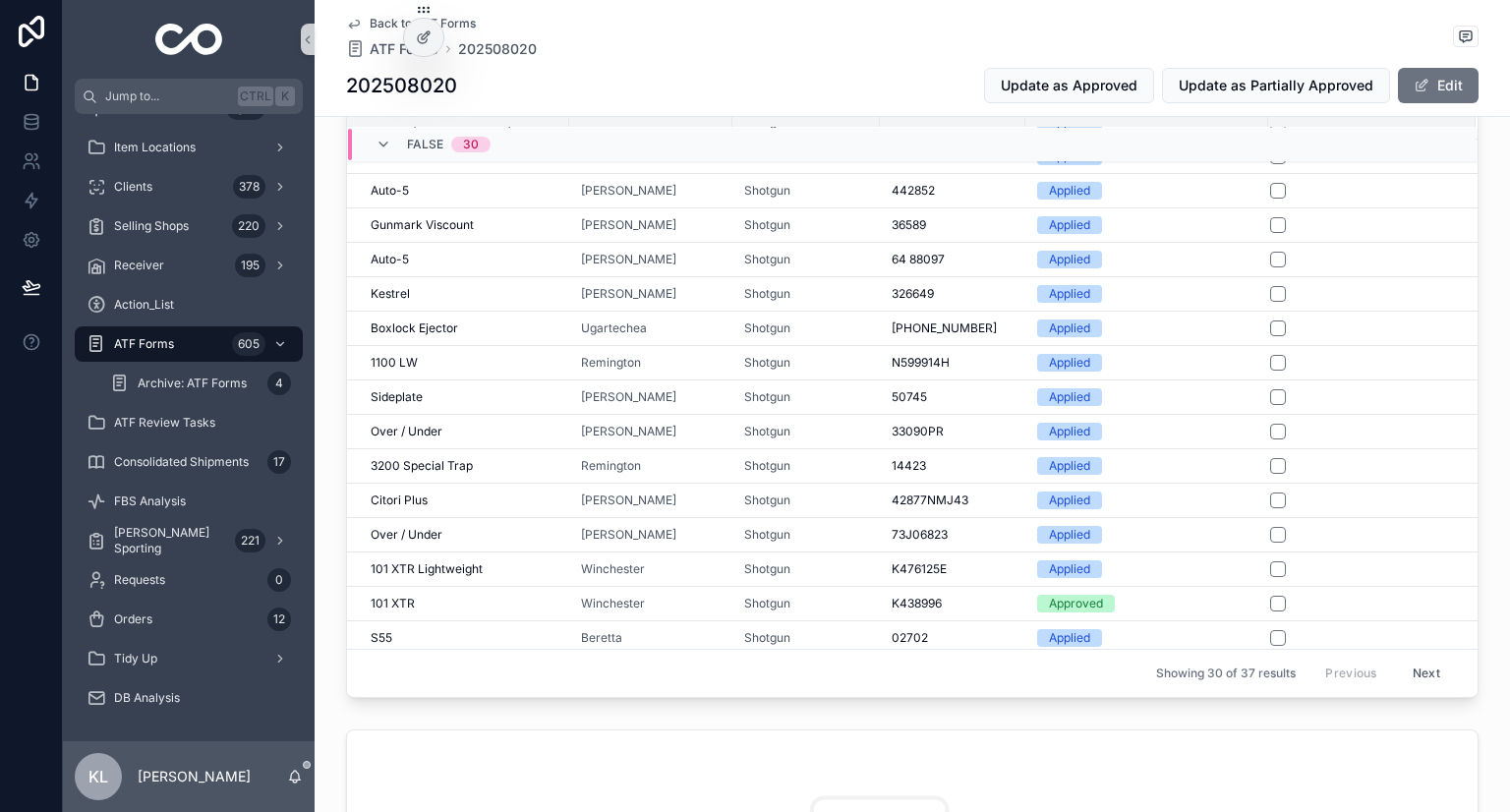
scroll to position [566, 0]
click at [940, 600] on div "K438996 K438996" at bounding box center [952, 605] width 122 height 16
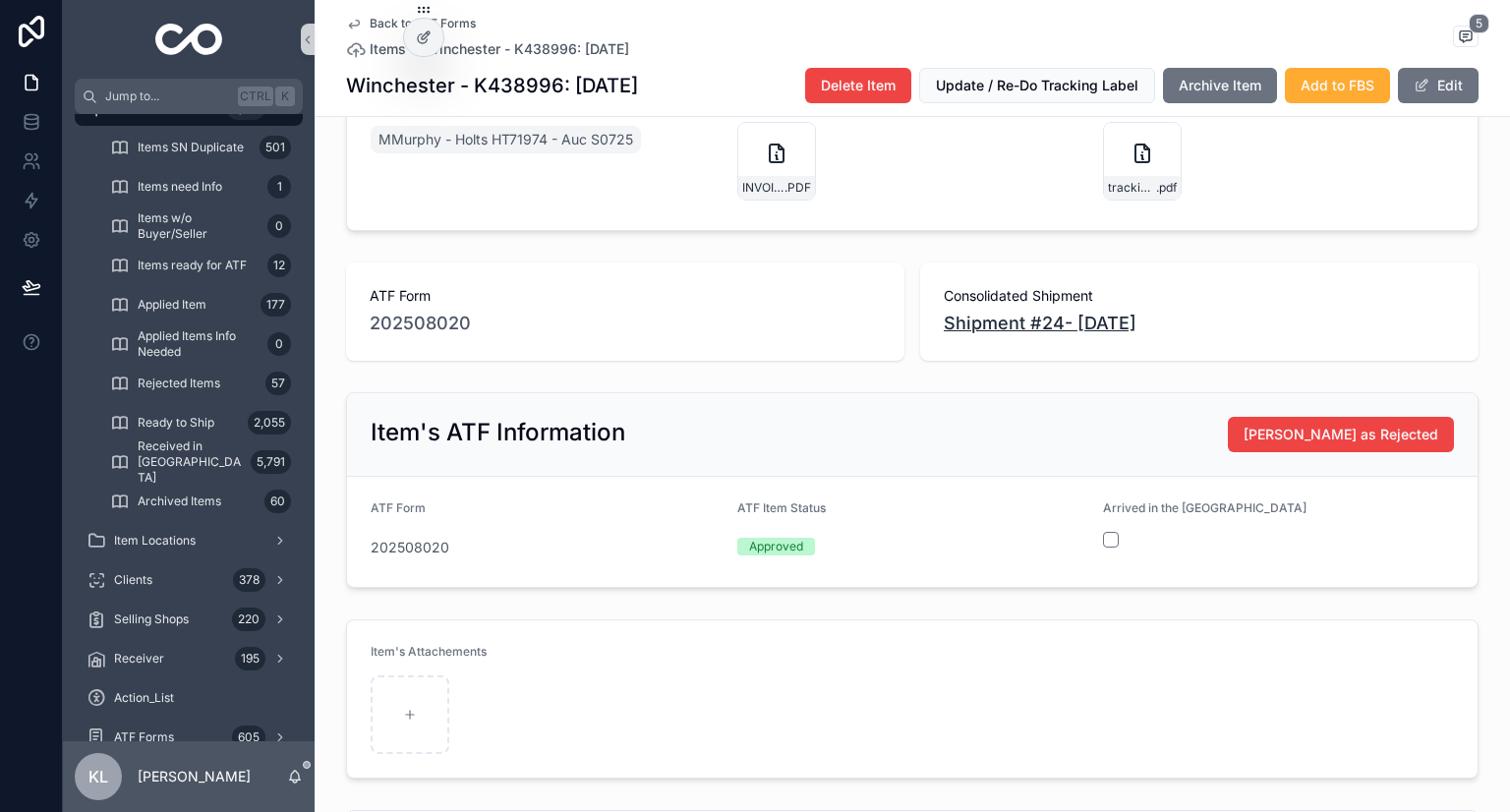
scroll to position [983, 0]
click at [350, 21] on icon "scrollable content" at bounding box center [354, 24] width 16 height 16
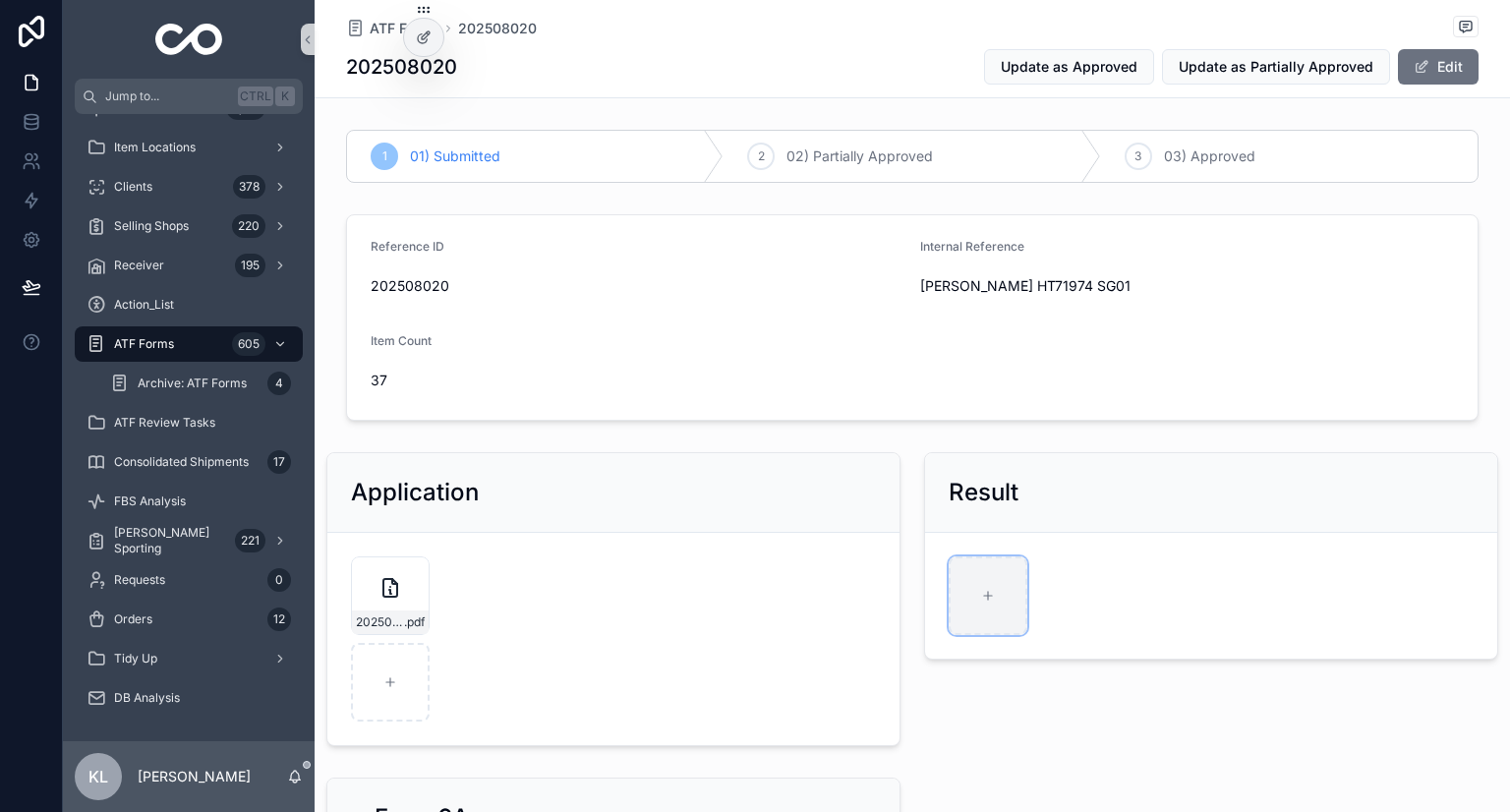
click at [988, 609] on div "scrollable content" at bounding box center [988, 596] width 78 height 78
type input "**********"
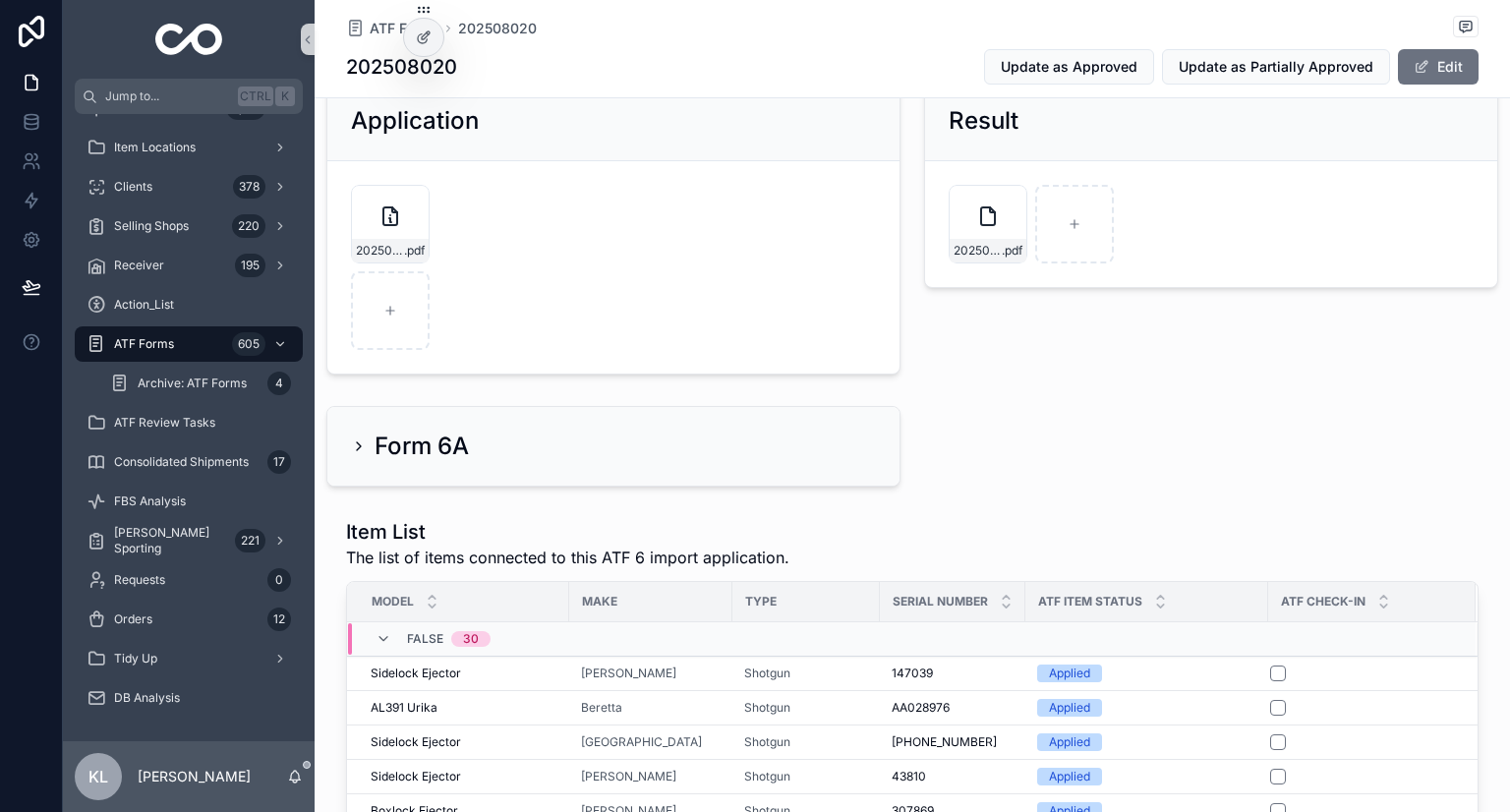
scroll to position [590, 0]
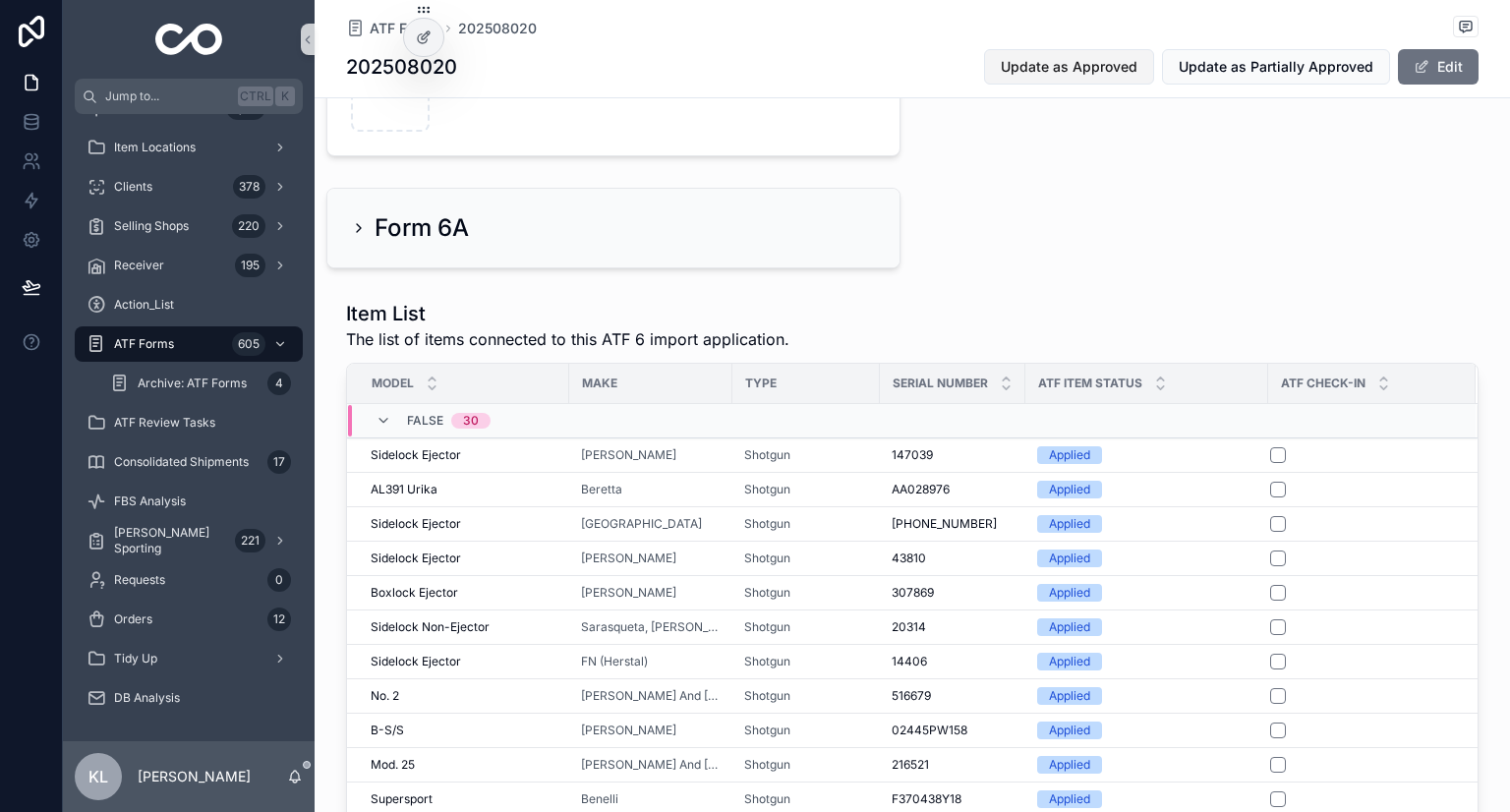
click at [1081, 55] on button "Update as Approved" at bounding box center [1068, 68] width 170 height 36
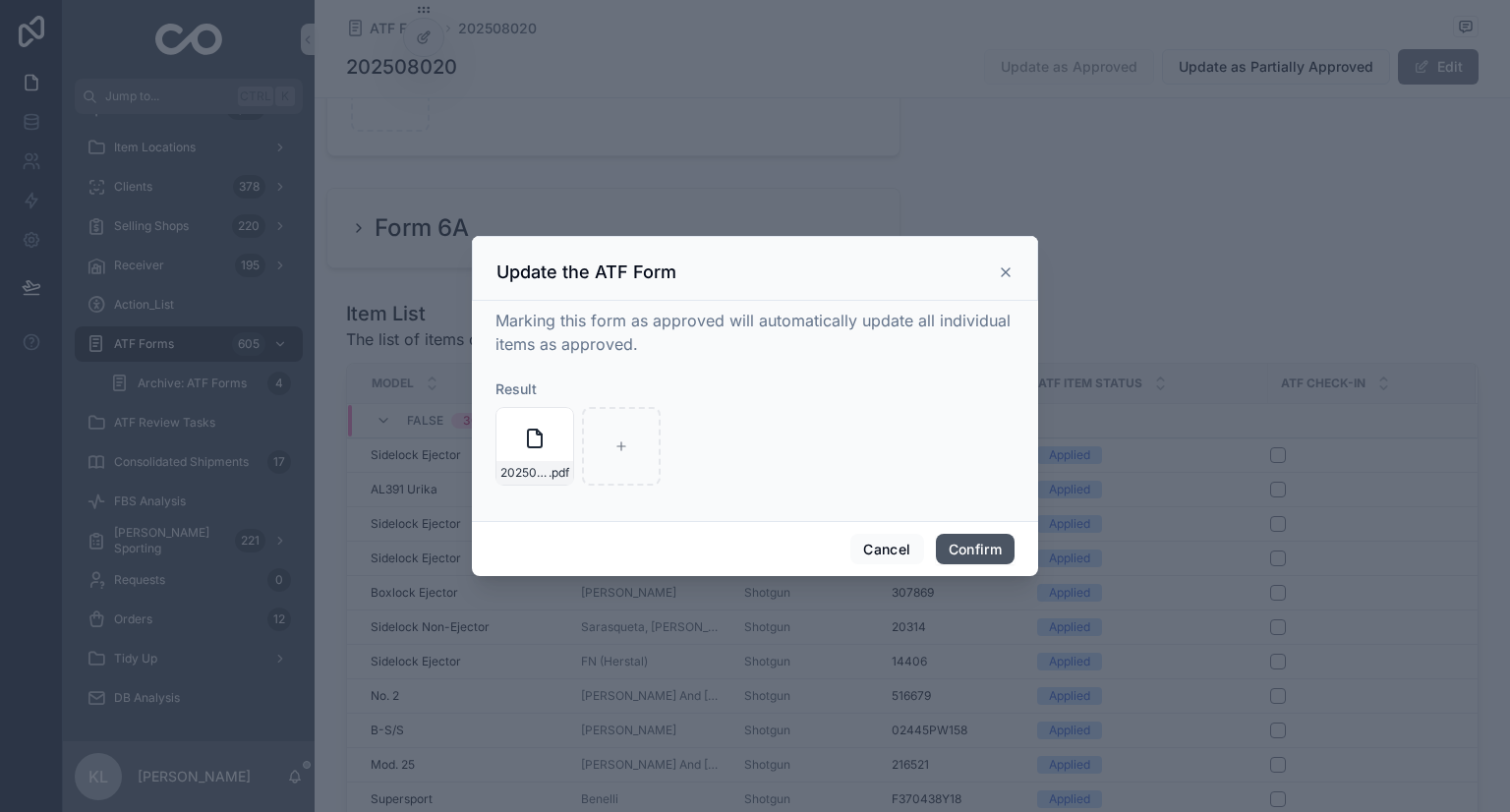
click at [995, 549] on button "Confirm" at bounding box center [975, 550] width 78 height 32
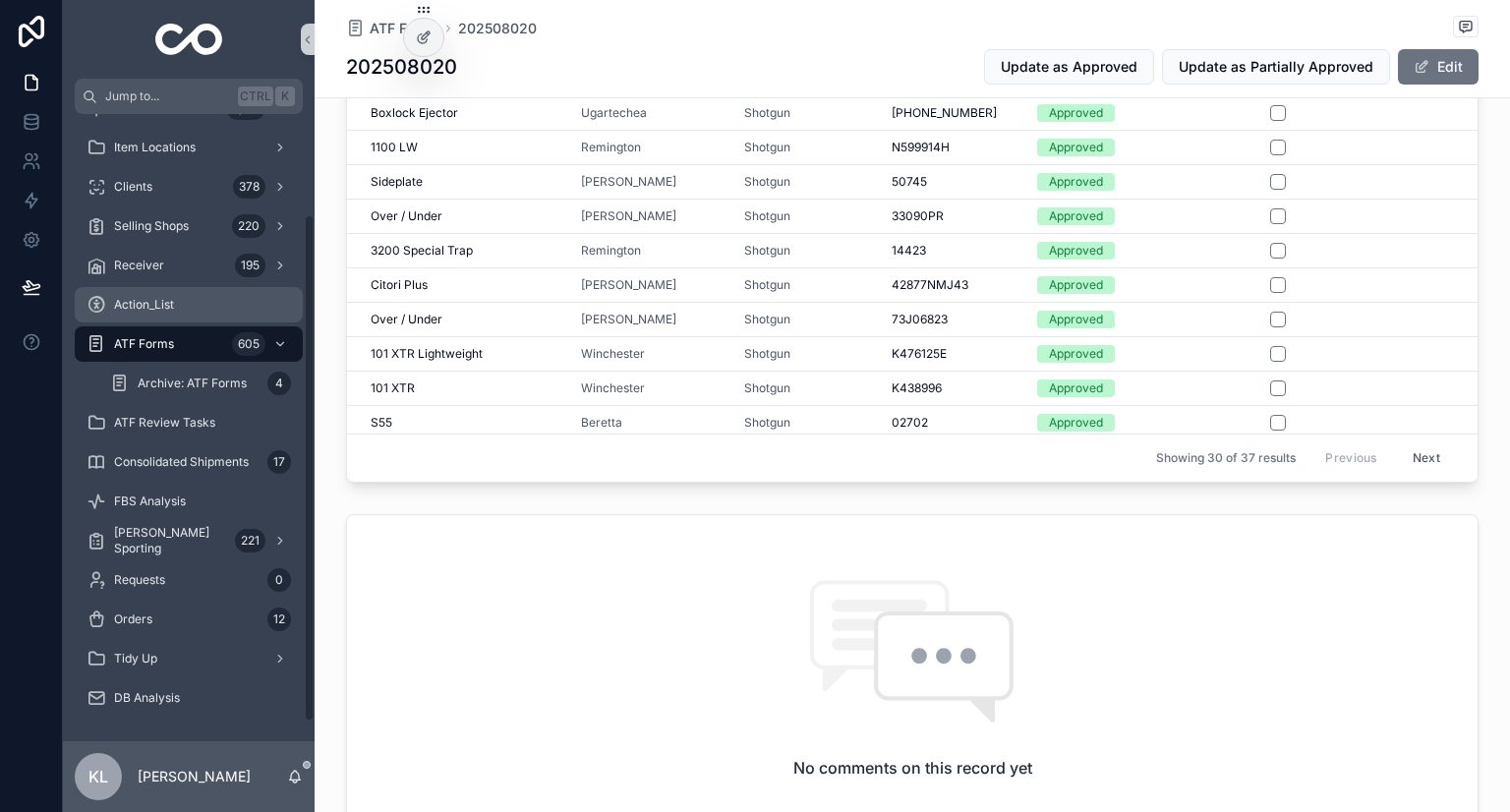
scroll to position [0, 0]
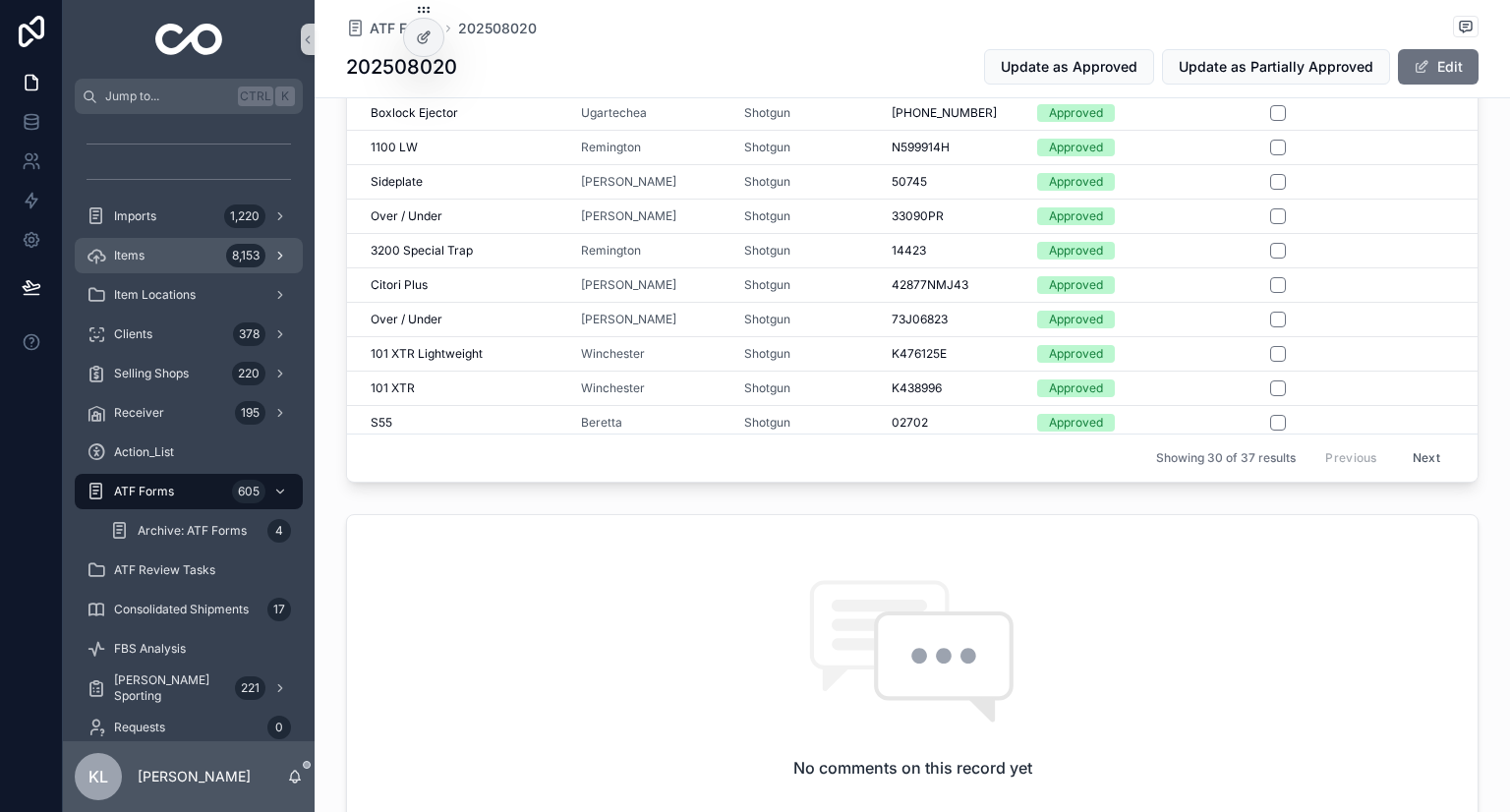
click at [234, 259] on div "8,153" at bounding box center [246, 256] width 40 height 24
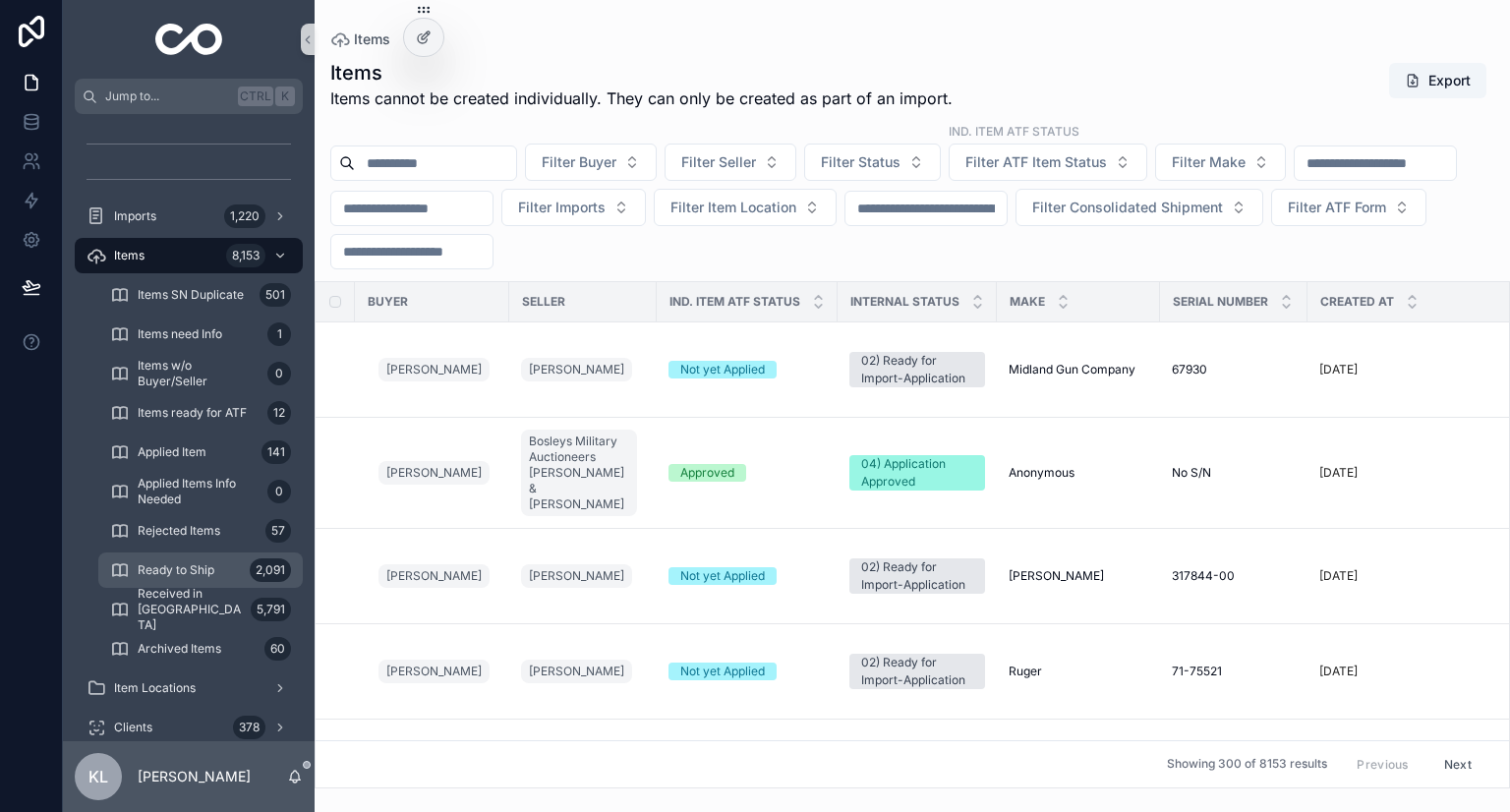
click at [181, 568] on span "Ready to Ship" at bounding box center [176, 571] width 76 height 16
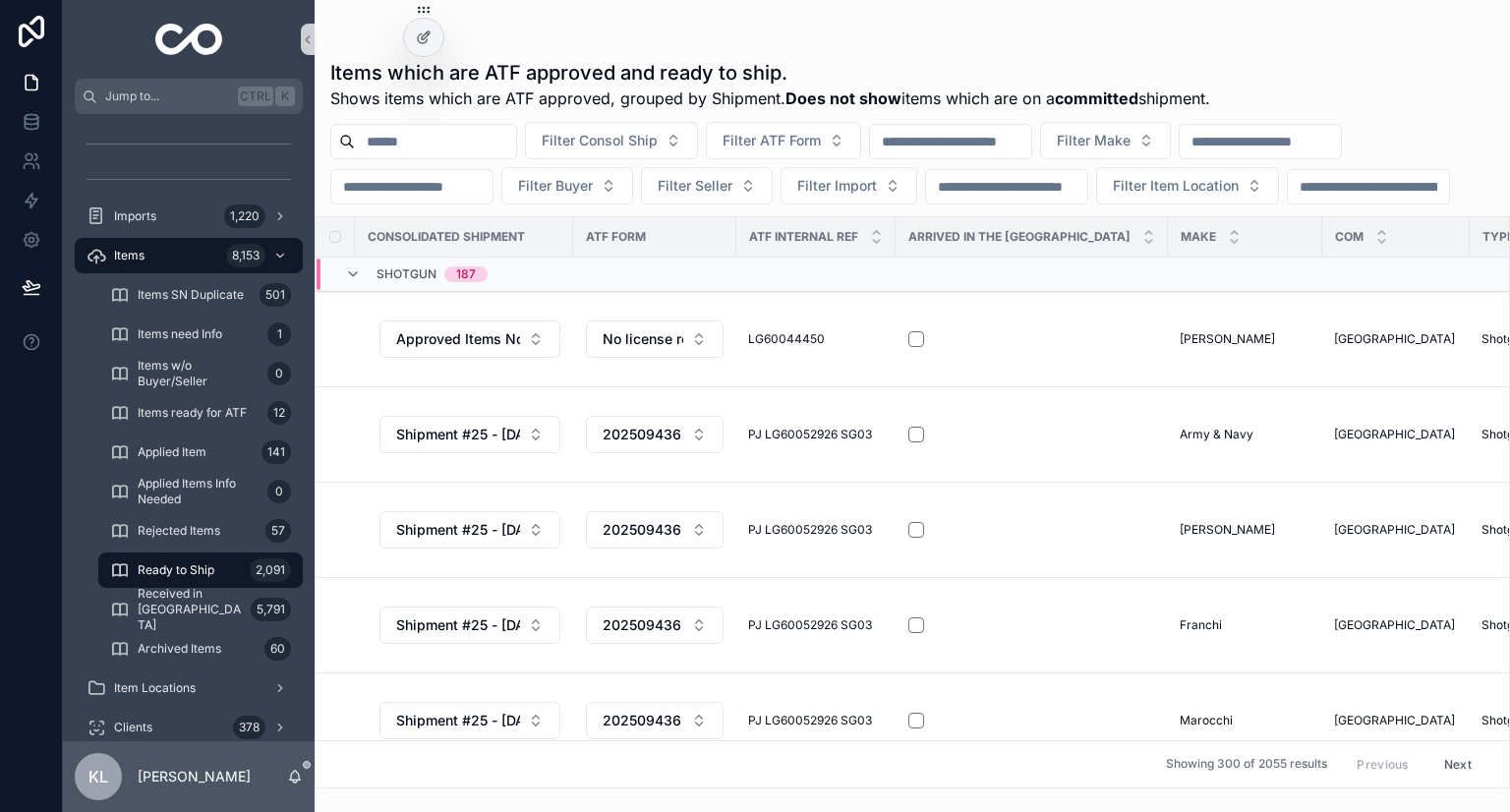
click at [1000, 182] on input "scrollable content" at bounding box center [1007, 187] width 161 height 28
type input "*****"
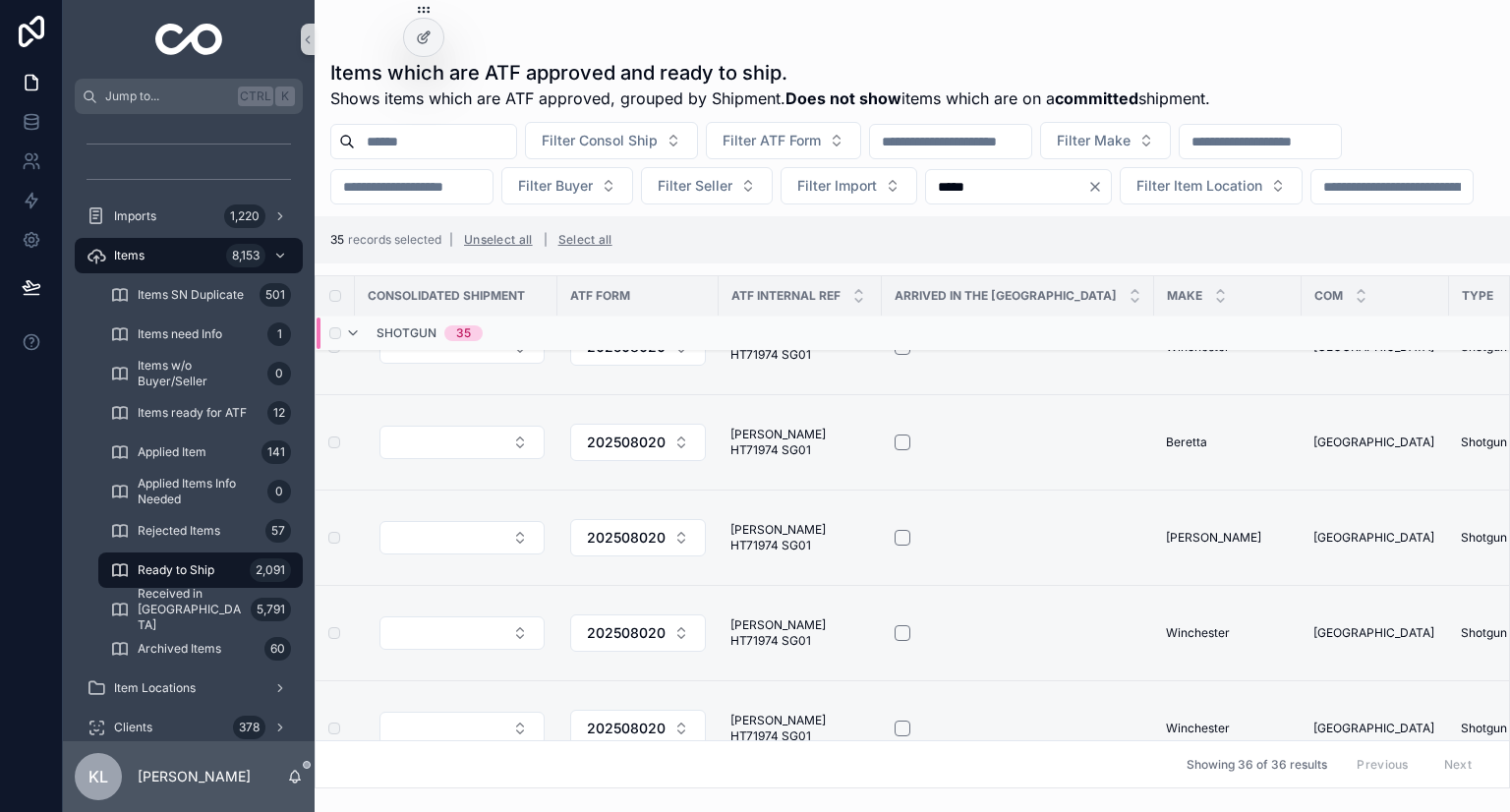
scroll to position [3157, 0]
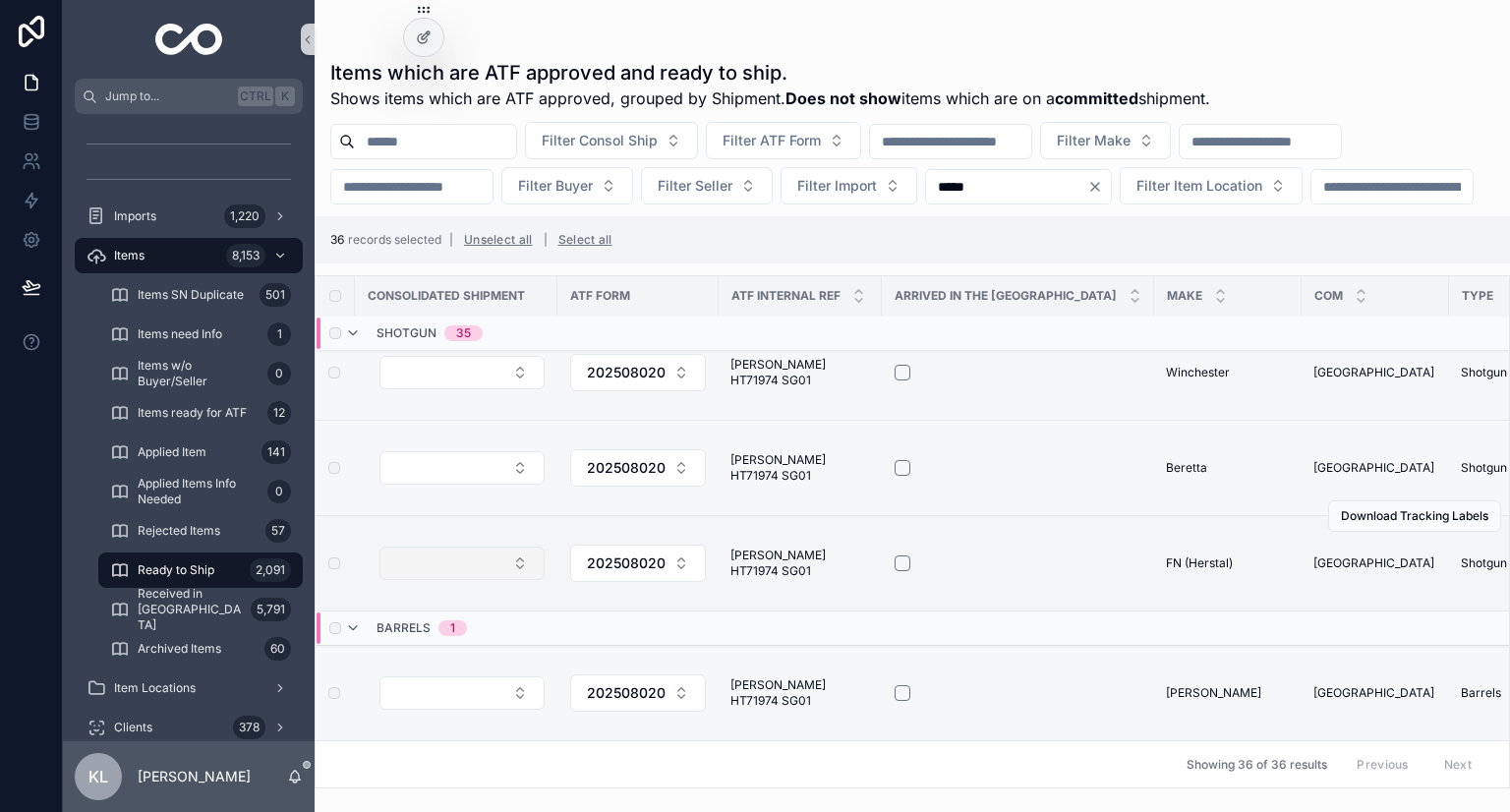
click at [494, 553] on button "Select Button" at bounding box center [462, 564] width 165 height 34
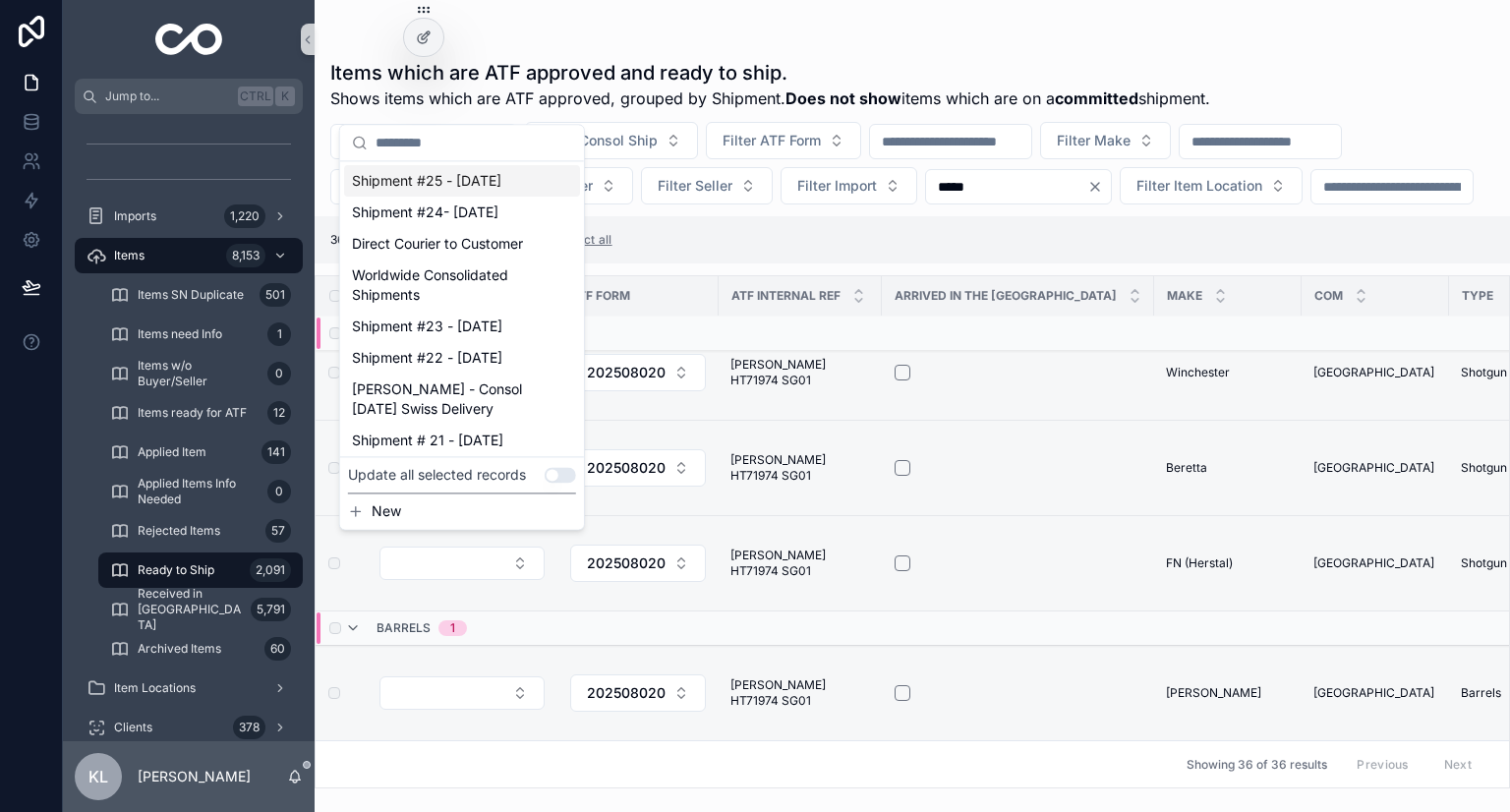
click at [568, 474] on button "Use setting" at bounding box center [561, 474] width 32 height 16
click at [508, 182] on div "Shipment #25 - Nov'25" at bounding box center [463, 181] width 236 height 32
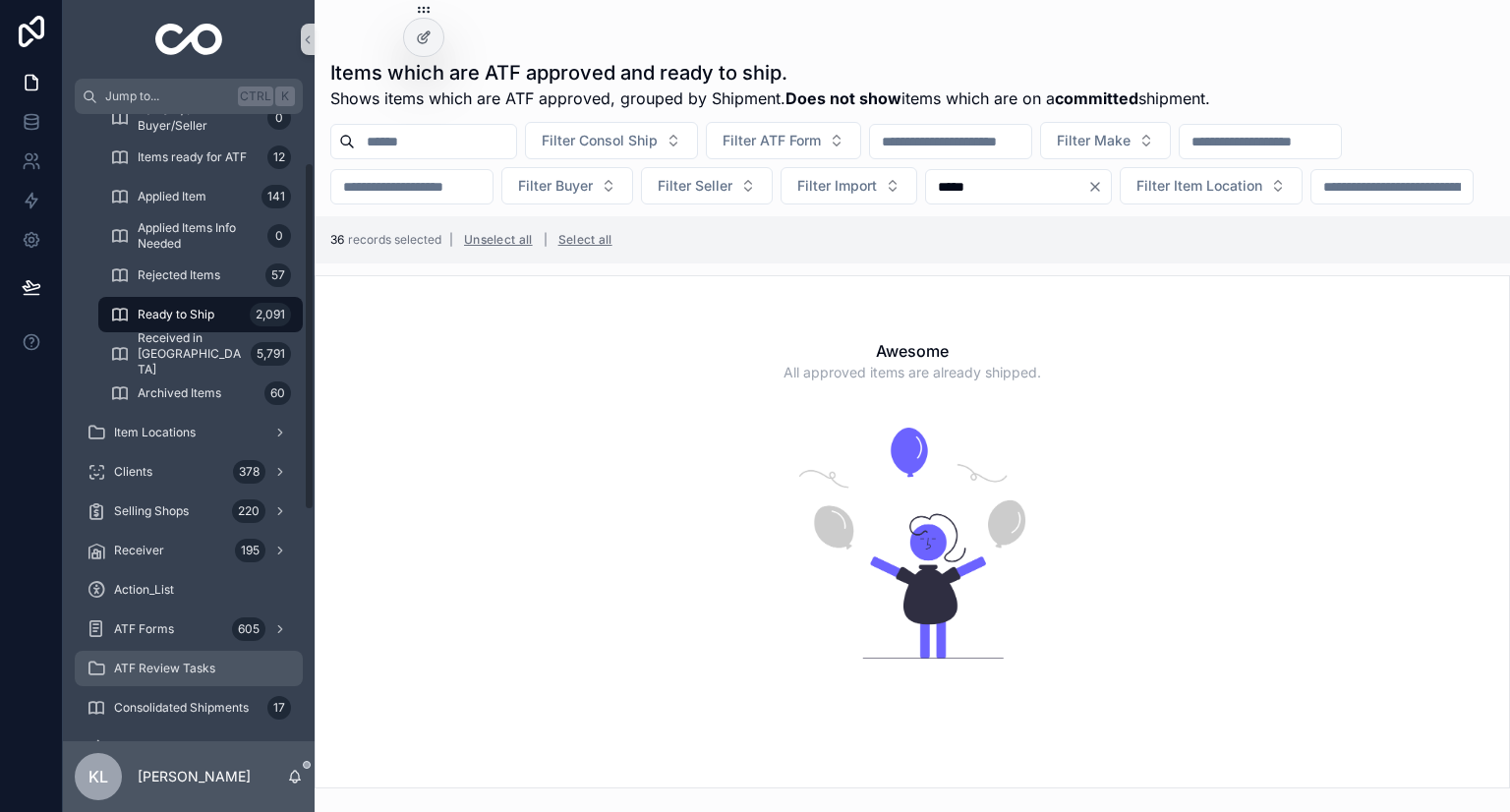
scroll to position [295, 0]
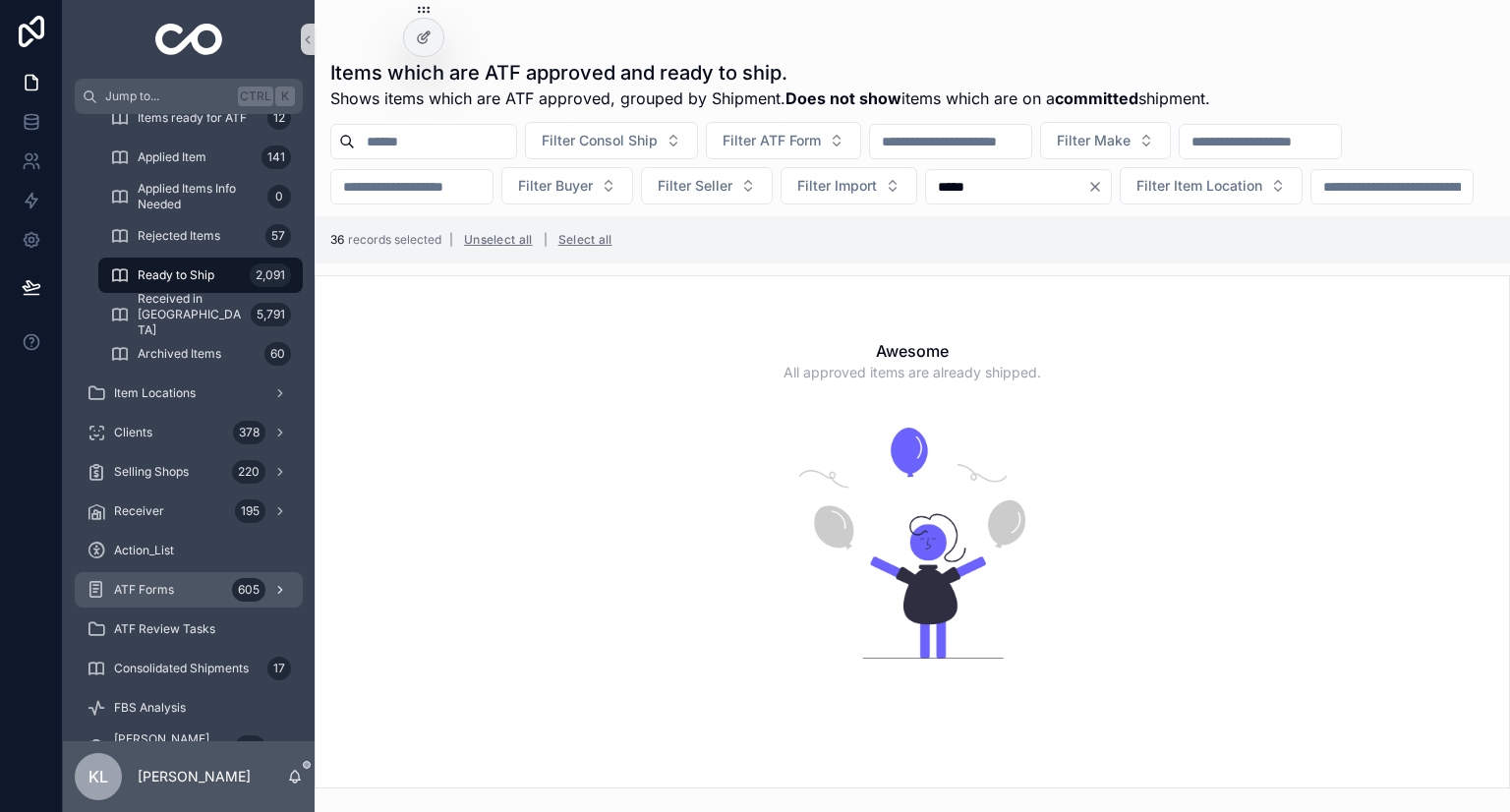
click at [200, 599] on div "ATF Forms 605" at bounding box center [189, 590] width 205 height 32
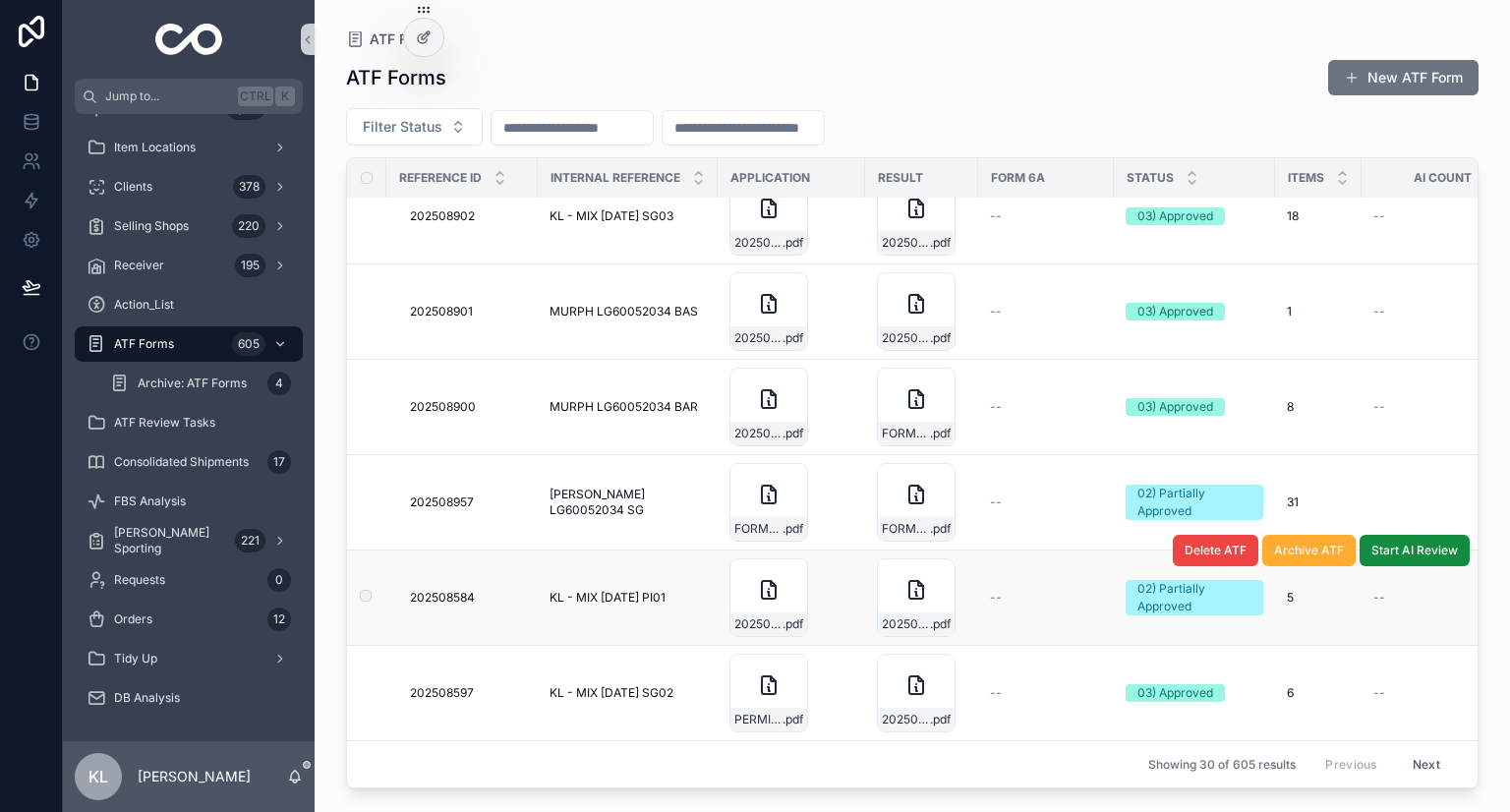
scroll to position [2470, 0]
click at [1414, 756] on button "Next" at bounding box center [1426, 764] width 55 height 31
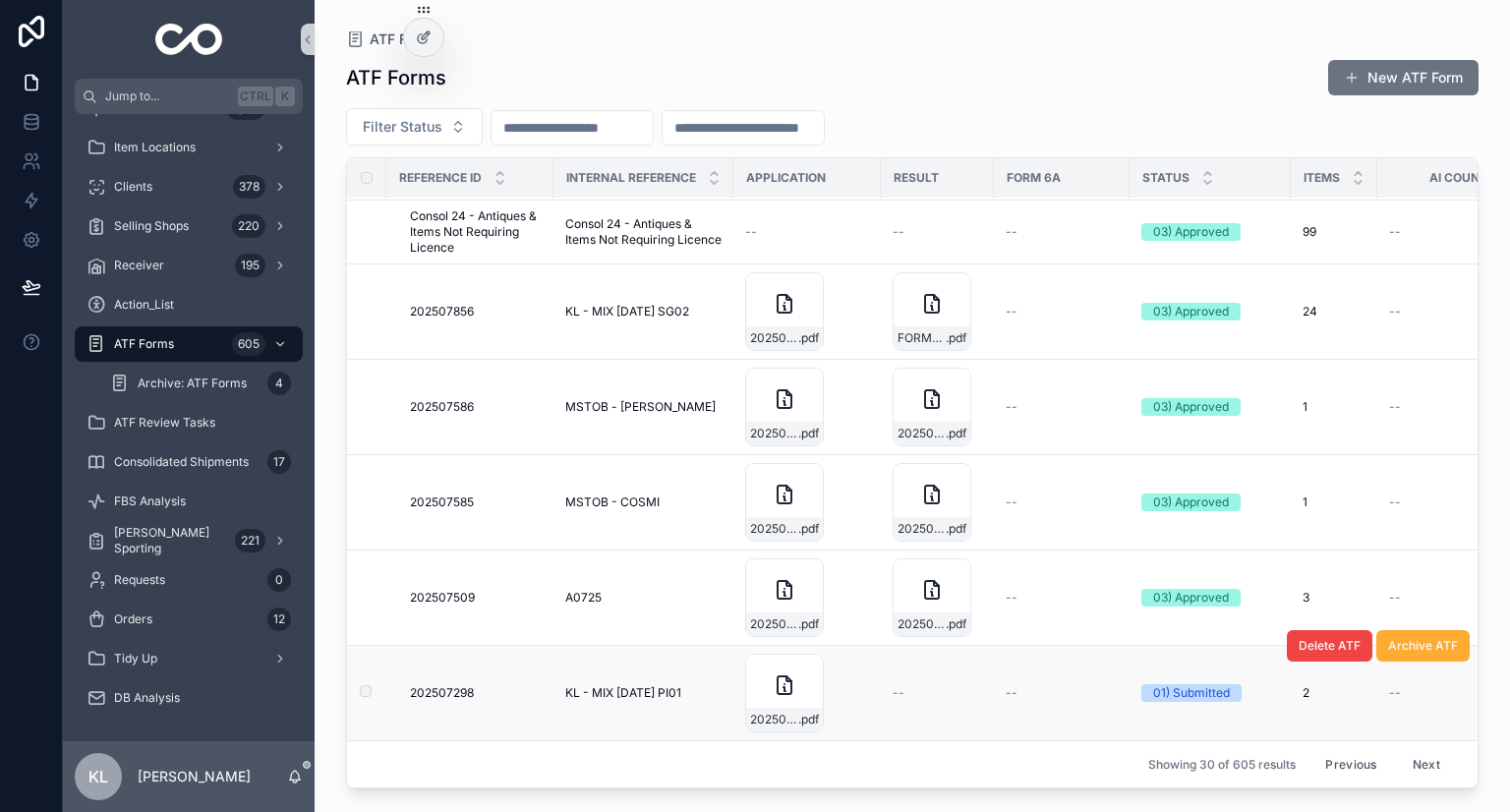
scroll to position [2265, 0]
click at [503, 695] on td "202507298 202507298" at bounding box center [470, 694] width 167 height 95
click at [515, 685] on div "202507298 202507298" at bounding box center [476, 693] width 132 height 16
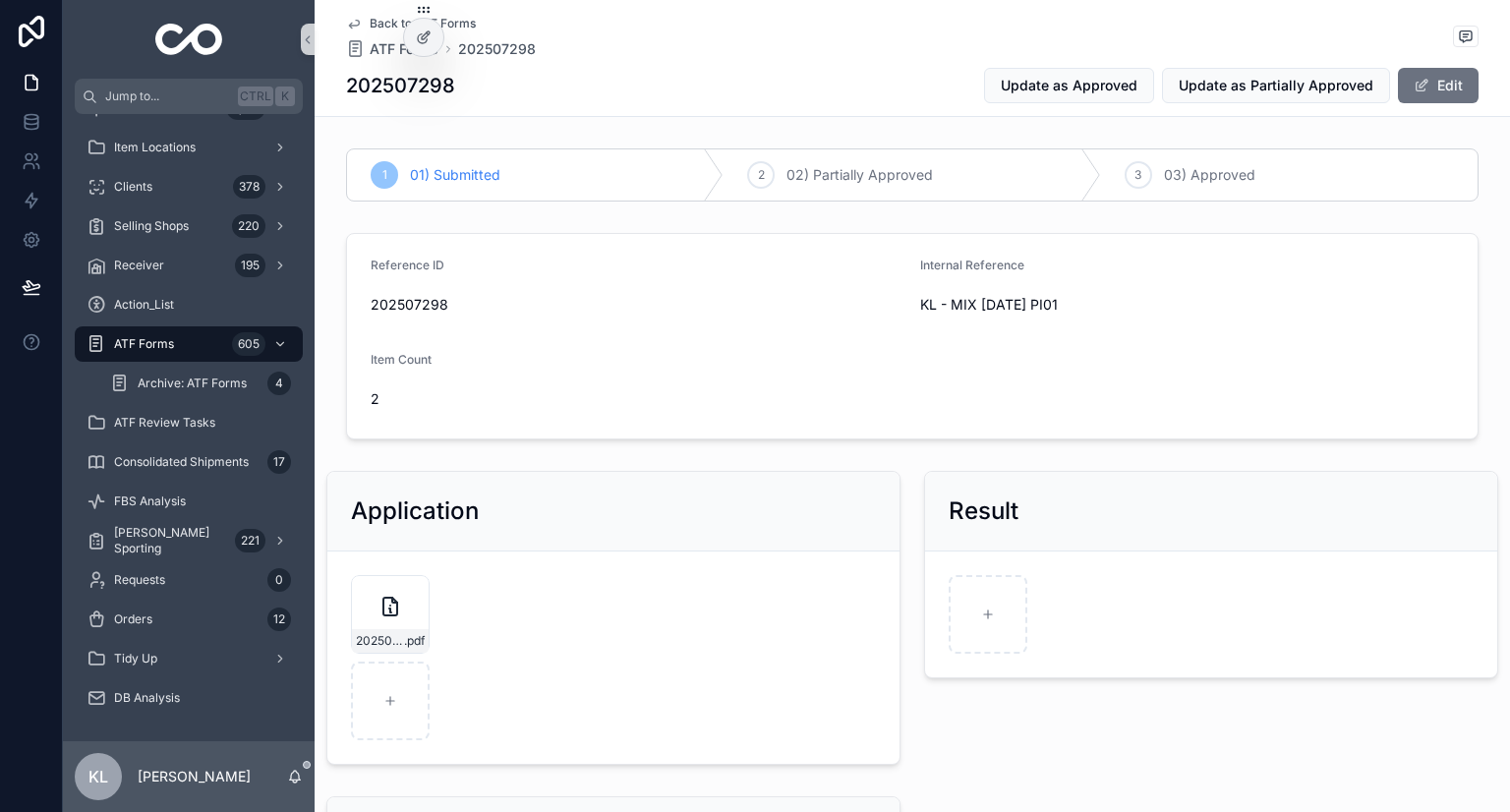
click at [405, 301] on span "202507298" at bounding box center [637, 305] width 534 height 20
copy span "202507298"
click at [346, 24] on icon "scrollable content" at bounding box center [354, 24] width 16 height 16
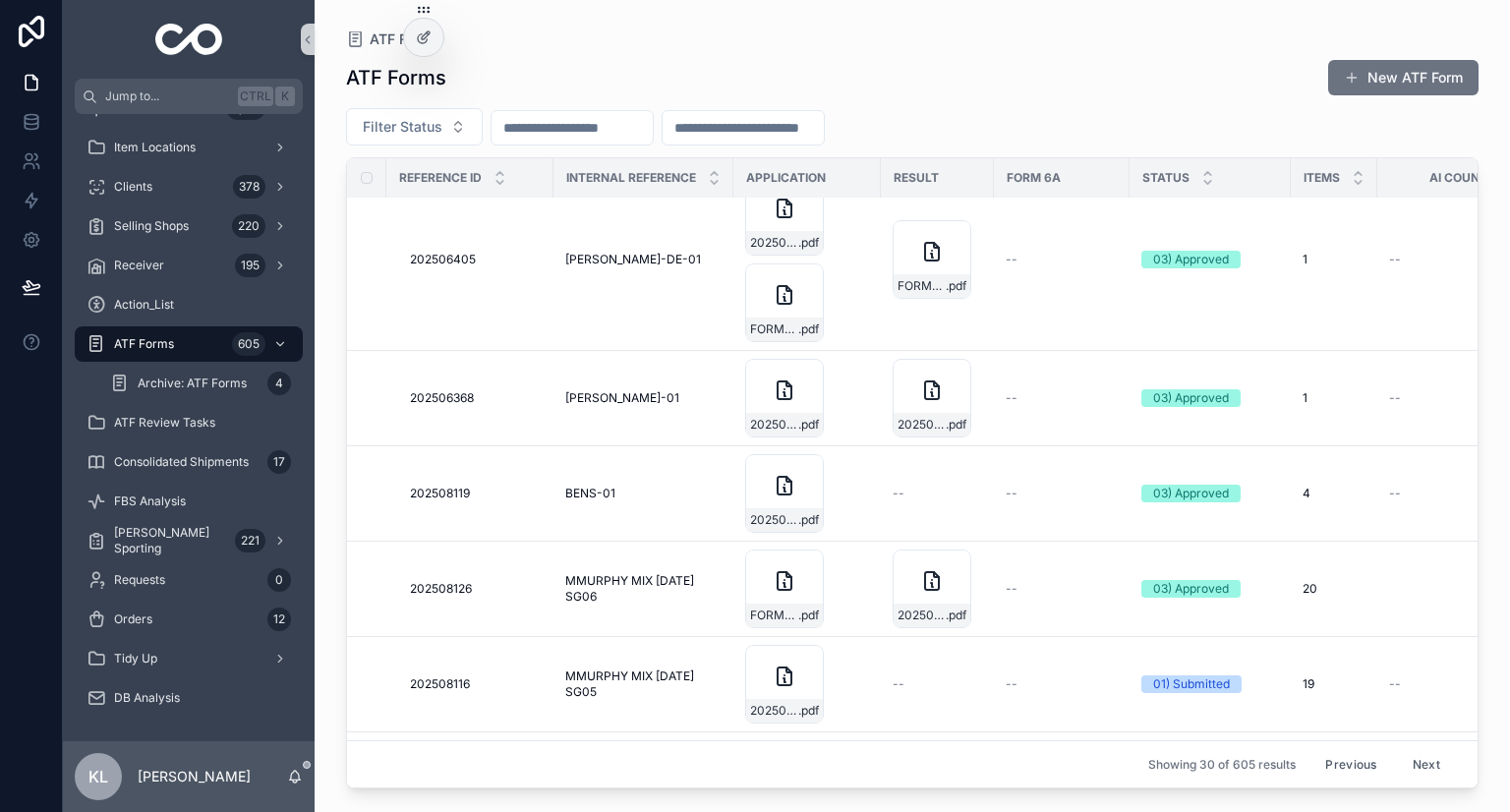
scroll to position [2066, 0]
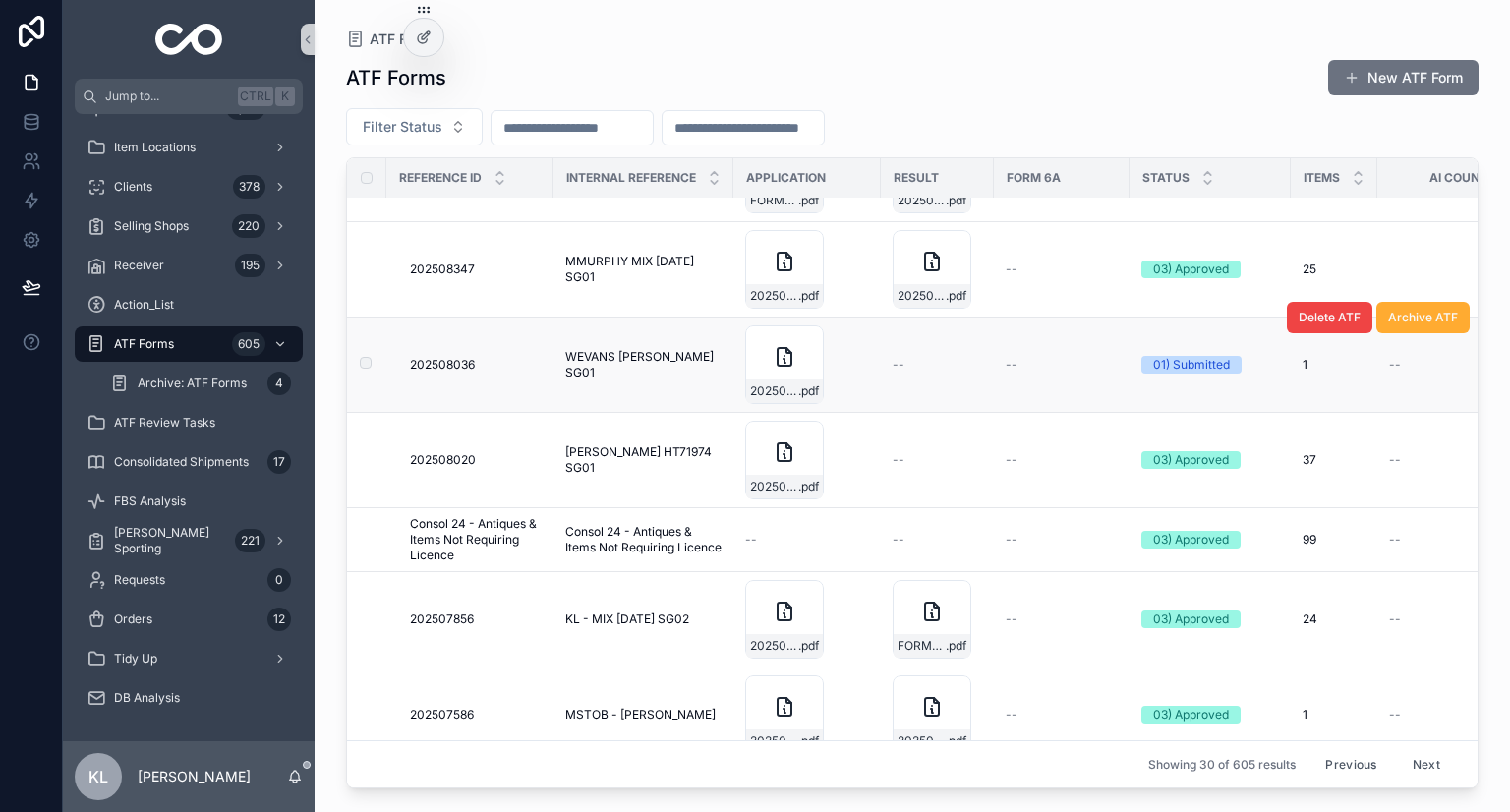
click at [506, 364] on div "202508036 202508036" at bounding box center [476, 365] width 132 height 16
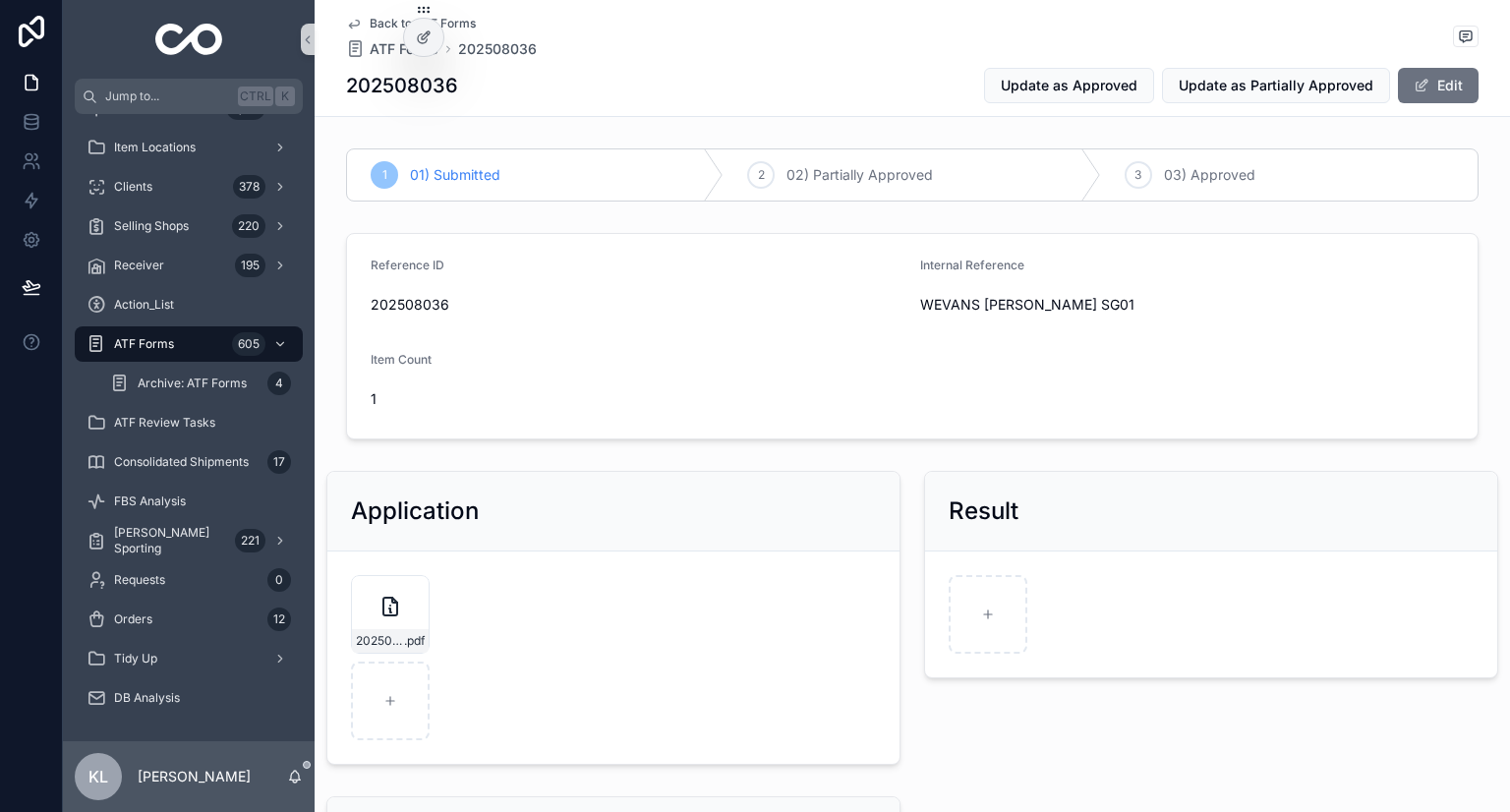
click at [381, 308] on span "202508036" at bounding box center [637, 305] width 534 height 20
copy span "202508036"
click at [708, 370] on div "Item Count" at bounding box center [637, 364] width 534 height 24
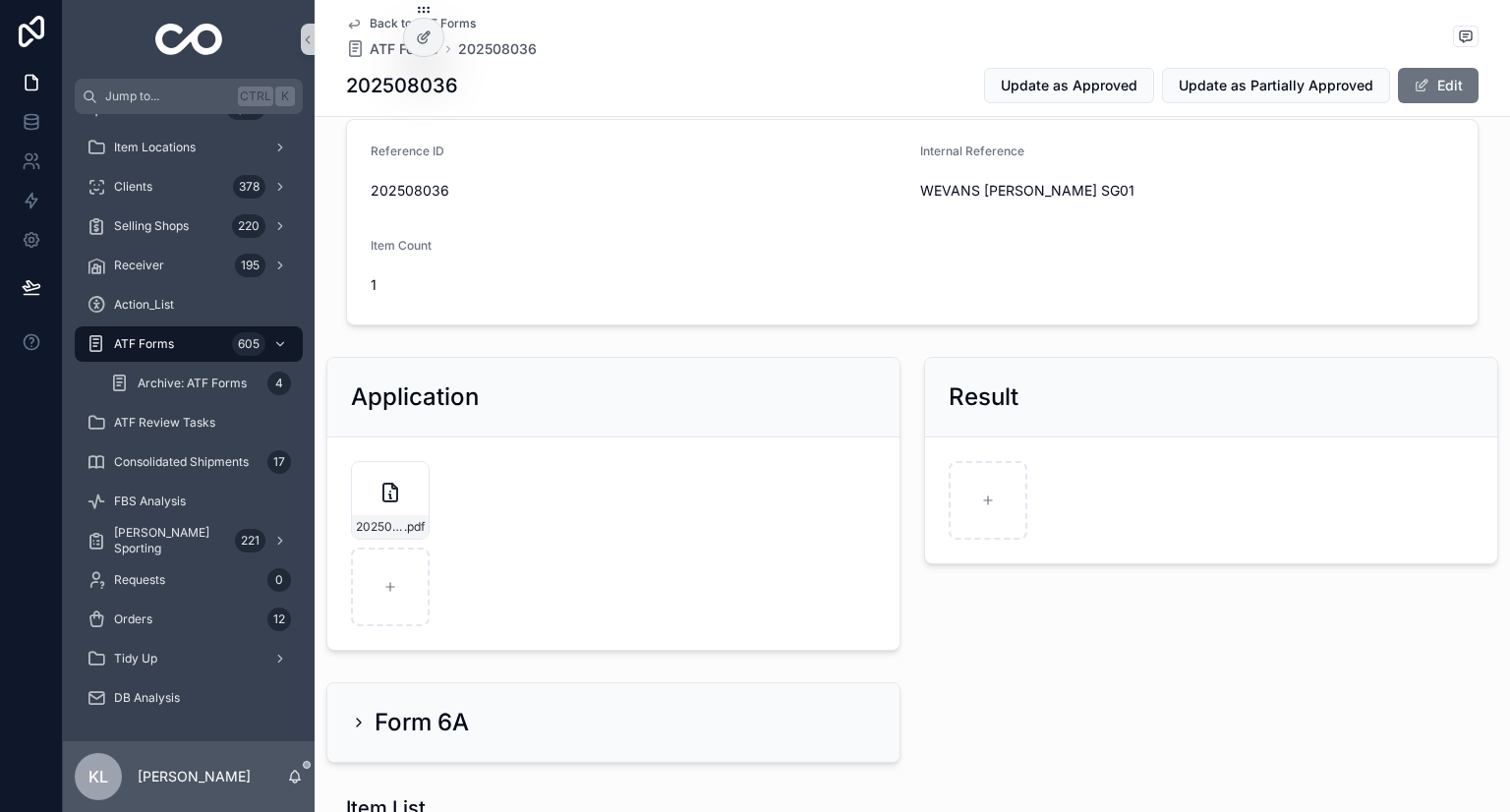
scroll to position [393, 0]
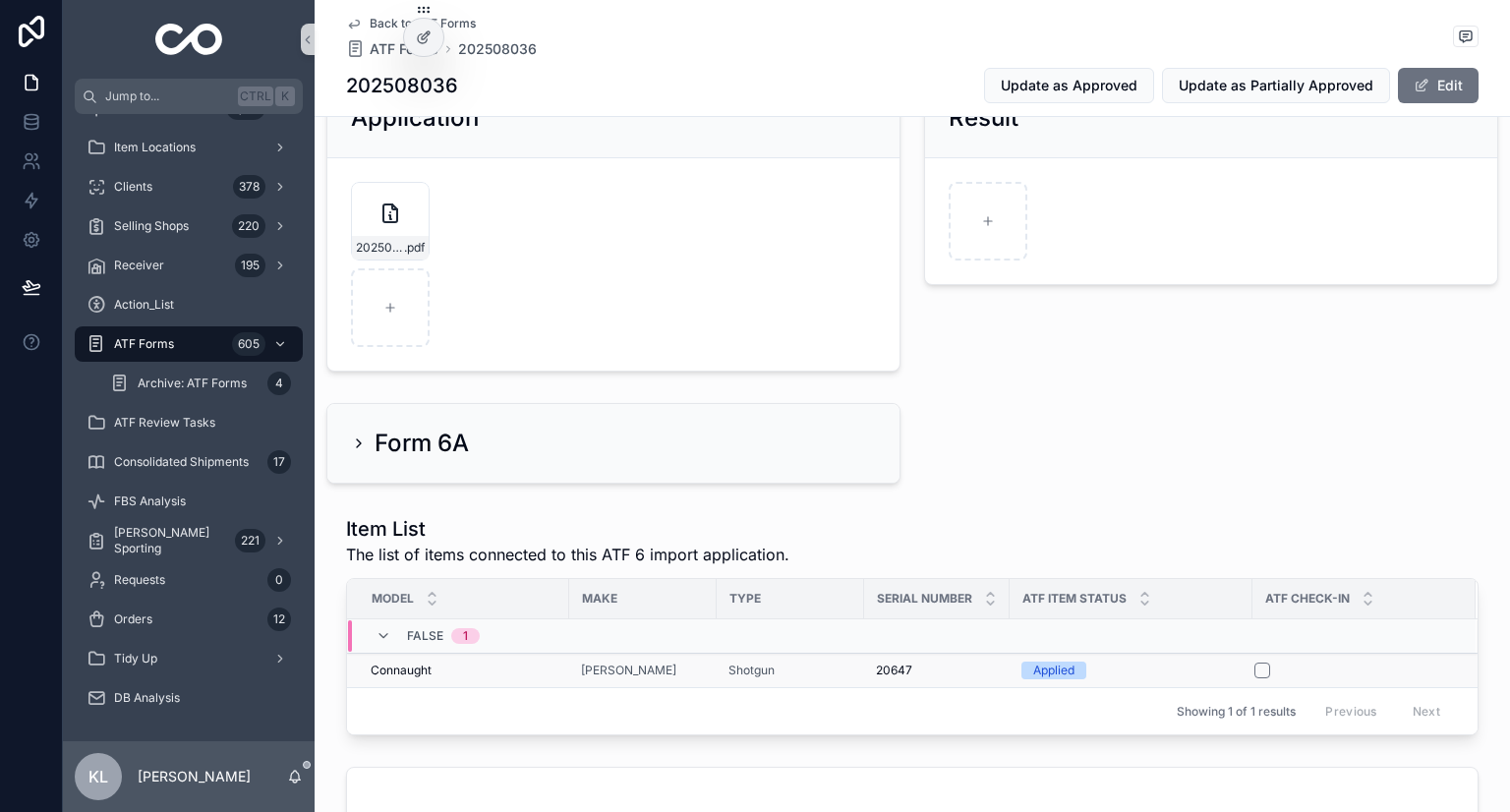
click at [808, 668] on div "Shotgun" at bounding box center [790, 671] width 124 height 16
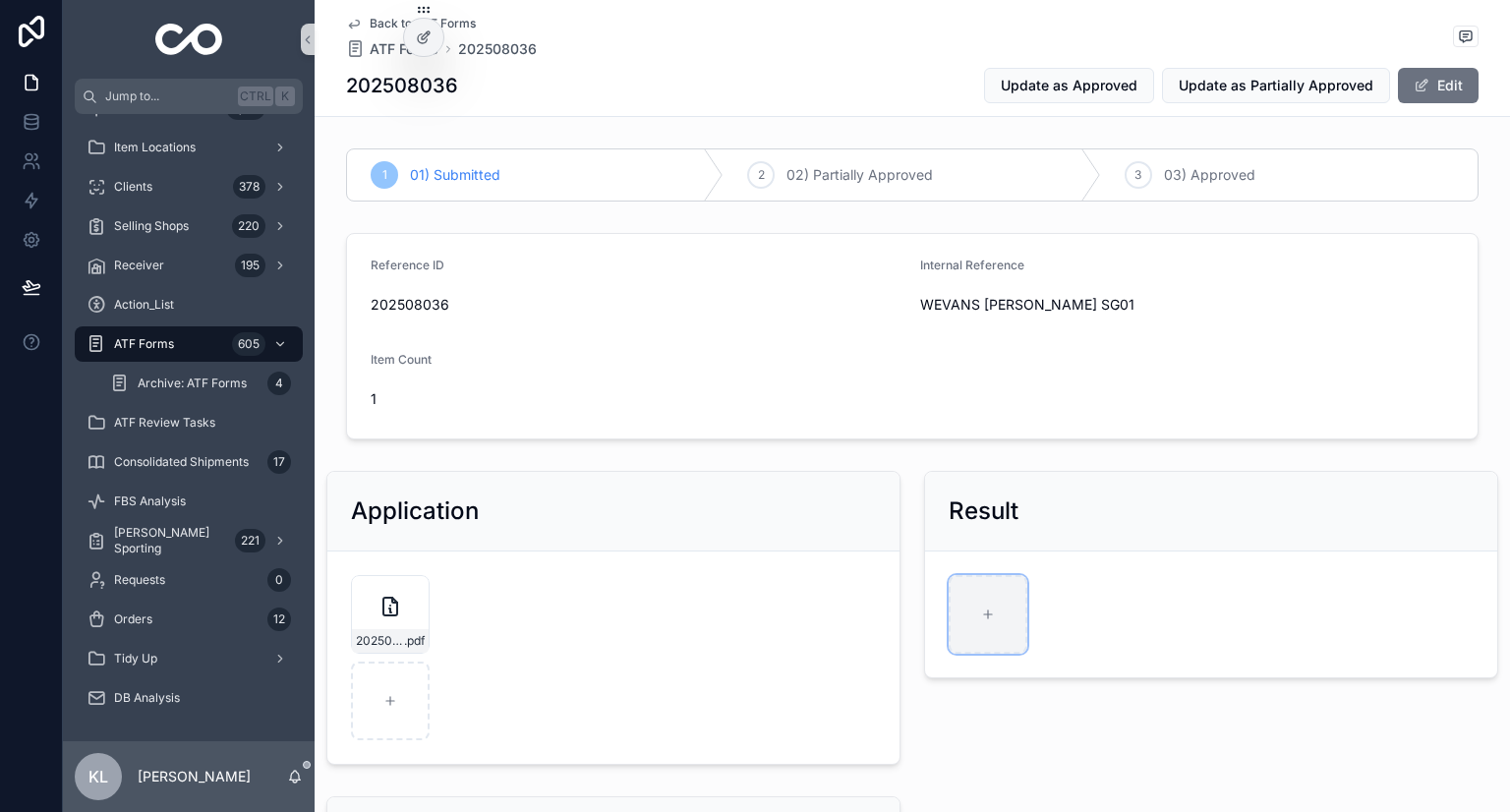
click at [989, 622] on div "scrollable content" at bounding box center [988, 613] width 78 height 78
type input "**********"
click at [1107, 82] on span "Update as Approved" at bounding box center [1069, 85] width 137 height 20
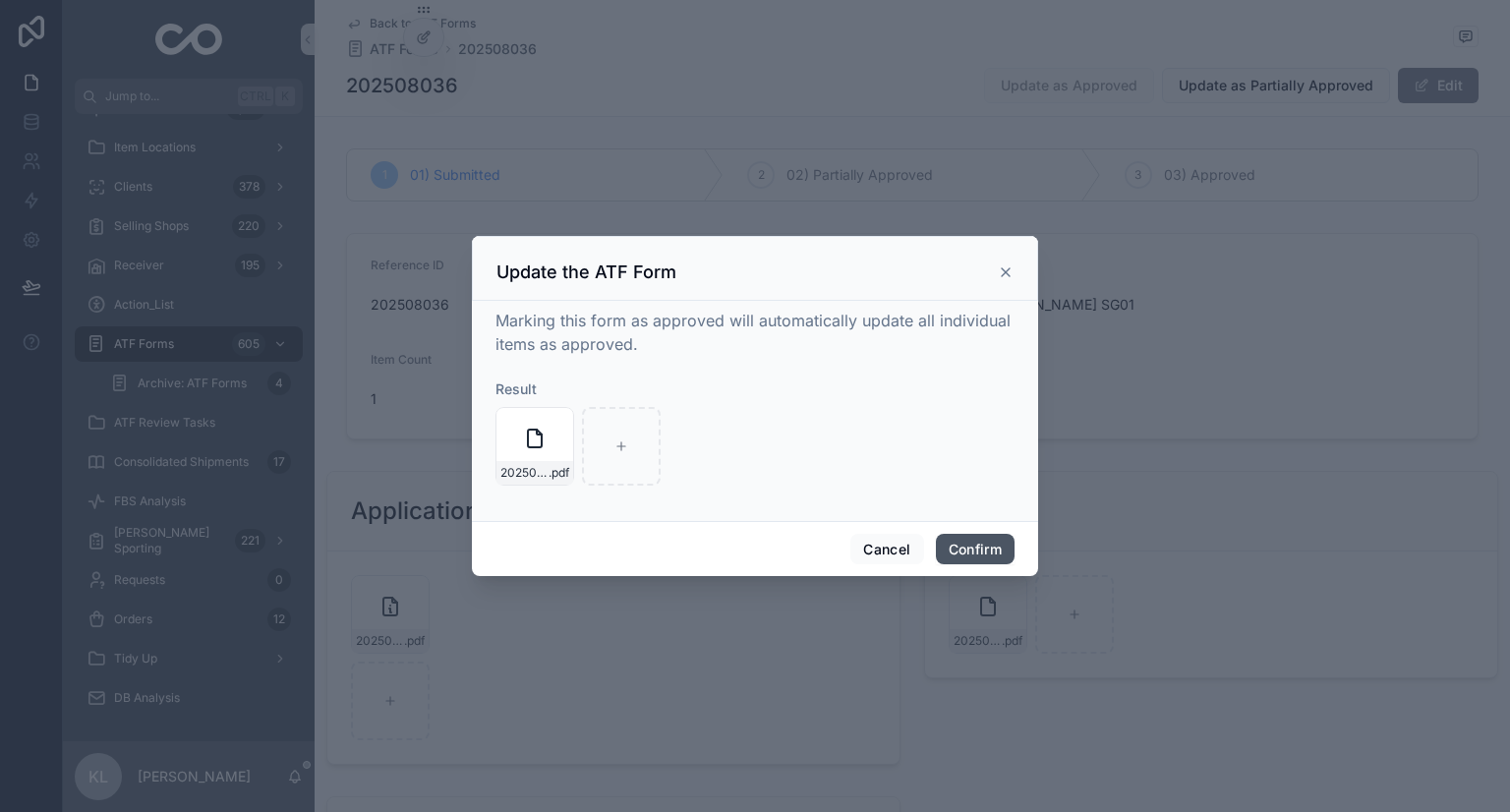
click at [968, 536] on button "Confirm" at bounding box center [975, 550] width 78 height 32
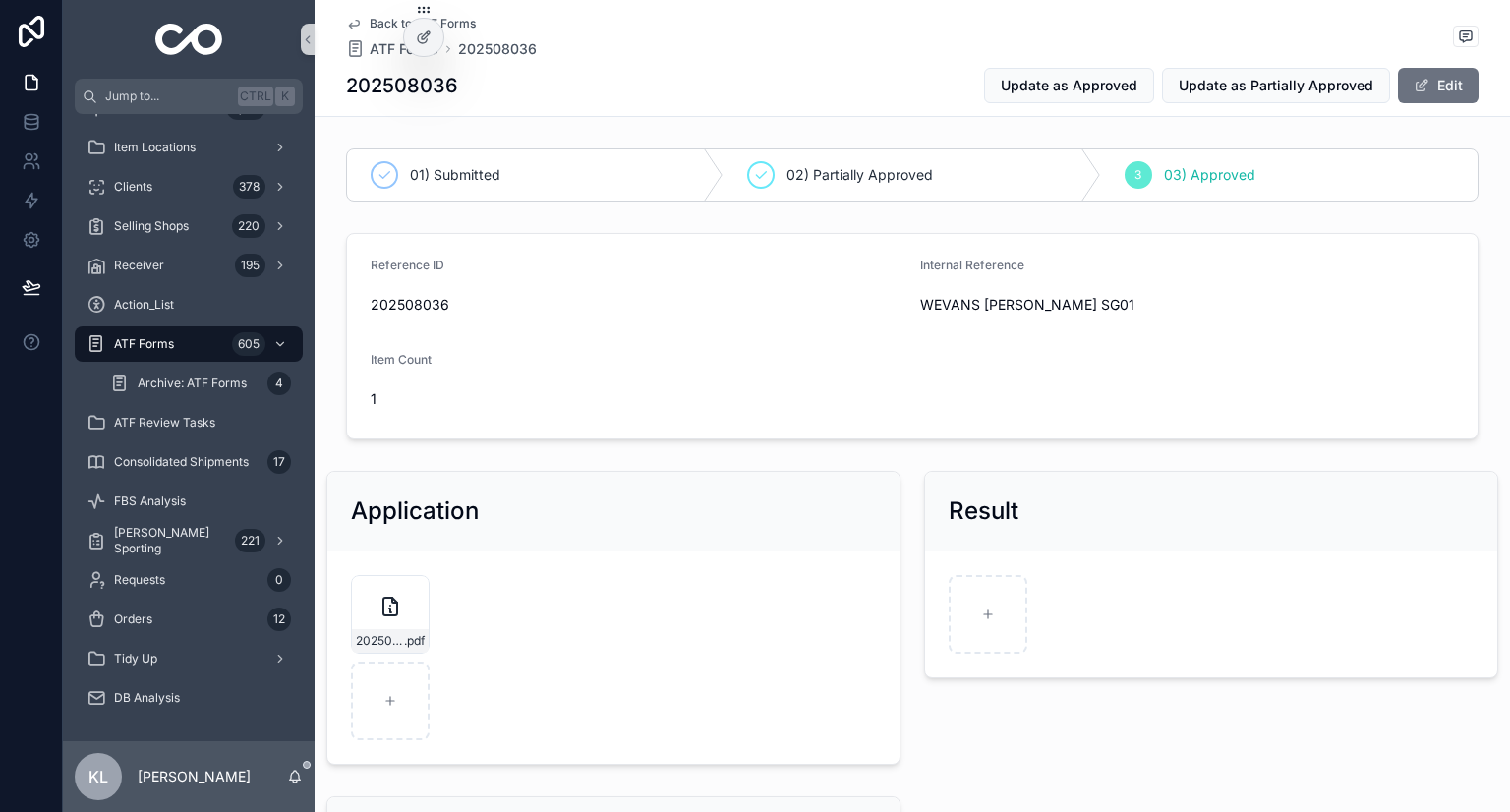
click at [745, 566] on form "202508036-FORM6PARTI-SUBMITTED-H&H-BENSON-SG01.pdf .pdf" at bounding box center [614, 658] width 572 height 212
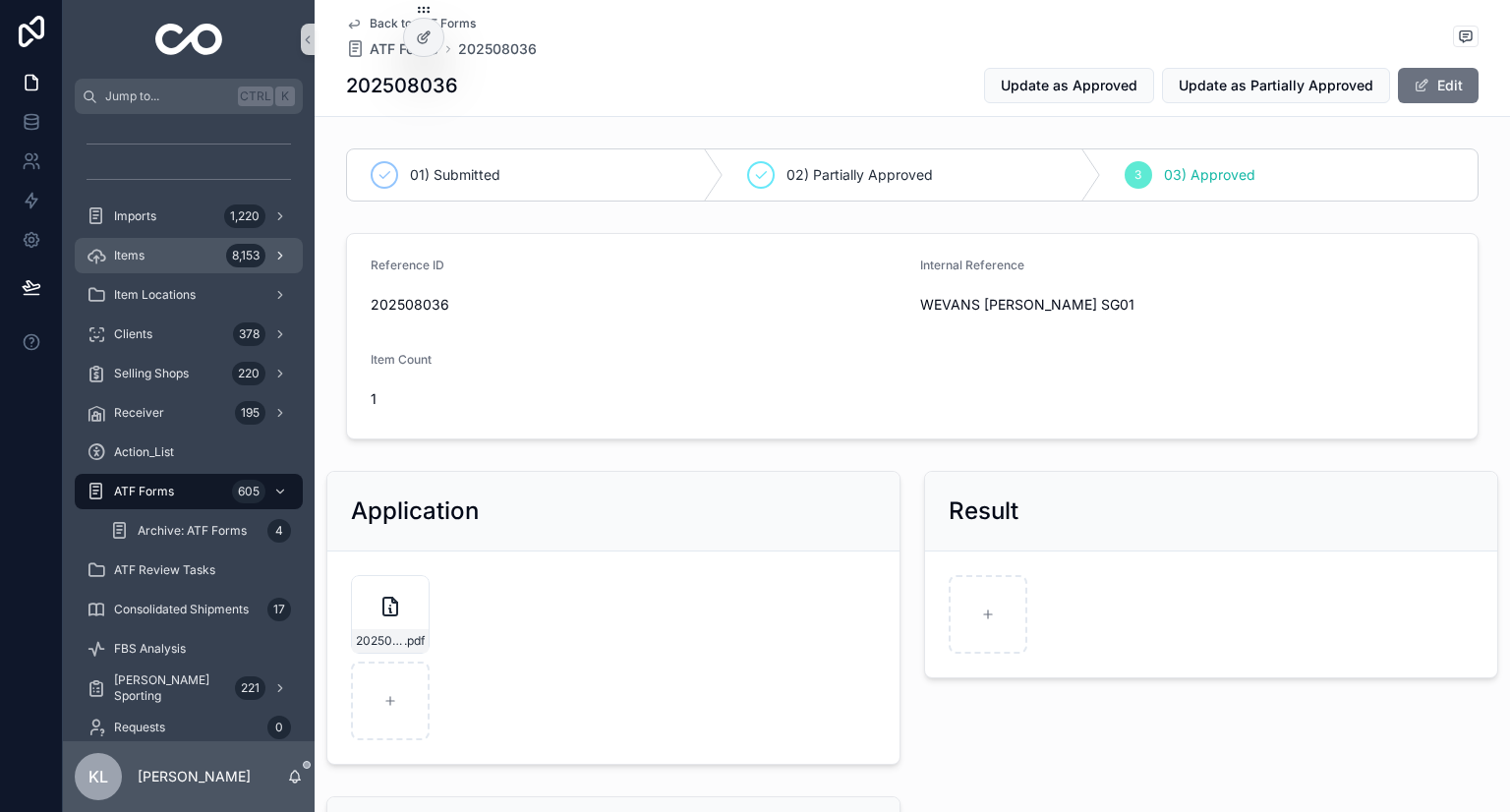
click at [227, 250] on div "8,153" at bounding box center [246, 256] width 40 height 24
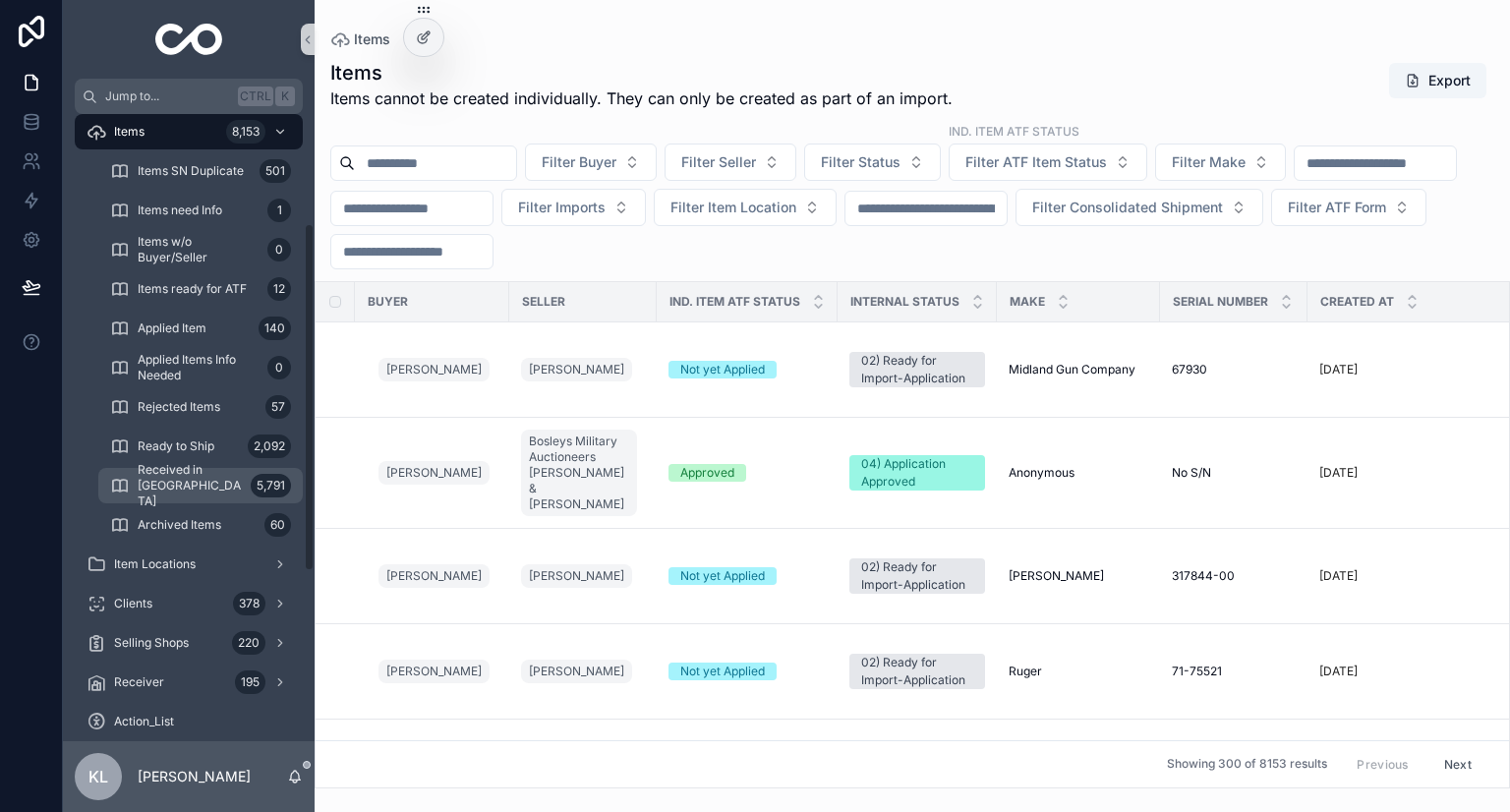
scroll to position [197, 0]
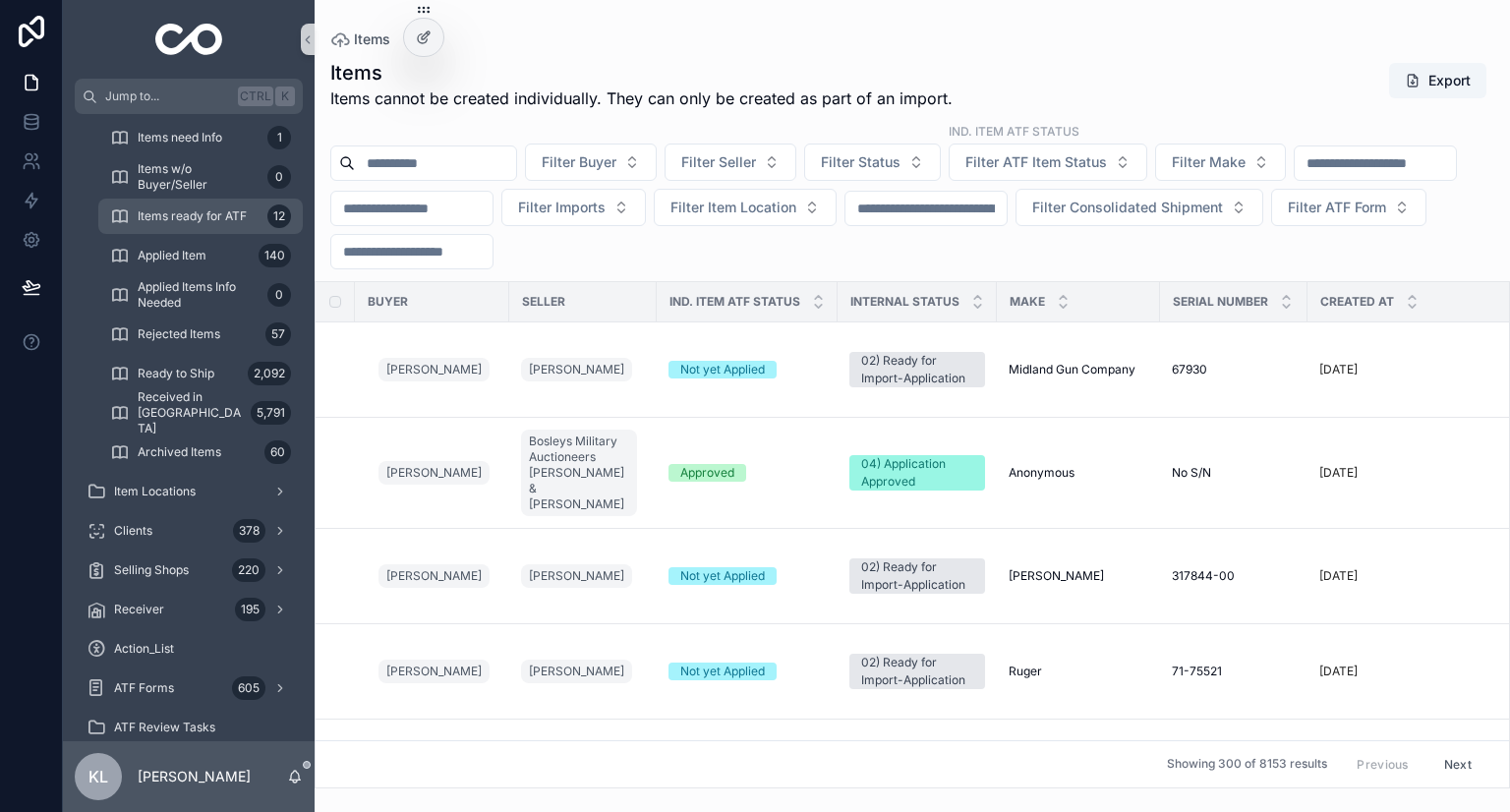
click at [206, 208] on span "Items ready for ATF" at bounding box center [193, 216] width 109 height 16
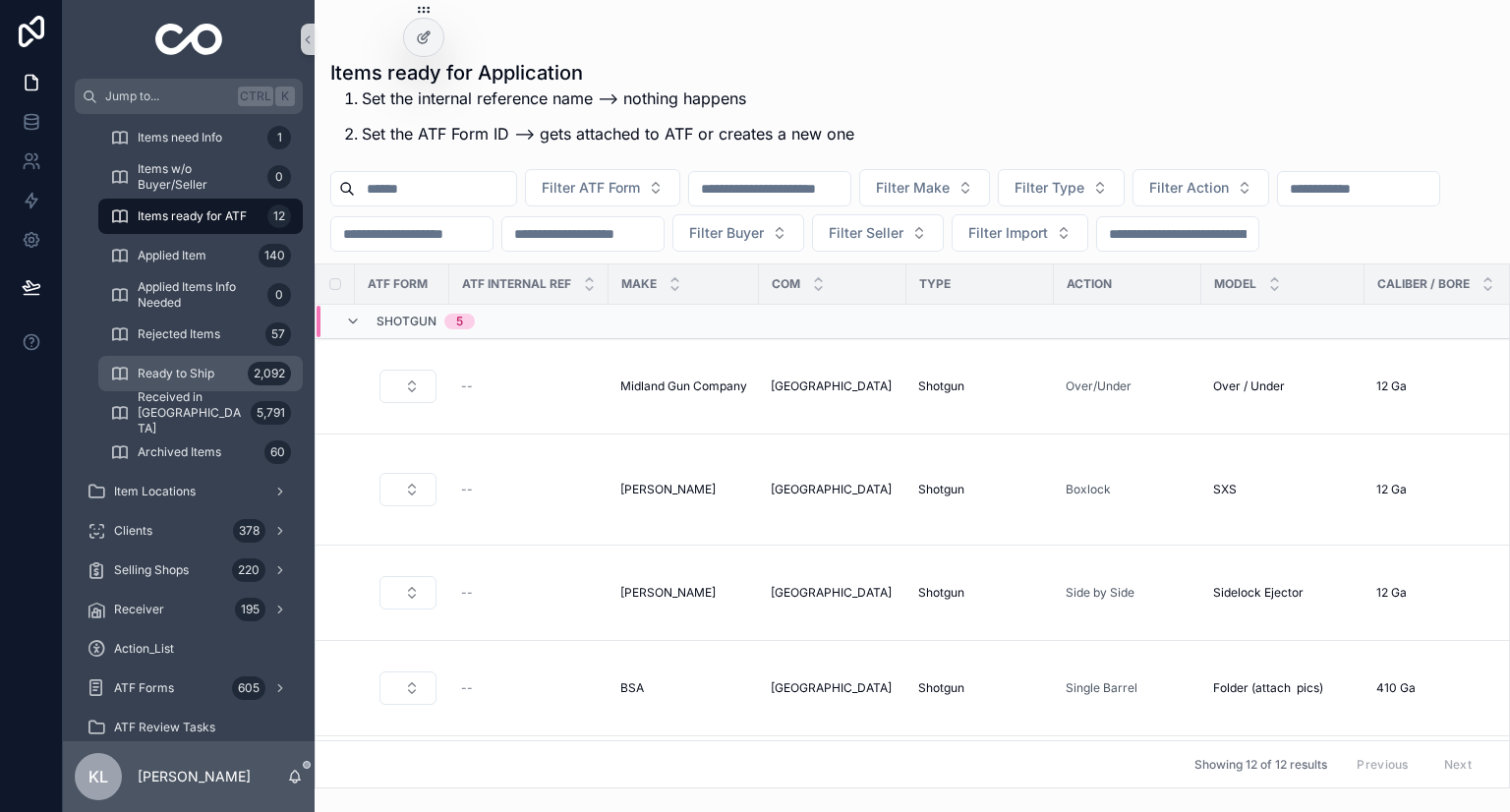
click at [221, 369] on div "Ready to Ship 2,092" at bounding box center [201, 374] width 181 height 32
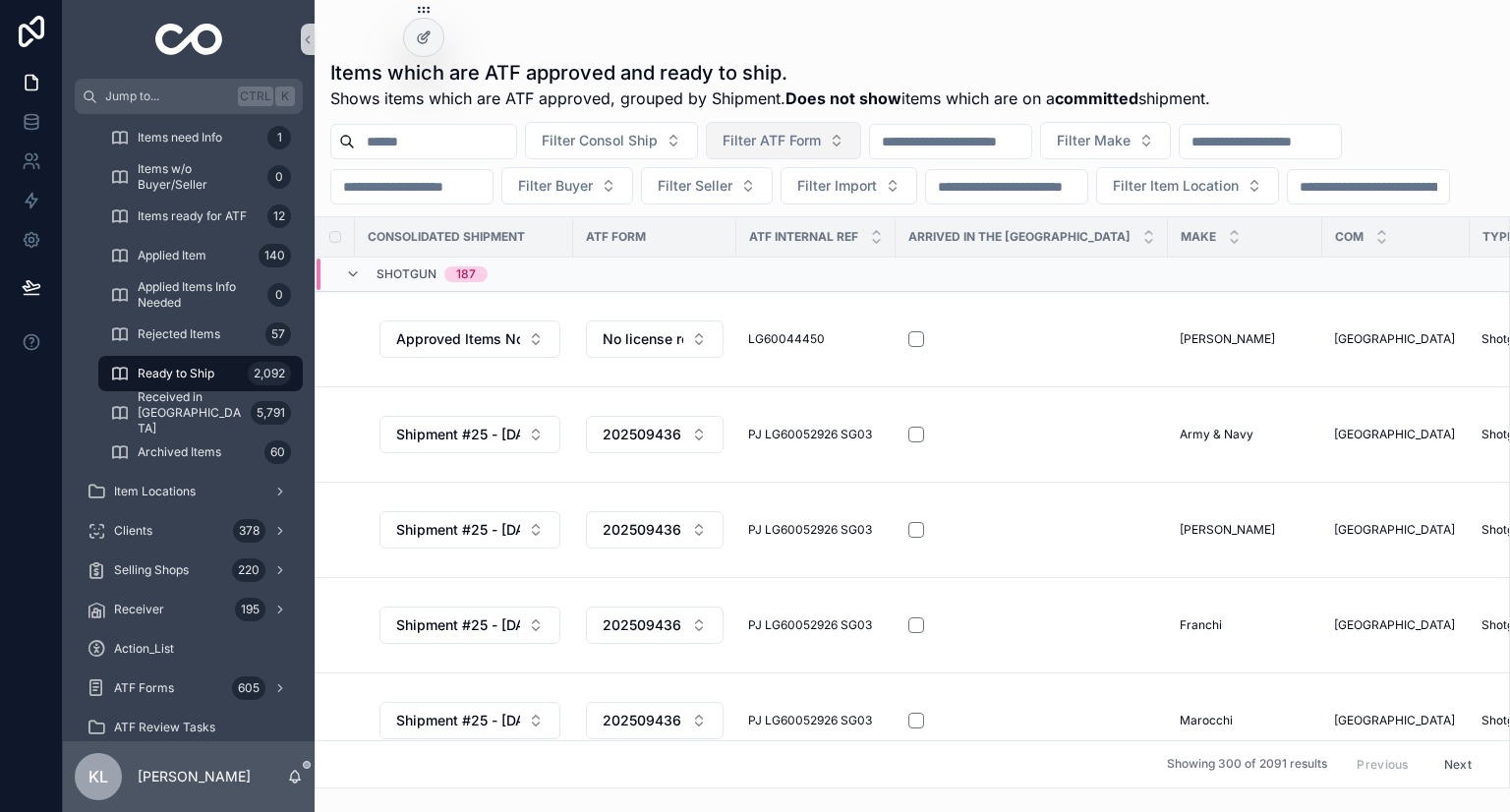
click at [821, 140] on span "Filter ATF Form" at bounding box center [771, 141] width 98 height 20
type input "*********"
click at [805, 216] on div "202508036" at bounding box center [833, 220] width 236 height 32
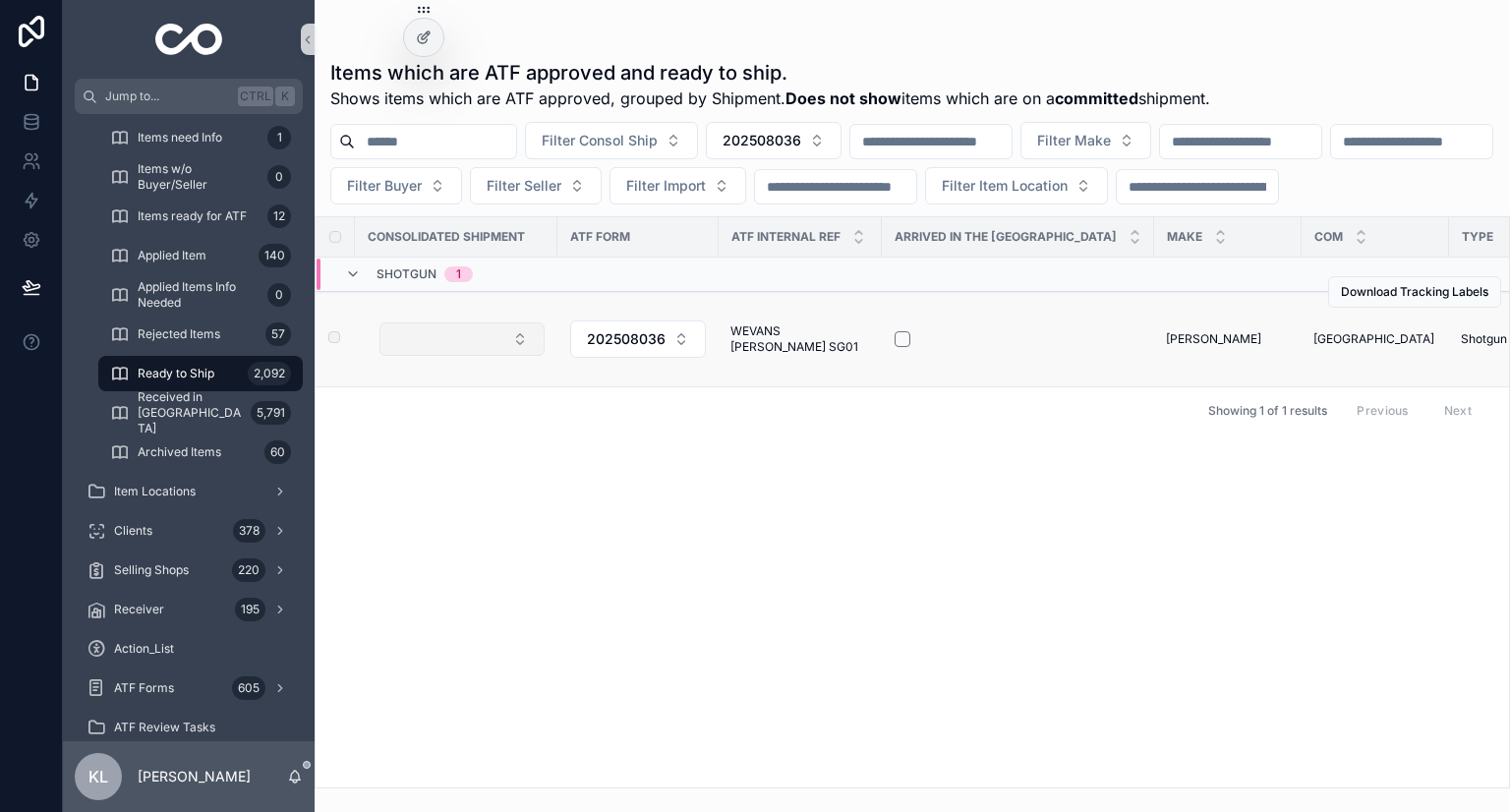
click at [434, 356] on button "Select Button" at bounding box center [462, 339] width 165 height 34
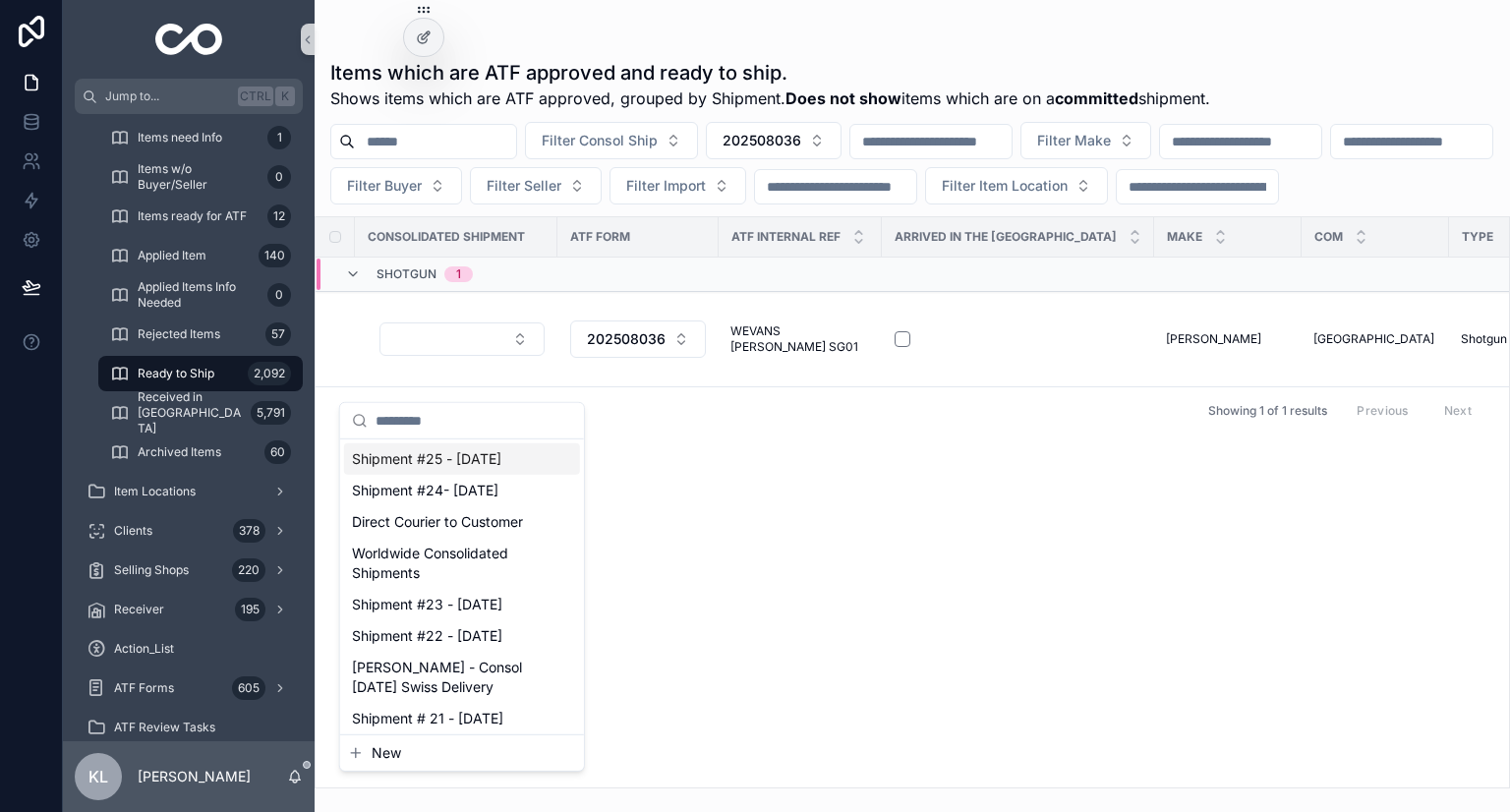
click at [428, 455] on span "Shipment #25 - Nov'25" at bounding box center [427, 460] width 150 height 20
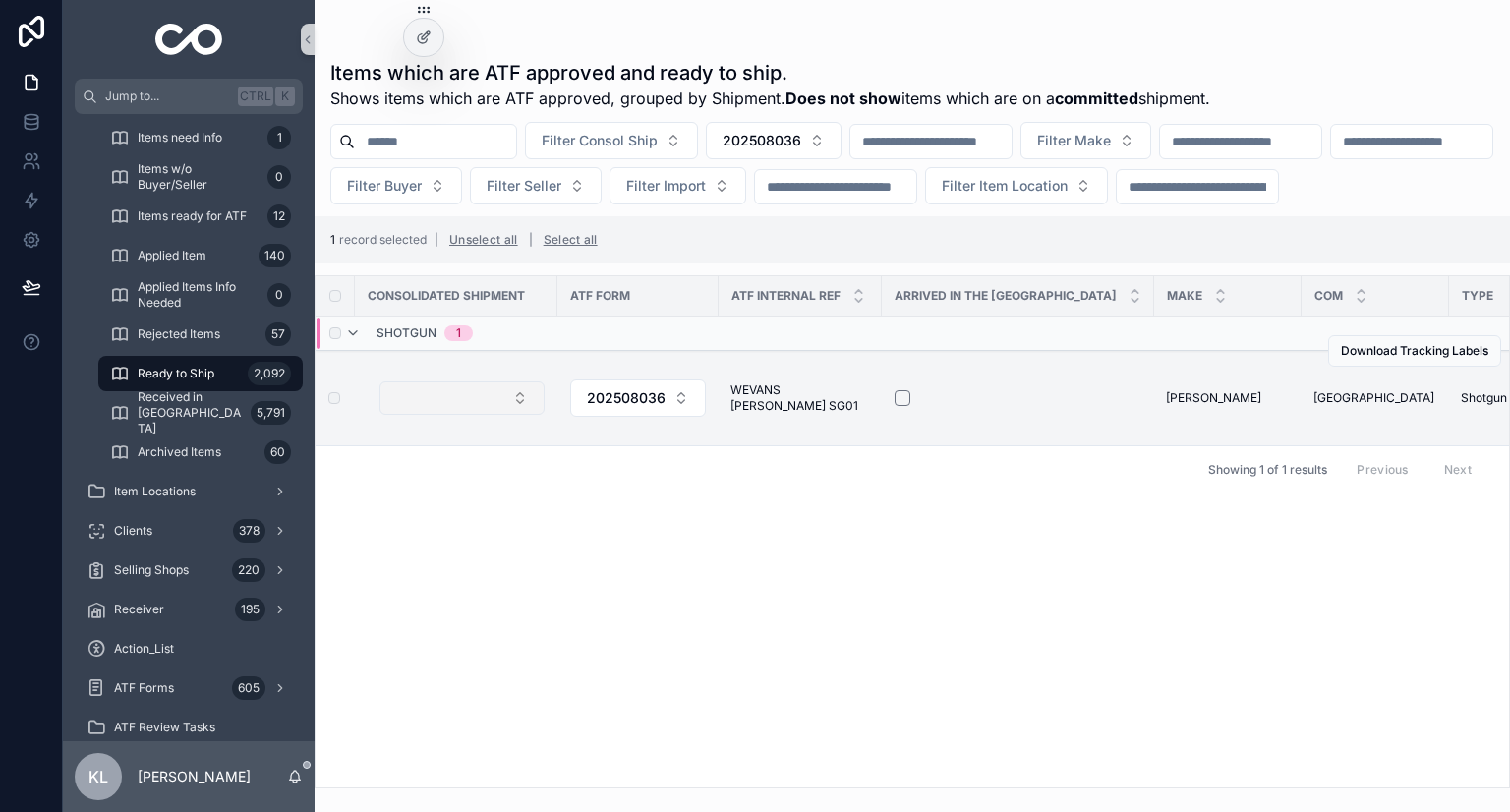
click at [458, 415] on button "Select Button" at bounding box center [462, 398] width 165 height 34
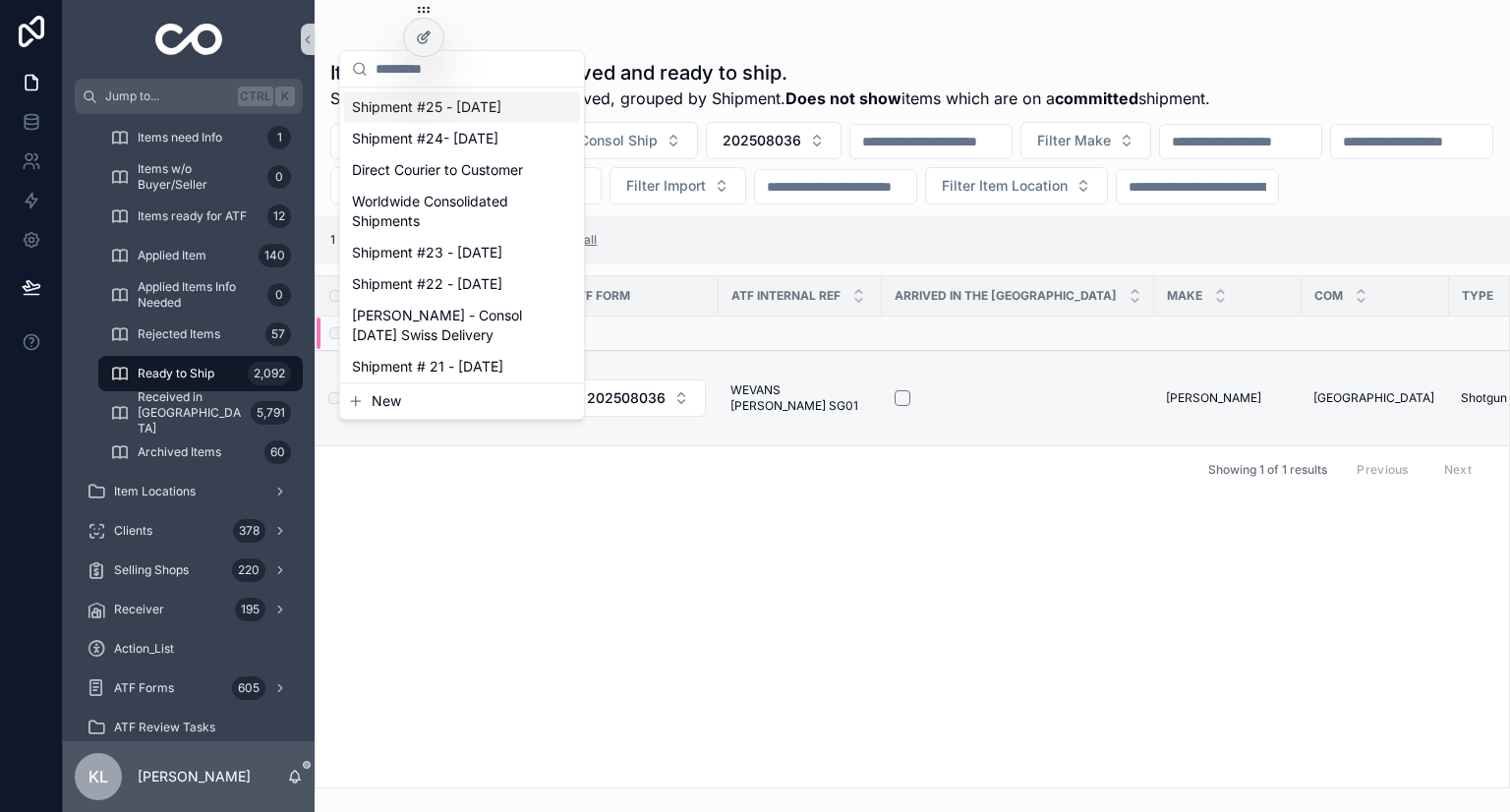
click at [444, 110] on span "Shipment #25 - Nov'25" at bounding box center [427, 107] width 150 height 20
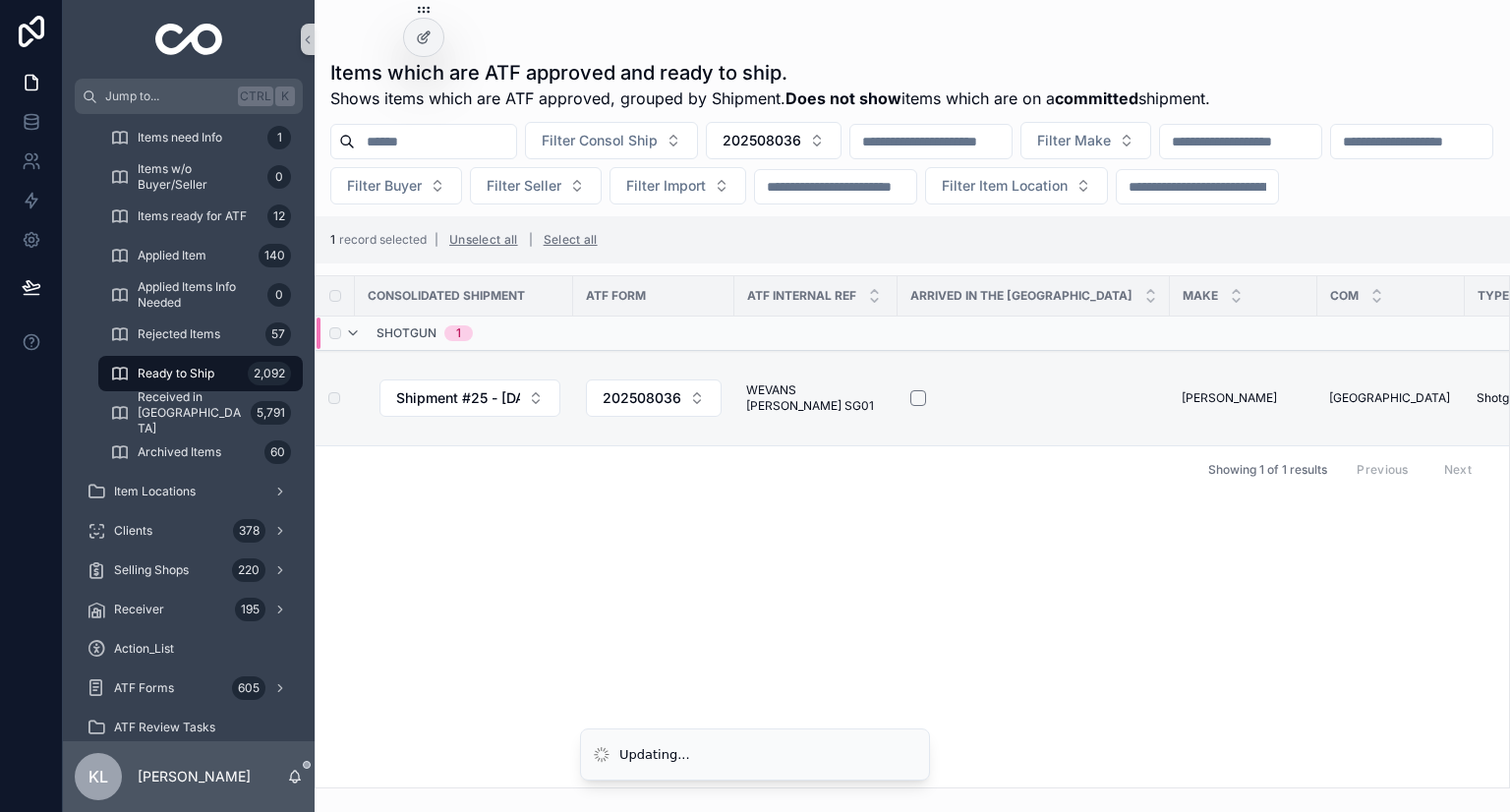
click at [562, 546] on div "Consolidated Shipment ATF Form ATF Internal Ref Arrived in the US Make COM Type…" at bounding box center [912, 531] width 1193 height 511
click at [595, 536] on div "Consolidated Shipment ATF Form ATF Internal Ref Arrived in the US Make COM Type…" at bounding box center [912, 531] width 1193 height 511
click at [801, 149] on span "202508036" at bounding box center [761, 141] width 78 height 20
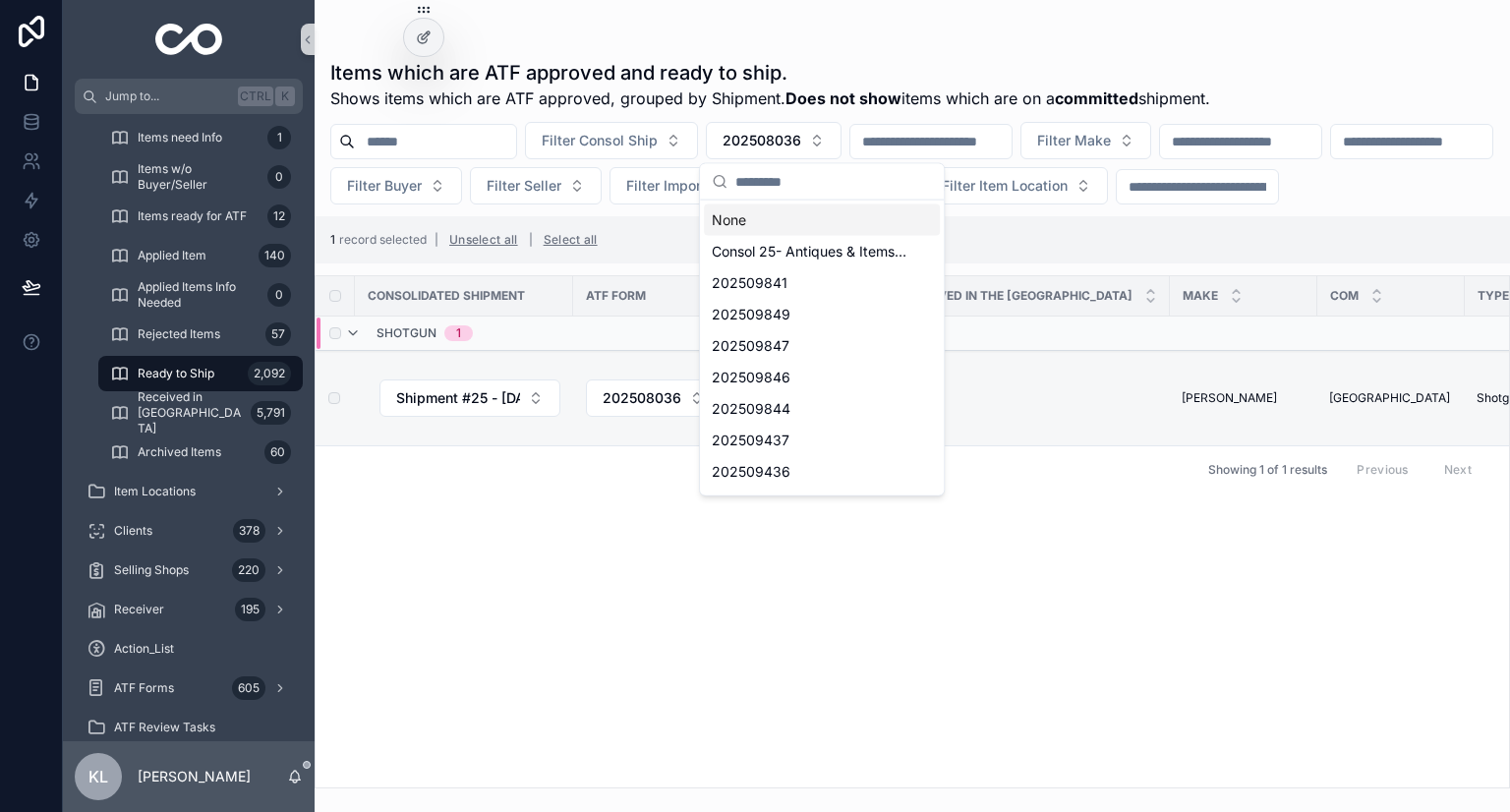
drag, startPoint x: 756, startPoint y: 221, endPoint x: 617, endPoint y: 265, distance: 145.8
click at [756, 221] on div "None" at bounding box center [822, 220] width 236 height 32
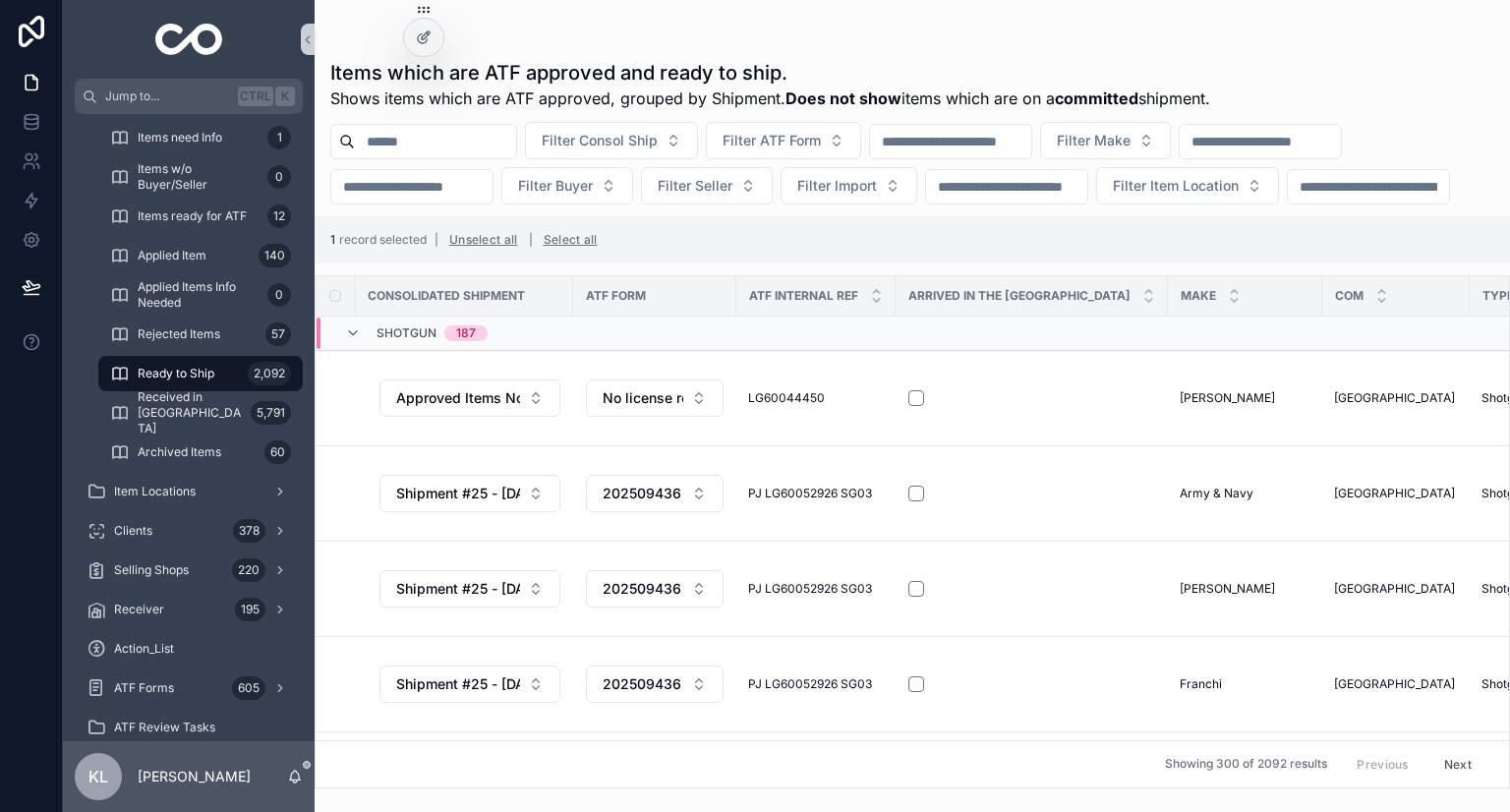
click at [884, 204] on div "Filter Consol Ship Filter ATF Form Filter Make Filter Buyer Filter Seller Filte…" at bounding box center [912, 163] width 1195 height 82
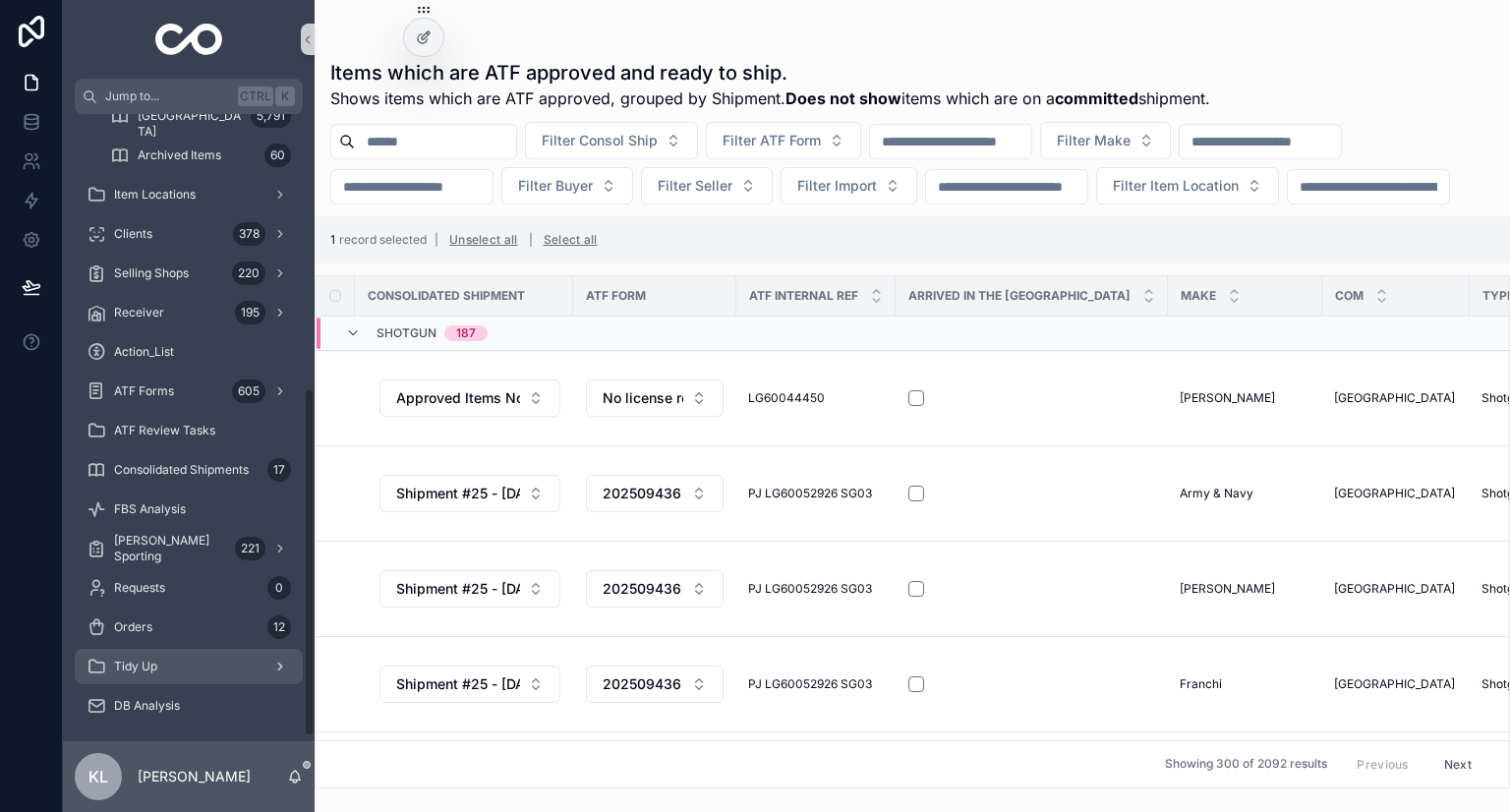
scroll to position [501, 0]
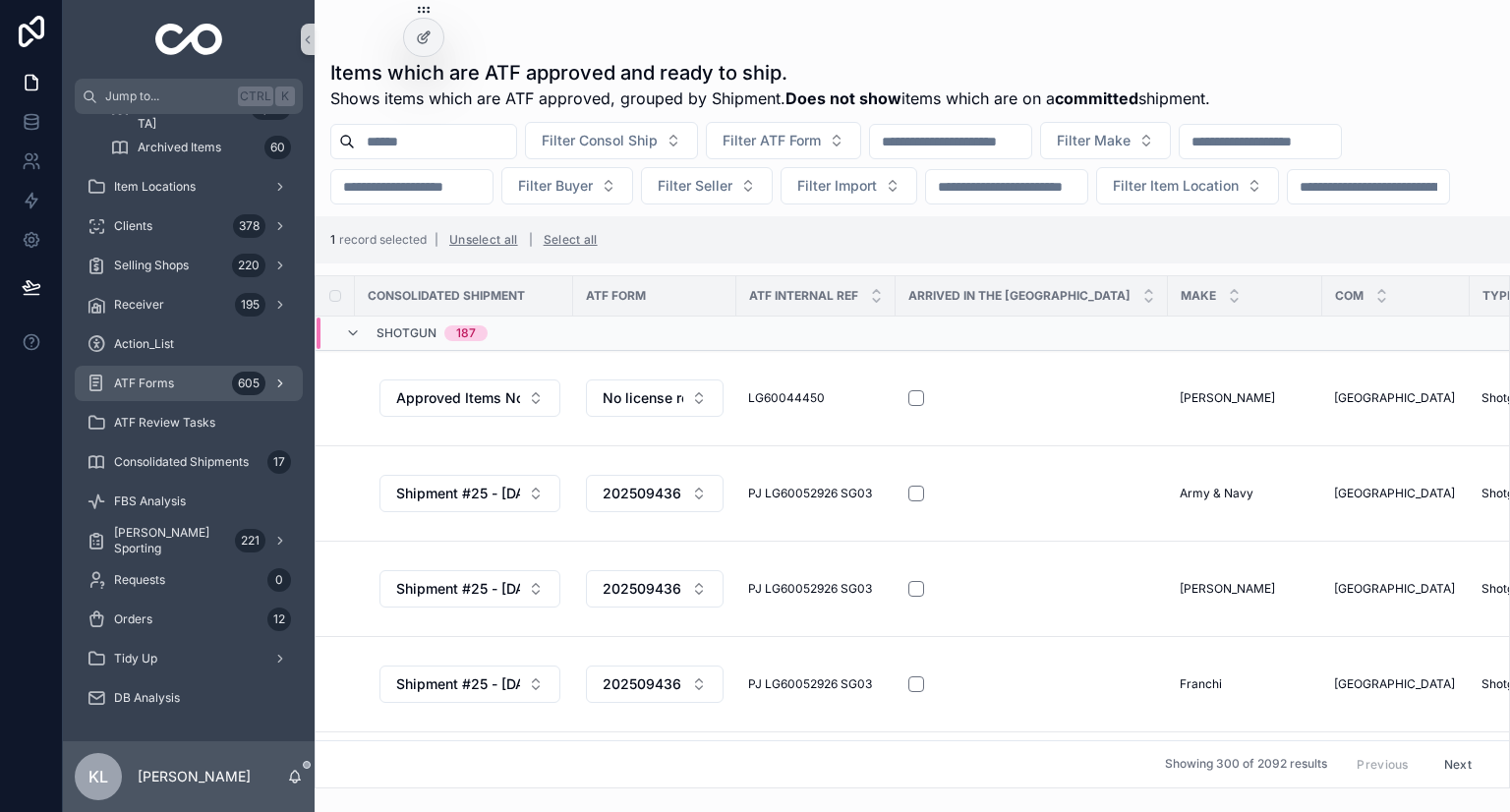
click at [165, 383] on span "ATF Forms" at bounding box center [144, 383] width 60 height 16
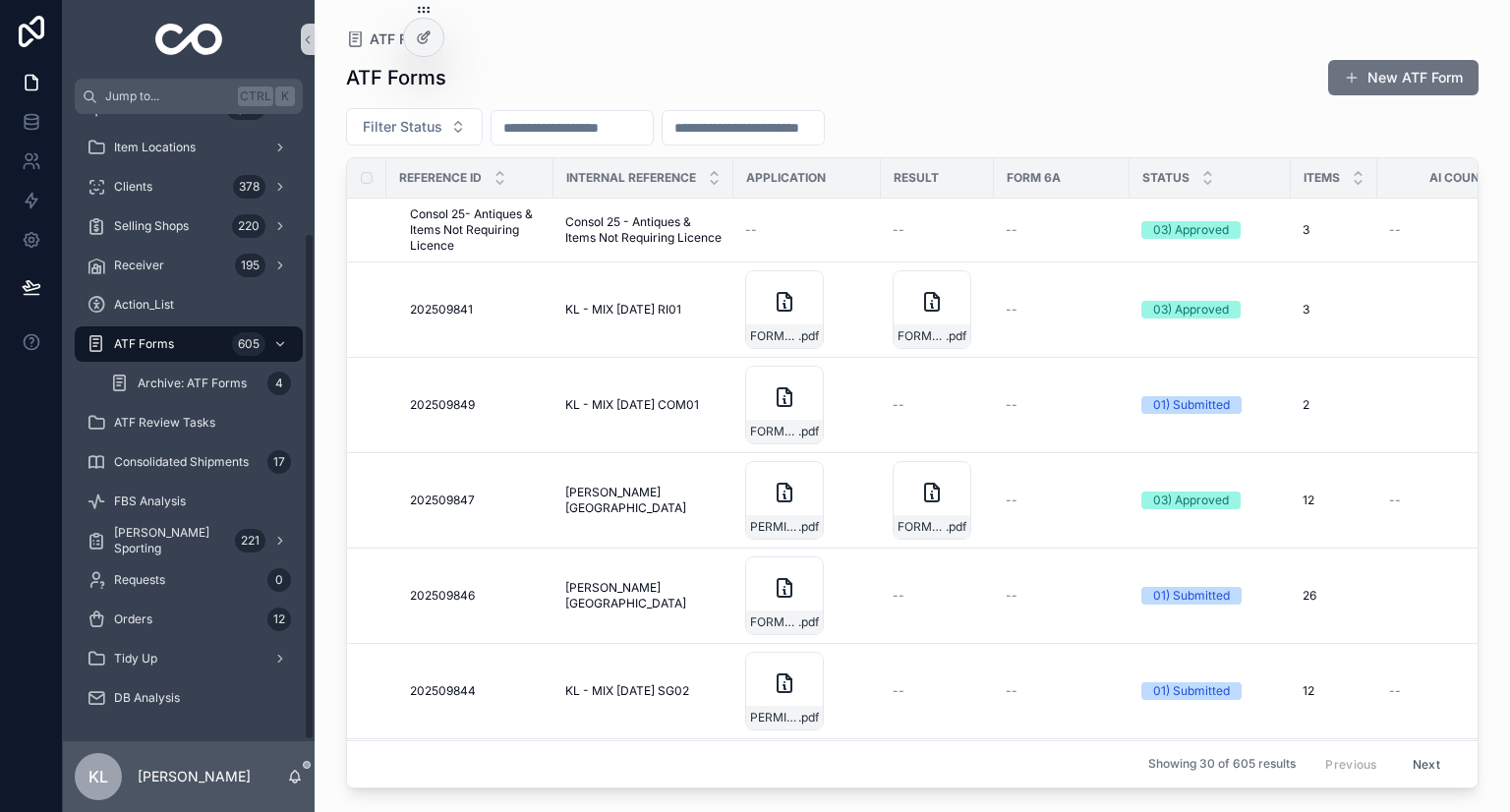
scroll to position [148, 0]
click at [604, 106] on div "ATF Forms New ATF Form Filter Status Reference ID Internal Reference Applicatio…" at bounding box center [912, 418] width 1133 height 742
drag, startPoint x: 608, startPoint y: 119, endPoint x: 618, endPoint y: 115, distance: 10.8
click at [608, 119] on input "scrollable content" at bounding box center [572, 128] width 161 height 28
paste input "*********"
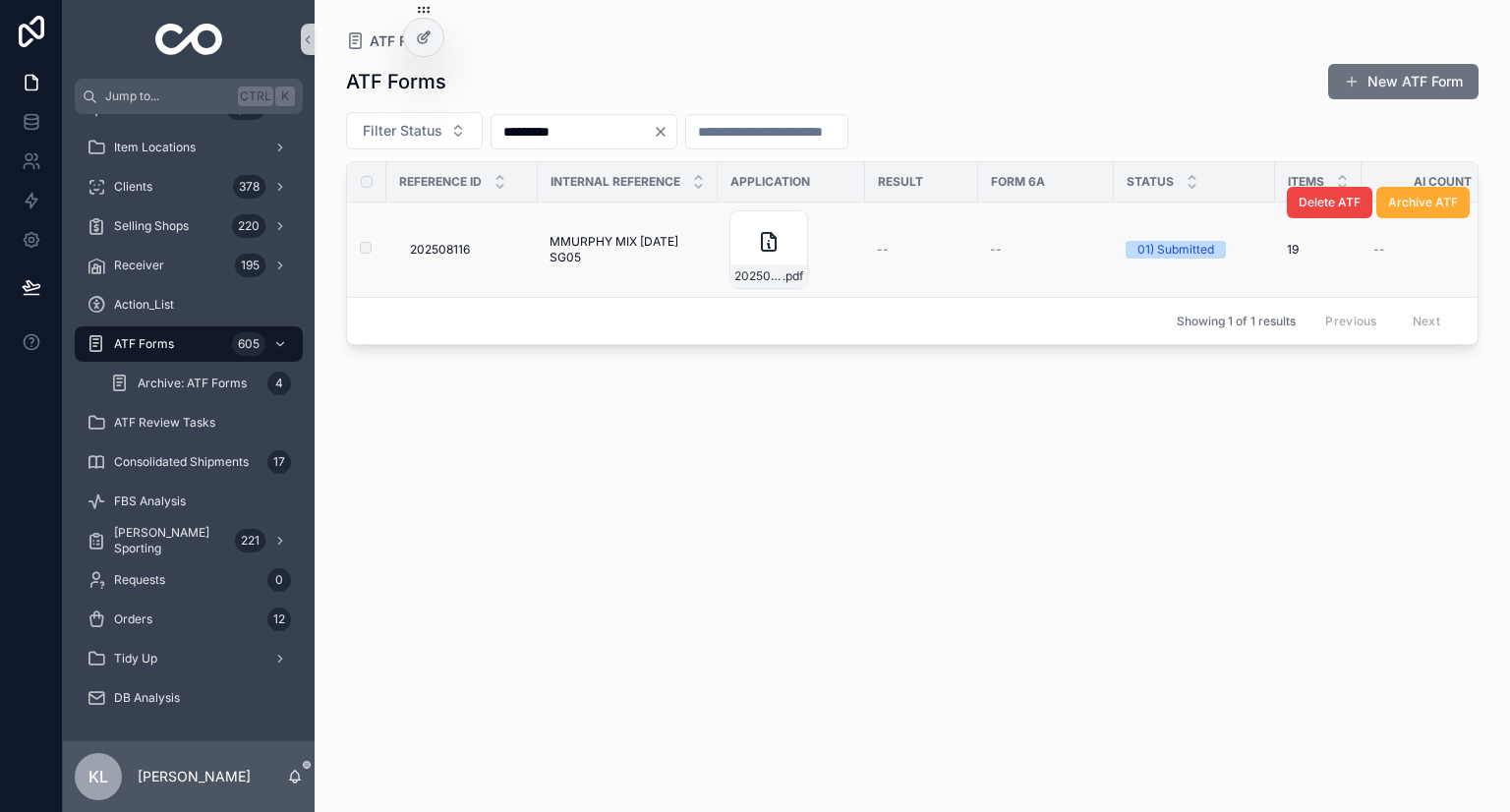
type input "*********"
click at [582, 246] on span "MMURPHY MIX JUL SG05" at bounding box center [627, 250] width 156 height 32
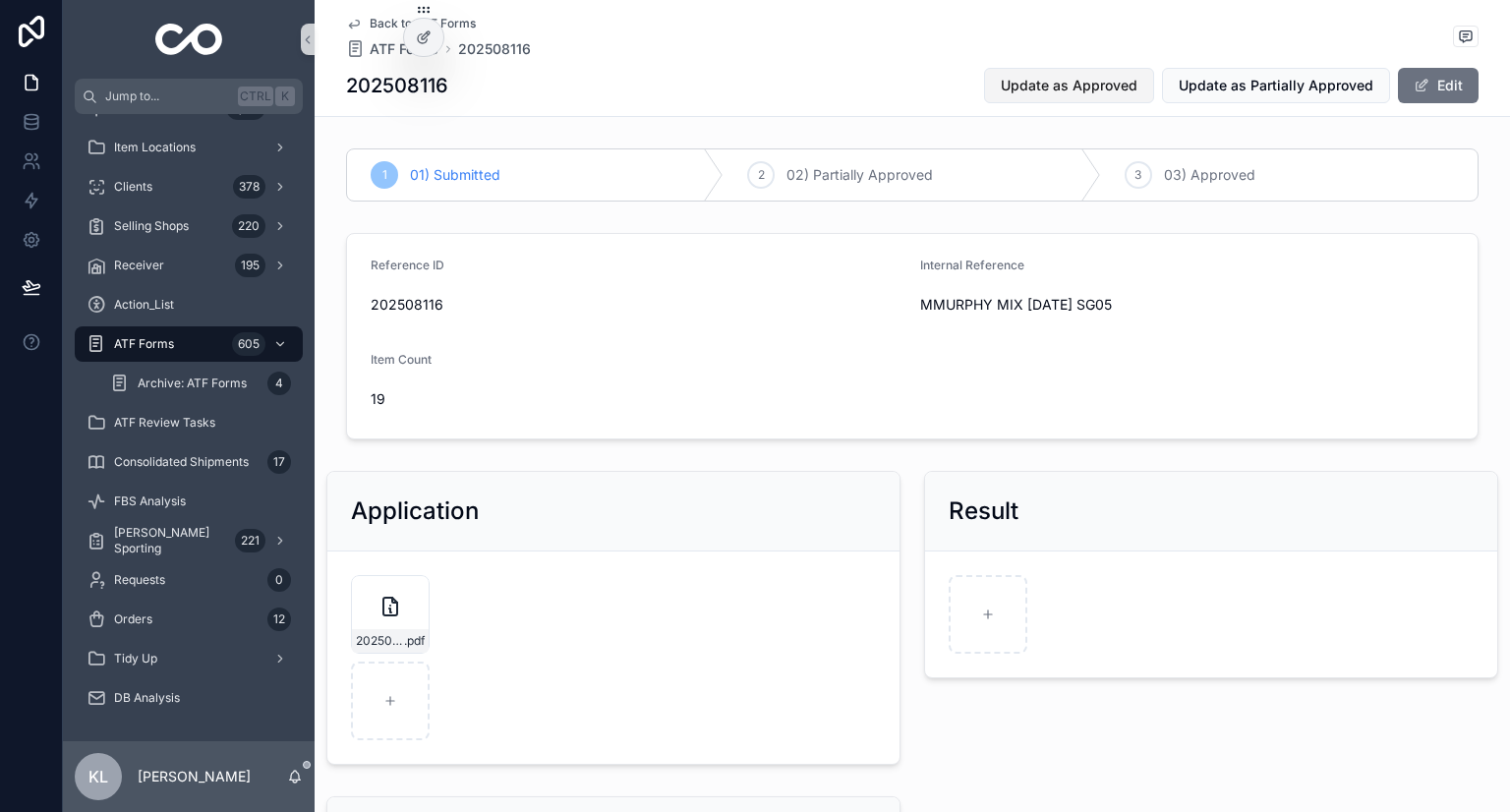
click at [1089, 92] on span "Update as Approved" at bounding box center [1069, 85] width 137 height 20
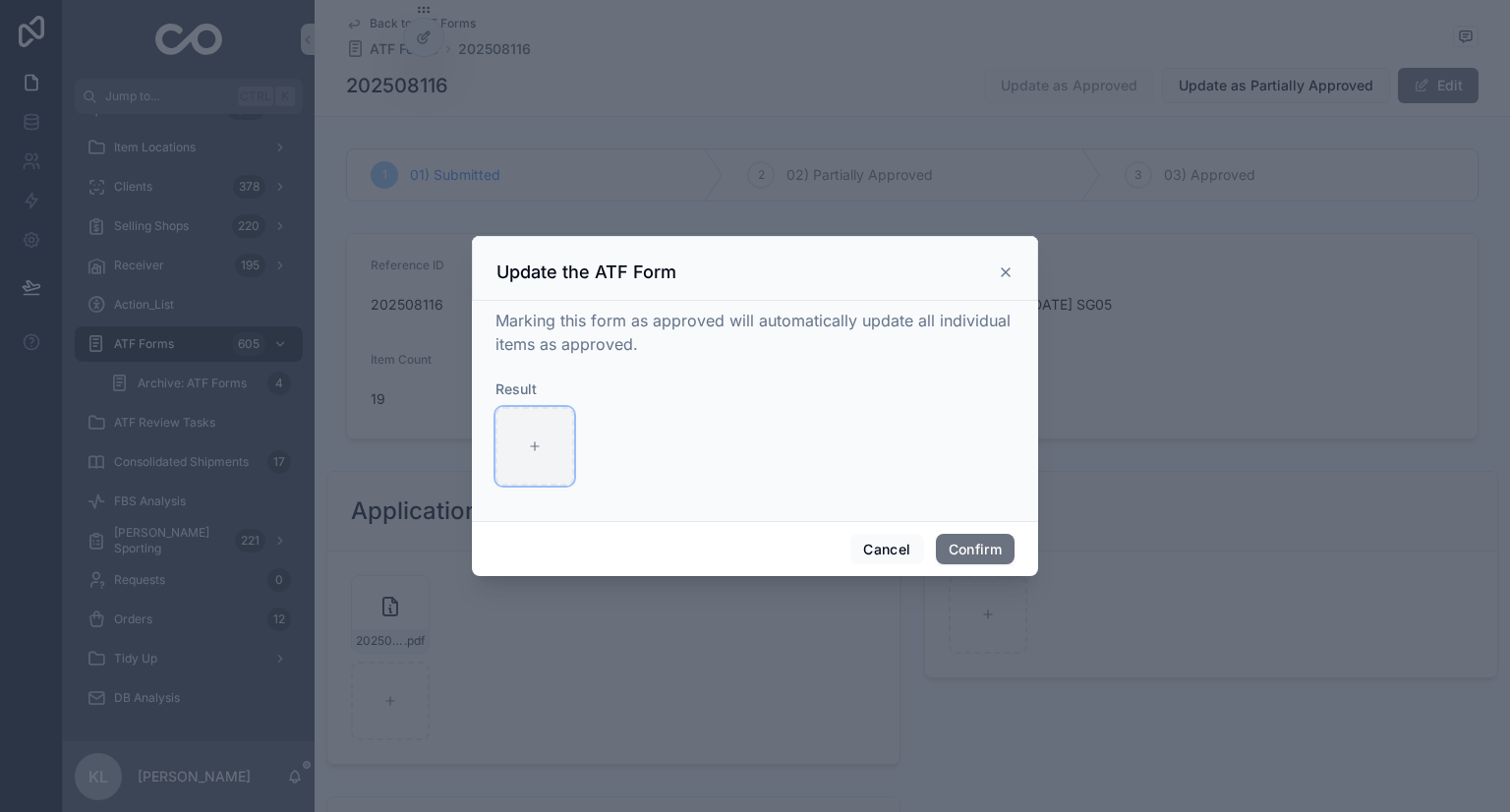
click at [522, 430] on div at bounding box center [534, 446] width 78 height 78
type input "**********"
click at [955, 529] on div "Cancel Confirm" at bounding box center [755, 549] width 566 height 56
click at [964, 543] on button "Confirm" at bounding box center [975, 550] width 78 height 32
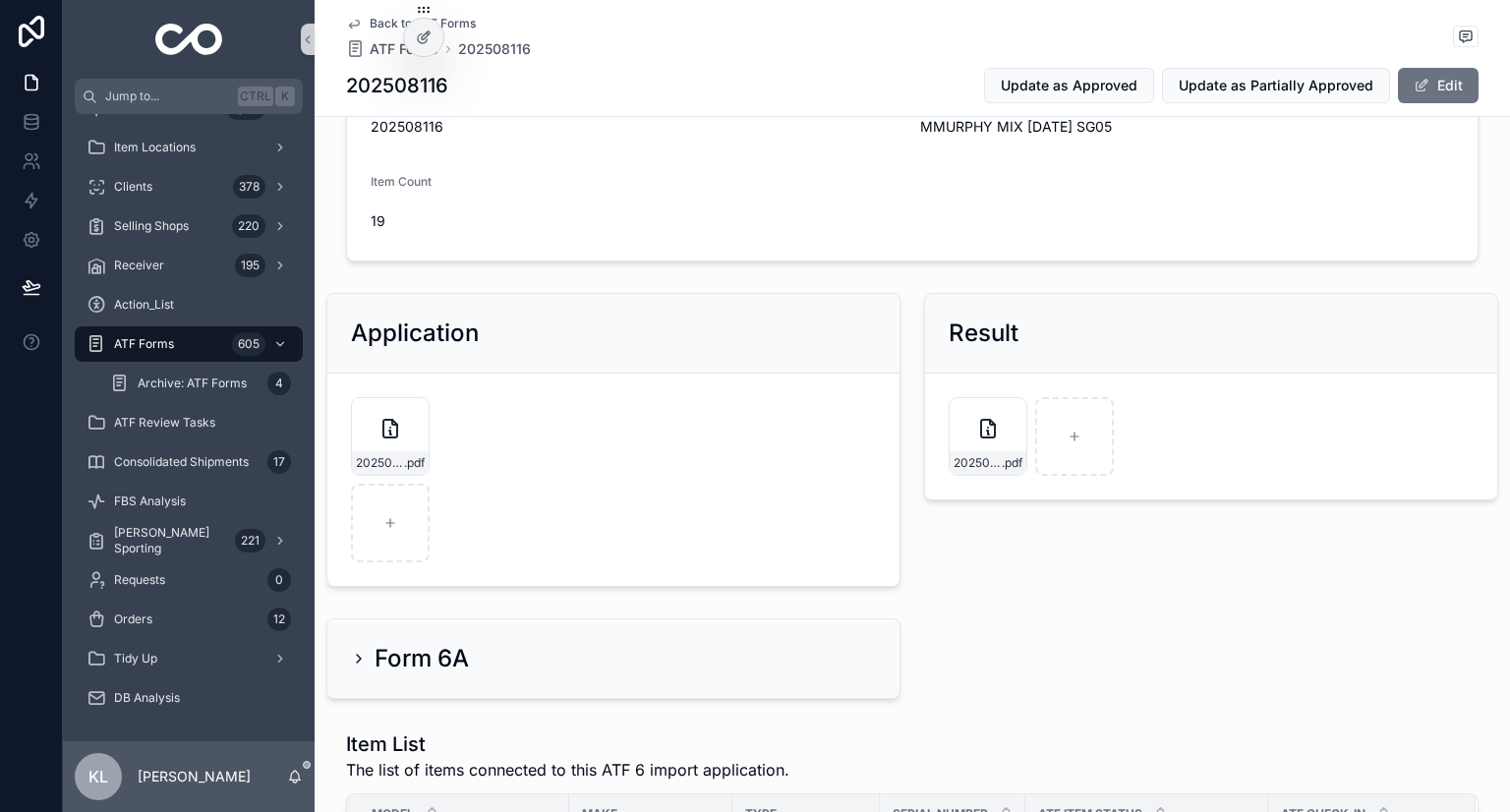
scroll to position [393, 0]
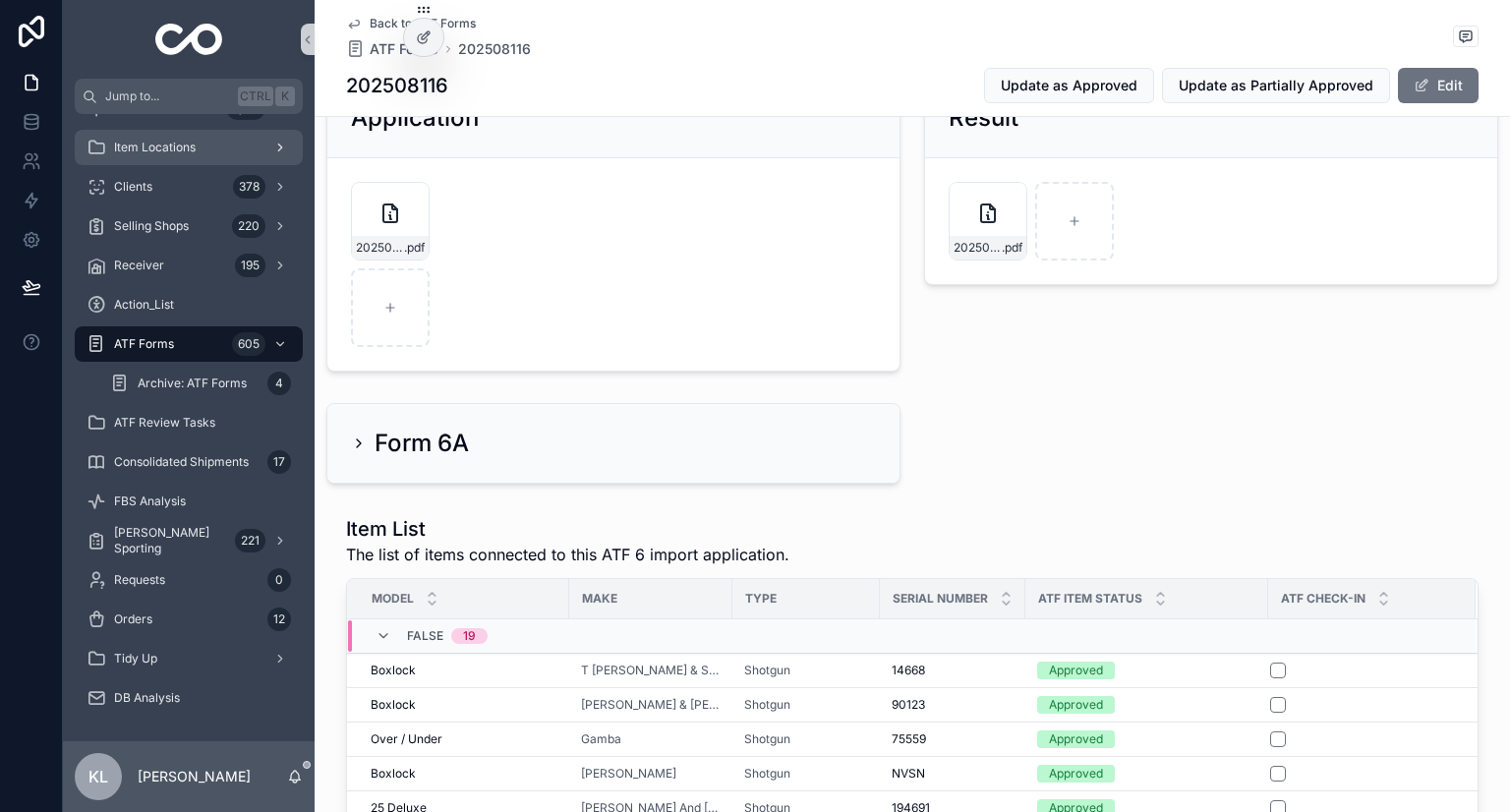
click at [201, 156] on div "Item Locations" at bounding box center [189, 148] width 205 height 32
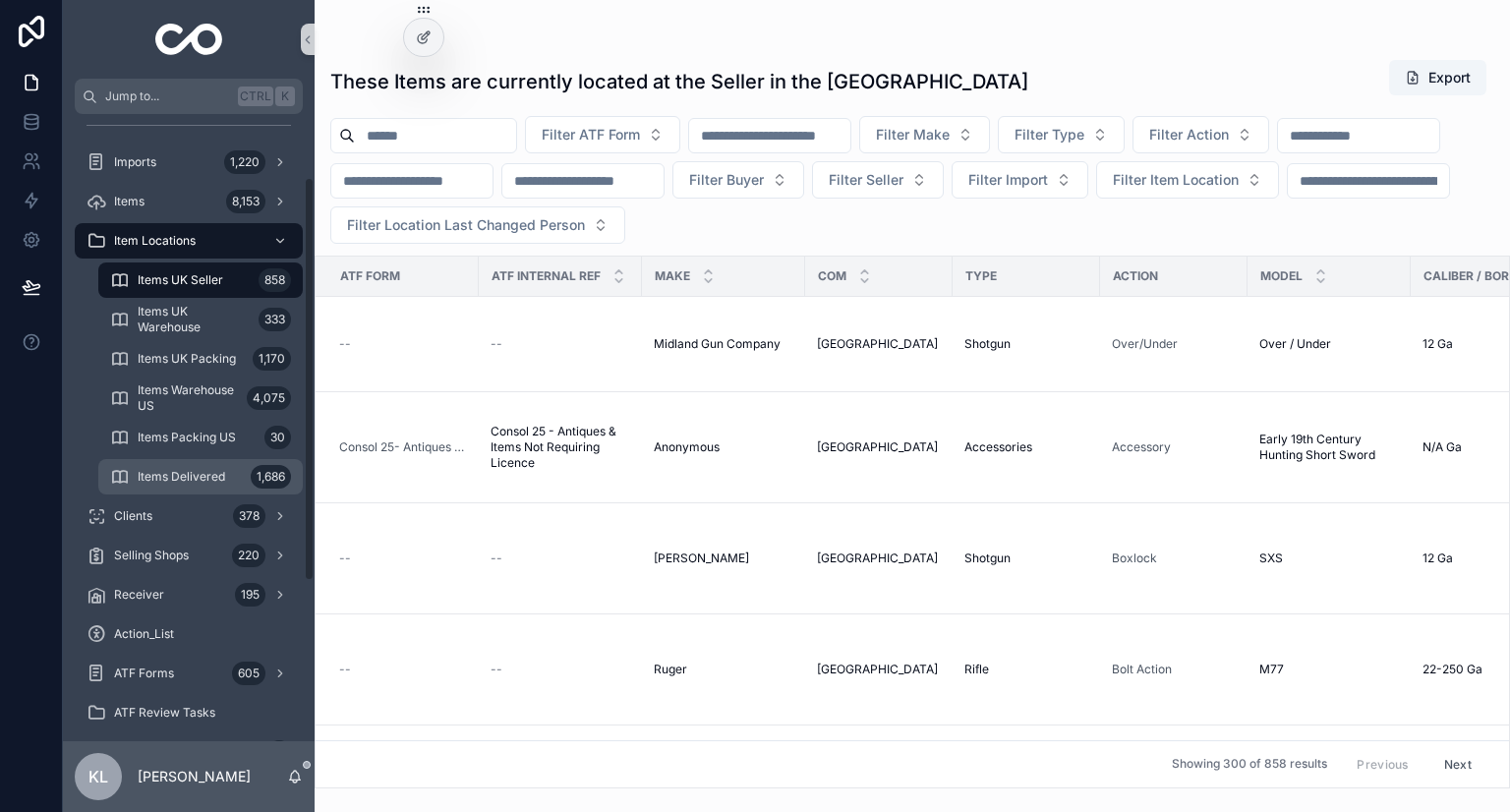
scroll to position [50, 0]
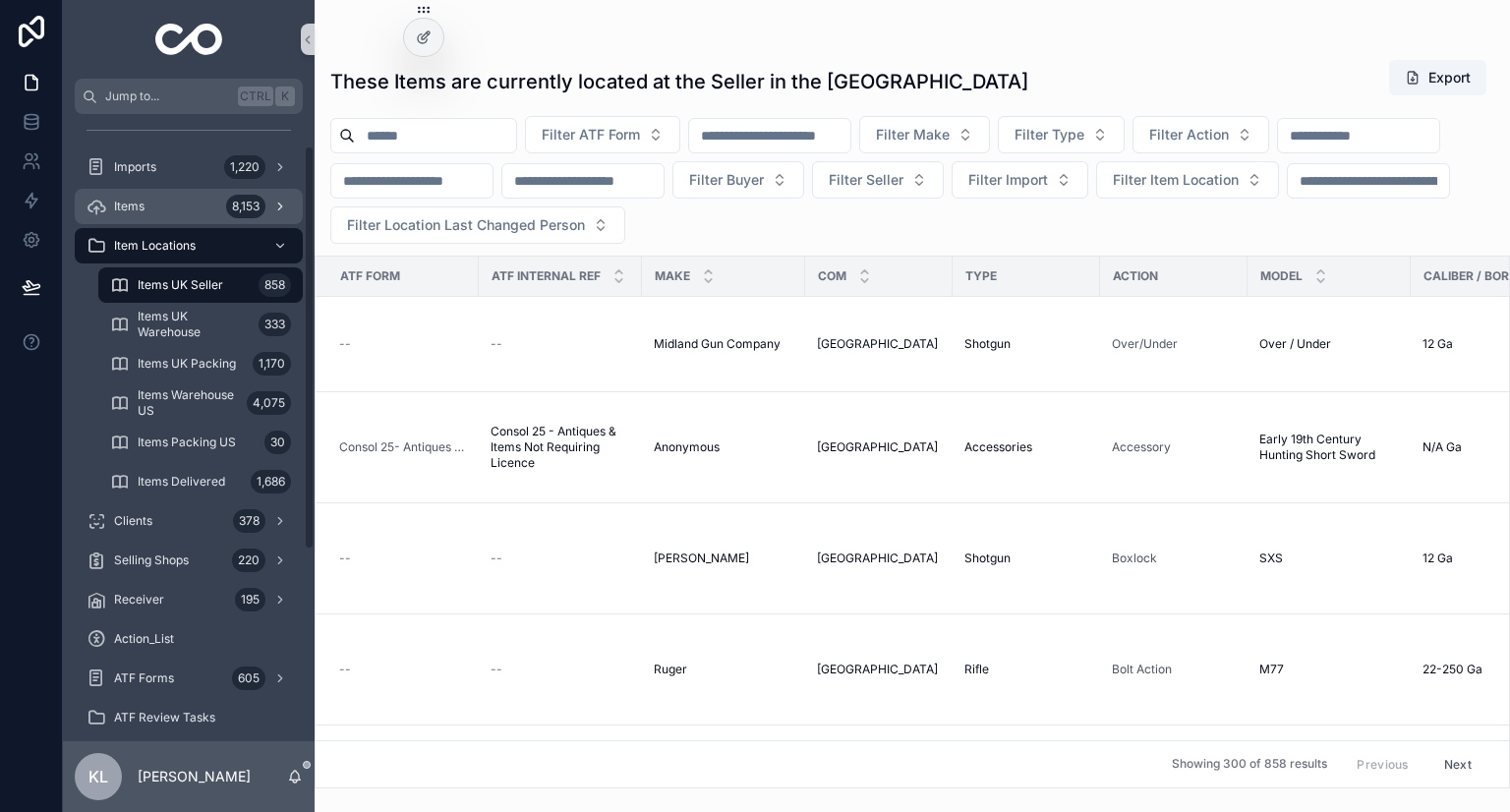
click at [210, 217] on div "Items 8,153" at bounding box center [189, 206] width 205 height 32
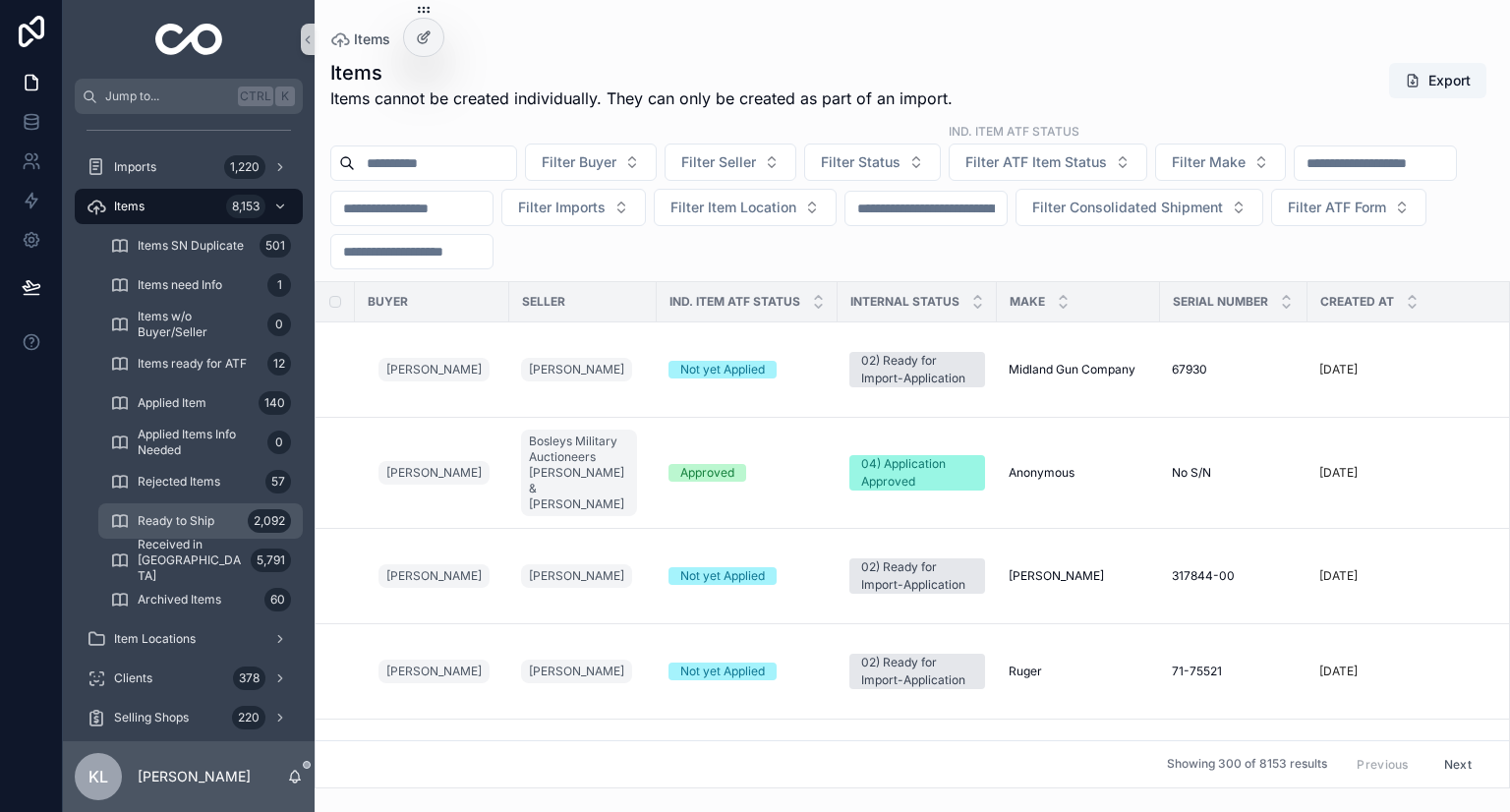
click at [230, 520] on div "Ready to Ship 2,092" at bounding box center [201, 521] width 181 height 32
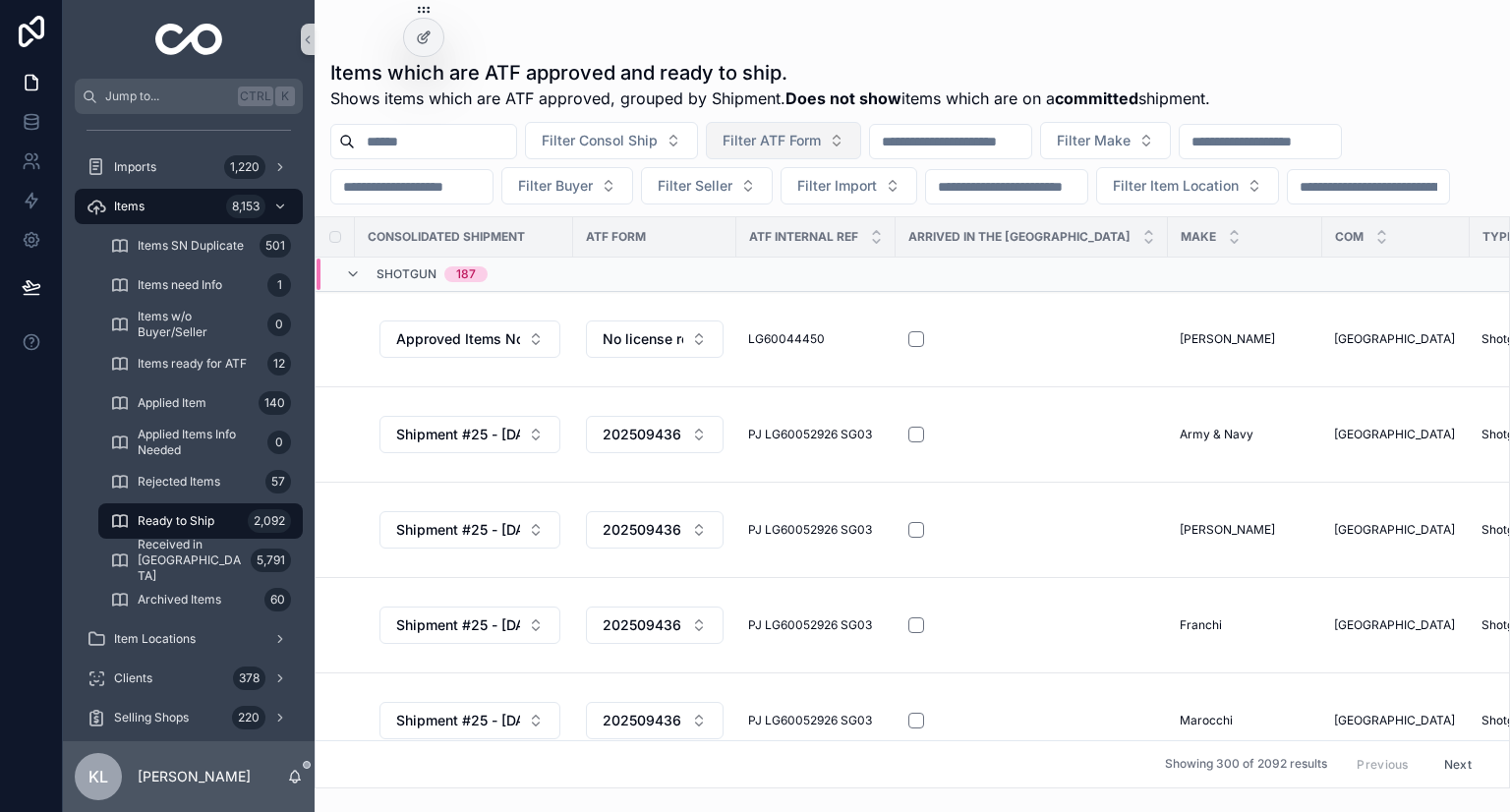
click at [848, 154] on button "Filter ATF Form" at bounding box center [783, 141] width 155 height 38
type input "*********"
click at [778, 227] on span "202508116" at bounding box center [758, 220] width 72 height 20
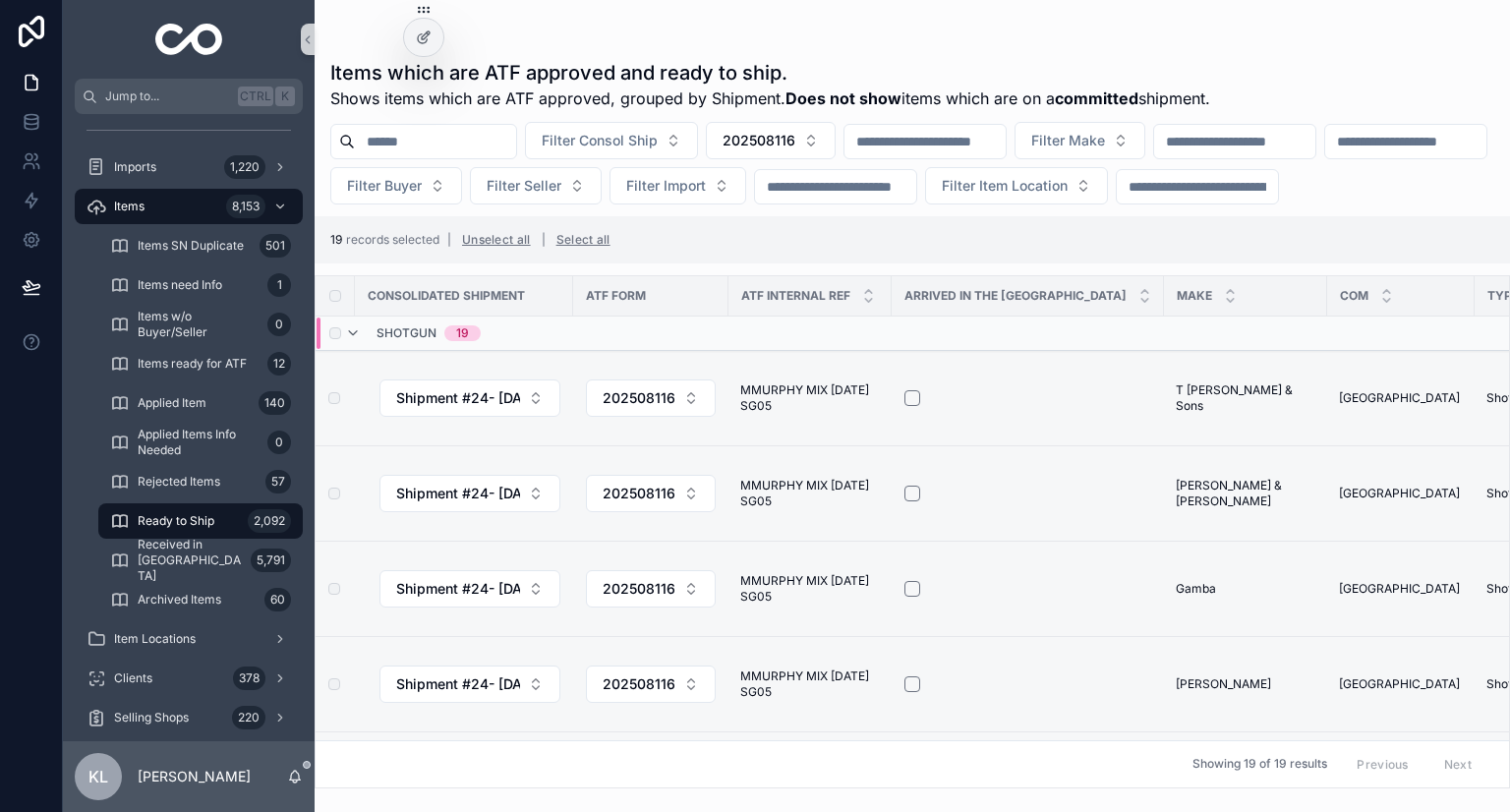
click at [812, 262] on div "19 records selected | Unselect all | Select all" at bounding box center [912, 240] width 1195 height 48
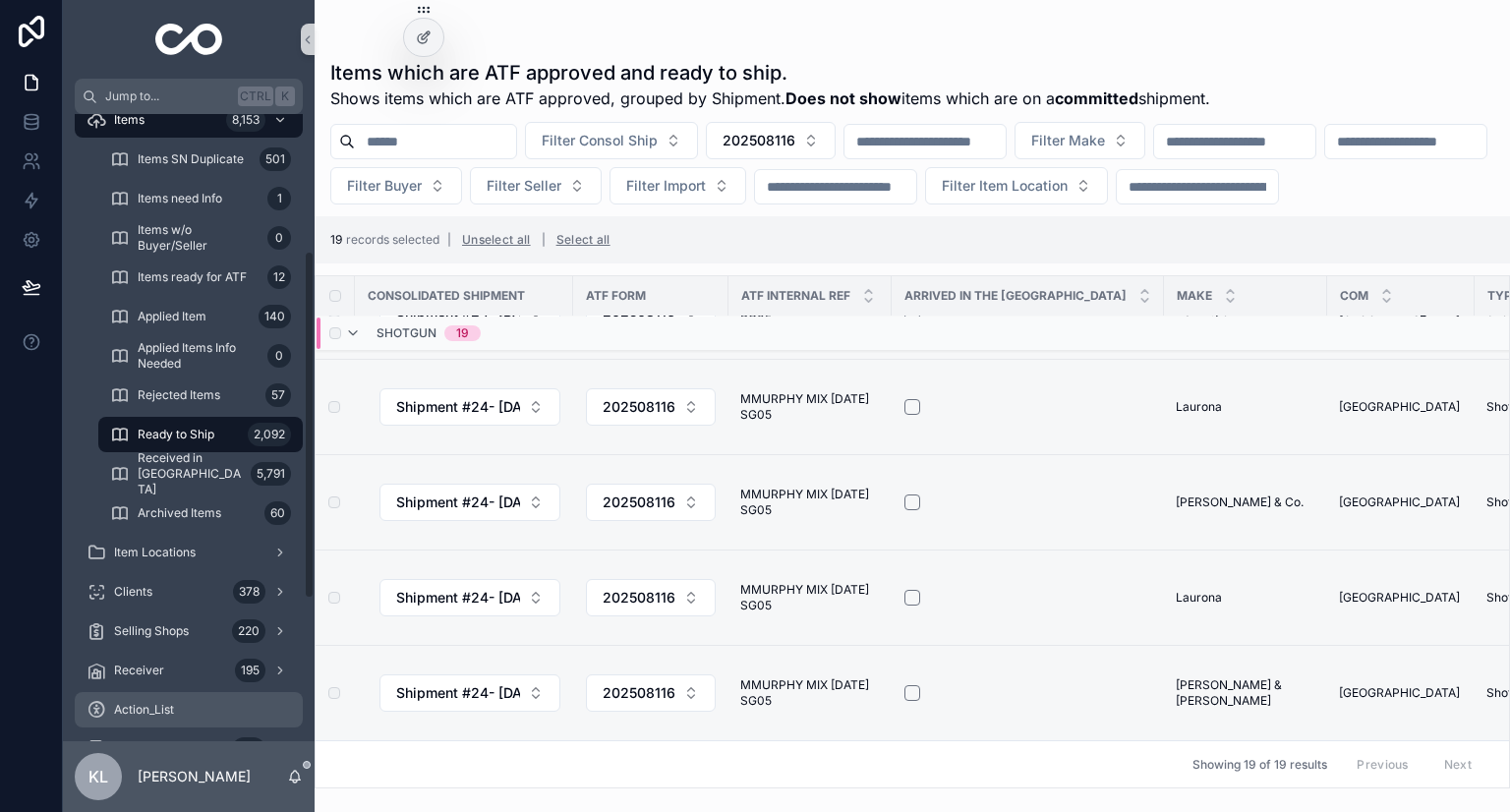
scroll to position [246, 0]
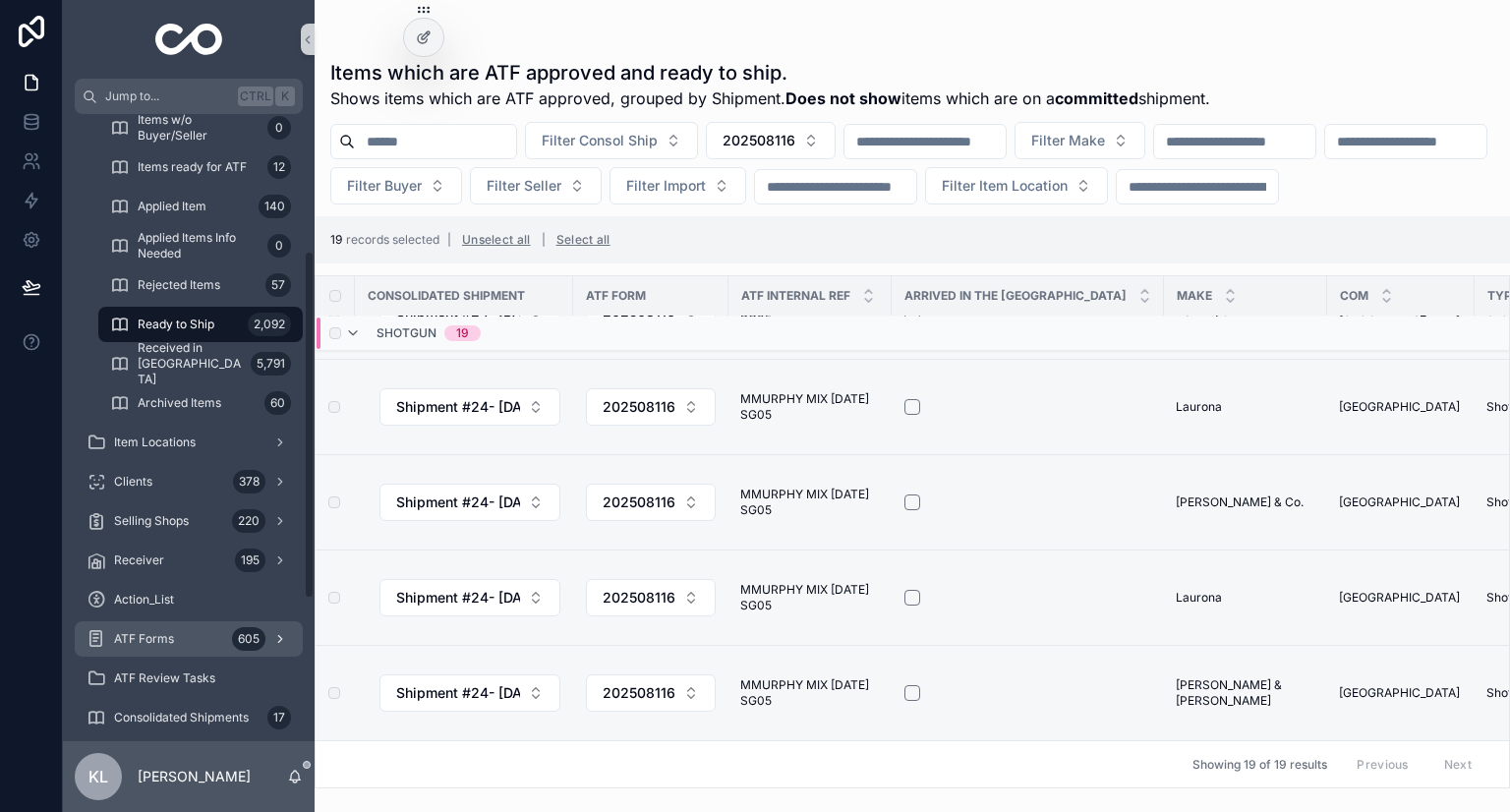
click at [188, 633] on div "ATF Forms 605" at bounding box center [189, 639] width 205 height 32
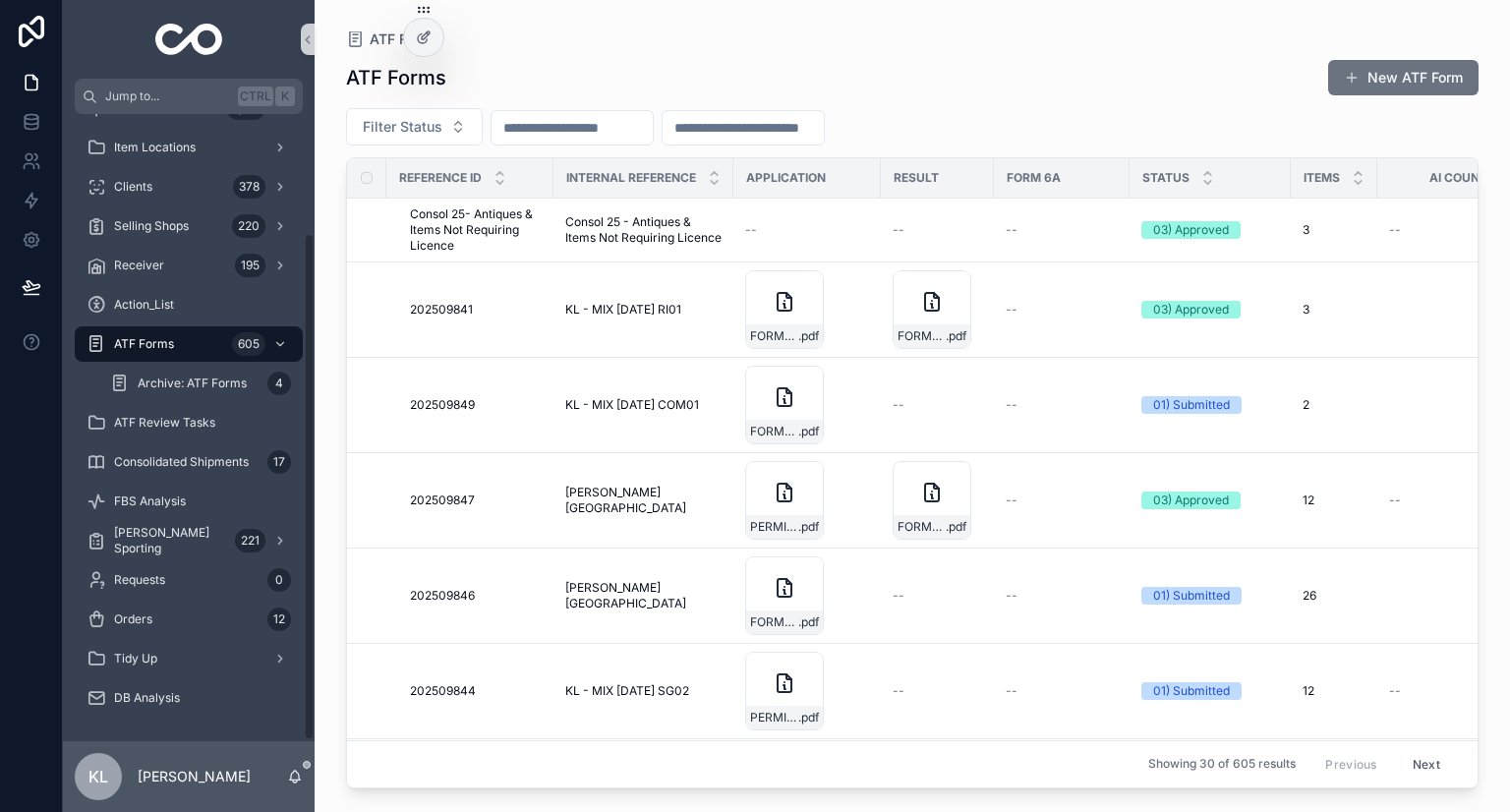
scroll to position [148, 0]
click at [653, 139] on input "scrollable content" at bounding box center [572, 128] width 161 height 28
paste input "*********"
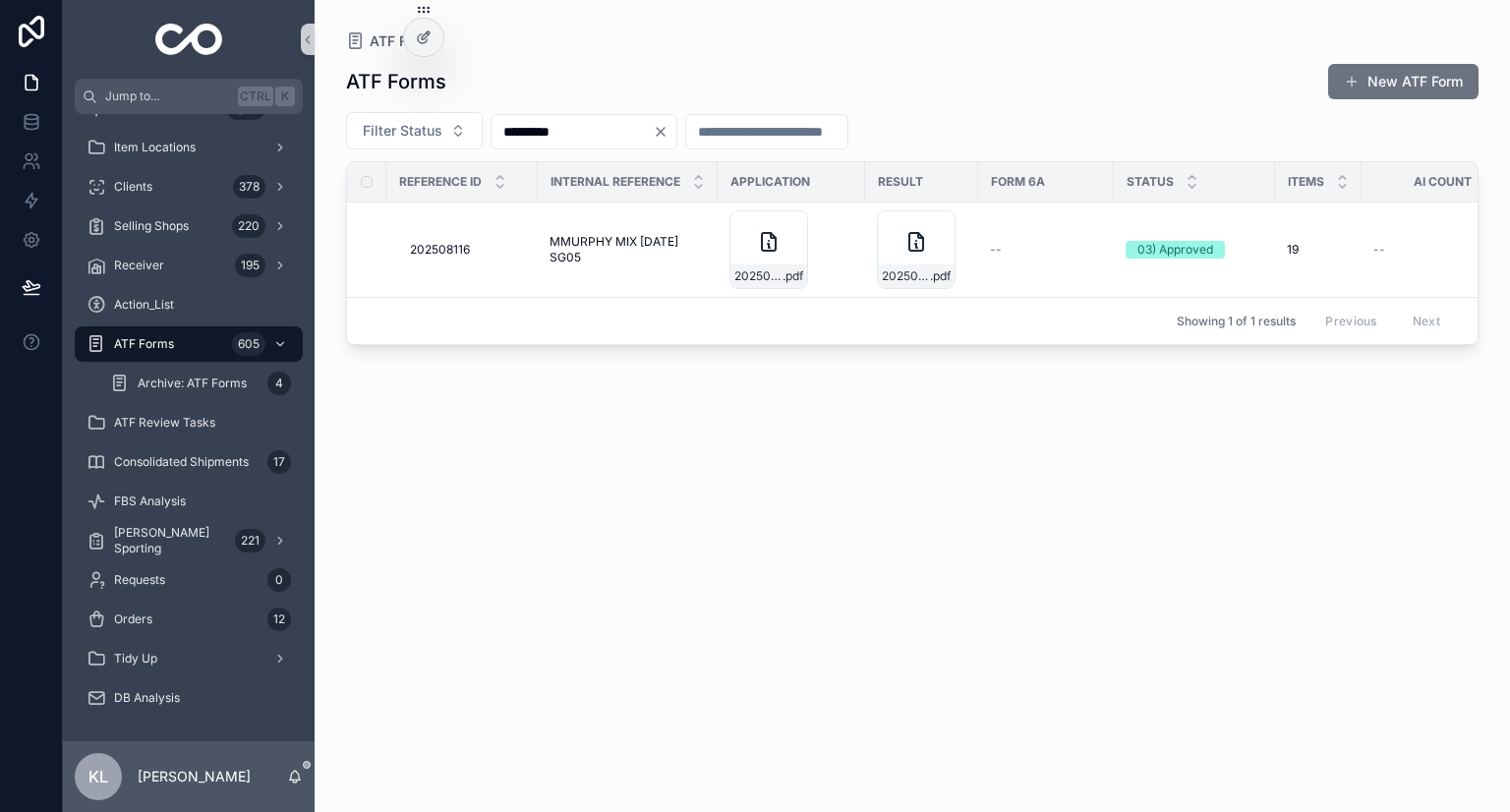
type input "*********"
click at [692, 520] on div "ATF Forms New ATF Form Filter Status ********* Reference ID Internal Reference …" at bounding box center [912, 420] width 1133 height 738
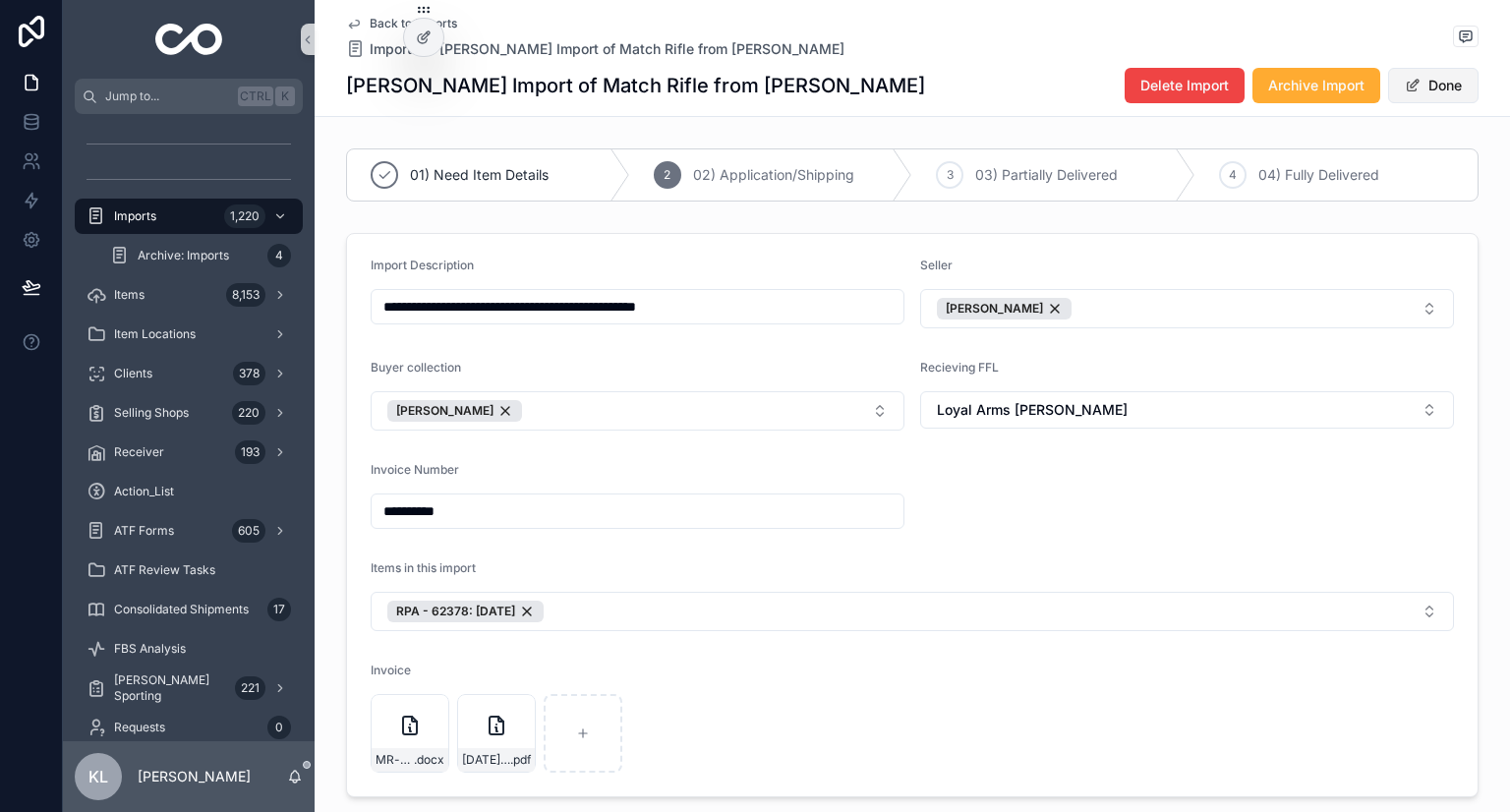
click at [1414, 87] on button "Done" at bounding box center [1434, 85] width 90 height 36
